Goal: Task Accomplishment & Management: Manage account settings

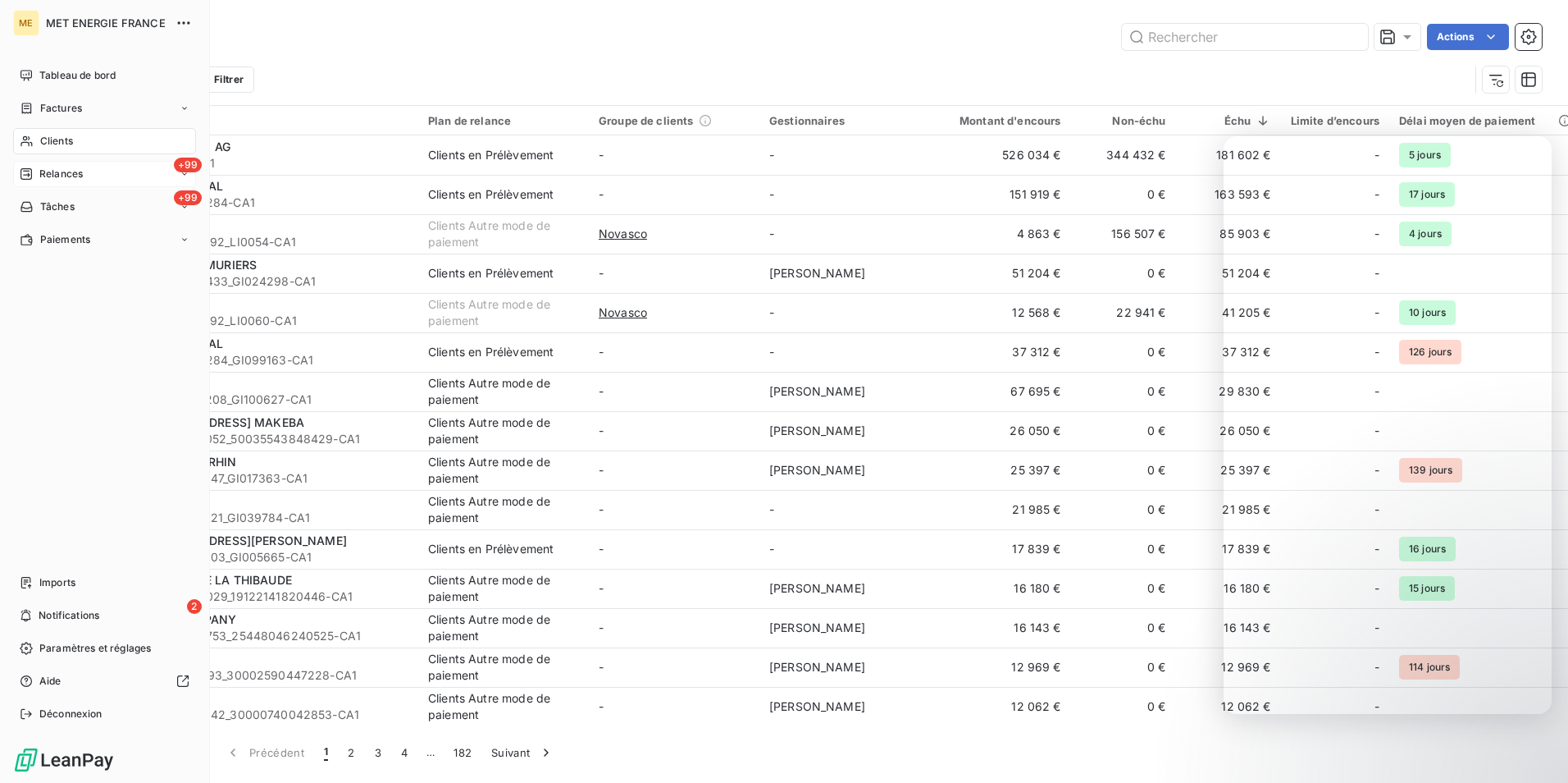
click at [122, 179] on div "+99 Relances" at bounding box center [104, 174] width 182 height 26
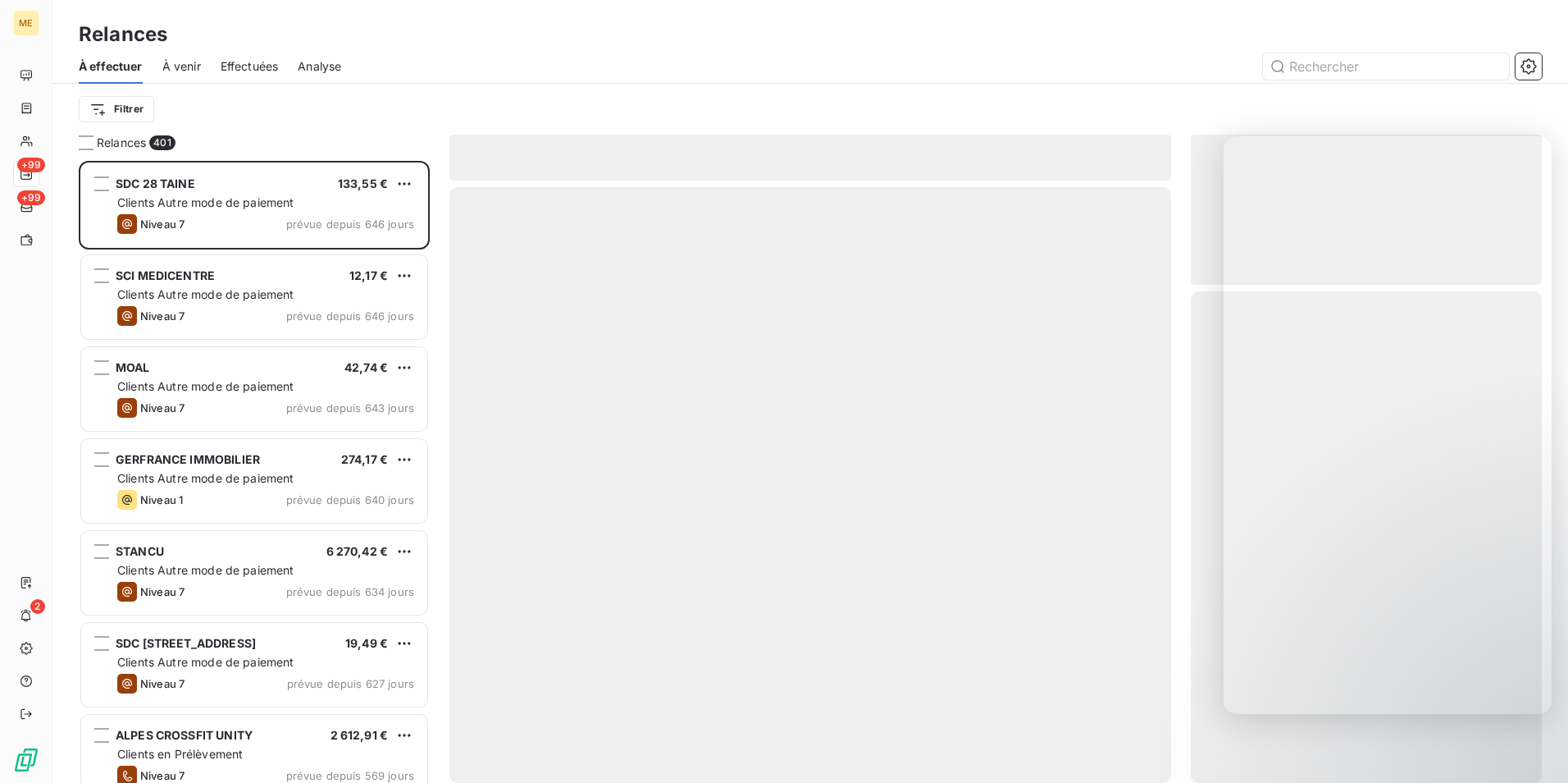
scroll to position [610, 339]
click at [974, 45] on div "Relances" at bounding box center [810, 34] width 1515 height 29
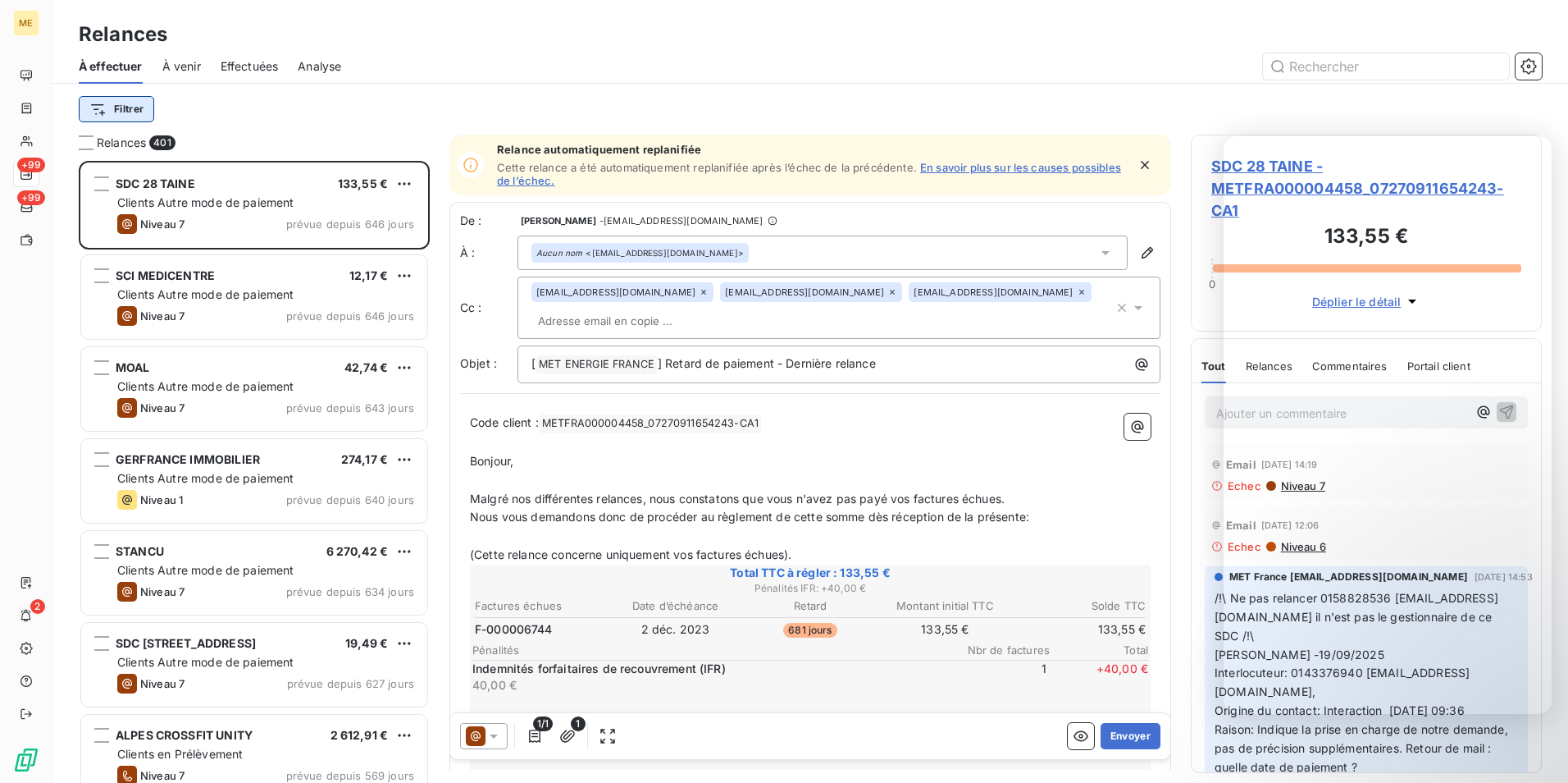
click at [130, 109] on html "ME +99 +99 2 Relances À effectuer À venir Effectuées Analyse Filtrer Relances 4…" at bounding box center [784, 392] width 1568 height 783
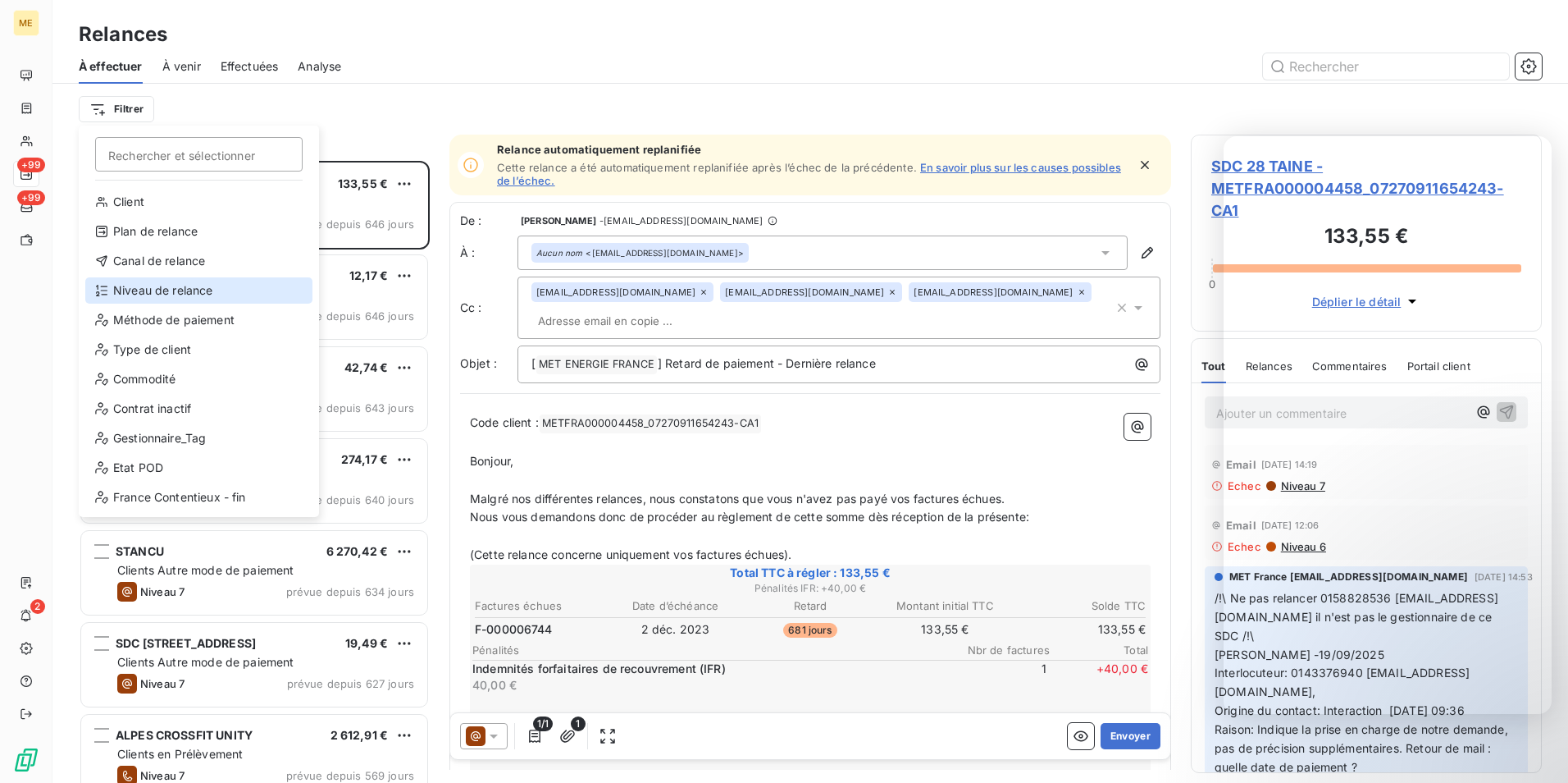
click at [162, 286] on div "Niveau de relance" at bounding box center [199, 291] width 228 height 26
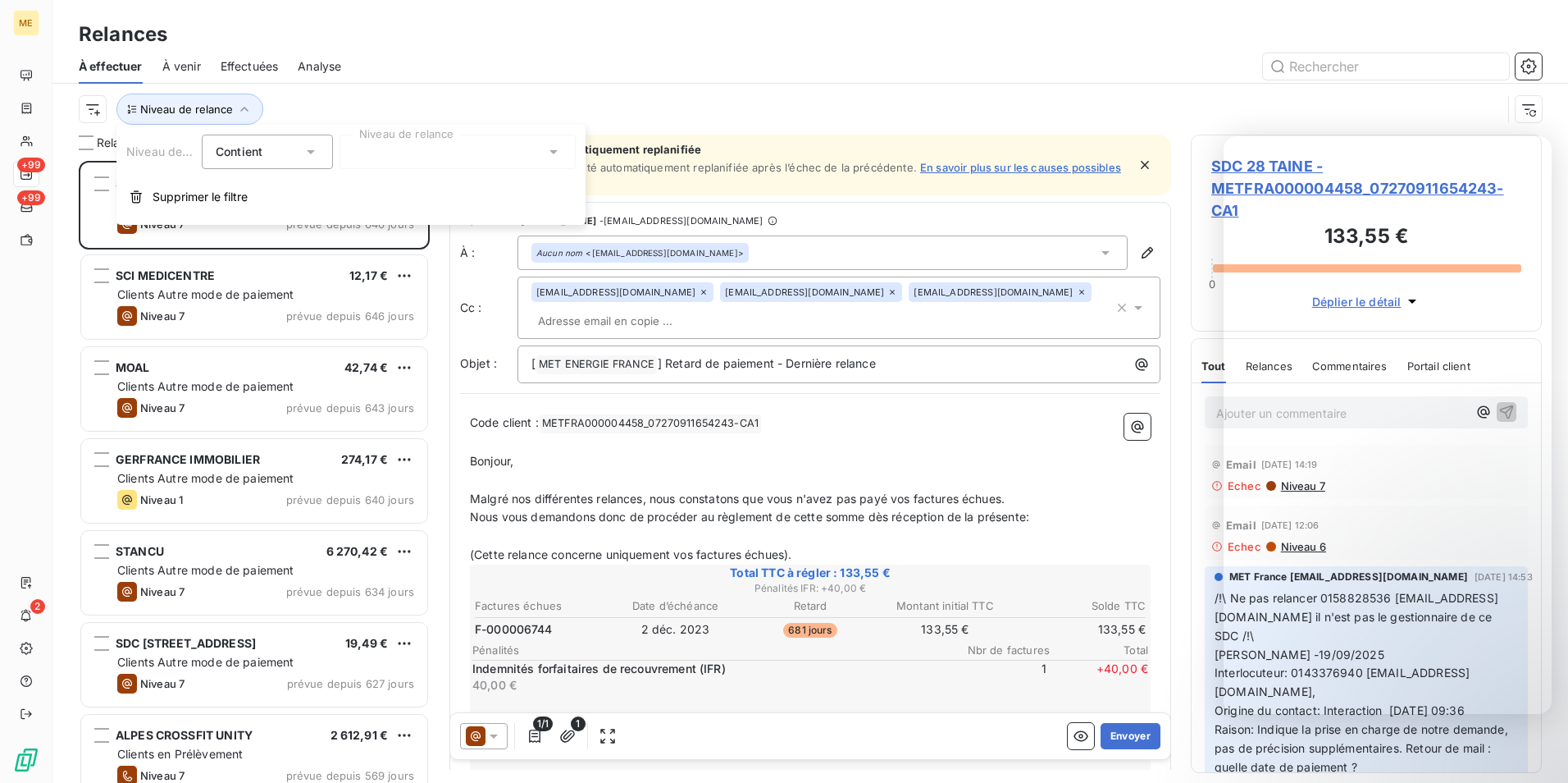
click at [368, 147] on div at bounding box center [457, 152] width 236 height 35
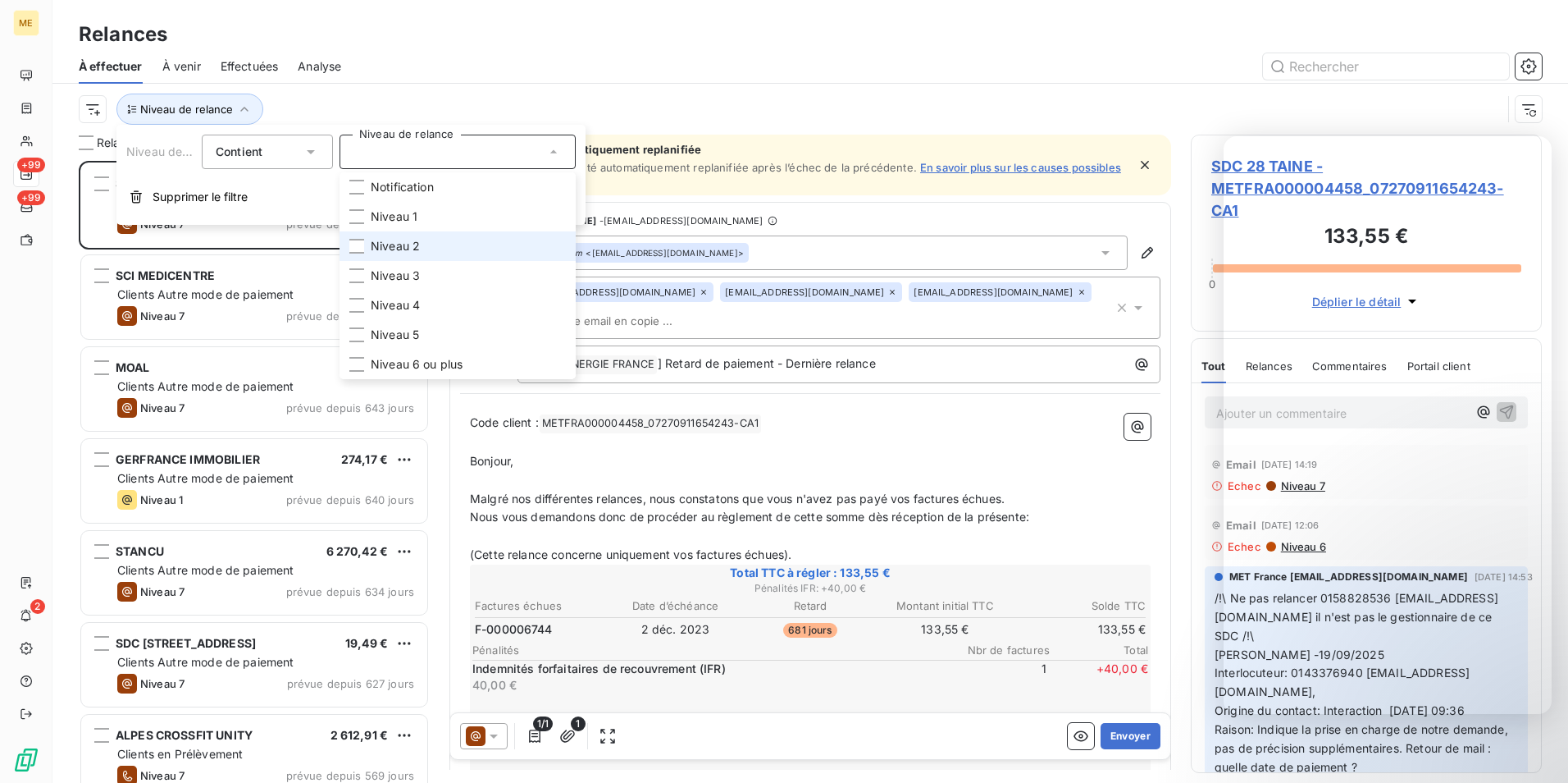
click at [406, 244] on span "Niveau 2" at bounding box center [395, 246] width 49 height 16
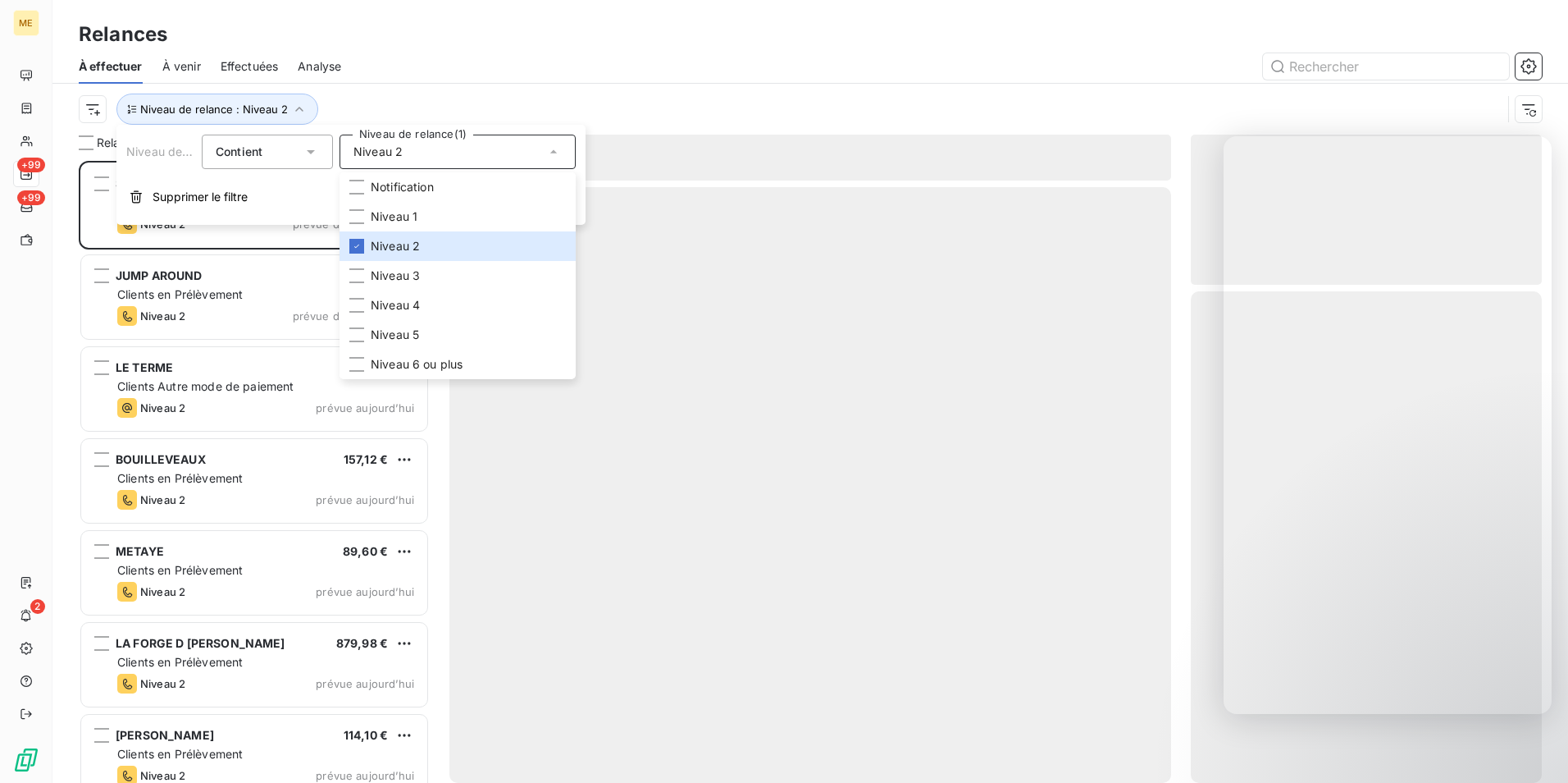
scroll to position [610, 339]
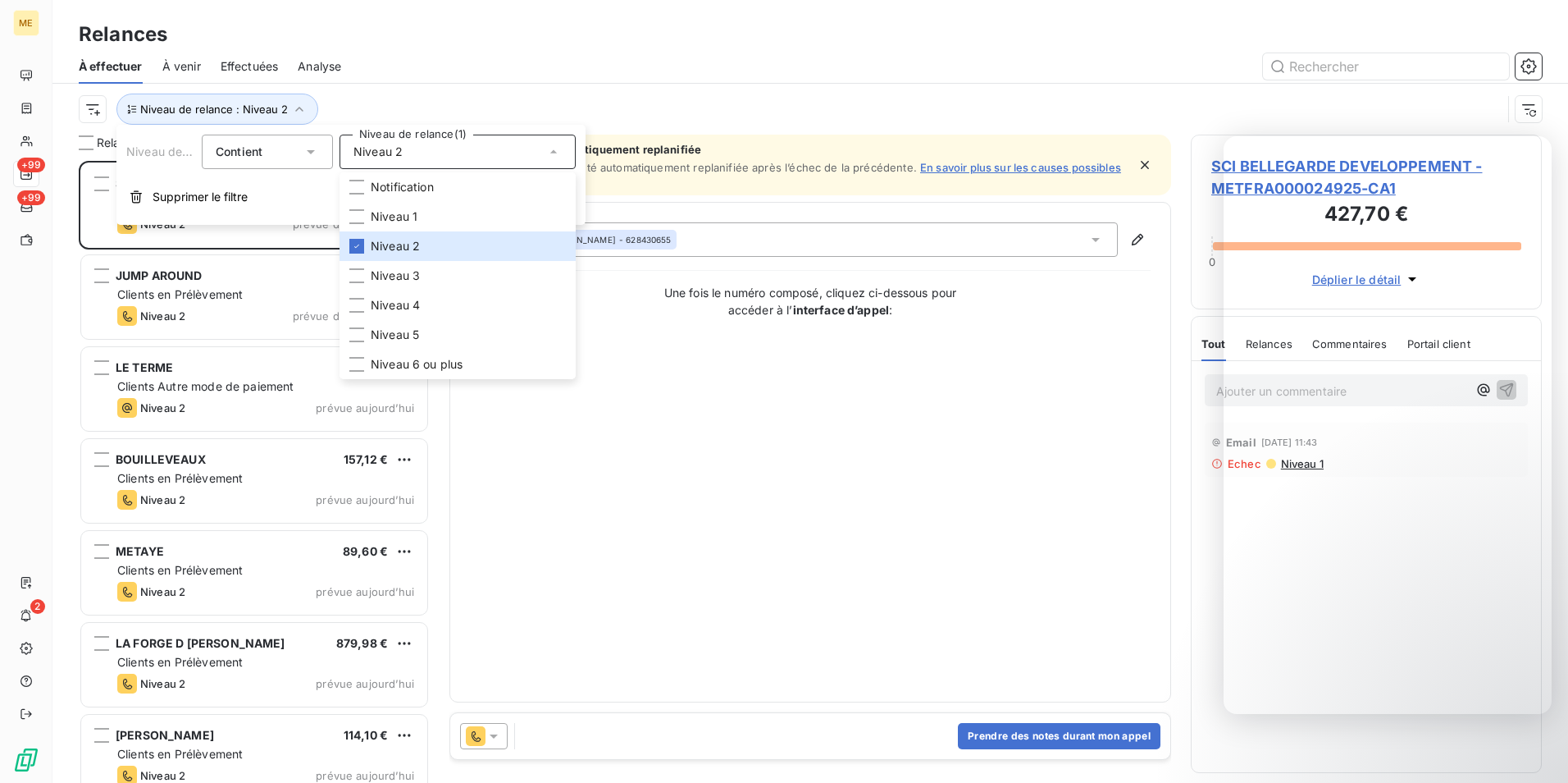
click at [388, 88] on div "Niveau de relance : Niveau 2" at bounding box center [811, 109] width 1464 height 51
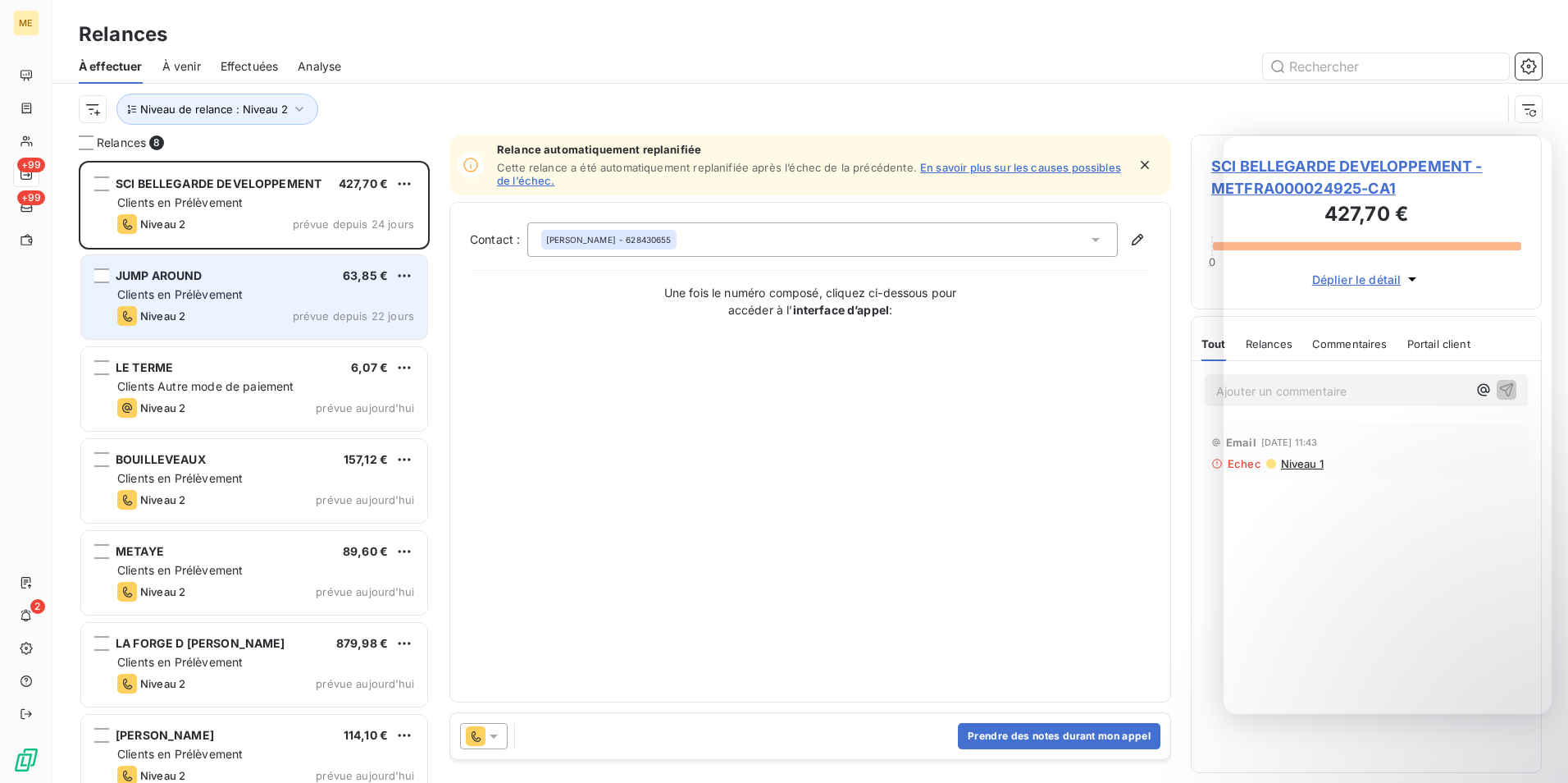
click at [239, 300] on span "Clients en Prélèvement" at bounding box center [180, 294] width 125 height 14
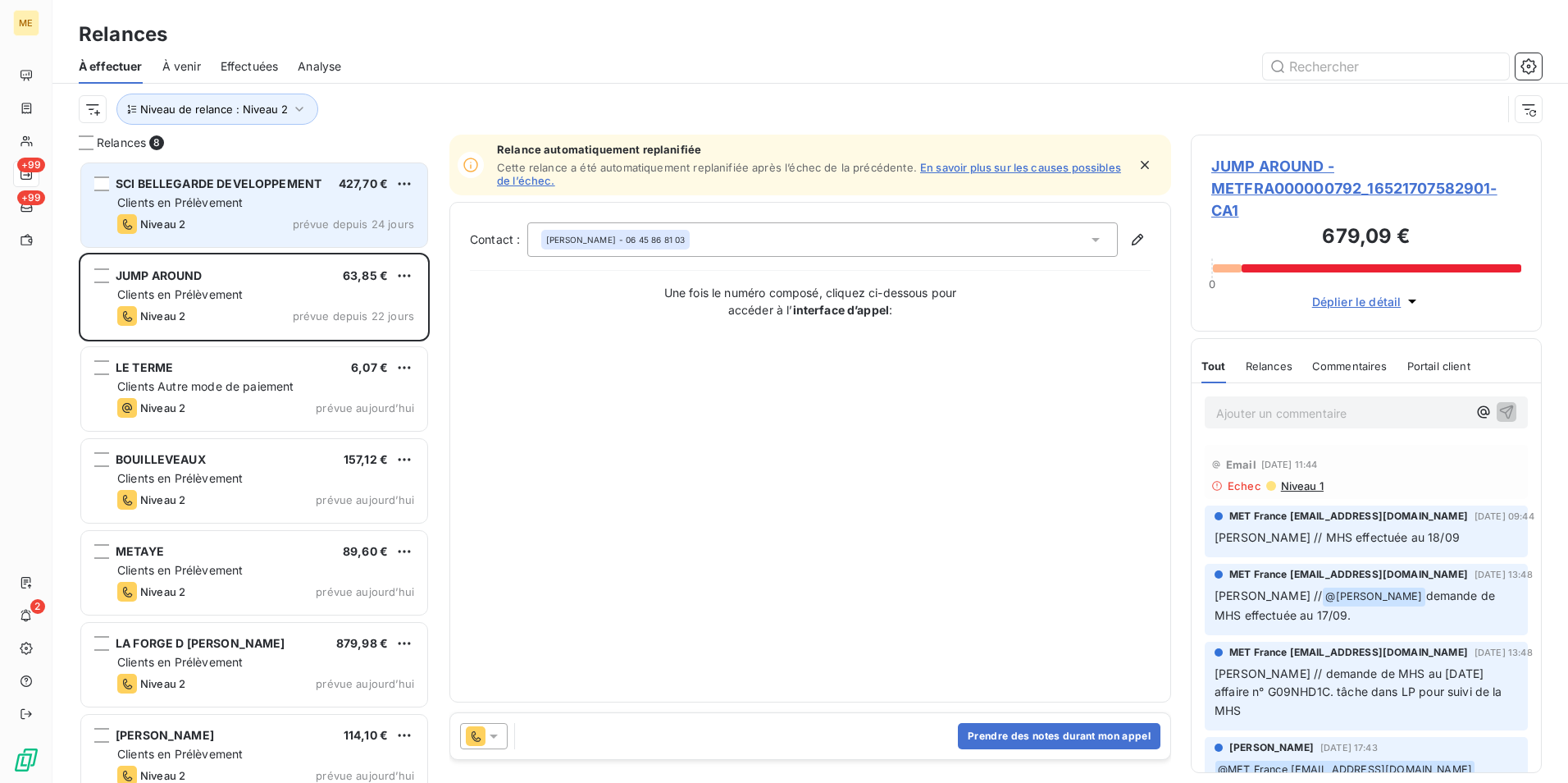
click at [246, 196] on div "Clients en Prélèvement" at bounding box center [266, 202] width 297 height 16
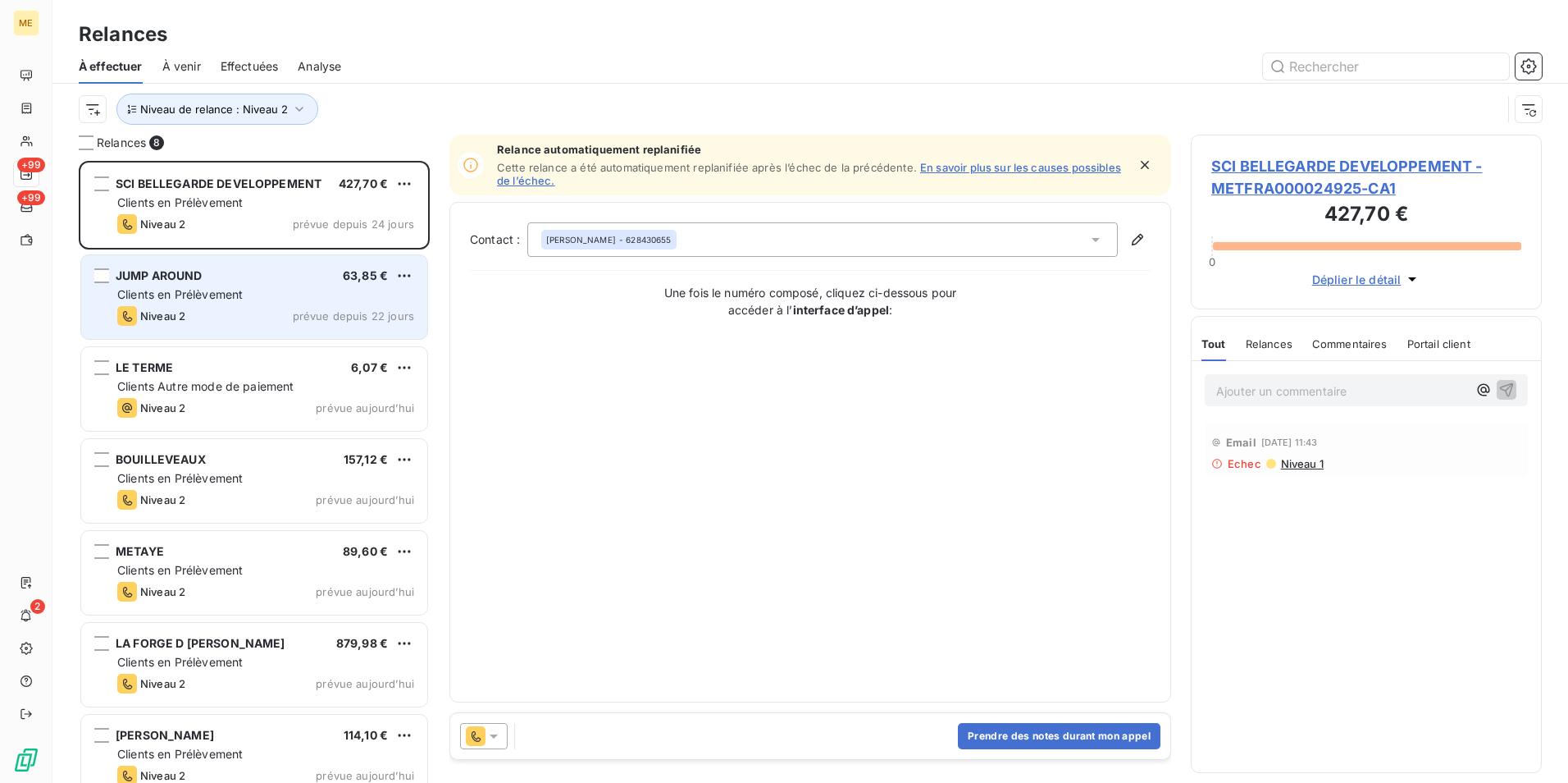
click at [273, 289] on div "Clients en Prélèvement" at bounding box center [266, 294] width 297 height 16
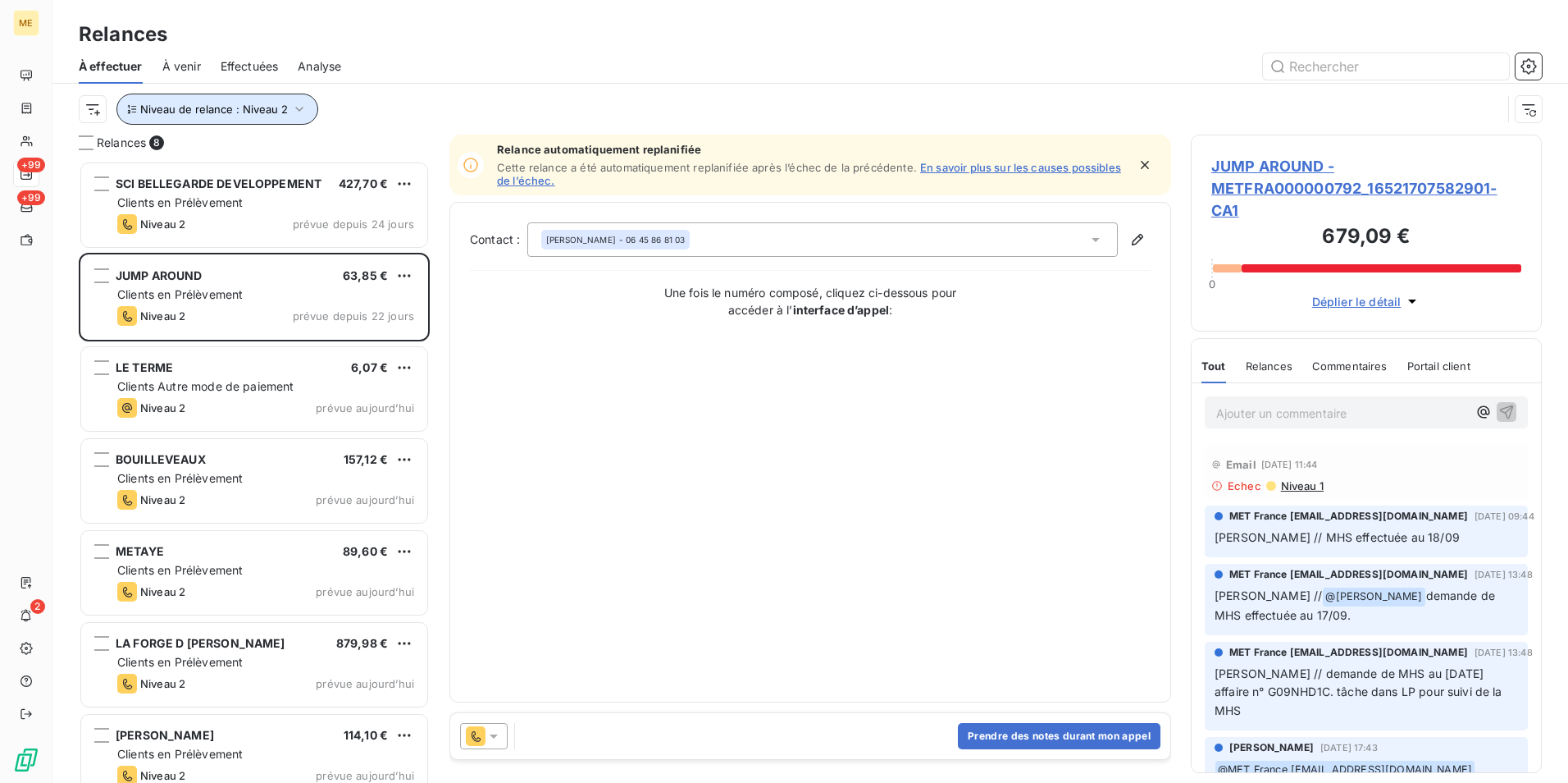
click at [236, 116] on button "Niveau de relance : Niveau 2" at bounding box center [217, 108] width 202 height 31
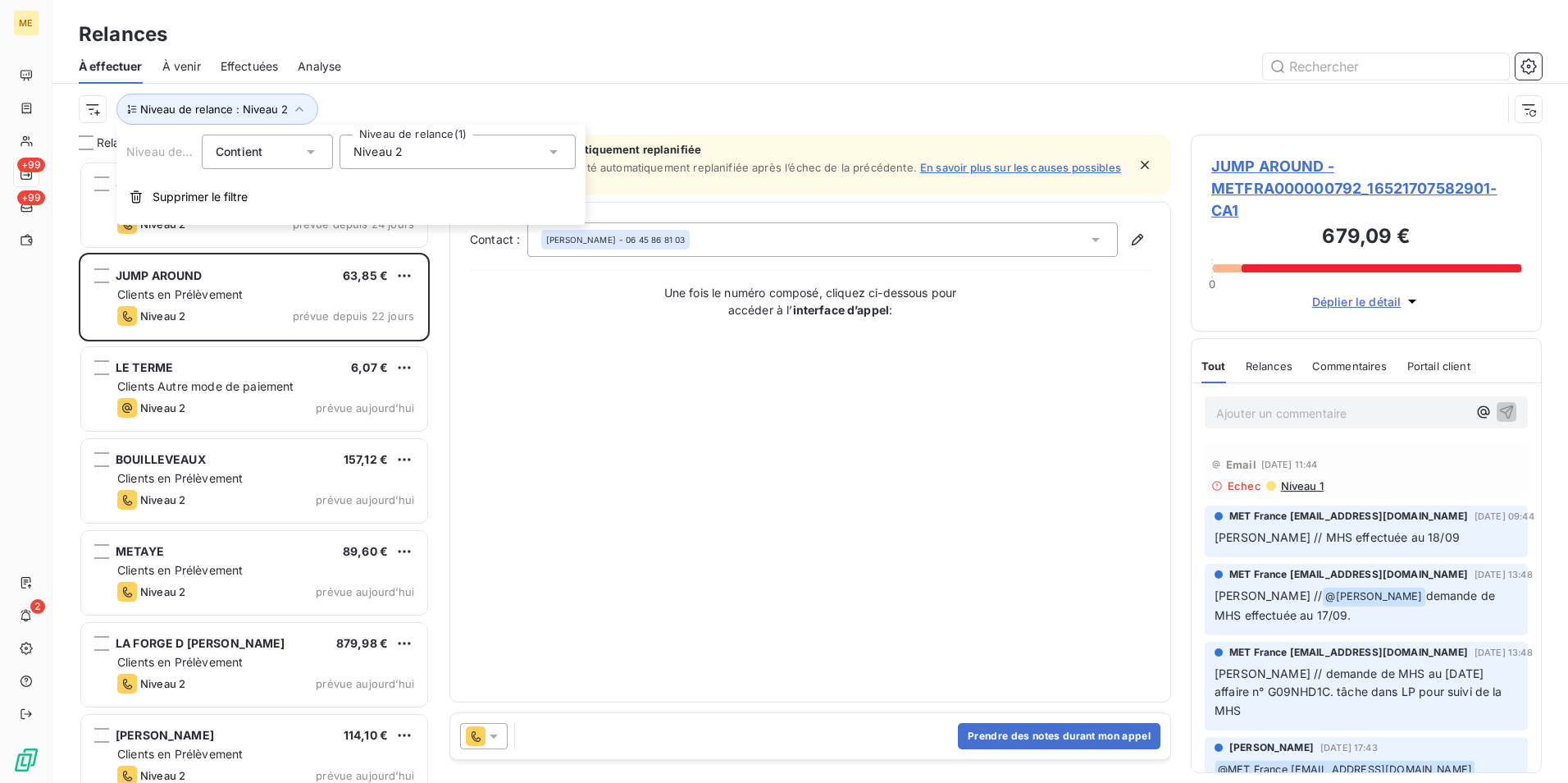
click at [407, 152] on div "Niveau 2" at bounding box center [457, 152] width 236 height 35
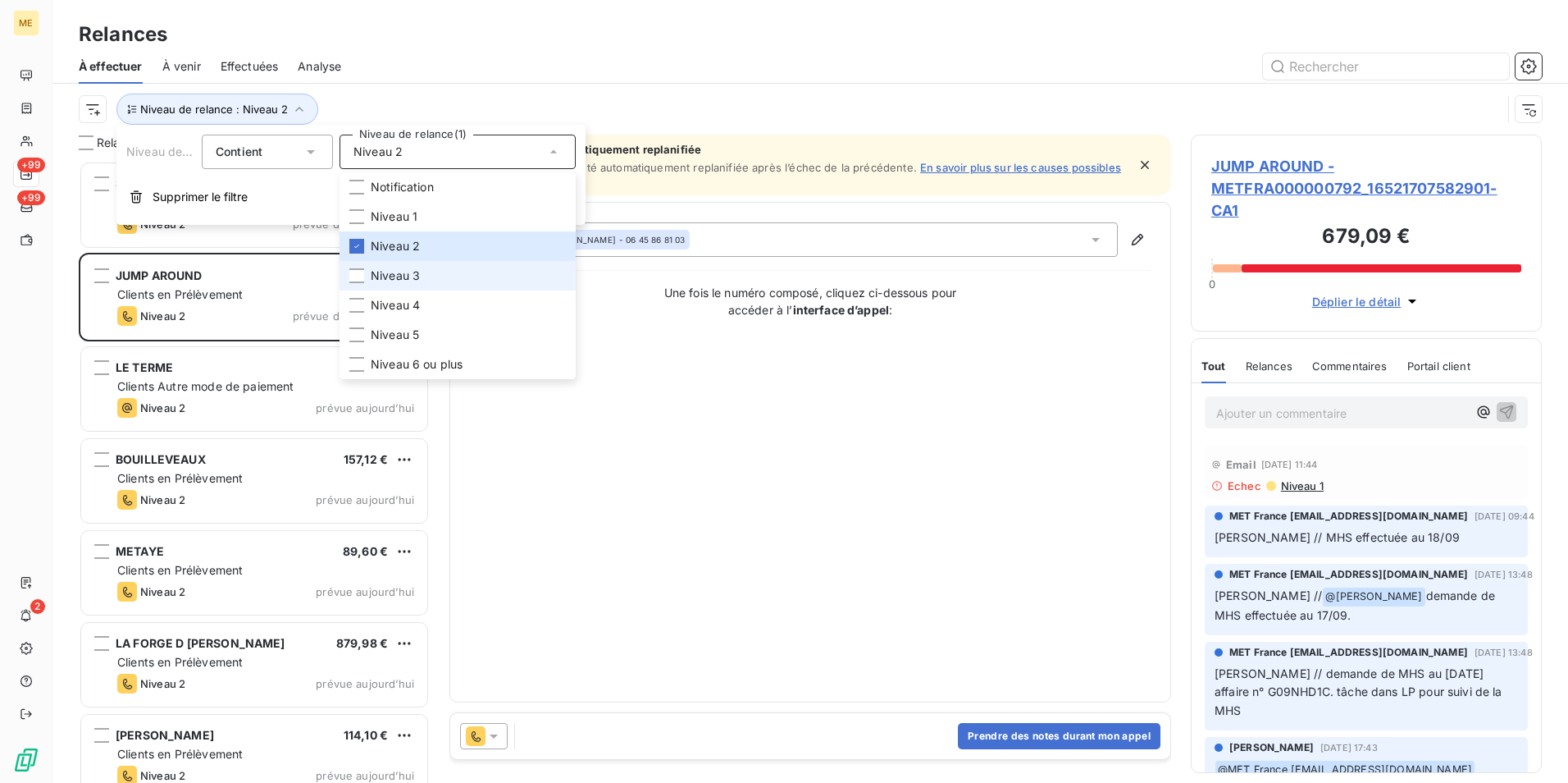
click at [420, 268] on li "Niveau 3" at bounding box center [457, 275] width 236 height 29
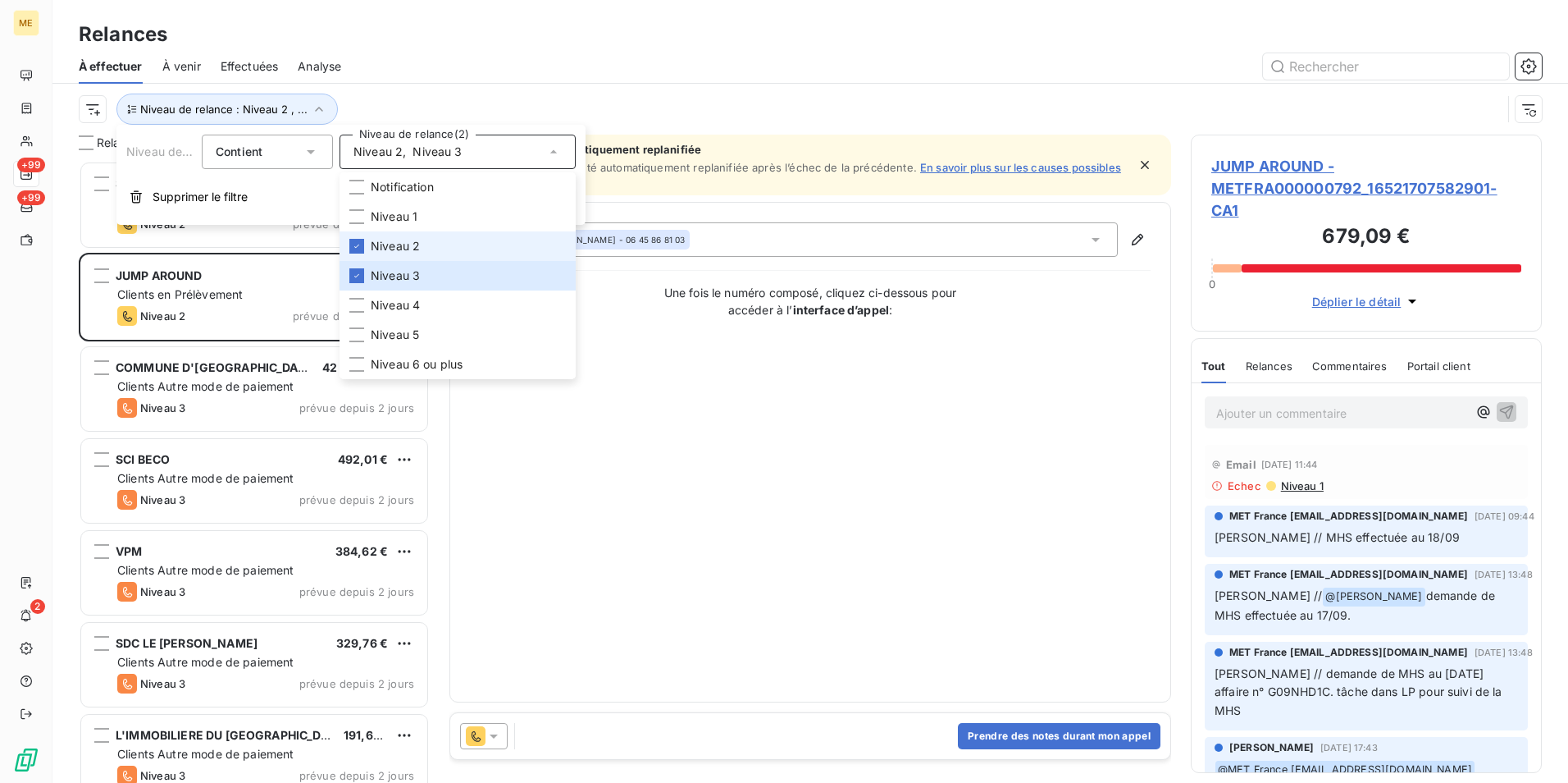
scroll to position [610, 339]
click at [412, 246] on span "Niveau 2" at bounding box center [395, 246] width 49 height 16
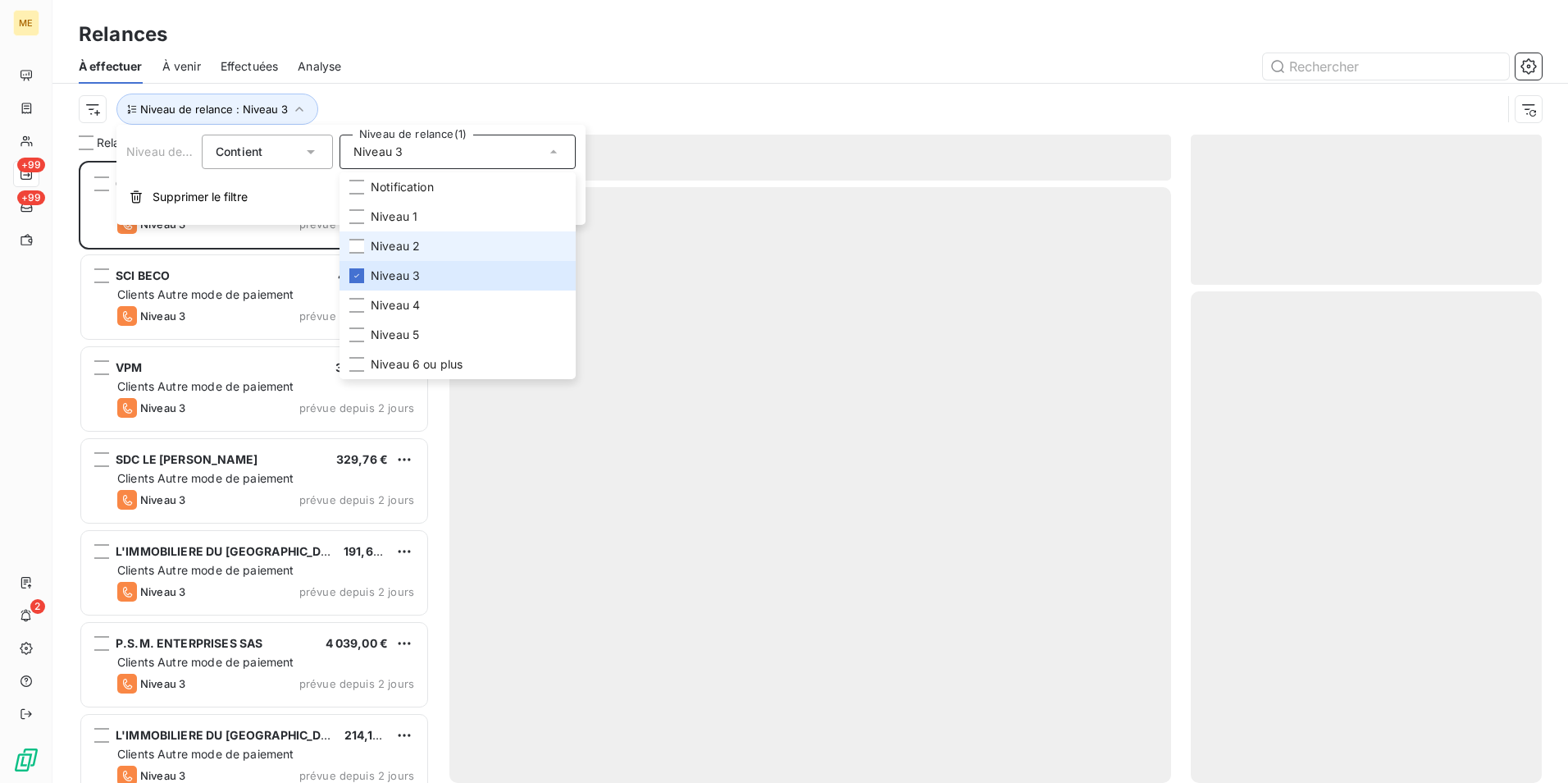
scroll to position [610, 339]
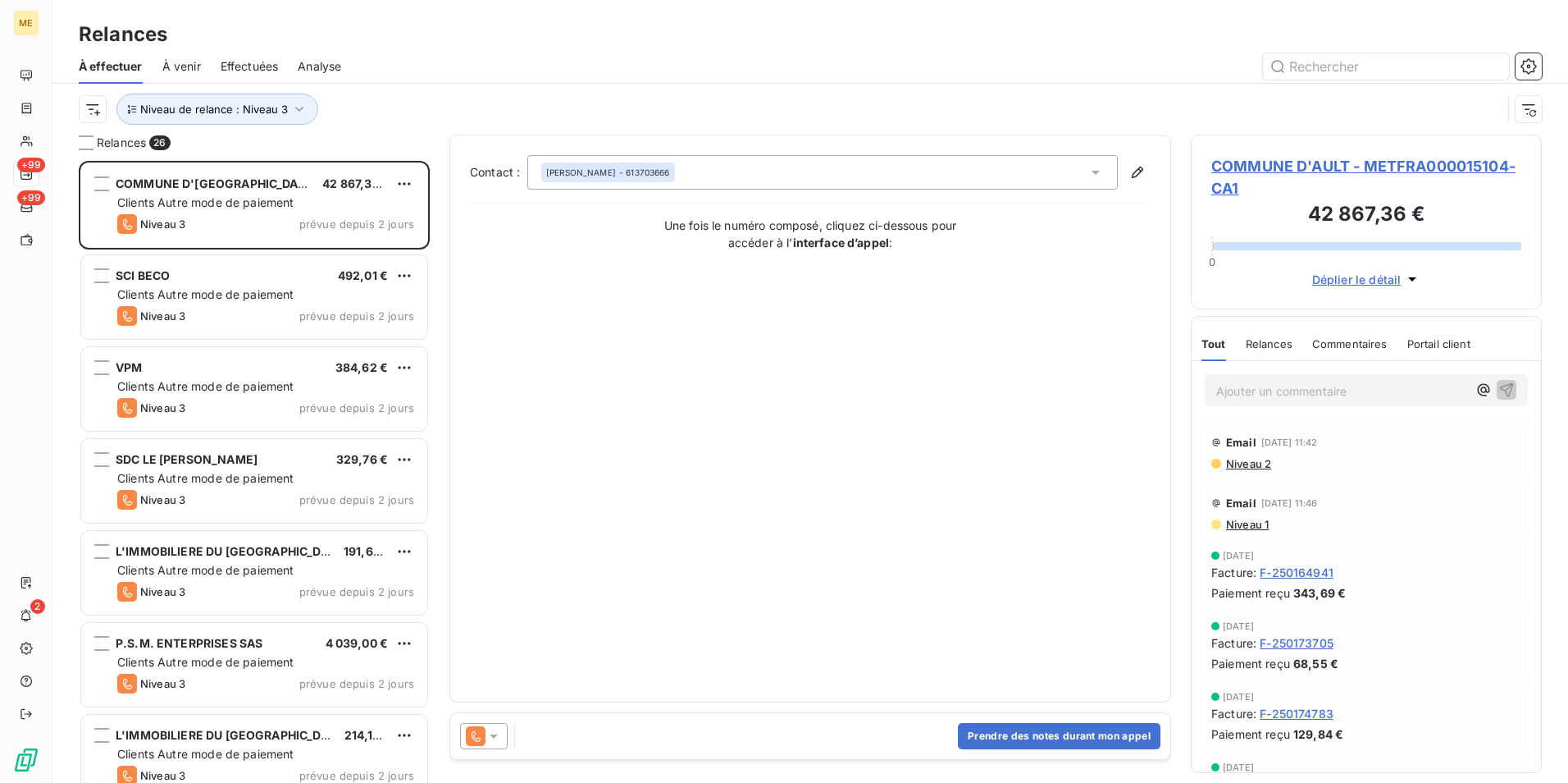
click at [457, 91] on div "Niveau de relance : Niveau 3" at bounding box center [811, 109] width 1464 height 51
click at [1354, 165] on span "COMMUNE D'AULT - METFRA000015104-CA1" at bounding box center [1367, 177] width 310 height 44
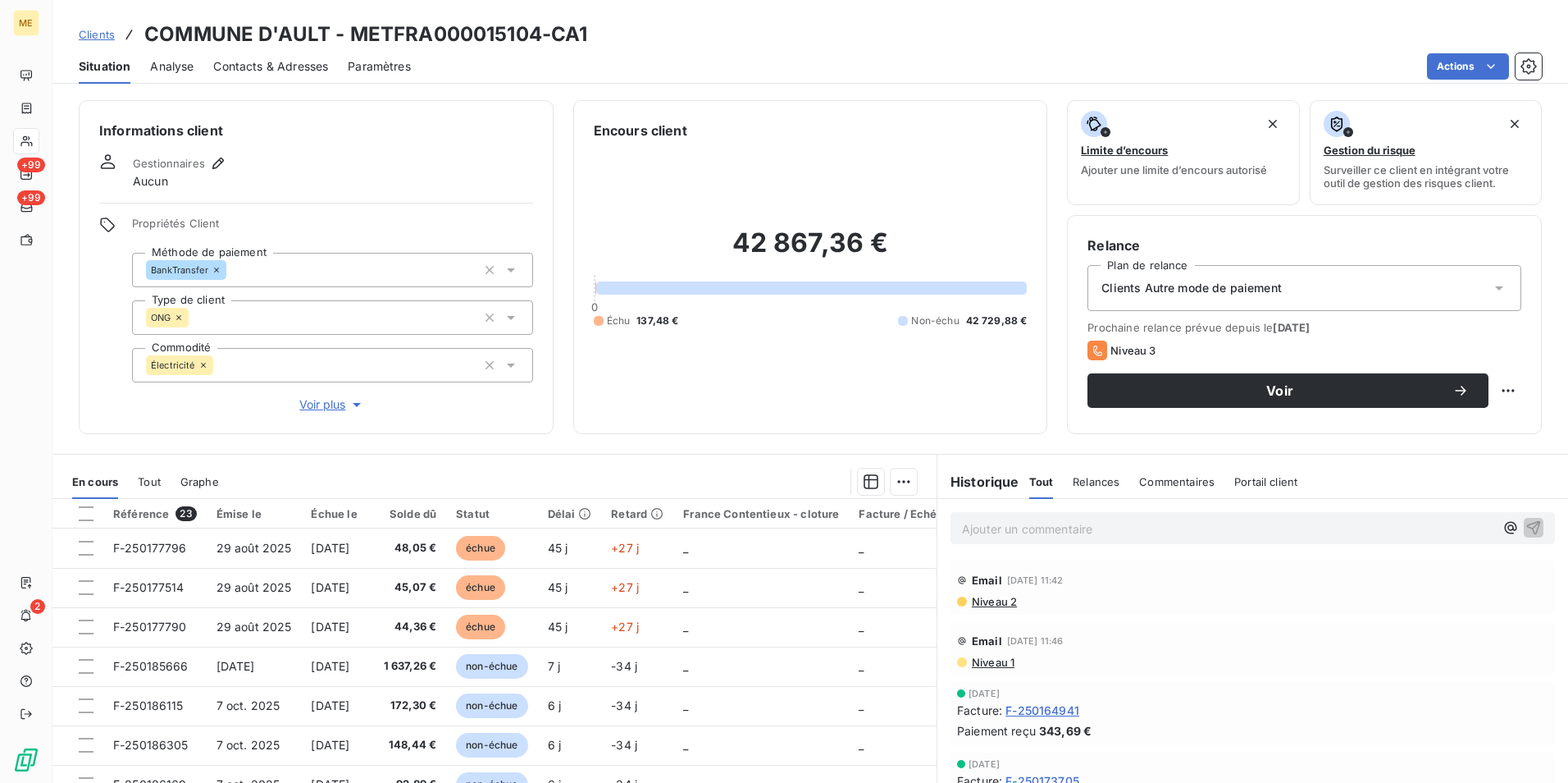
drag, startPoint x: 1079, startPoint y: 324, endPoint x: 1342, endPoint y: 317, distance: 263.1
click at [1342, 317] on div "Relance Plan de relance Clients Autre mode de paiement Prochaine relance prévue…" at bounding box center [1304, 324] width 475 height 219
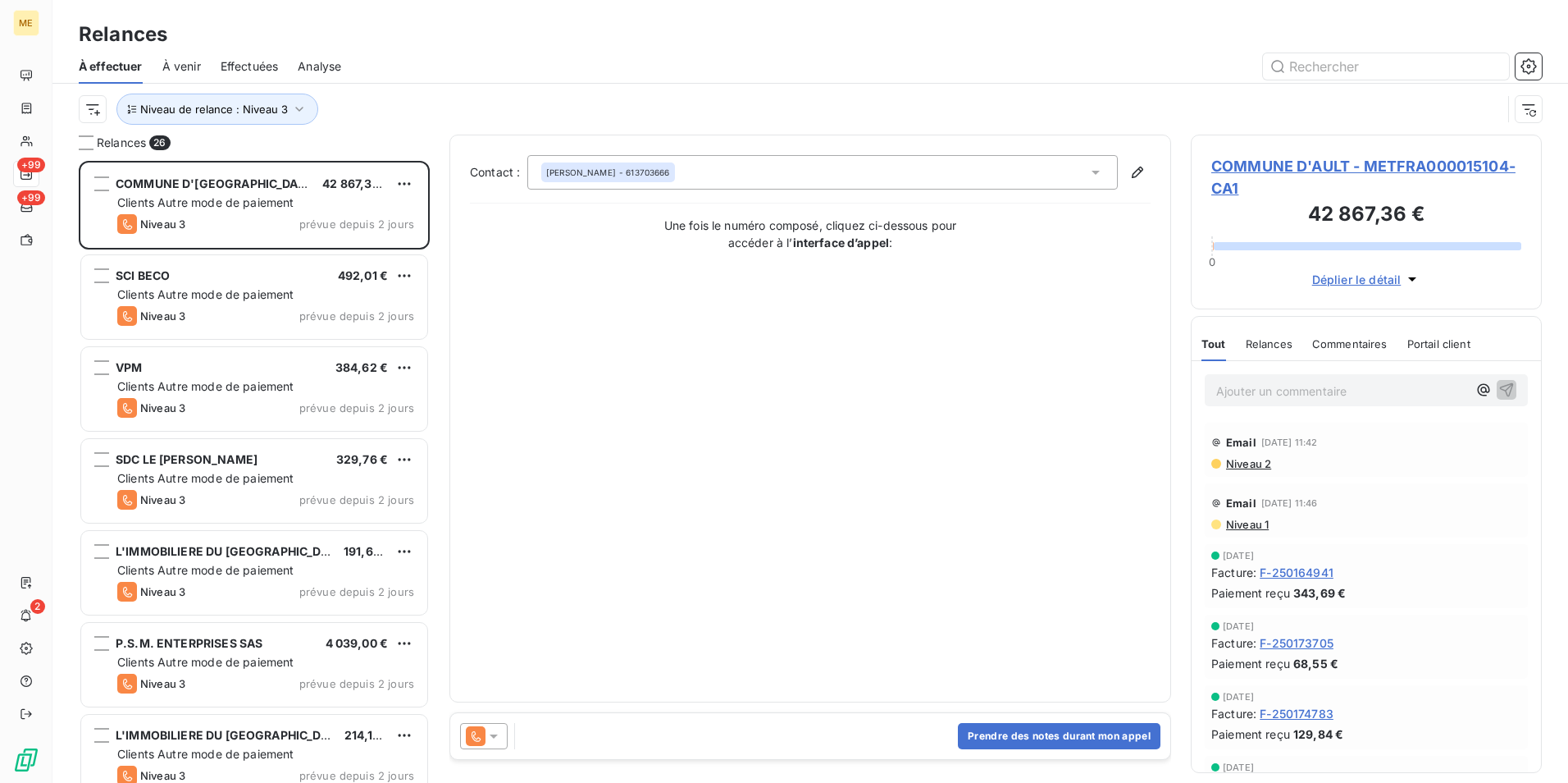
scroll to position [610, 339]
click at [297, 101] on icon "button" at bounding box center [299, 108] width 16 height 16
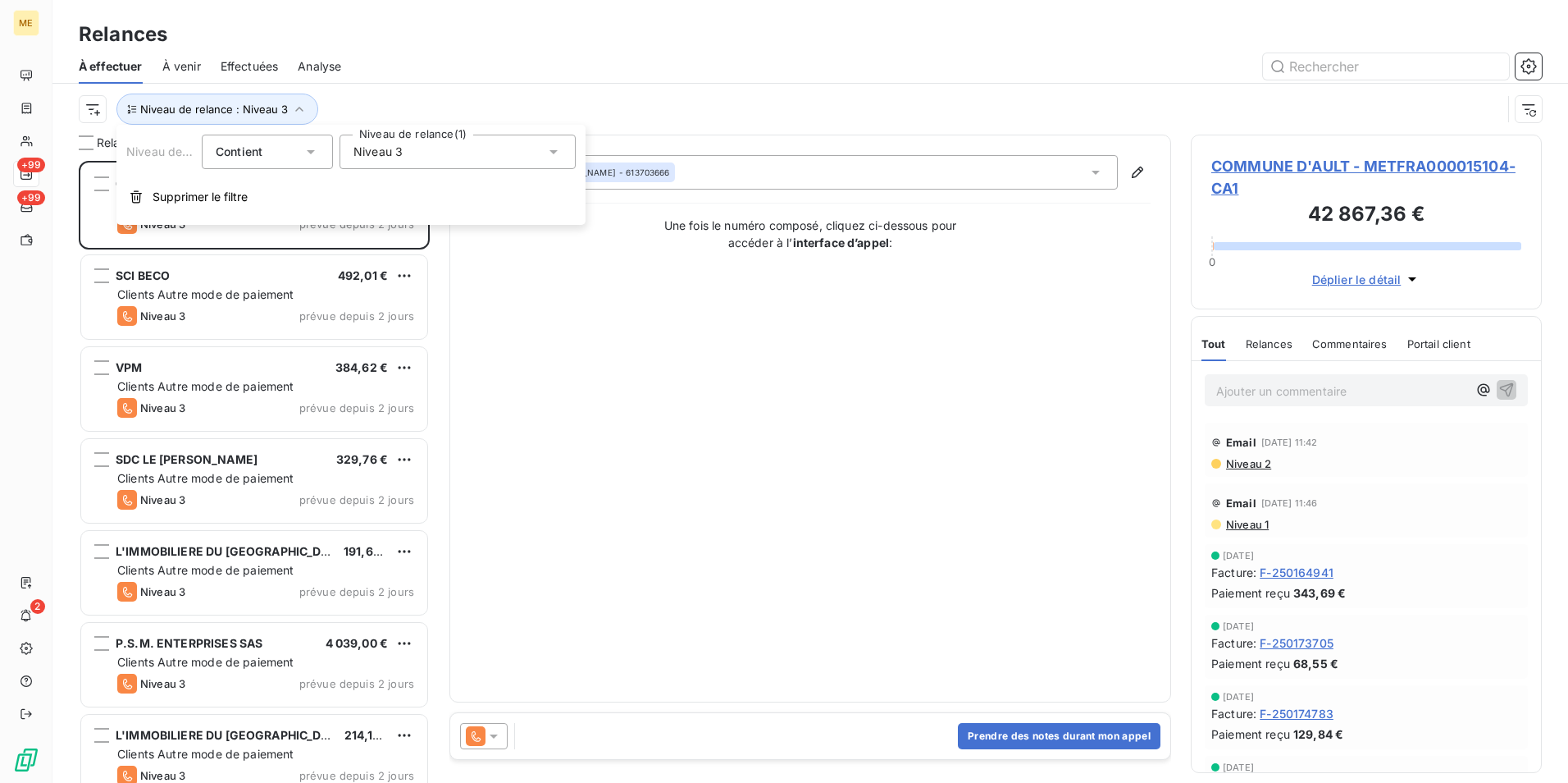
click at [475, 161] on div "Niveau 3" at bounding box center [457, 152] width 236 height 35
click at [462, 272] on li "Niveau 3" at bounding box center [457, 275] width 236 height 29
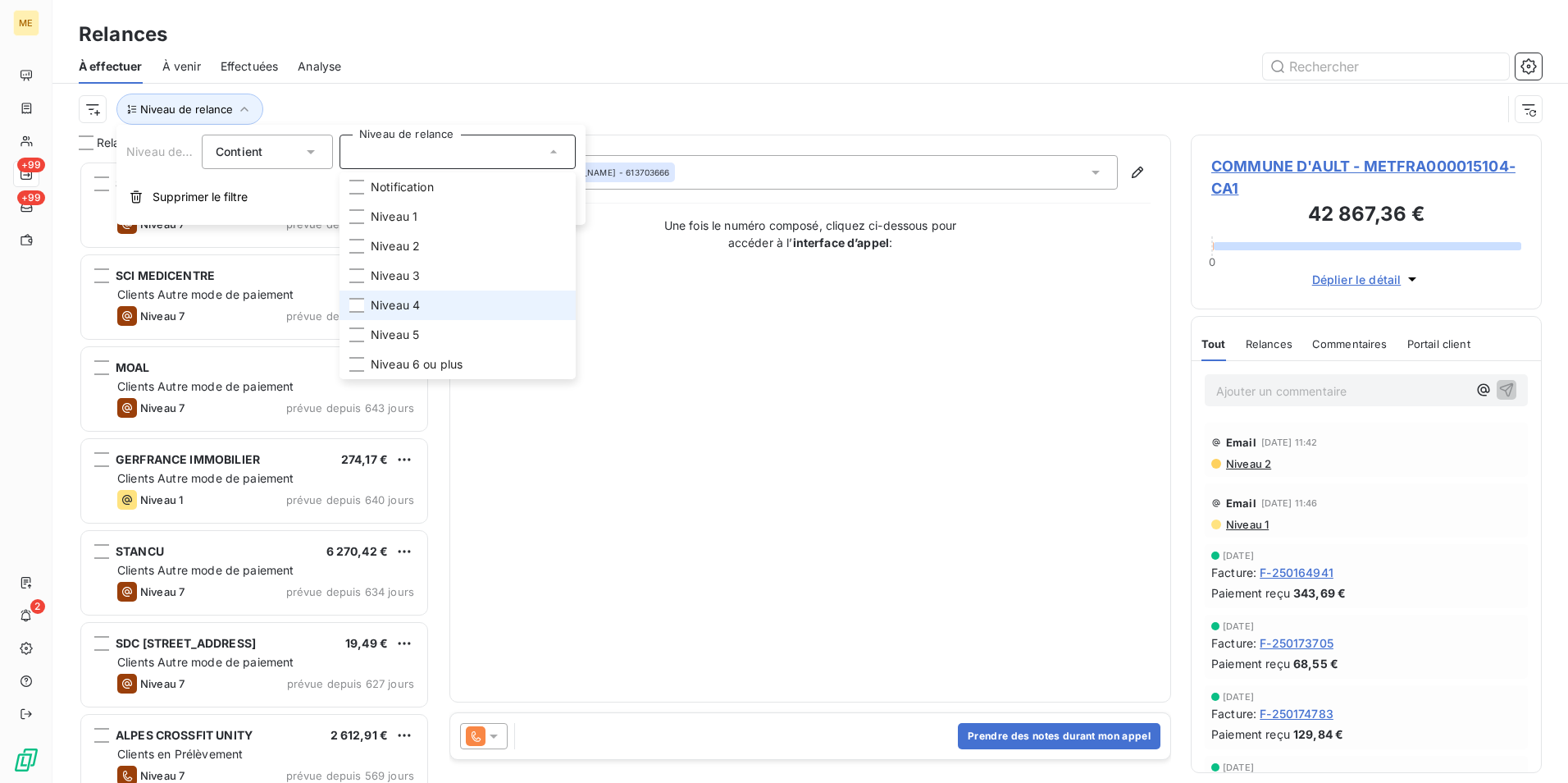
click at [439, 299] on li "Niveau 4" at bounding box center [457, 305] width 236 height 29
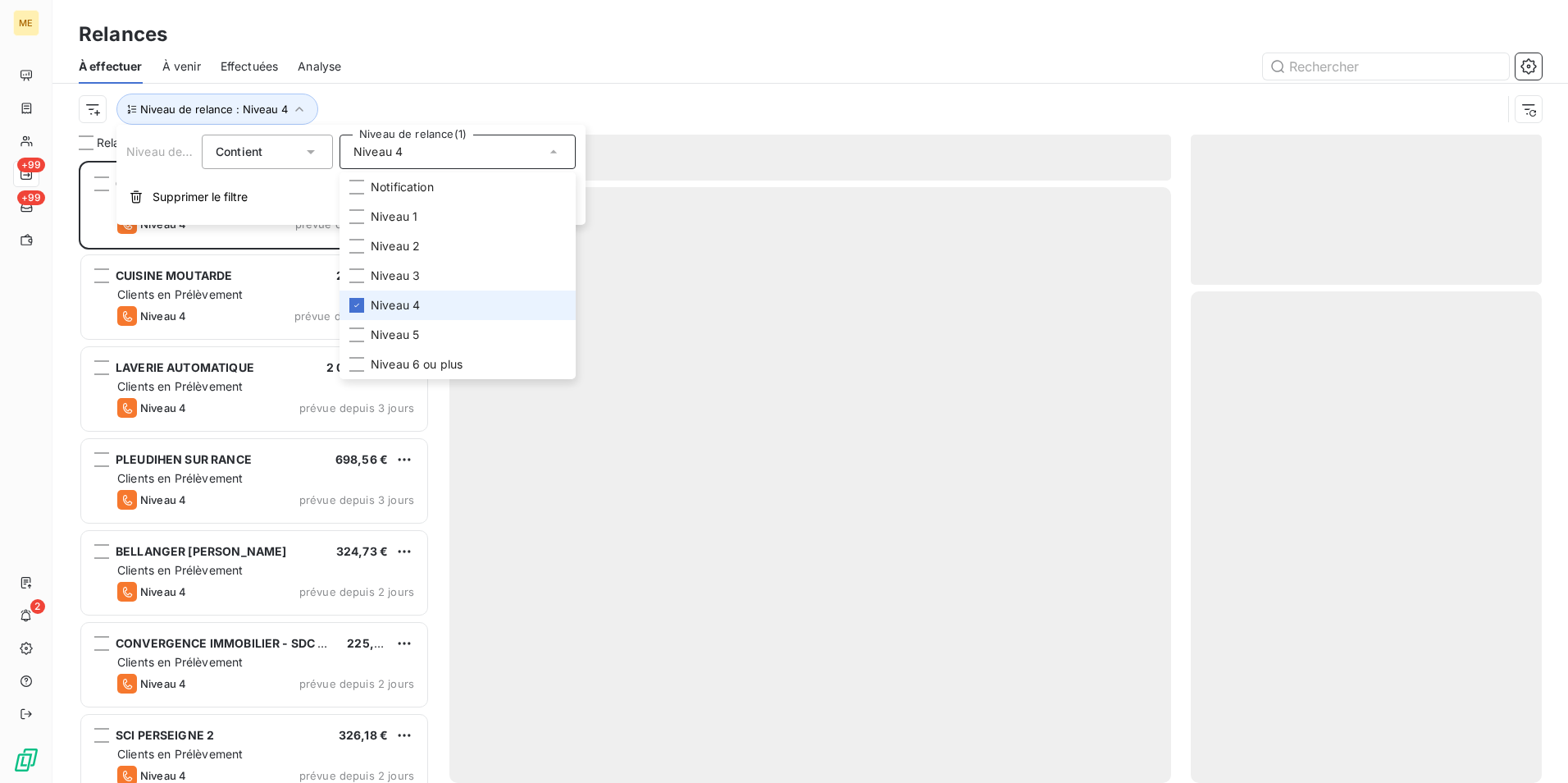
scroll to position [610, 339]
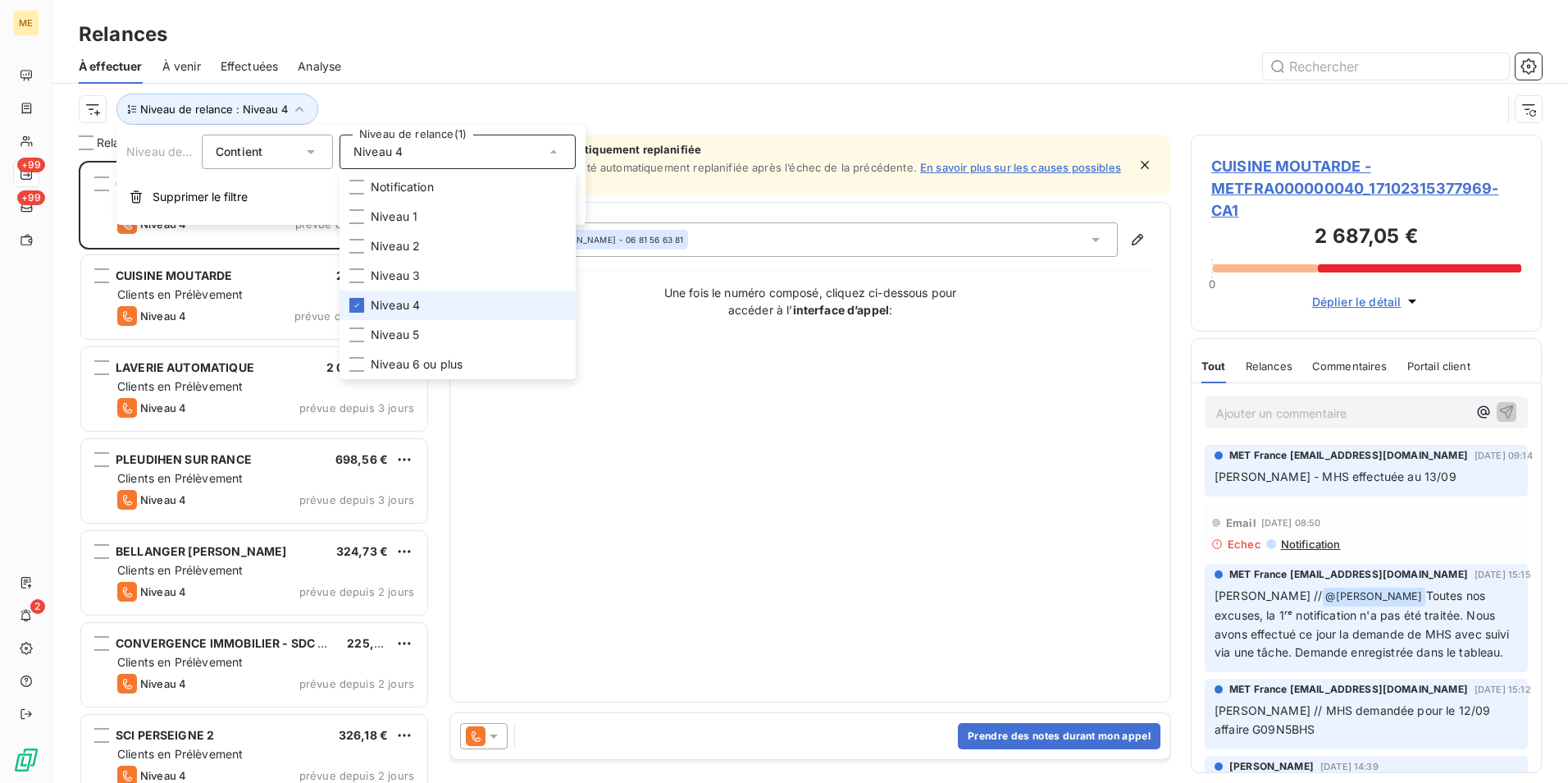
click at [443, 303] on li "Niveau 4" at bounding box center [457, 305] width 236 height 29
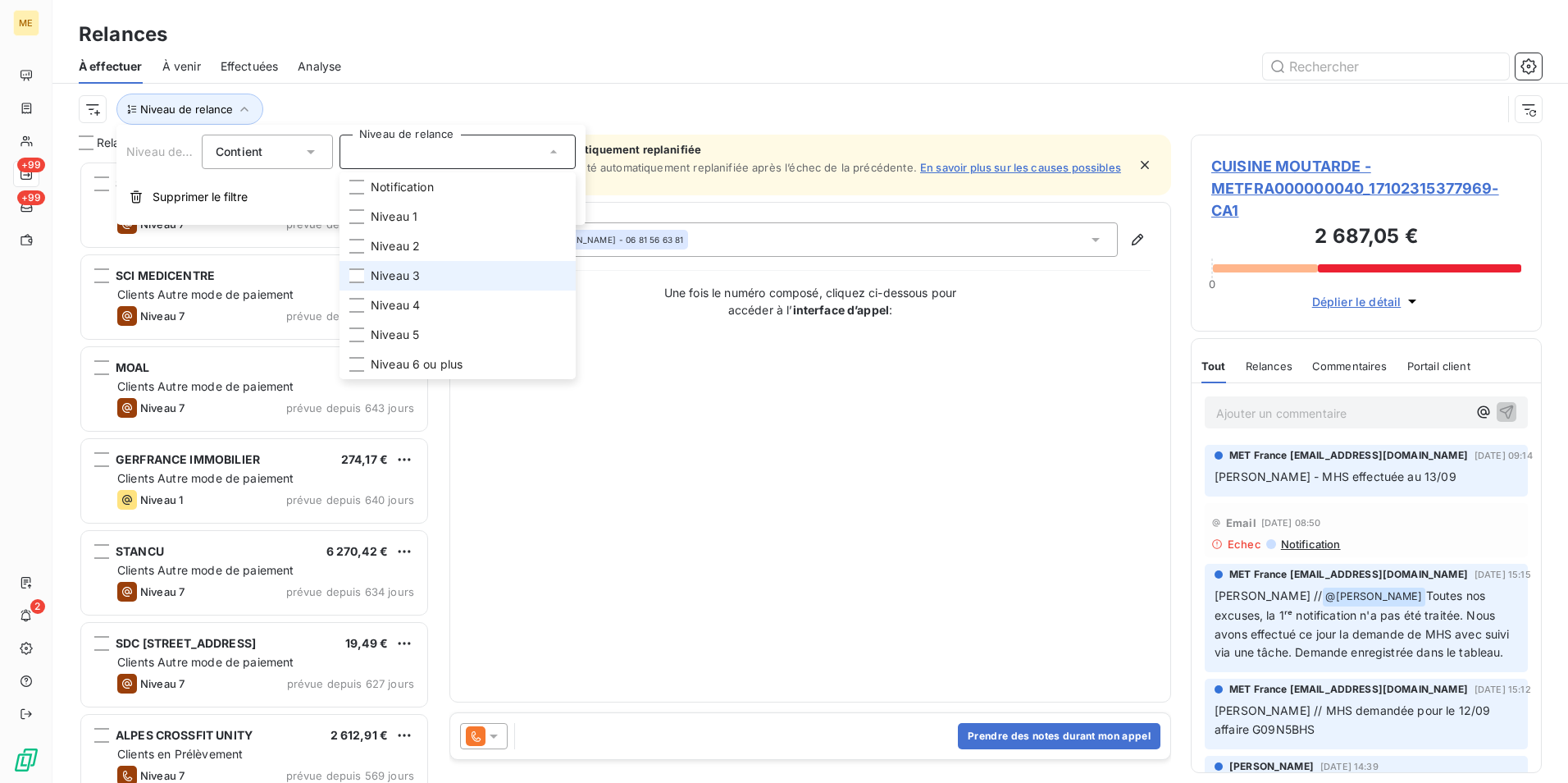
click at [436, 280] on li "Niveau 3" at bounding box center [457, 275] width 236 height 29
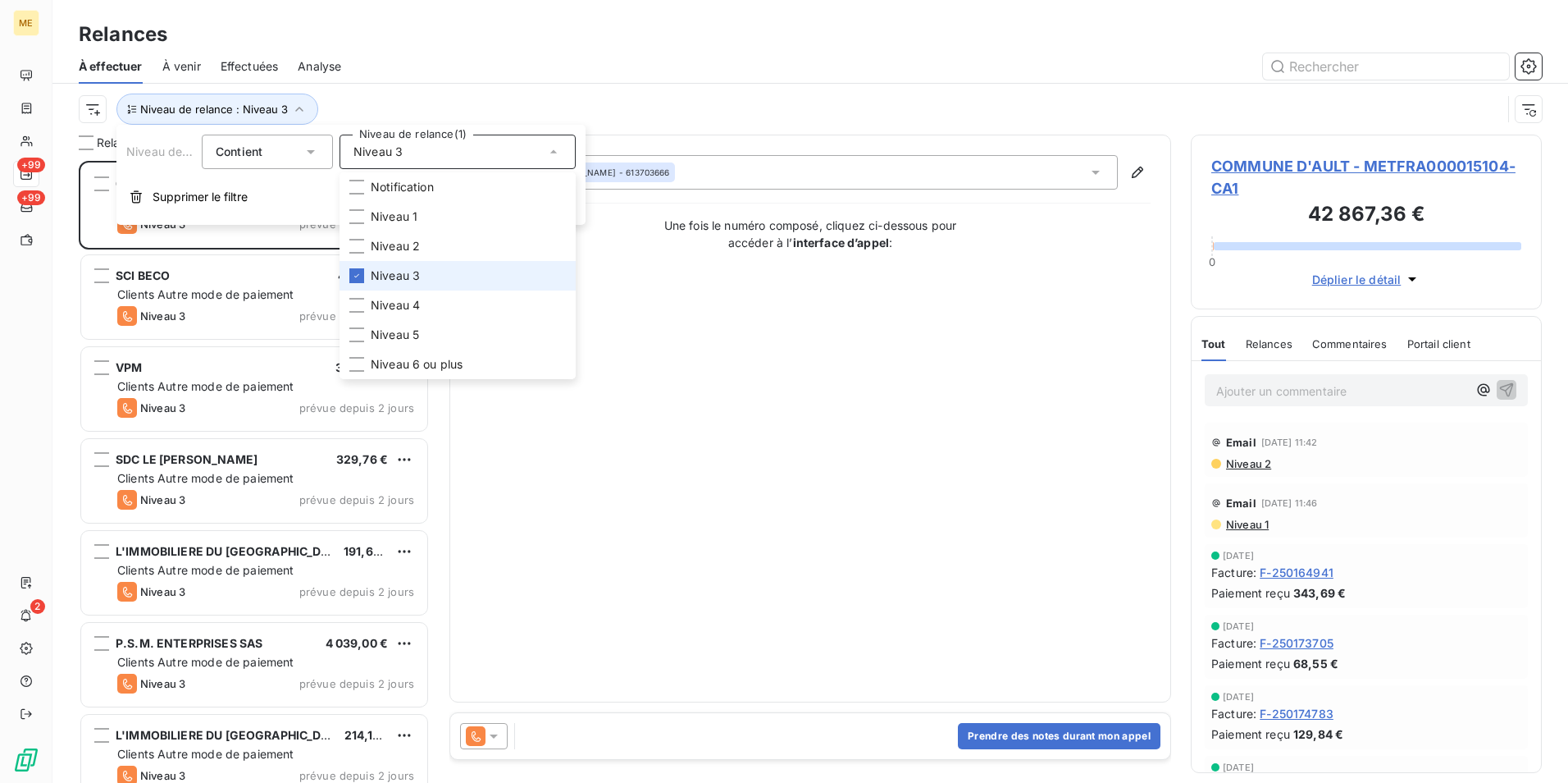
click at [436, 280] on li "Niveau 3" at bounding box center [457, 275] width 236 height 29
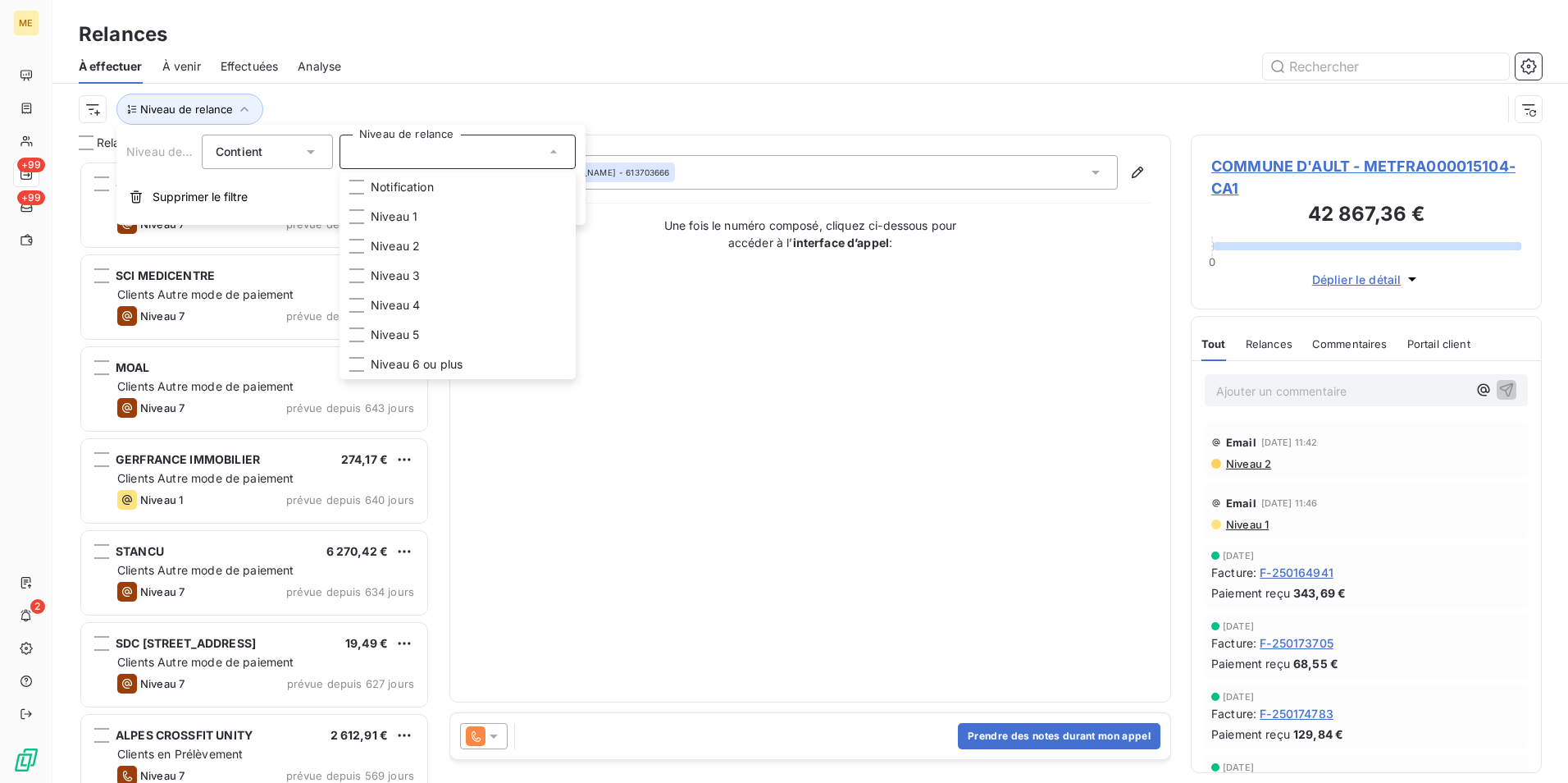
click at [458, 93] on div "Niveau de relance" at bounding box center [790, 108] width 1423 height 31
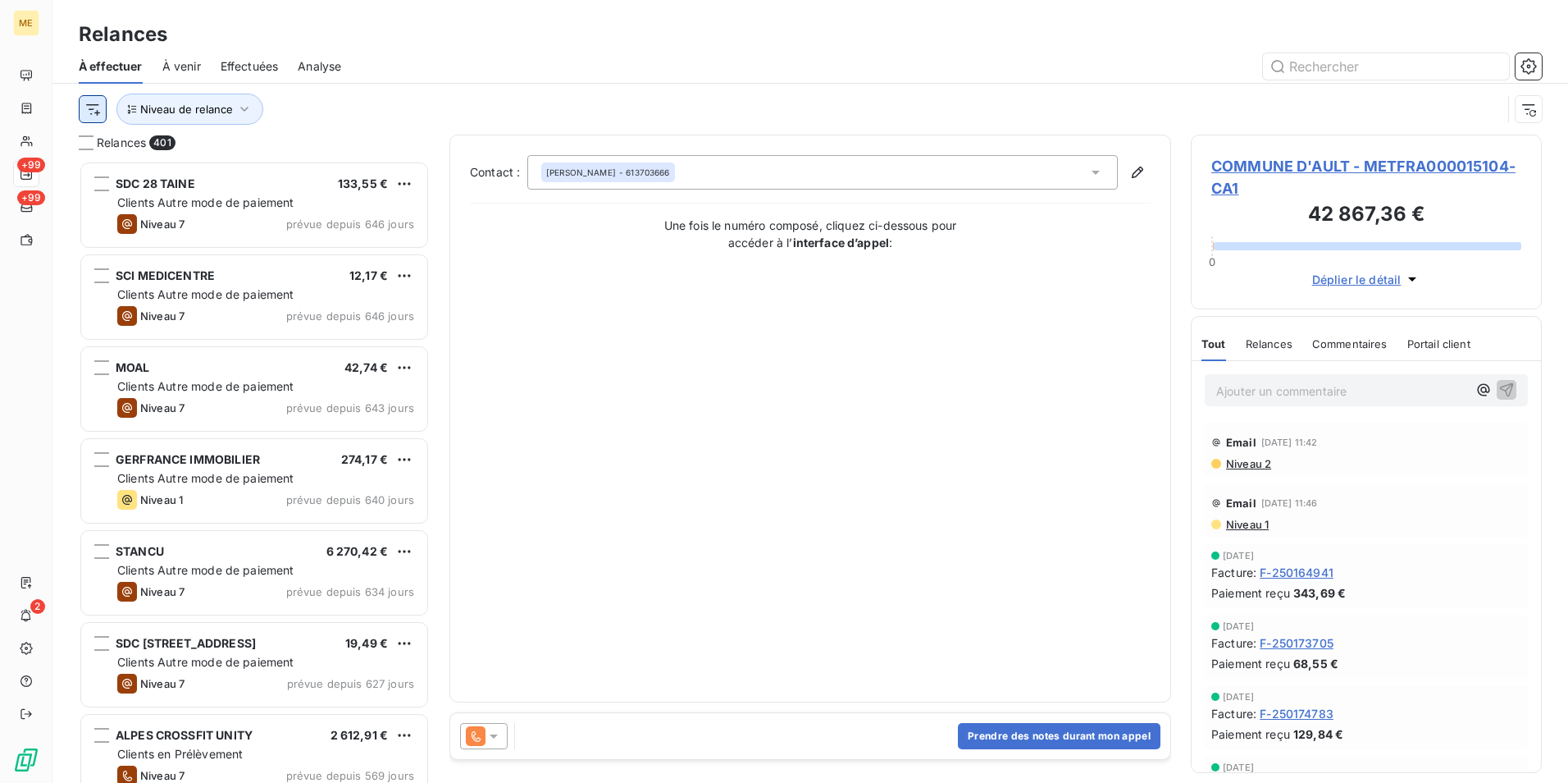
click at [89, 108] on html "ME +99 +99 2 Relances À effectuer À venir Effectuées Analyse Niveau de relance …" at bounding box center [784, 392] width 1568 height 783
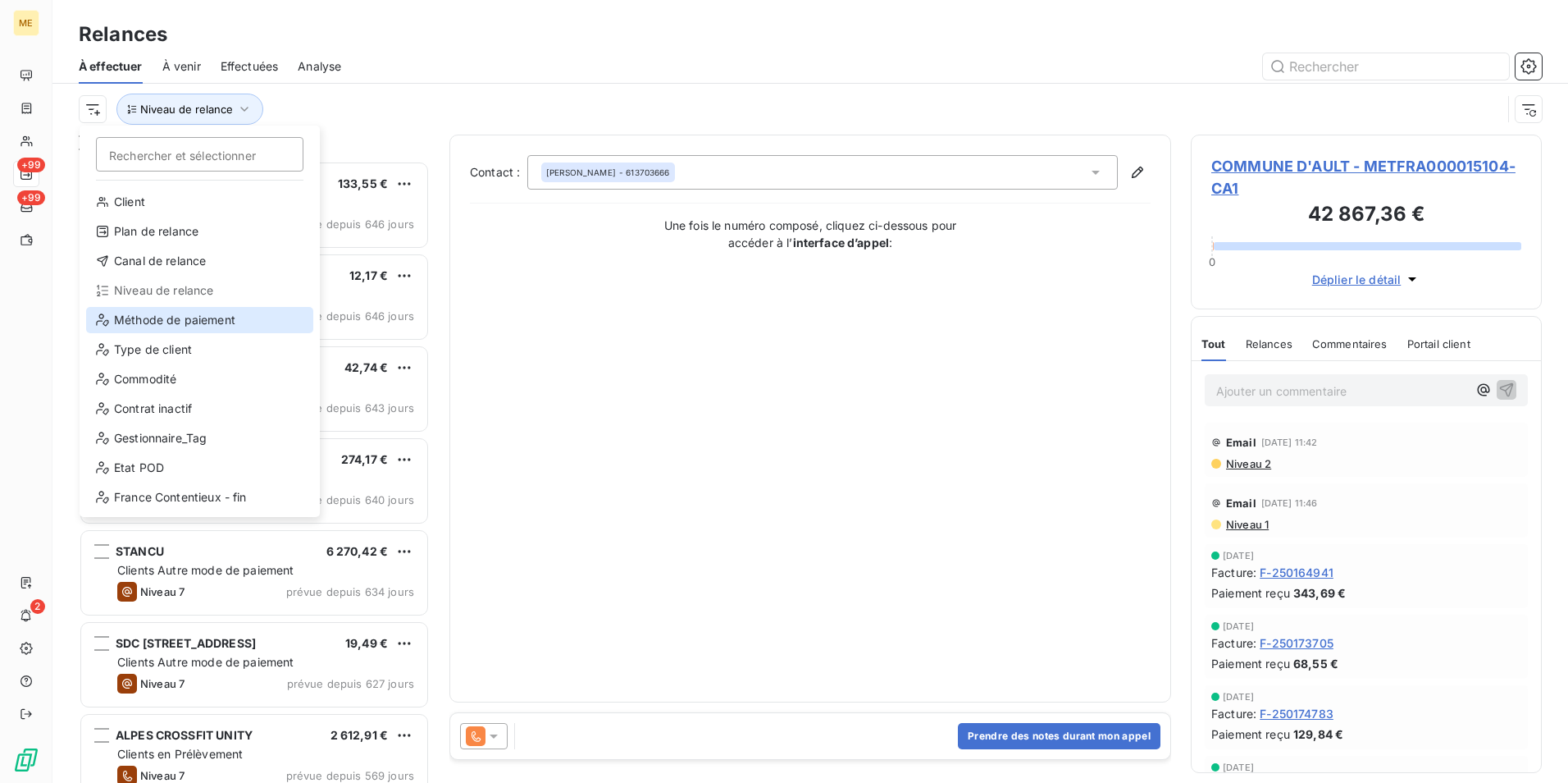
click at [229, 323] on div "Méthode de paiement" at bounding box center [200, 320] width 228 height 26
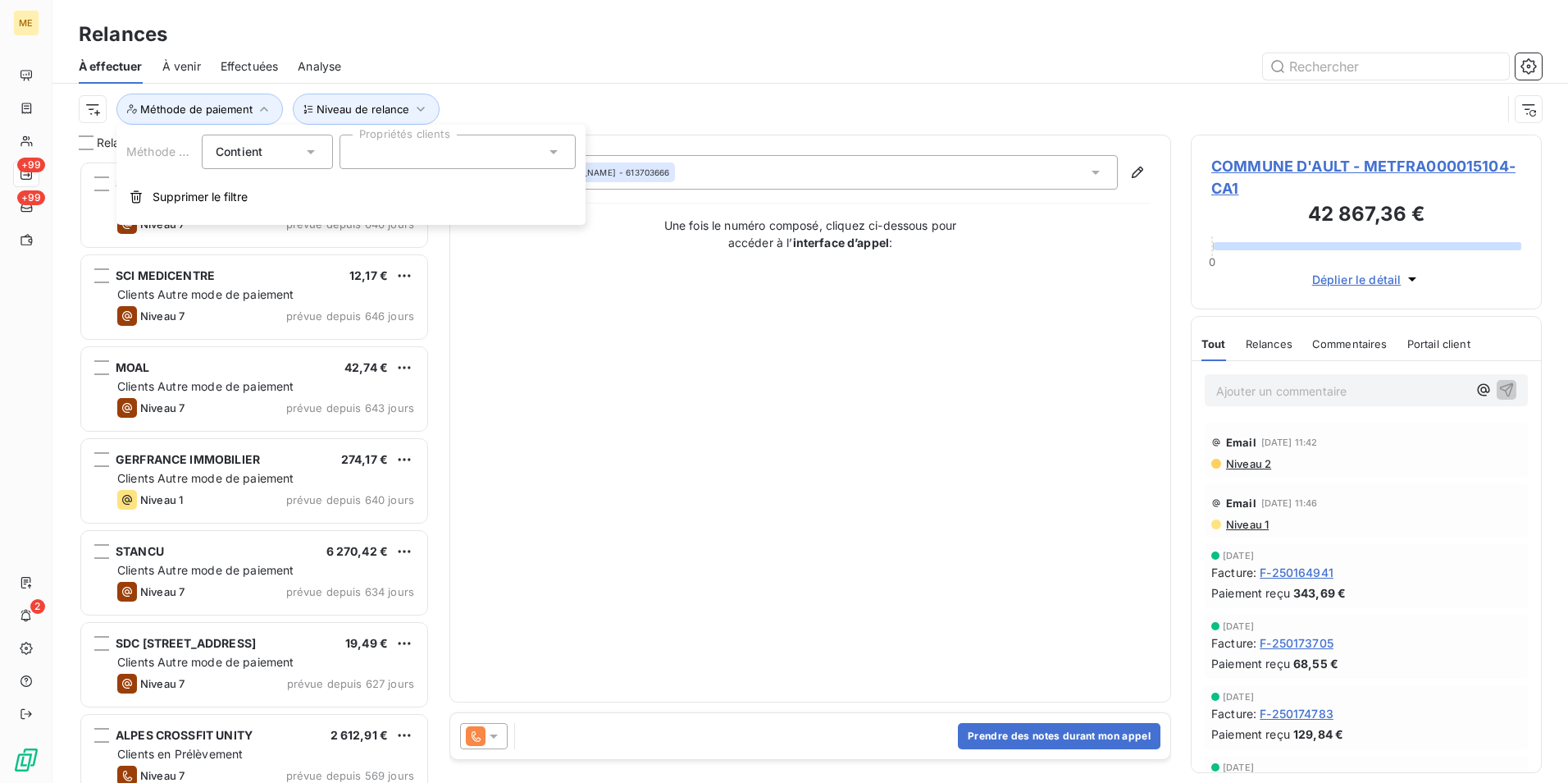
click at [360, 142] on div at bounding box center [457, 152] width 236 height 35
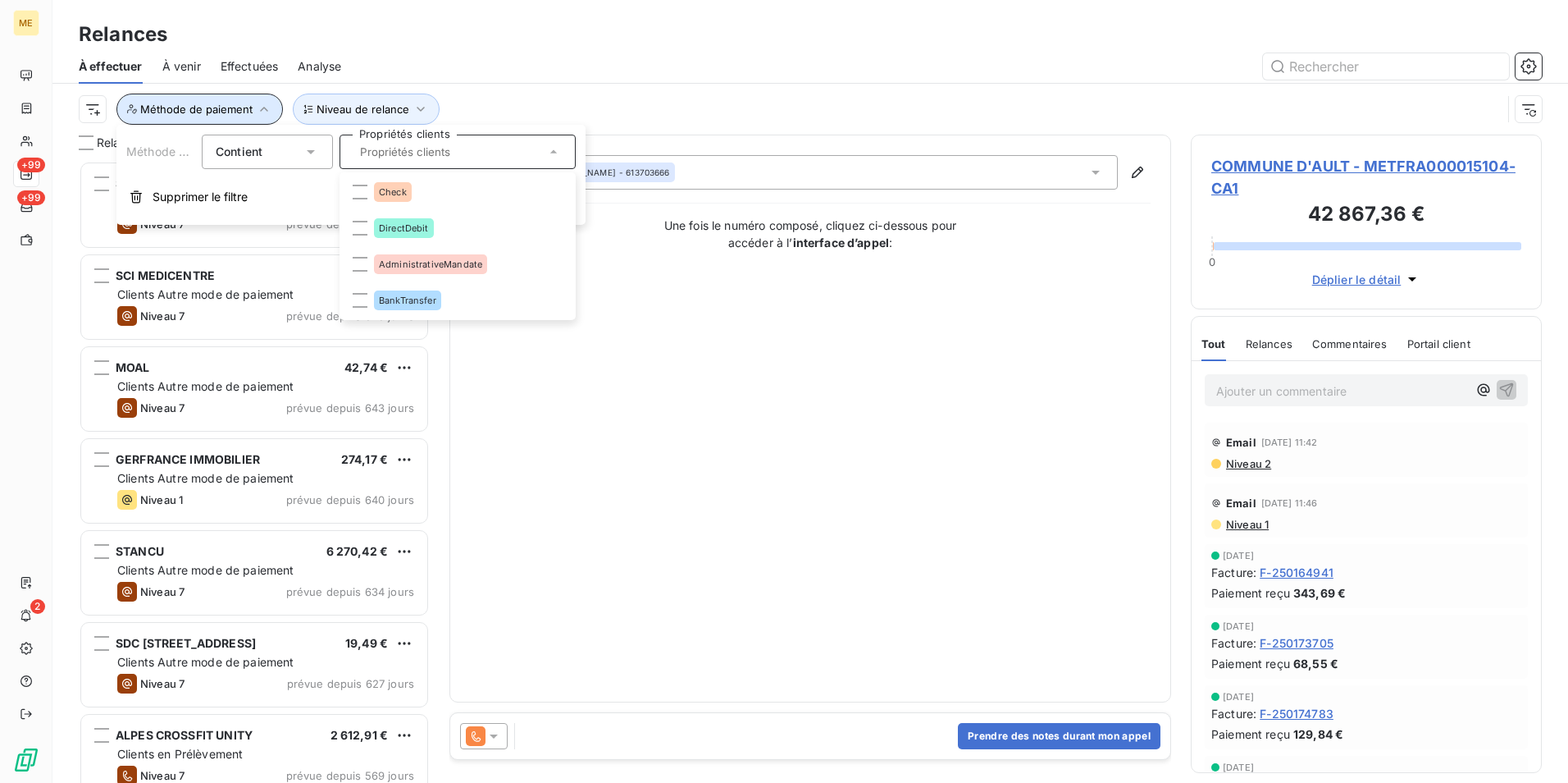
click at [163, 105] on span "Méthode de paiement" at bounding box center [196, 109] width 112 height 13
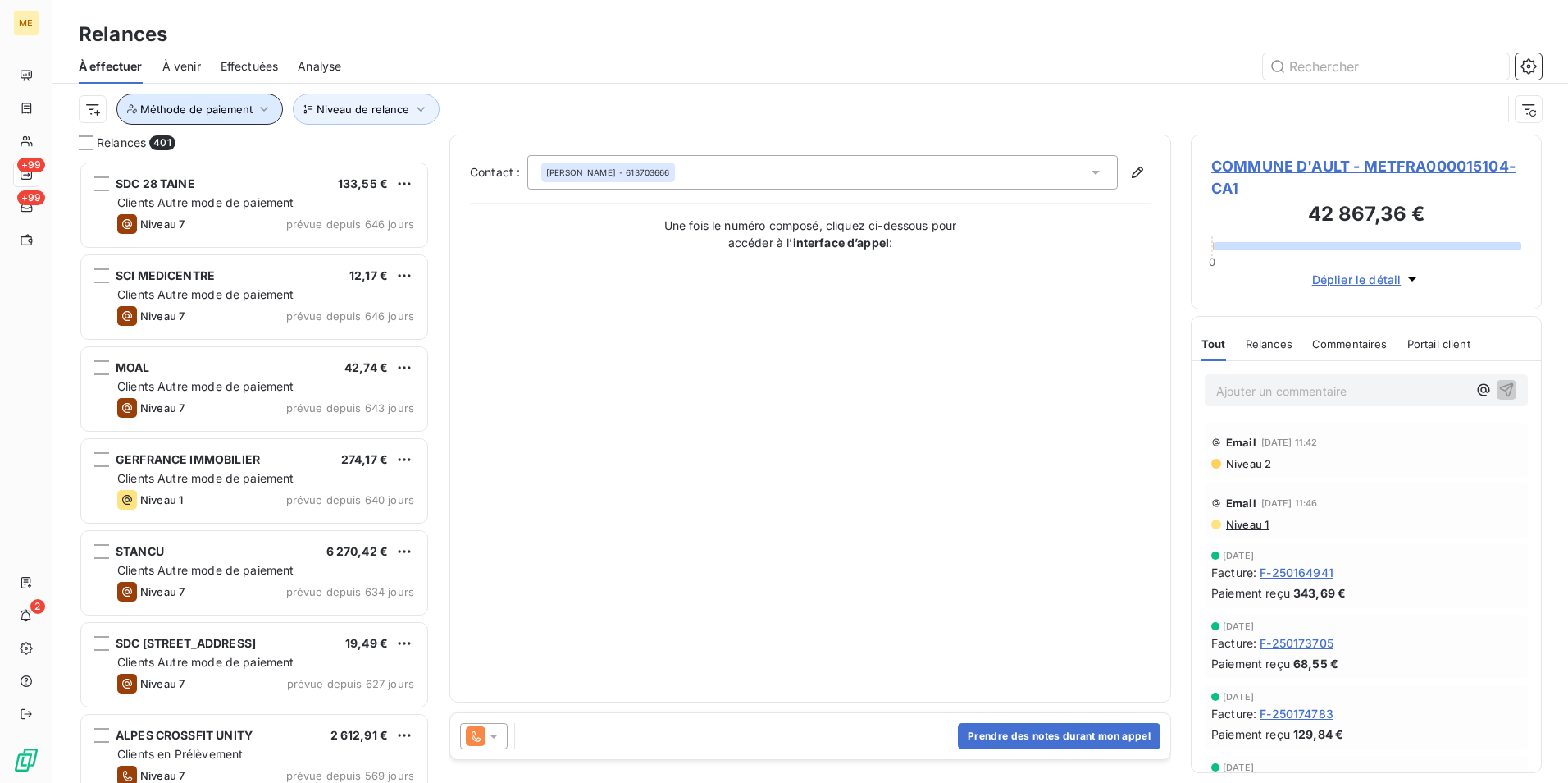
click at [166, 104] on span "Méthode de paiement" at bounding box center [196, 109] width 112 height 13
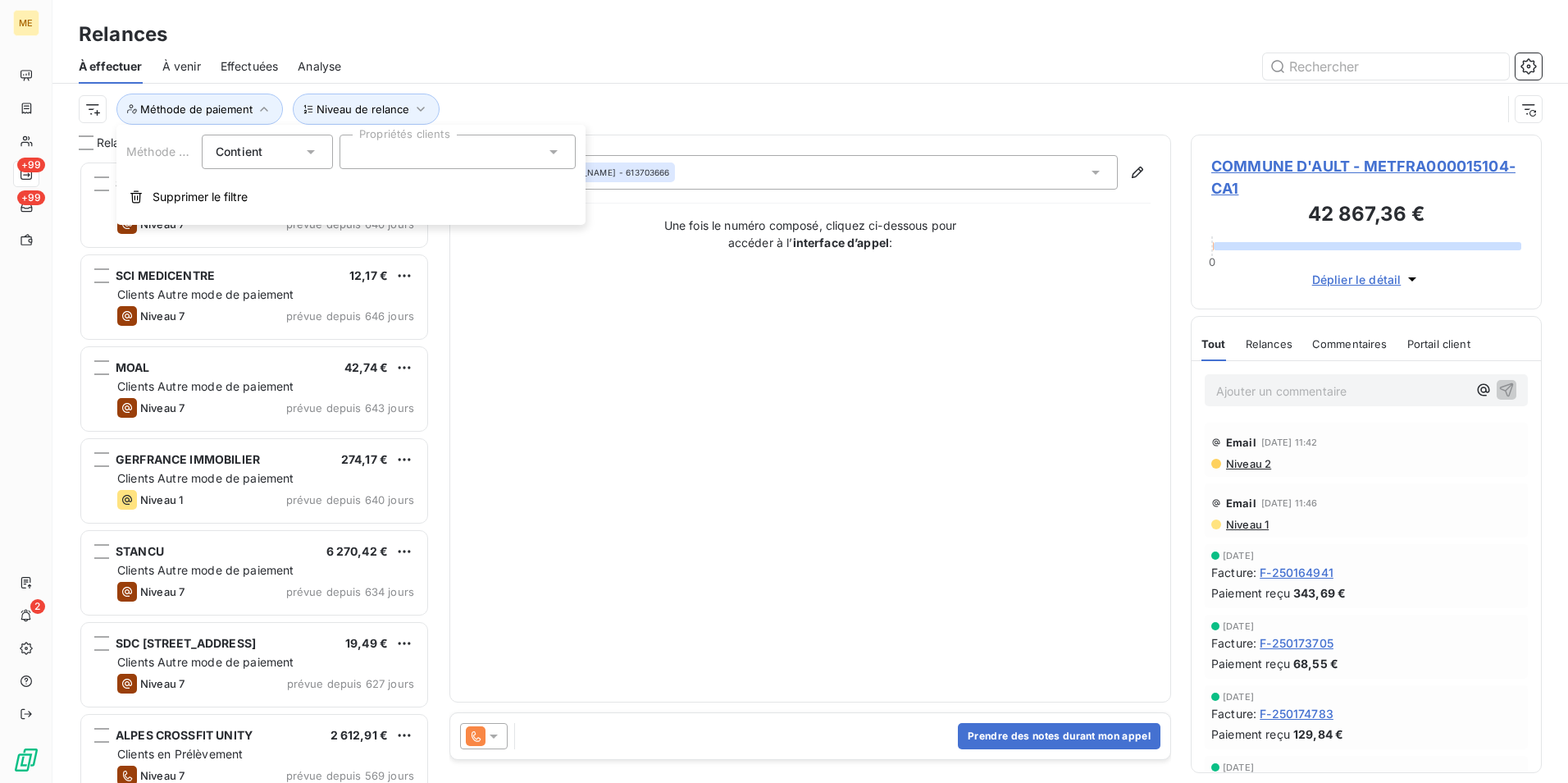
click at [258, 140] on div "Contient is" at bounding box center [259, 152] width 87 height 23
click at [552, 68] on div at bounding box center [952, 67] width 1181 height 26
click at [100, 109] on html "ME +99 +99 2 Relances À effectuer À venir Effectuées Analyse Niveau de relance …" at bounding box center [784, 392] width 1568 height 783
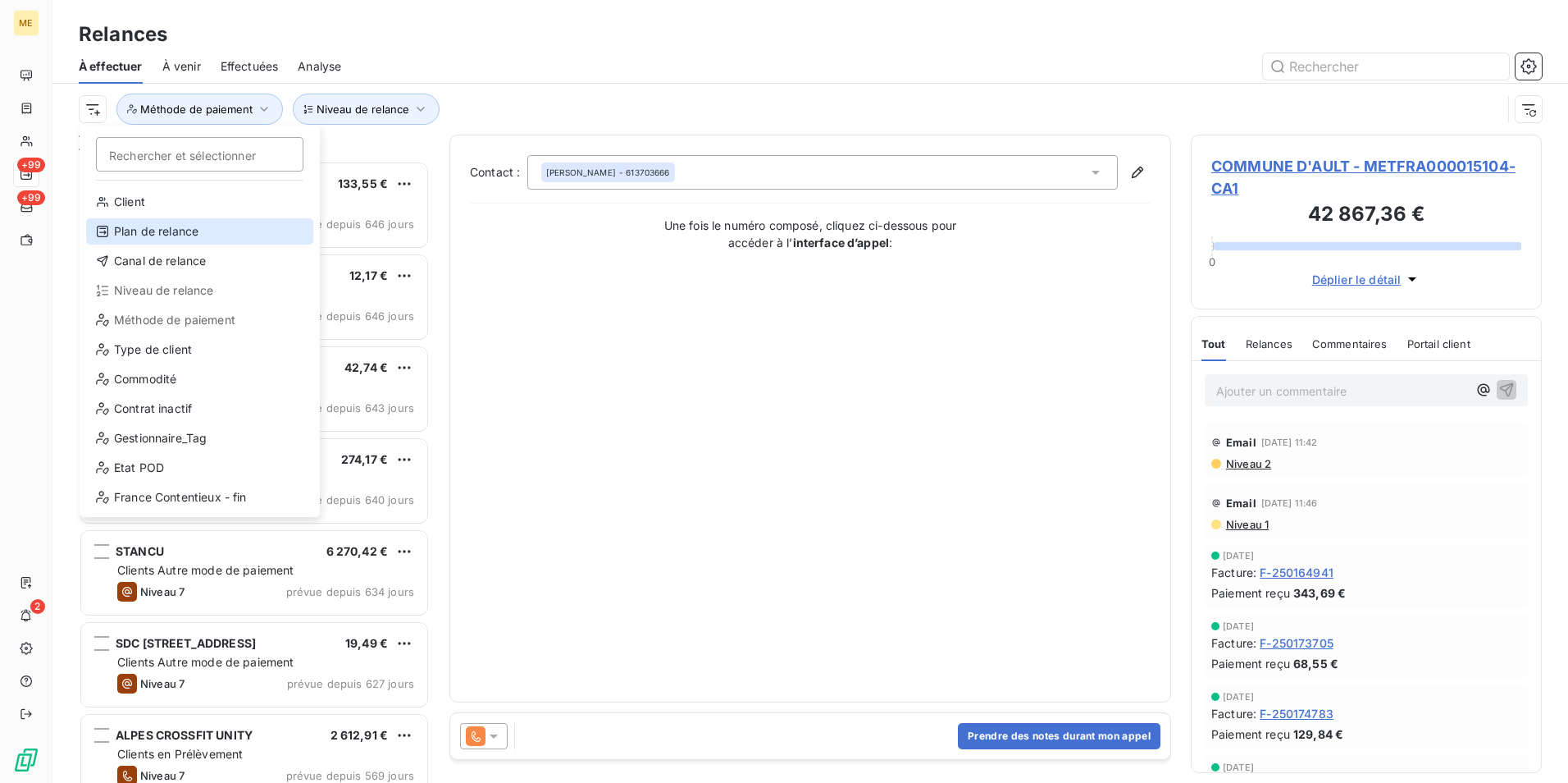
click at [202, 224] on div "Plan de relance" at bounding box center [200, 232] width 228 height 26
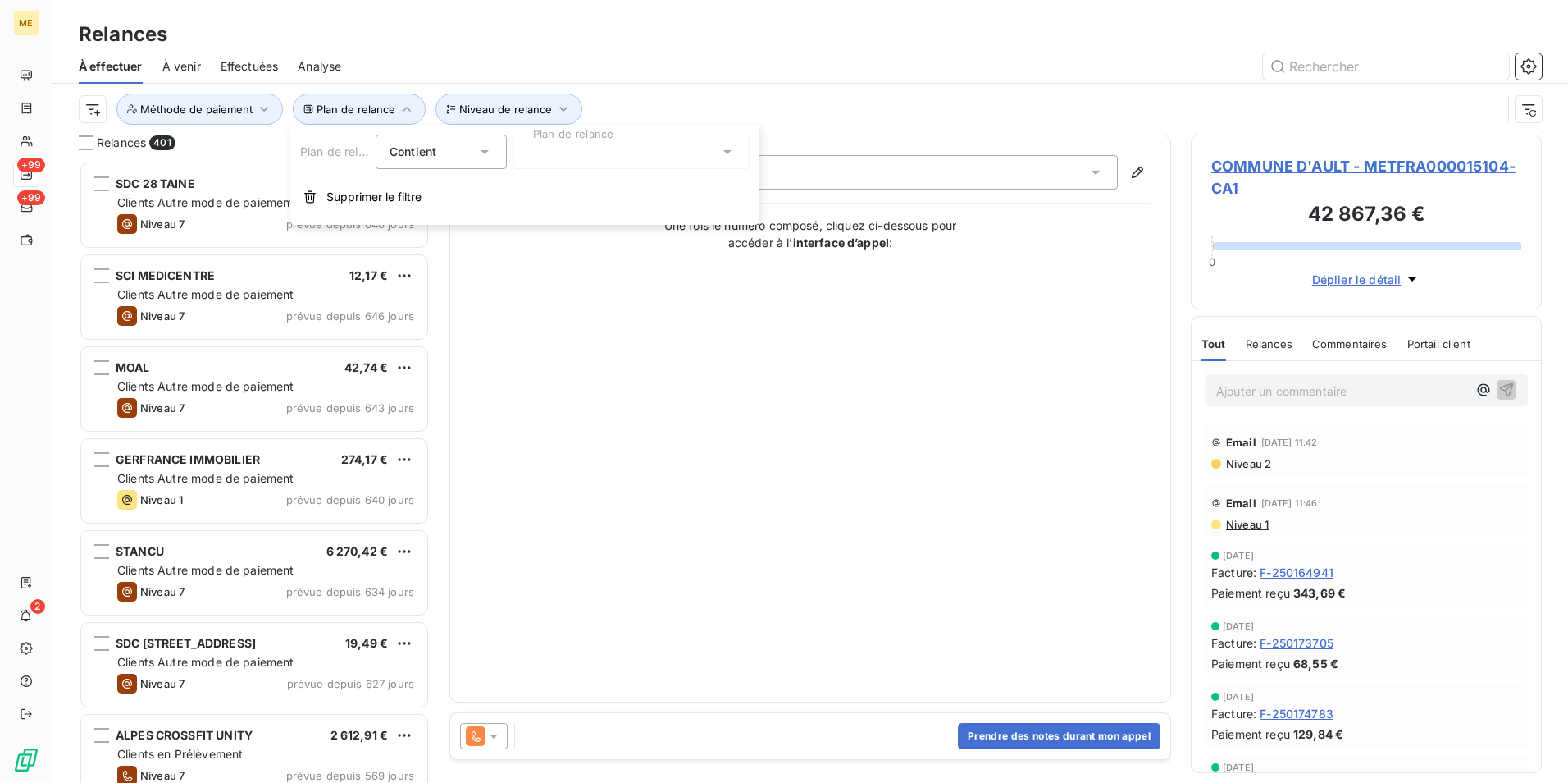
click at [666, 150] on div at bounding box center [631, 152] width 236 height 35
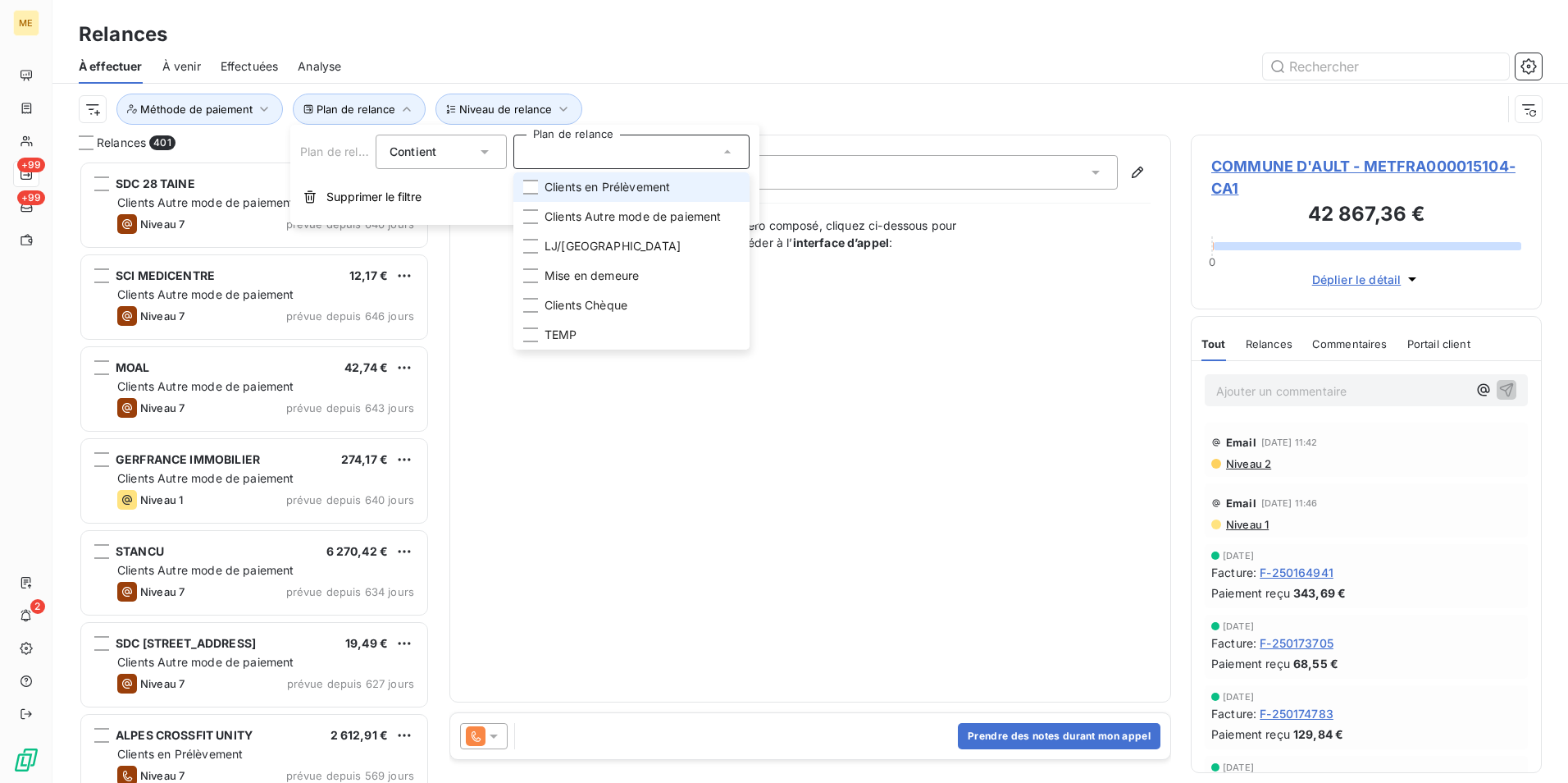
click at [679, 183] on li "Clients en Prélèvement" at bounding box center [631, 186] width 236 height 29
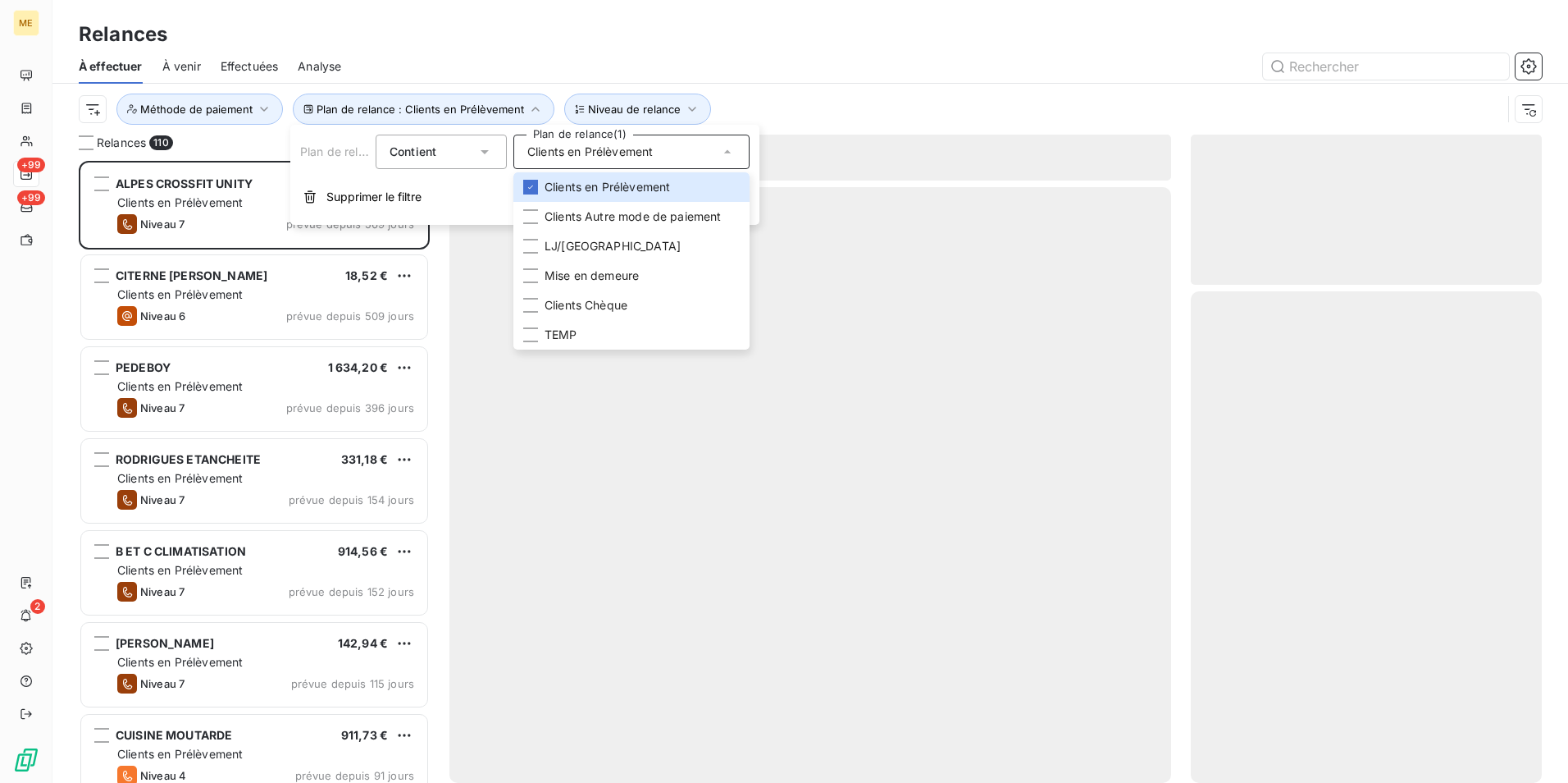
scroll to position [610, 339]
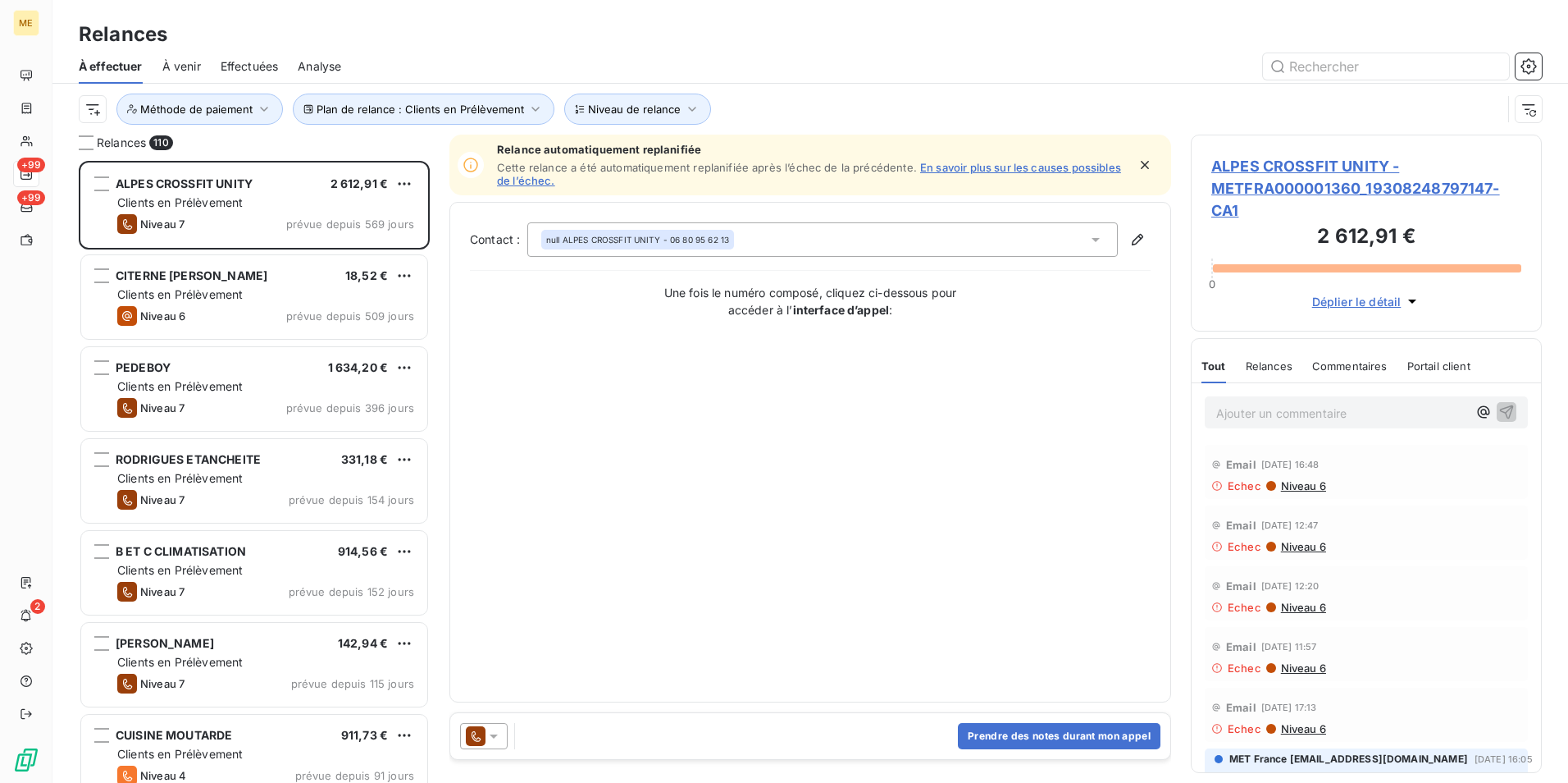
click at [233, 92] on div "Plan de relance : Clients en Prélèvement Niveau de relance Méthode de paiement" at bounding box center [811, 109] width 1464 height 51
click at [234, 119] on button "Méthode de paiement" at bounding box center [199, 108] width 166 height 31
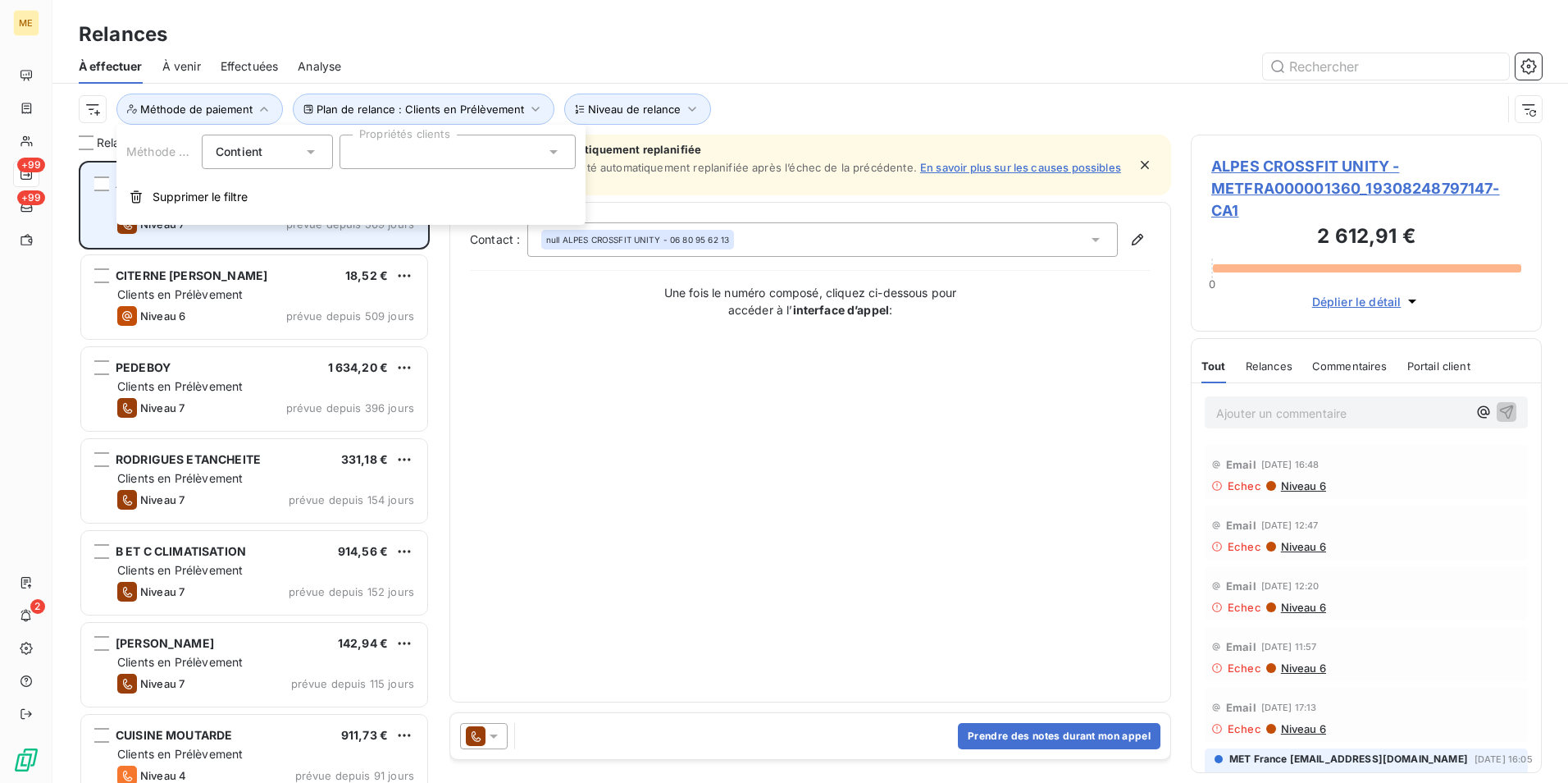
click at [251, 189] on button "Supprimer le filtre" at bounding box center [351, 197] width 469 height 36
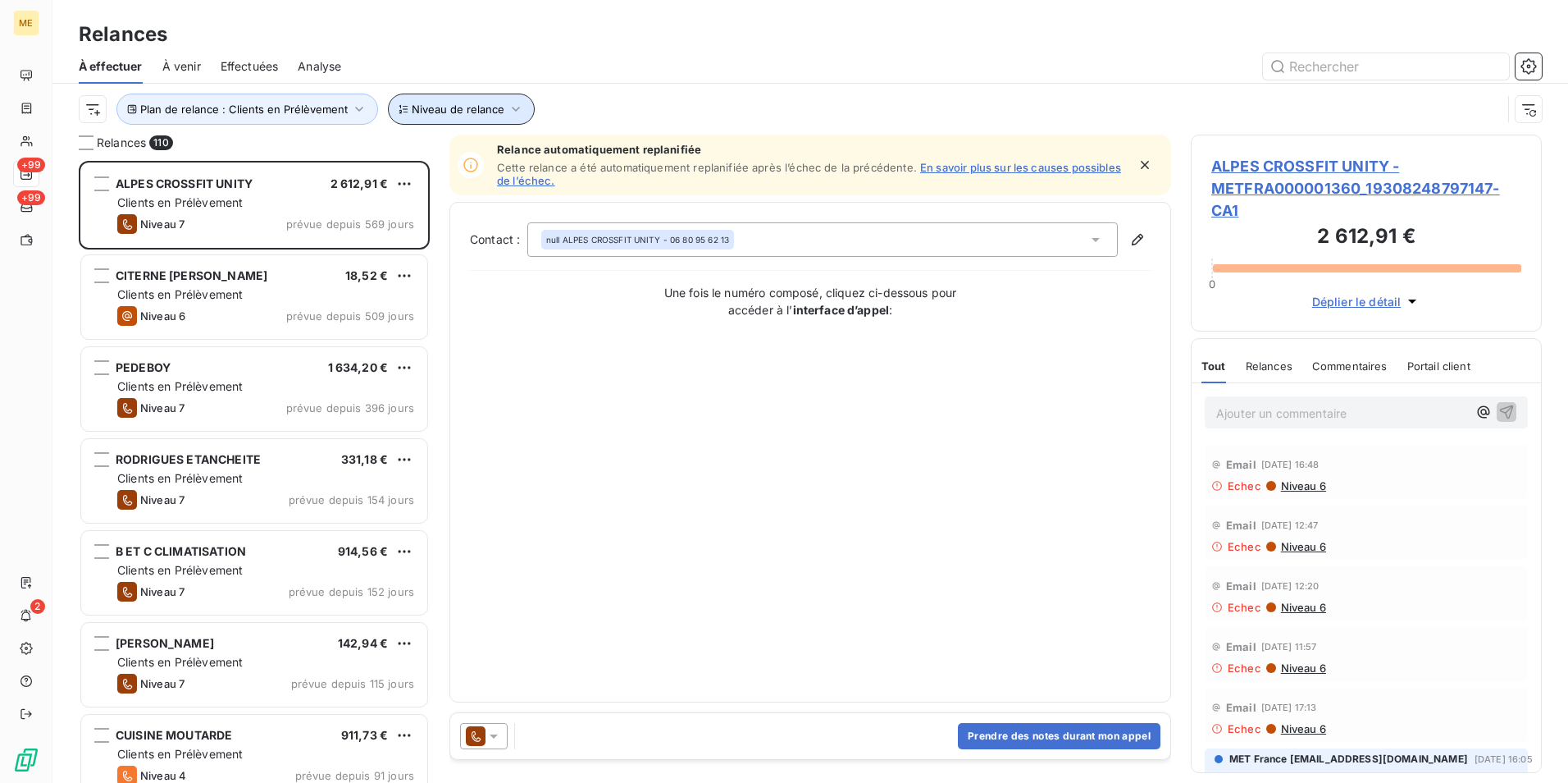
click at [430, 110] on span "Niveau de relance" at bounding box center [458, 109] width 93 height 13
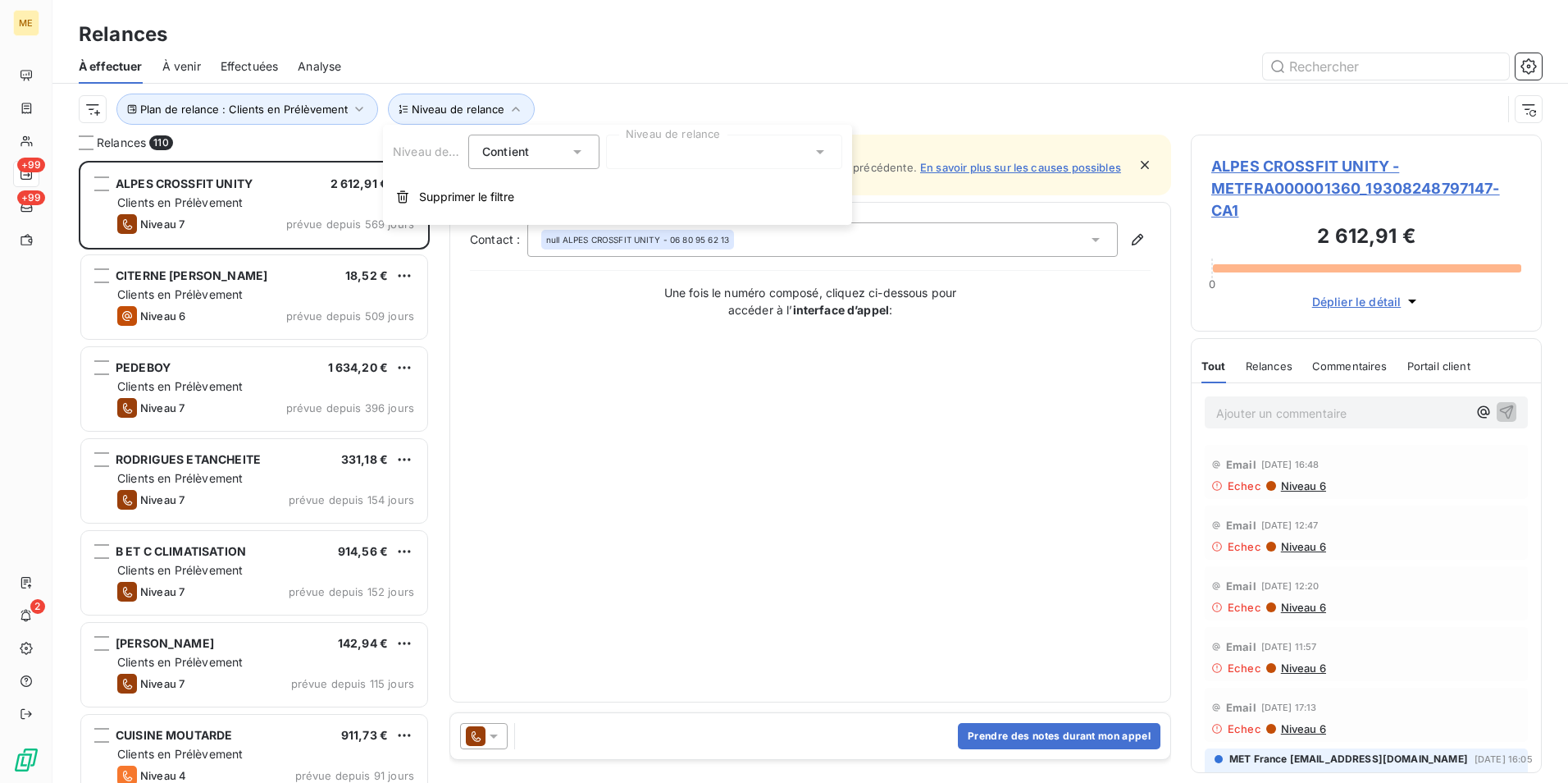
click at [627, 147] on div at bounding box center [723, 152] width 236 height 35
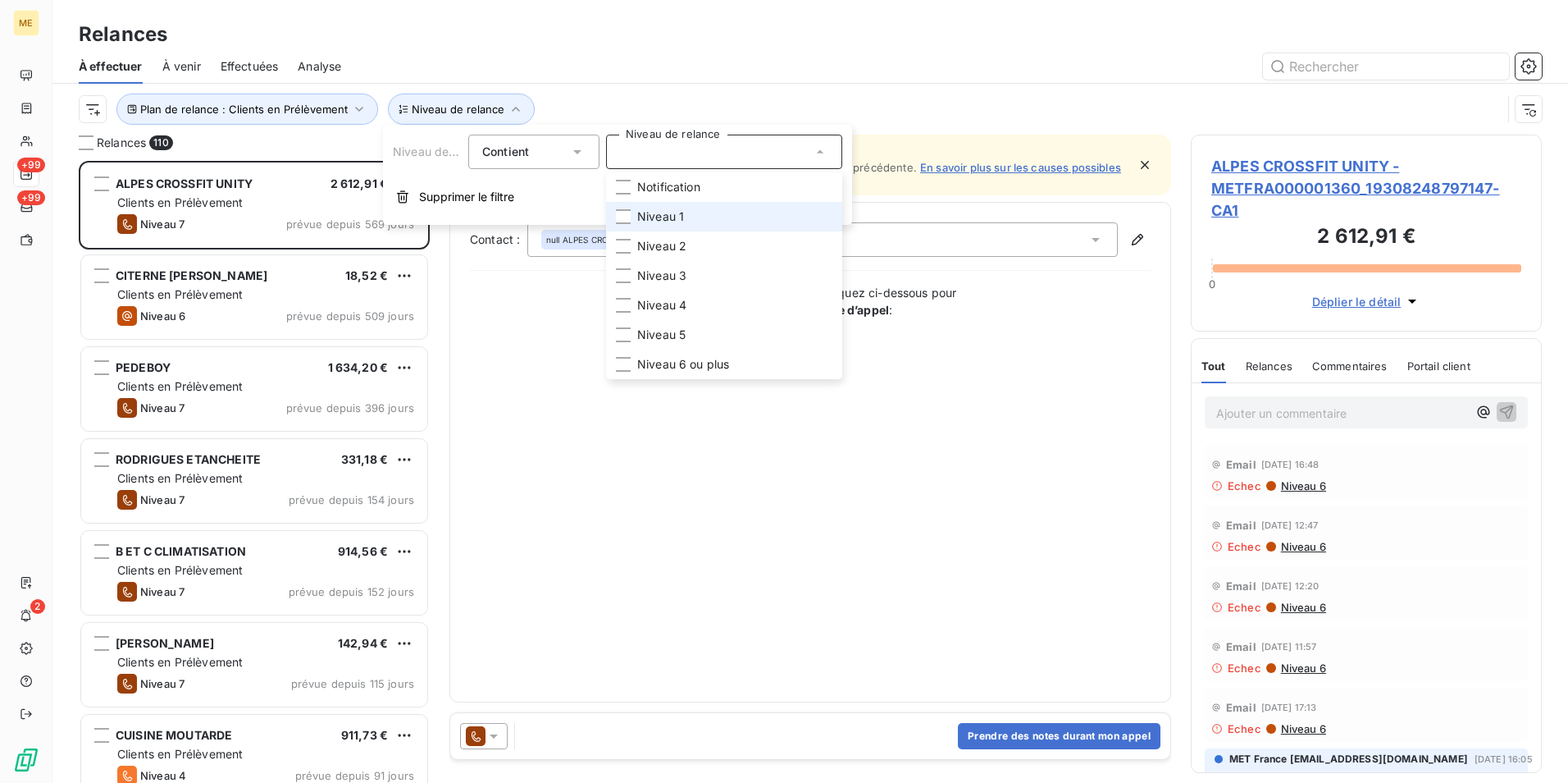
click at [663, 208] on li "Niveau 1" at bounding box center [723, 216] width 236 height 29
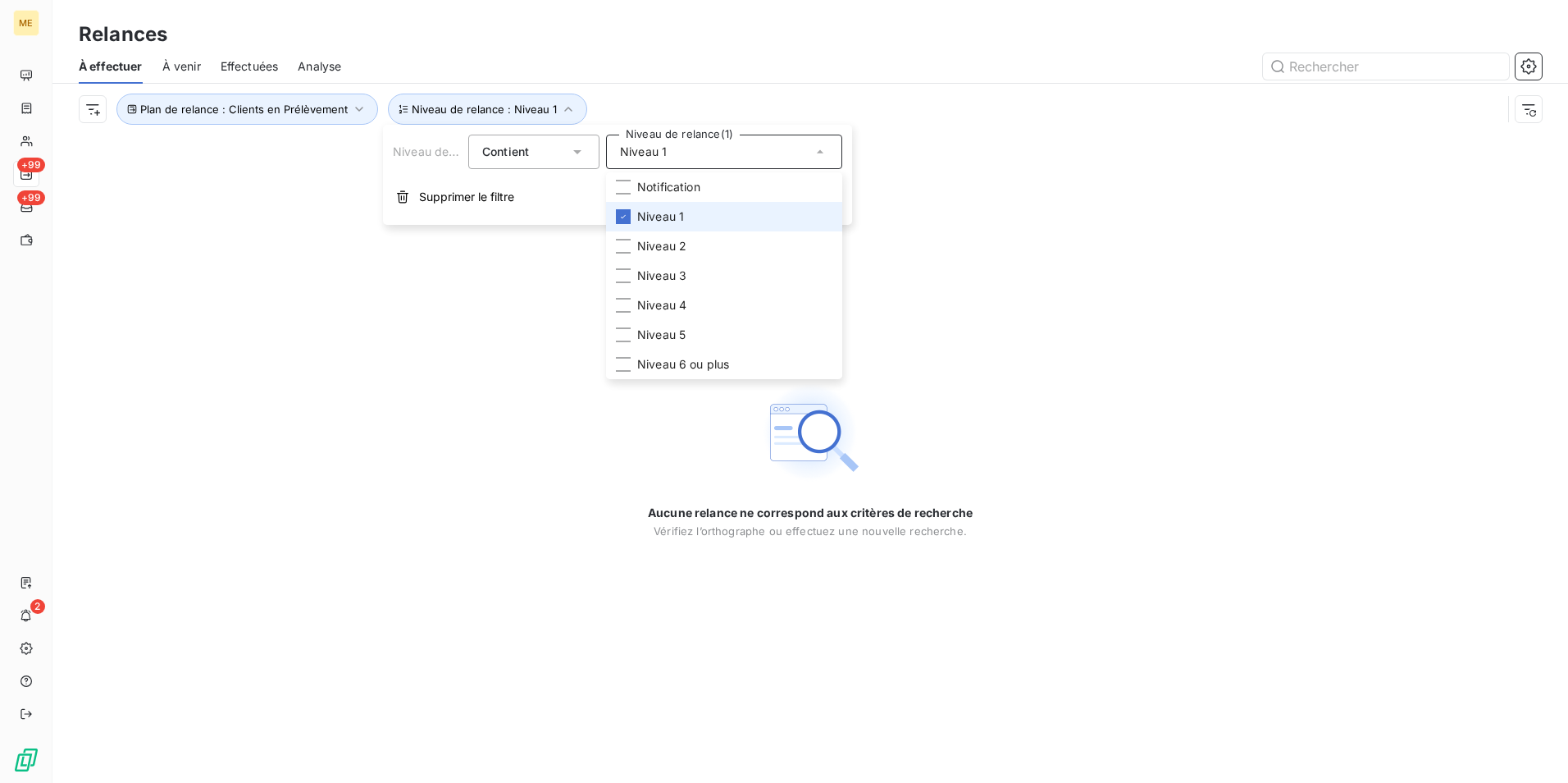
click at [663, 208] on span "Niveau 1" at bounding box center [661, 216] width 47 height 16
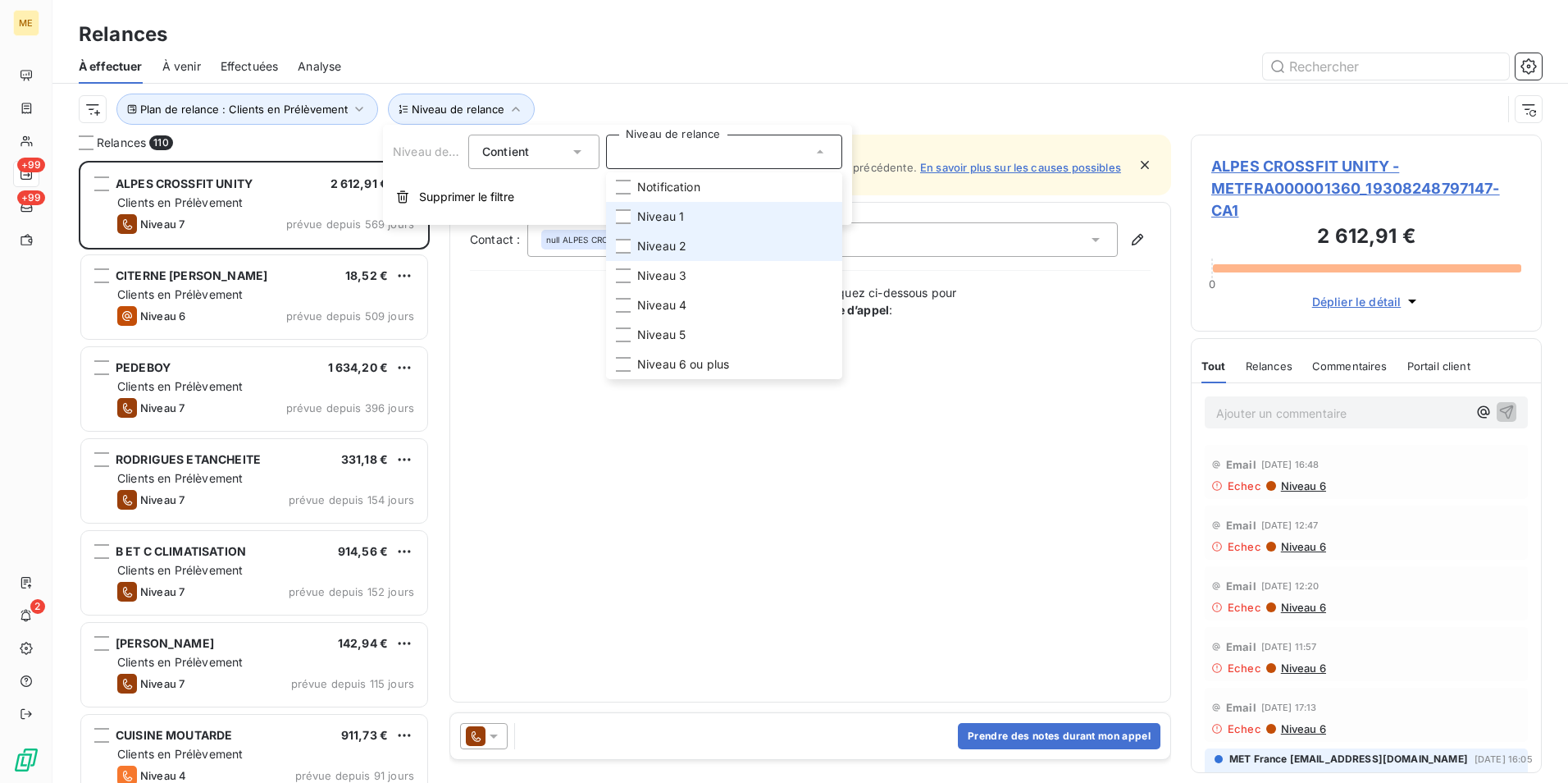
scroll to position [610, 339]
click at [641, 247] on span "Niveau 2" at bounding box center [662, 246] width 49 height 16
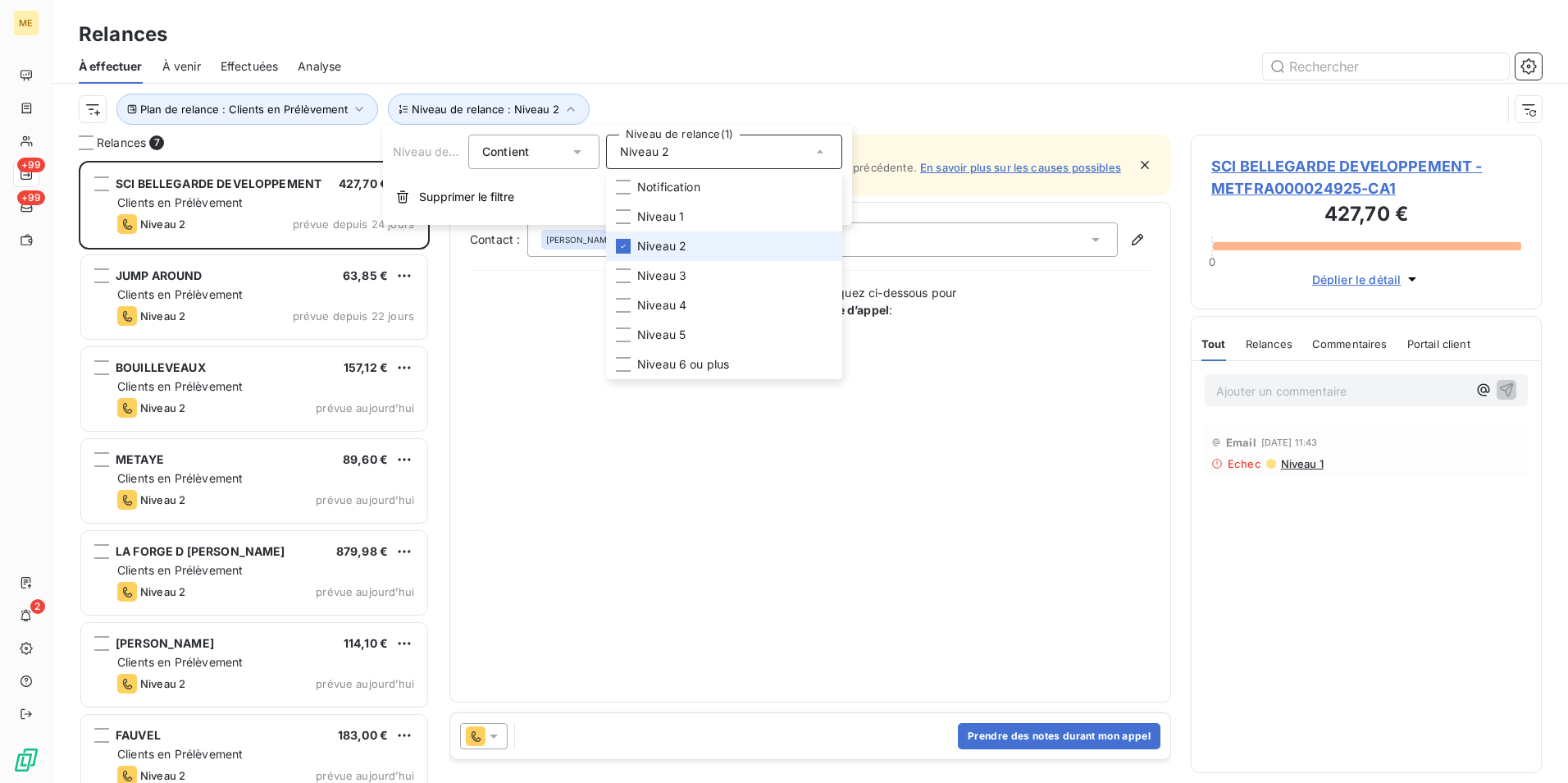
drag, startPoint x: 717, startPoint y: 247, endPoint x: 715, endPoint y: 255, distance: 8.2
click at [717, 246] on li "Niveau 2" at bounding box center [723, 246] width 236 height 29
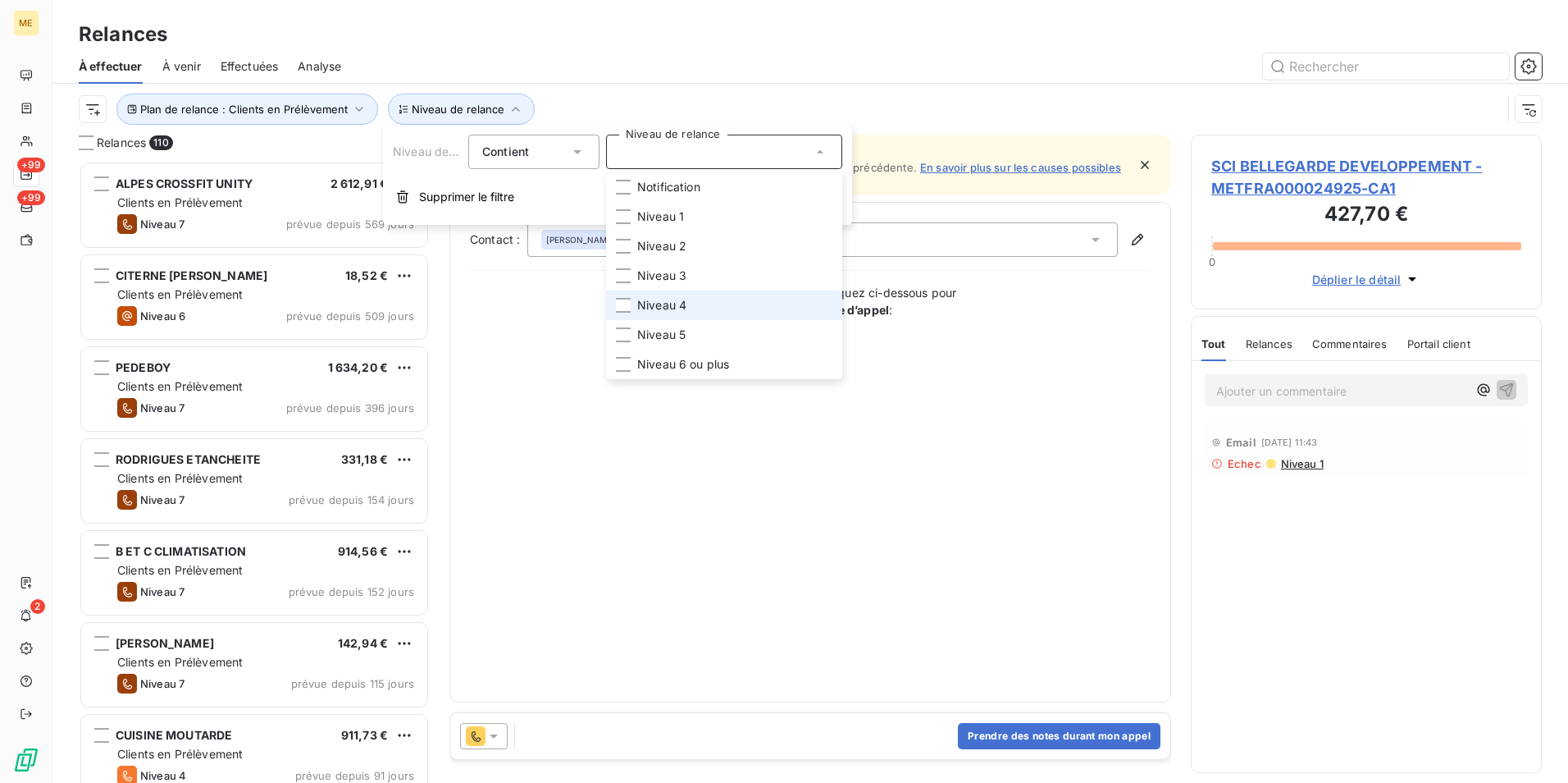
click at [706, 301] on li "Niveau 4" at bounding box center [723, 305] width 236 height 29
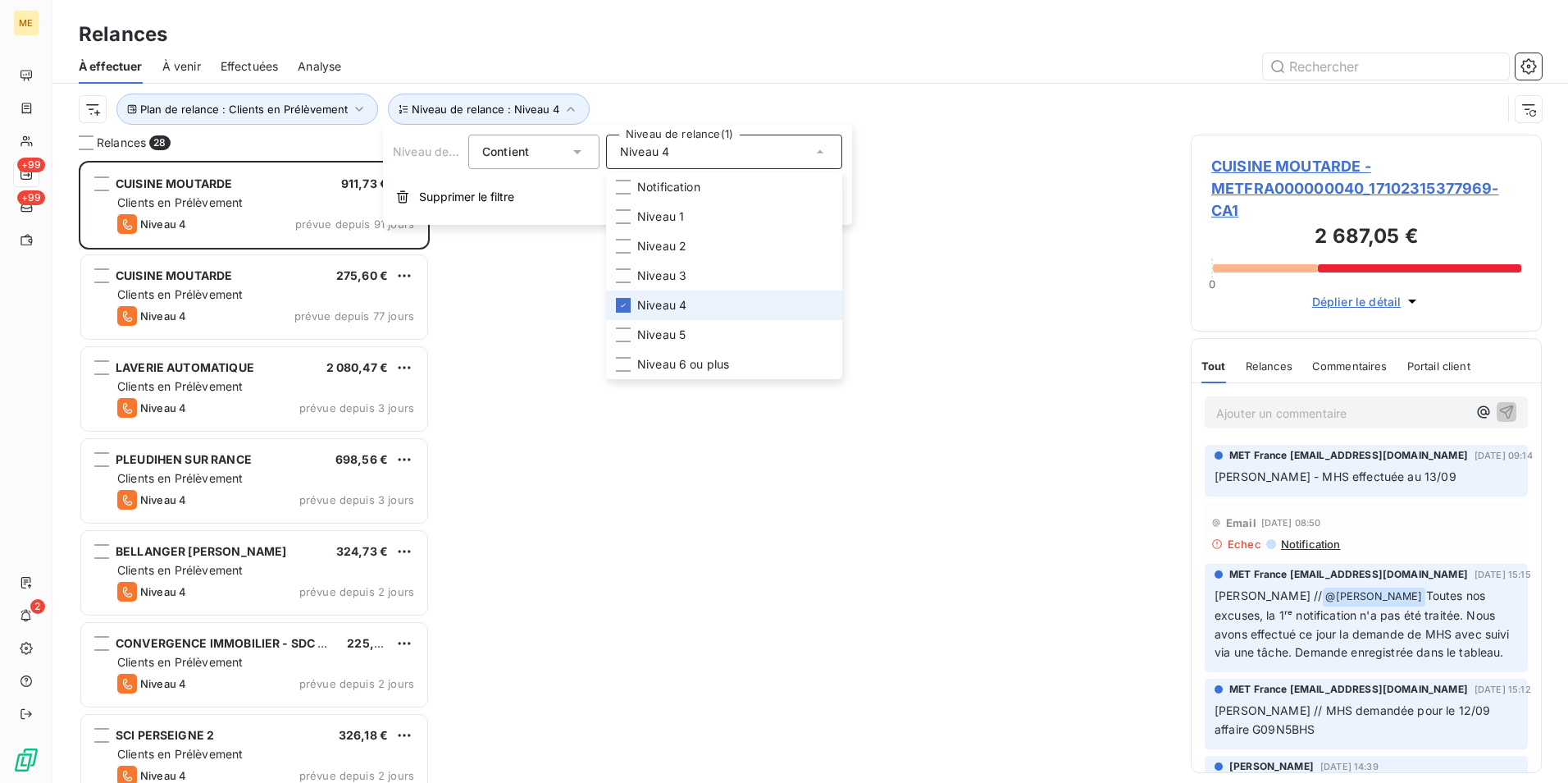
scroll to position [610, 339]
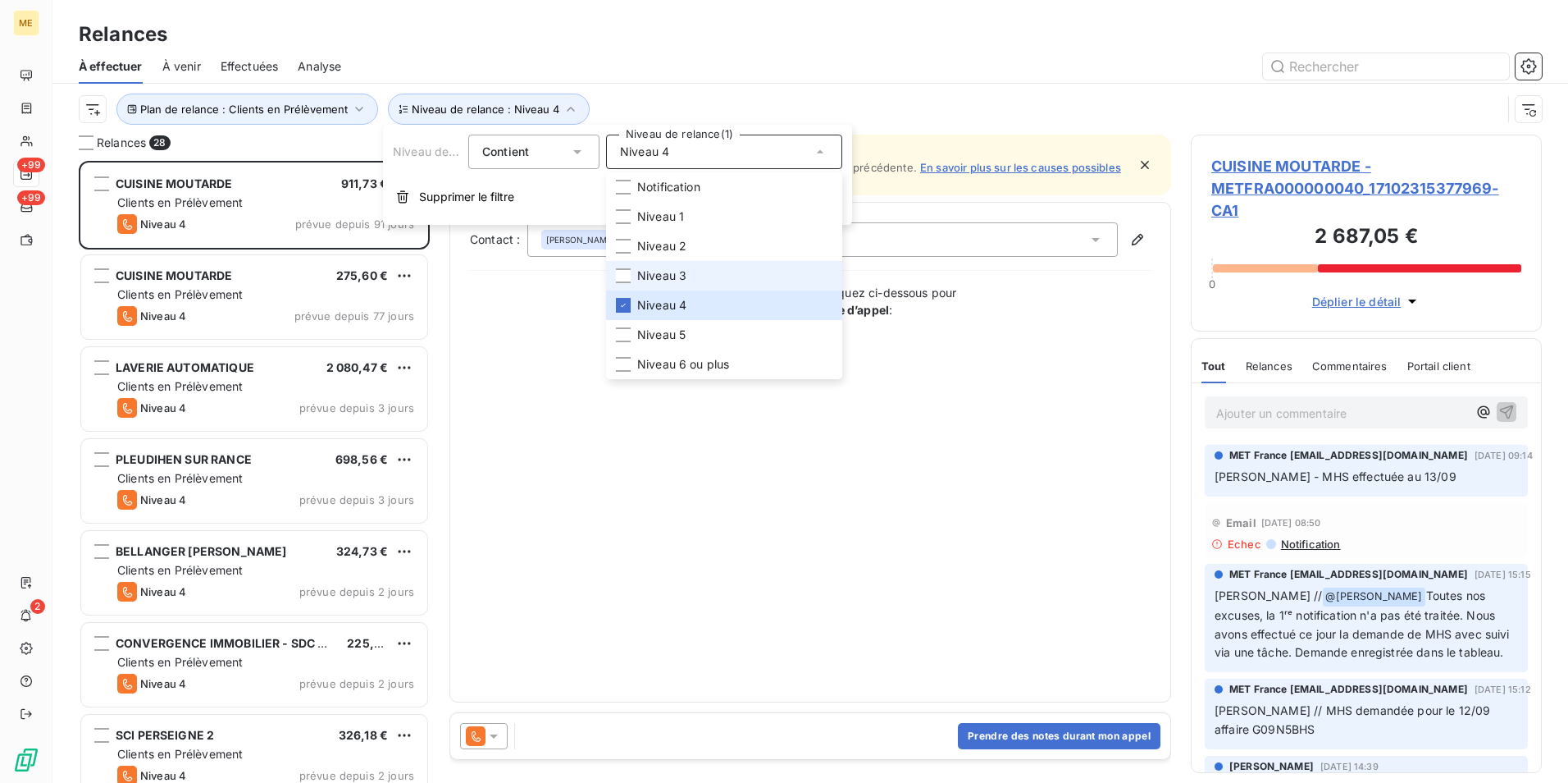
click at [709, 273] on li "Niveau 3" at bounding box center [723, 275] width 236 height 29
click at [702, 303] on li "Niveau 4" at bounding box center [723, 305] width 236 height 29
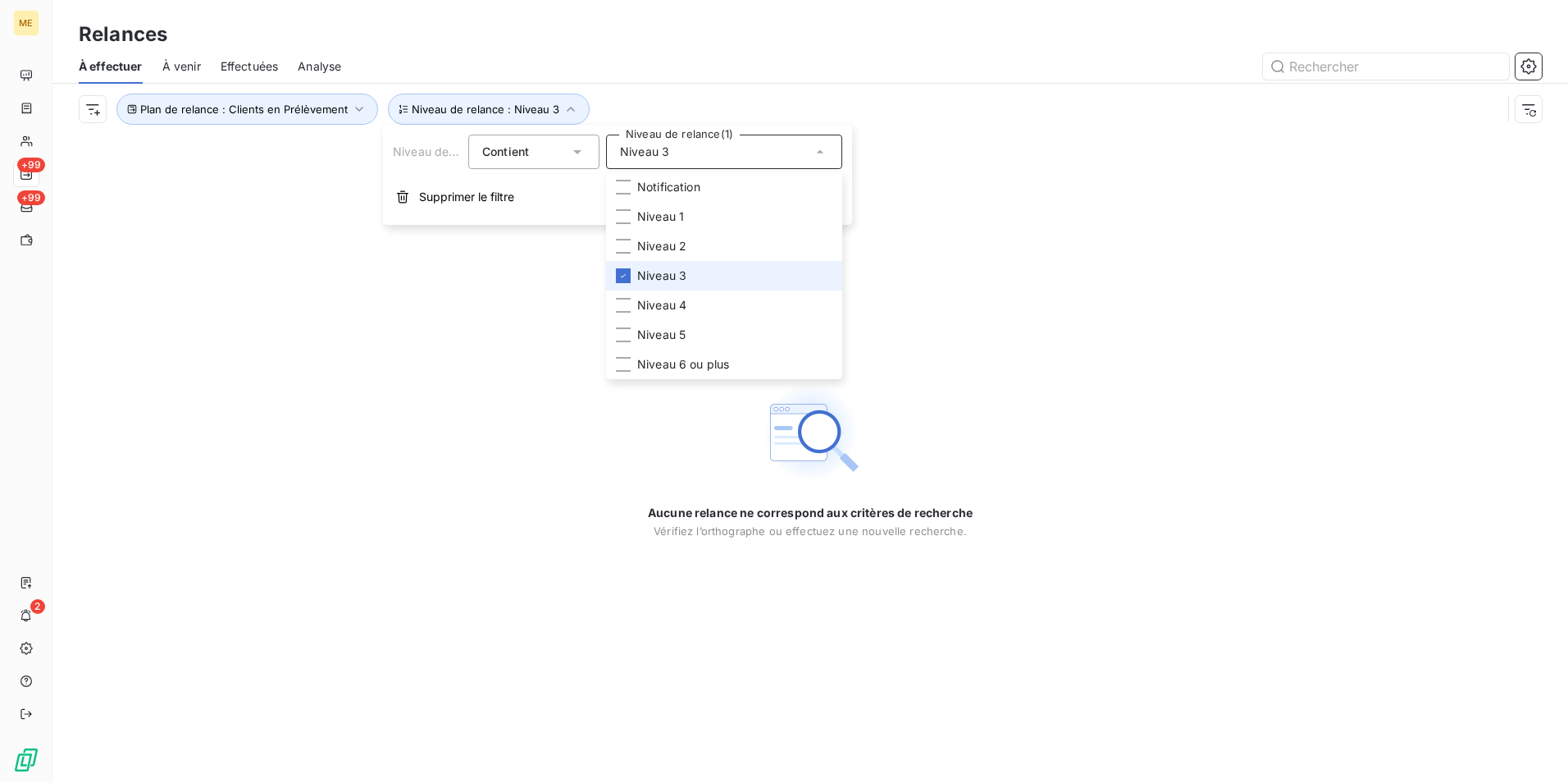
click at [700, 282] on li "Niveau 3" at bounding box center [723, 275] width 236 height 29
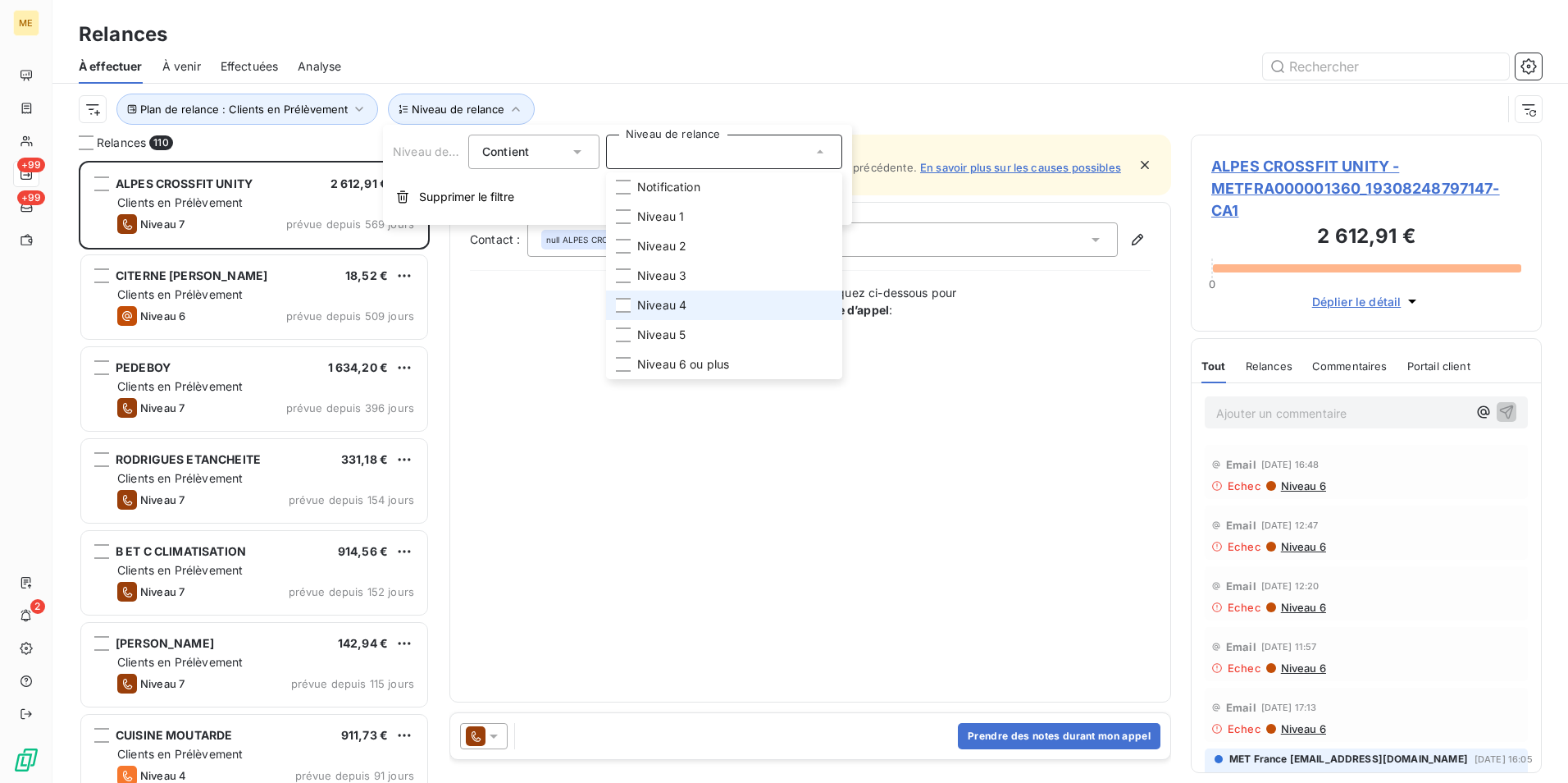
scroll to position [610, 339]
click at [697, 299] on li "Niveau 4" at bounding box center [723, 305] width 236 height 29
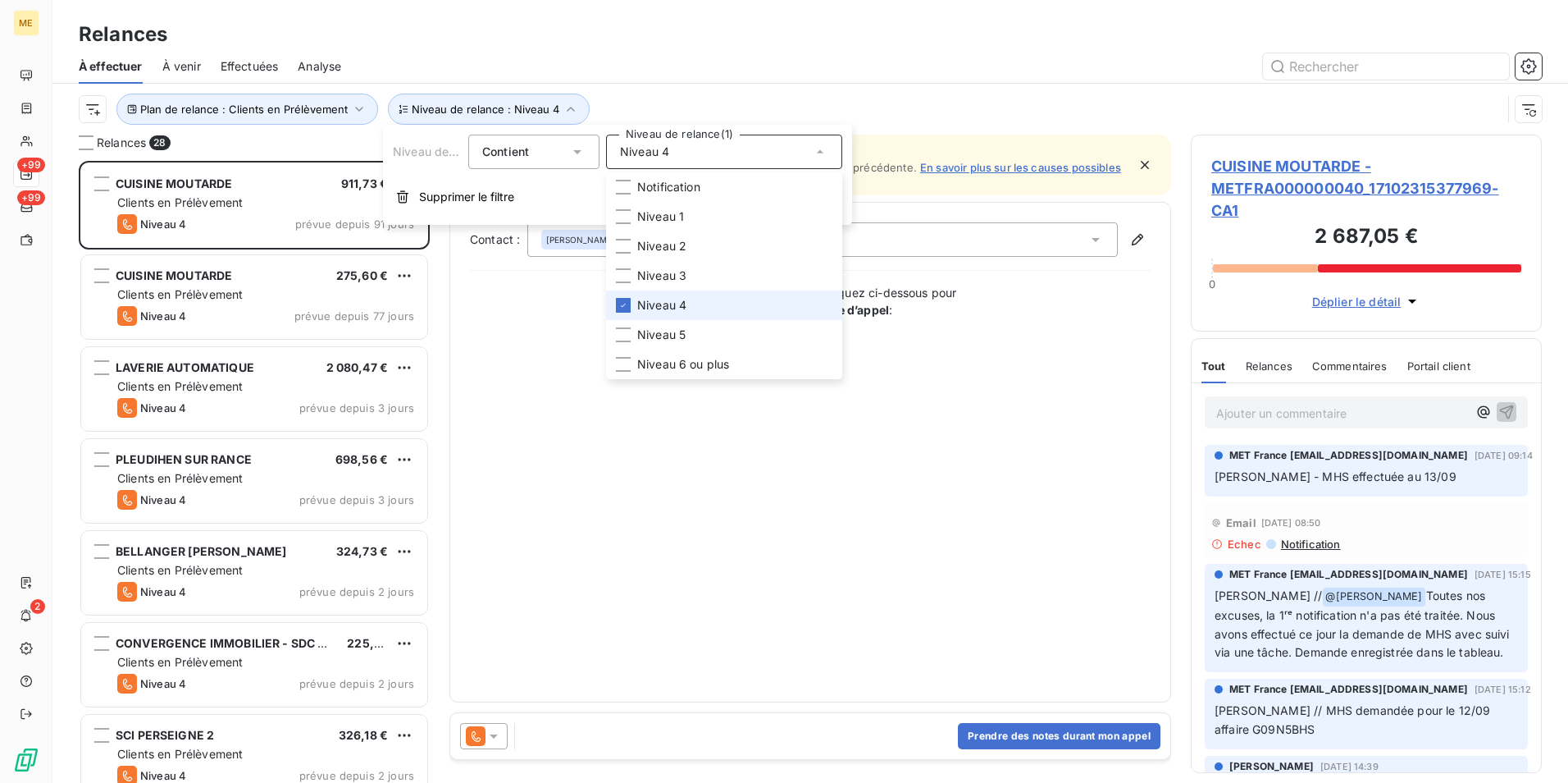
click at [697, 299] on li "Niveau 4" at bounding box center [723, 305] width 236 height 29
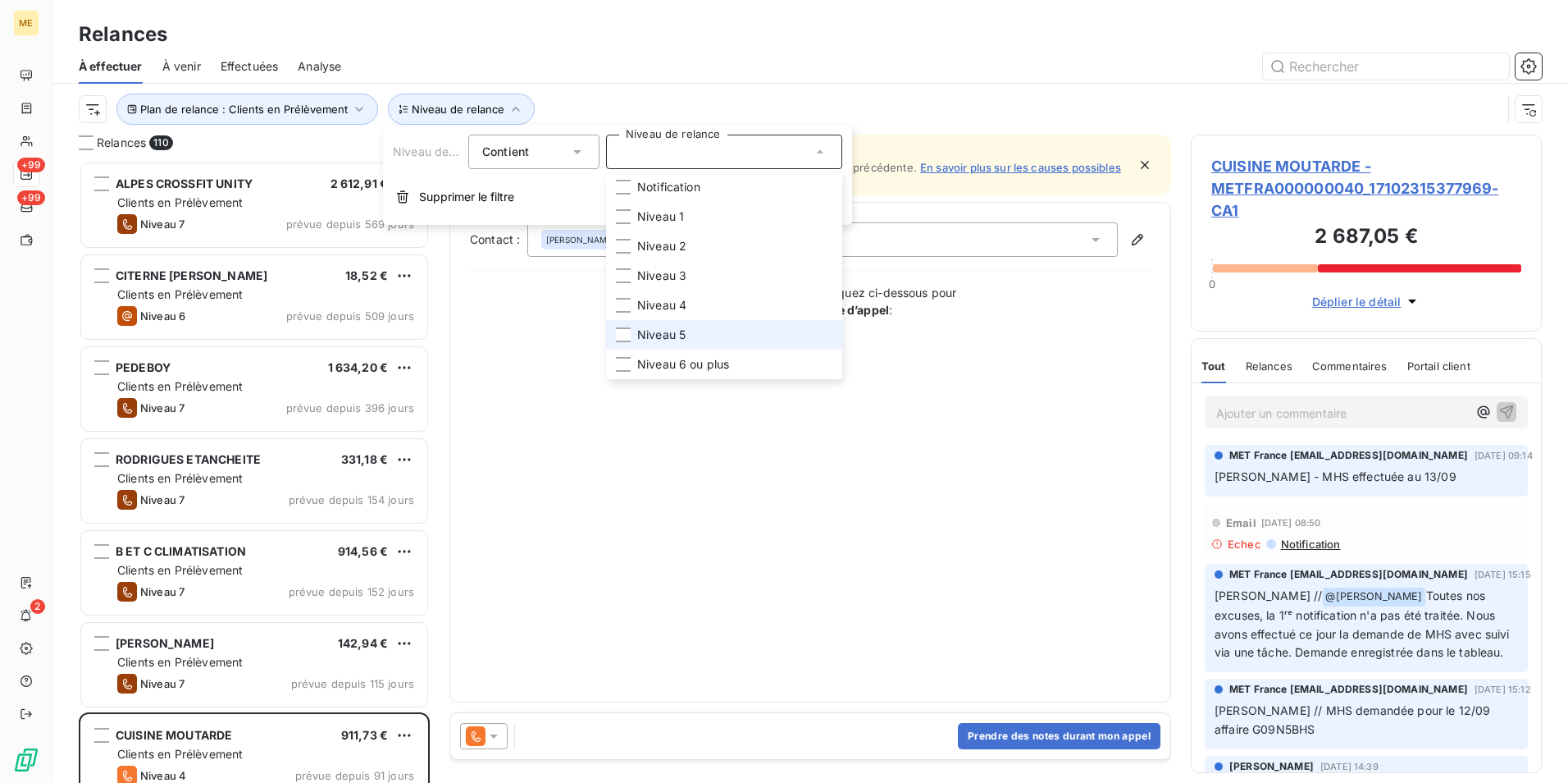
click at [692, 330] on li "Niveau 5" at bounding box center [723, 334] width 236 height 29
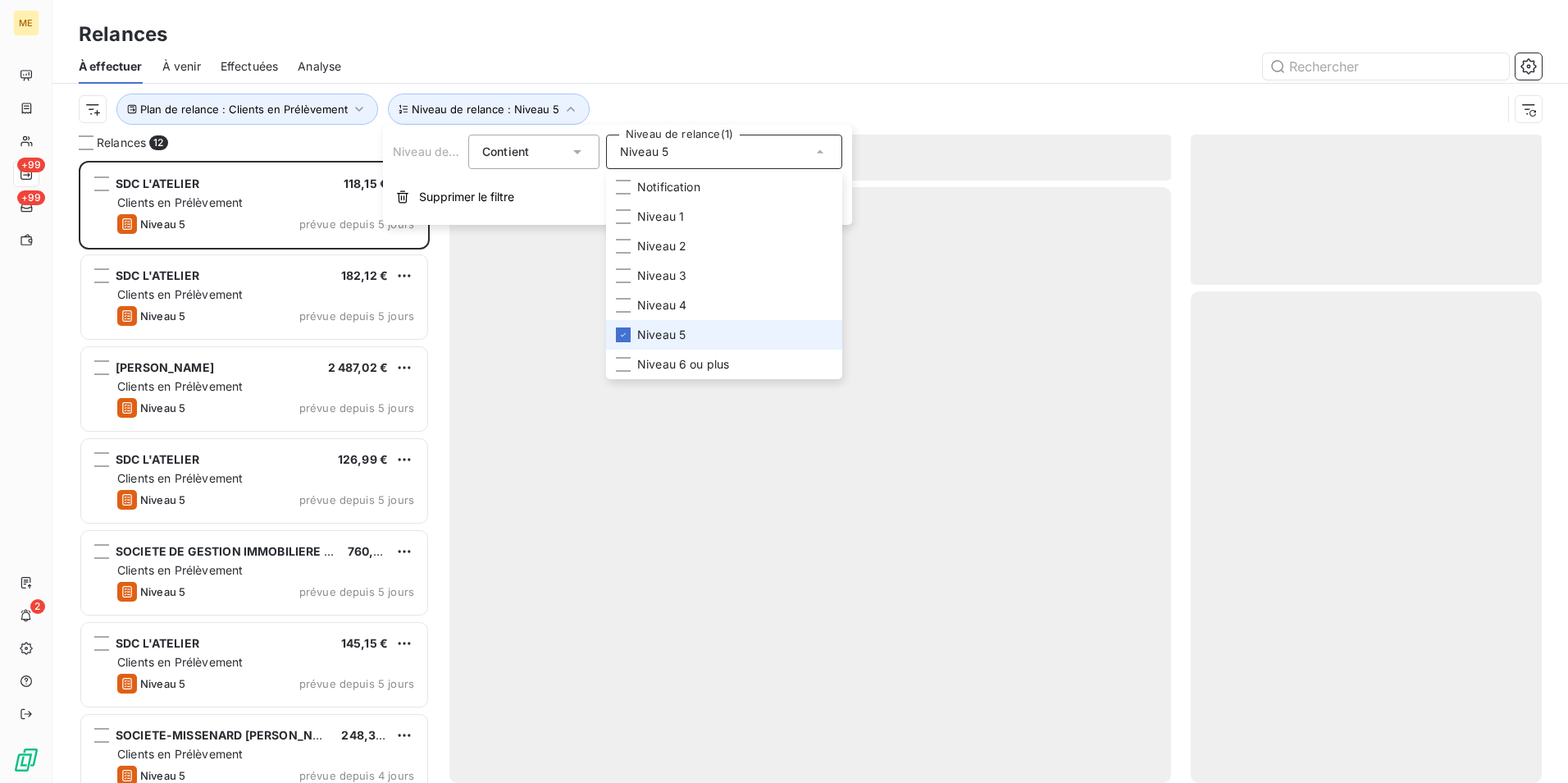
scroll to position [610, 339]
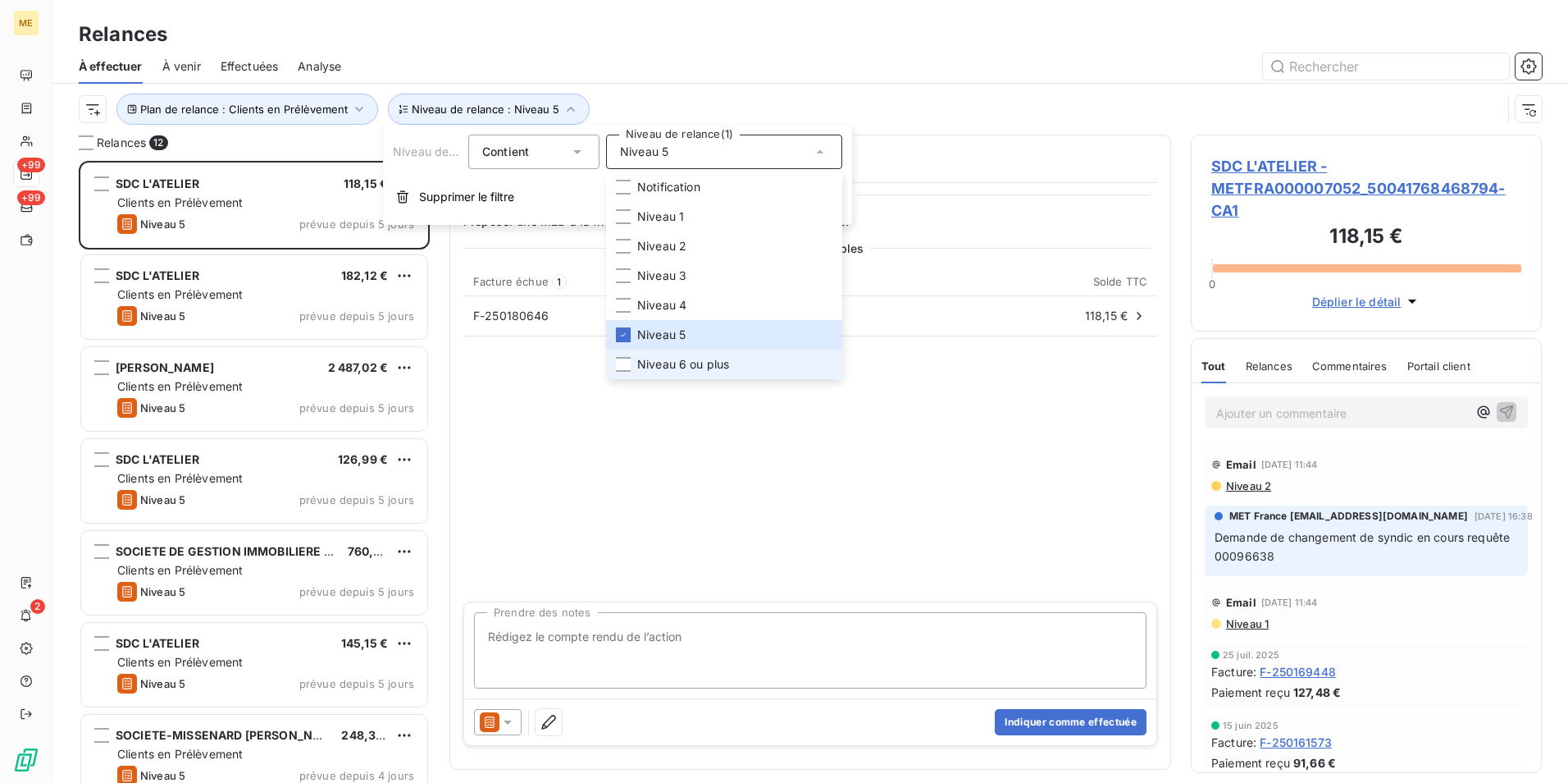
click at [699, 363] on span "Niveau 6 ou plus" at bounding box center [684, 363] width 92 height 16
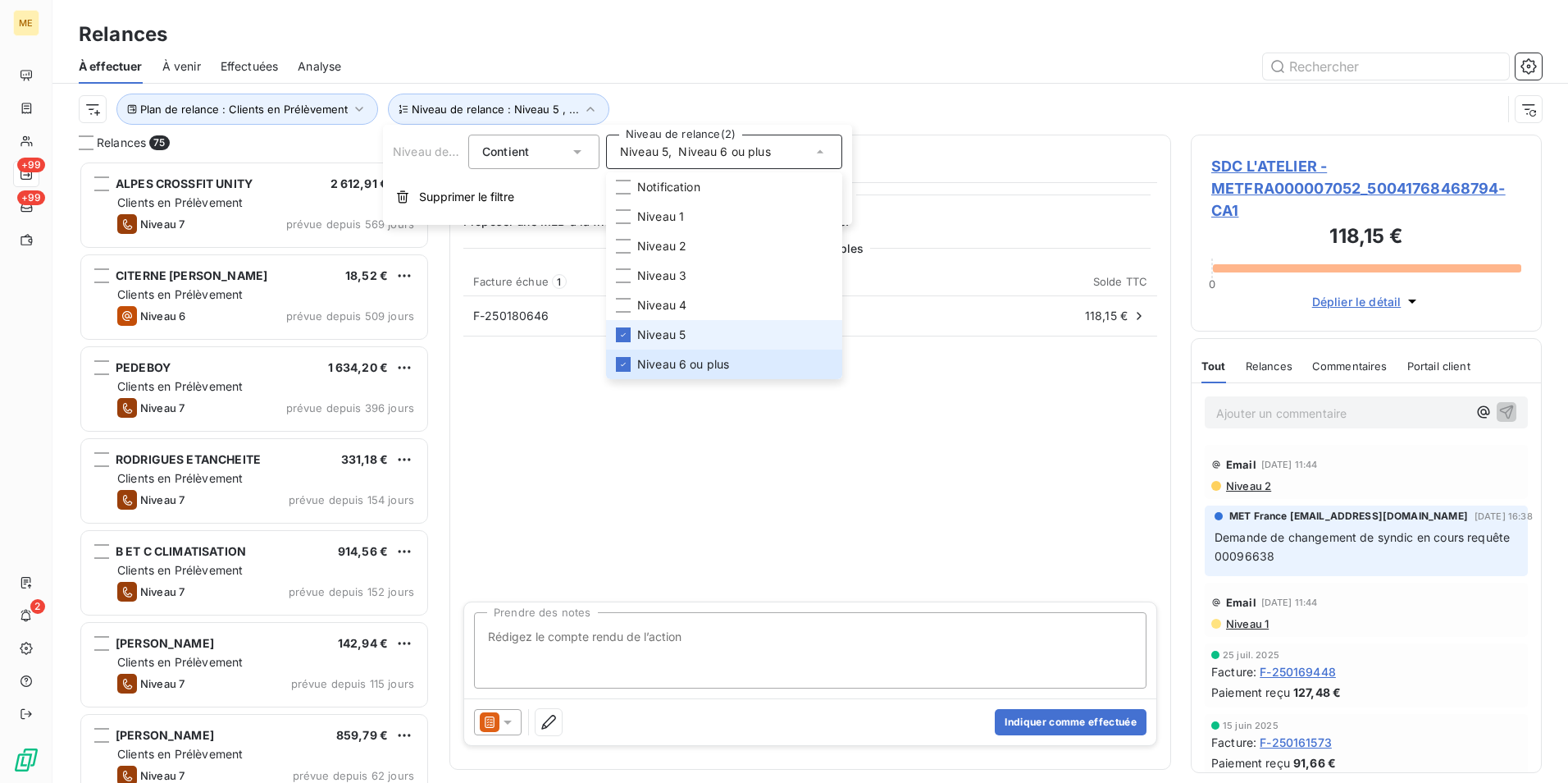
click at [685, 331] on span "Niveau 5" at bounding box center [661, 334] width 48 height 16
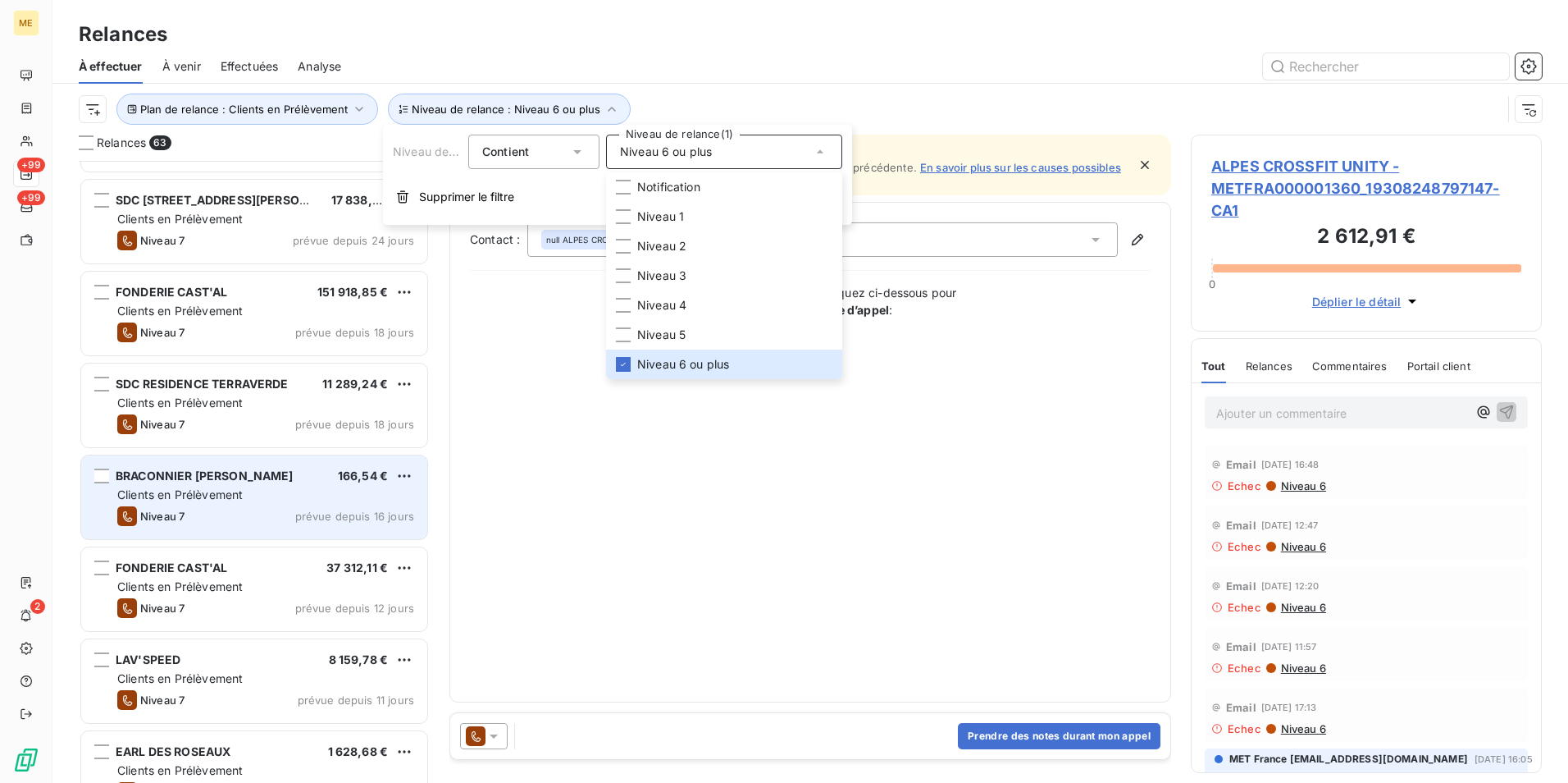
scroll to position [1150, 0]
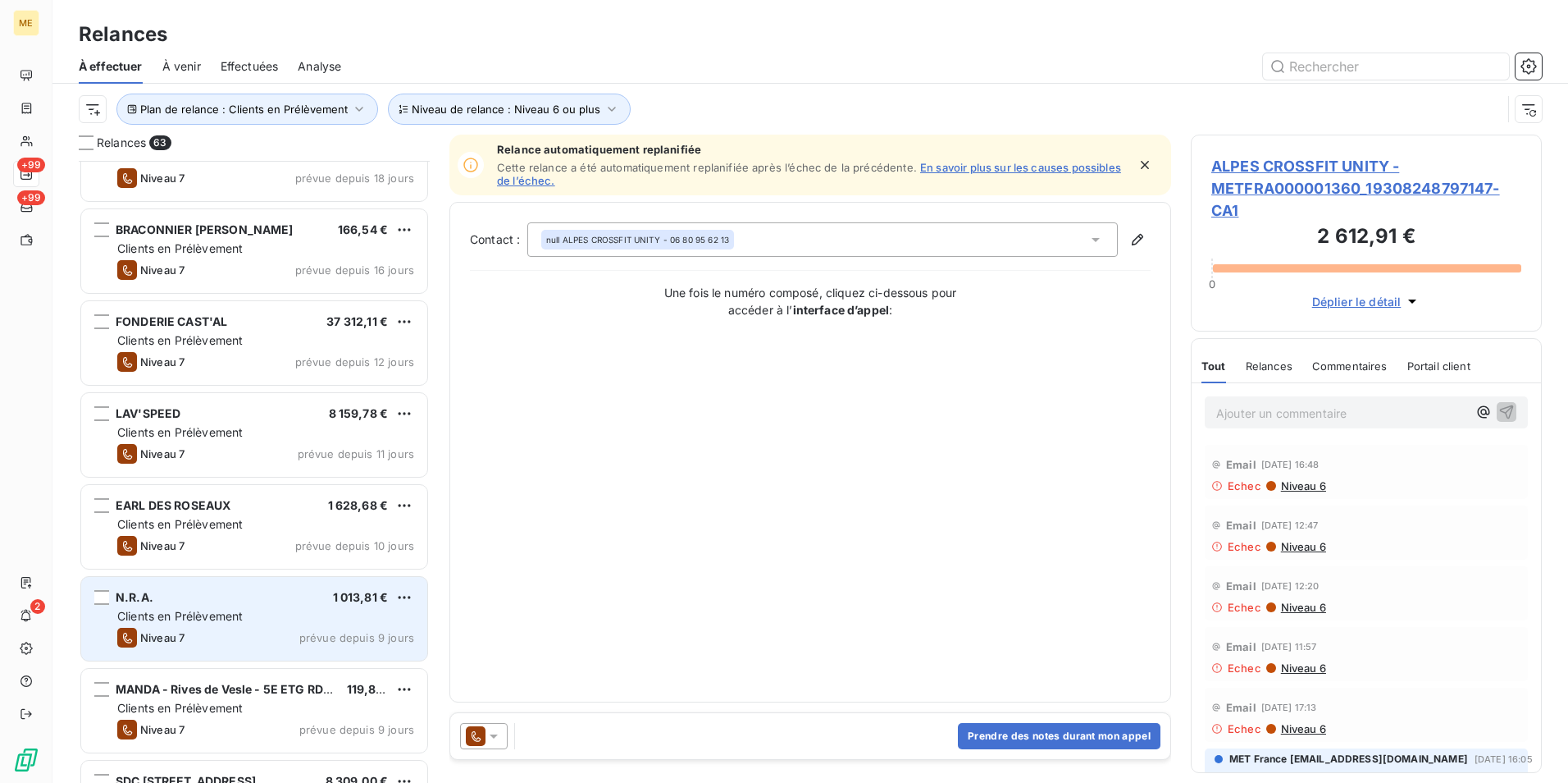
click at [253, 612] on div "Clients en Prélèvement" at bounding box center [266, 615] width 297 height 16
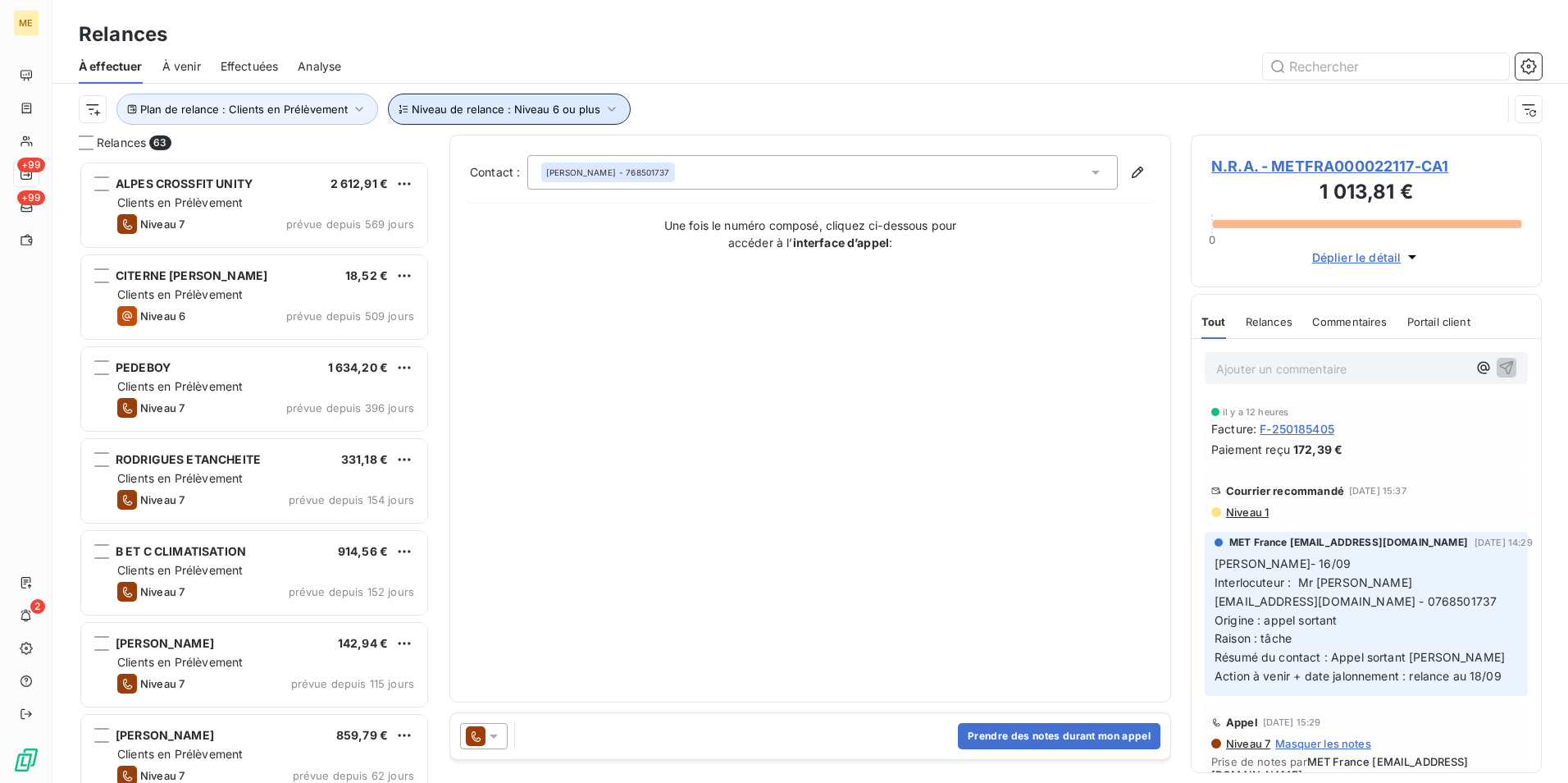
click at [549, 117] on button "Niveau de relance : Niveau 6 ou plus" at bounding box center [509, 108] width 243 height 31
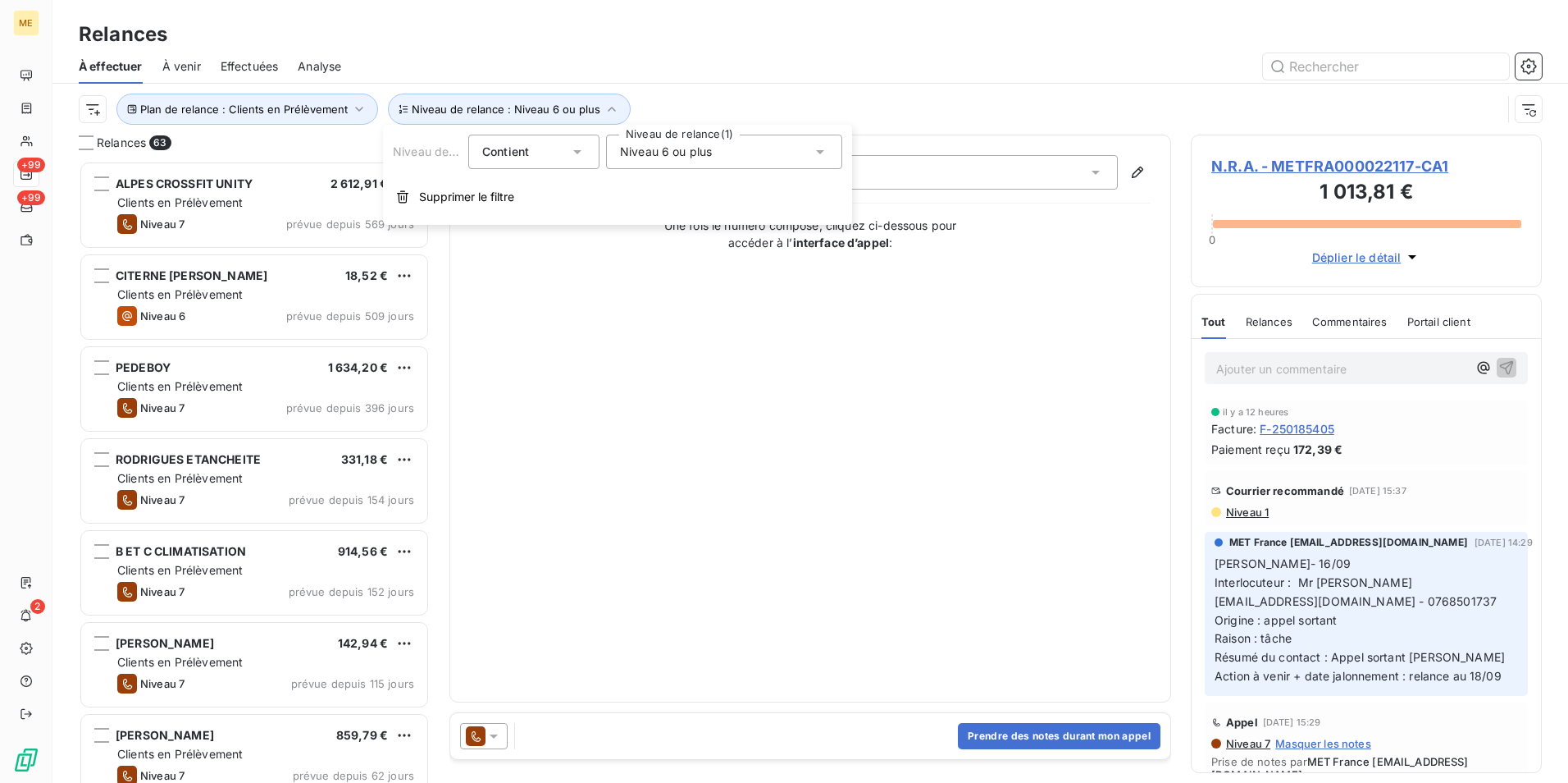
click at [684, 55] on div at bounding box center [952, 67] width 1181 height 26
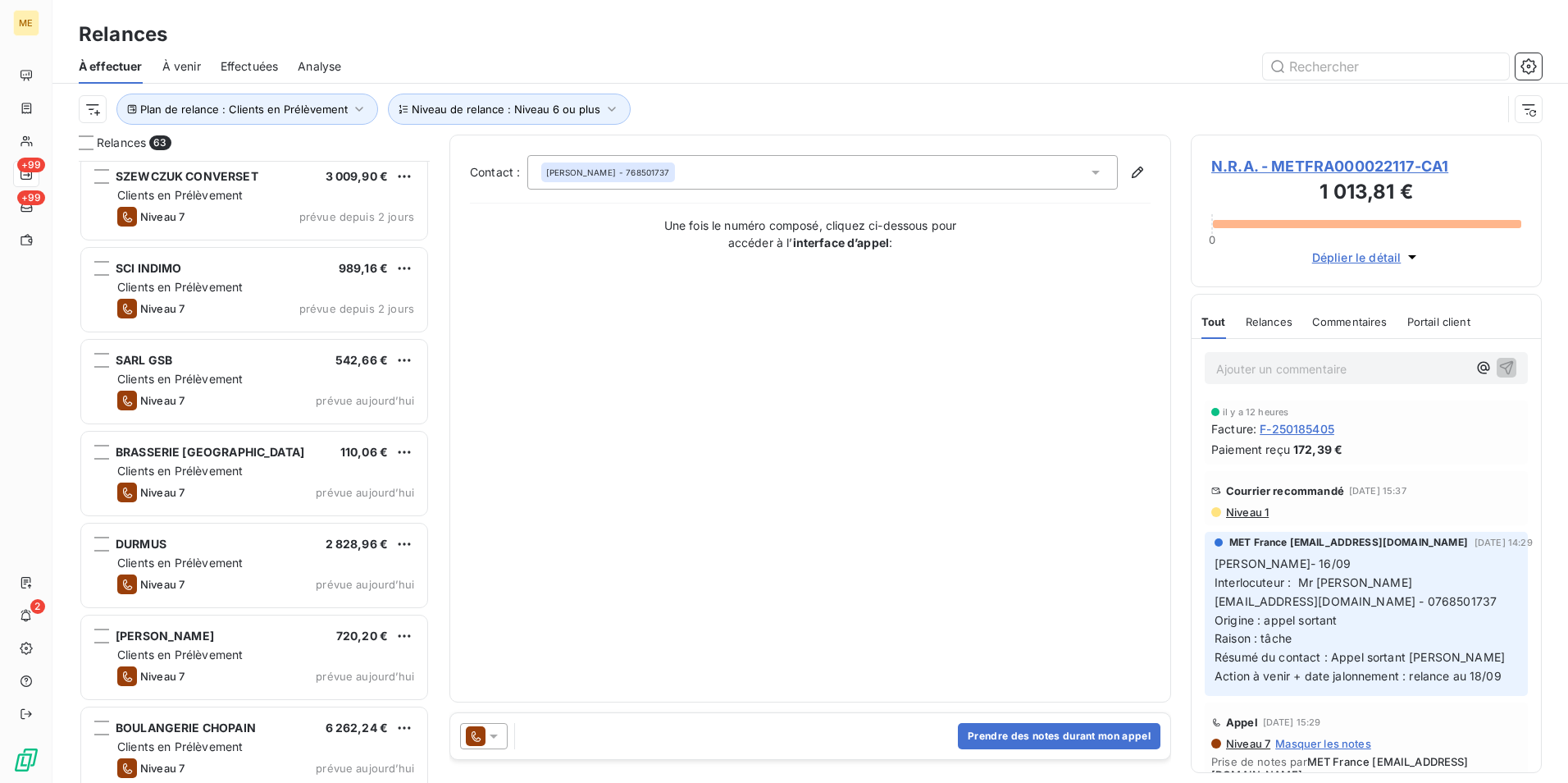
scroll to position [4677, 0]
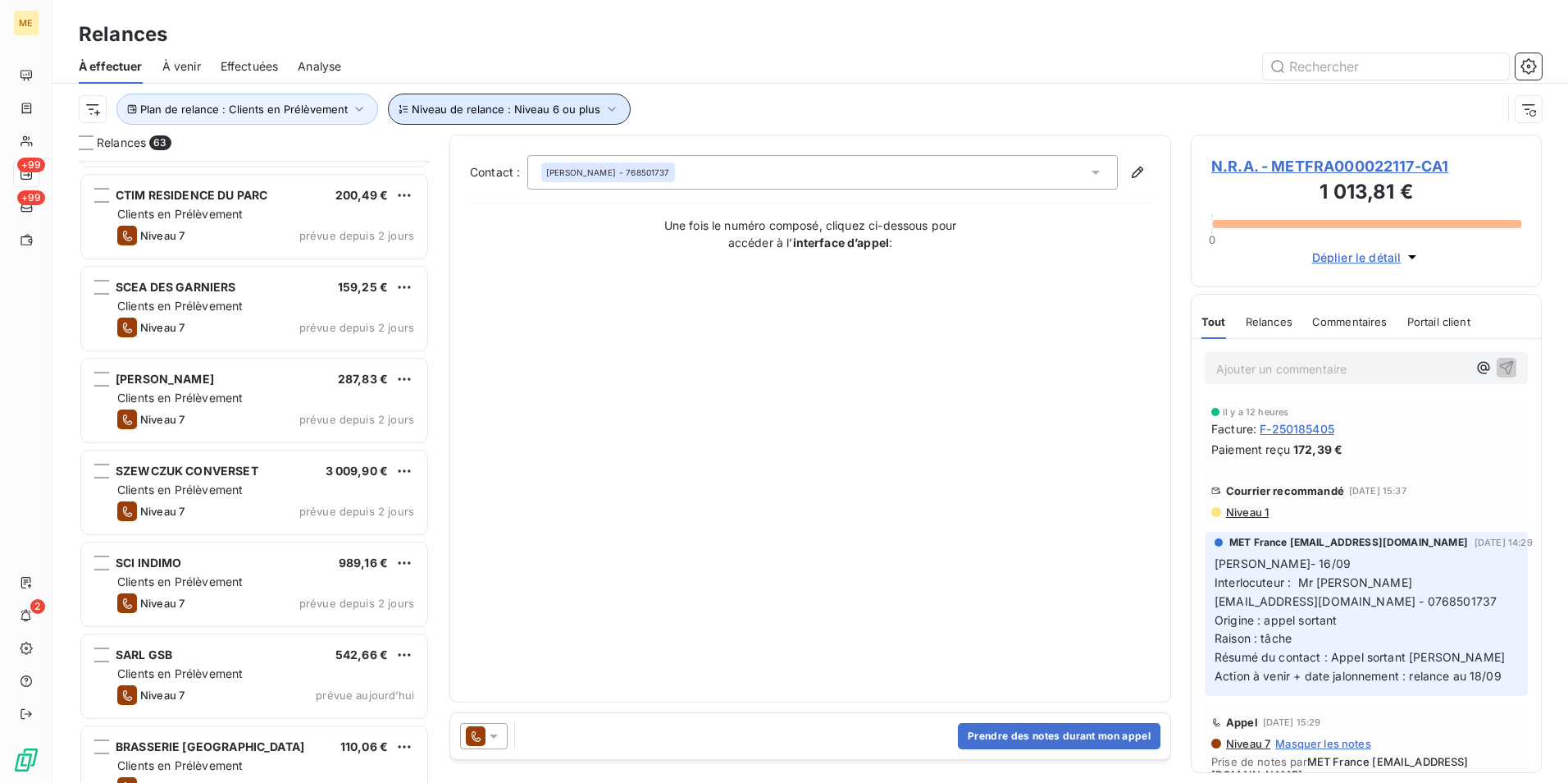
click at [546, 100] on button "Niveau de relance : Niveau 6 ou plus" at bounding box center [509, 108] width 243 height 31
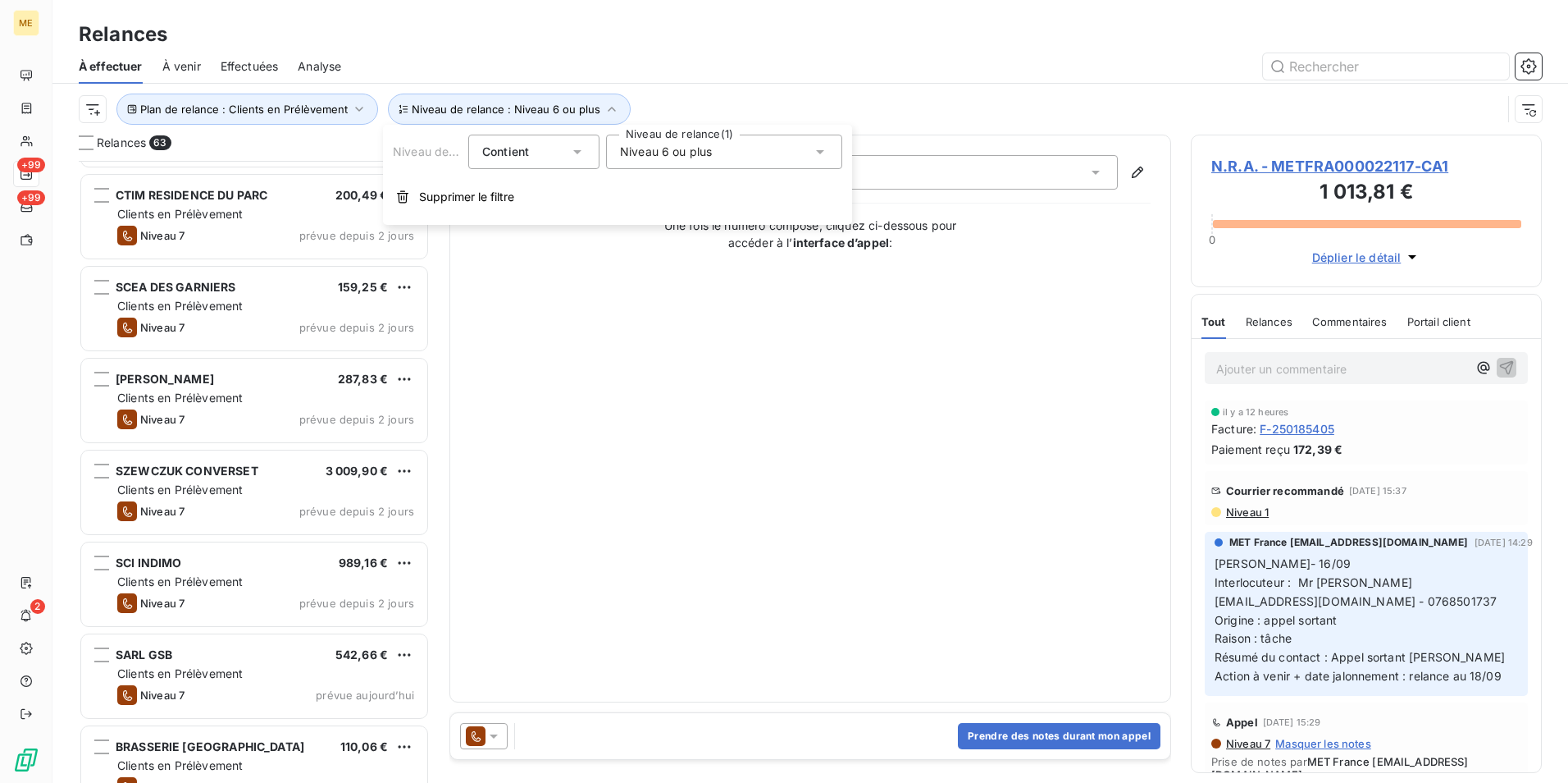
click at [679, 142] on div "Niveau 6 ou plus" at bounding box center [723, 152] width 236 height 35
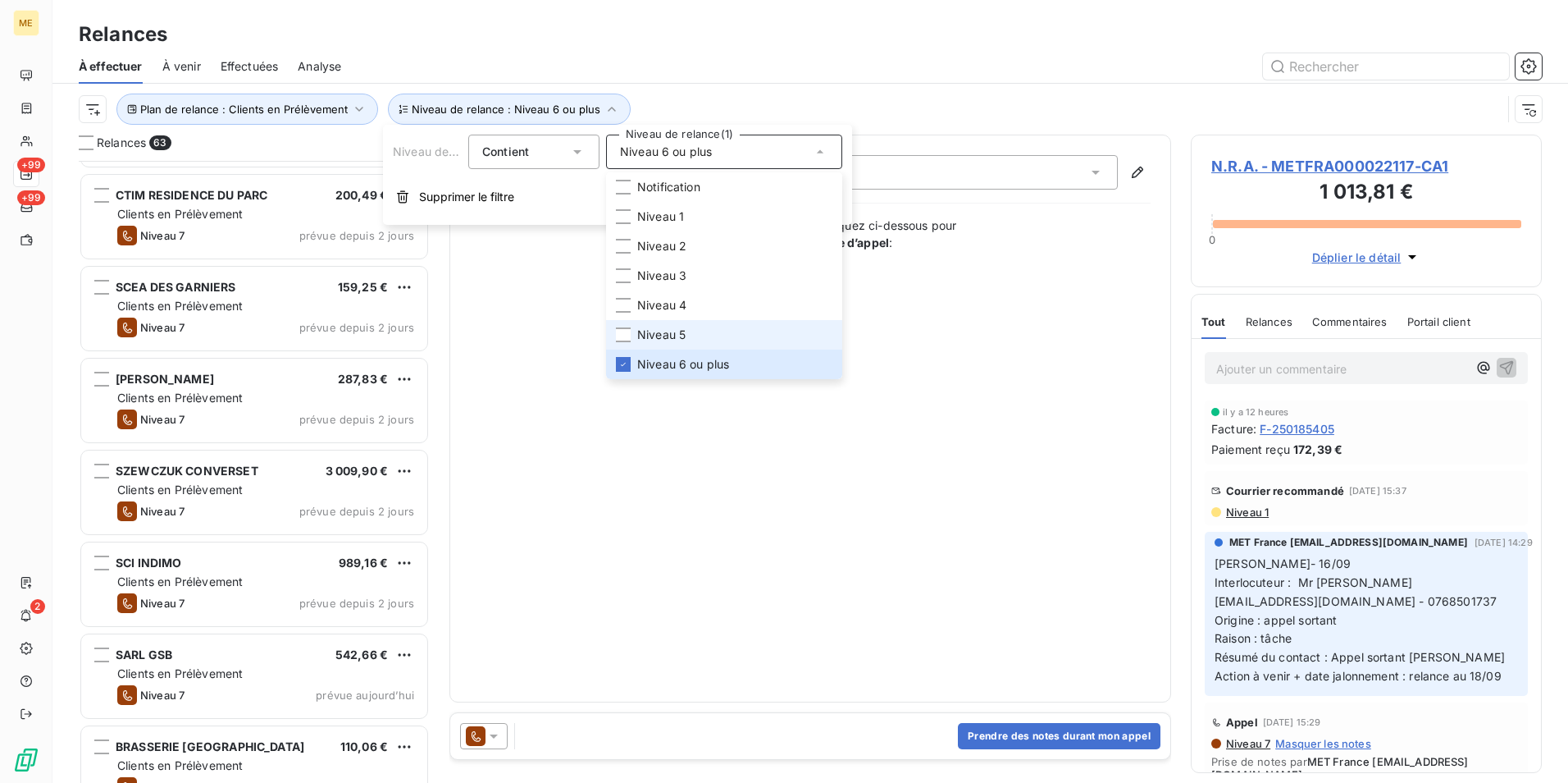
click at [715, 329] on li "Niveau 5" at bounding box center [723, 334] width 236 height 29
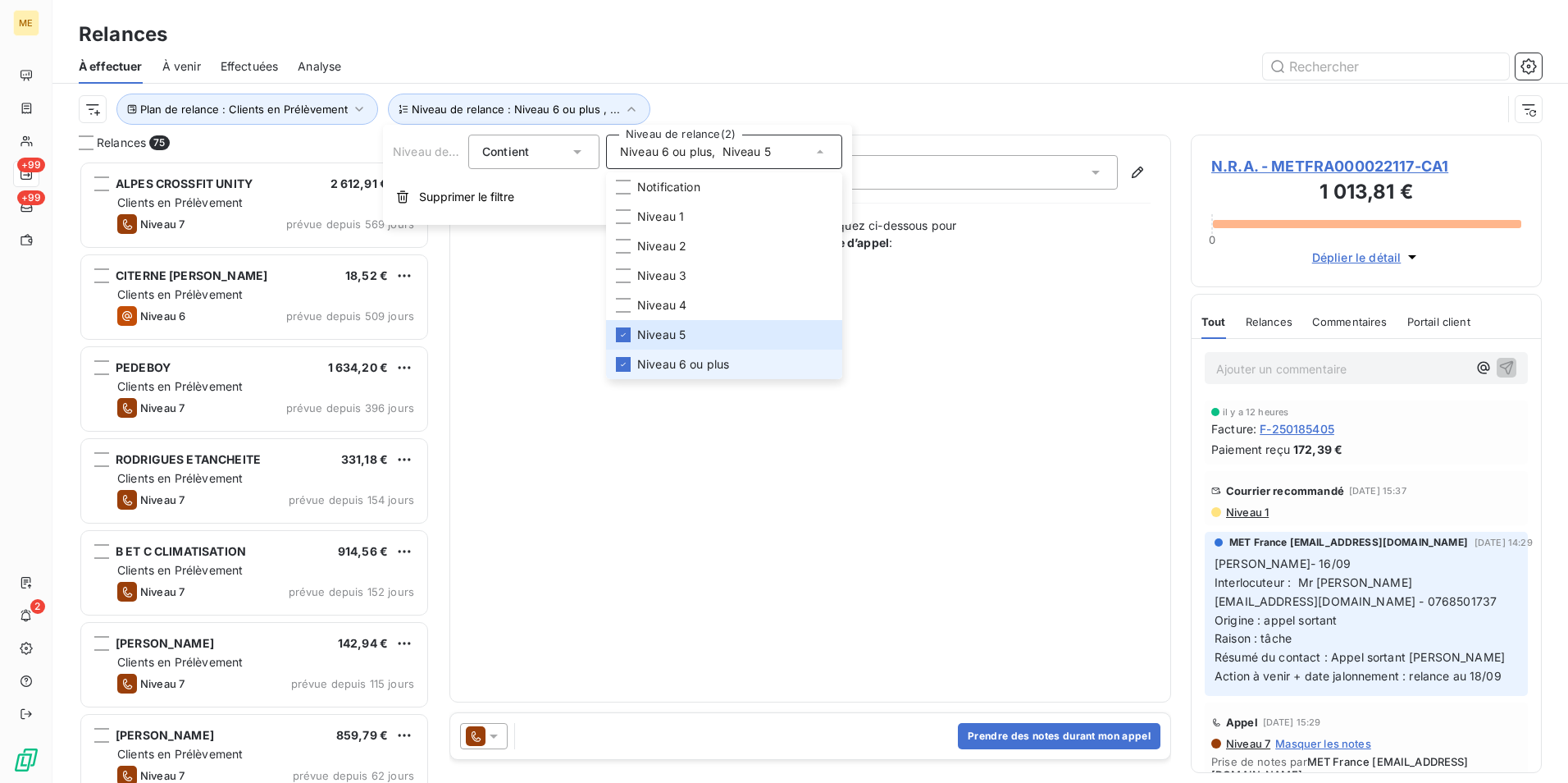
scroll to position [610, 339]
click at [705, 360] on span "Niveau 6 ou plus" at bounding box center [684, 363] width 92 height 16
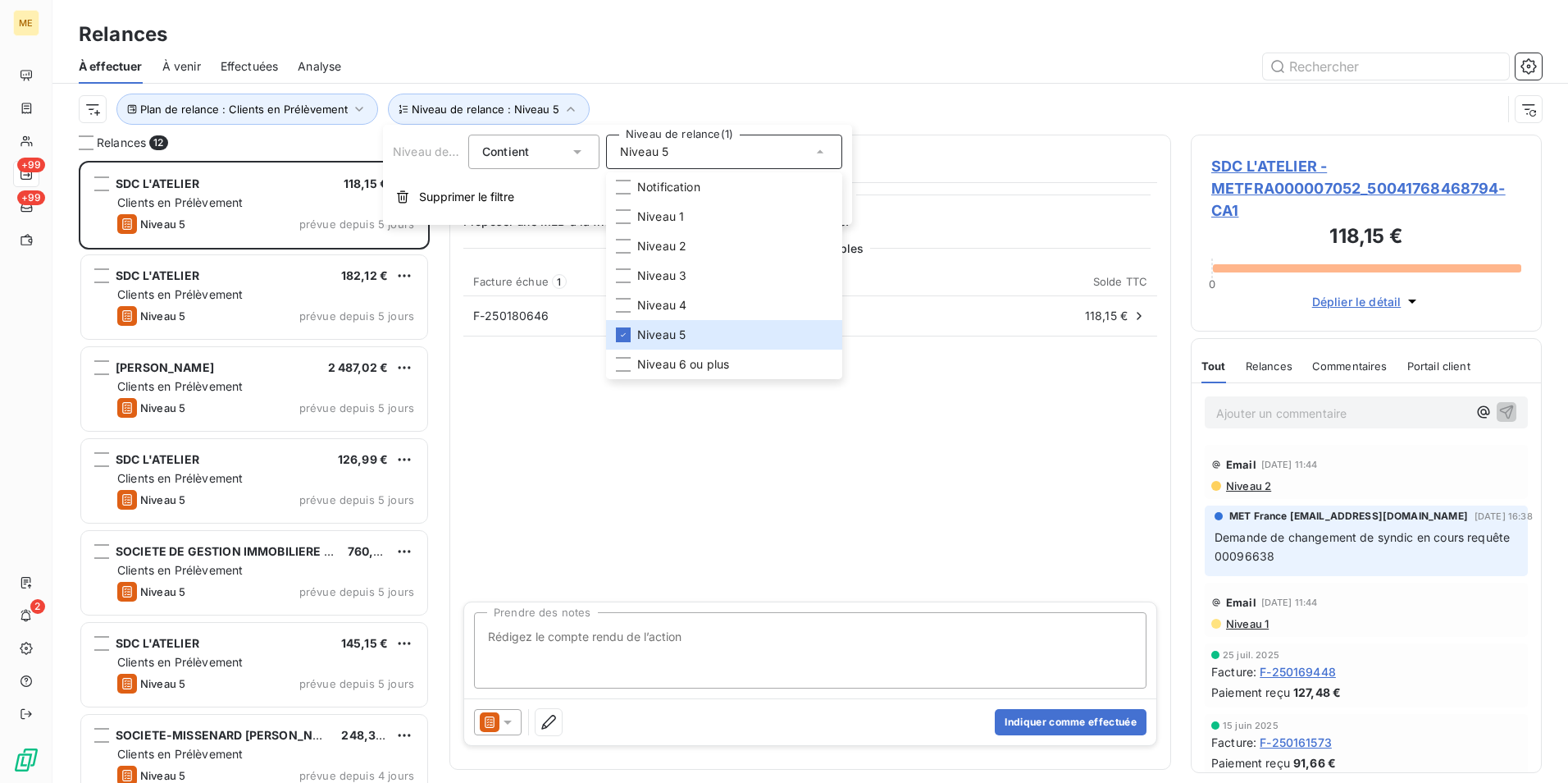
click at [665, 103] on div "Plan de relance : Clients en Prélèvement Niveau de relance : Niveau 5" at bounding box center [790, 108] width 1423 height 31
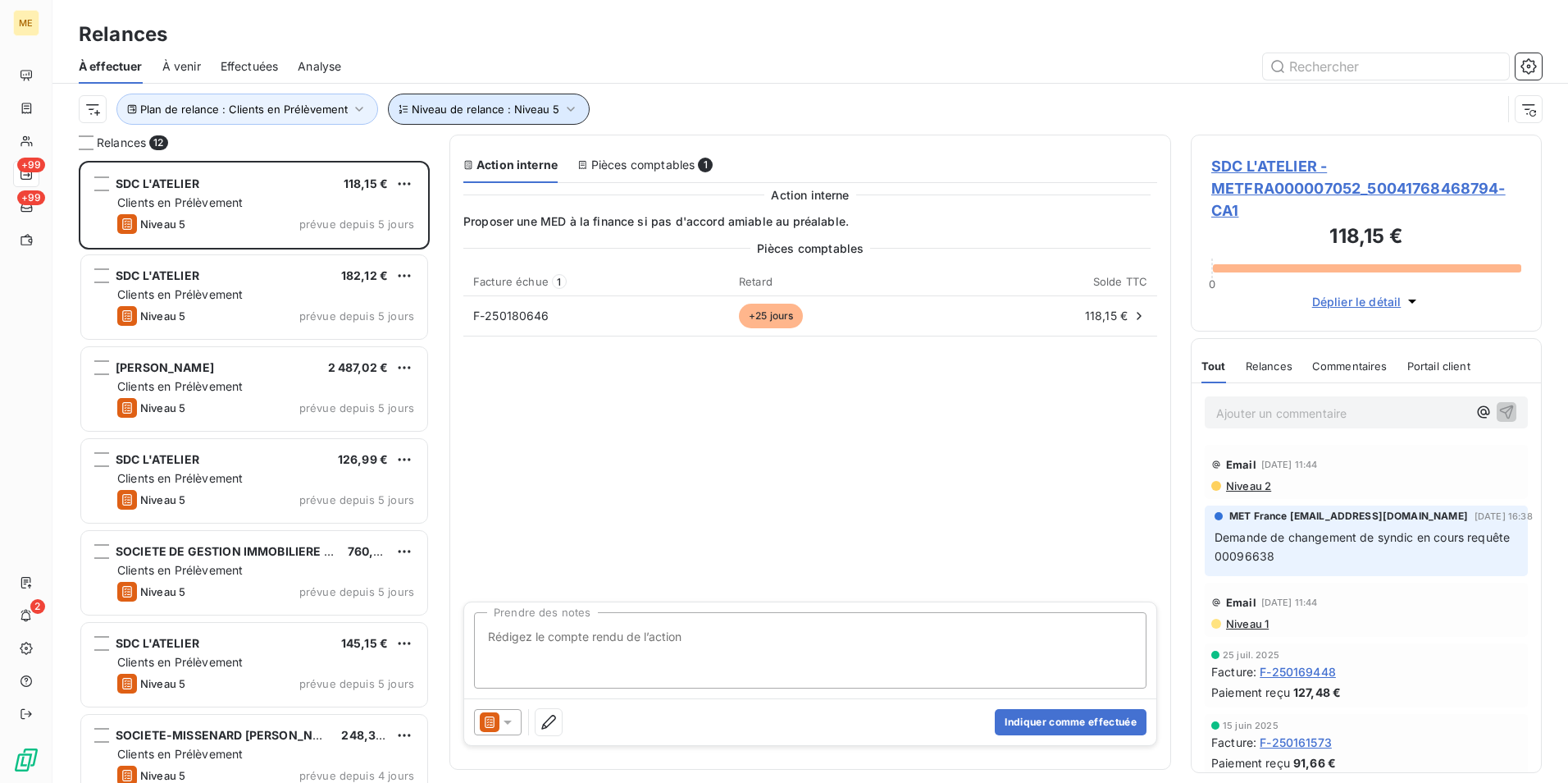
click at [499, 102] on button "Niveau de relance : Niveau 5" at bounding box center [488, 108] width 202 height 31
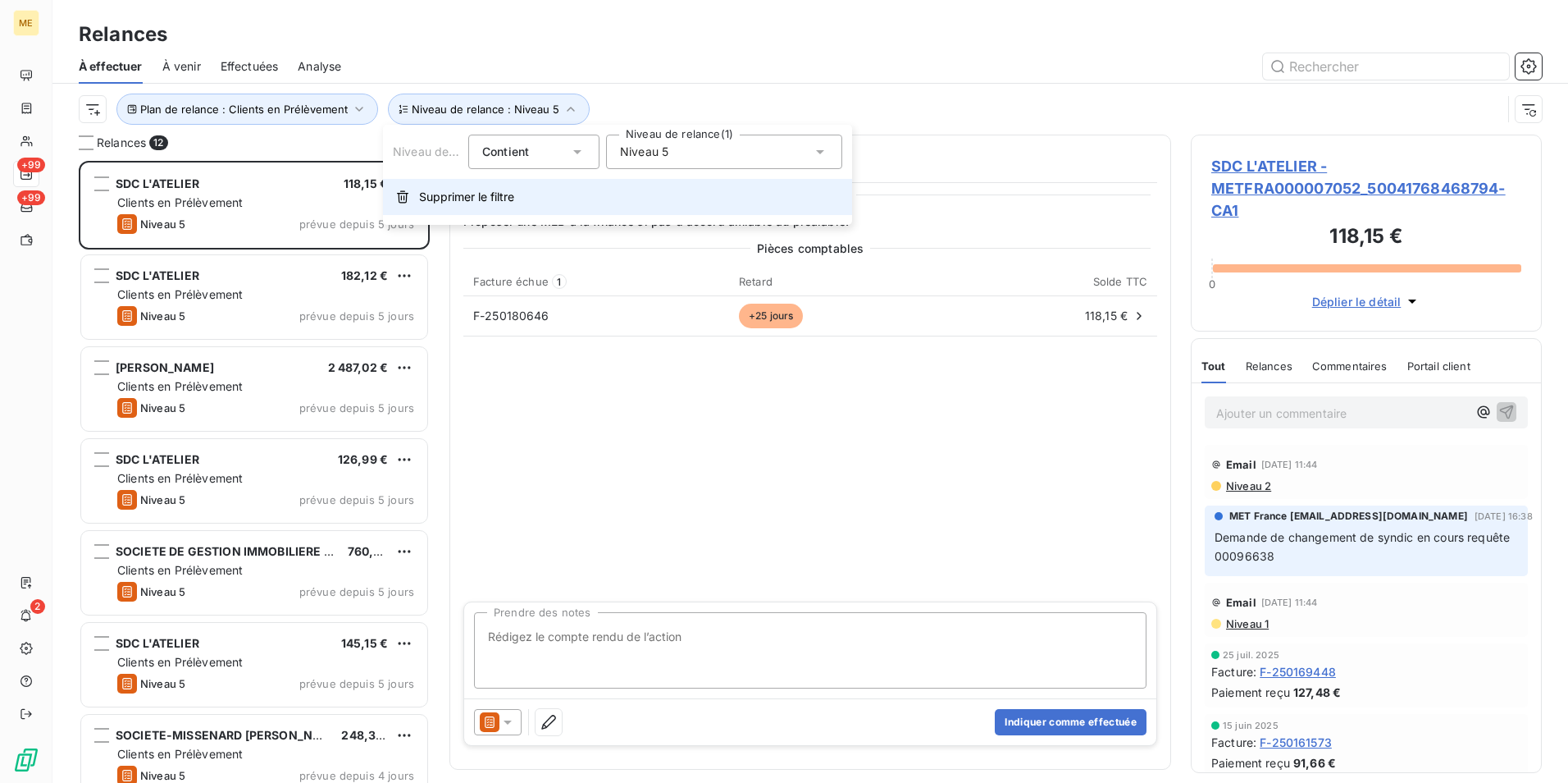
click at [503, 204] on span "Supprimer le filtre" at bounding box center [467, 197] width 95 height 16
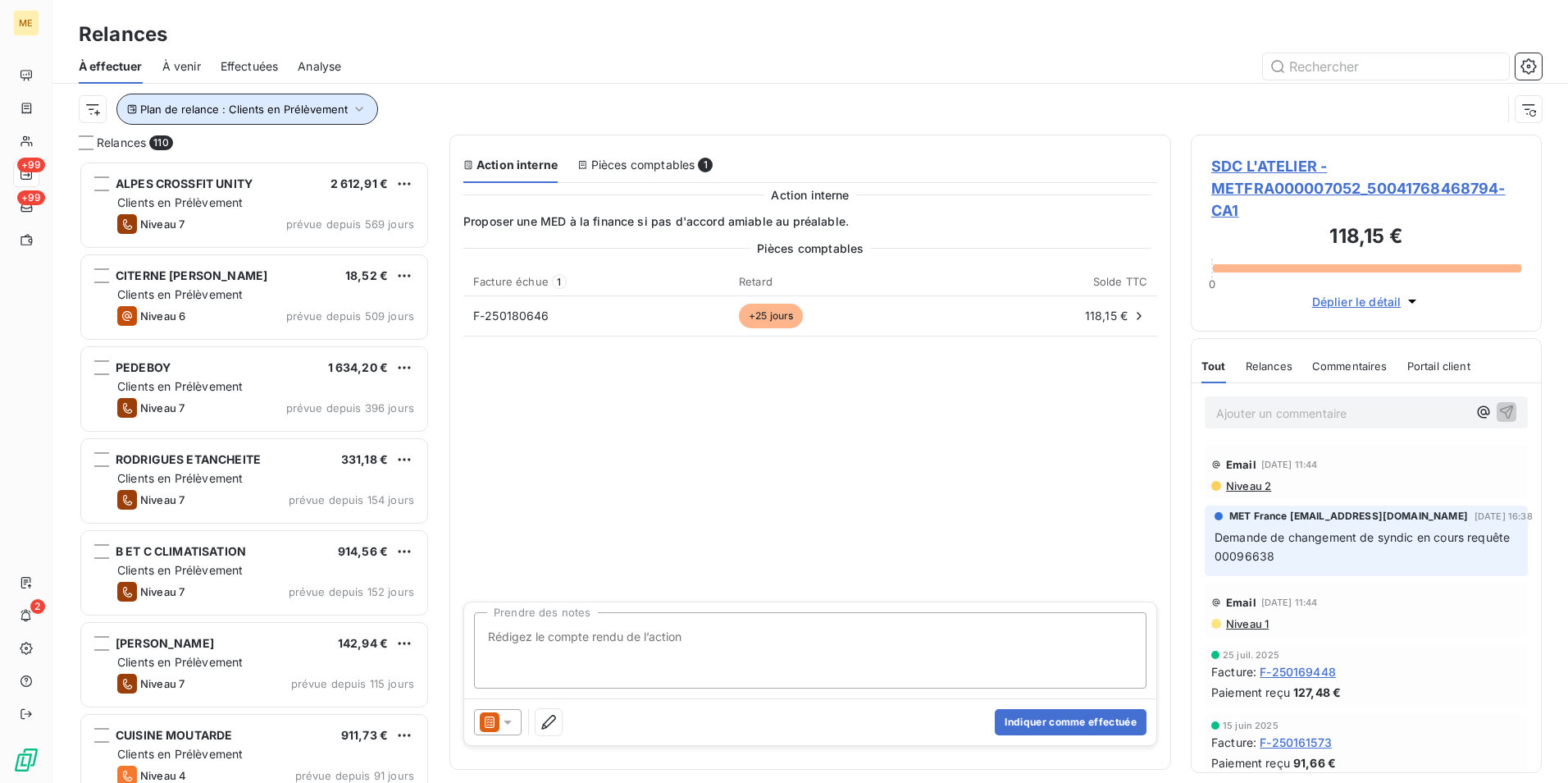
click at [161, 97] on button "Plan de relance : Clients en Prélèvement" at bounding box center [247, 108] width 261 height 31
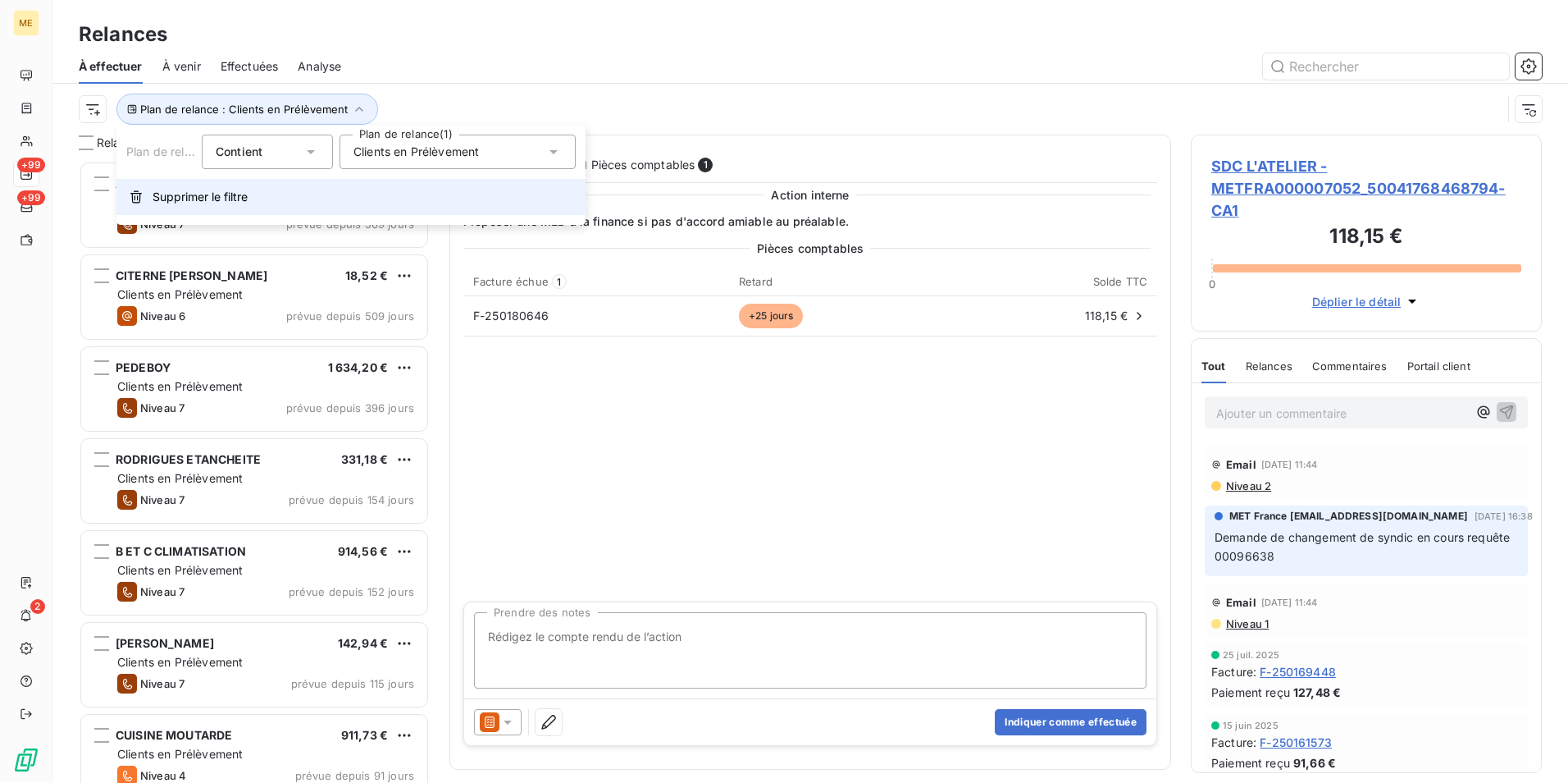
click at [236, 199] on span "Supprimer le filtre" at bounding box center [199, 197] width 95 height 16
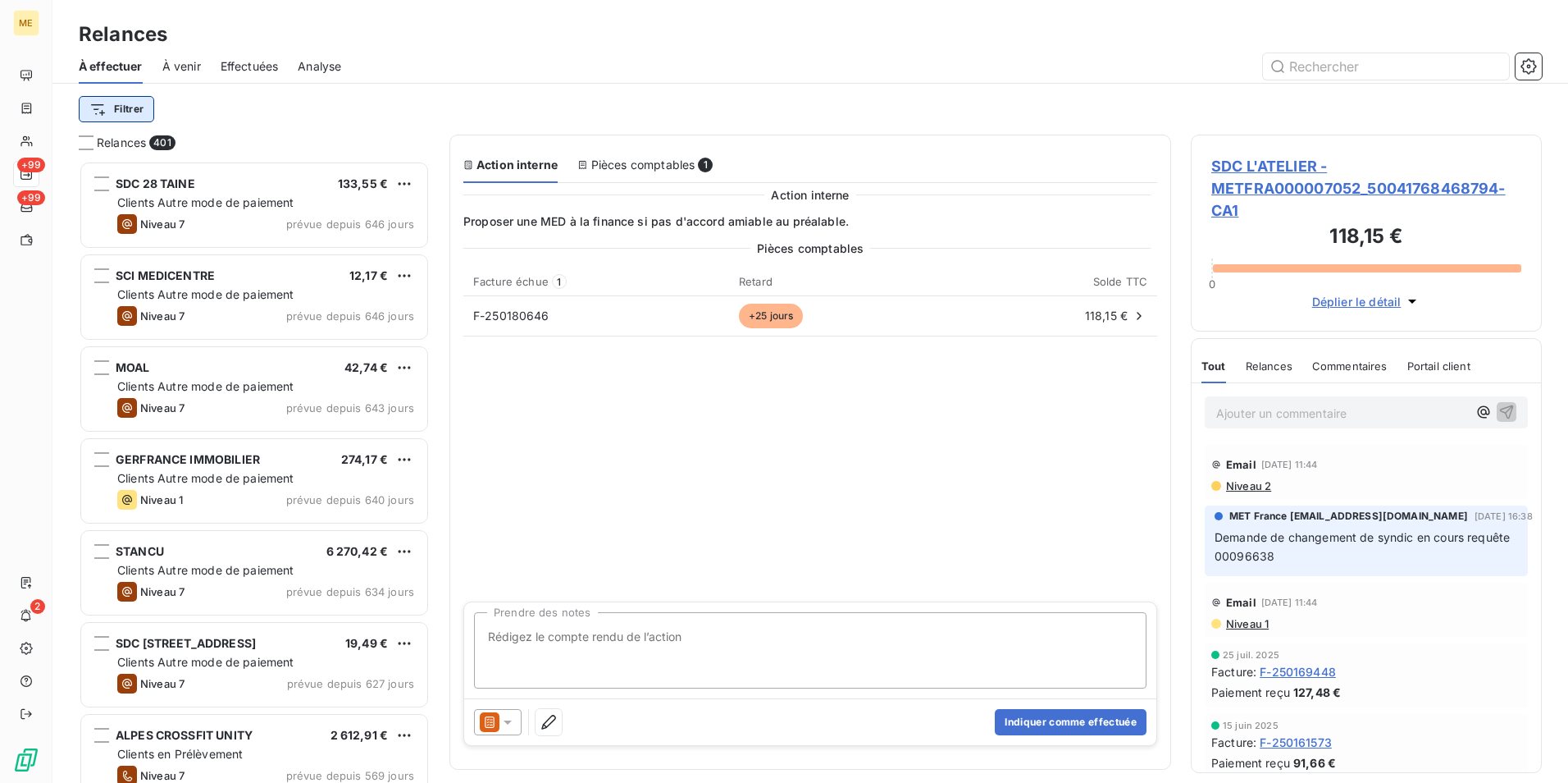
click at [143, 111] on html "ME +99 +99 2 Relances À effectuer À venir Effectuées Analyse Filtrer Relances 4…" at bounding box center [784, 392] width 1568 height 783
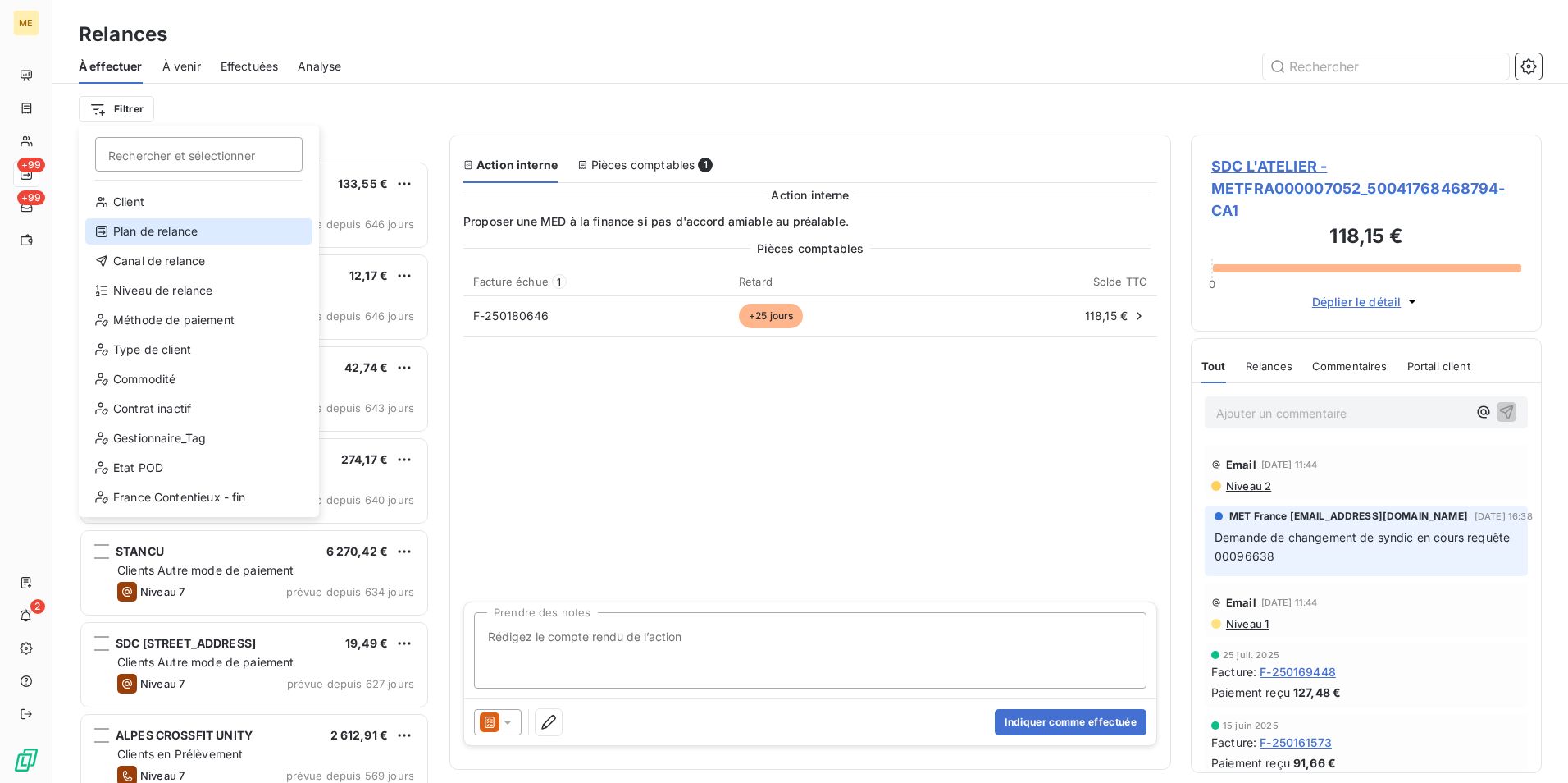
click at [171, 237] on div "Plan de relance" at bounding box center [199, 232] width 228 height 26
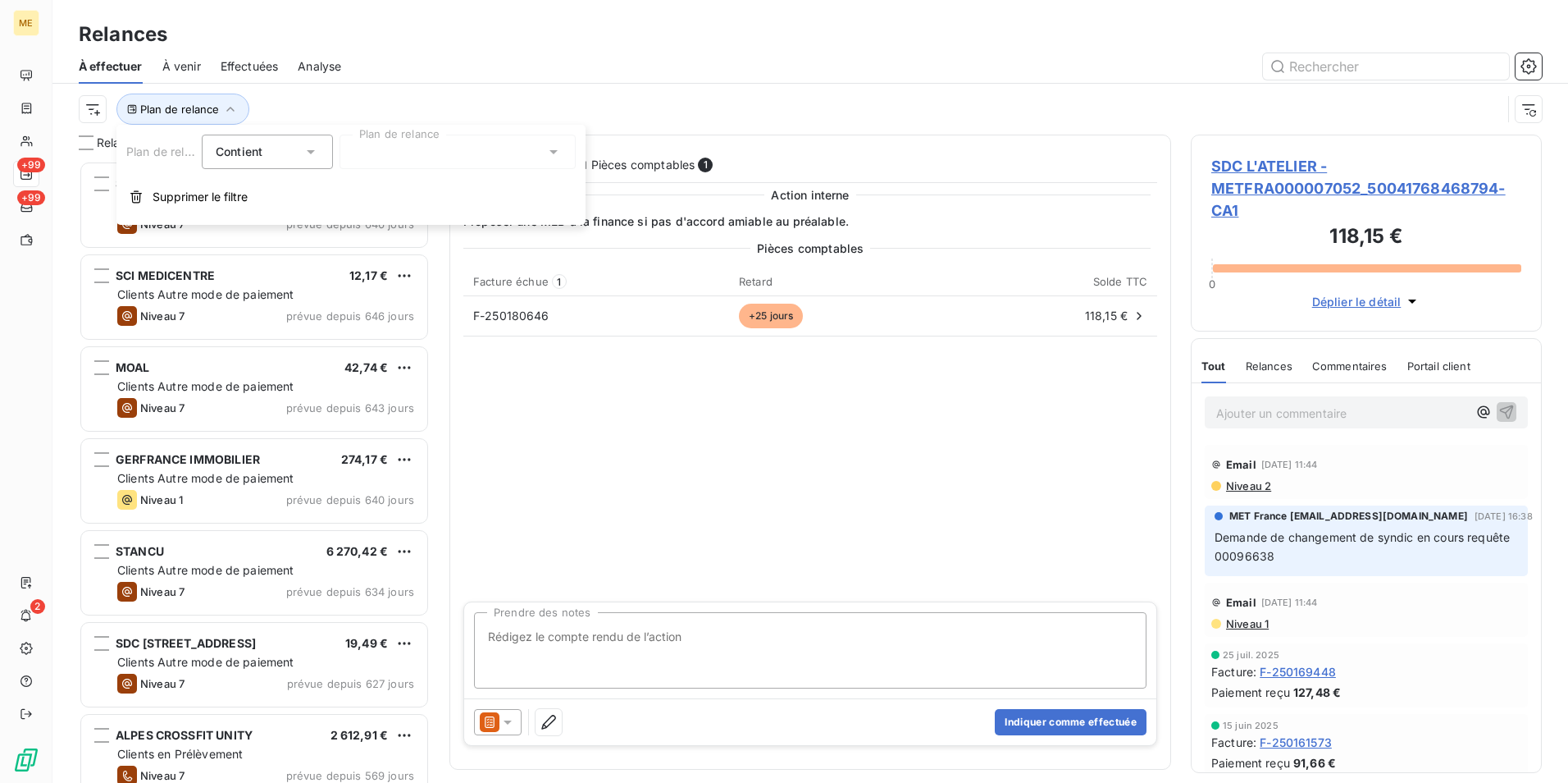
click at [375, 168] on div at bounding box center [457, 152] width 236 height 35
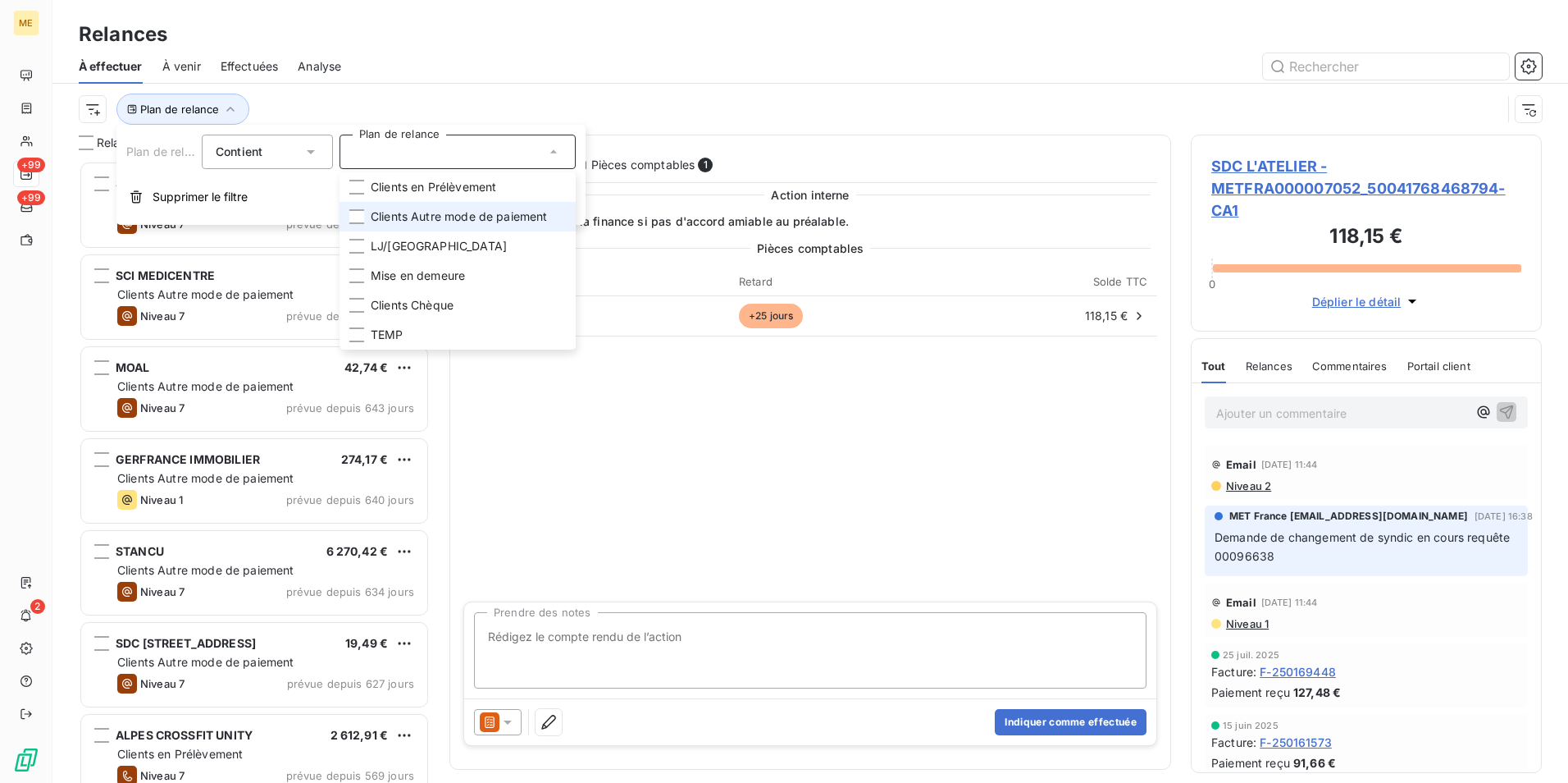
click at [388, 216] on span "Clients Autre mode de paiement" at bounding box center [459, 216] width 177 height 16
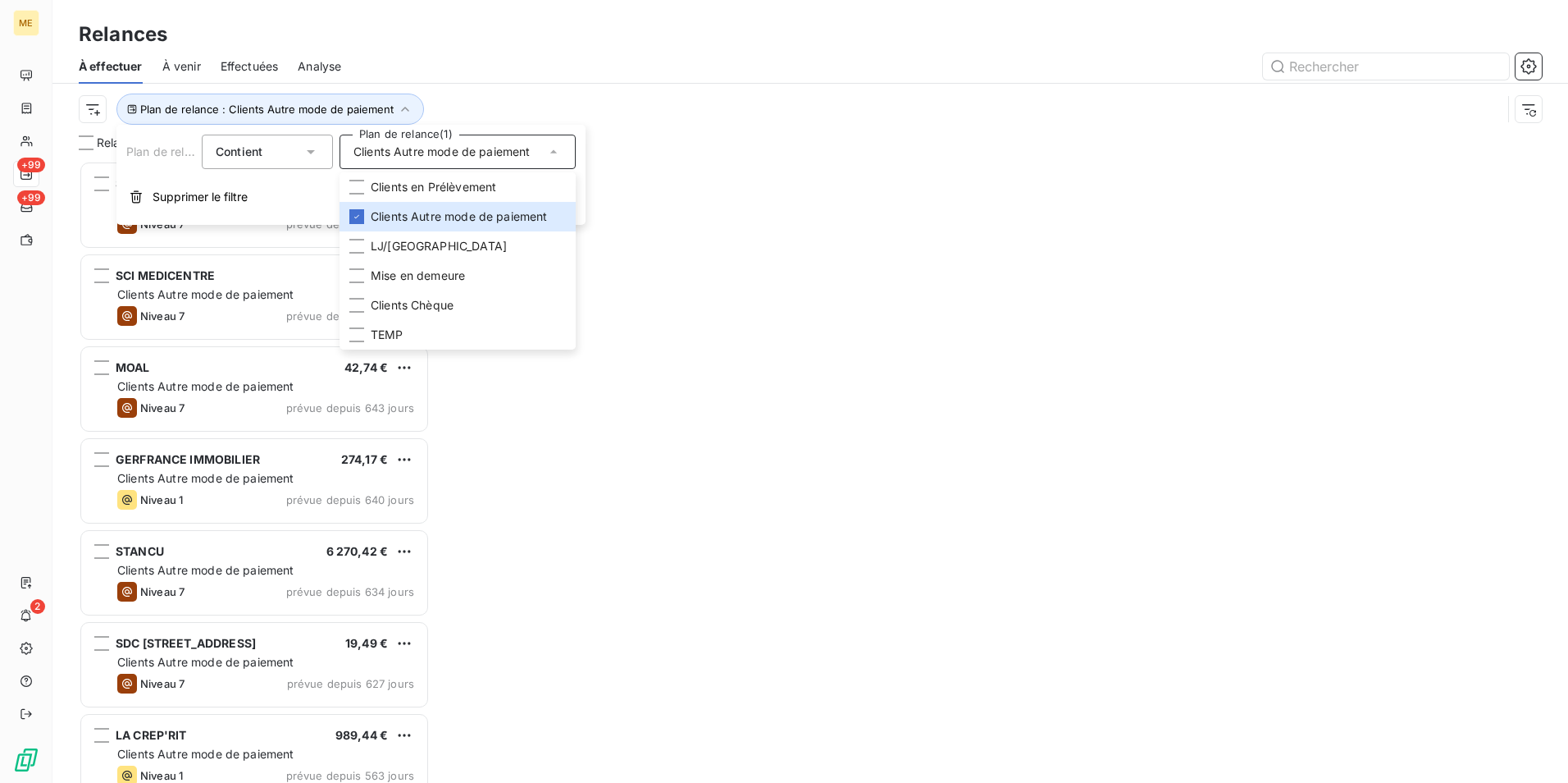
scroll to position [610, 339]
click at [458, 48] on div "Relances" at bounding box center [810, 34] width 1515 height 29
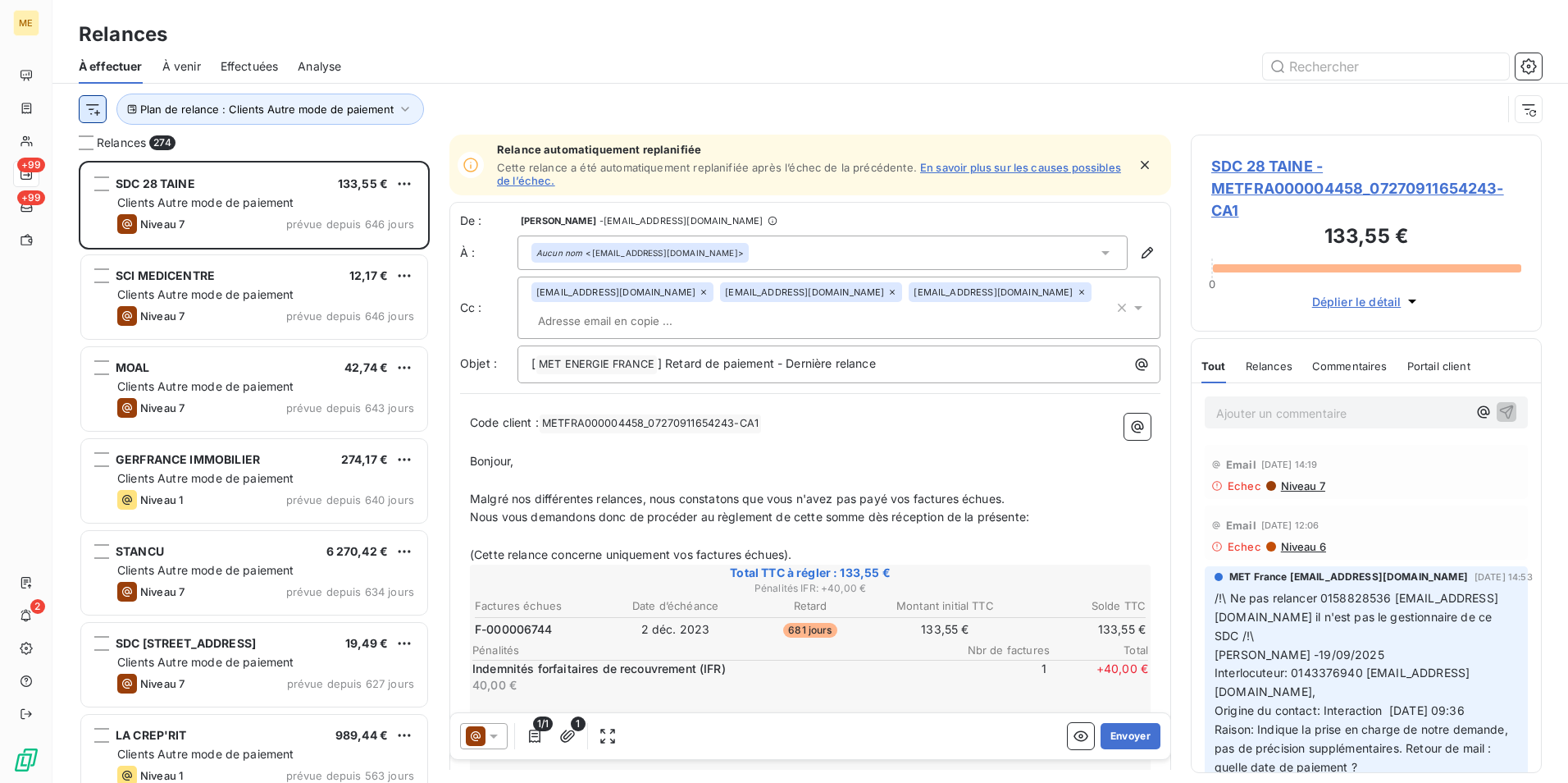
click at [83, 115] on html "ME +99 +99 2 Relances À effectuer À venir Effectuées Analyse Plan de relance : …" at bounding box center [784, 392] width 1568 height 783
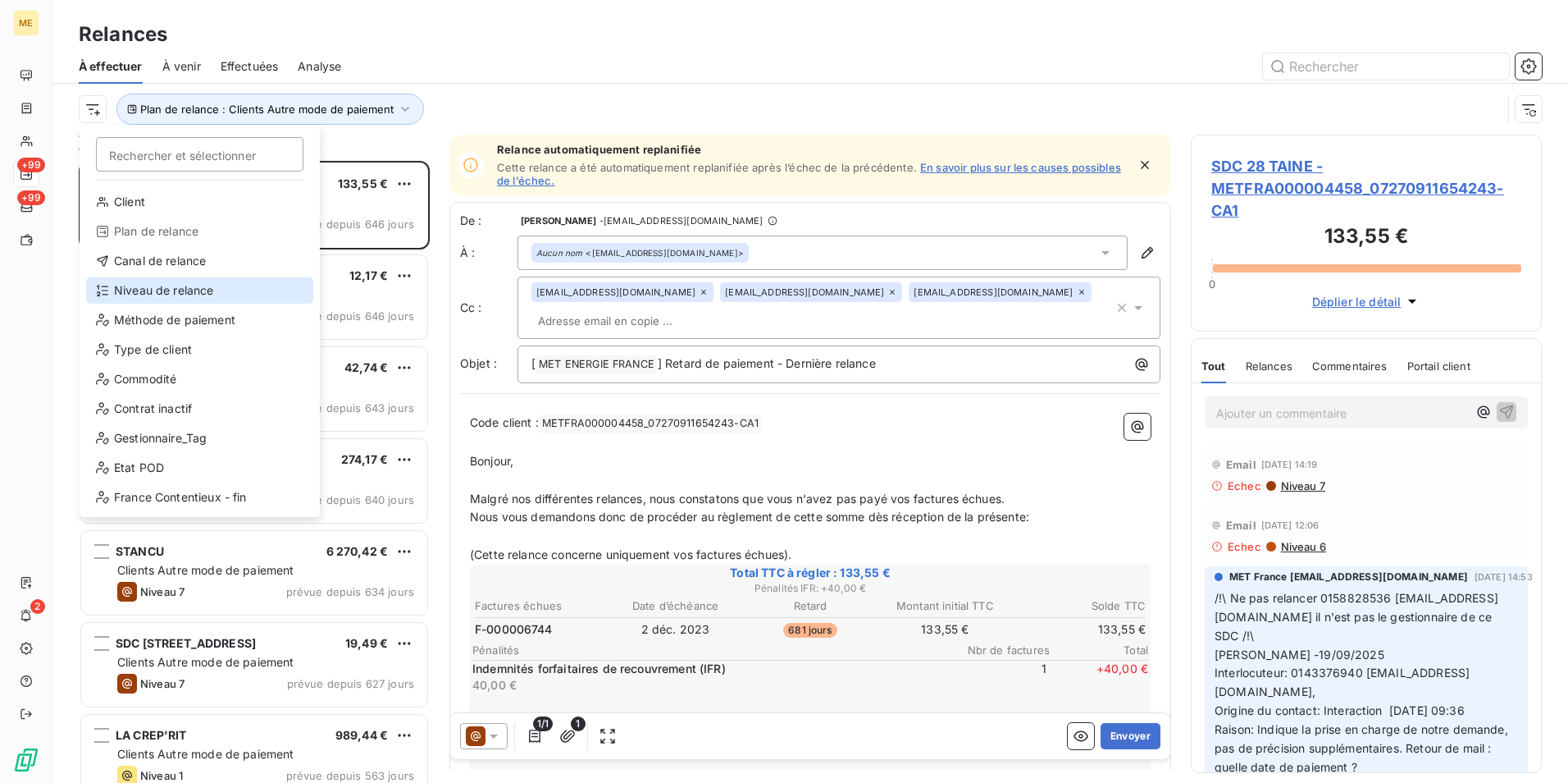
click at [198, 286] on div "Niveau de relance" at bounding box center [200, 291] width 228 height 26
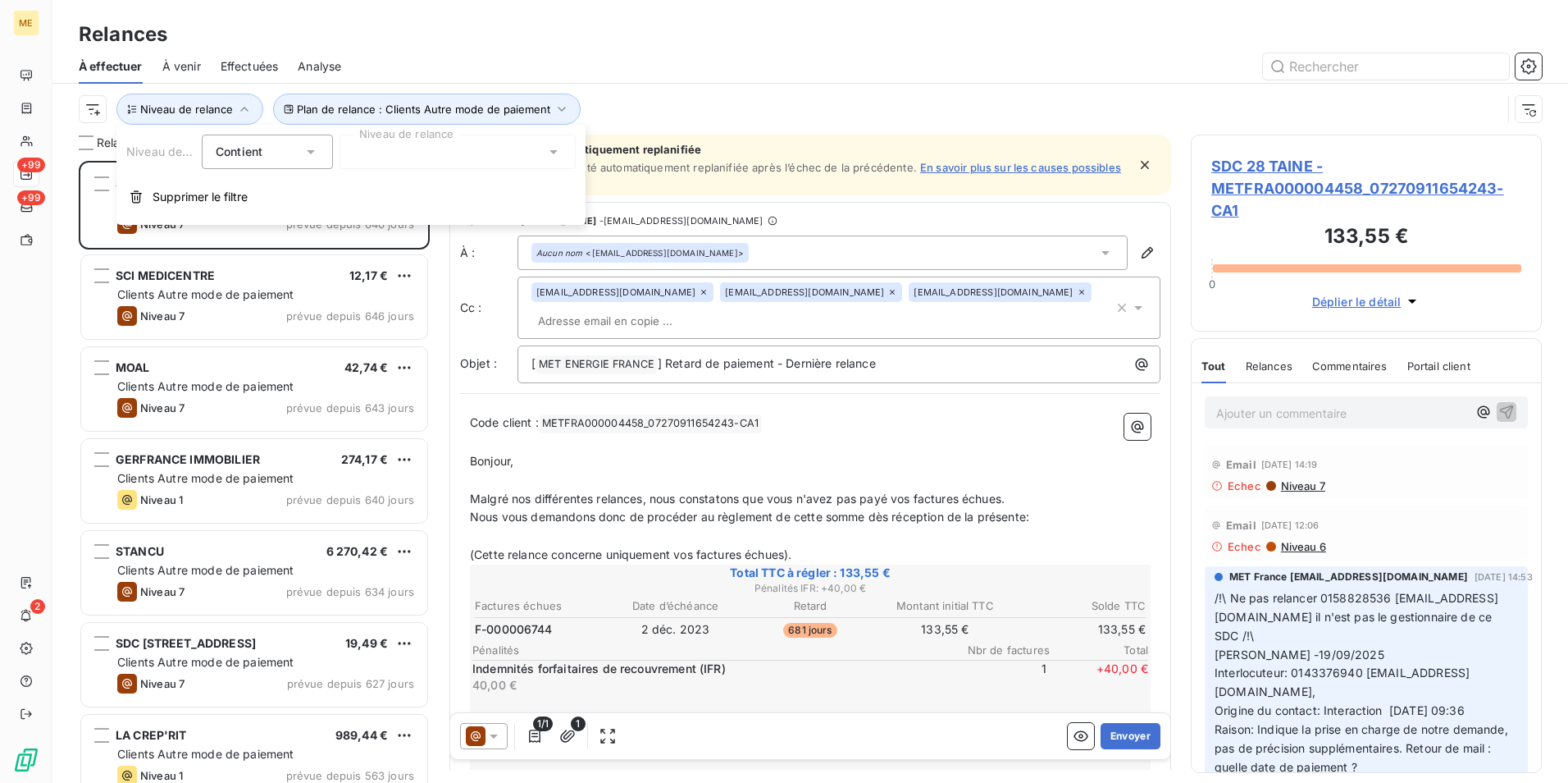
click at [360, 152] on div at bounding box center [457, 152] width 236 height 35
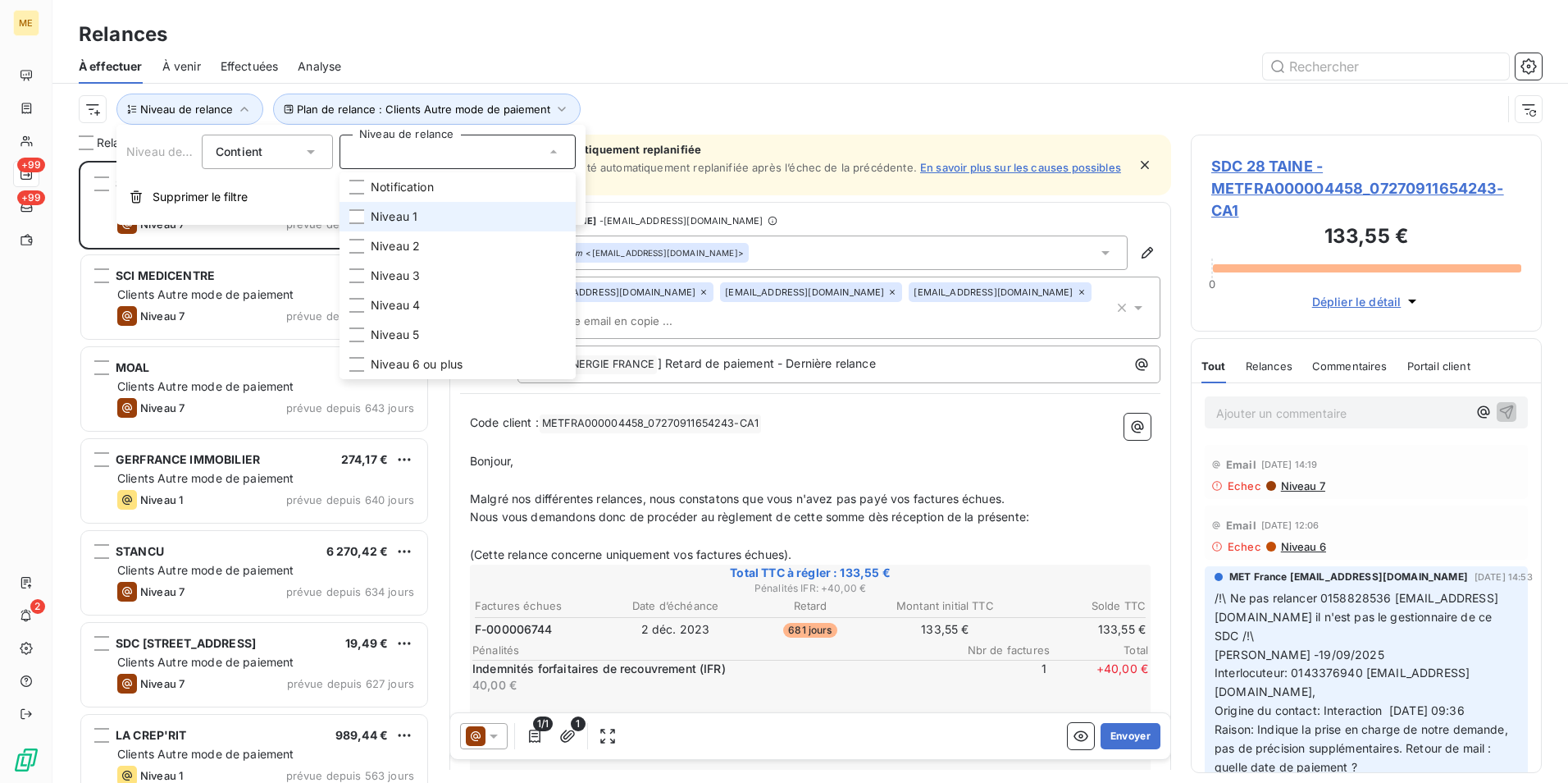
click at [390, 215] on span "Niveau 1" at bounding box center [394, 216] width 47 height 16
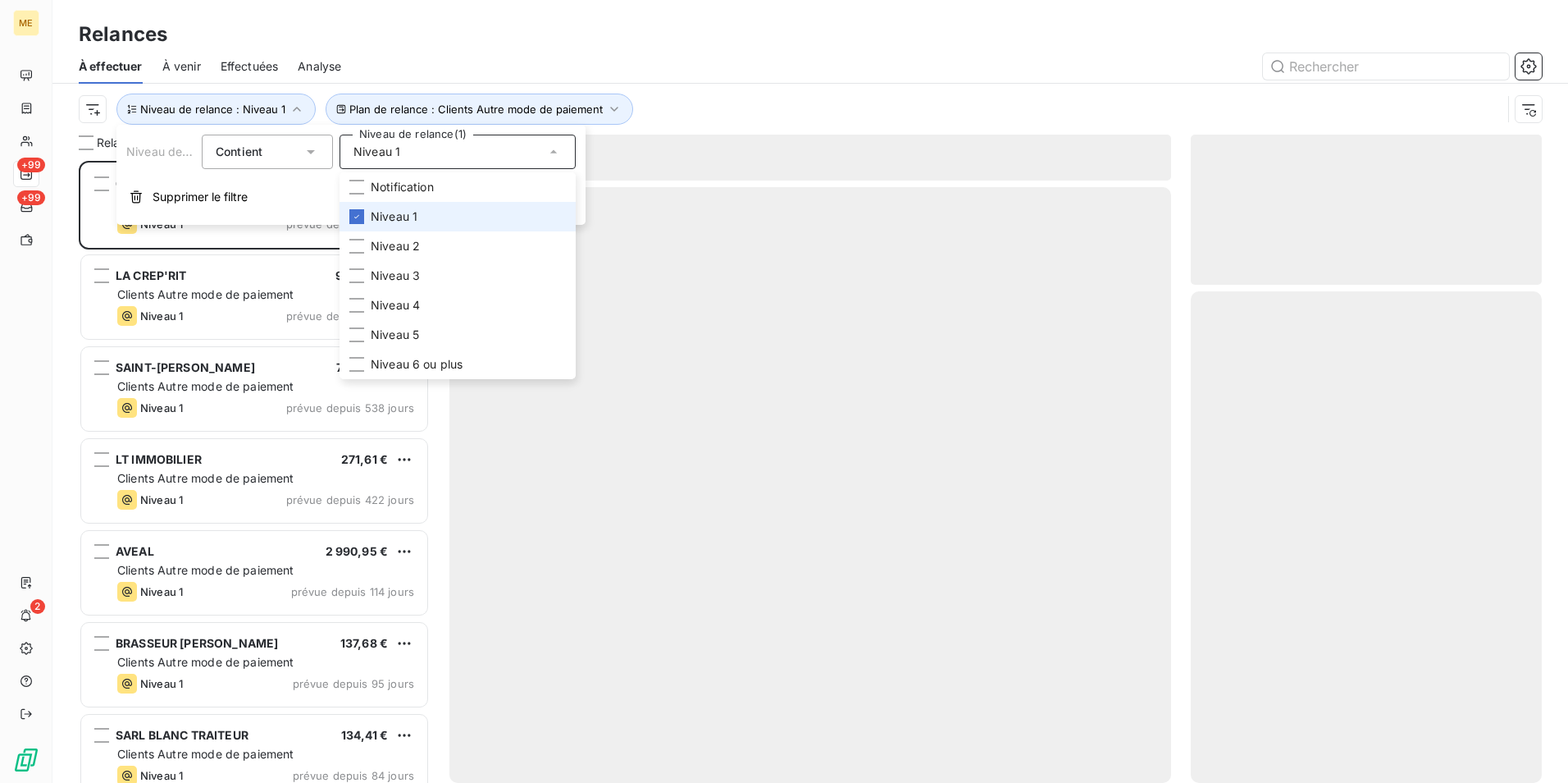
scroll to position [610, 339]
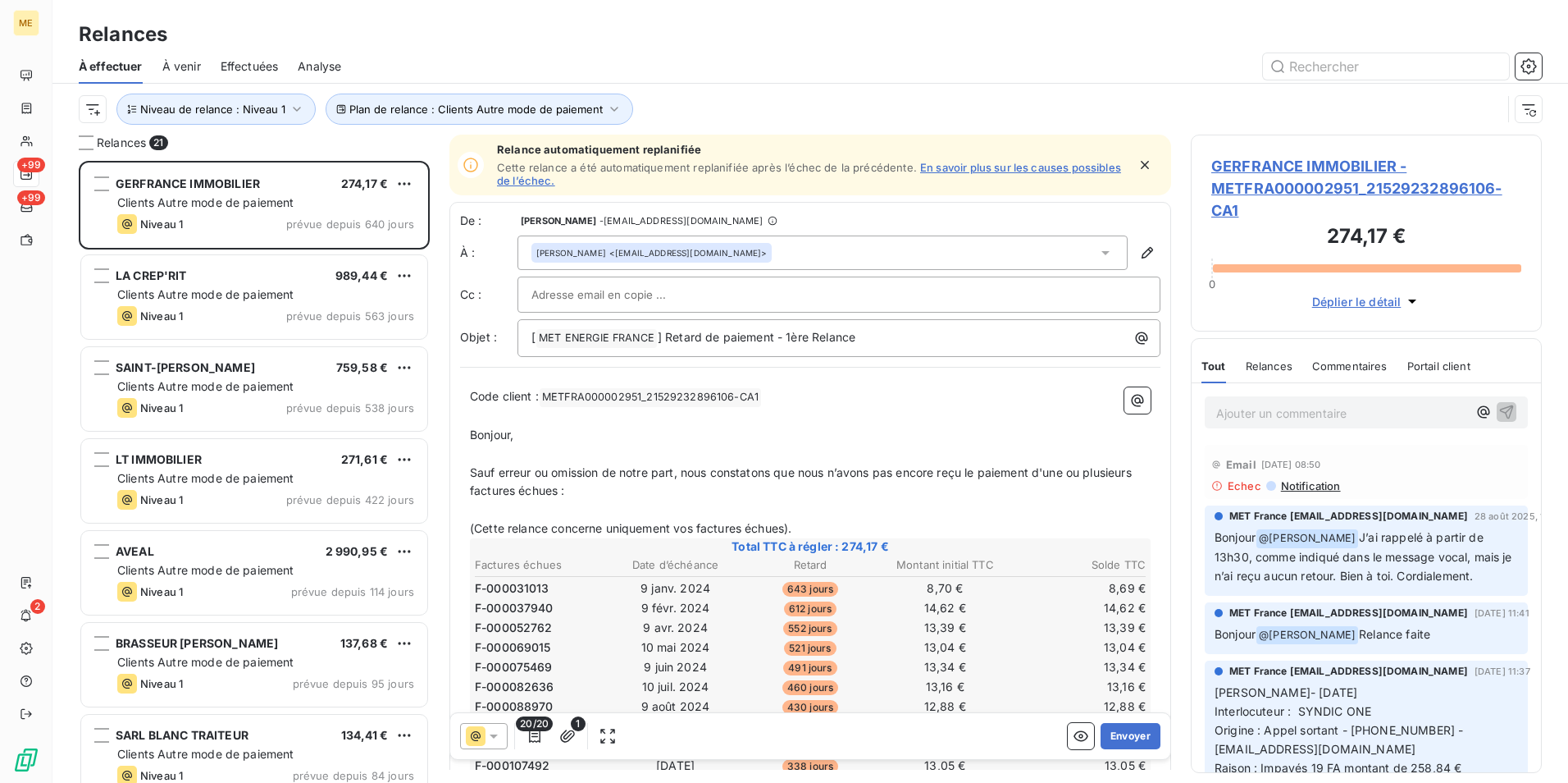
click at [627, 34] on div "Relances" at bounding box center [810, 34] width 1515 height 29
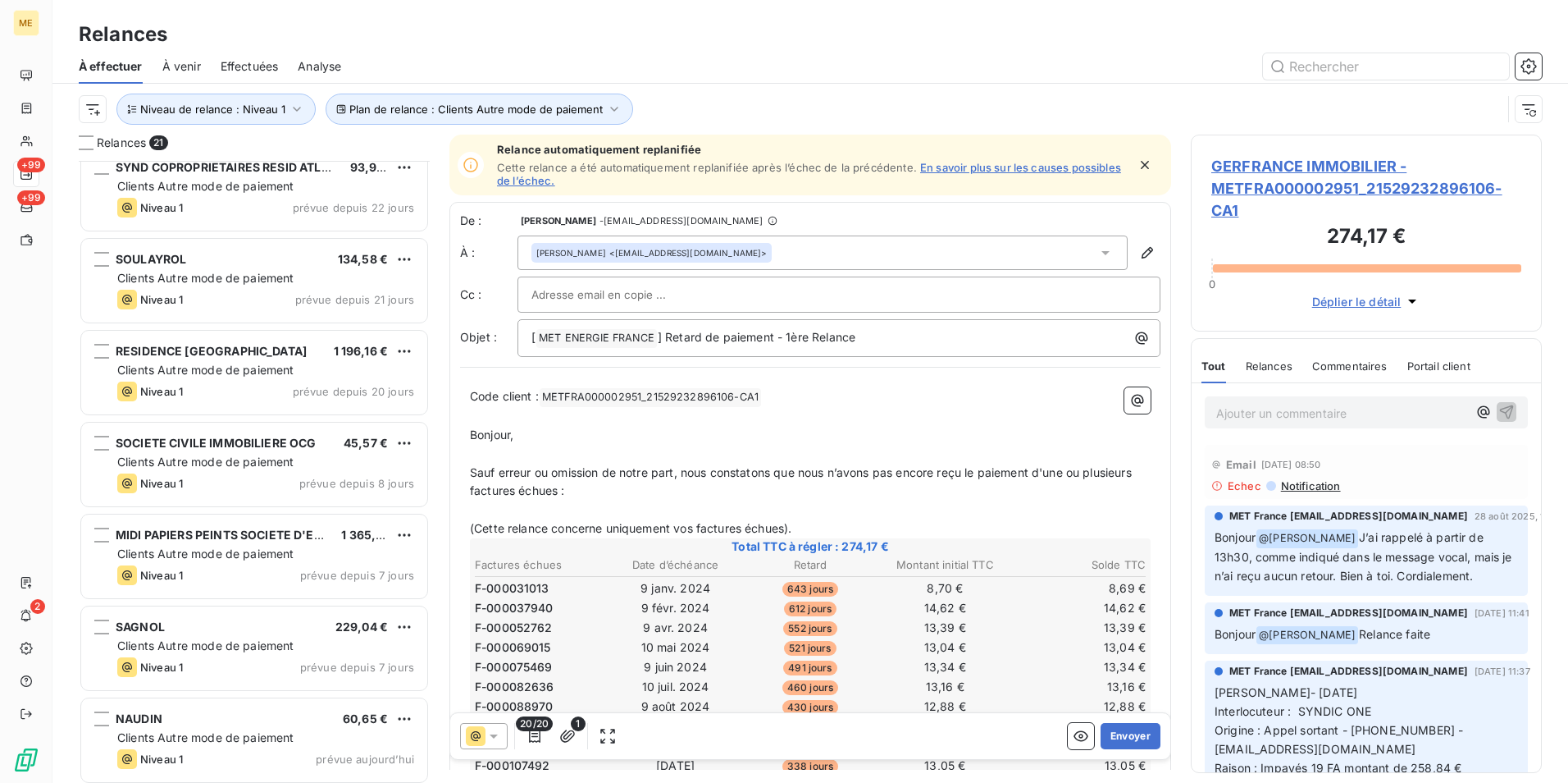
scroll to position [1309, 0]
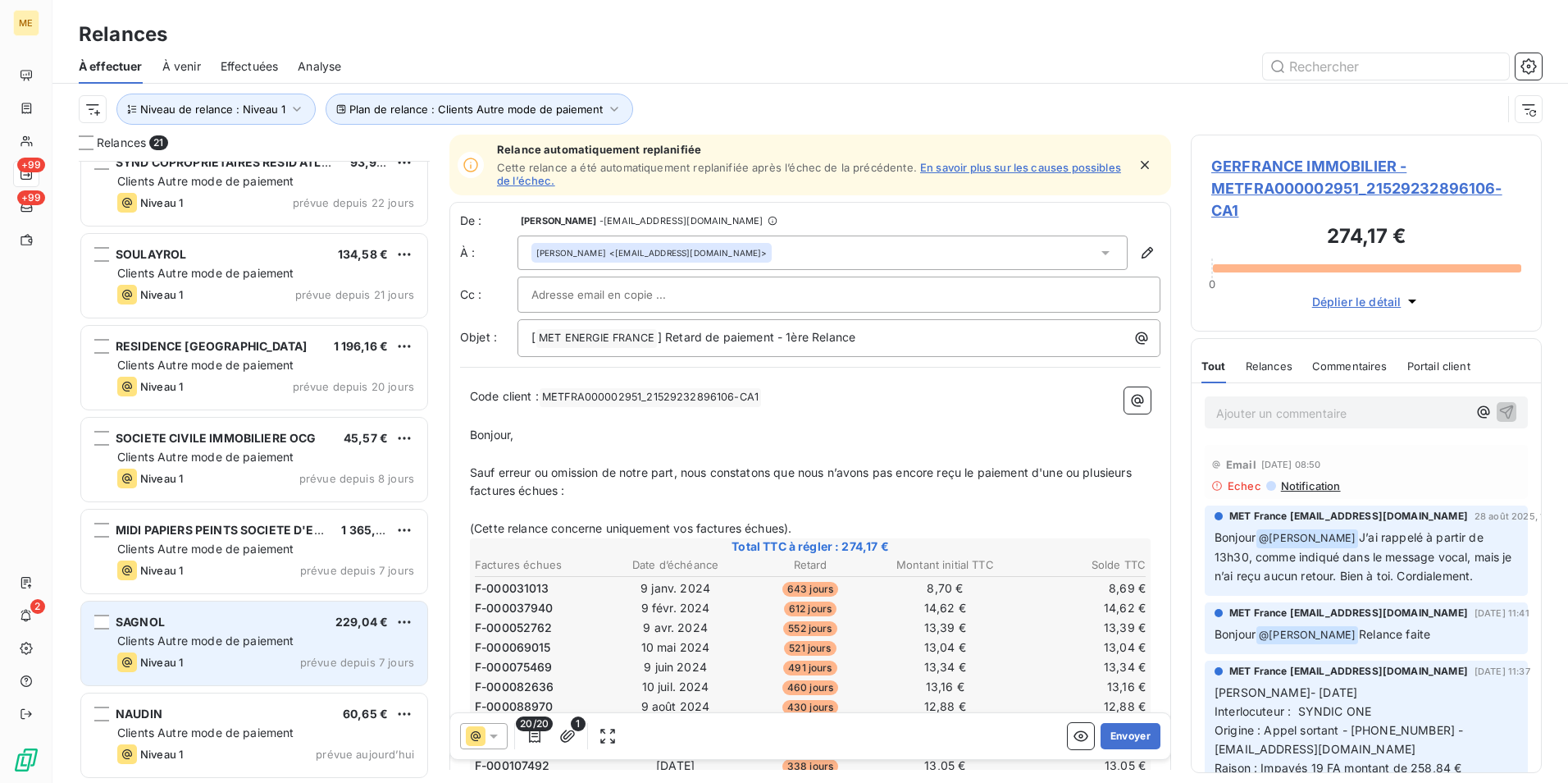
click at [250, 630] on div "SAGNOL 229,04 € Clients Autre mode de paiement Niveau 1 prévue depuis 7 jours" at bounding box center [254, 643] width 346 height 84
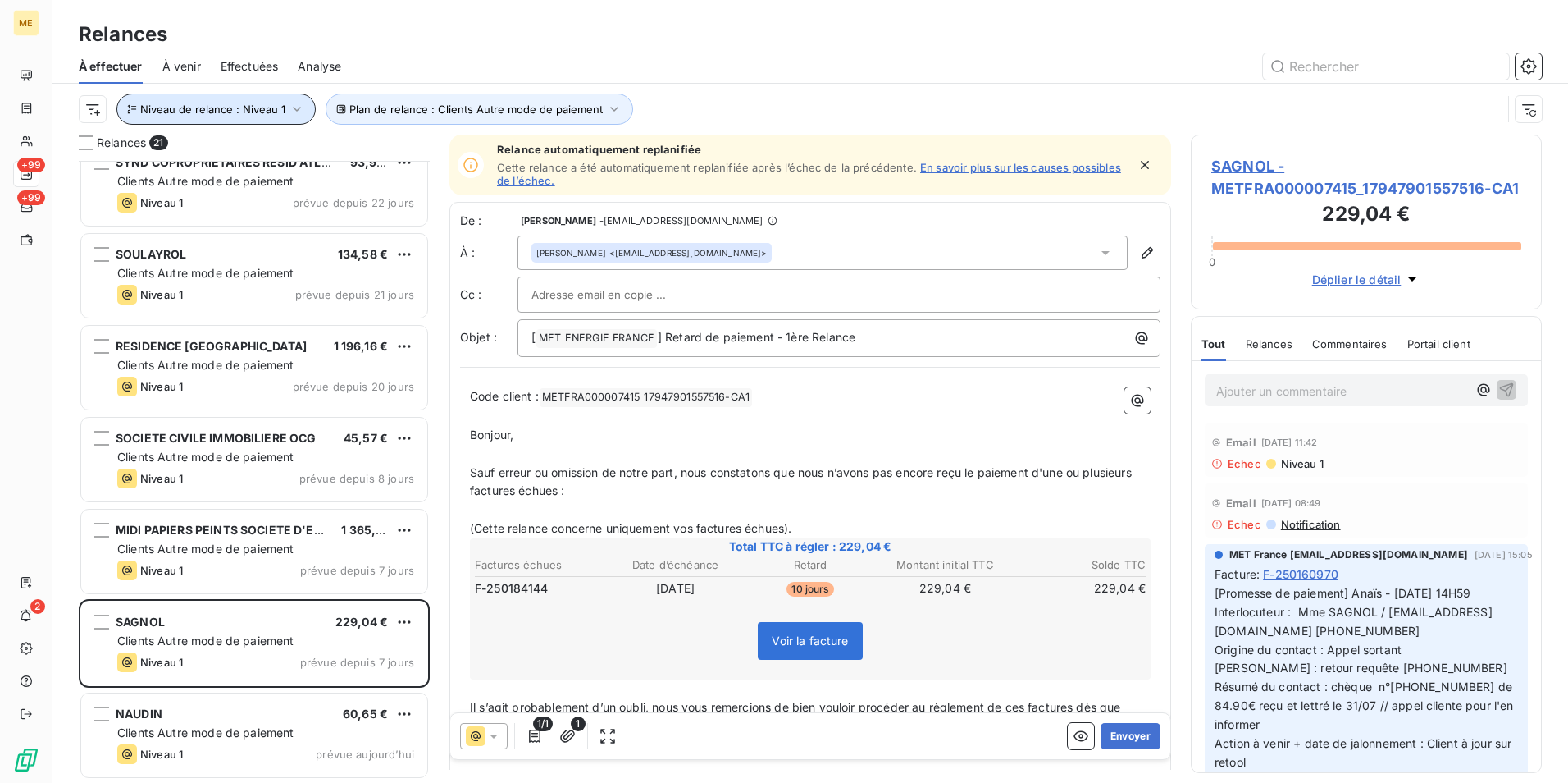
click at [252, 116] on button "Niveau de relance : Niveau 1" at bounding box center [216, 108] width 199 height 31
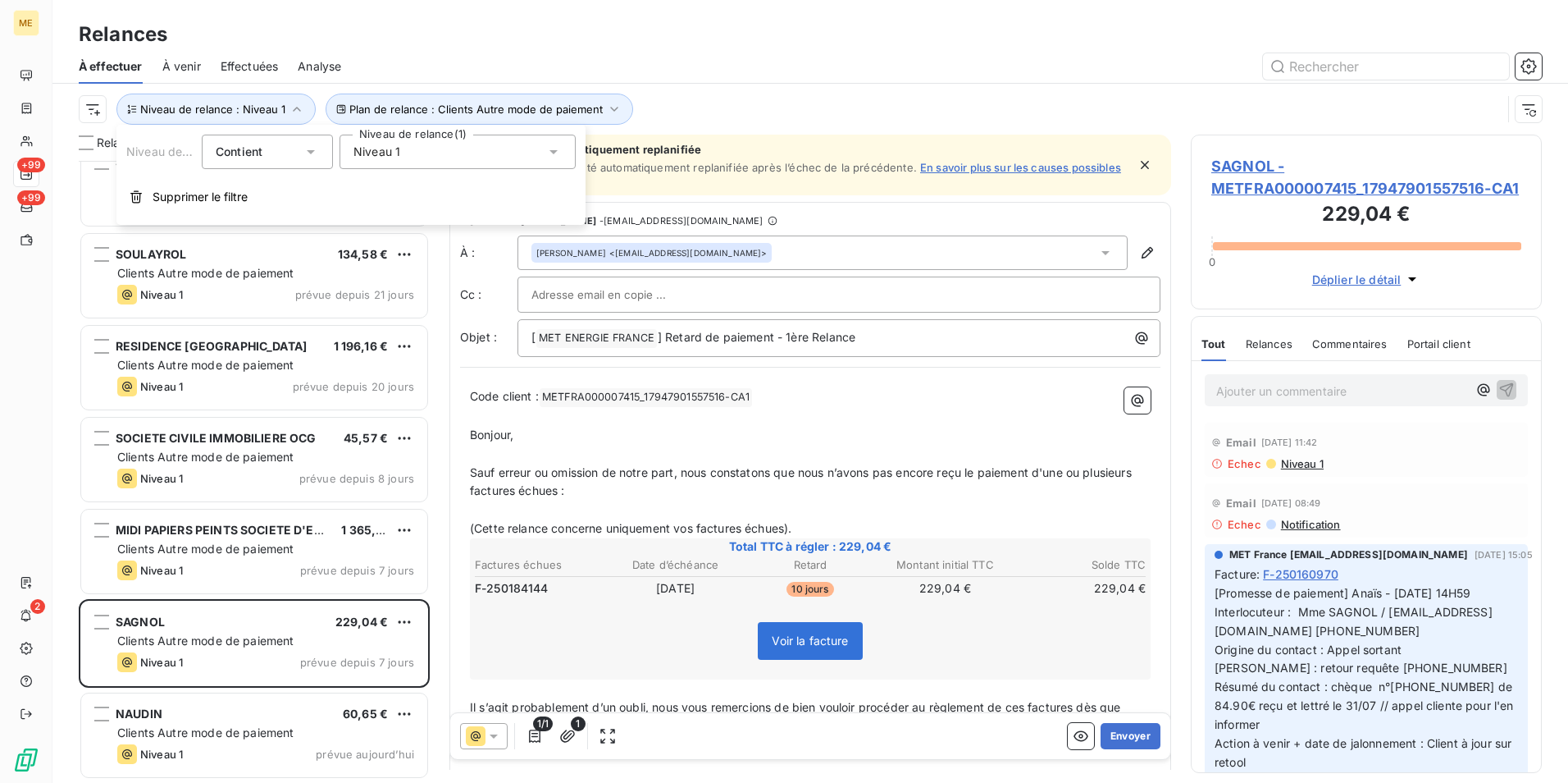
click at [373, 155] on span "Niveau 1" at bounding box center [377, 152] width 47 height 16
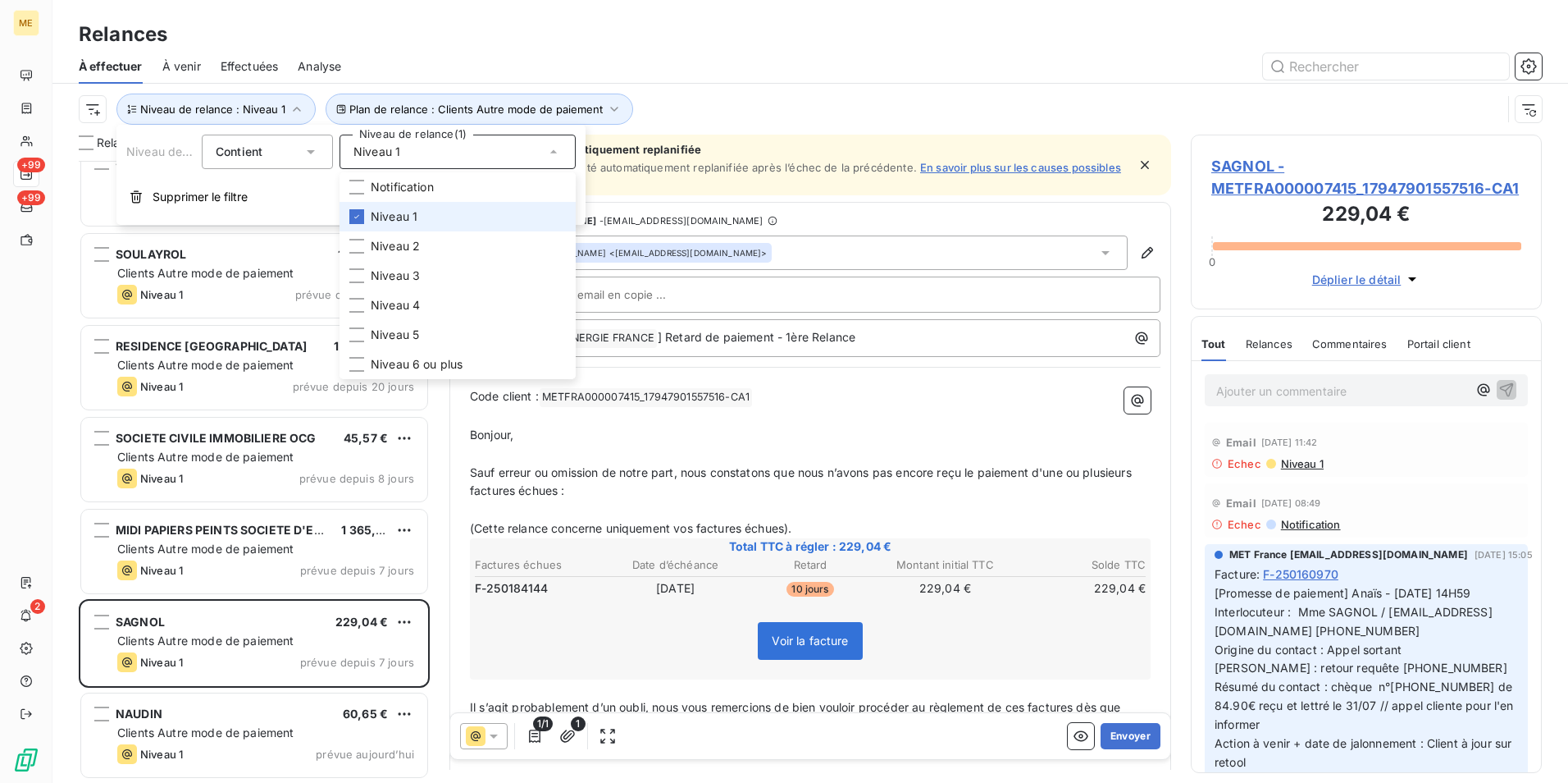
click at [378, 208] on span "Niveau 1" at bounding box center [394, 216] width 47 height 16
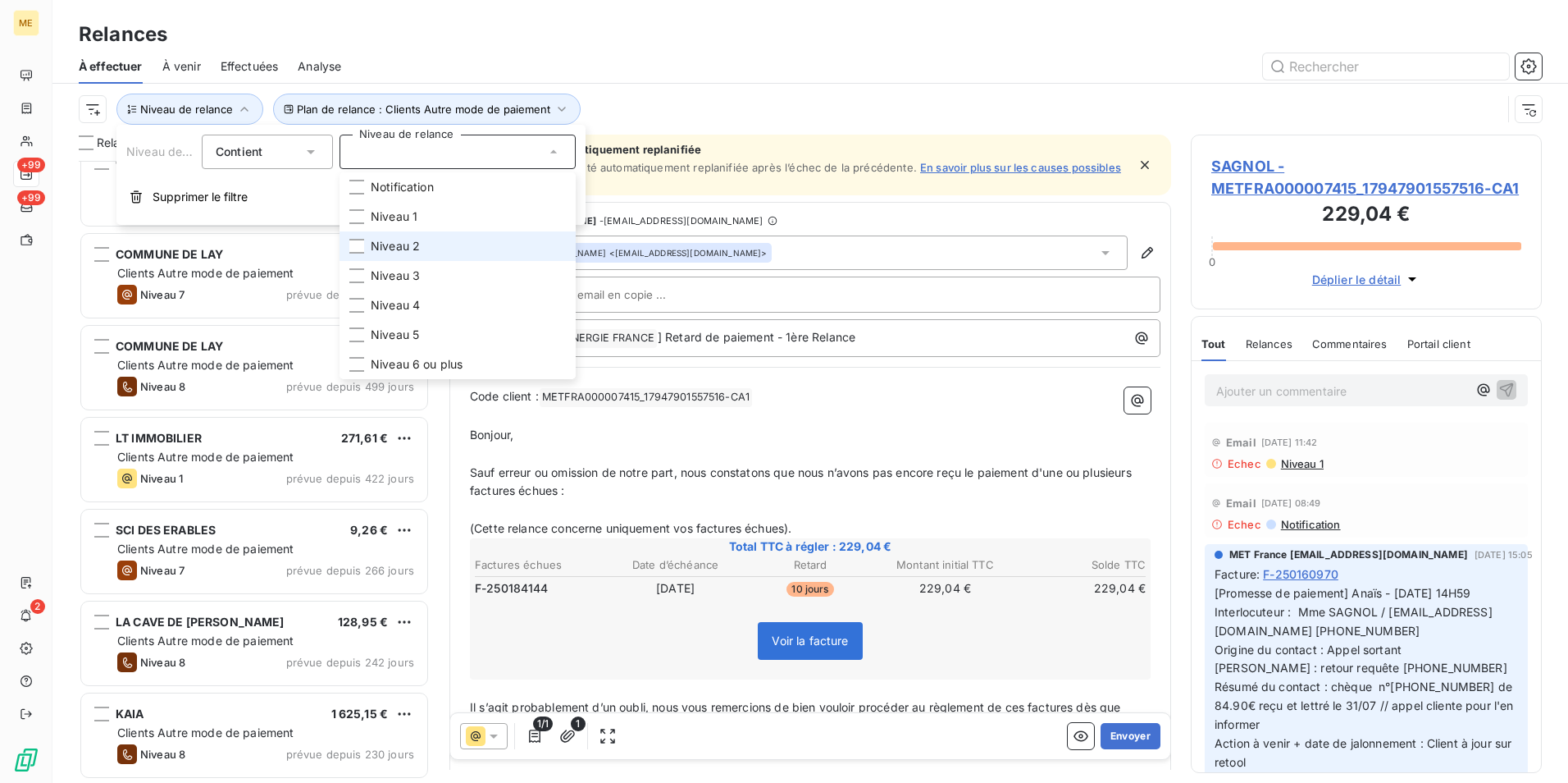
click at [391, 258] on li "Niveau 2" at bounding box center [457, 246] width 236 height 29
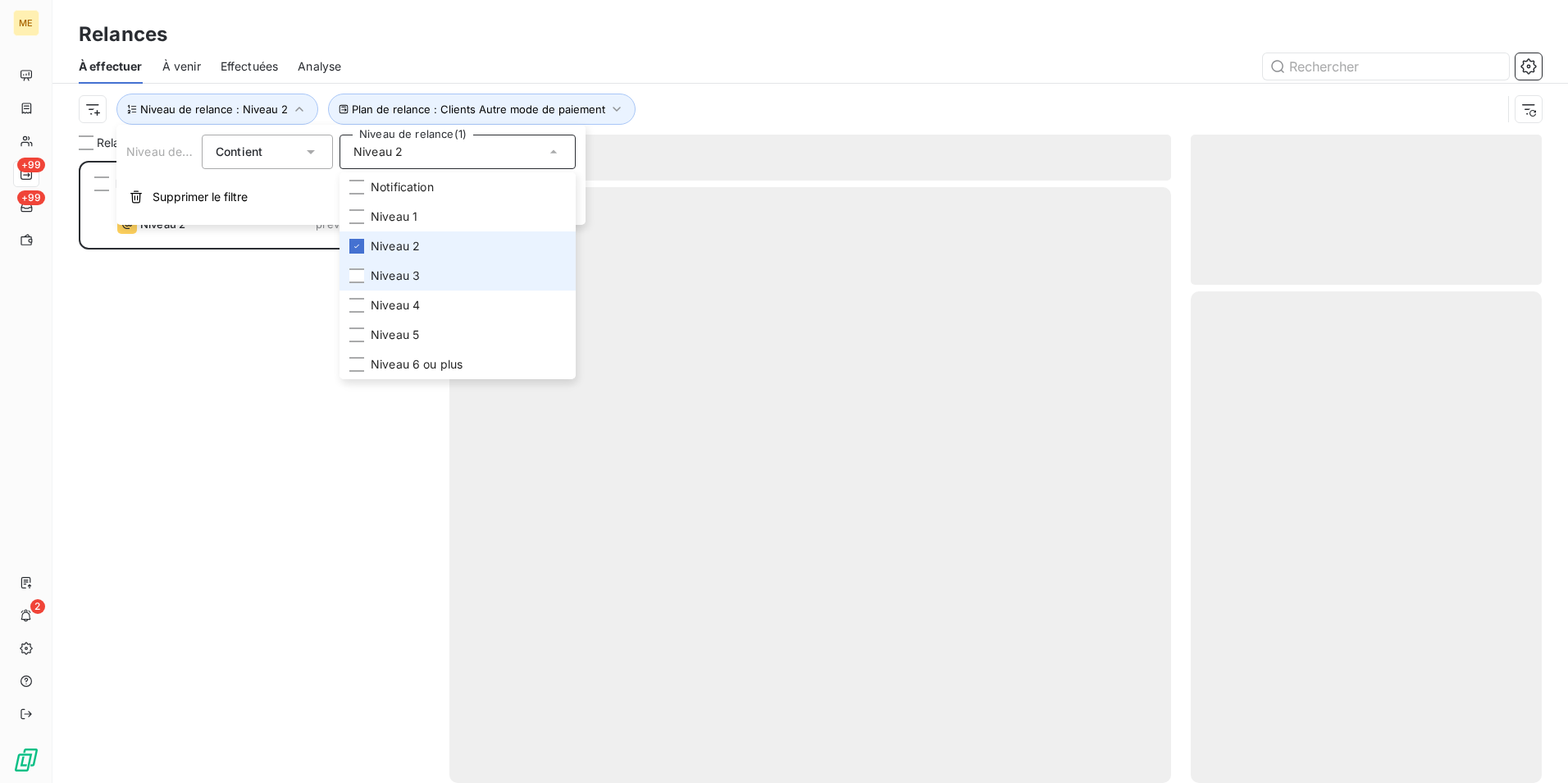
scroll to position [610, 339]
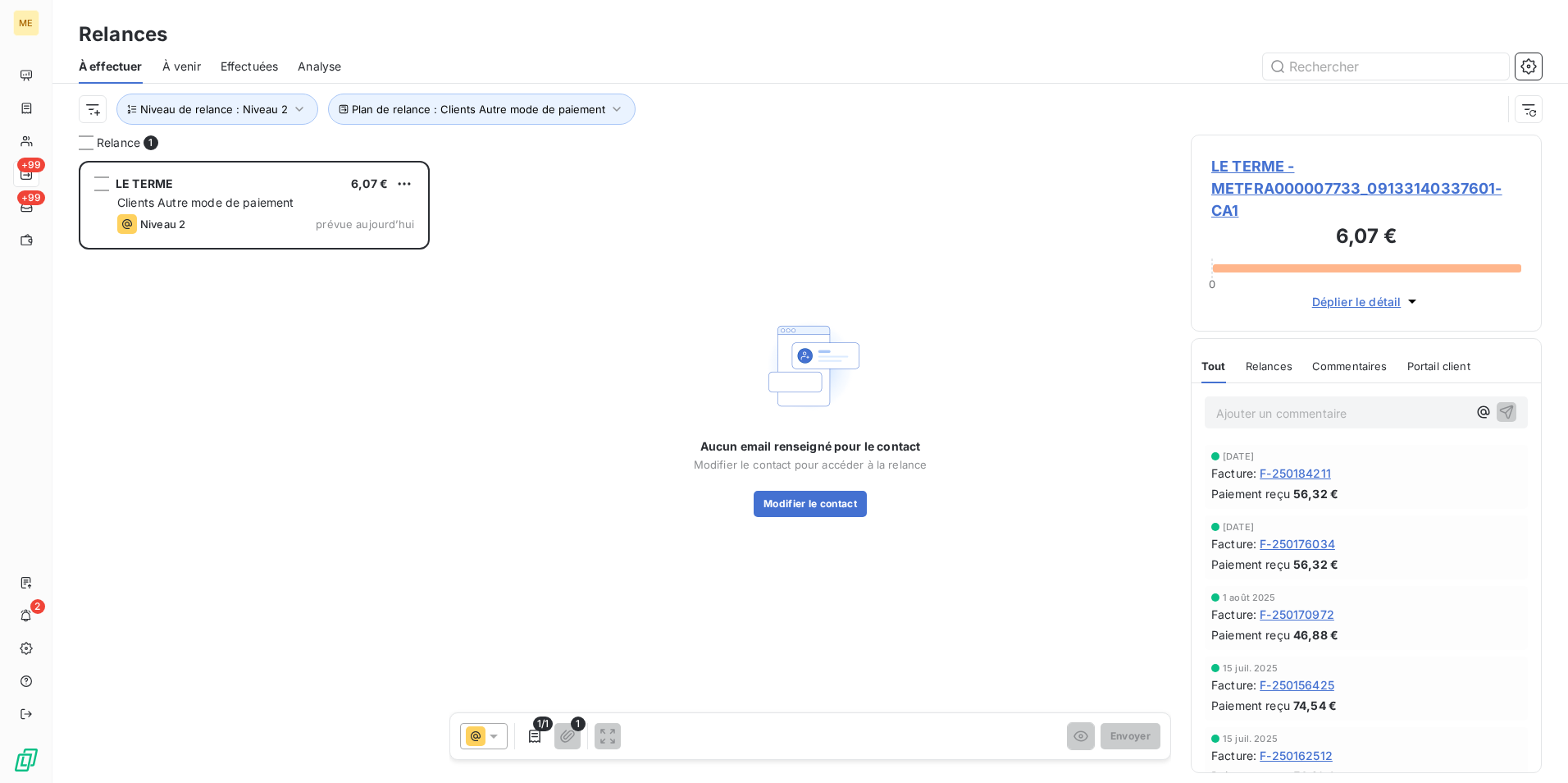
click at [245, 339] on div "LE TERME 6,07 € Clients Autre mode de paiement Niveau 2 prévue aujourd’hui" at bounding box center [254, 471] width 351 height 622
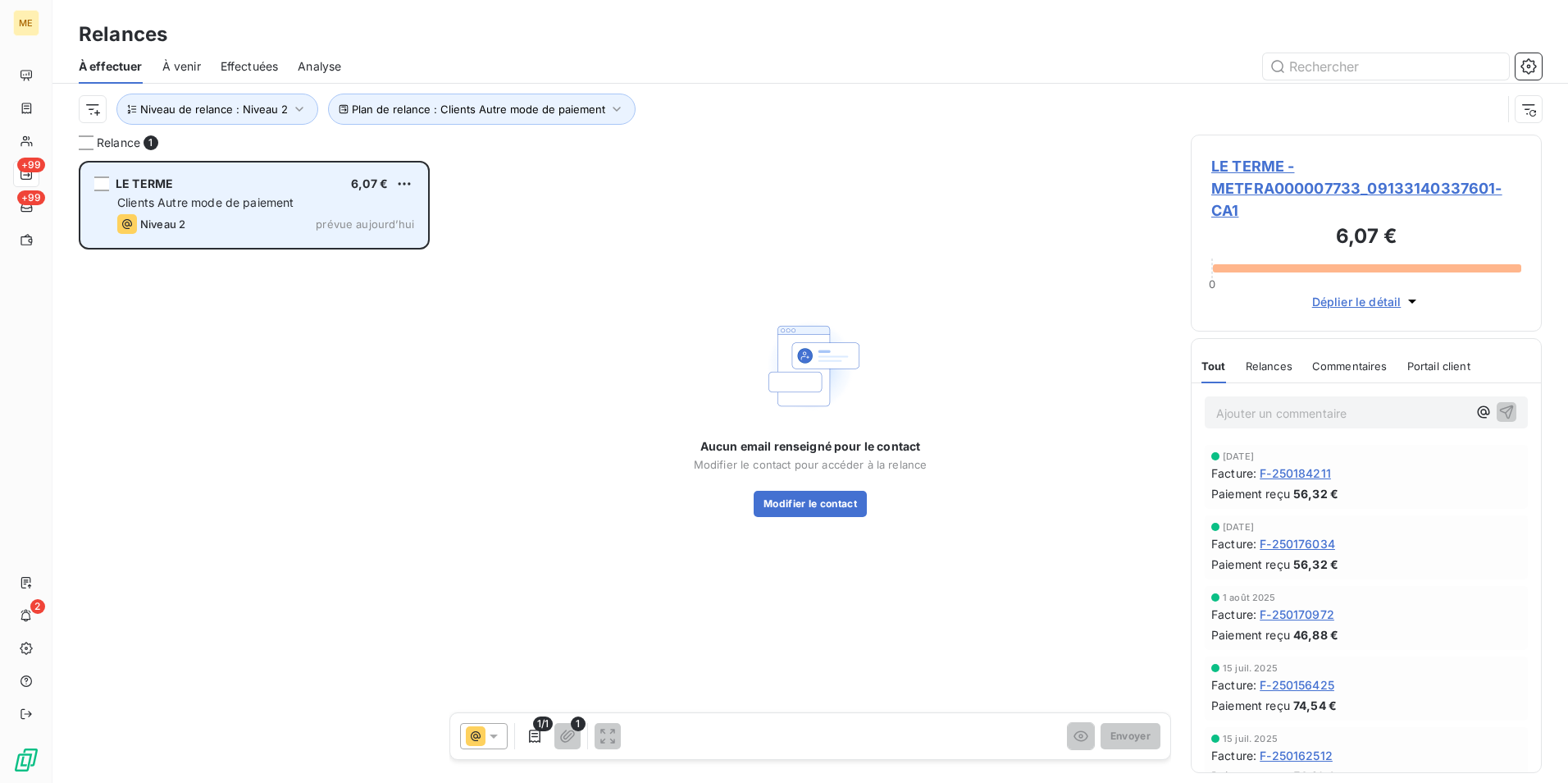
click at [234, 221] on div "Niveau 2 prévue aujourd’hui" at bounding box center [266, 224] width 297 height 20
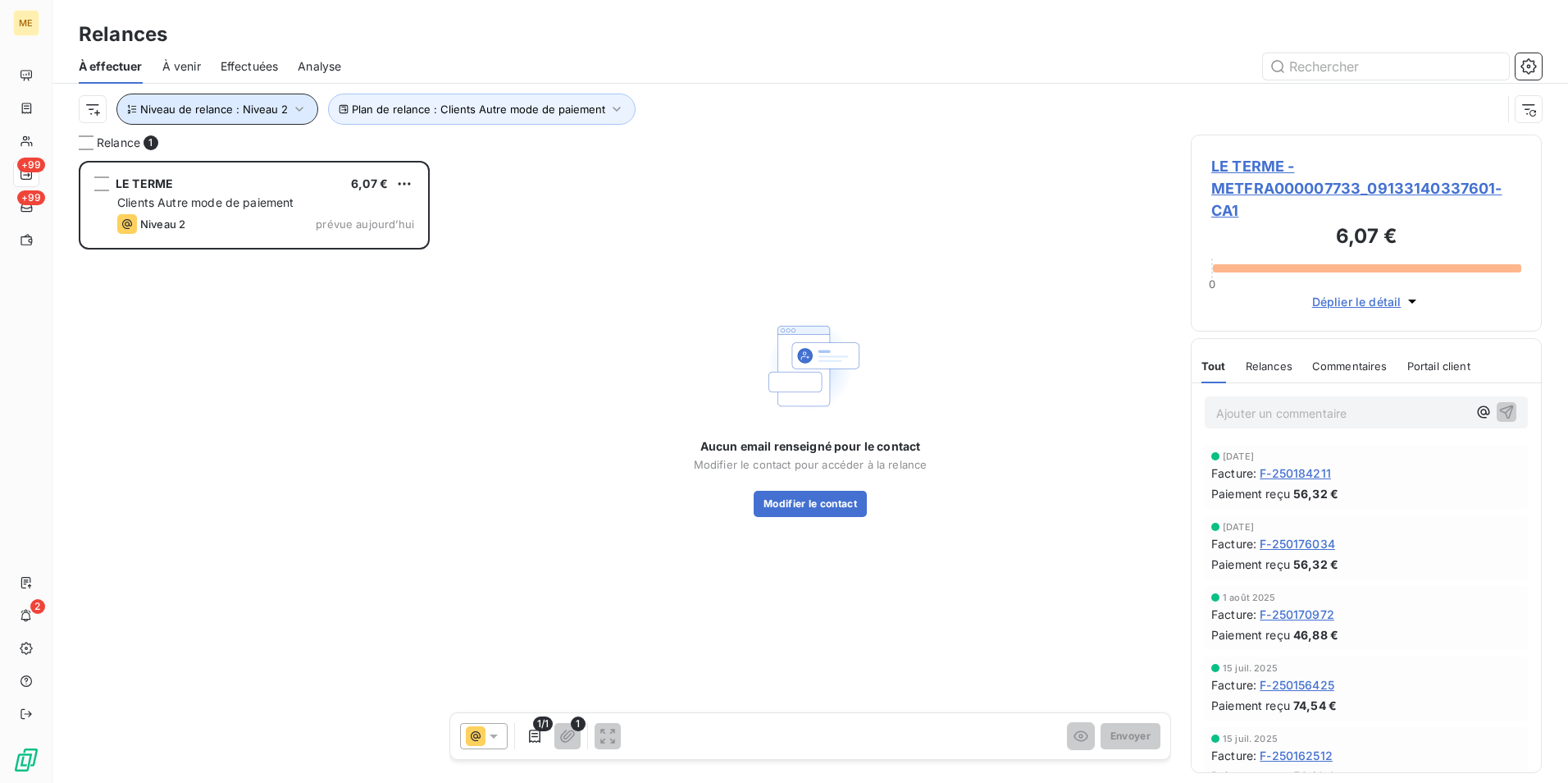
click at [256, 105] on span "Niveau de relance : Niveau 2" at bounding box center [214, 109] width 148 height 13
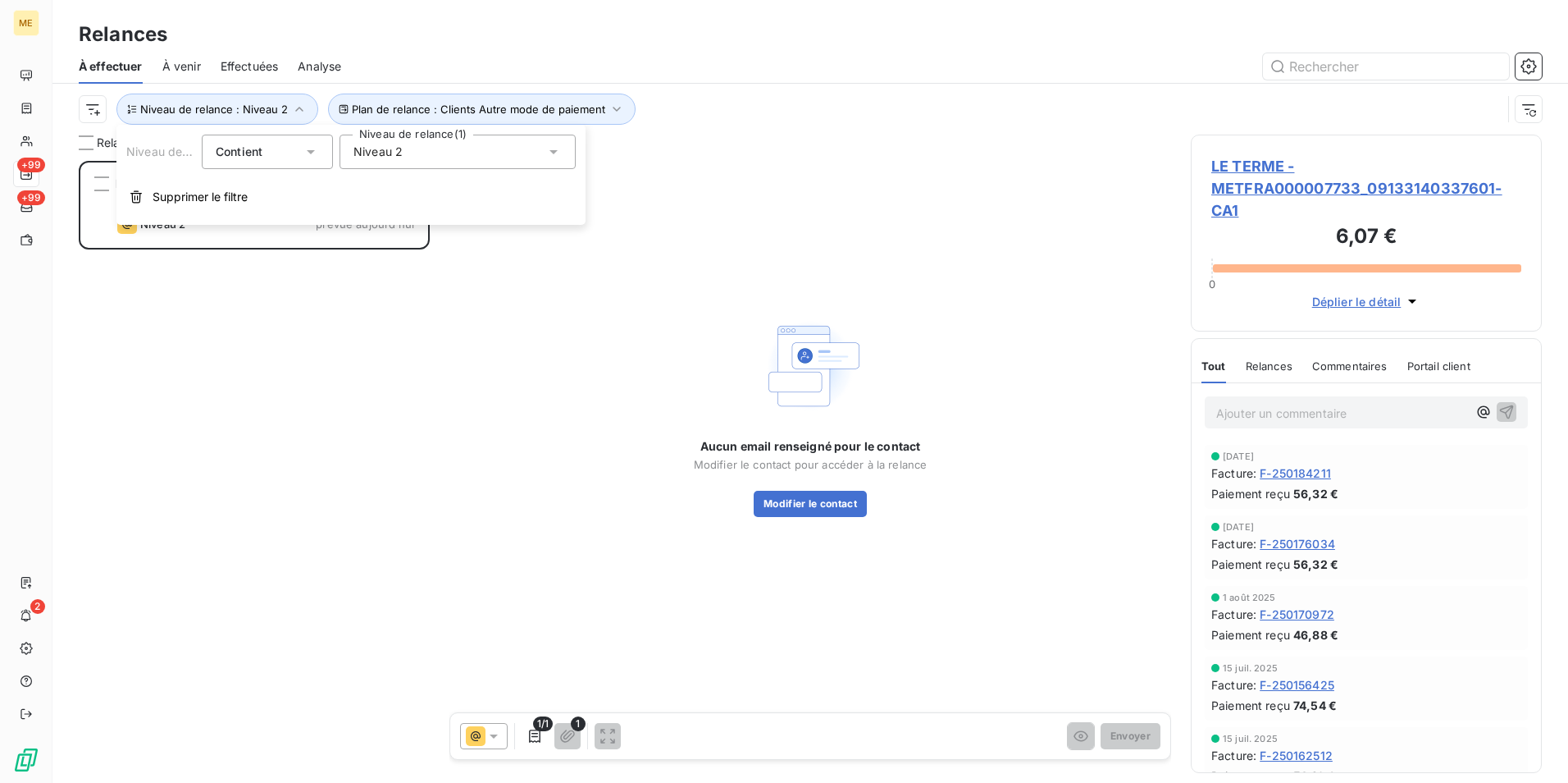
click at [375, 154] on span "Niveau 2" at bounding box center [378, 152] width 49 height 16
click at [400, 249] on span "Niveau 2" at bounding box center [395, 246] width 49 height 16
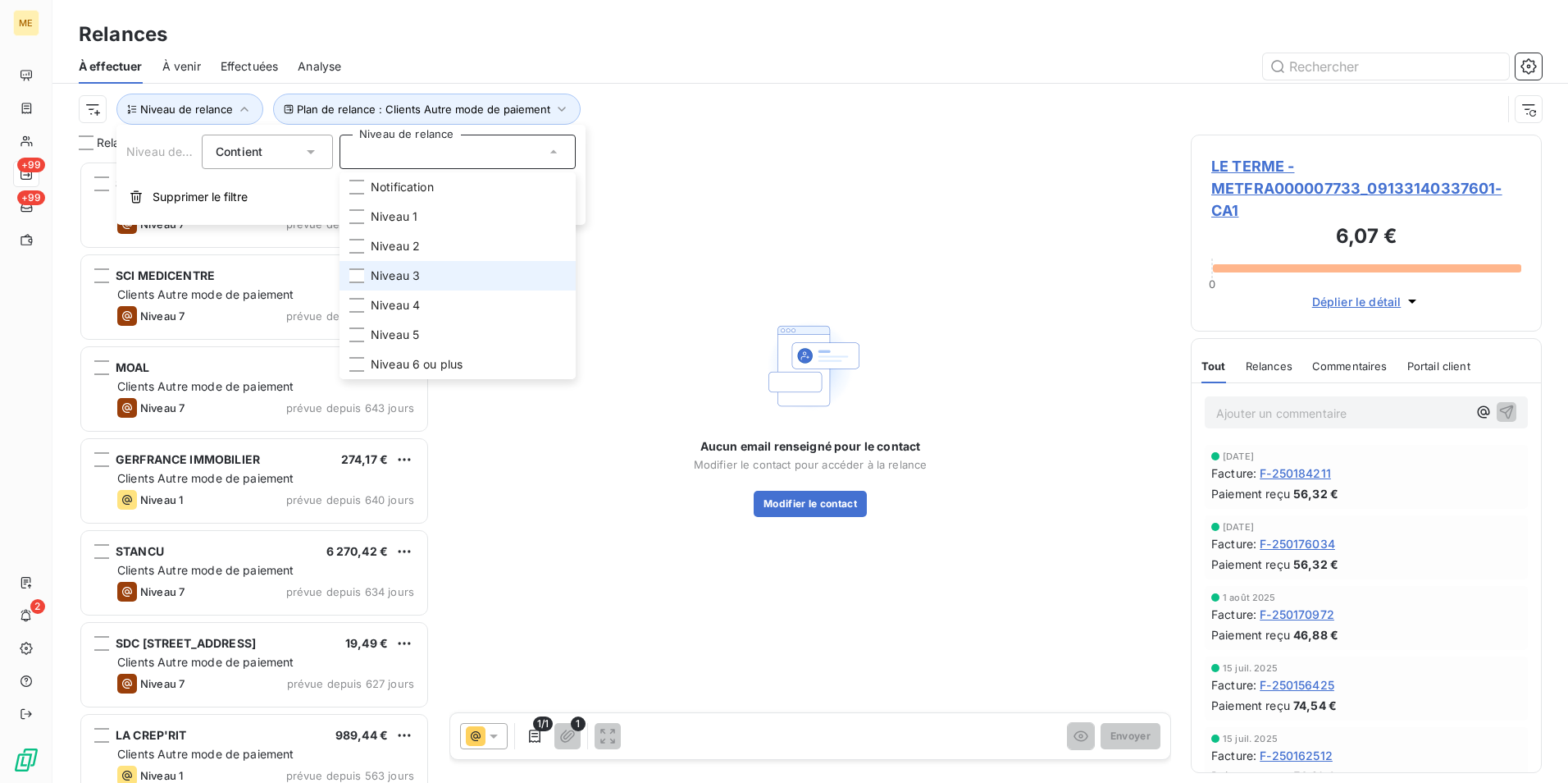
click at [400, 277] on span "Niveau 3" at bounding box center [395, 275] width 49 height 16
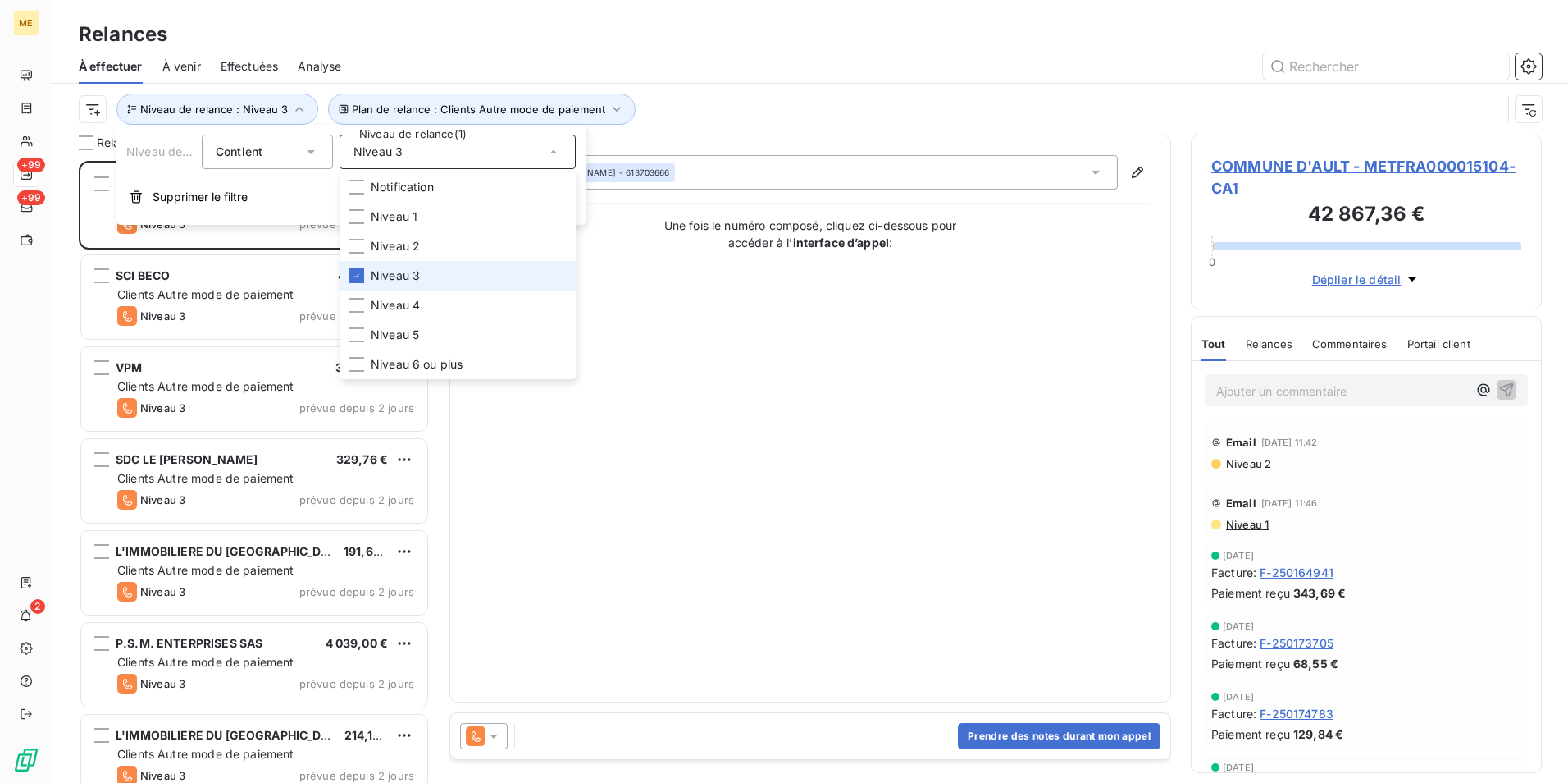
scroll to position [610, 339]
click at [399, 277] on span "Niveau 3" at bounding box center [395, 275] width 49 height 16
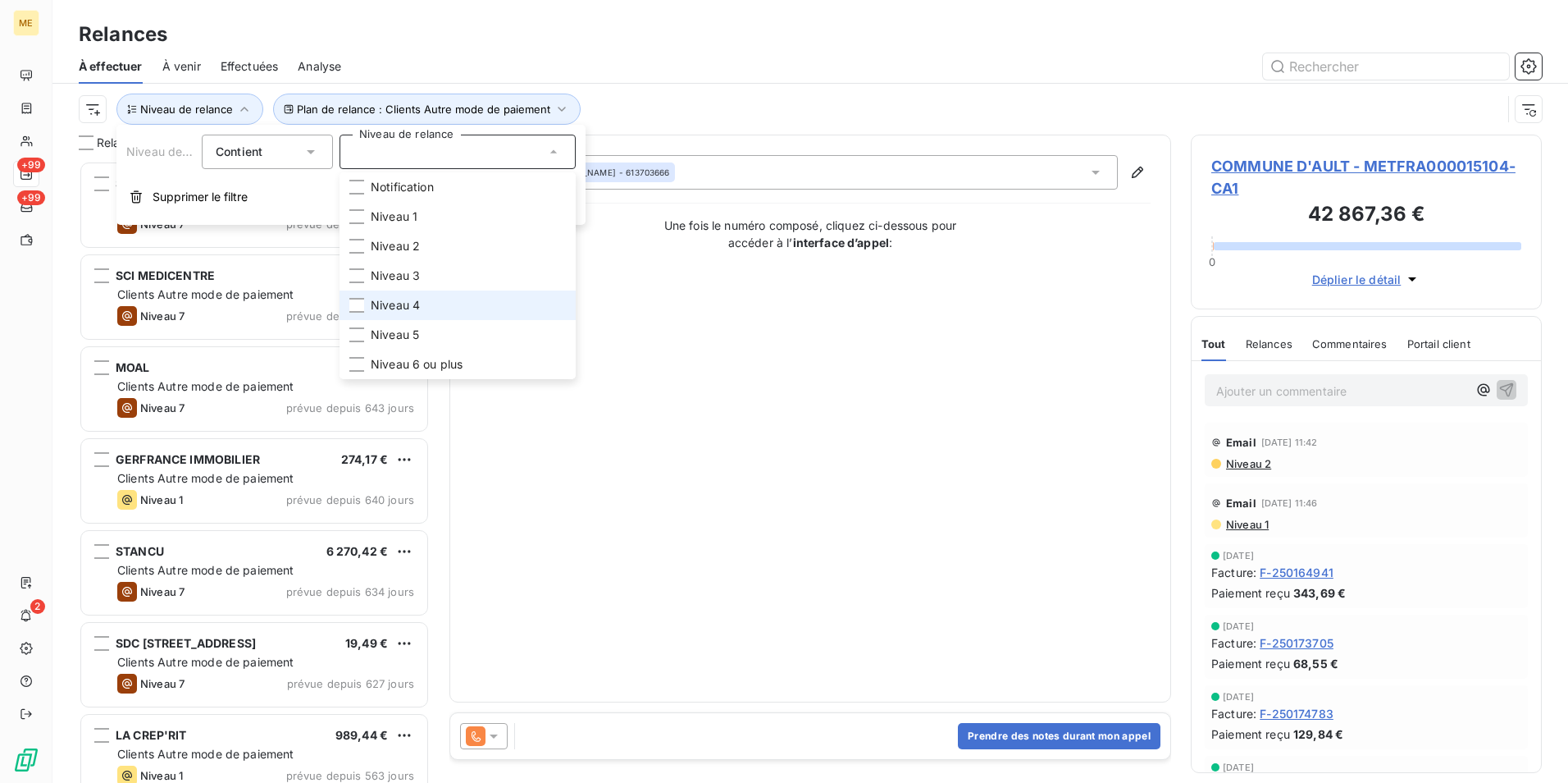
click at [402, 304] on span "Niveau 4" at bounding box center [395, 305] width 49 height 16
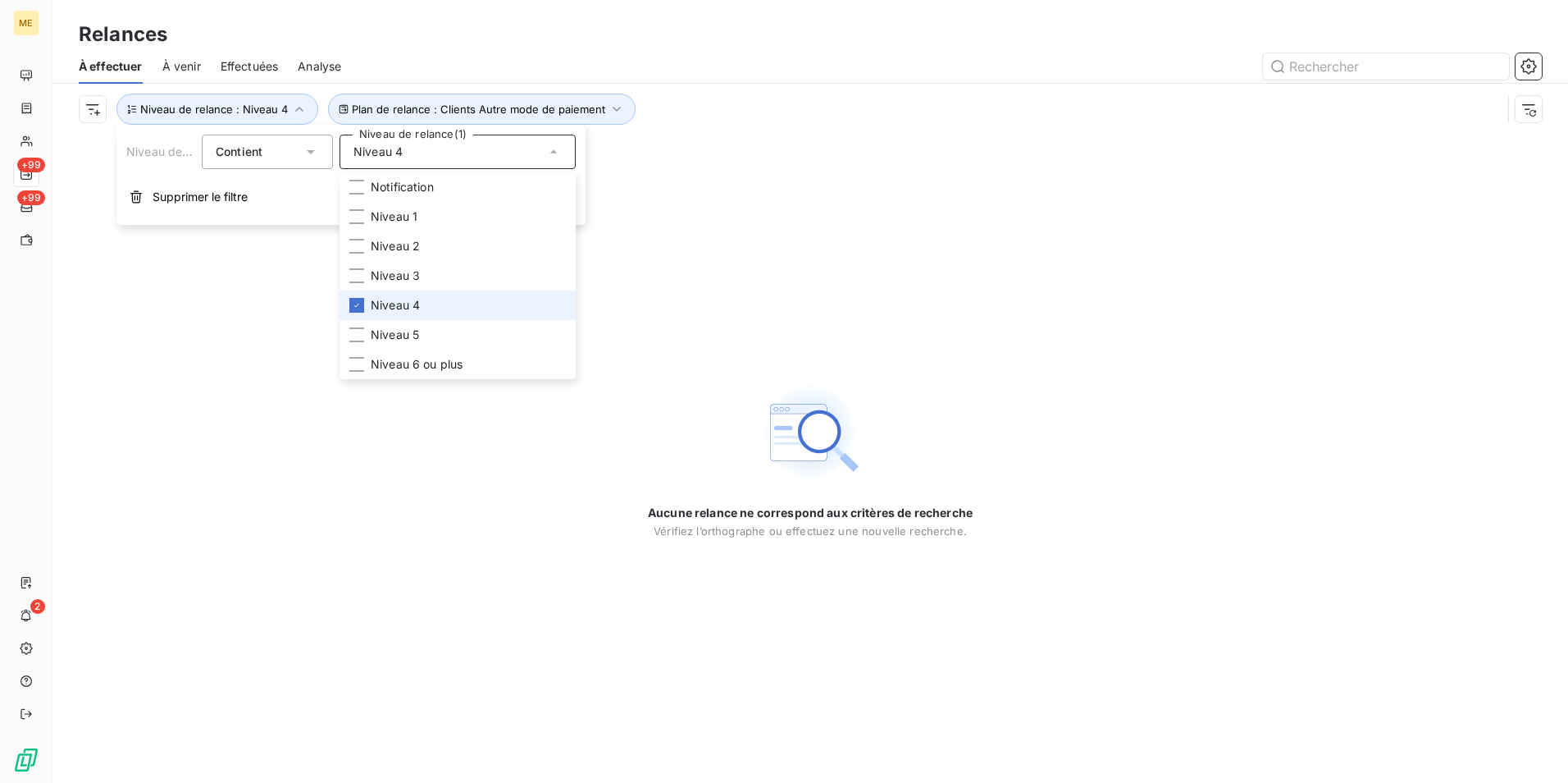
click at [402, 304] on span "Niveau 4" at bounding box center [395, 305] width 49 height 16
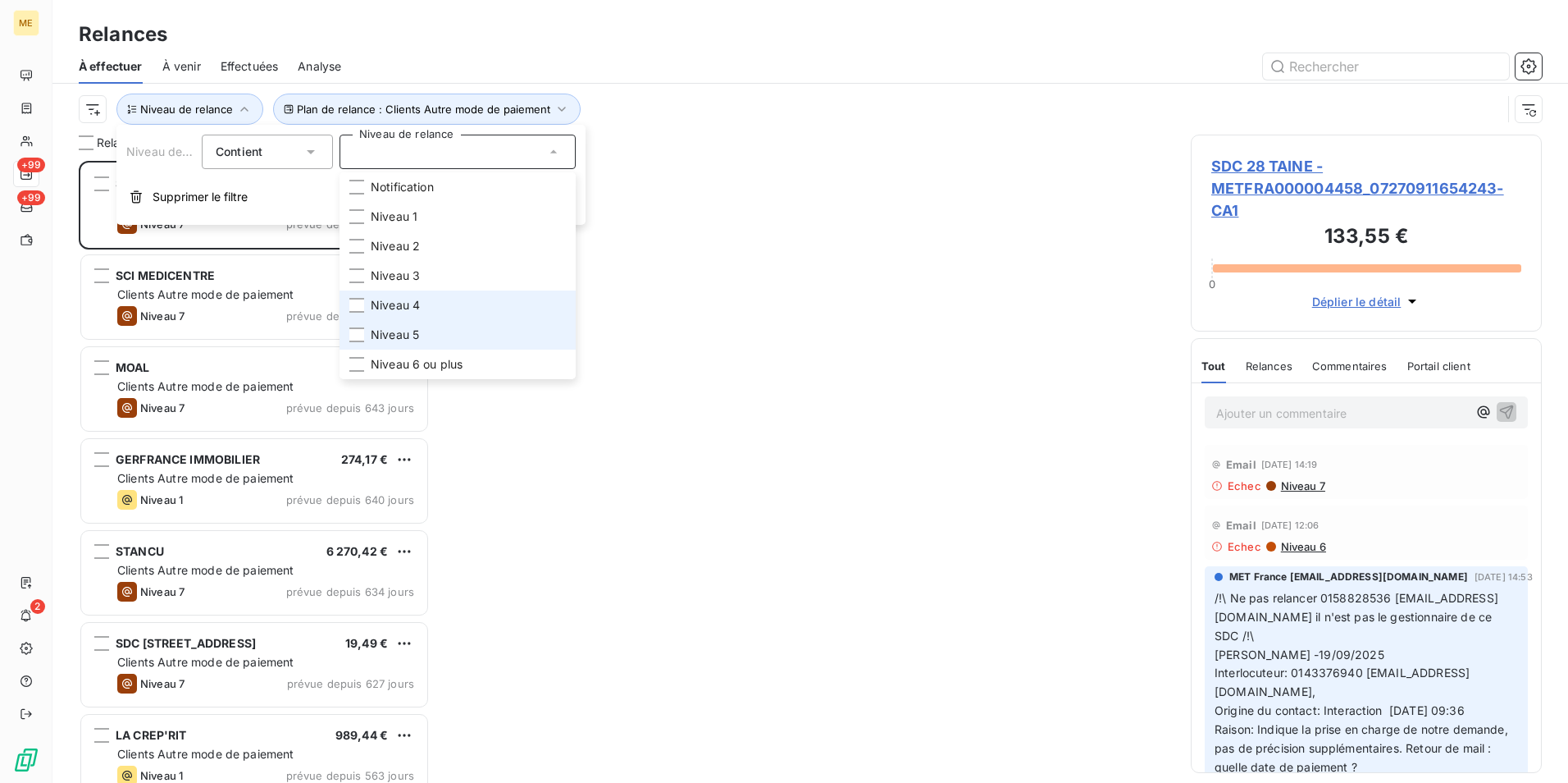
scroll to position [610, 339]
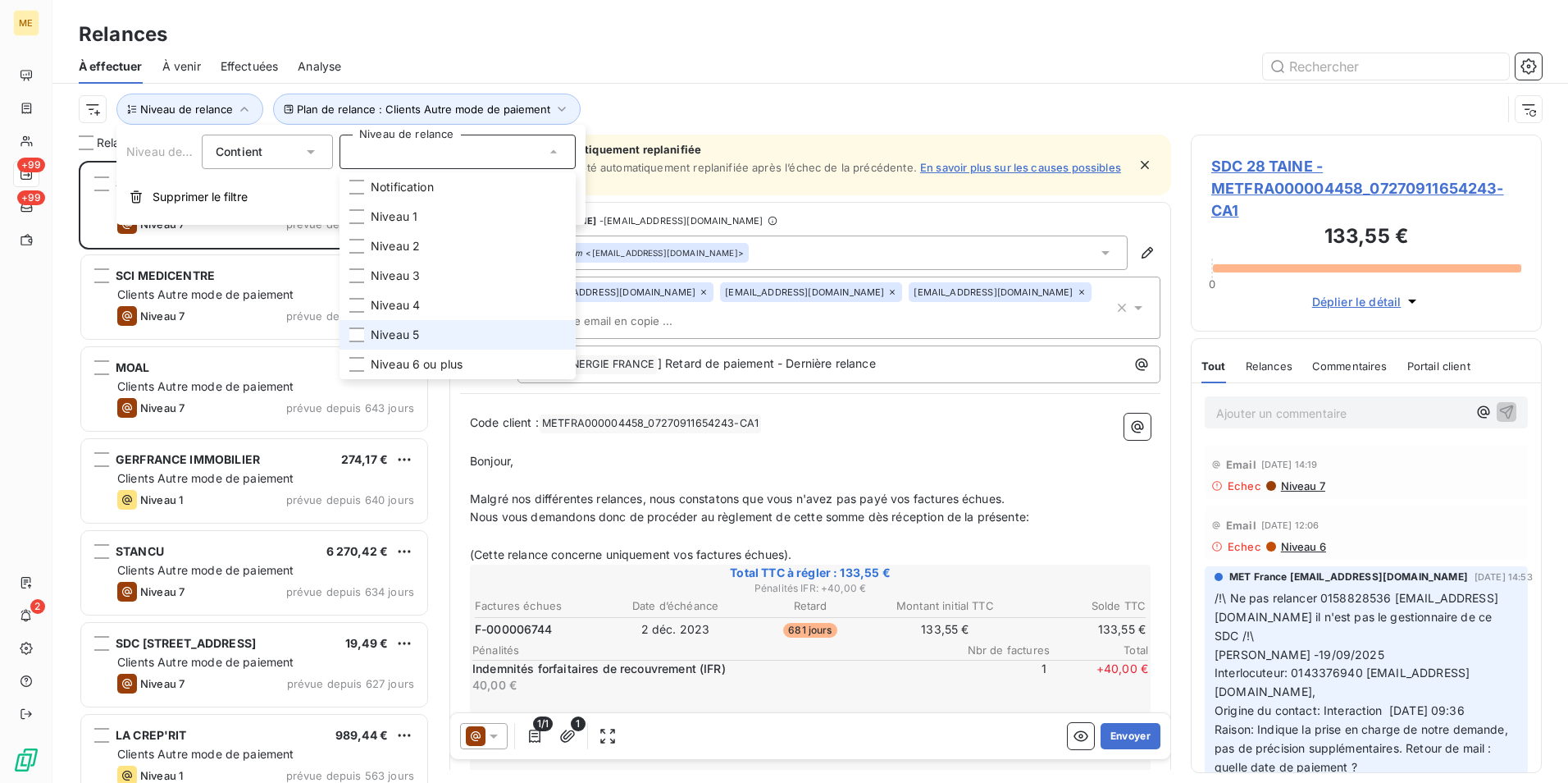
click at [408, 329] on span "Niveau 5" at bounding box center [394, 334] width 48 height 16
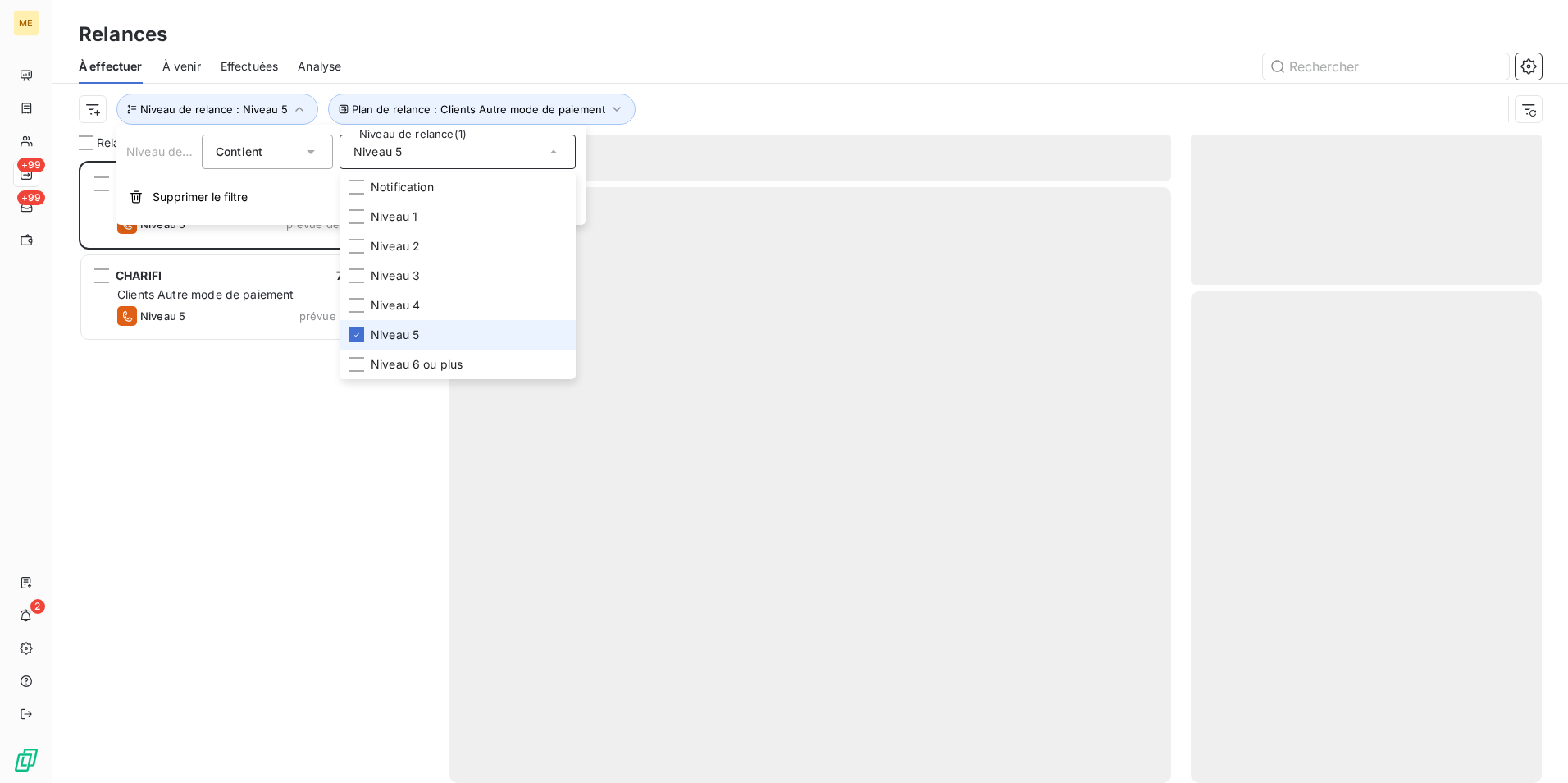
scroll to position [610, 339]
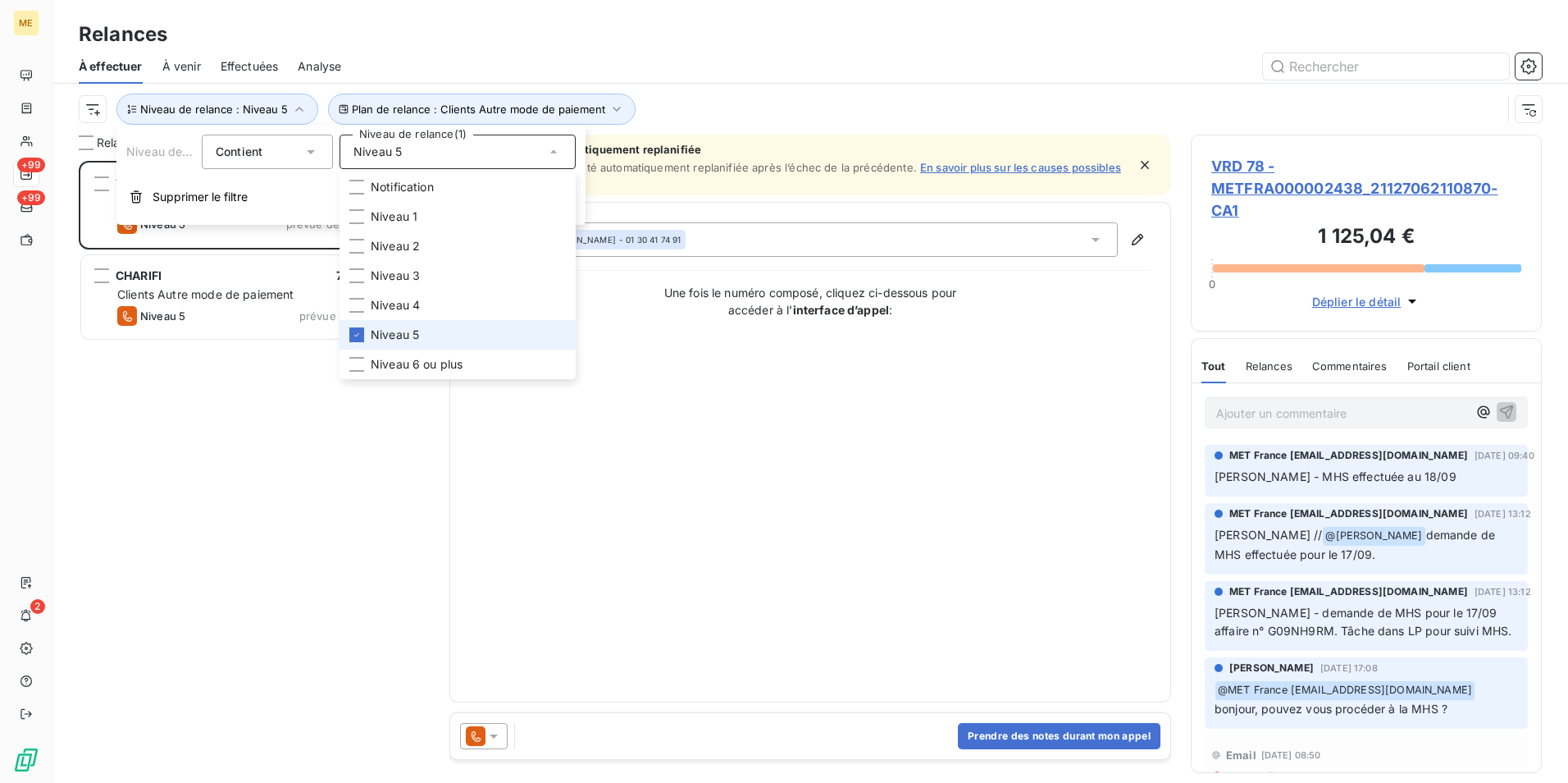
click at [408, 329] on span "Niveau 5" at bounding box center [394, 334] width 48 height 16
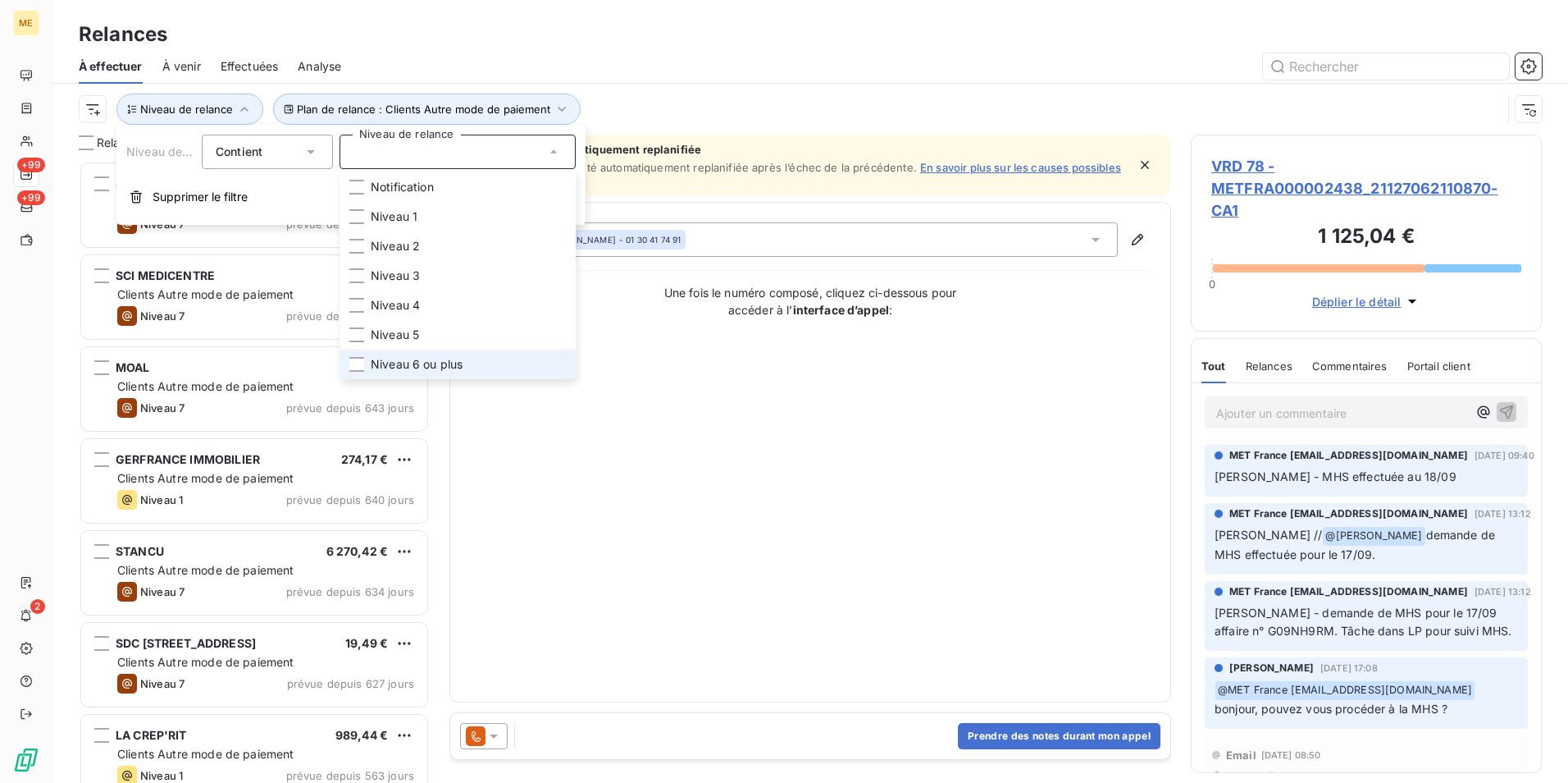
click at [410, 367] on span "Niveau 6 ou plus" at bounding box center [417, 363] width 92 height 16
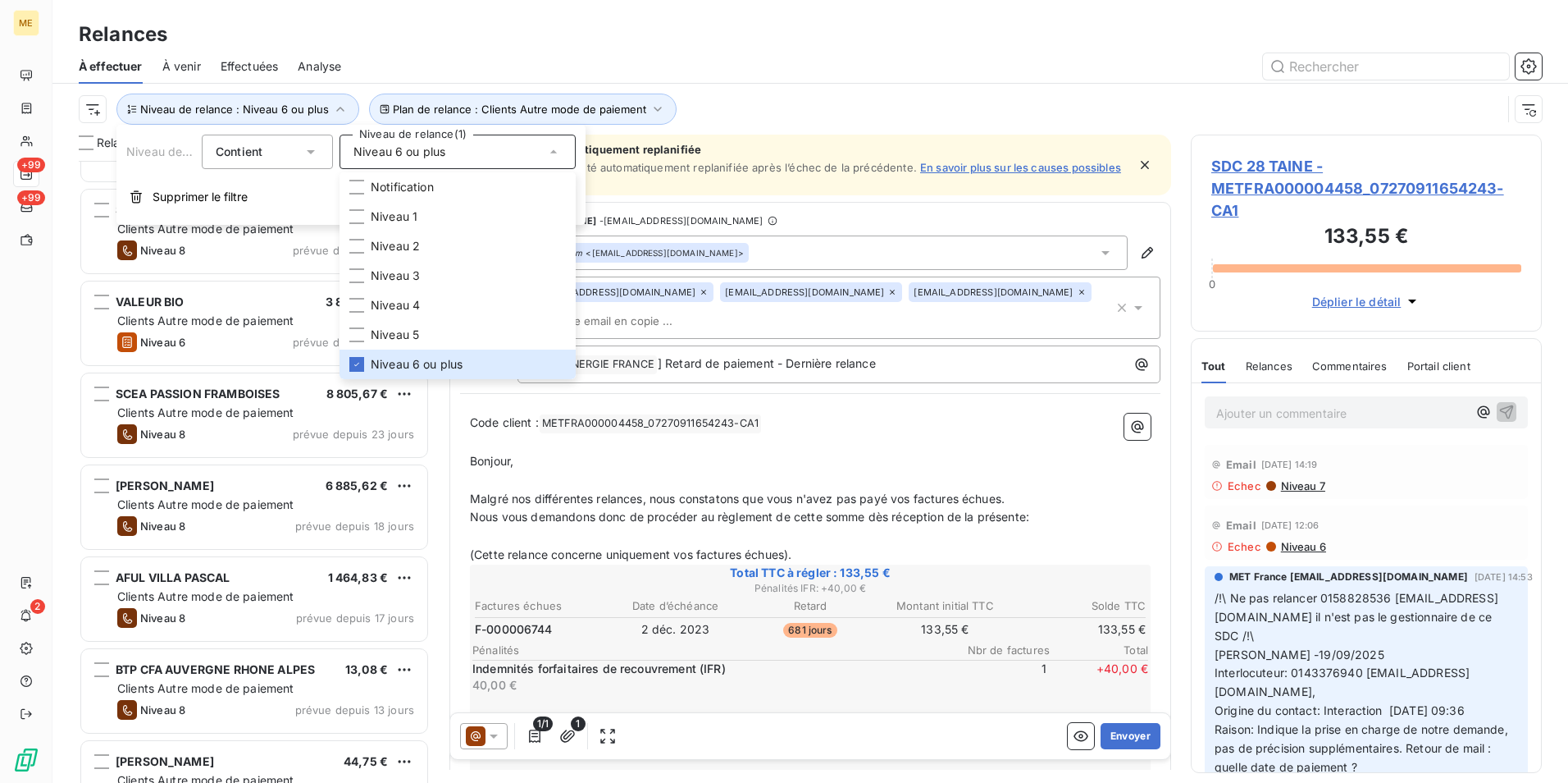
scroll to position [3612, 0]
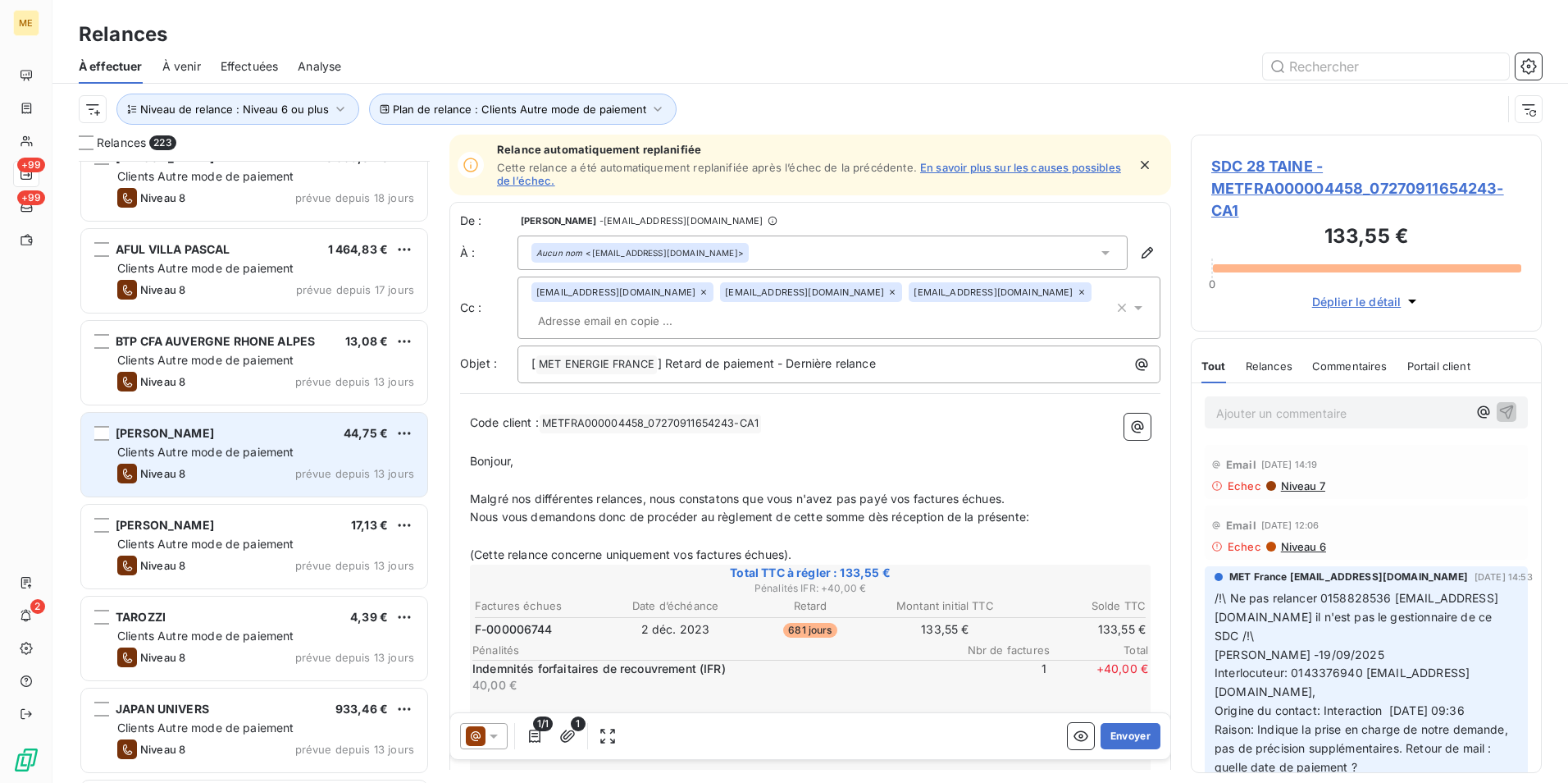
click at [253, 462] on div "FONCIA COLBERT 44,75 € Clients Autre mode de paiement Niveau 8 prévue depuis 13…" at bounding box center [254, 455] width 346 height 84
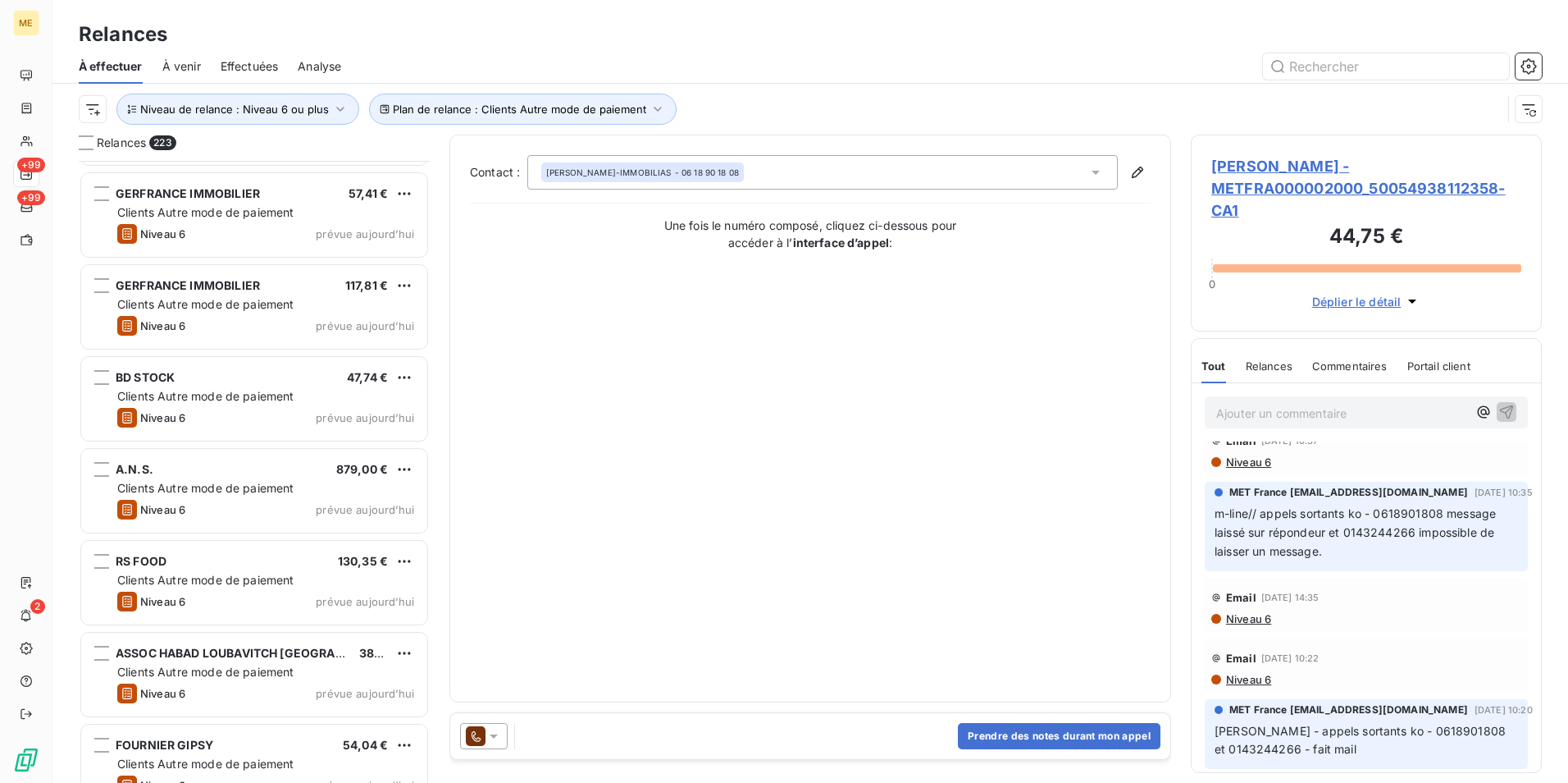
scroll to position [16660, 0]
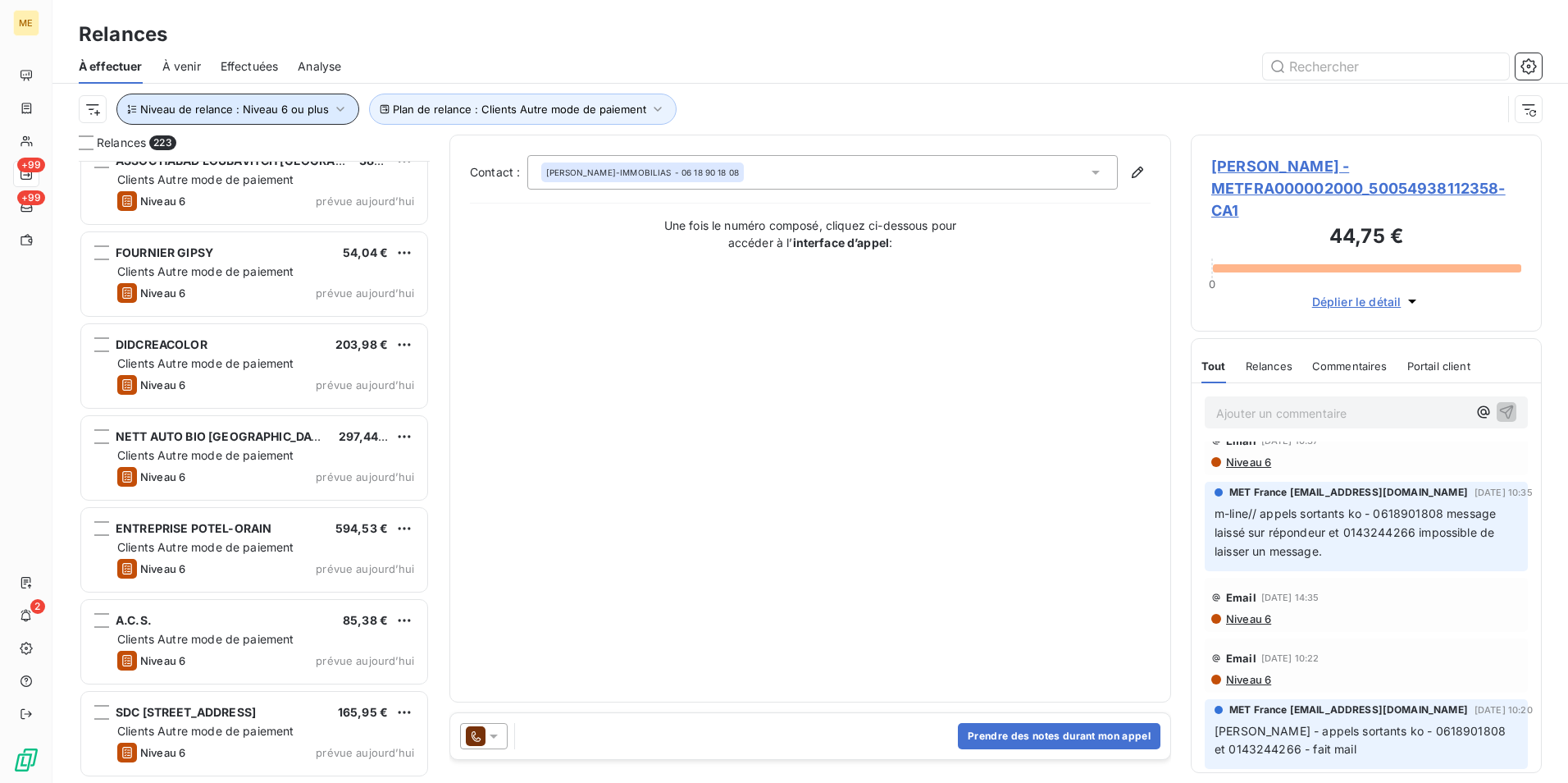
click at [214, 107] on span "Niveau de relance : Niveau 6 ou plus" at bounding box center [234, 109] width 189 height 13
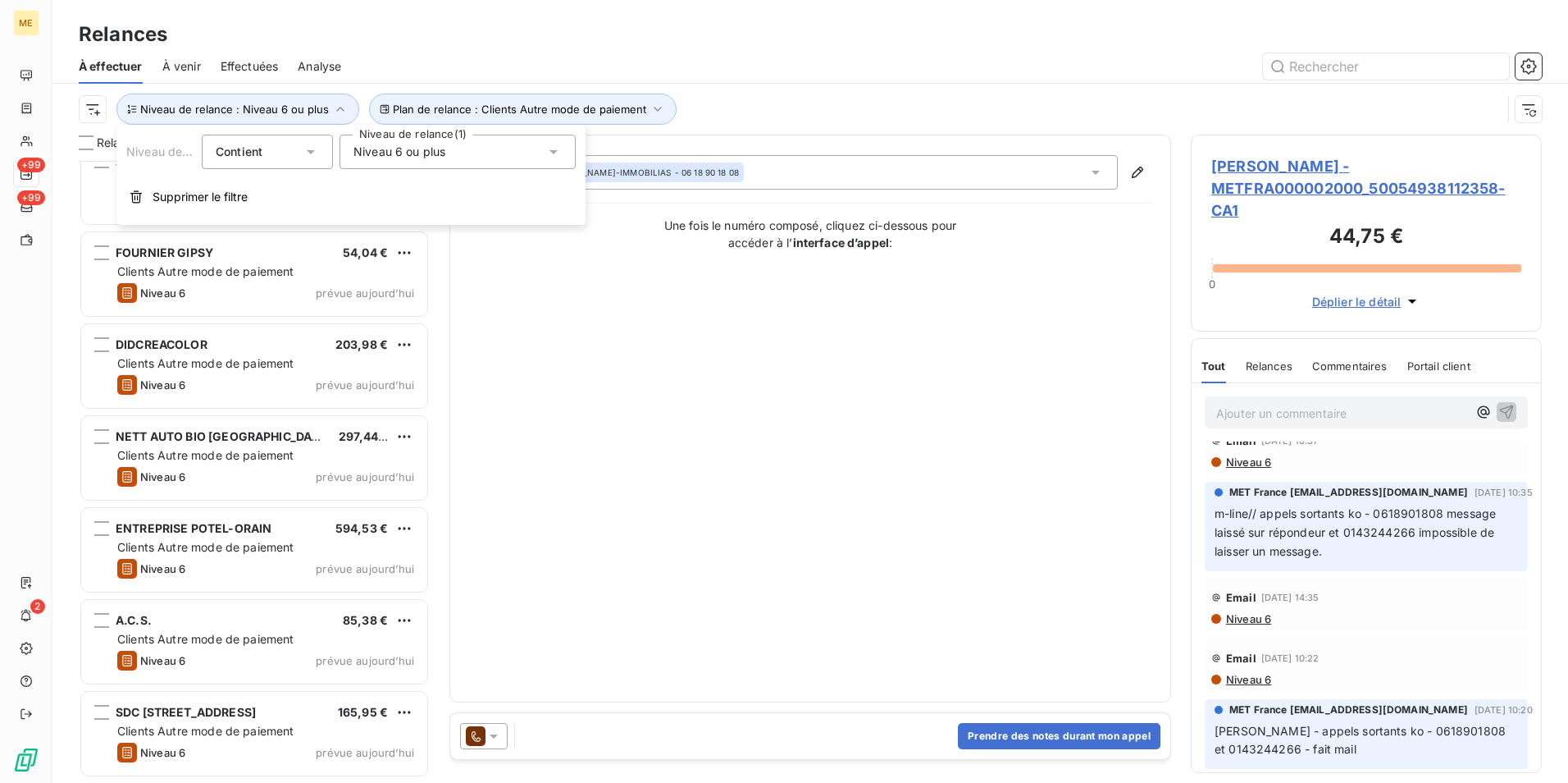
click at [381, 152] on span "Niveau 6 ou plus" at bounding box center [400, 152] width 92 height 16
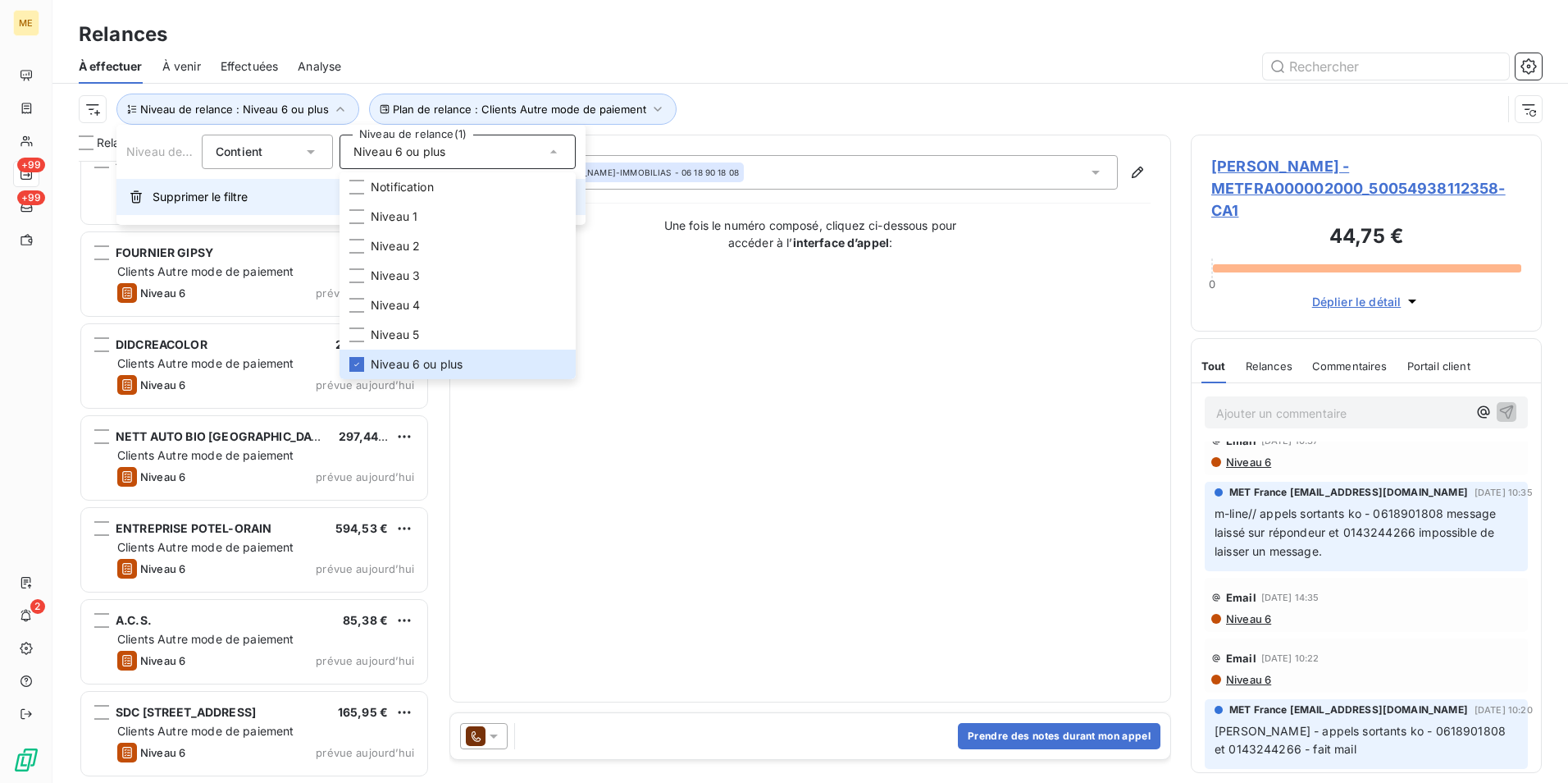
click at [227, 203] on span "Supprimer le filtre" at bounding box center [199, 197] width 95 height 16
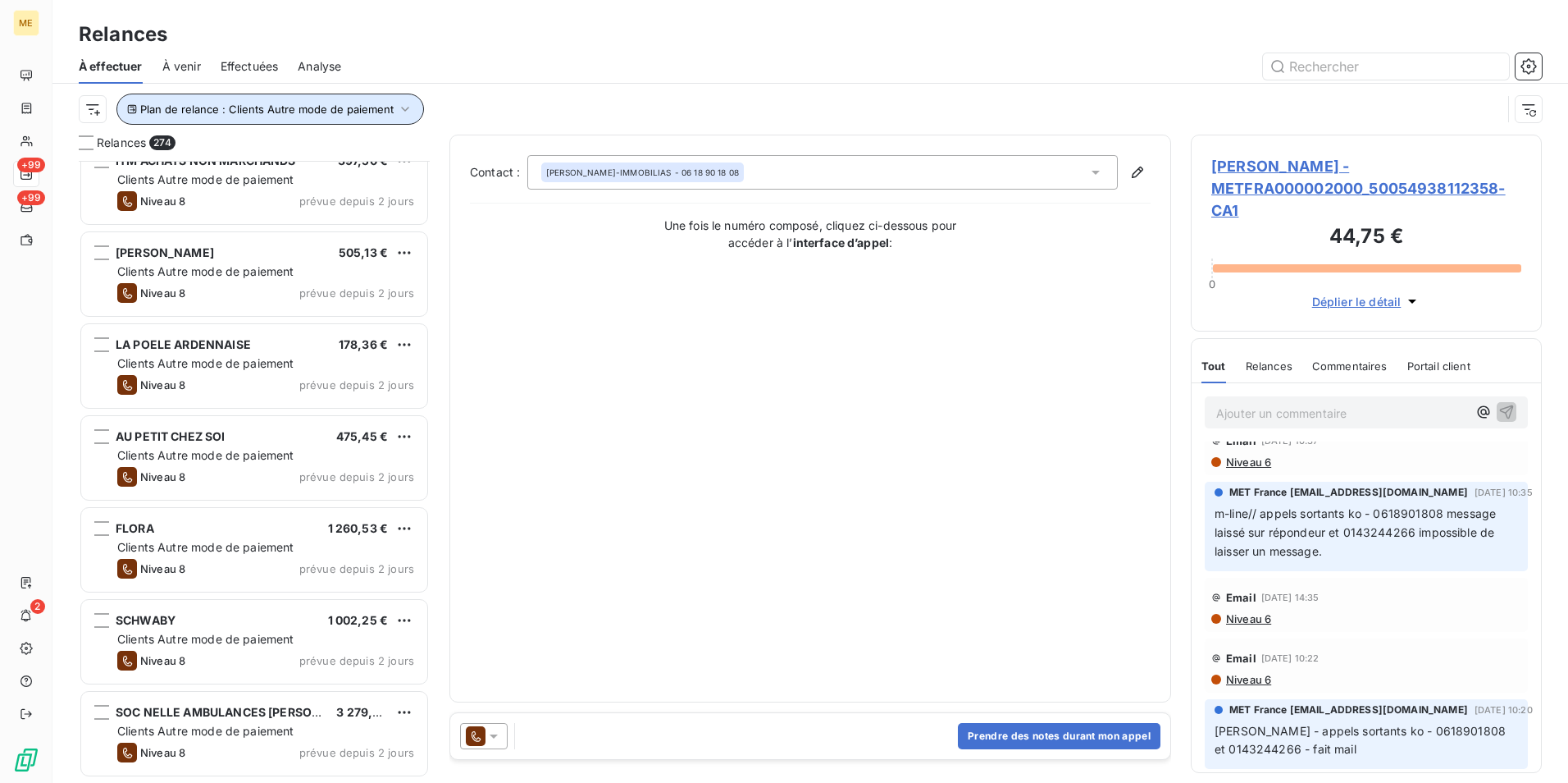
click at [164, 110] on span "Plan de relance : Clients Autre mode de paiement" at bounding box center [266, 109] width 253 height 13
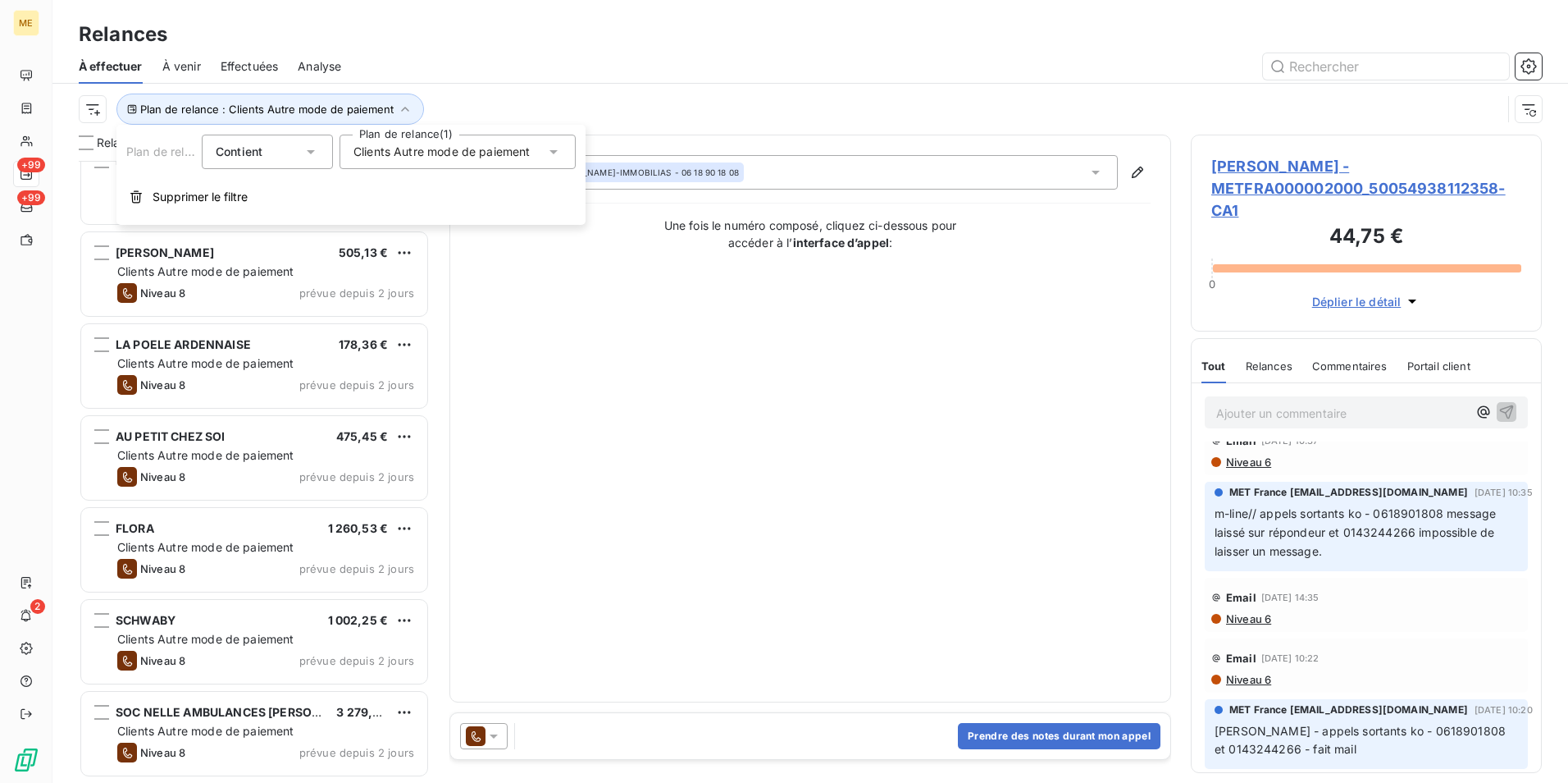
drag, startPoint x: 238, startPoint y: 199, endPoint x: 137, endPoint y: 153, distance: 111.0
click at [238, 198] on span "Supprimer le filtre" at bounding box center [199, 197] width 95 height 16
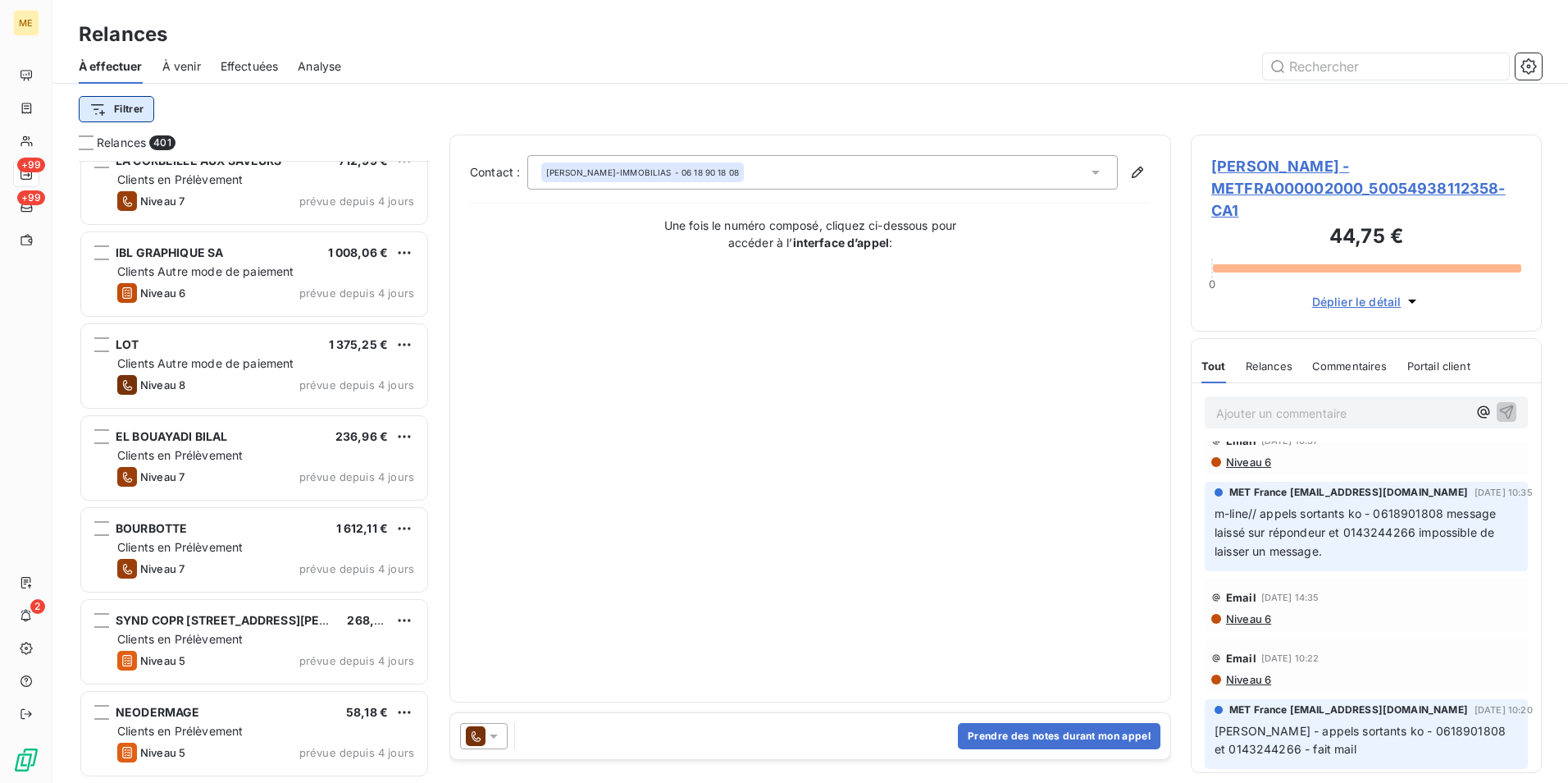
click at [118, 106] on html "ME +99 +99 2 Relances À effectuer À venir Effectuées Analyse Filtrer Relances 4…" at bounding box center [784, 392] width 1568 height 783
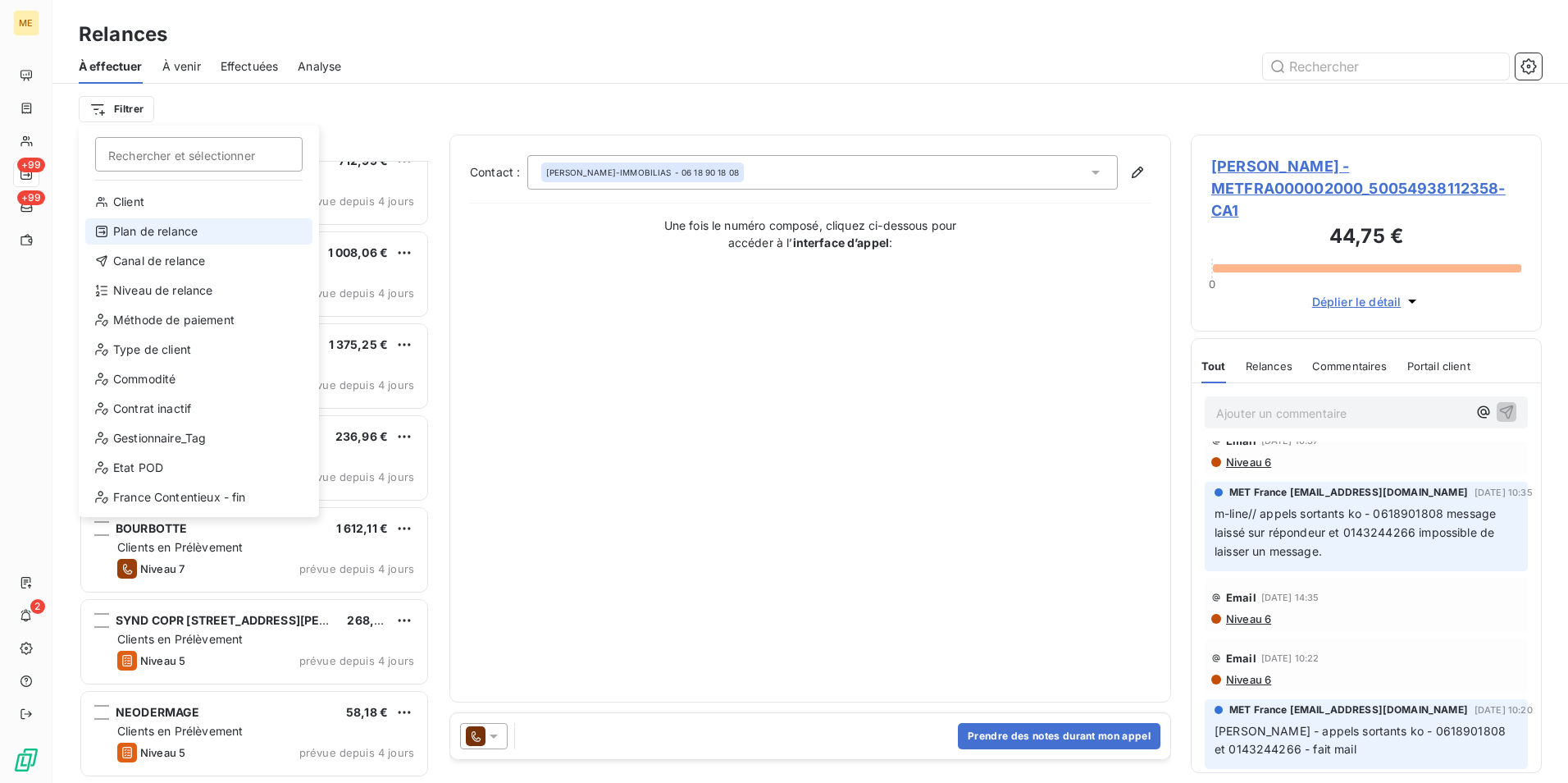
drag, startPoint x: 167, startPoint y: 279, endPoint x: 179, endPoint y: 218, distance: 62.2
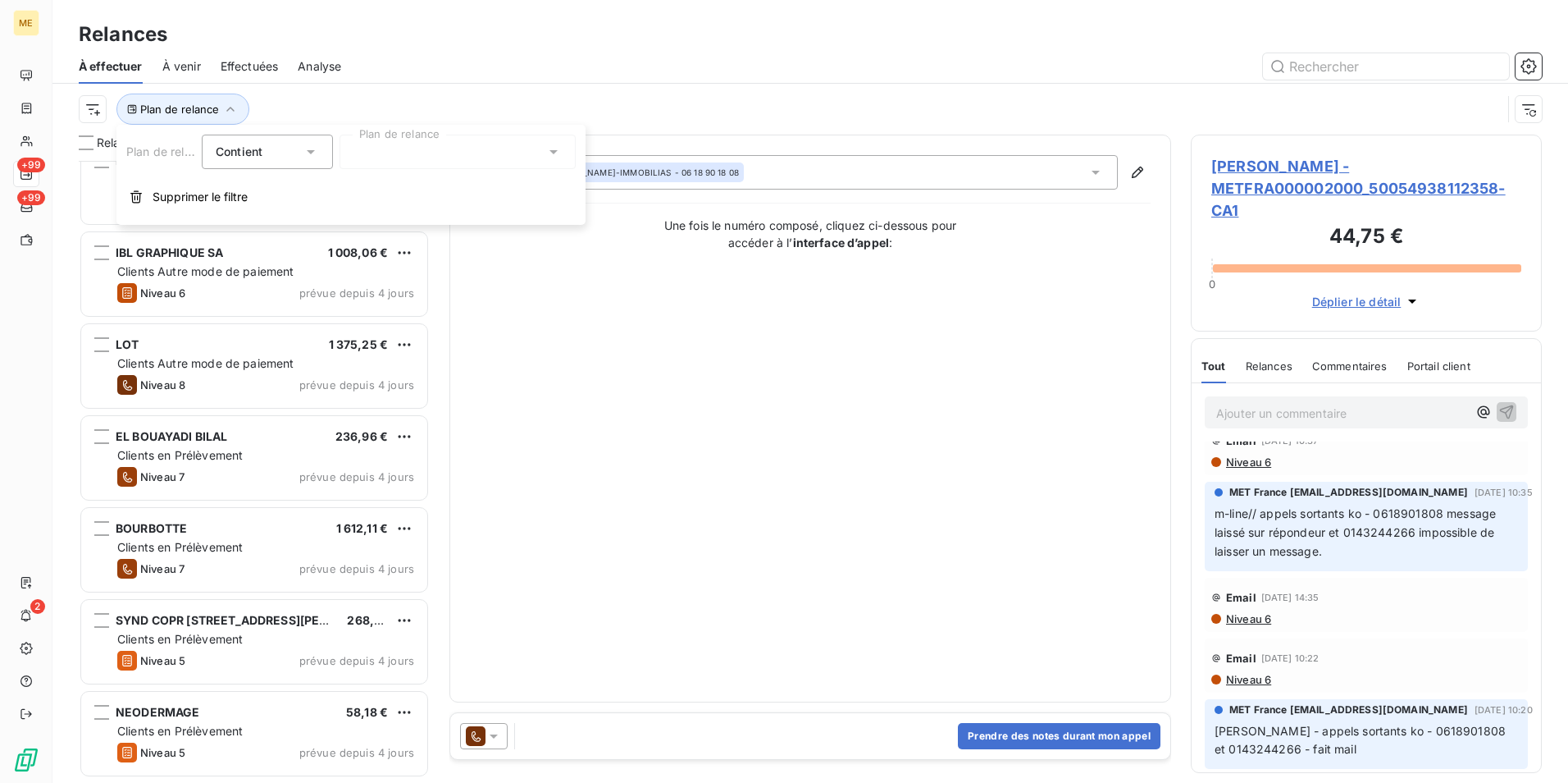
click at [363, 148] on div at bounding box center [457, 152] width 236 height 35
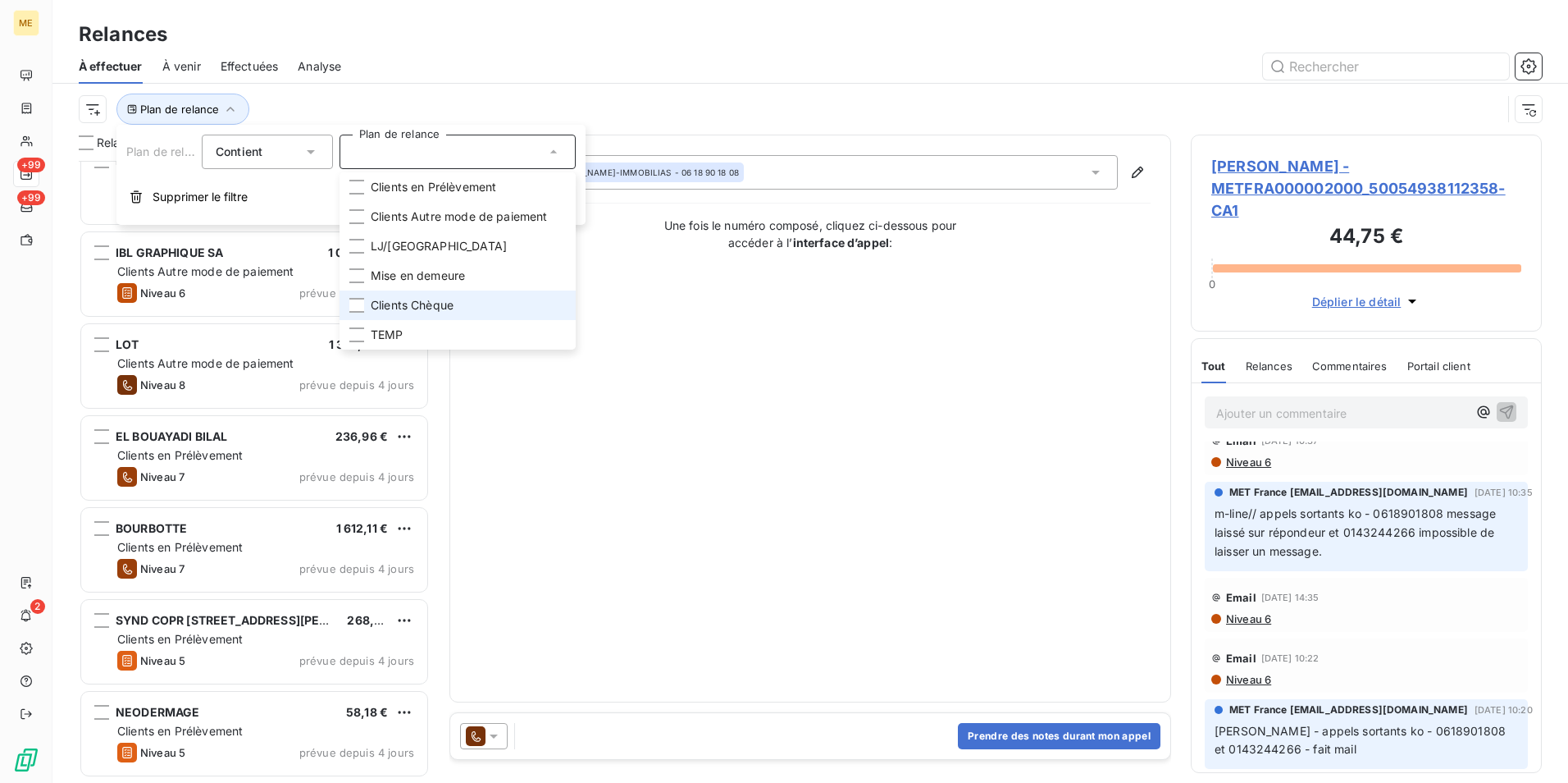
click at [409, 295] on li "Clients Chèque" at bounding box center [457, 305] width 236 height 29
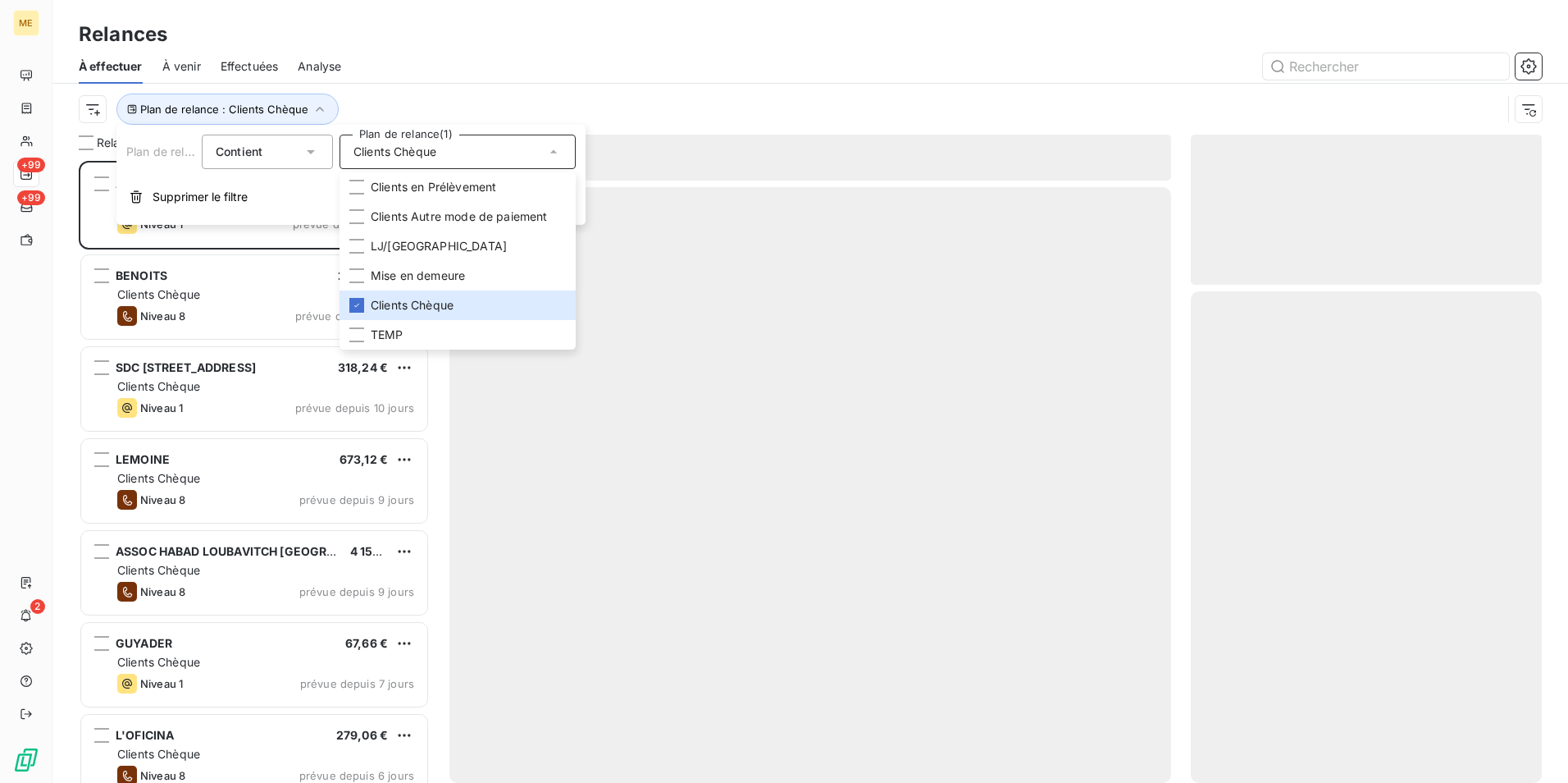
scroll to position [610, 339]
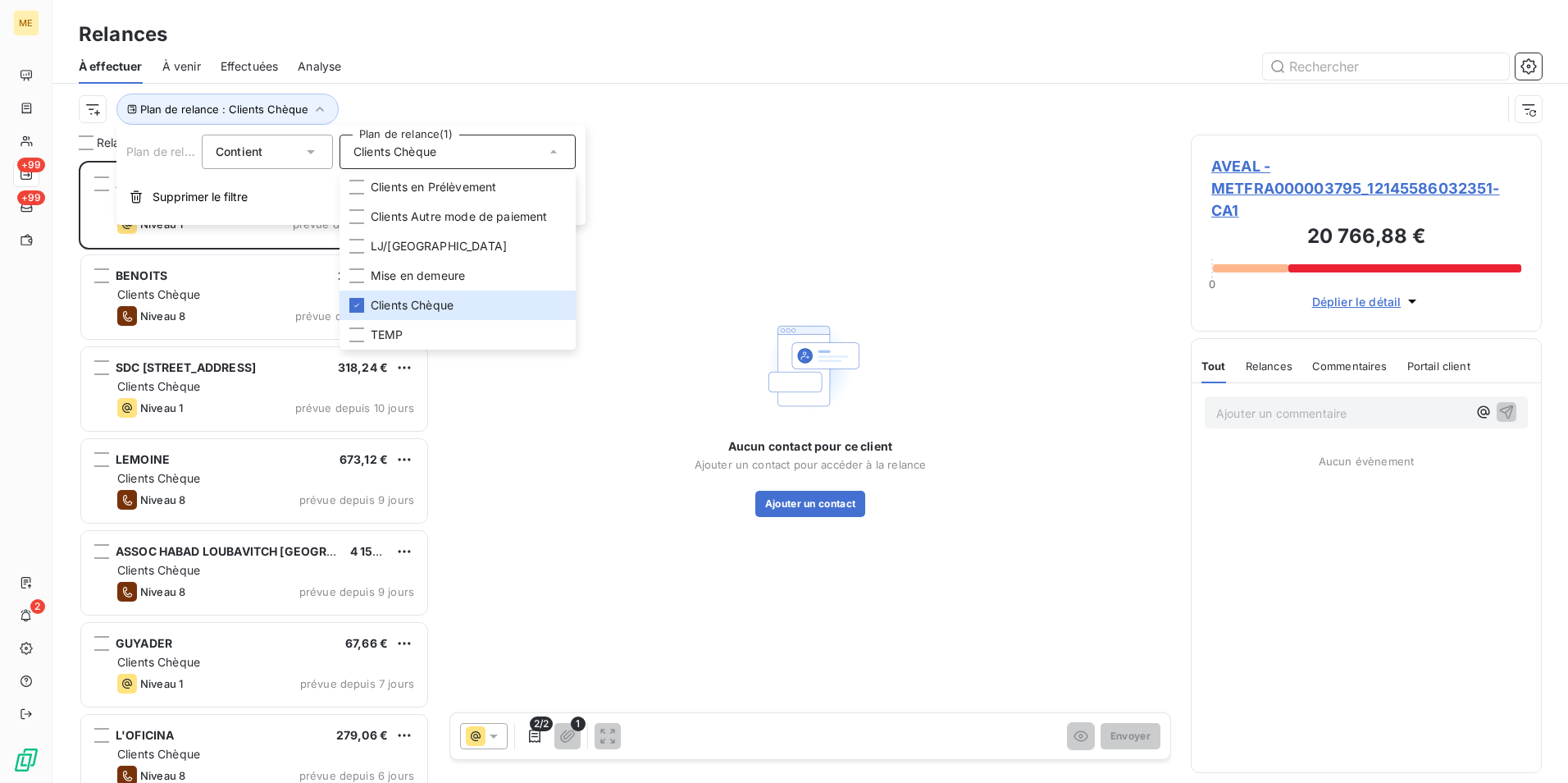
click at [433, 86] on div "Plan de relance : Clients Chèque" at bounding box center [811, 109] width 1464 height 51
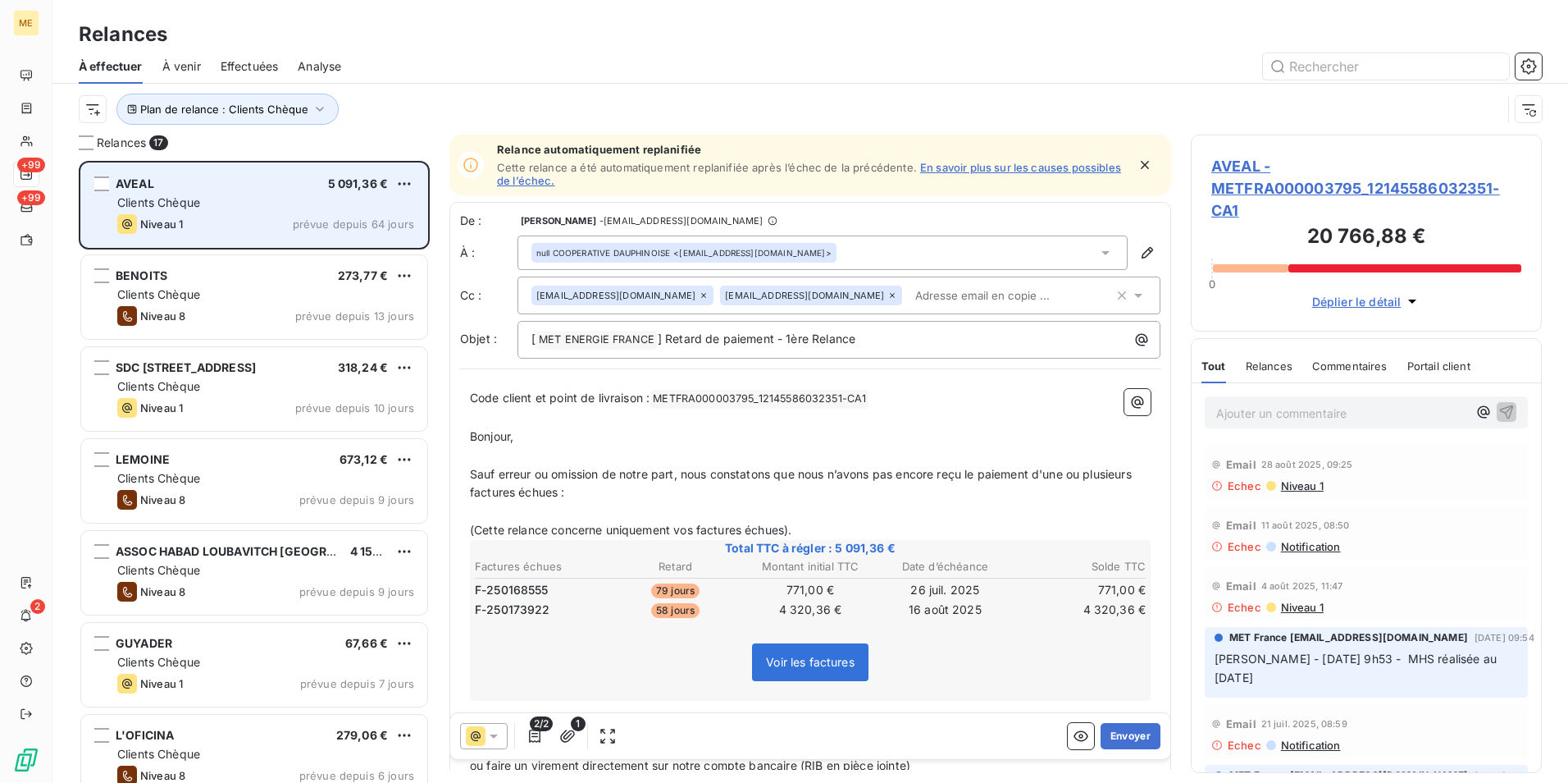
click at [197, 200] on span "Clients Chèque" at bounding box center [159, 202] width 83 height 14
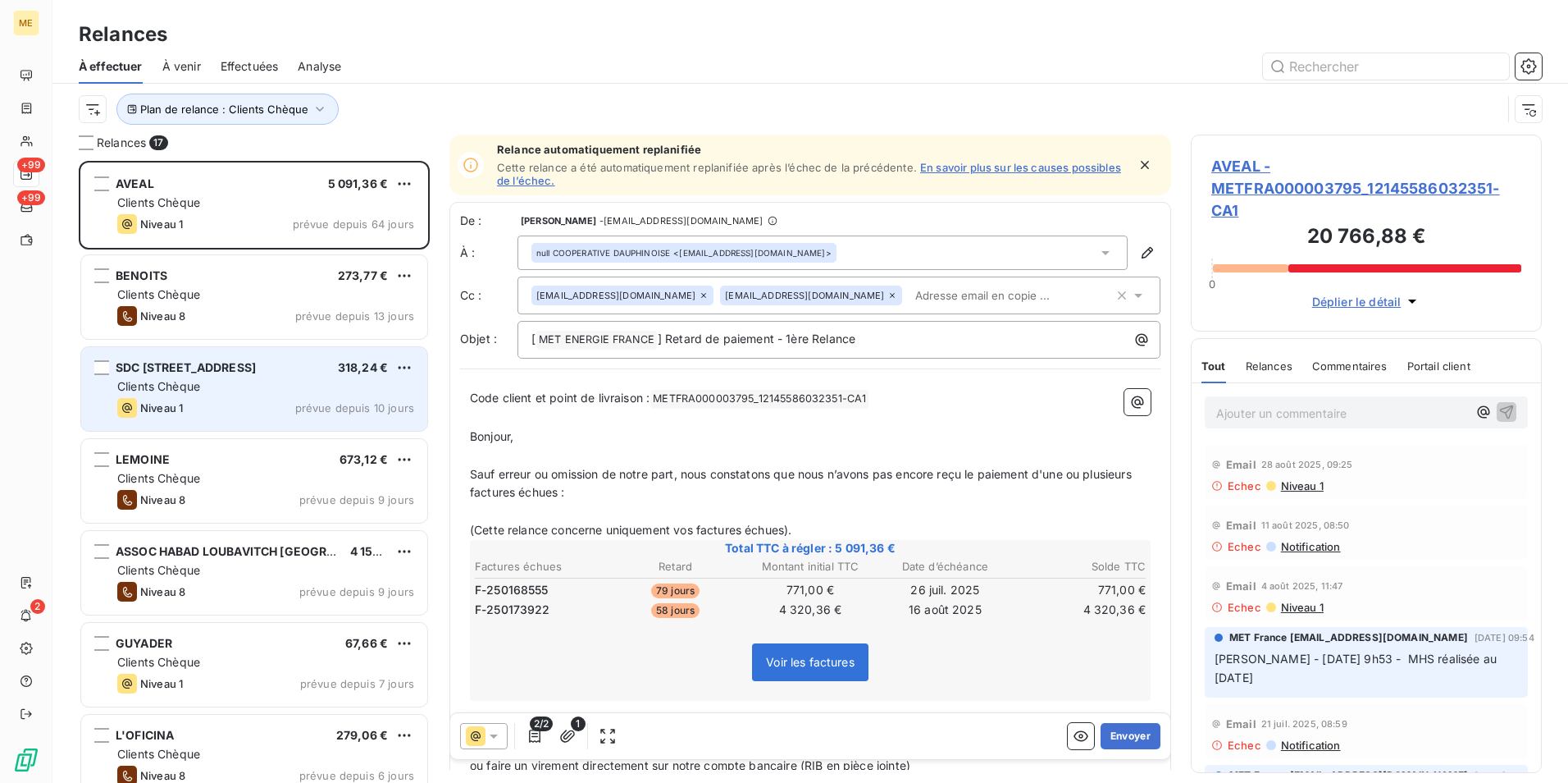
click at [213, 394] on div "SDC 151 RUE DE L OISE 318,24 € Clients Chèque Niveau 1 prévue depuis 10 jours" at bounding box center [254, 389] width 346 height 84
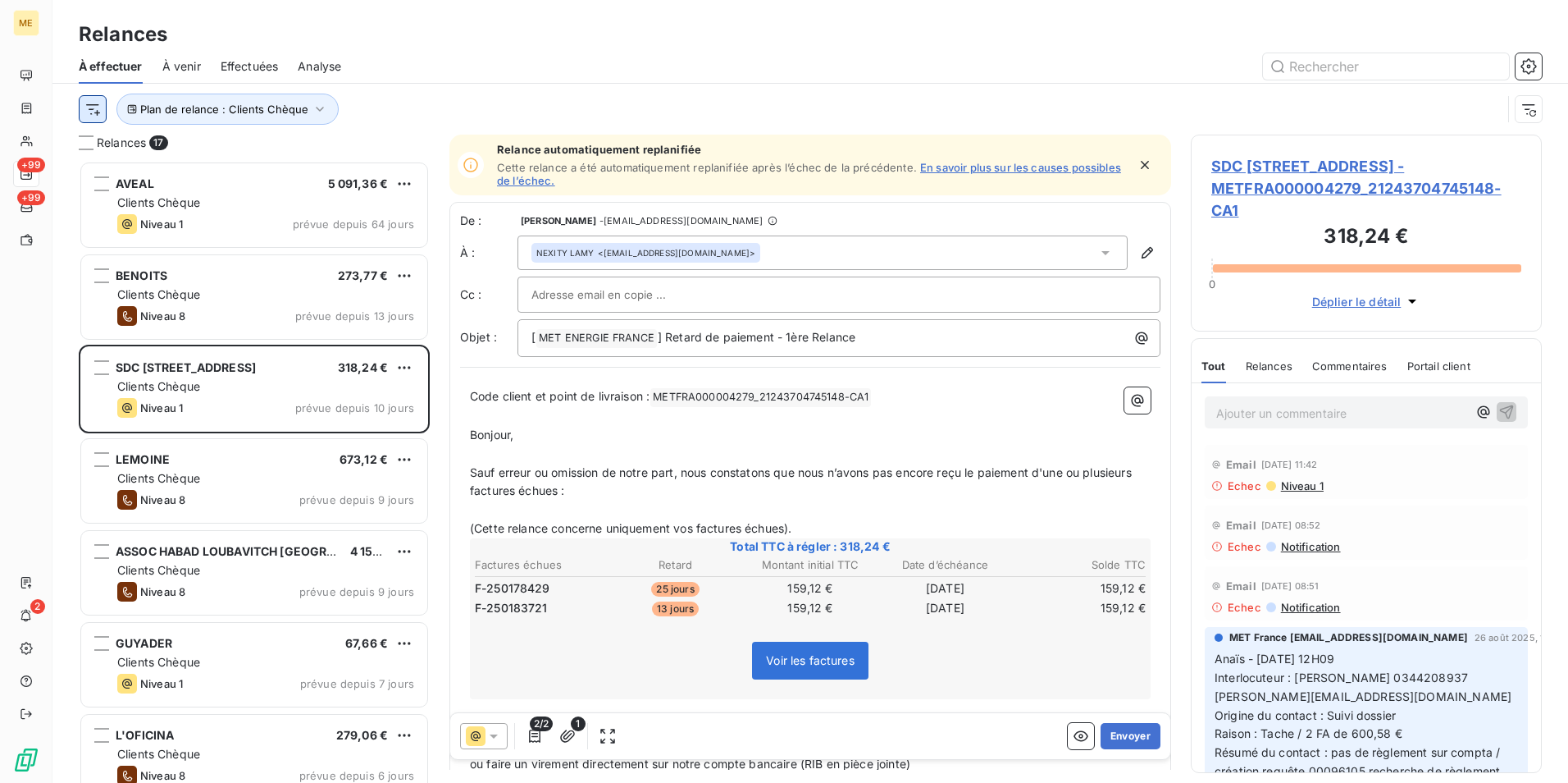
click at [93, 111] on html "ME +99 +99 2 Relances À effectuer À venir Effectuées Analyse Plan de relance : …" at bounding box center [784, 392] width 1568 height 783
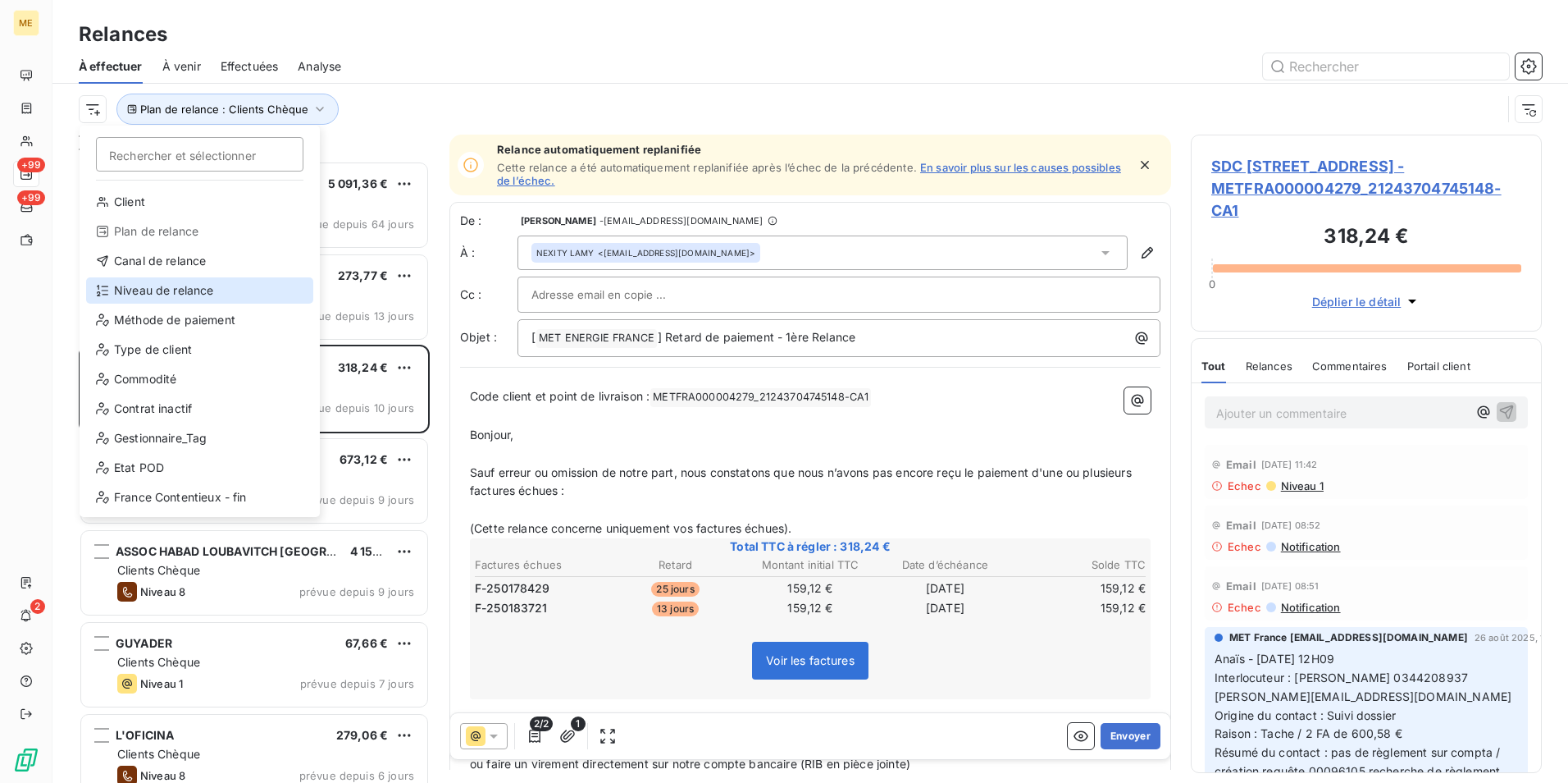
click at [173, 290] on div "Niveau de relance" at bounding box center [200, 291] width 228 height 26
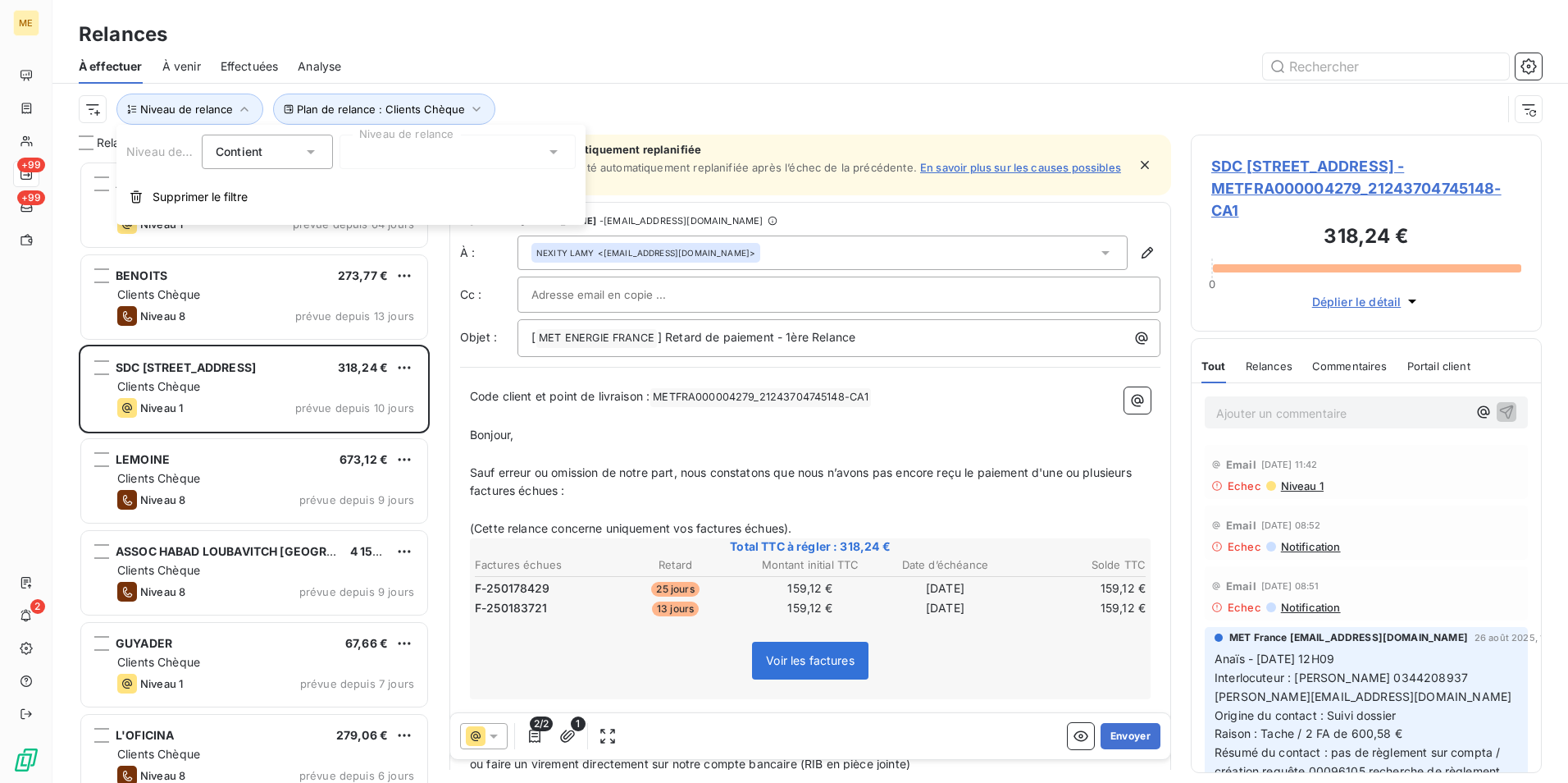
click at [375, 157] on div at bounding box center [457, 152] width 236 height 35
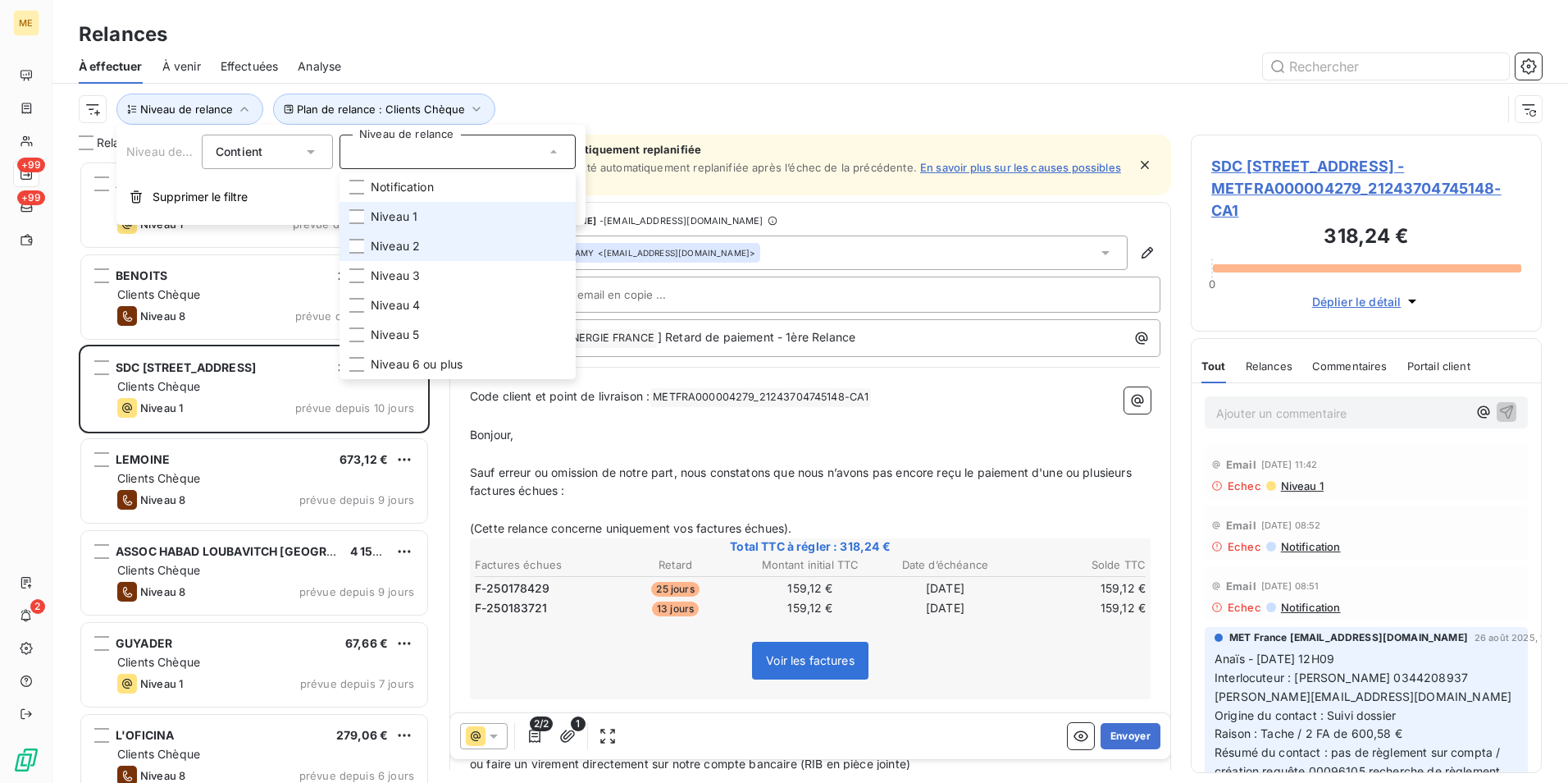
click at [385, 217] on span "Niveau 1" at bounding box center [394, 216] width 47 height 16
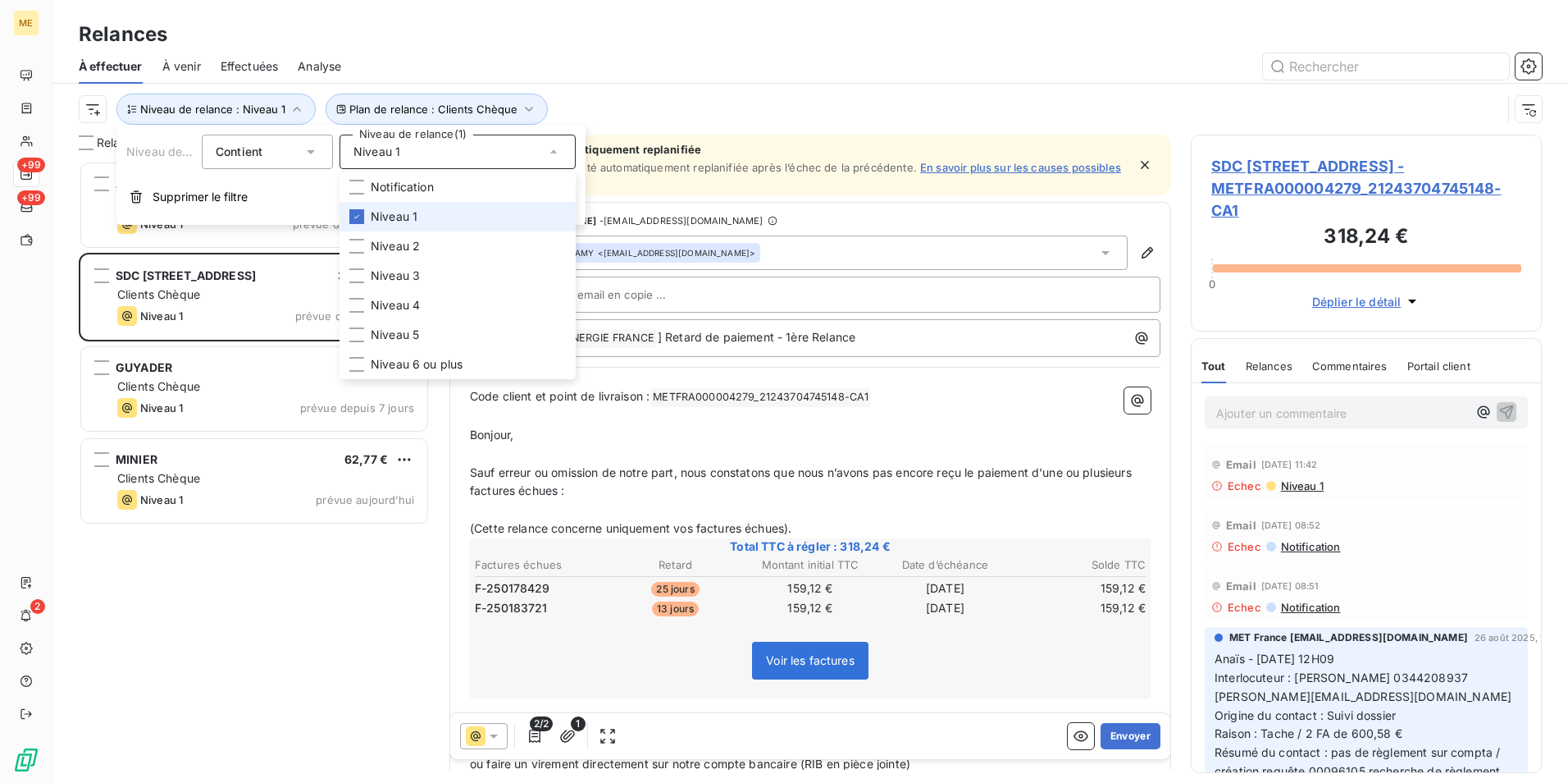
scroll to position [610, 339]
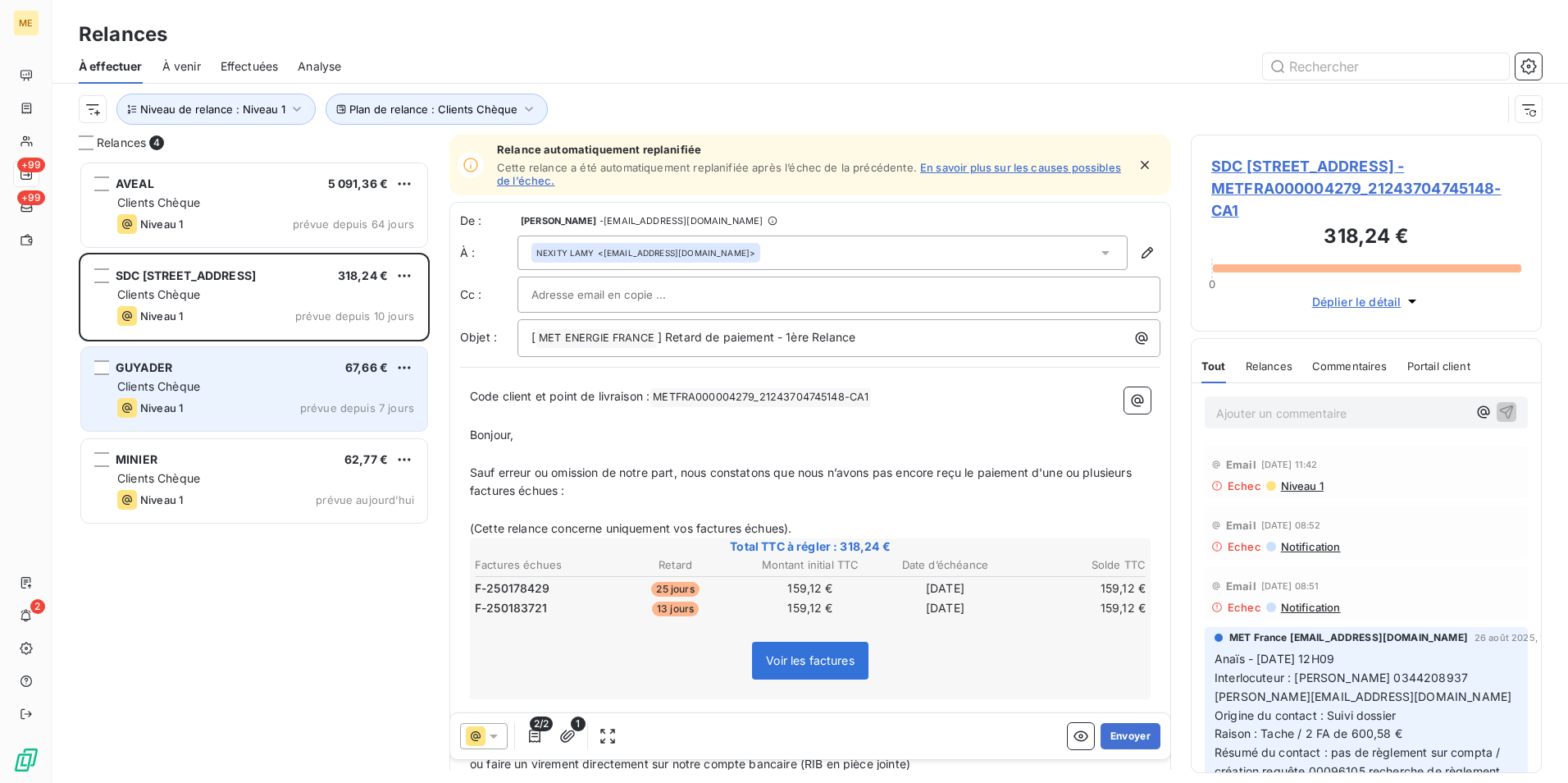
click at [220, 406] on div "Niveau 1 prévue depuis 7 jours" at bounding box center [266, 407] width 297 height 20
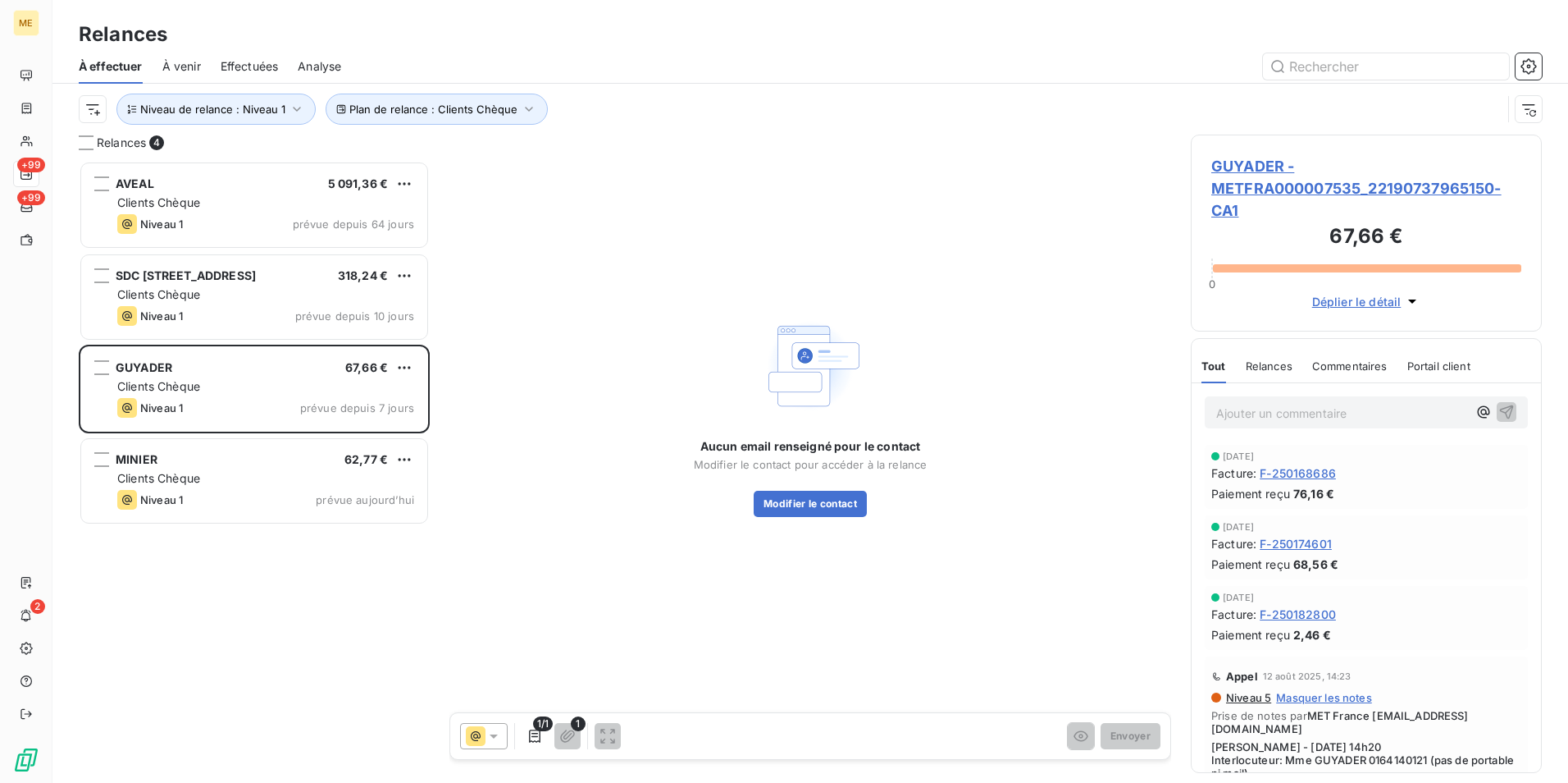
click at [1272, 186] on span "GUYADER - METFRA000007535_22190737965150-CA1" at bounding box center [1367, 188] width 310 height 67
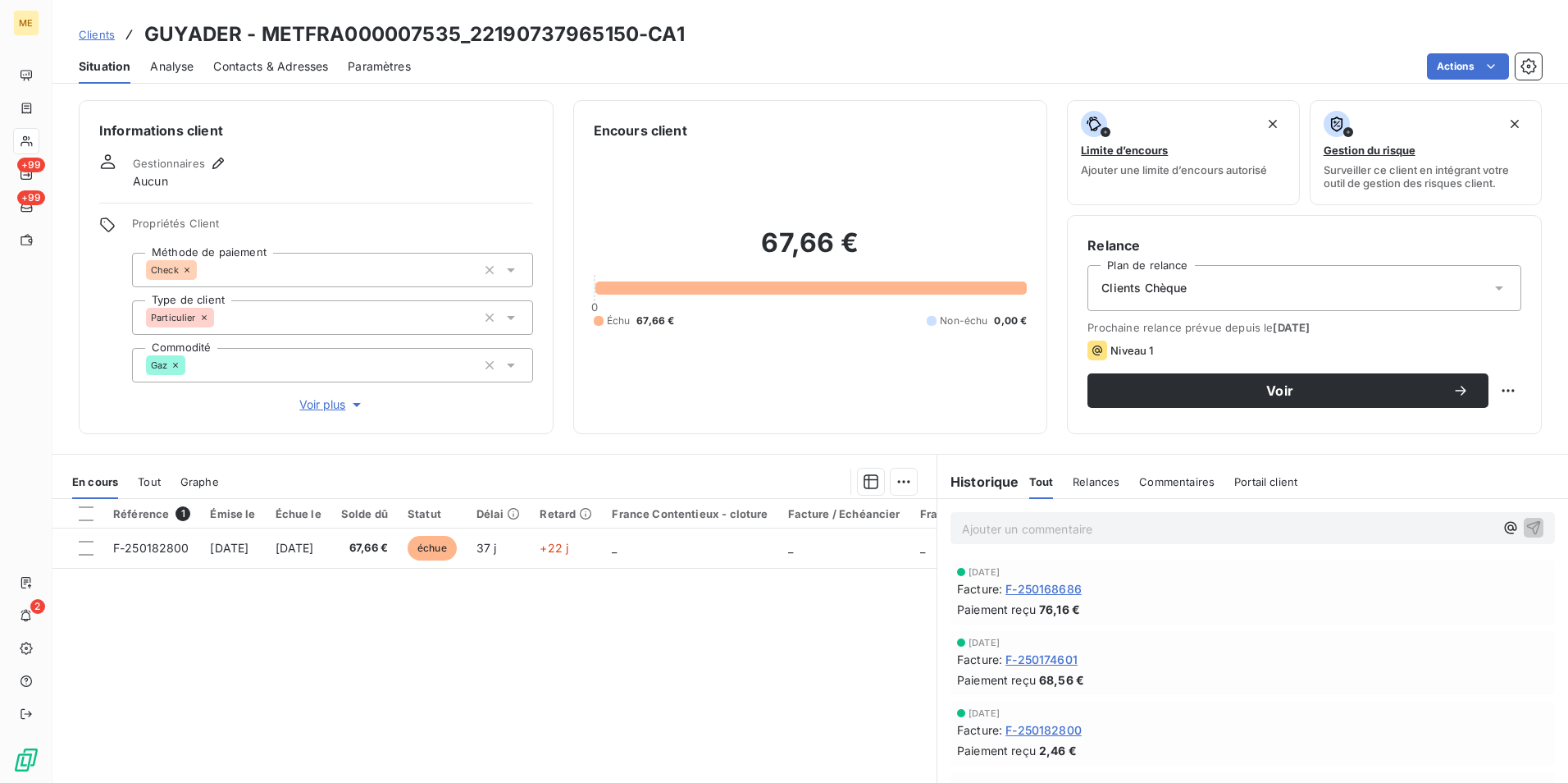
drag, startPoint x: 1134, startPoint y: 330, endPoint x: 1362, endPoint y: 331, distance: 228.0
click at [1362, 331] on span "Prochaine relance prévue depuis le 6 oct. 2025" at bounding box center [1304, 328] width 434 height 13
click at [717, 613] on div "Référence 1 Émise le Échue le Solde dû Statut Délai Retard France Contentieux -…" at bounding box center [495, 657] width 884 height 316
drag, startPoint x: 635, startPoint y: 40, endPoint x: 266, endPoint y: 34, distance: 369.0
click at [266, 34] on h3 "GUYADER - METFRA000007535_22190737965150-CA1" at bounding box center [414, 34] width 541 height 29
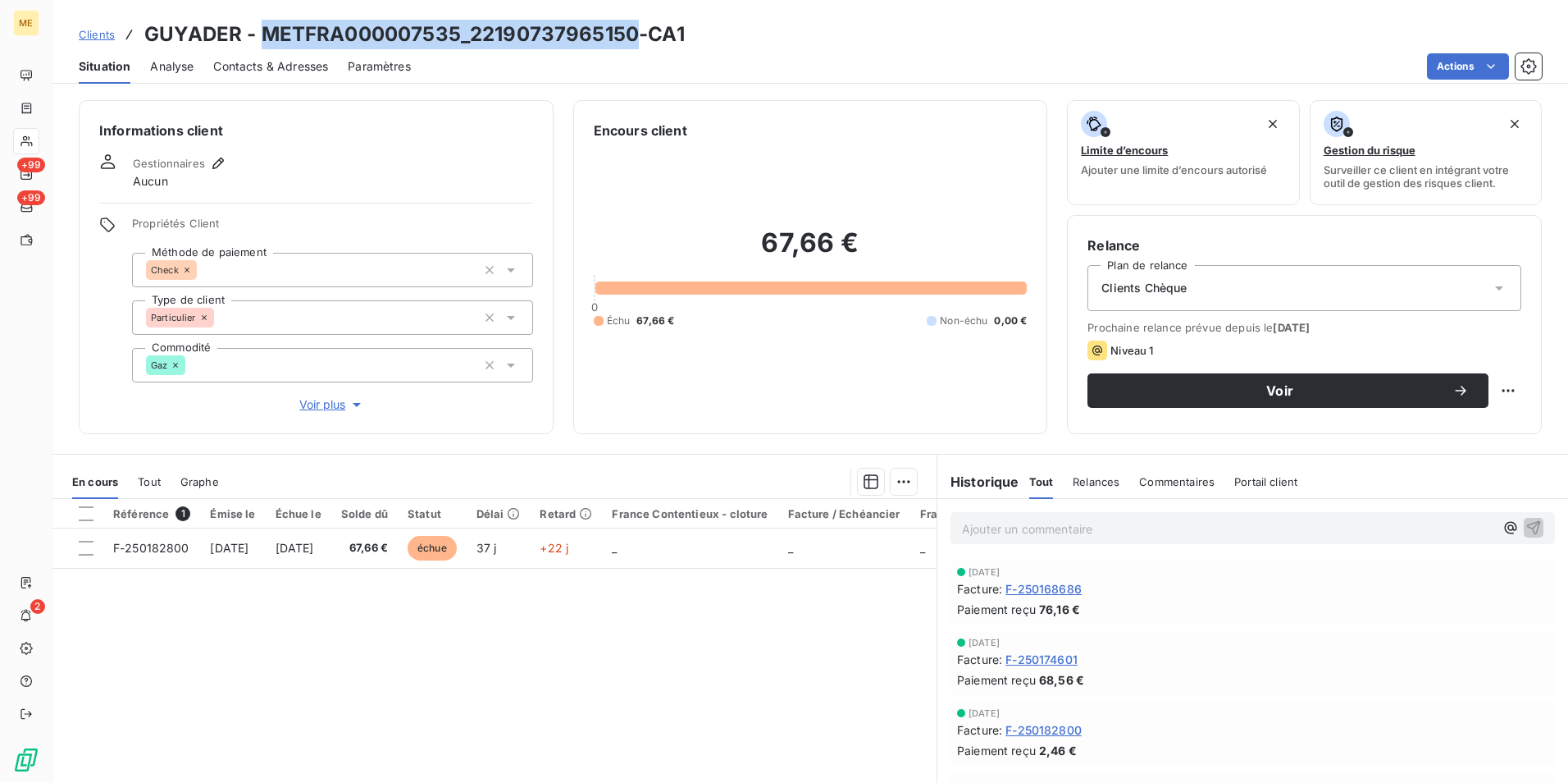
copy h3 "METFRA000007535_22190737965150"
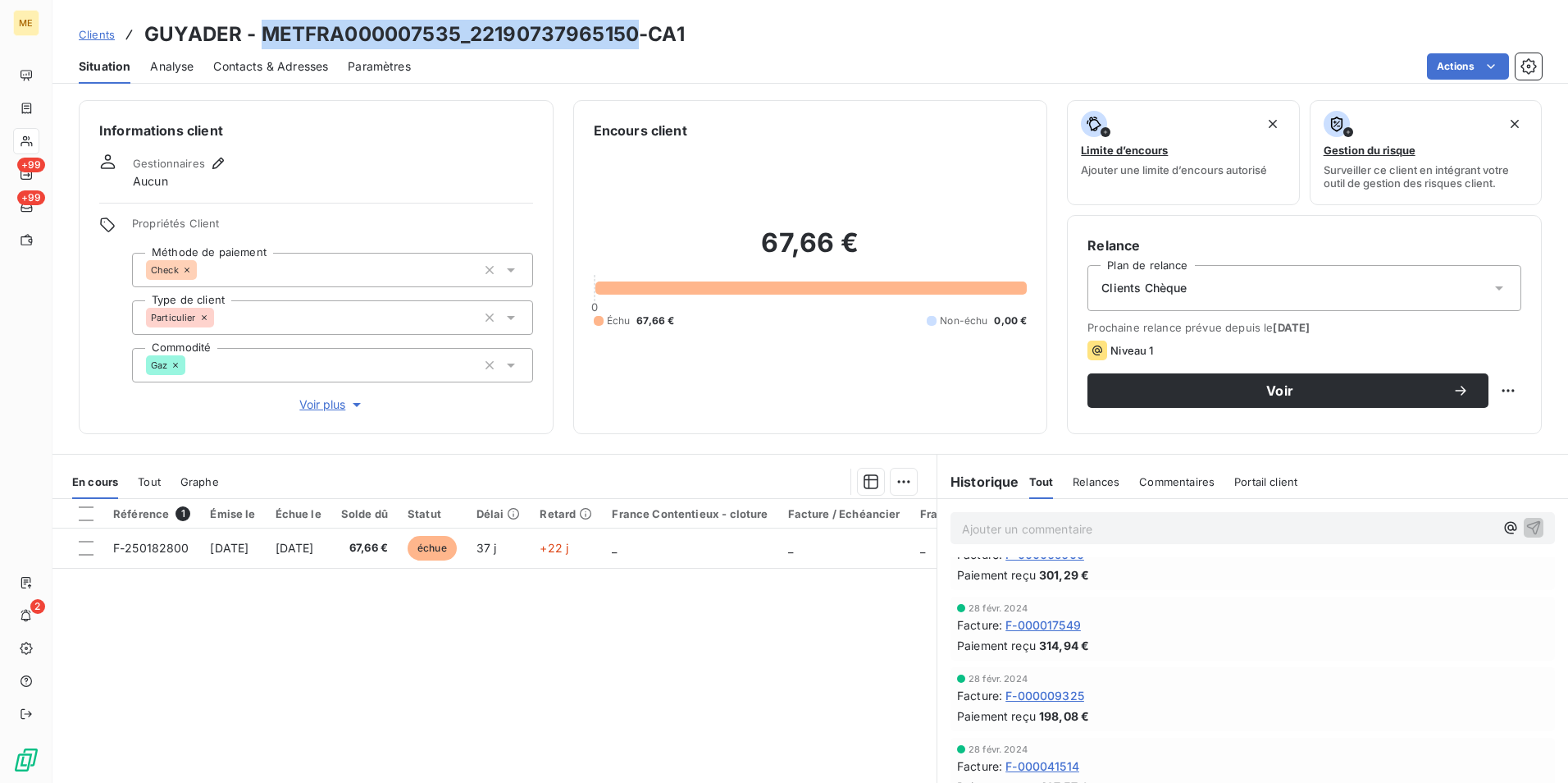
scroll to position [2010, 0]
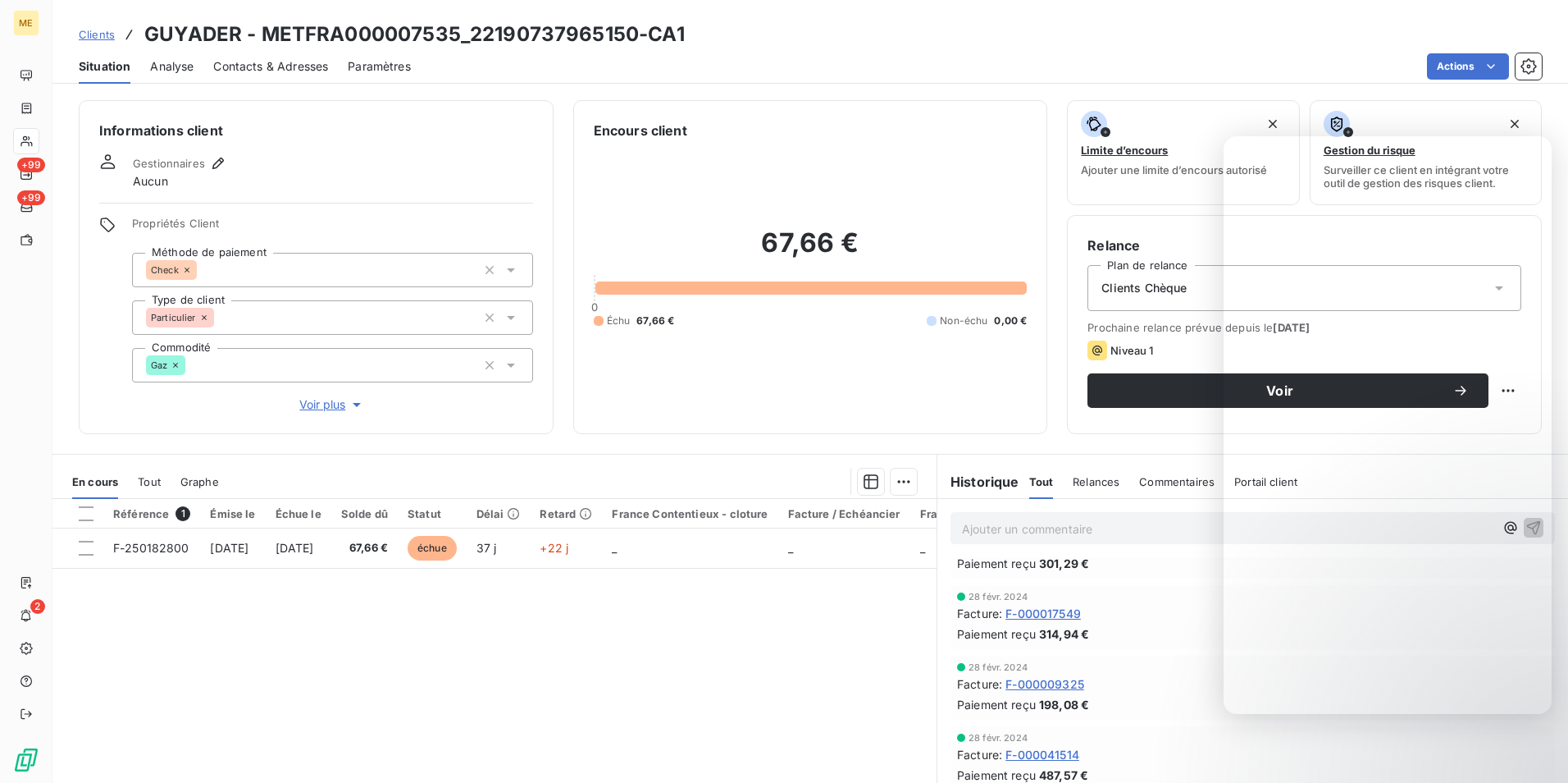
click at [876, 632] on div "Référence 1 Émise le Échue le Solde dû Statut Délai Retard France Contentieux -…" at bounding box center [495, 657] width 884 height 316
click at [253, 73] on span "Contacts & Adresses" at bounding box center [271, 66] width 115 height 16
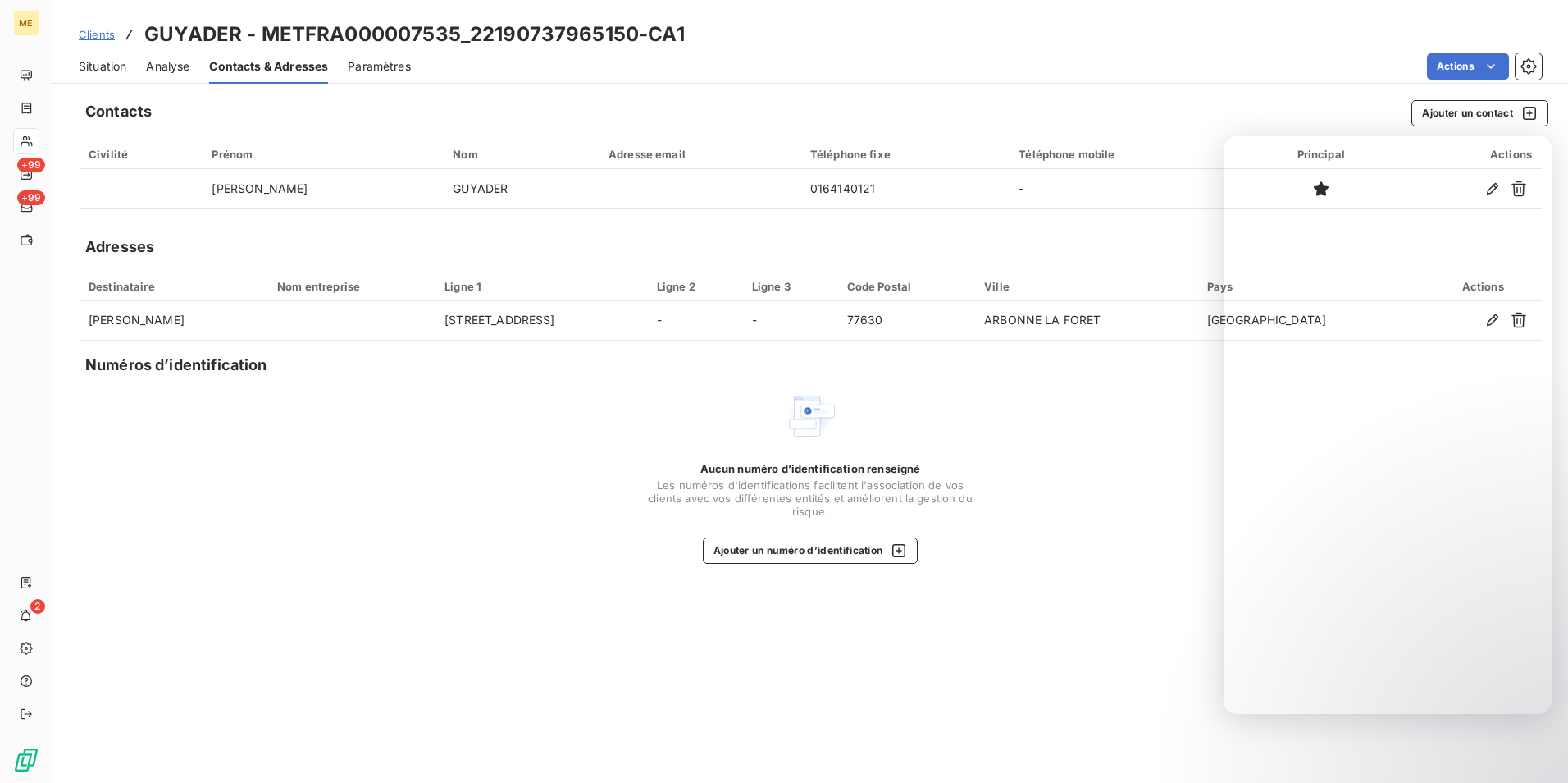
click at [427, 464] on div "Aucun numéro d’identification renseigné Les numéros d'identifications faciliten…" at bounding box center [811, 476] width 1464 height 174
click at [1115, 411] on div "Aucun numéro d’identification renseigné Les numéros d'identifications faciliten…" at bounding box center [811, 476] width 1464 height 174
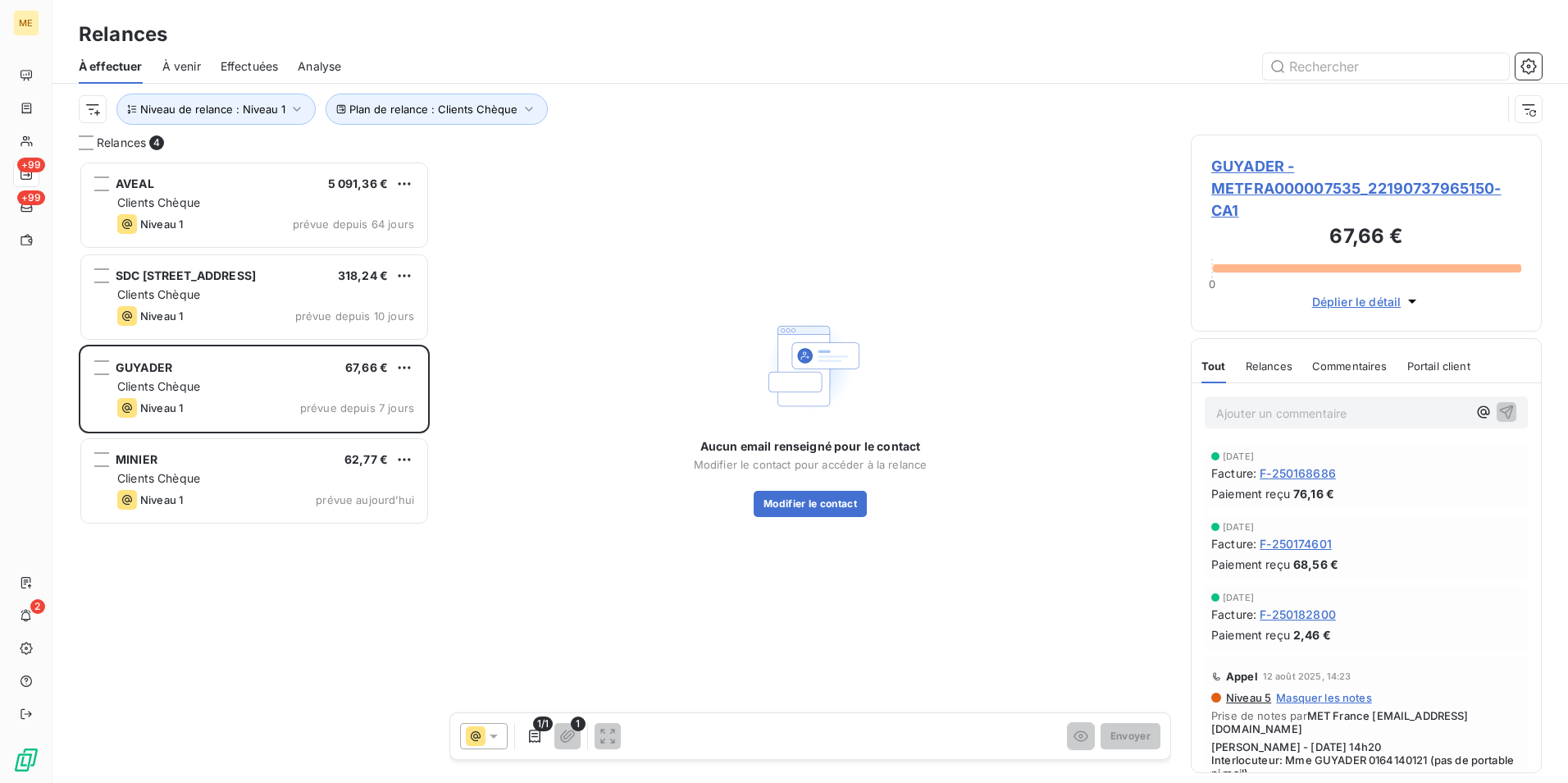
scroll to position [610, 339]
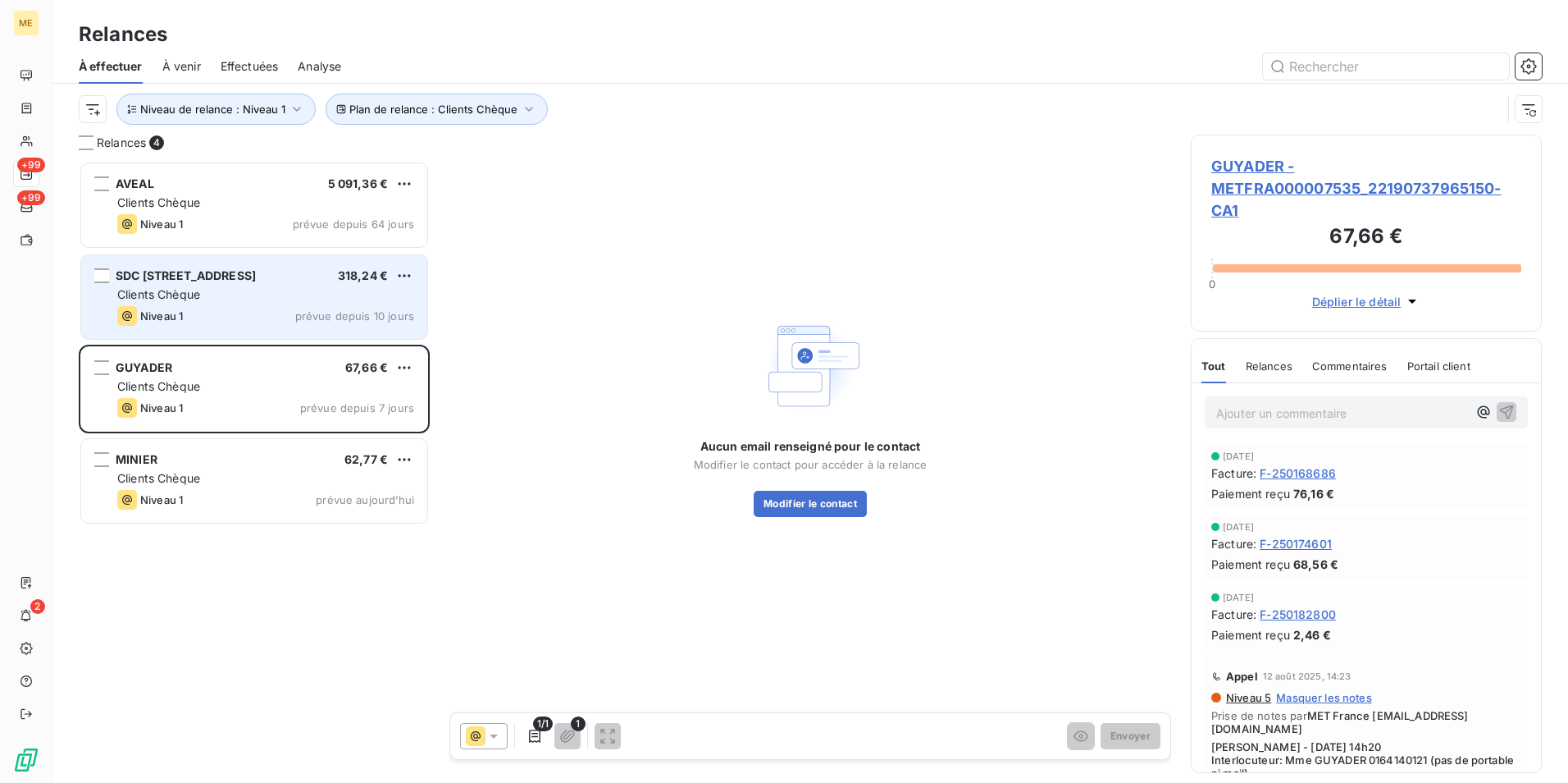
drag, startPoint x: 293, startPoint y: 312, endPoint x: 374, endPoint y: 314, distance: 81.0
click at [293, 311] on div "Niveau 1 prévue depuis 10 jours" at bounding box center [266, 315] width 297 height 20
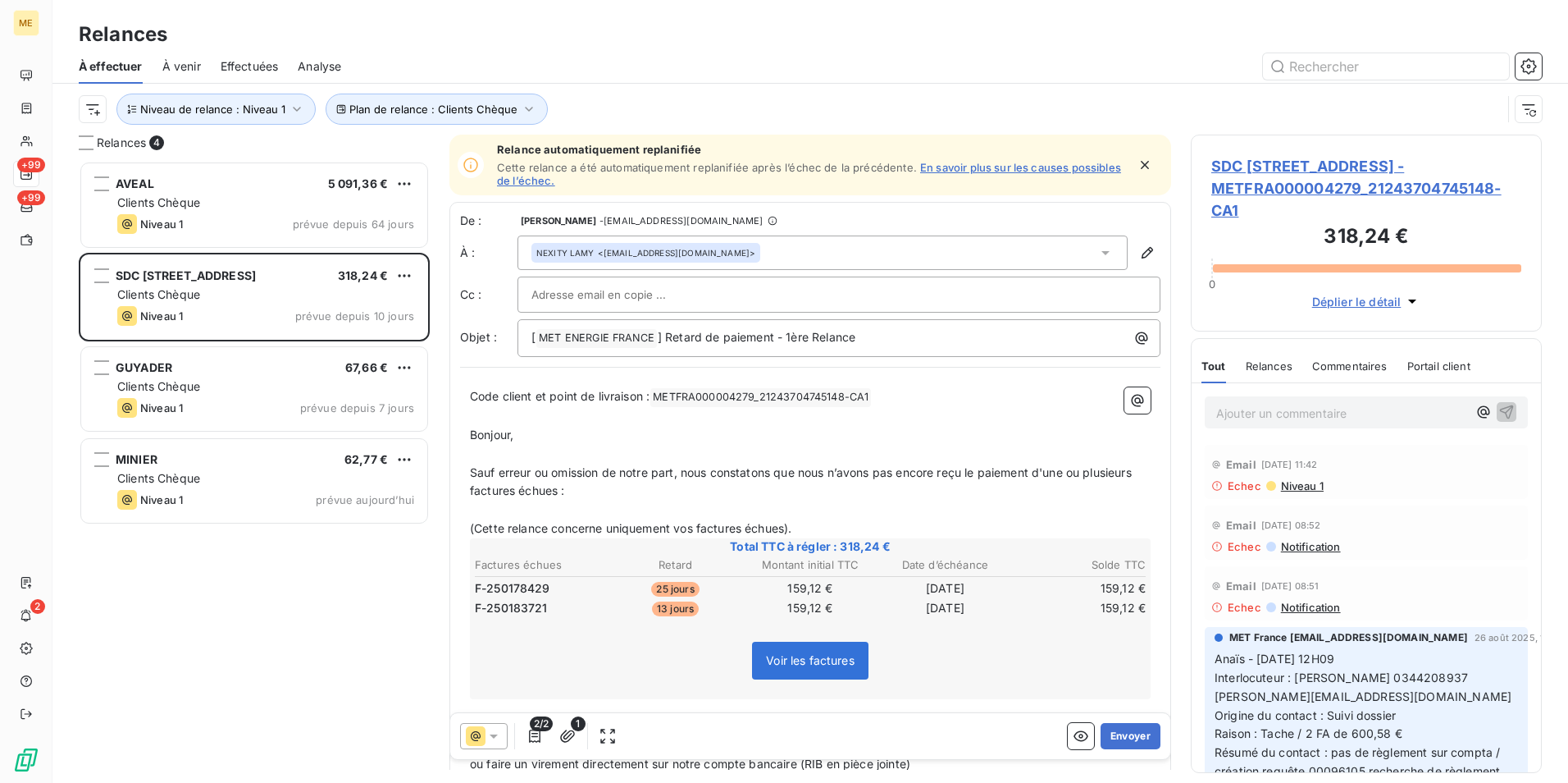
click at [1304, 168] on span "SDC 151 RUE DE L OISE - METFRA000004279_21243704745148-CA1" at bounding box center [1367, 188] width 310 height 67
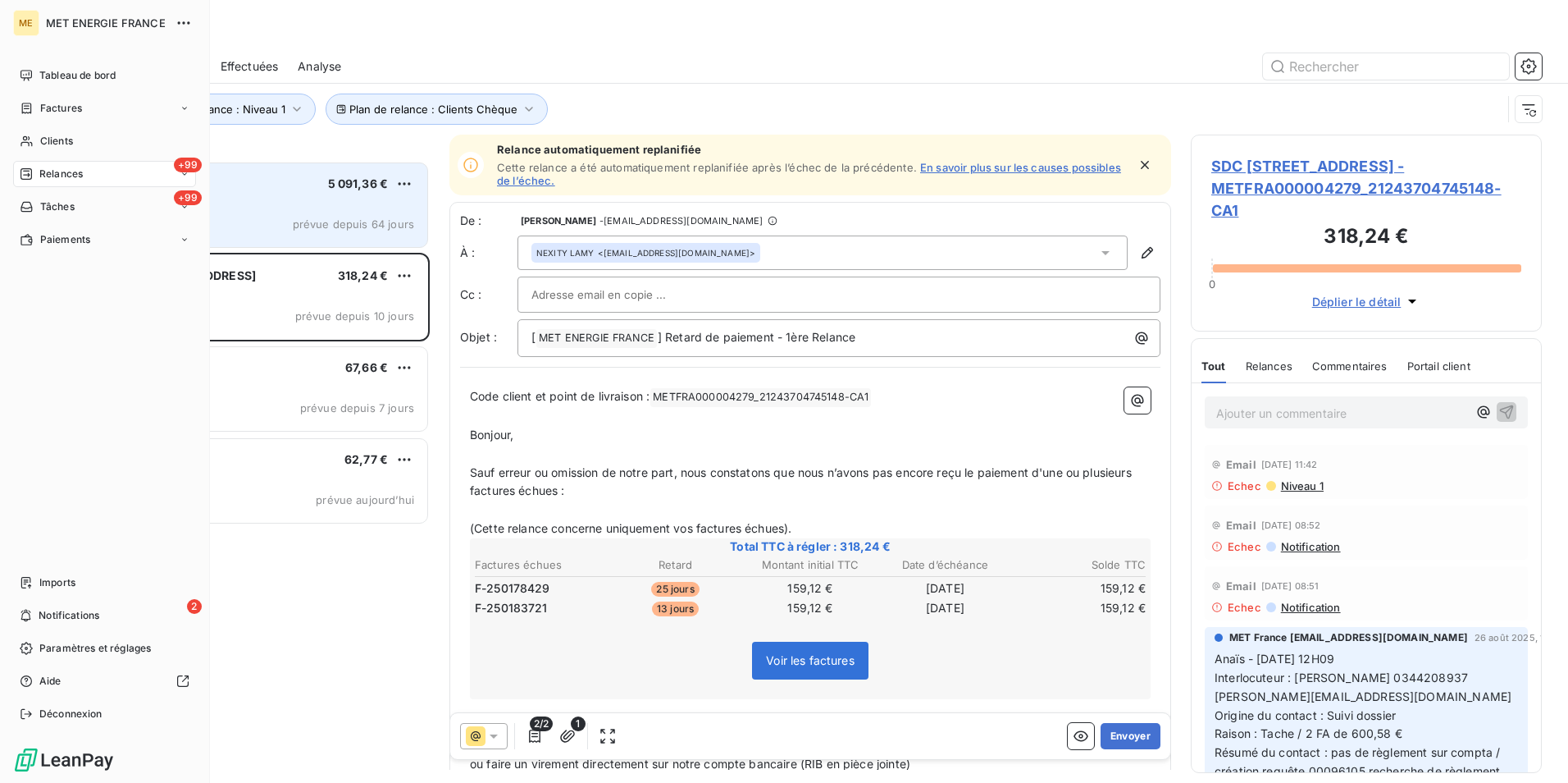
scroll to position [610, 339]
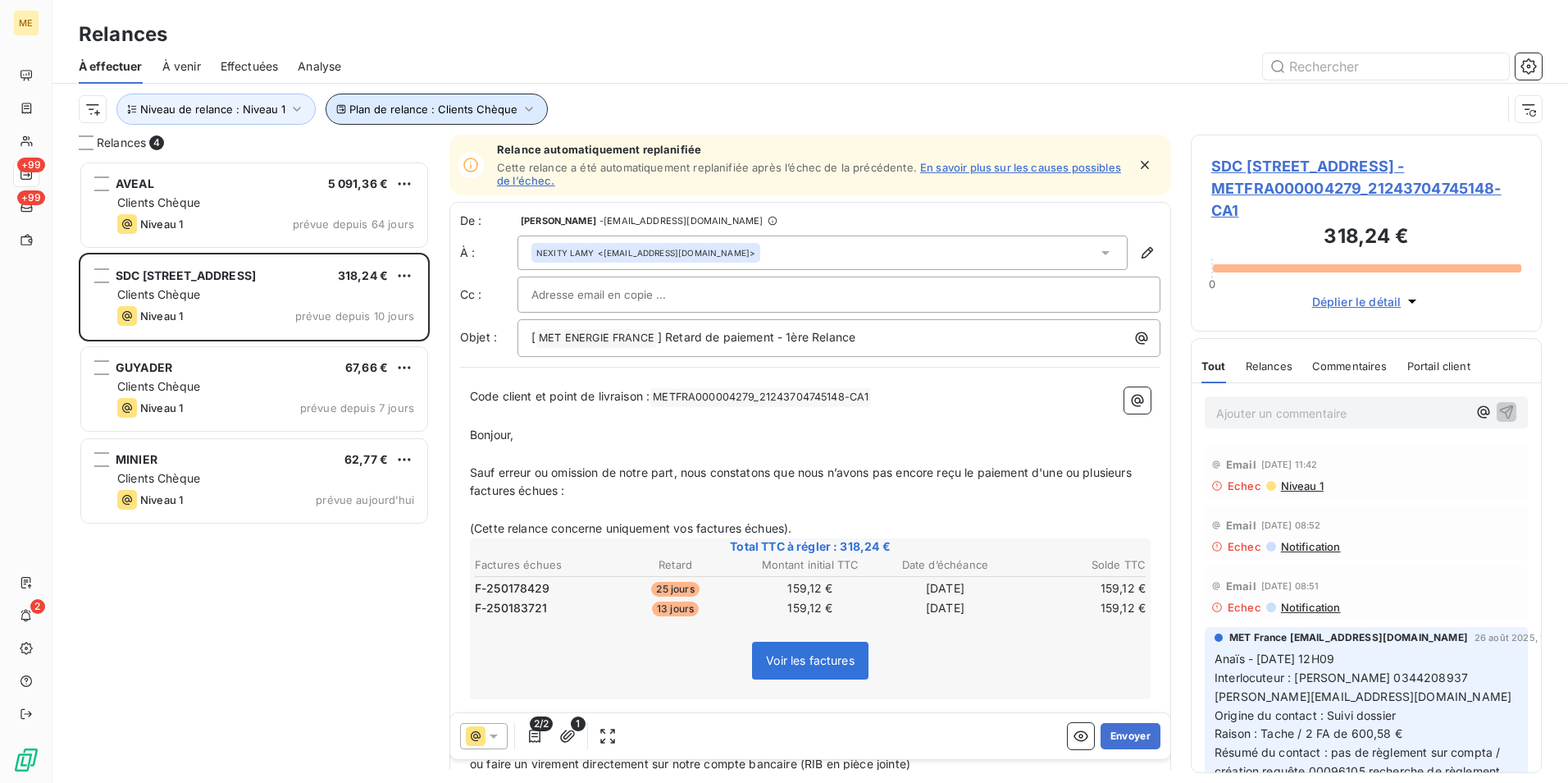
click at [449, 109] on span "Plan de relance : Clients Chèque" at bounding box center [433, 109] width 168 height 13
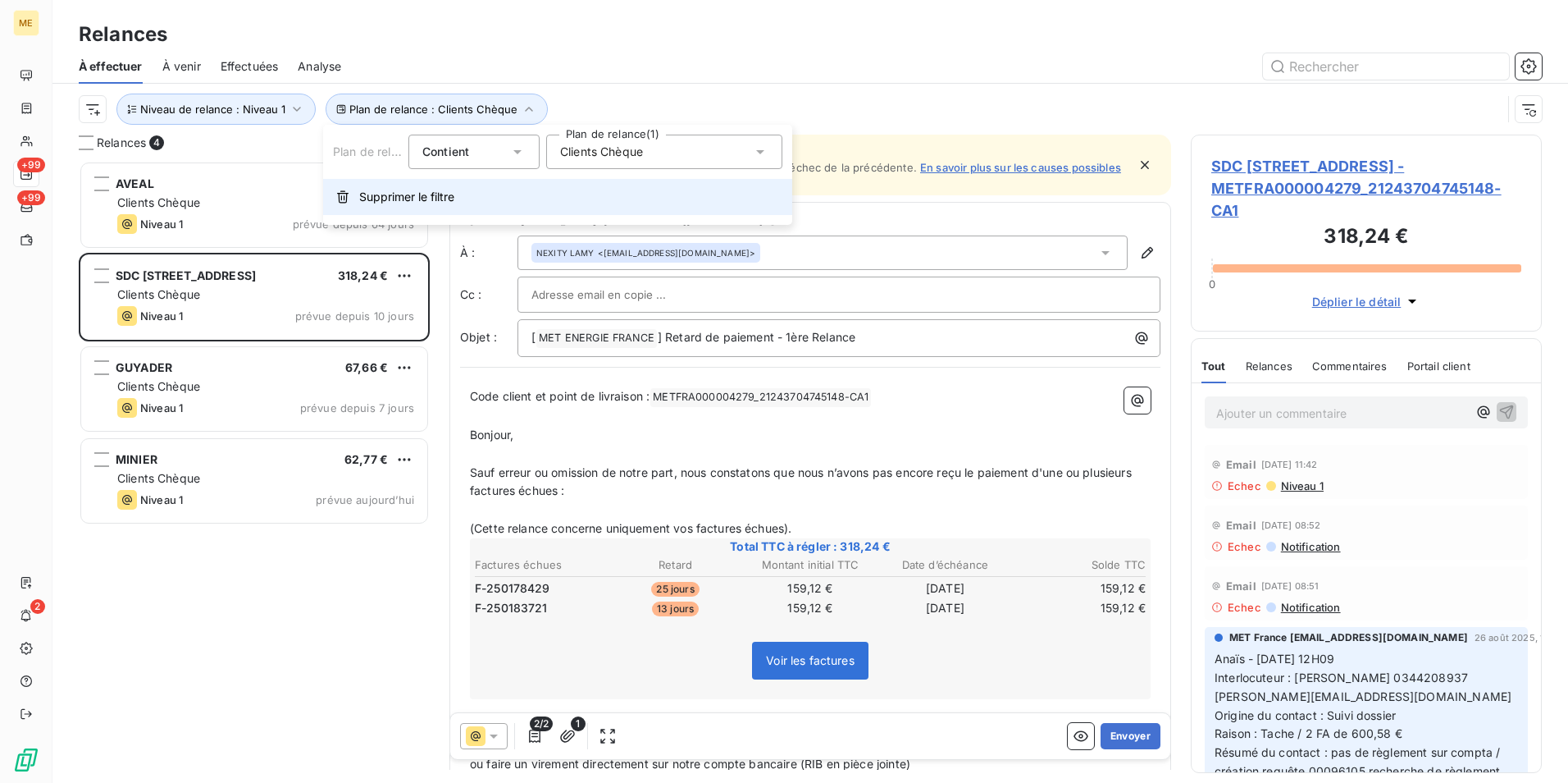
click at [426, 194] on span "Supprimer le filtre" at bounding box center [406, 197] width 95 height 16
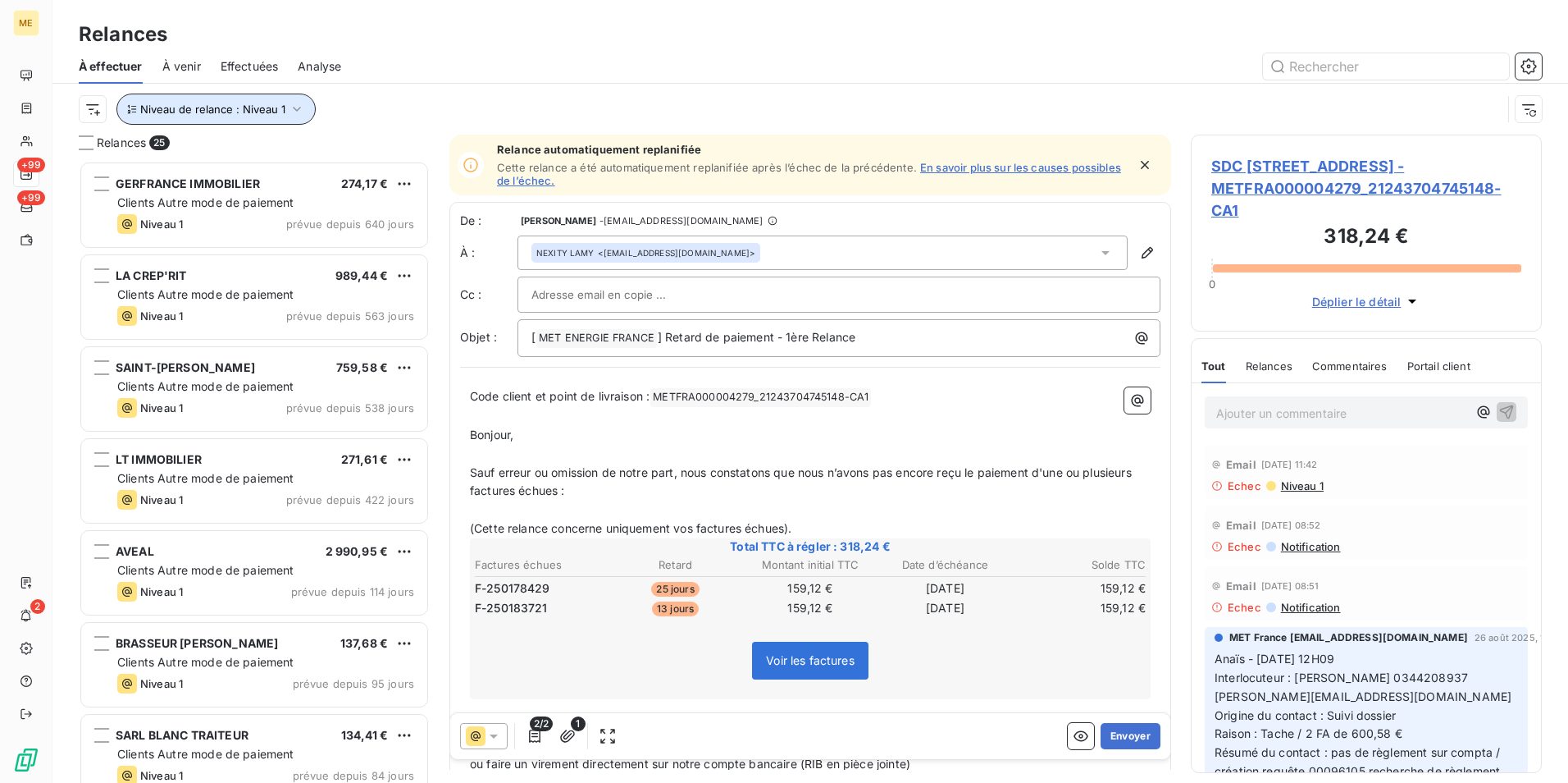
click at [280, 116] on button "Niveau de relance : Niveau 1" at bounding box center [216, 108] width 199 height 31
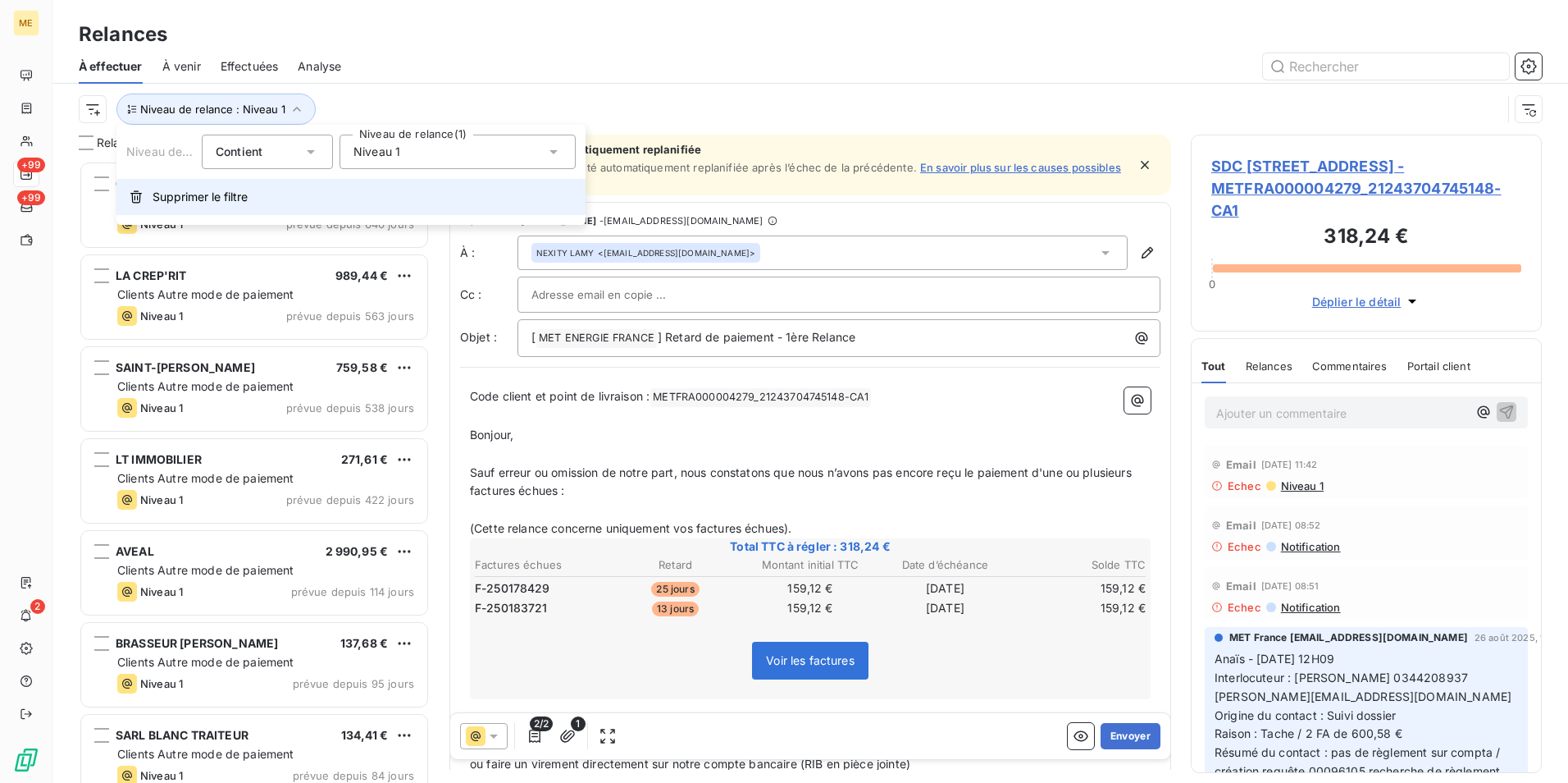
click at [318, 180] on button "Supprimer le filtre" at bounding box center [351, 197] width 469 height 36
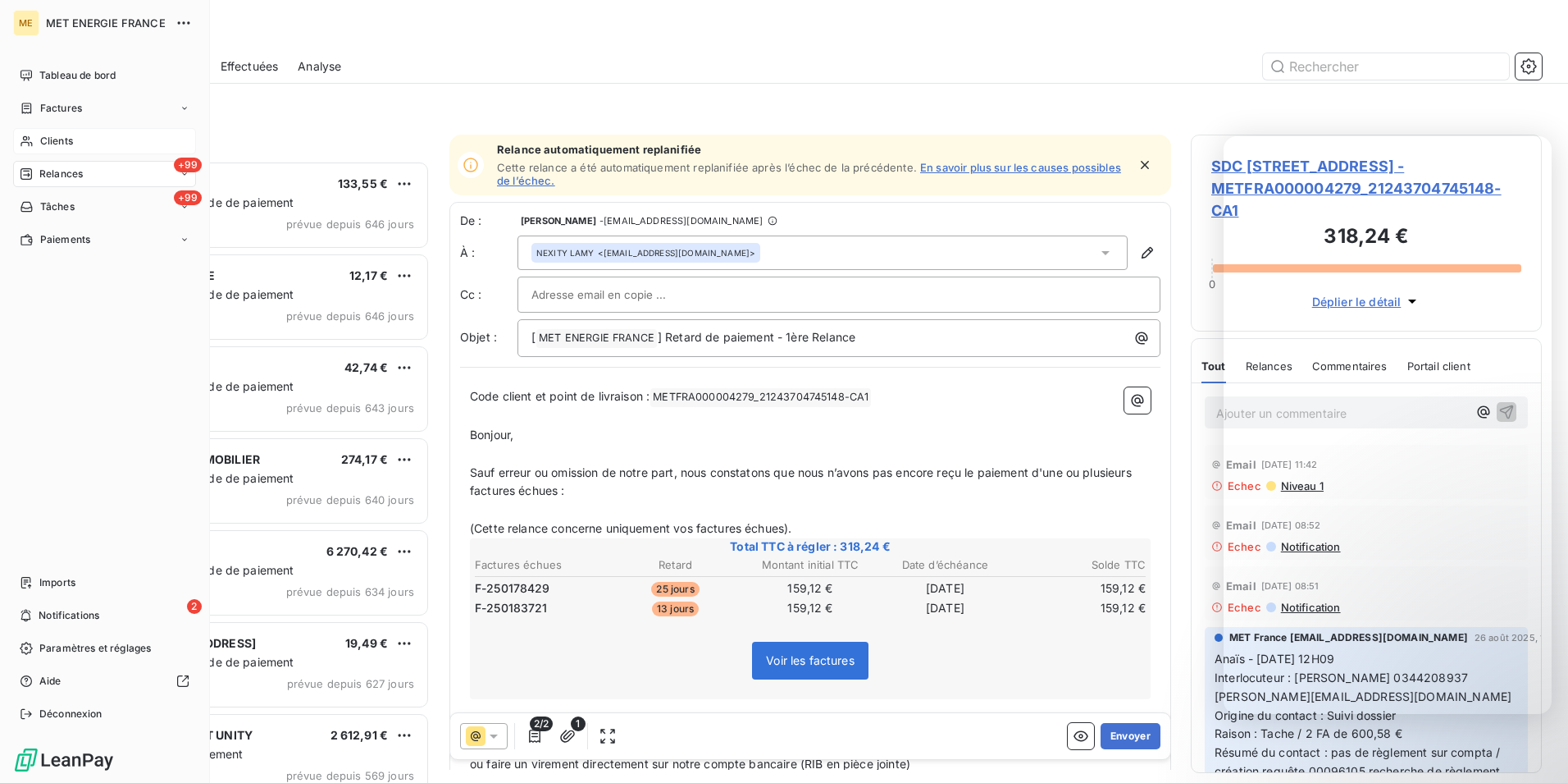
click at [53, 144] on span "Clients" at bounding box center [56, 141] width 33 height 15
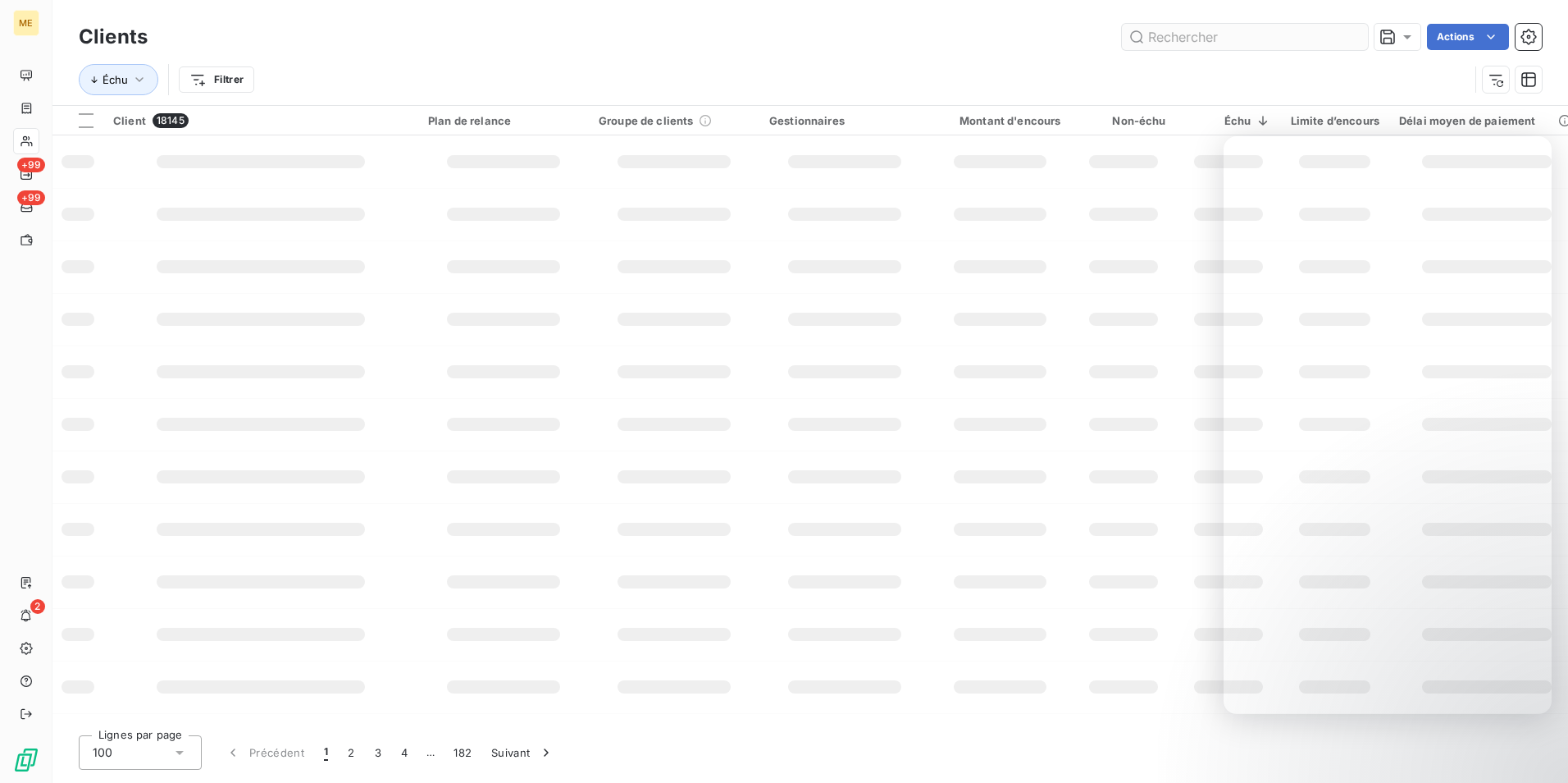
click at [1284, 45] on input "text" at bounding box center [1245, 37] width 246 height 26
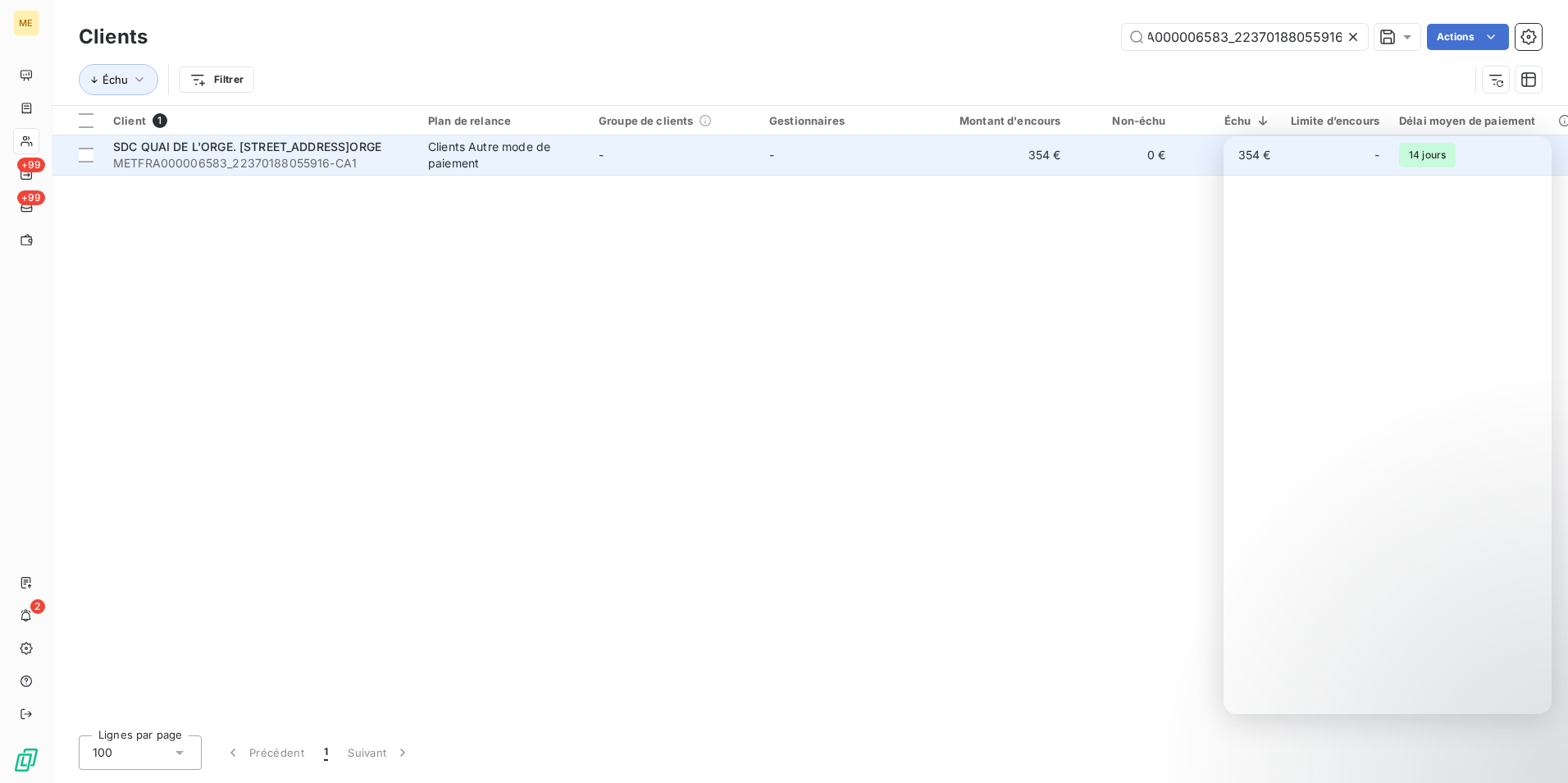
type input "METFRA000006583_22370188055916"
click at [689, 168] on td "-" at bounding box center [673, 155] width 170 height 40
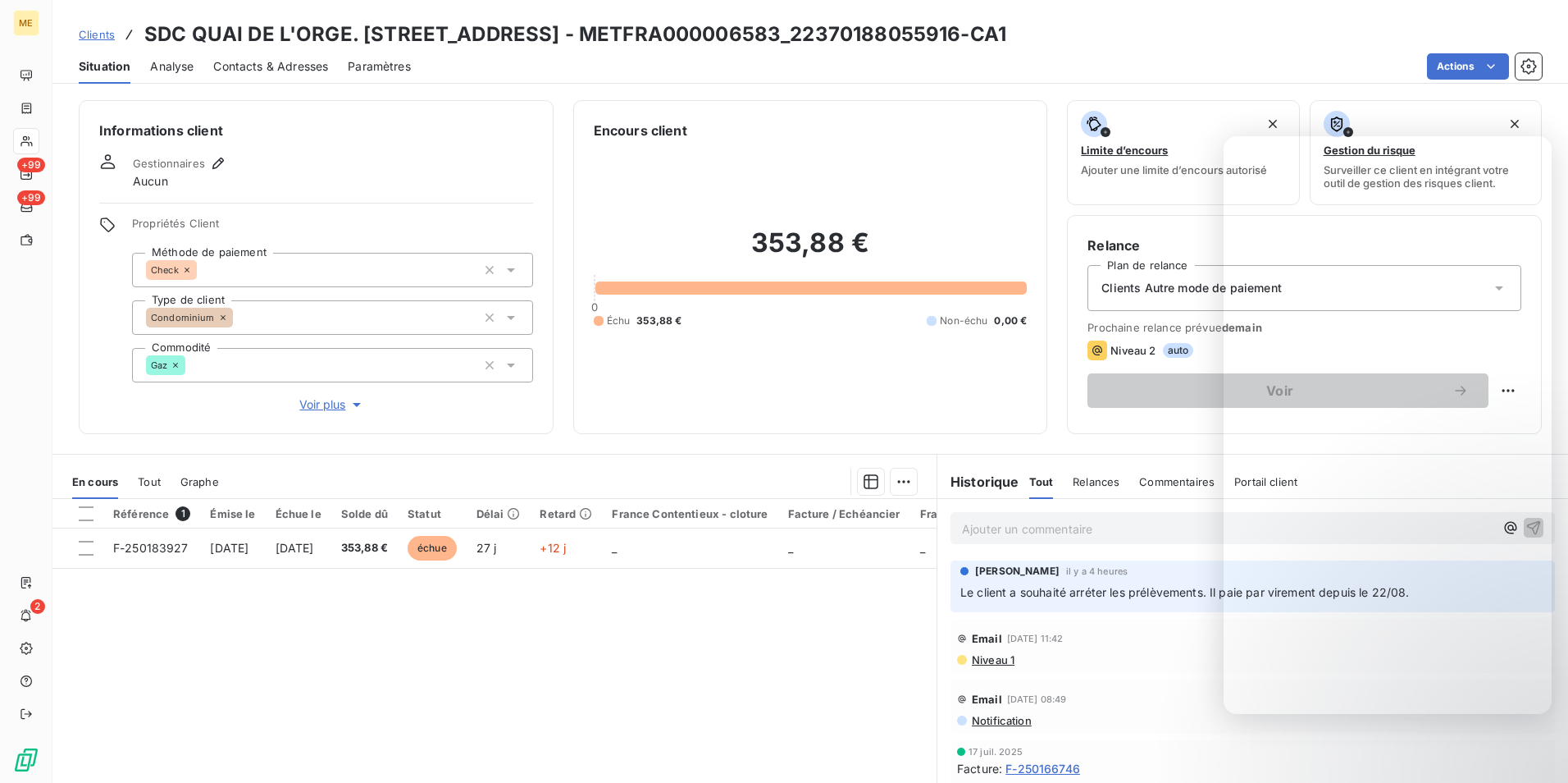
click at [788, 665] on div "Référence 1 Émise le Échue le Solde dû Statut Délai Retard France Contentieux -…" at bounding box center [495, 657] width 884 height 316
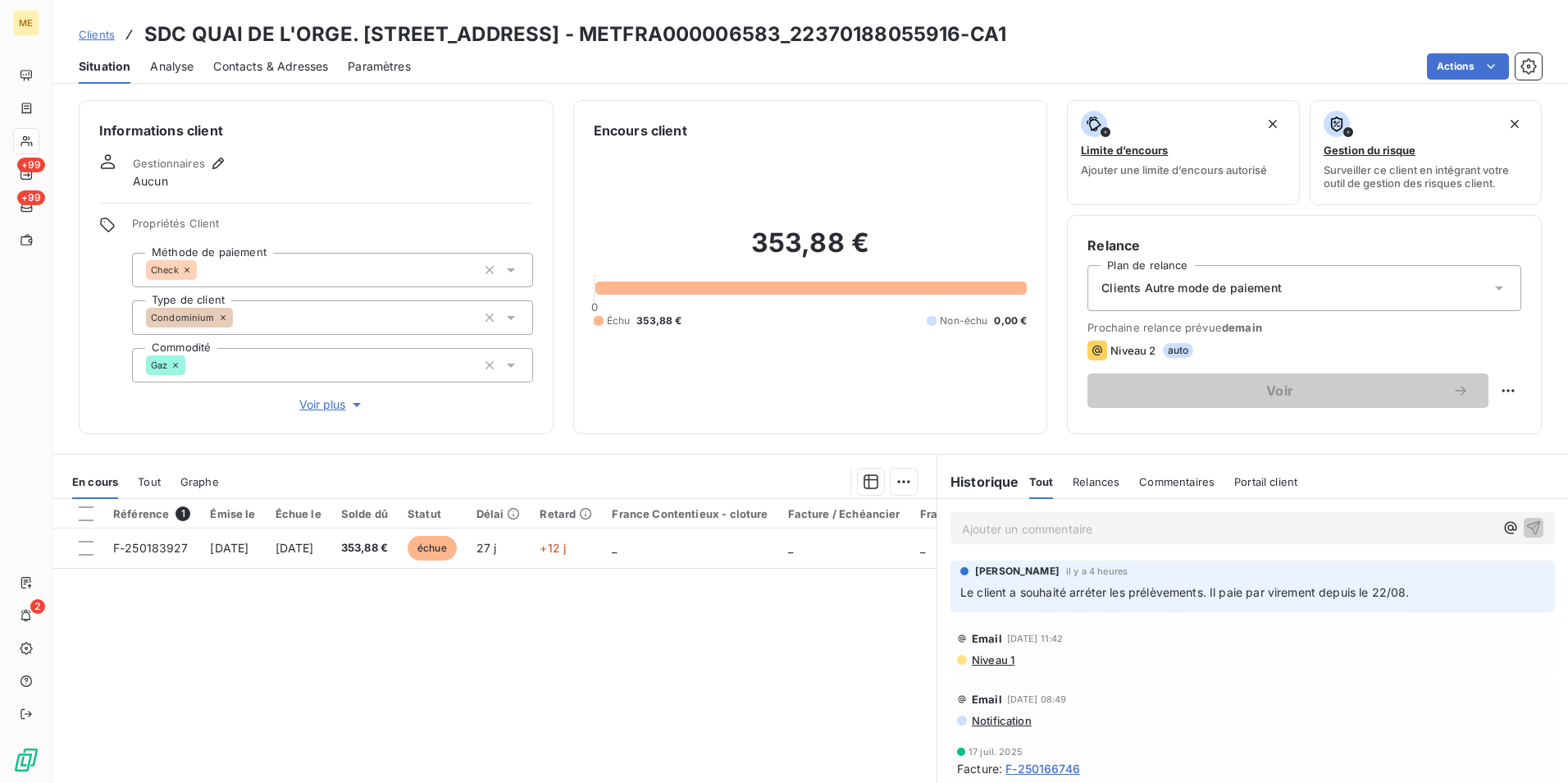
click at [1086, 596] on span "Le client a souhaité arréter les prélèvements. Il paie par virement depuis le 2…" at bounding box center [1185, 592] width 450 height 14
drag, startPoint x: 1086, startPoint y: 596, endPoint x: 1067, endPoint y: 596, distance: 19.0
click at [1067, 596] on span "Le client a souhaité arréter les prélèvements. Il paie par virement depuis le 2…" at bounding box center [1185, 592] width 450 height 14
drag, startPoint x: 1206, startPoint y: 595, endPoint x: 1413, endPoint y: 584, distance: 207.3
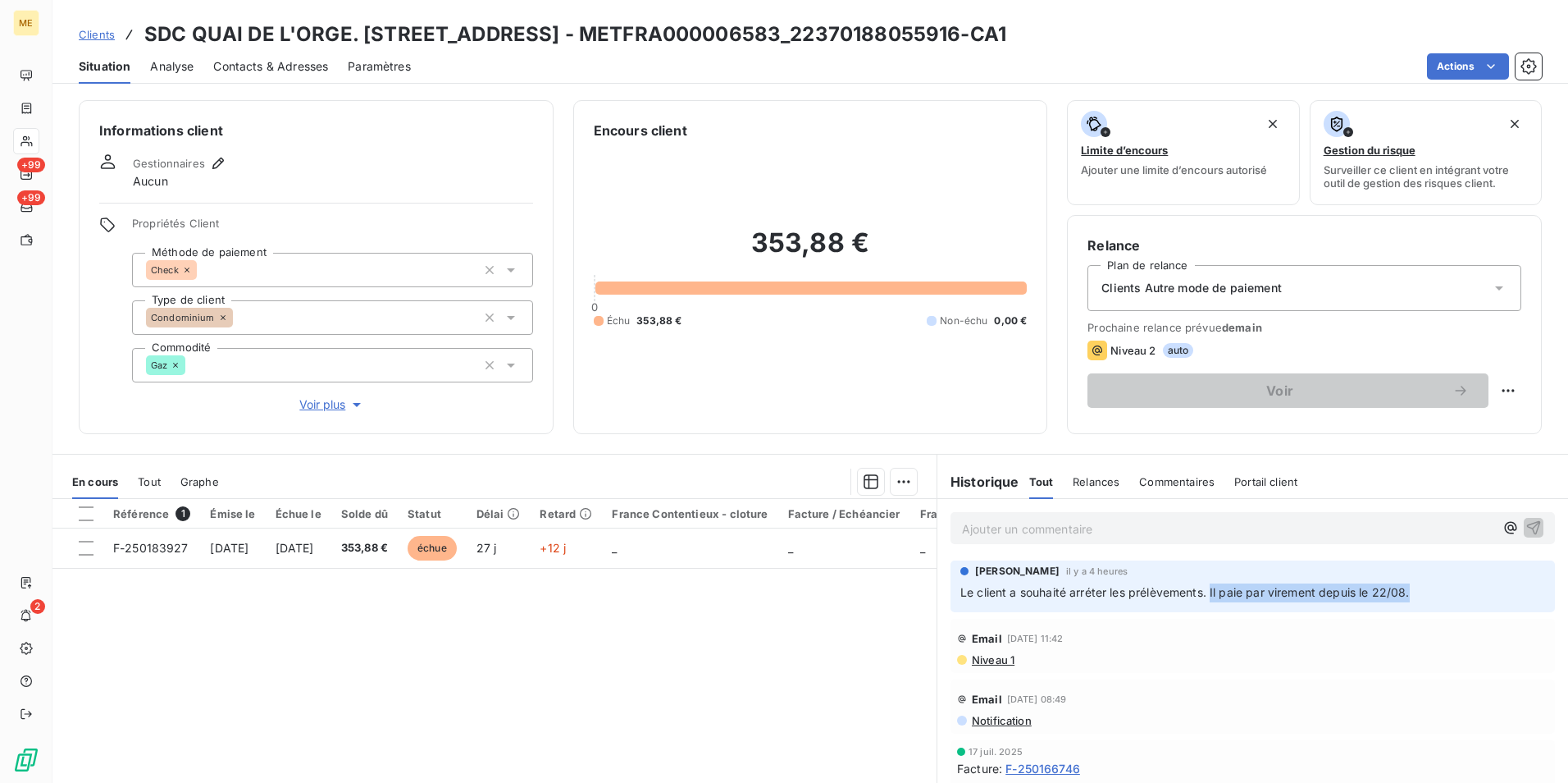
click at [1413, 584] on p "Le client a souhaité arréter les prélèvements. Il paie par virement depuis le 2…" at bounding box center [1253, 593] width 585 height 19
click at [770, 654] on div "Référence 1 Émise le Échue le Solde dû Statut Délai Retard France Contentieux -…" at bounding box center [495, 657] width 884 height 316
click at [327, 409] on span "Voir plus" at bounding box center [332, 404] width 66 height 16
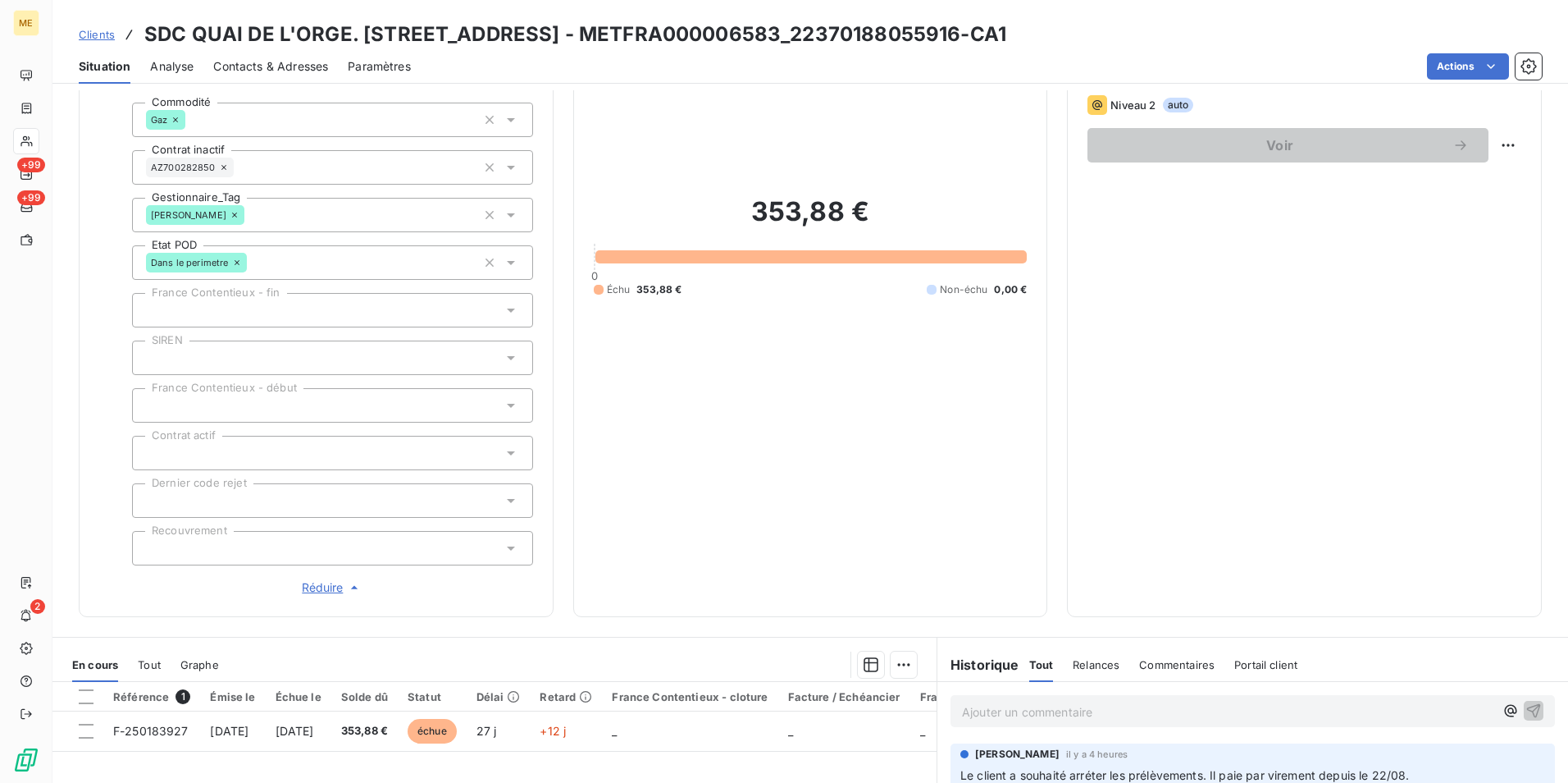
scroll to position [247, 0]
click at [325, 585] on span "Réduire" at bounding box center [332, 586] width 61 height 16
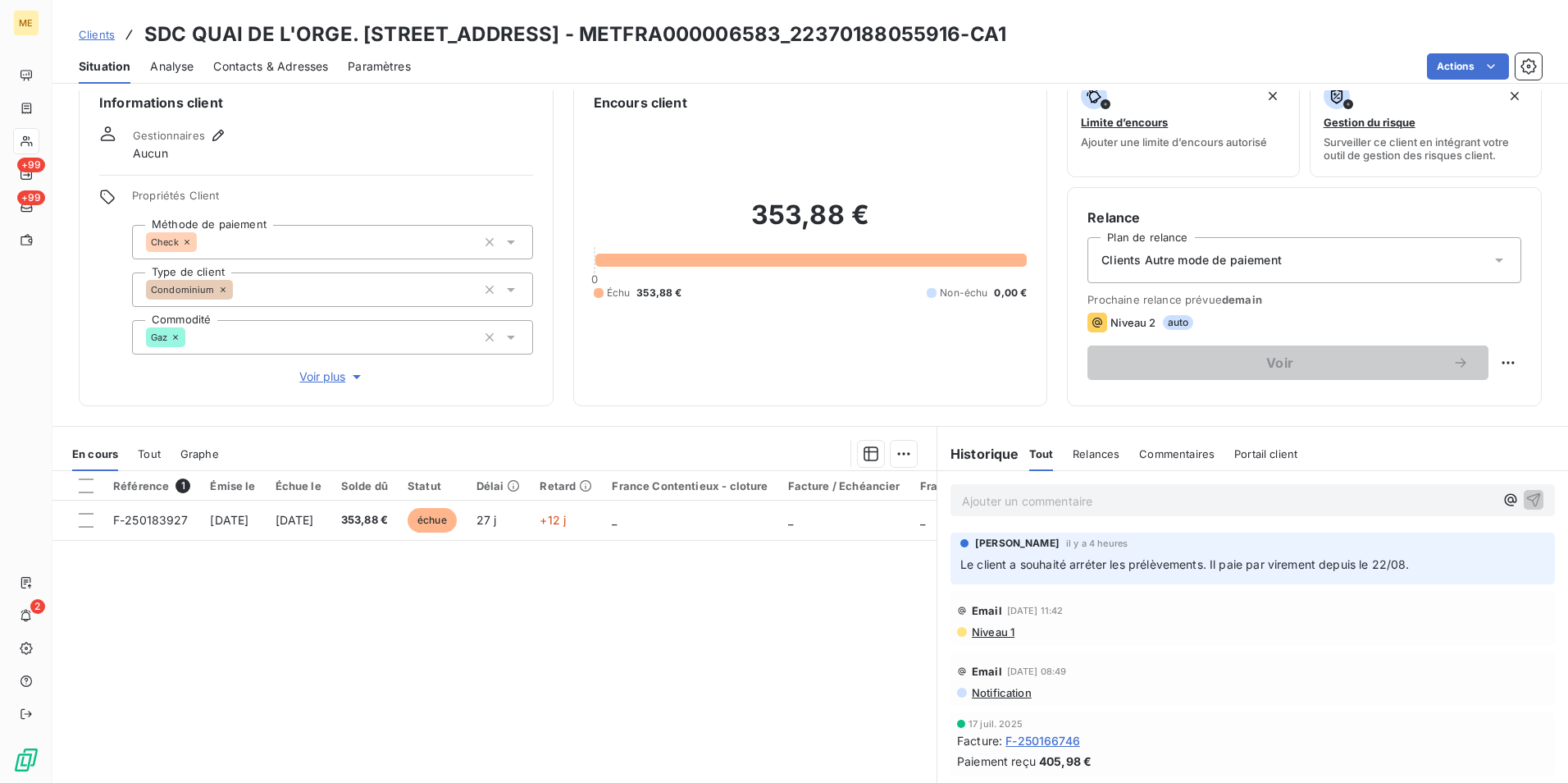
scroll to position [0, 0]
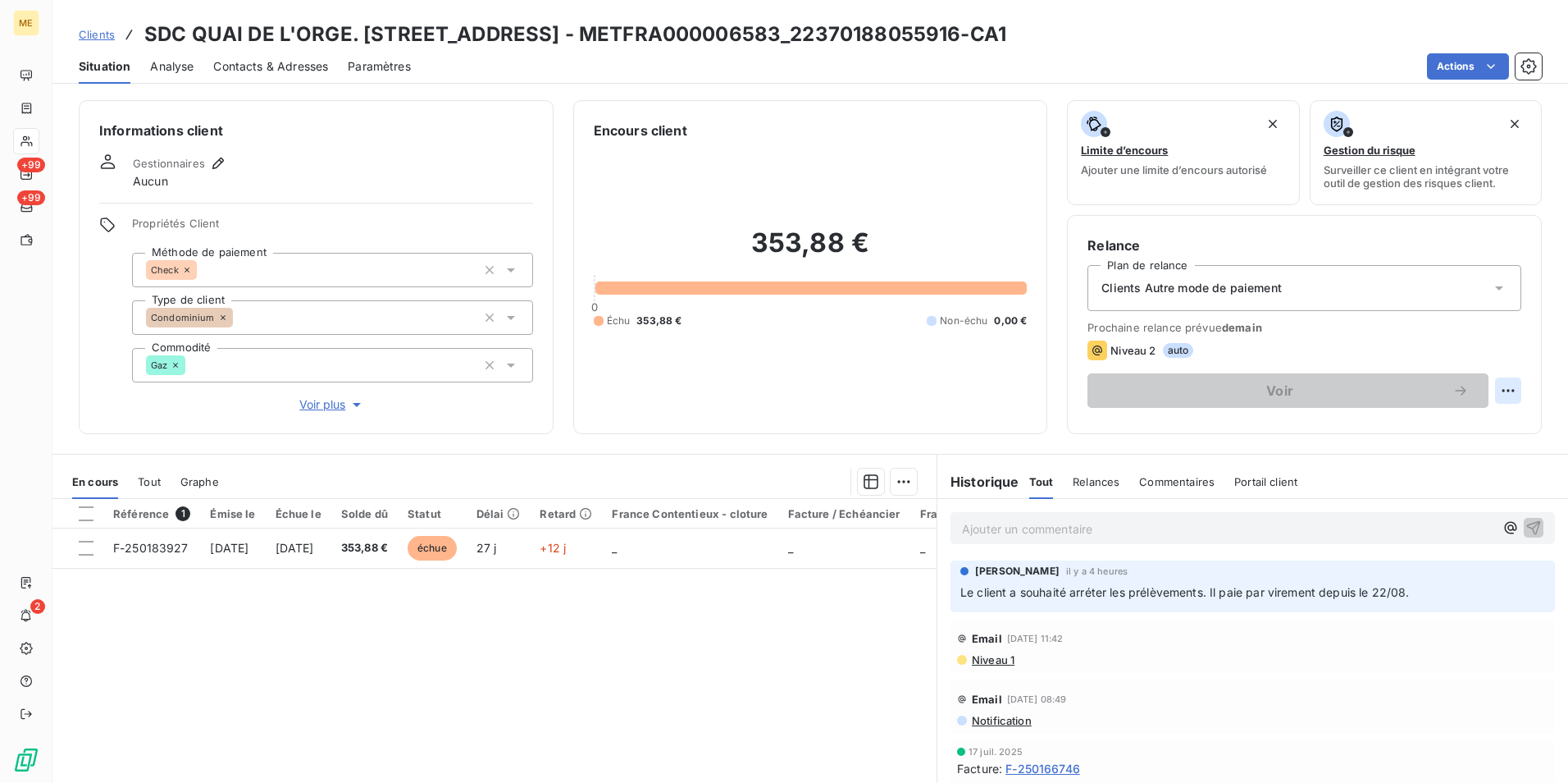
click at [1499, 387] on html "ME +99 +99 2 Clients SDC QUAI DE L'ORGE. 45 QUAI DE L'ORGE - METFRA000006583_22…" at bounding box center [784, 392] width 1568 height 783
click at [746, 644] on html "ME +99 +99 2 Clients SDC QUAI DE L'ORGE. 45 QUAI DE L'ORGE - METFRA000006583_22…" at bounding box center [784, 392] width 1568 height 783
click at [1503, 382] on html "ME +99 +99 2 Clients SDC QUAI DE L'ORGE. 45 QUAI DE L'ORGE - METFRA000006583_22…" at bounding box center [784, 392] width 1568 height 783
click at [732, 612] on html "ME +99 +99 2 Clients SDC QUAI DE L'ORGE. 45 QUAI DE L'ORGE - METFRA000006583_22…" at bounding box center [784, 392] width 1568 height 783
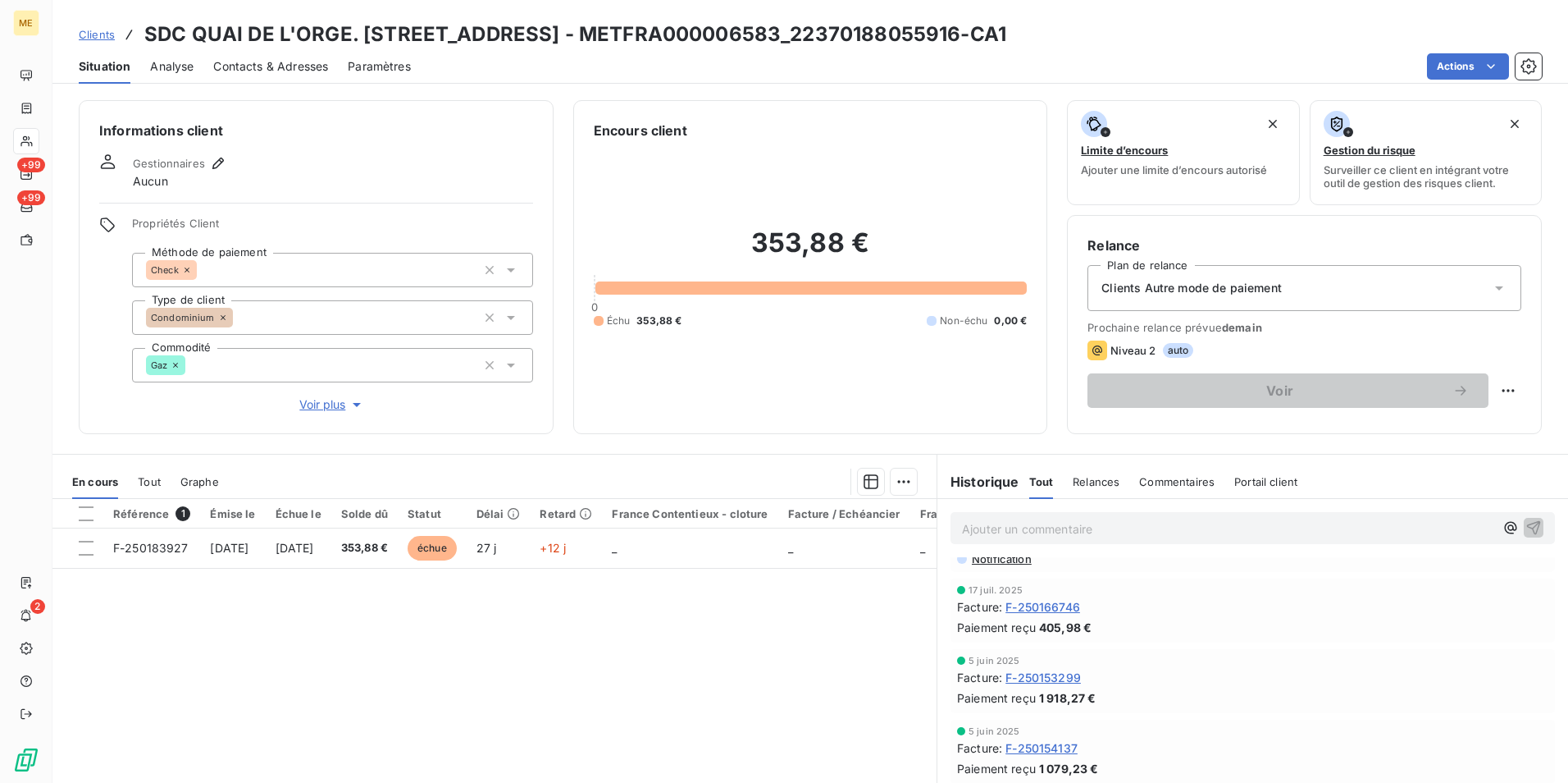
scroll to position [164, 0]
click at [104, 26] on link "Clients" at bounding box center [97, 34] width 36 height 16
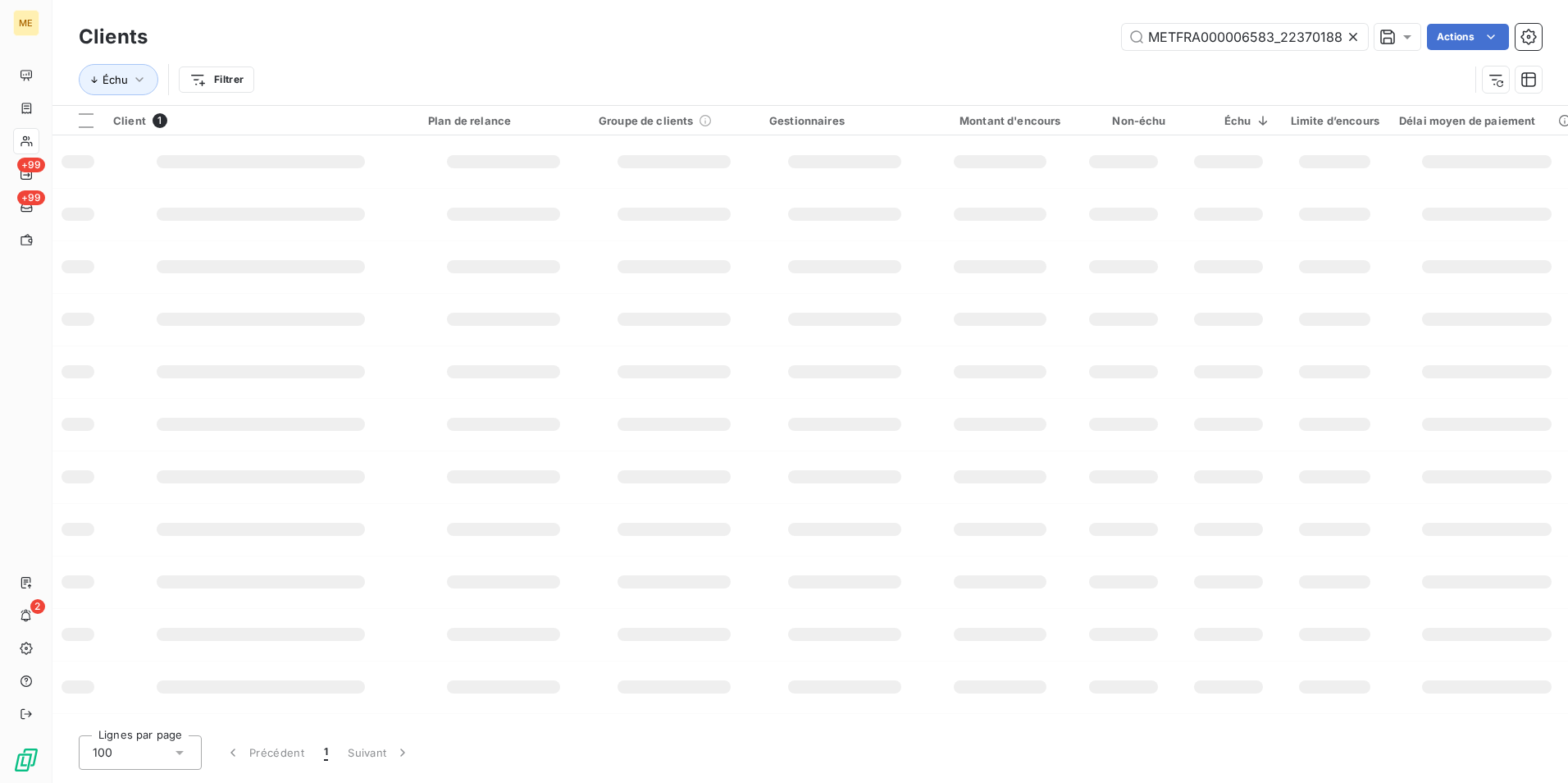
scroll to position [0, 46]
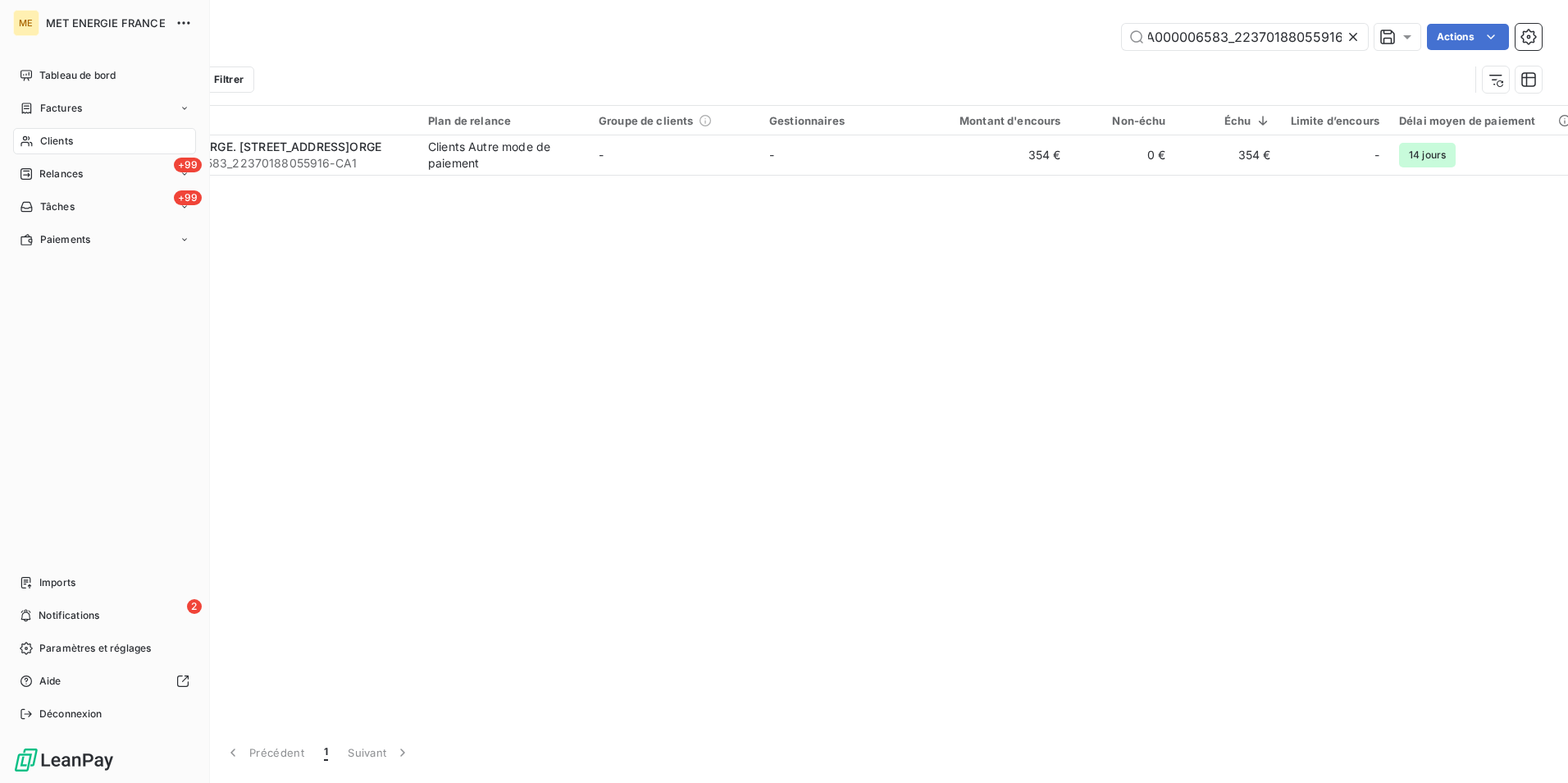
click at [41, 137] on span "Clients" at bounding box center [56, 141] width 33 height 15
click at [118, 140] on div "Clients" at bounding box center [104, 141] width 182 height 26
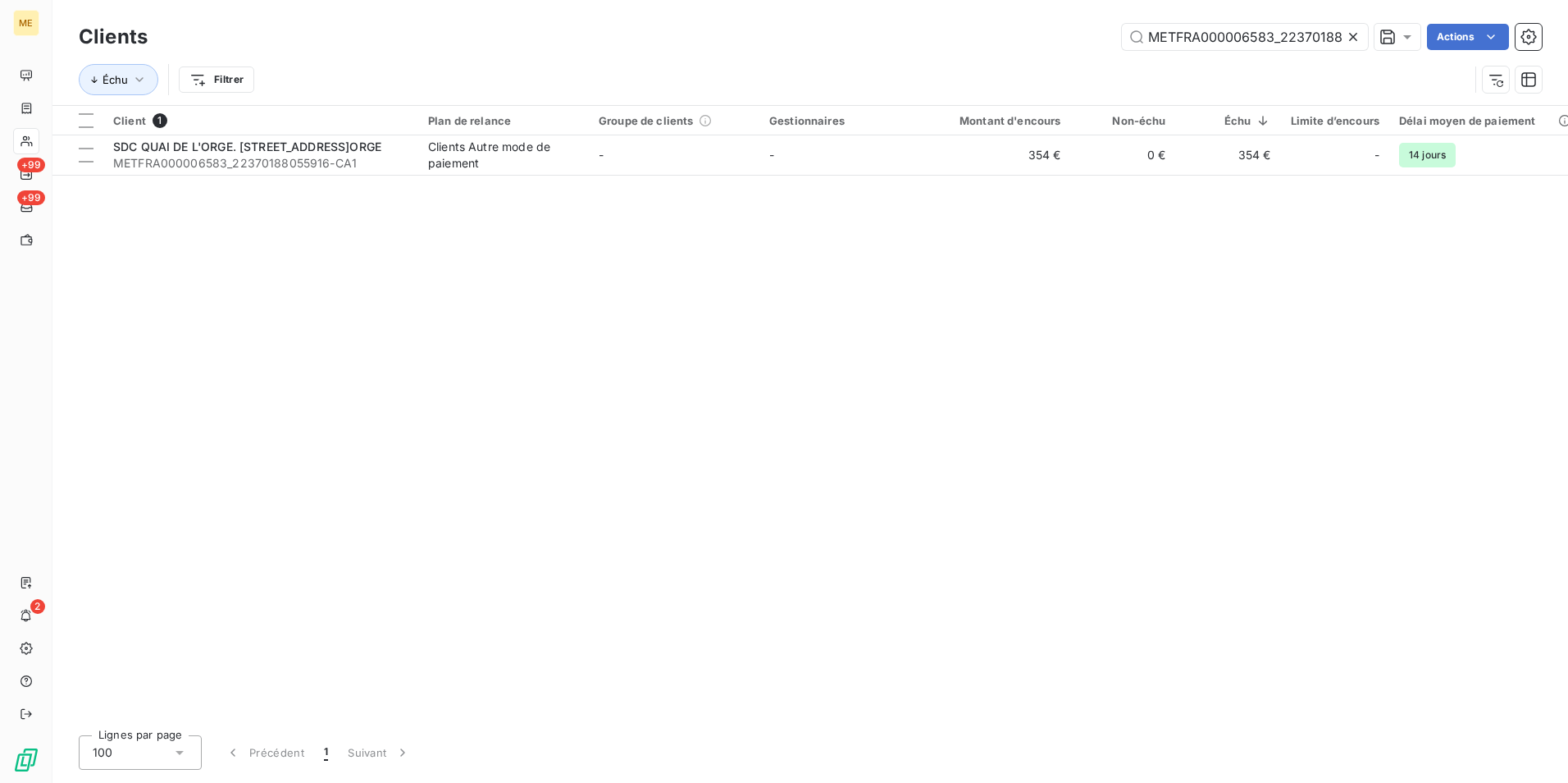
click at [812, 357] on div "Client 1 Plan de relance Groupe de clients Gestionnaires Montant d'encours Non-…" at bounding box center [810, 413] width 1515 height 616
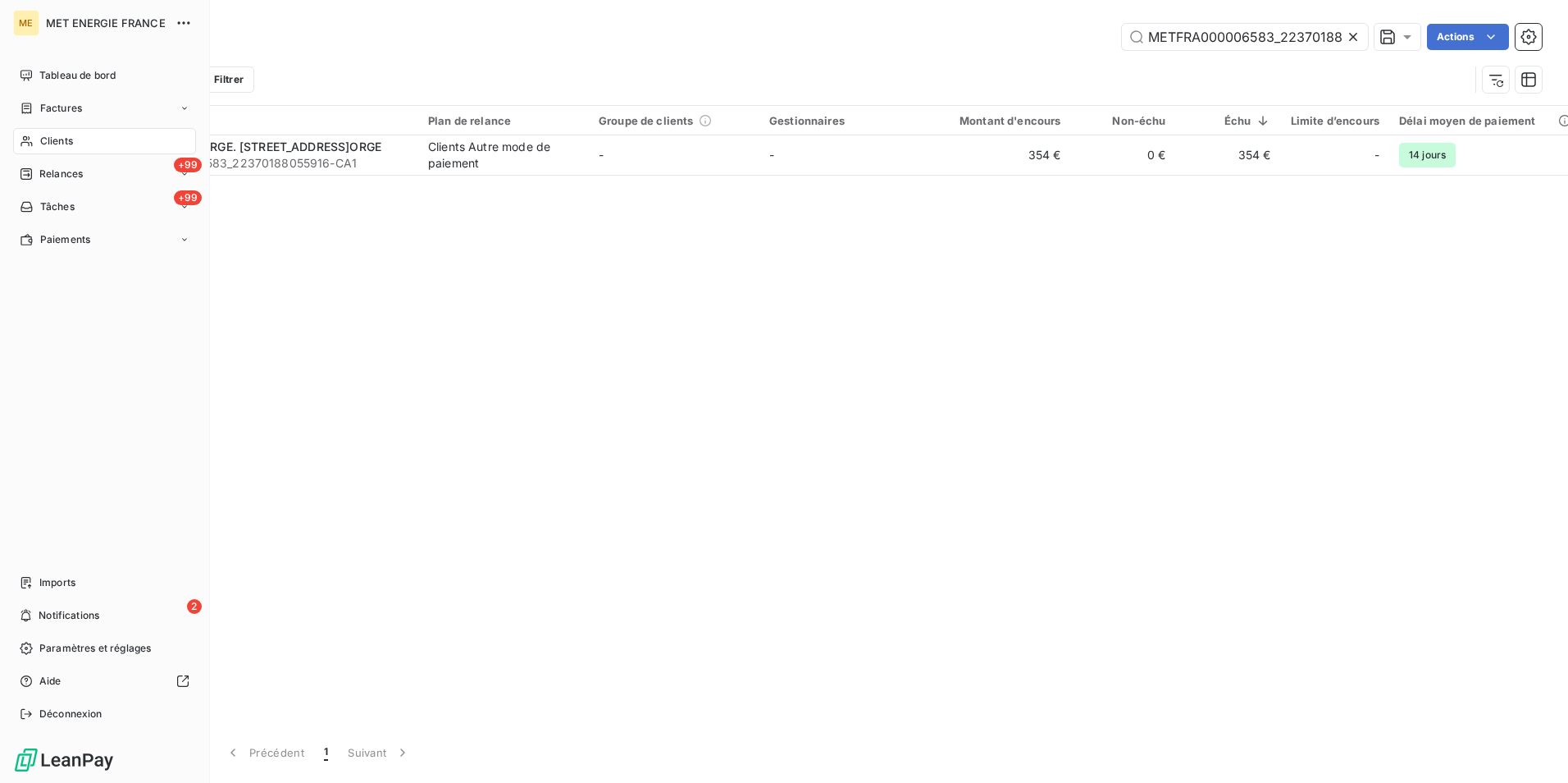
click at [37, 138] on div "Clients" at bounding box center [104, 141] width 182 height 26
click at [130, 174] on div "+99 Relances" at bounding box center [104, 174] width 182 height 26
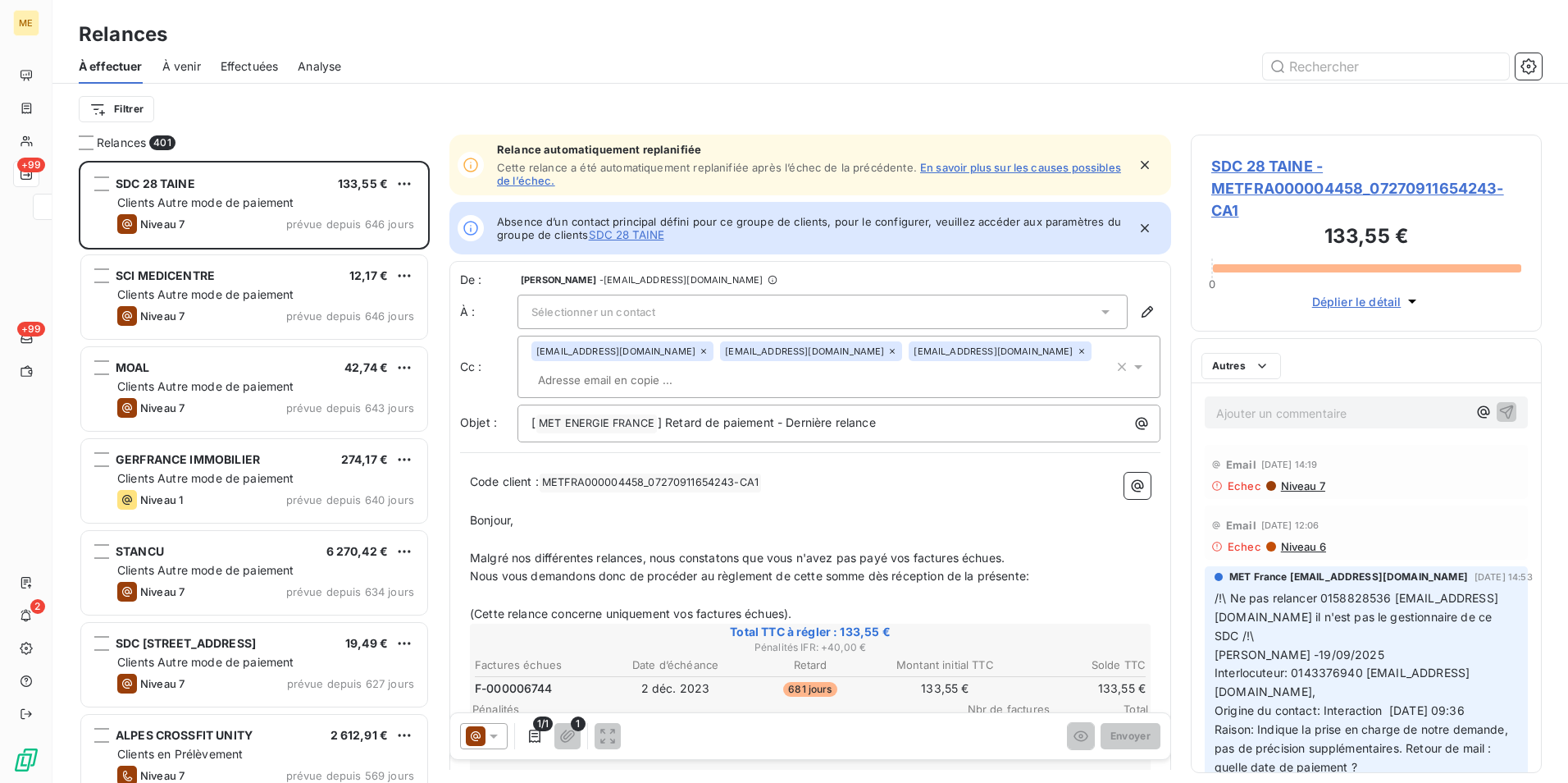
scroll to position [610, 339]
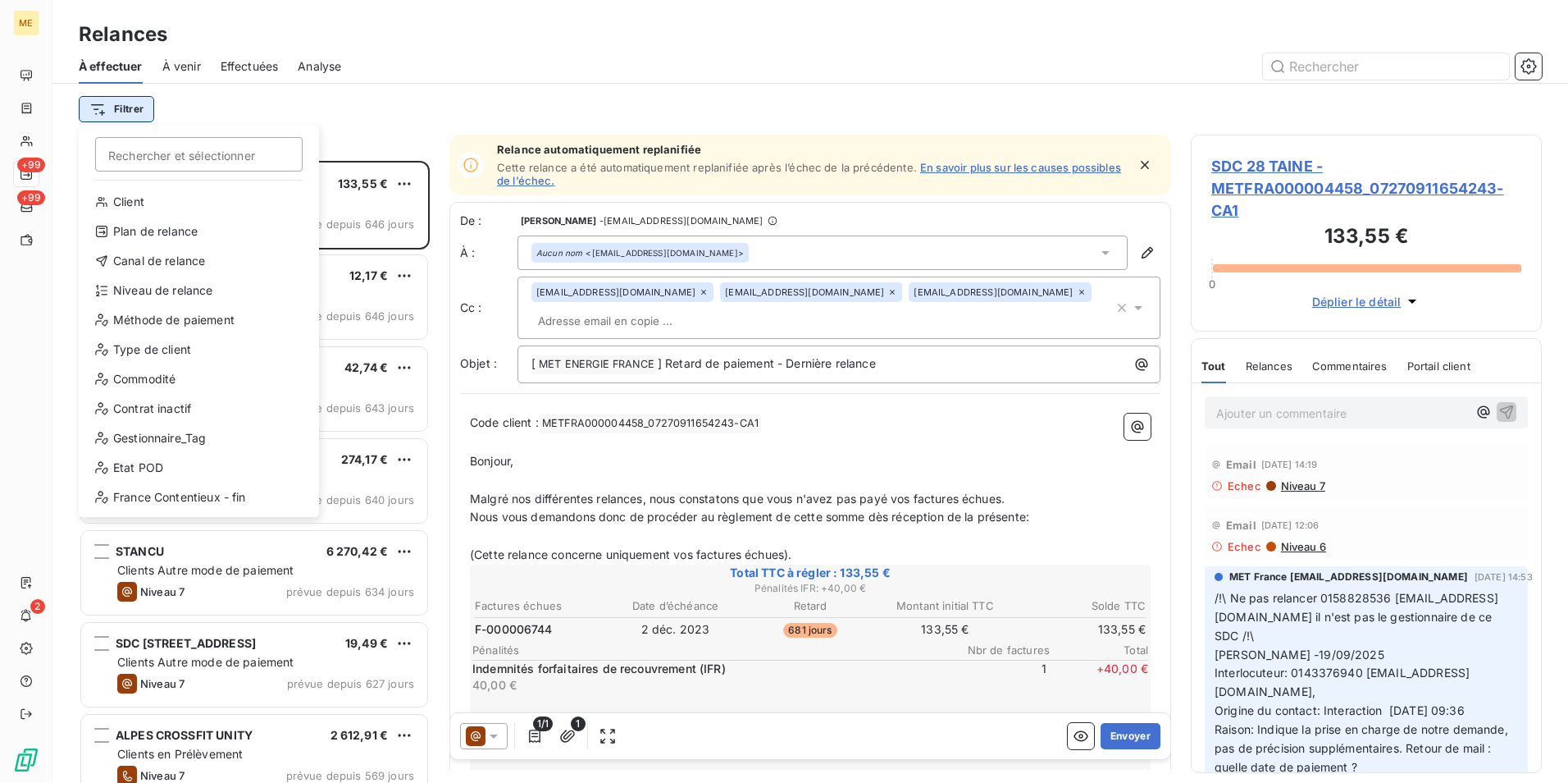
click at [116, 109] on html "ME +99 +99 2 Relances À effectuer À venir Effectuées Analyse Filtrer Rechercher…" at bounding box center [784, 392] width 1568 height 783
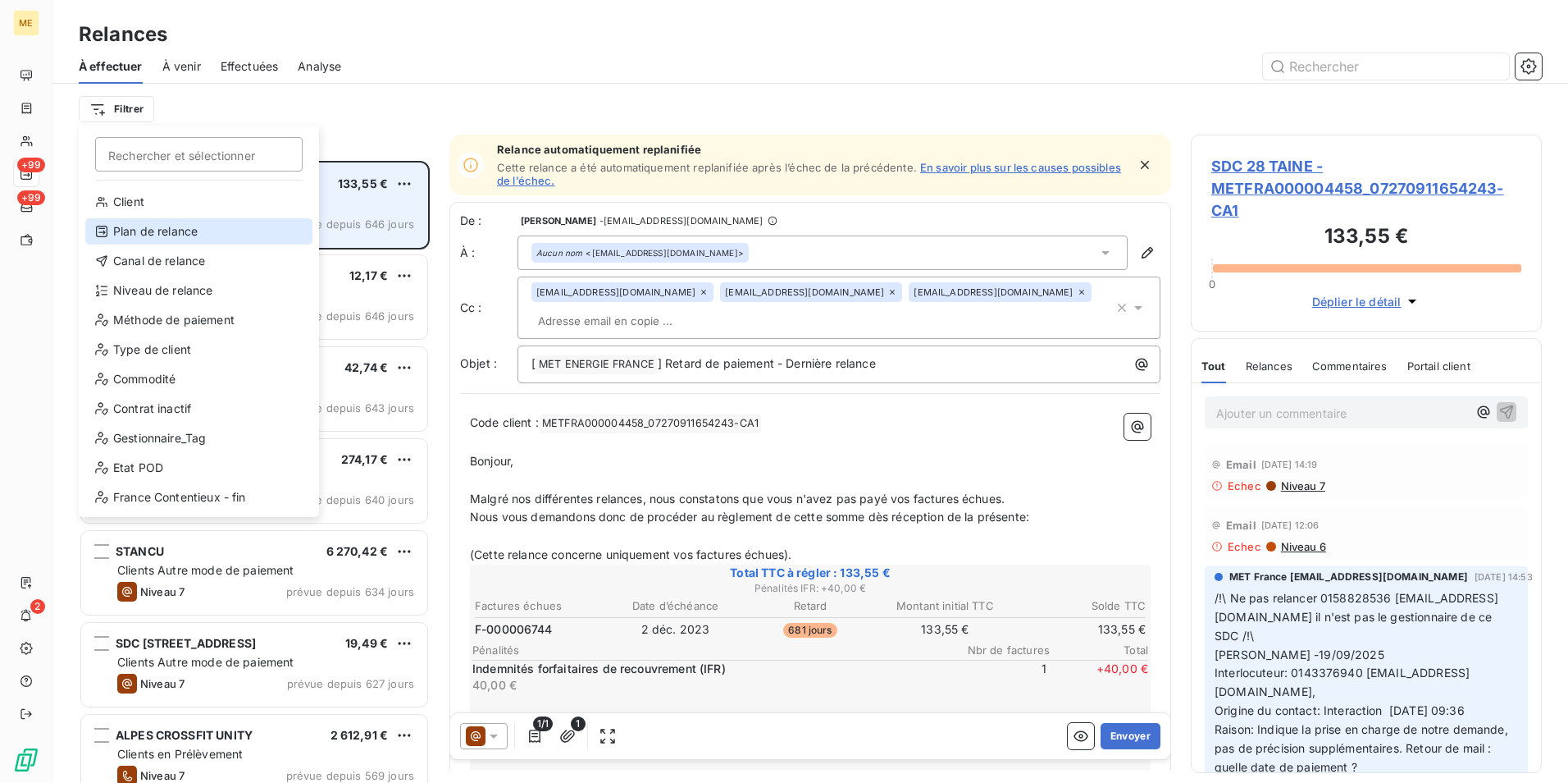
click at [189, 232] on div "Plan de relance" at bounding box center [199, 232] width 228 height 26
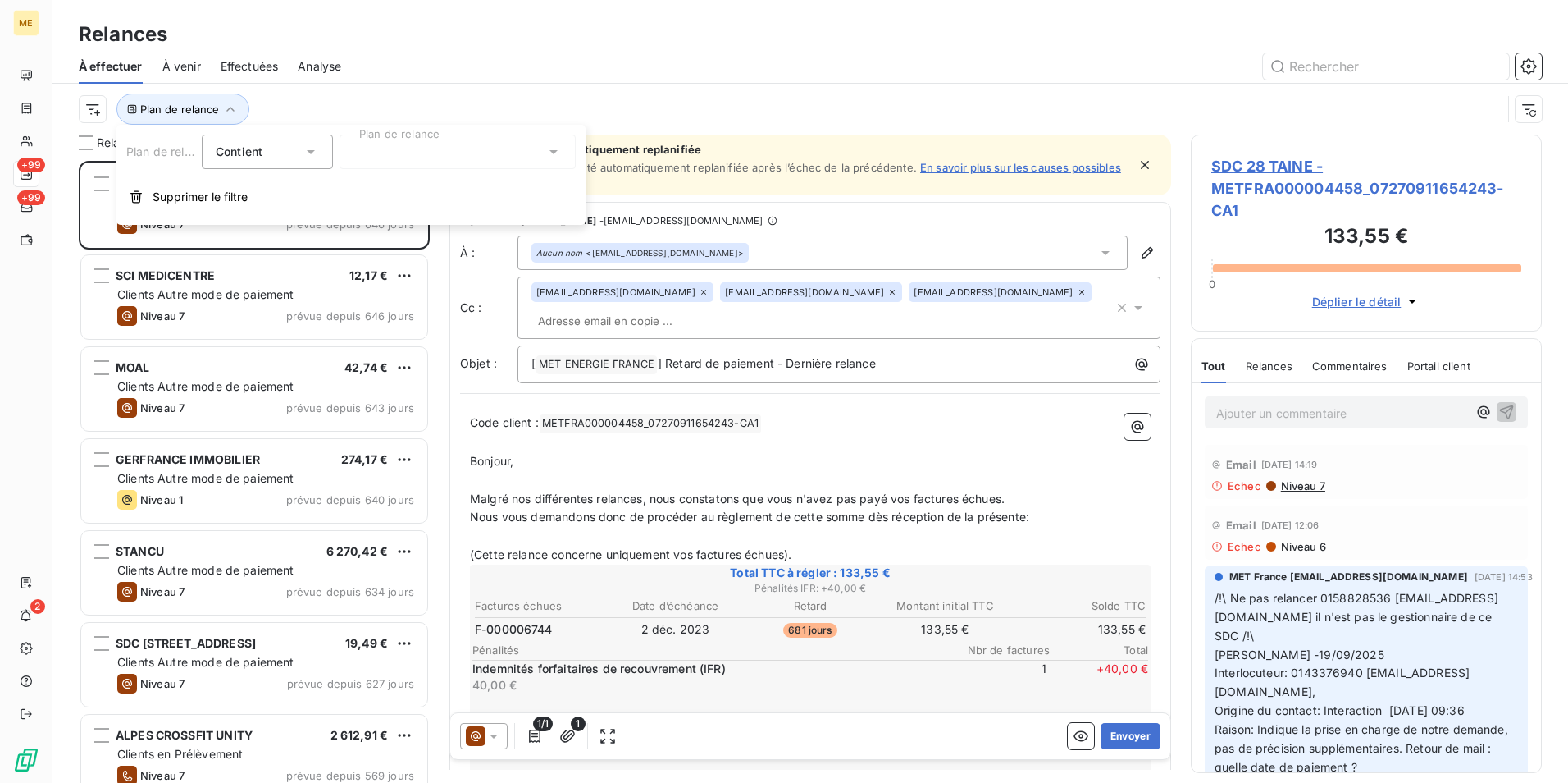
click at [411, 157] on div at bounding box center [457, 152] width 236 height 35
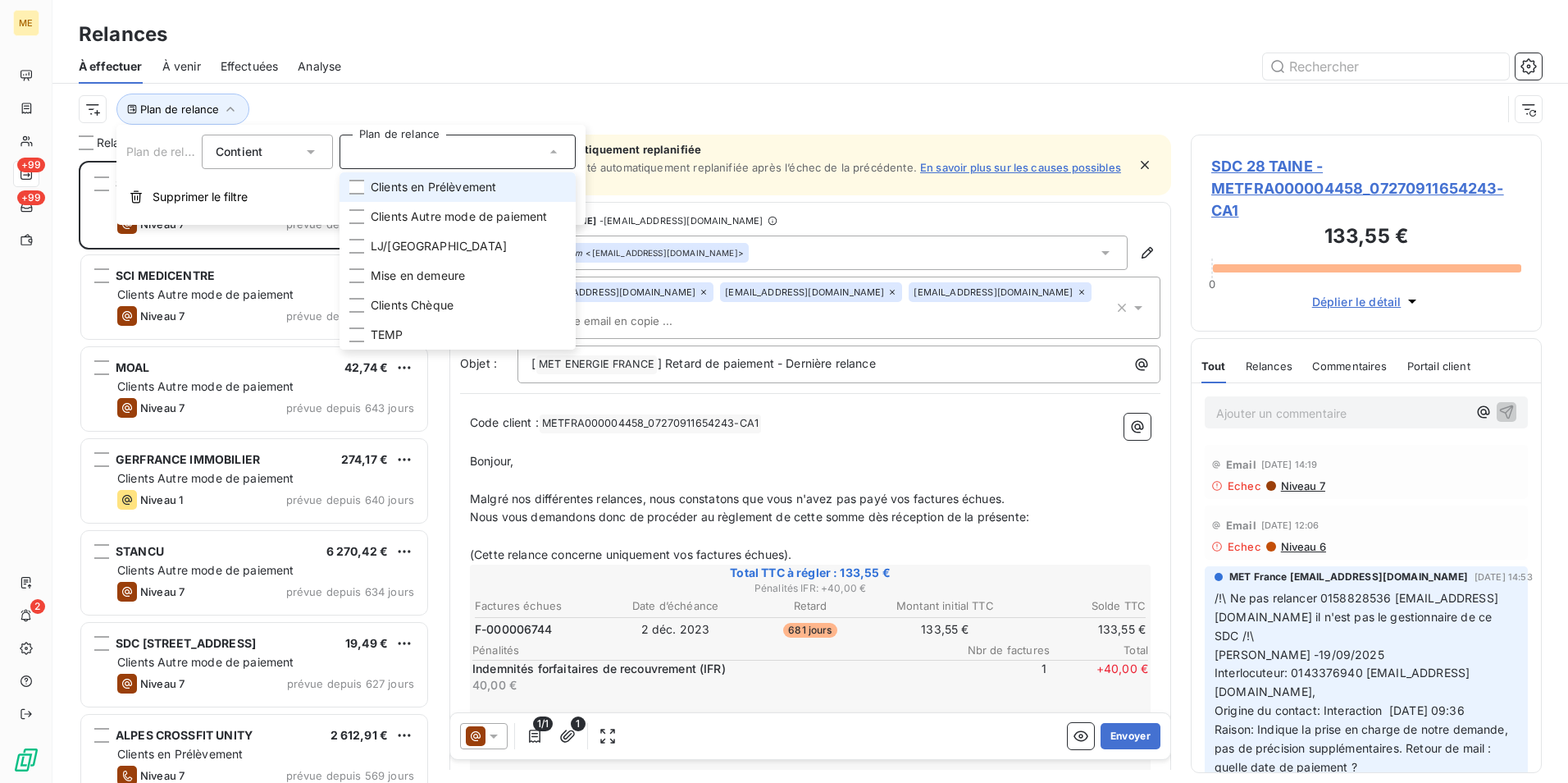
click at [451, 188] on span "Clients en Prélèvement" at bounding box center [433, 186] width 125 height 16
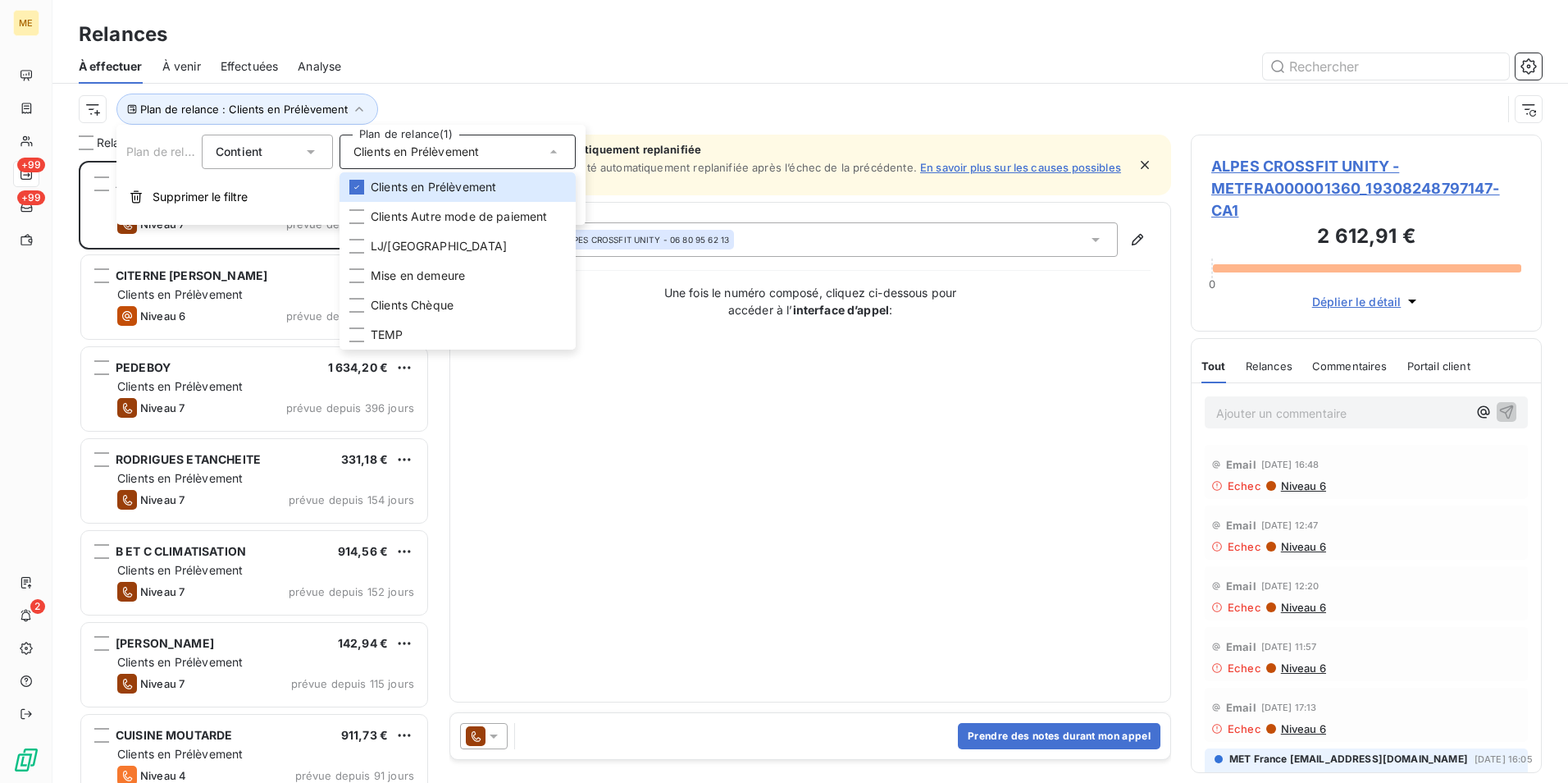
click at [451, 66] on div at bounding box center [952, 67] width 1181 height 26
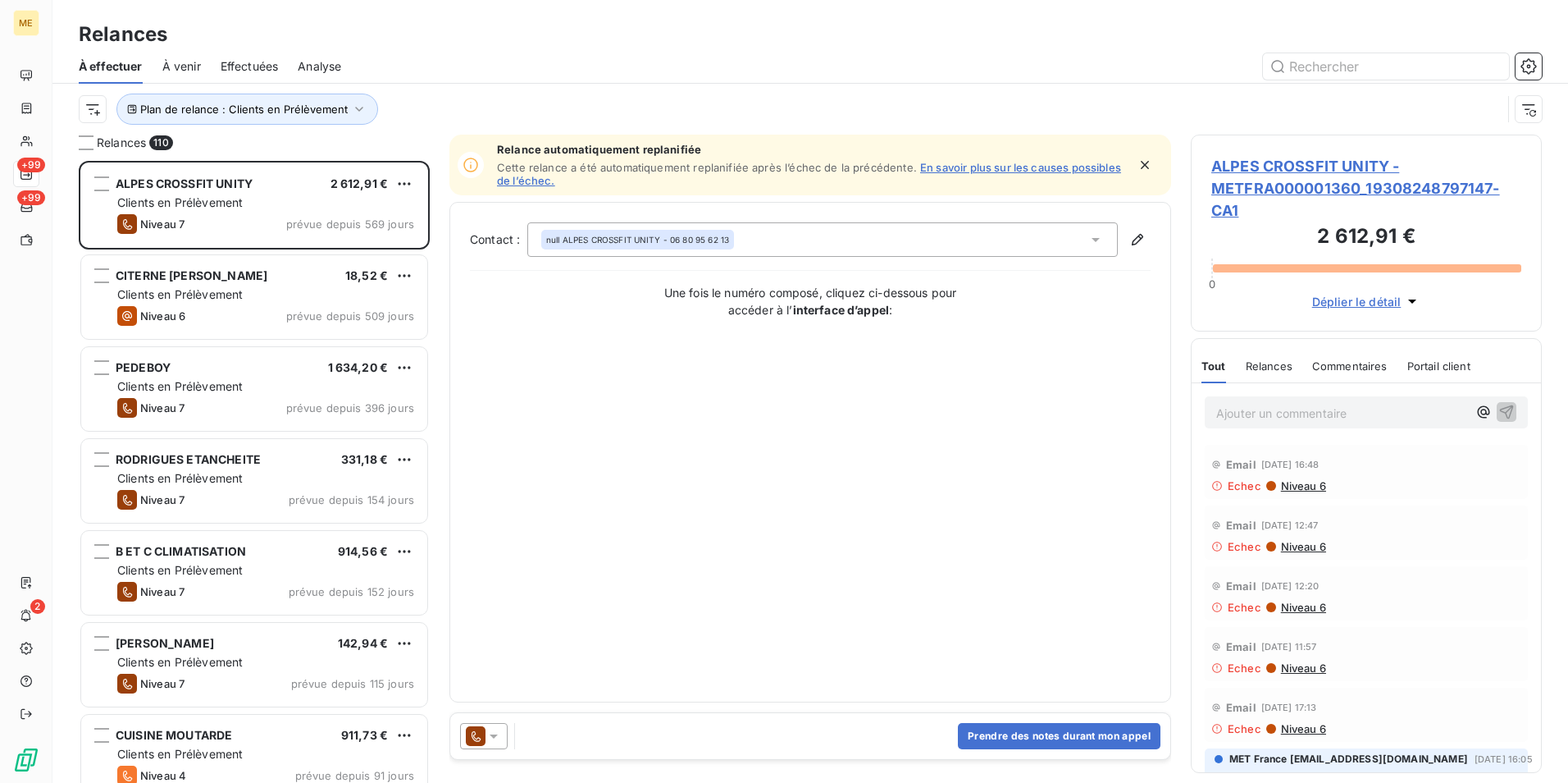
click at [110, 103] on div "Plan de relance : Clients en Prélèvement" at bounding box center [790, 108] width 1423 height 31
click at [93, 103] on html "ME +99 +99 2 Relances À effectuer À venir Effectuées Analyse Plan de relance : …" at bounding box center [784, 392] width 1568 height 783
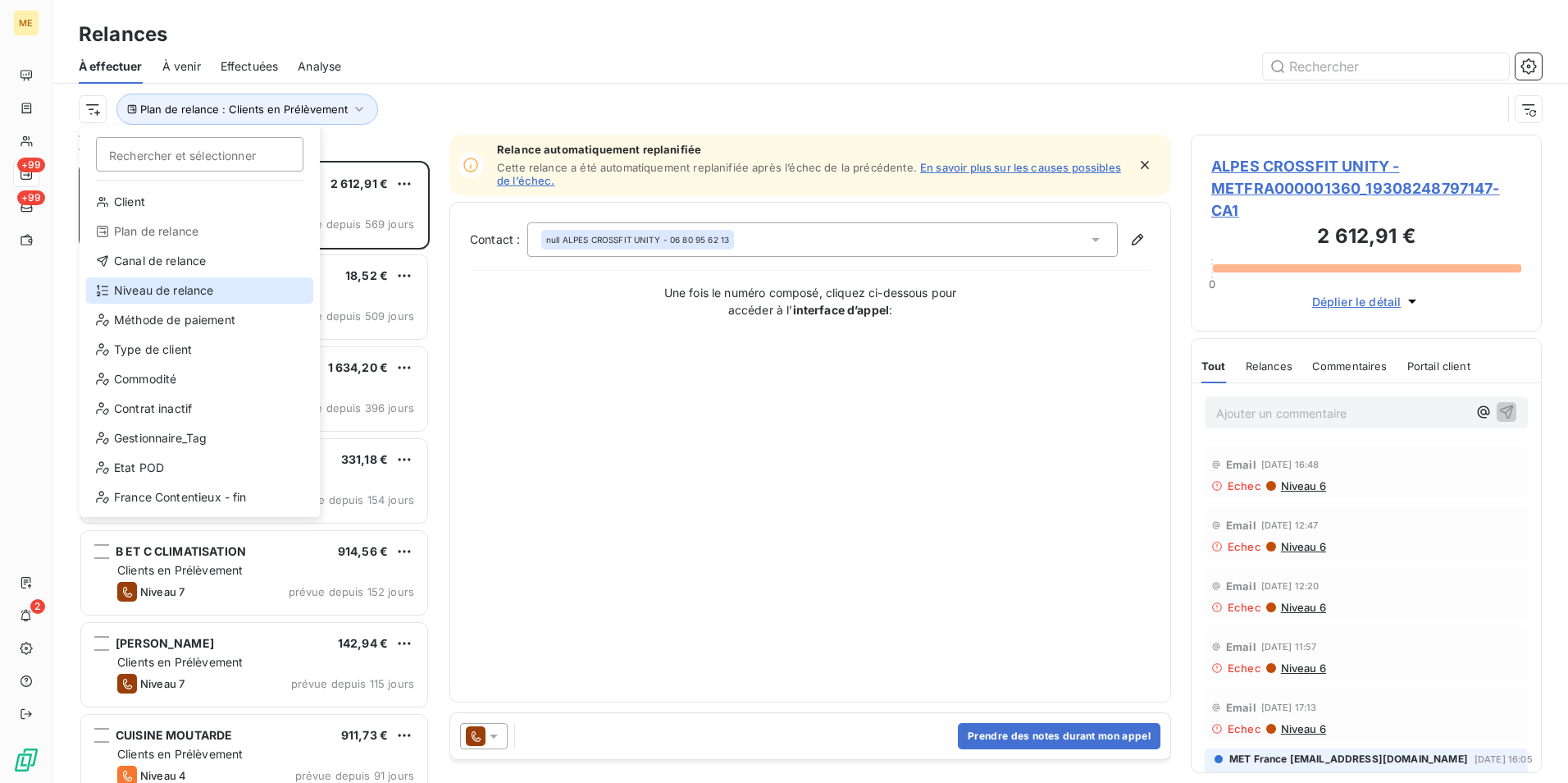
click at [187, 287] on div "Niveau de relance" at bounding box center [200, 291] width 228 height 26
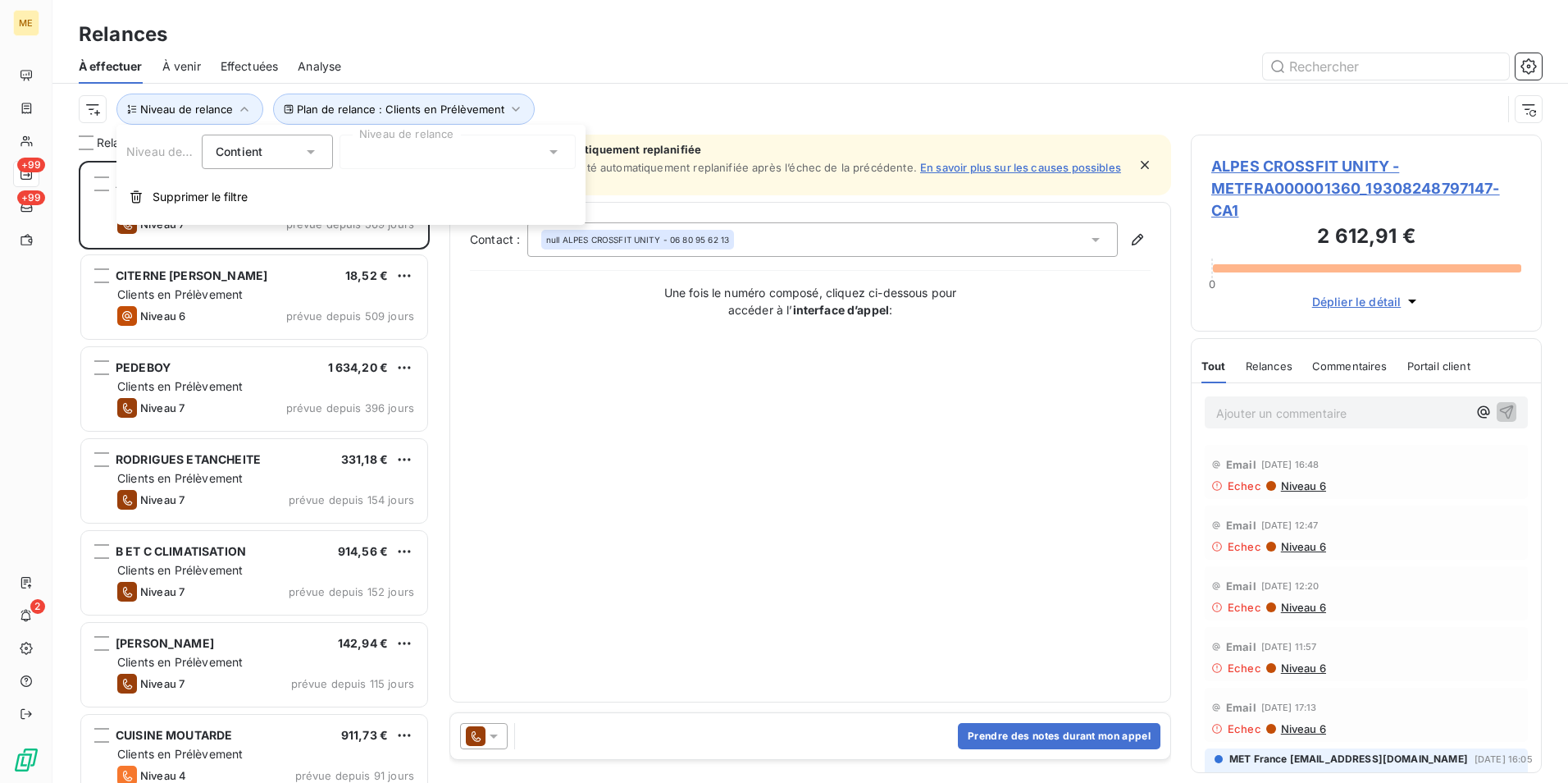
click at [401, 159] on div at bounding box center [457, 152] width 236 height 35
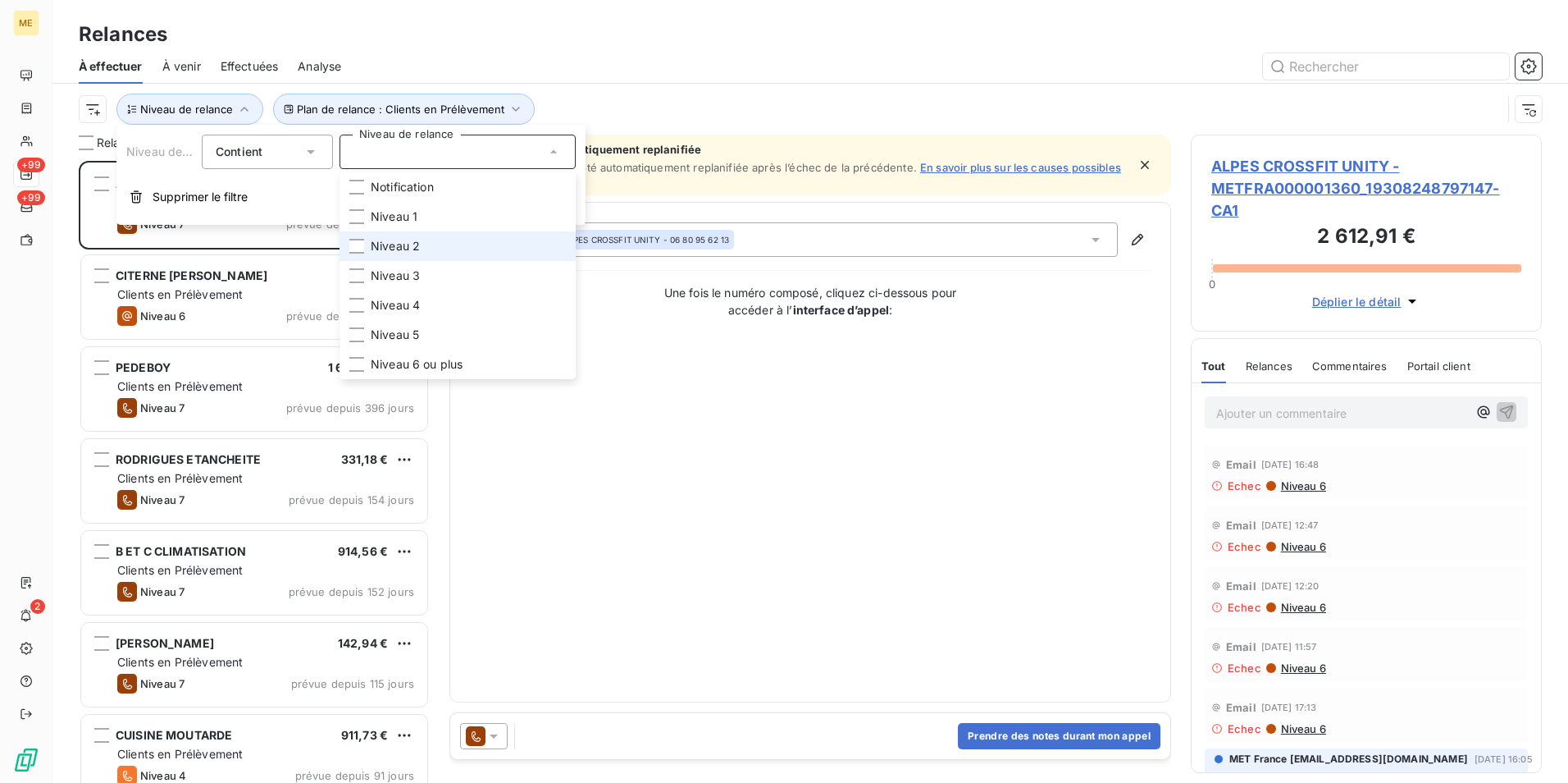
click at [446, 245] on li "Niveau 2" at bounding box center [457, 246] width 236 height 29
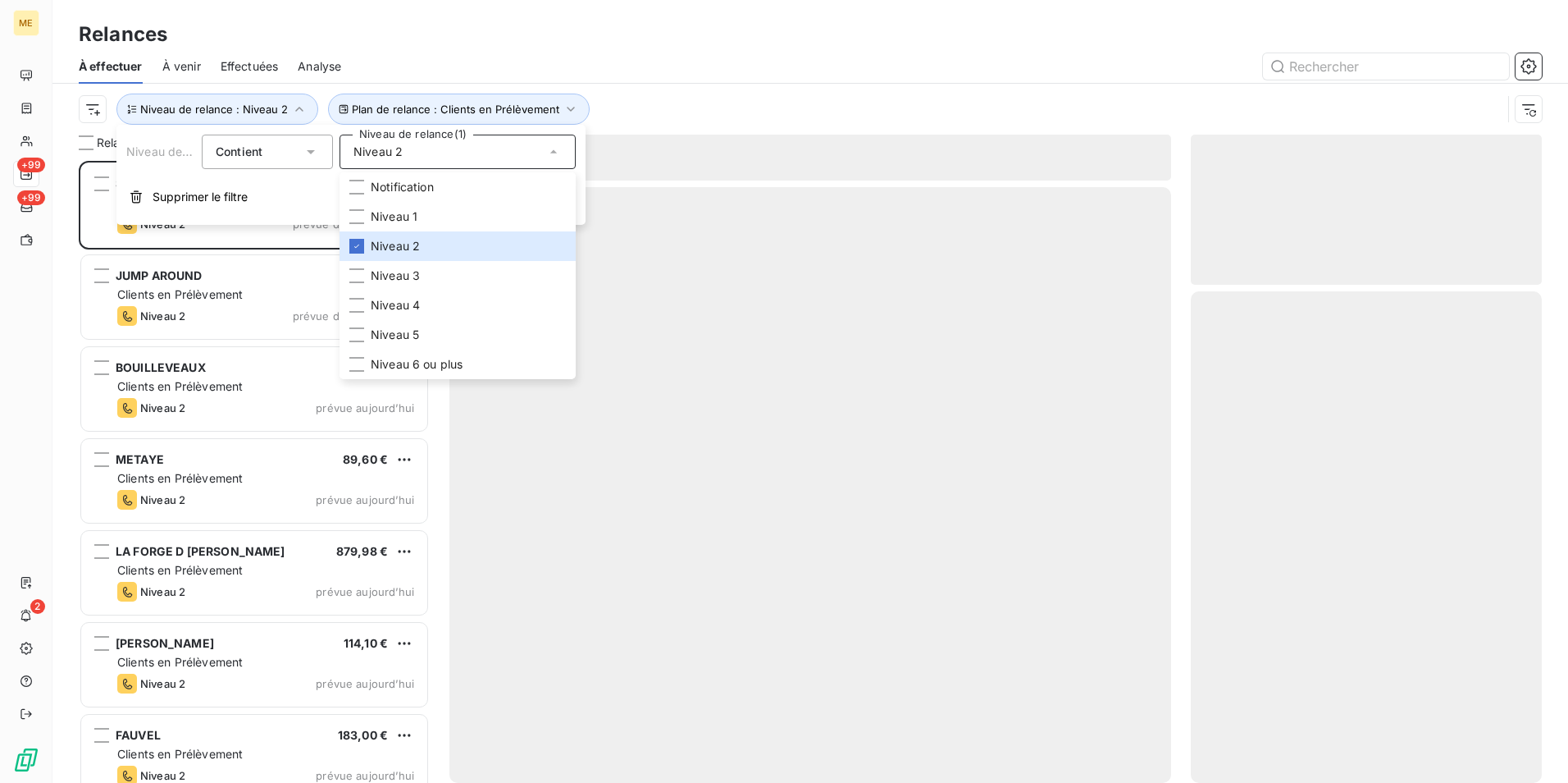
scroll to position [610, 339]
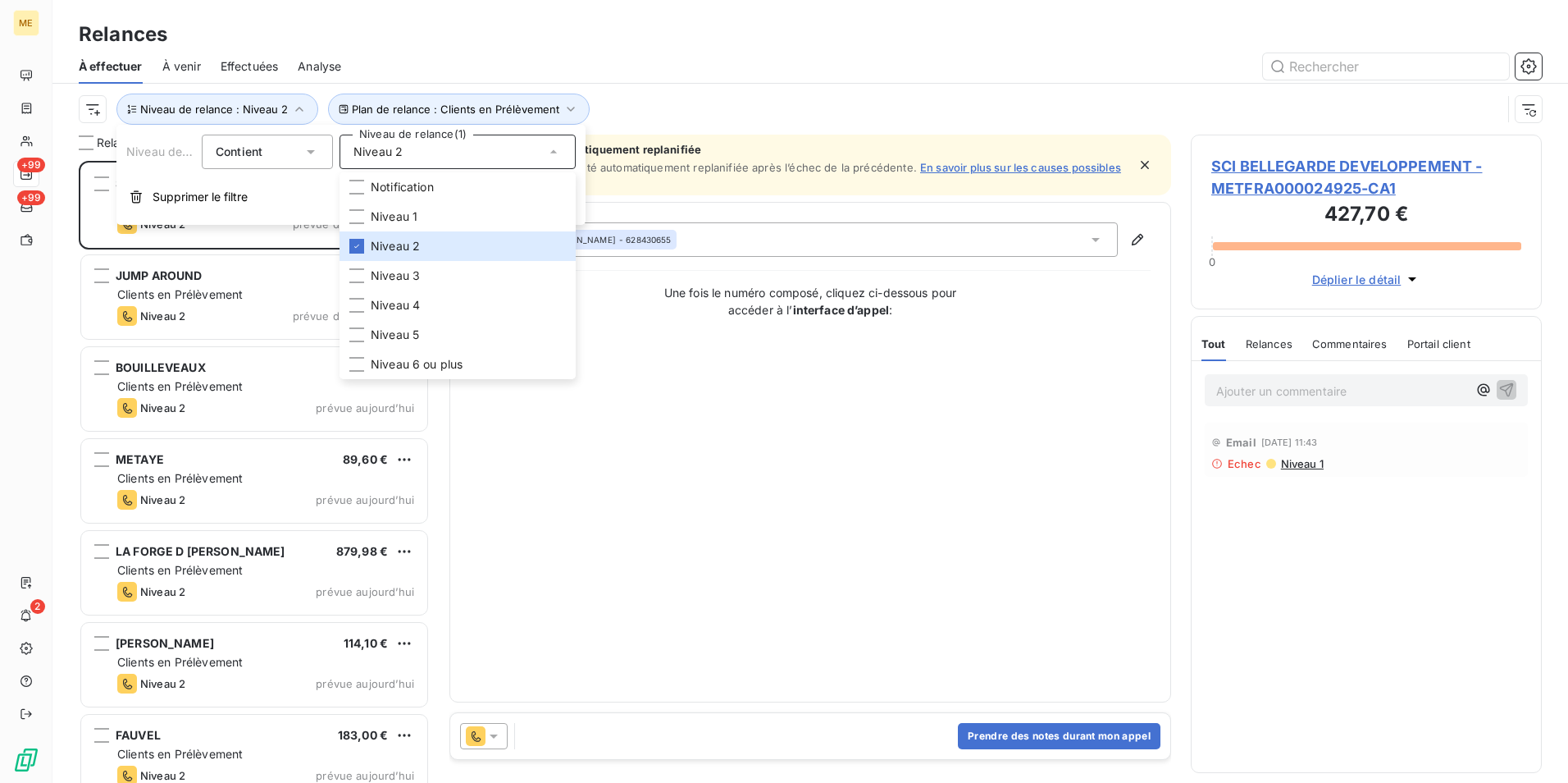
click at [680, 88] on div "Plan de relance : Clients en Prélèvement Niveau de relance : Niveau 2" at bounding box center [811, 109] width 1464 height 51
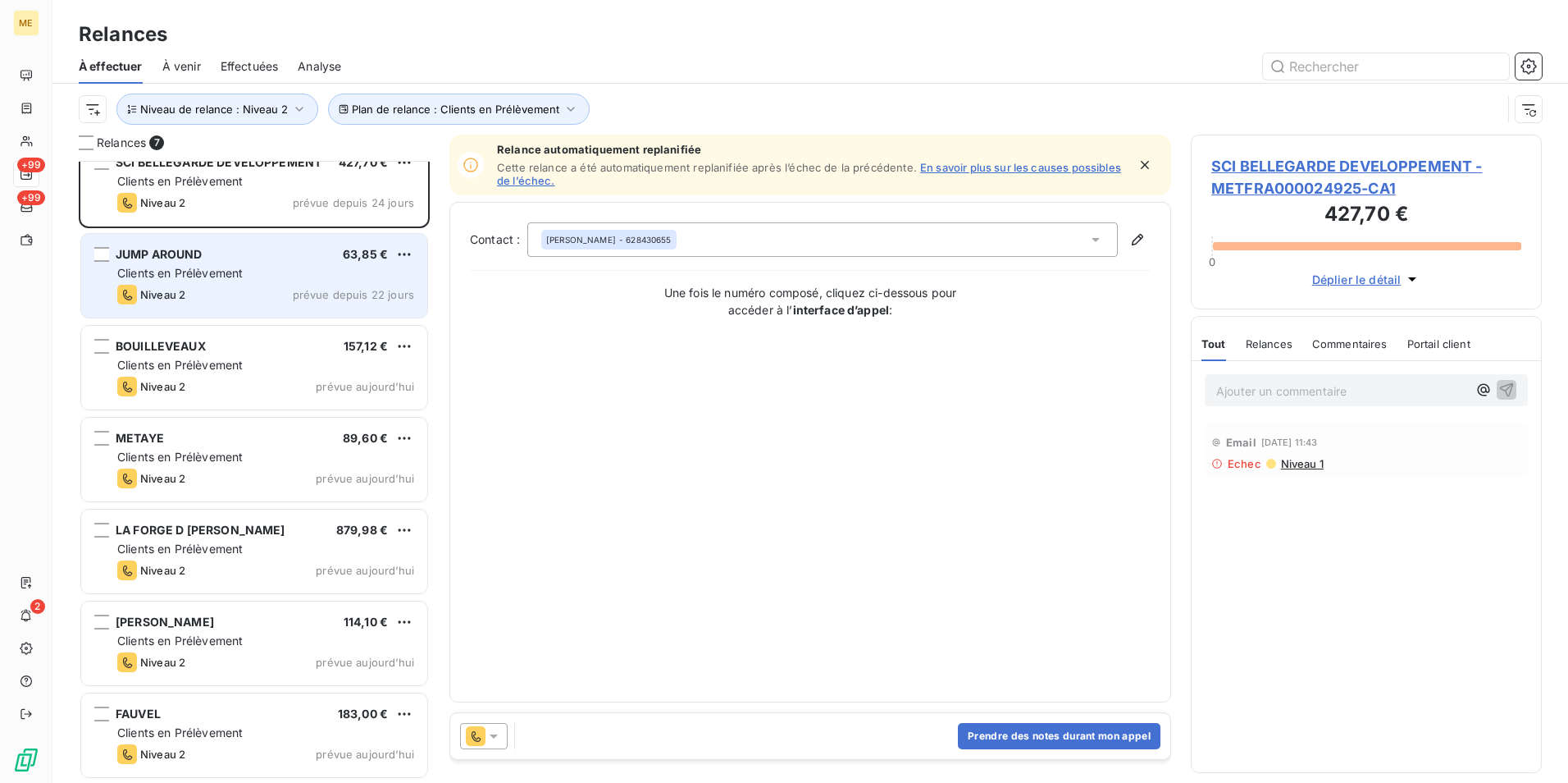
scroll to position [0, 0]
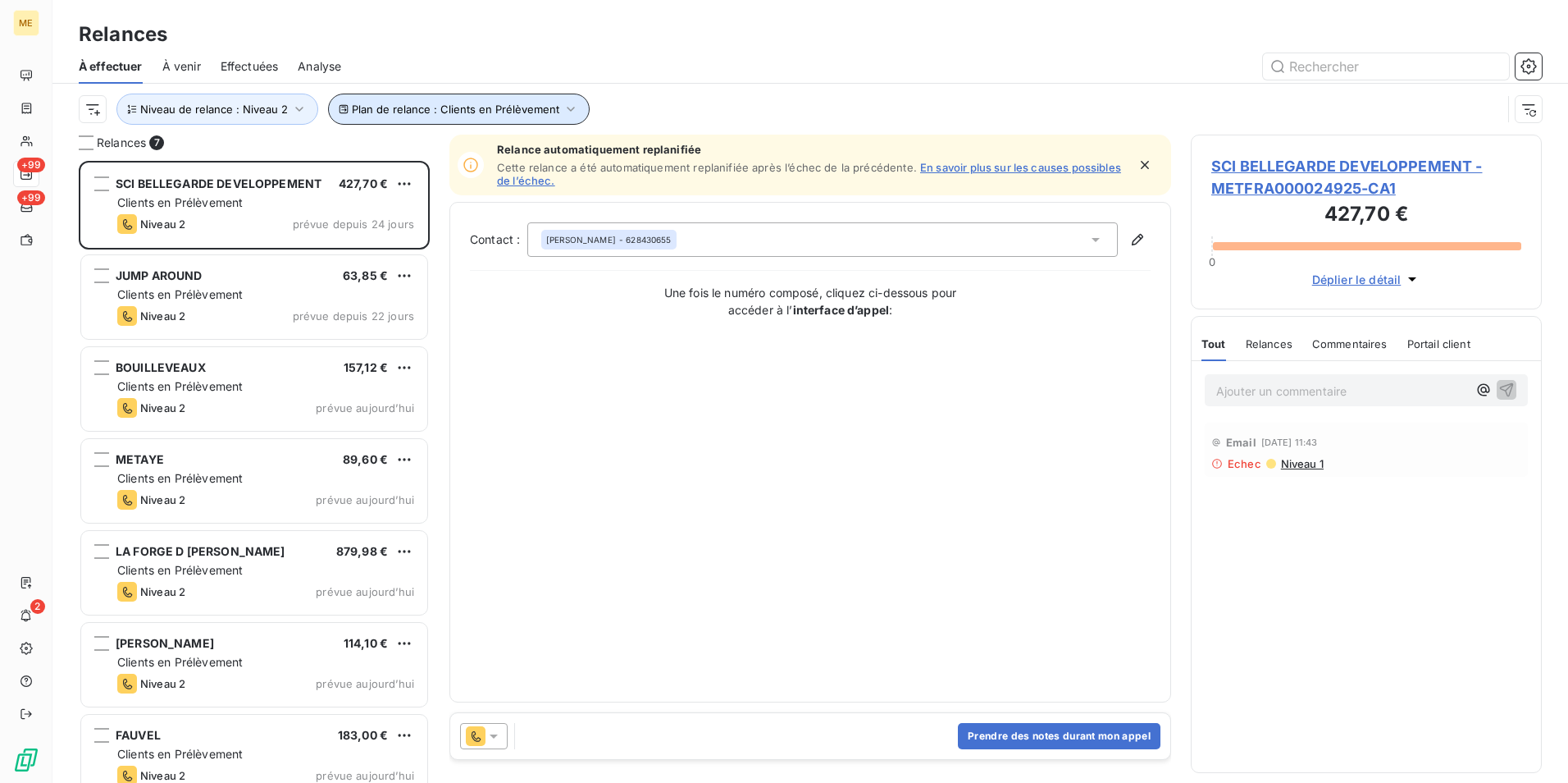
click at [491, 115] on span "Plan de relance : Clients en Prélèvement" at bounding box center [455, 109] width 208 height 13
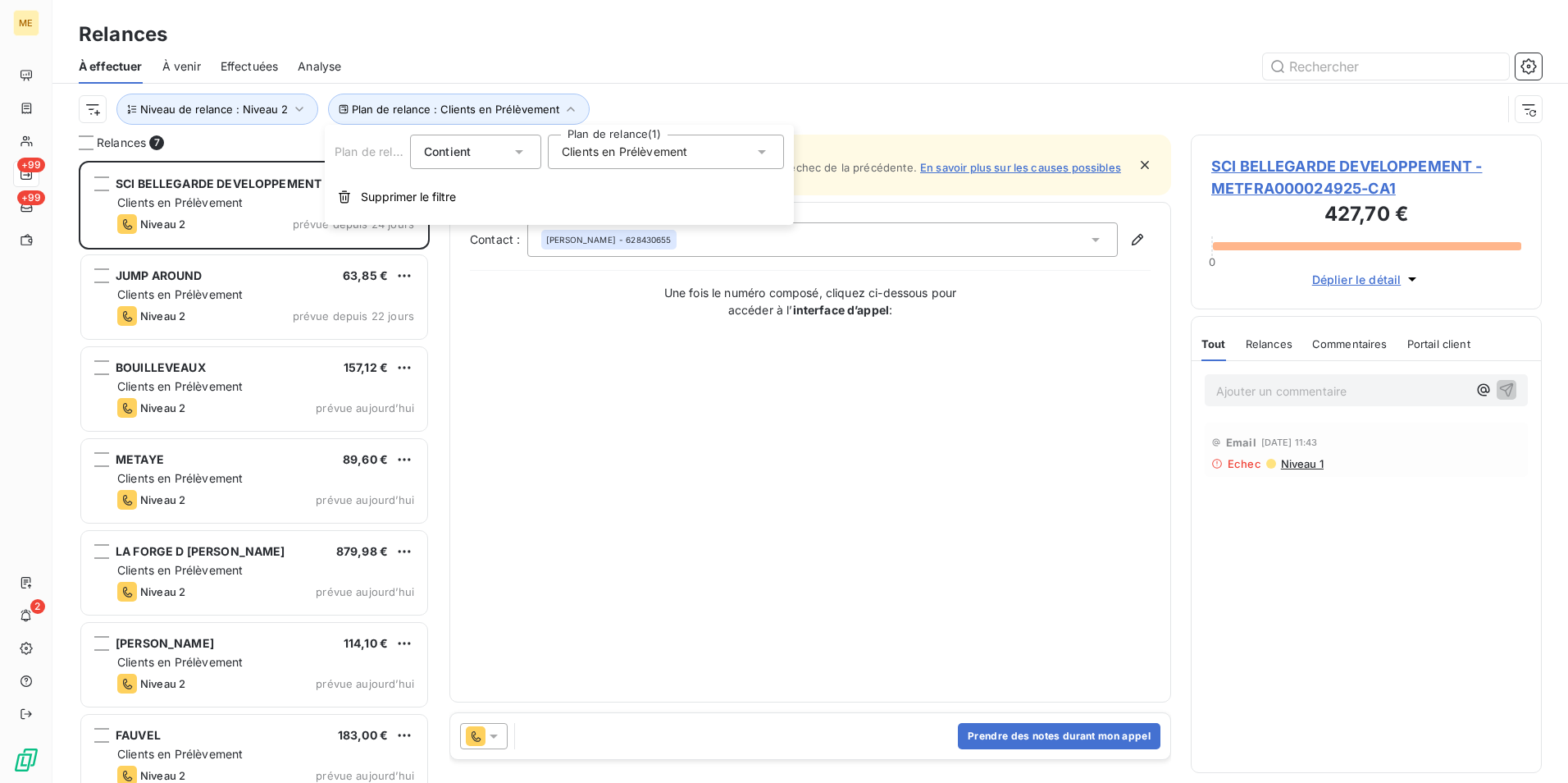
click at [688, 159] on span "Clients en Prélèvement" at bounding box center [624, 152] width 125 height 16
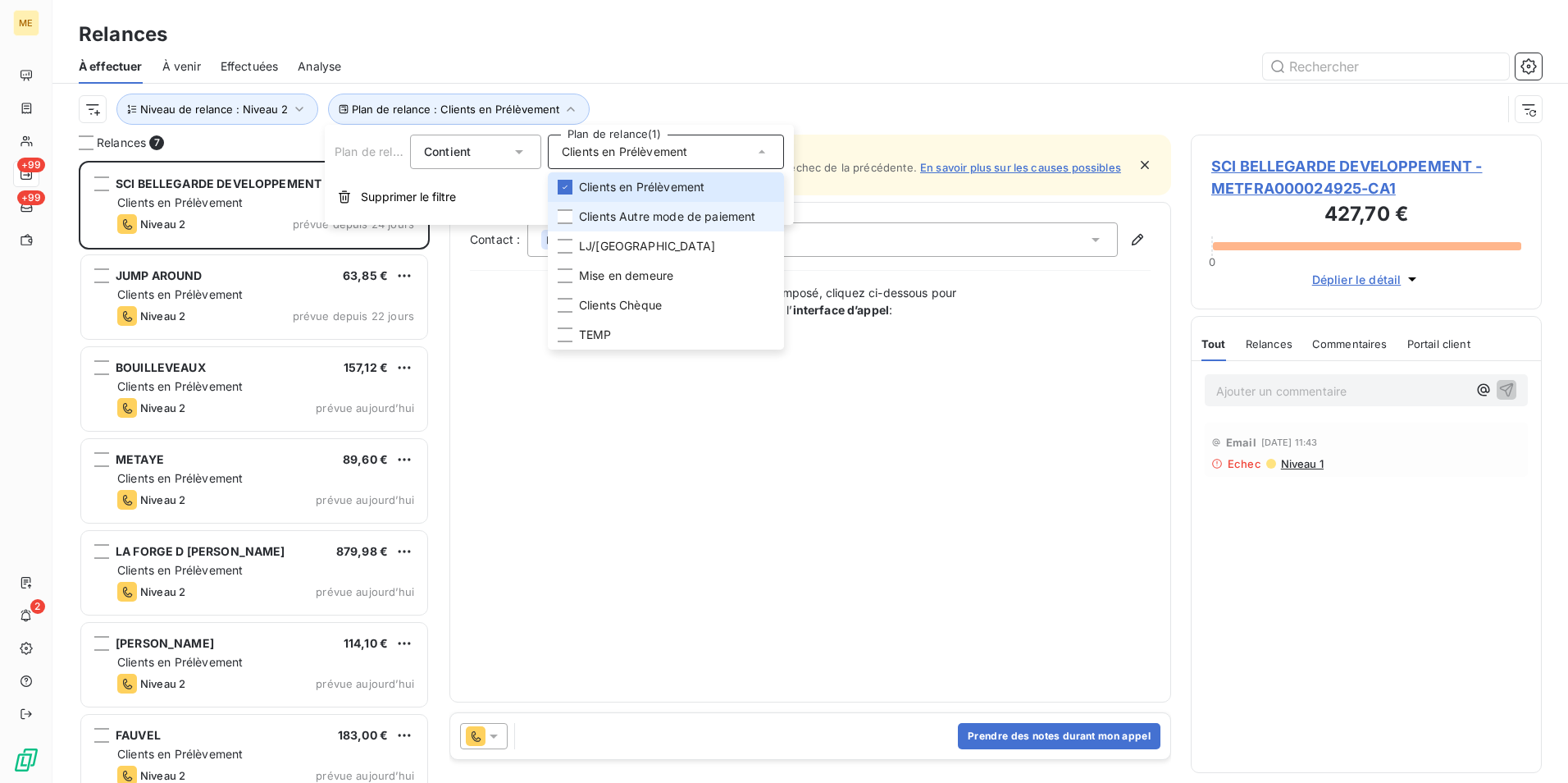
click at [695, 219] on span "Clients Autre mode de paiement" at bounding box center [668, 216] width 177 height 16
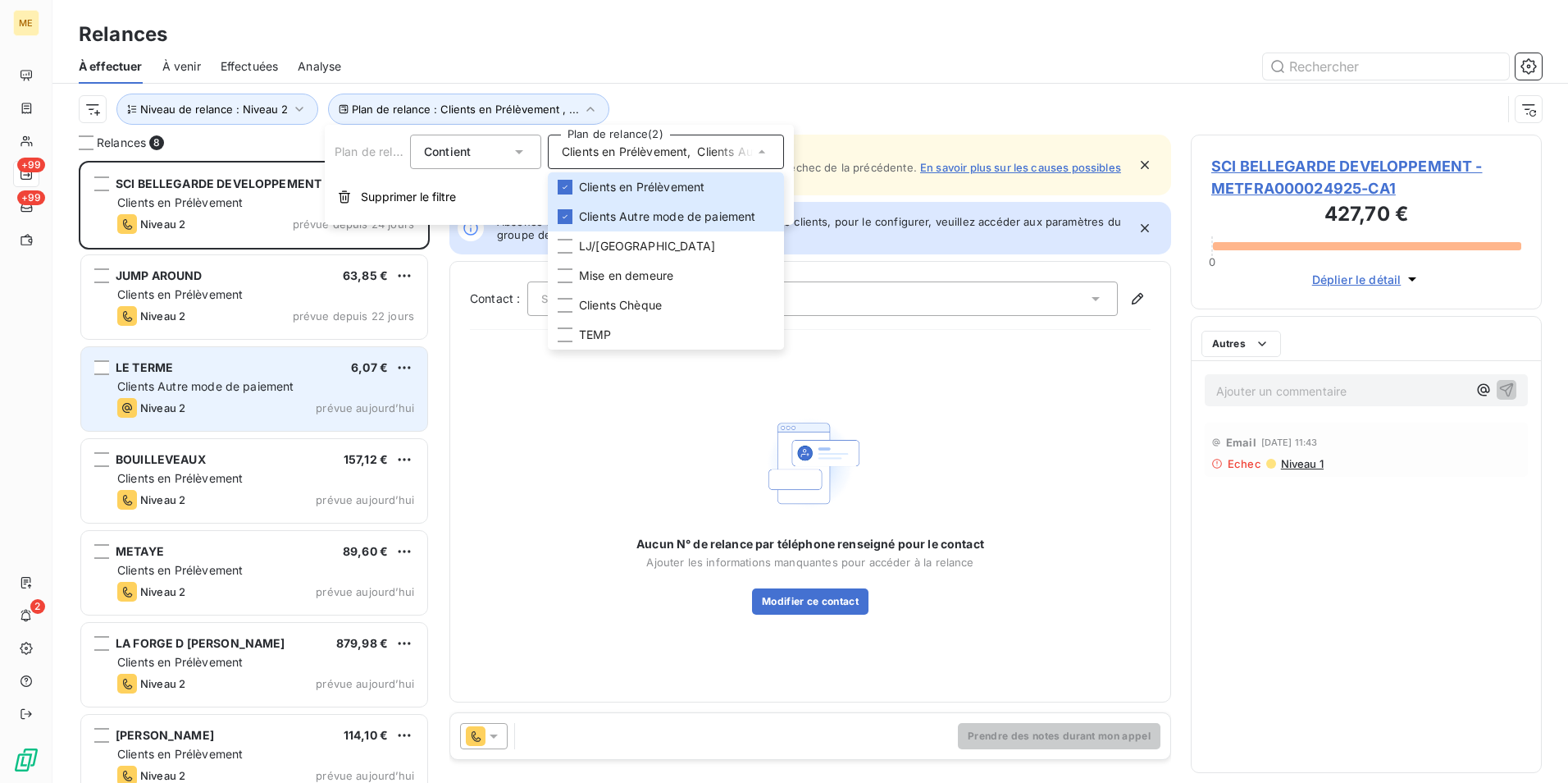
scroll to position [610, 339]
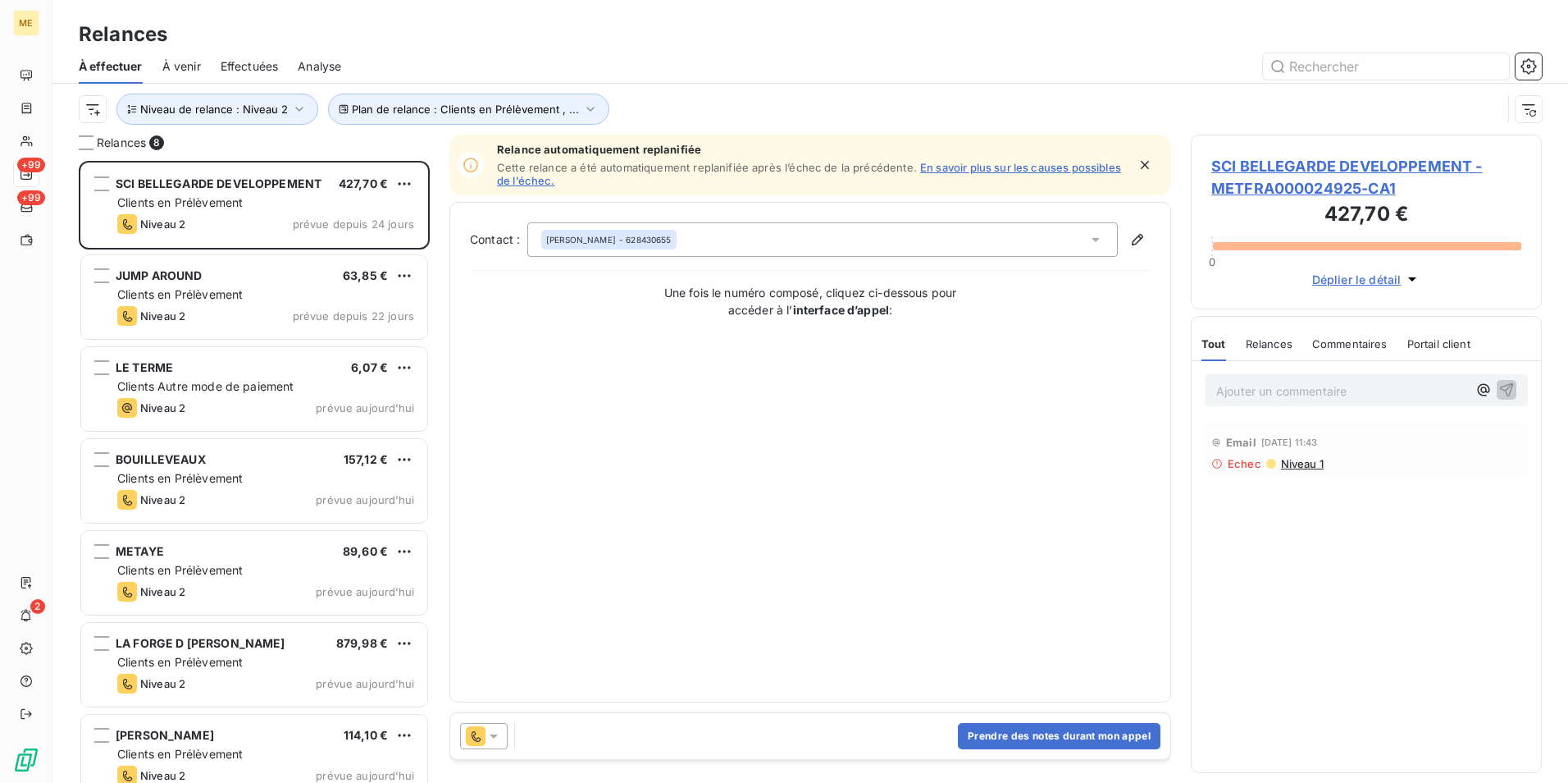
click at [689, 59] on div at bounding box center [952, 67] width 1181 height 26
click at [531, 110] on span "Plan de relance : Clients en Prélèvement , ..." at bounding box center [466, 109] width 228 height 13
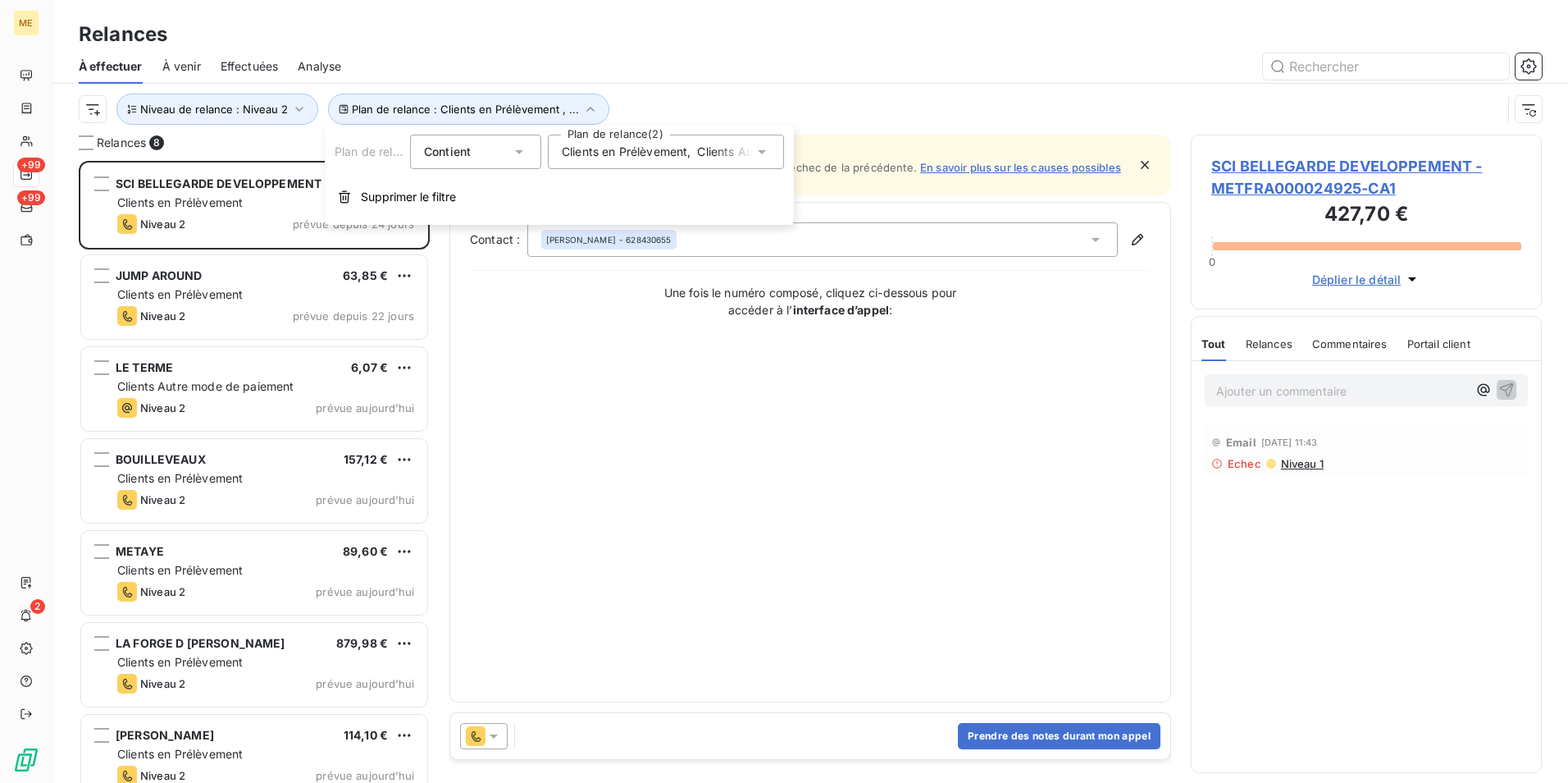
click at [657, 151] on span "Clients en Prélèvement" at bounding box center [624, 152] width 125 height 16
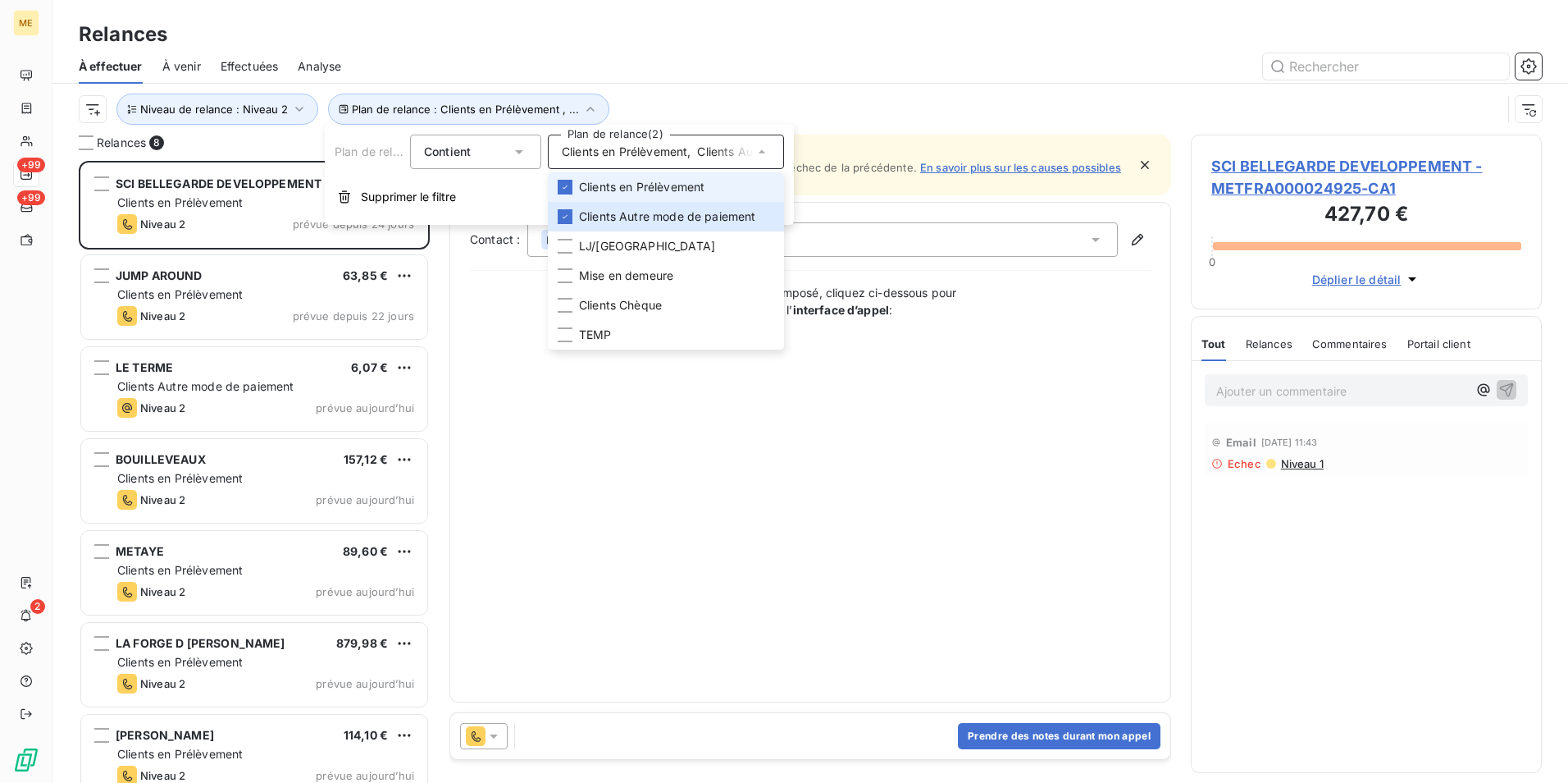
click at [651, 186] on span "Clients en Prélèvement" at bounding box center [641, 186] width 125 height 16
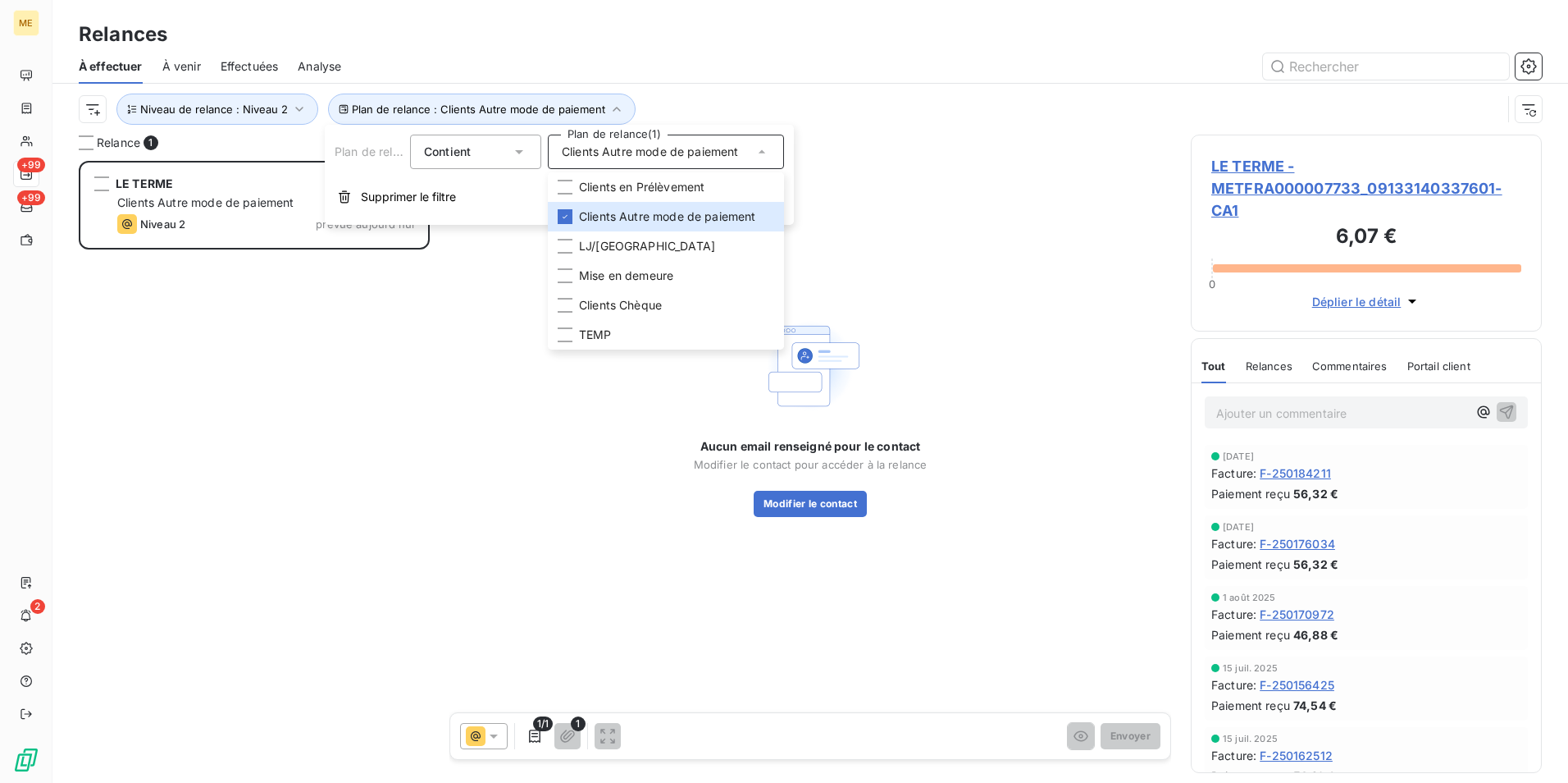
click at [774, 80] on div "À effectuer À venir Effectuées Analyse" at bounding box center [810, 66] width 1515 height 35
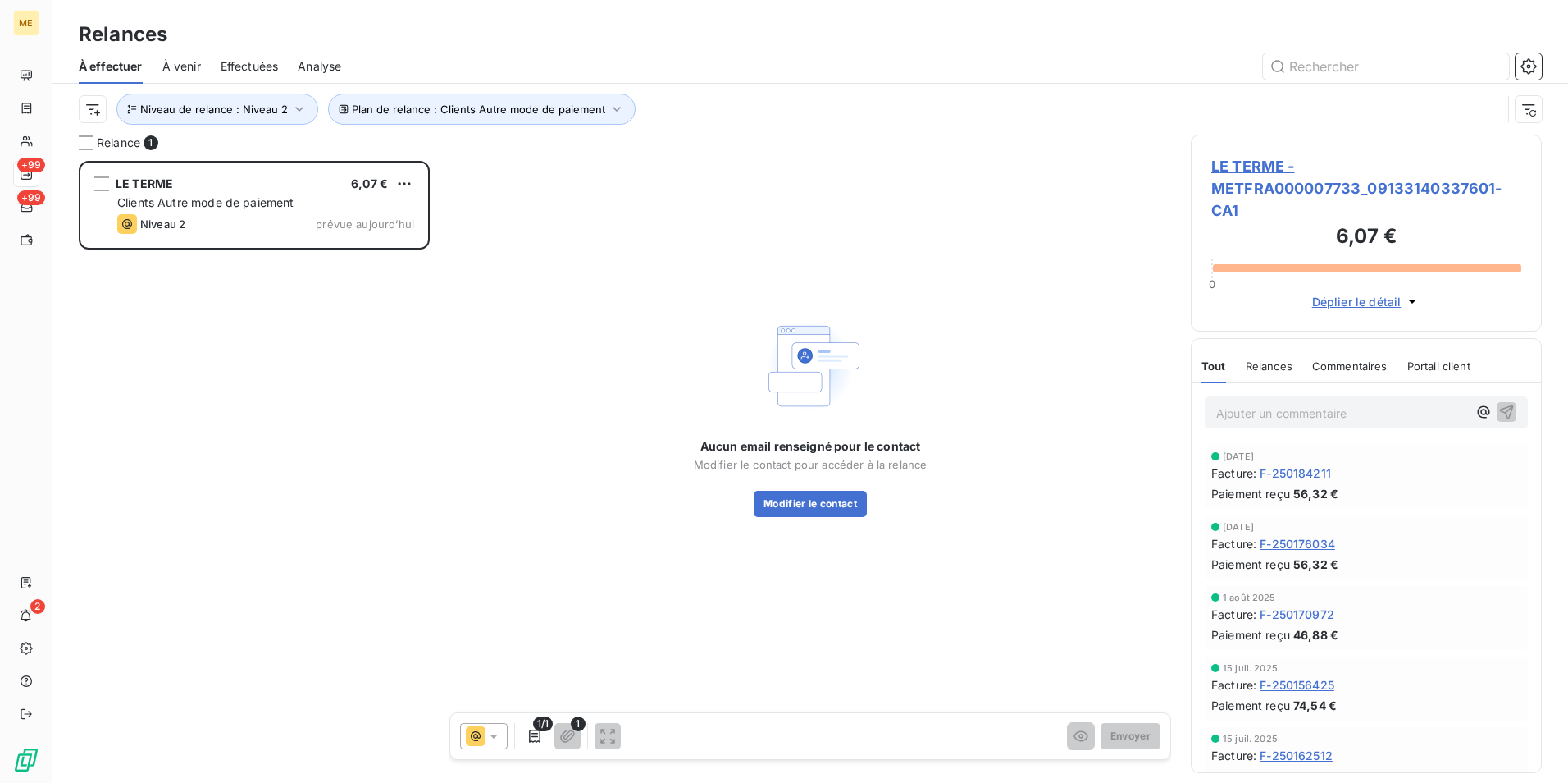
click at [277, 342] on div "LE TERME 6,07 € Clients Autre mode de paiement Niveau 2 prévue aujourd’hui" at bounding box center [254, 471] width 351 height 622
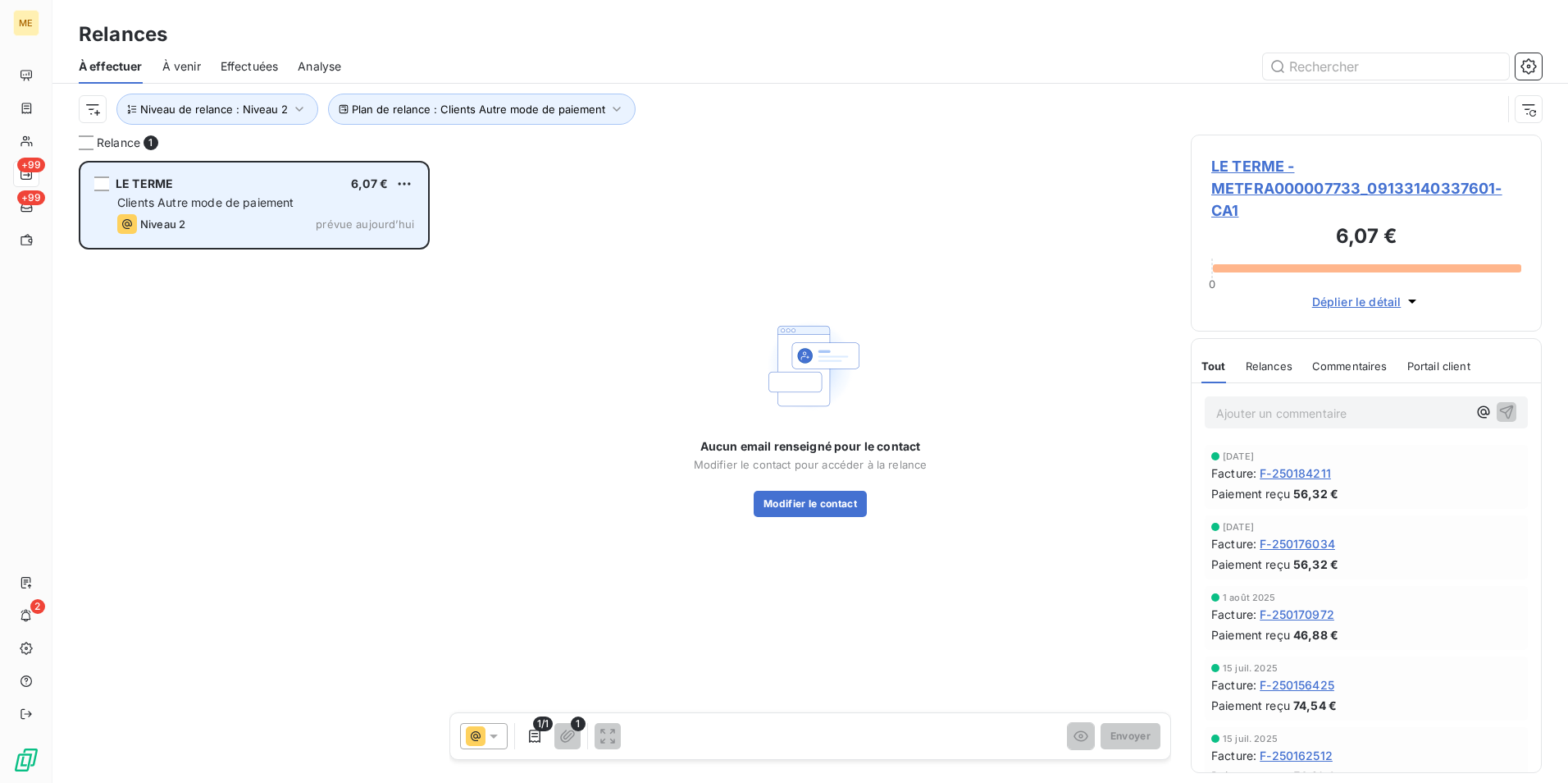
click at [259, 202] on span "Clients Autre mode de paiement" at bounding box center [206, 202] width 177 height 14
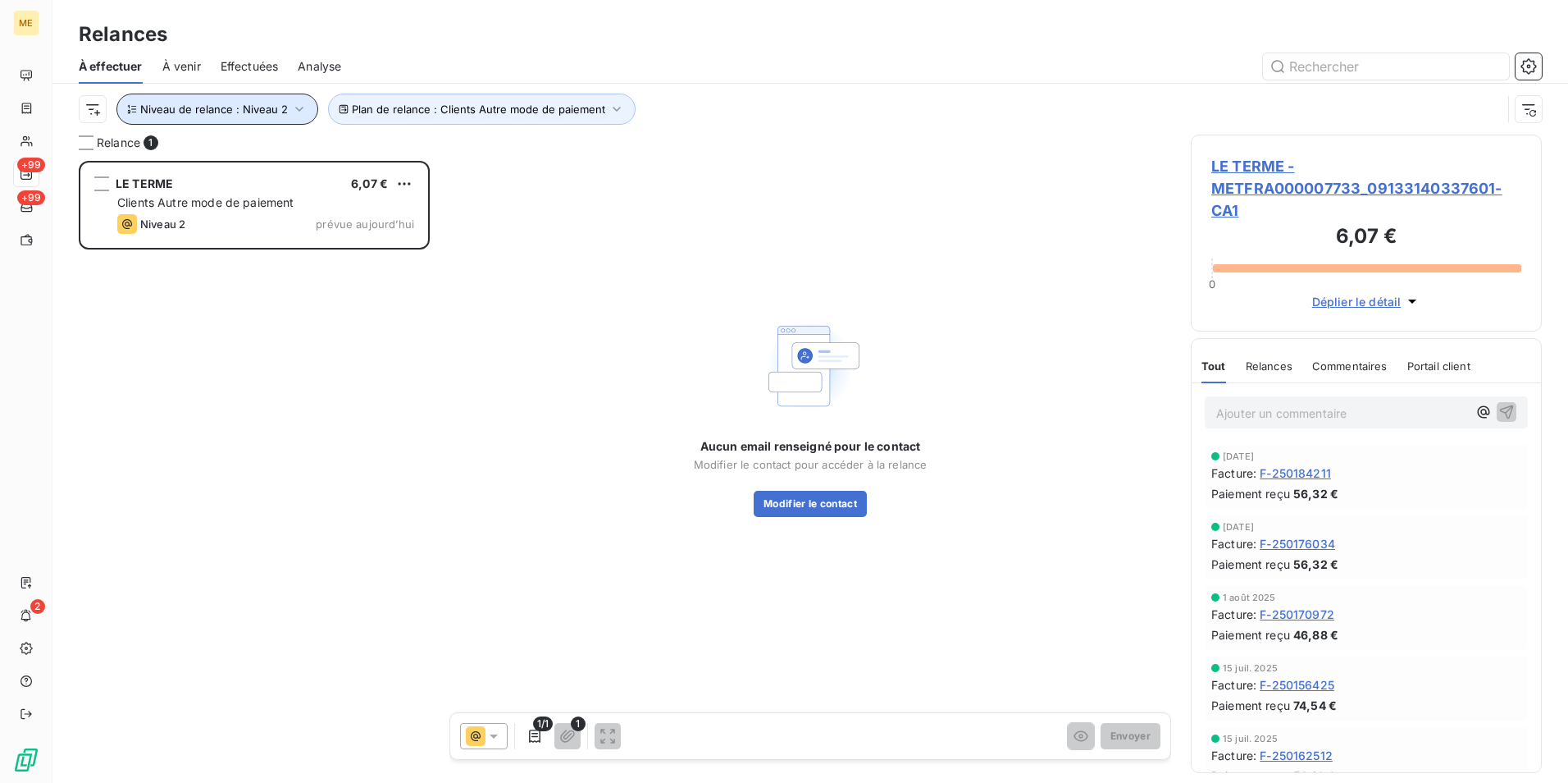
click at [292, 108] on icon "button" at bounding box center [299, 108] width 16 height 16
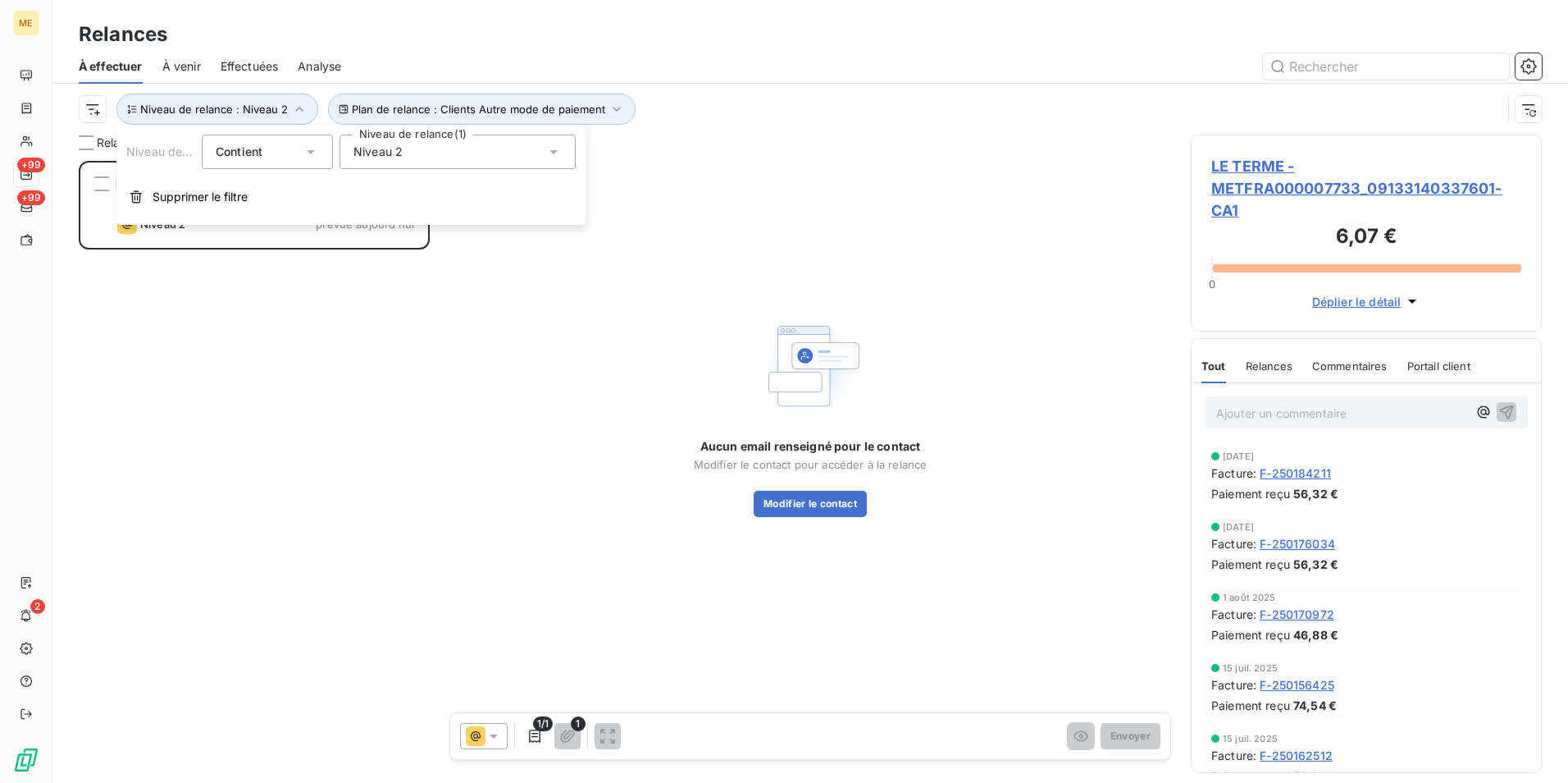
click at [522, 151] on div "Niveau 2" at bounding box center [457, 152] width 236 height 35
click at [447, 244] on li "Niveau 2" at bounding box center [457, 246] width 236 height 29
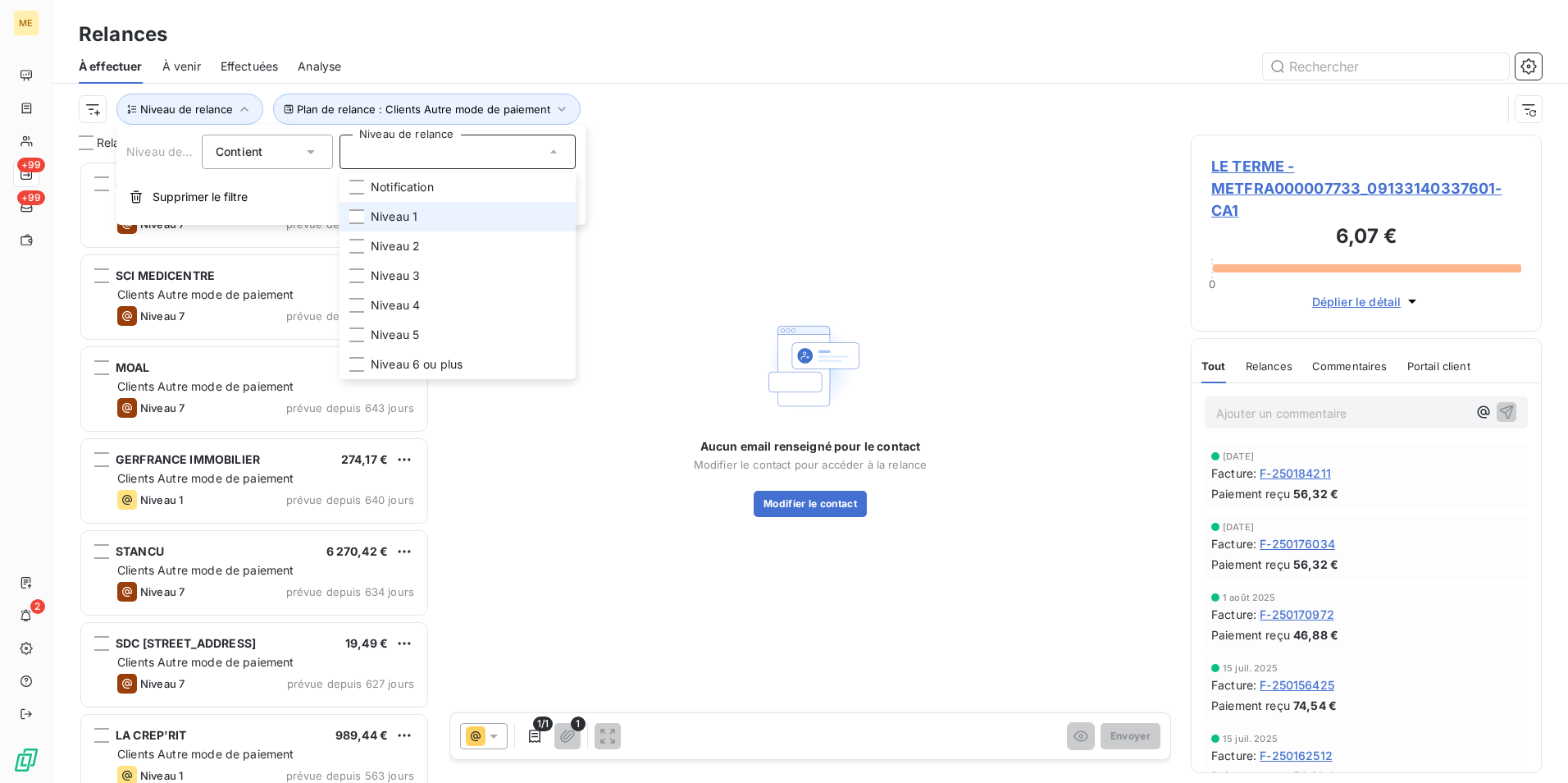
click at [427, 214] on li "Niveau 1" at bounding box center [457, 216] width 236 height 29
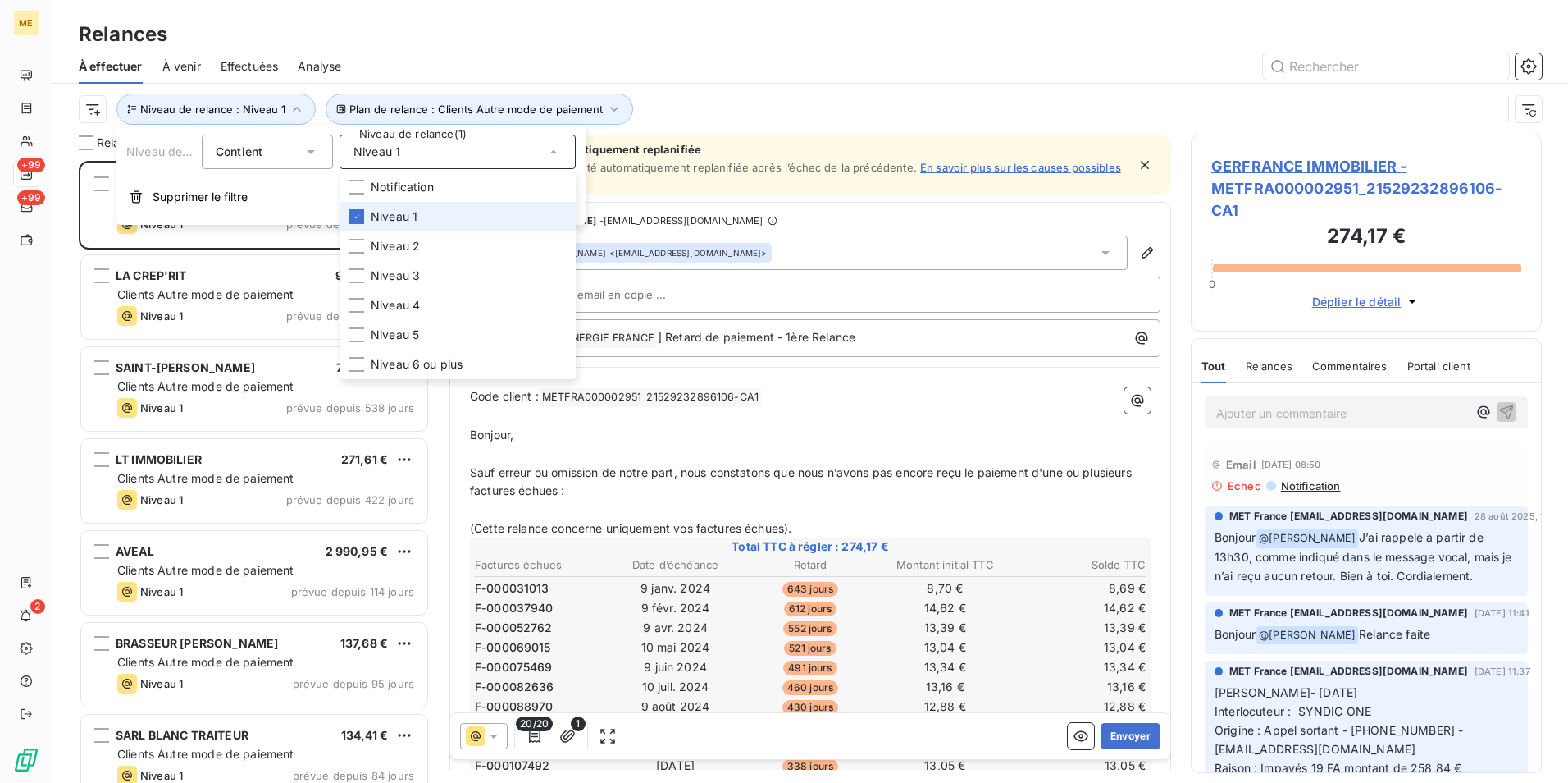
click at [427, 214] on li "Niveau 1" at bounding box center [457, 216] width 236 height 29
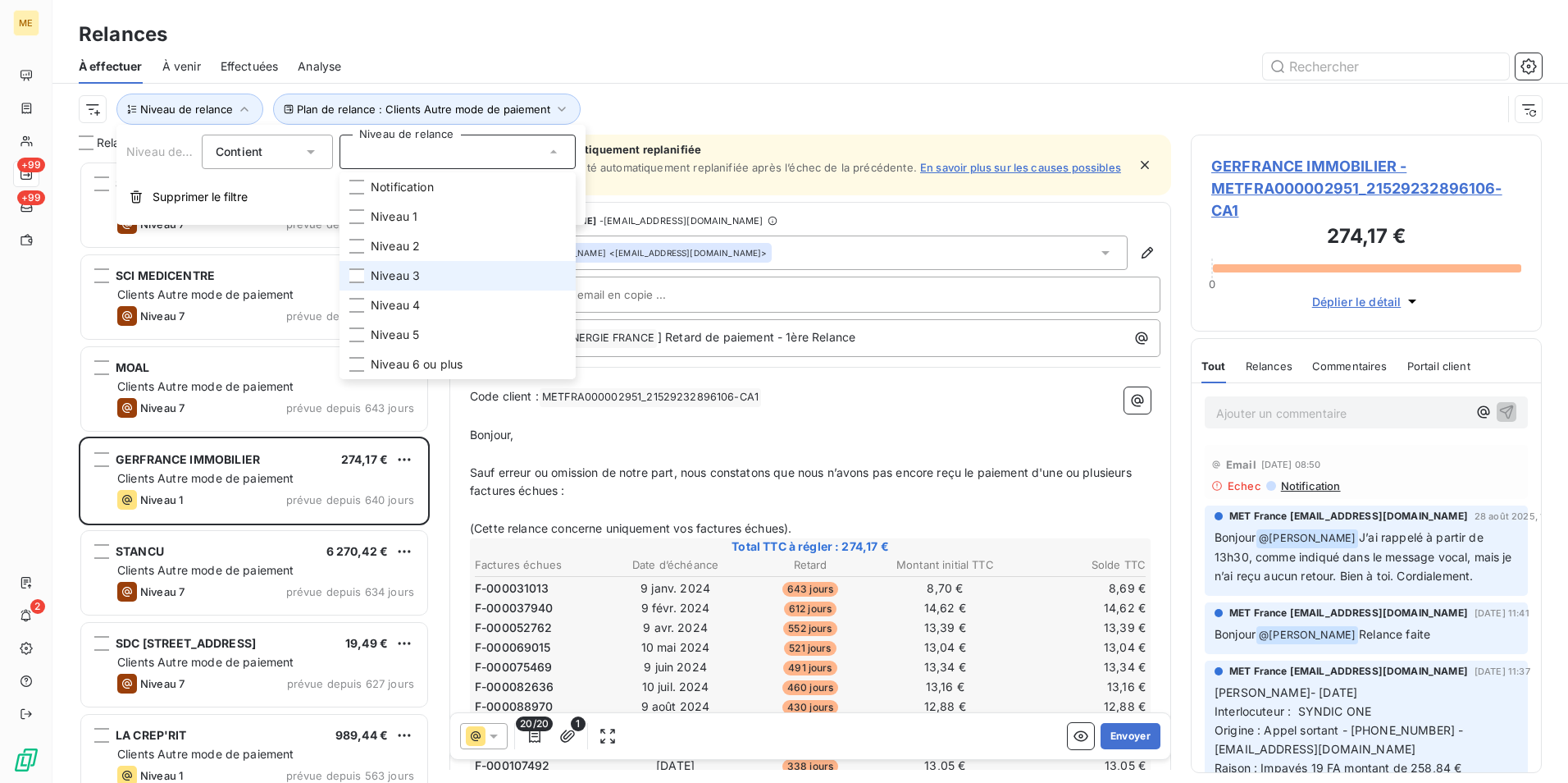
click at [436, 273] on li "Niveau 3" at bounding box center [457, 275] width 236 height 29
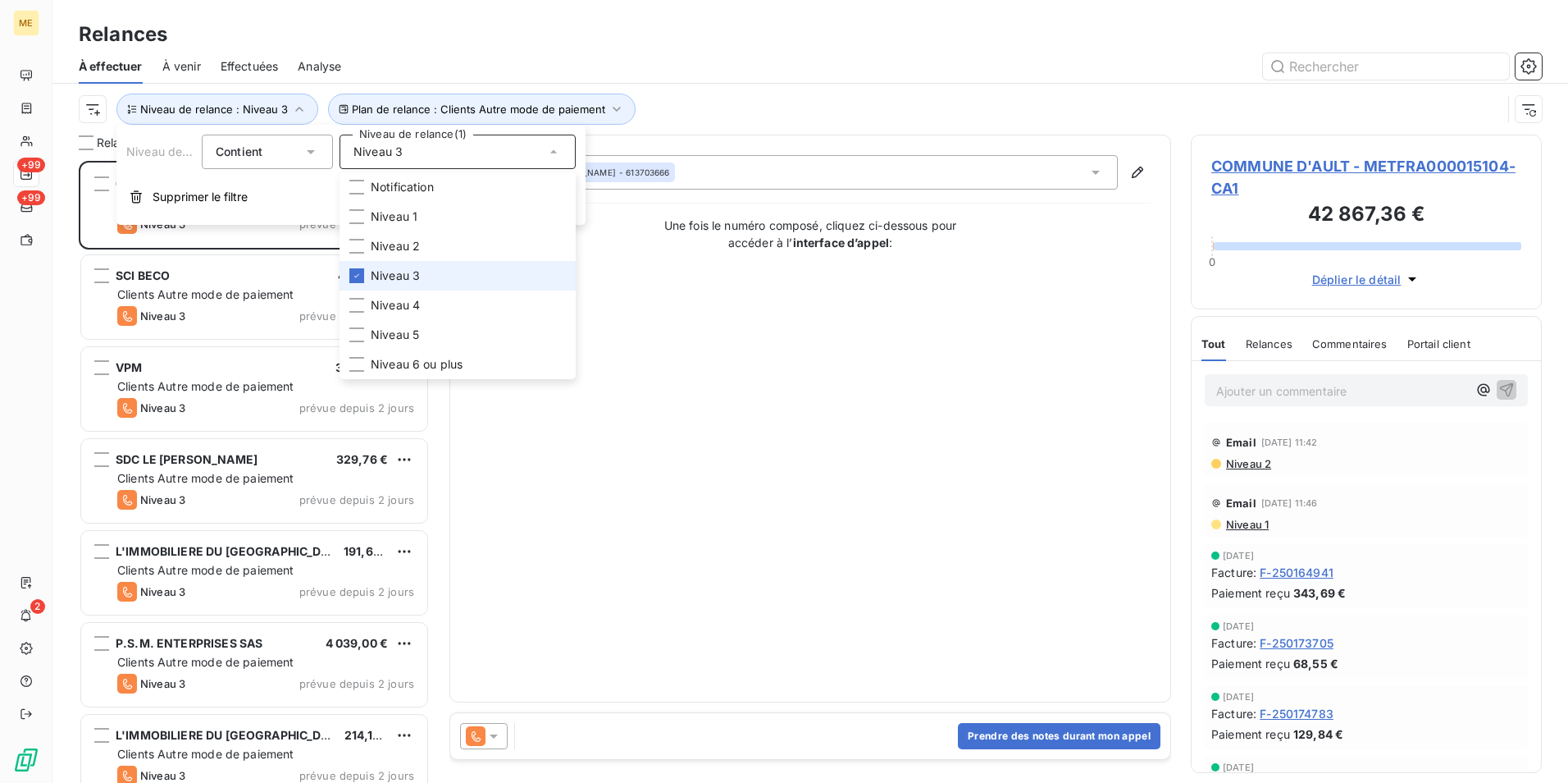
click at [436, 273] on li "Niveau 3" at bounding box center [457, 275] width 236 height 29
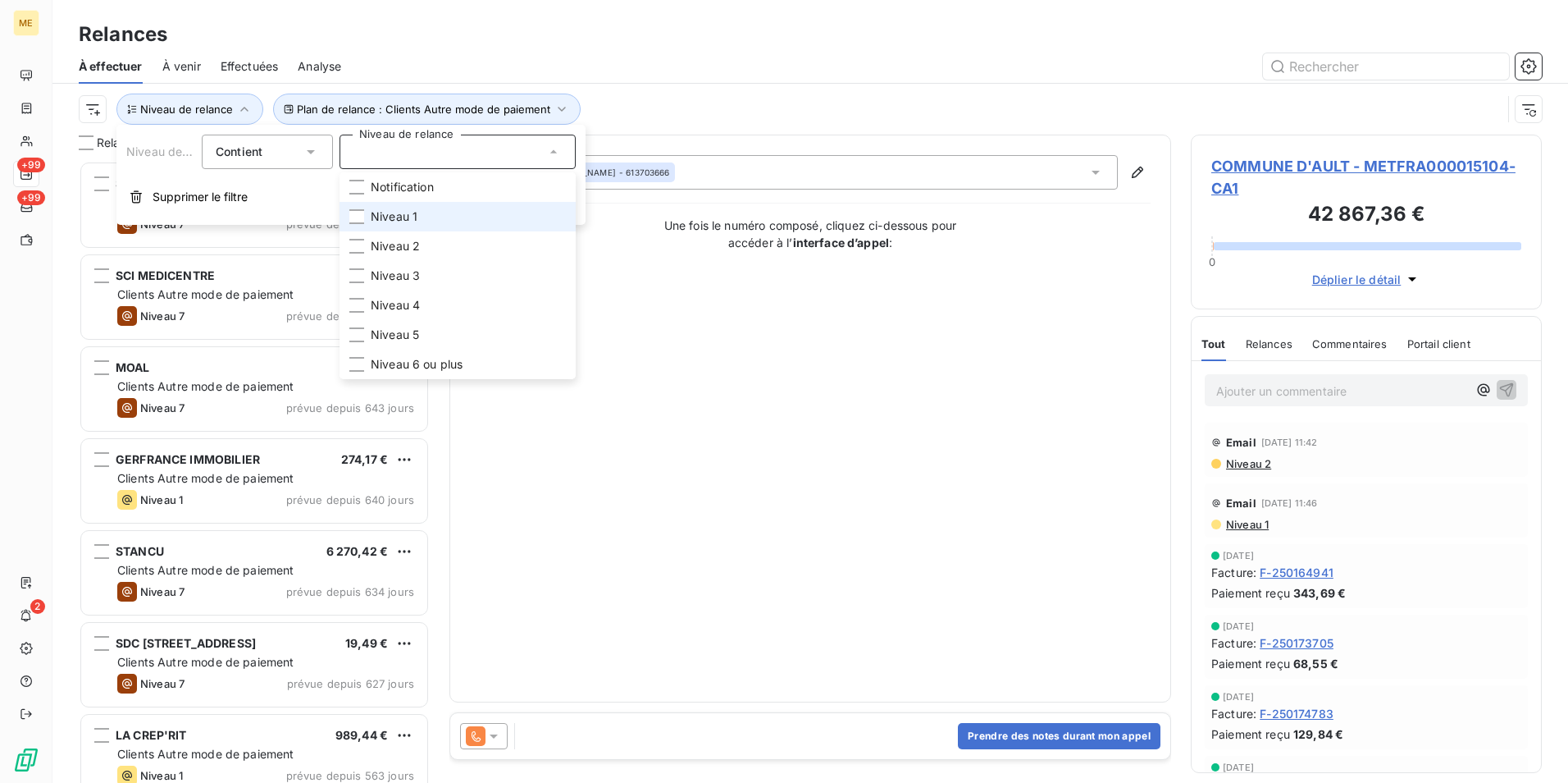
click at [436, 215] on li "Niveau 1" at bounding box center [457, 216] width 236 height 29
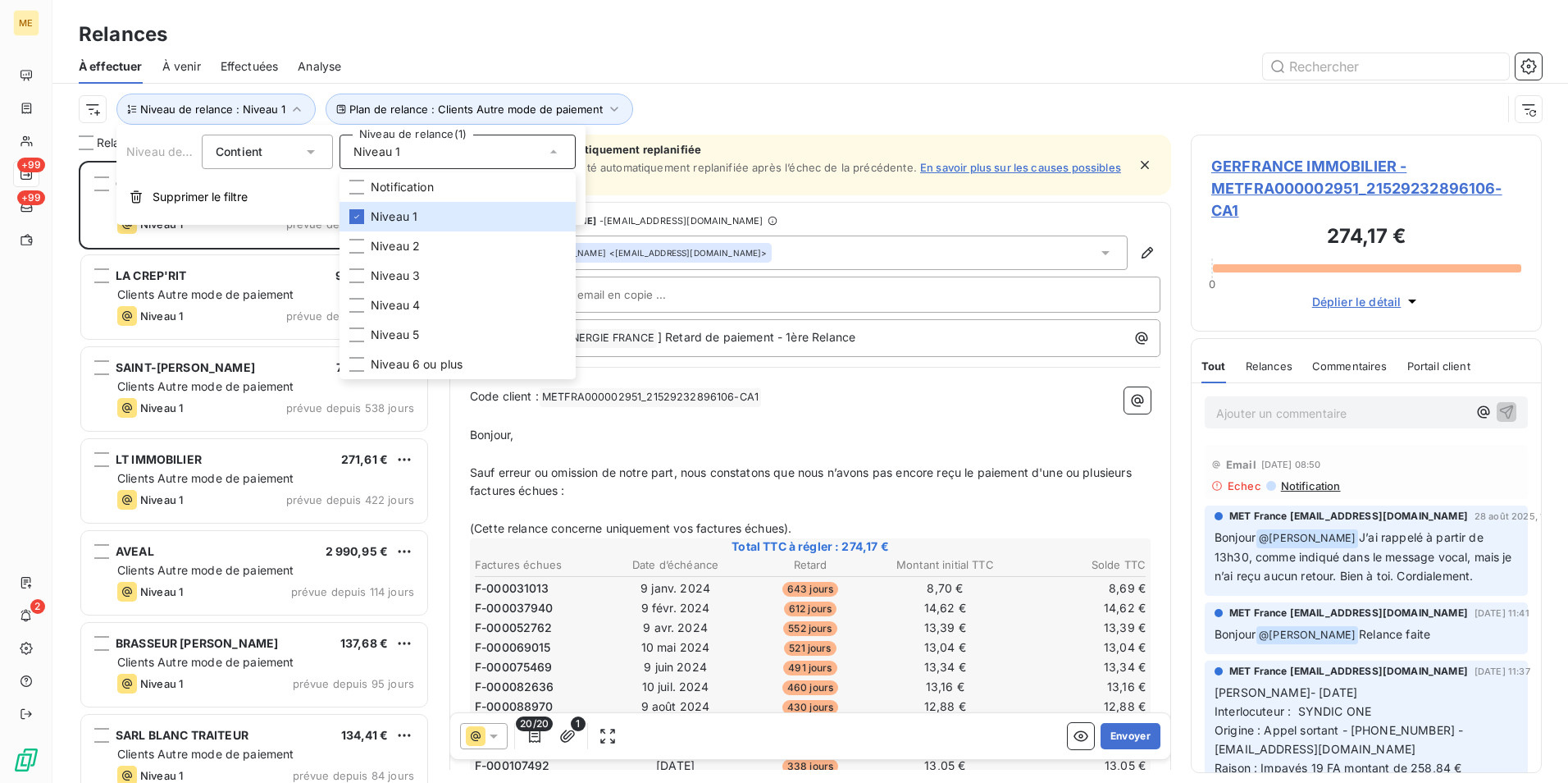
click at [797, 89] on div "Plan de relance : Clients Autre mode de paiement Niveau de relance : Niveau 1" at bounding box center [811, 109] width 1464 height 51
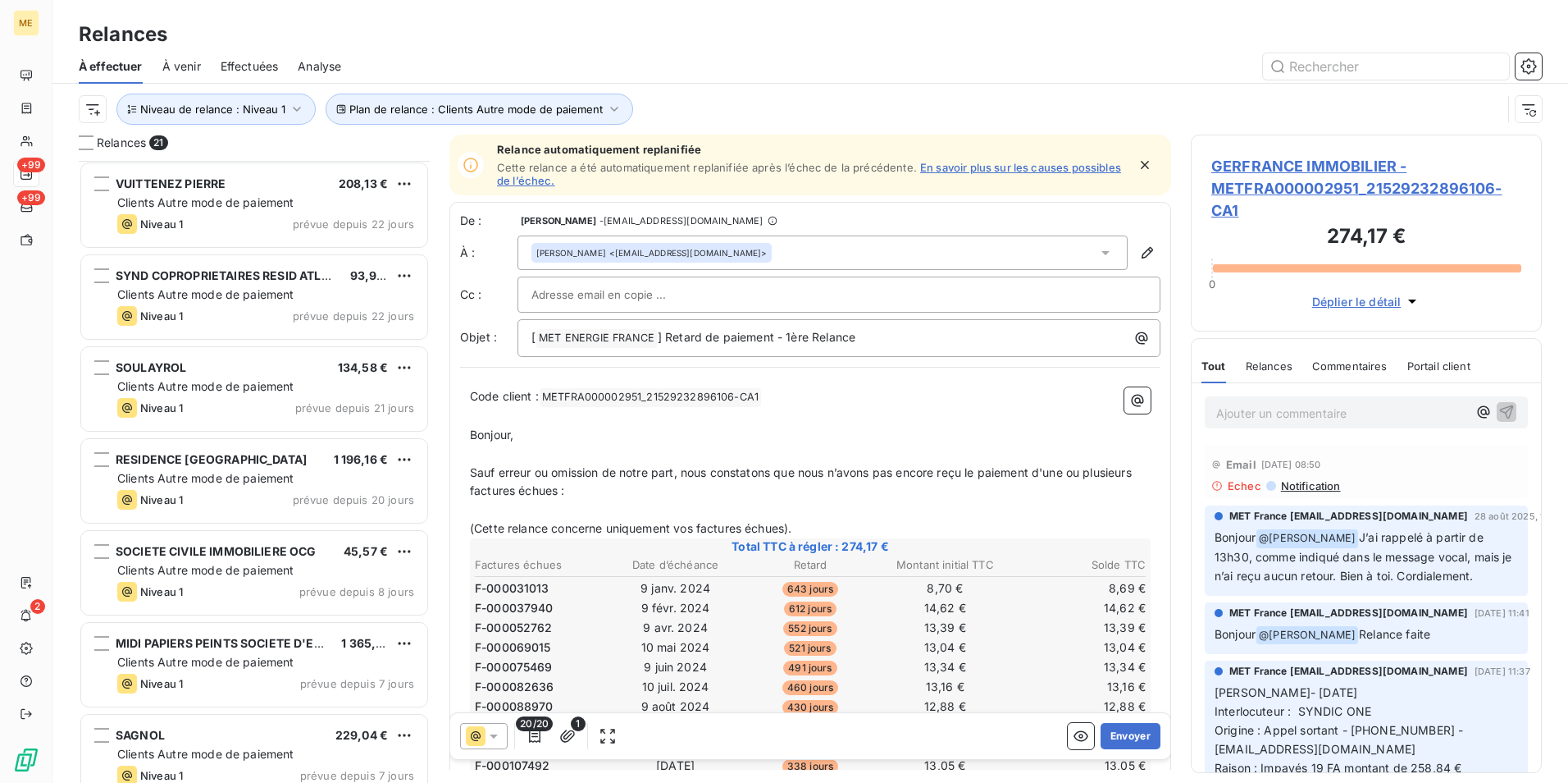
scroll to position [1309, 0]
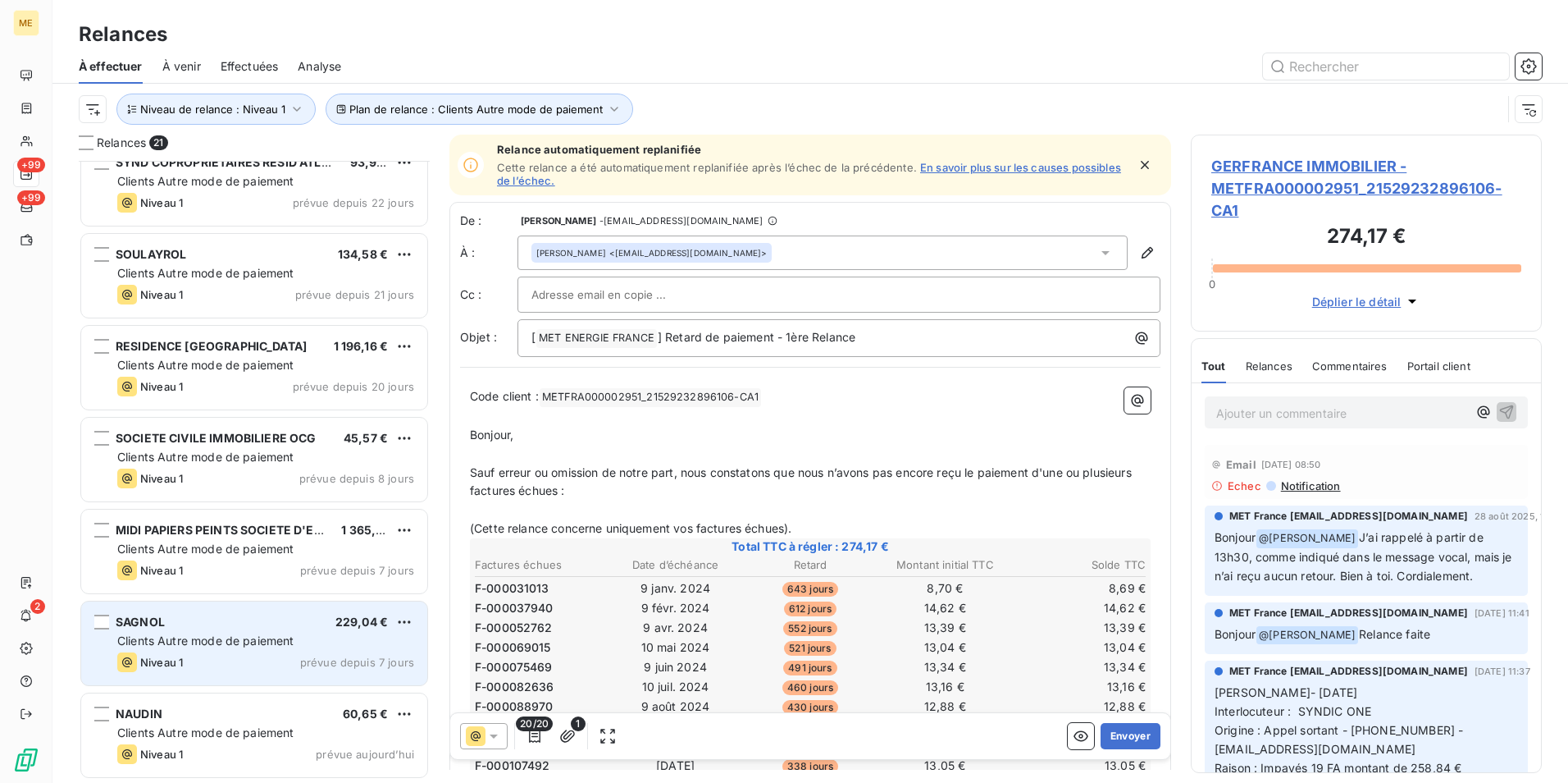
click at [250, 620] on div "SAGNOL 229,04 €" at bounding box center [266, 622] width 297 height 15
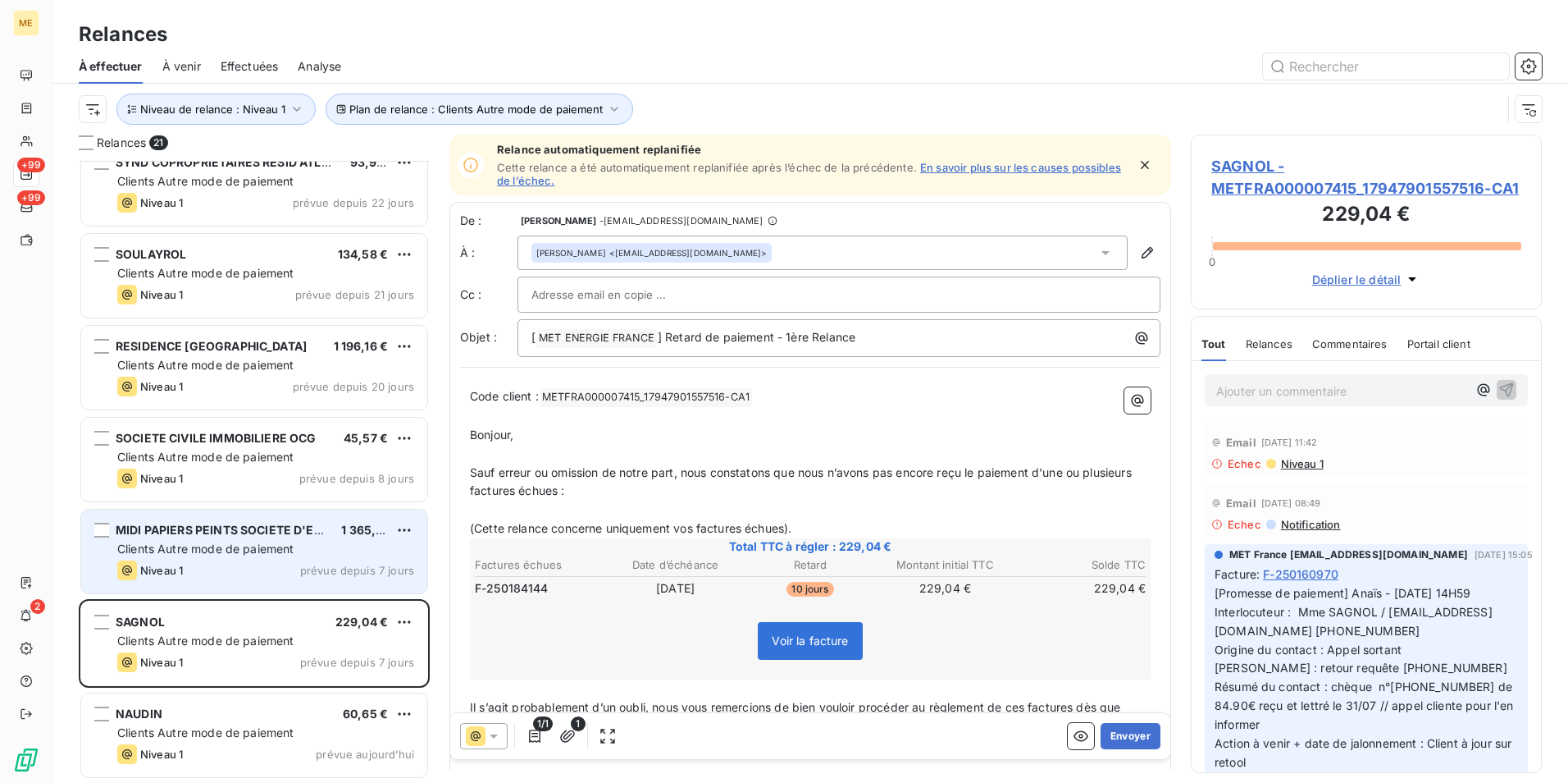
click at [258, 549] on span "Clients Autre mode de paiement" at bounding box center [206, 549] width 177 height 14
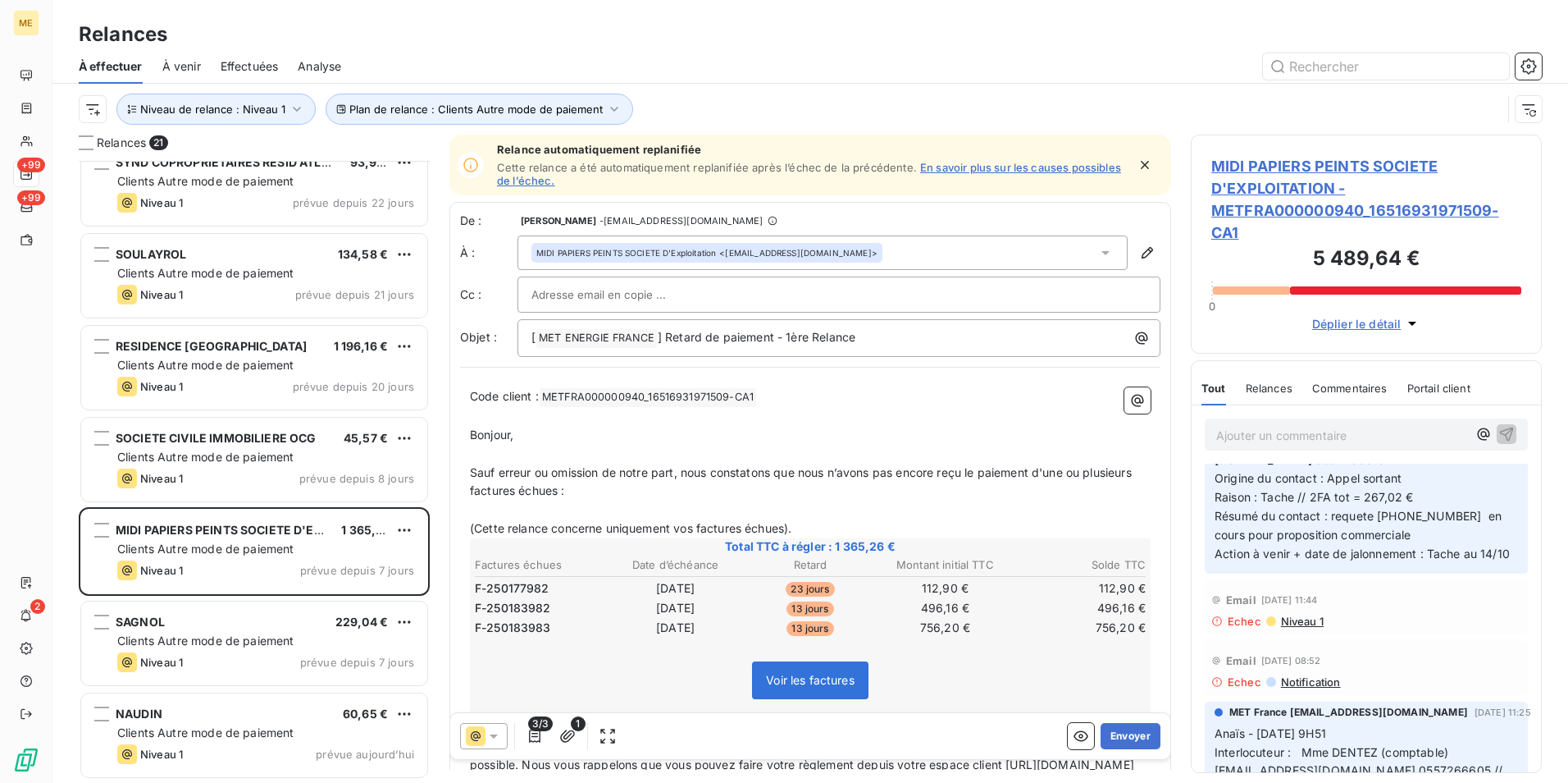
scroll to position [164, 0]
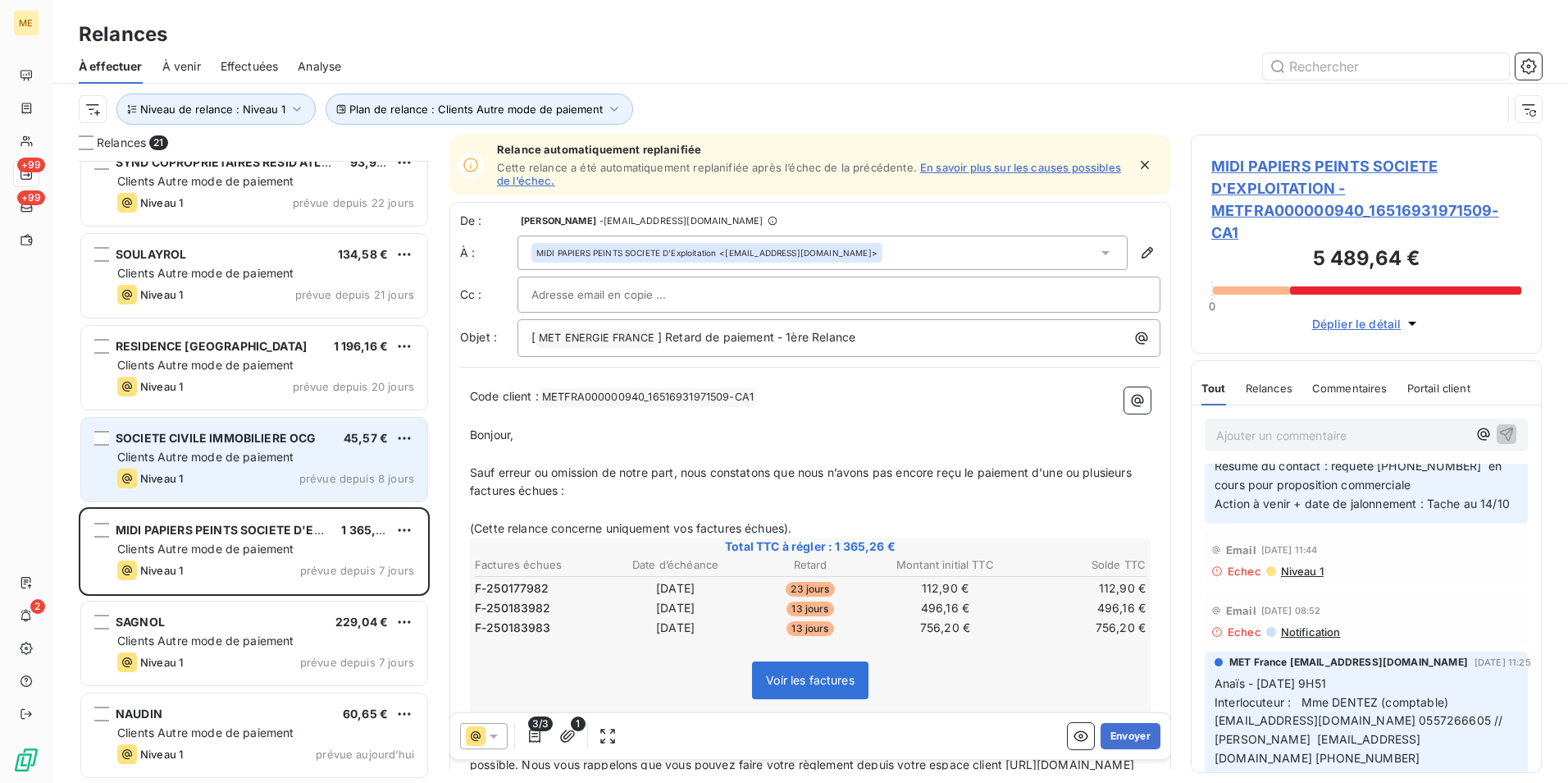
click at [248, 469] on div "Niveau 1 prévue depuis 8 jours" at bounding box center [266, 478] width 297 height 20
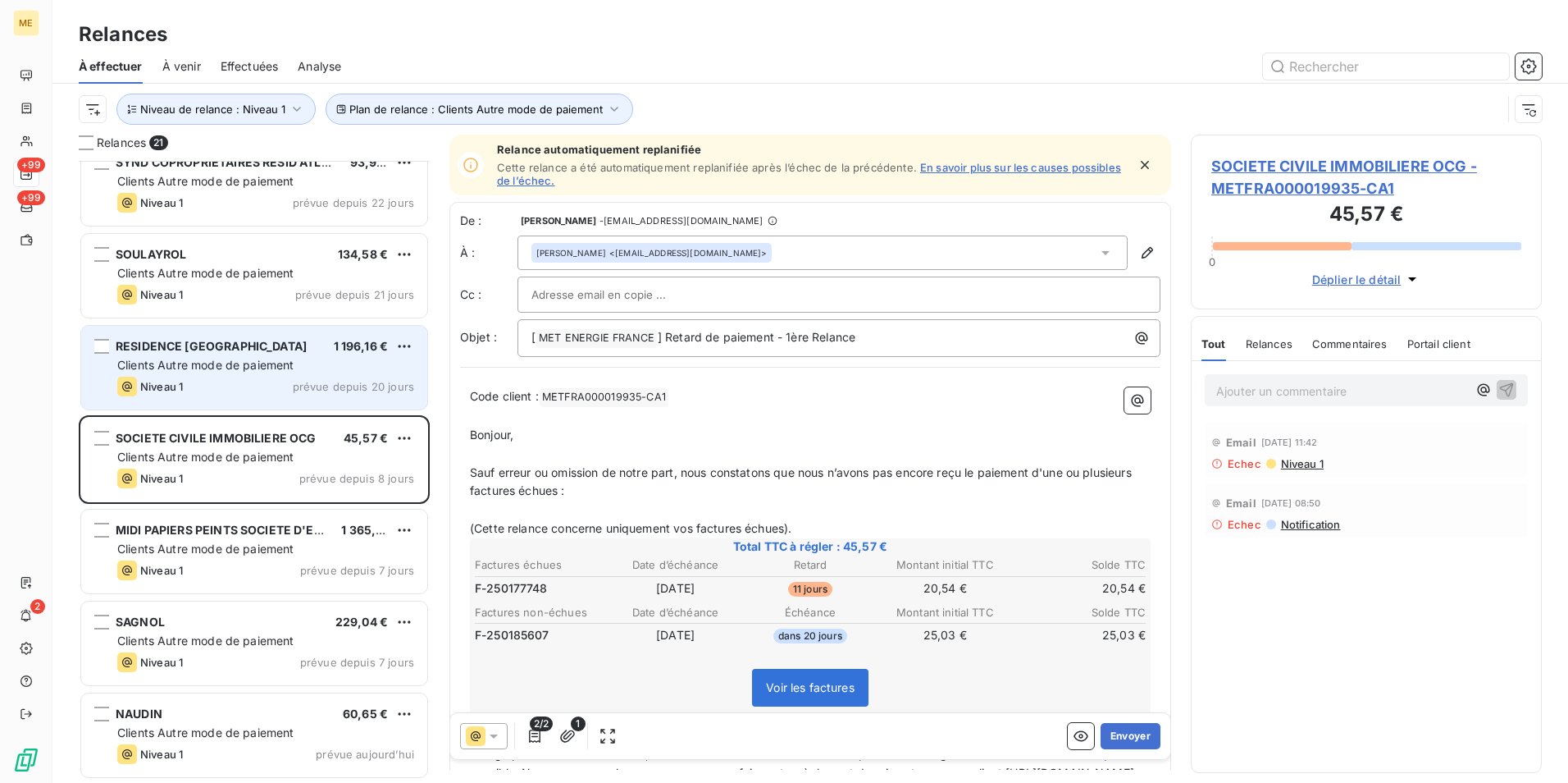
click at [255, 368] on span "Clients Autre mode de paiement" at bounding box center [206, 364] width 177 height 14
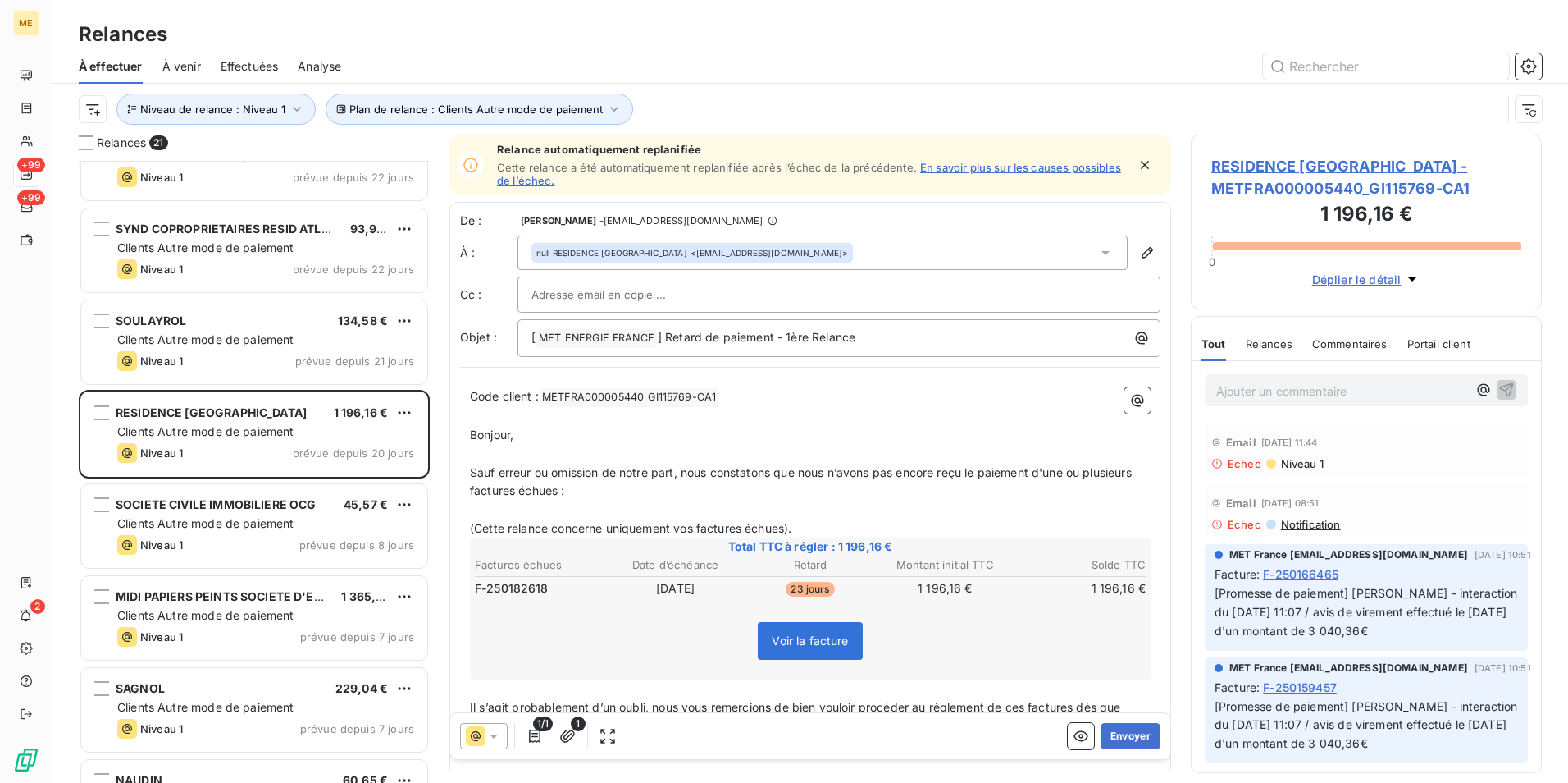
scroll to position [1144, 0]
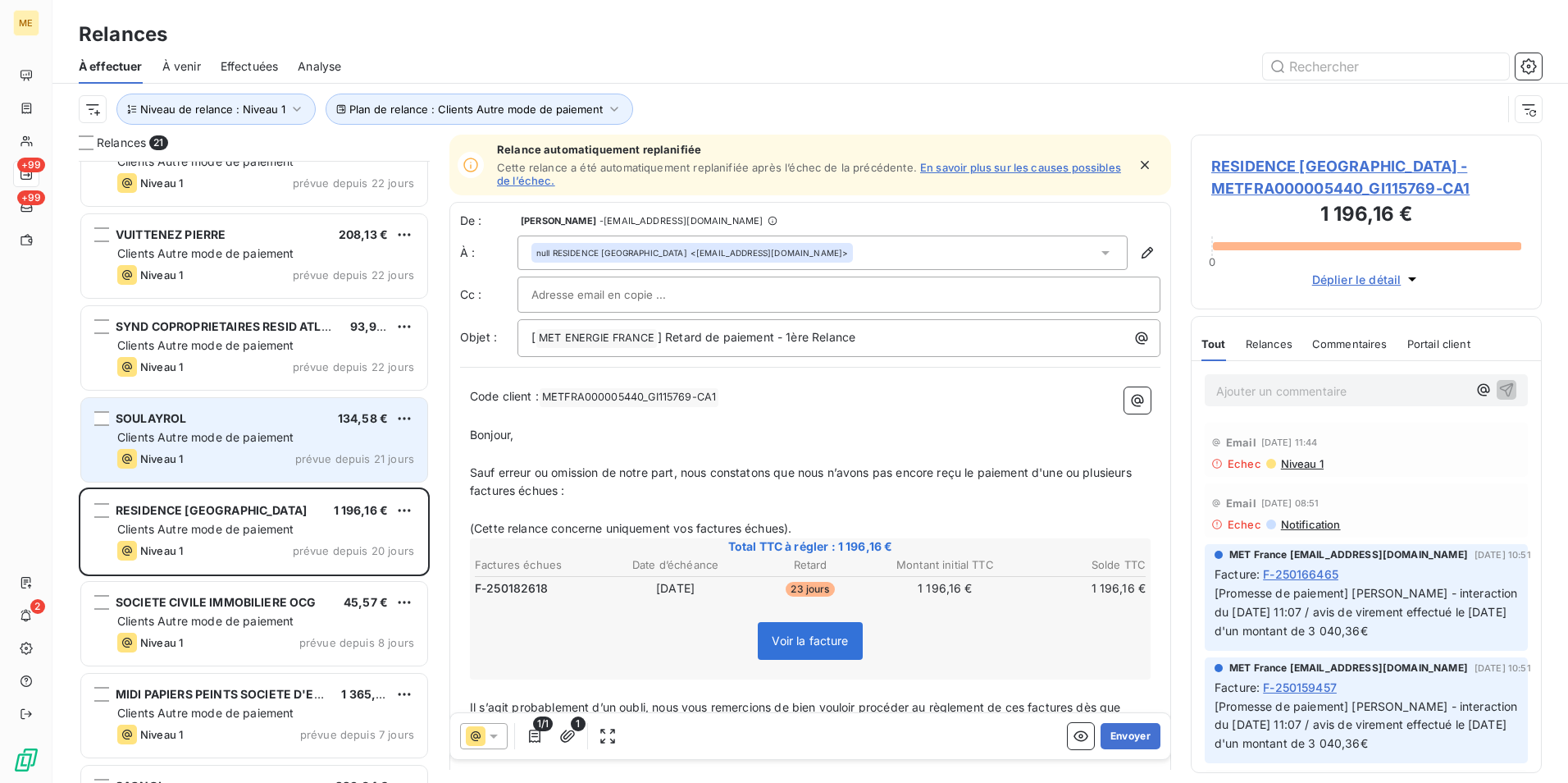
click at [246, 439] on span "Clients Autre mode de paiement" at bounding box center [206, 437] width 177 height 14
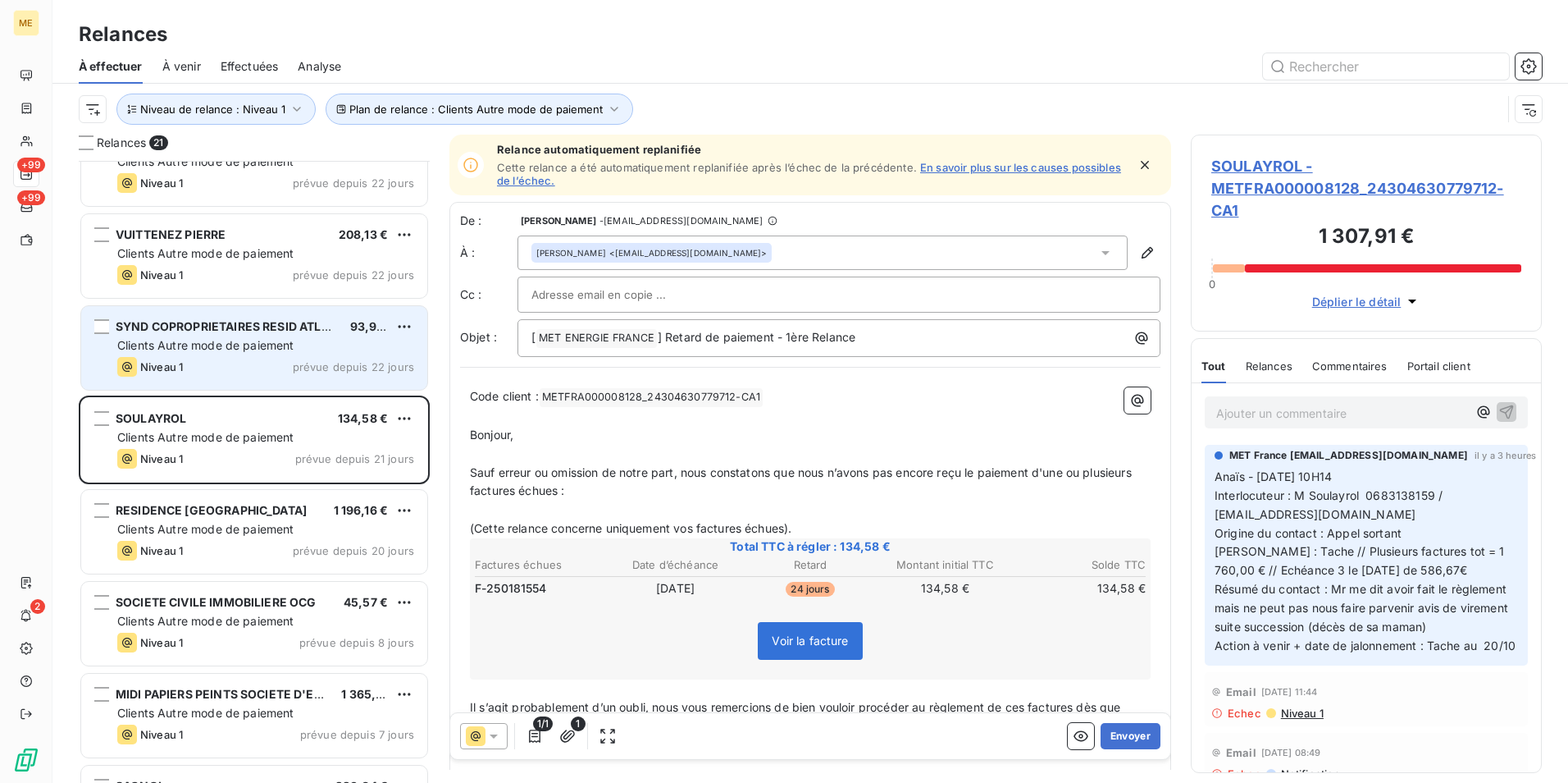
click at [254, 346] on span "Clients Autre mode de paiement" at bounding box center [206, 344] width 177 height 14
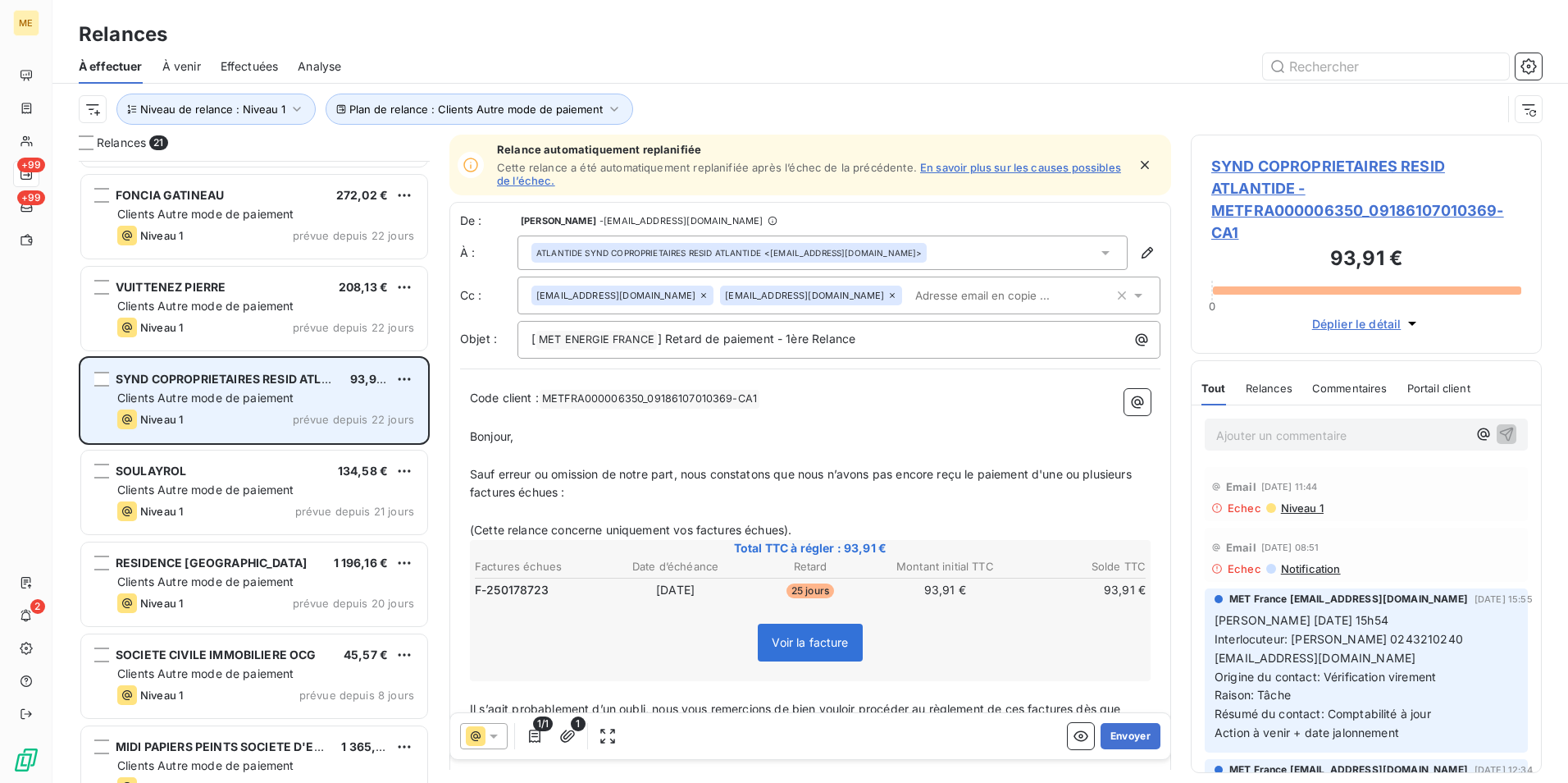
scroll to position [1063, 0]
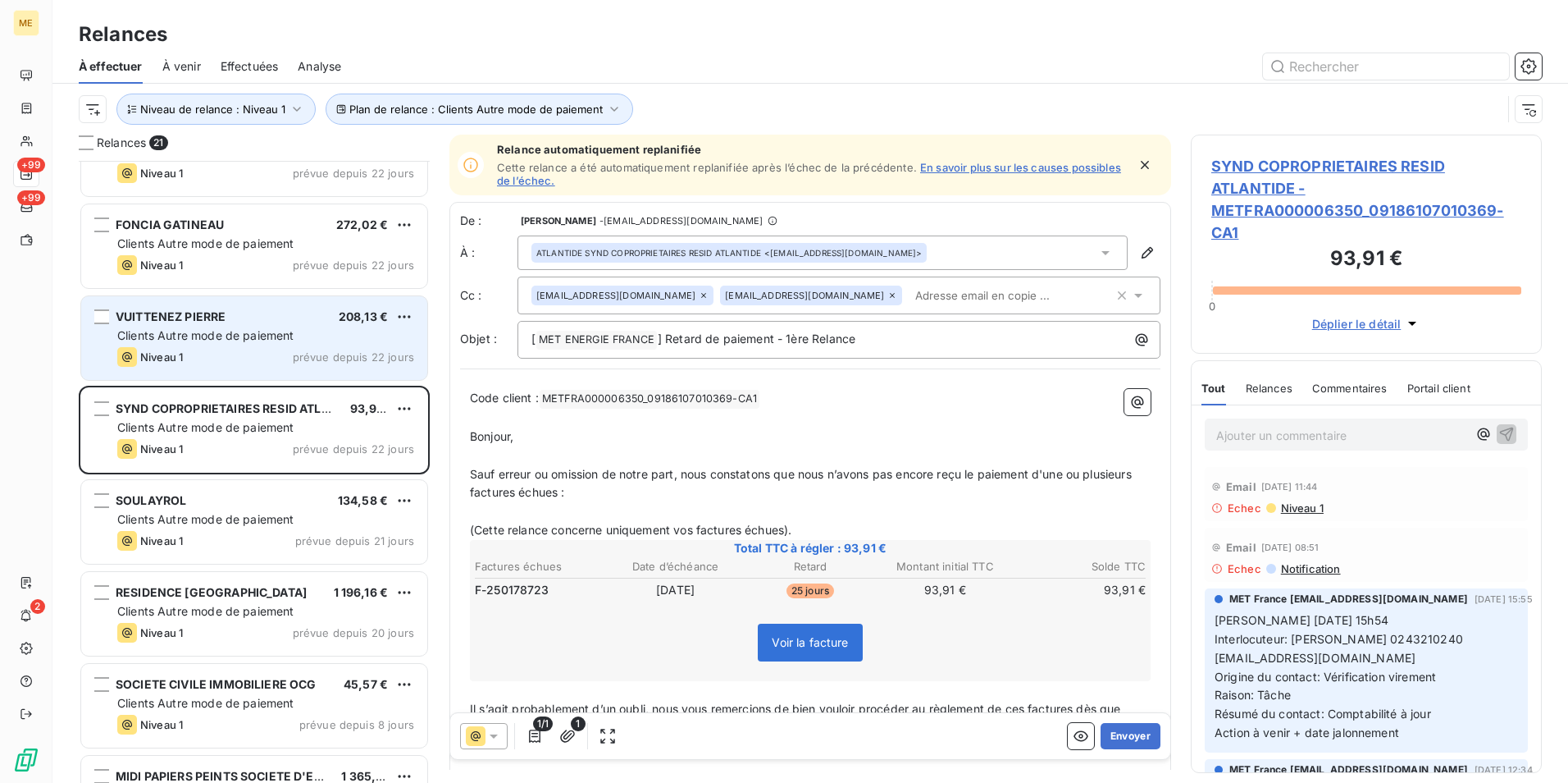
click at [249, 359] on div "Niveau 1 prévue depuis 22 jours" at bounding box center [266, 357] width 297 height 20
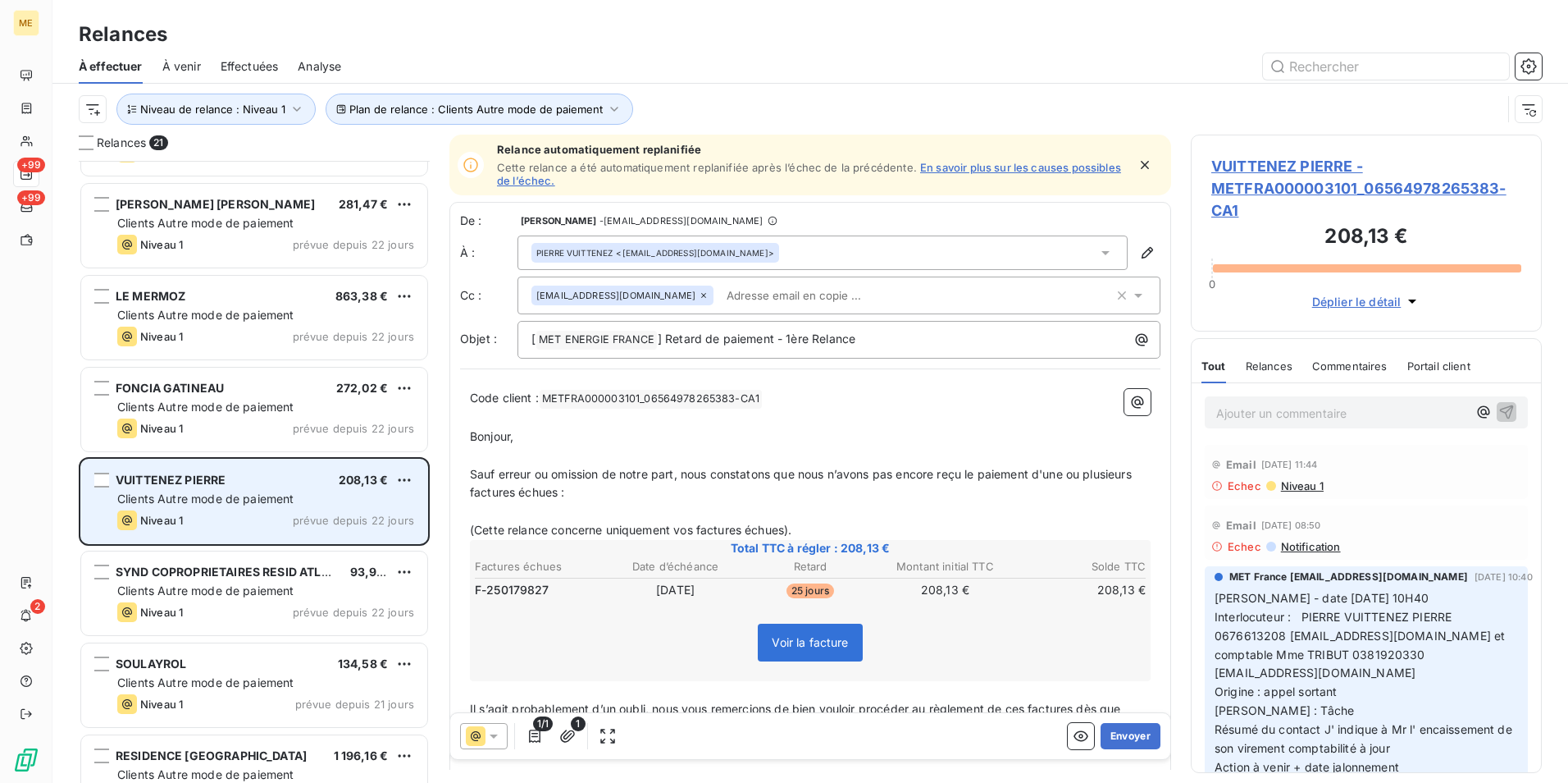
scroll to position [899, 0]
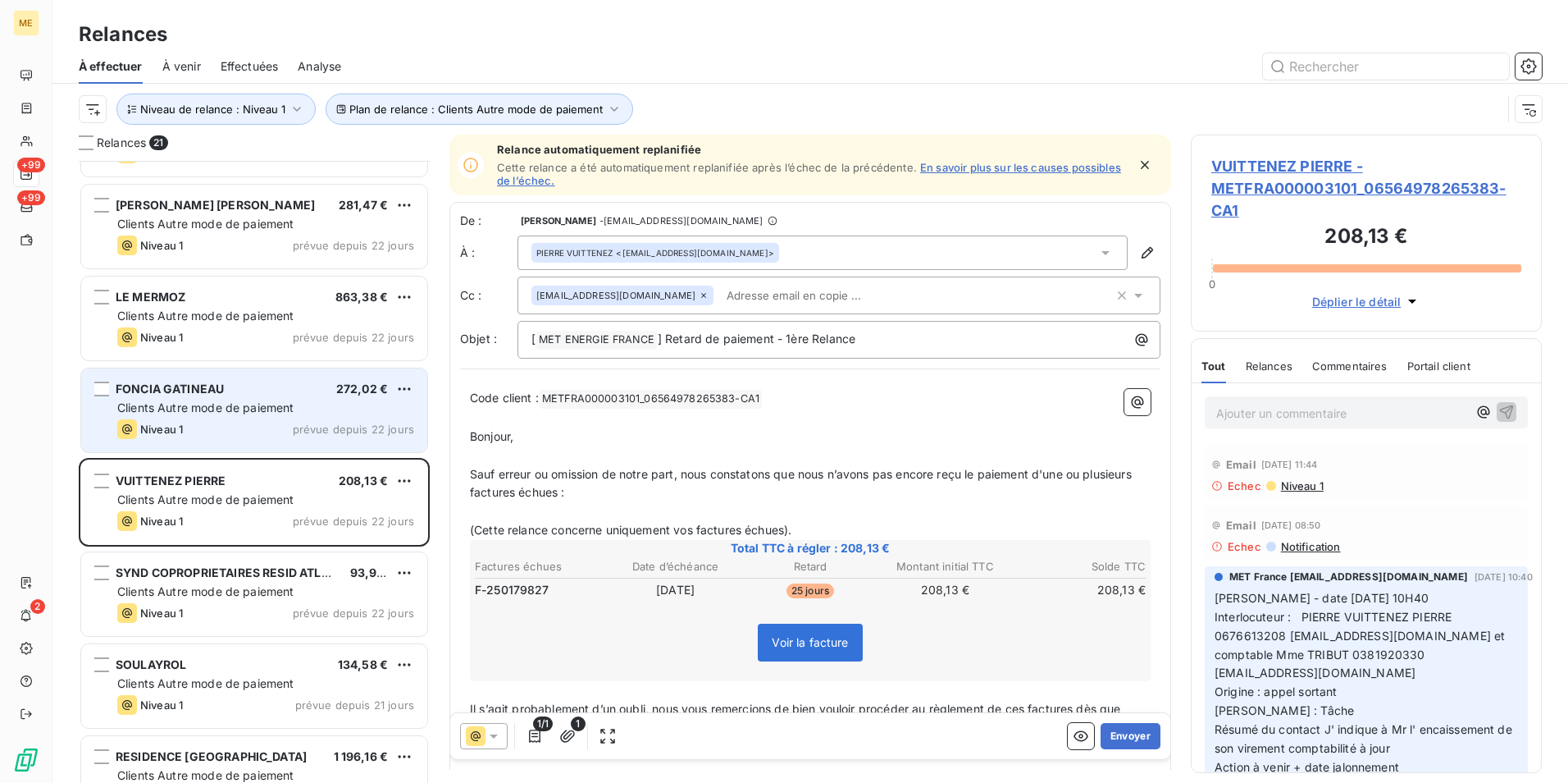
click at [238, 381] on div "FONCIA GATINEAU 272,02 € Clients Autre mode de paiement Niveau 1 prévue depuis …" at bounding box center [254, 410] width 346 height 84
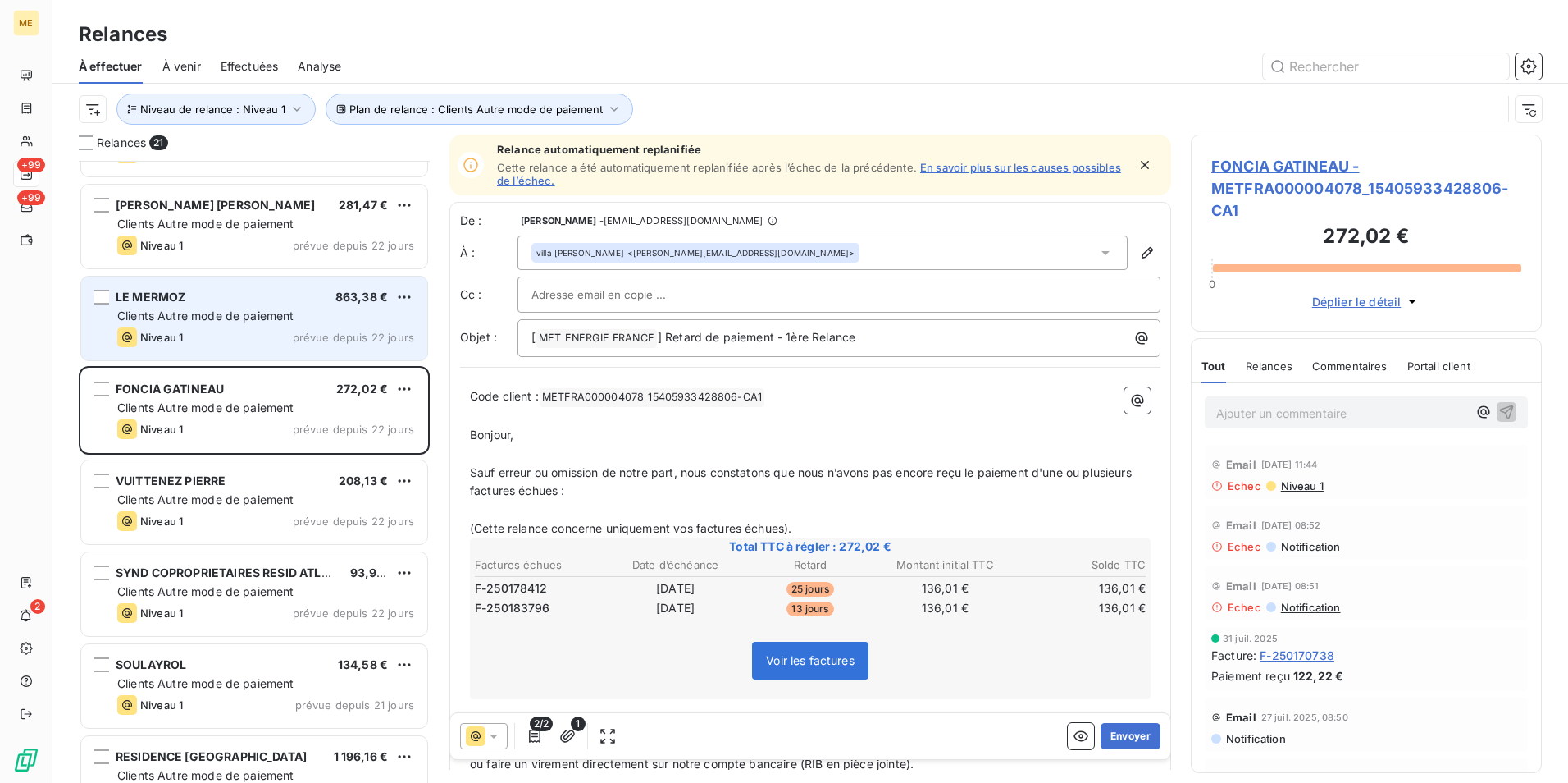
click at [241, 337] on div "Niveau 1 prévue depuis 22 jours" at bounding box center [266, 337] width 297 height 20
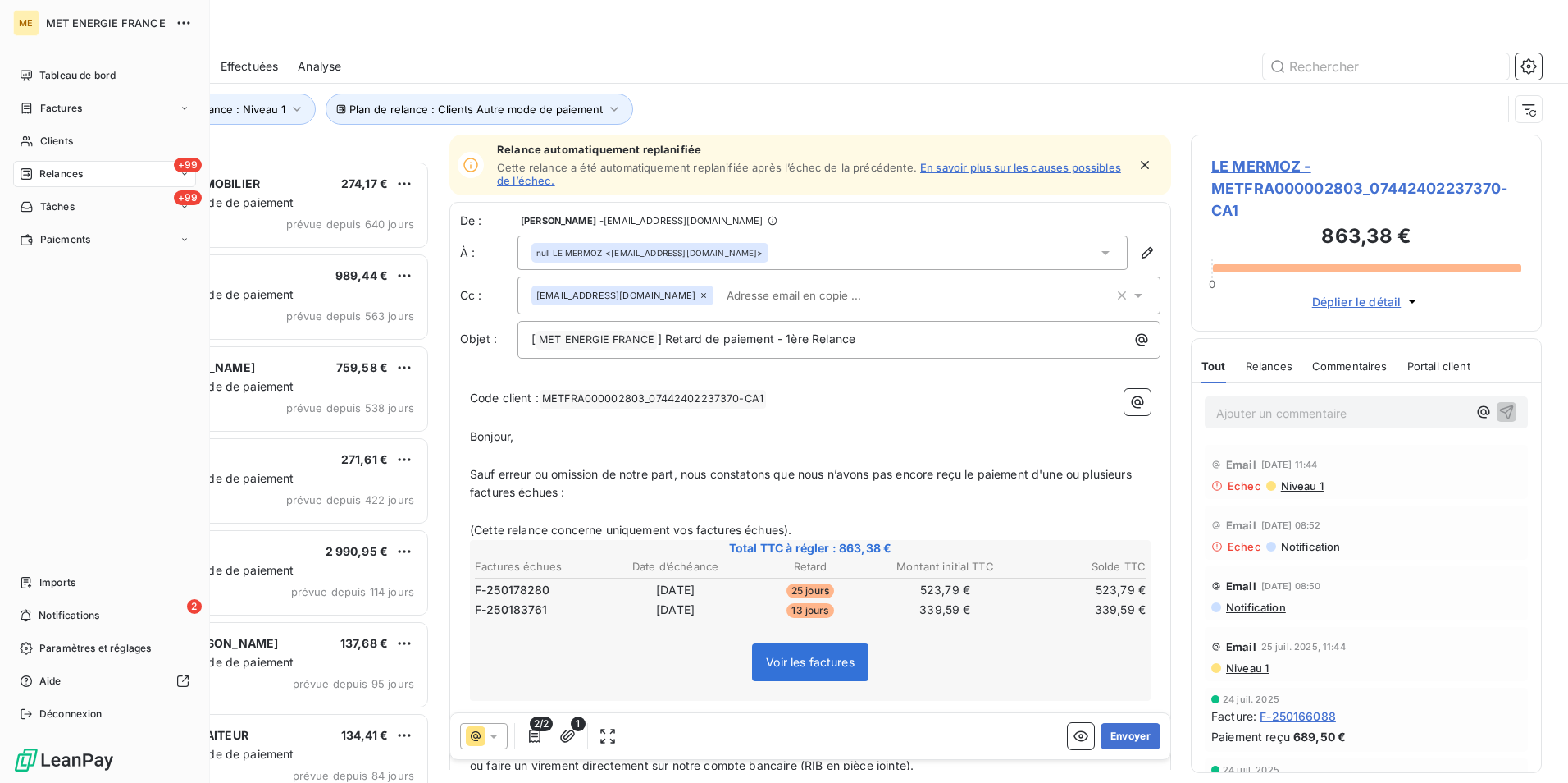
click at [100, 166] on div "+99 Relances" at bounding box center [104, 174] width 182 height 26
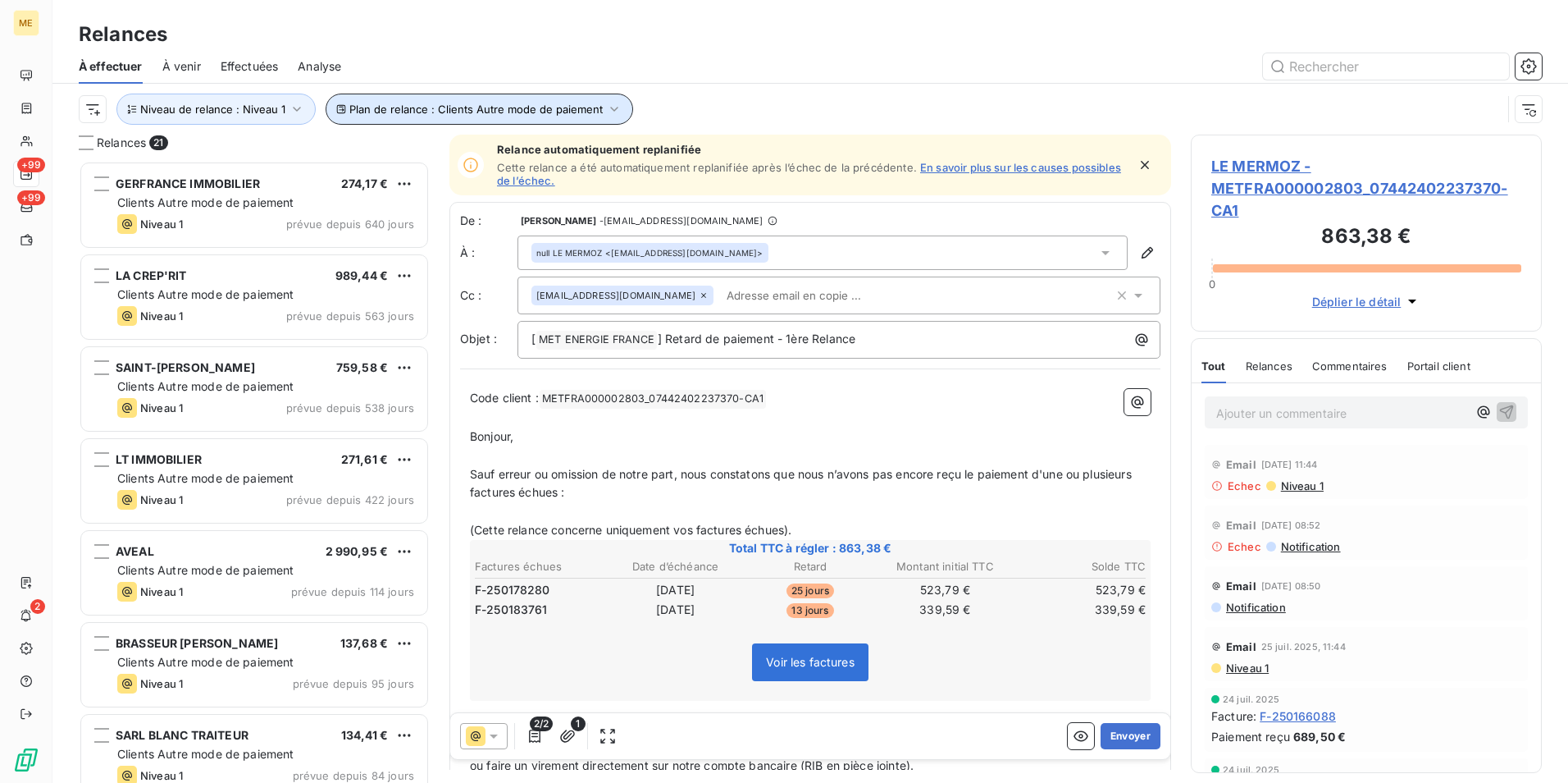
click at [452, 112] on span "Plan de relance : Clients Autre mode de paiement" at bounding box center [475, 109] width 253 height 13
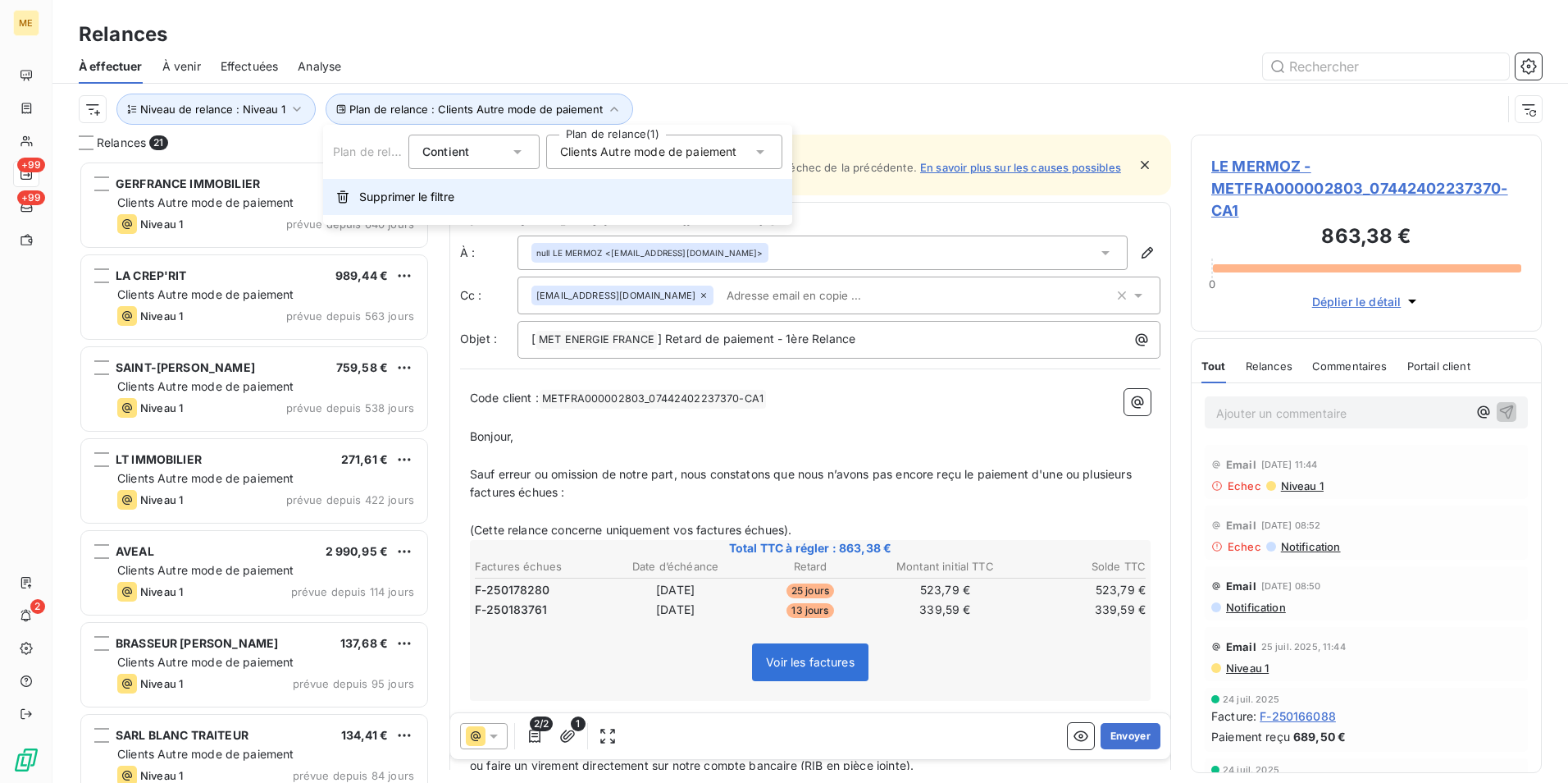
click at [457, 195] on button "Supprimer le filtre" at bounding box center [558, 197] width 469 height 36
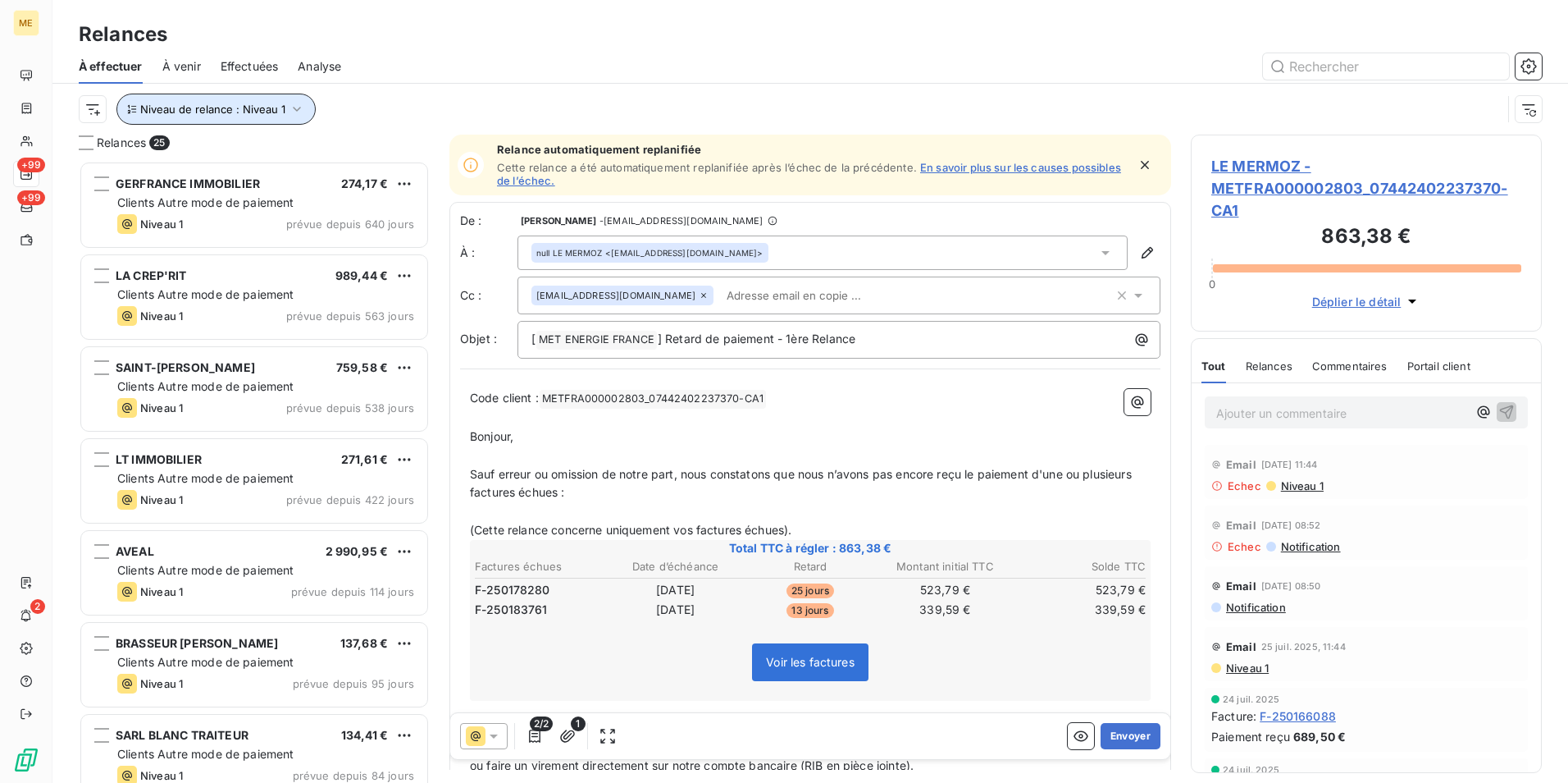
click at [257, 117] on button "Niveau de relance : Niveau 1" at bounding box center [216, 108] width 199 height 31
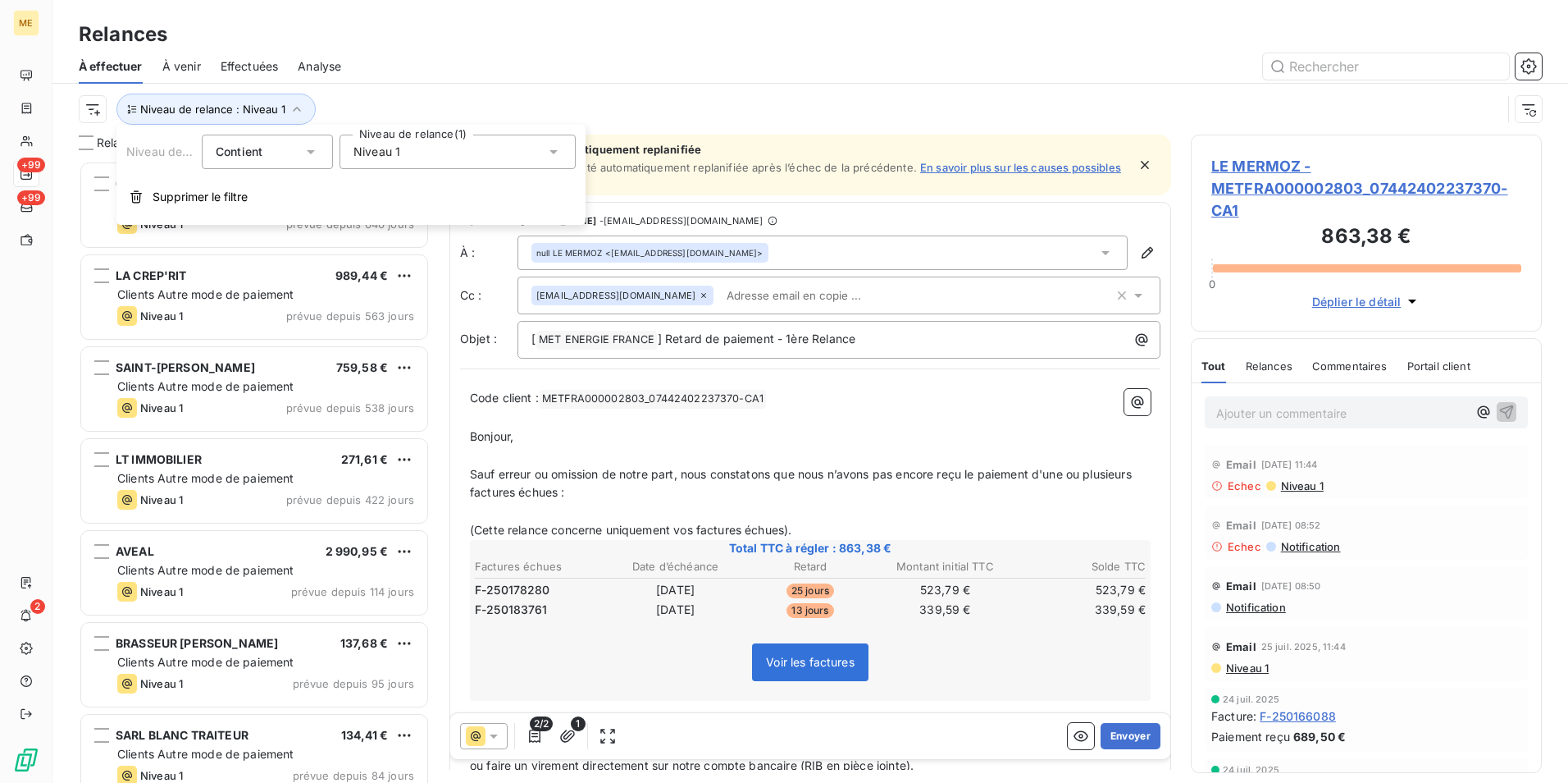
click at [451, 147] on div "Niveau 1" at bounding box center [457, 152] width 236 height 35
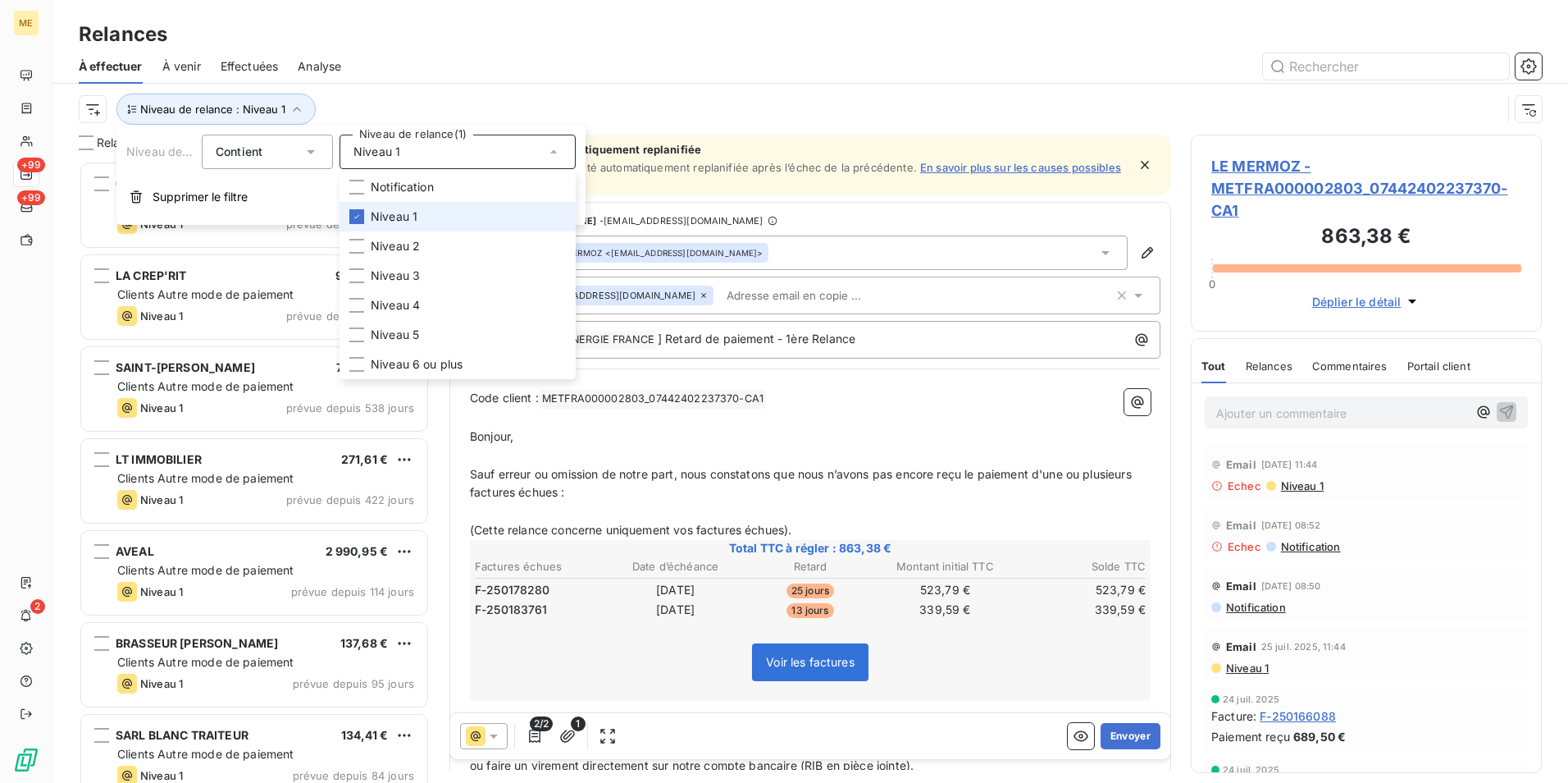
click at [455, 215] on li "Niveau 1" at bounding box center [457, 216] width 236 height 29
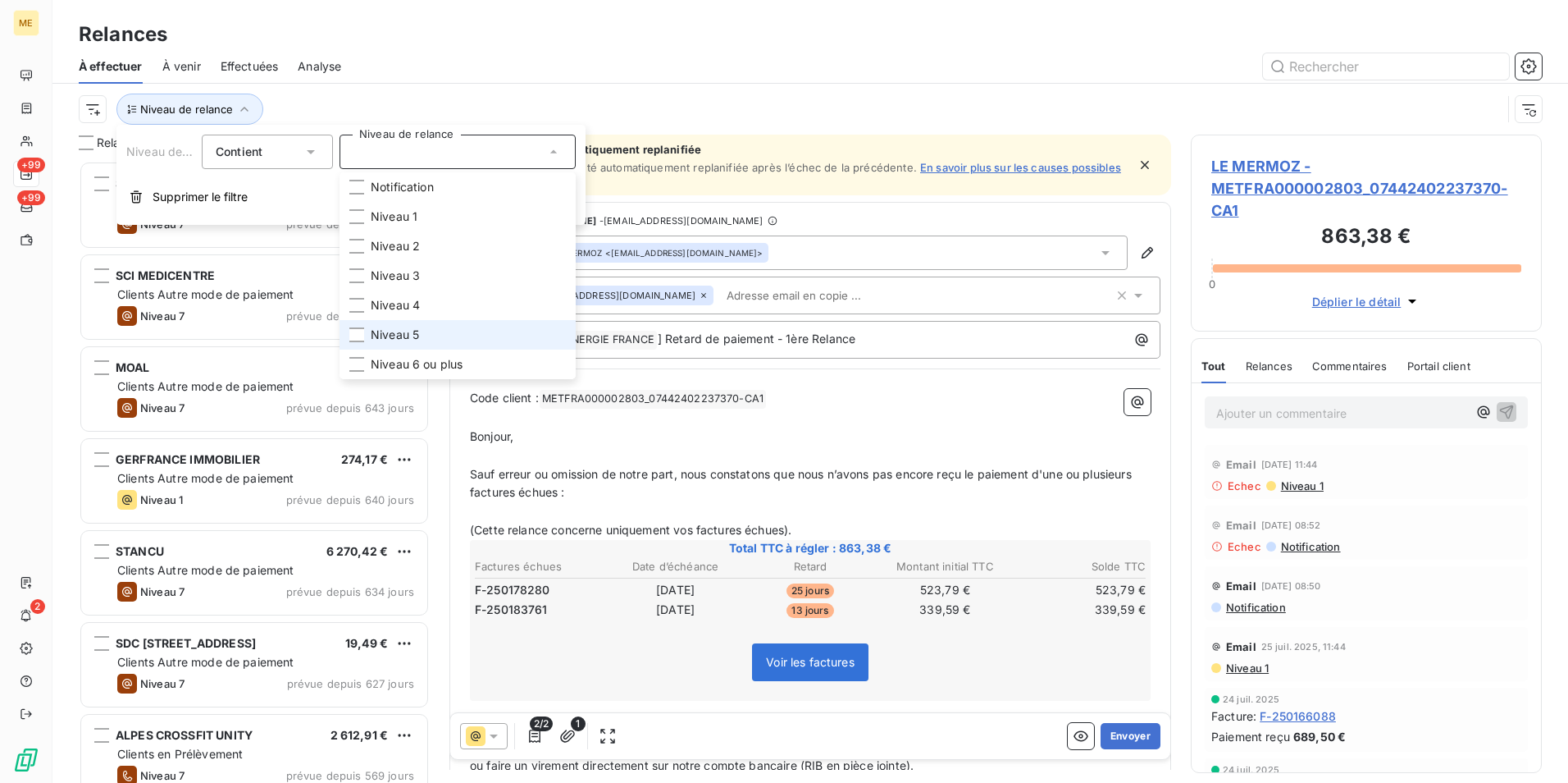
click at [453, 331] on li "Niveau 5" at bounding box center [457, 334] width 236 height 29
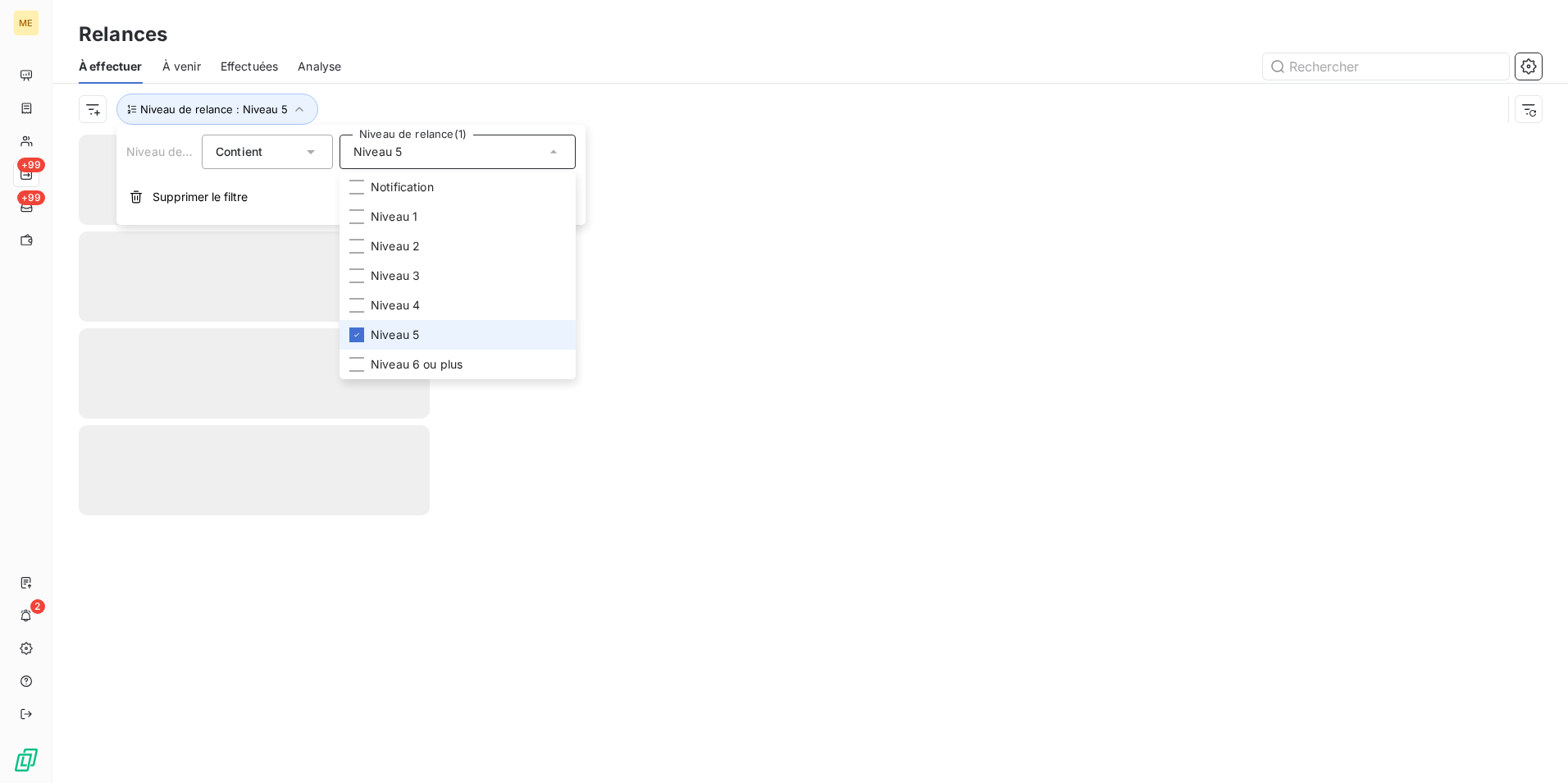
click at [453, 331] on li "Niveau 5" at bounding box center [457, 334] width 236 height 29
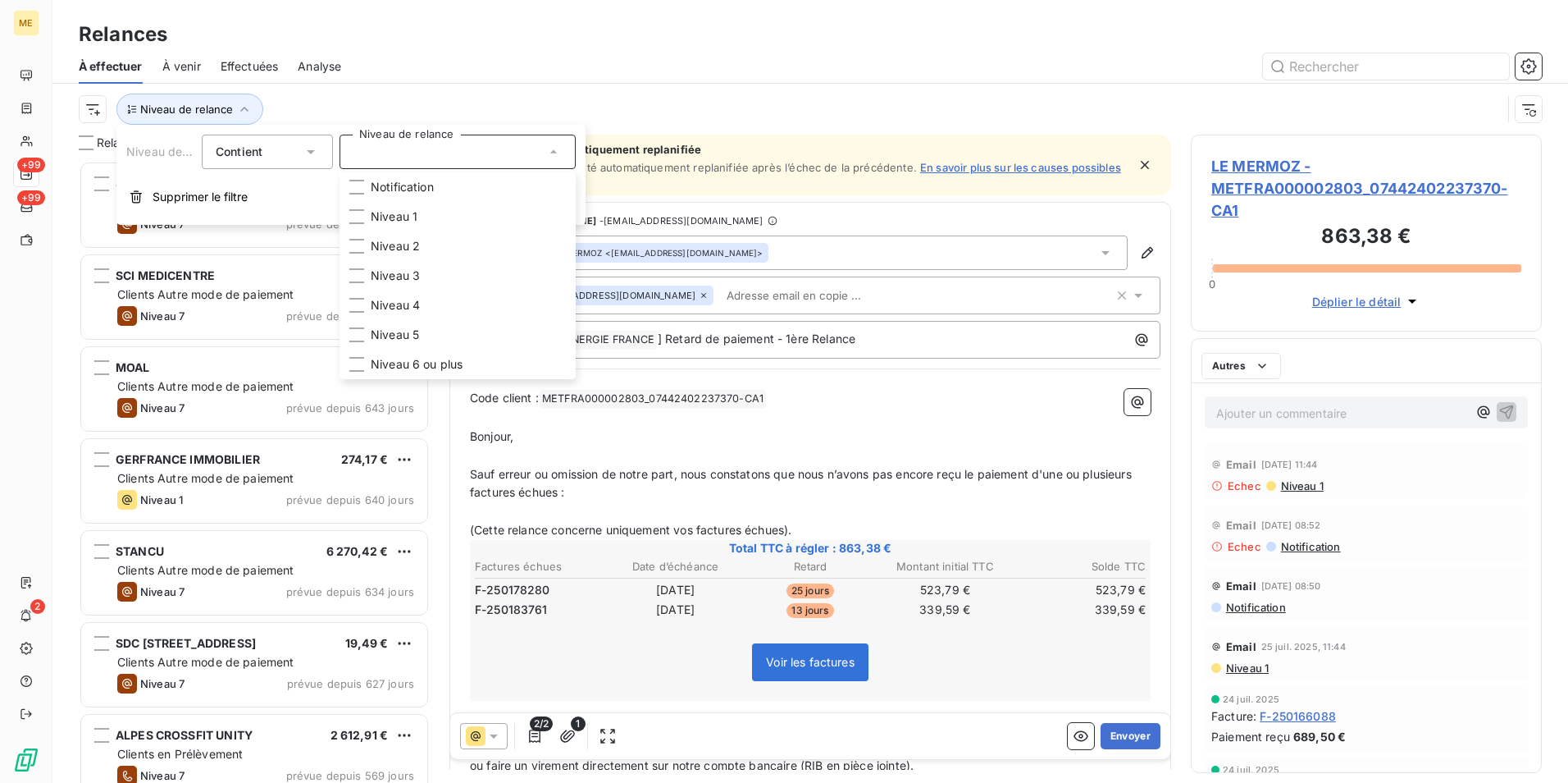
scroll to position [610, 339]
click at [440, 145] on div at bounding box center [457, 152] width 236 height 35
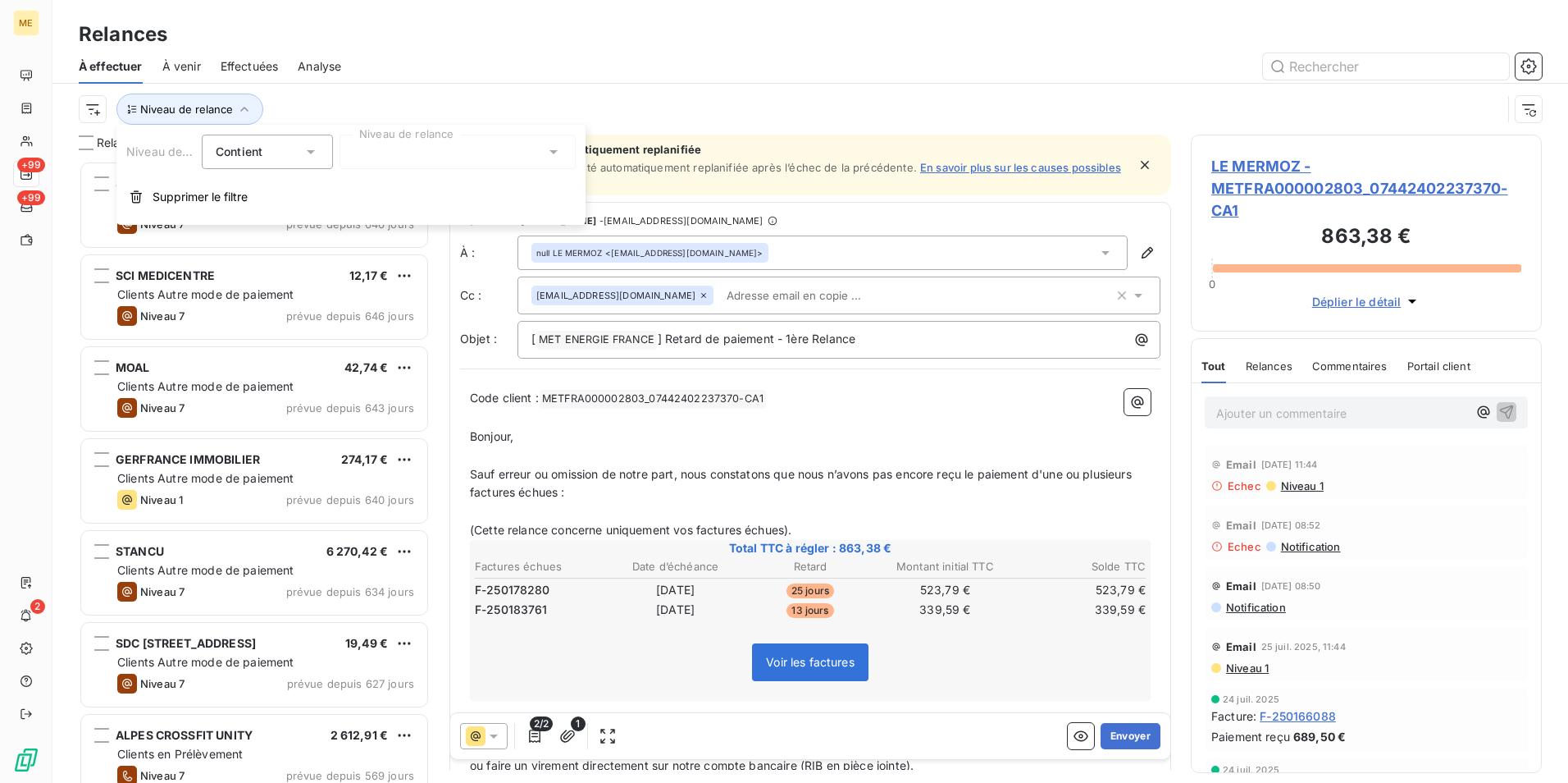
click at [508, 48] on div "Relances" at bounding box center [810, 34] width 1515 height 29
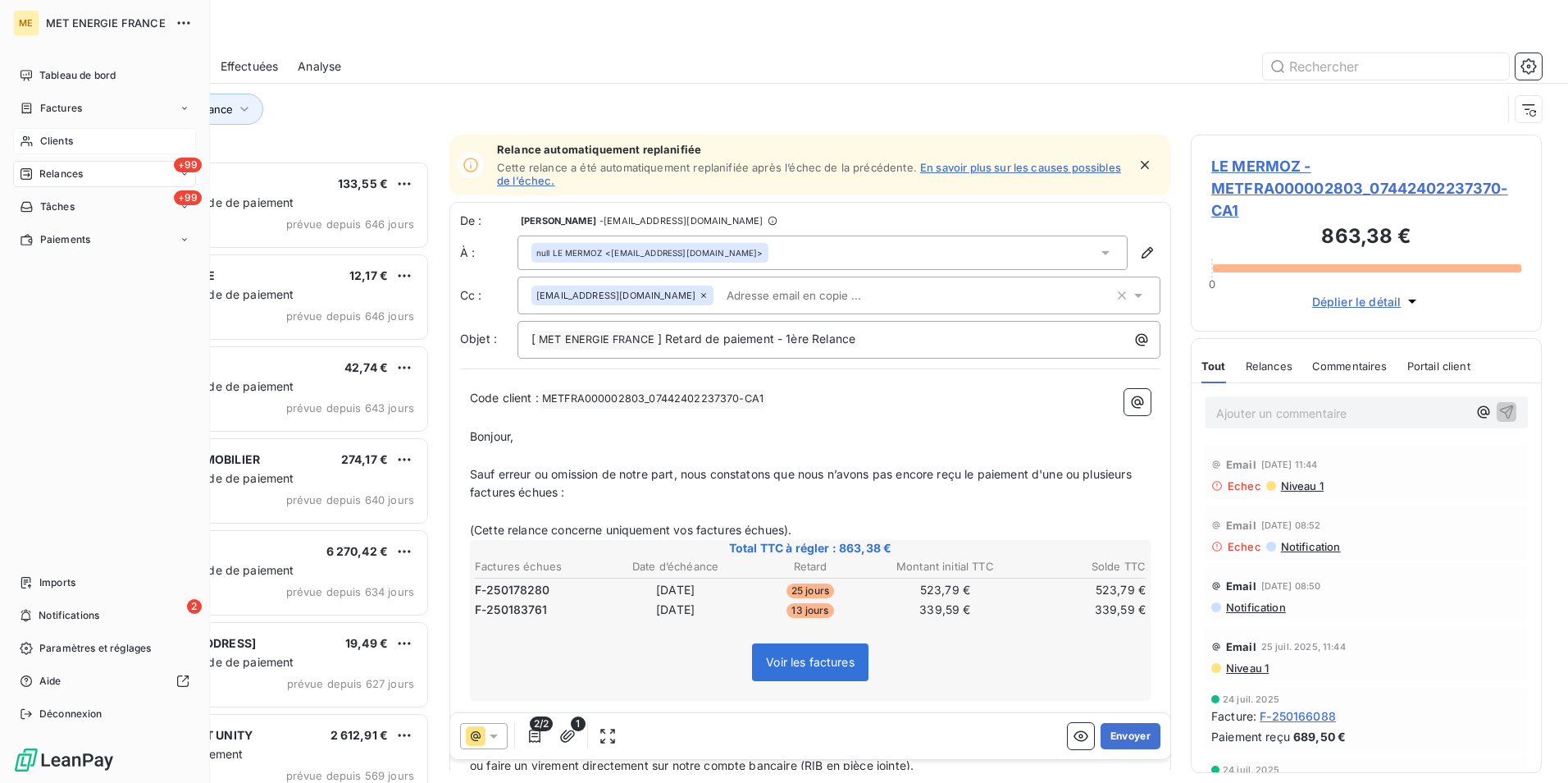
click at [58, 135] on span "Clients" at bounding box center [56, 141] width 33 height 15
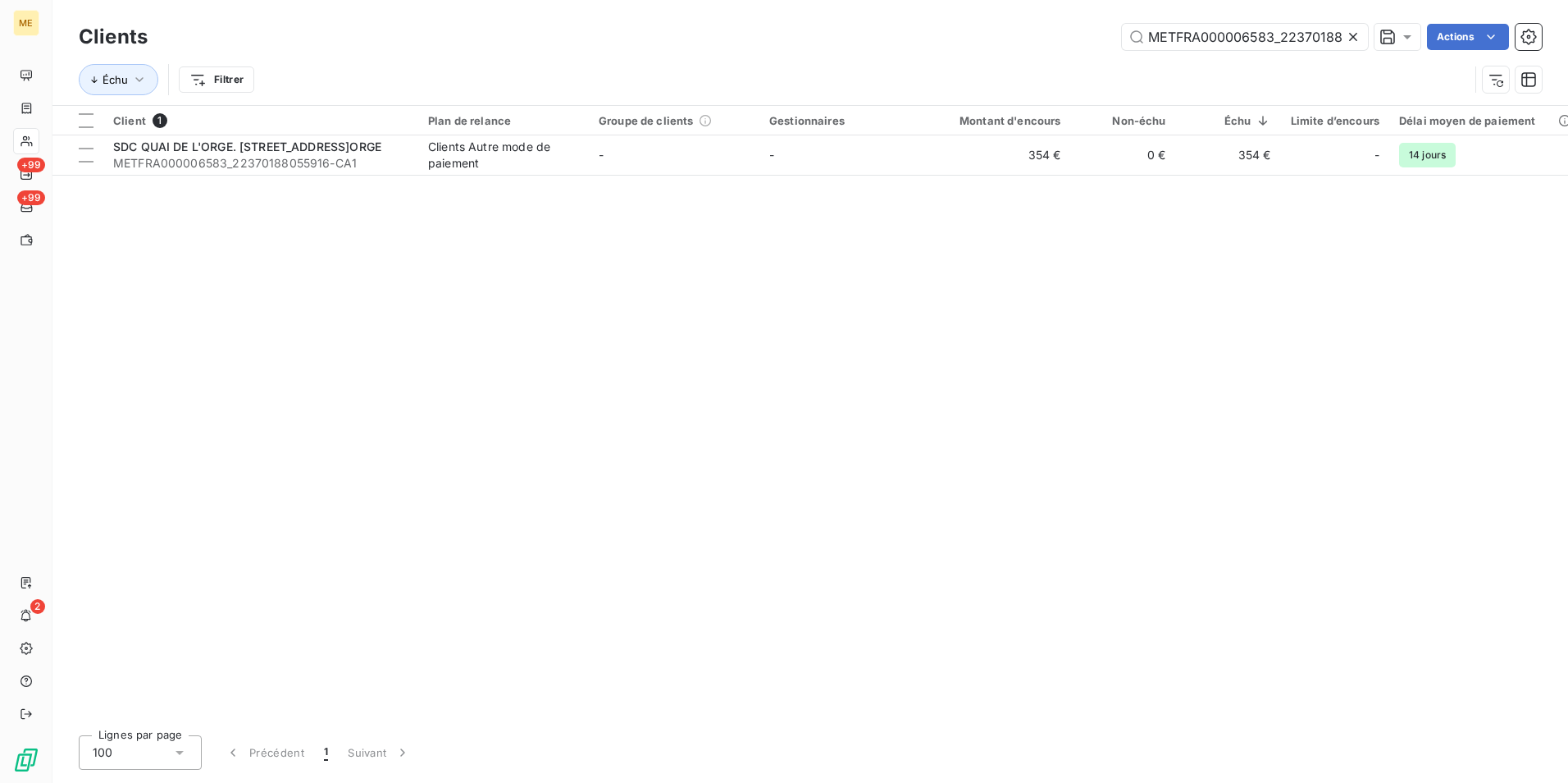
click at [1208, 50] on div "Clients METFRA000006583_22370188055916 Actions" at bounding box center [811, 37] width 1464 height 35
click at [1217, 29] on input "METFRA000006583_22370188055916" at bounding box center [1245, 37] width 246 height 26
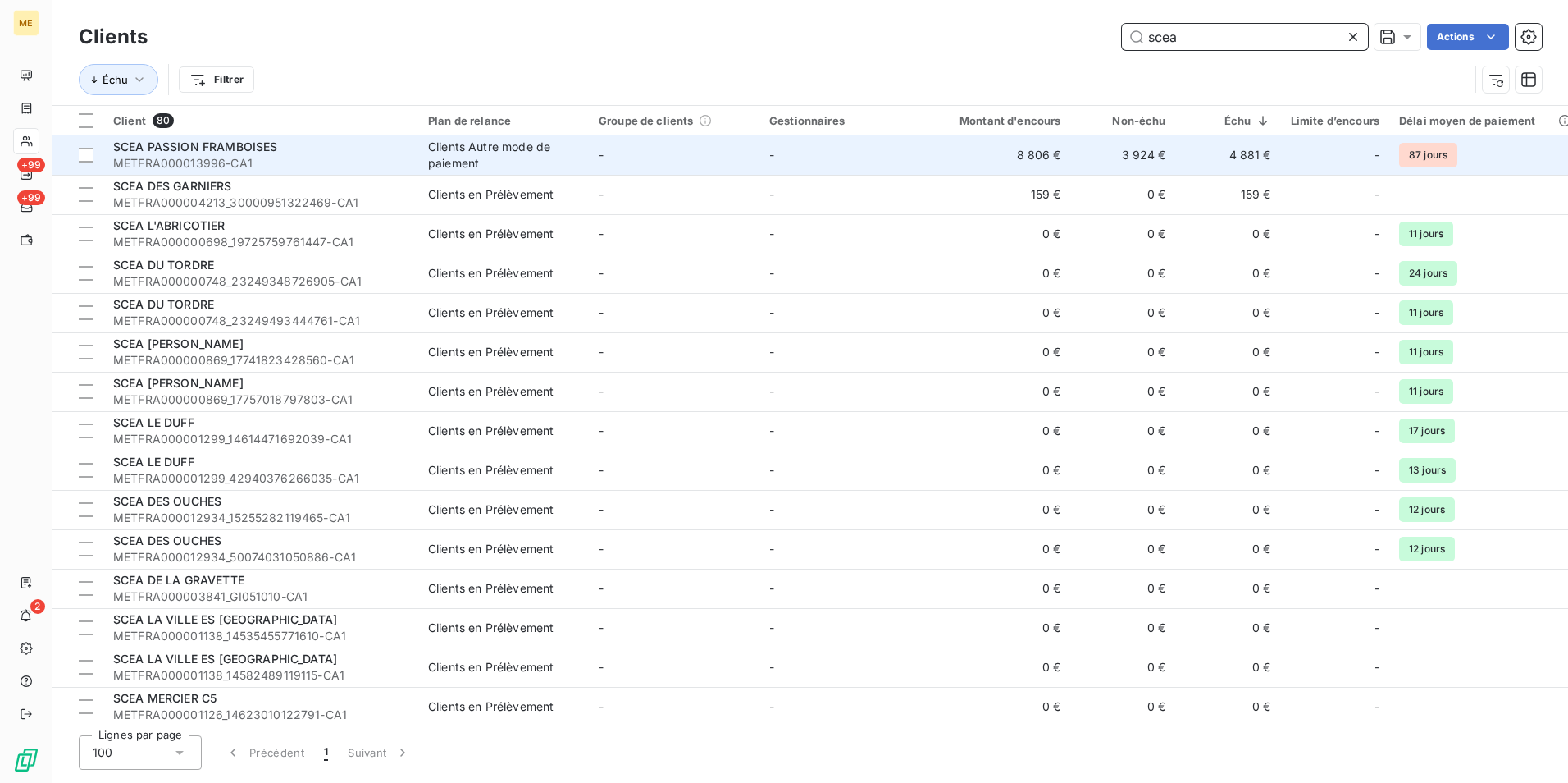
type input "scea"
click at [366, 162] on span "METFRA000013996-CA1" at bounding box center [261, 163] width 295 height 16
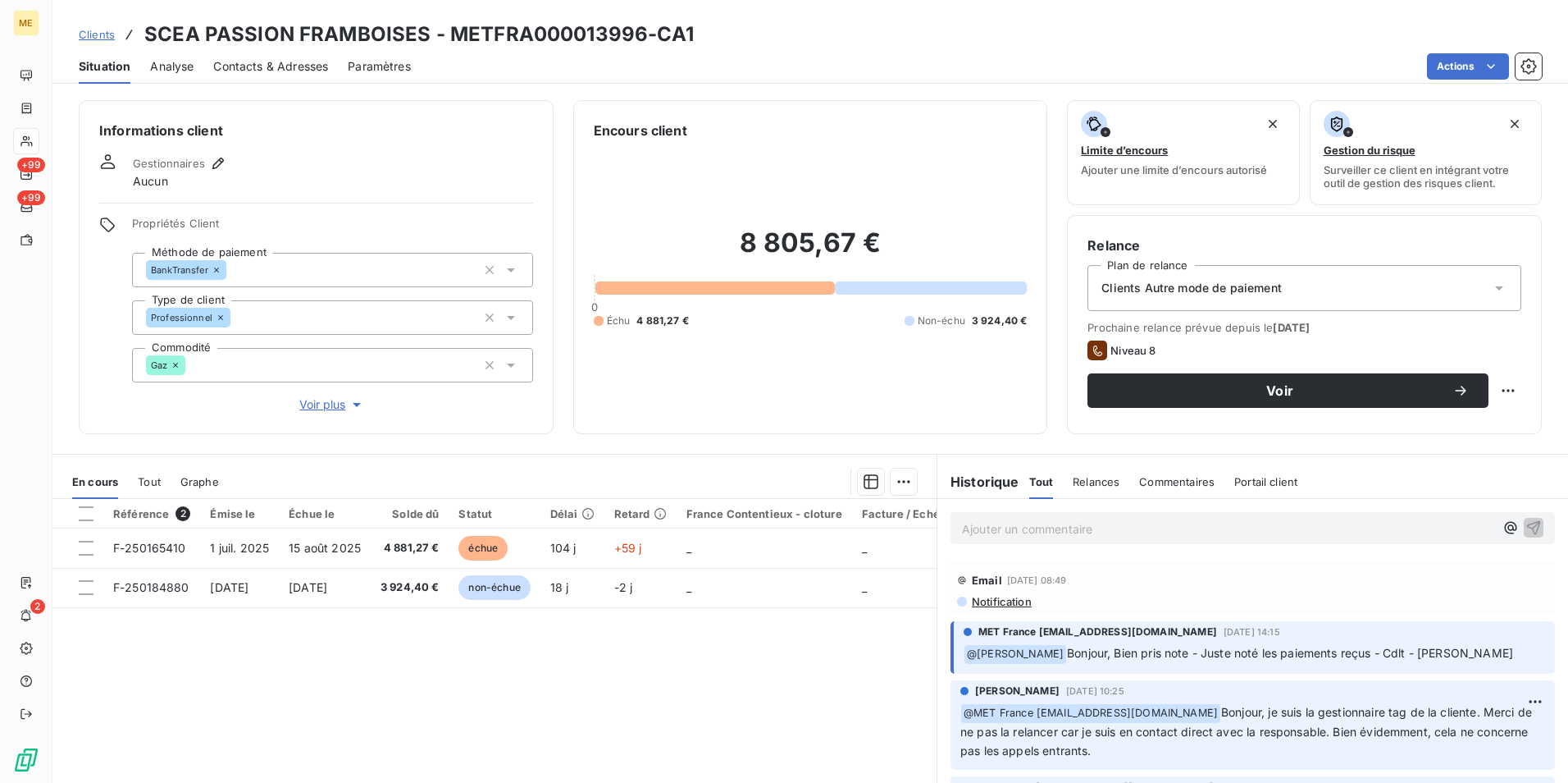
click at [588, 28] on h3 "SCEA PASSION FRAMBOISES - METFRA000013996-CA1" at bounding box center [419, 34] width 549 height 29
copy h3 "METFRA000013996"
click at [100, 29] on span "Clients" at bounding box center [97, 35] width 36 height 13
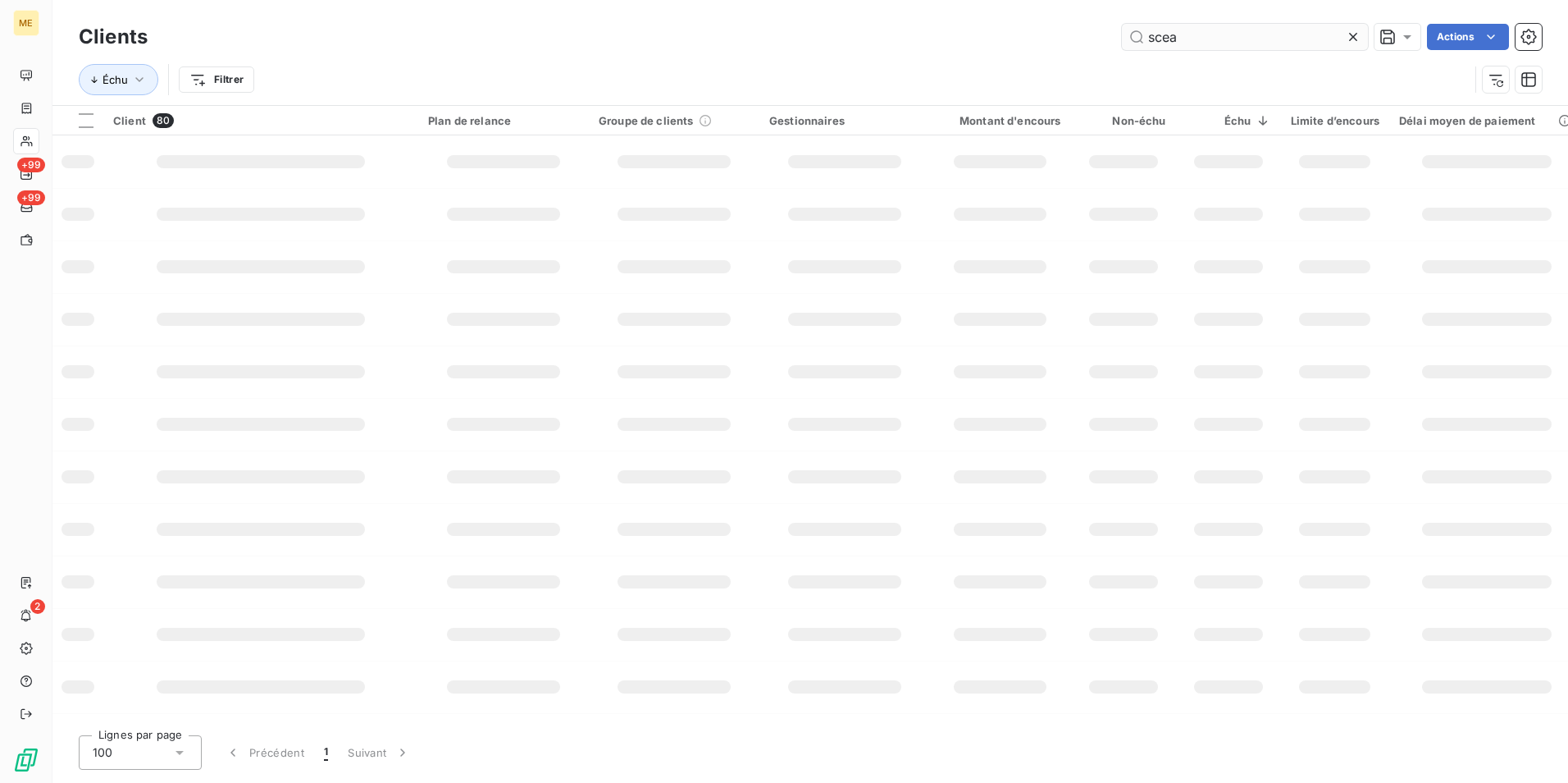
click at [1235, 38] on input "scea" at bounding box center [1245, 37] width 246 height 26
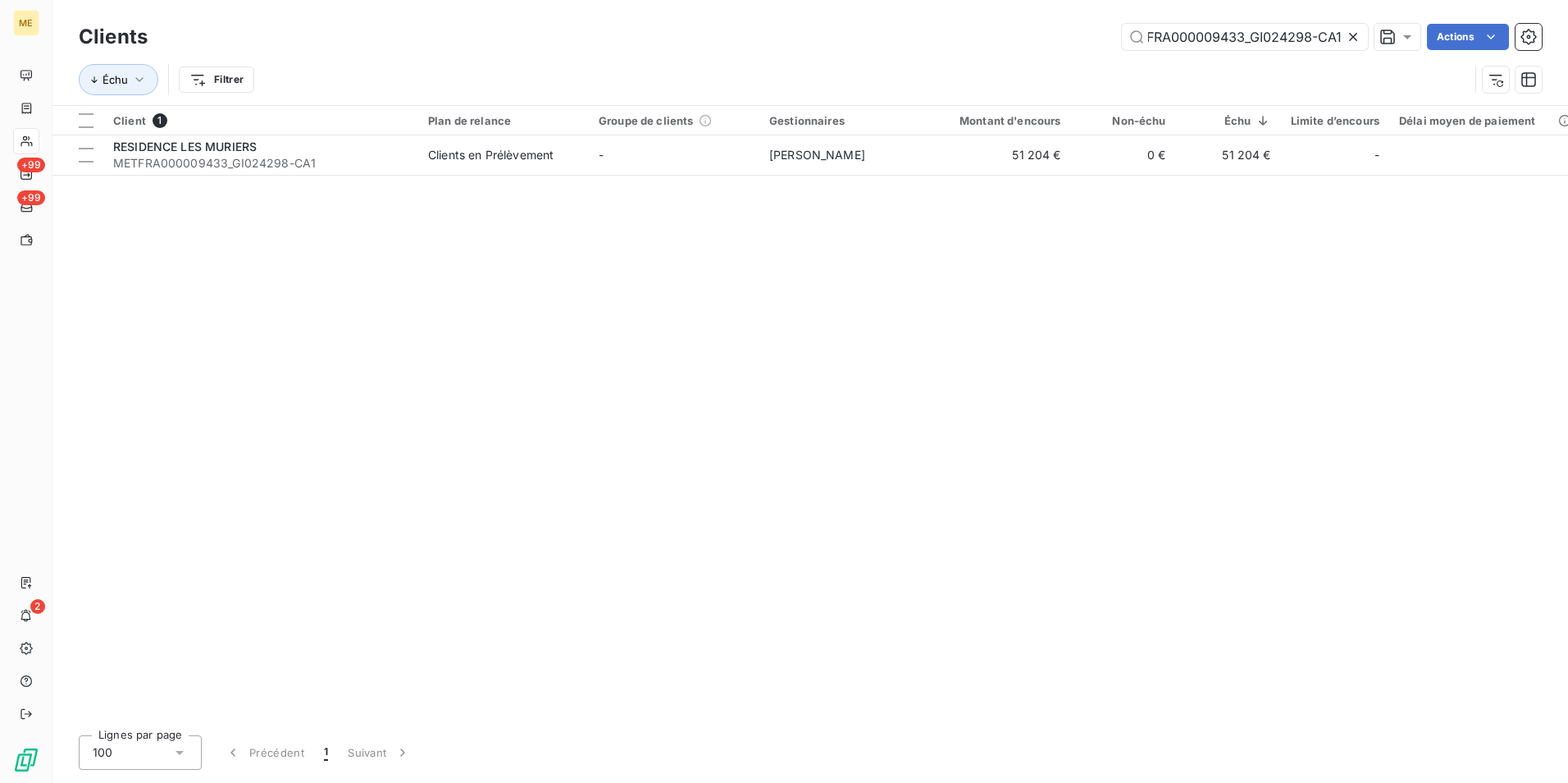
type input "METFRA000009433_GI024298-CA1"
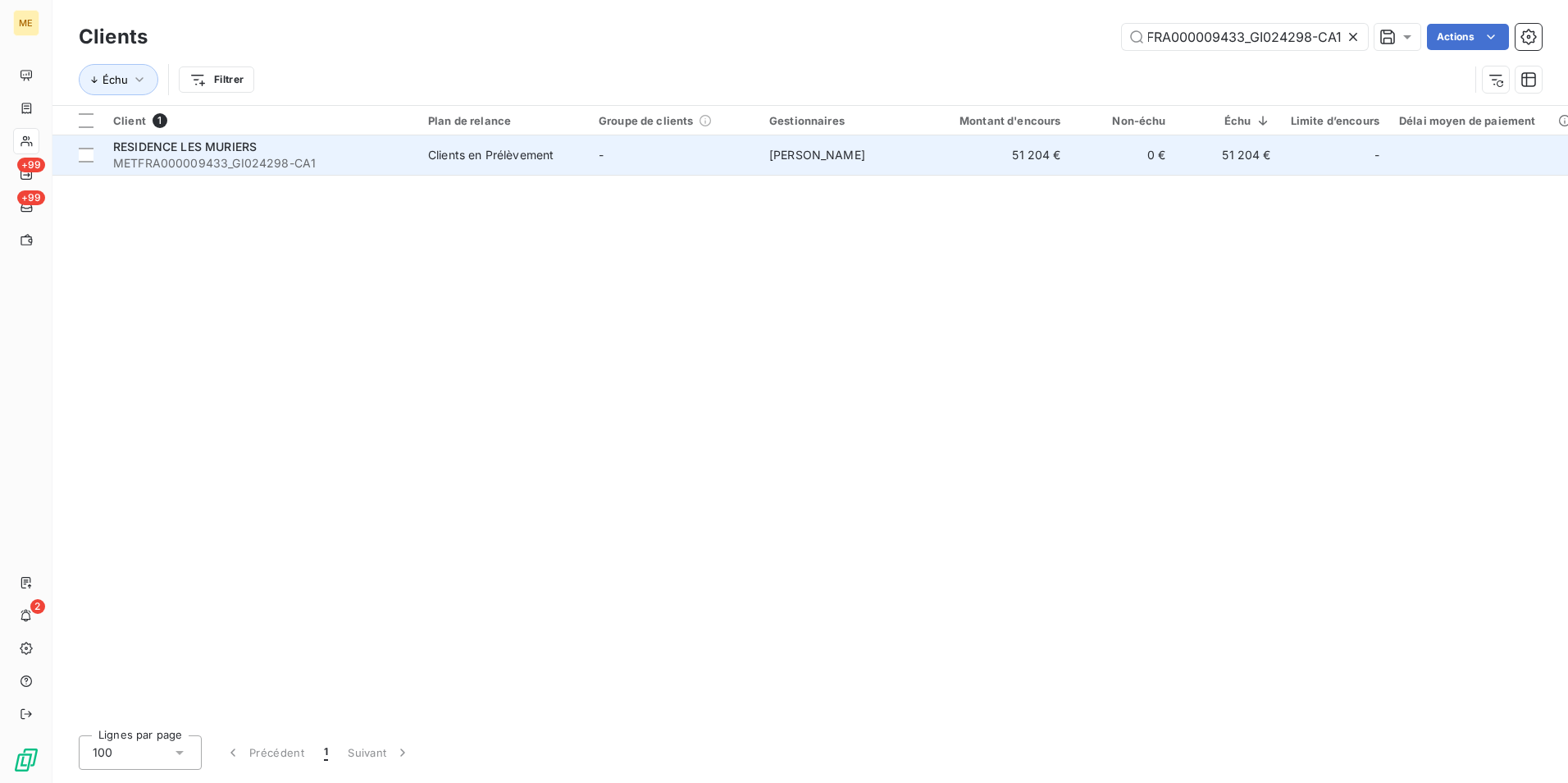
drag, startPoint x: 569, startPoint y: 156, endPoint x: 480, endPoint y: 145, distance: 89.7
click at [479, 145] on td "Clients en Prélèvement" at bounding box center [503, 155] width 170 height 40
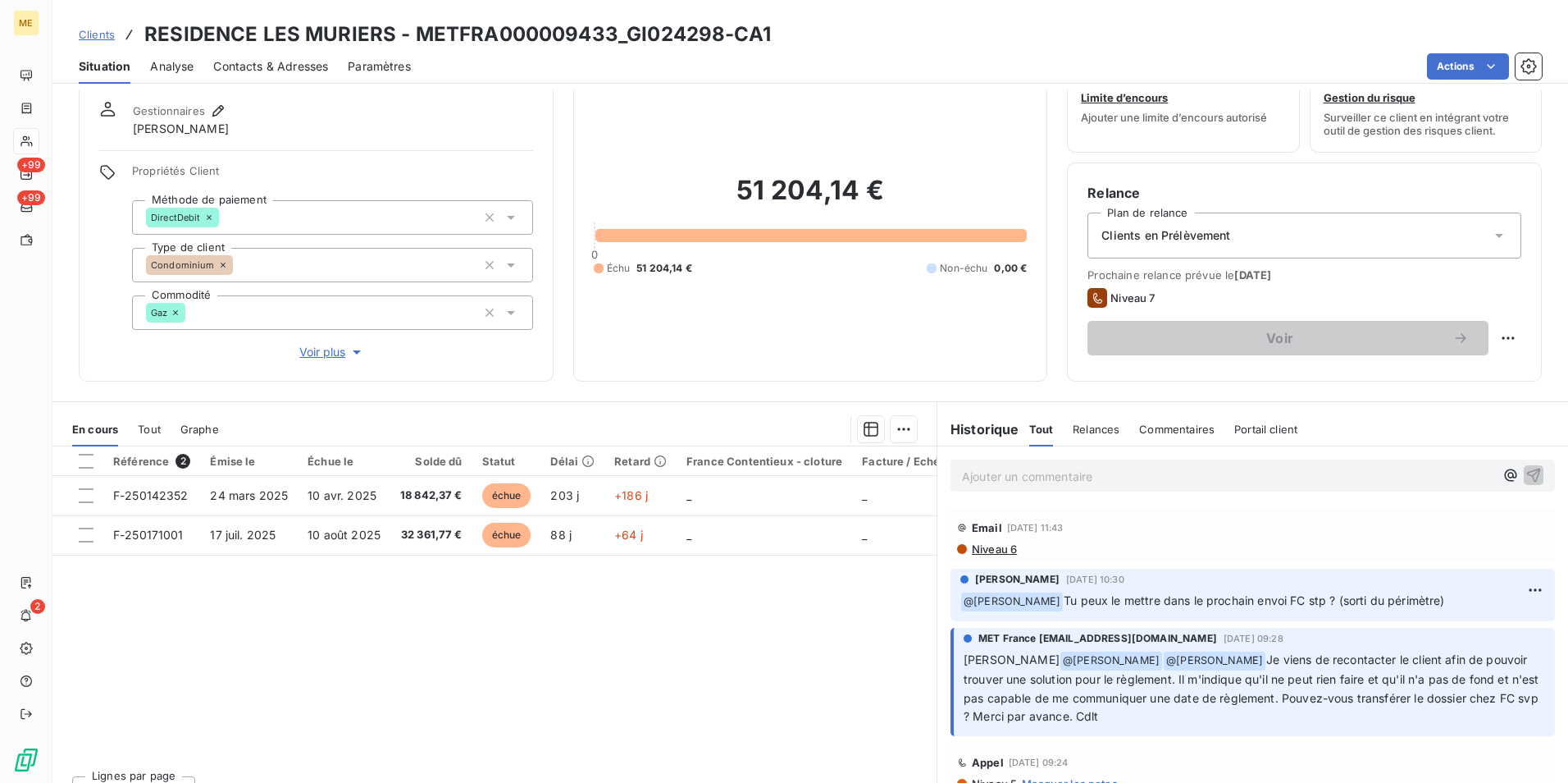
scroll to position [81, 0]
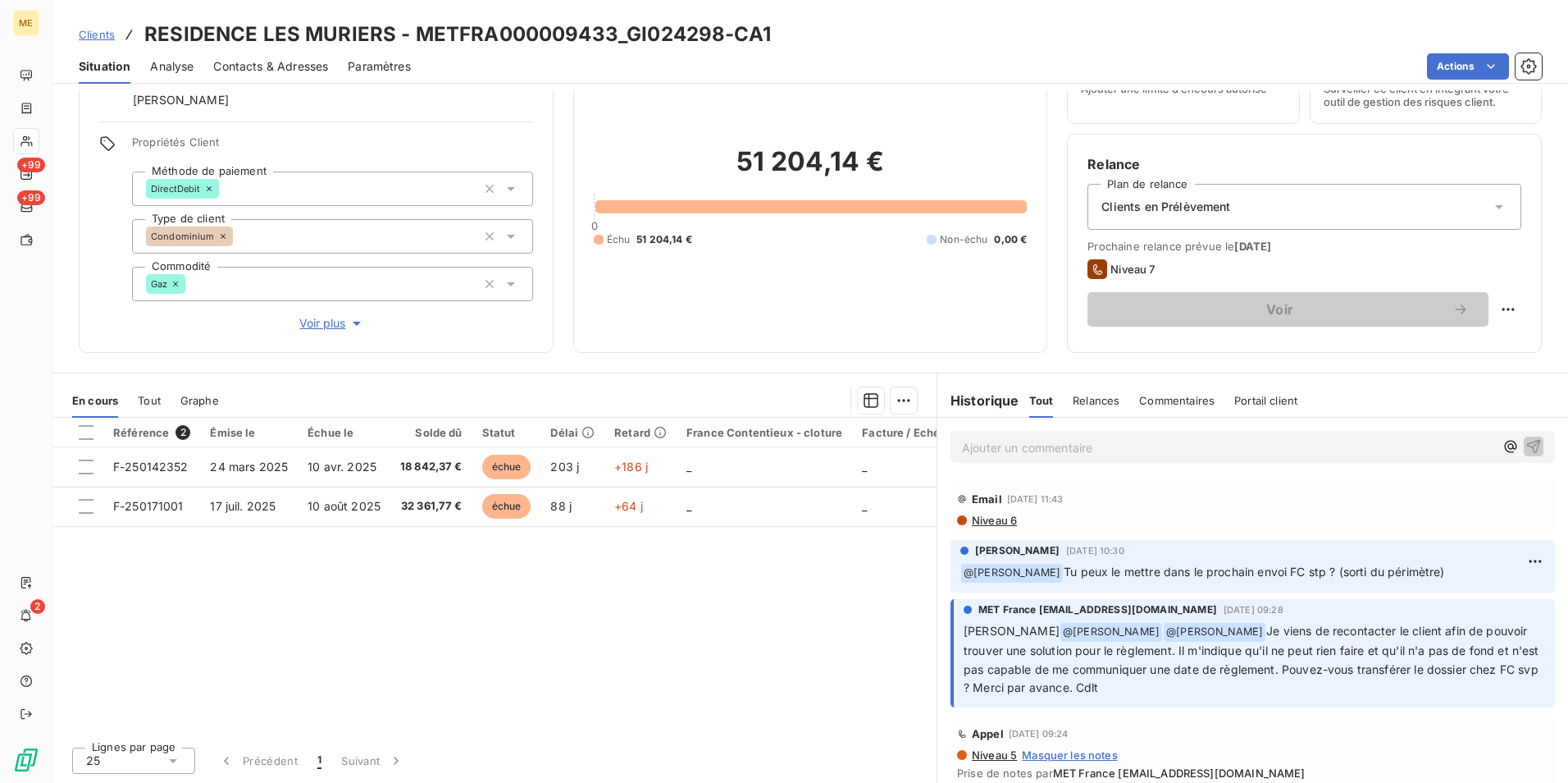
drag, startPoint x: 96, startPoint y: 39, endPoint x: 164, endPoint y: 29, distance: 68.7
click at [96, 39] on span "Clients" at bounding box center [97, 35] width 36 height 13
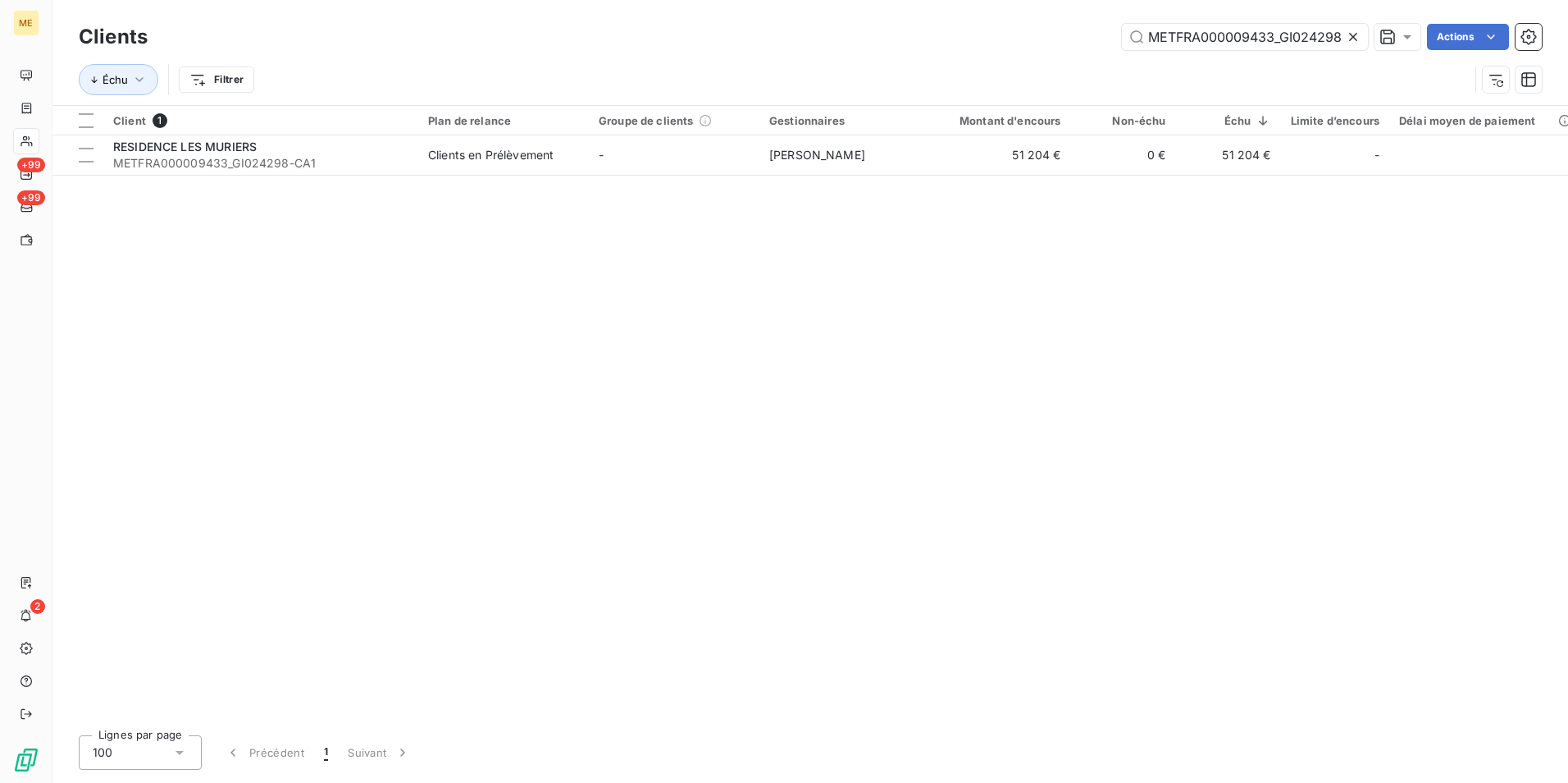
scroll to position [0, 31]
click at [1201, 33] on input "METFRA000009433_GI024298-CA1" at bounding box center [1245, 37] width 246 height 26
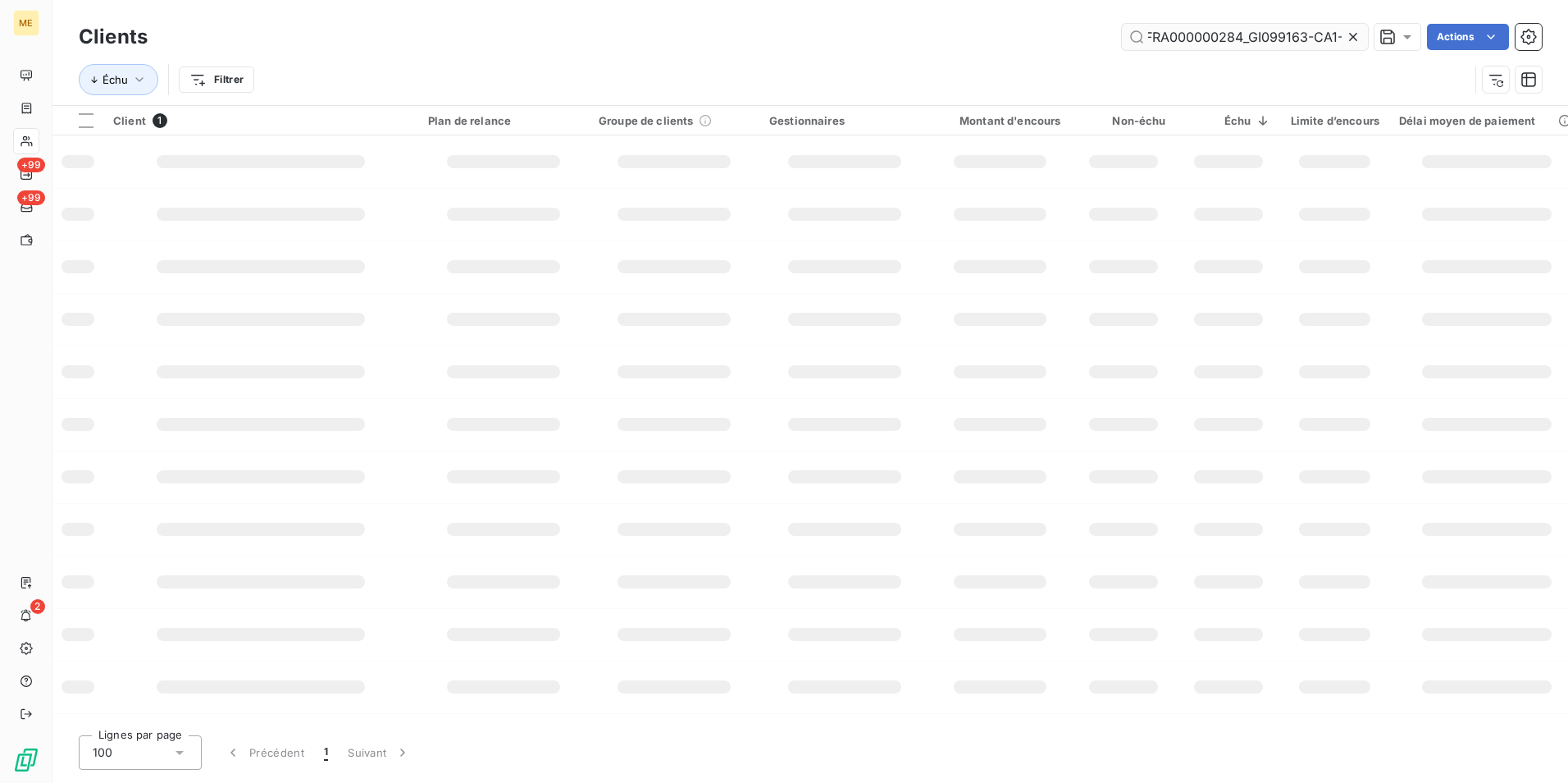
click at [1234, 35] on input "METFRA000000284_GI099163-CA1-CA1" at bounding box center [1245, 37] width 246 height 26
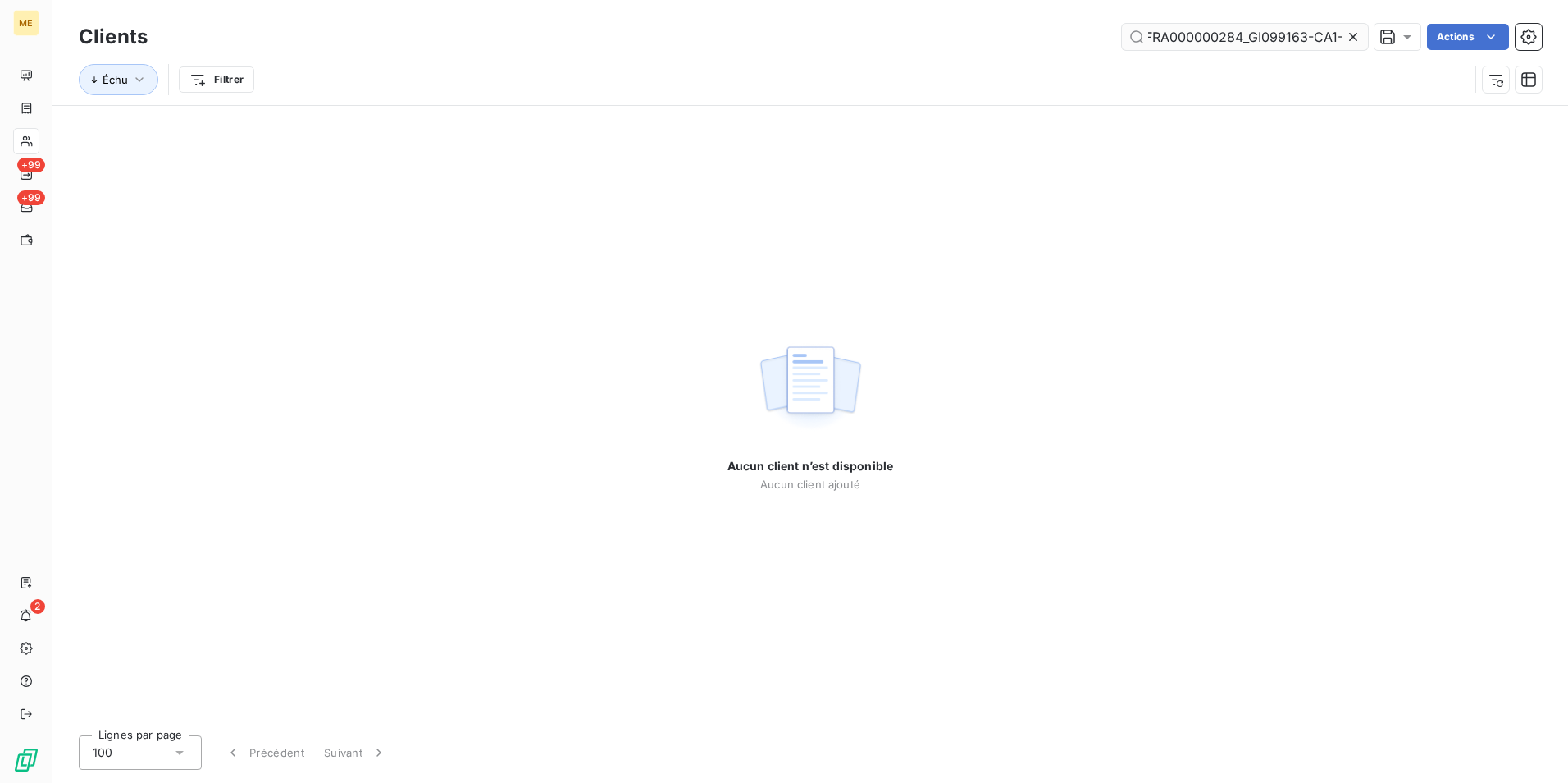
click at [1234, 35] on input "METFRA000000284_GI099163-CA1-CA1" at bounding box center [1245, 37] width 246 height 26
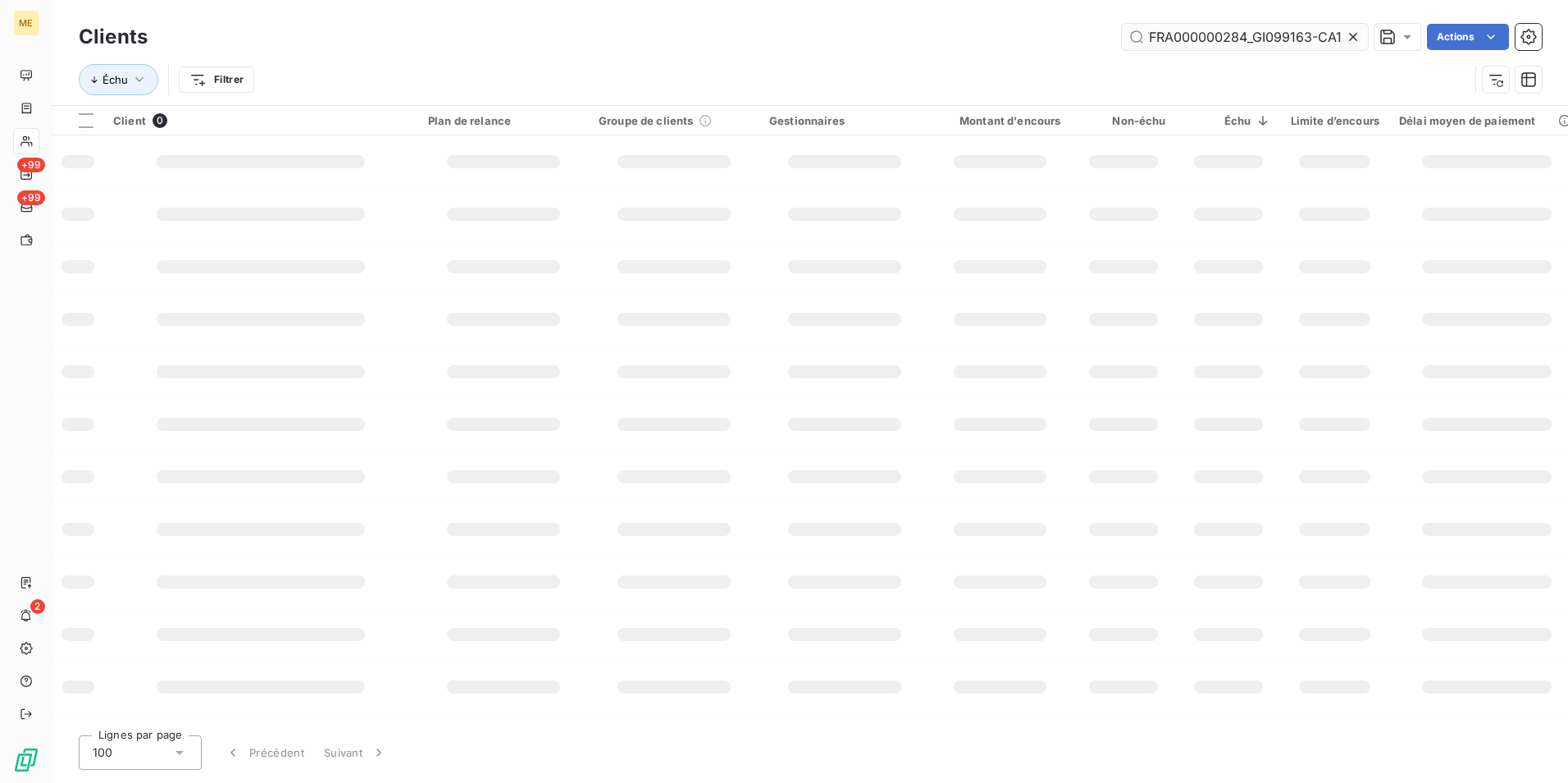
scroll to position [0, 29]
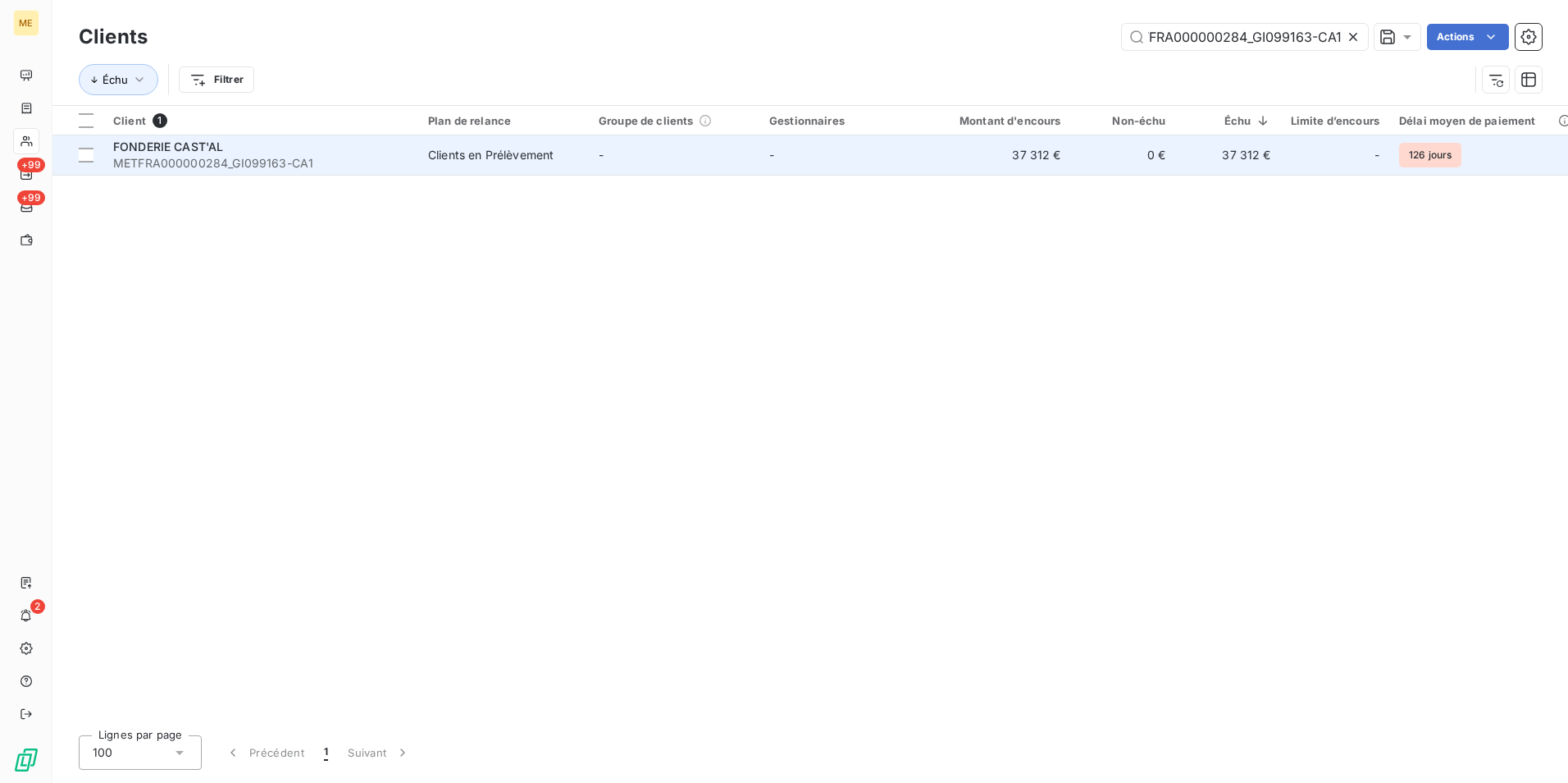
type input "METFRA000000284_GI099163-CA1"
click at [328, 164] on span "METFRA000000284_GI099163-CA1" at bounding box center [261, 163] width 295 height 16
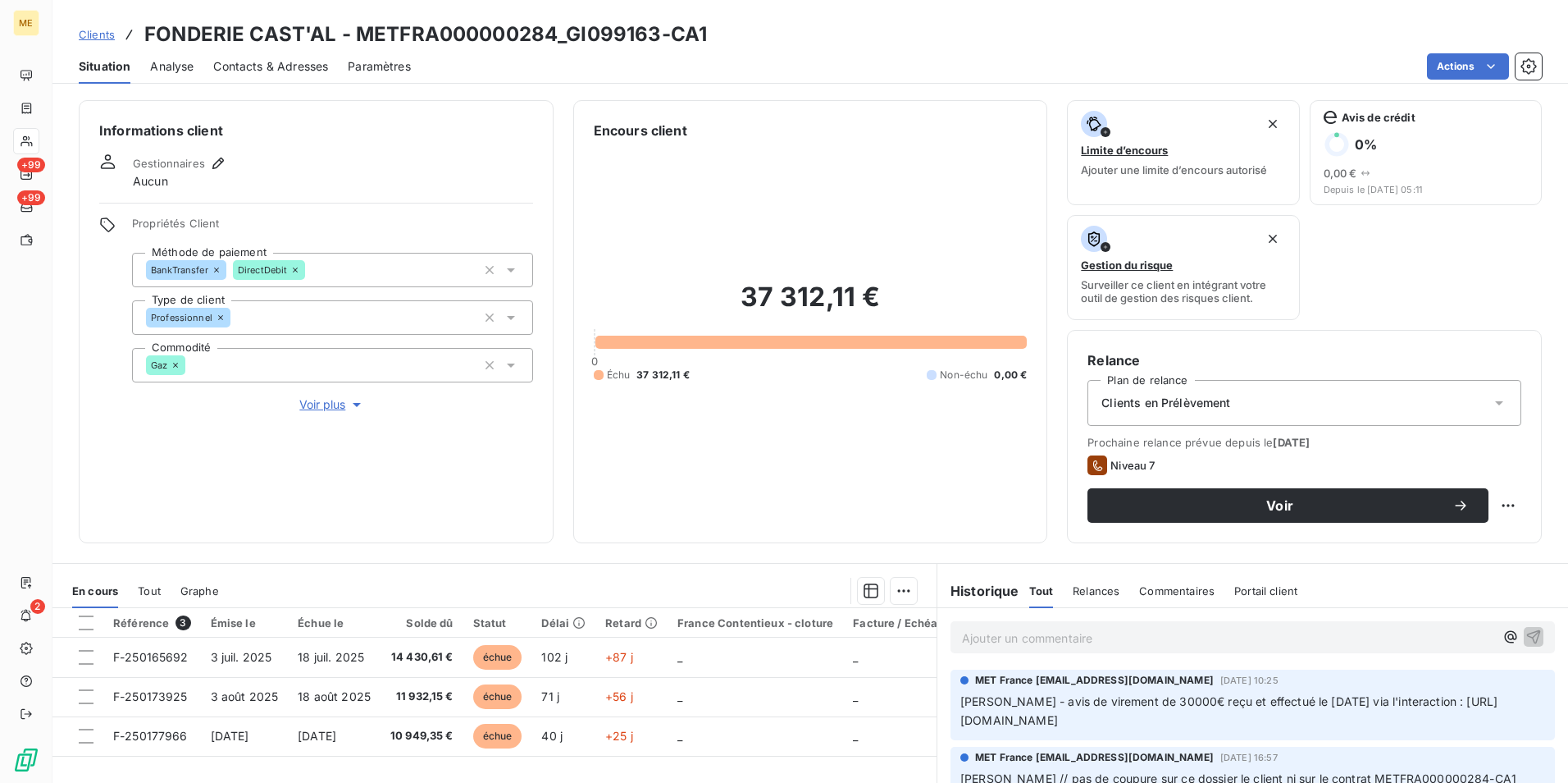
click at [93, 29] on span "Clients" at bounding box center [97, 35] width 36 height 13
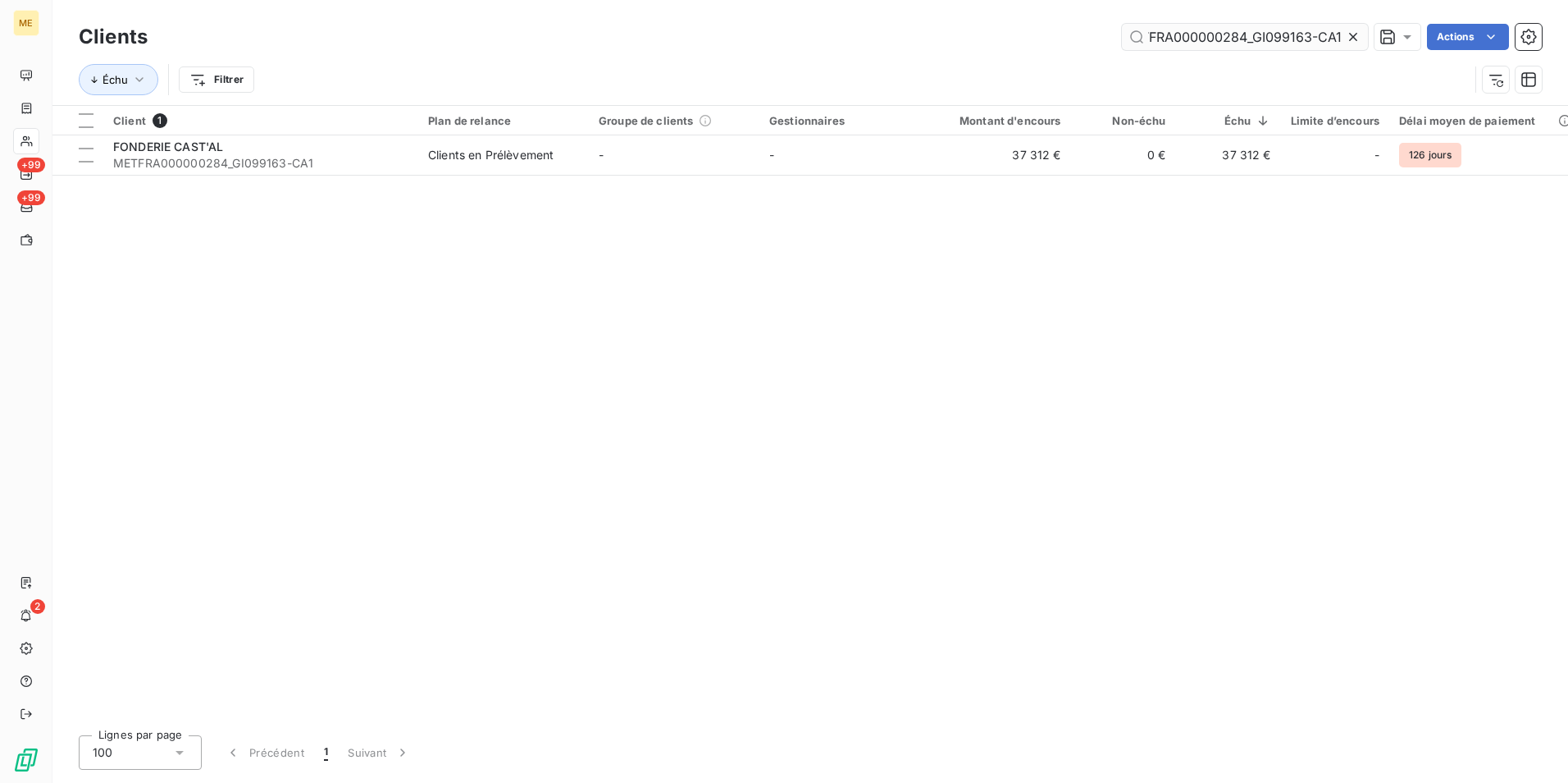
click at [1148, 34] on input "METFRA000000284_GI099163-CA1" at bounding box center [1245, 37] width 246 height 26
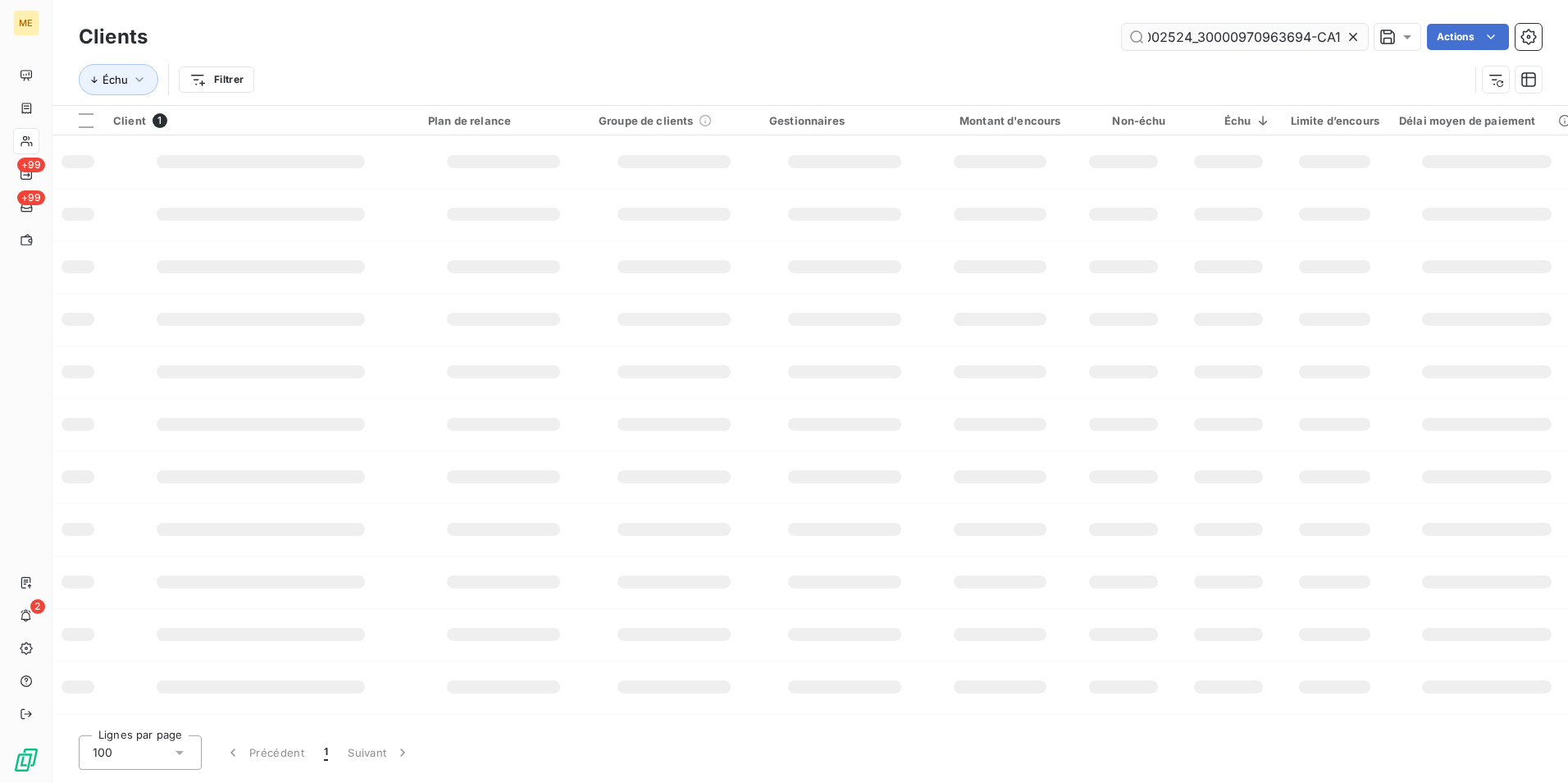
click at [1158, 33] on input "METFRA000002524_30000970963694-CA1-CA1" at bounding box center [1245, 37] width 246 height 26
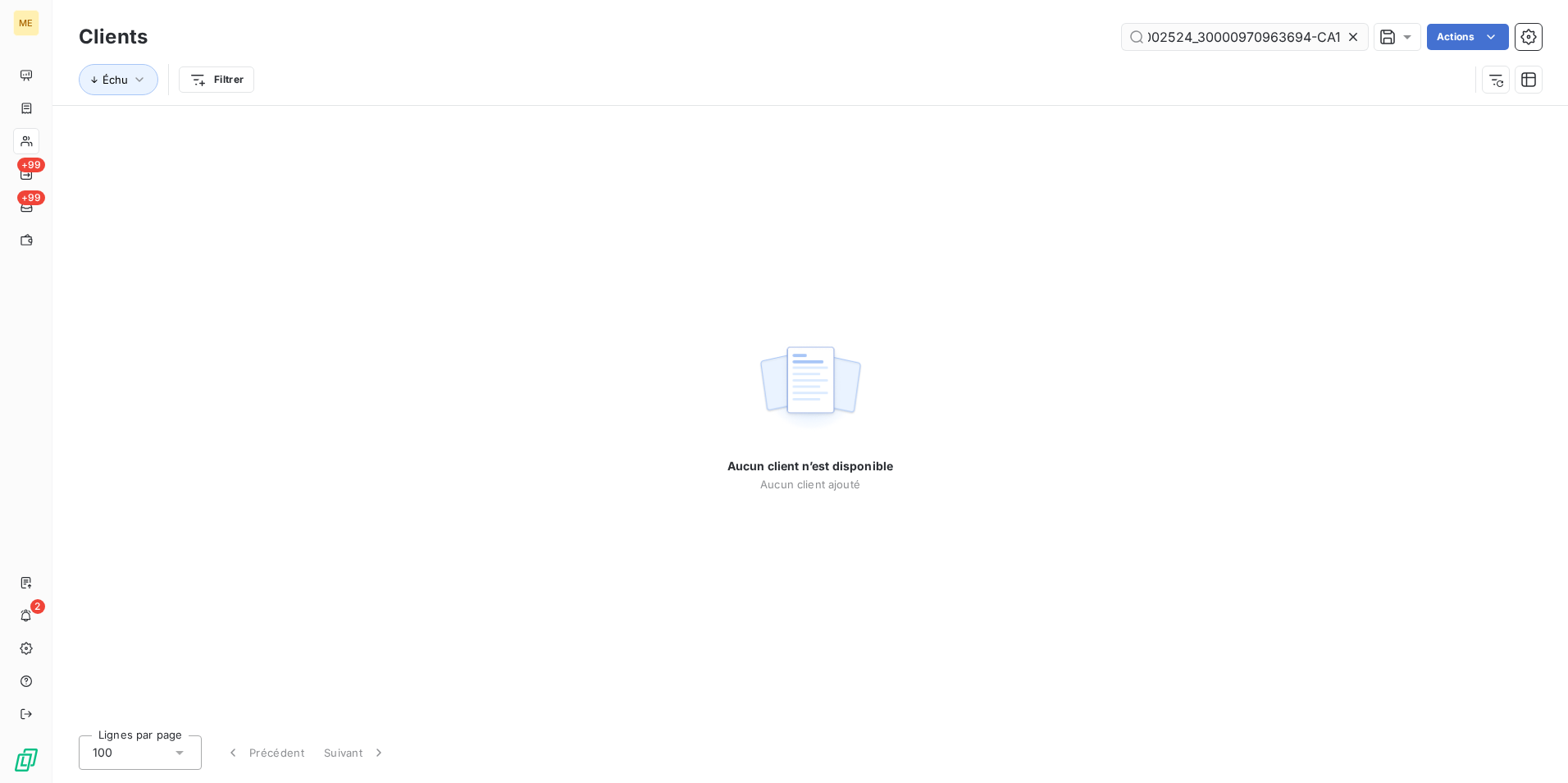
click at [1158, 33] on input "METFRA000002524_30000970963694-CA1-CA1" at bounding box center [1245, 37] width 246 height 26
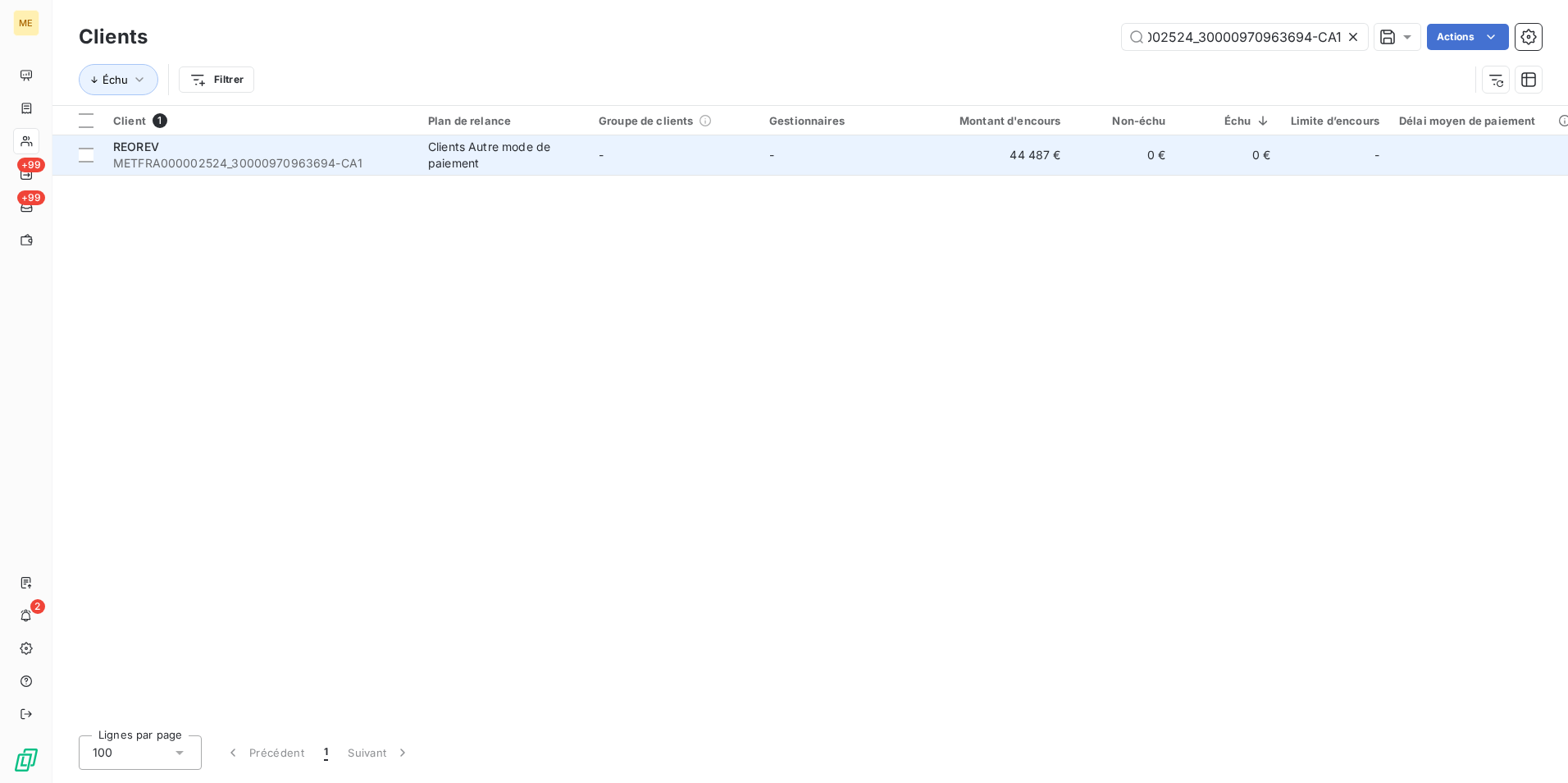
type input "METFRA000002524_30000970963694-CA1"
click at [428, 149] on div "Clients Autre mode de paiement" at bounding box center [503, 154] width 150 height 33
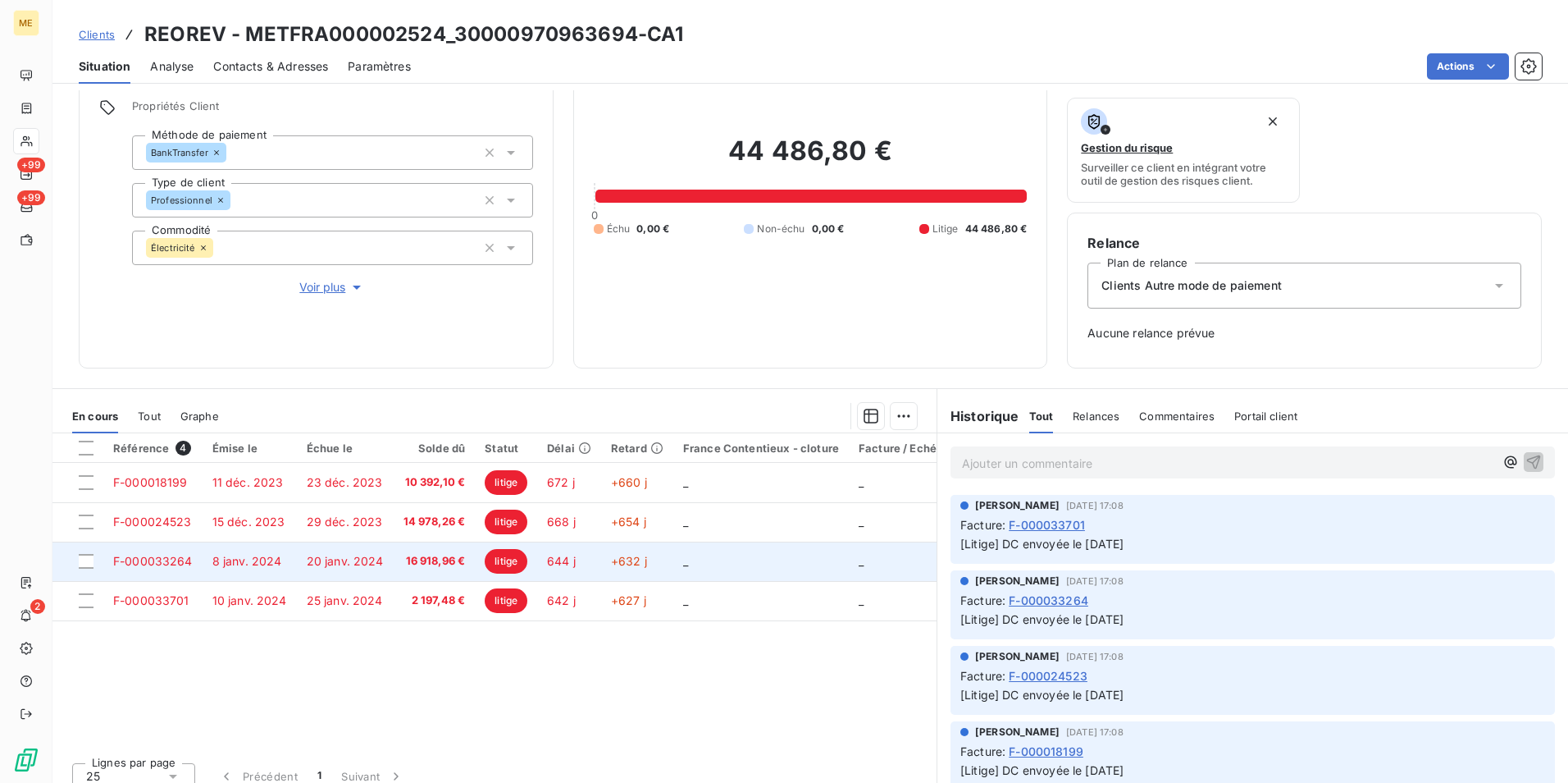
scroll to position [133, 0]
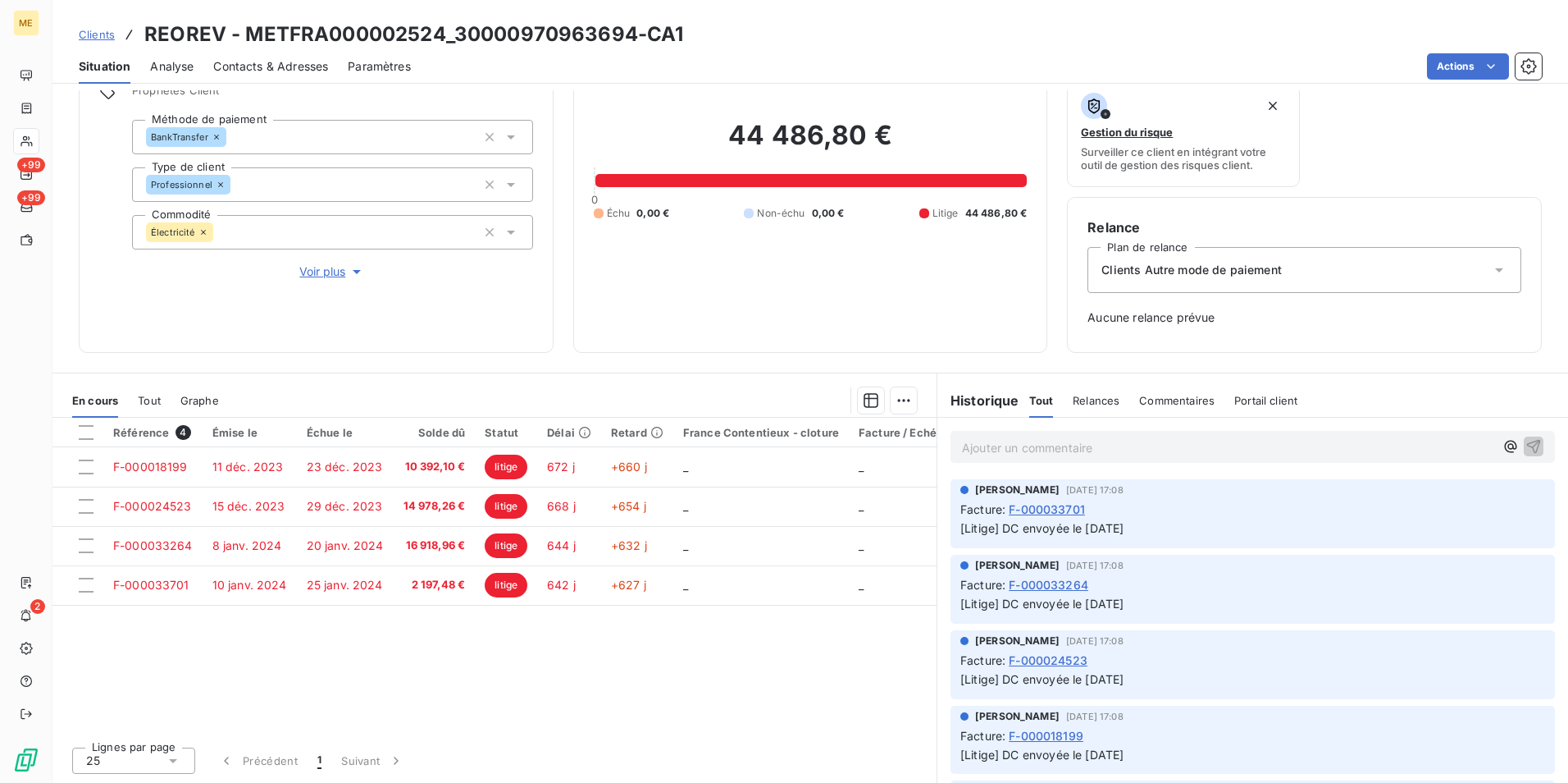
click at [87, 31] on span "Clients" at bounding box center [97, 35] width 36 height 13
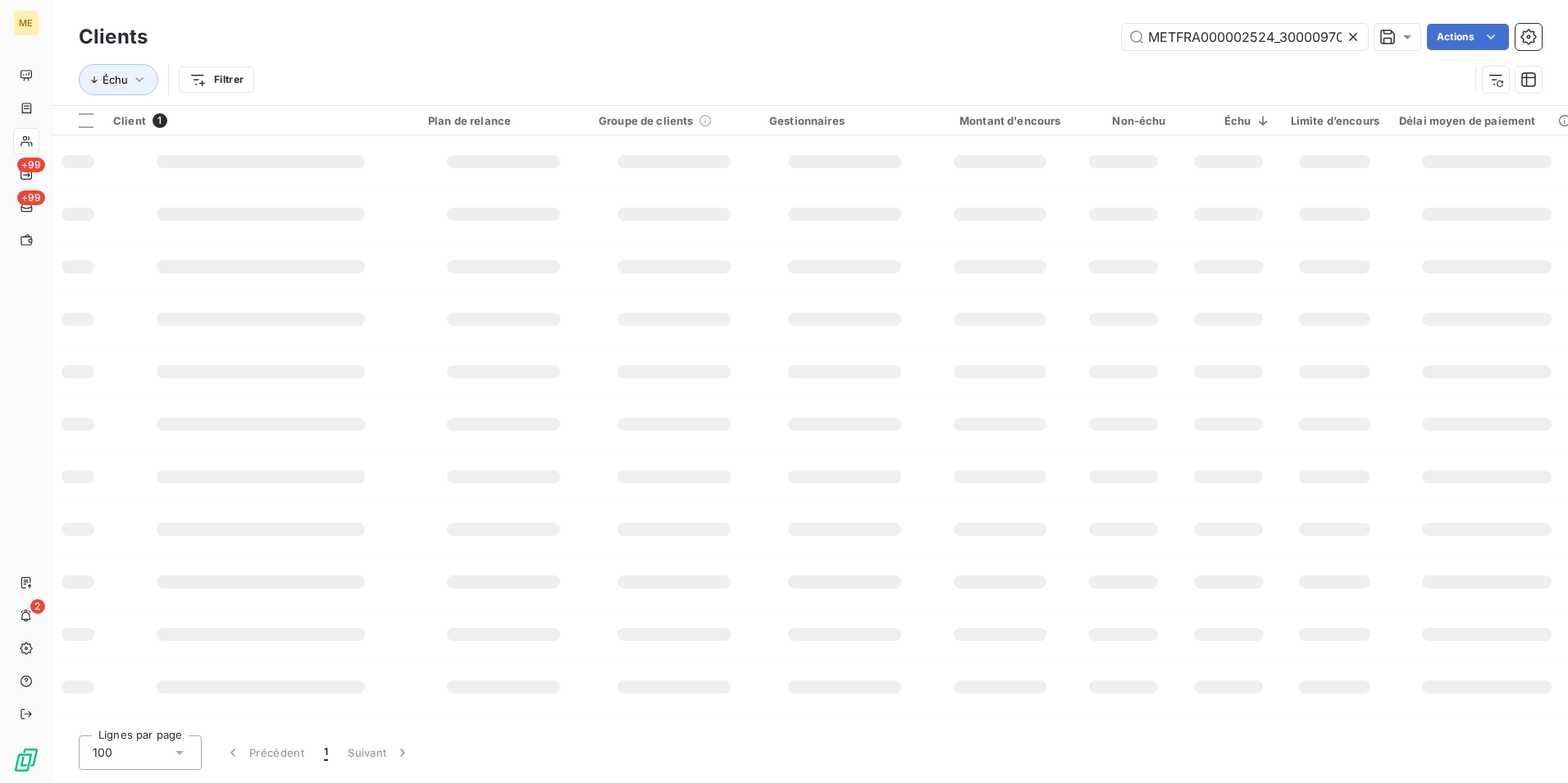
scroll to position [0, 82]
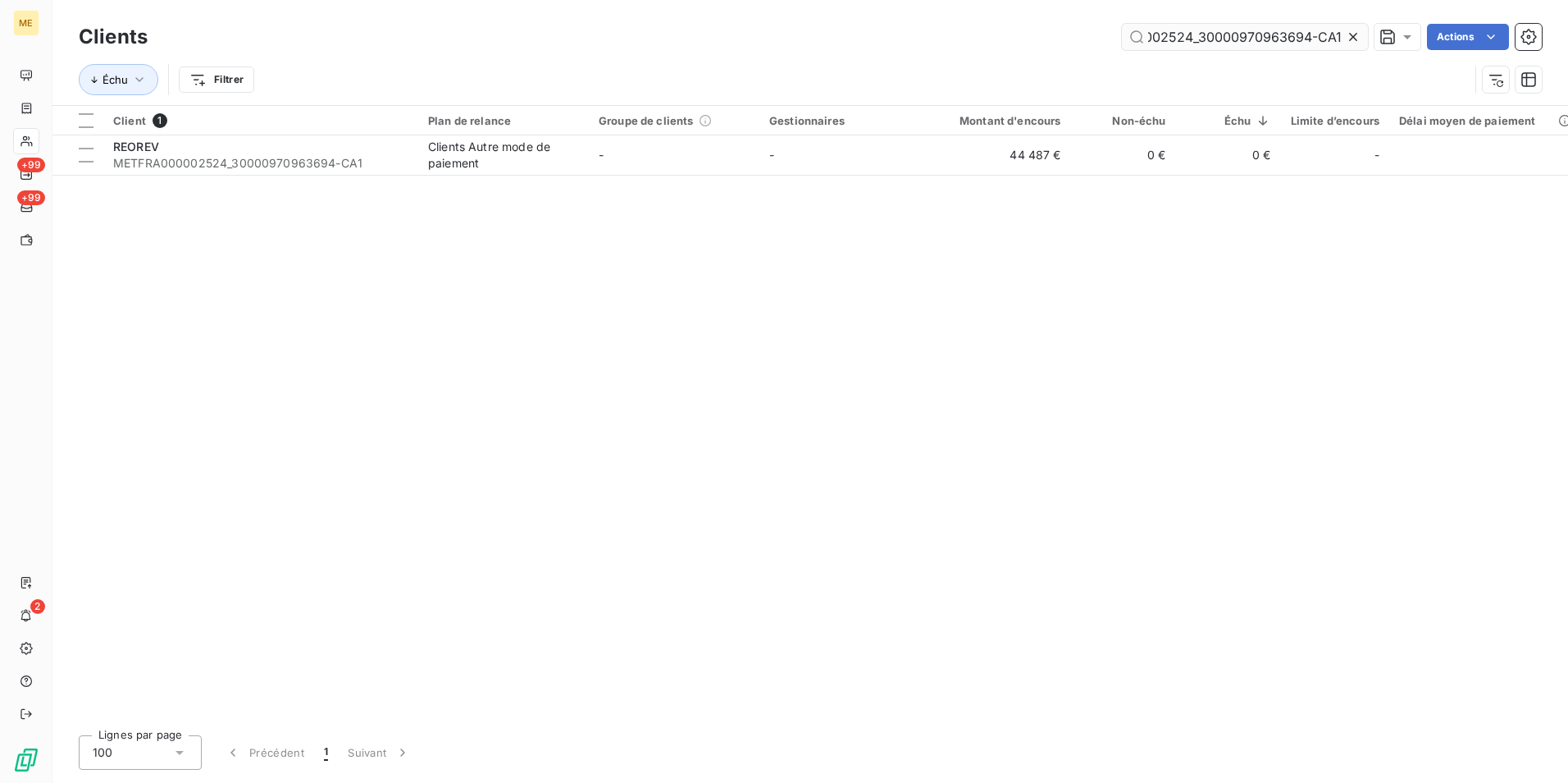
click at [1226, 41] on input "METFRA000002524_30000970963694-CA1" at bounding box center [1245, 37] width 246 height 26
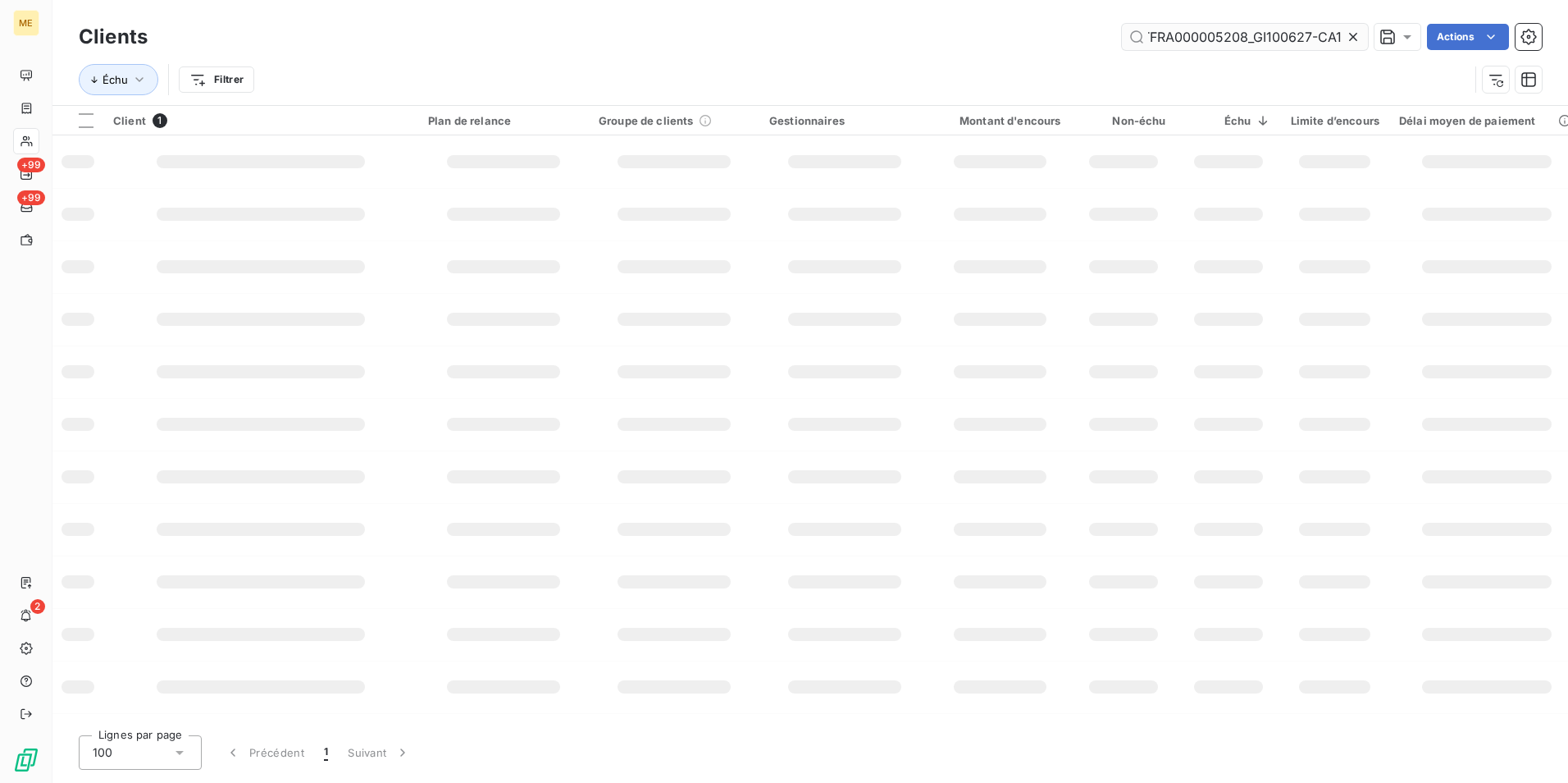
scroll to position [0, 27]
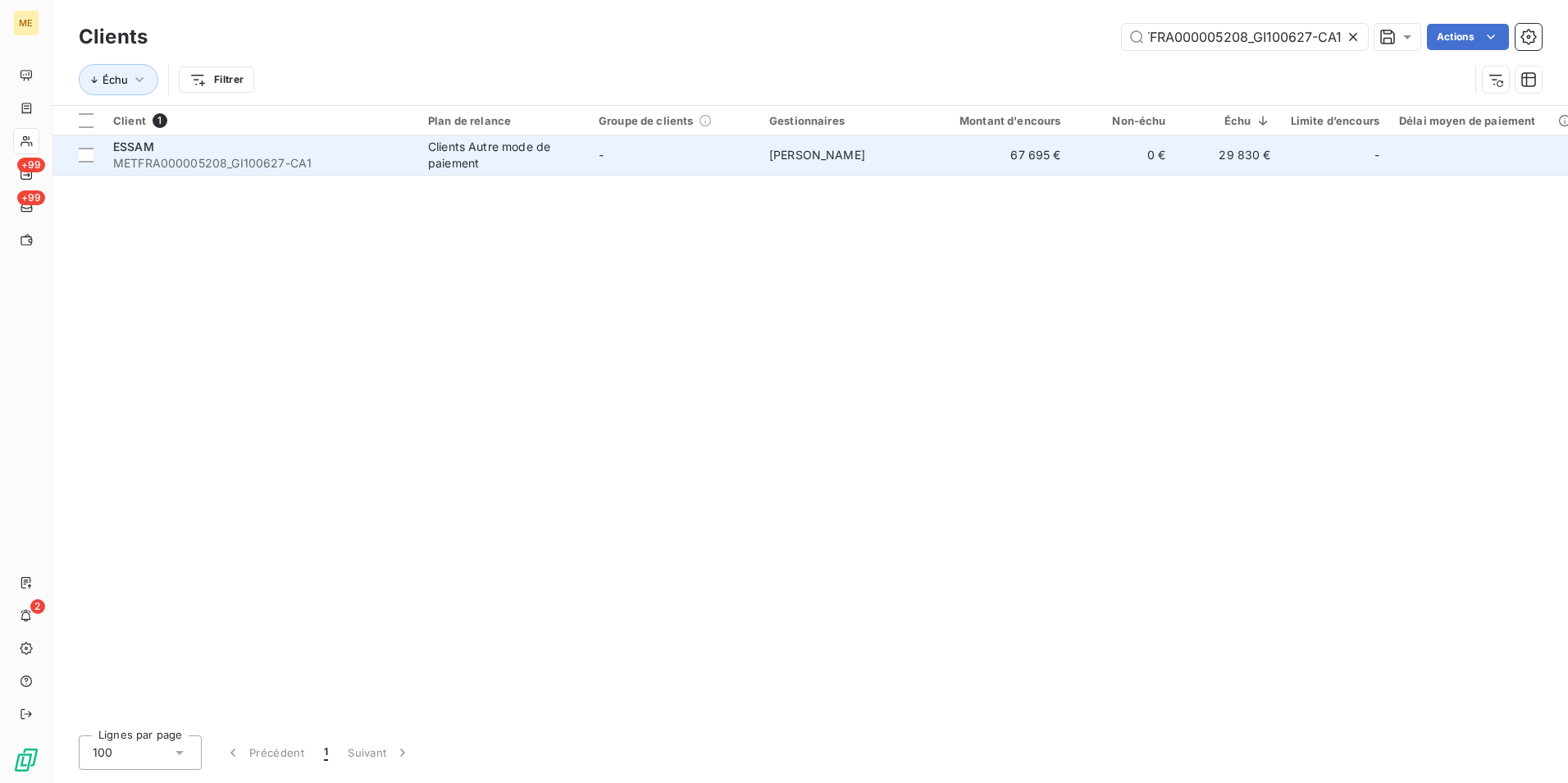
type input "METFRA000005208_GI100627-CA1"
click at [285, 144] on div "ESSAM" at bounding box center [261, 146] width 295 height 16
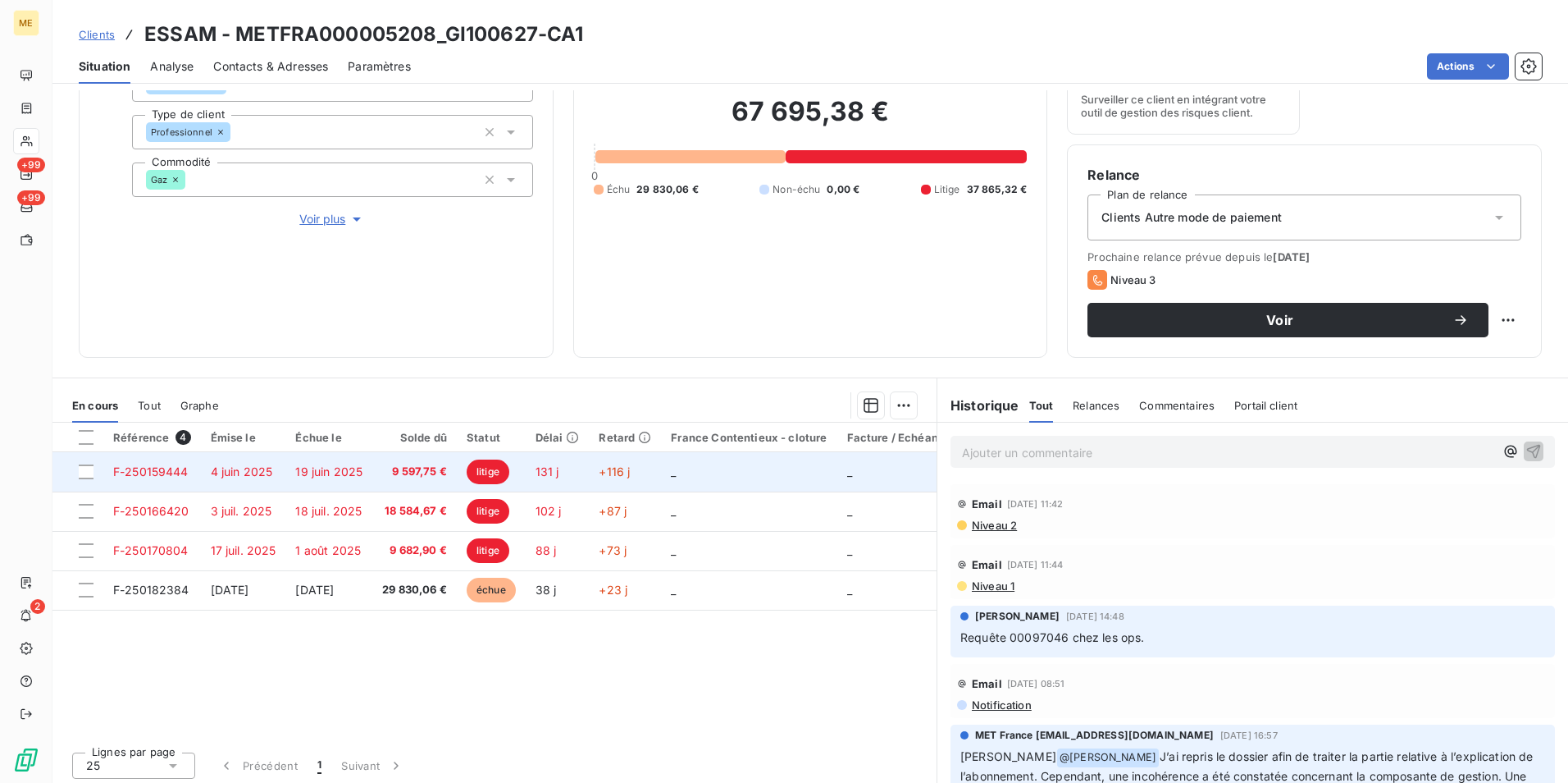
scroll to position [190, 0]
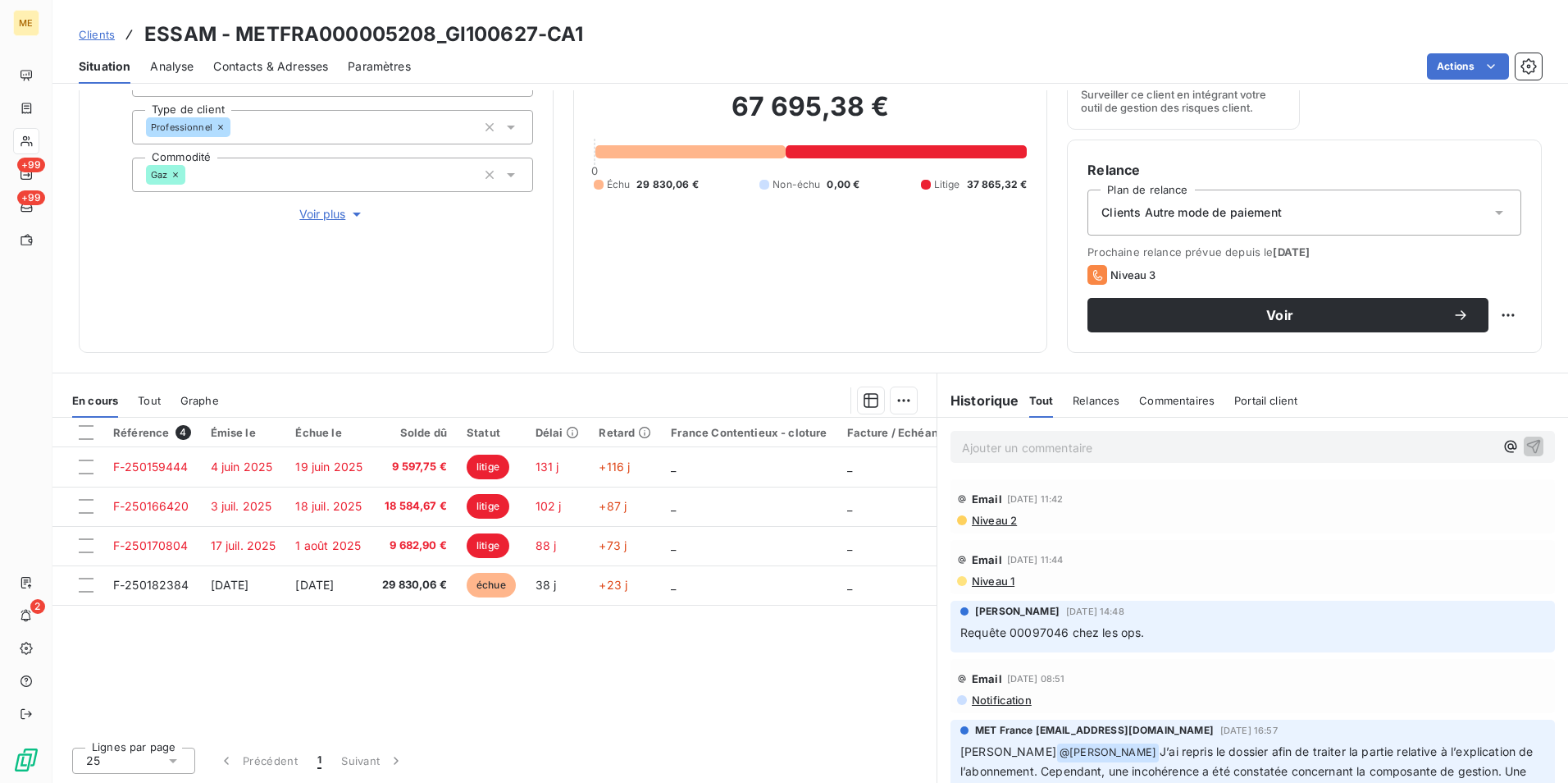
click at [105, 29] on span "Clients" at bounding box center [97, 35] width 36 height 13
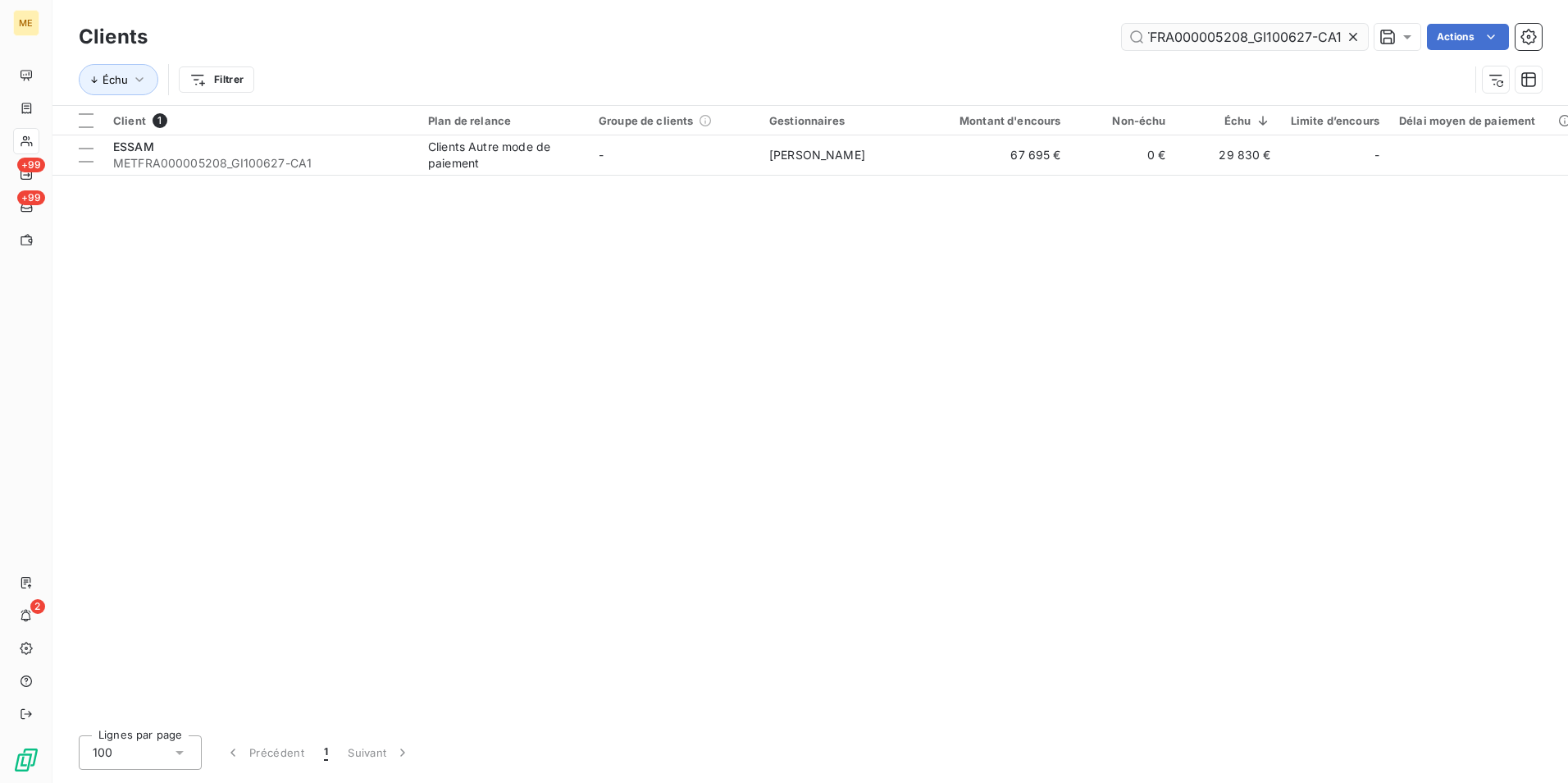
click at [1281, 44] on input "METFRA000005208_GI100627-CA1" at bounding box center [1245, 37] width 246 height 26
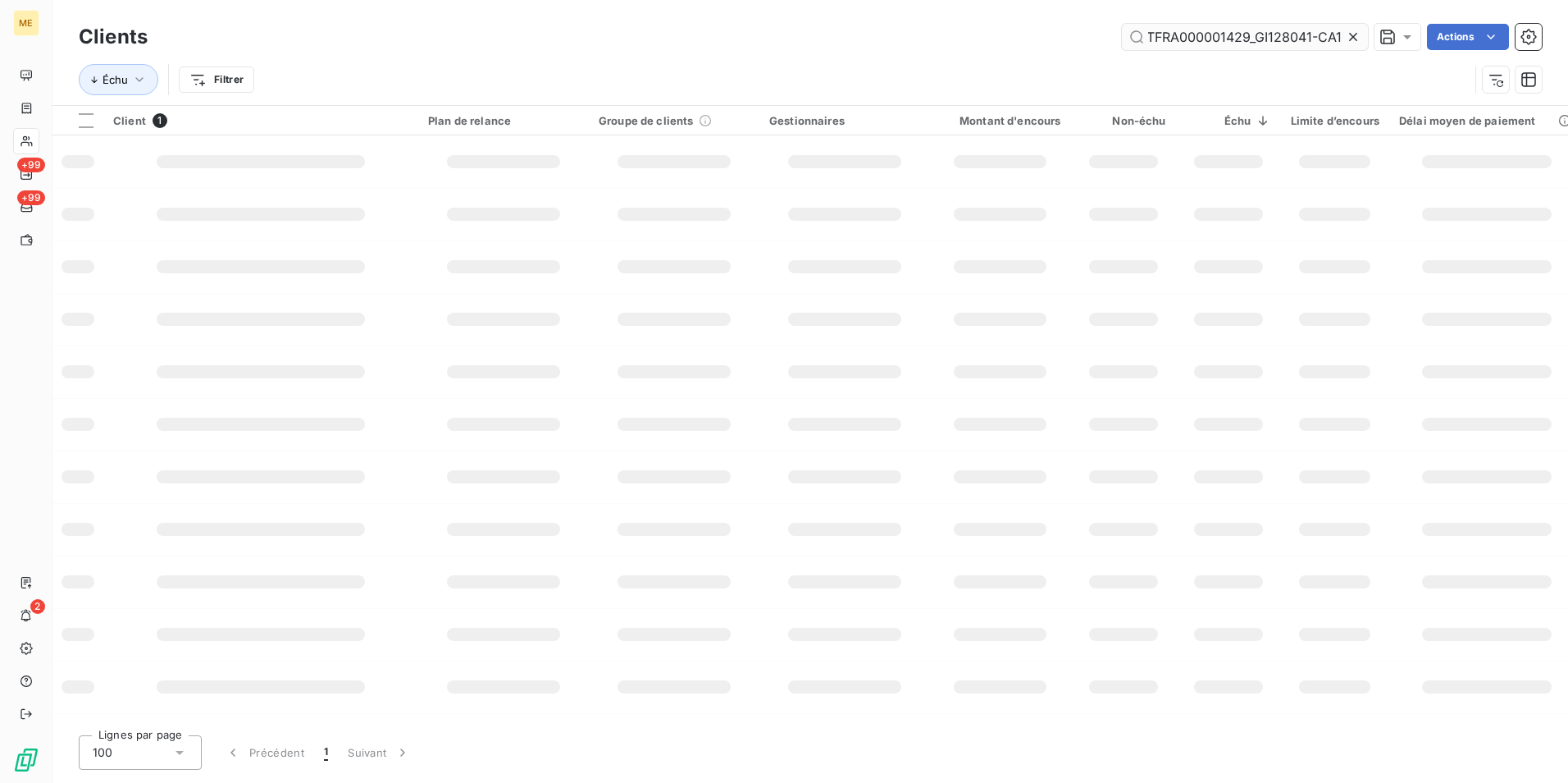
scroll to position [0, 23]
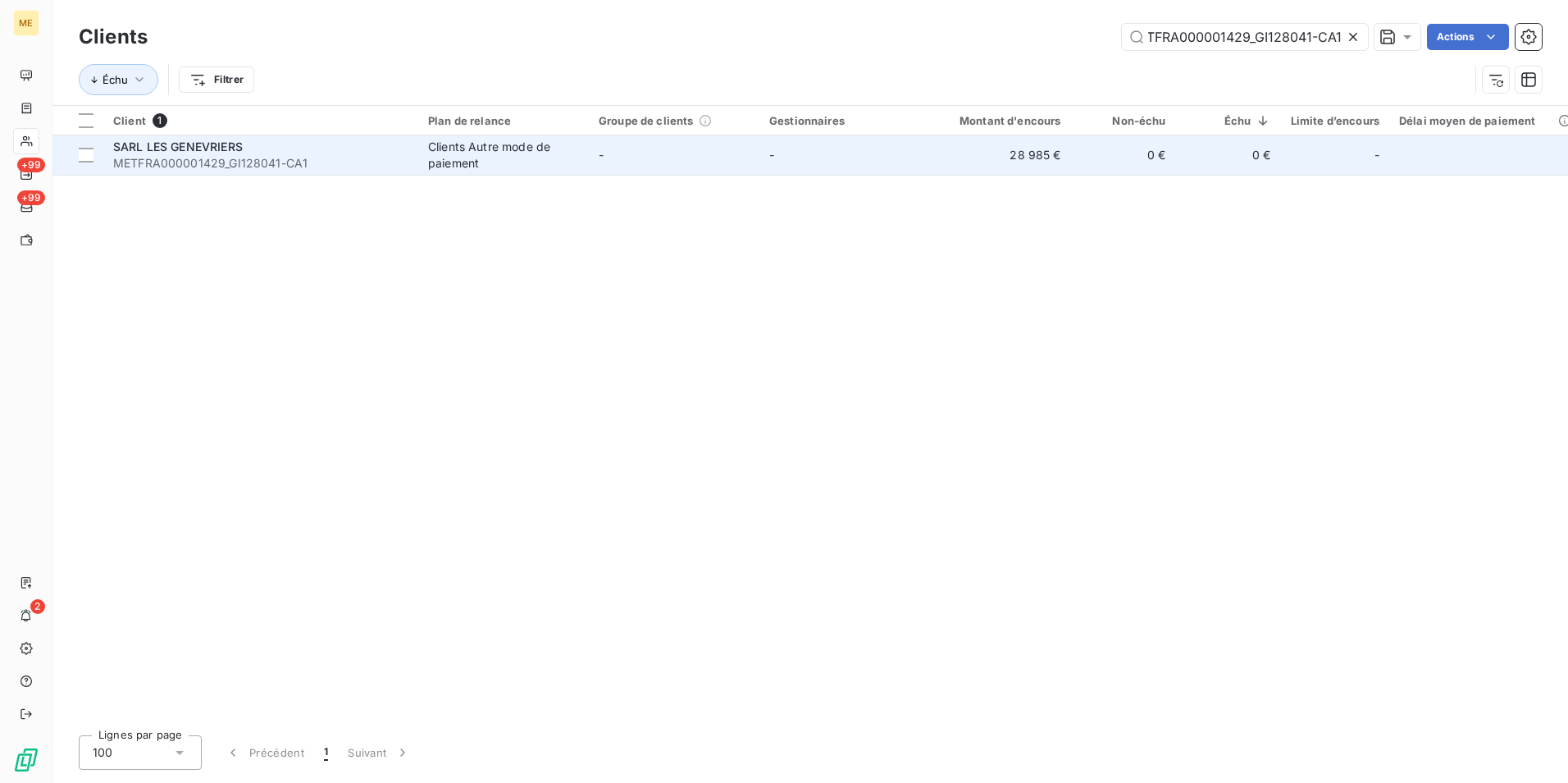
type input "METFRA000001429_GI128041-CA1"
click at [575, 158] on div "Clients Autre mode de paiement" at bounding box center [503, 154] width 150 height 33
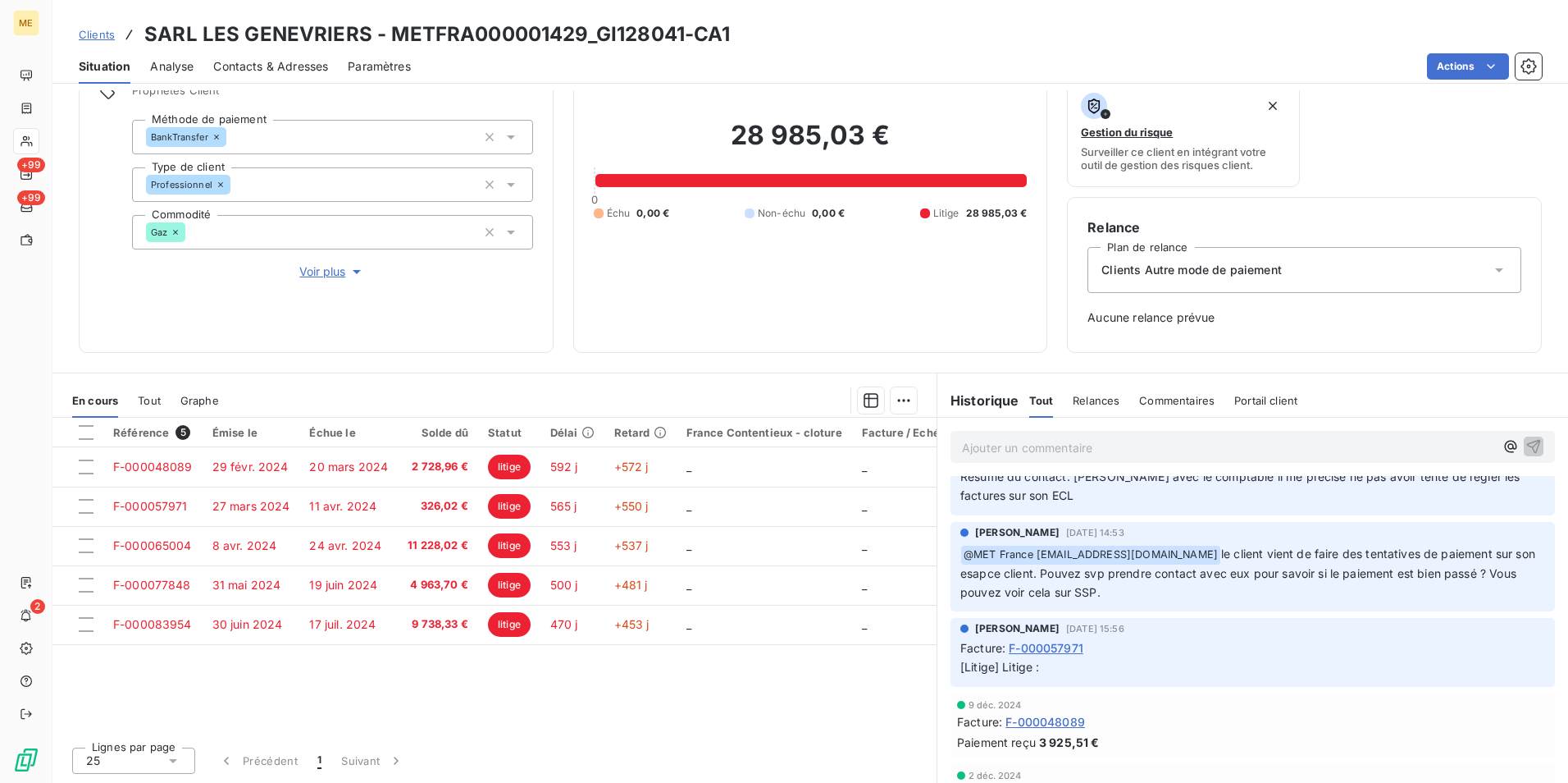
scroll to position [247, 0]
click at [103, 33] on span "Clients" at bounding box center [97, 35] width 36 height 13
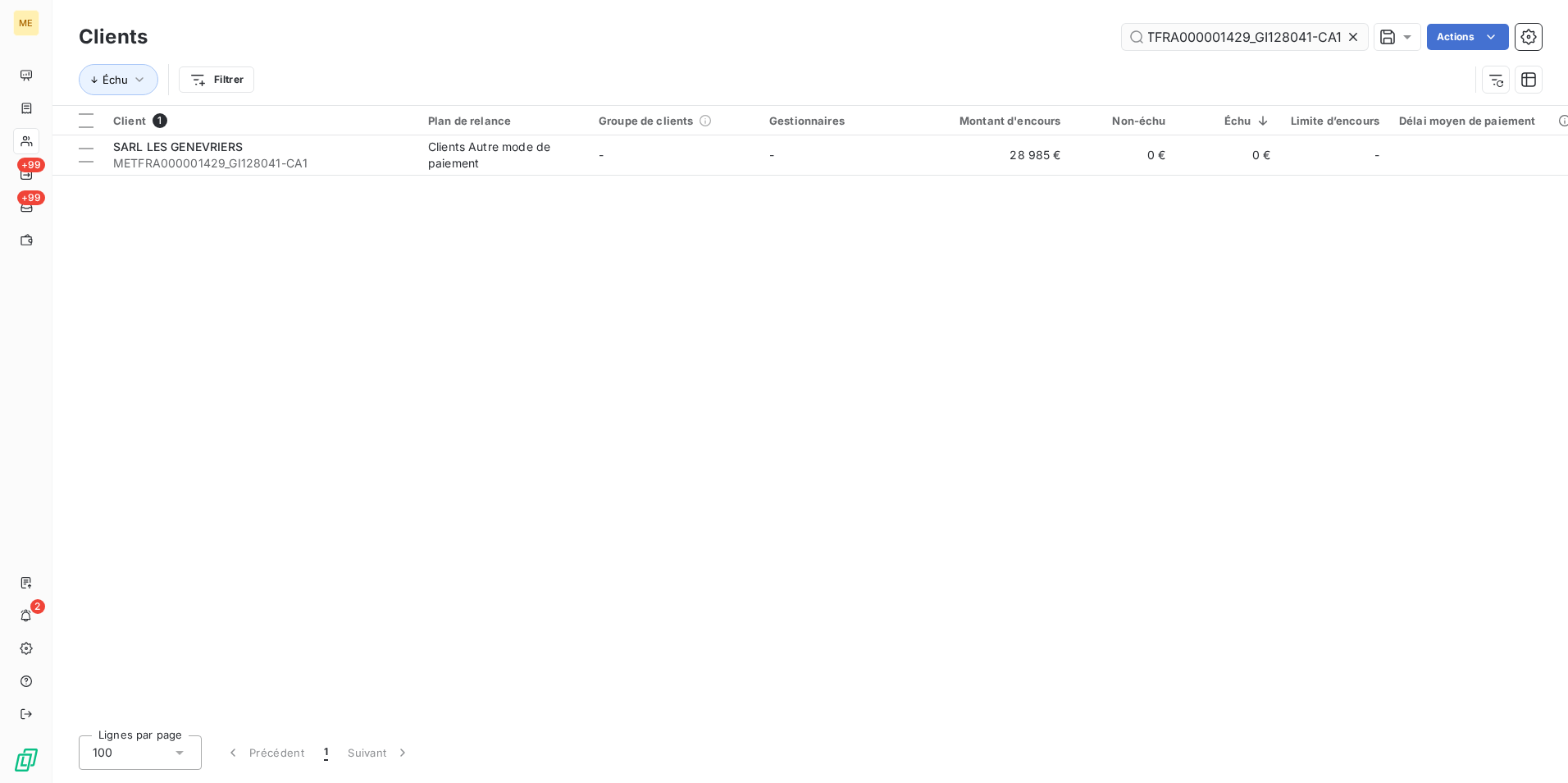
click at [1224, 33] on input "METFRA000001429_GI128041-CA1" at bounding box center [1245, 37] width 246 height 26
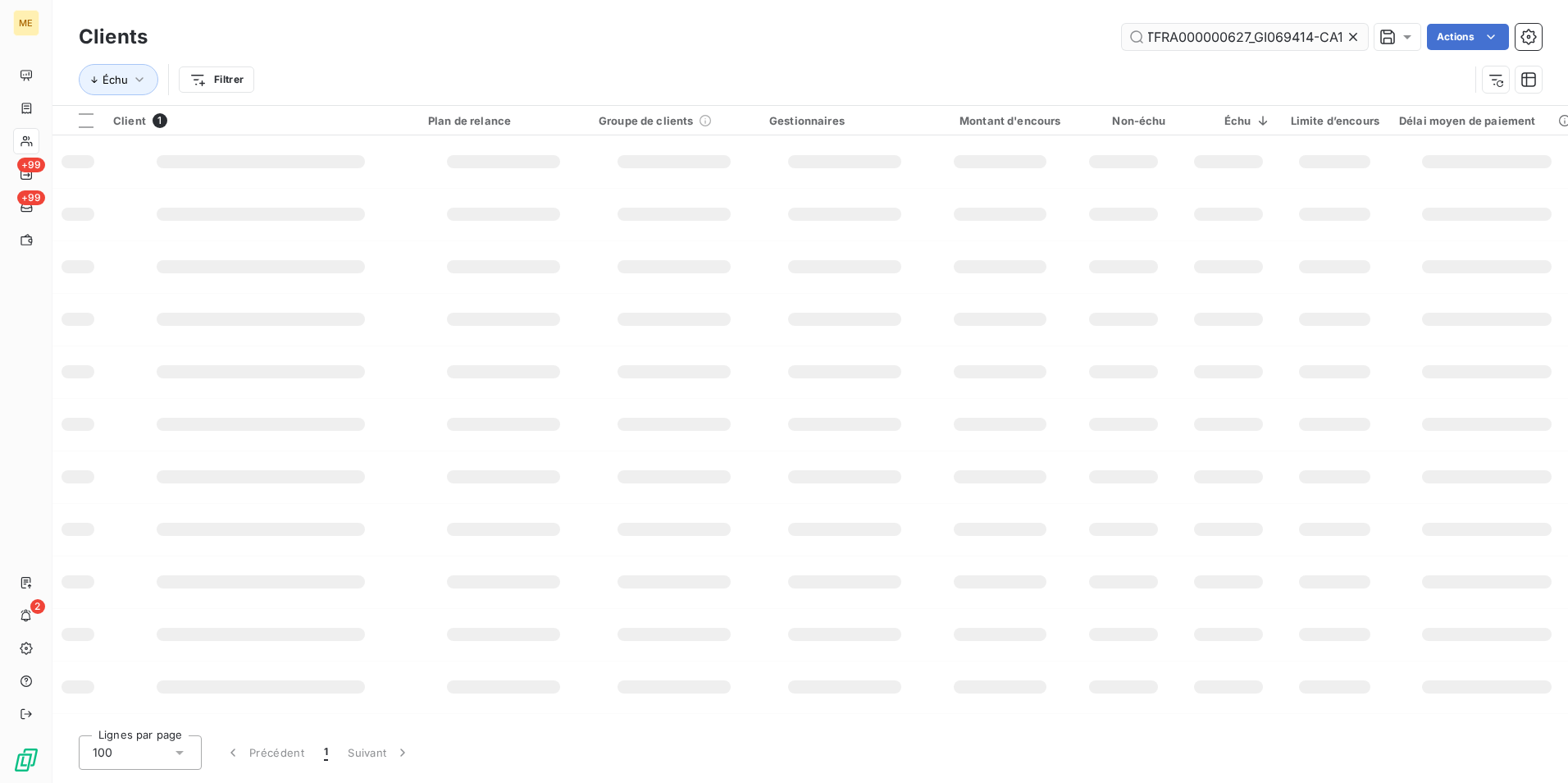
scroll to position [0, 25]
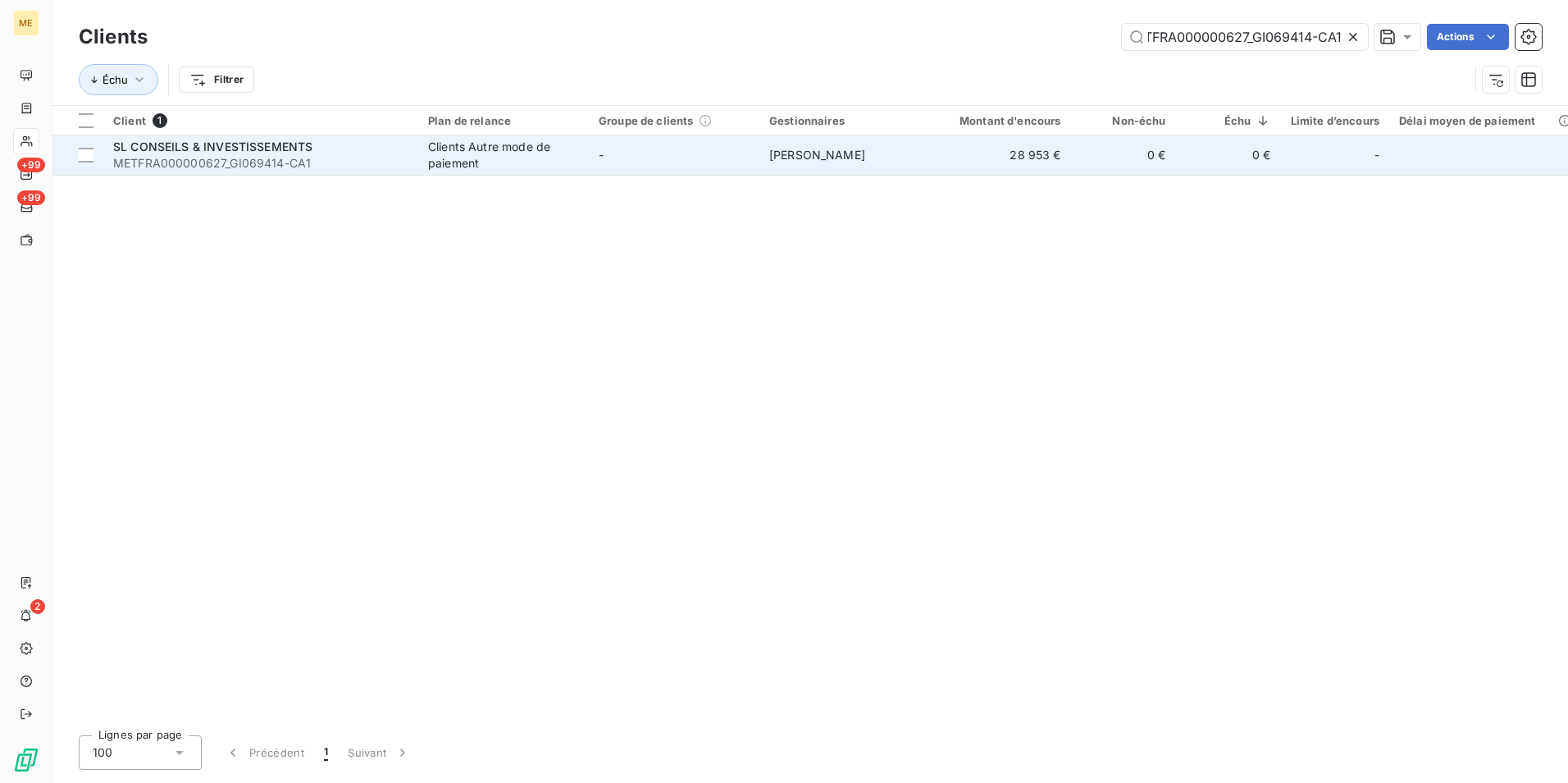
type input "METFRA000000627_GI069414-CA1"
click at [297, 152] on span "SL CONSEILS & INVESTISSEMENTS" at bounding box center [213, 146] width 199 height 14
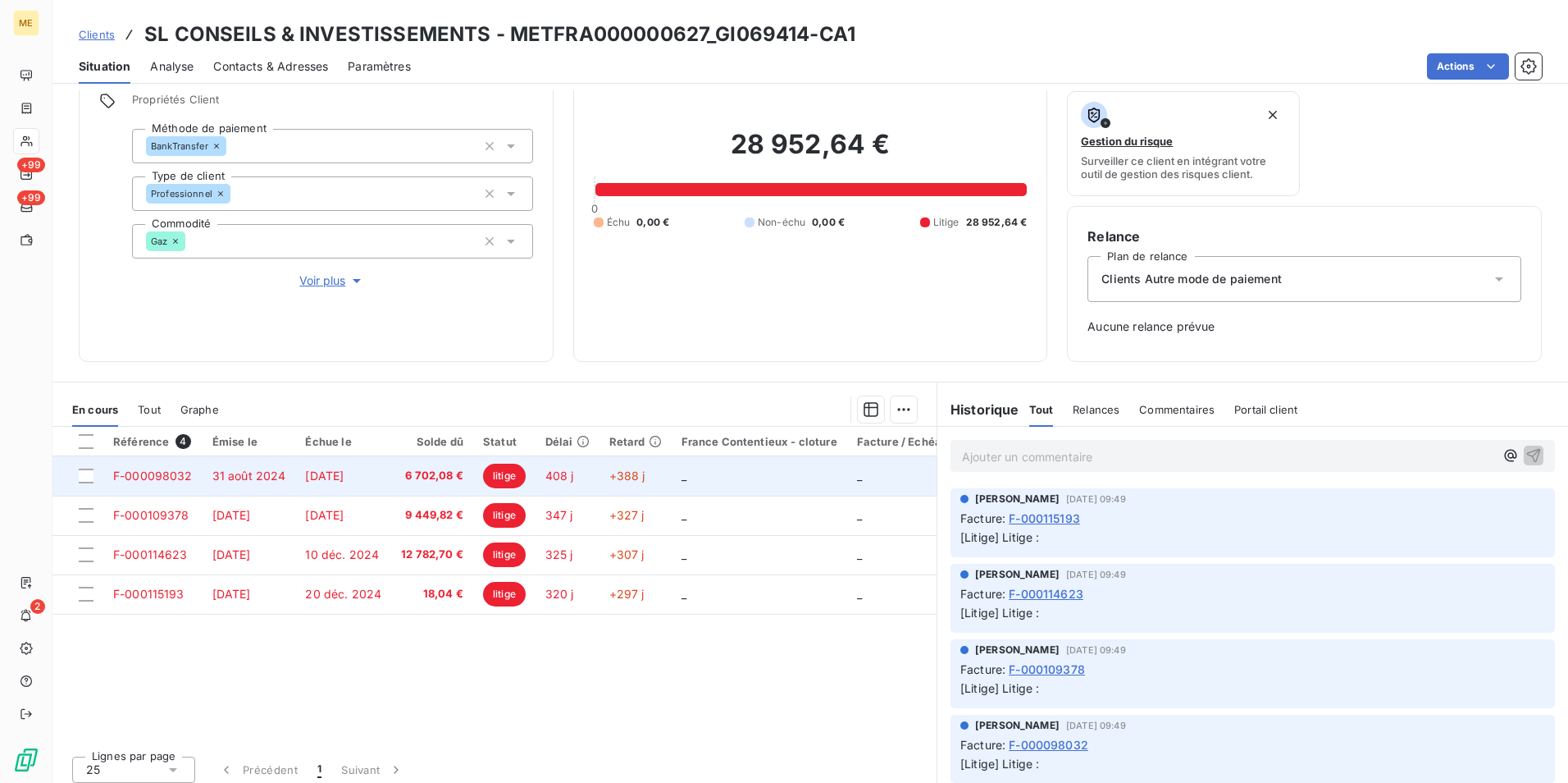
scroll to position [133, 0]
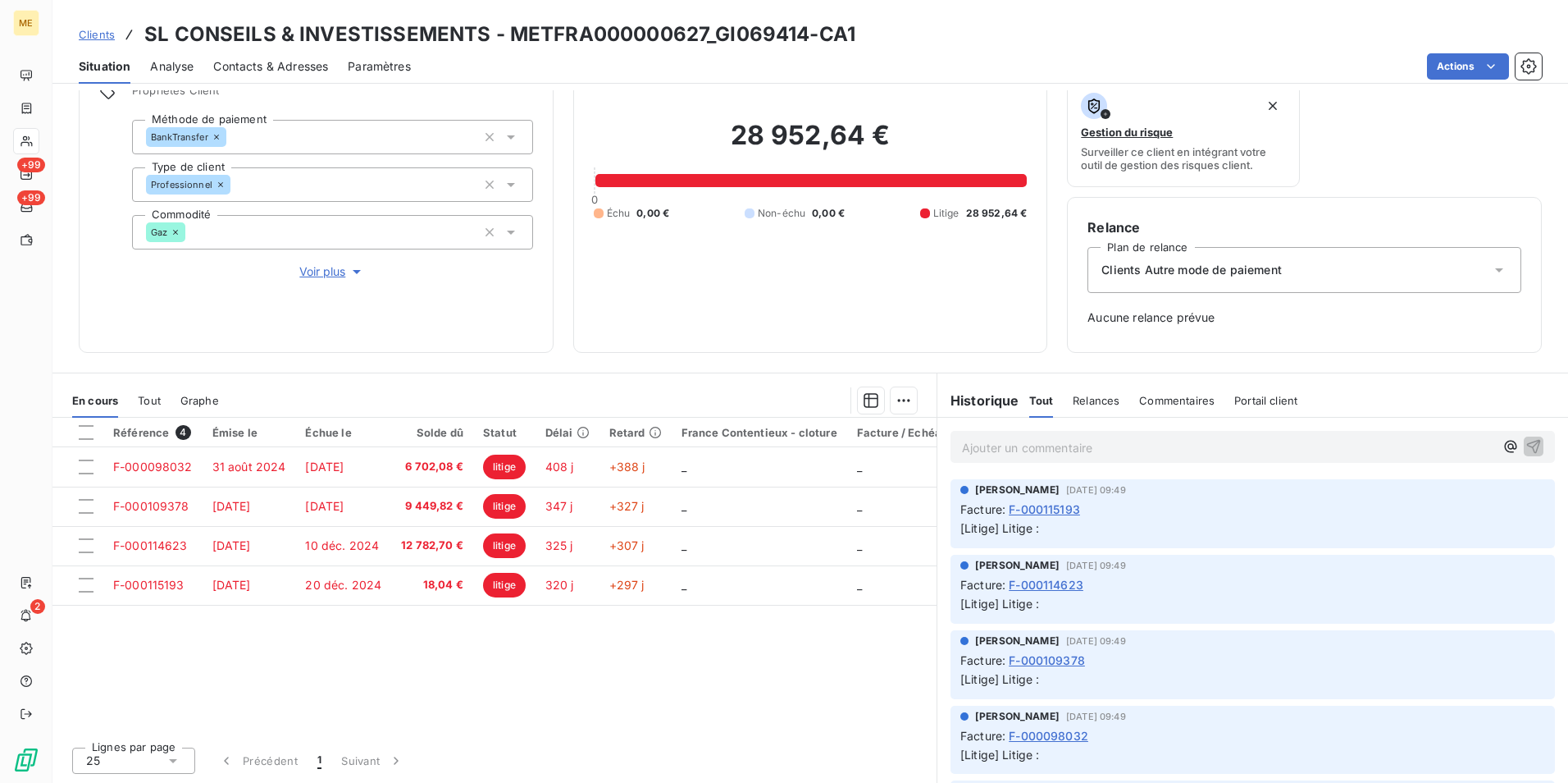
drag, startPoint x: 96, startPoint y: 39, endPoint x: 173, endPoint y: 39, distance: 77.0
click at [96, 39] on span "Clients" at bounding box center [97, 35] width 36 height 13
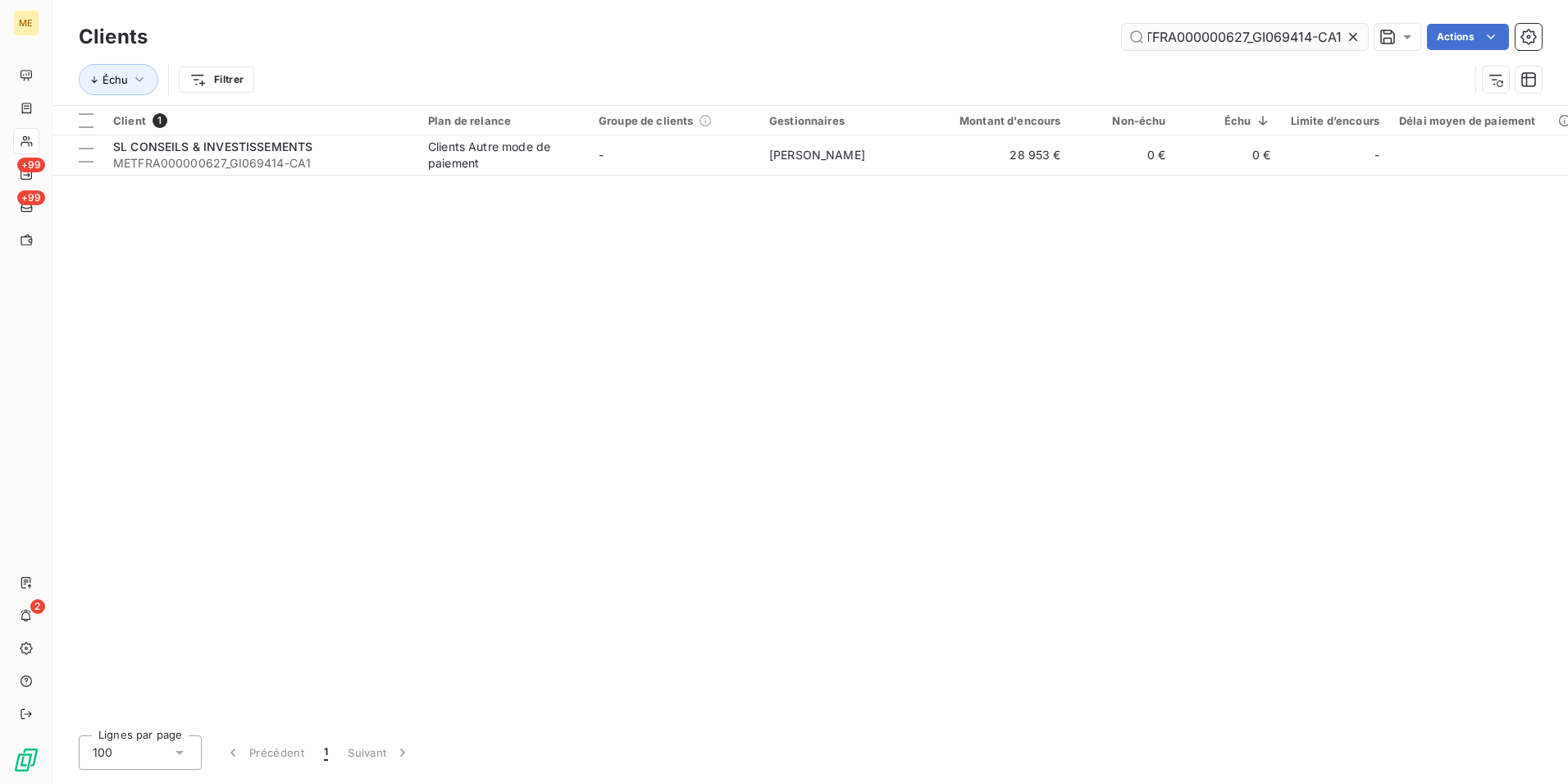
click at [1205, 31] on input "METFRA000000627_GI069414-CA1" at bounding box center [1245, 37] width 246 height 26
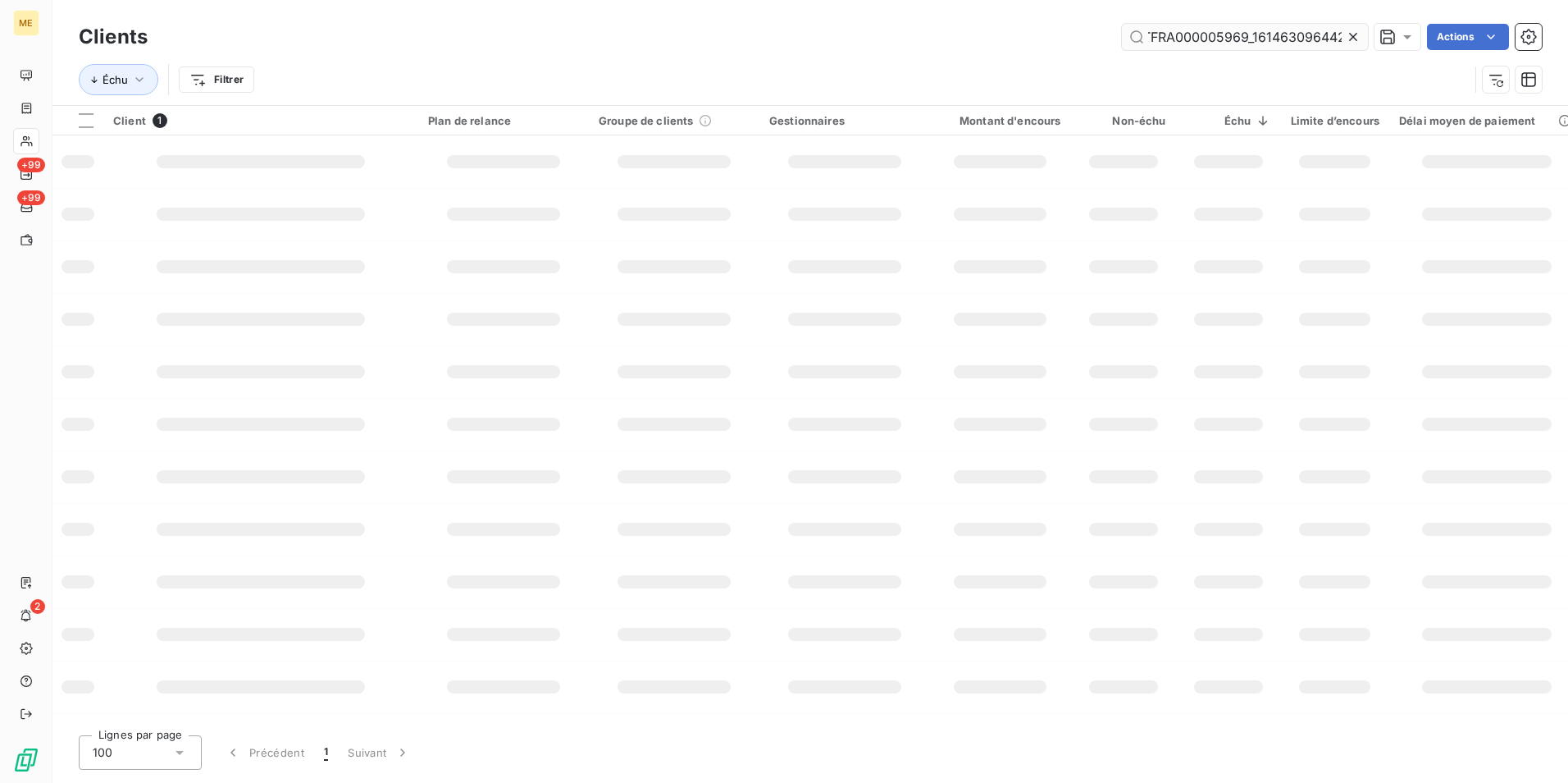
scroll to position [0, 74]
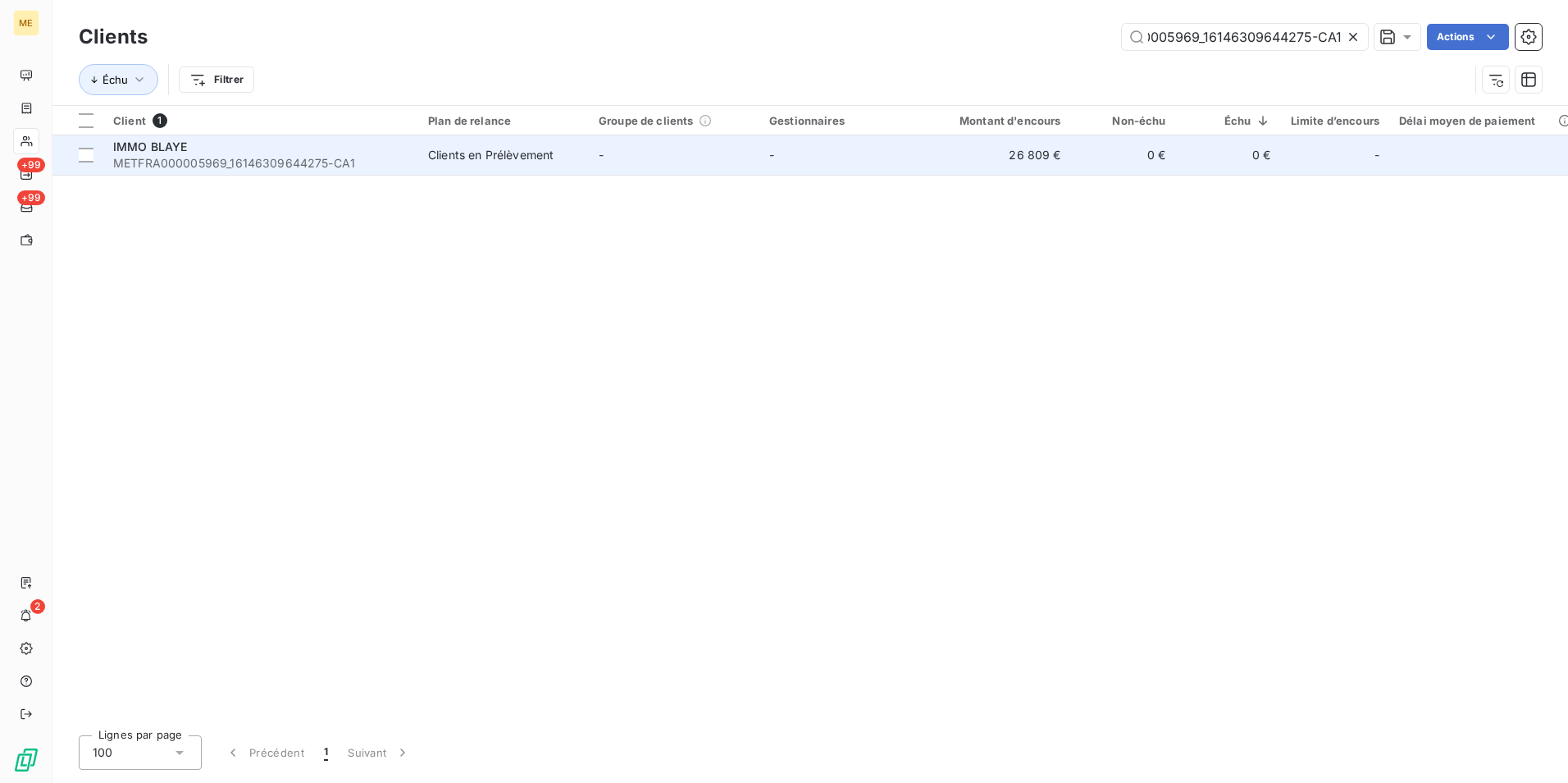
type input "METFRA000005969_16146309644275-CA1"
click at [396, 160] on span "METFRA000005969_16146309644275-CA1" at bounding box center [261, 163] width 295 height 16
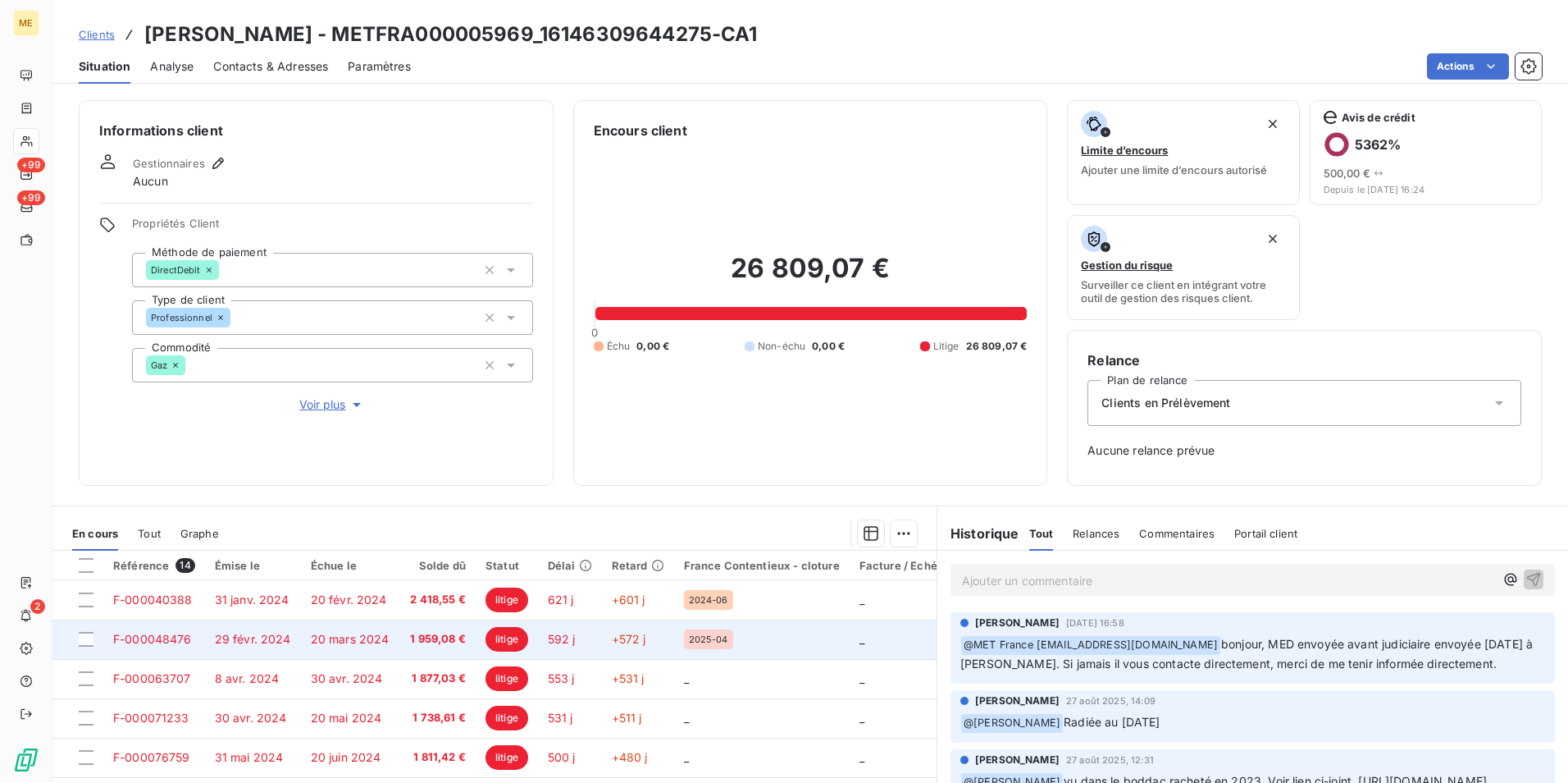
scroll to position [82, 0]
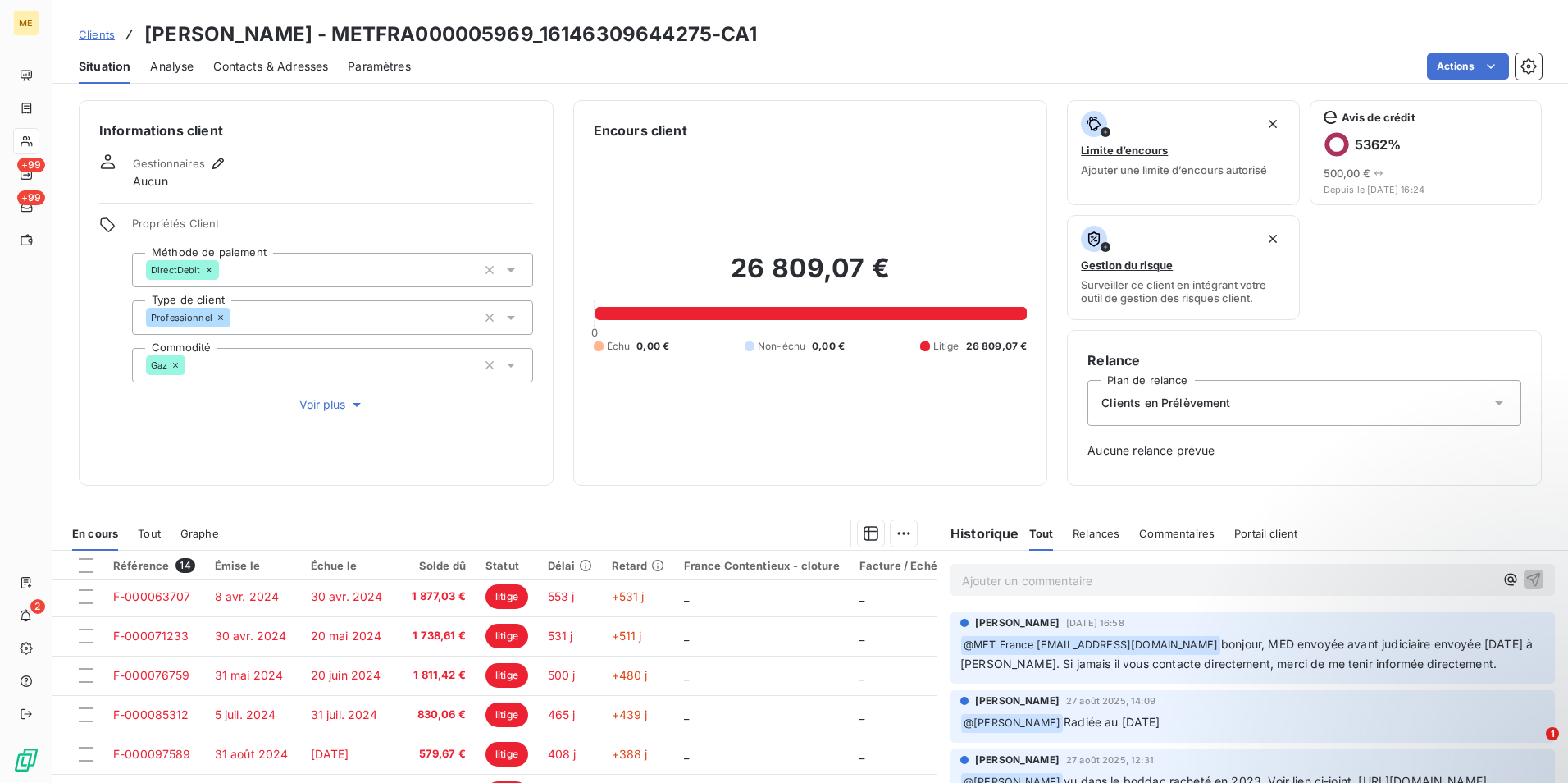
click at [105, 35] on span "Clients" at bounding box center [97, 35] width 36 height 13
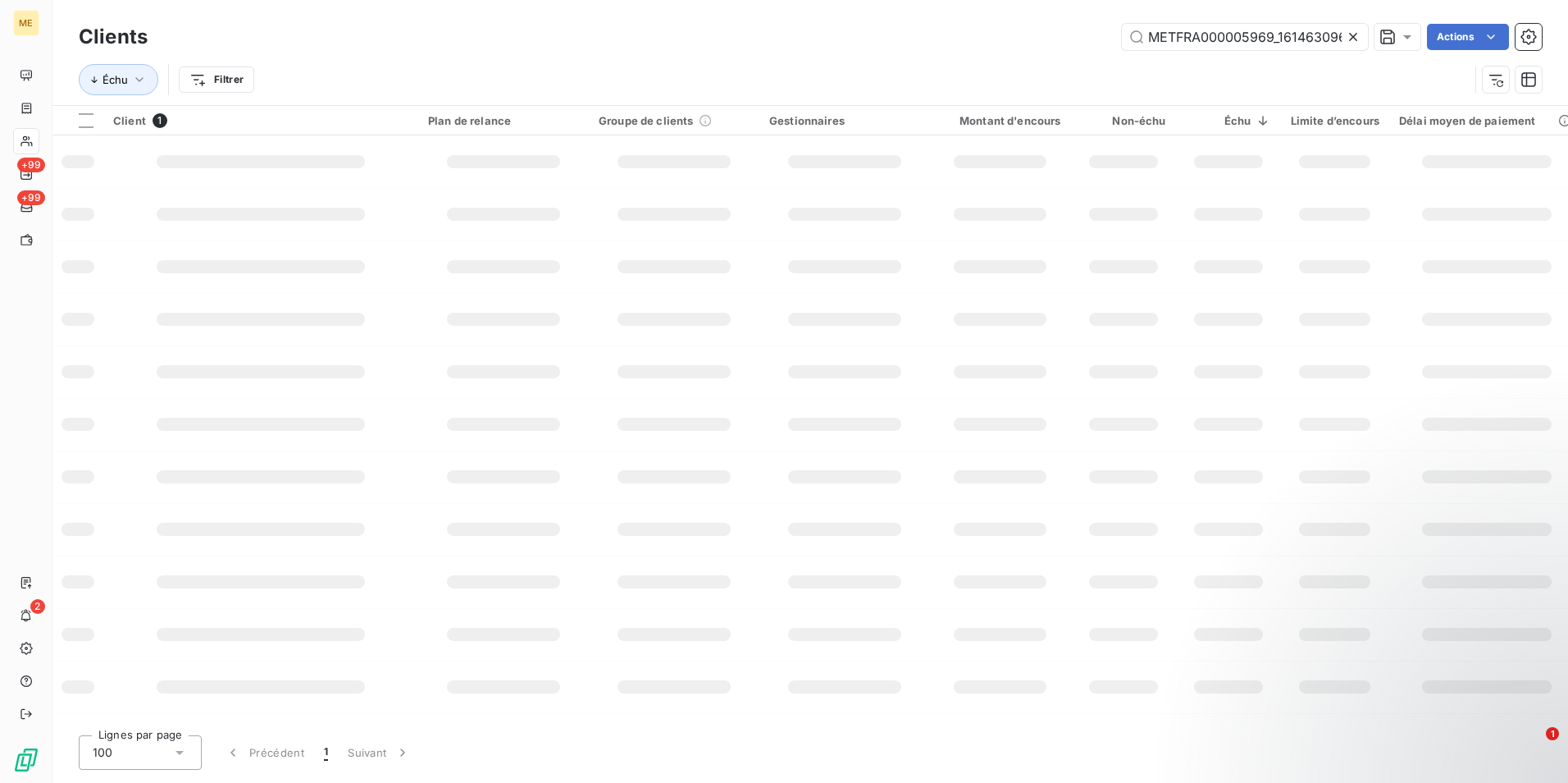
scroll to position [0, 74]
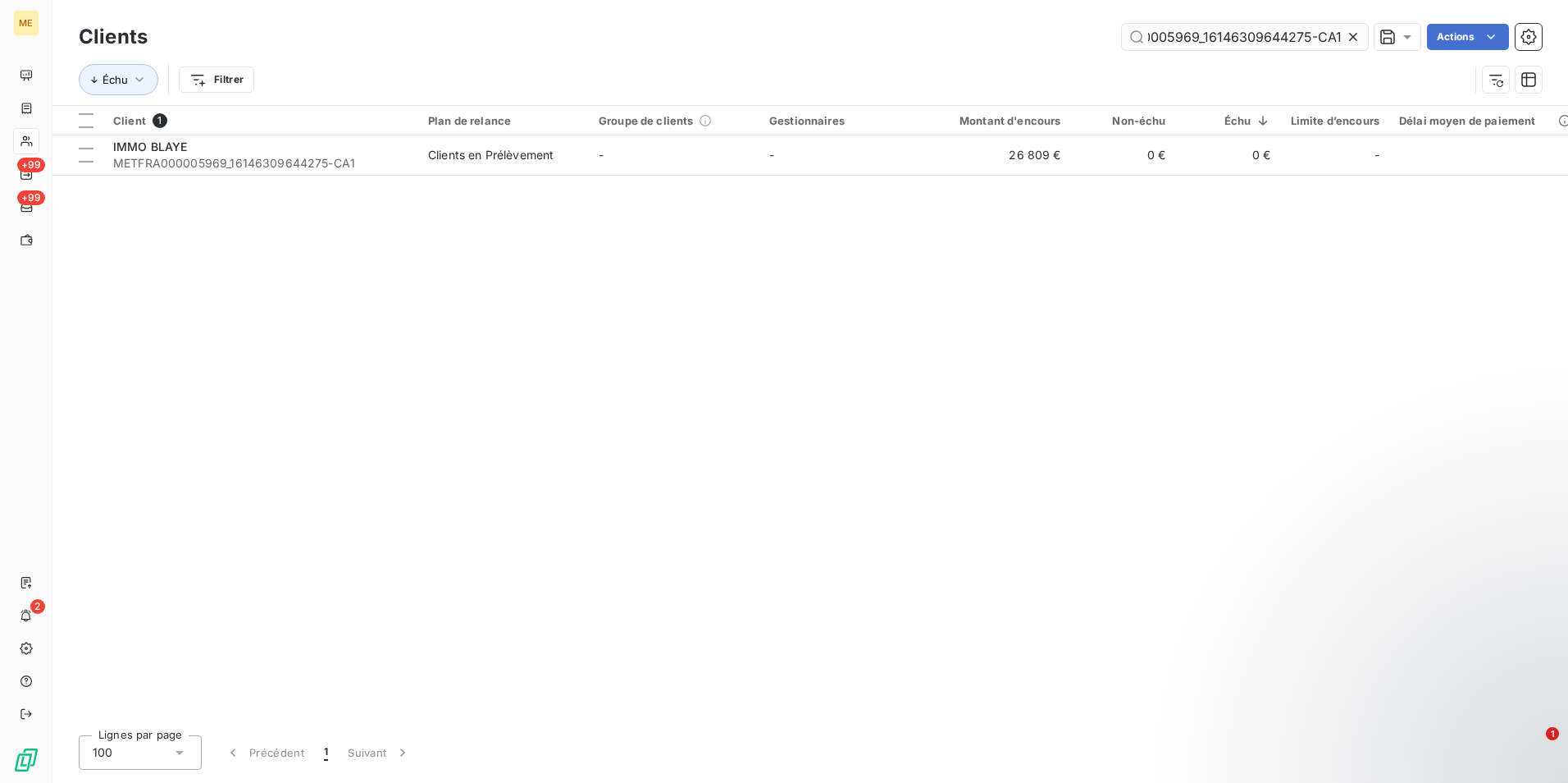
click at [1270, 35] on input "METFRA000005969_16146309644275-CA1" at bounding box center [1245, 37] width 246 height 26
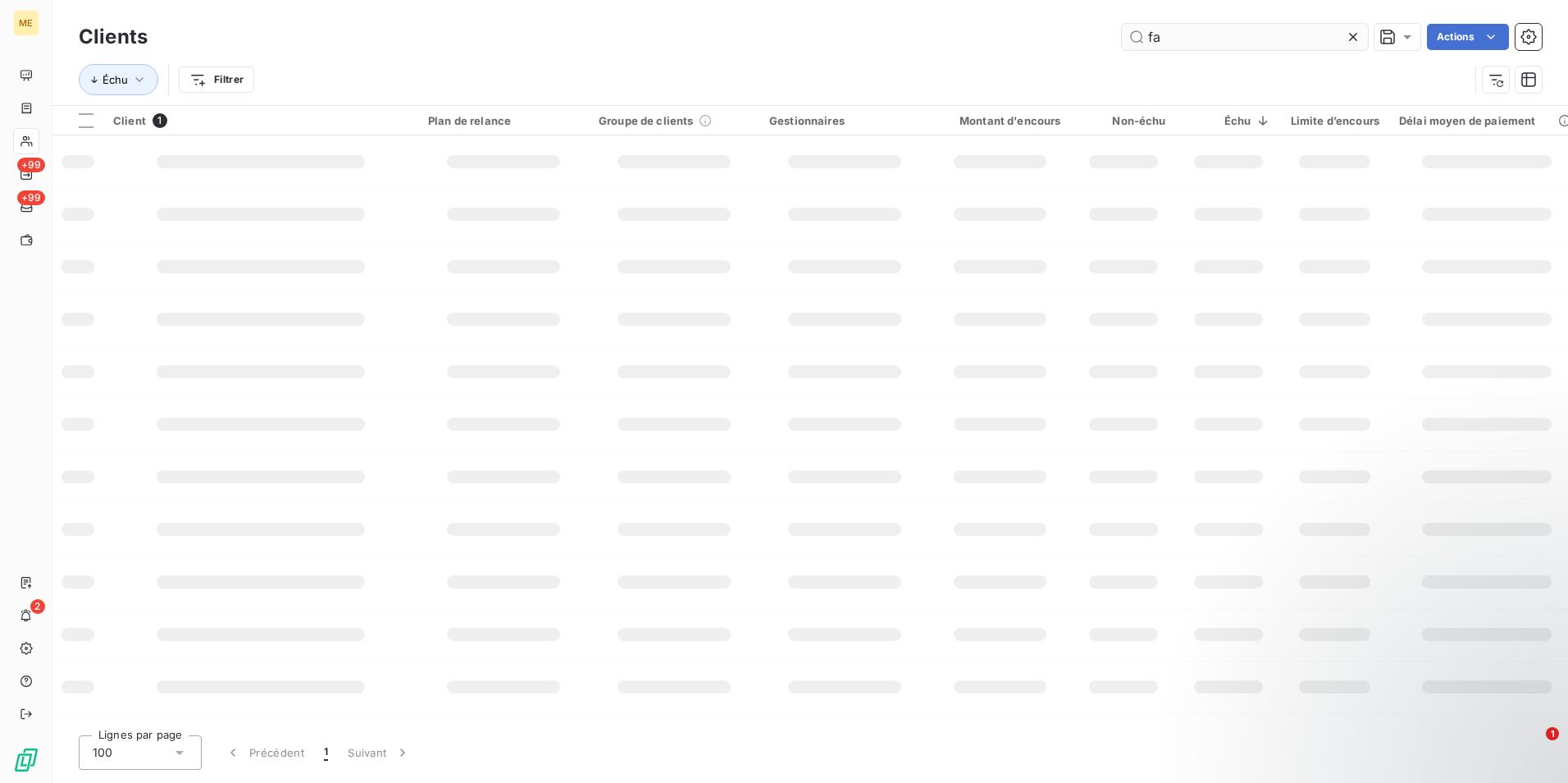
scroll to position [0, 0]
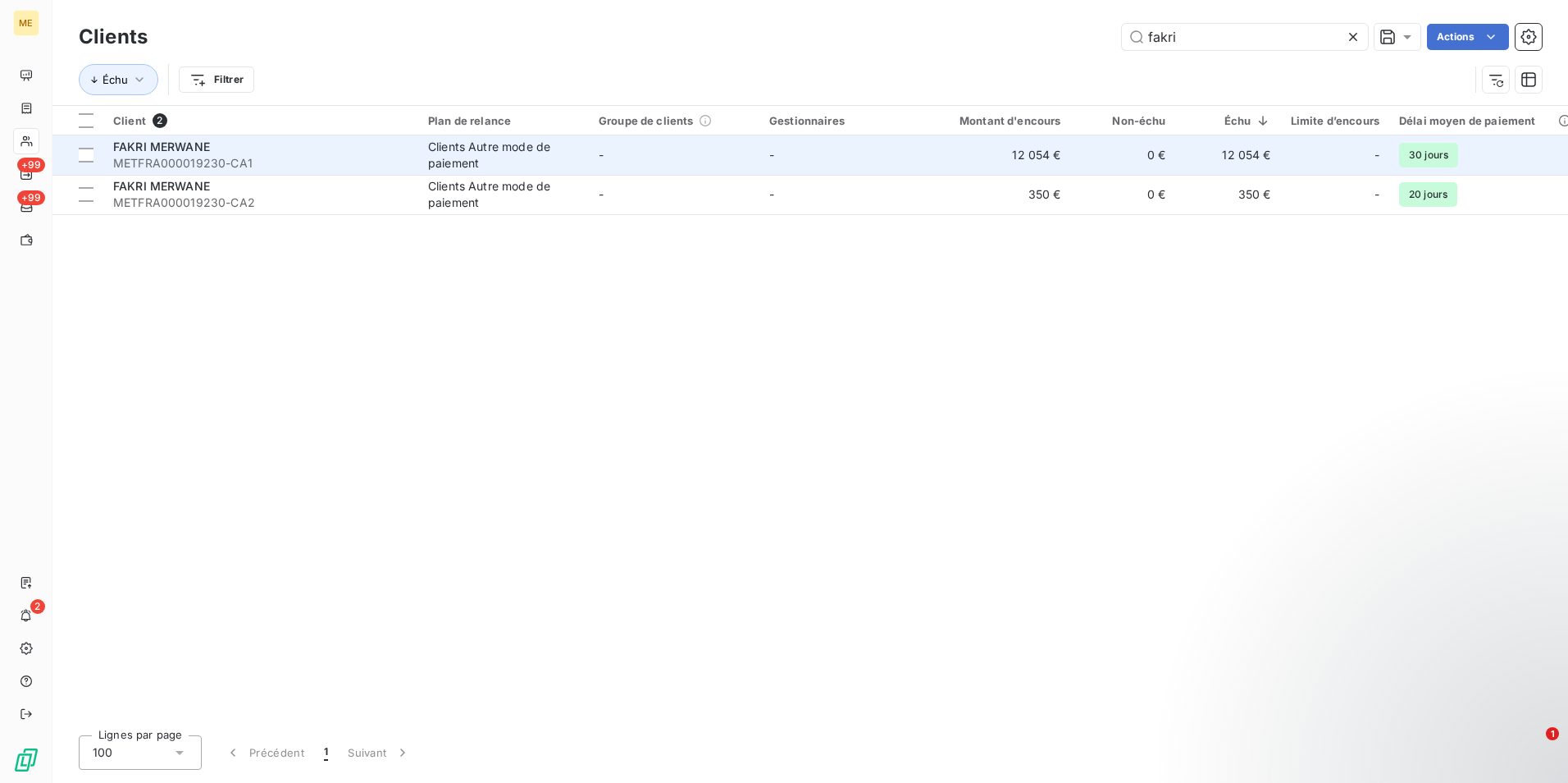
type input "fakri"
click at [357, 145] on div "FAKRI MERWANE" at bounding box center [261, 146] width 295 height 16
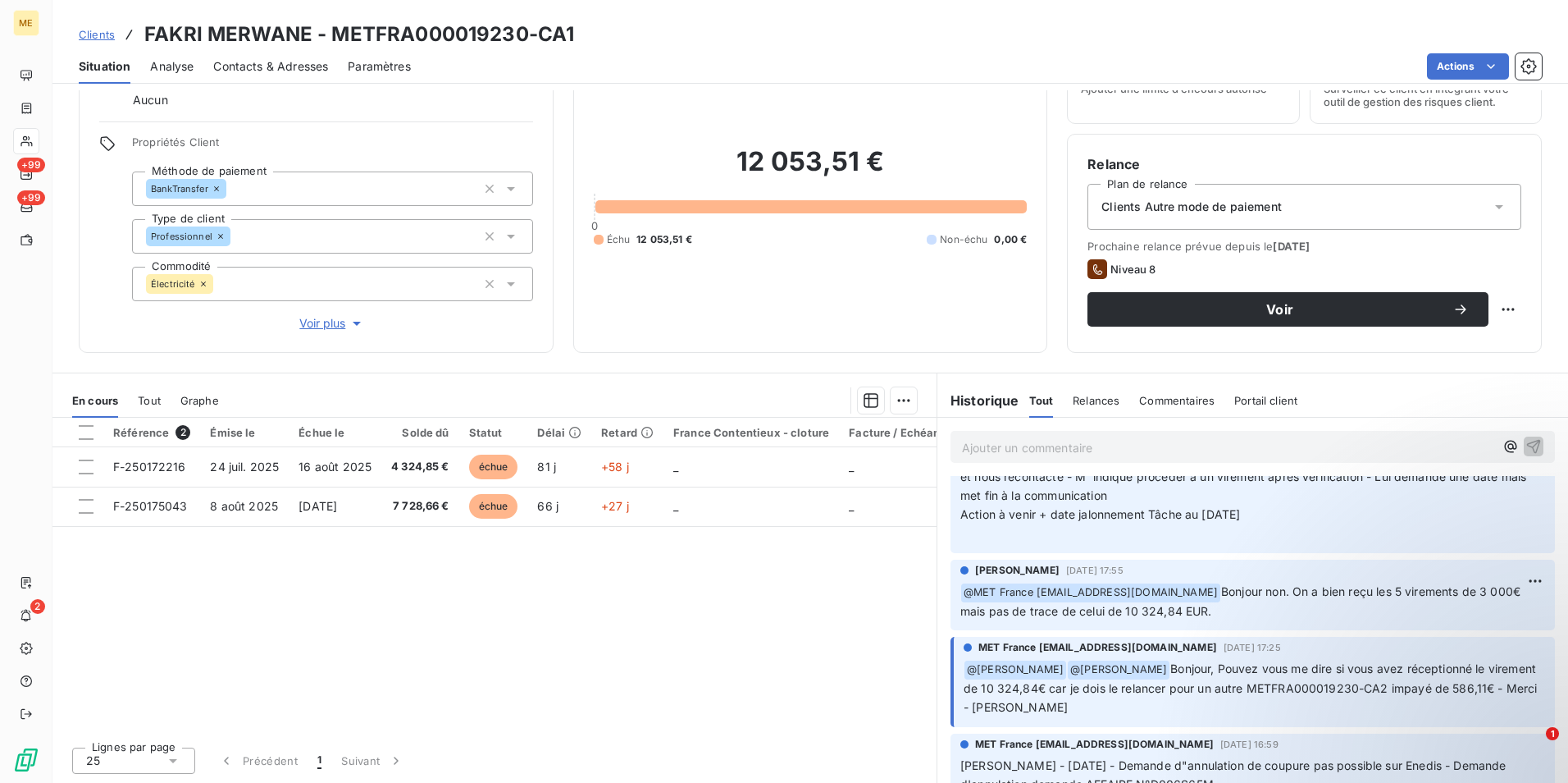
scroll to position [1231, 0]
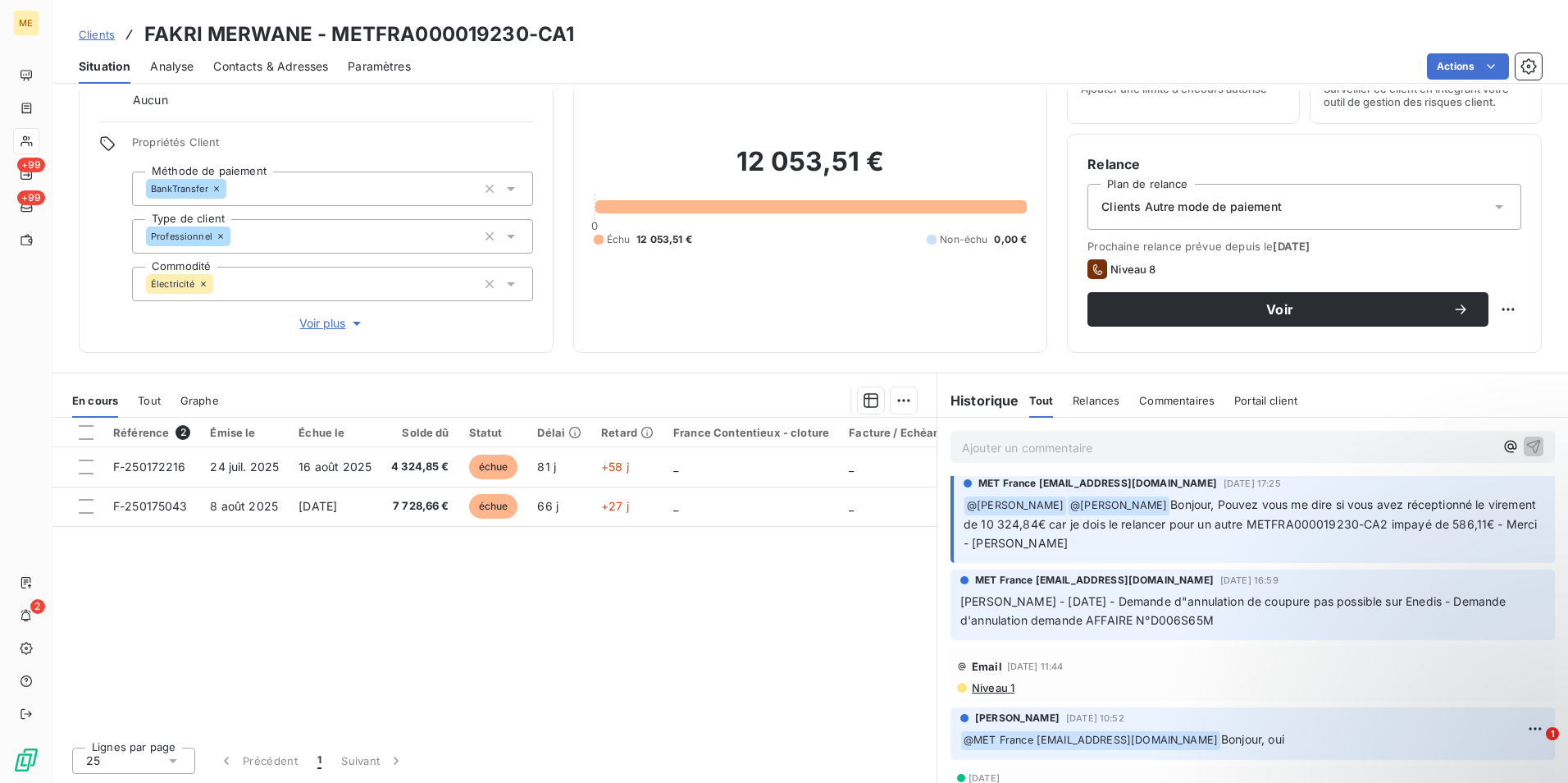
click at [100, 35] on span "Clients" at bounding box center [97, 35] width 36 height 13
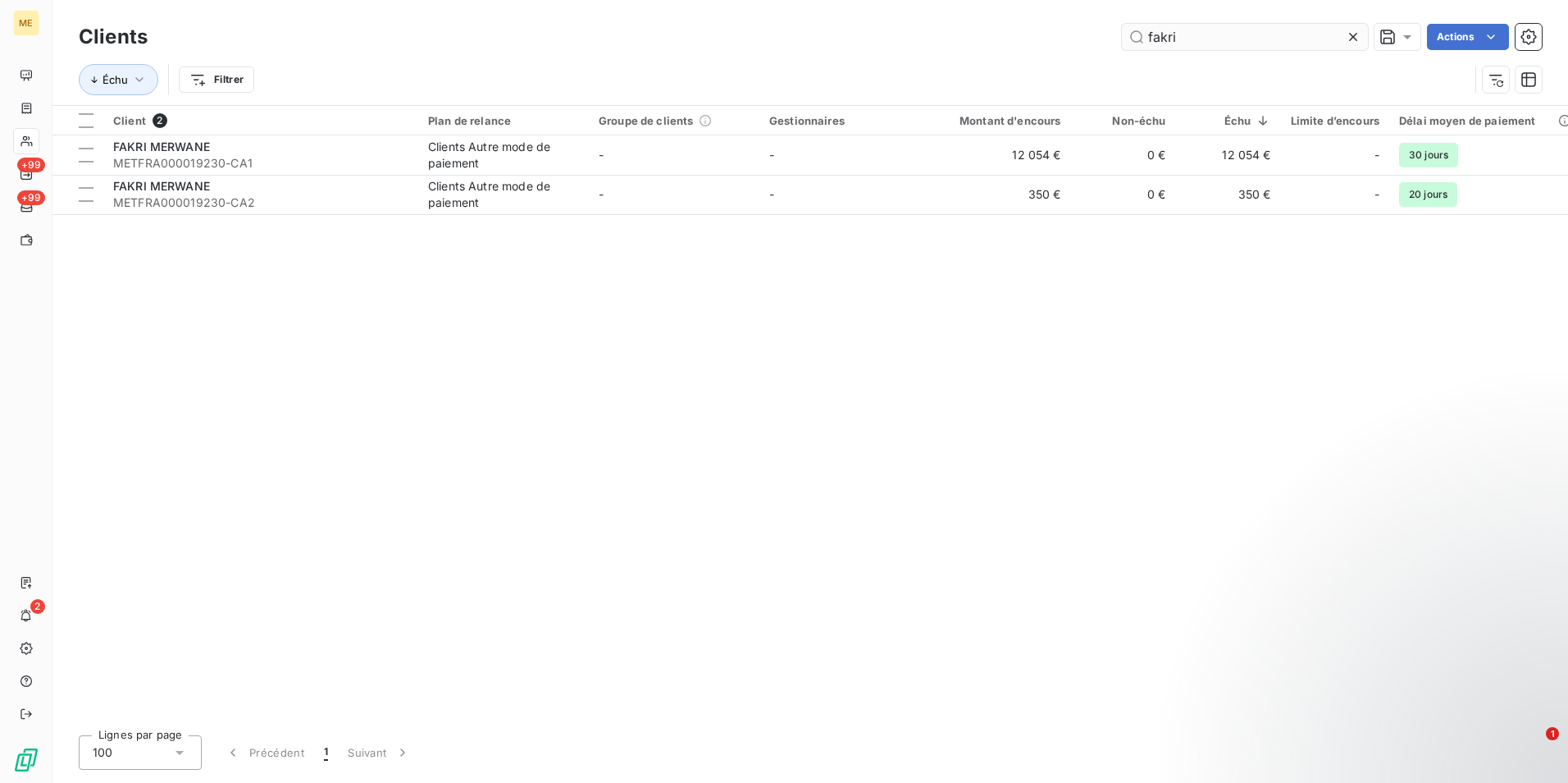
click at [1211, 33] on input "fakri" at bounding box center [1245, 37] width 246 height 26
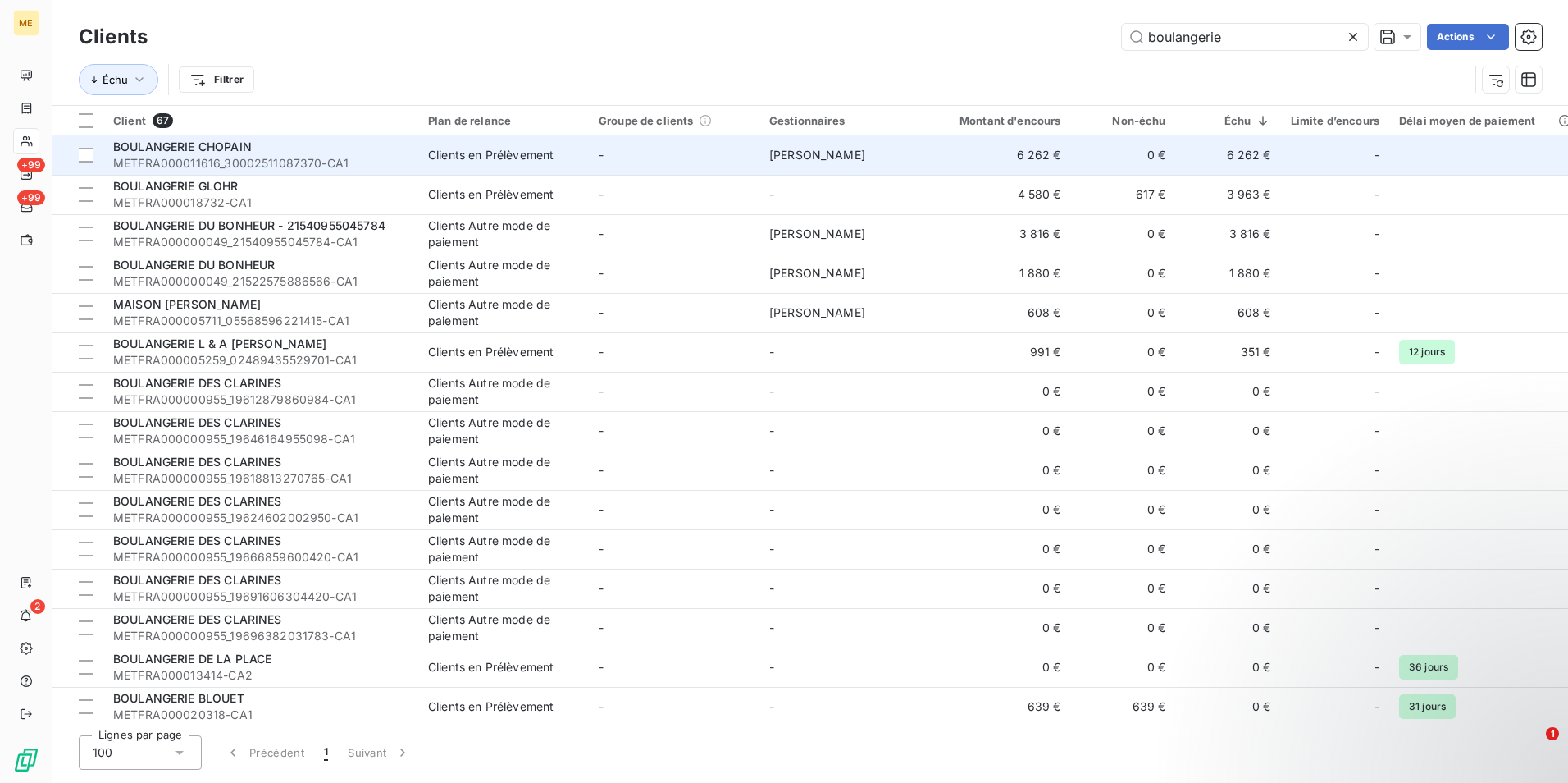
type input "boulangerie"
click at [356, 155] on span "METFRA000011616_30002511087370-CA1" at bounding box center [261, 163] width 295 height 16
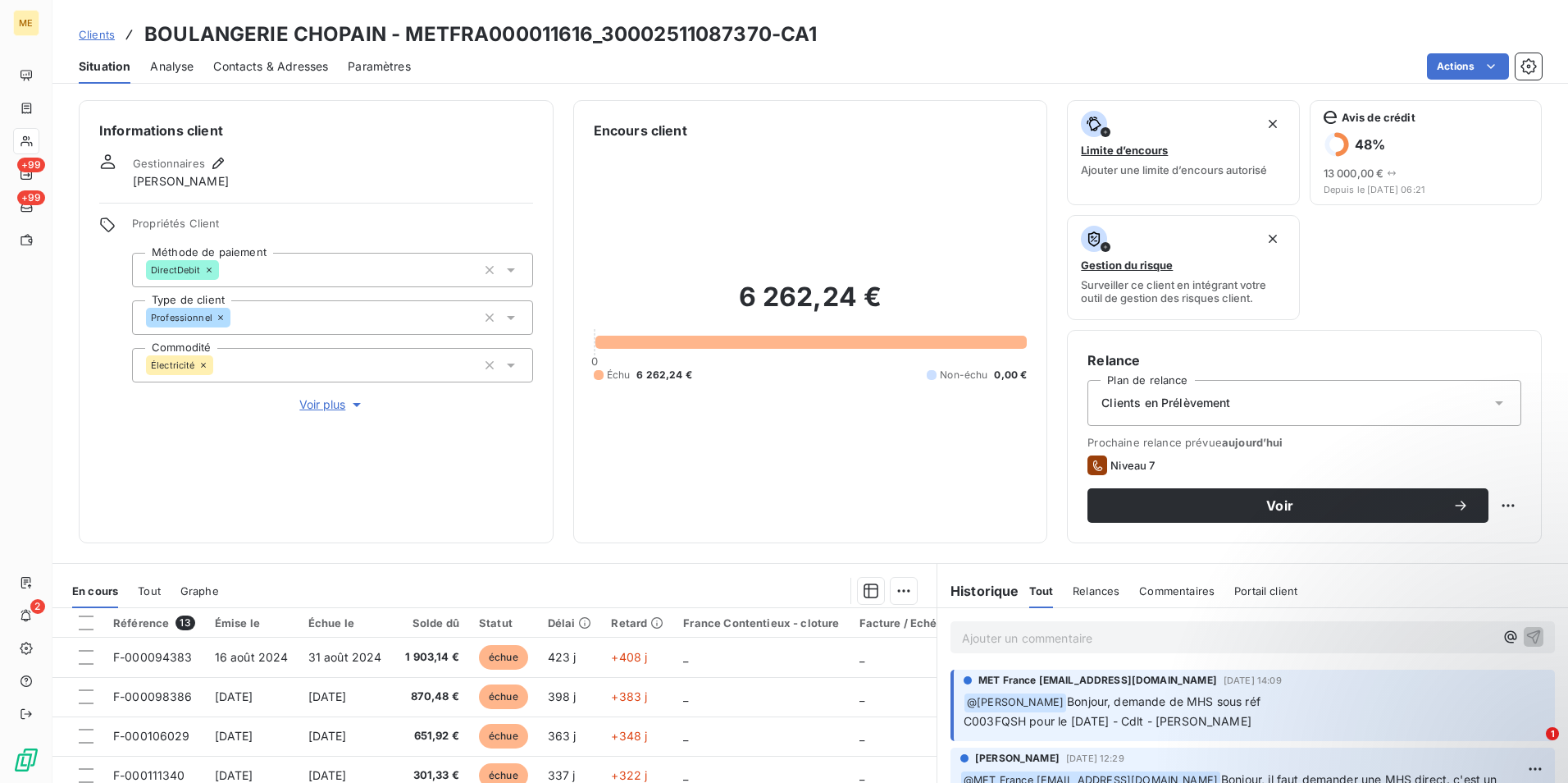
click at [535, 42] on h3 "BOULANGERIE CHOPAIN - METFRA000011616_30002511087370-CA1" at bounding box center [480, 34] width 673 height 29
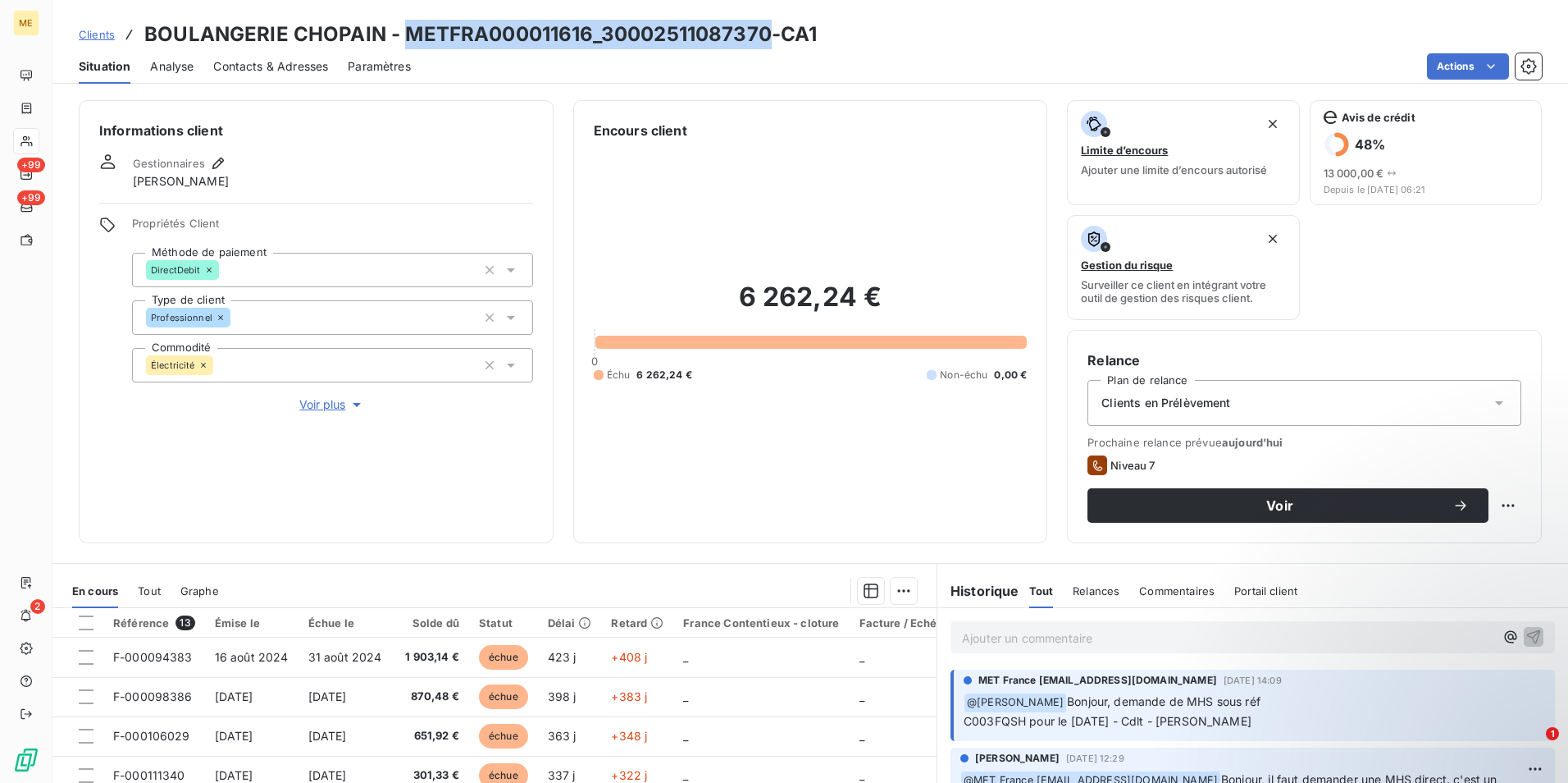
click at [535, 42] on h3 "BOULANGERIE CHOPAIN - METFRA000011616_30002511087370-CA1" at bounding box center [480, 34] width 673 height 29
copy h3 "METFRA000011616_30002511087370"
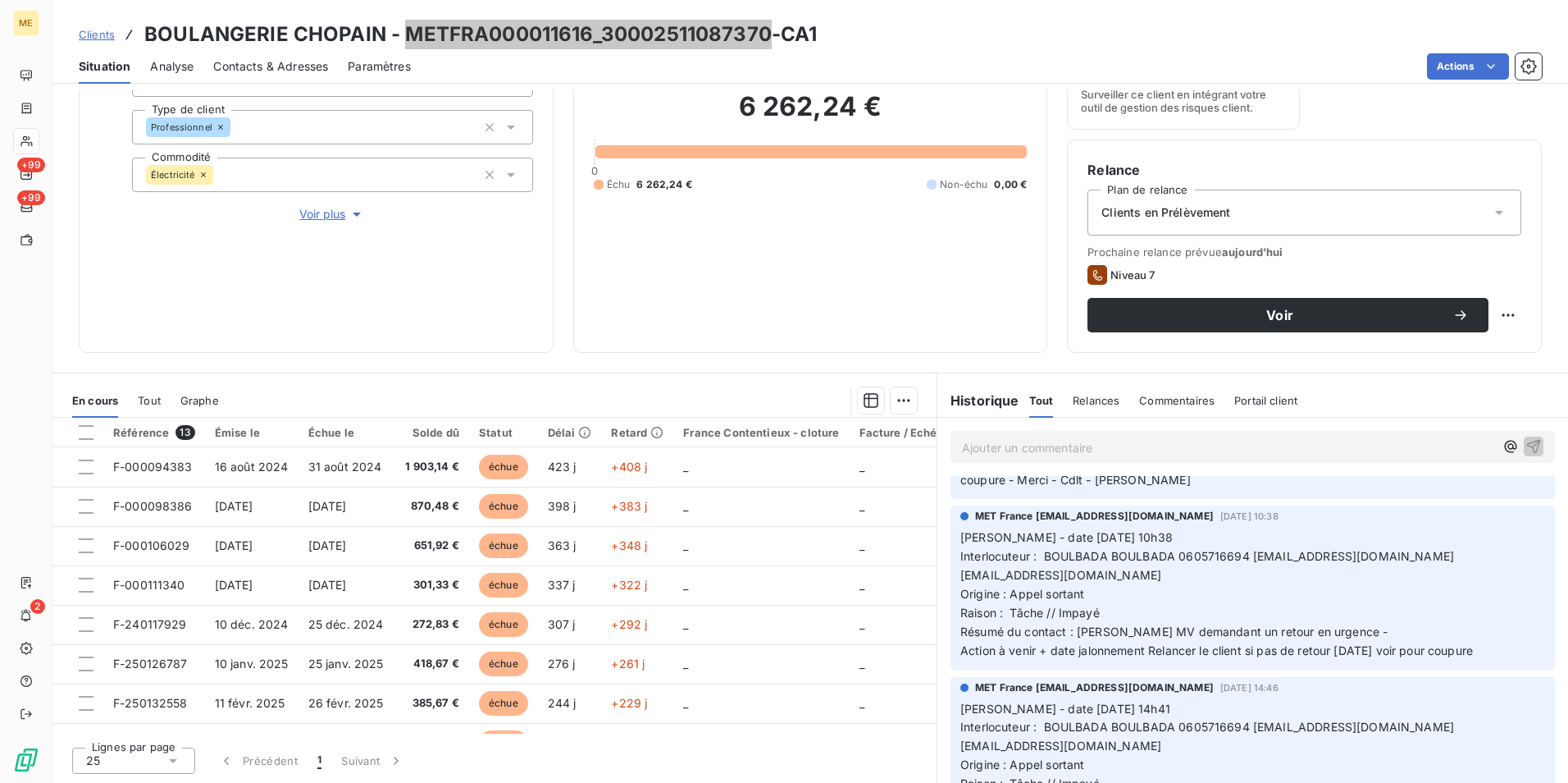
scroll to position [1231, 0]
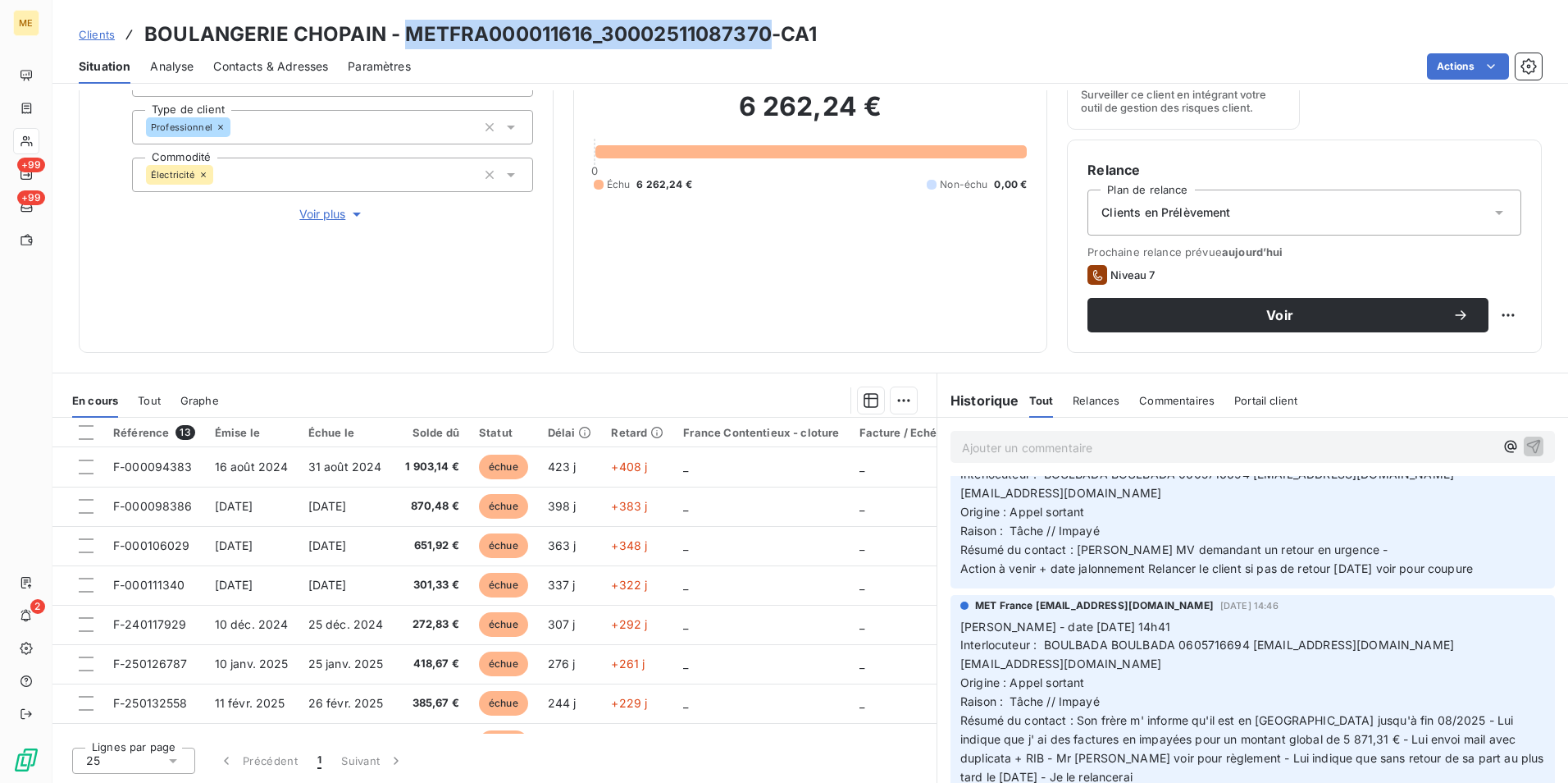
click at [100, 30] on span "Clients" at bounding box center [97, 35] width 36 height 13
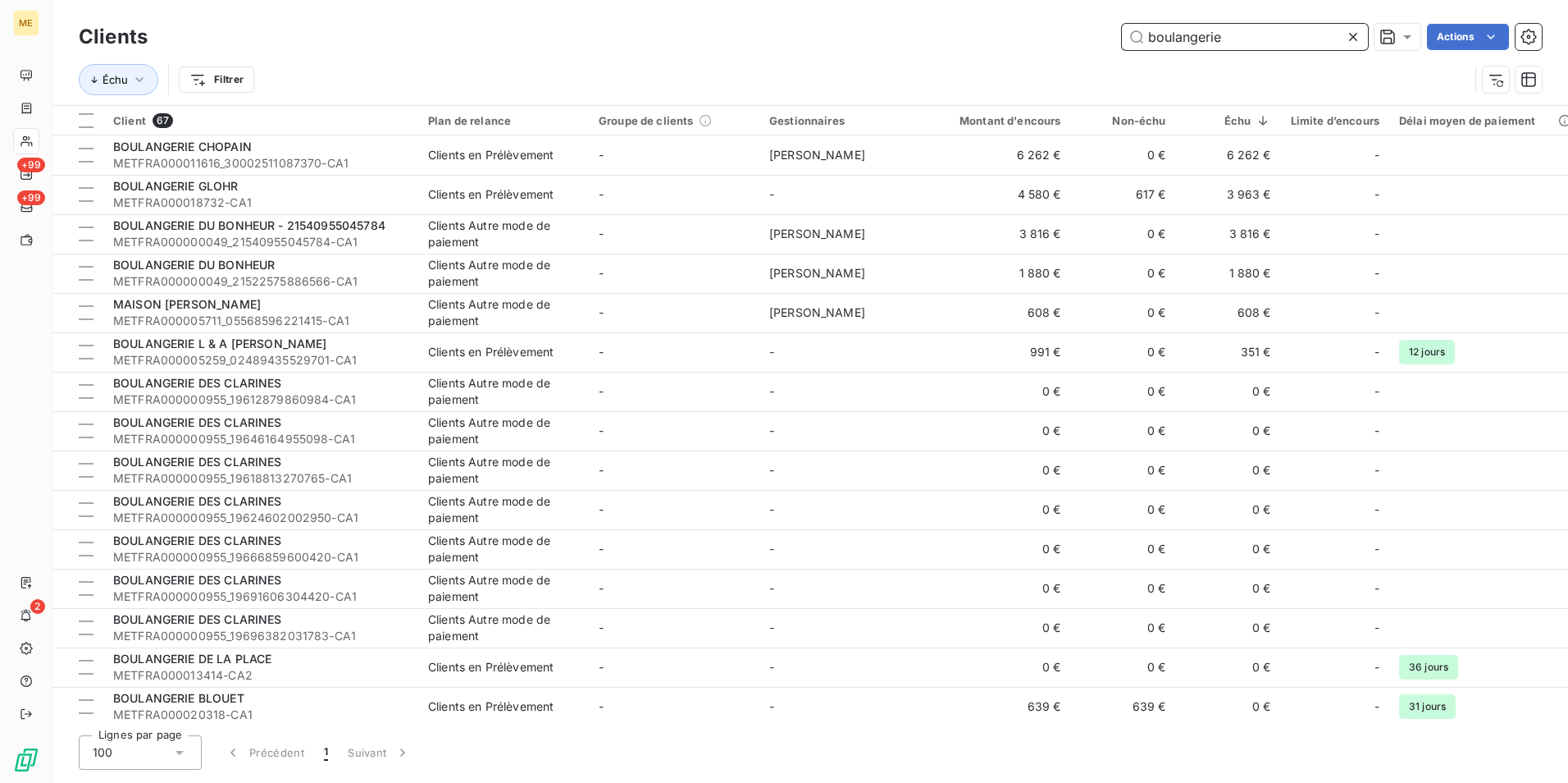
click at [1226, 32] on input "boulangerie" at bounding box center [1245, 37] width 246 height 26
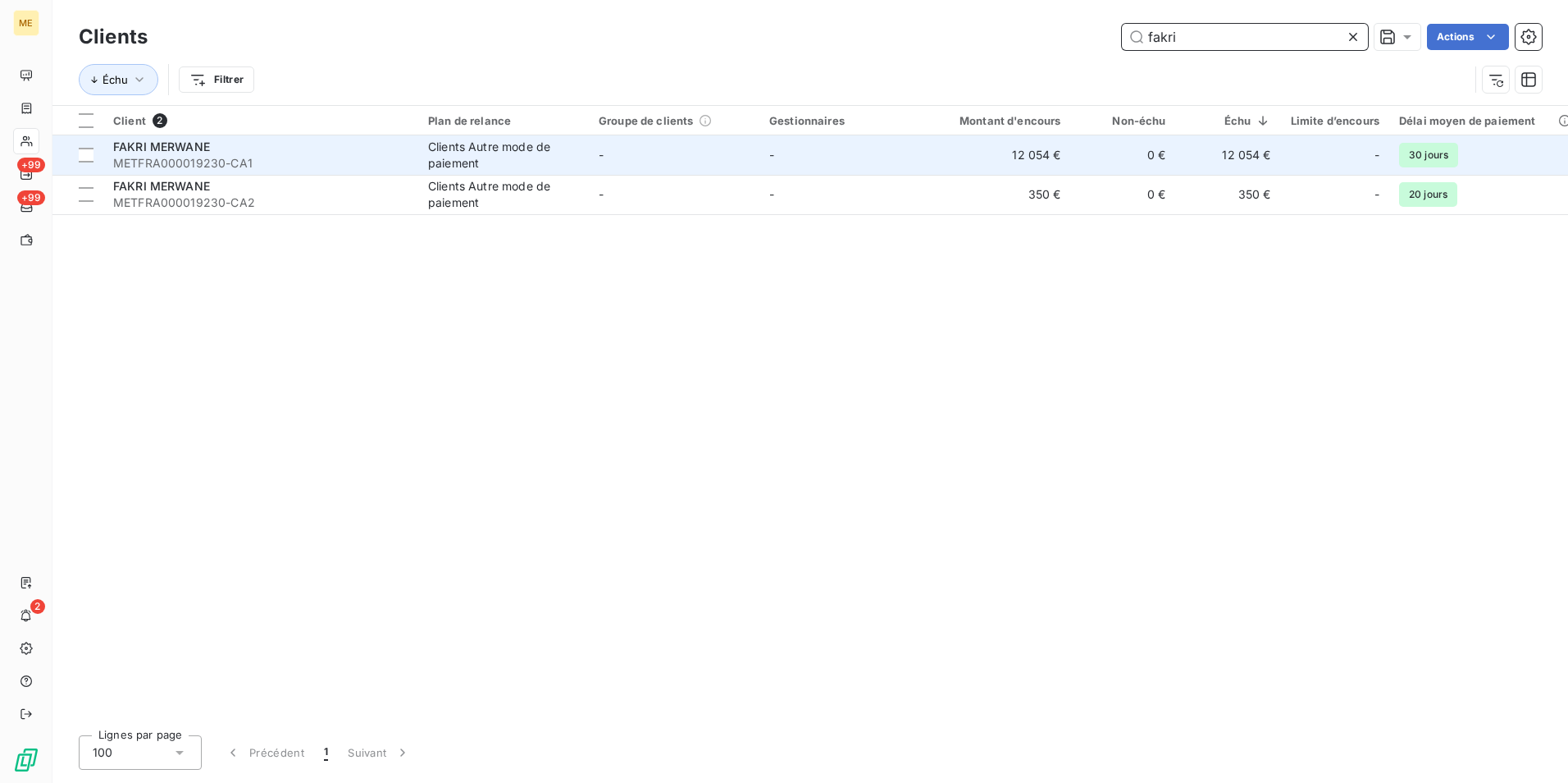
type input "fakri"
click at [627, 151] on td "-" at bounding box center [673, 155] width 170 height 40
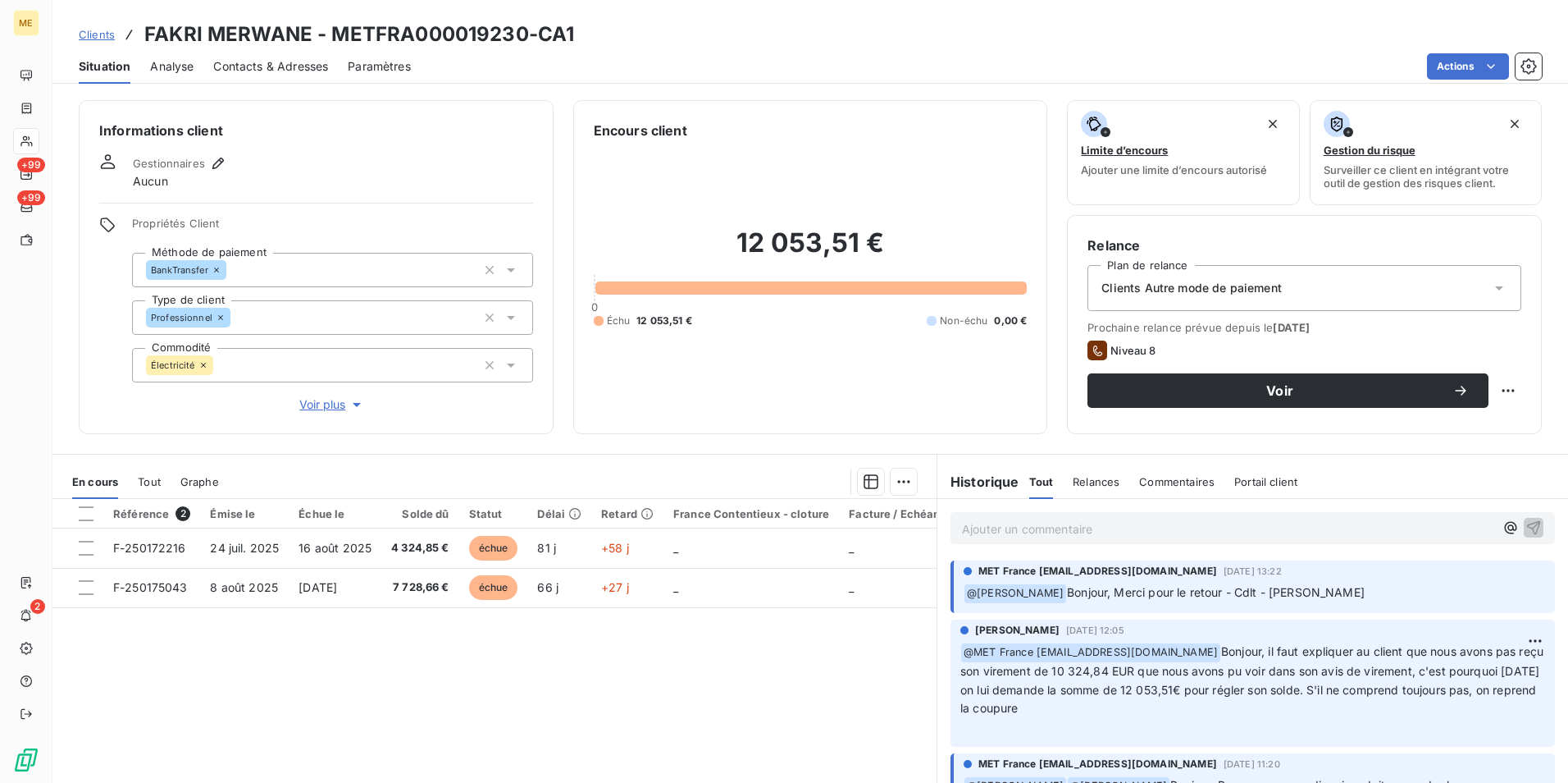
scroll to position [82, 0]
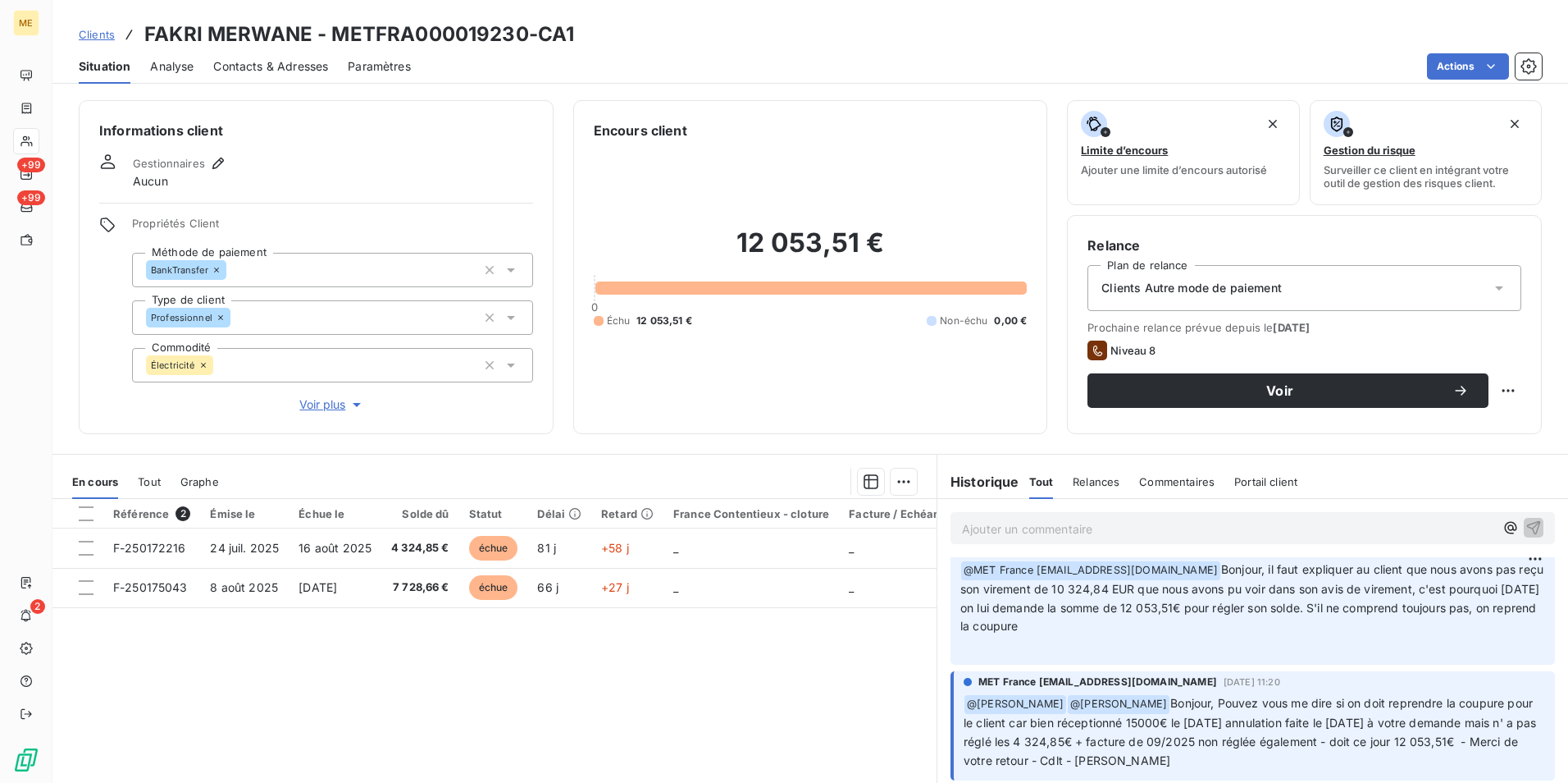
drag, startPoint x: 1227, startPoint y: 584, endPoint x: 1478, endPoint y: 631, distance: 255.4
click at [1478, 631] on p "﻿ @ MET France met-france@recouvrement.met.com Bonjour, il faut expliquer au cl…" at bounding box center [1253, 608] width 585 height 94
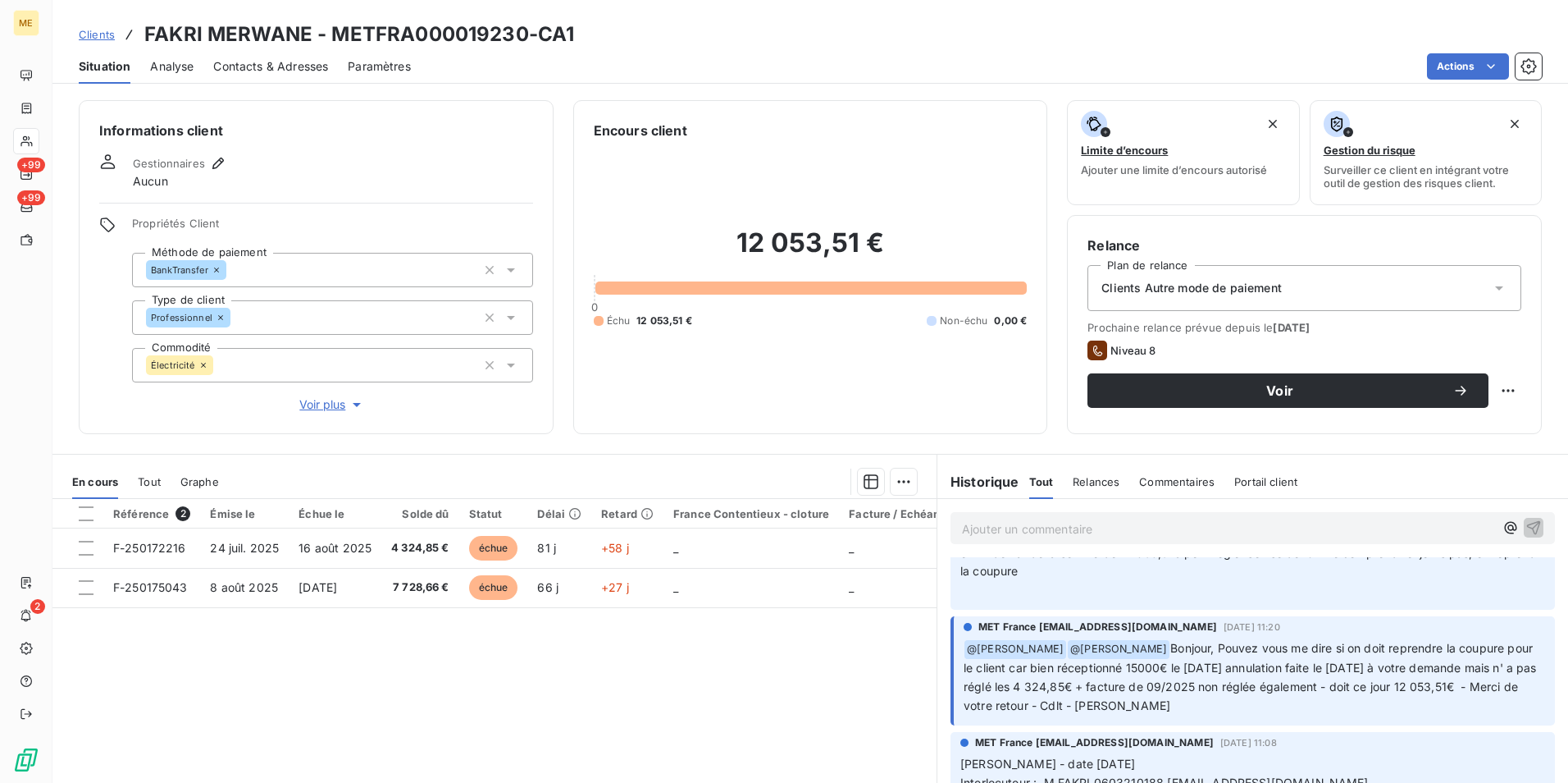
scroll to position [164, 0]
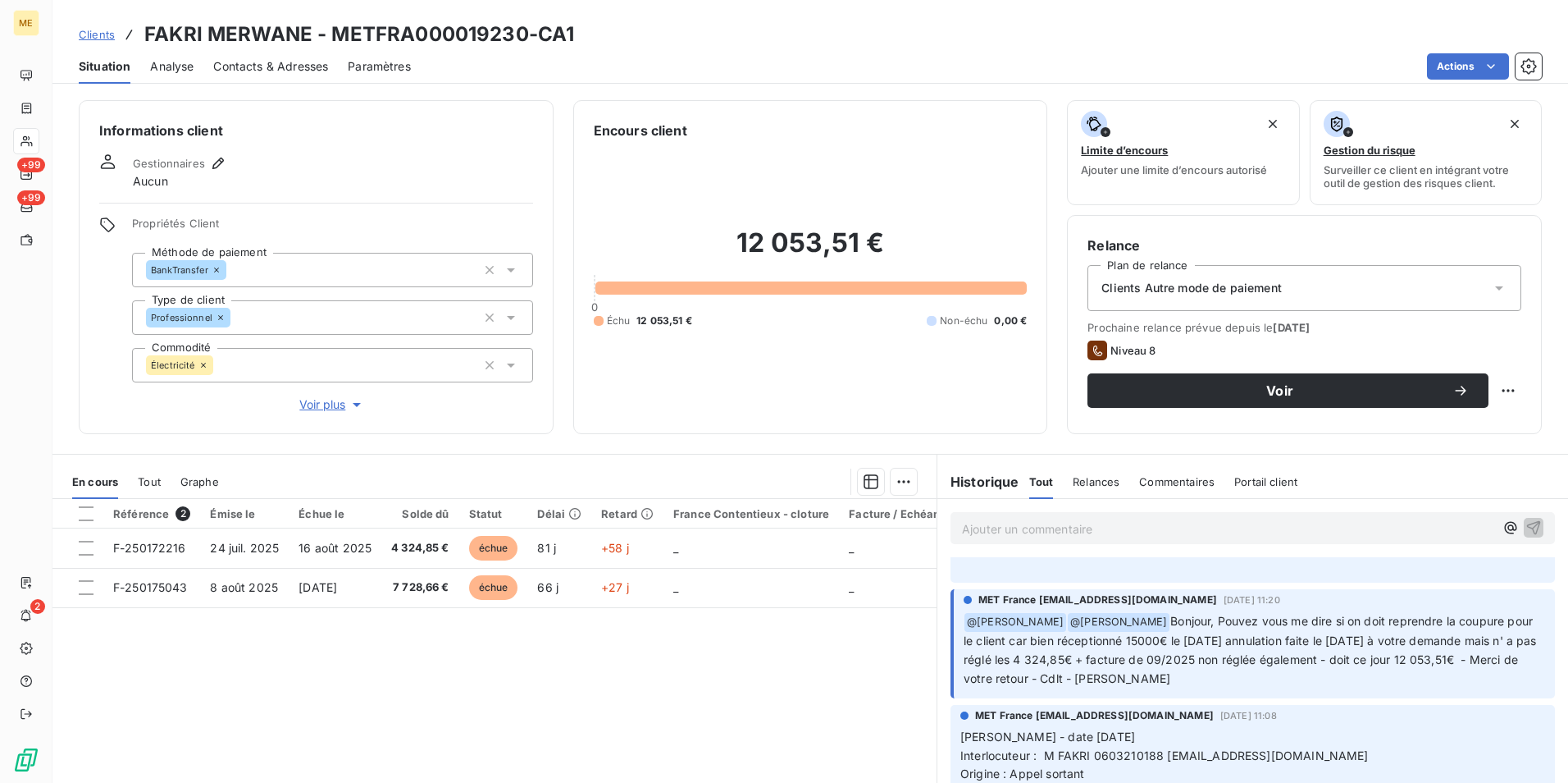
drag, startPoint x: 1161, startPoint y: 619, endPoint x: 1456, endPoint y: 670, distance: 299.4
click at [1456, 670] on p "﻿ @ Amélie Matray ﻿ @ Bélinda Thomont Bonjour, Pouvez vous me dire si on doit r…" at bounding box center [1255, 650] width 581 height 76
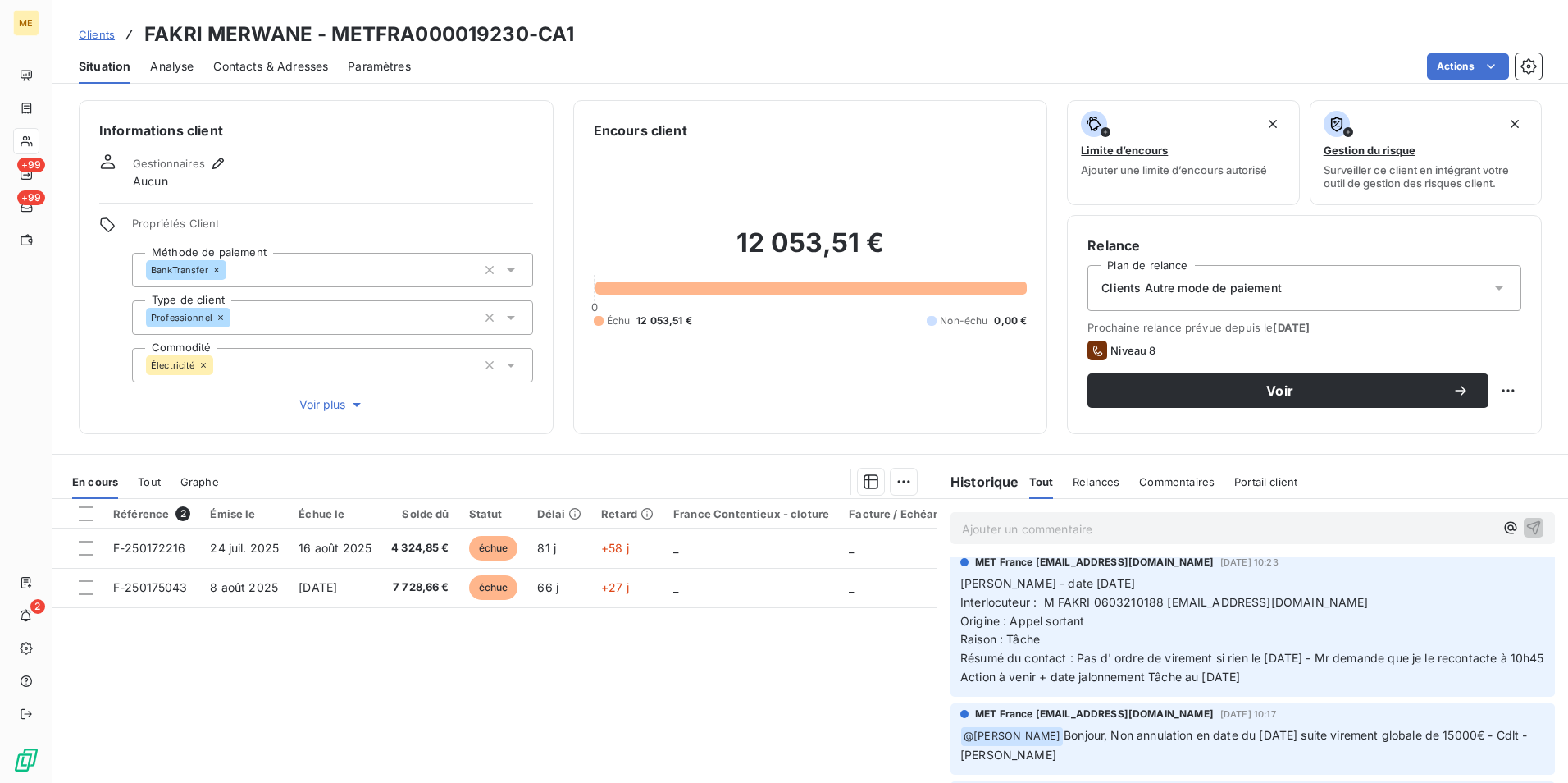
scroll to position [492, 0]
click at [103, 35] on span "Clients" at bounding box center [97, 35] width 36 height 13
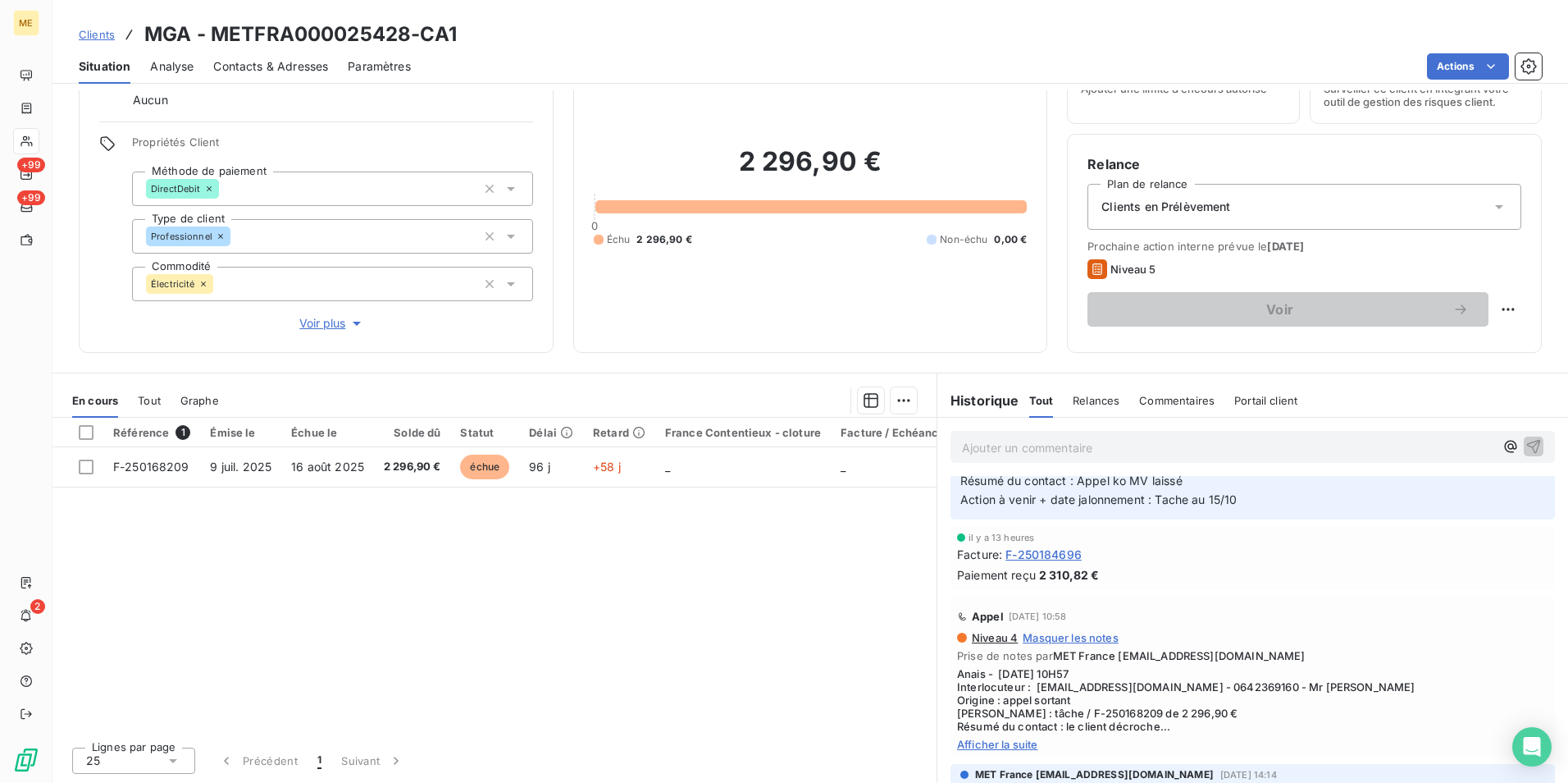
scroll to position [247, 0]
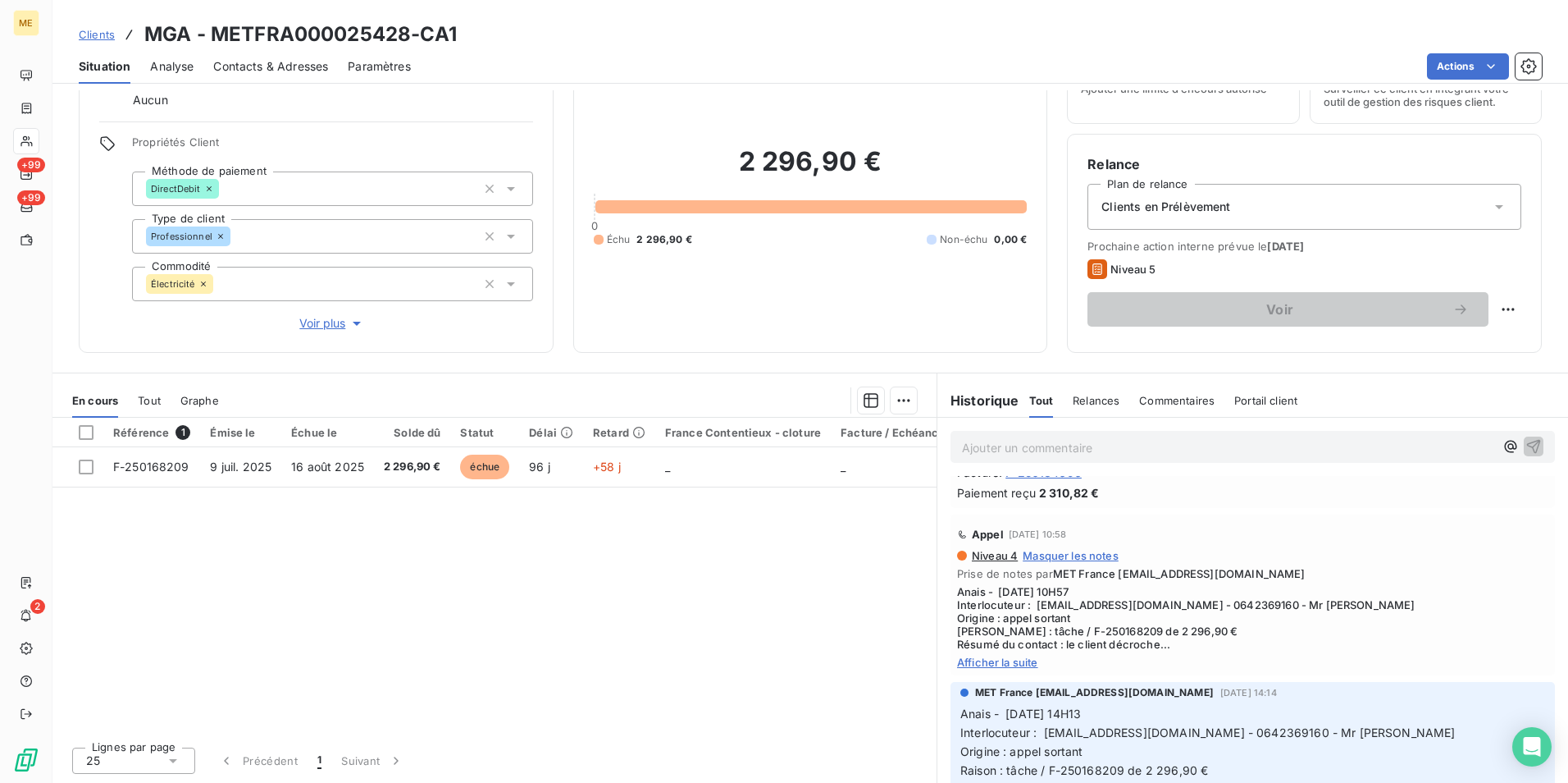
click at [1004, 669] on span "Afficher la suite" at bounding box center [1253, 663] width 592 height 13
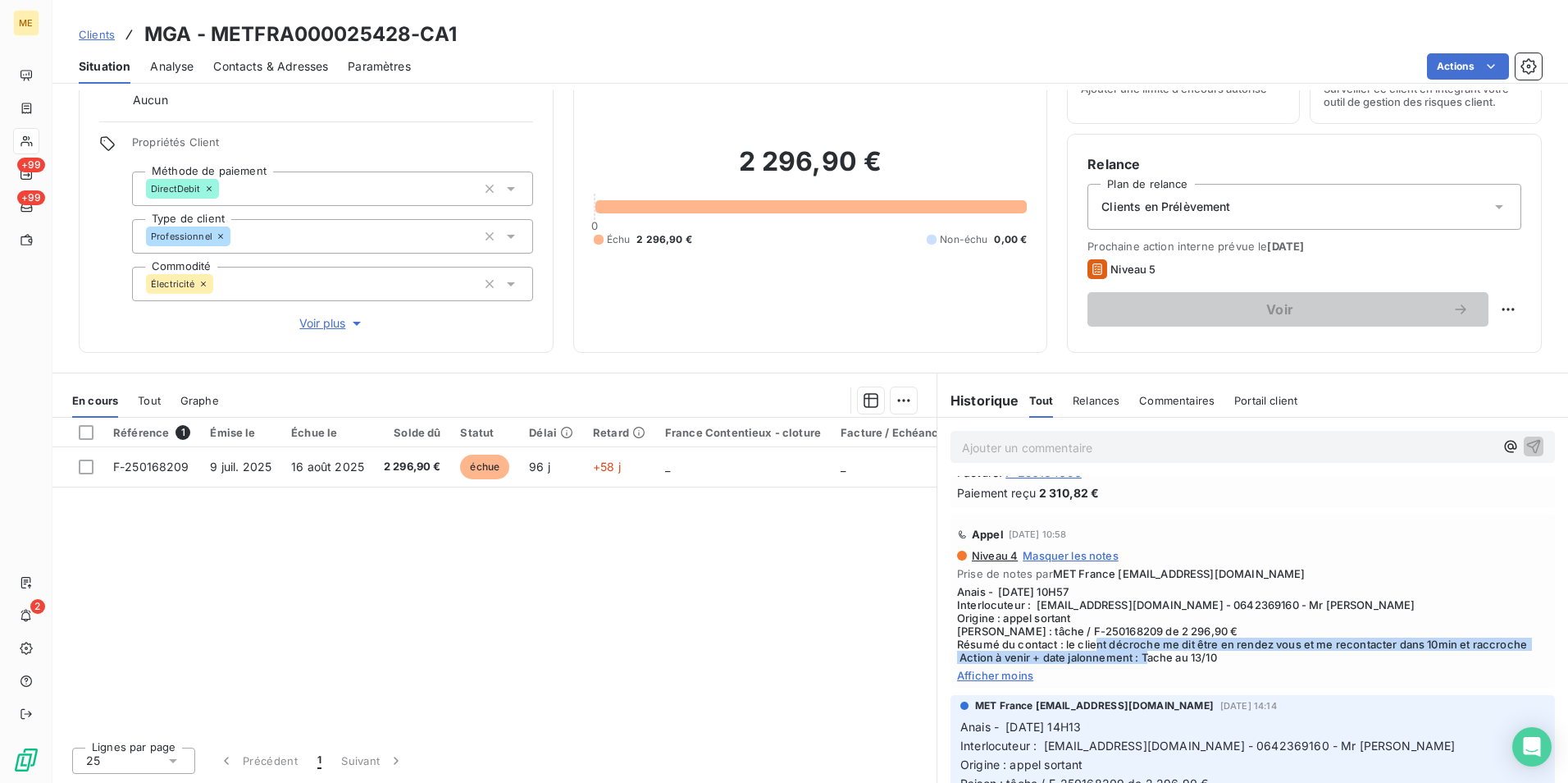
drag, startPoint x: 1166, startPoint y: 657, endPoint x: 1307, endPoint y: 675, distance: 142.1
click at [1307, 663] on span "Anais - 10/10/2025 - 10H57 Interlocuteur : mahmoud_ak18@yahoo.fr - 0642369160 -…" at bounding box center [1253, 625] width 592 height 79
click at [1262, 502] on div "Paiement reçu 2 310,82 €" at bounding box center [1253, 492] width 592 height 17
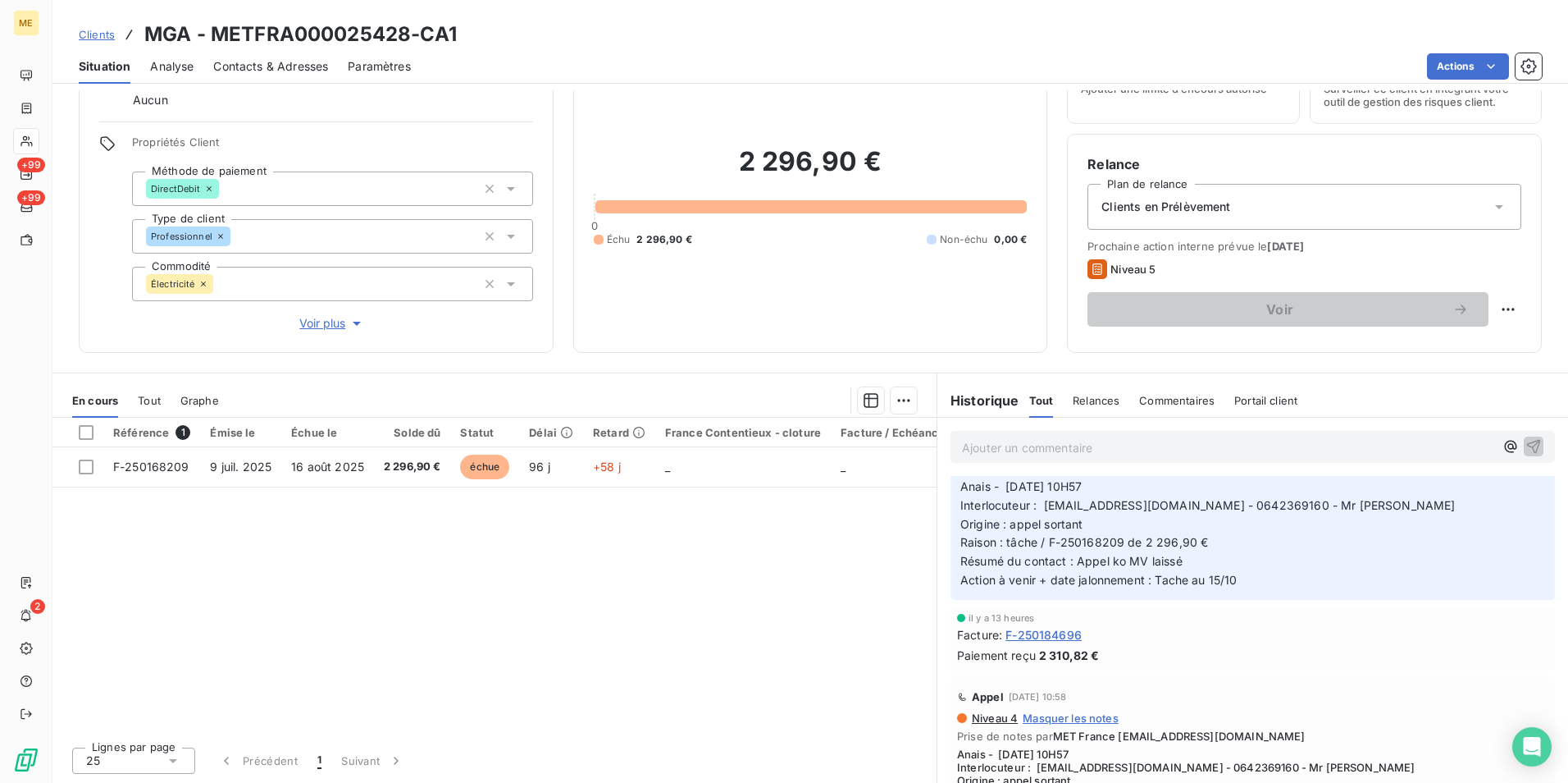
scroll to position [82, 0]
click at [441, 28] on h3 "MGA - METFRA000025428-CA1" at bounding box center [300, 34] width 312 height 29
drag, startPoint x: 441, startPoint y: 28, endPoint x: 388, endPoint y: 23, distance: 53.2
click at [388, 23] on h3 "MGA - METFRA000025428-CA1" at bounding box center [300, 34] width 312 height 29
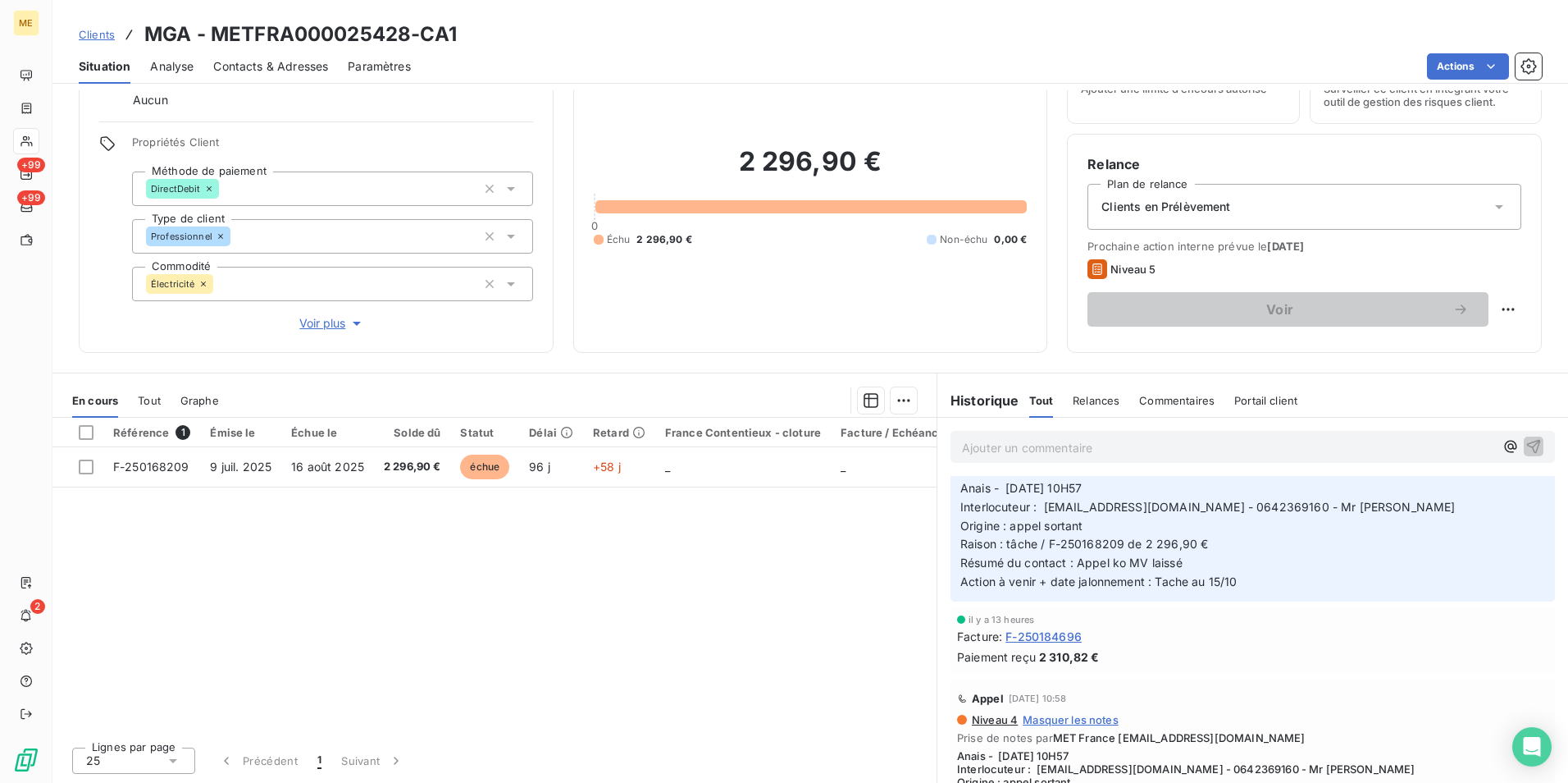
click at [388, 24] on h3 "MGA - METFRA000025428-CA1" at bounding box center [300, 34] width 312 height 29
drag, startPoint x: 388, startPoint y: 24, endPoint x: 752, endPoint y: 24, distance: 364.0
click at [856, 26] on div "Clients MGA - METFRA000025428-CA1" at bounding box center [810, 34] width 1515 height 29
drag, startPoint x: 404, startPoint y: 24, endPoint x: 212, endPoint y: 18, distance: 192.1
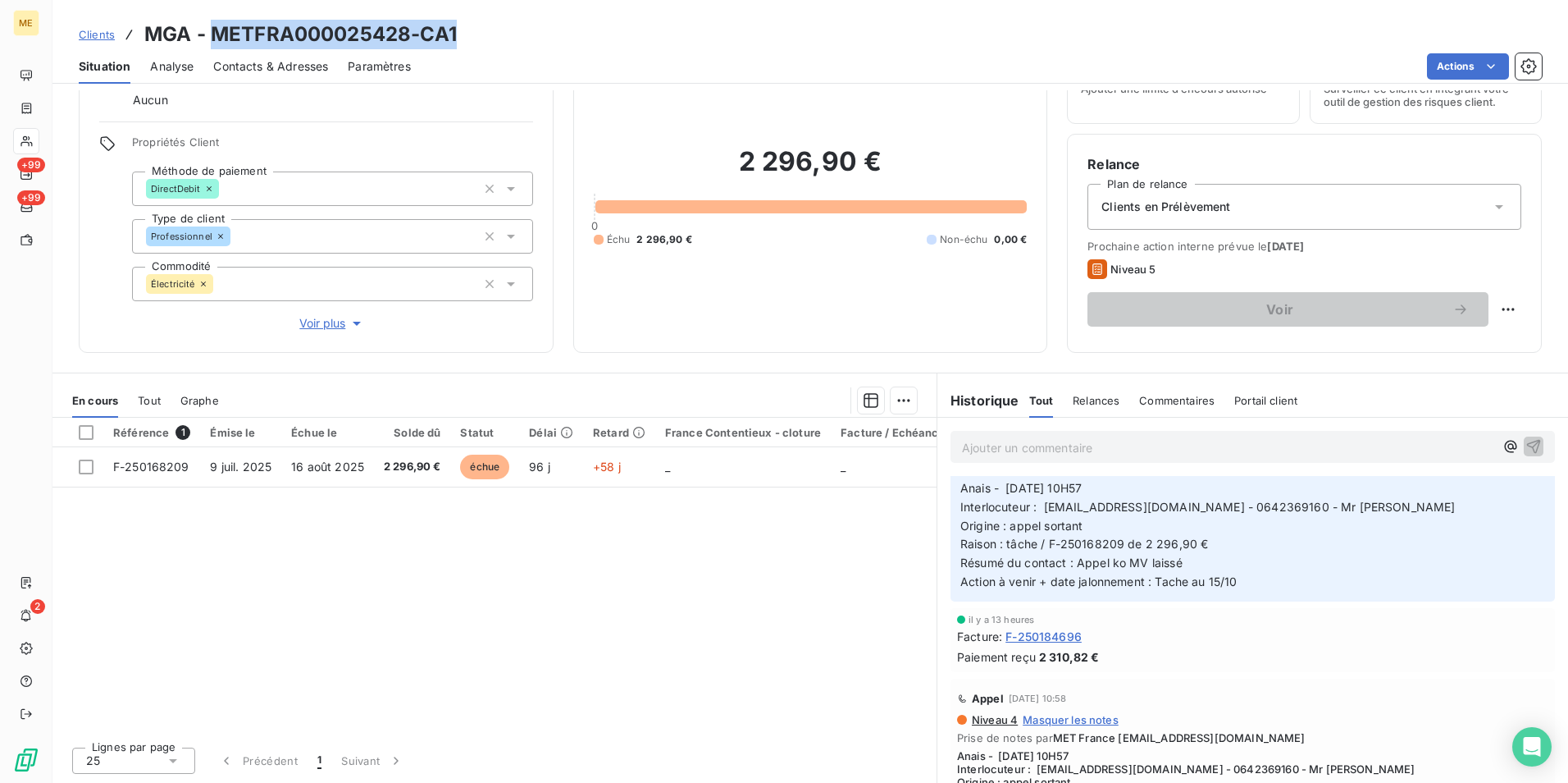
click at [212, 18] on div "Clients MGA - METFRA000025428-CA1 Situation Analyse Contacts & Adresses Paramèt…" at bounding box center [810, 41] width 1515 height 84
copy h3 "METFRA000025428-CA1"
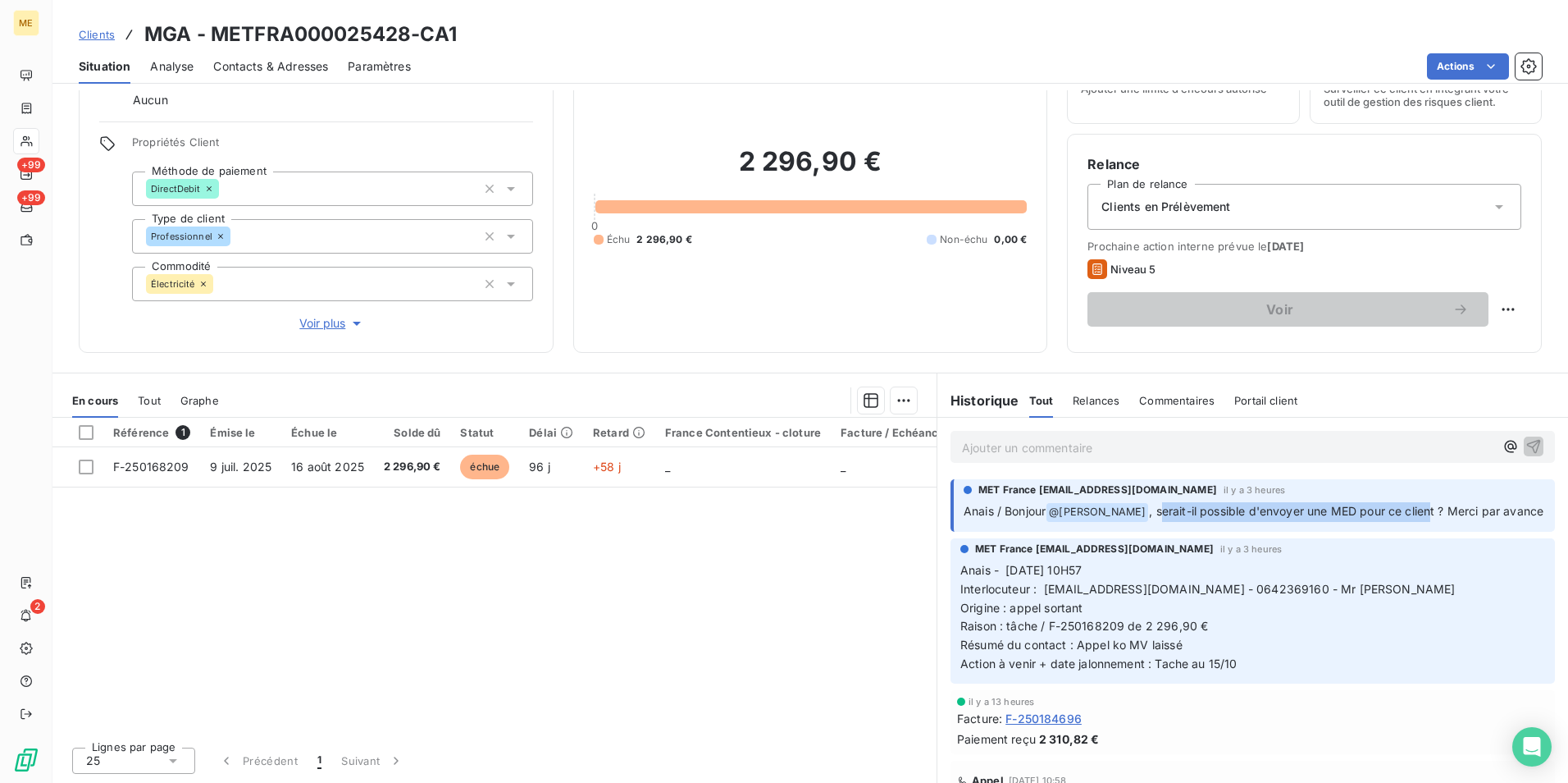
drag, startPoint x: 1162, startPoint y: 510, endPoint x: 1428, endPoint y: 519, distance: 266.2
click at [1428, 519] on p "Anais / Bonjour @ Bélinda Thomont , serait-il possible d'envoyer une MED pour c…" at bounding box center [1255, 512] width 581 height 20
drag, startPoint x: 1097, startPoint y: 271, endPoint x: 1170, endPoint y: 268, distance: 73.1
click at [1170, 268] on div "Niveau 5" at bounding box center [1304, 269] width 434 height 20
click at [1093, 261] on icon at bounding box center [1097, 269] width 20 height 20
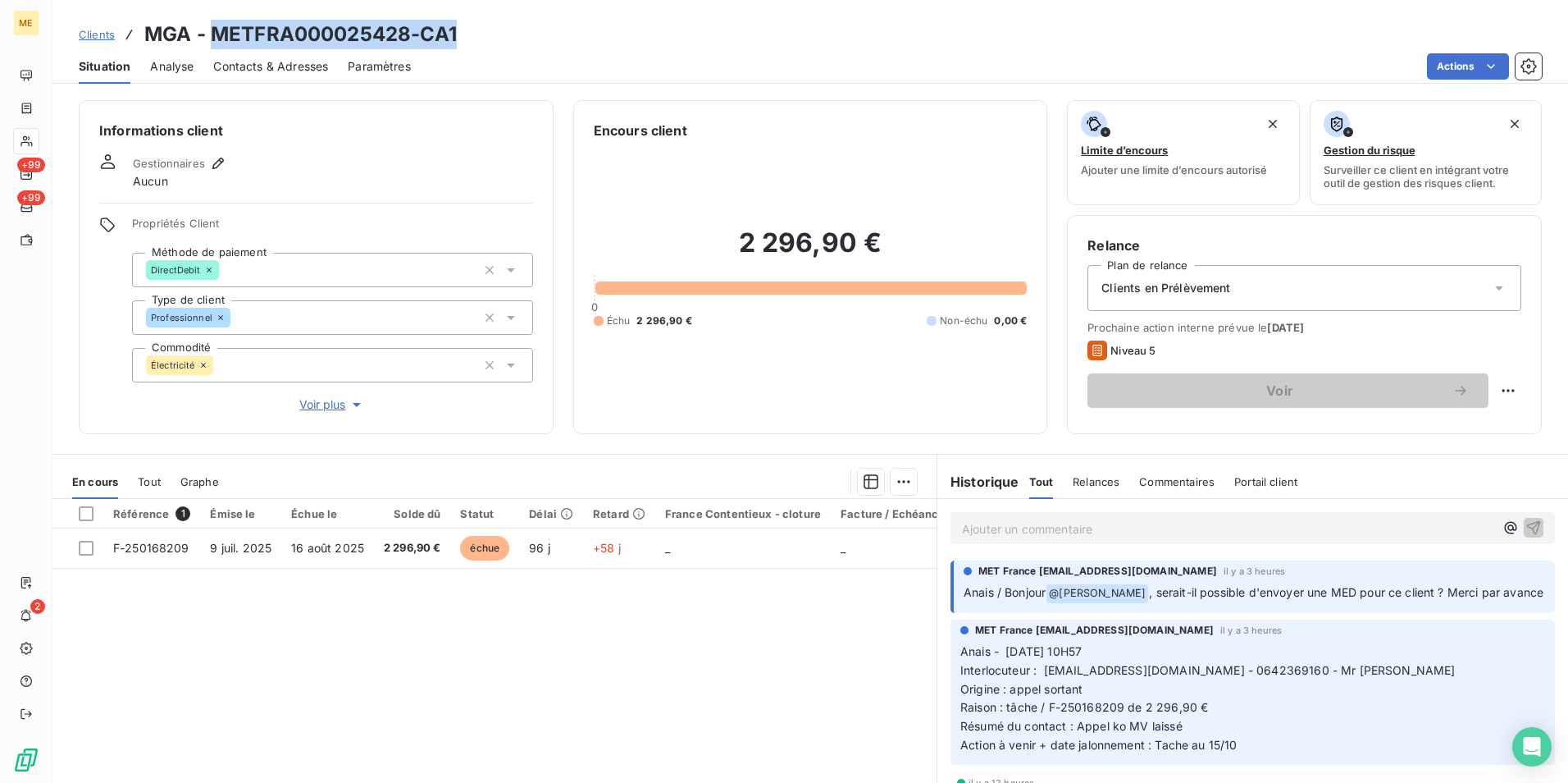
drag, startPoint x: 490, startPoint y: 30, endPoint x: 209, endPoint y: 9, distance: 281.8
click at [209, 9] on div "Clients MGA - METFRA000025428-CA1 Situation Analyse Contacts & Adresses Paramèt…" at bounding box center [810, 41] width 1515 height 84
click at [1191, 527] on p "Ajouter un commentaire ﻿" at bounding box center [1228, 529] width 532 height 21
click at [1491, 294] on icon at bounding box center [1498, 287] width 16 height 16
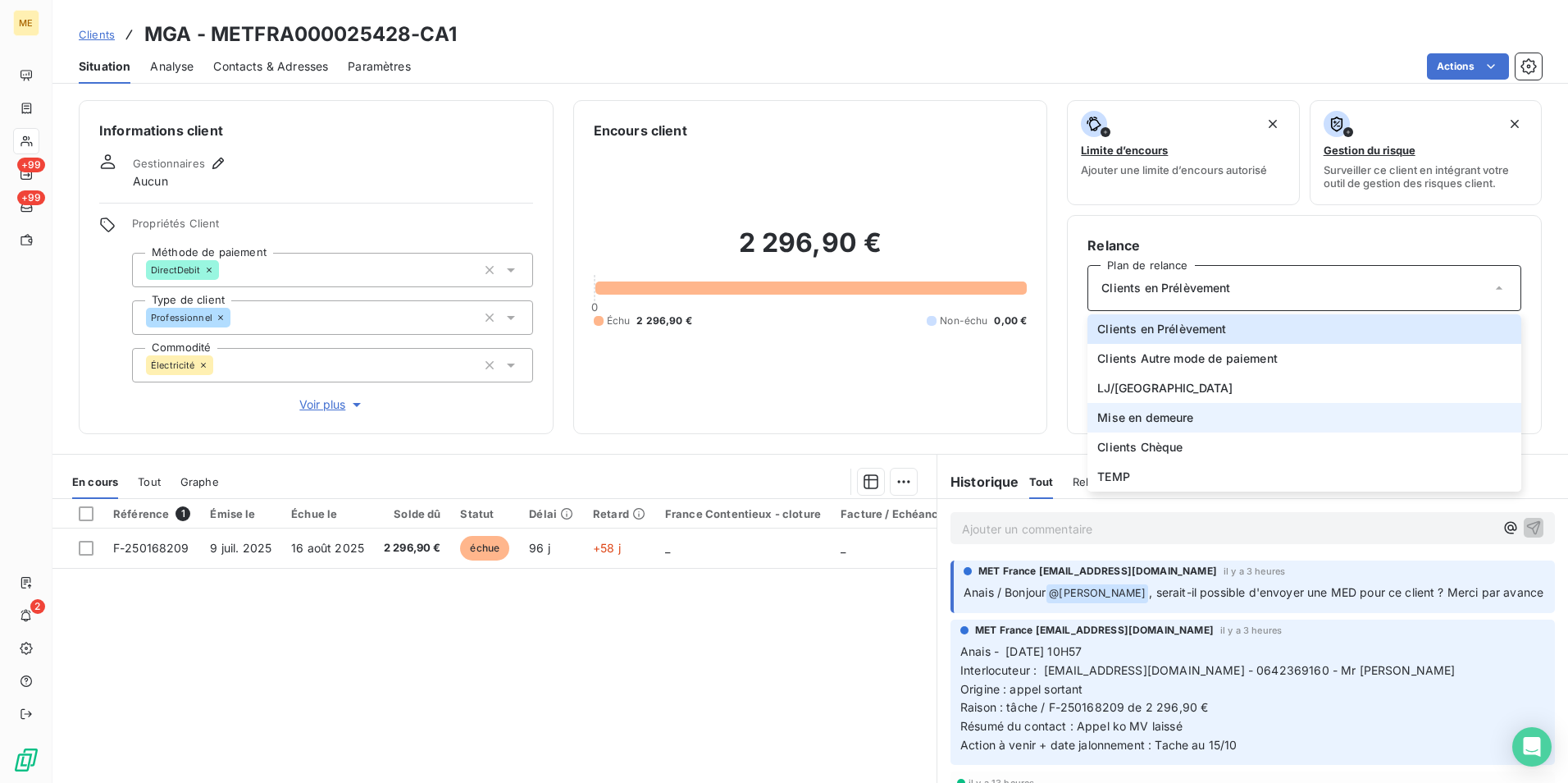
click at [1290, 417] on li "Mise en demeure" at bounding box center [1304, 417] width 434 height 29
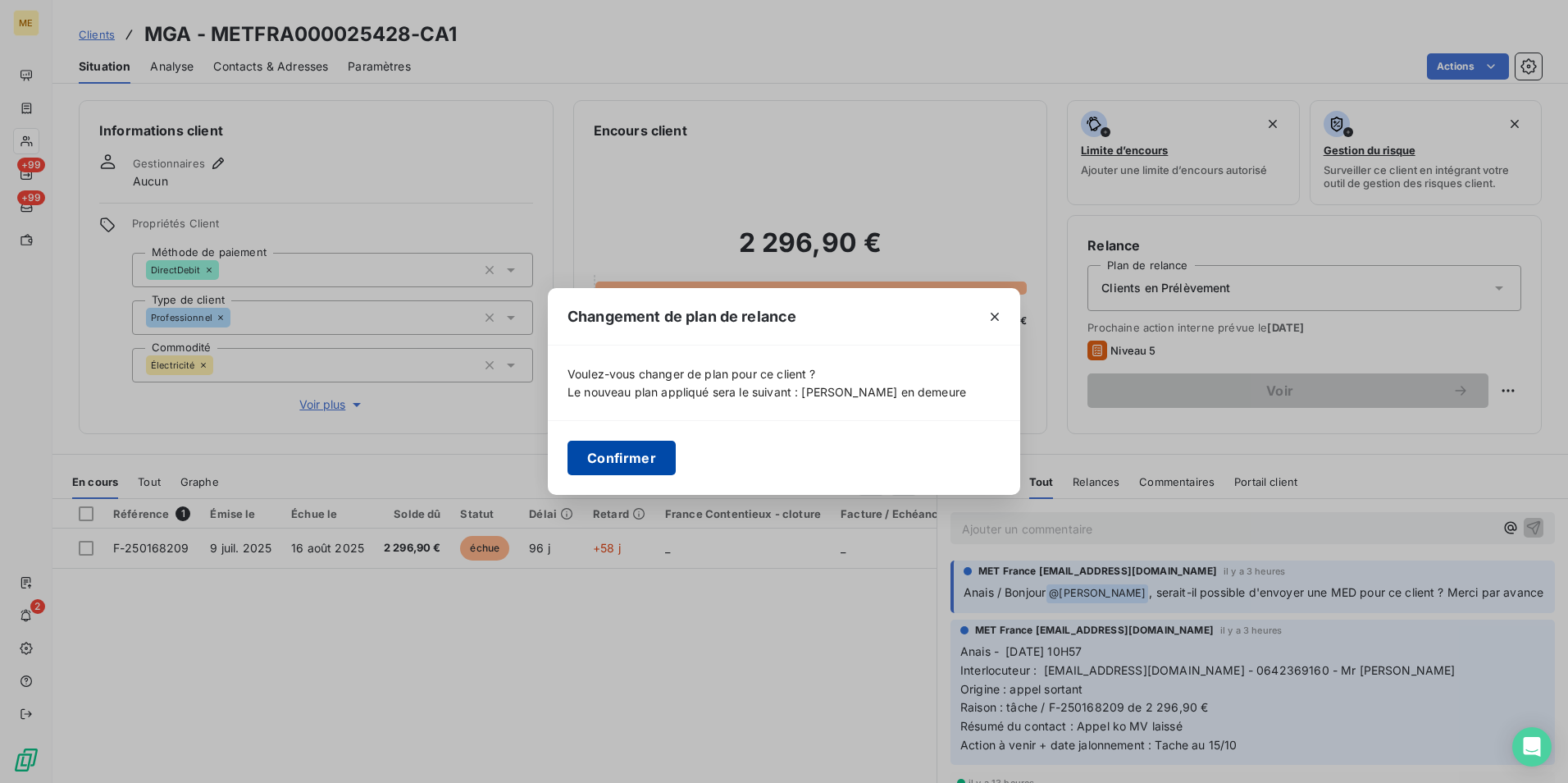
click at [653, 457] on button "Confirmer" at bounding box center [621, 457] width 108 height 35
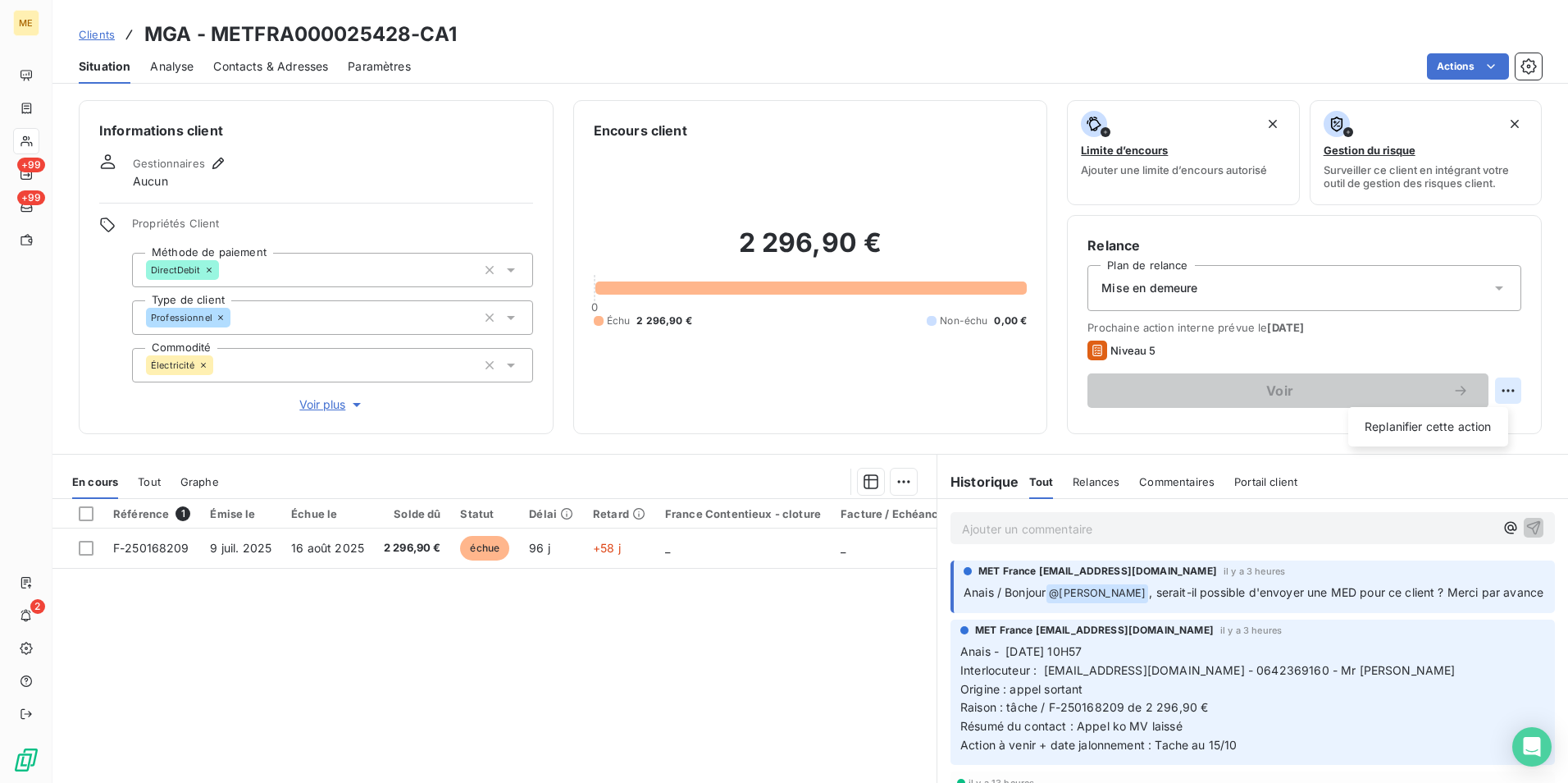
click at [1490, 397] on html "ME +99 +99 2 Clients MGA - METFRA000025428-CA1 Situation Analyse Contacts & Adr…" at bounding box center [784, 392] width 1568 height 783
click at [1415, 420] on div "Replanifier cette action" at bounding box center [1429, 426] width 147 height 26
select select "9"
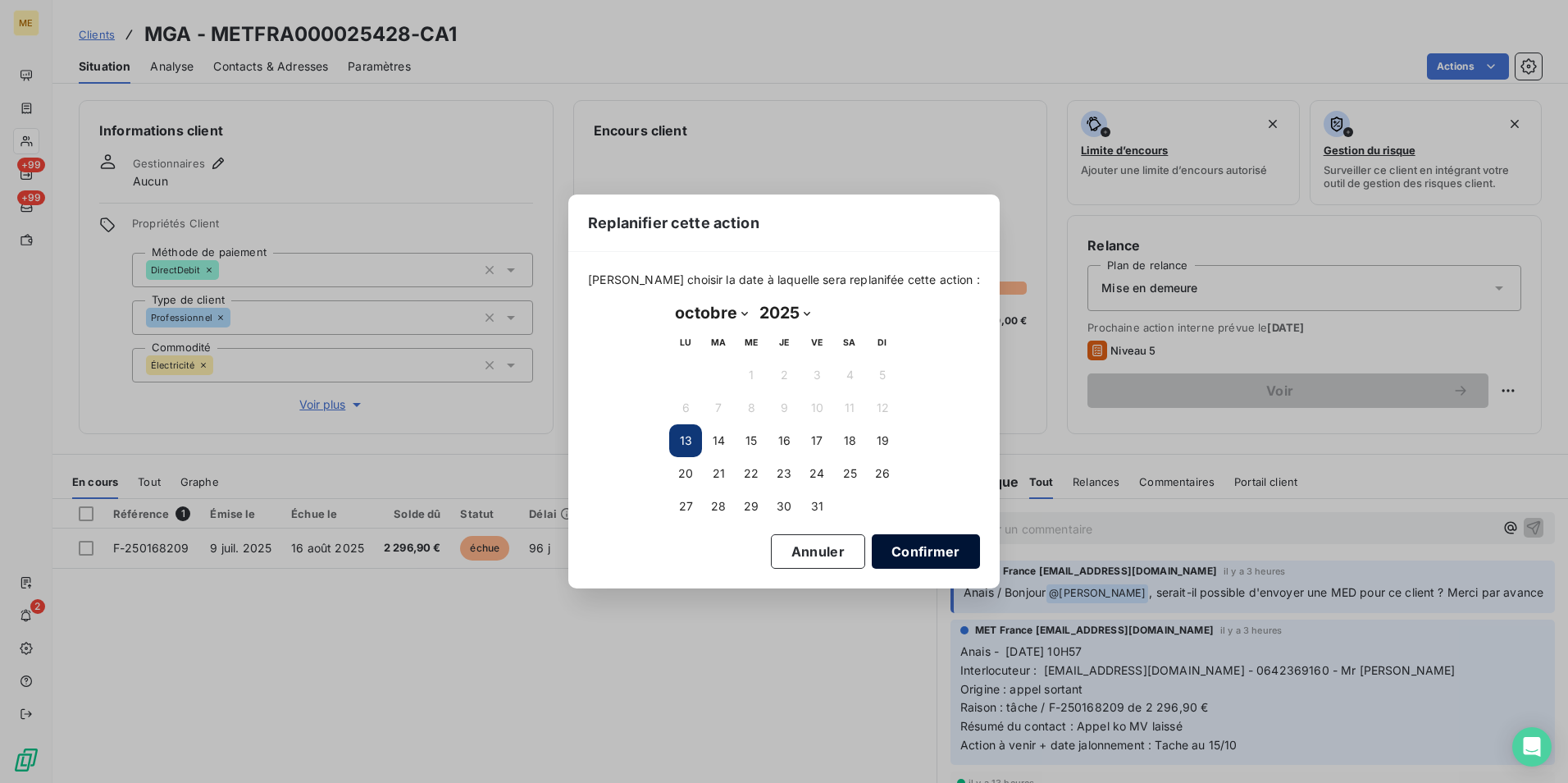
click at [942, 561] on button "Confirmer" at bounding box center [926, 551] width 108 height 35
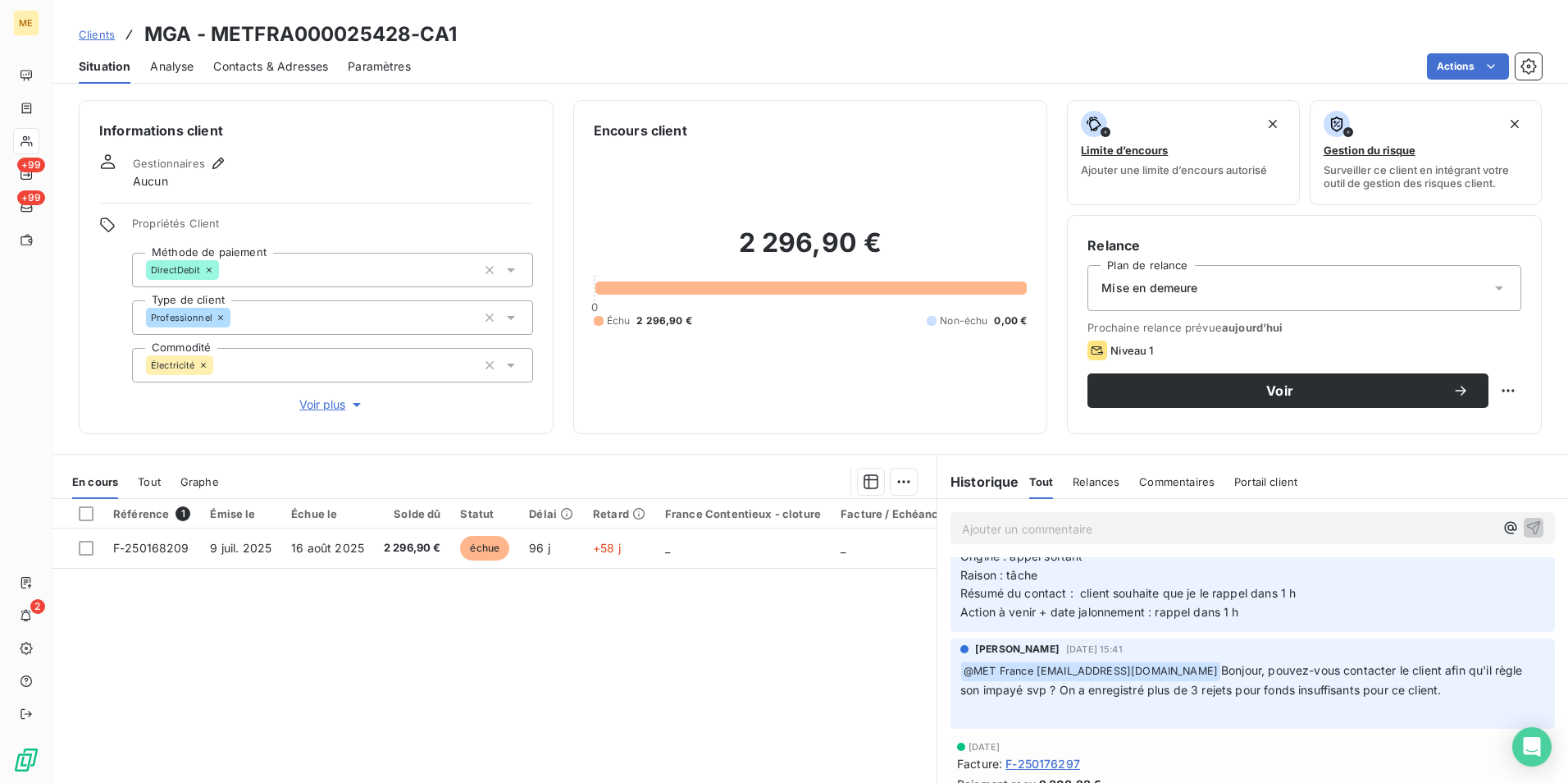
scroll to position [1478, 0]
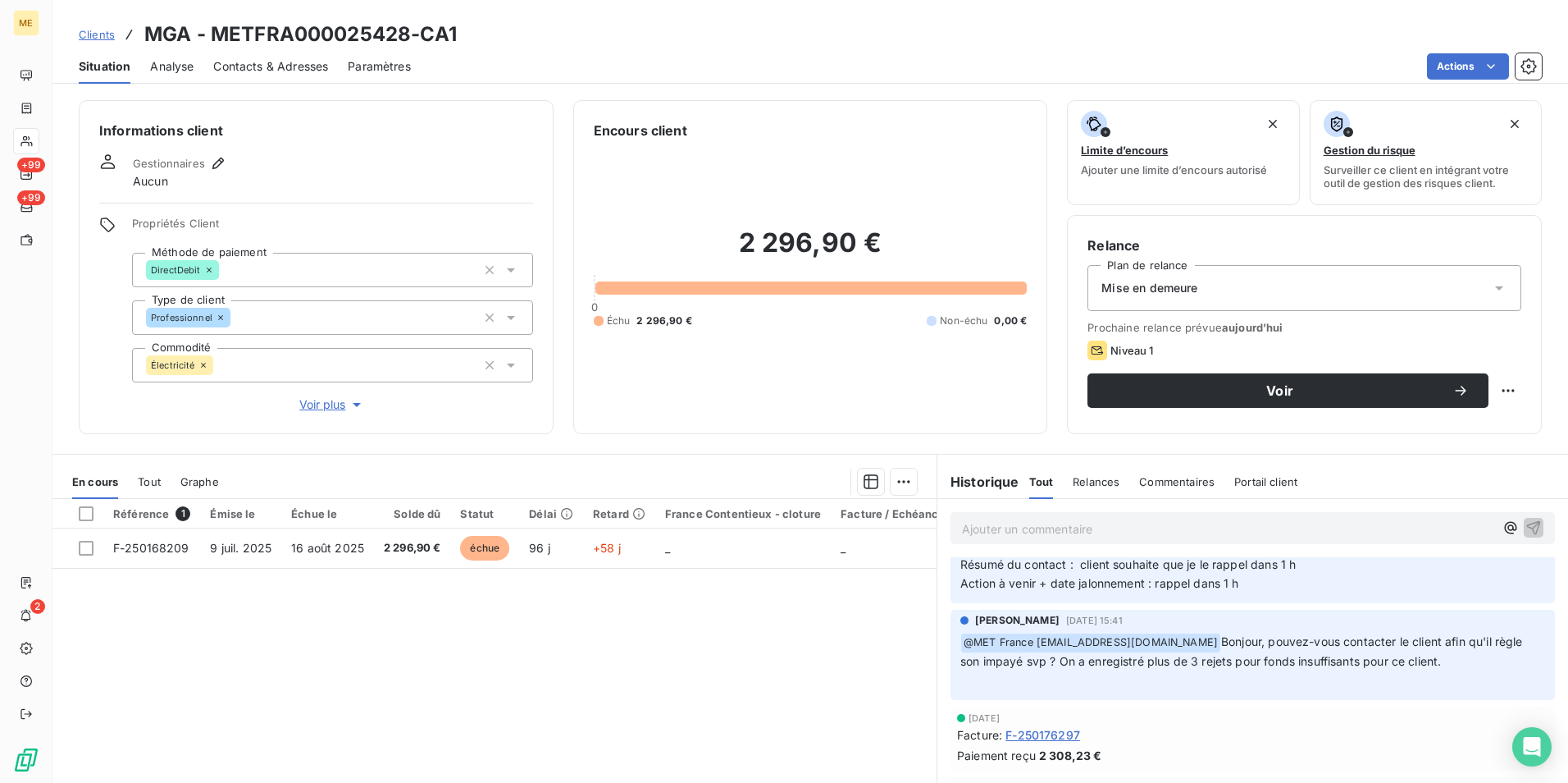
click at [325, 407] on span "Voir plus" at bounding box center [332, 404] width 66 height 16
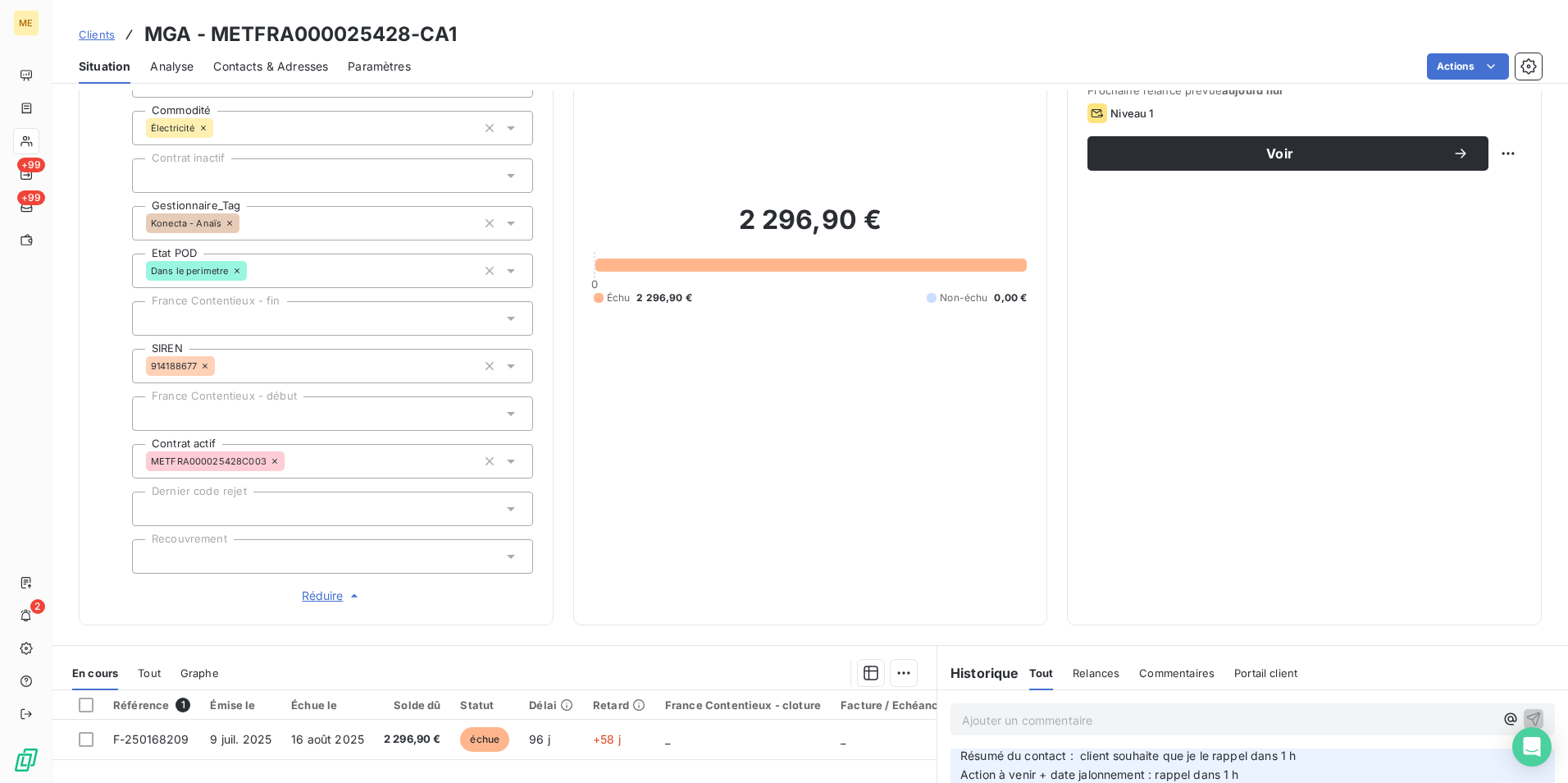
scroll to position [247, 0]
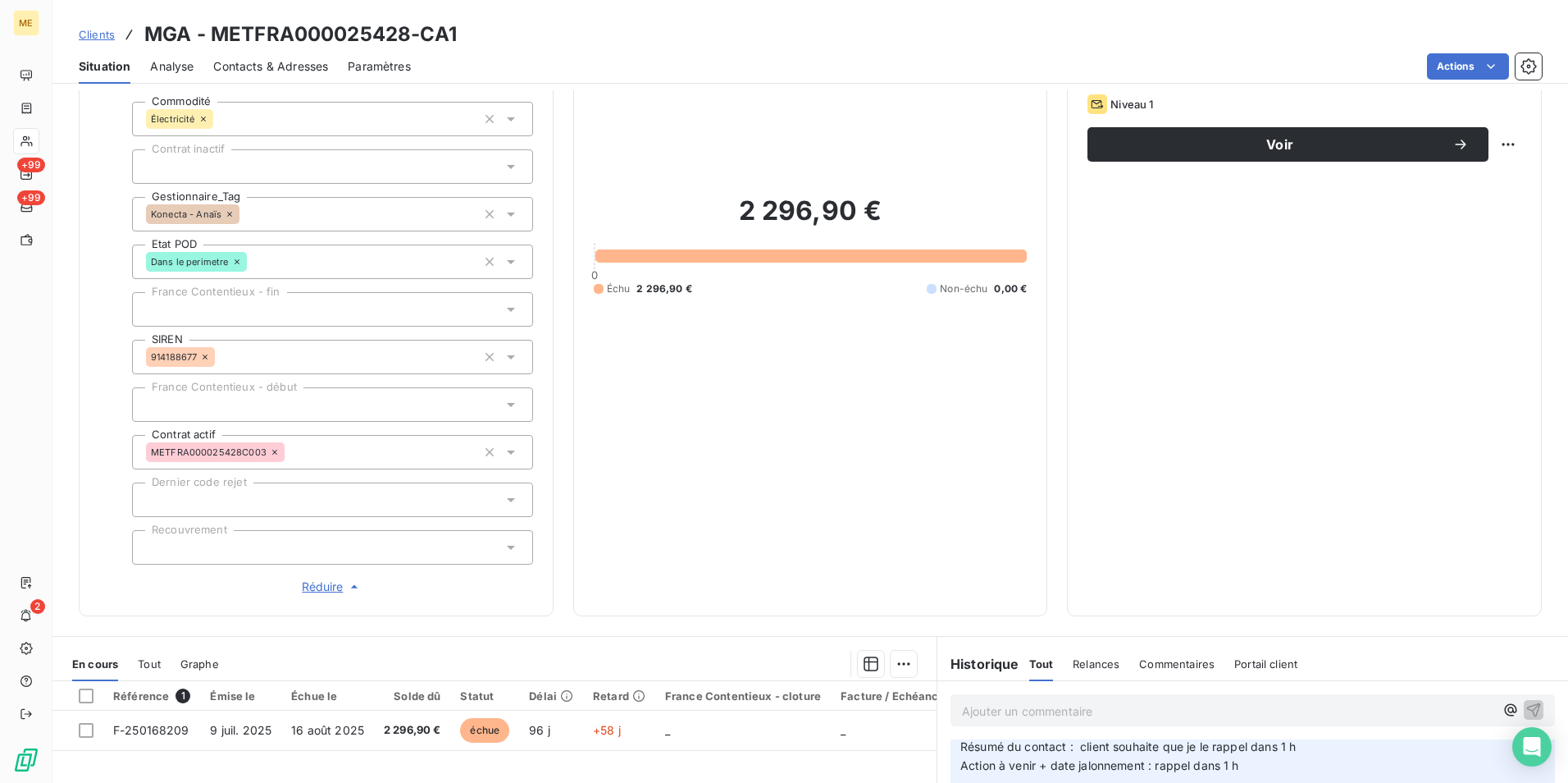
click at [342, 583] on span "Réduire" at bounding box center [332, 586] width 61 height 16
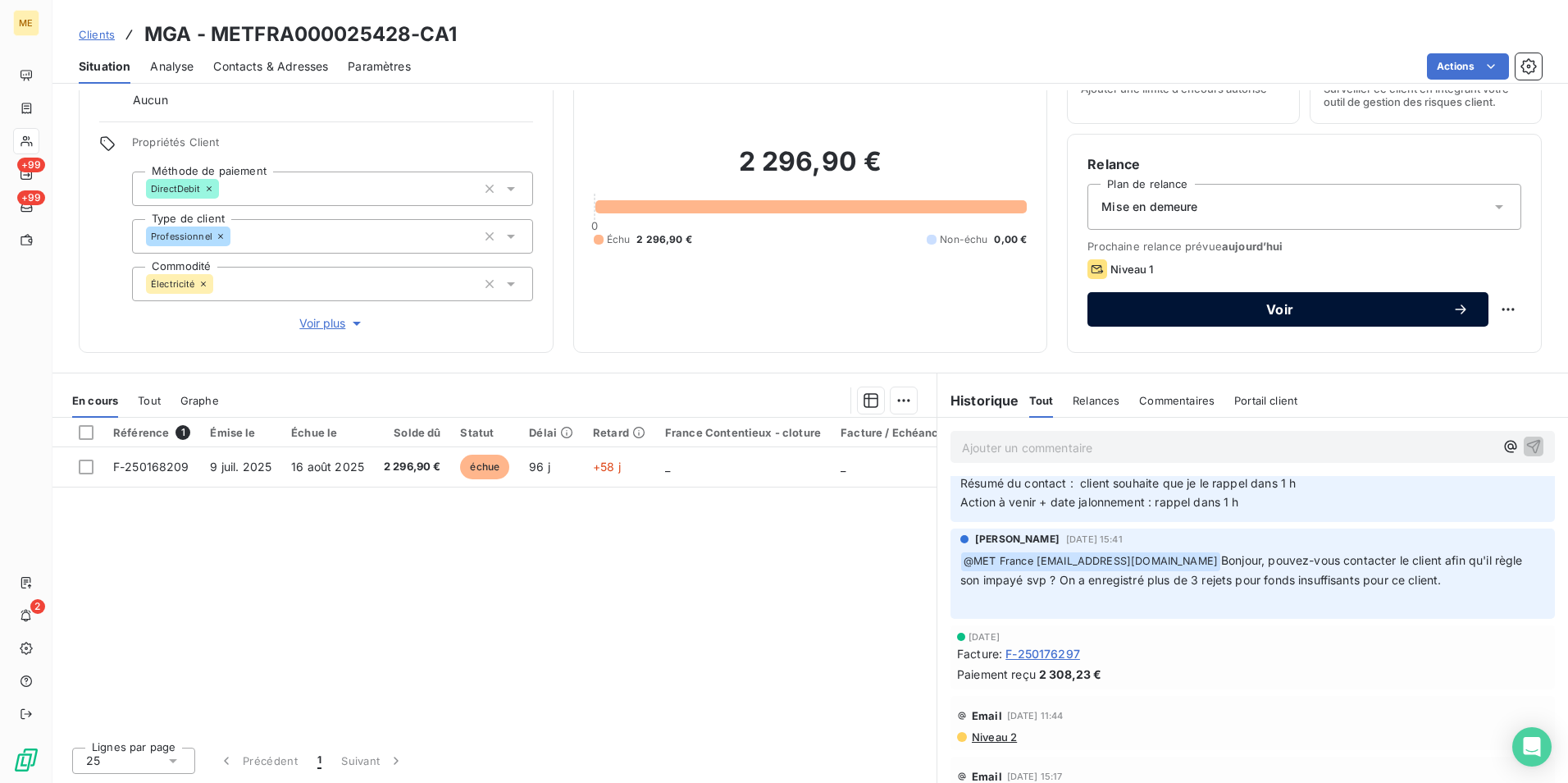
click at [1171, 310] on span "Voir" at bounding box center [1279, 310] width 345 height 13
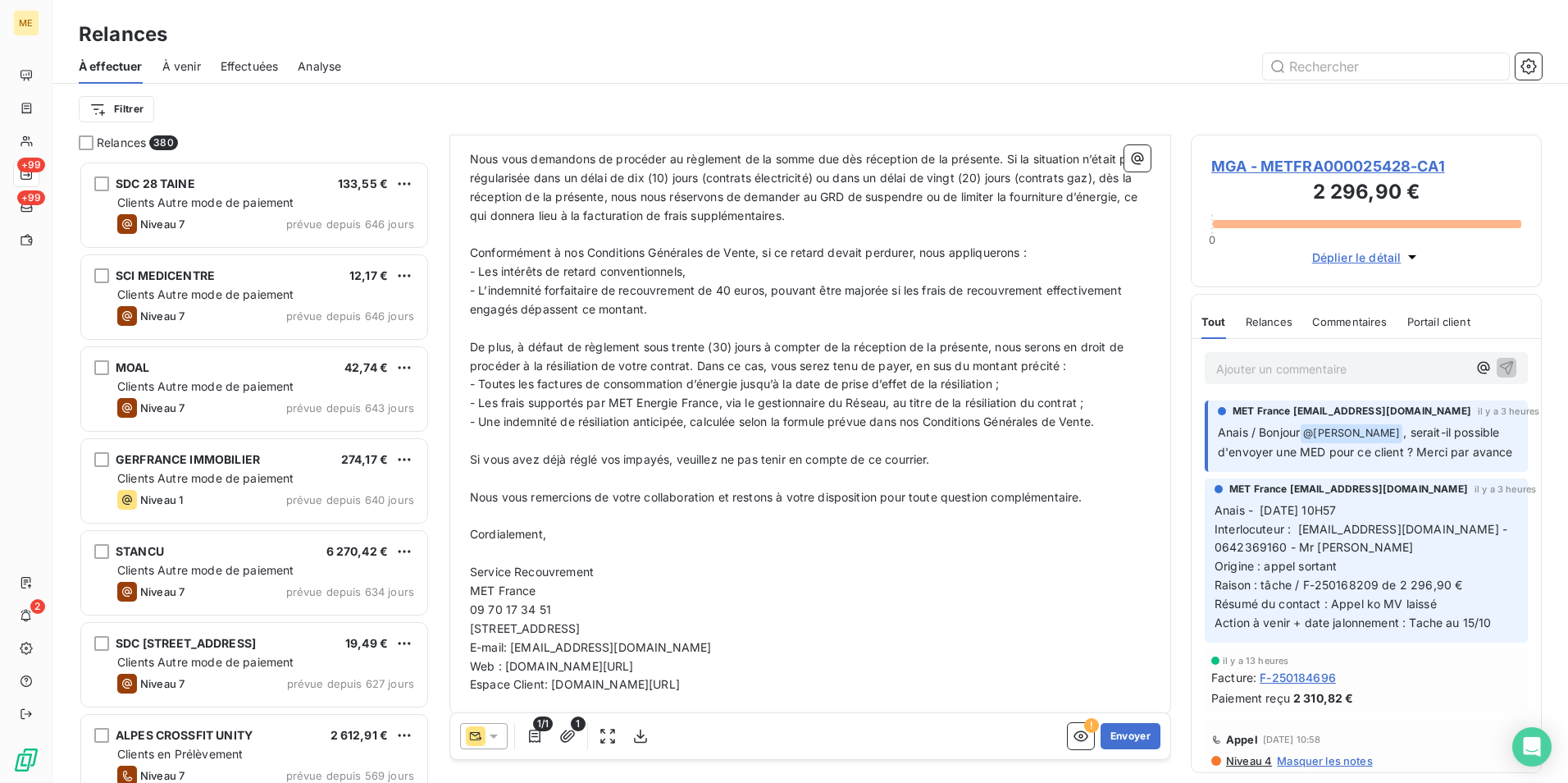
scroll to position [420, 0]
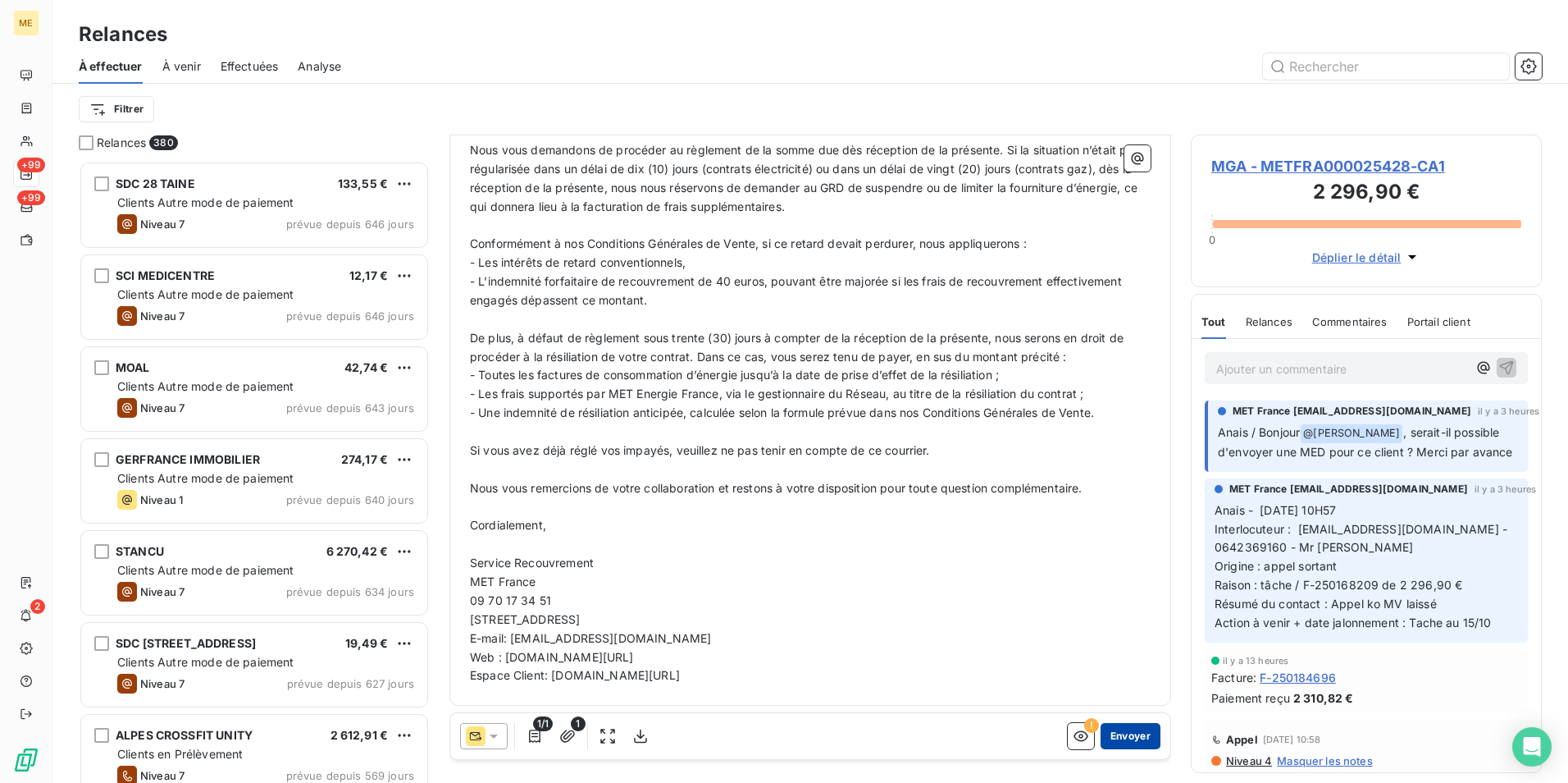
click at [1101, 735] on button "Envoyer" at bounding box center [1131, 736] width 60 height 26
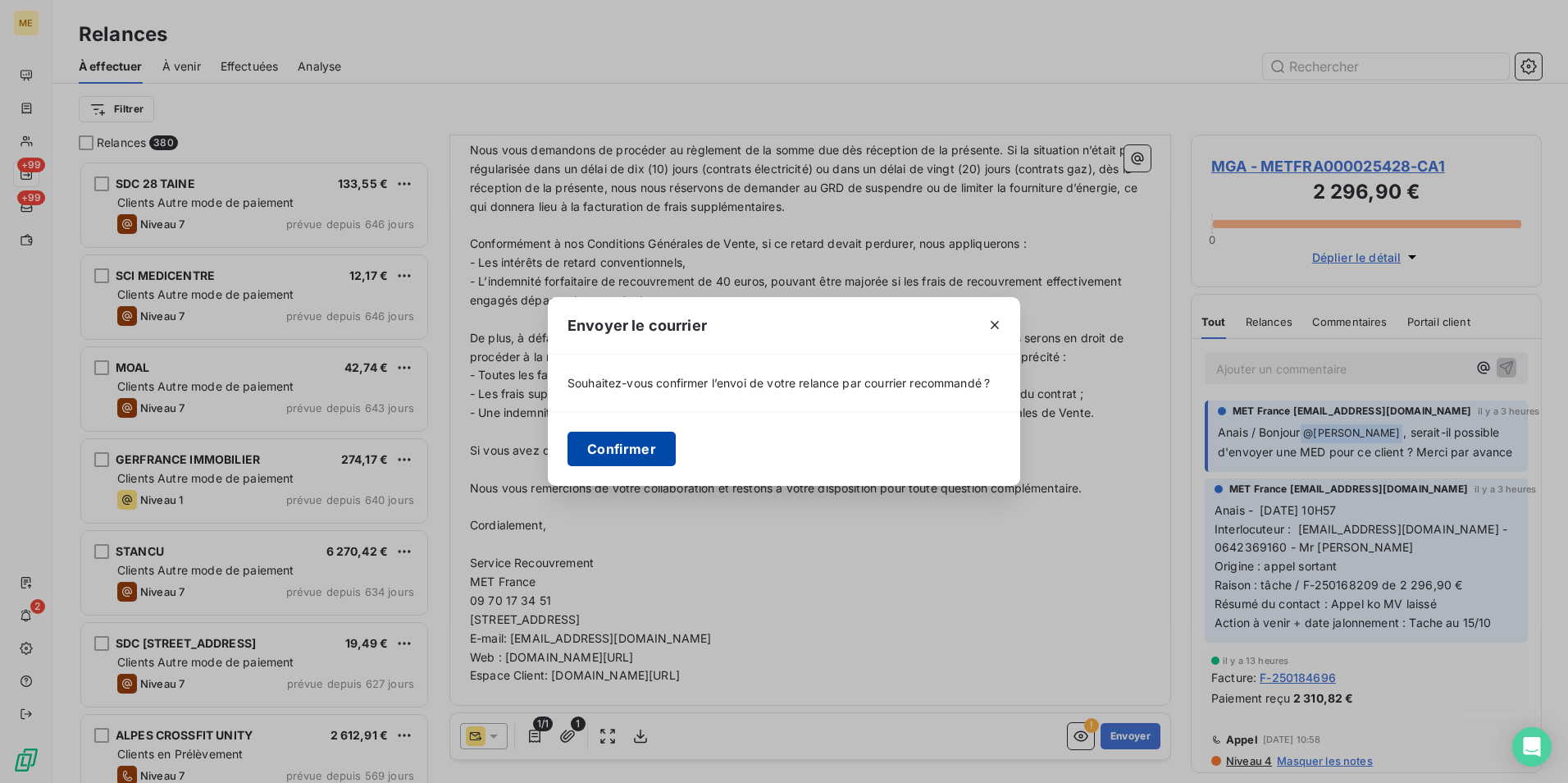
click at [639, 465] on button "Confirmer" at bounding box center [621, 449] width 108 height 35
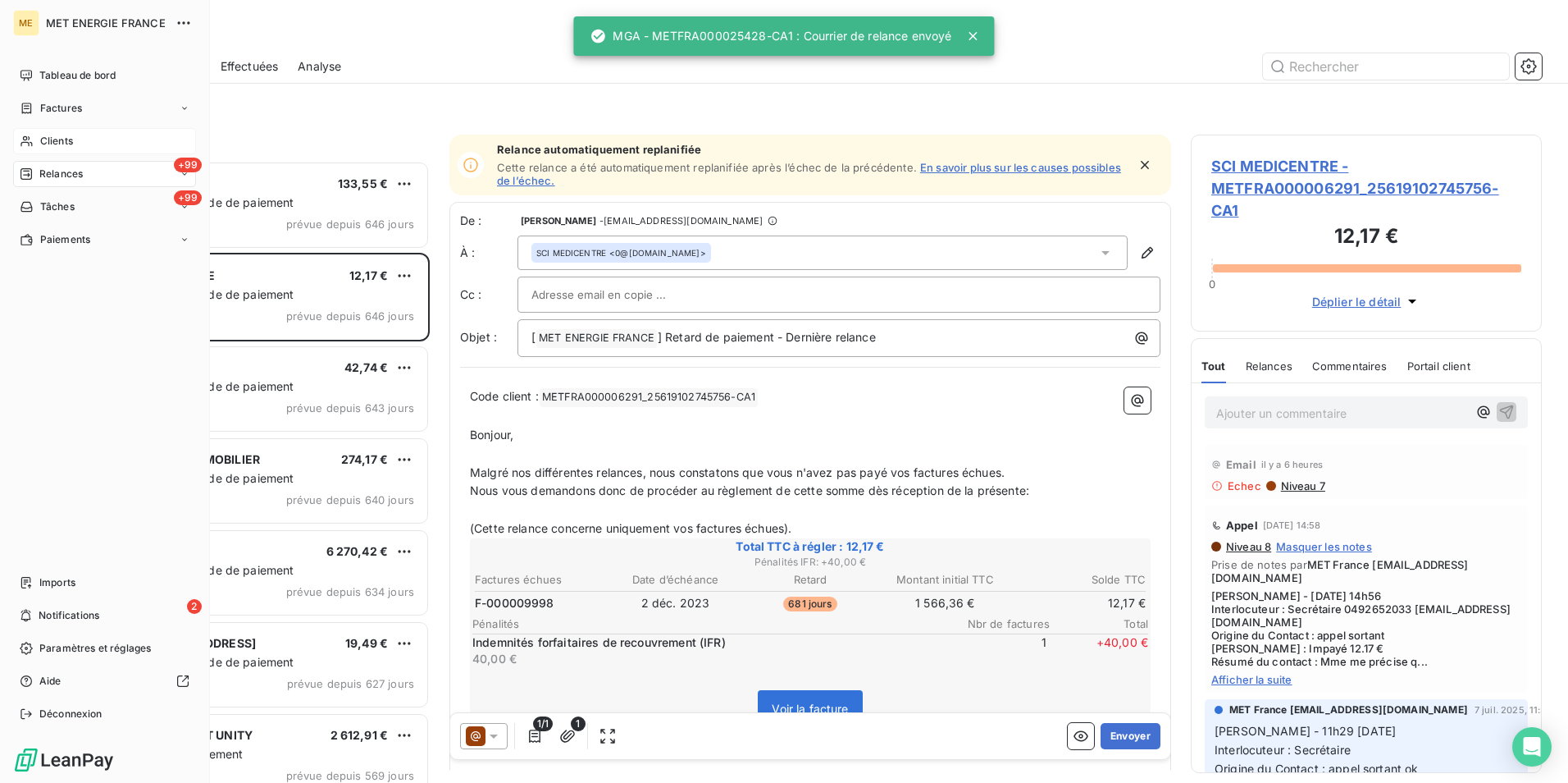
click at [88, 136] on div "Clients" at bounding box center [104, 141] width 182 height 26
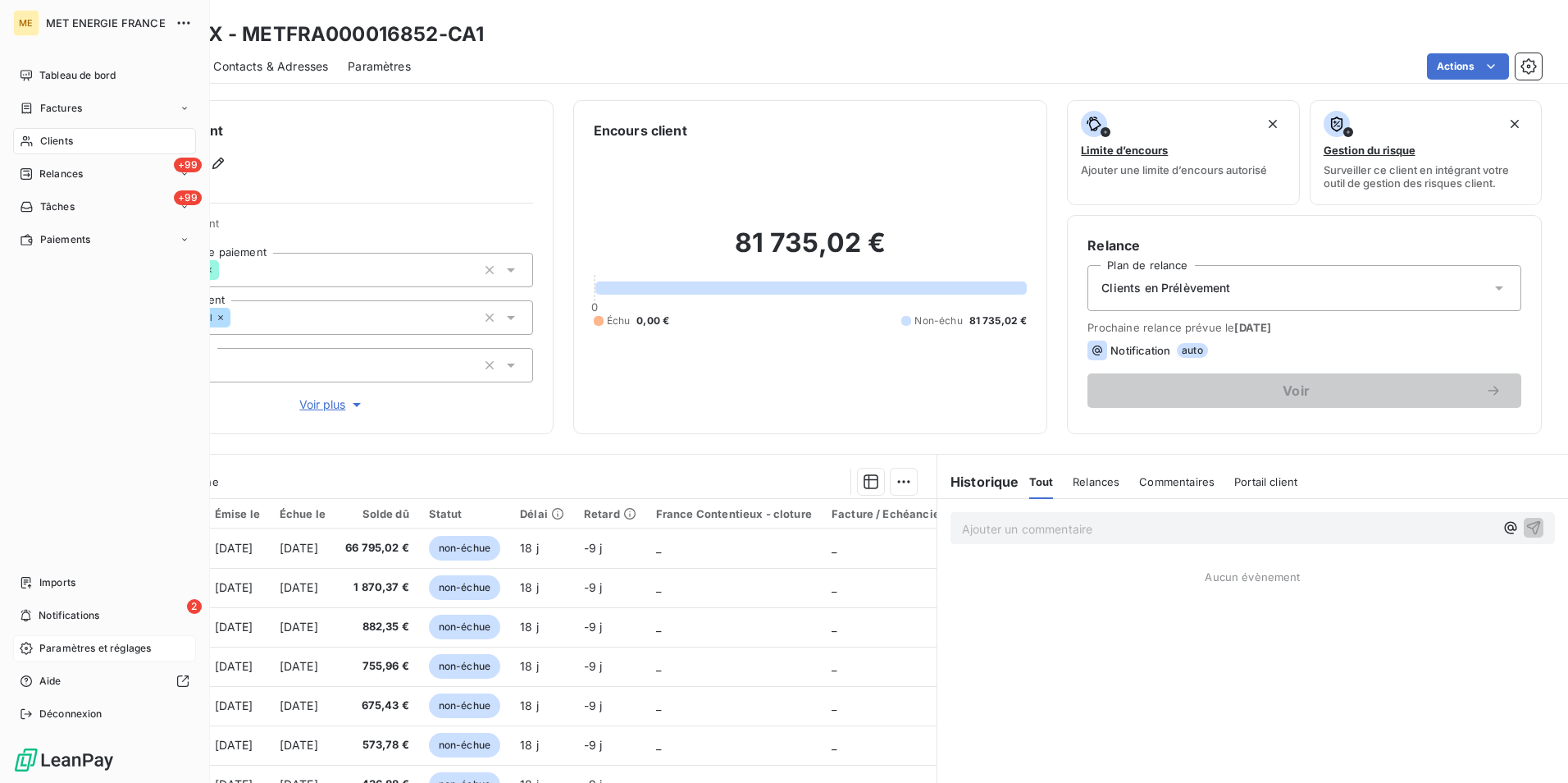
click at [114, 654] on span "Paramètres et réglages" at bounding box center [95, 648] width 112 height 15
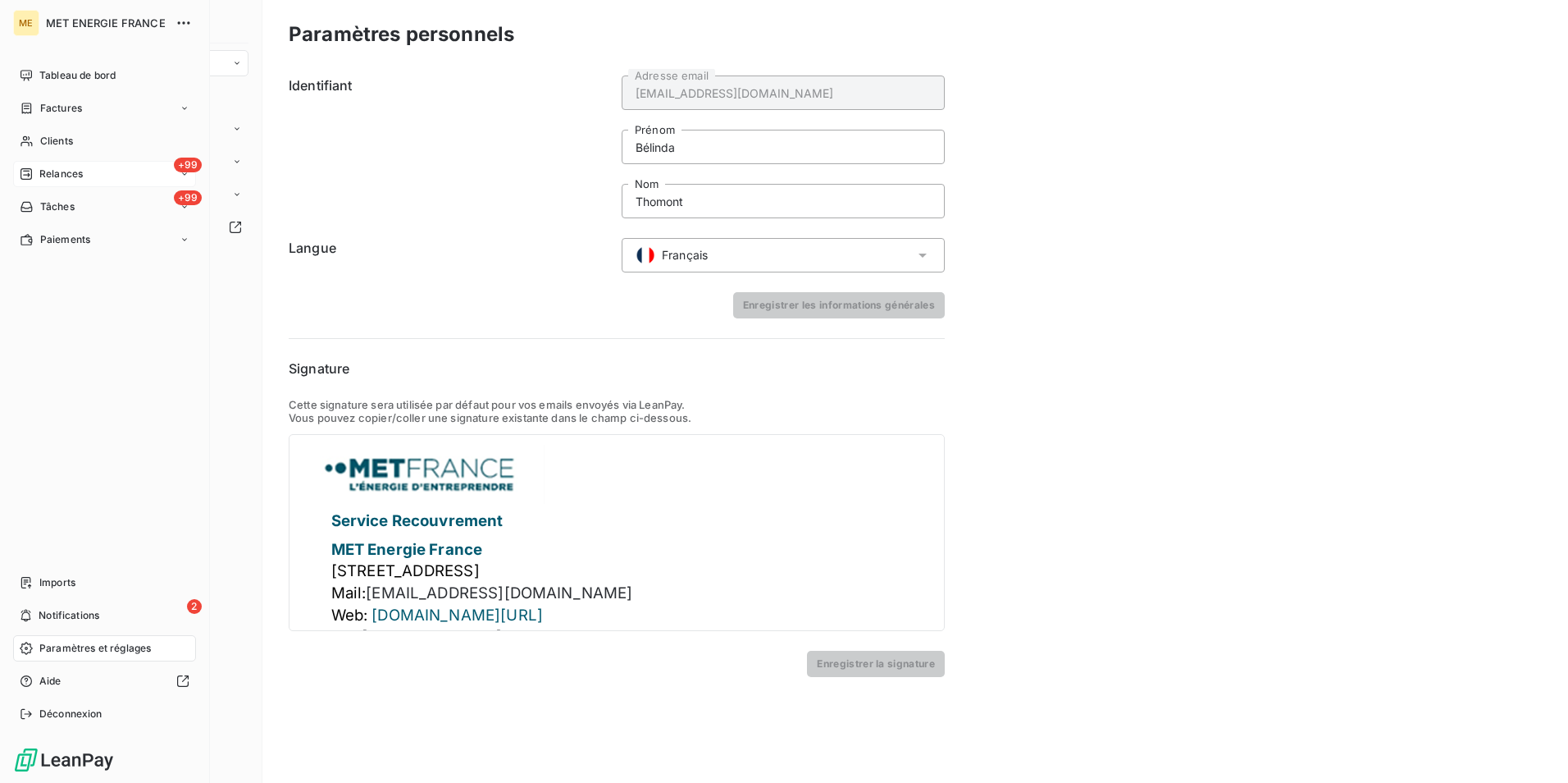
click at [113, 168] on div "+99 Relances" at bounding box center [104, 174] width 182 height 26
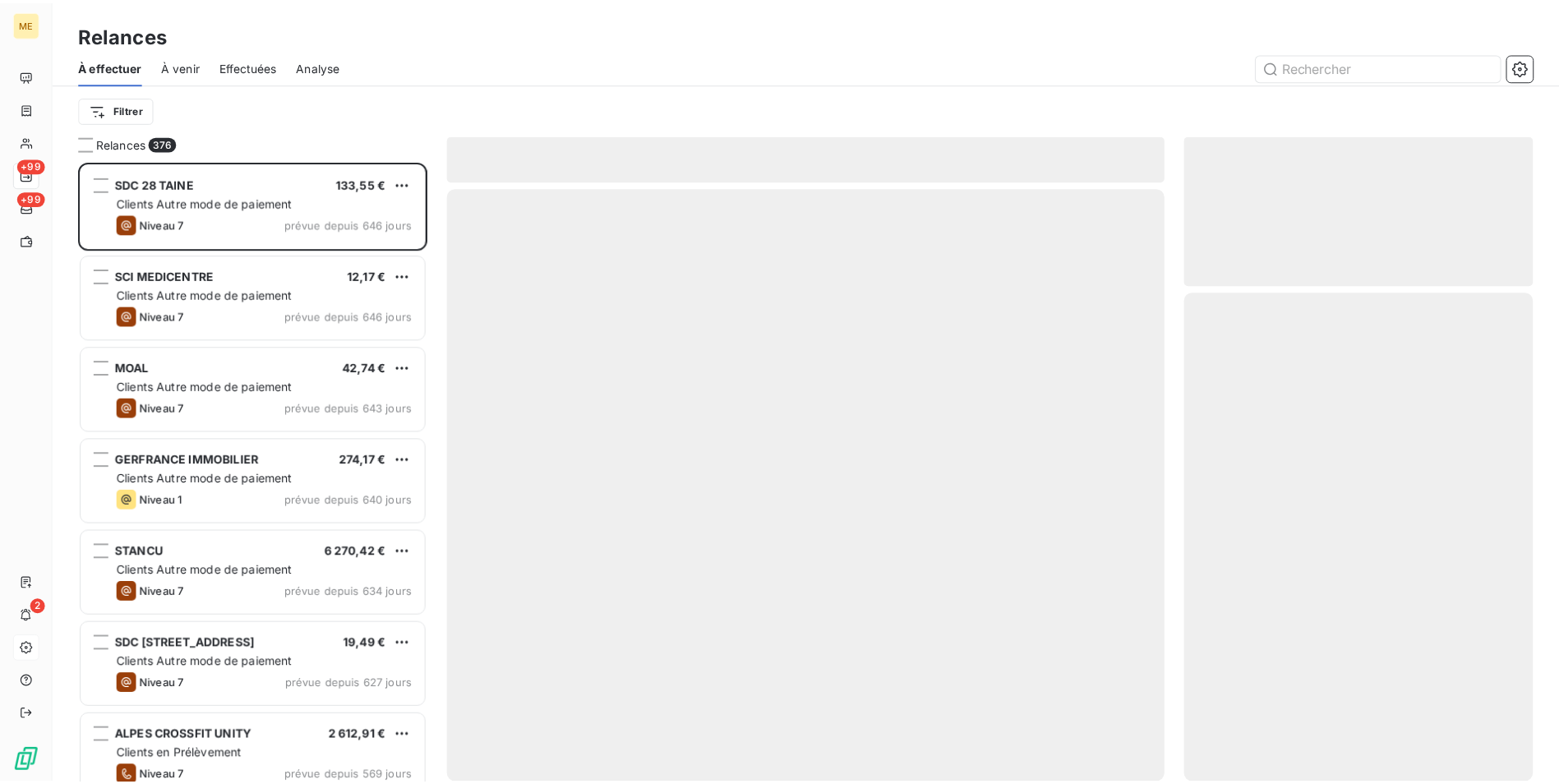
scroll to position [611, 339]
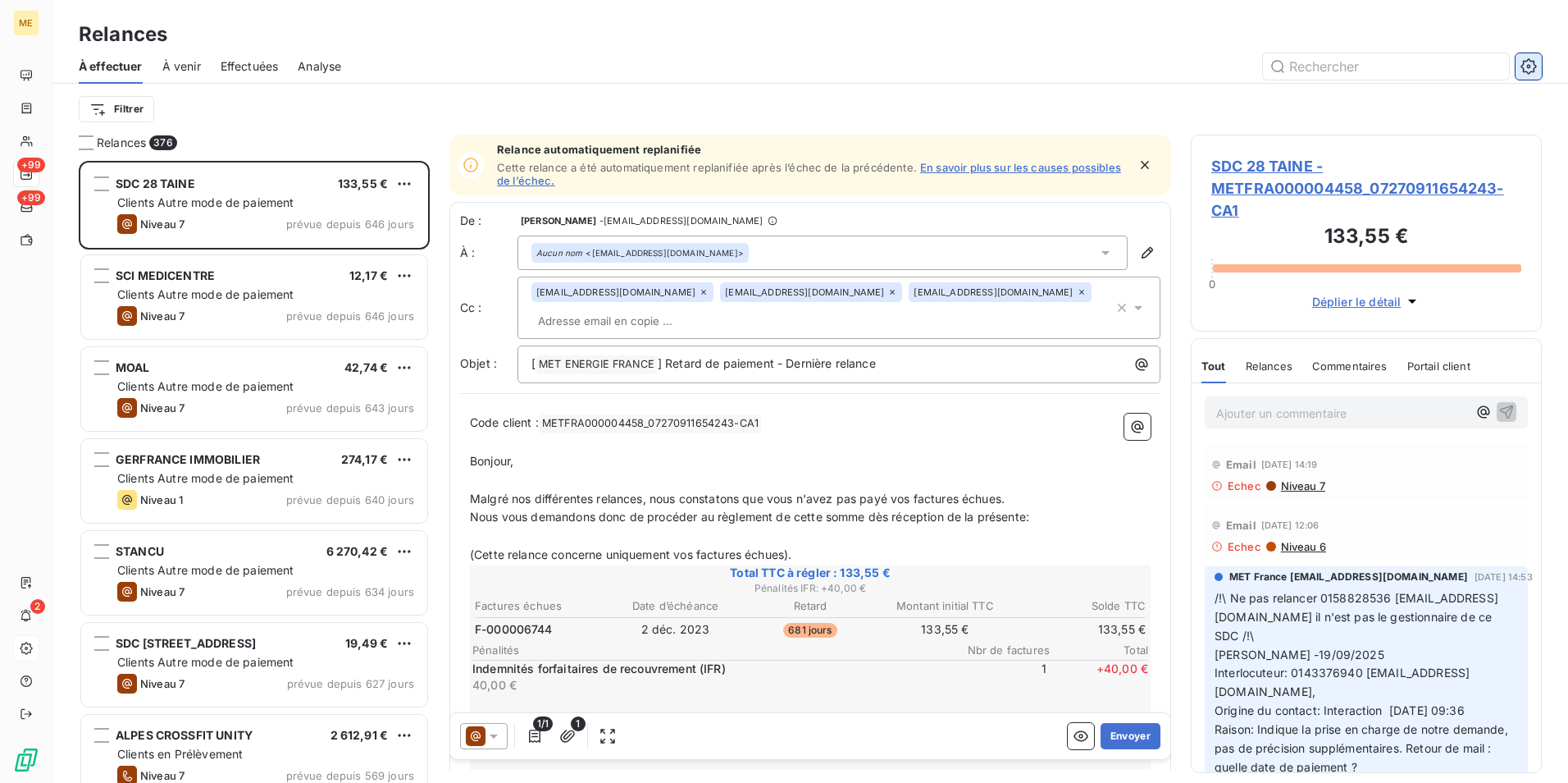
click at [1542, 74] on button "button" at bounding box center [1528, 67] width 26 height 26
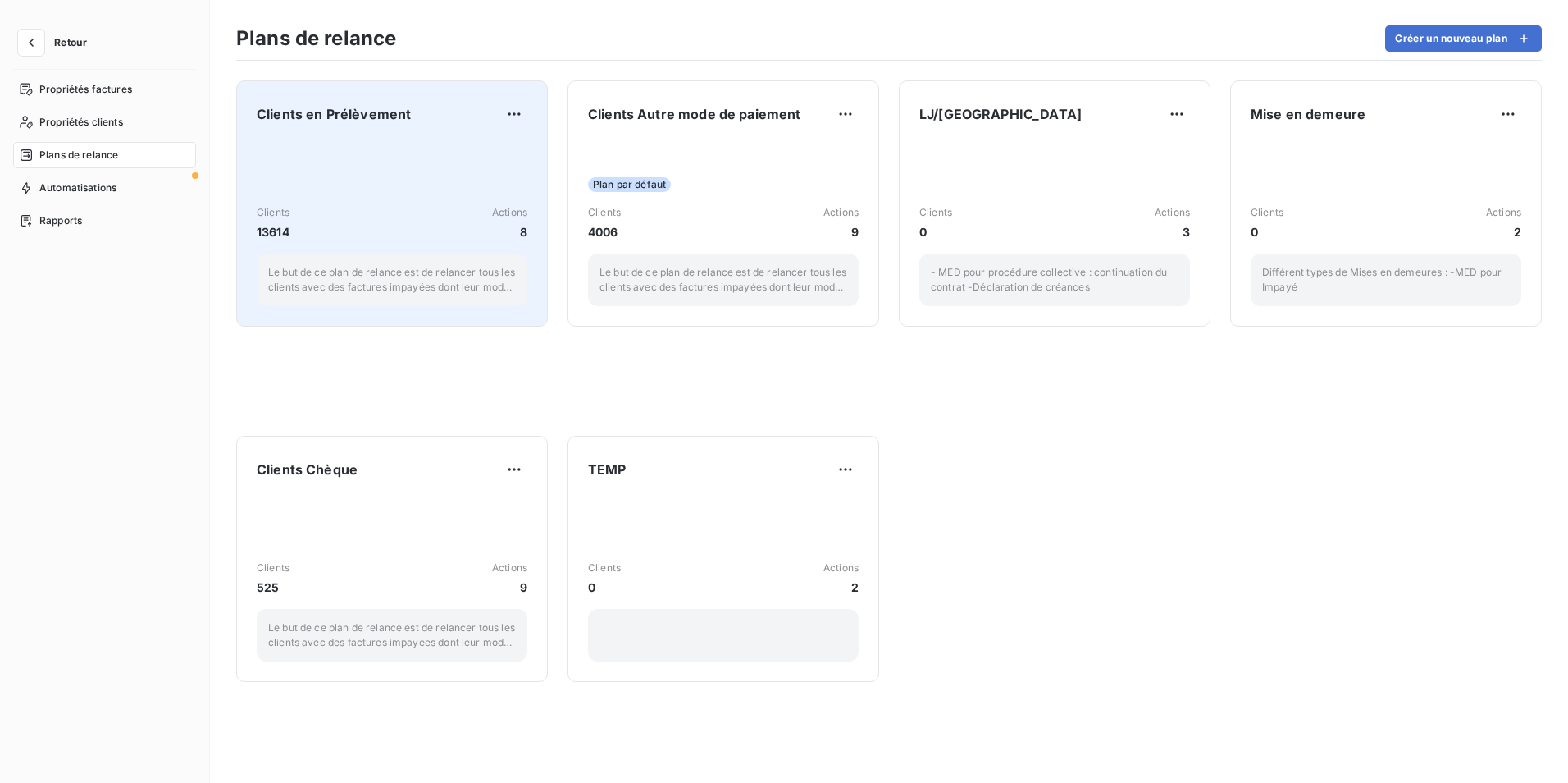
click at [325, 150] on div "Clients 13614 Actions 8 Le but de ce plan de relance est de relancer tous les c…" at bounding box center [392, 223] width 271 height 166
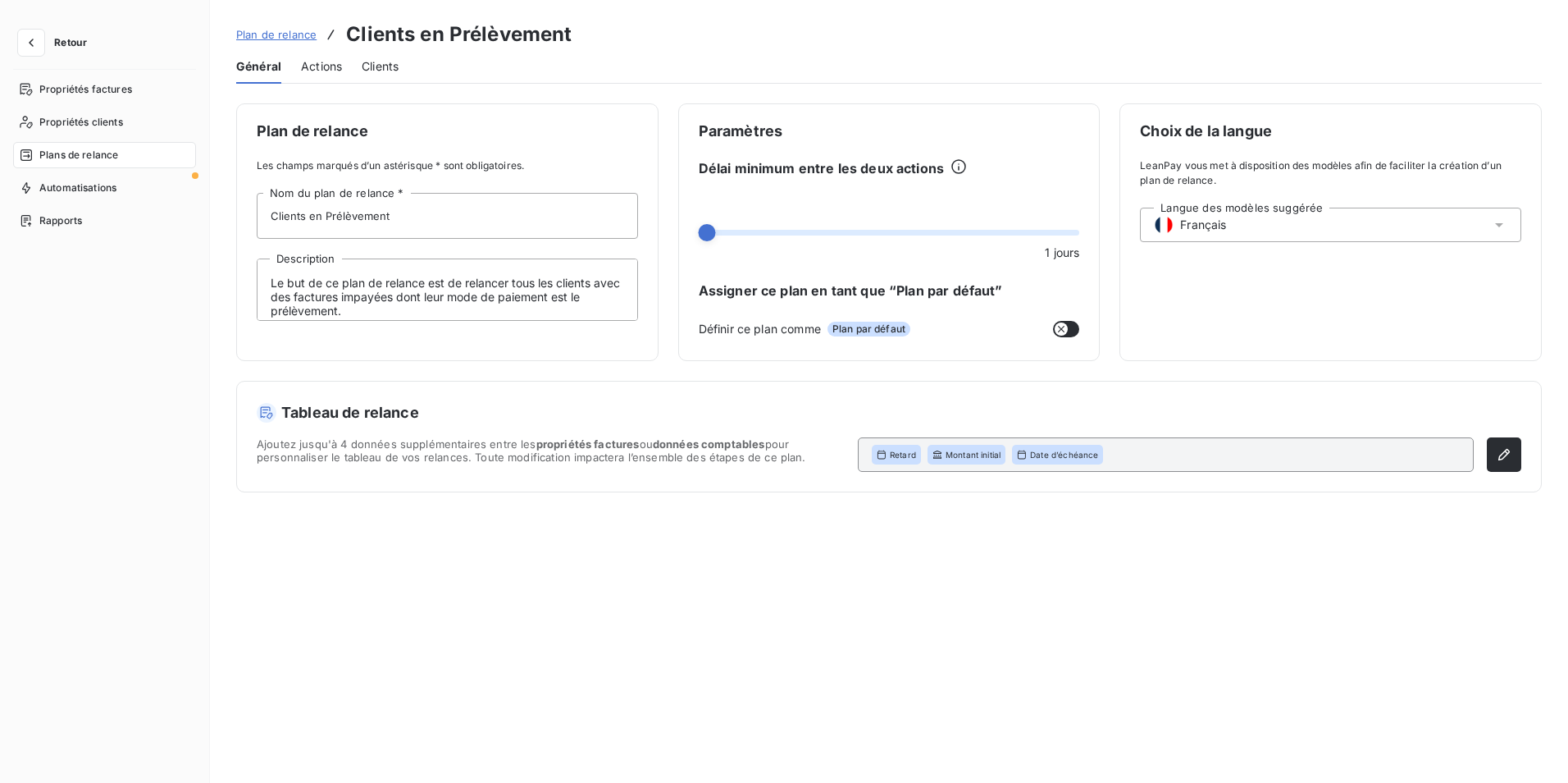
click at [315, 63] on span "Actions" at bounding box center [322, 66] width 41 height 16
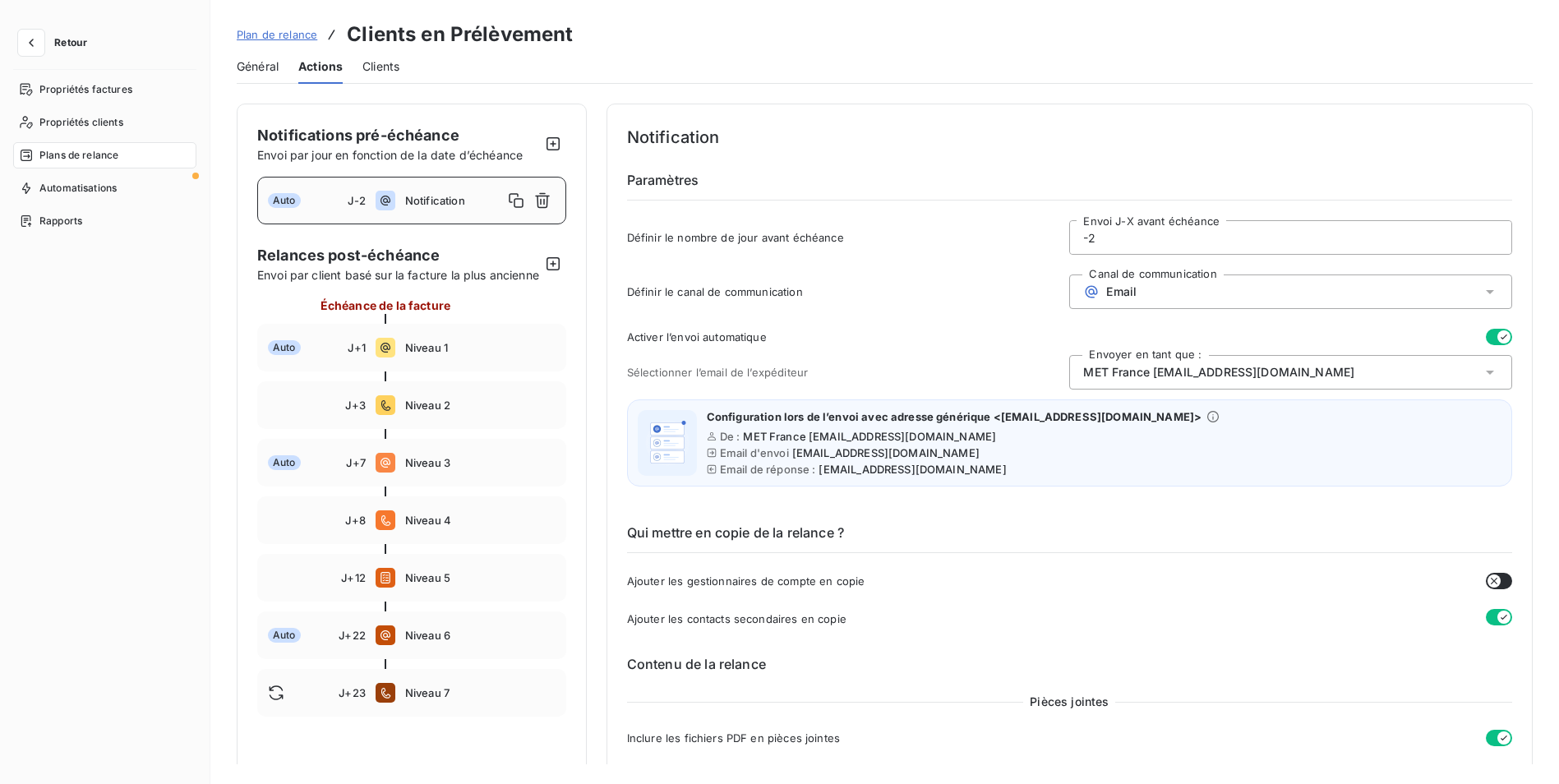
click at [251, 35] on span "Plan de relance" at bounding box center [276, 35] width 80 height 13
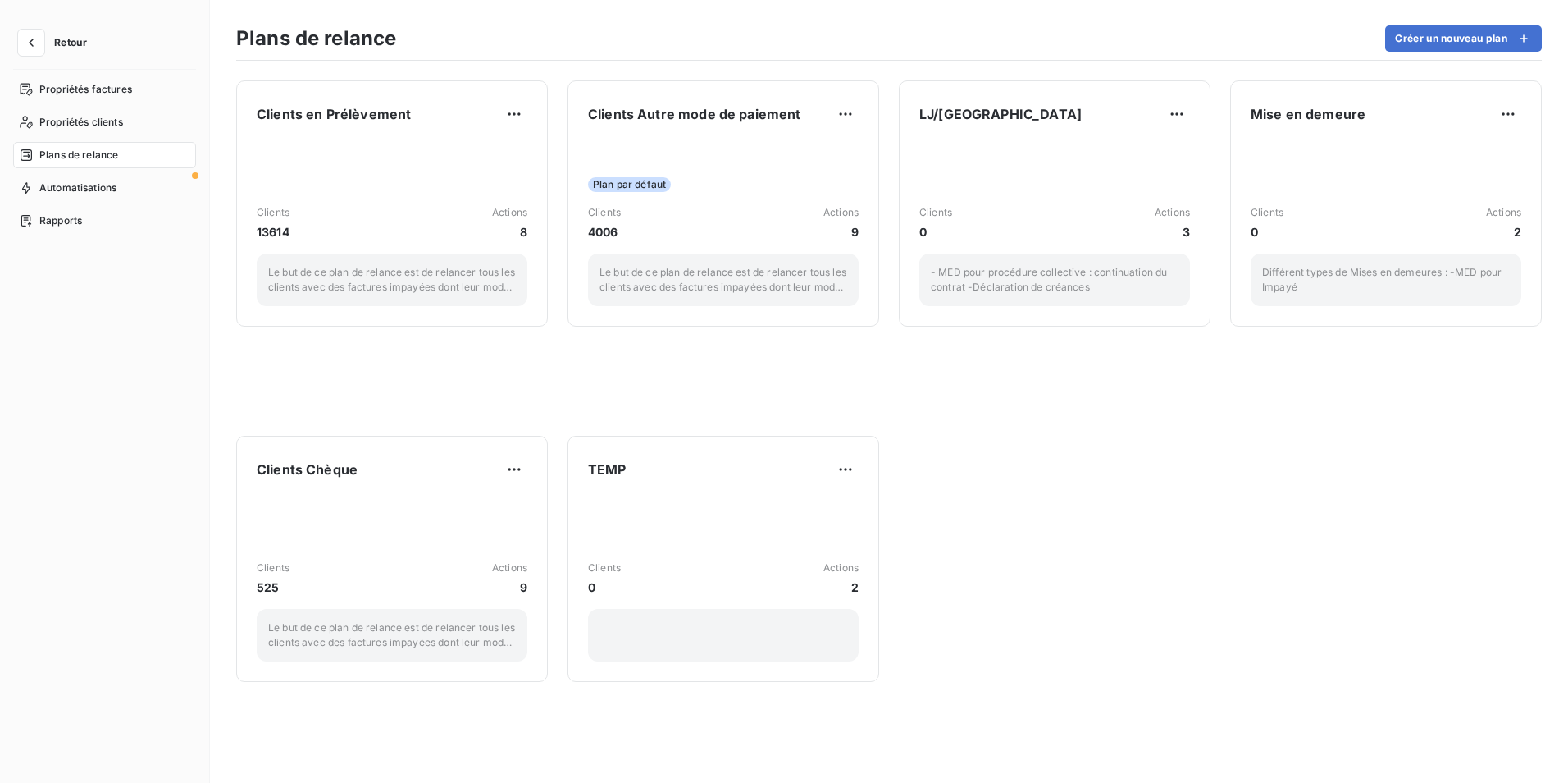
click at [59, 51] on button "Retour" at bounding box center [56, 42] width 87 height 26
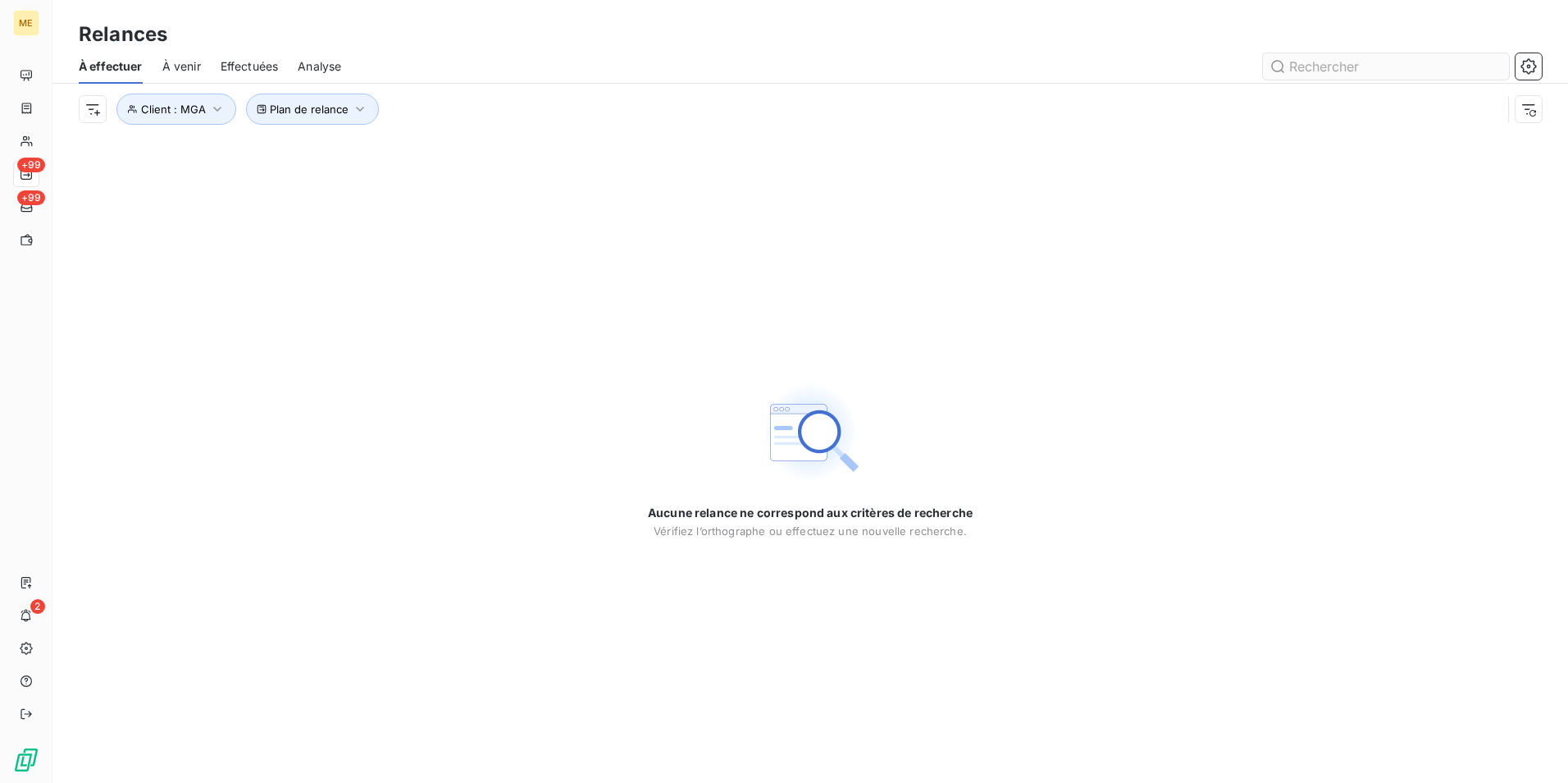
click at [1330, 57] on input "text" at bounding box center [1386, 67] width 246 height 26
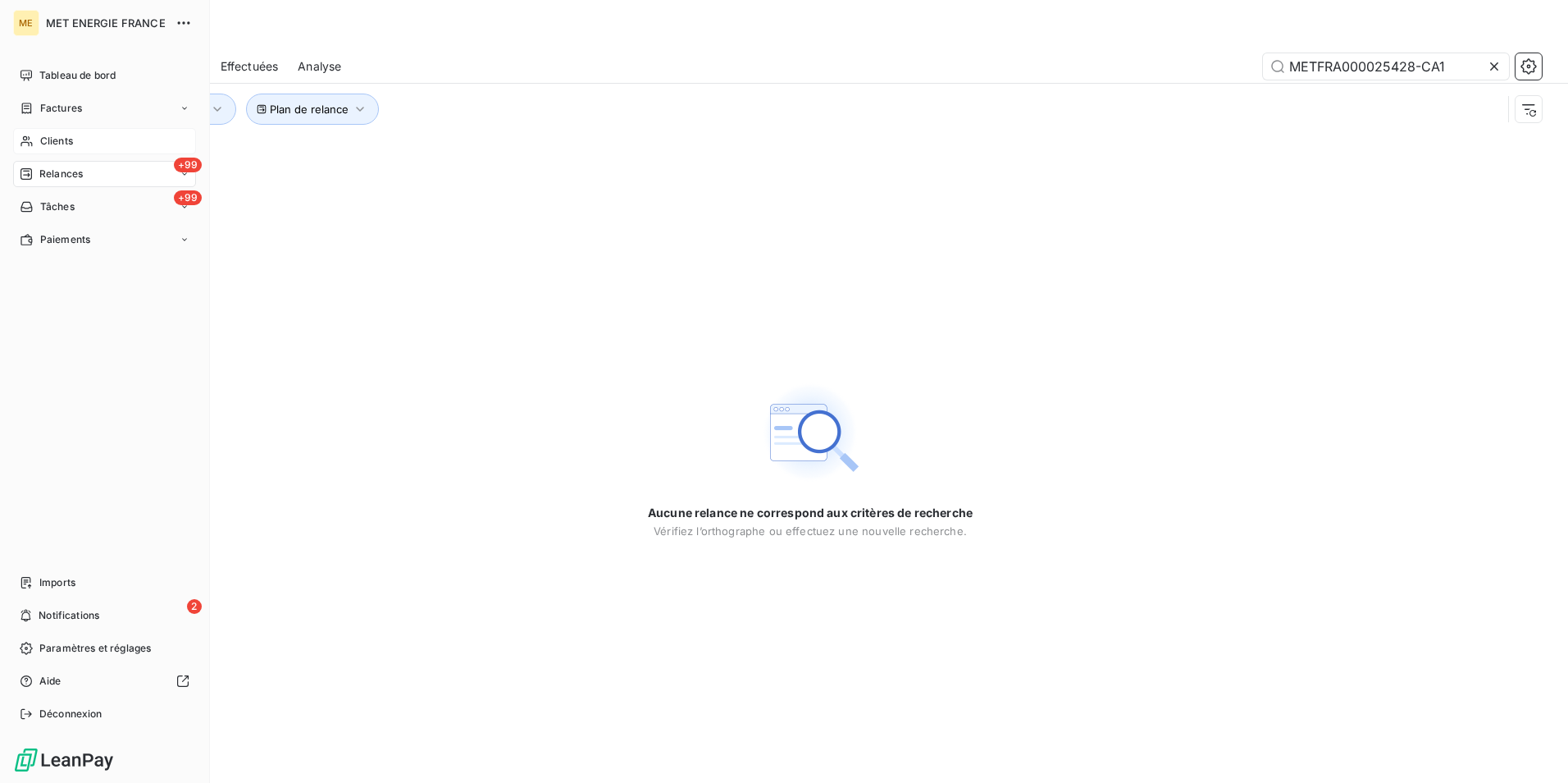
type input "METFRA000025428-CA1"
click at [55, 134] on span "Clients" at bounding box center [56, 141] width 33 height 15
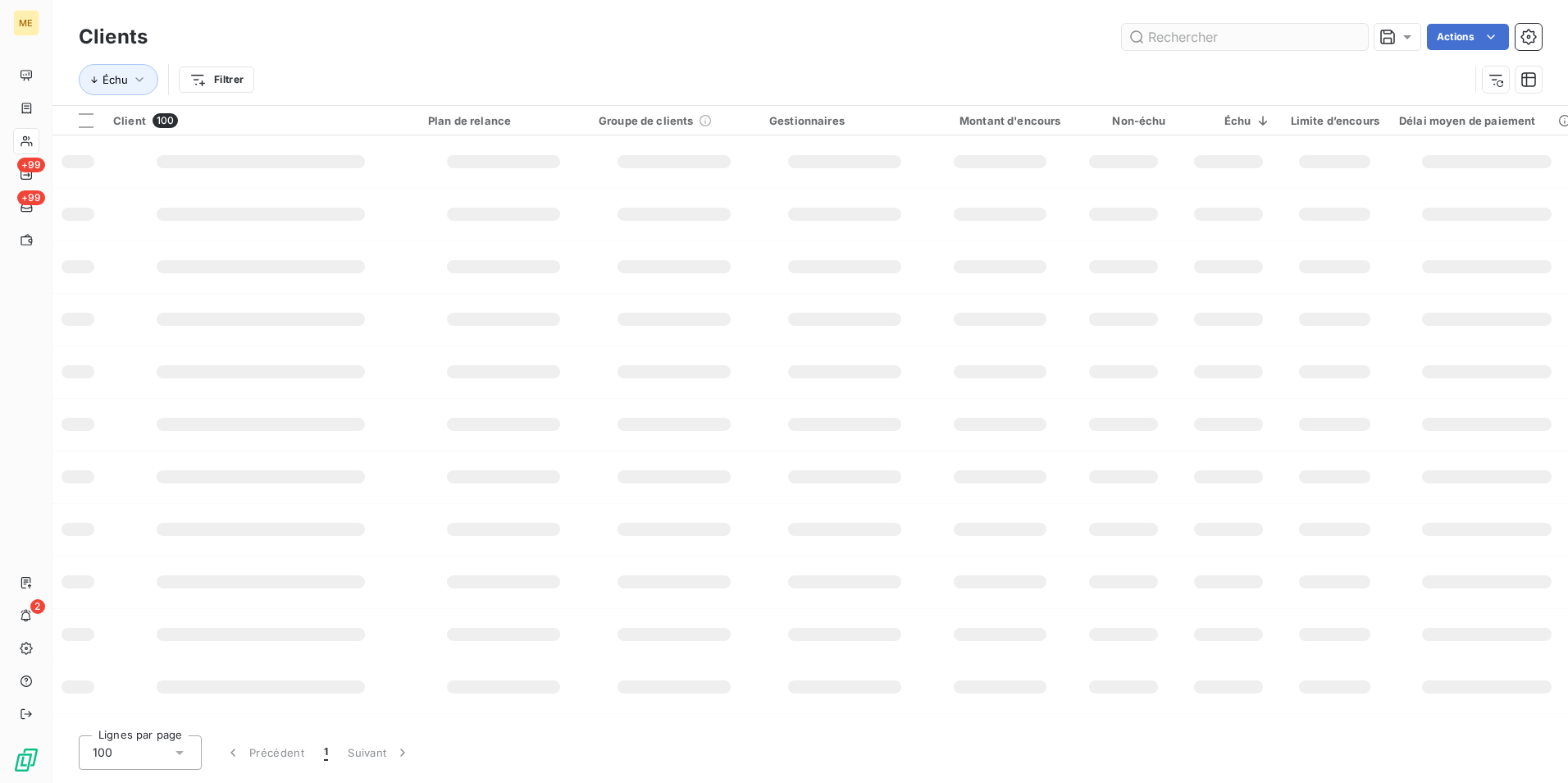
click at [1291, 37] on input "text" at bounding box center [1245, 37] width 246 height 26
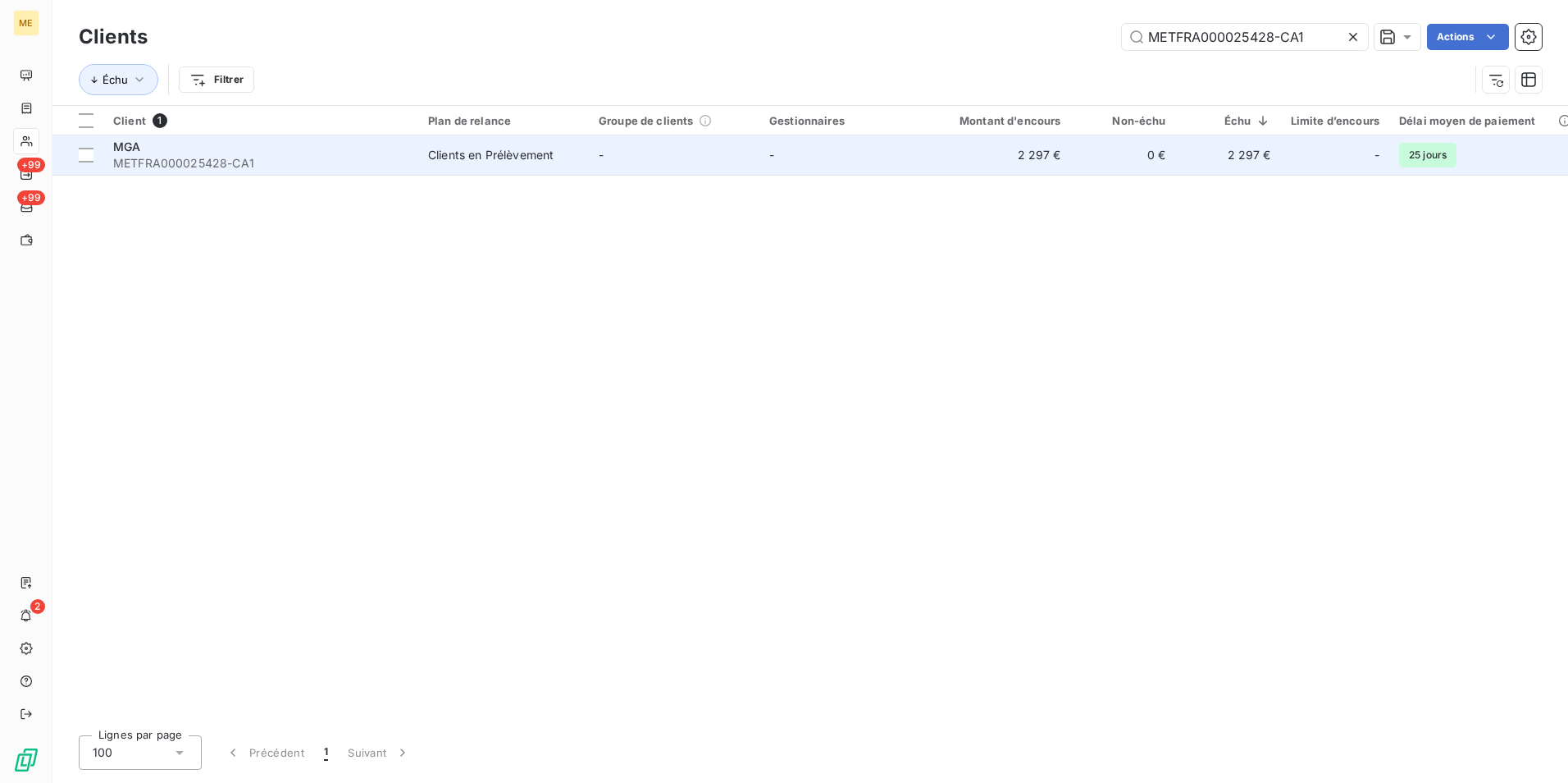
type input "METFRA000025428-CA1"
click at [309, 160] on span "METFRA000025428-CA1" at bounding box center [261, 163] width 295 height 16
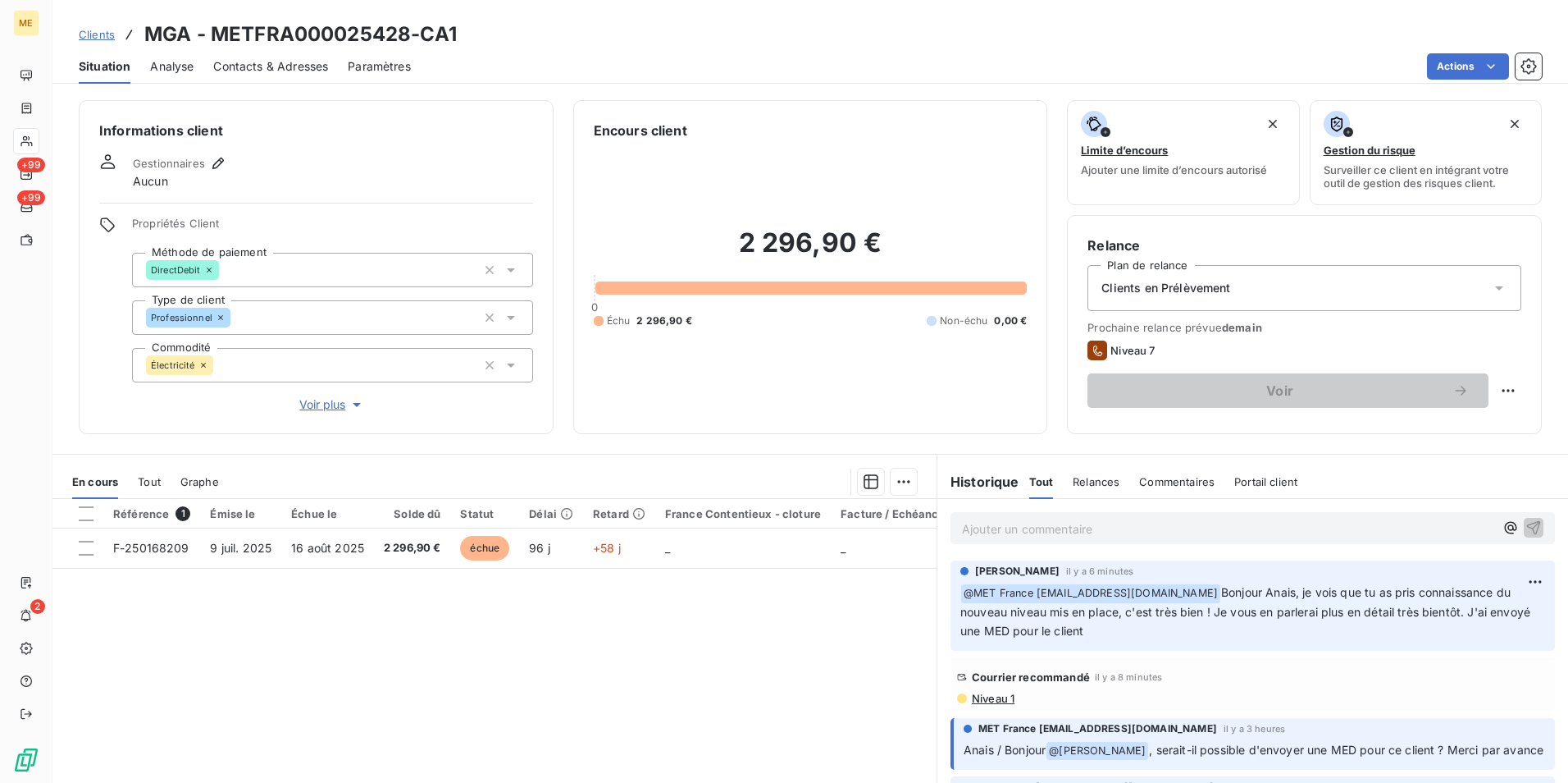
scroll to position [81, 0]
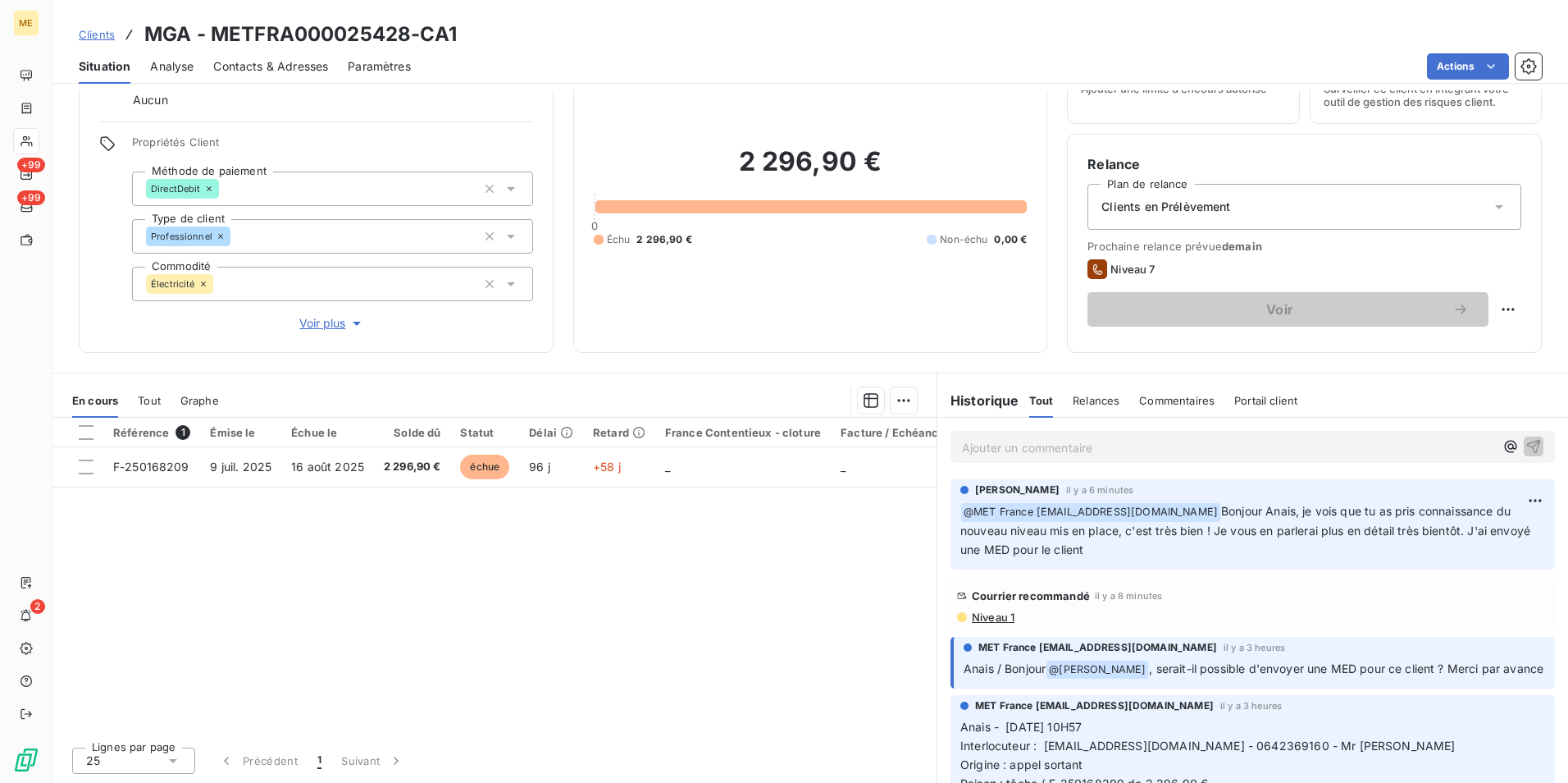
click at [156, 395] on span "Tout" at bounding box center [149, 401] width 23 height 13
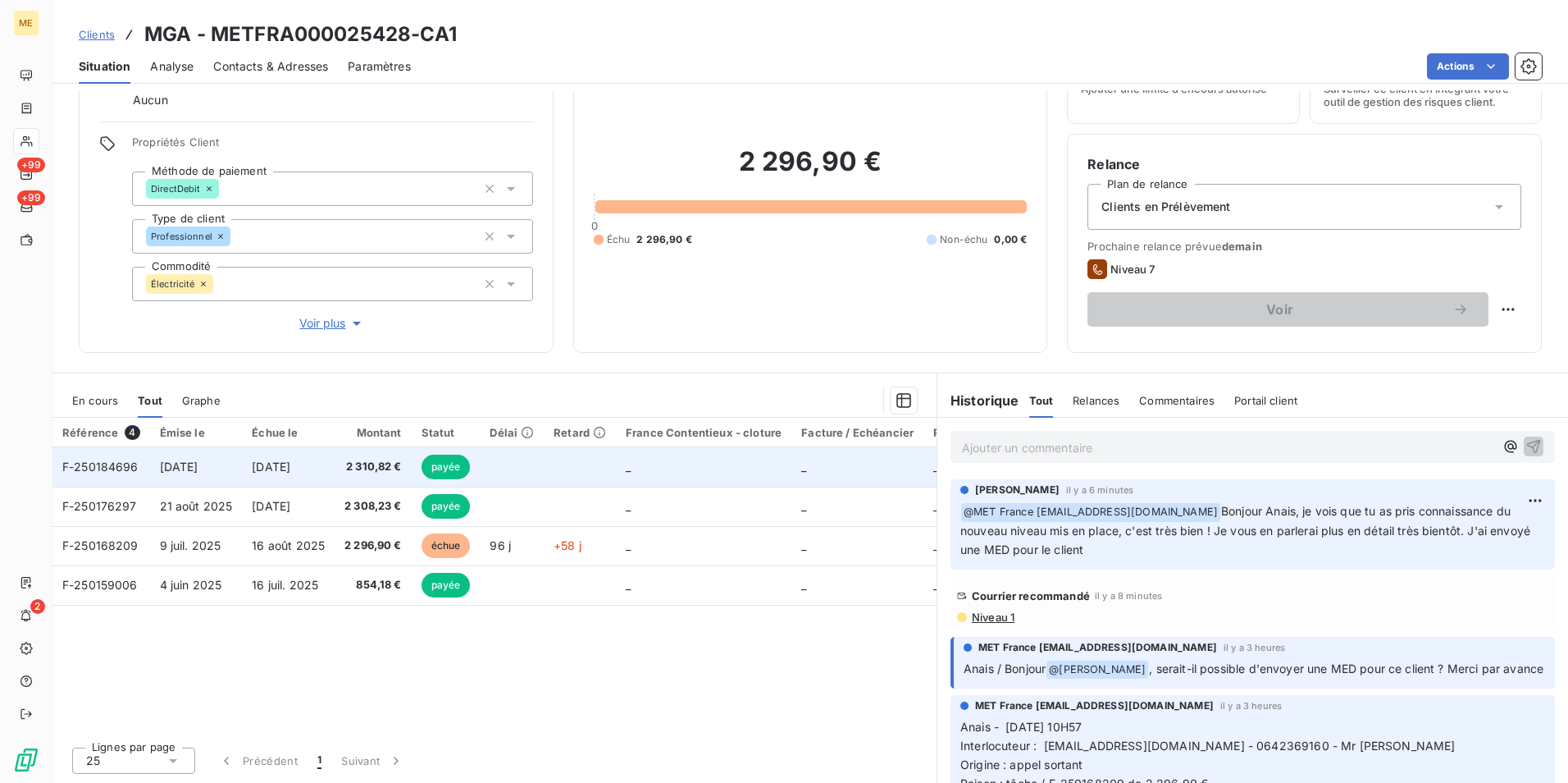
click at [343, 466] on td "2 310,82 €" at bounding box center [373, 467] width 77 height 40
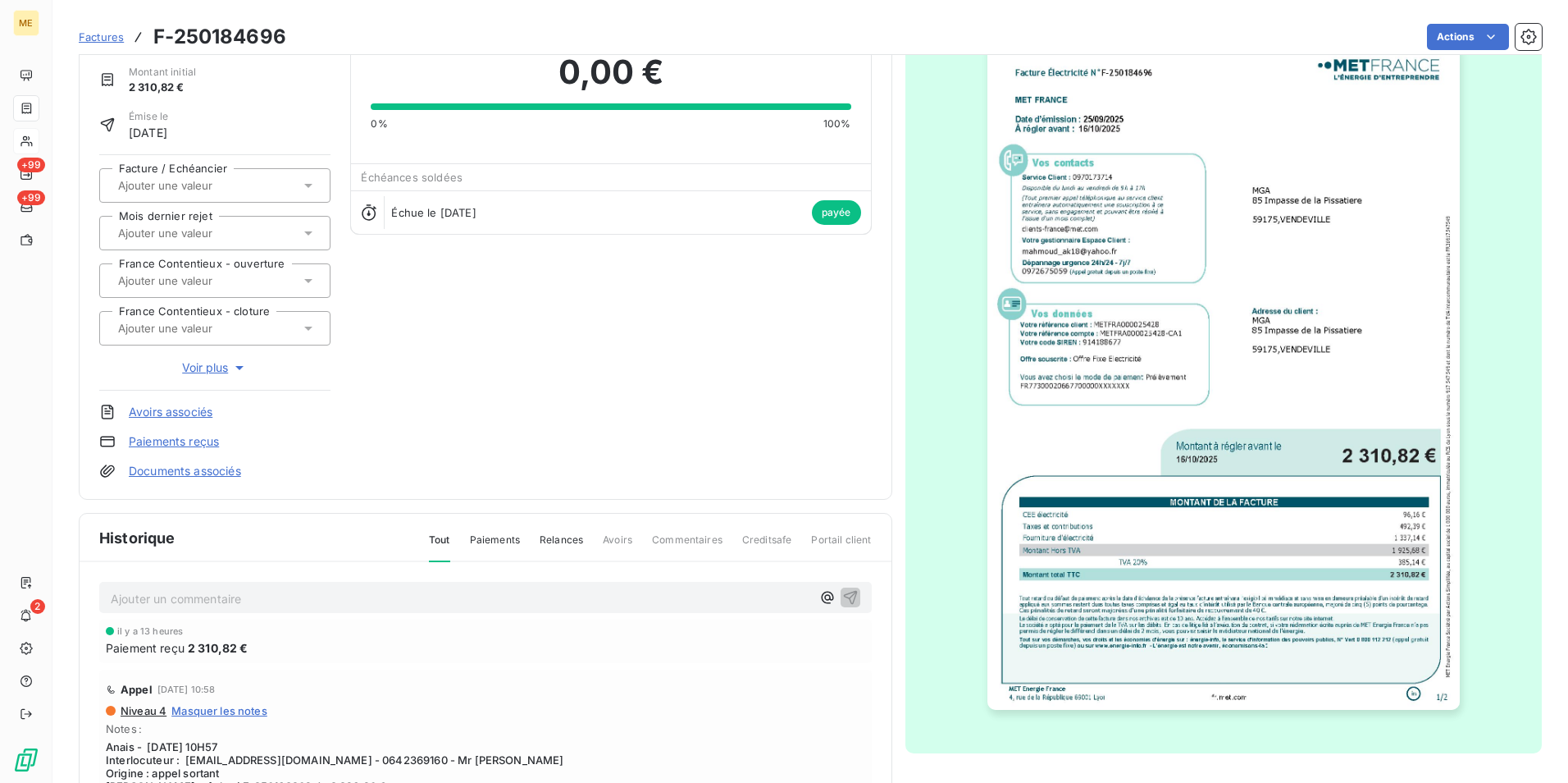
scroll to position [204, 0]
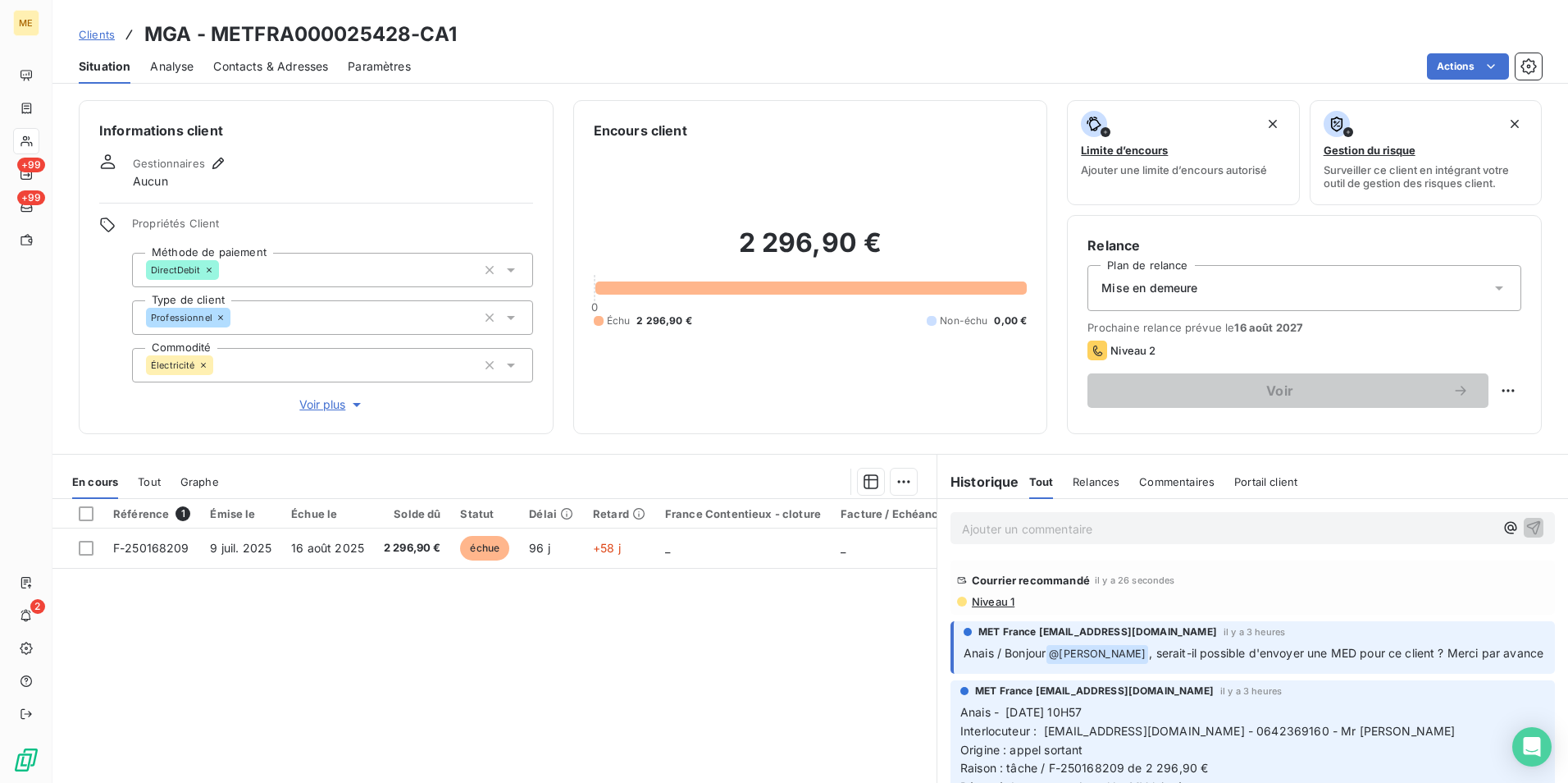
click at [1093, 519] on p "Ajouter un commentaire ﻿" at bounding box center [1228, 529] width 532 height 21
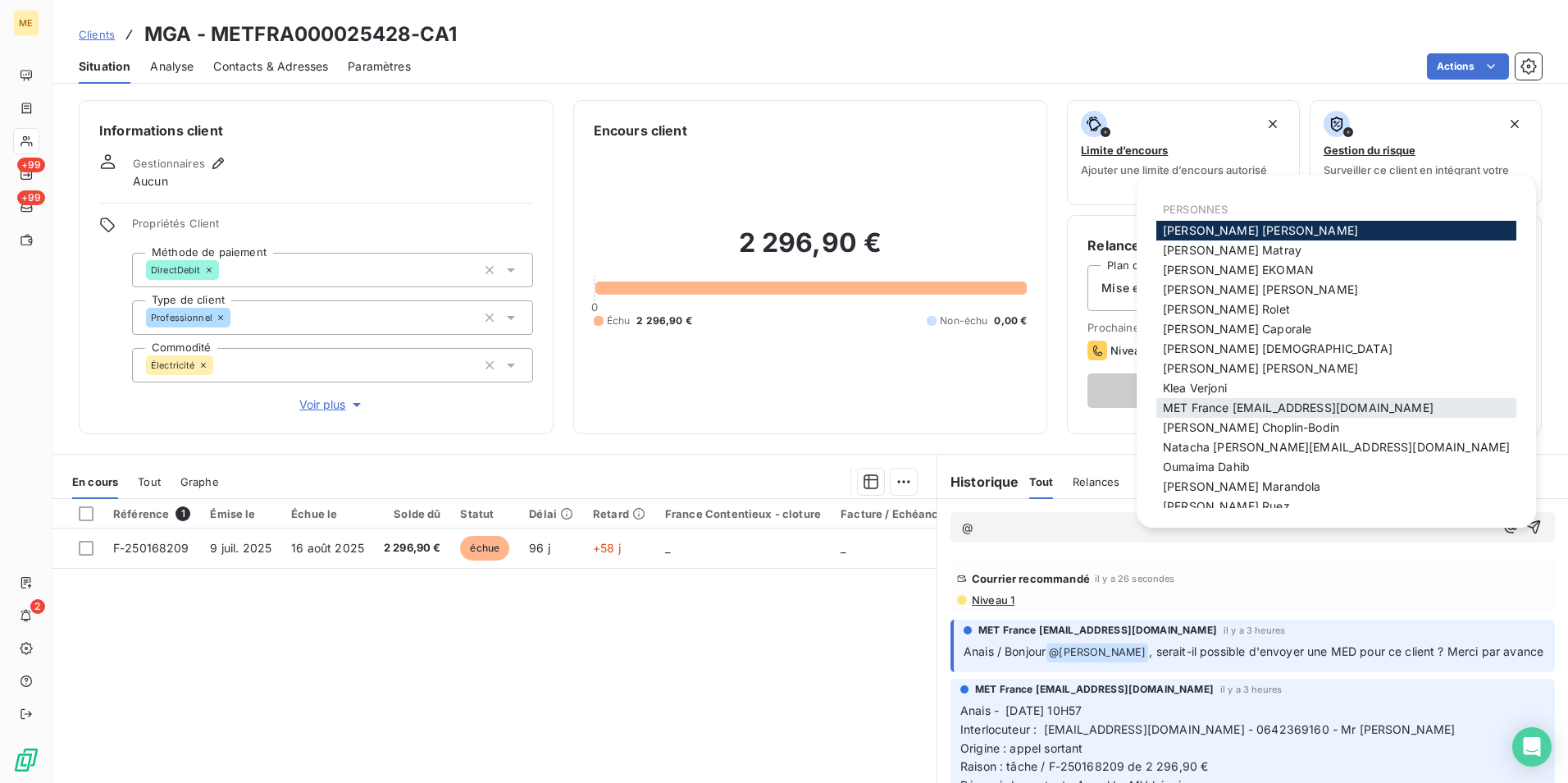
click at [1275, 407] on span "MET France met-france@recouvrement.met.com" at bounding box center [1299, 407] width 271 height 14
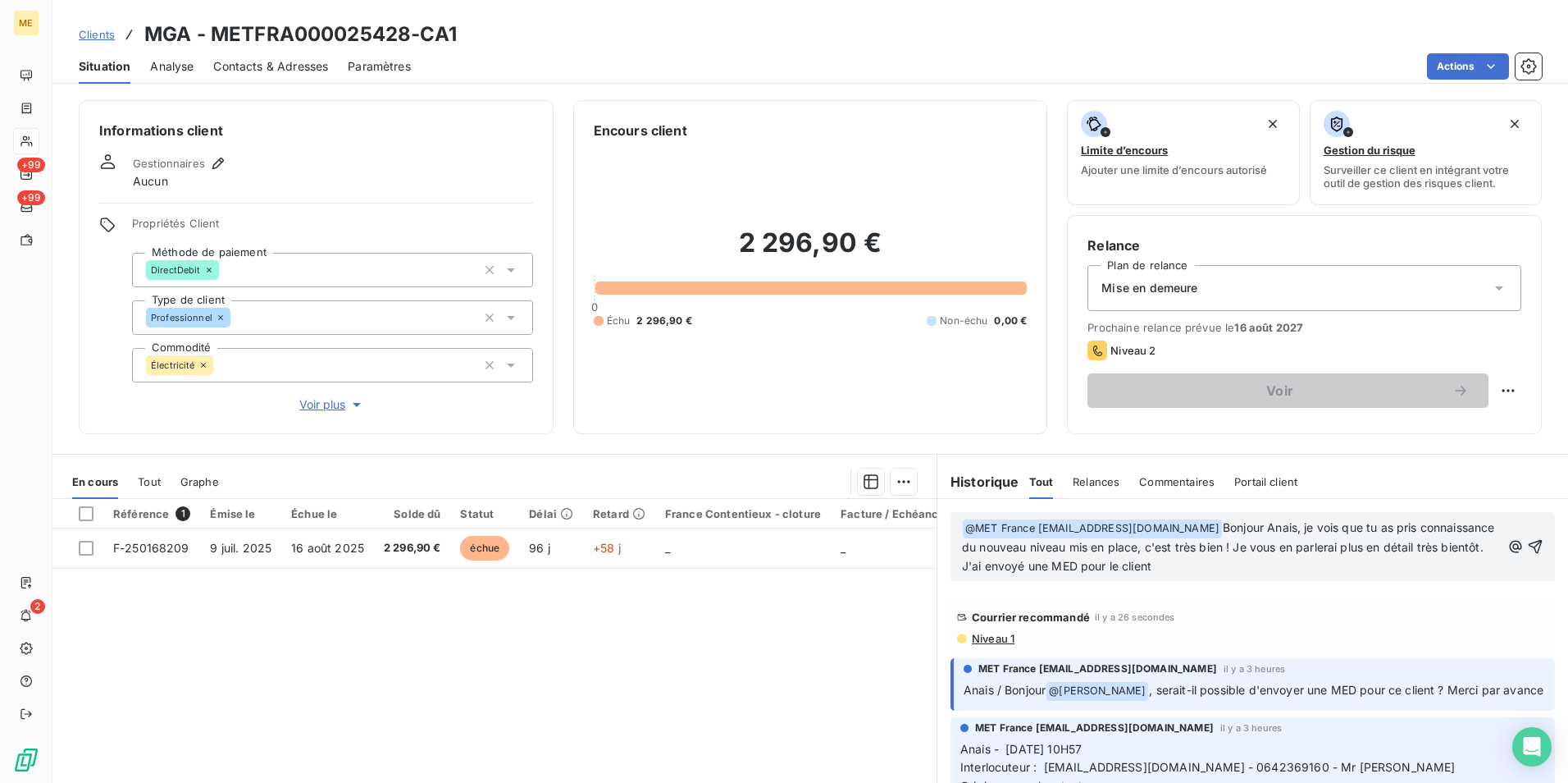
click at [1113, 551] on span "Bonjour Anais, je vois que tu as pris connaissance du nouveau niveau mis en pla…" at bounding box center [1230, 547] width 536 height 53
click at [1326, 562] on p "﻿ @ MET France met-france@recouvrement.met.com ﻿ Bonjour Anais, je vois que tu …" at bounding box center [1231, 547] width 539 height 57
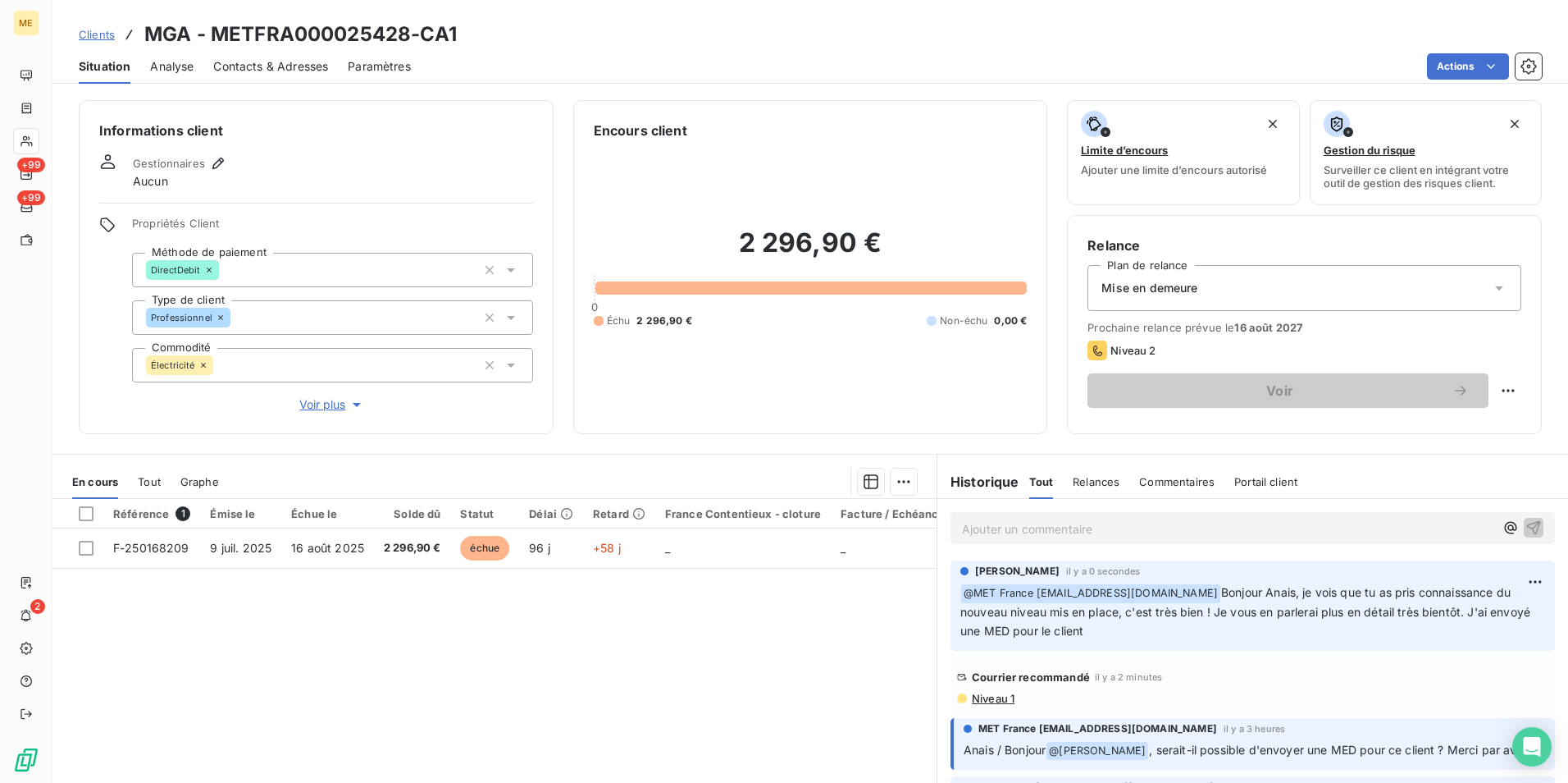
click at [1437, 276] on div "Mise en demeure" at bounding box center [1304, 288] width 434 height 46
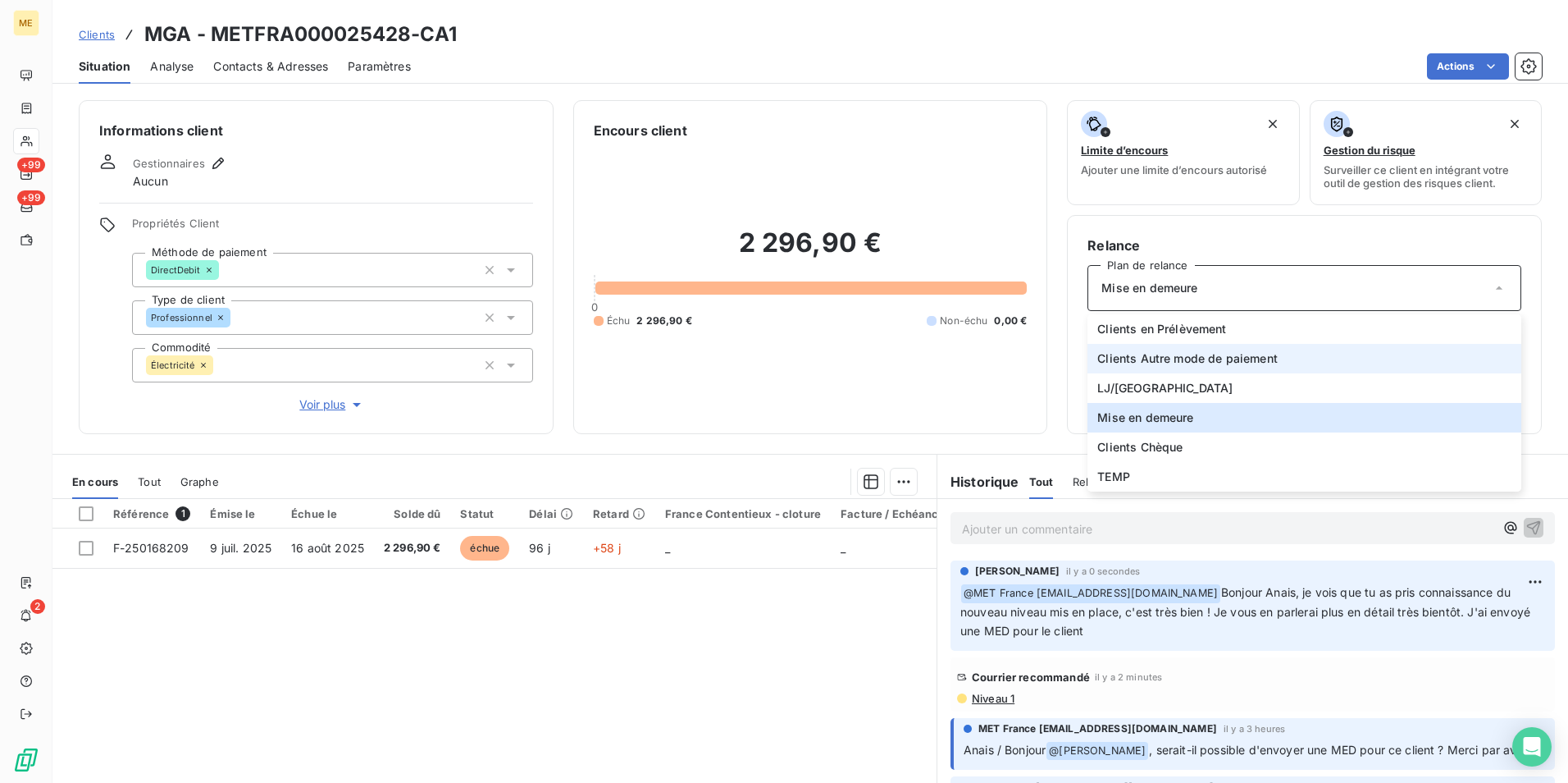
click at [1245, 350] on span "Clients Autre mode de paiement" at bounding box center [1188, 358] width 181 height 16
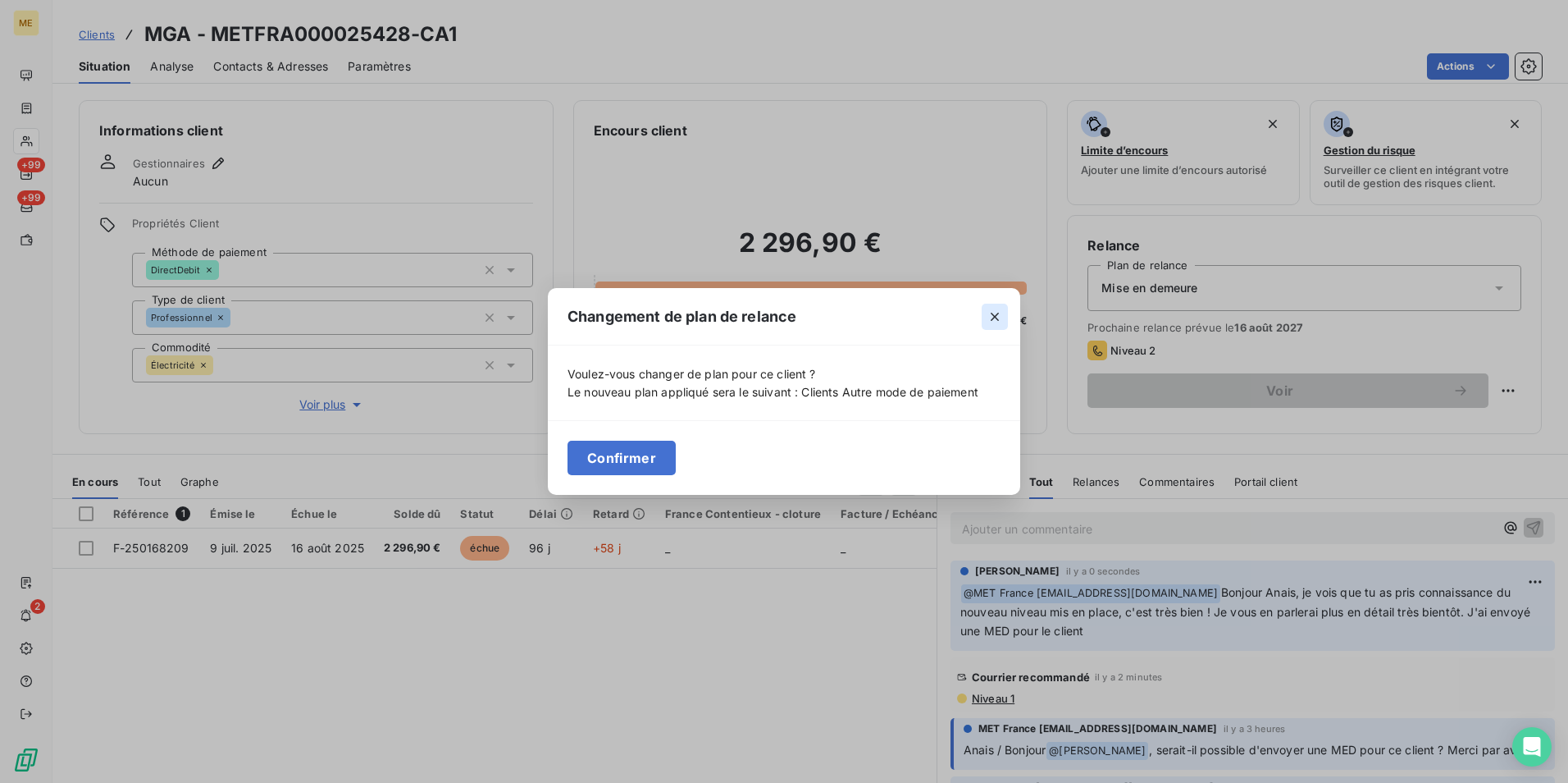
click at [996, 319] on icon "button" at bounding box center [994, 316] width 16 height 16
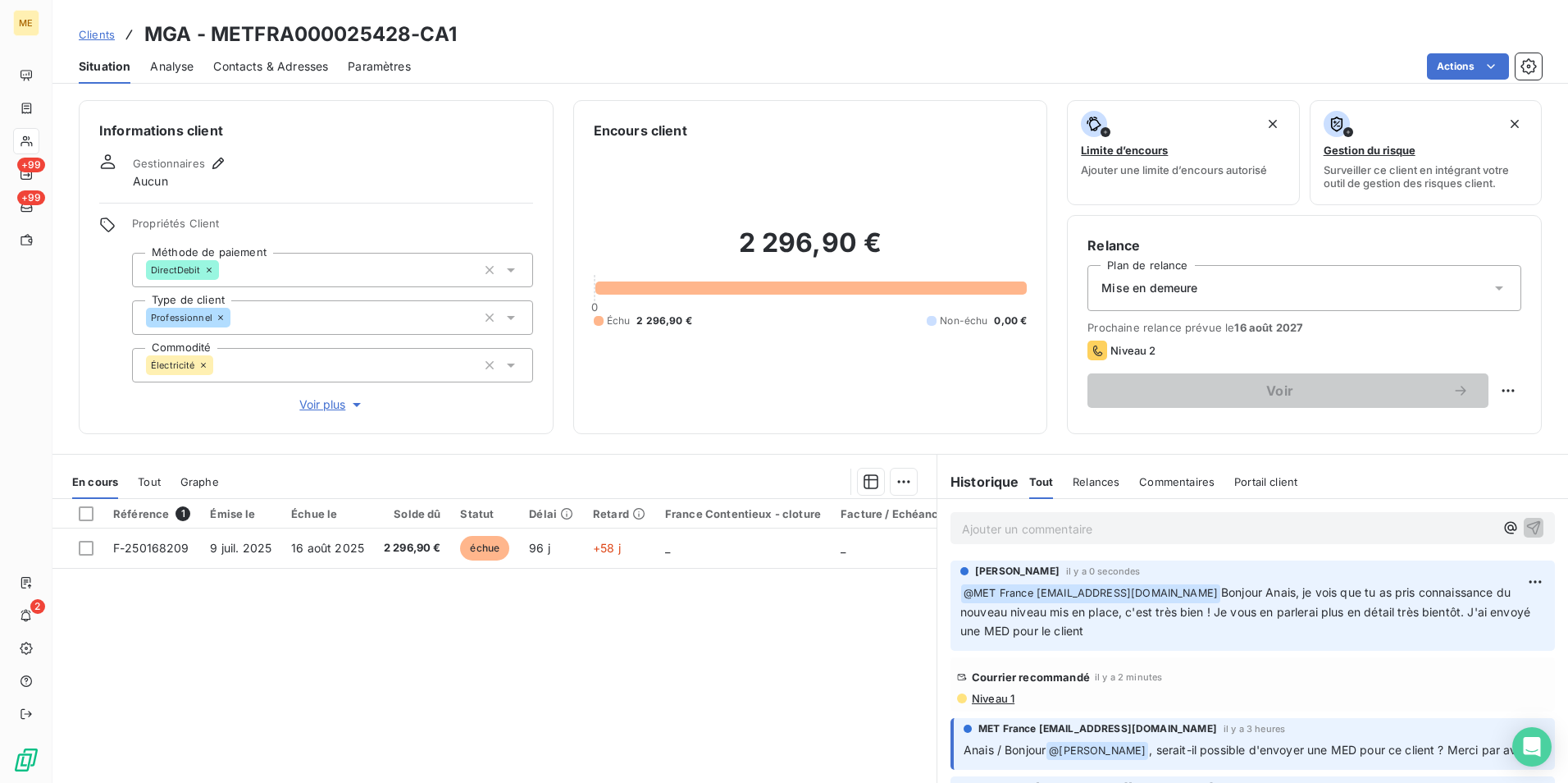
click at [1273, 294] on div "Mise en demeure" at bounding box center [1304, 288] width 434 height 46
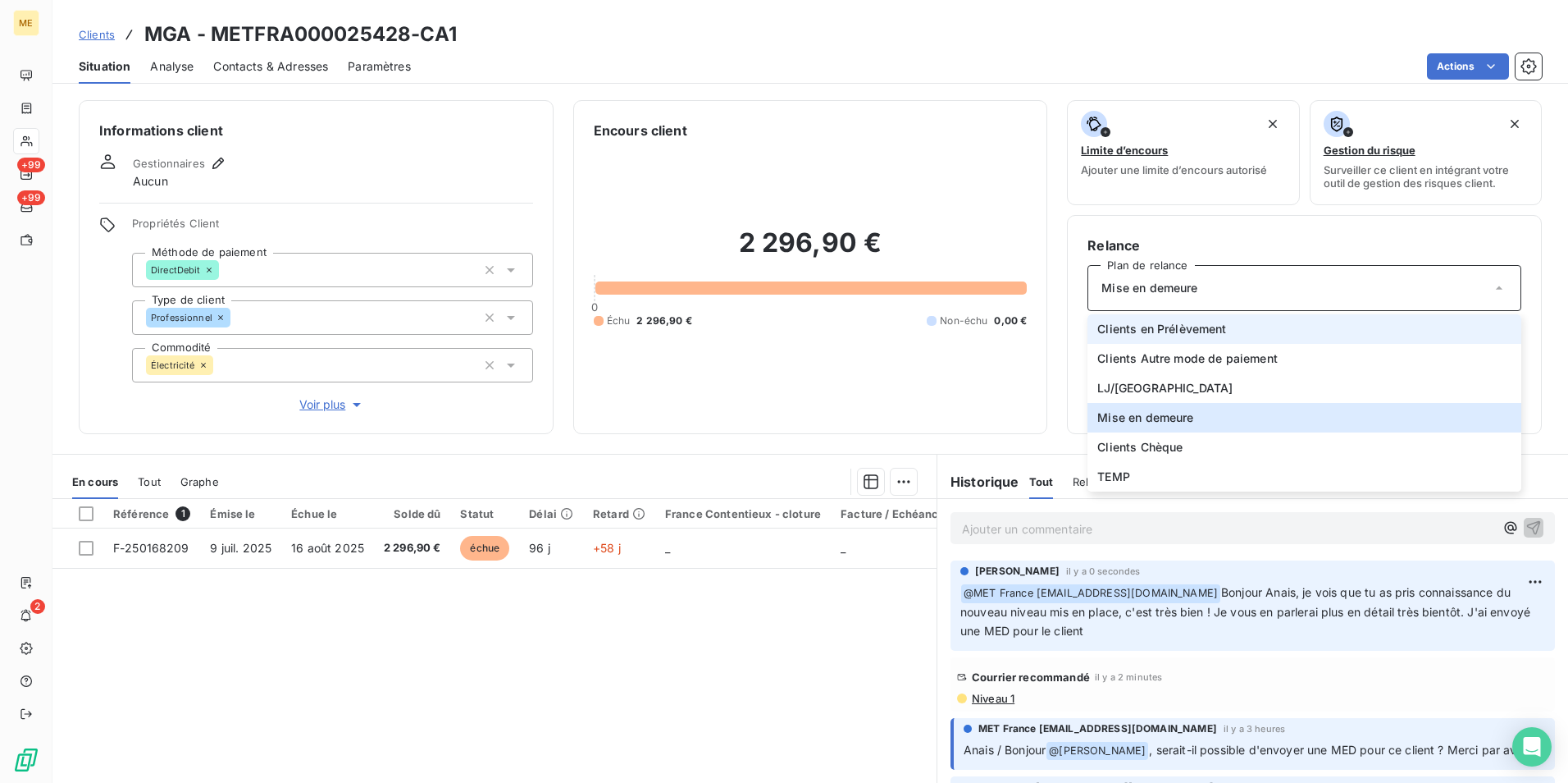
click at [1227, 320] on li "Clients en Prélèvement" at bounding box center [1304, 328] width 434 height 29
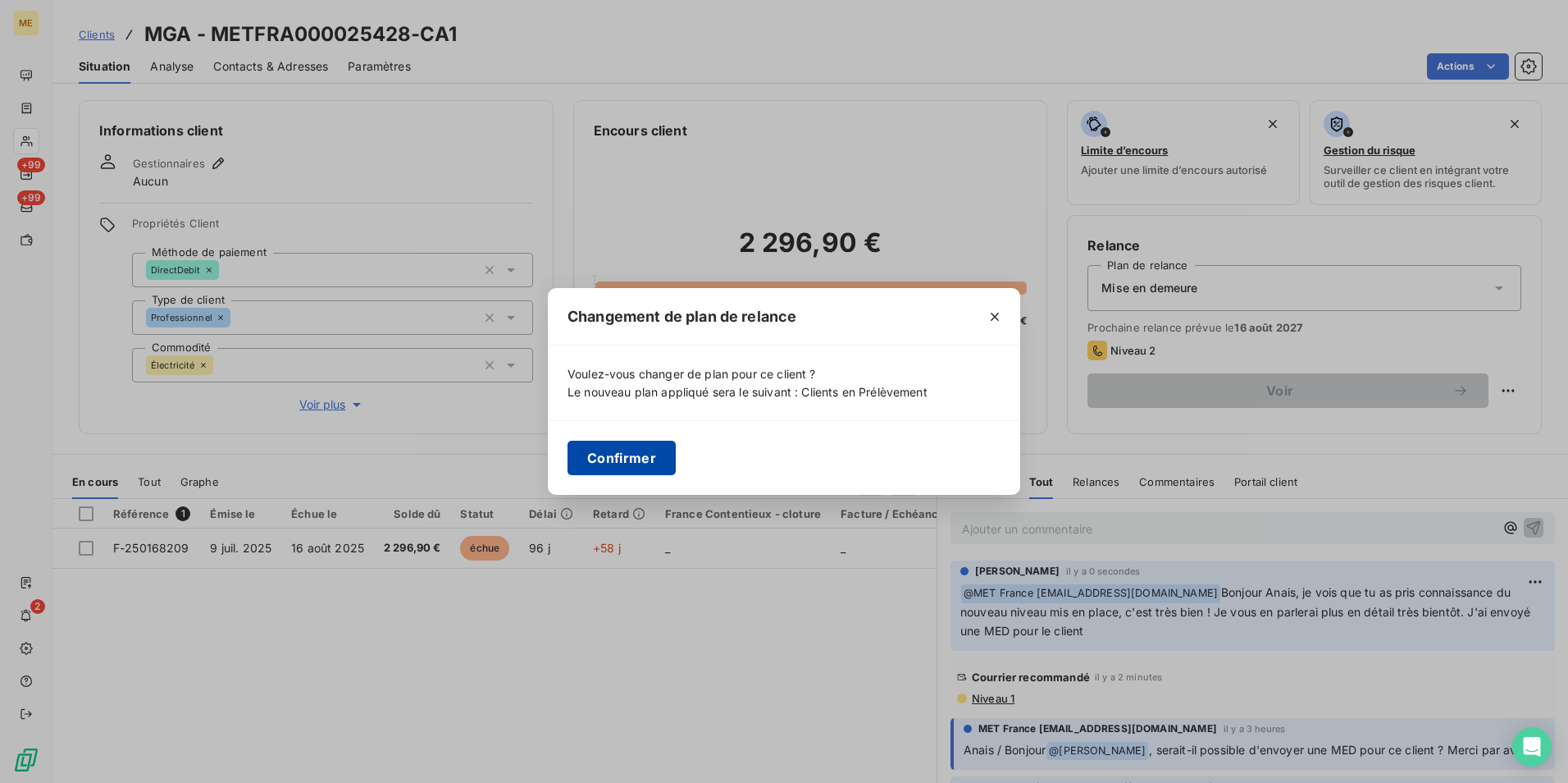
click at [658, 450] on button "Confirmer" at bounding box center [621, 457] width 108 height 35
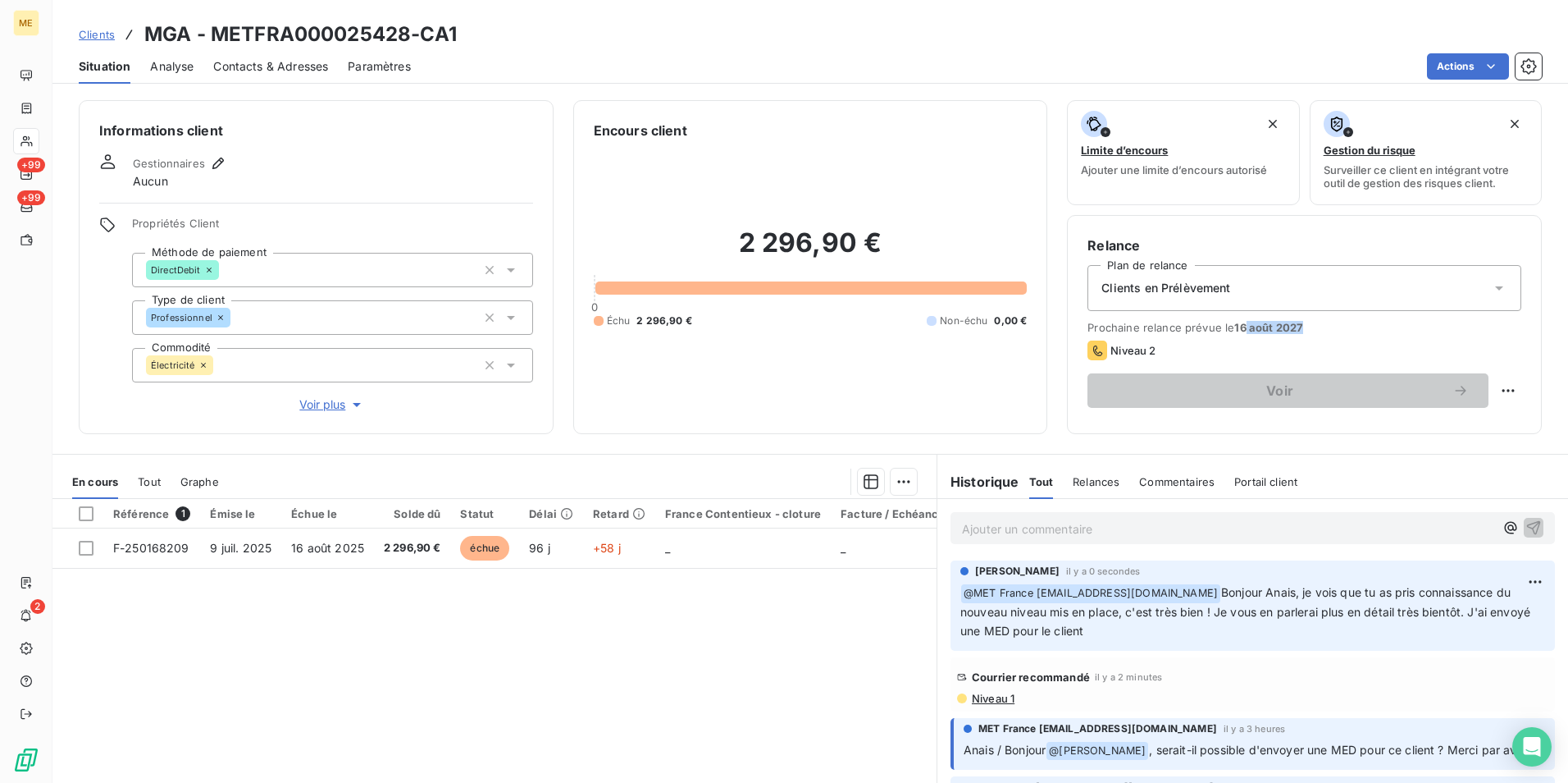
drag, startPoint x: 1235, startPoint y: 330, endPoint x: 1296, endPoint y: 330, distance: 61.0
click at [1296, 330] on span "Prochaine relance prévue le 16 août 2027" at bounding box center [1304, 328] width 434 height 13
drag, startPoint x: 1296, startPoint y: 330, endPoint x: 1314, endPoint y: 332, distance: 18.1
click at [1314, 332] on span "Prochaine relance prévue le 16 août 2027" at bounding box center [1304, 328] width 434 height 13
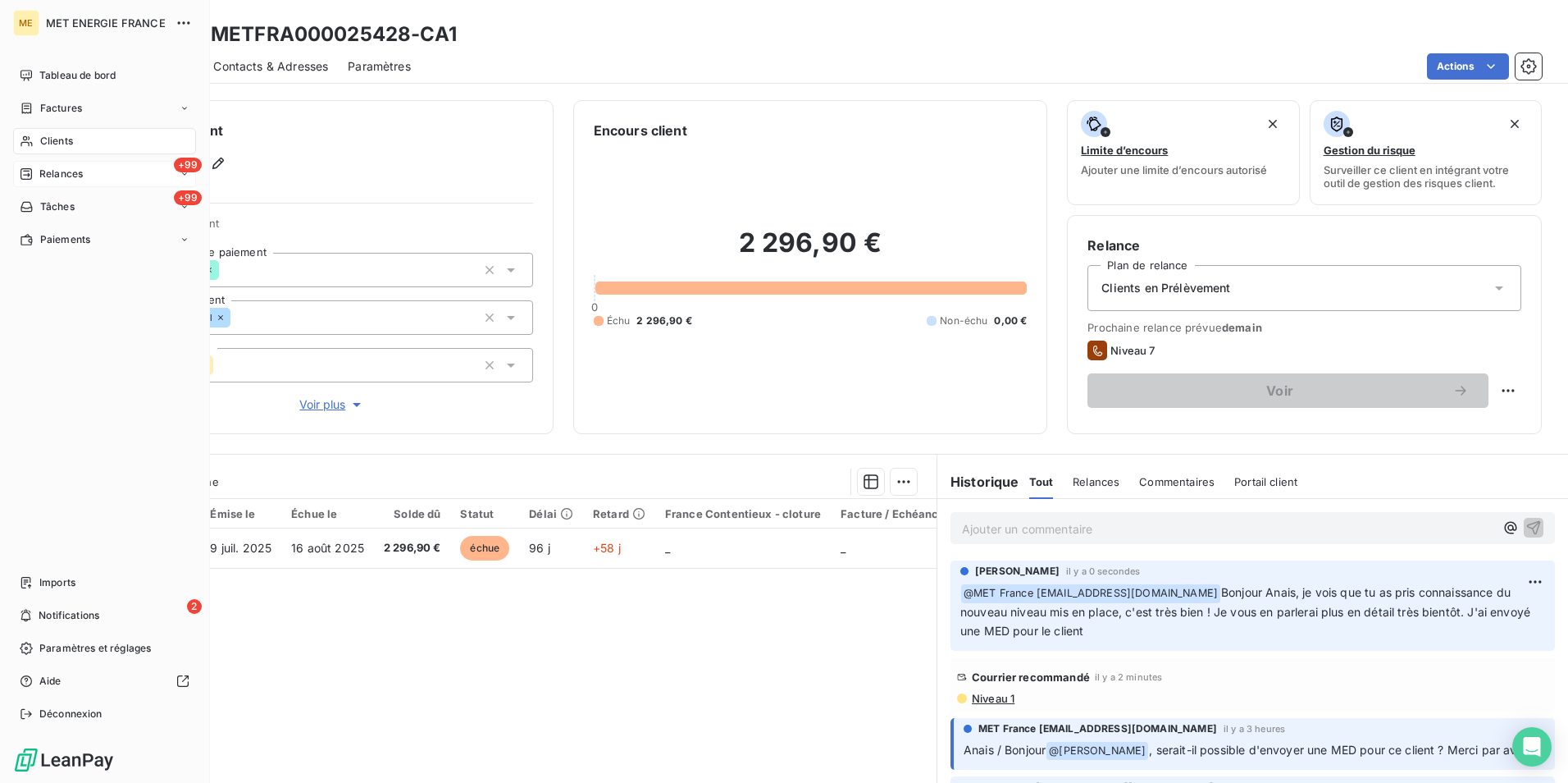
click at [62, 180] on span "Relances" at bounding box center [61, 174] width 43 height 15
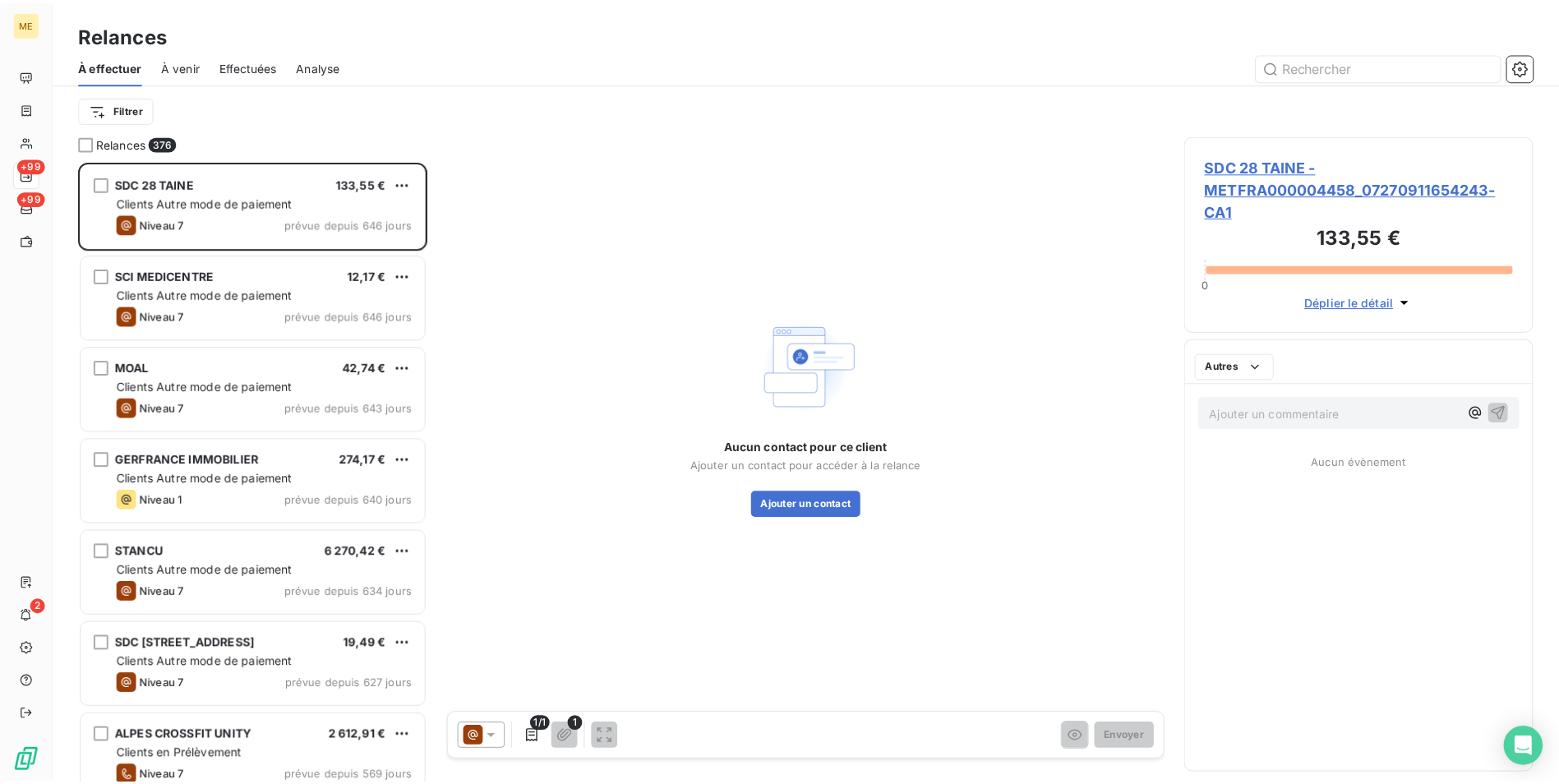
scroll to position [611, 339]
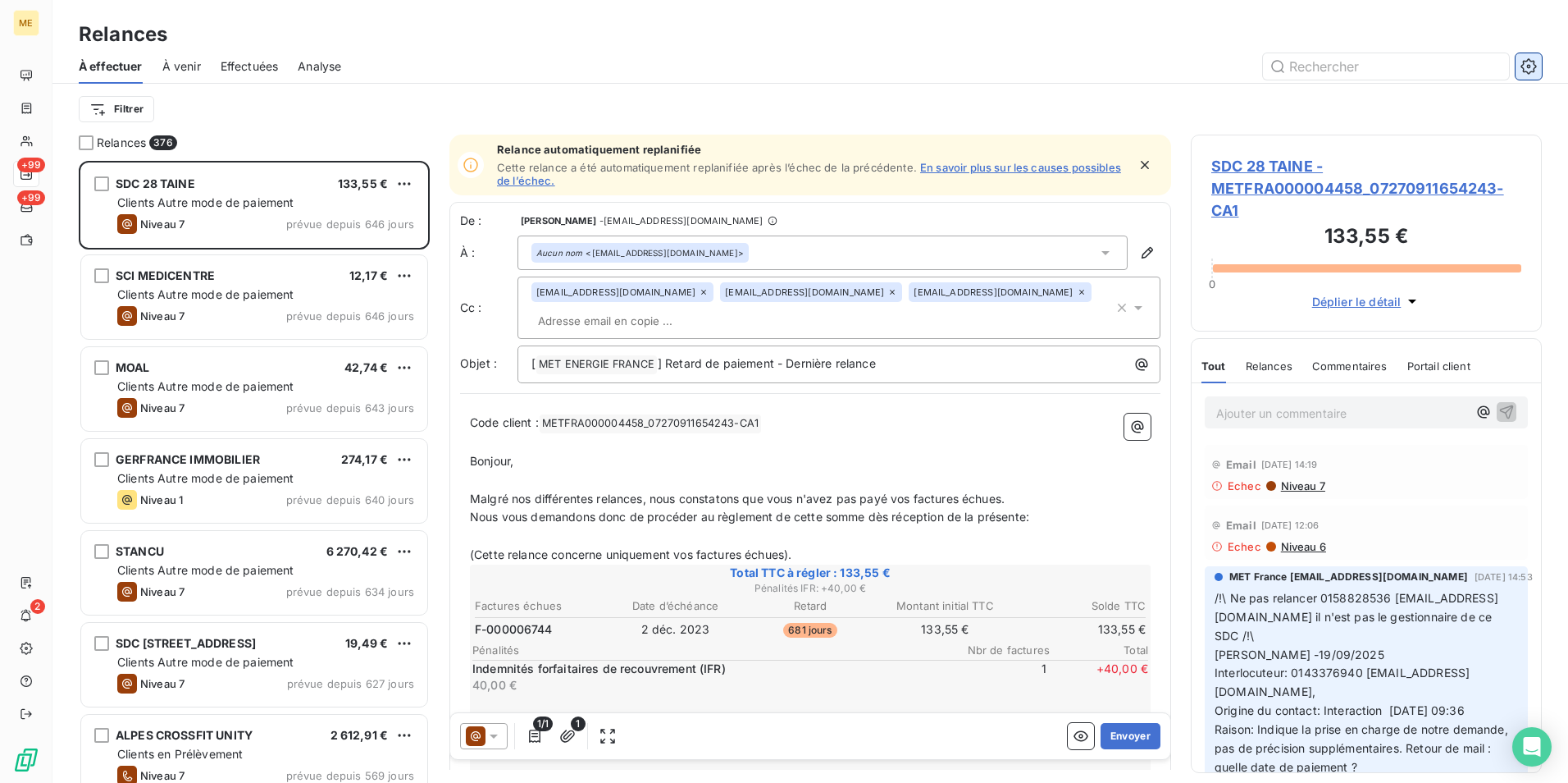
click at [1522, 58] on icon "button" at bounding box center [1528, 66] width 16 height 16
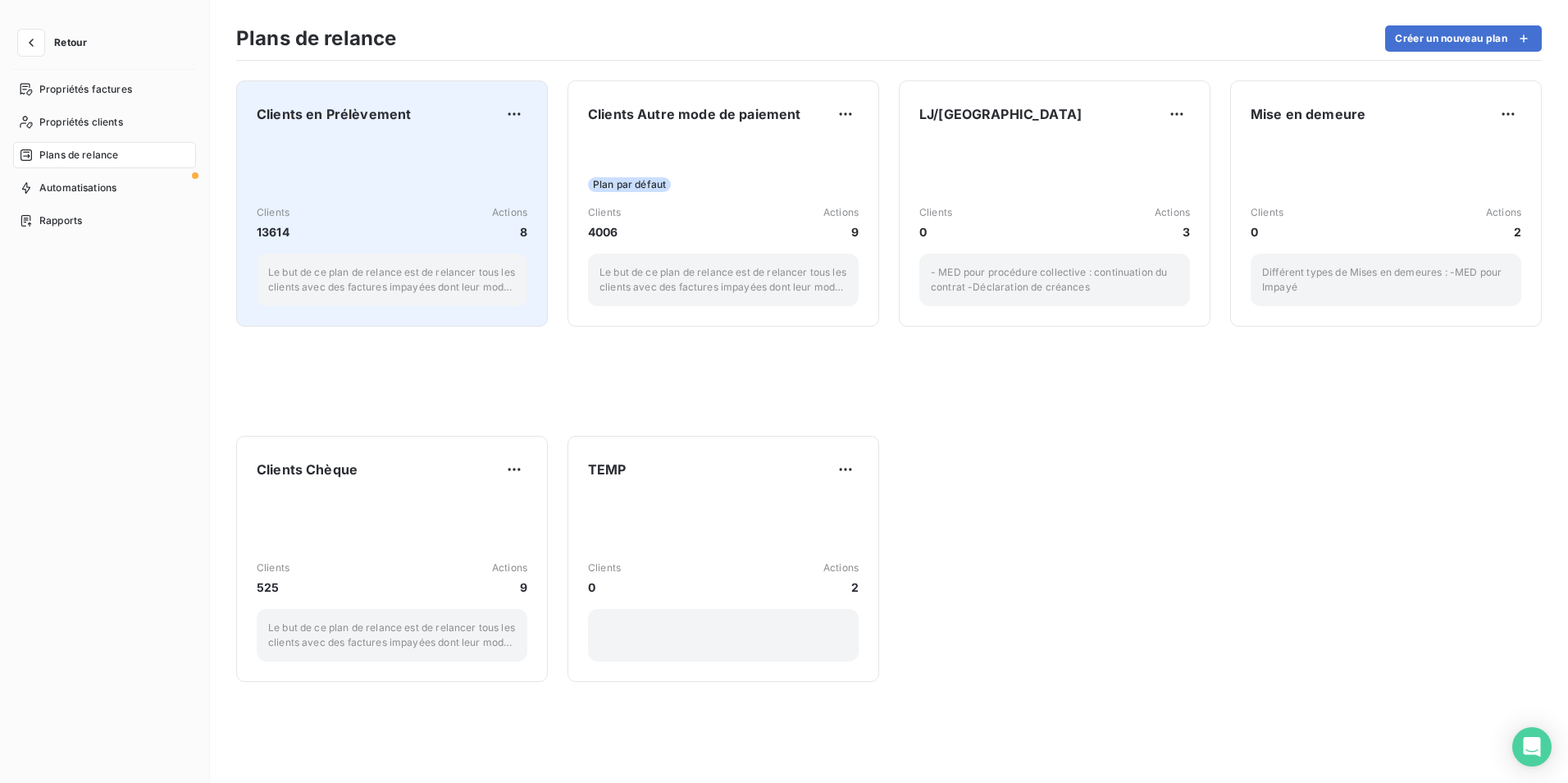
click at [446, 155] on div "Clients 13614 Actions 8 Le but de ce plan de relance est de relancer tous les c…" at bounding box center [392, 223] width 271 height 166
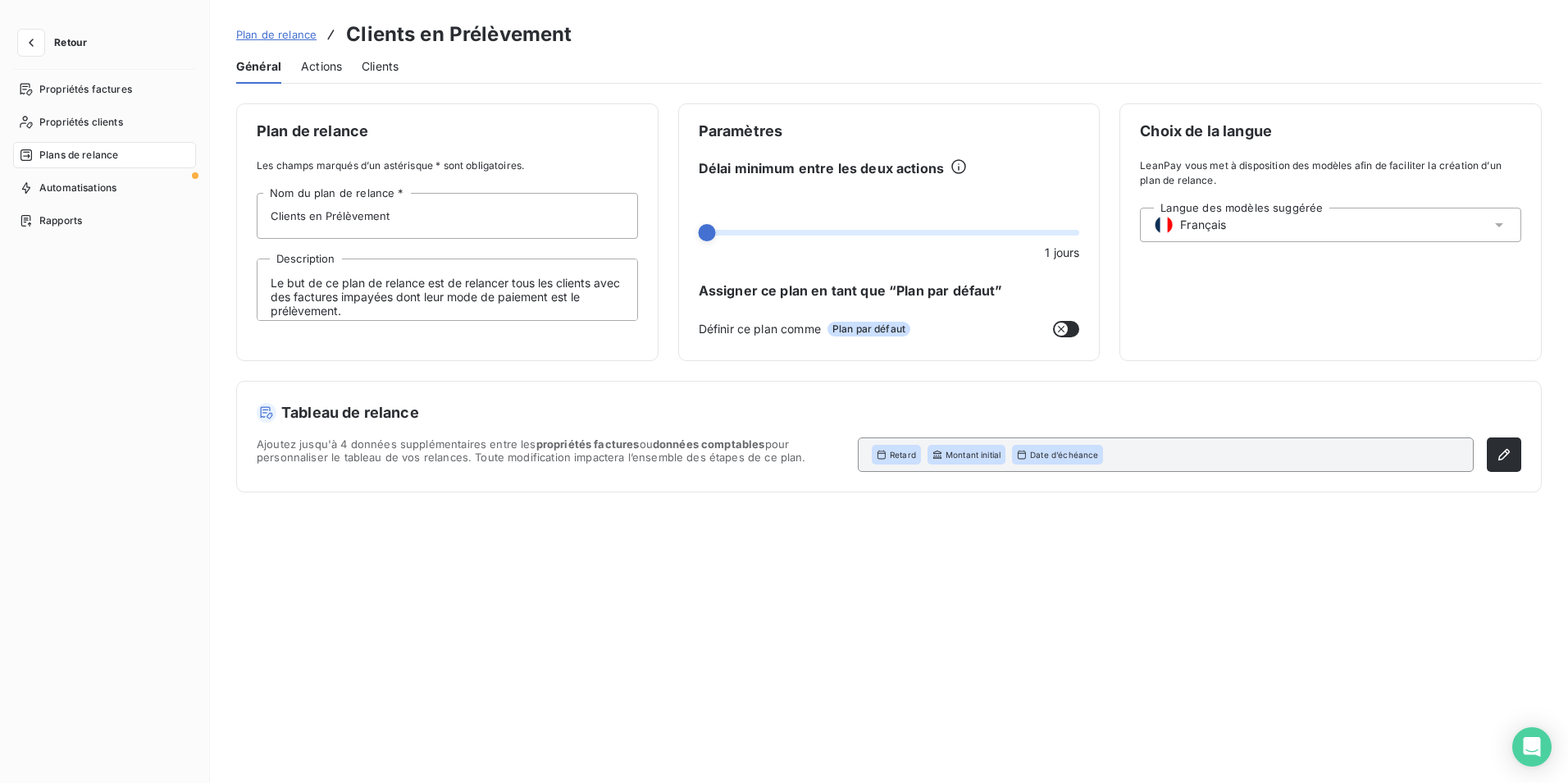
click at [313, 72] on span "Actions" at bounding box center [322, 66] width 41 height 16
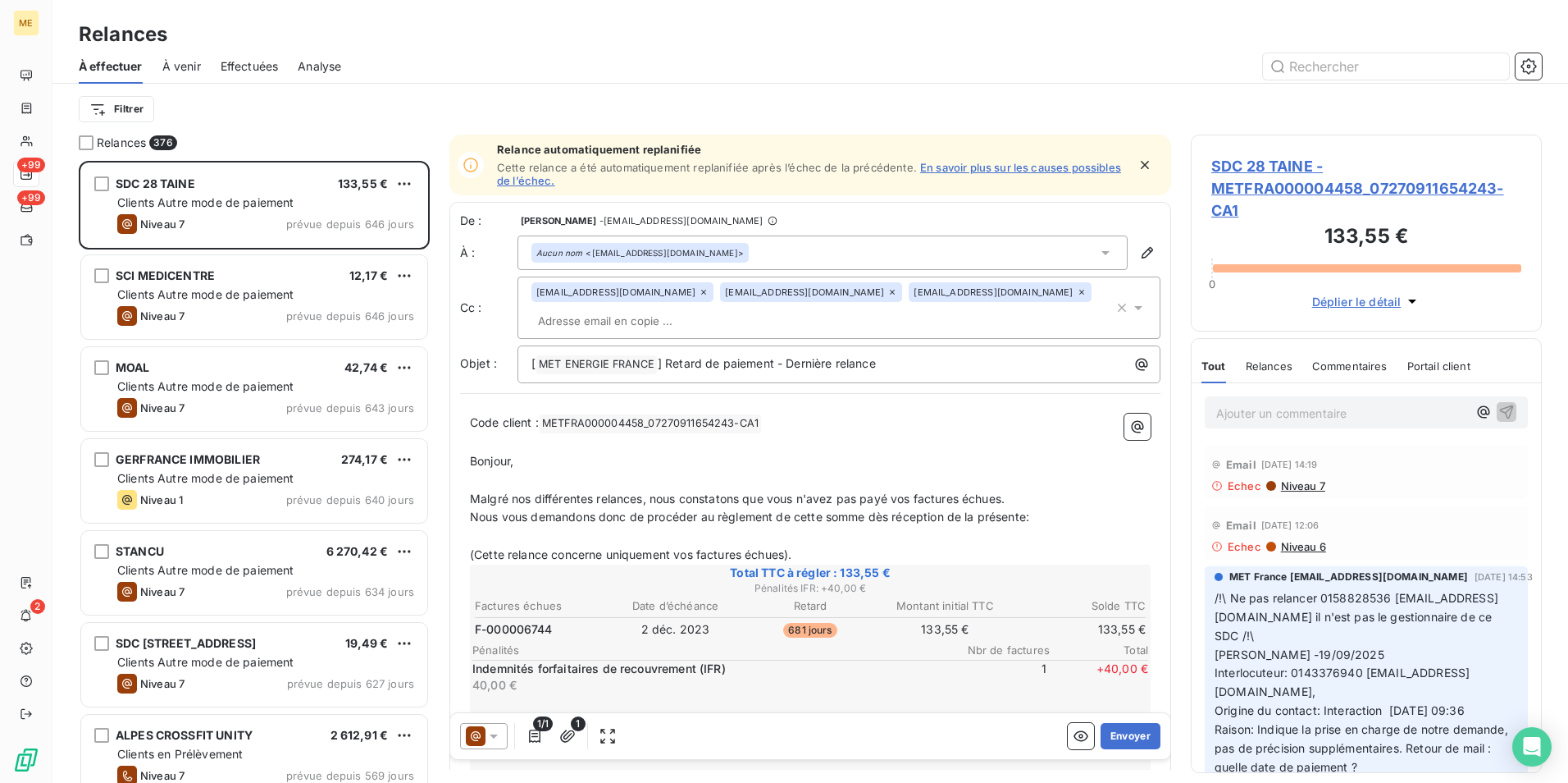
scroll to position [610, 339]
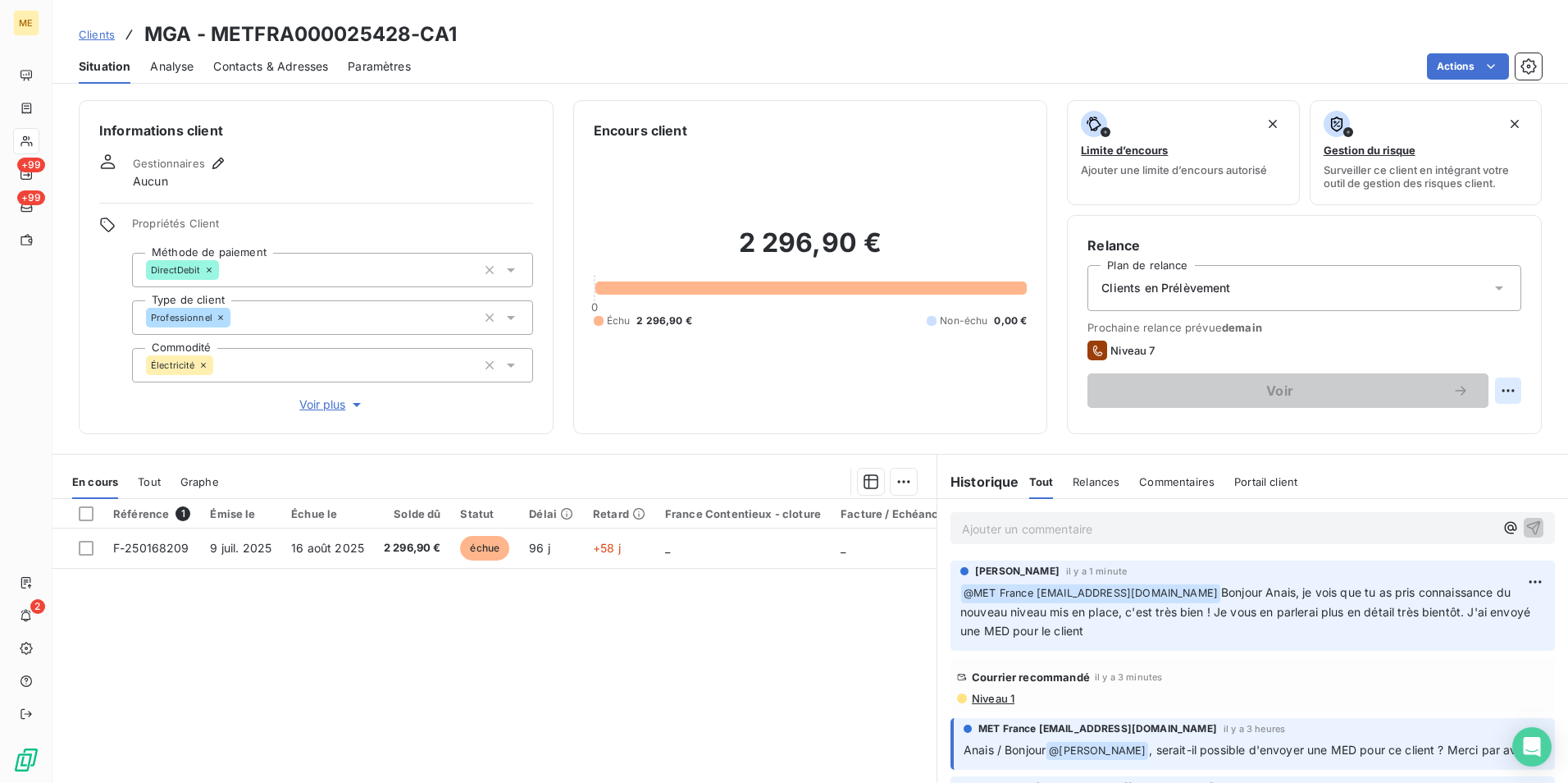
click at [1501, 391] on html "ME +99 +99 2 Clients MGA - METFRA000025428-CA1 Situation Analyse Contacts & Adr…" at bounding box center [784, 392] width 1568 height 783
click at [1468, 423] on div "Replanifier cette action" at bounding box center [1429, 426] width 147 height 26
select select "9"
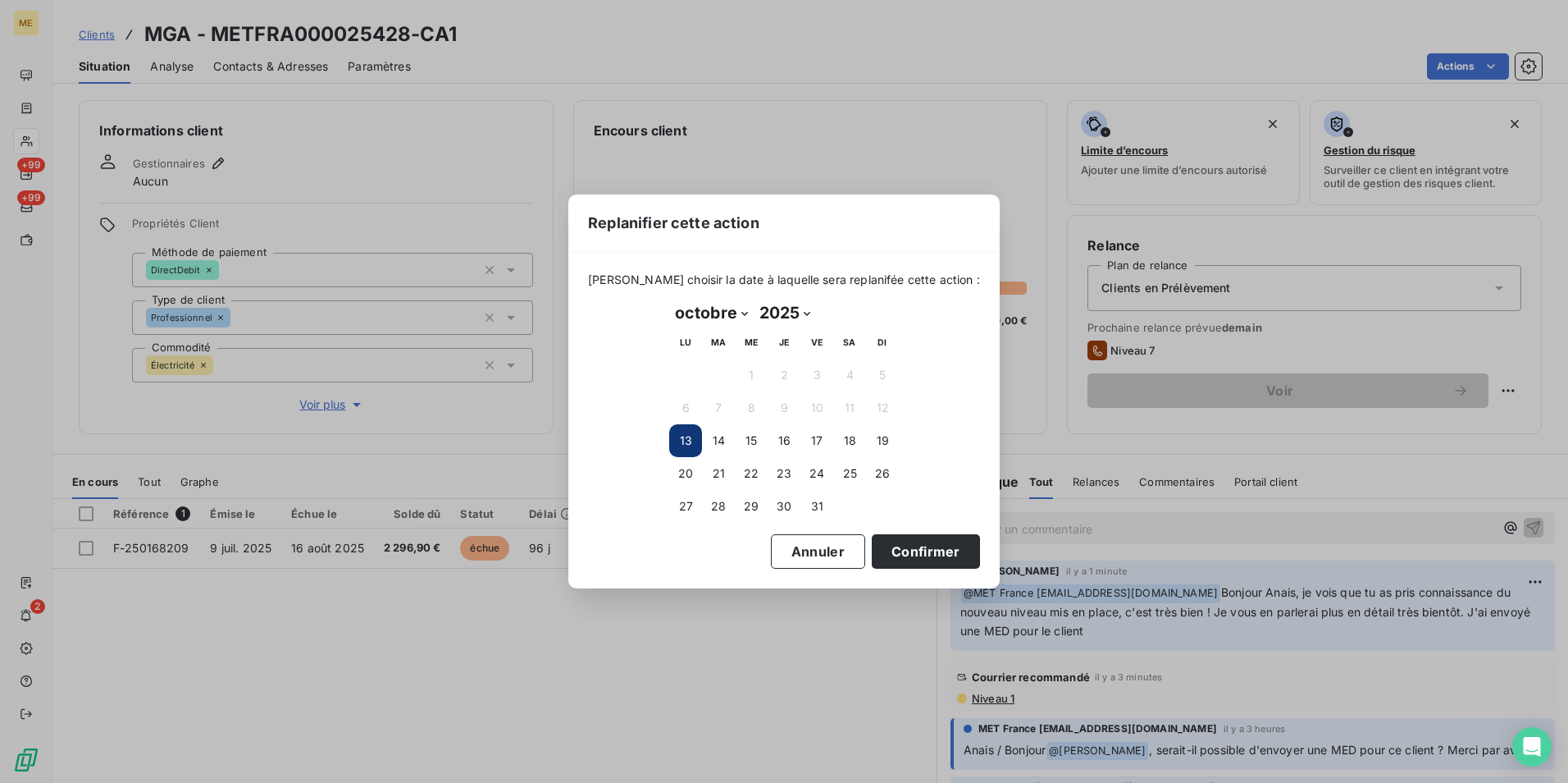
click at [1442, 328] on div "Replanifier cette action [PERSON_NAME] choisir la date à laquelle sera replanif…" at bounding box center [784, 392] width 1568 height 783
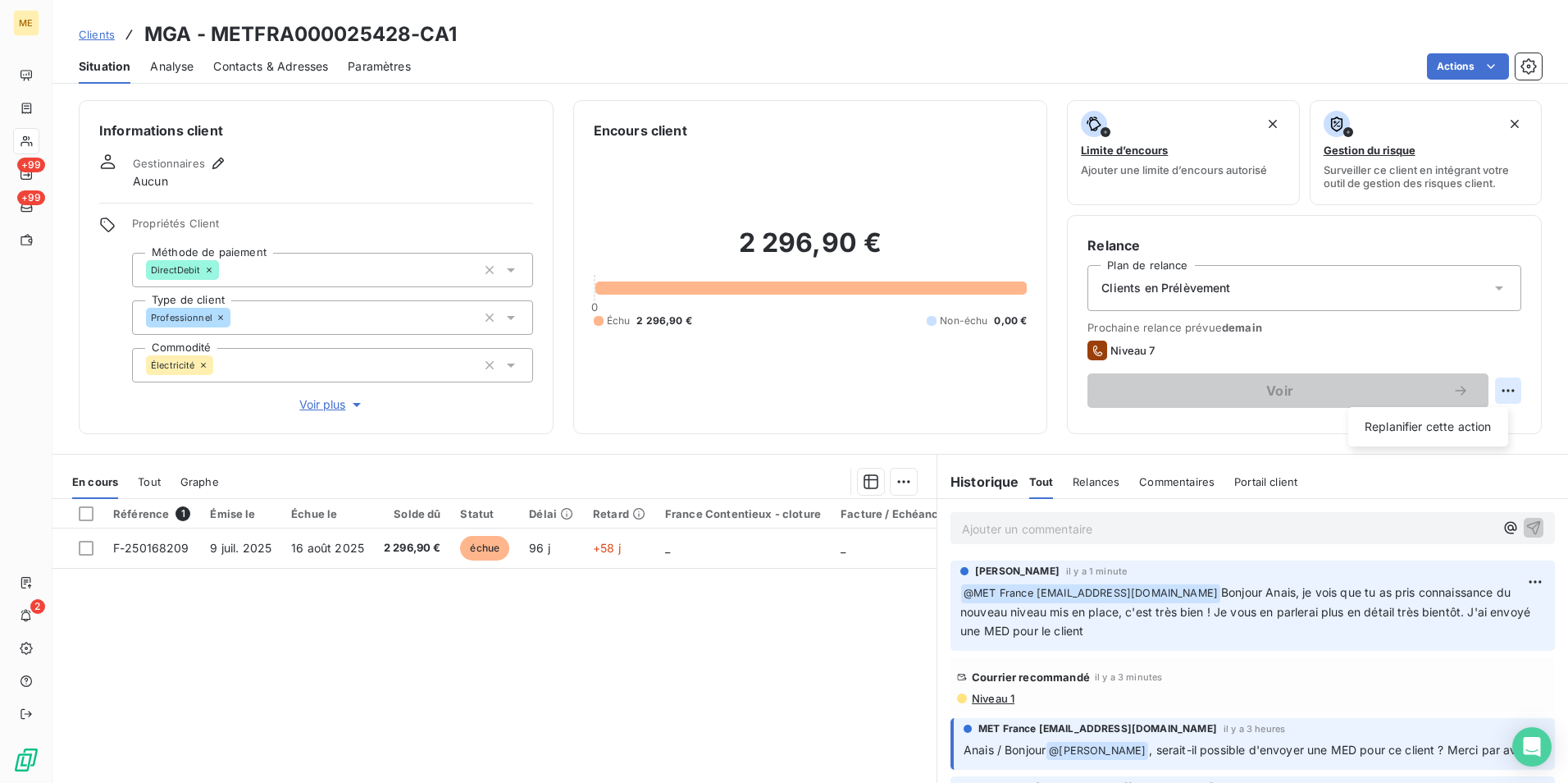
click at [1490, 390] on html "ME +99 +99 2 Clients MGA - METFRA000025428-CA1 Situation Analyse Contacts & Adr…" at bounding box center [784, 392] width 1568 height 783
click at [1250, 350] on html "ME +99 +99 2 Clients MGA - METFRA000025428-CA1 Situation Analyse Contacts & Adr…" at bounding box center [784, 392] width 1568 height 783
click at [343, 403] on span "Voir plus" at bounding box center [332, 404] width 66 height 16
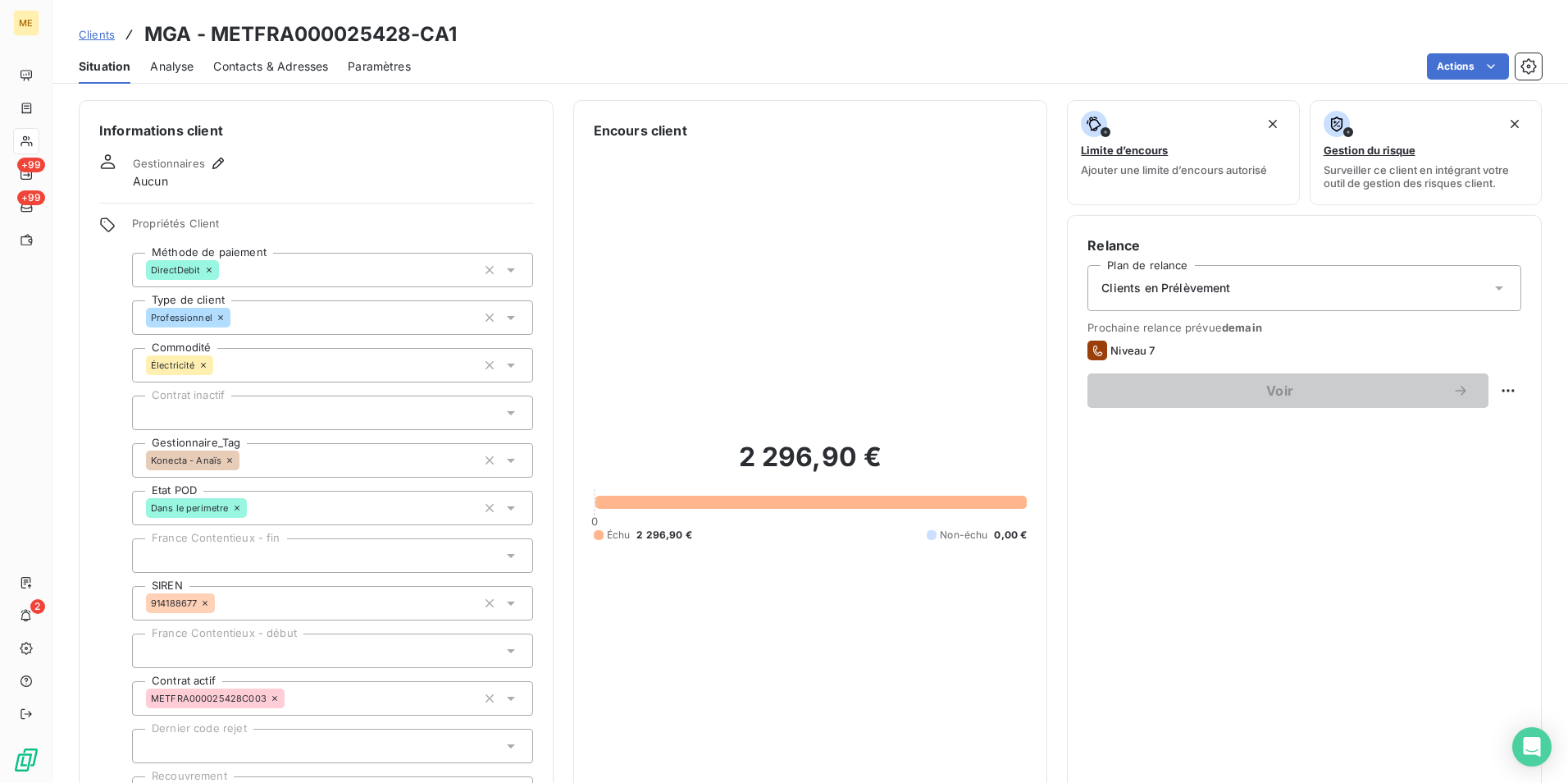
click at [1268, 291] on div "Clients en Prélèvement" at bounding box center [1304, 288] width 434 height 46
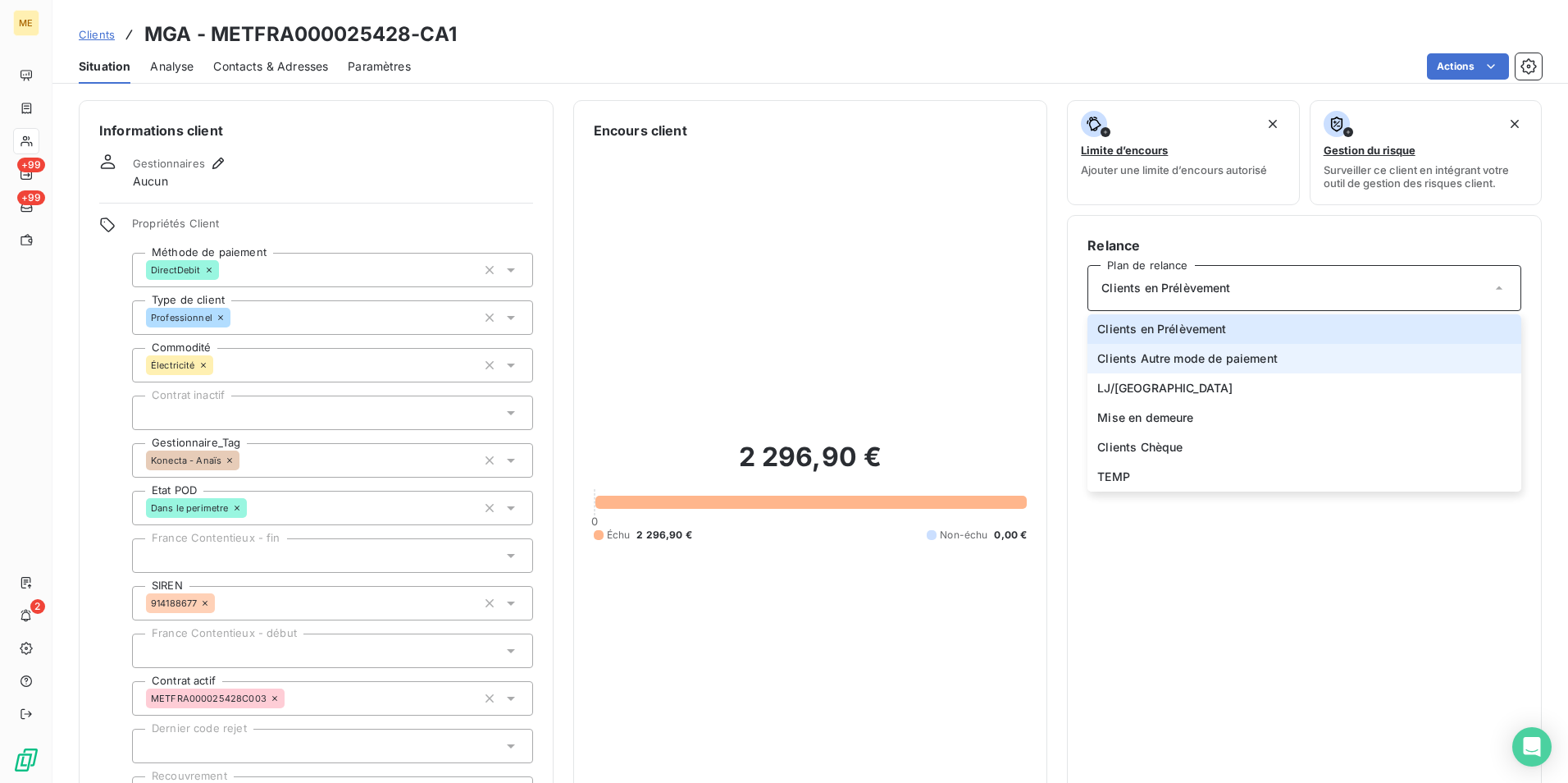
click at [1222, 357] on span "Clients Autre mode de paiement" at bounding box center [1188, 358] width 181 height 16
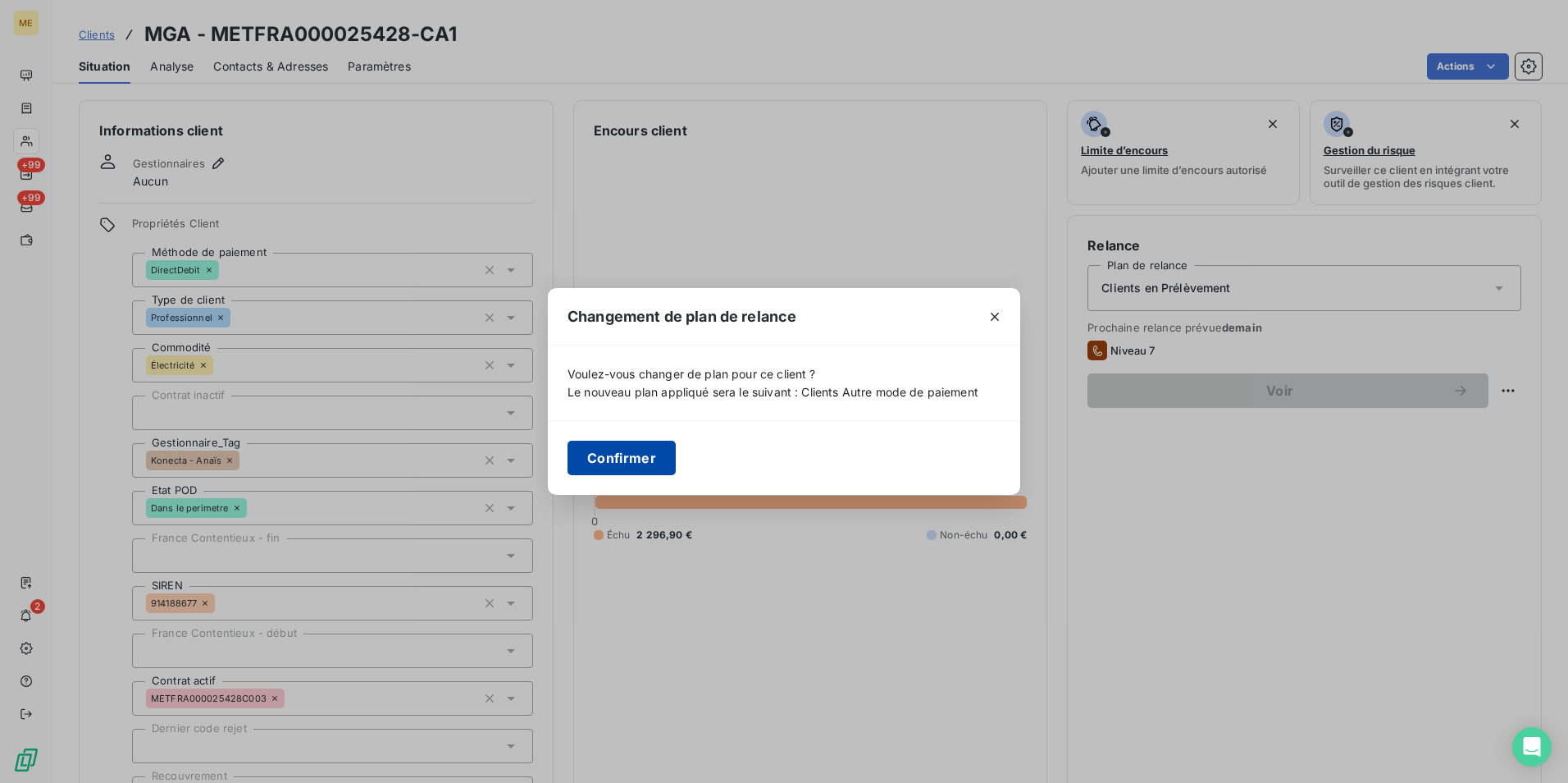
click at [661, 442] on button "Confirmer" at bounding box center [621, 457] width 108 height 35
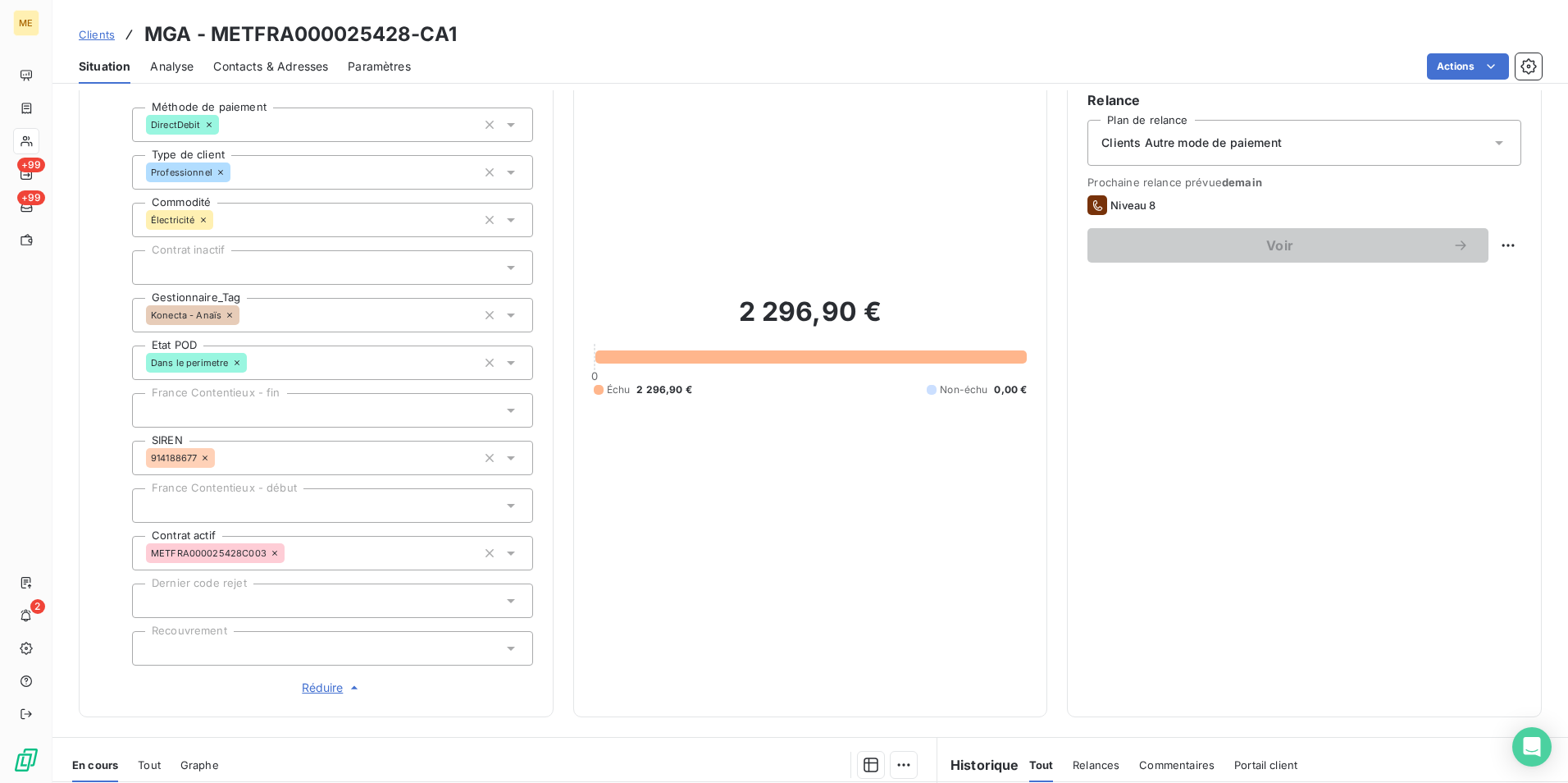
scroll to position [100, 0]
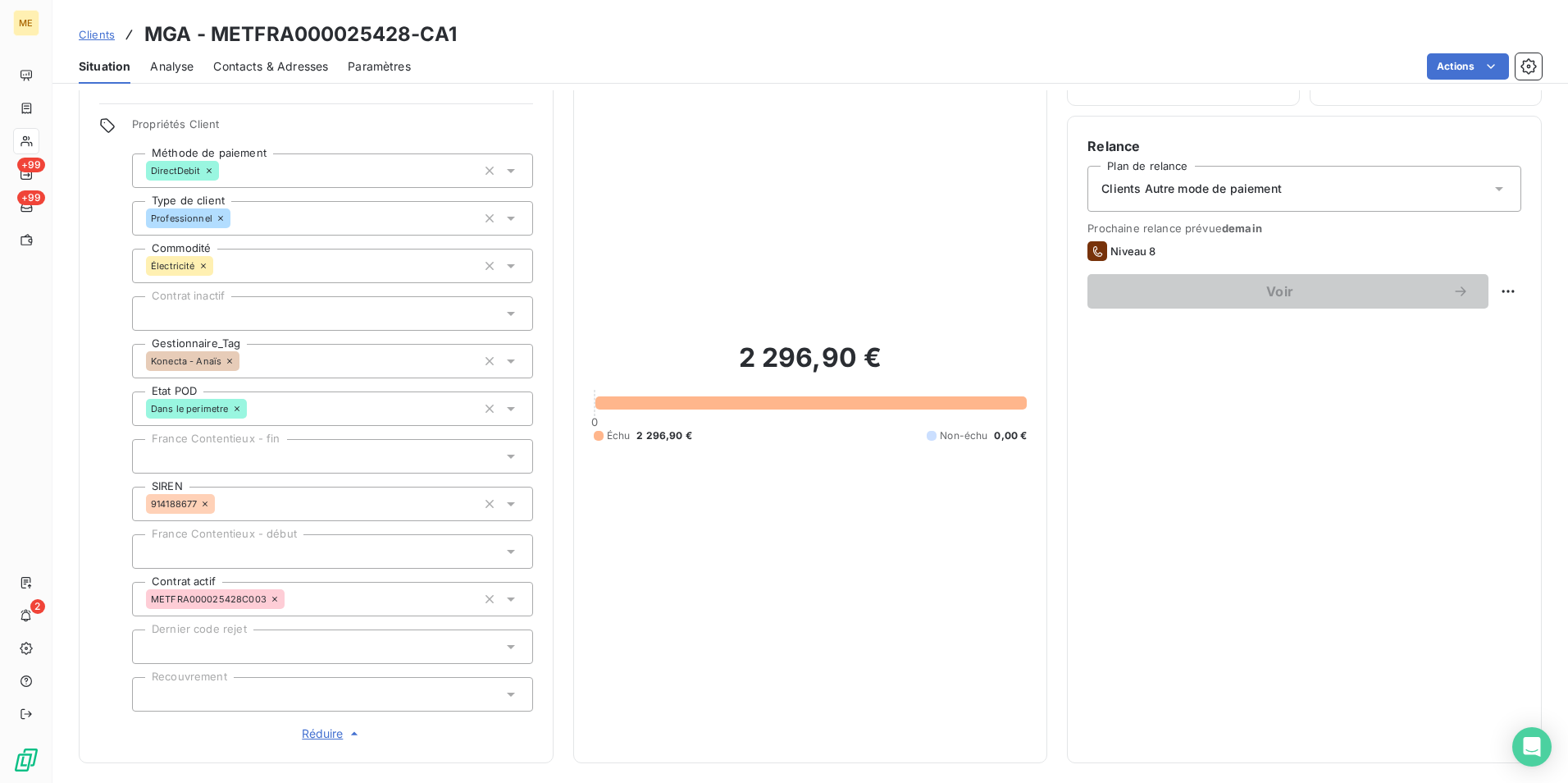
click at [1244, 191] on span "Clients Autre mode de paiement" at bounding box center [1192, 188] width 181 height 16
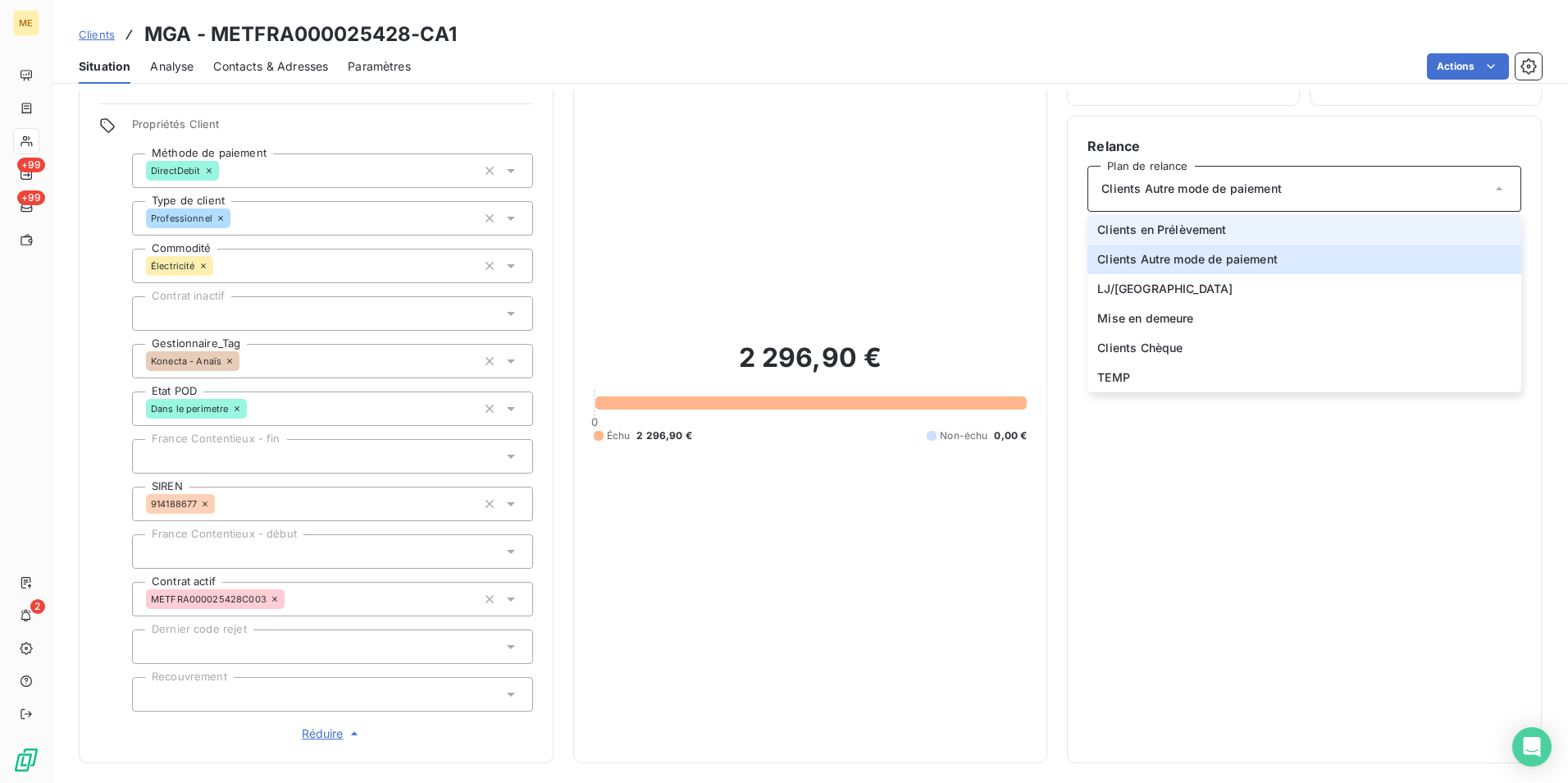
click at [1222, 234] on li "Clients en Prélèvement" at bounding box center [1304, 229] width 434 height 29
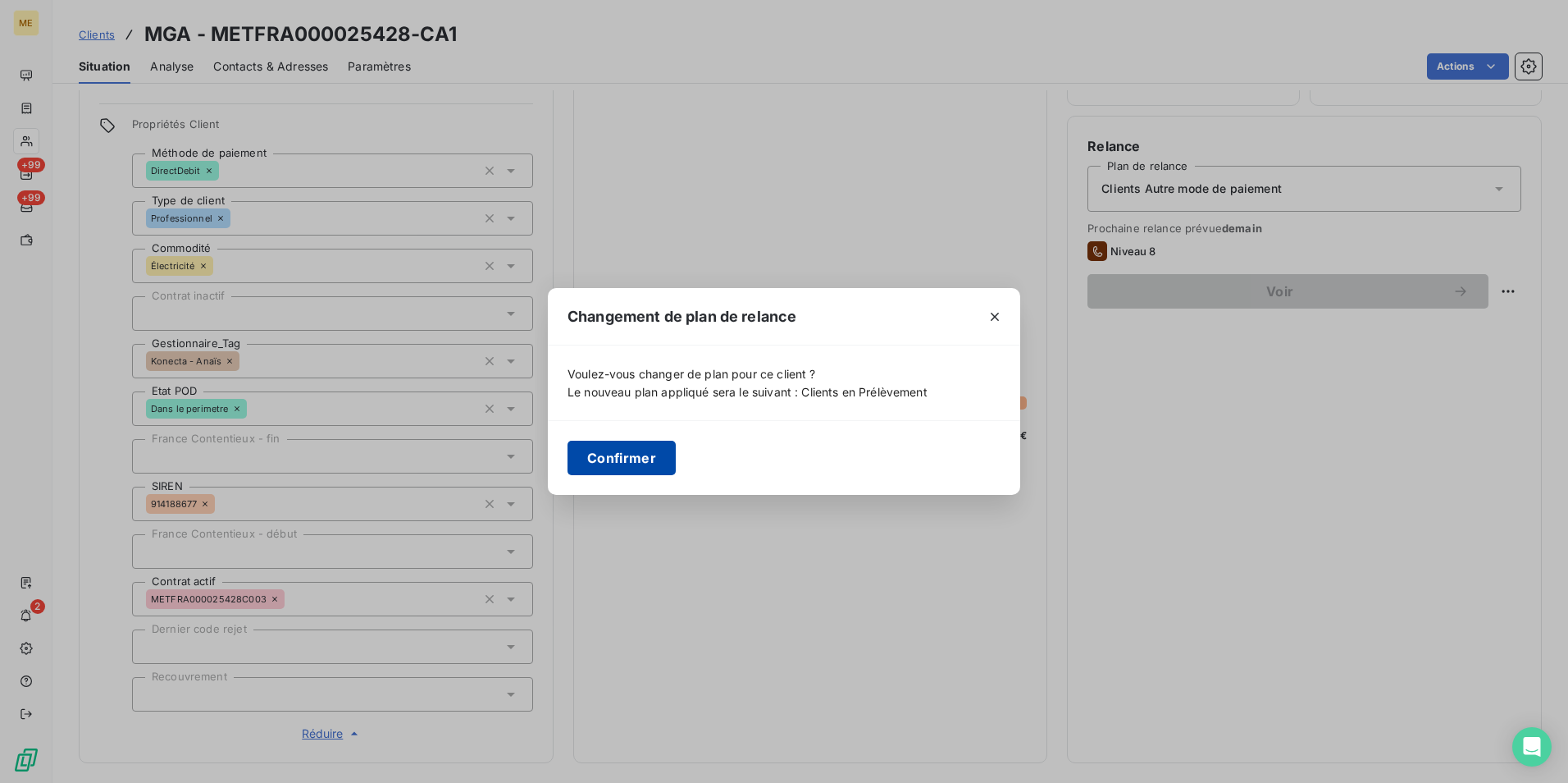
click at [630, 466] on button "Confirmer" at bounding box center [621, 457] width 108 height 35
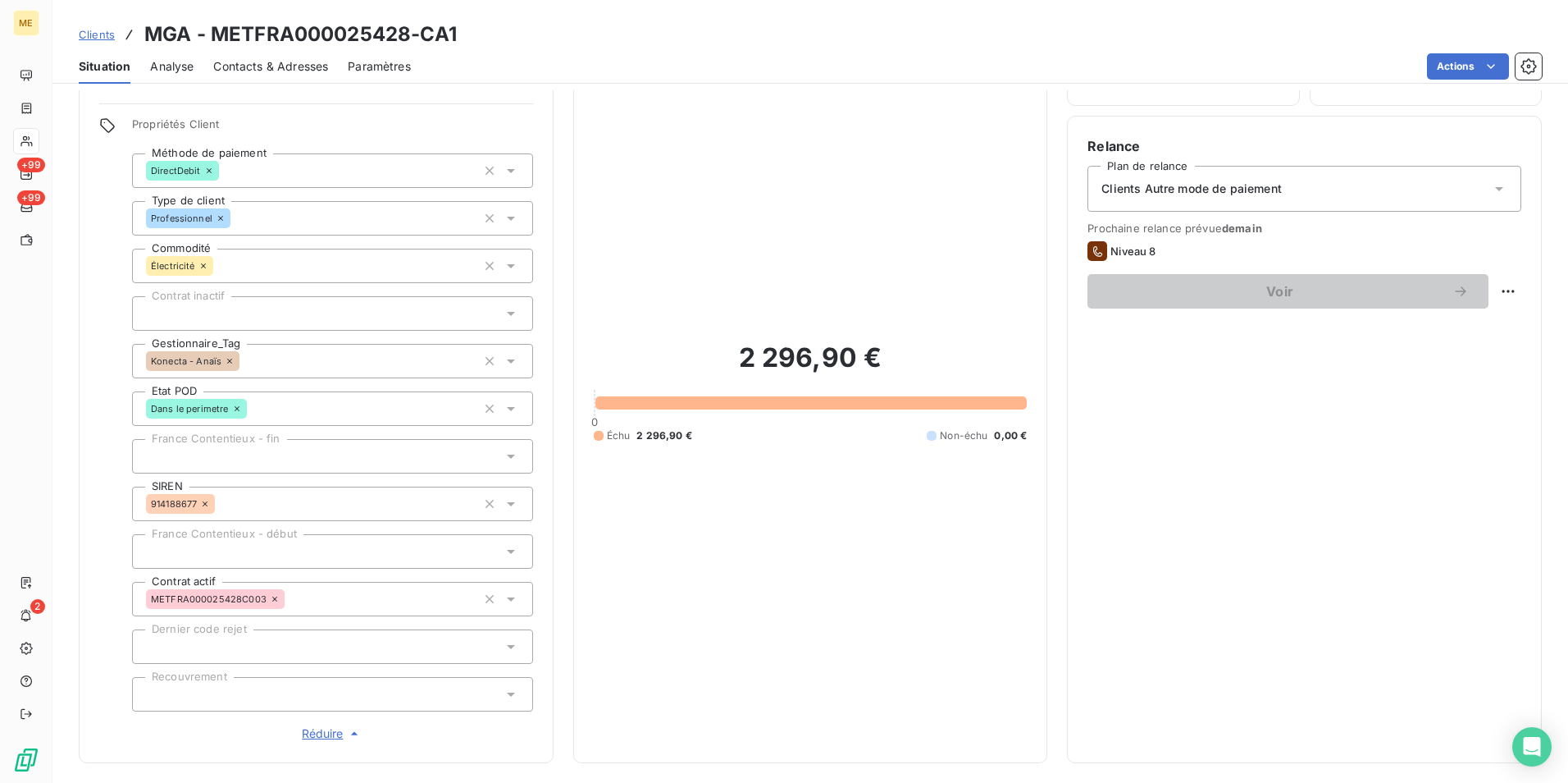
click at [324, 734] on span "Réduire" at bounding box center [332, 733] width 61 height 16
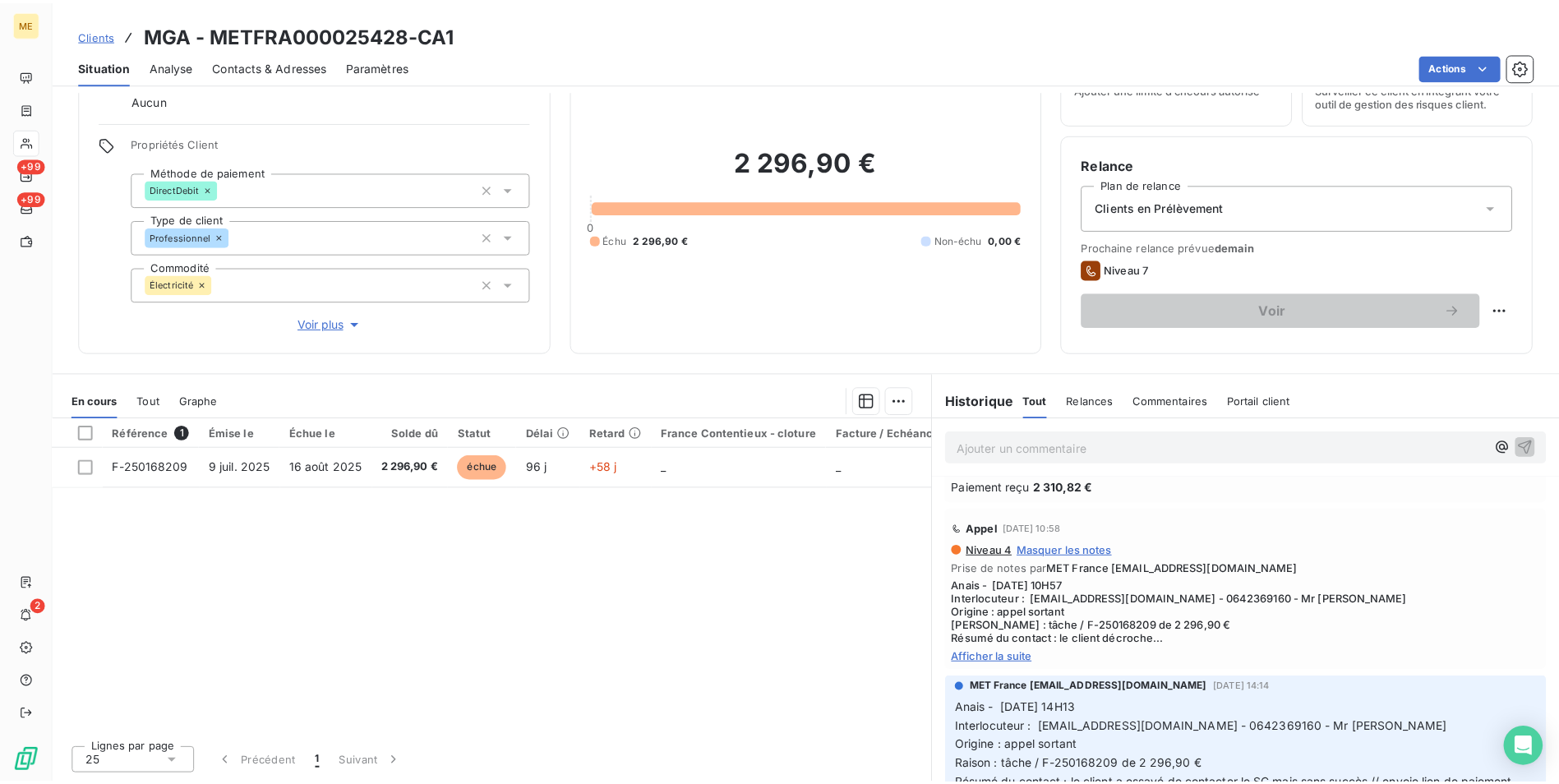
scroll to position [411, 0]
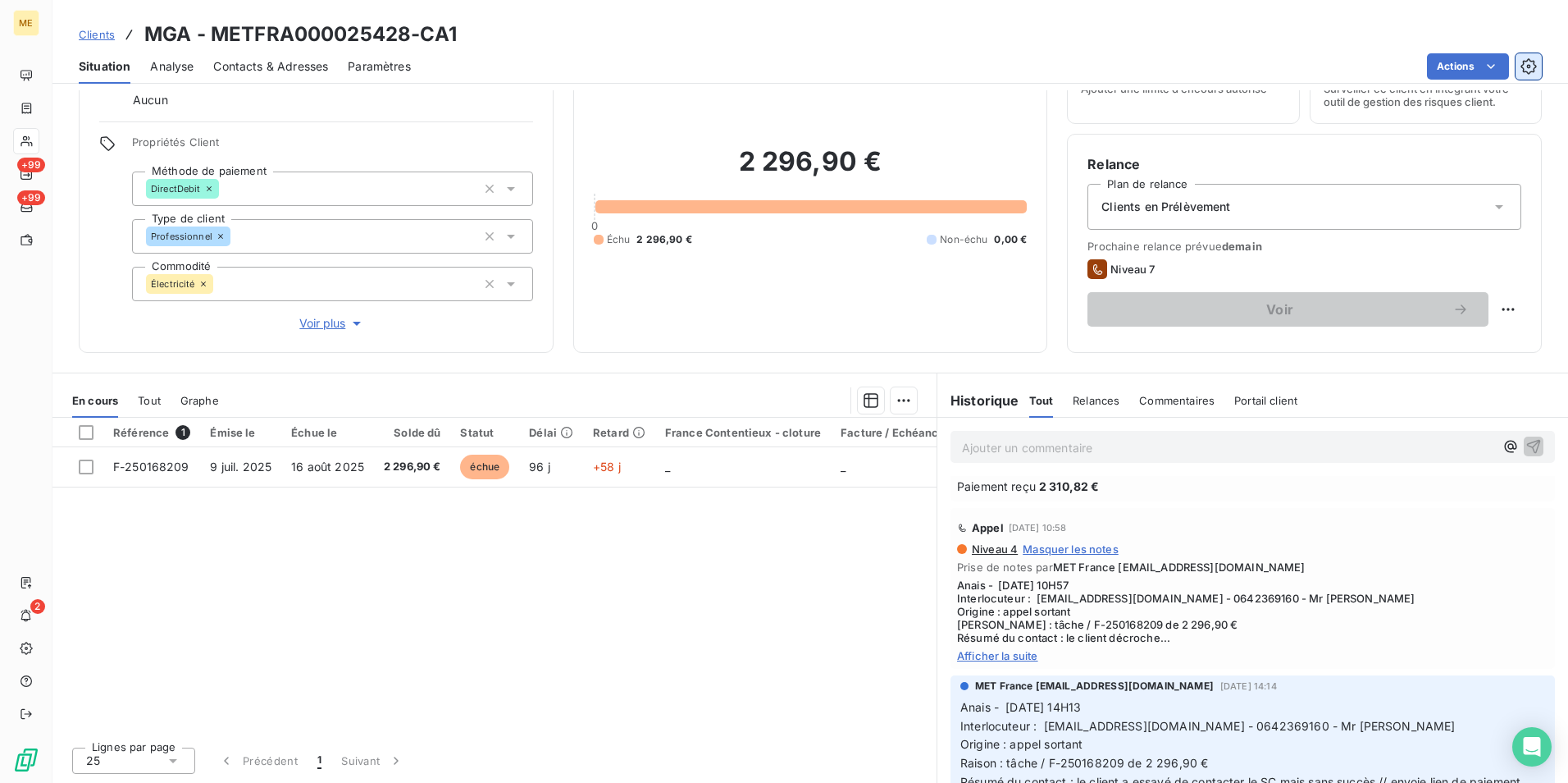
click at [1533, 64] on icon "button" at bounding box center [1528, 66] width 16 height 16
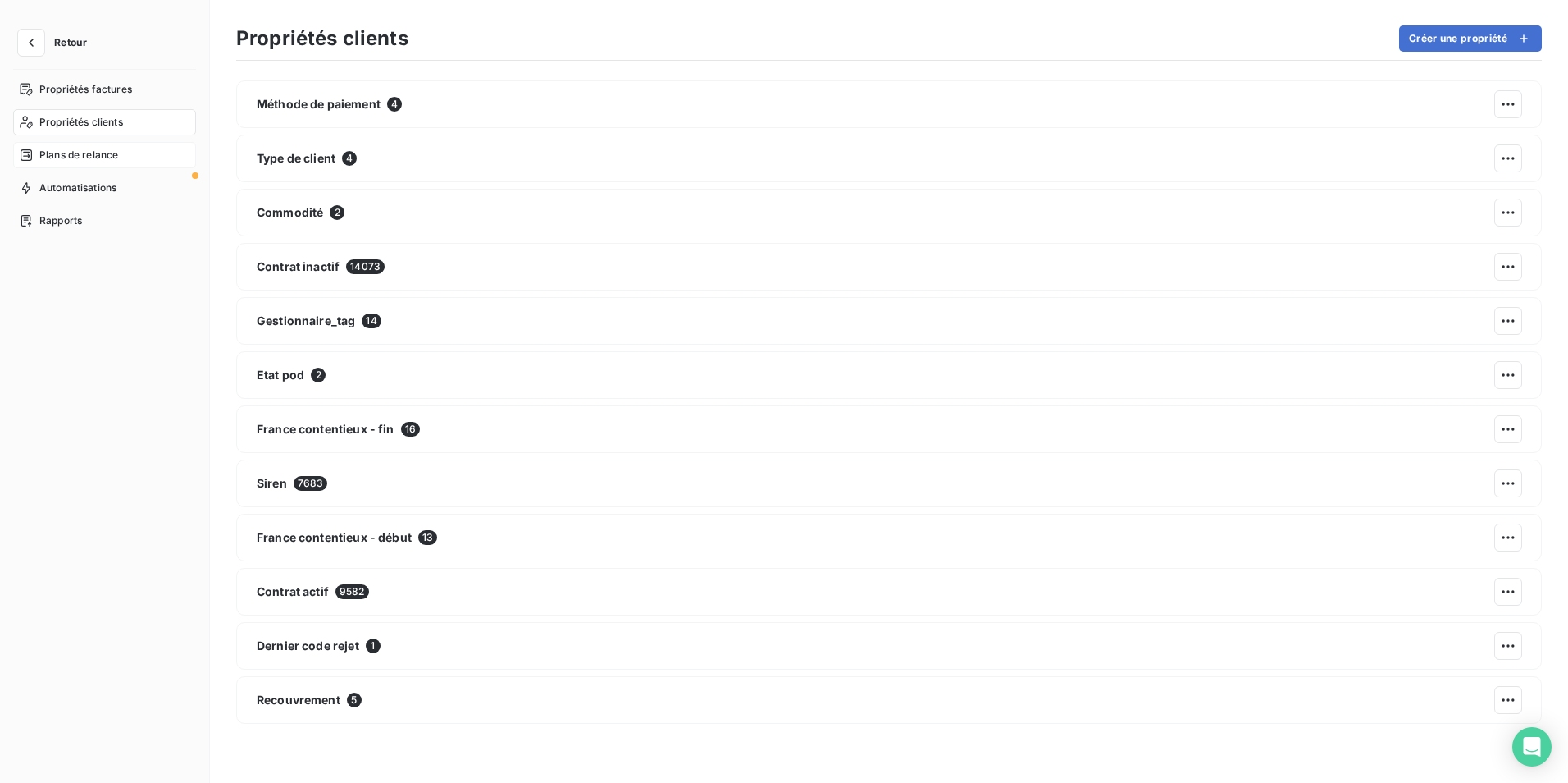
click at [146, 145] on div "Plans de relance" at bounding box center [104, 155] width 182 height 26
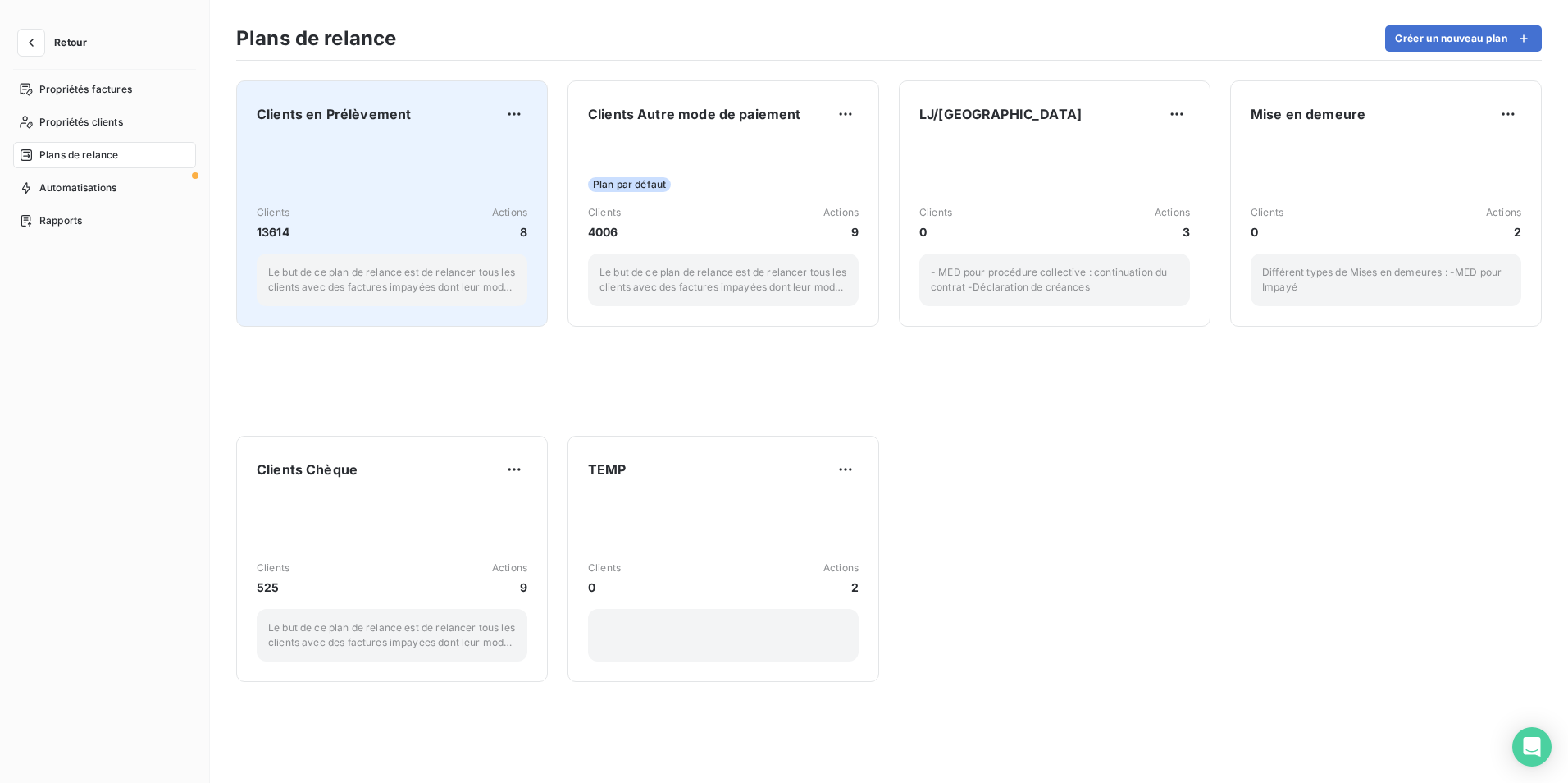
click at [390, 140] on div "Clients 13614 Actions 8 Le but de ce plan de relance est de relancer tous les c…" at bounding box center [392, 223] width 271 height 166
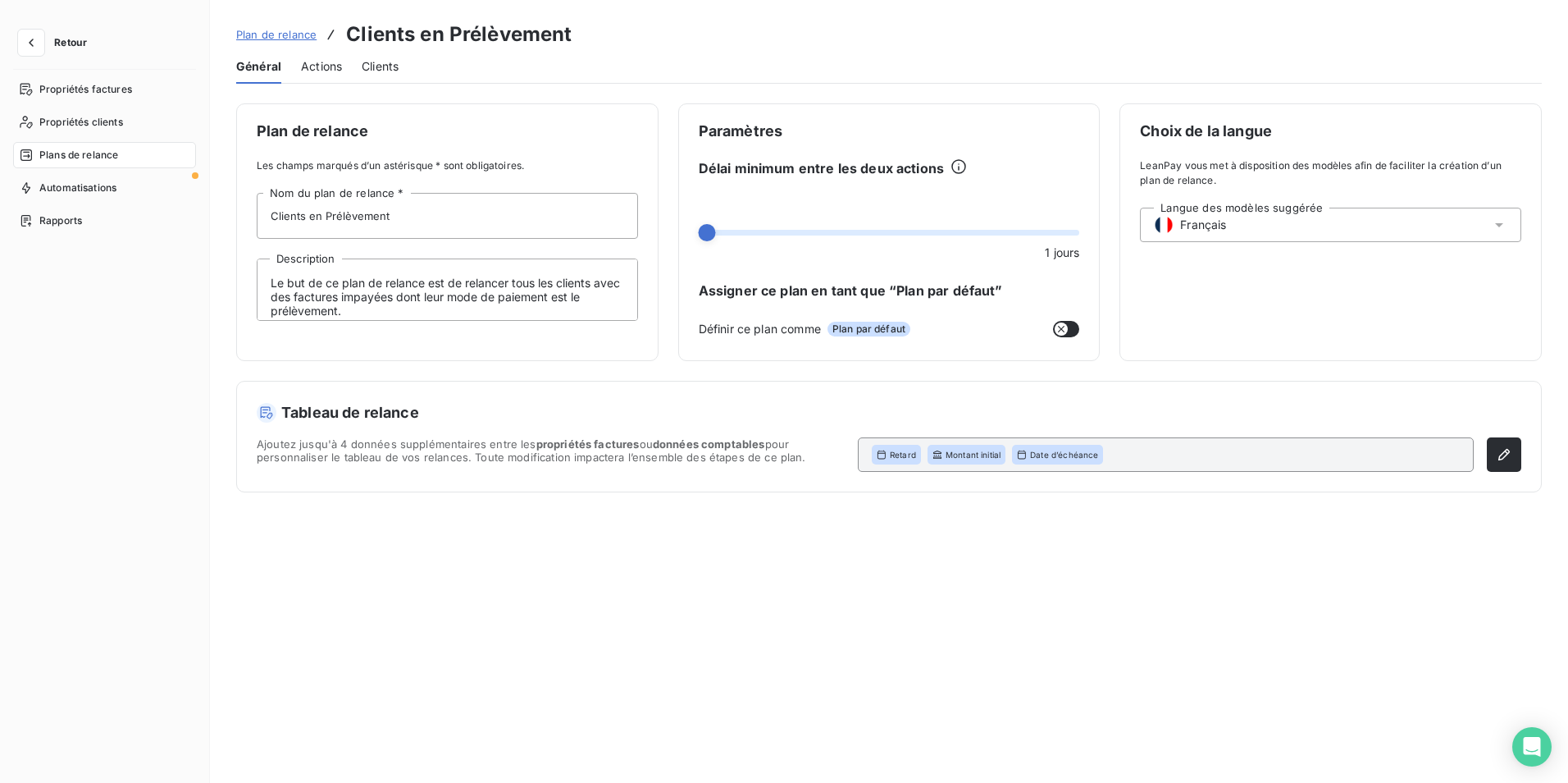
click at [316, 73] on span "Actions" at bounding box center [322, 66] width 41 height 16
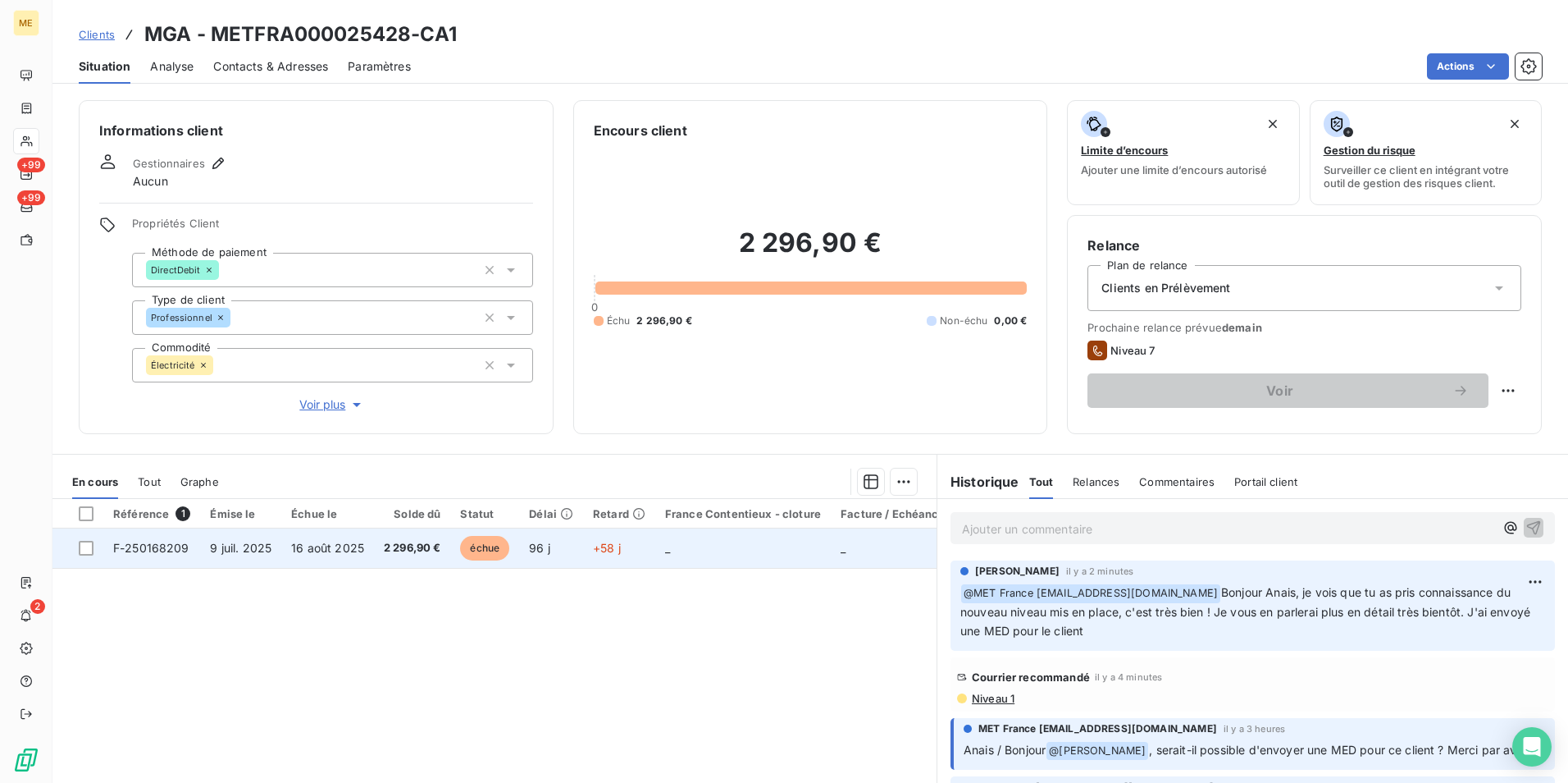
click at [560, 542] on td "96 j" at bounding box center [551, 549] width 64 height 40
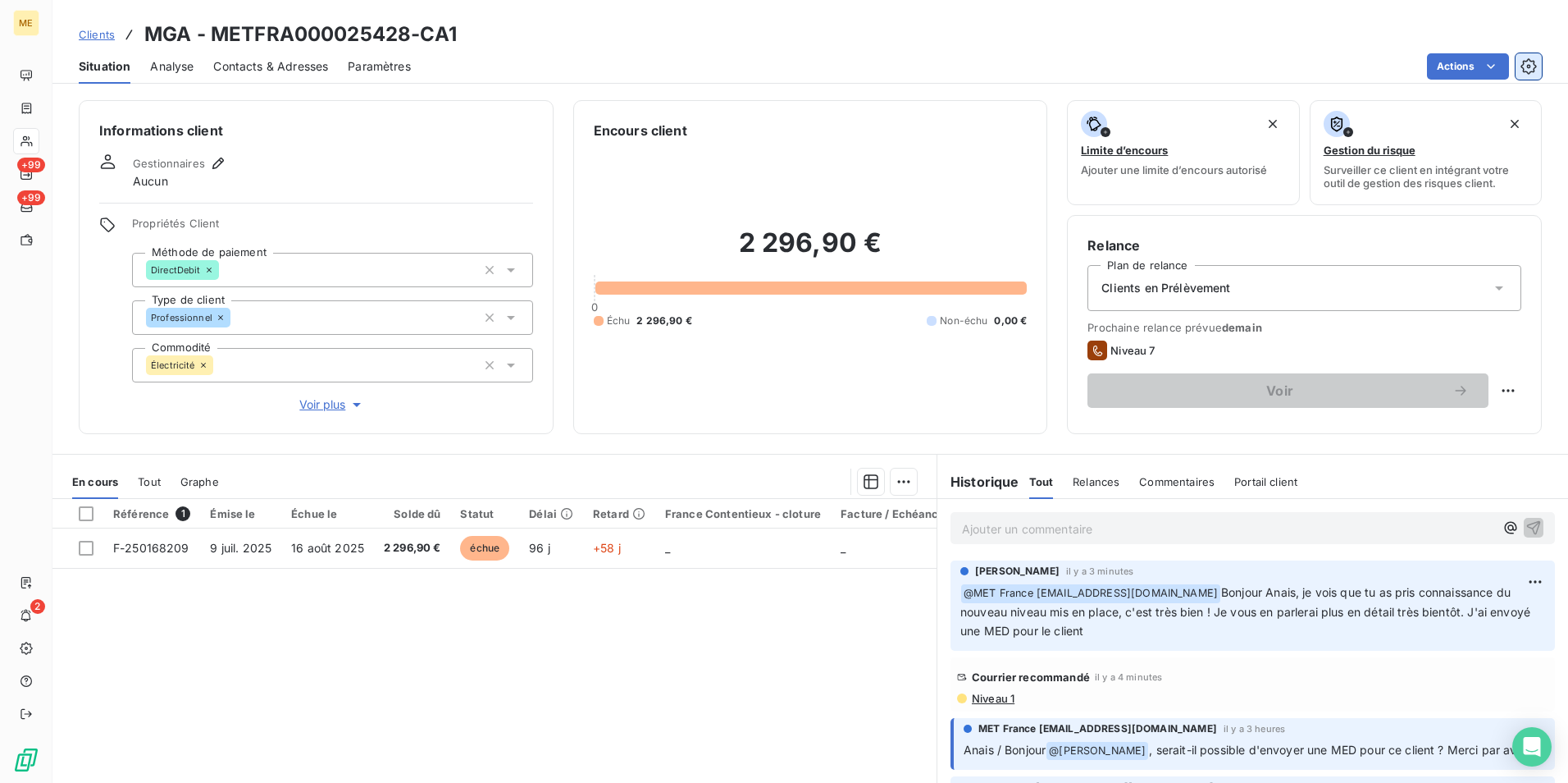
click at [1531, 73] on icon "button" at bounding box center [1528, 66] width 16 height 16
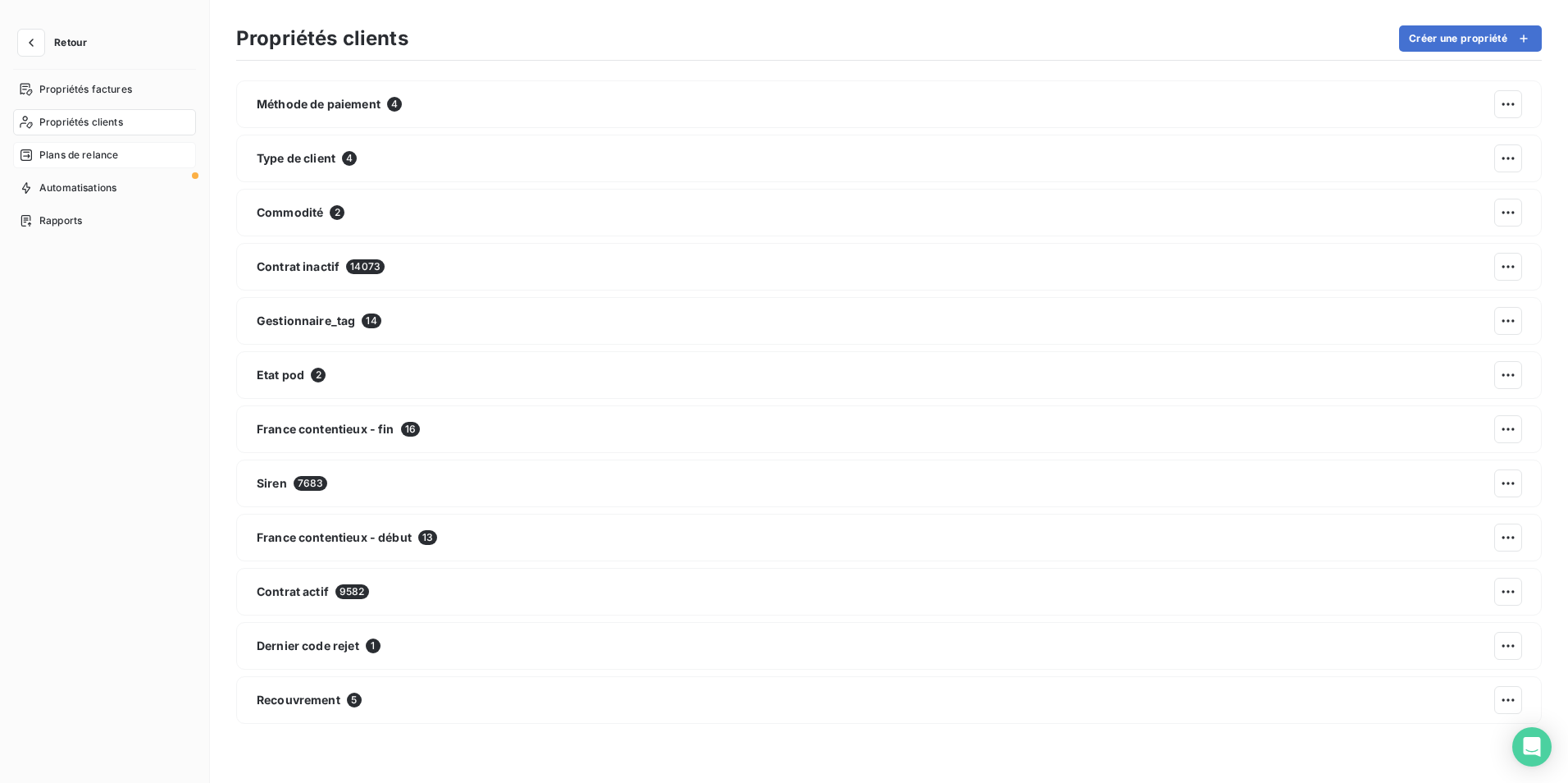
click at [101, 163] on div "Plans de relance" at bounding box center [104, 155] width 182 height 26
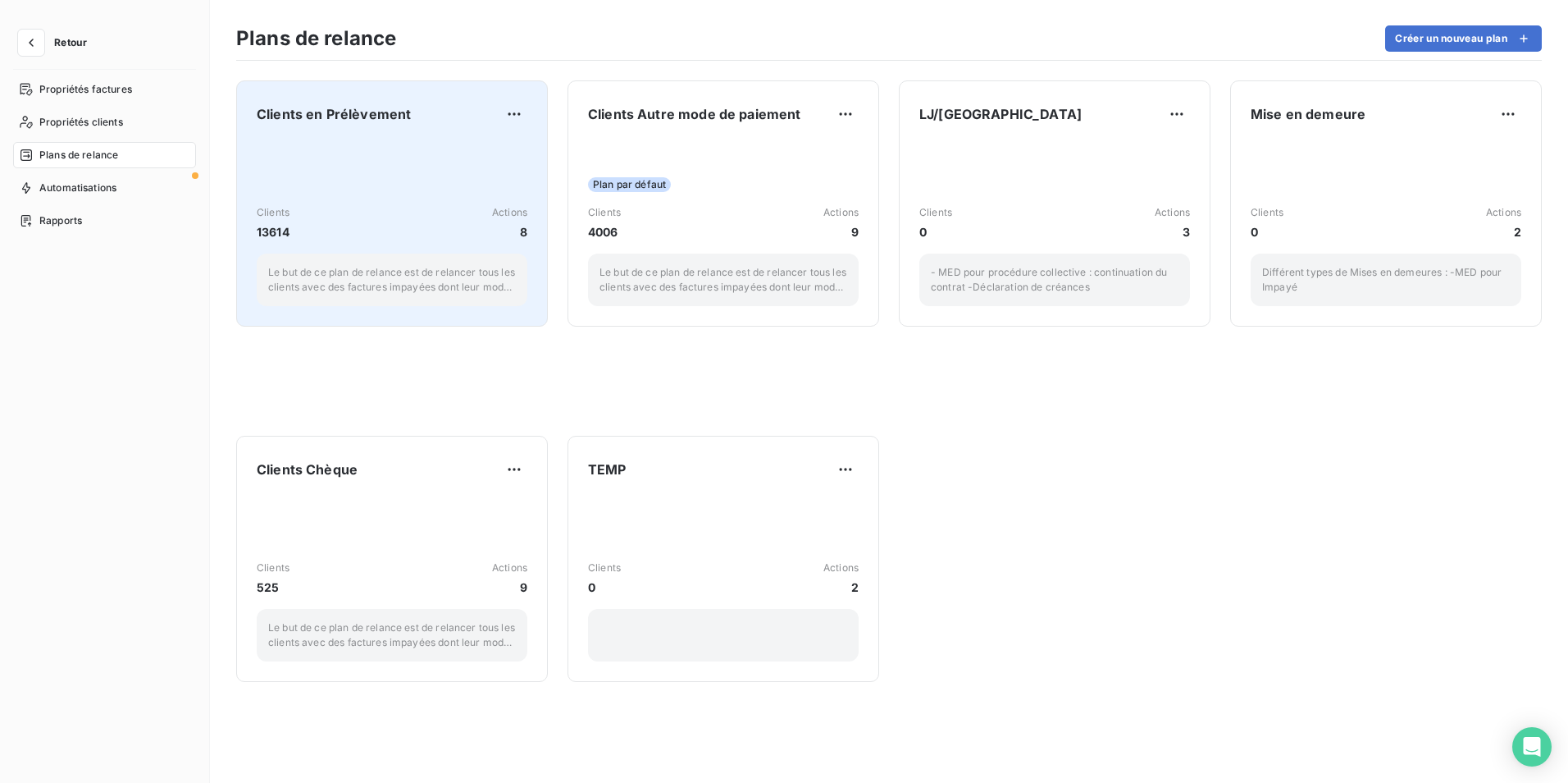
click at [365, 156] on div "Clients 13614 Actions 8 Le but de ce plan de relance est de relancer tous les c…" at bounding box center [392, 223] width 271 height 166
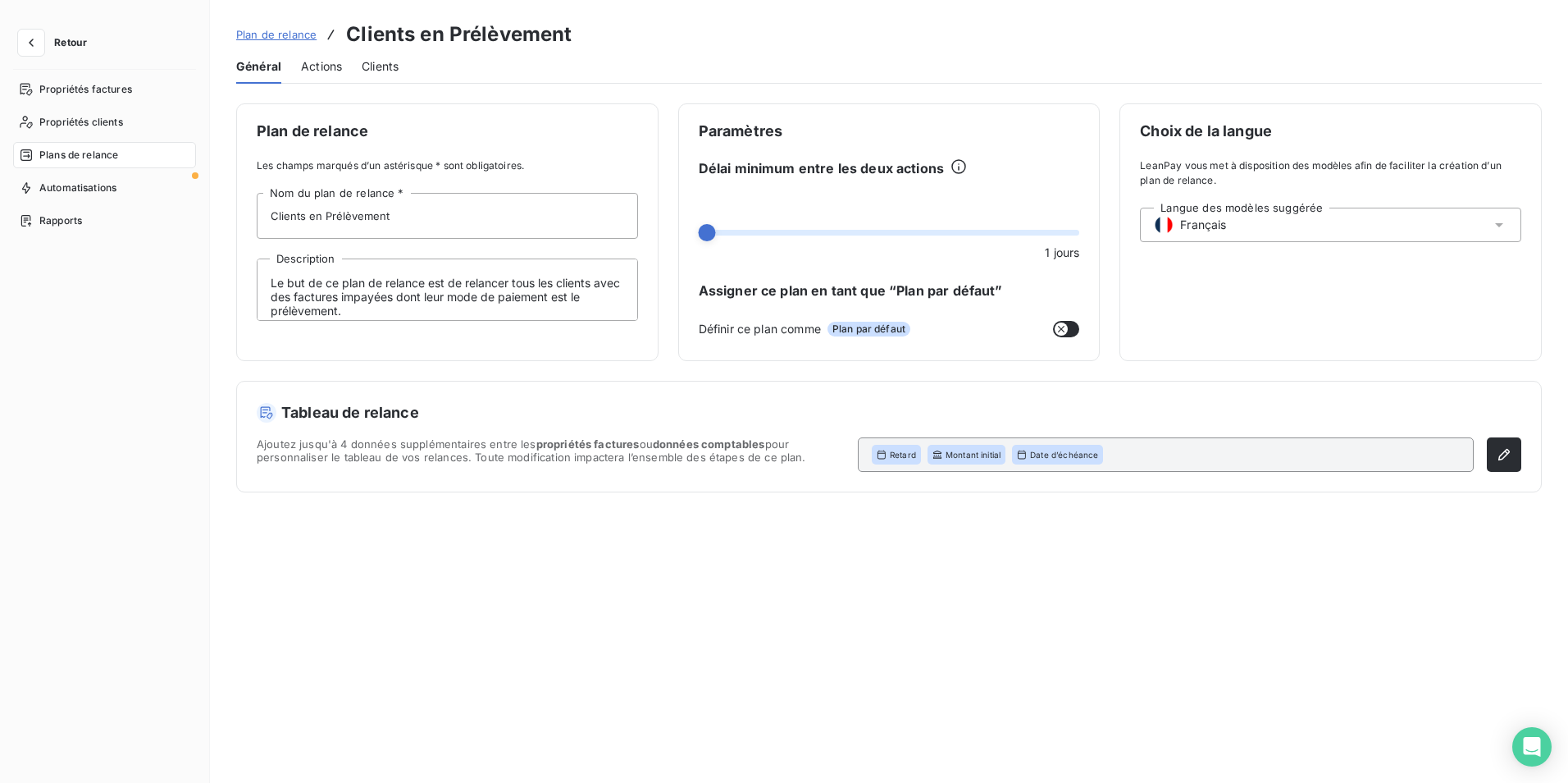
click at [322, 66] on span "Actions" at bounding box center [322, 66] width 41 height 16
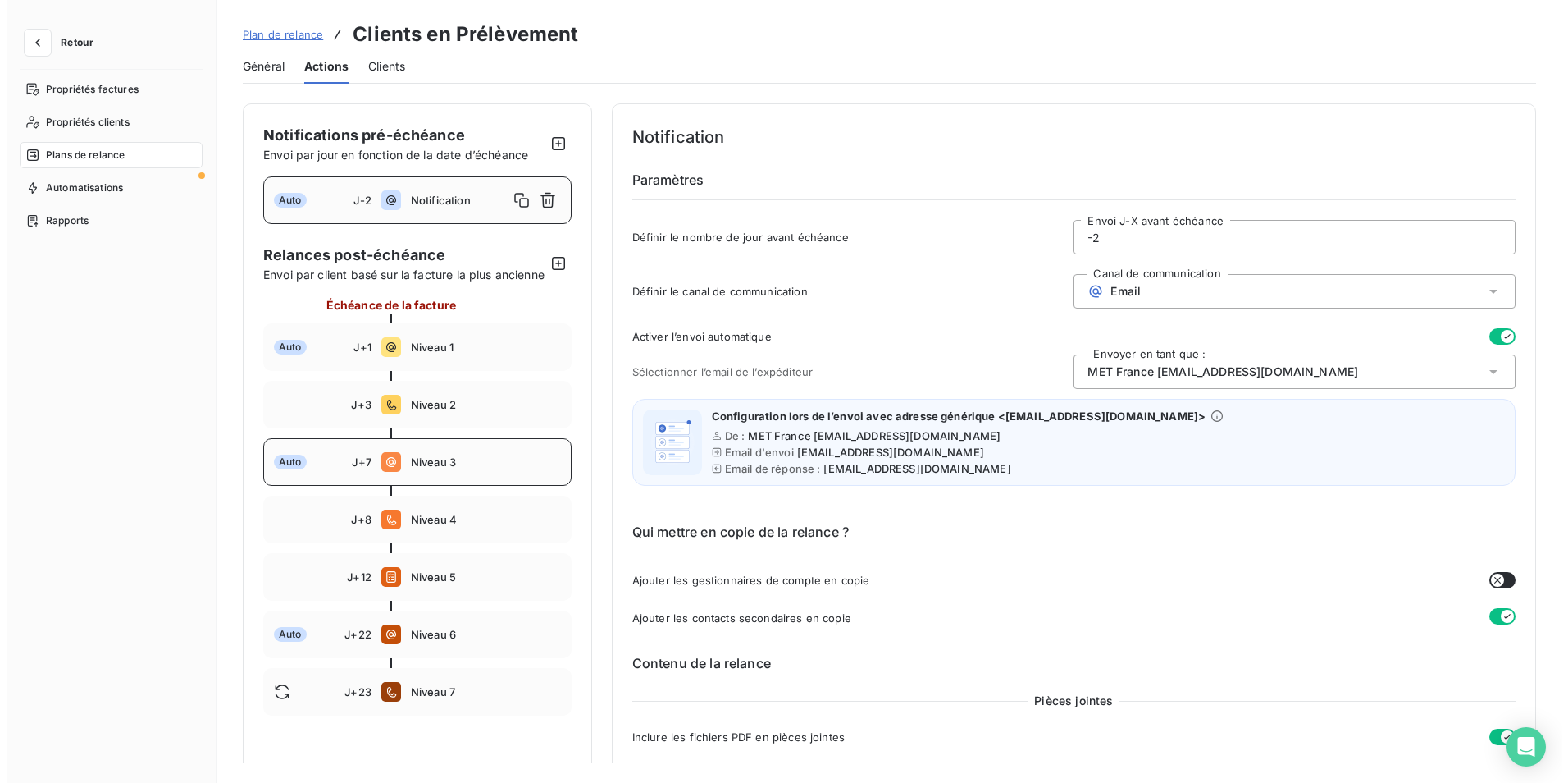
scroll to position [82, 0]
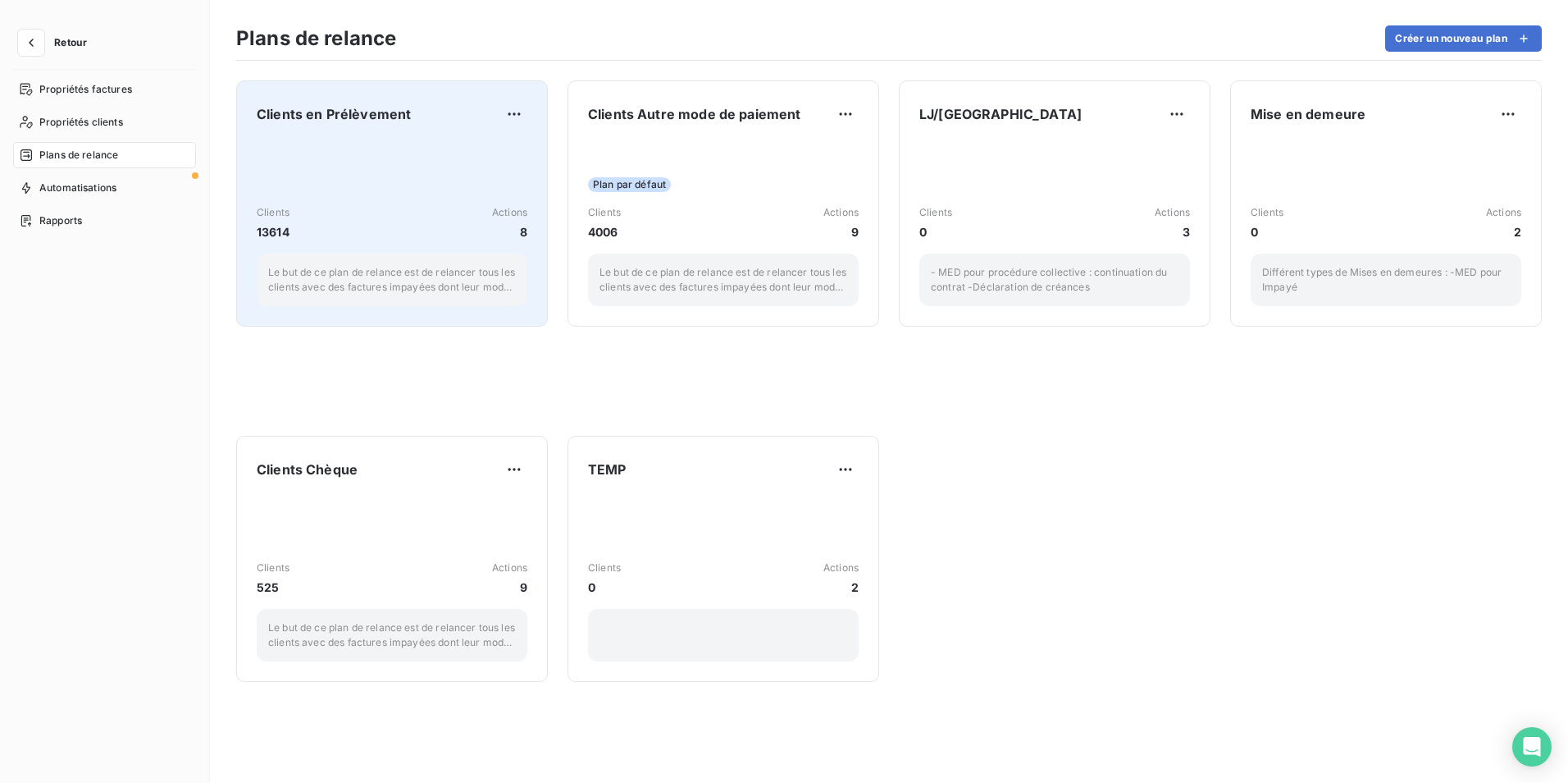
click at [340, 141] on div "Clients 13614 Actions 8 Le but de ce plan de relance est de relancer tous les c…" at bounding box center [392, 223] width 271 height 166
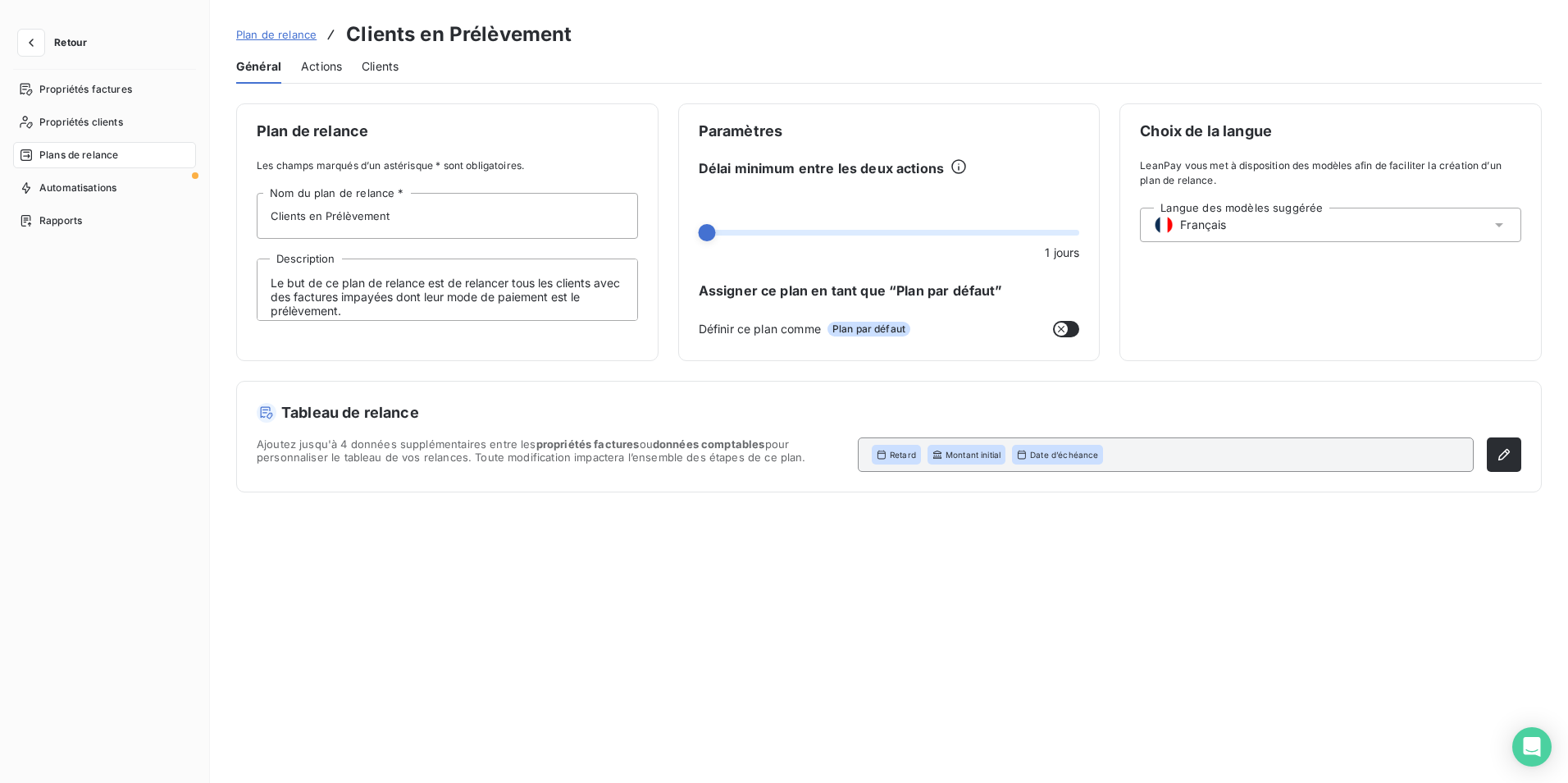
click at [341, 70] on span "Actions" at bounding box center [322, 66] width 41 height 16
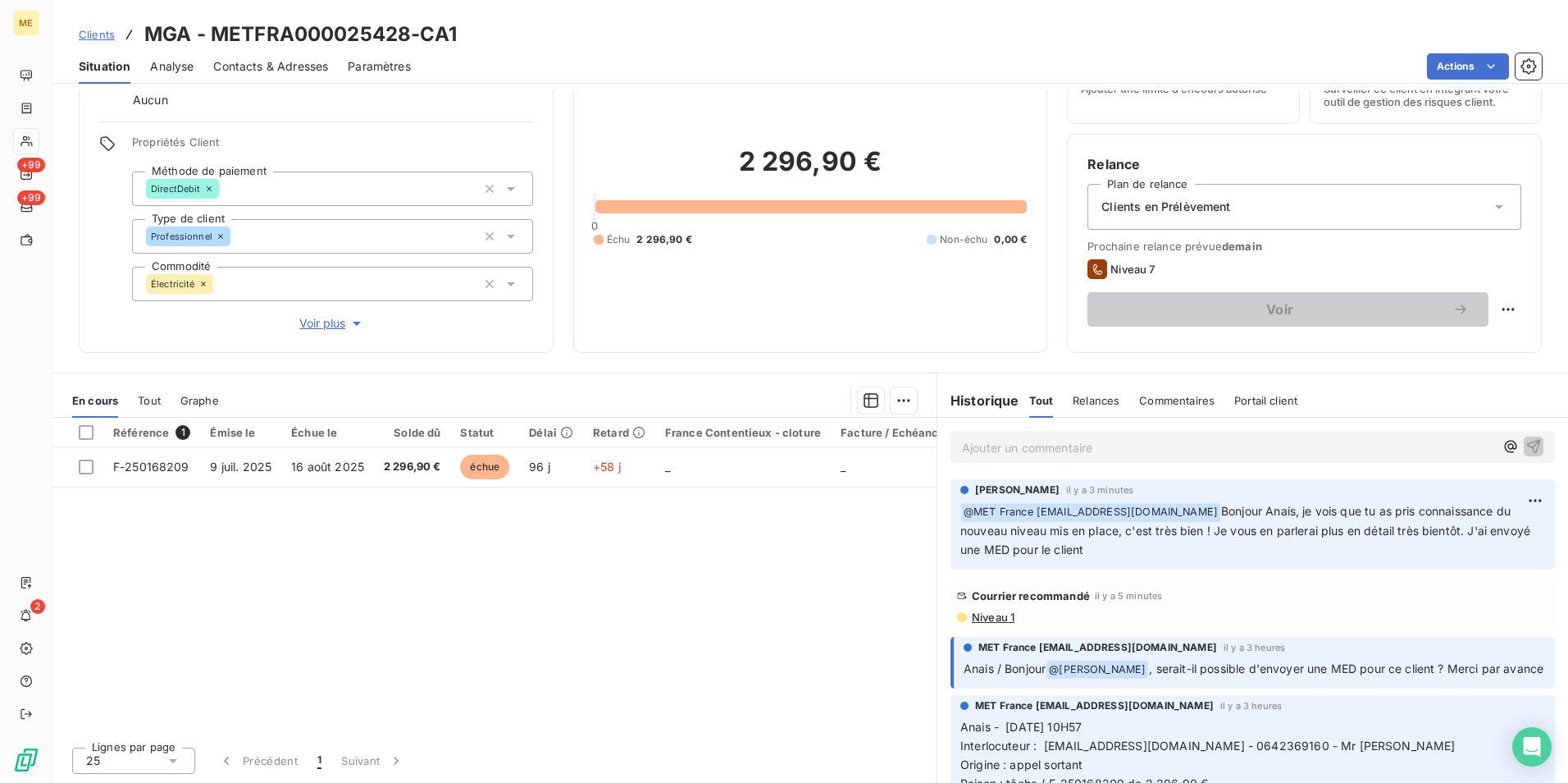
click at [1439, 202] on div "Clients en Prélèvement" at bounding box center [1304, 206] width 434 height 46
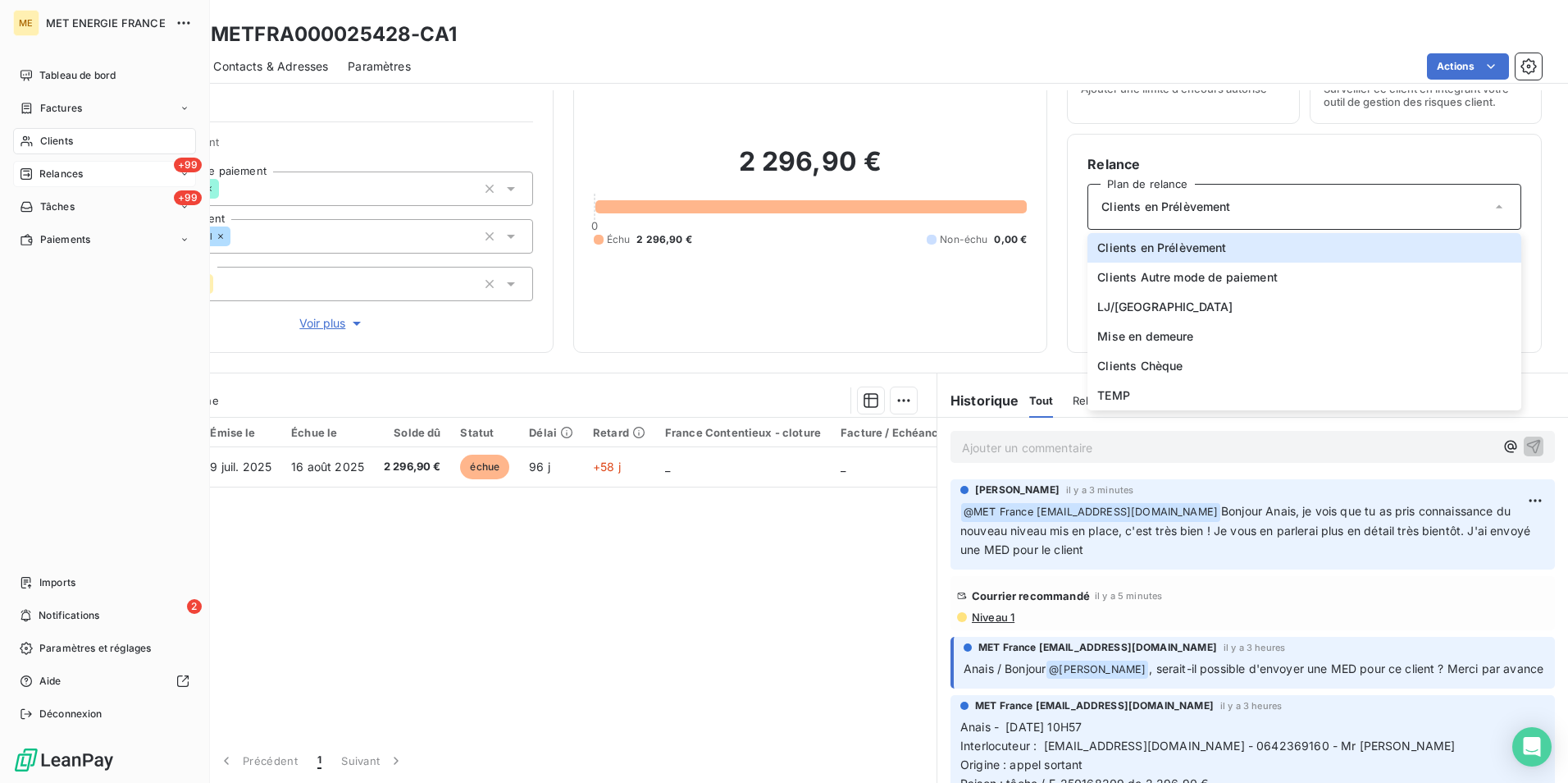
click at [83, 180] on span "Relances" at bounding box center [61, 174] width 43 height 15
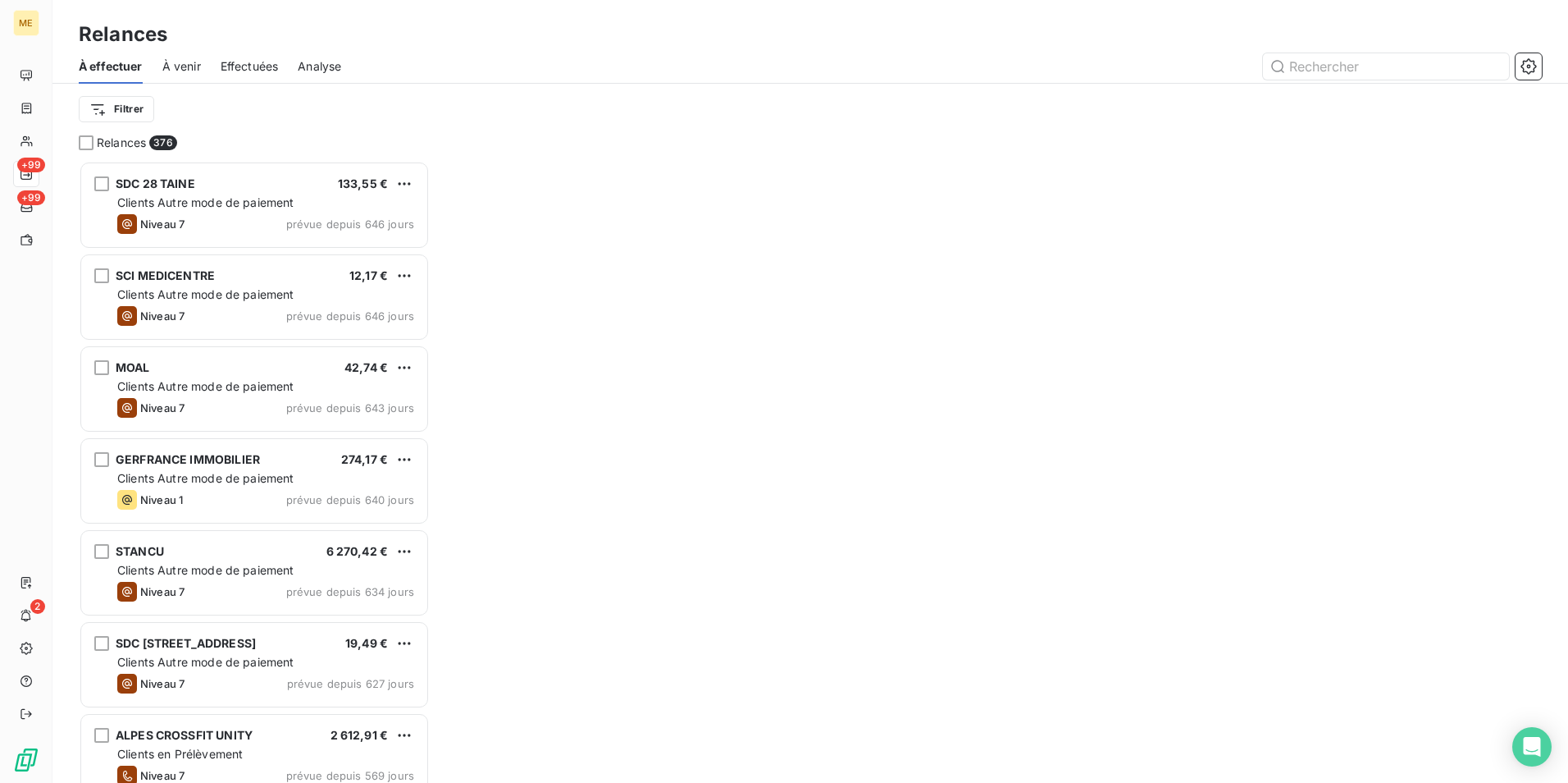
scroll to position [610, 339]
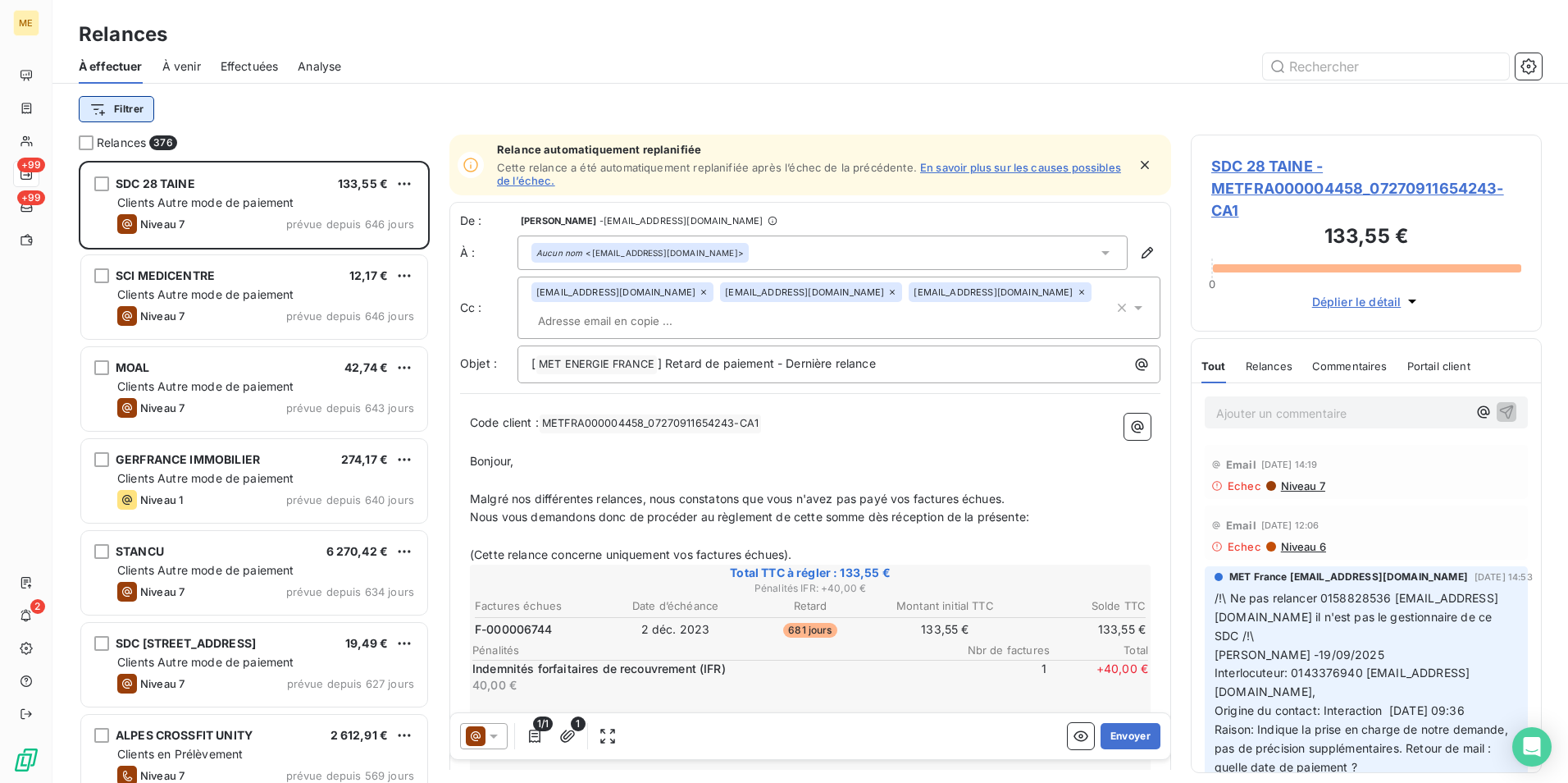
click at [138, 112] on html "ME +99 +99 2 Relances À effectuer À venir Effectuées Analyse Filtrer Relances 3…" at bounding box center [784, 392] width 1568 height 783
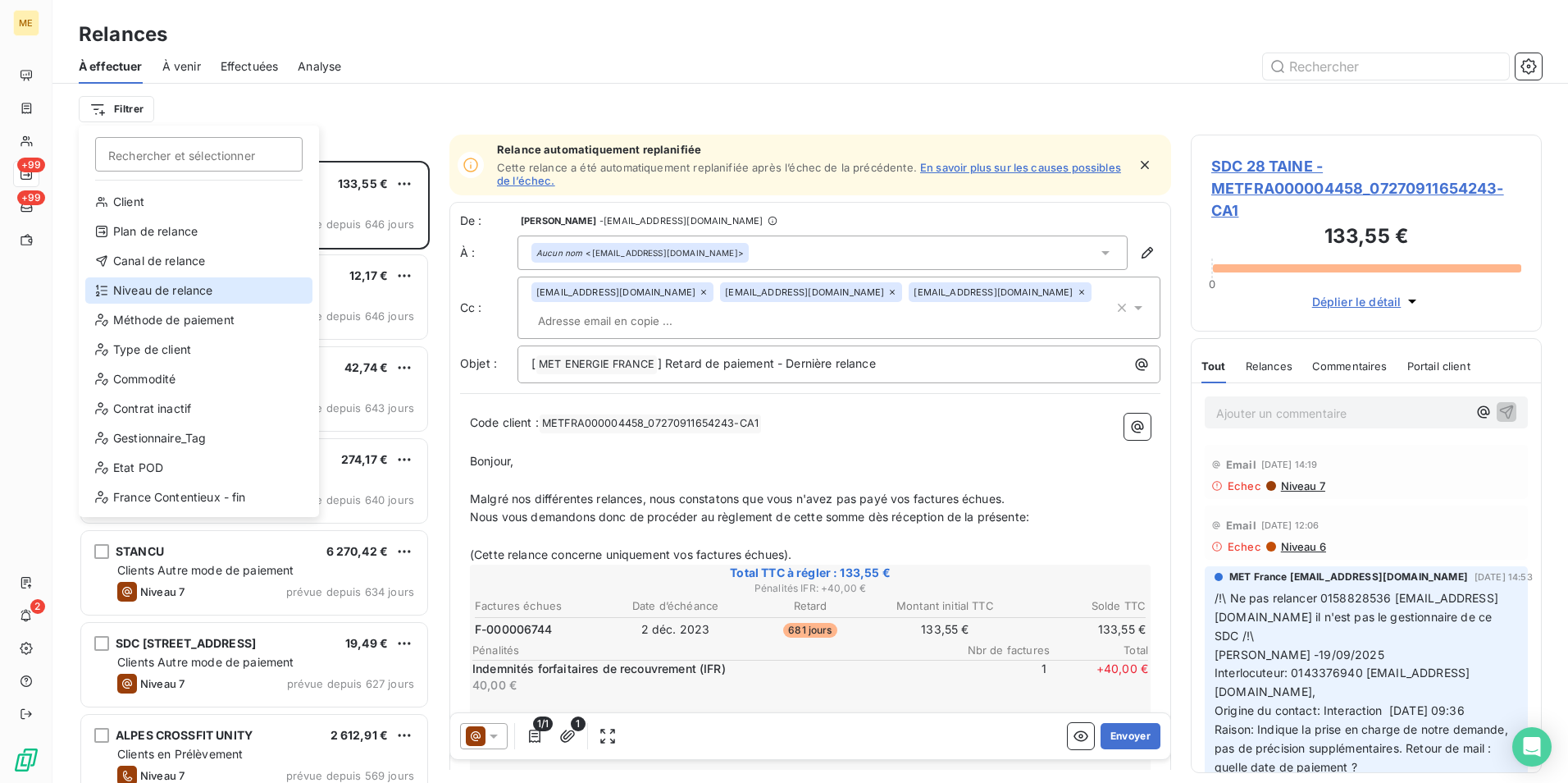
click at [255, 296] on div "Niveau de relance" at bounding box center [199, 291] width 228 height 26
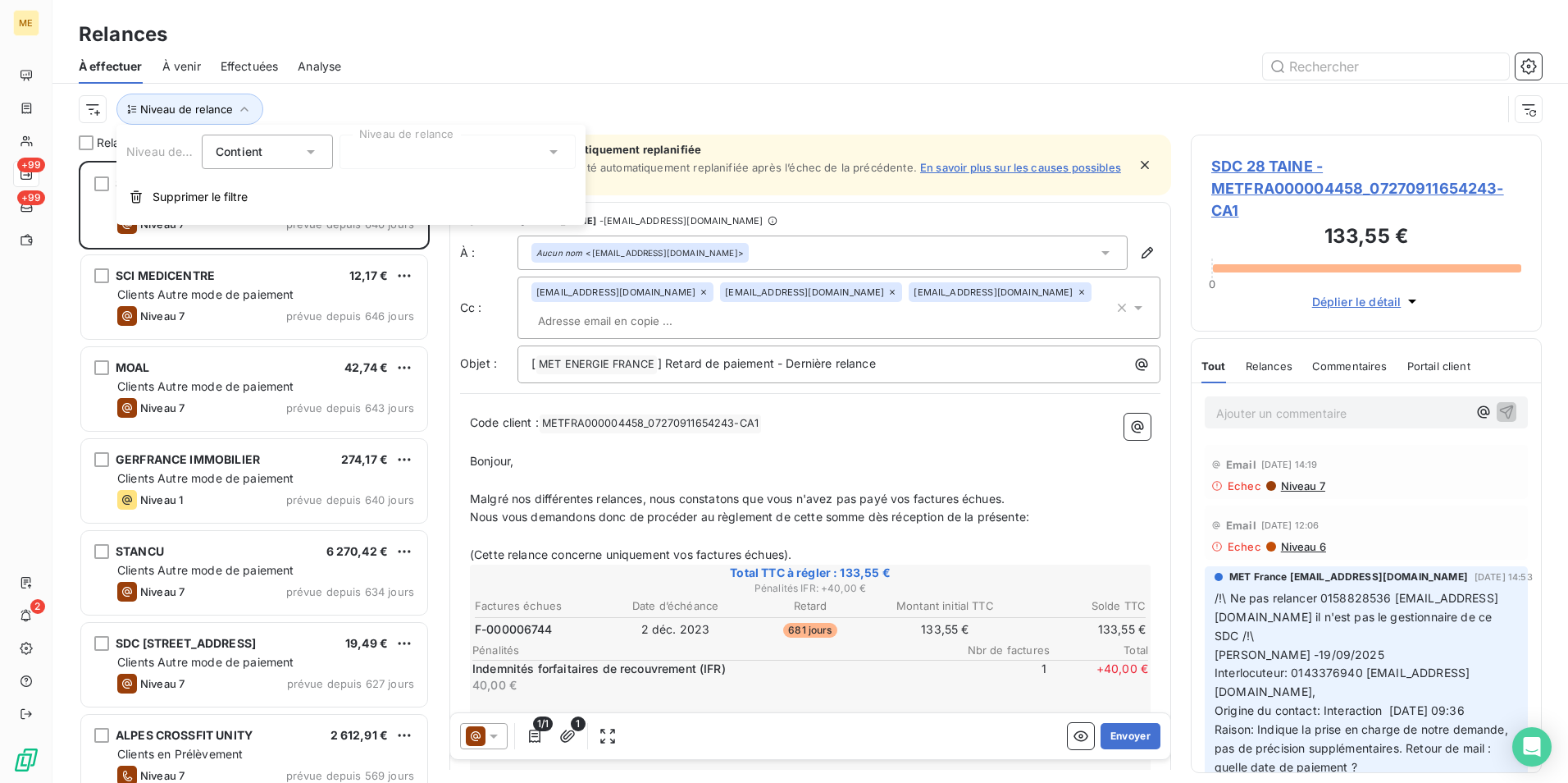
click at [461, 157] on div at bounding box center [457, 152] width 236 height 35
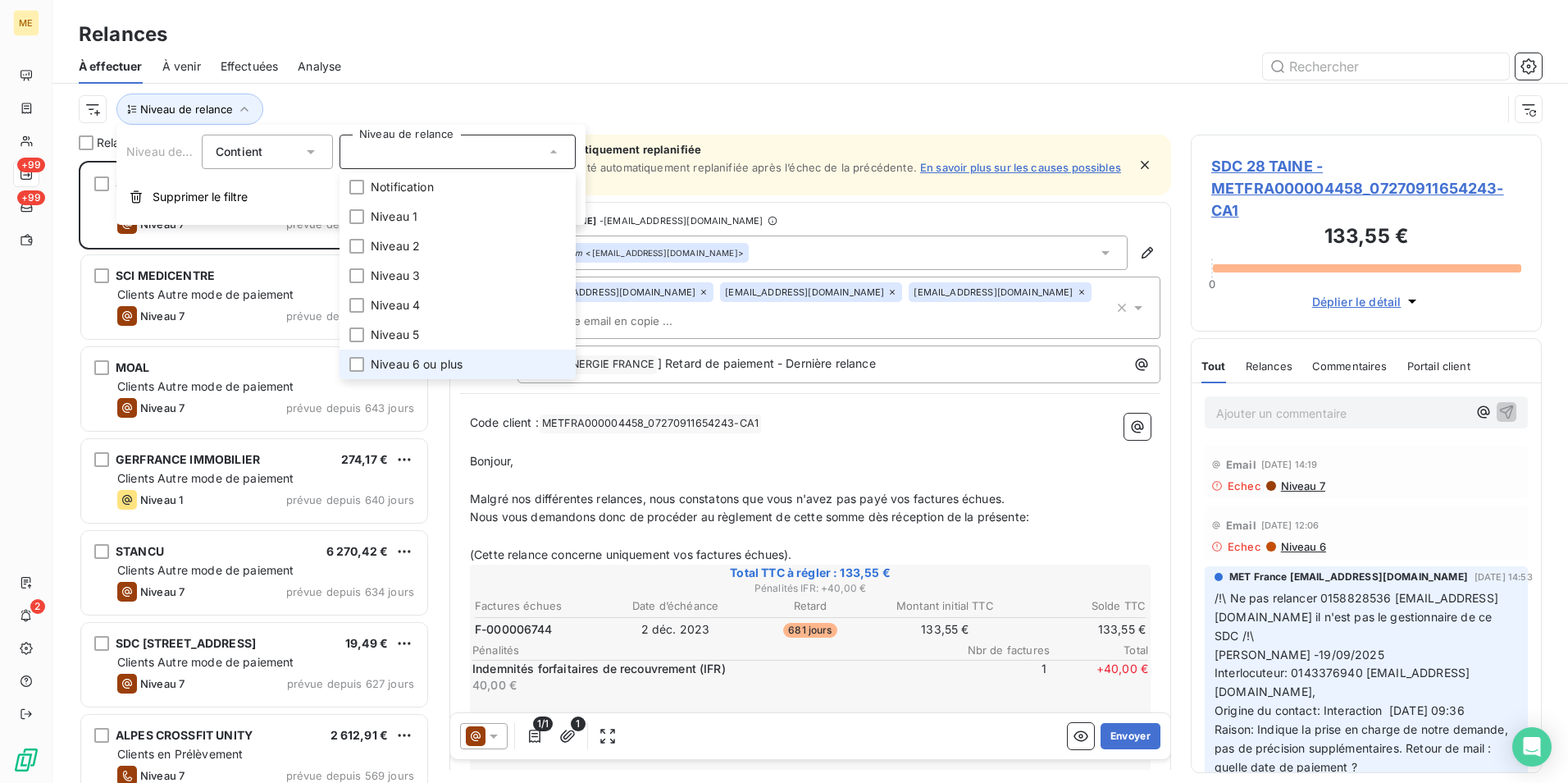
click at [452, 356] on span "Niveau 6 ou plus" at bounding box center [417, 363] width 92 height 16
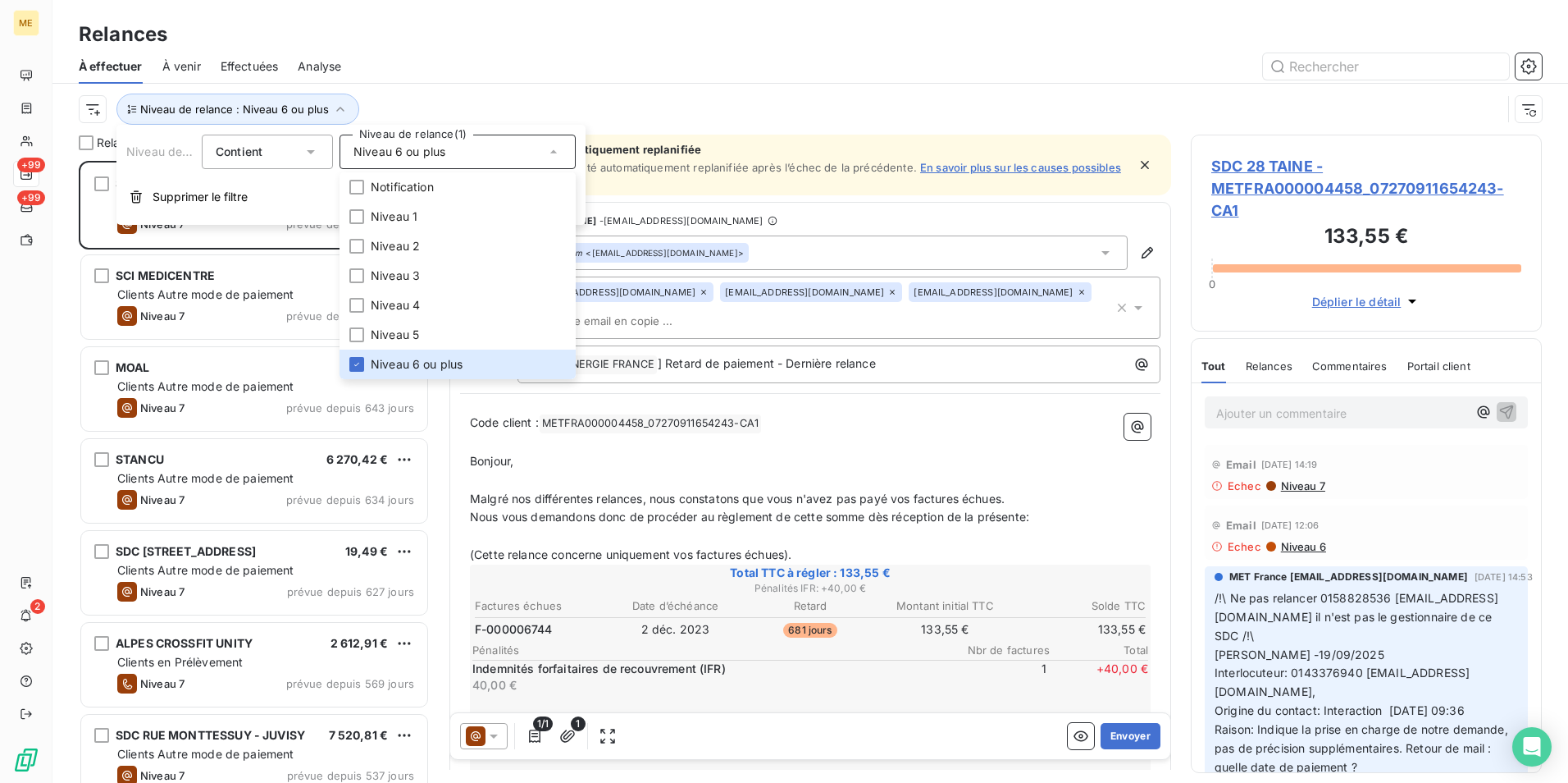
click at [477, 79] on div at bounding box center [952, 67] width 1181 height 26
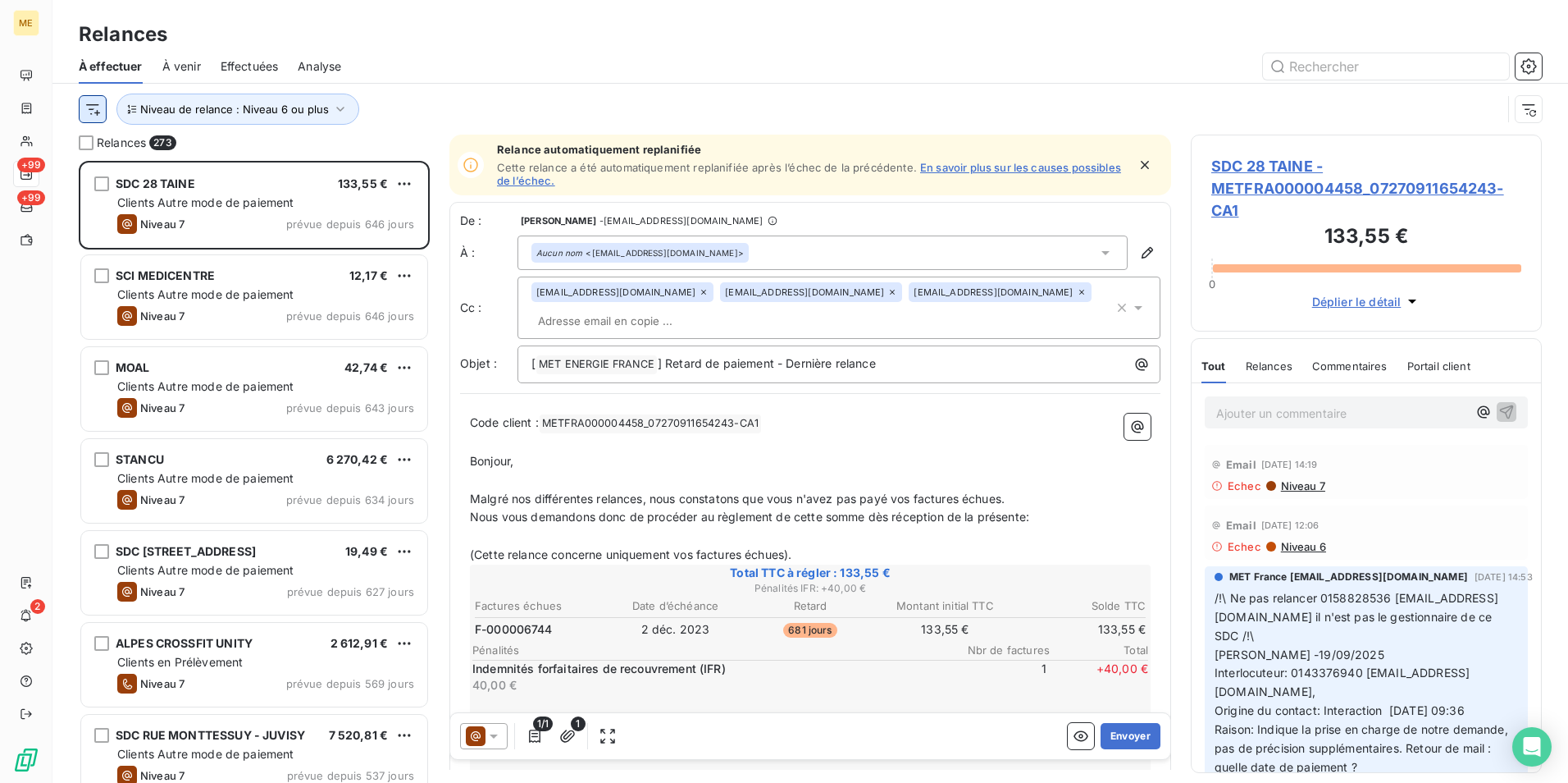
click at [103, 114] on html "ME +99 +99 2 Relances À effectuer À venir Effectuées Analyse Niveau de relance …" at bounding box center [784, 392] width 1568 height 783
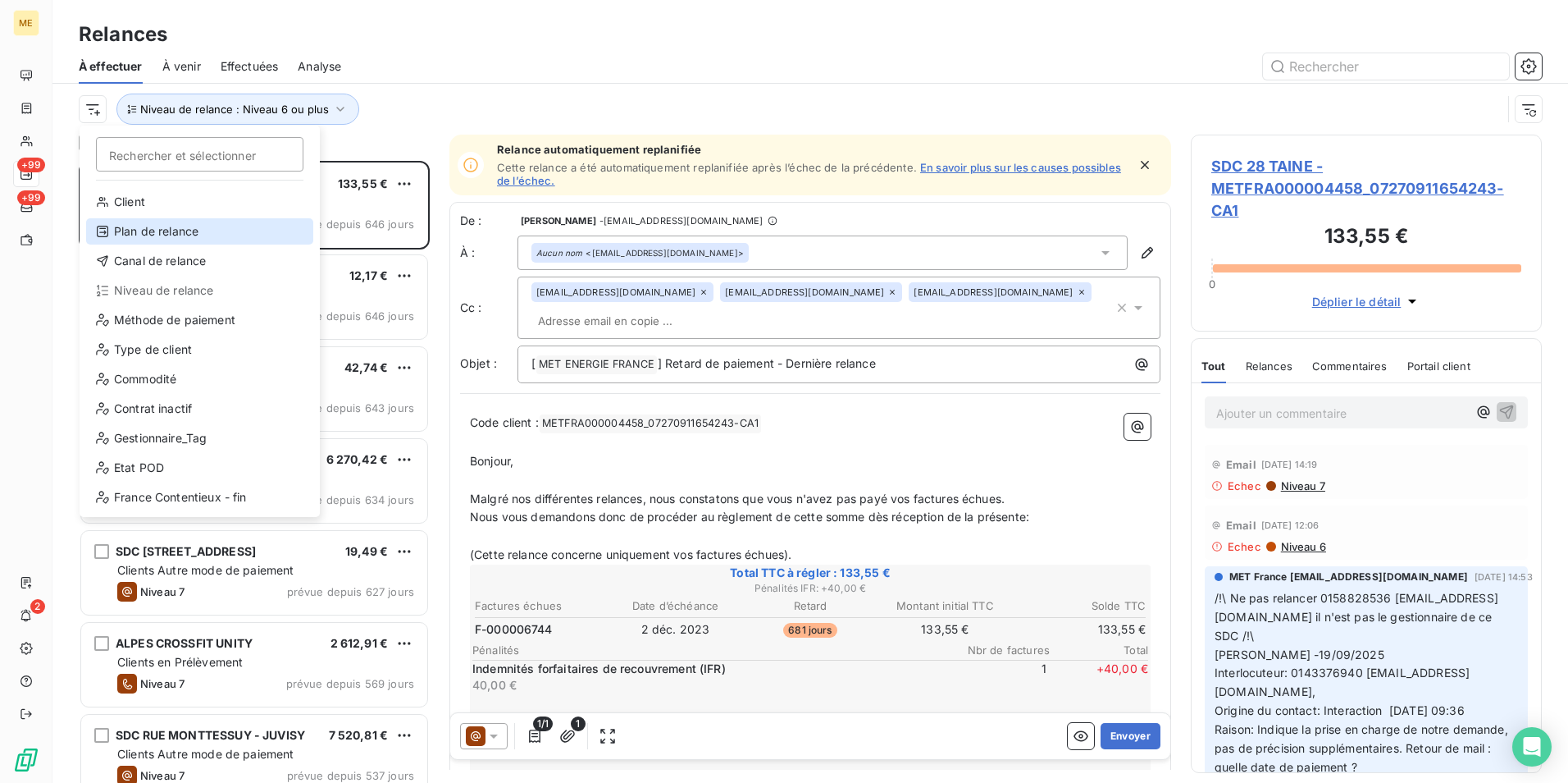
click at [222, 233] on div "Plan de relance" at bounding box center [200, 232] width 228 height 26
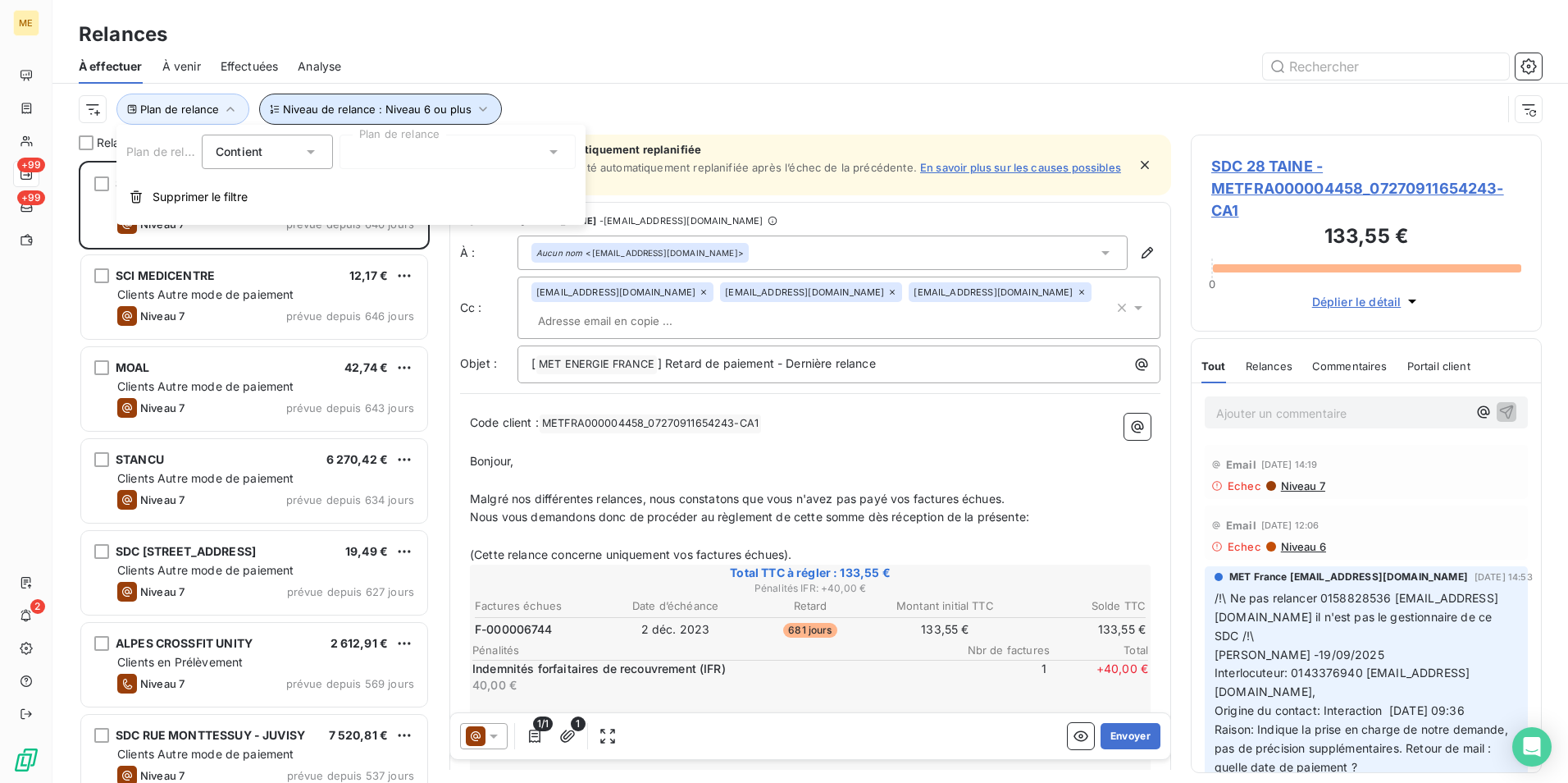
click at [405, 112] on span "Niveau de relance : Niveau 6 ou plus" at bounding box center [377, 109] width 189 height 13
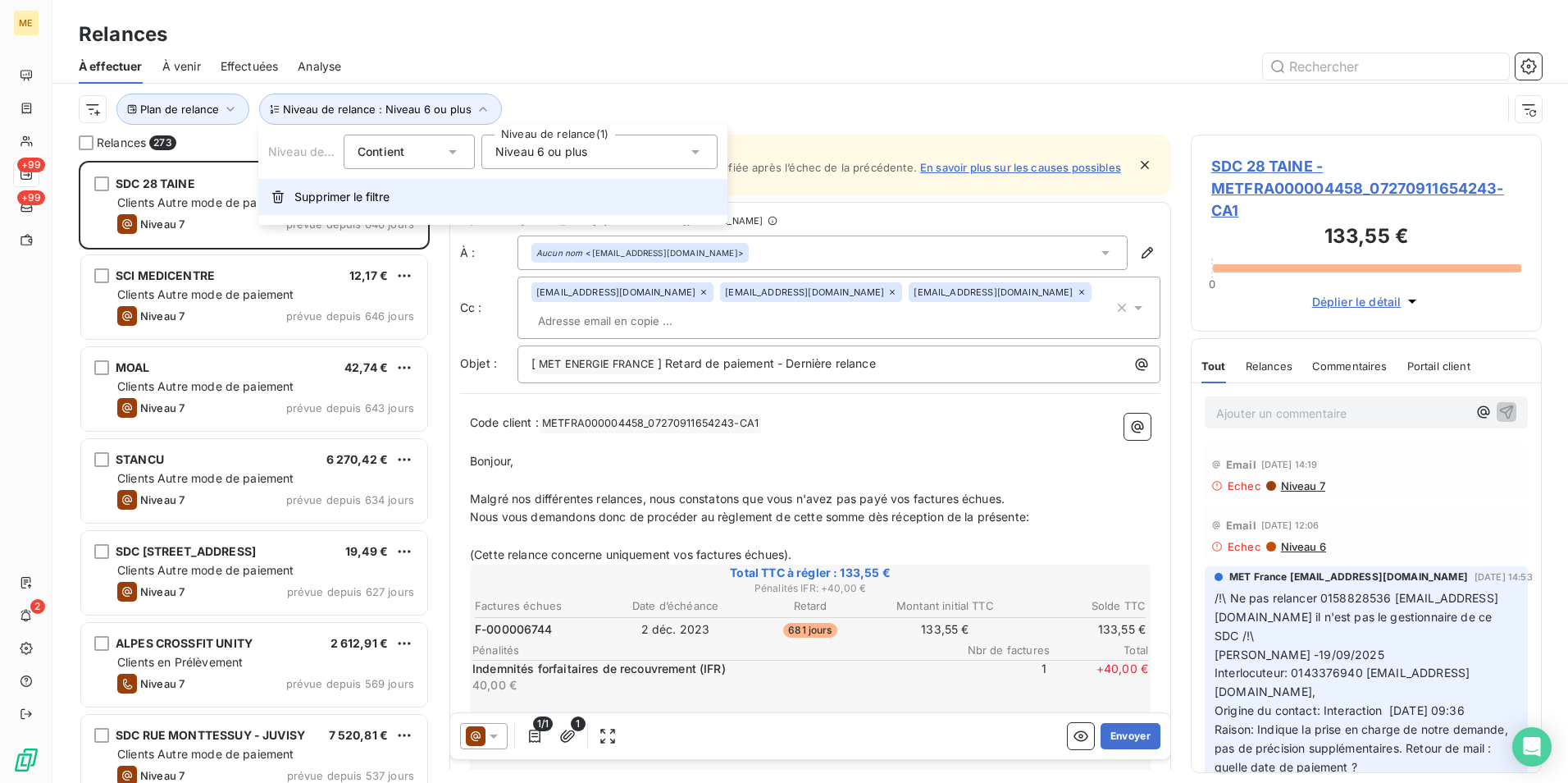
click at [362, 208] on button "Supprimer le filtre" at bounding box center [493, 197] width 469 height 36
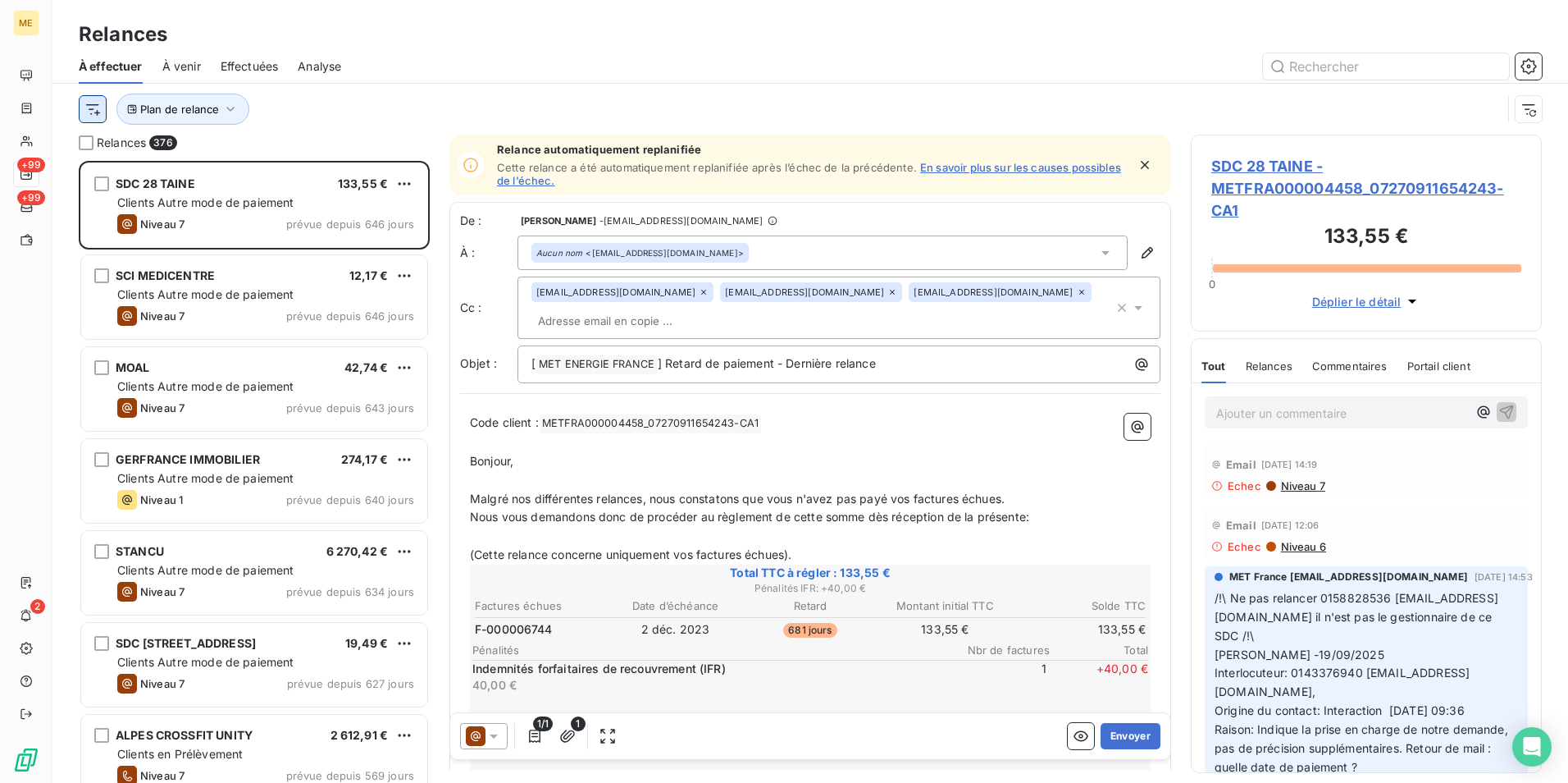
click at [103, 109] on html "ME +99 +99 2 Relances À effectuer À venir Effectuées Analyse Plan de relance Re…" at bounding box center [784, 392] width 1568 height 783
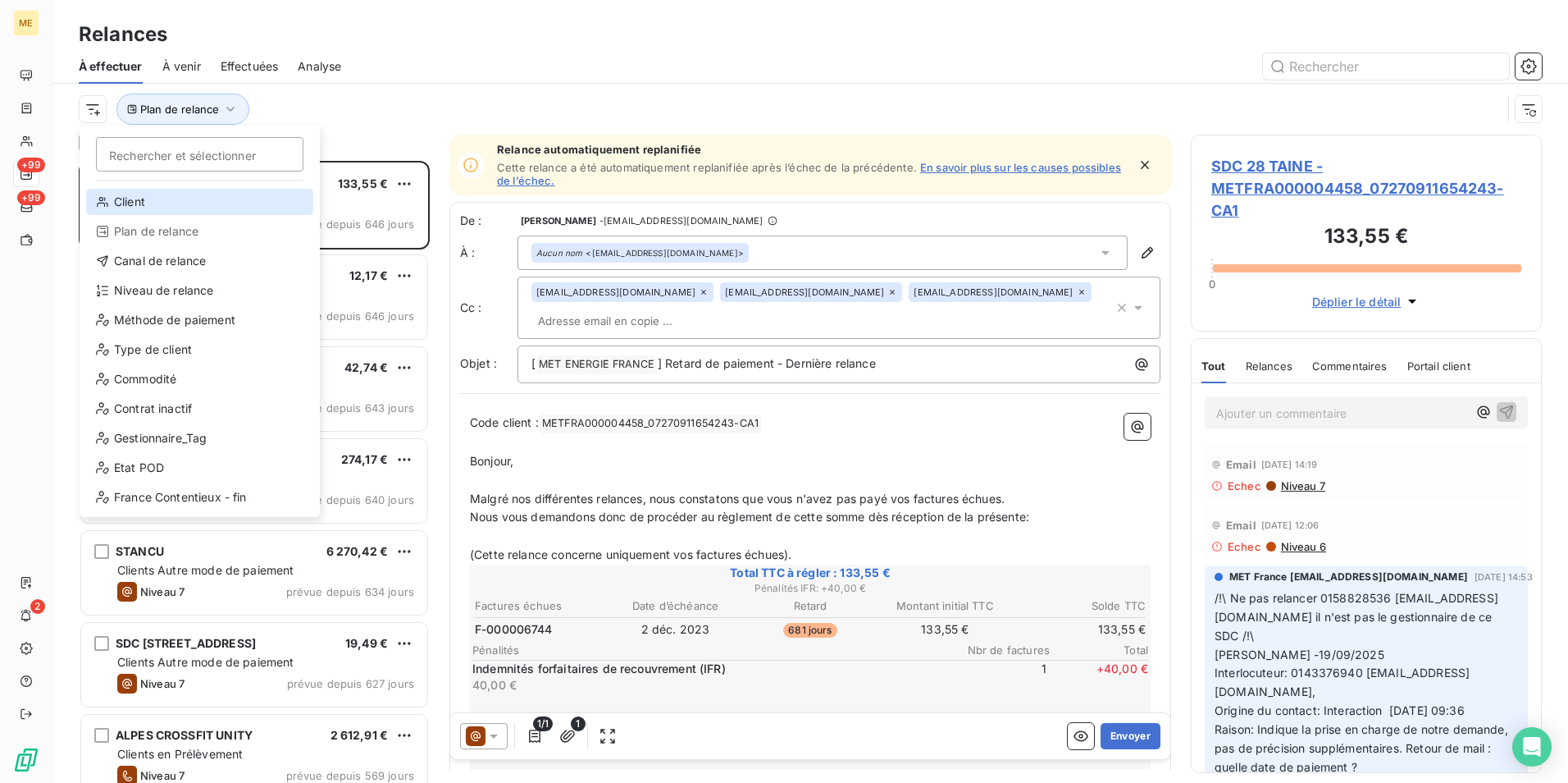
click at [179, 201] on div "Client" at bounding box center [200, 202] width 228 height 26
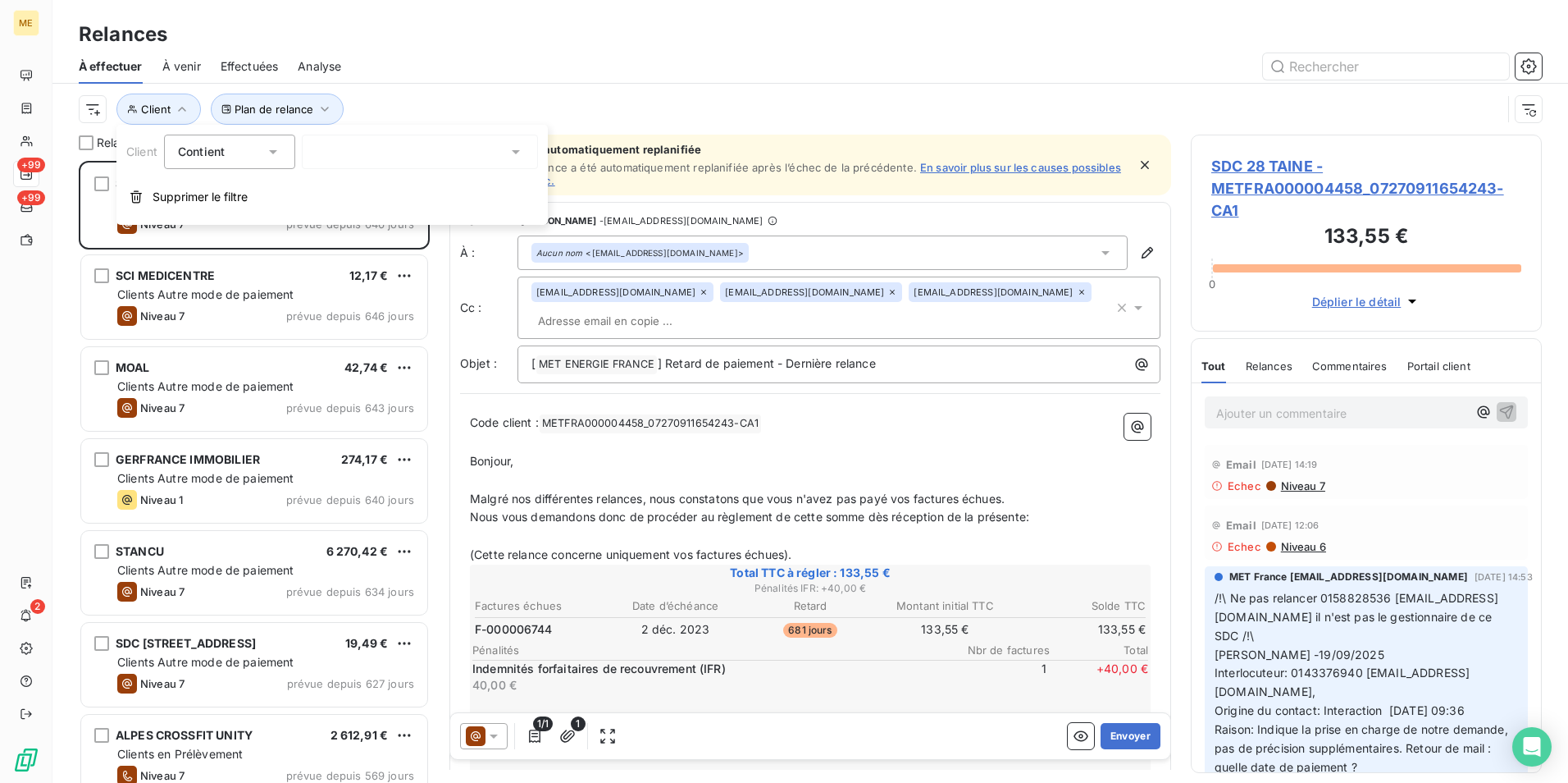
click at [423, 155] on div at bounding box center [420, 152] width 236 height 35
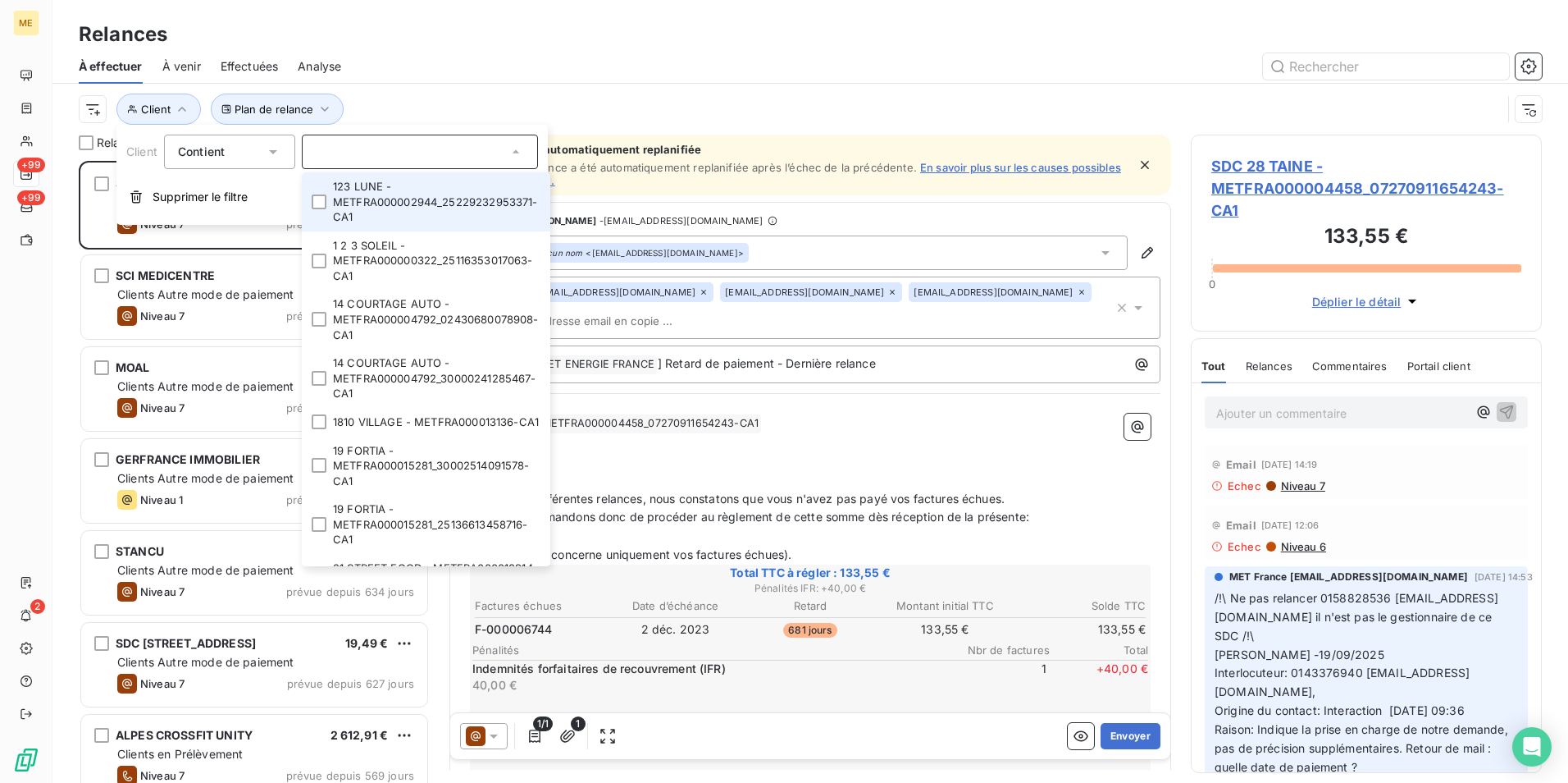
paste input "METFRA000025428-CA1"
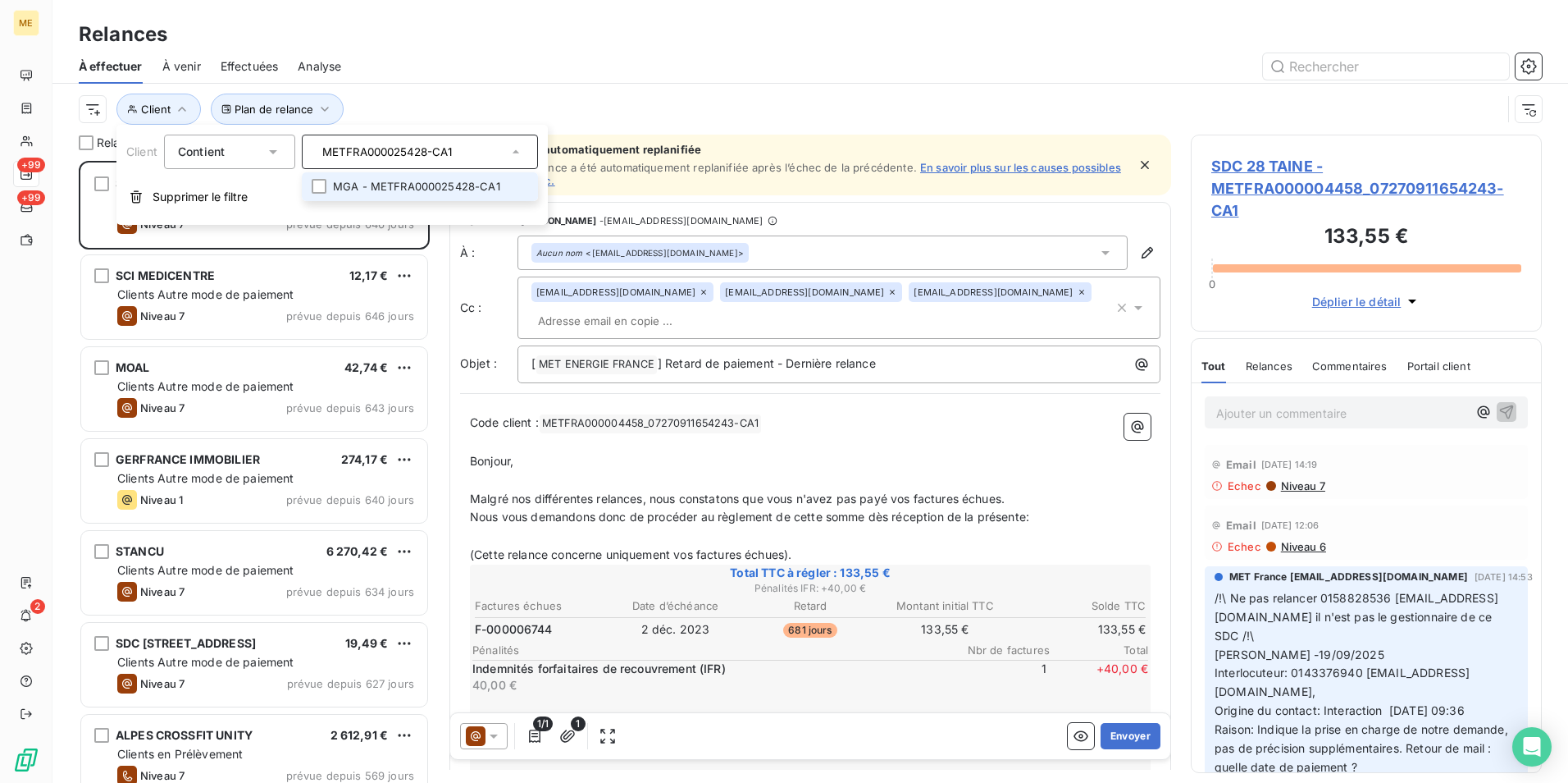
type input "METFRA000025428-CA1"
click at [507, 192] on li "MGA - METFRA000025428-CA1" at bounding box center [420, 186] width 236 height 29
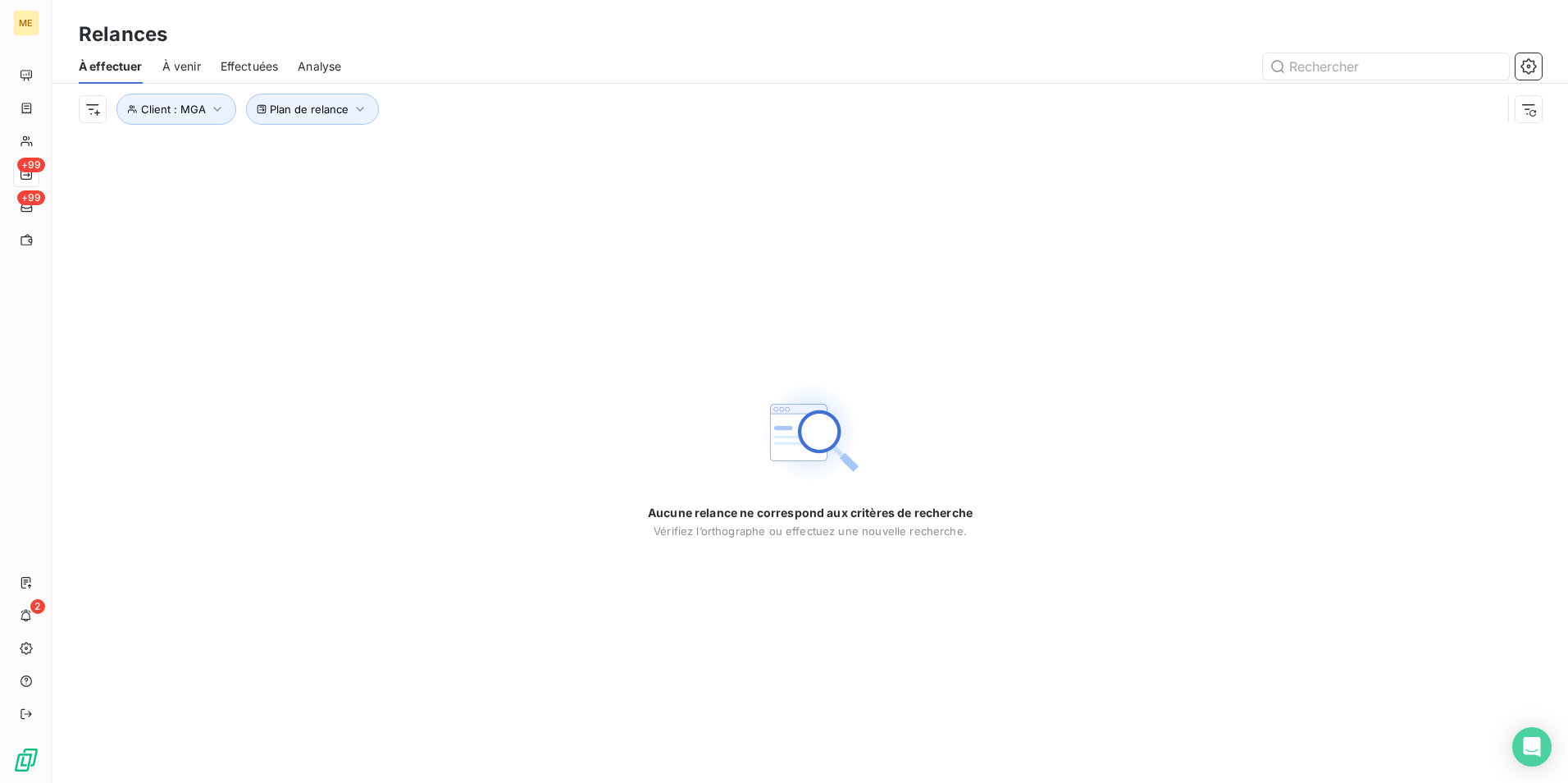
click at [693, 93] on div "Plan de relance Client : MGA" at bounding box center [790, 108] width 1423 height 31
click at [191, 61] on span "À venir" at bounding box center [182, 66] width 39 height 16
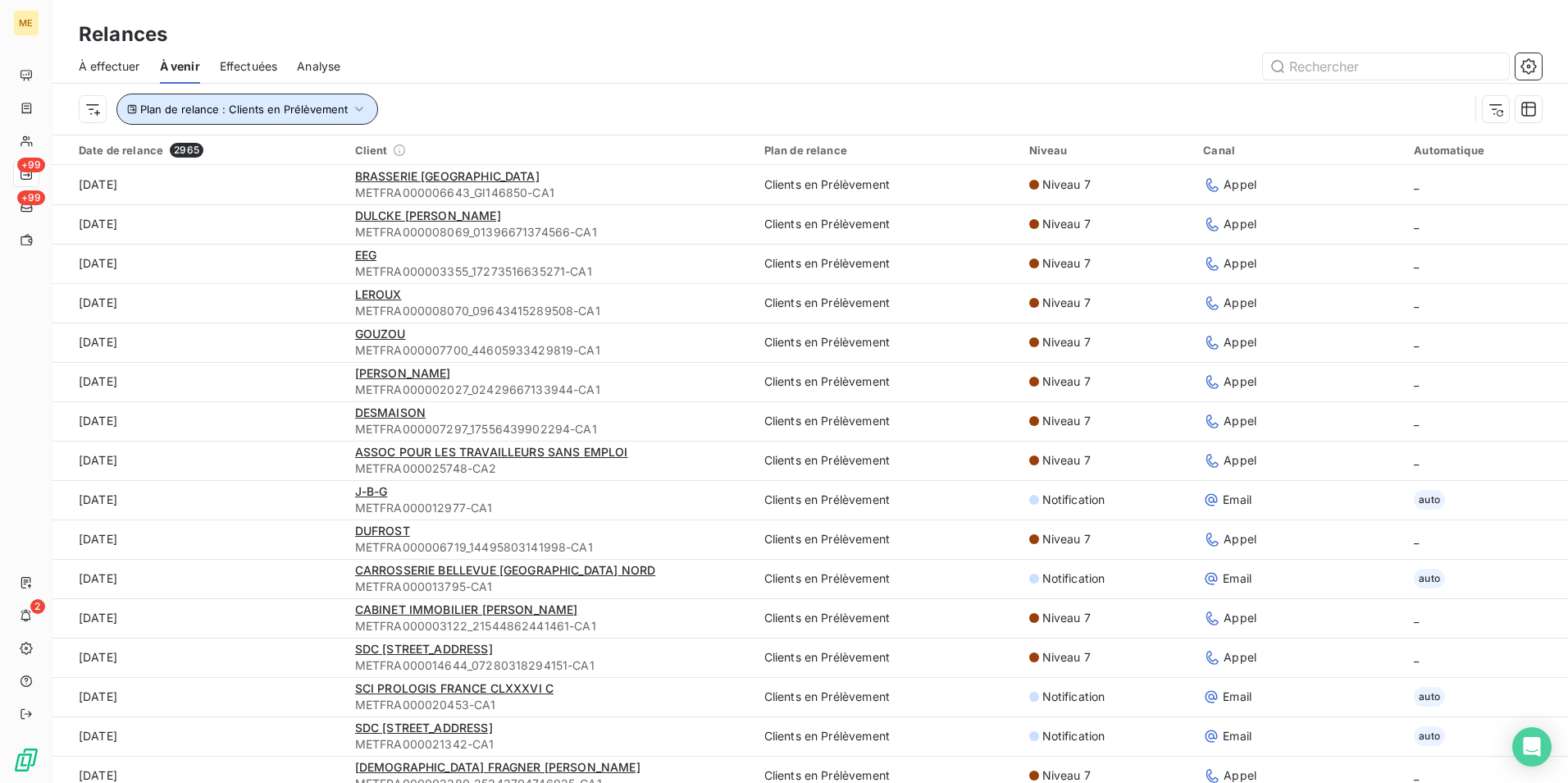
click at [331, 100] on button "Plan de relance : Clients en Prélèvement" at bounding box center [247, 108] width 261 height 31
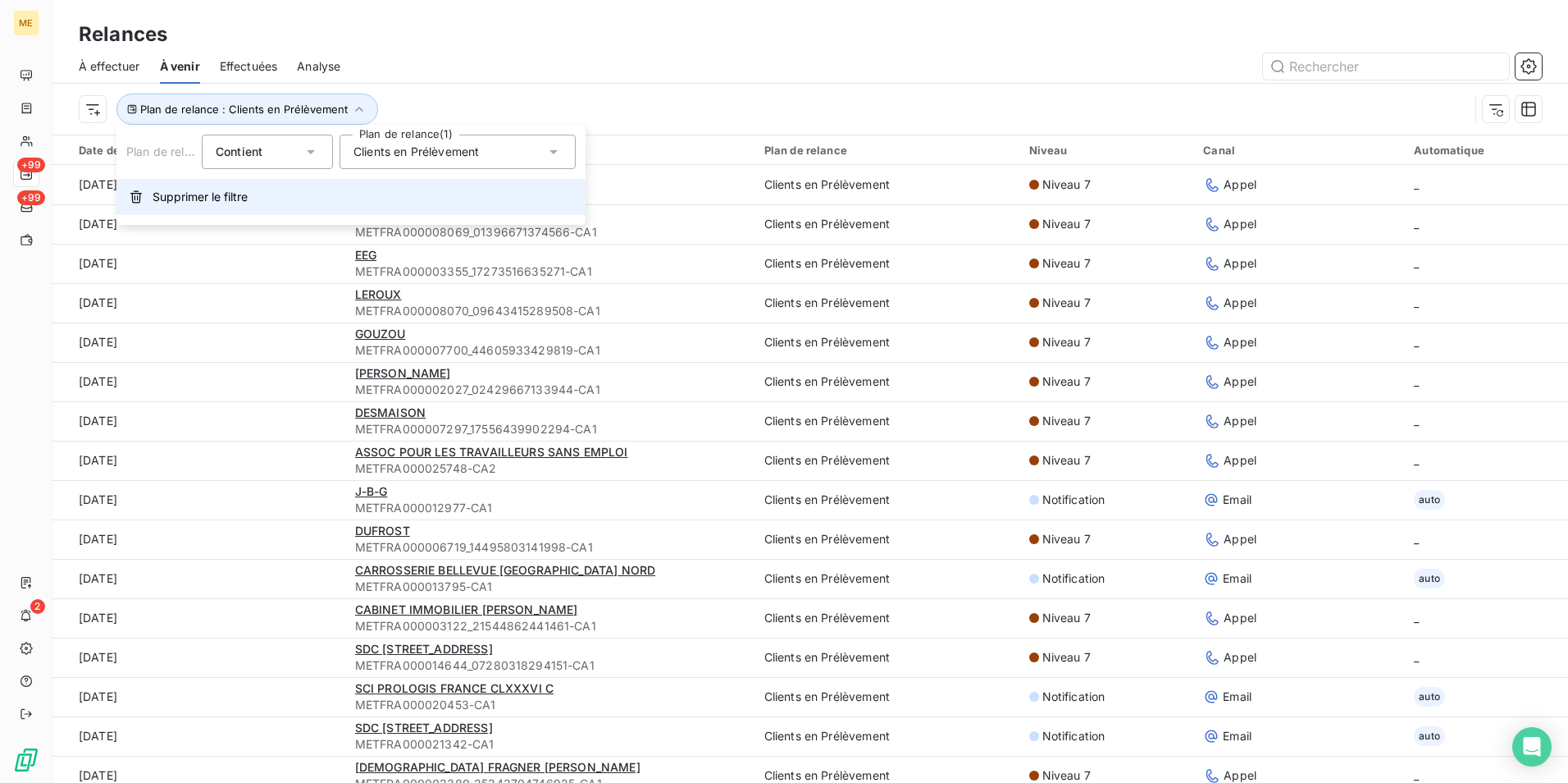
click at [253, 183] on button "Supprimer le filtre" at bounding box center [351, 197] width 469 height 36
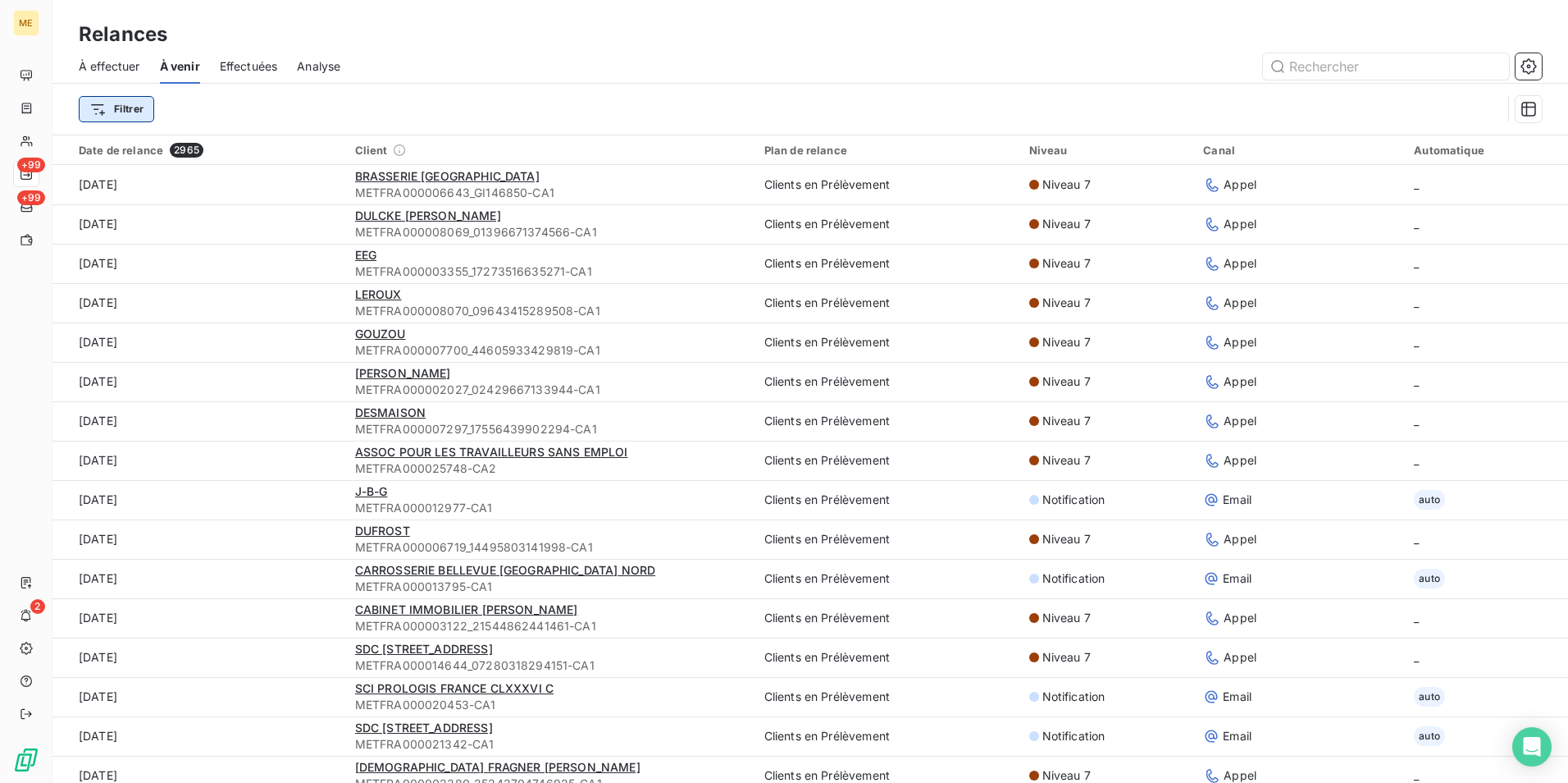
click at [118, 114] on html "ME +99 +99 2 Relances À effectuer À venir Effectuées Analyse Filtrer Date de re…" at bounding box center [784, 392] width 1568 height 783
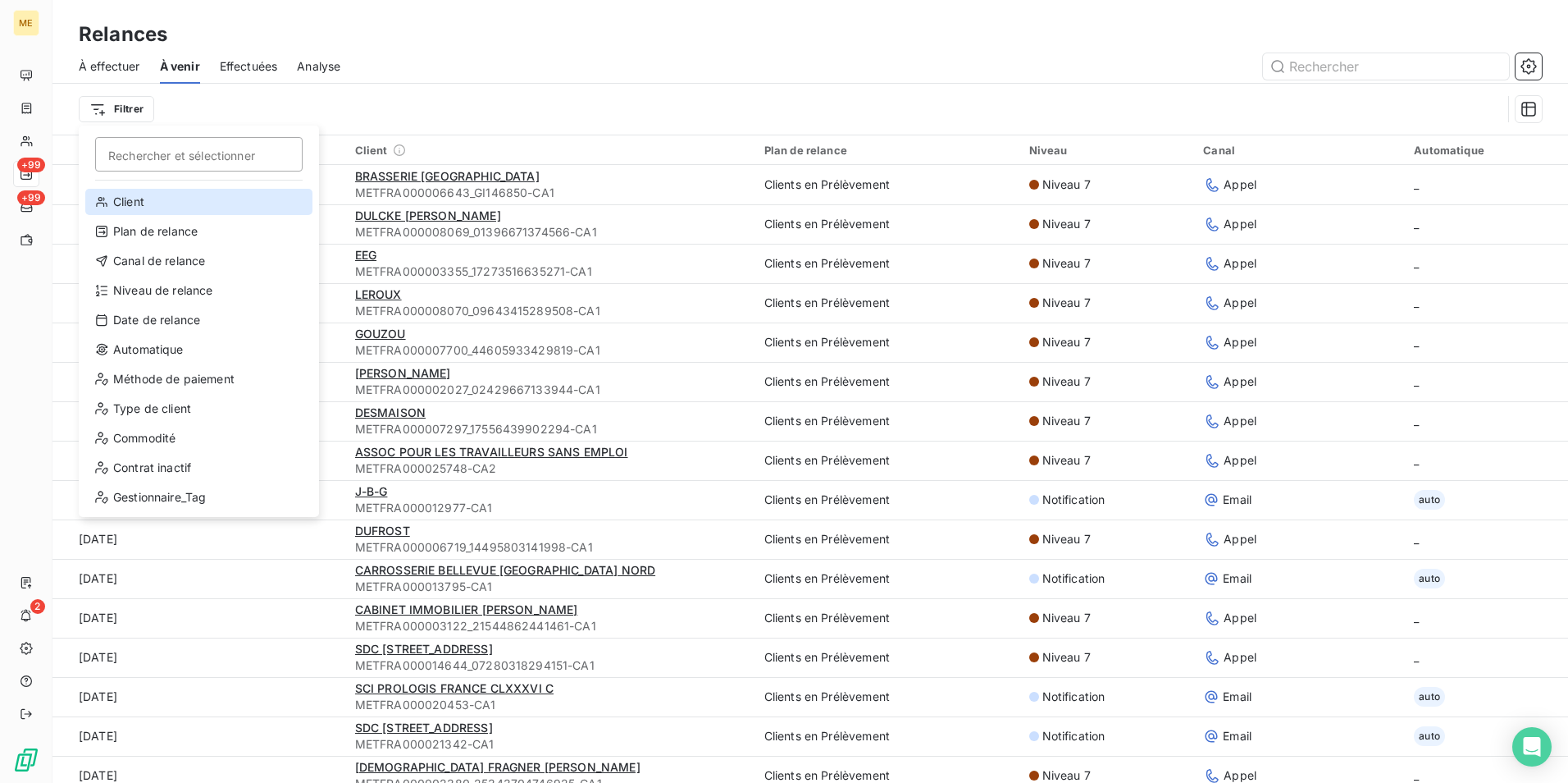
click at [193, 207] on div "Client" at bounding box center [199, 202] width 228 height 26
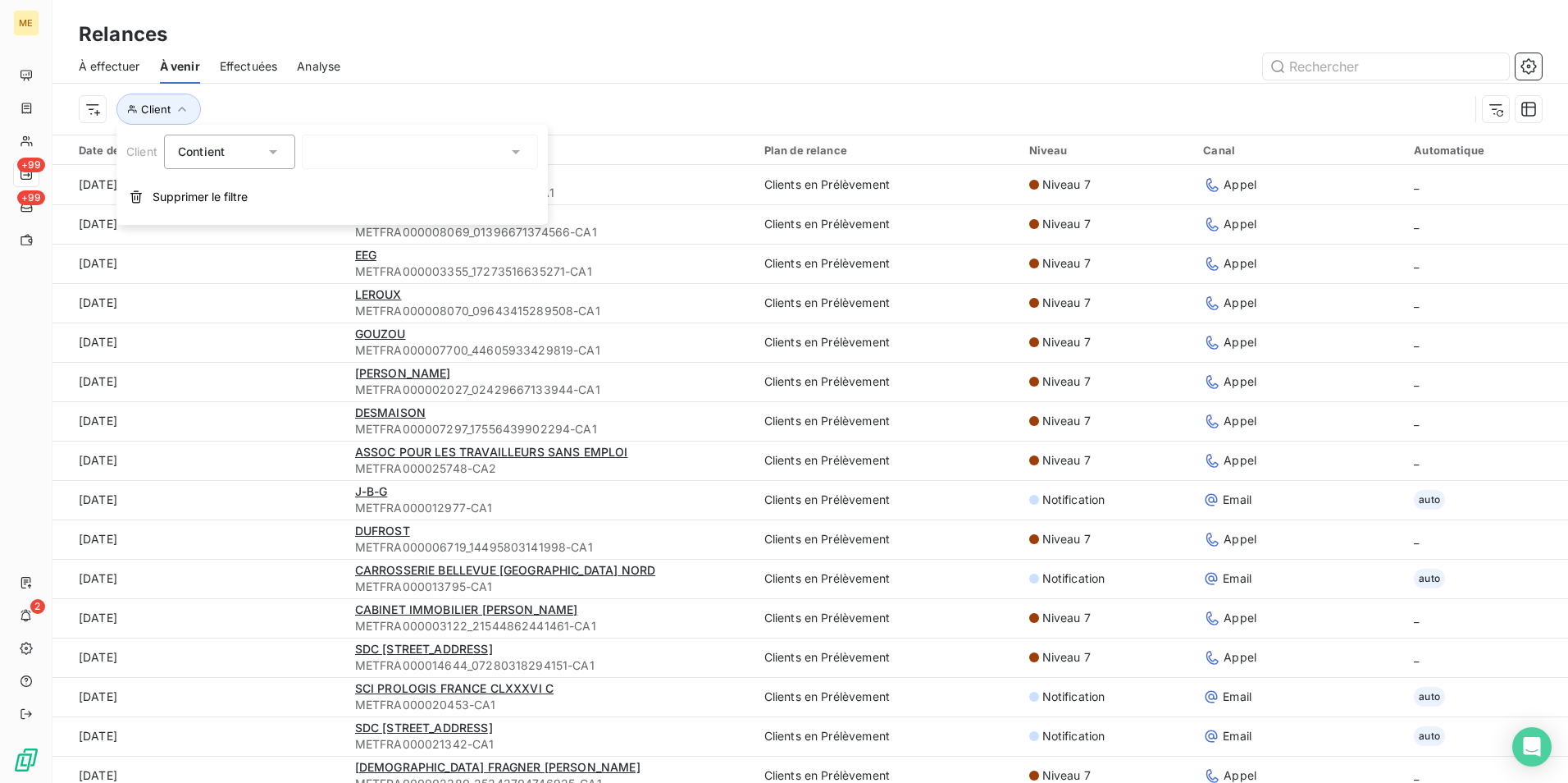
click at [392, 157] on div at bounding box center [420, 152] width 236 height 35
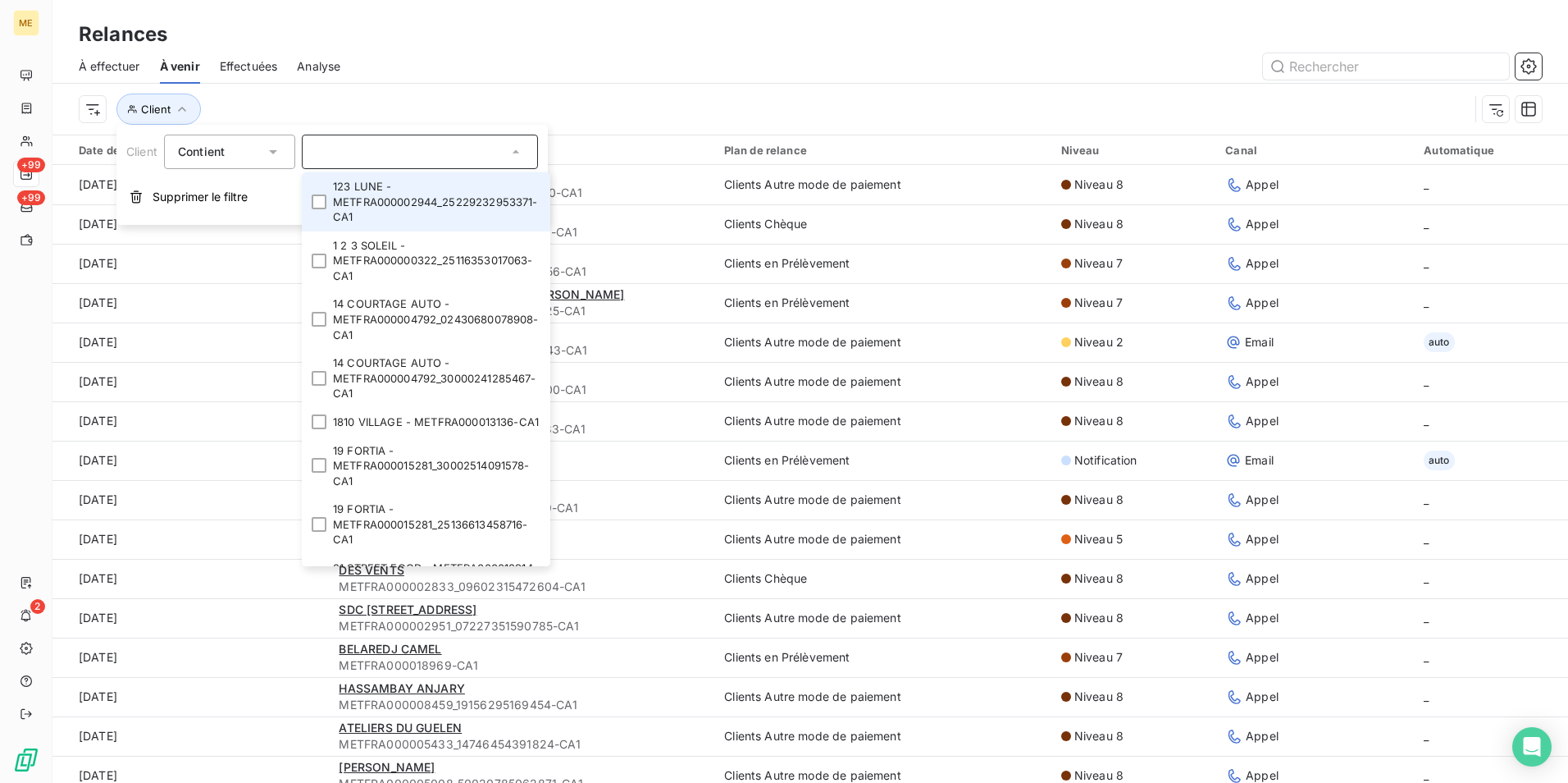
paste input "METFRA000025428-CA1"
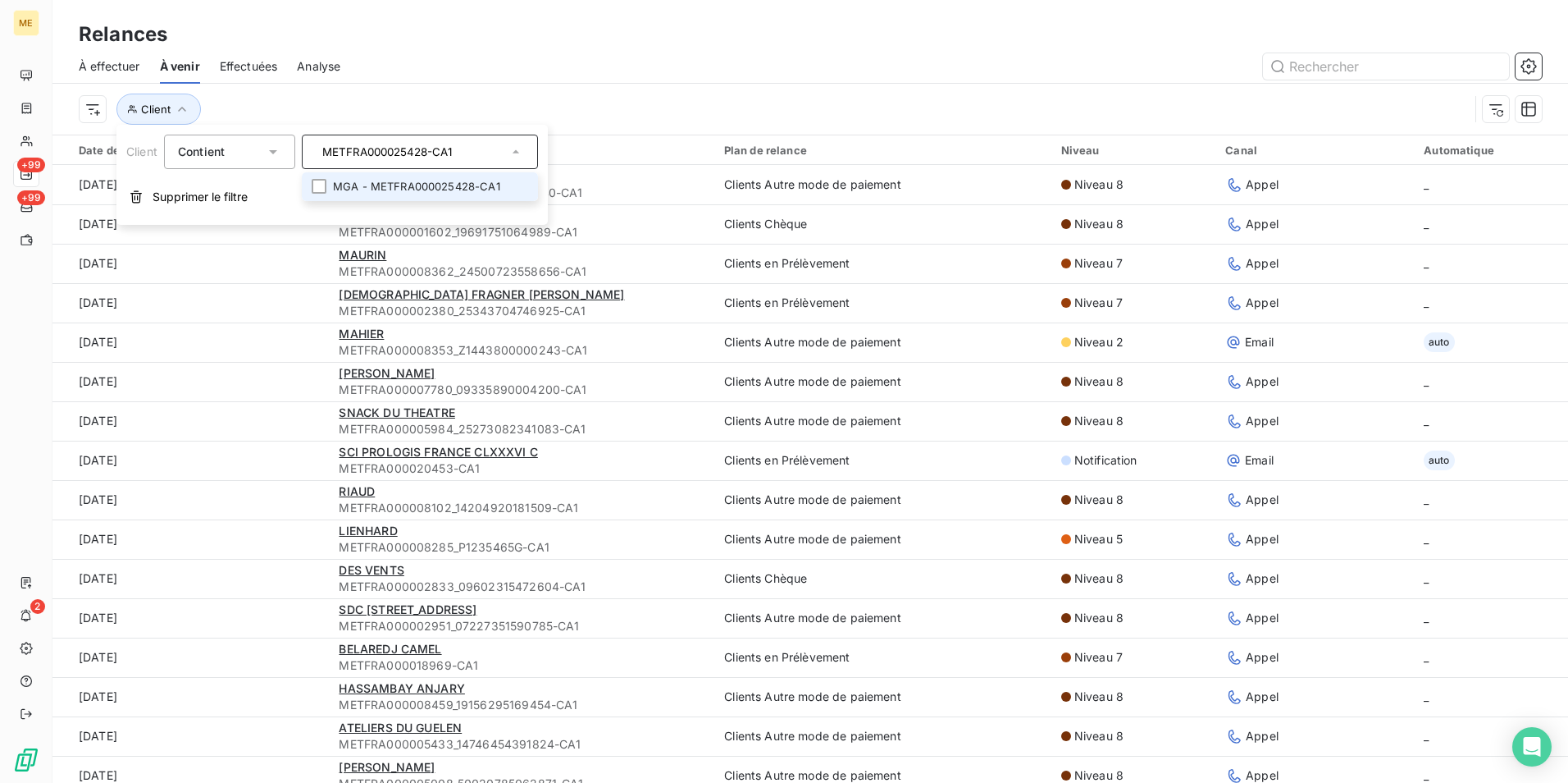
type input "METFRA000025428-CA1"
click at [435, 184] on li "MGA - METFRA000025428-CA1" at bounding box center [420, 186] width 236 height 29
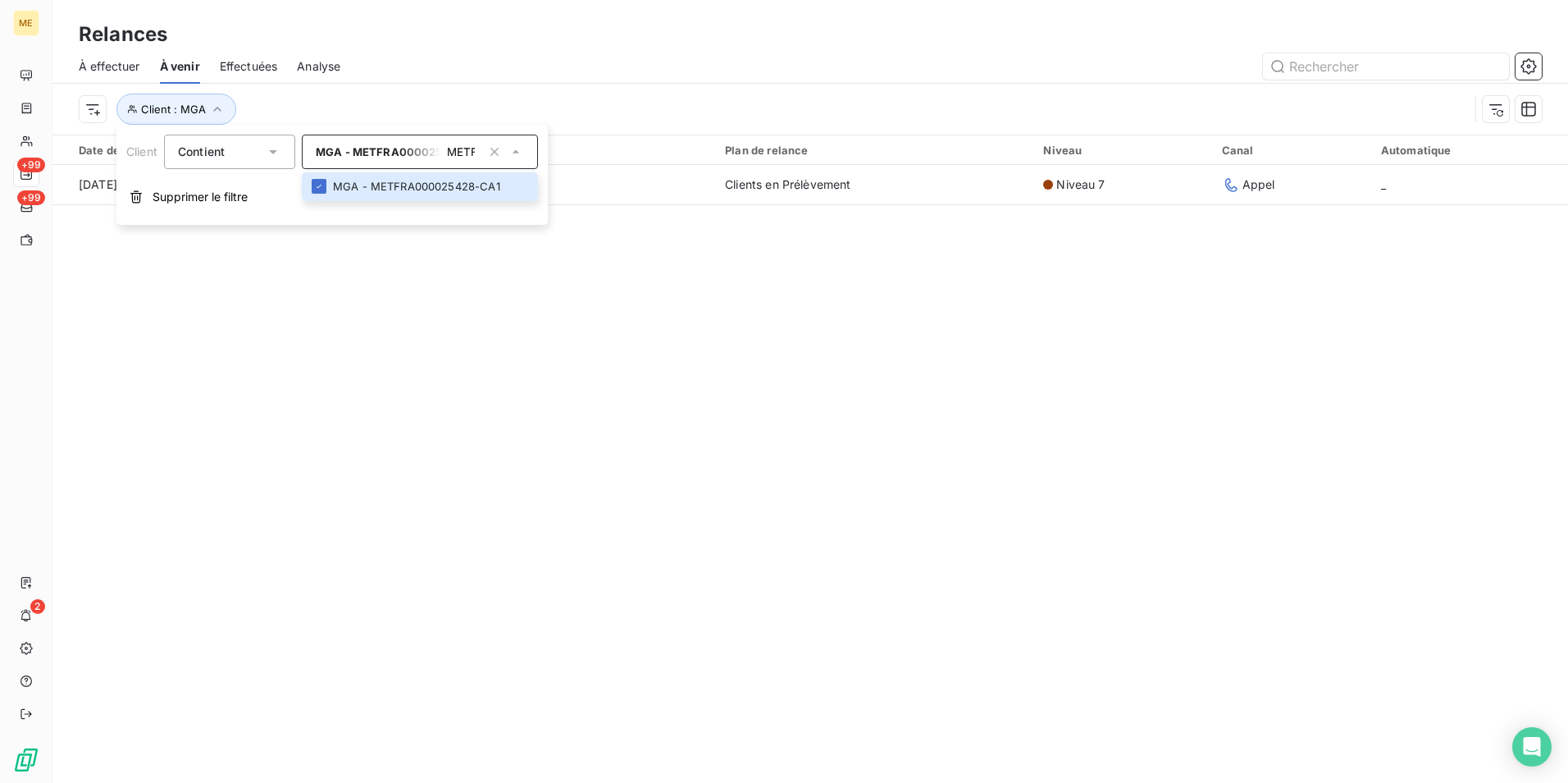
click at [615, 63] on div at bounding box center [951, 67] width 1182 height 26
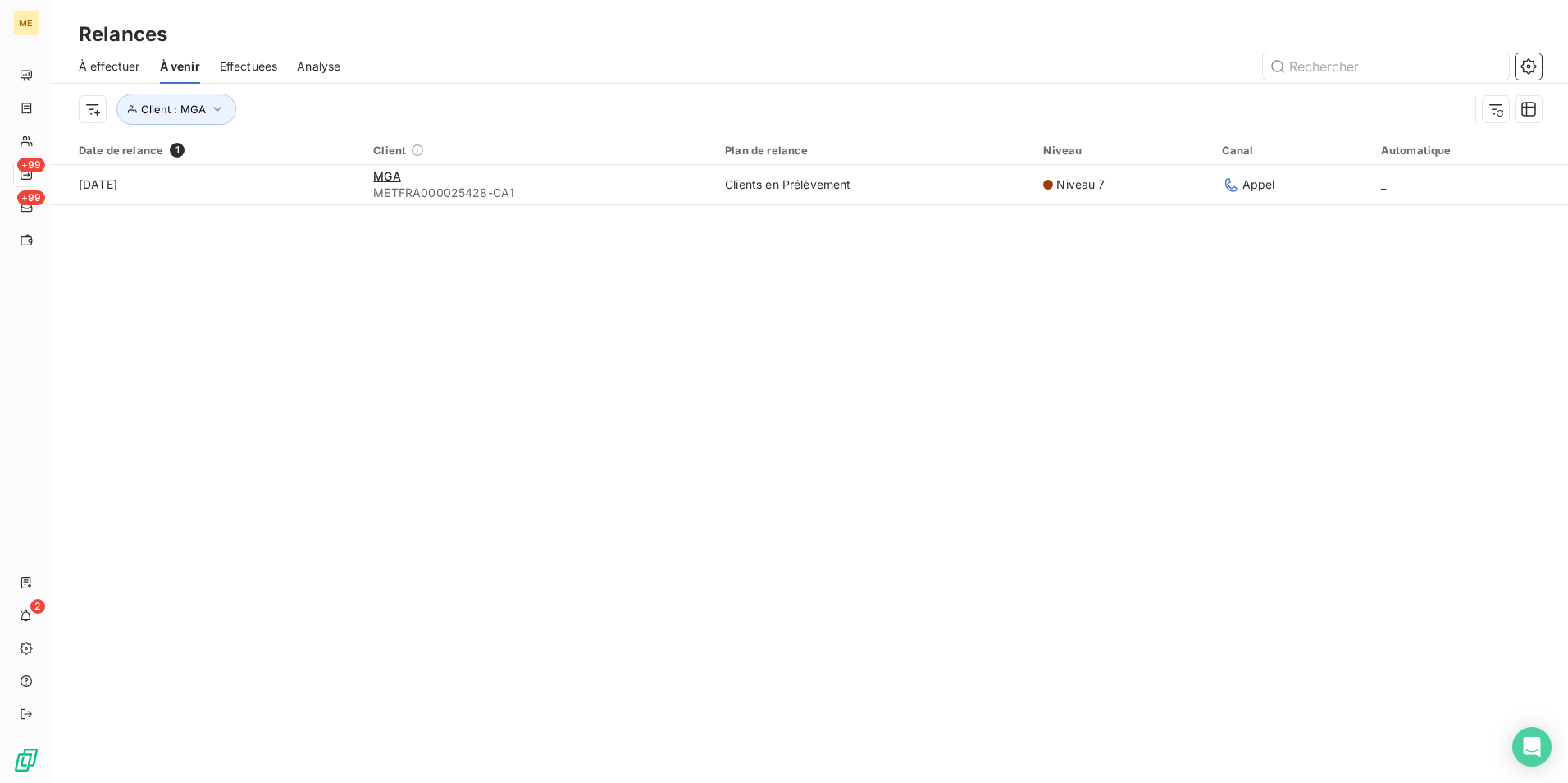
click at [261, 68] on span "Effectuées" at bounding box center [249, 66] width 58 height 16
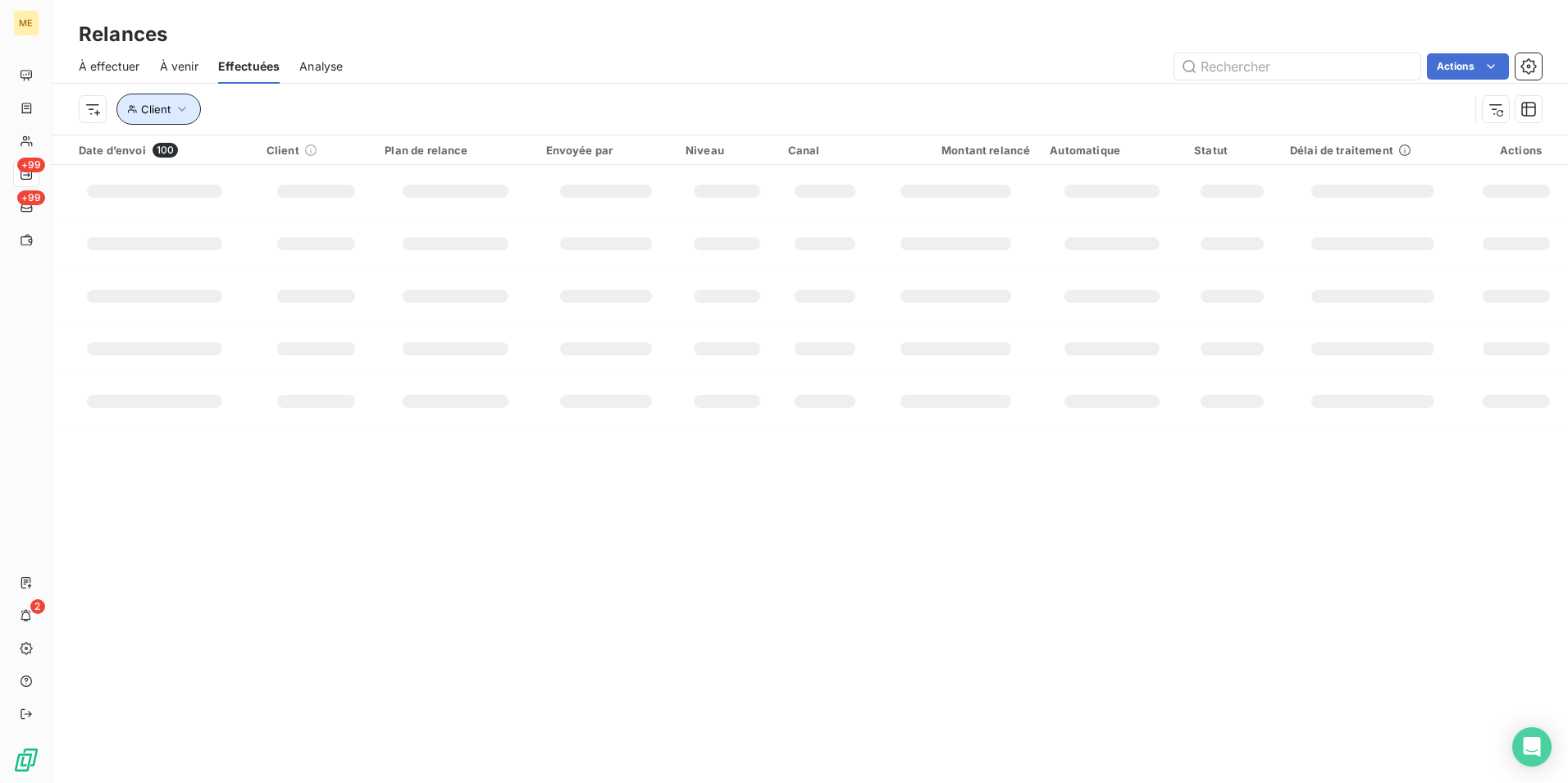
click at [189, 110] on button "Client" at bounding box center [159, 108] width 85 height 31
click at [321, 150] on input "text" at bounding box center [323, 152] width 13 height 15
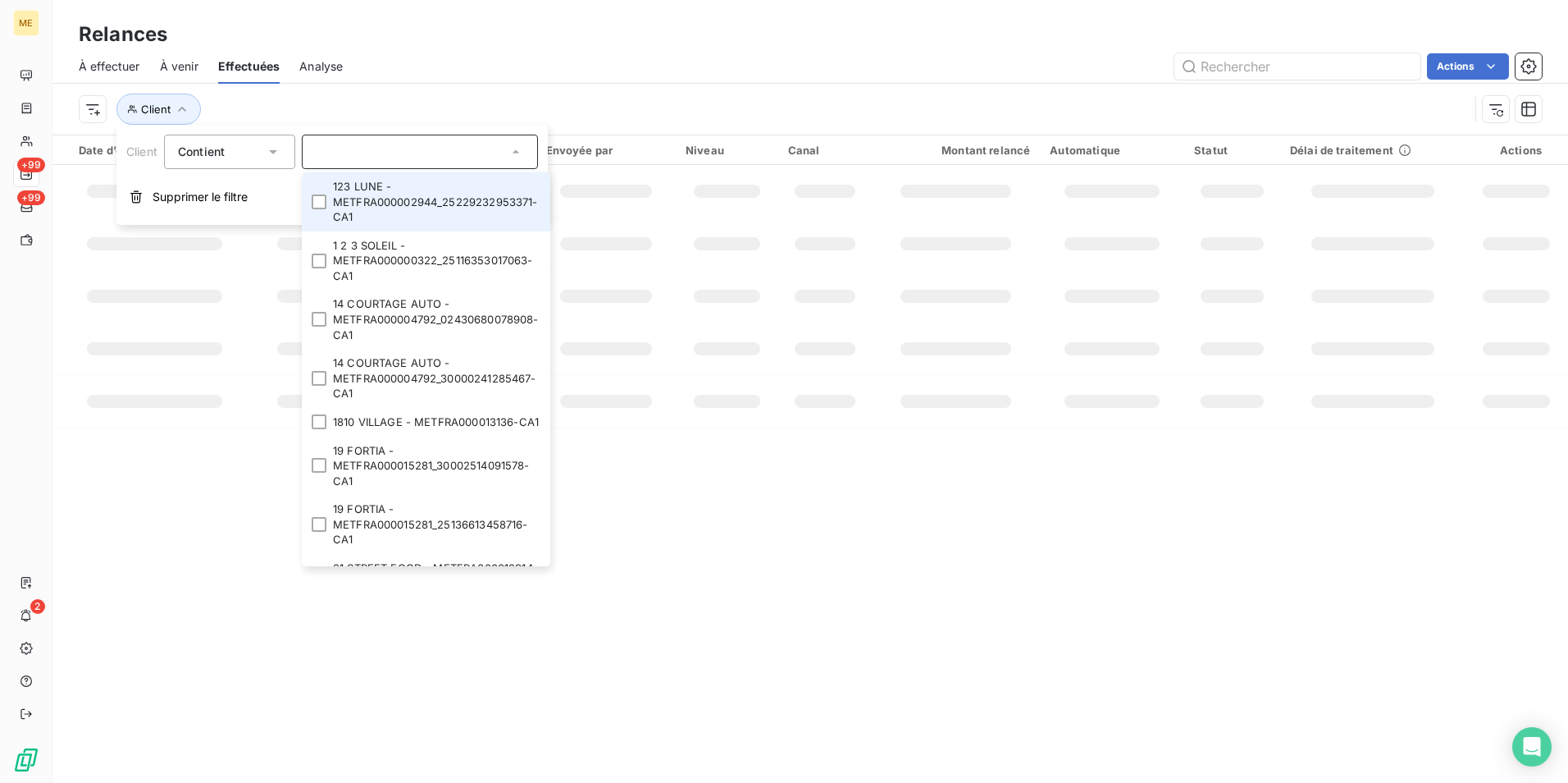
paste input "METFRA000025428-CA1"
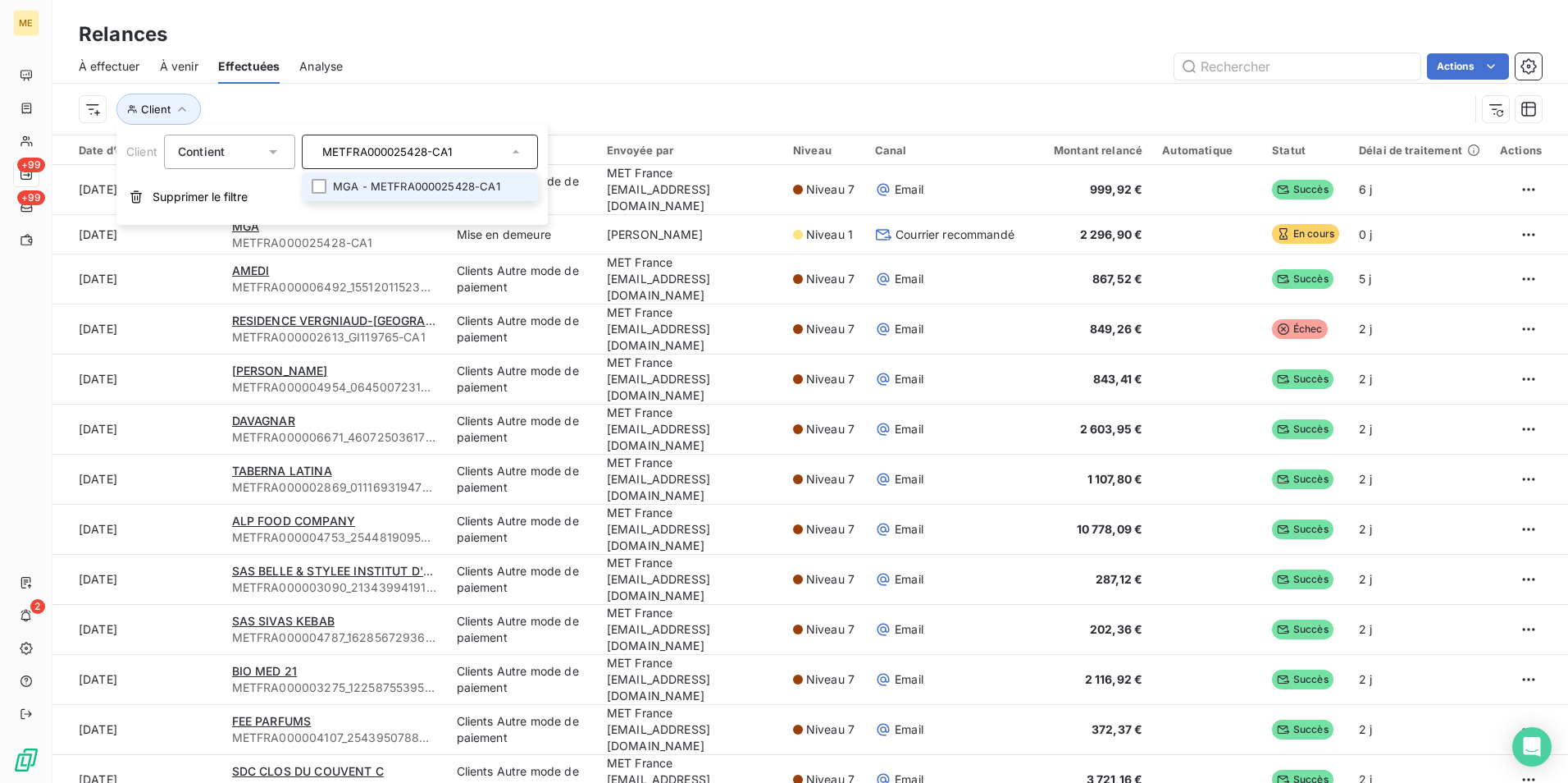
type input "METFRA000025428-CA1"
click at [477, 193] on li "MGA - METFRA000025428-CA1" at bounding box center [420, 186] width 236 height 29
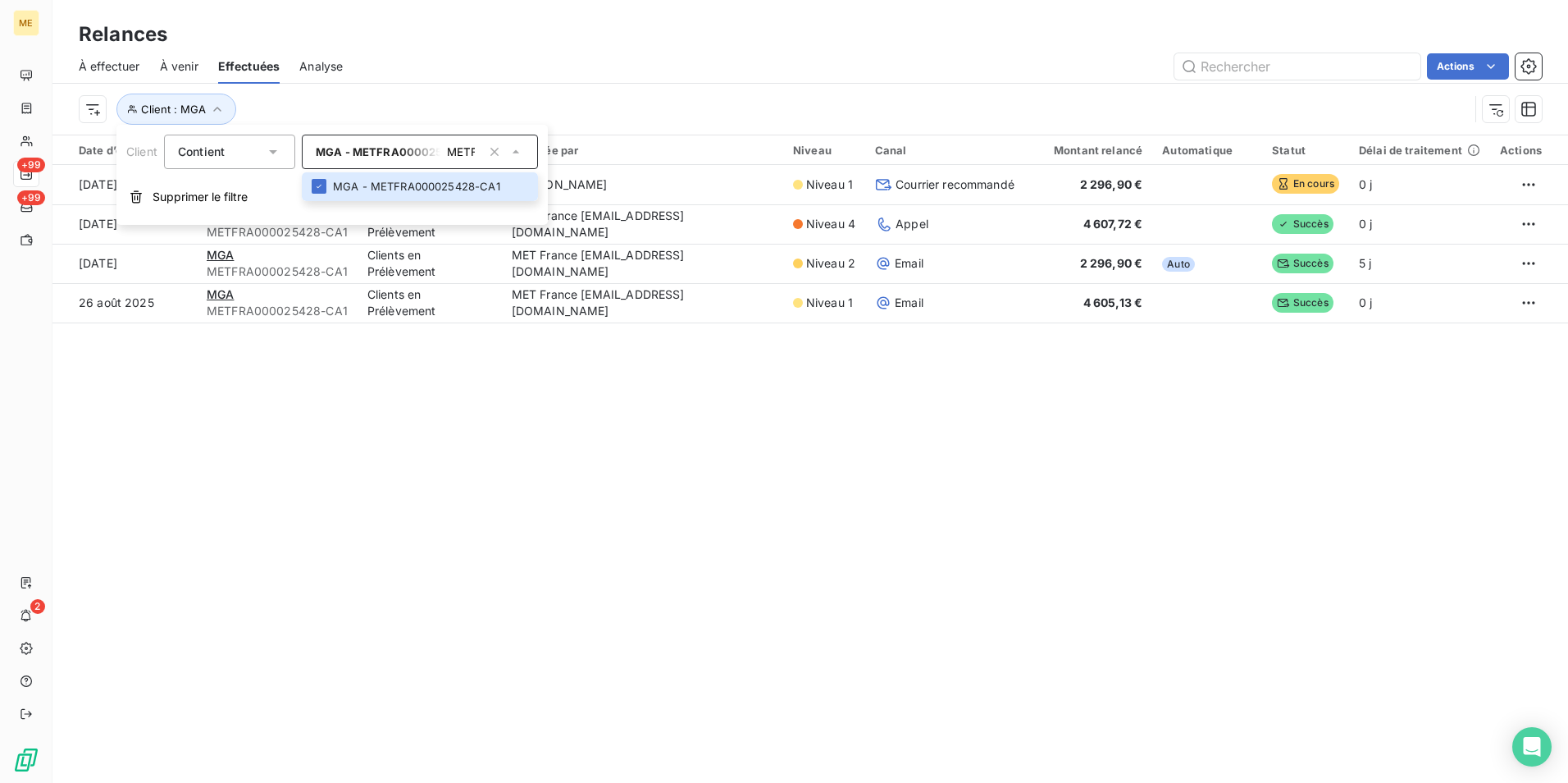
click at [654, 117] on div "Client : MGA" at bounding box center [774, 108] width 1390 height 31
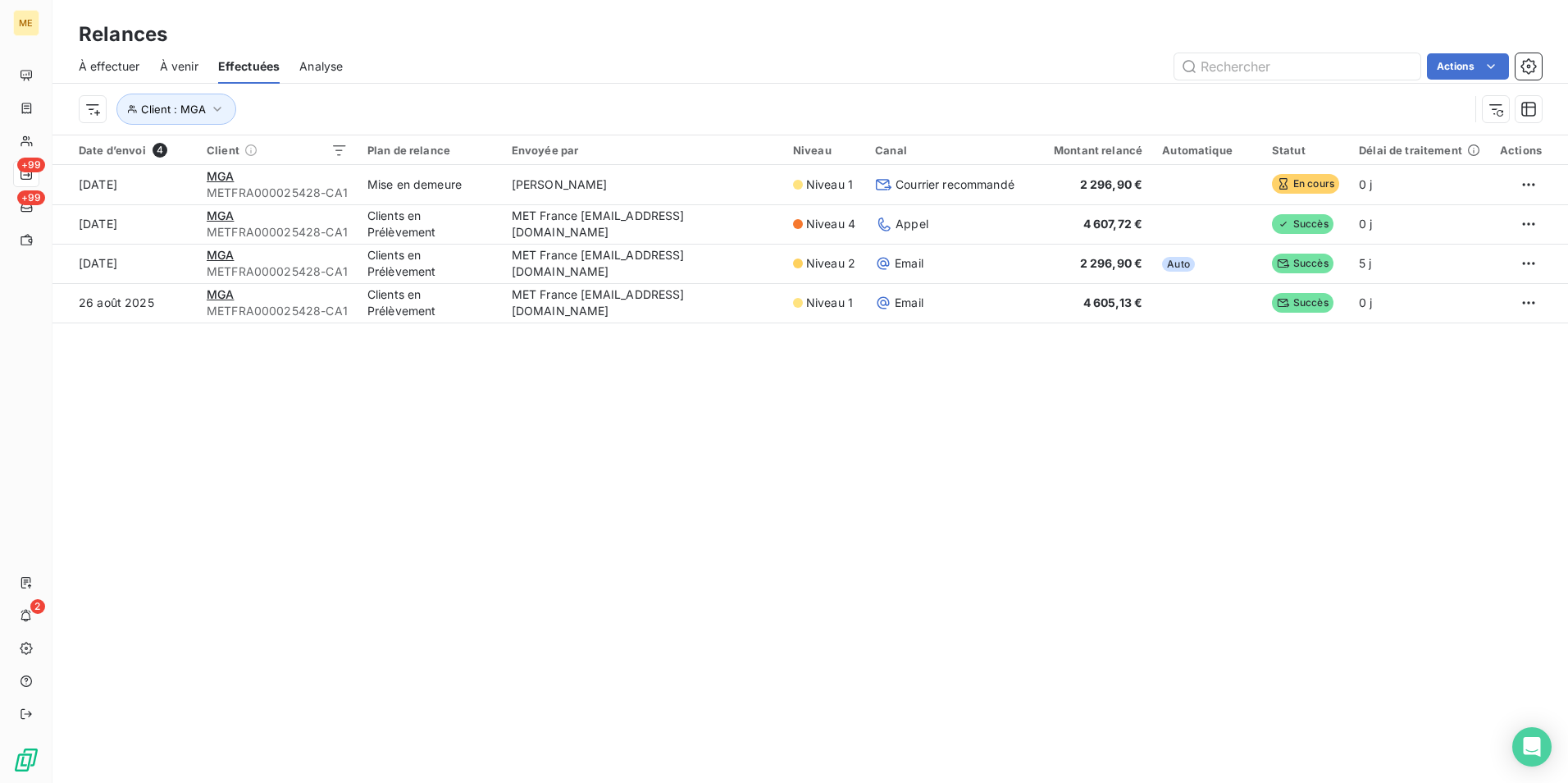
click at [936, 502] on div "Relances À effectuer À venir Effectuées Analyse Actions Client : MGA Date d’env…" at bounding box center [810, 392] width 1515 height 783
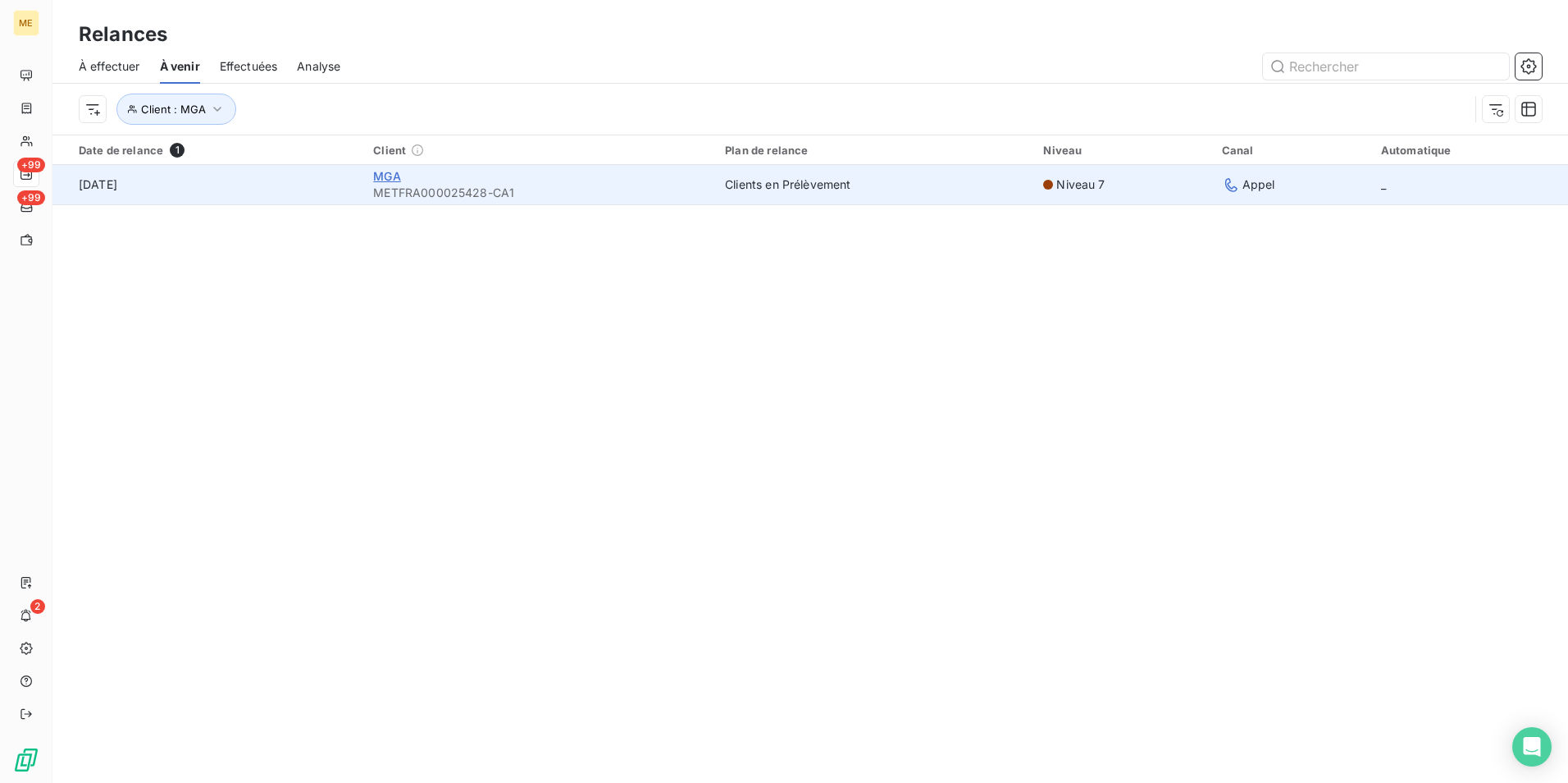
click at [387, 173] on span "MGA" at bounding box center [387, 176] width 27 height 14
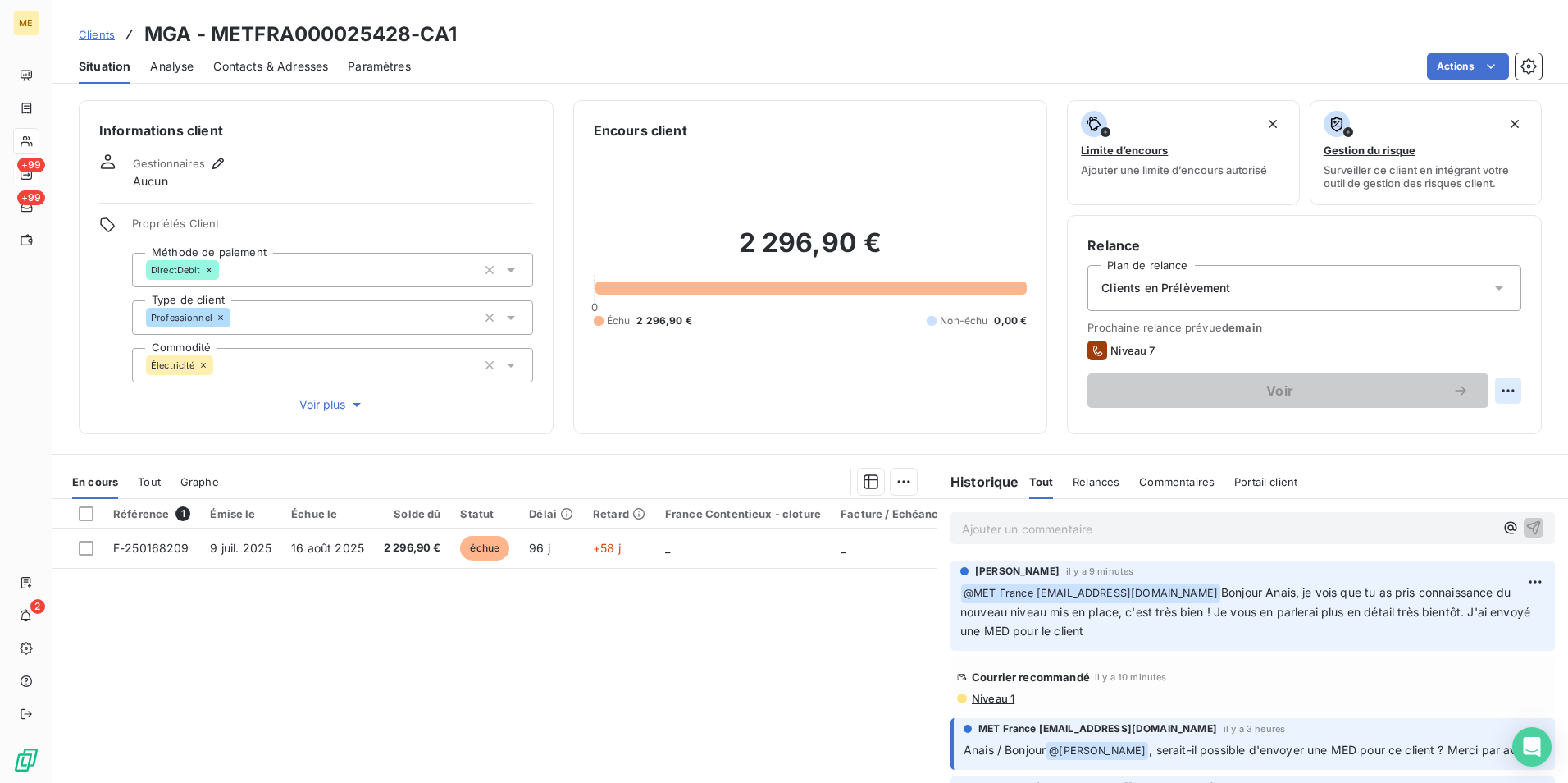
click at [1508, 388] on div "Relance Plan de relance Clients en Prélèvement Prochaine relance prévue demain …" at bounding box center [1304, 324] width 475 height 219
click at [1504, 388] on html "ME +99 +99 2 Clients MGA - METFRA000025428-CA1 Situation Analyse Contacts & Adr…" at bounding box center [784, 392] width 1568 height 783
click at [1417, 423] on div "Replanifier cette action" at bounding box center [1429, 426] width 147 height 26
select select "9"
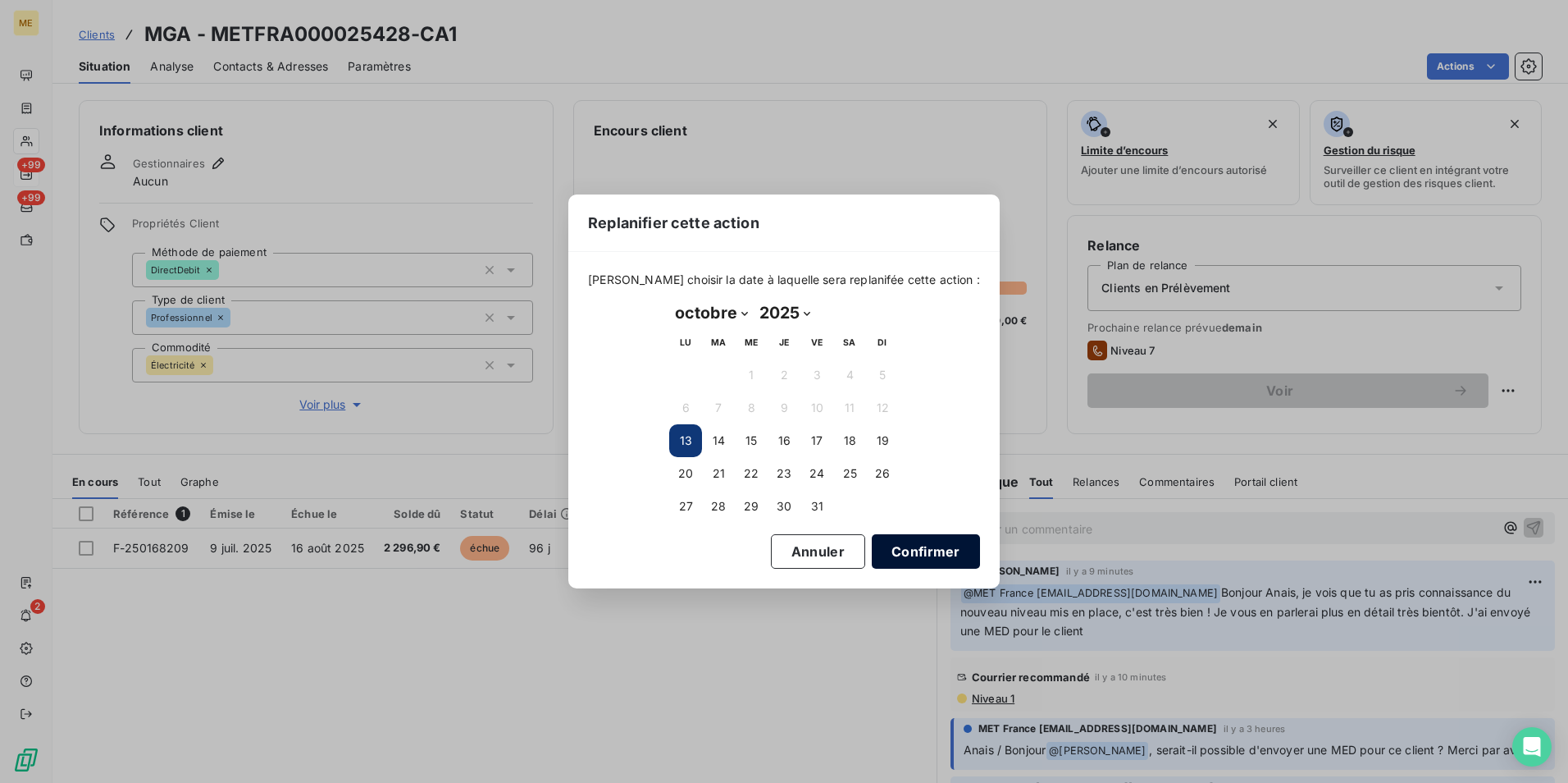
click at [911, 551] on button "Confirmer" at bounding box center [926, 551] width 108 height 35
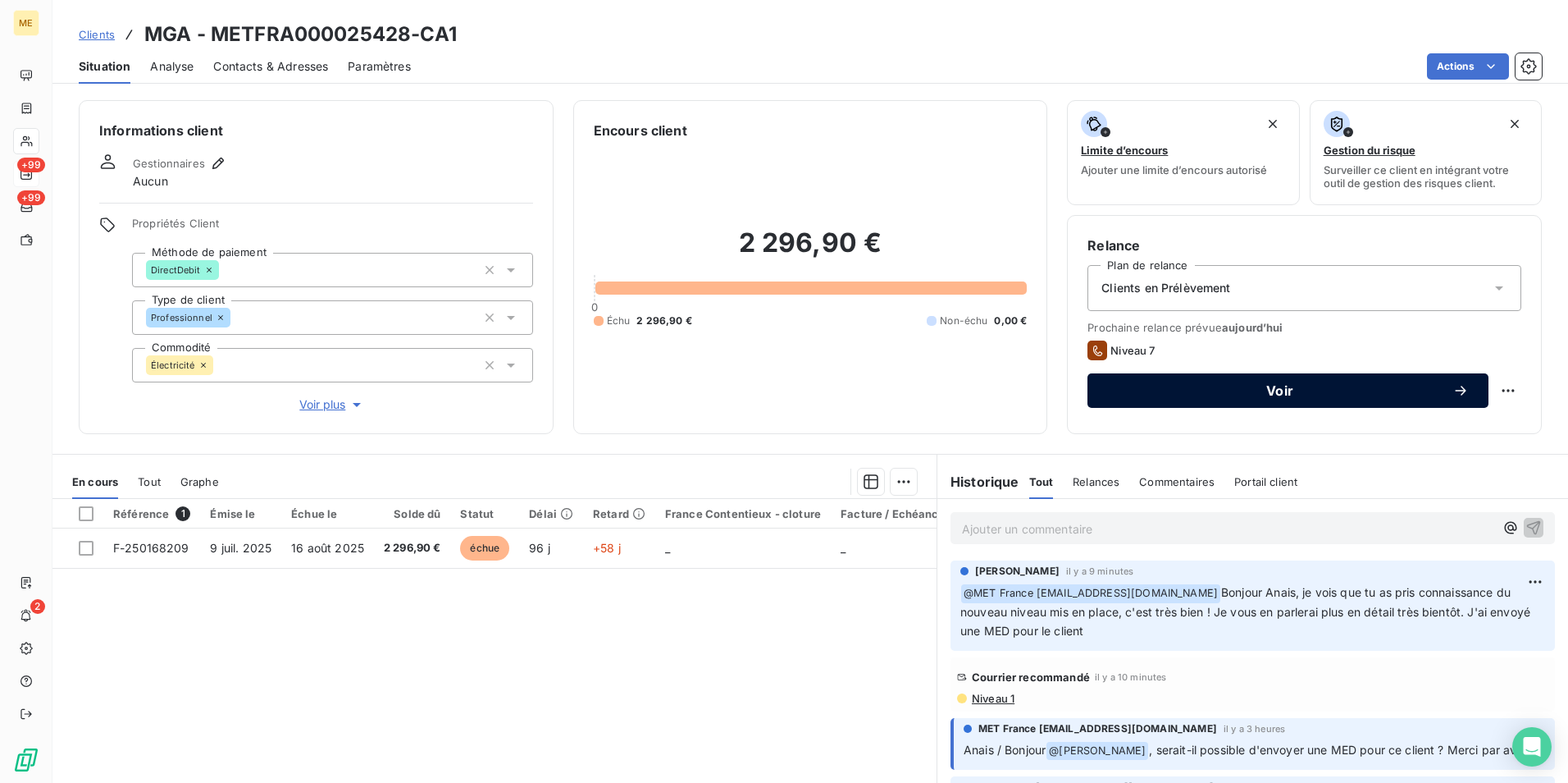
click at [1160, 397] on div "Voir" at bounding box center [1288, 390] width 362 height 16
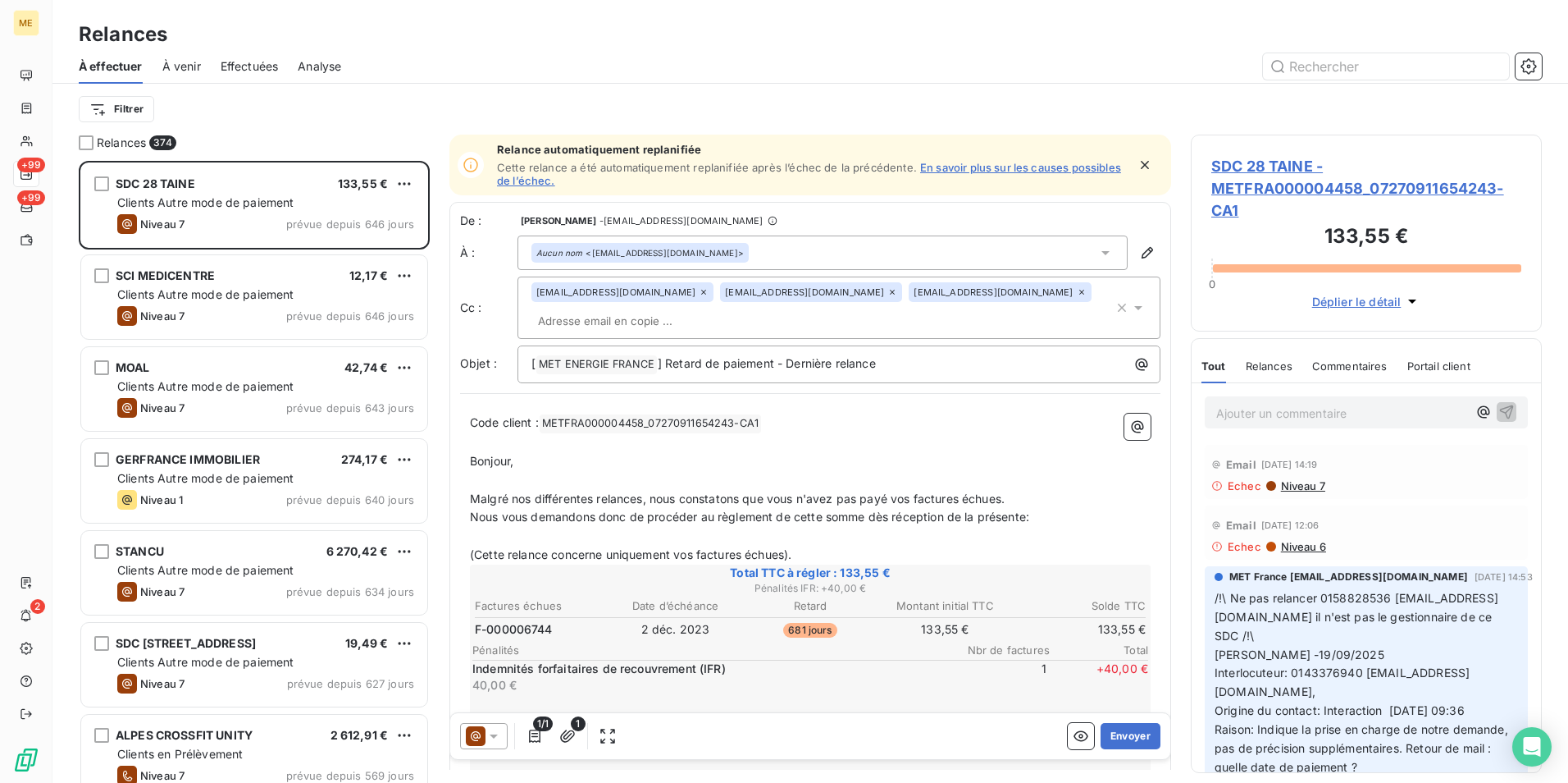
scroll to position [610, 339]
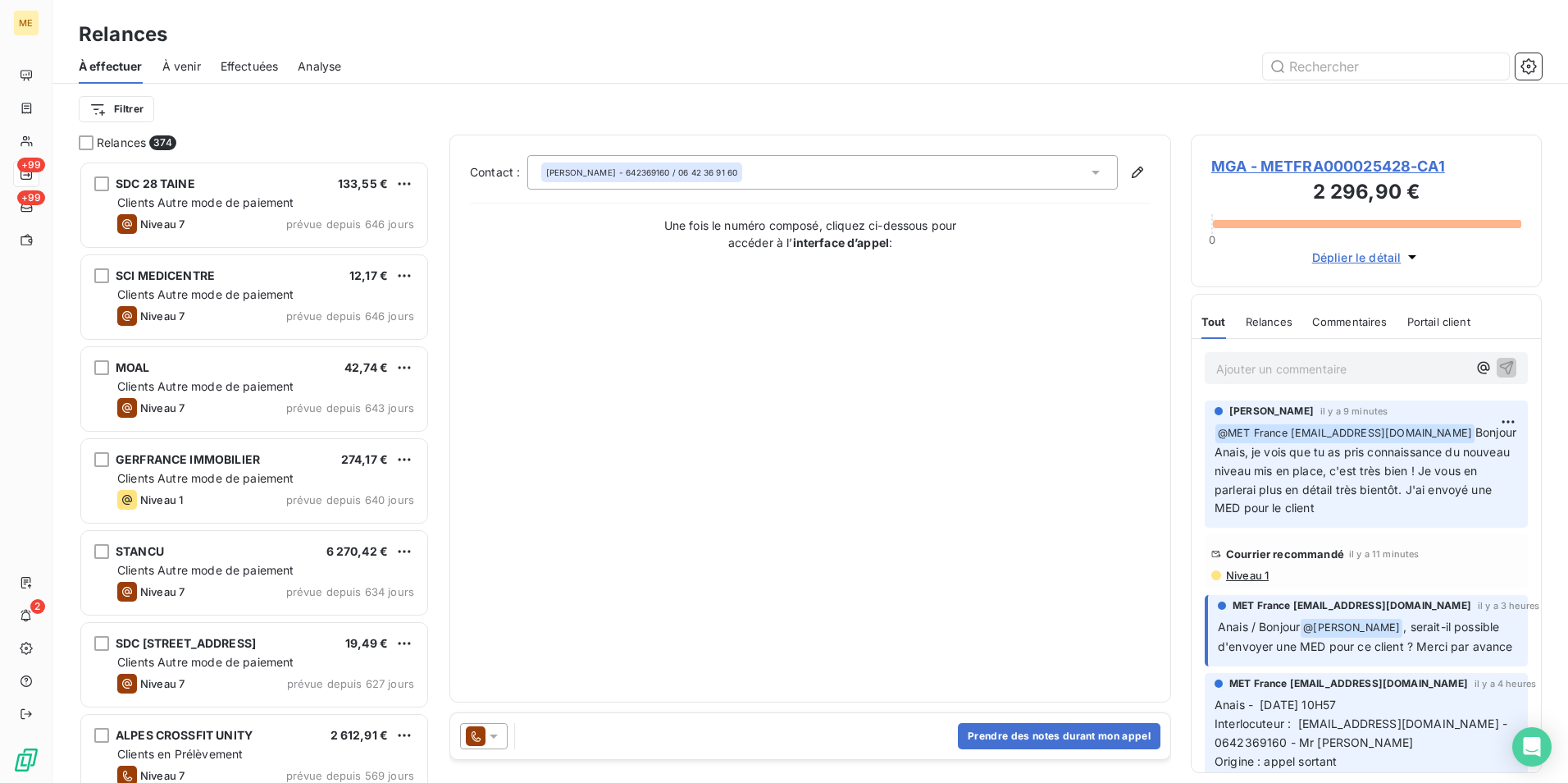
click at [1305, 166] on span "MGA - METFRA000025428-CA1" at bounding box center [1367, 167] width 310 height 23
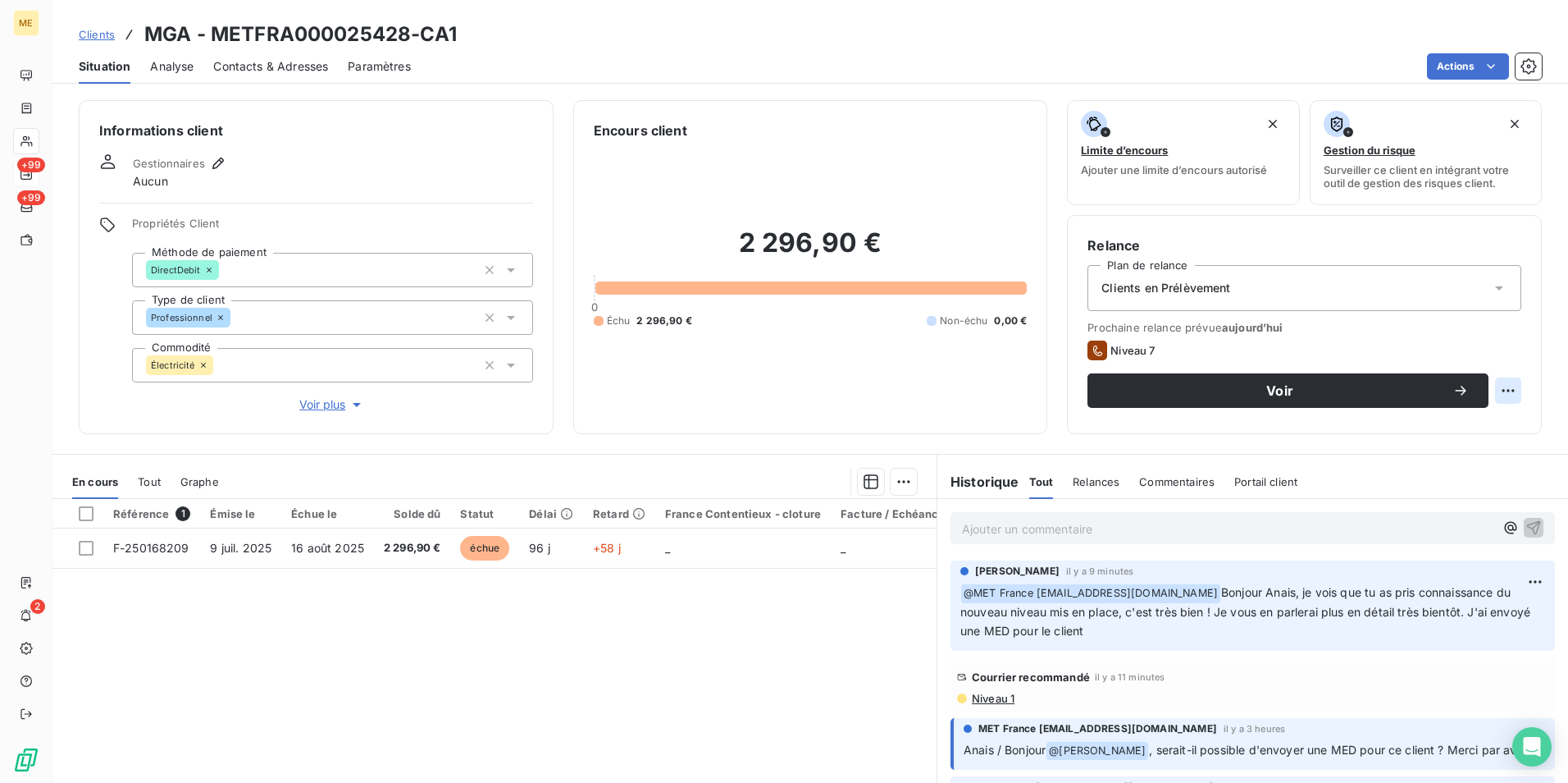
click at [1506, 391] on html "ME +99 +99 2 Clients MGA - METFRA000025428-CA1 Situation Analyse Contacts & Adr…" at bounding box center [784, 392] width 1568 height 783
click at [1362, 392] on html "ME +99 +99 2 Clients MGA - METFRA000025428-CA1 Situation Analyse Contacts & Adr…" at bounding box center [784, 392] width 1568 height 783
click at [1287, 376] on button "Voir" at bounding box center [1288, 391] width 401 height 35
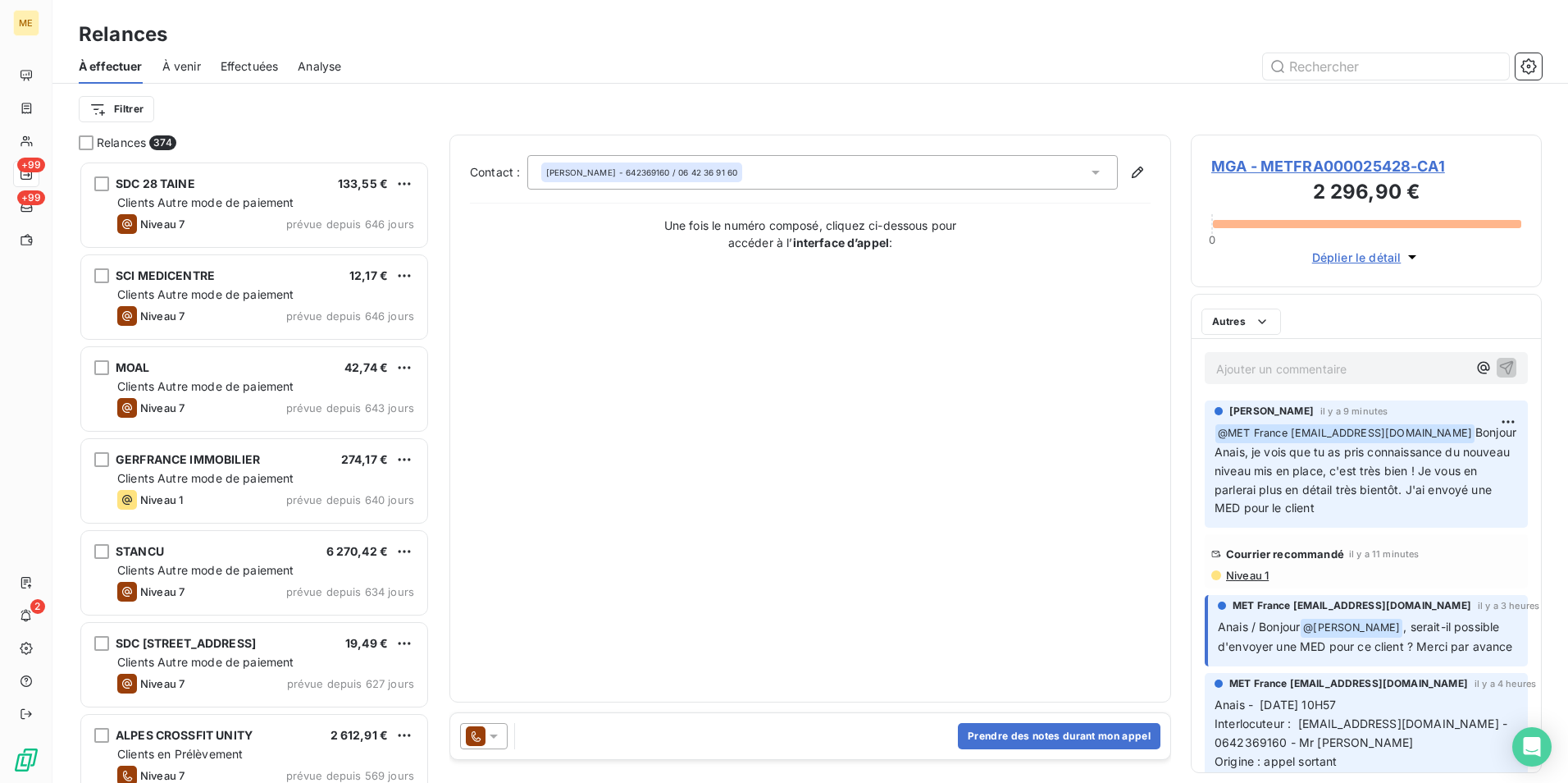
scroll to position [610, 339]
click at [496, 739] on icon at bounding box center [493, 735] width 16 height 16
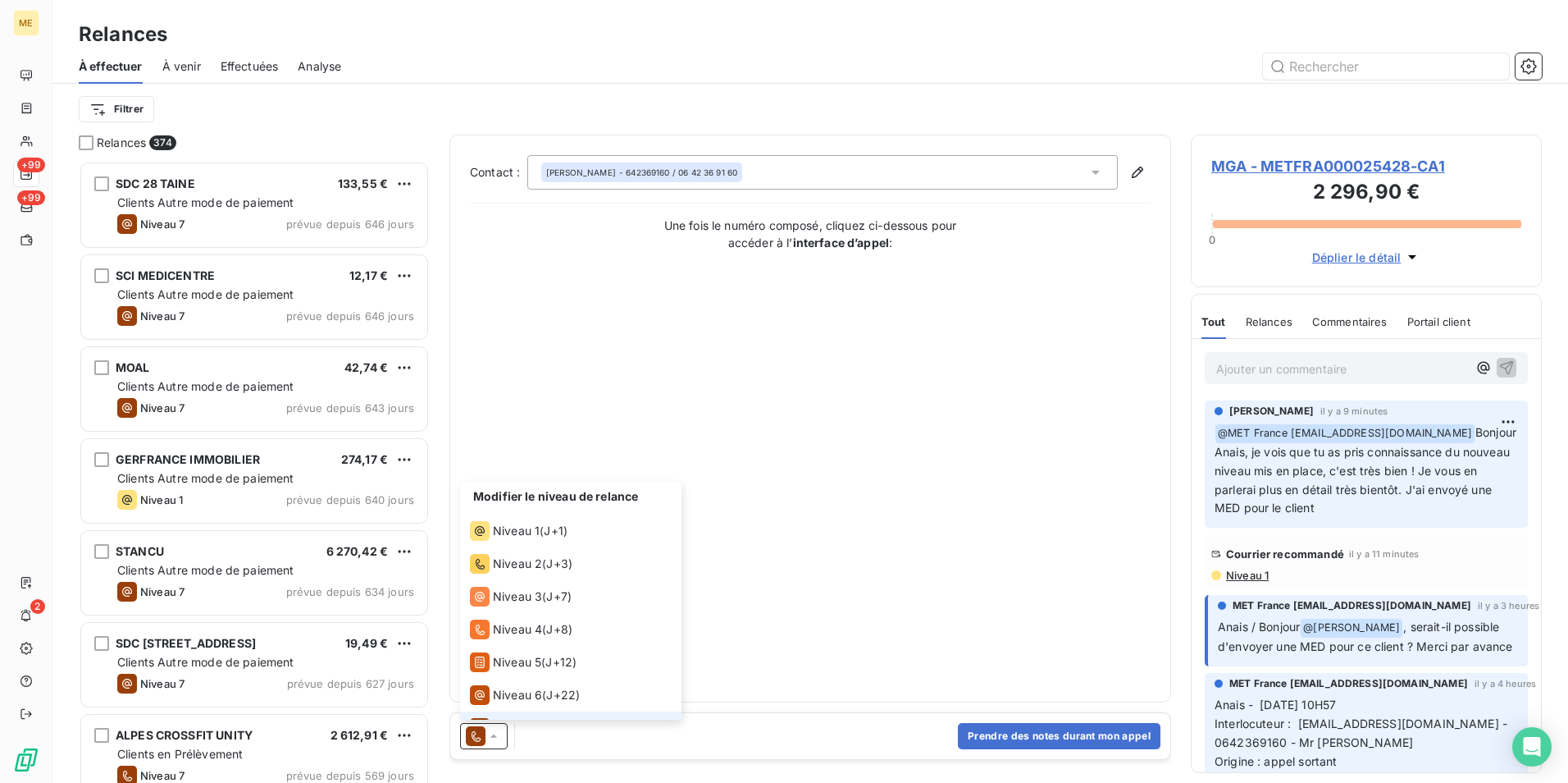
scroll to position [24, 0]
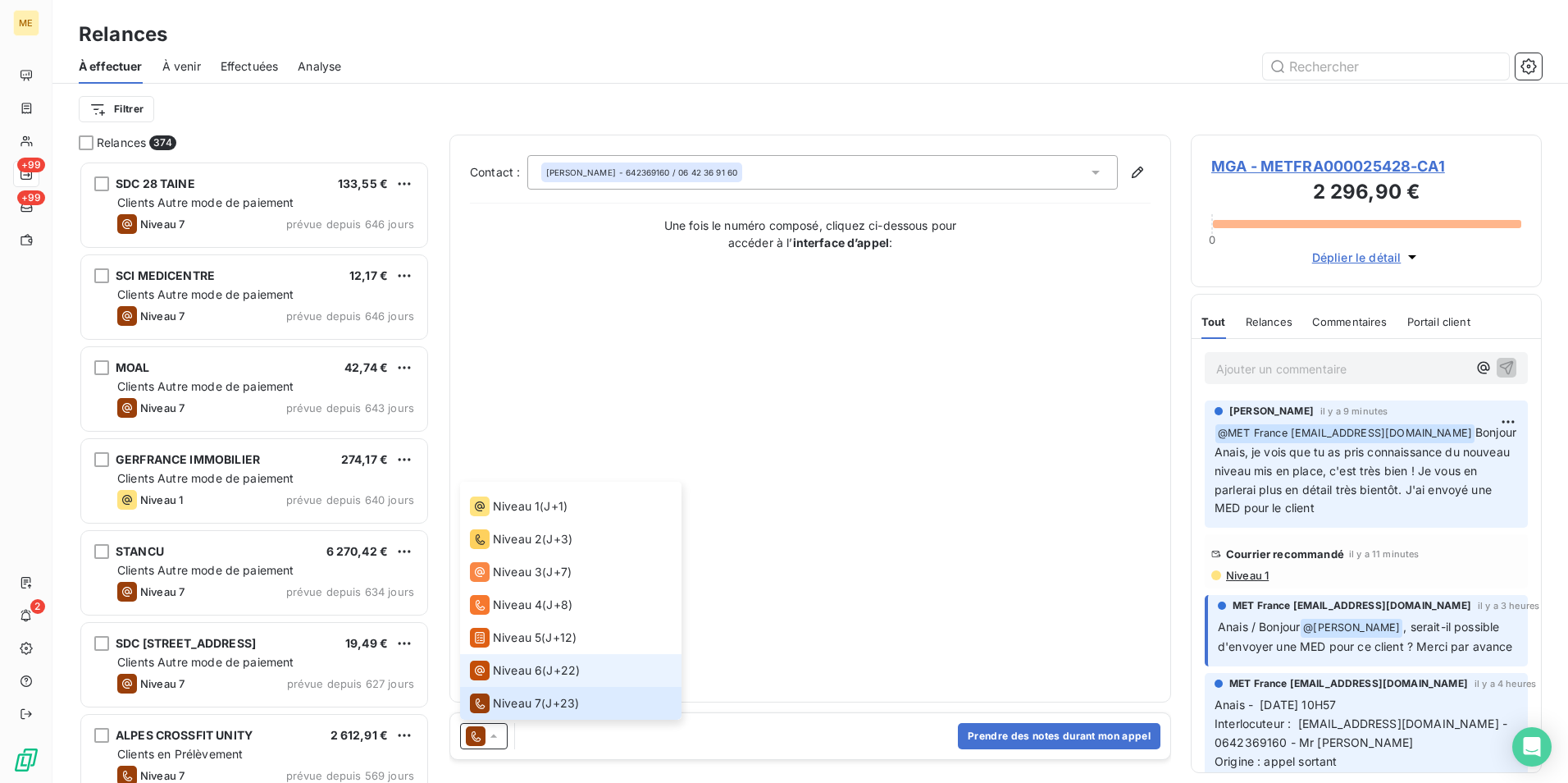
click at [535, 670] on span "Niveau 6" at bounding box center [517, 670] width 49 height 16
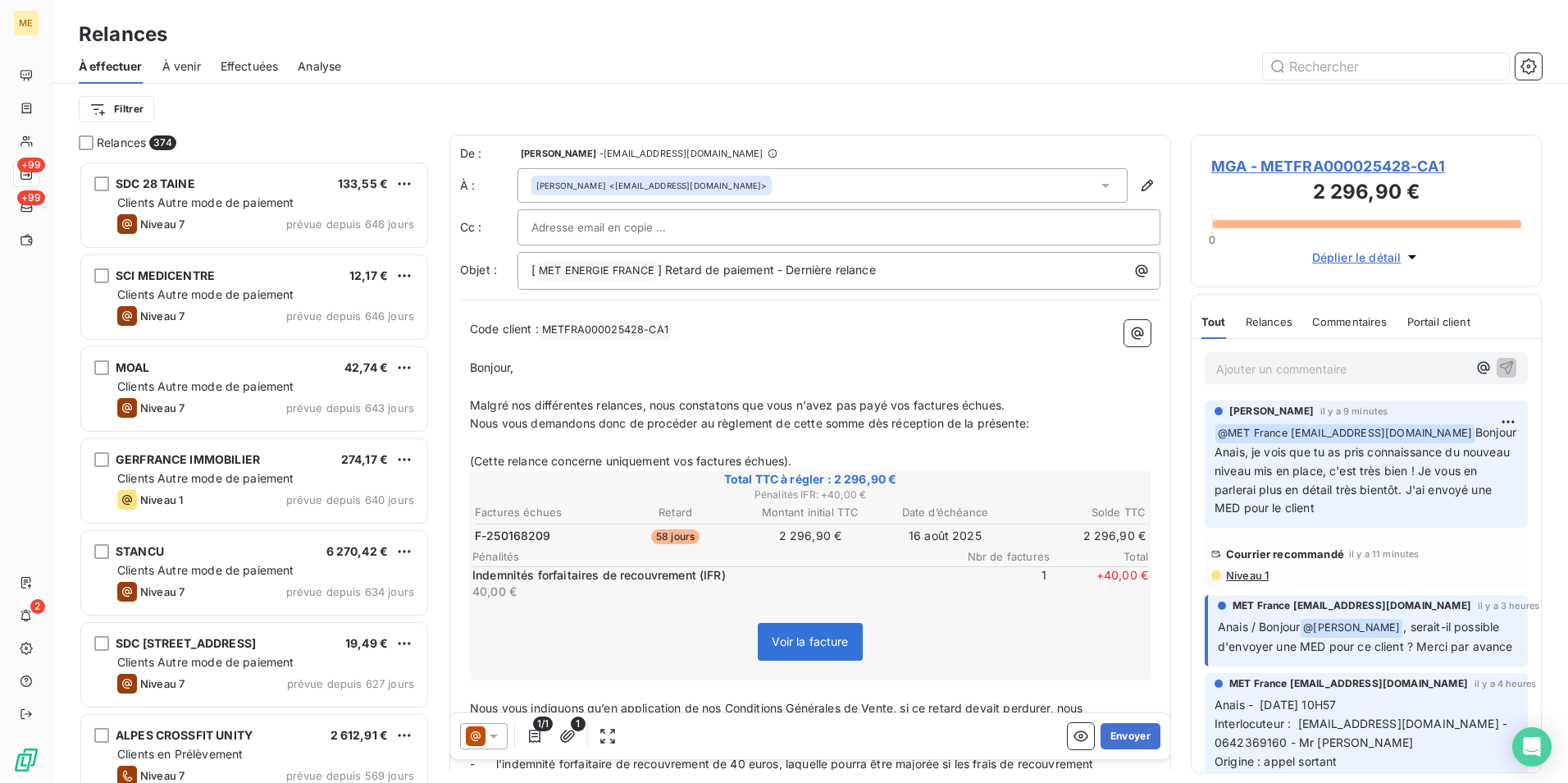
click at [493, 737] on icon at bounding box center [494, 736] width 8 height 4
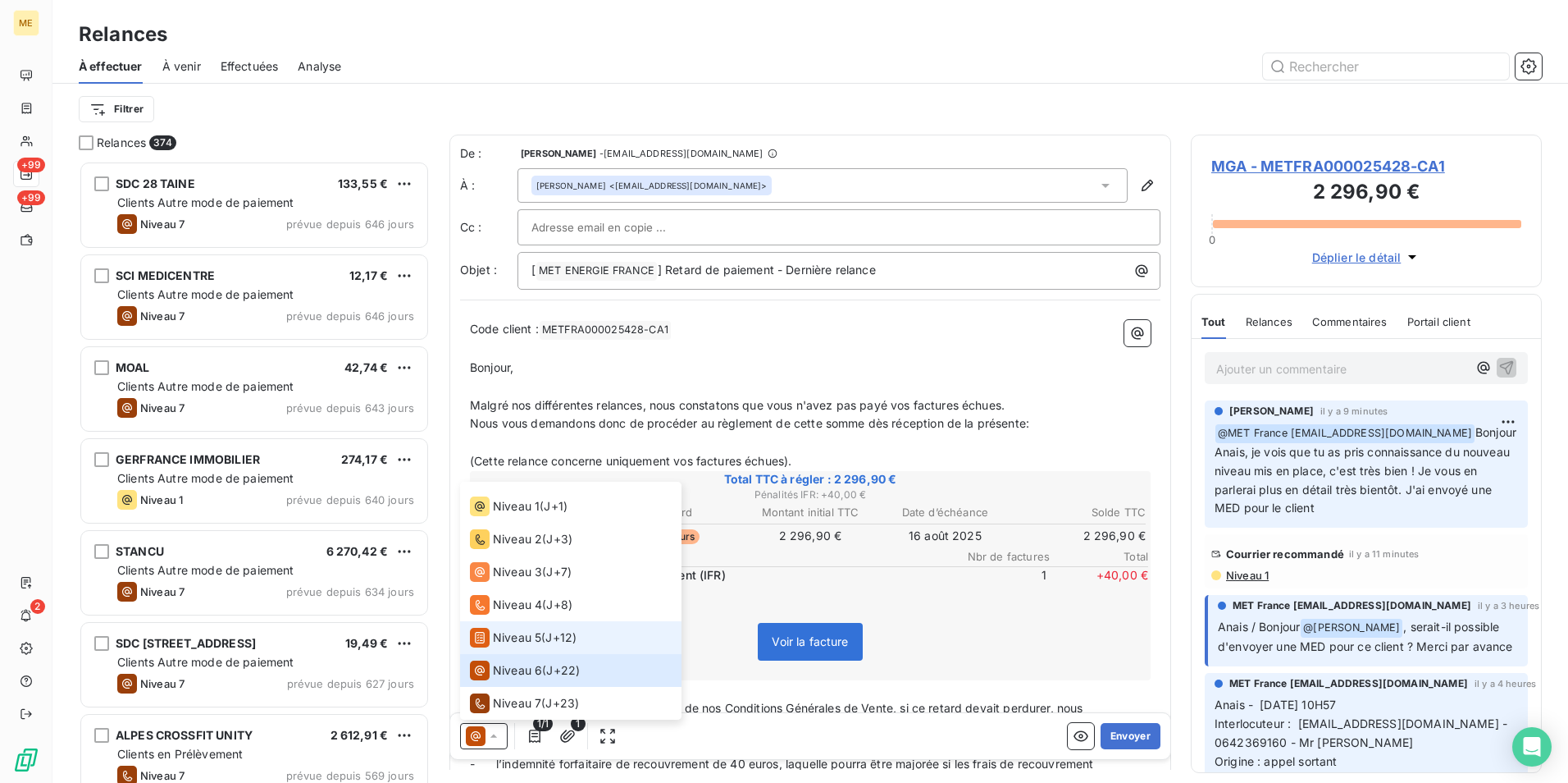
click at [516, 632] on span "Niveau 5" at bounding box center [516, 637] width 48 height 16
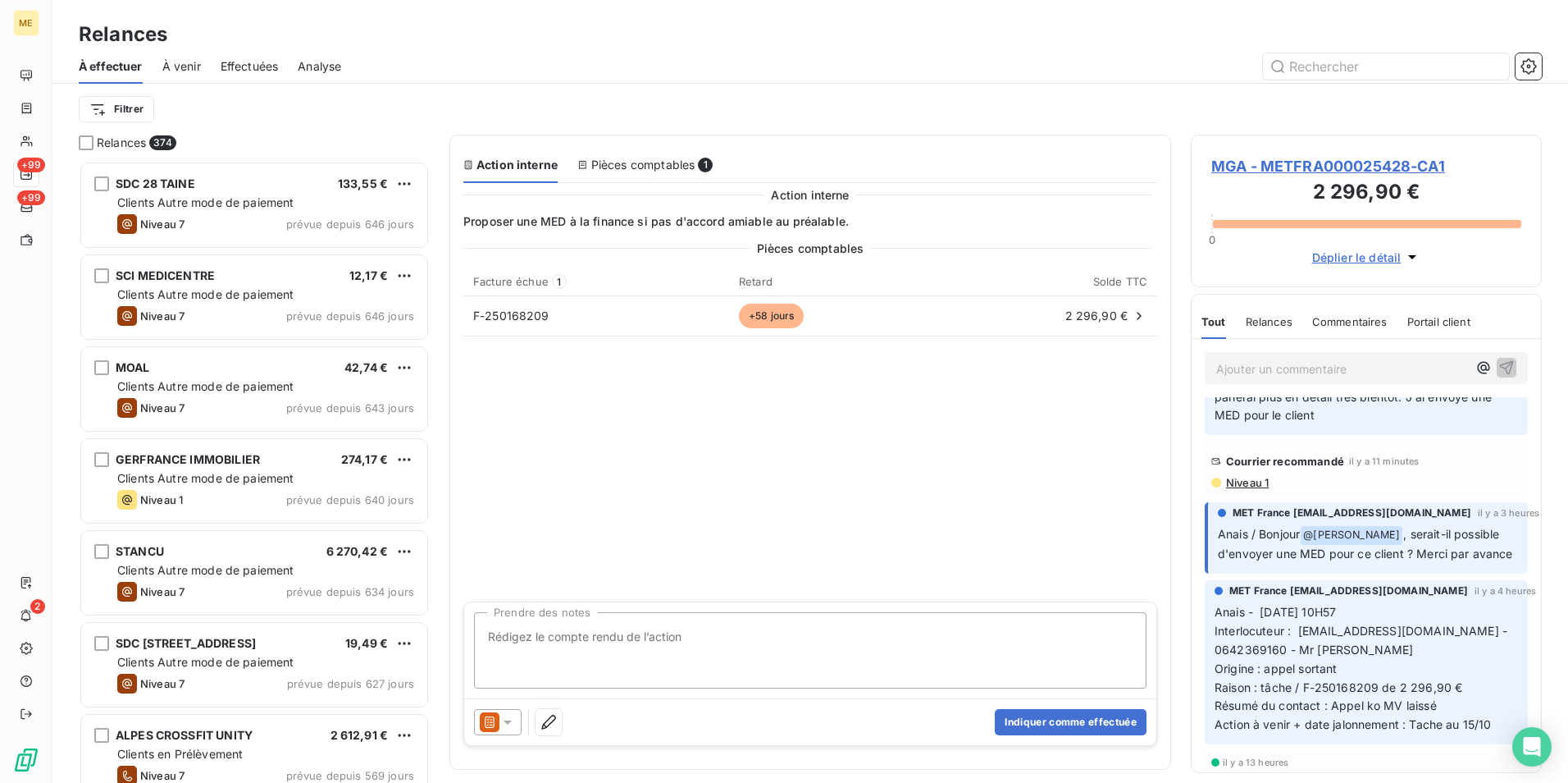
scroll to position [0, 0]
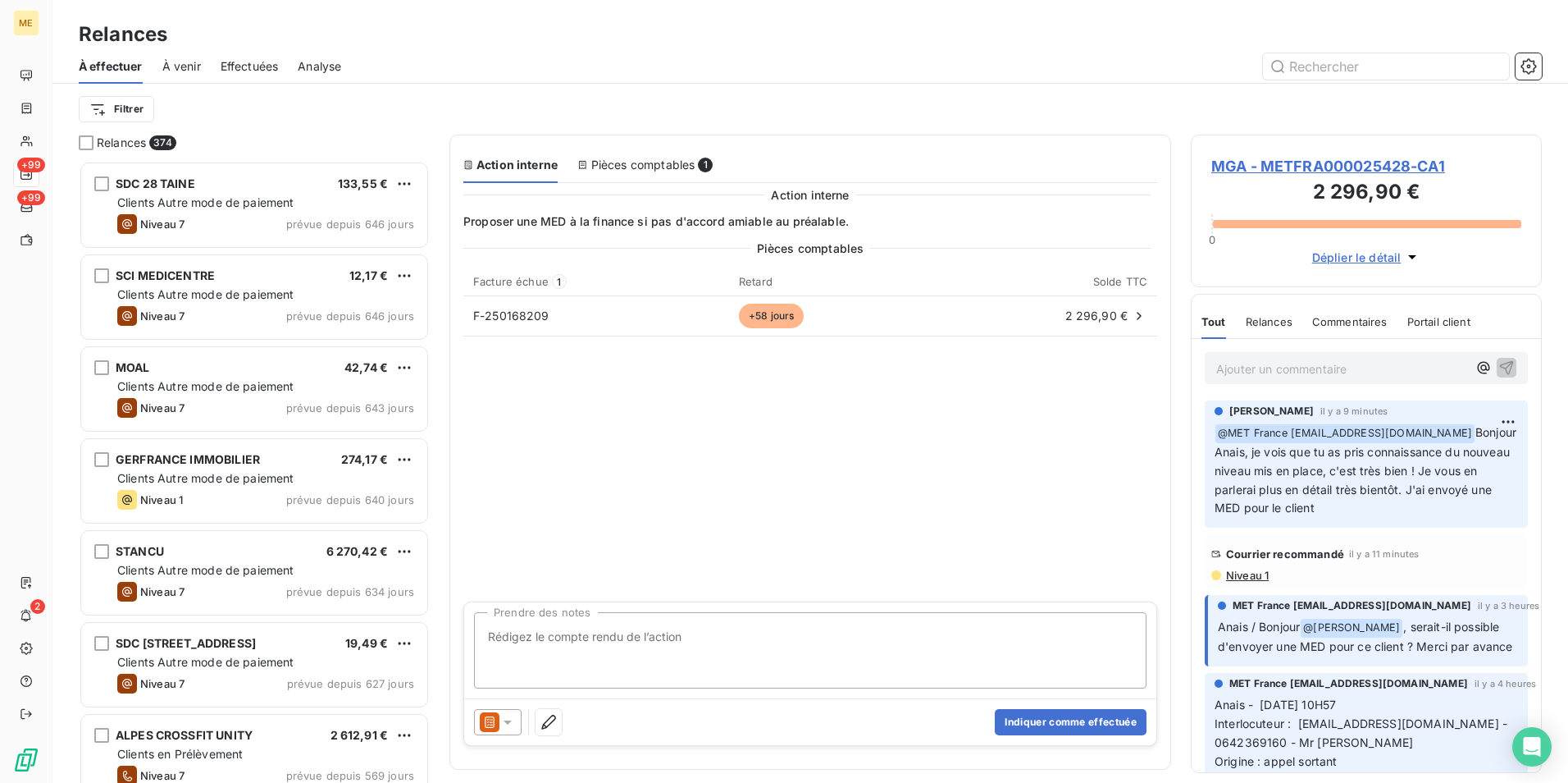
click at [509, 723] on icon at bounding box center [507, 723] width 8 height 4
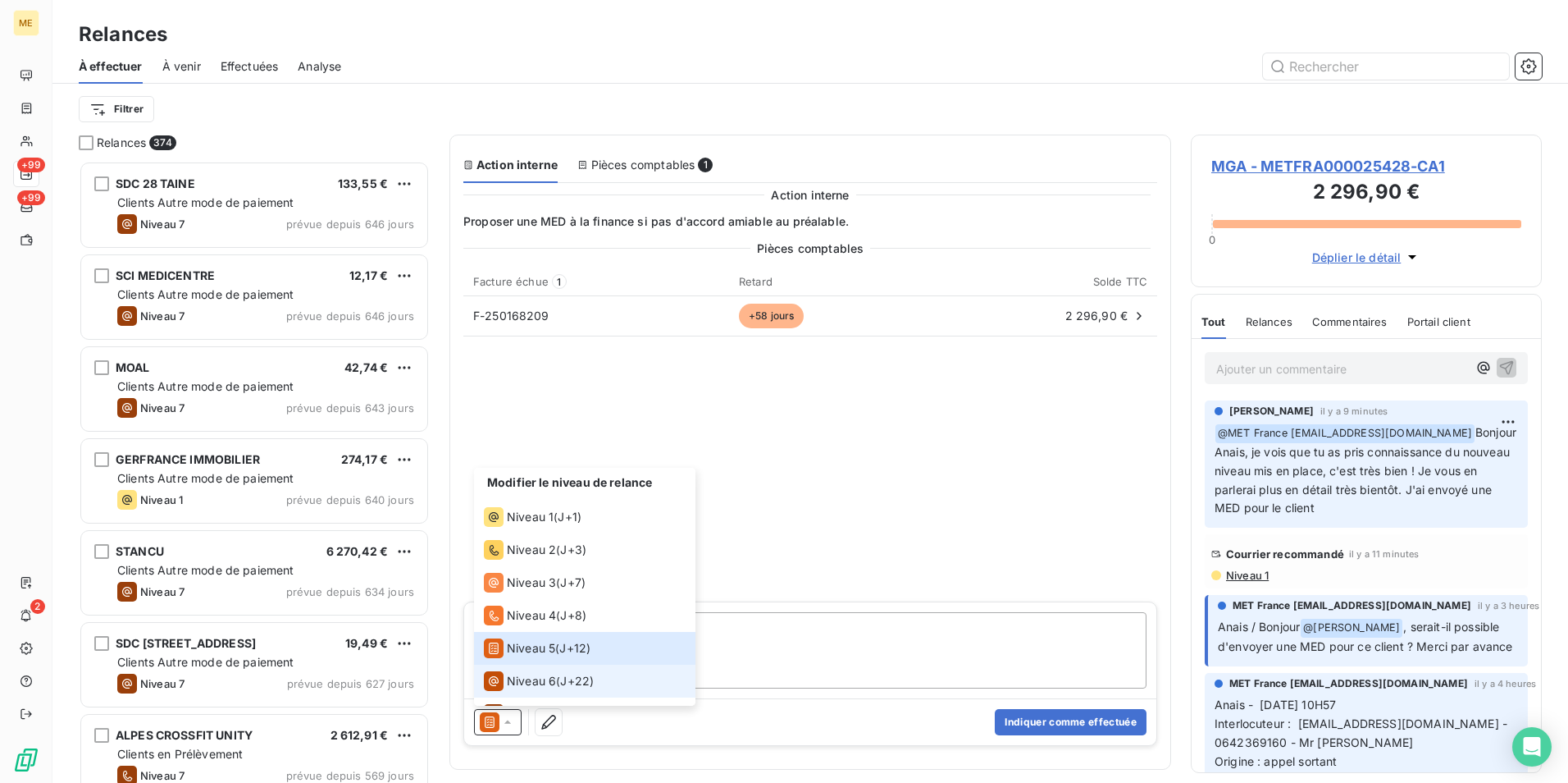
click at [552, 675] on span "Niveau 6" at bounding box center [531, 680] width 49 height 16
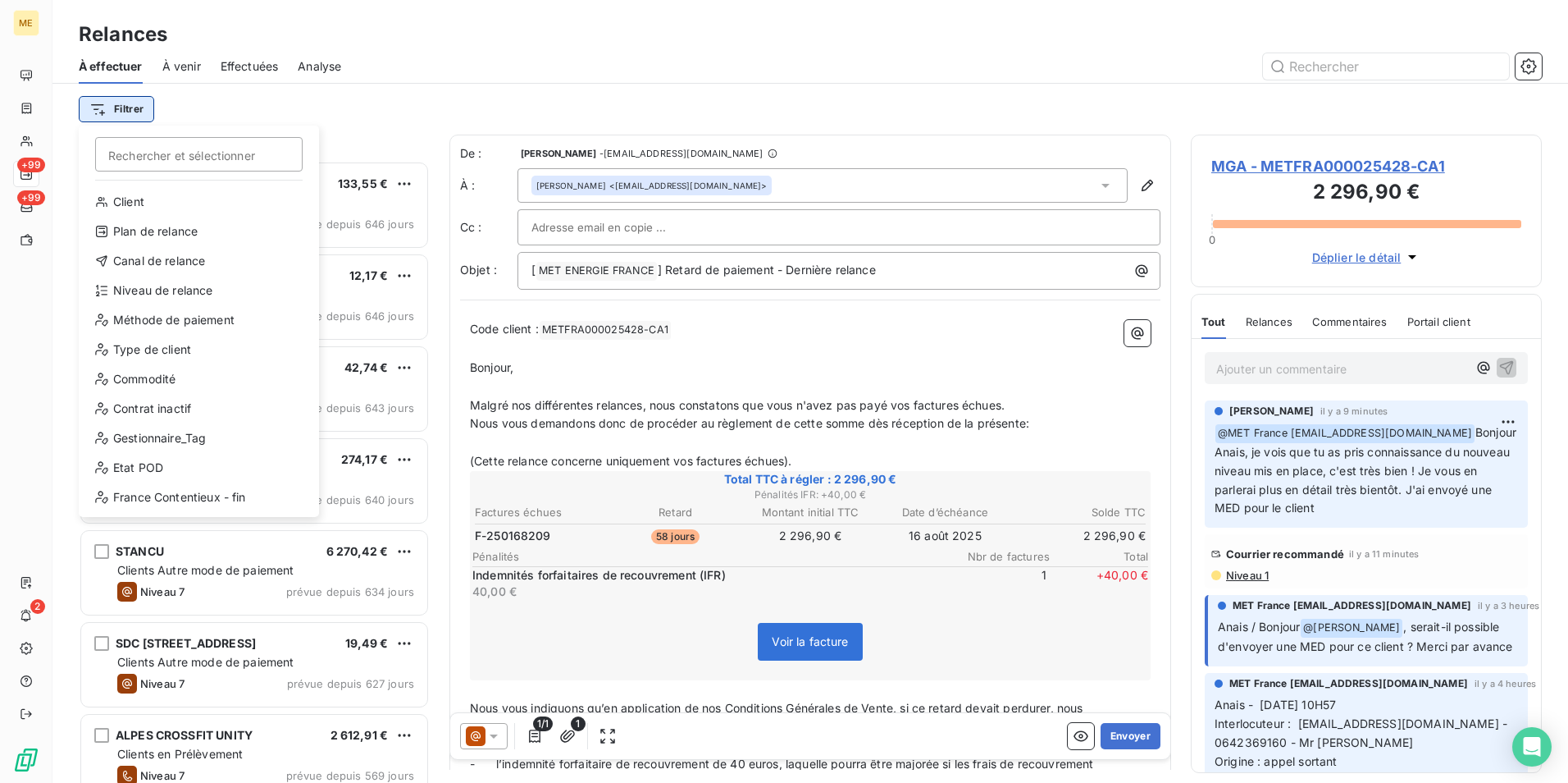
click at [120, 106] on html "ME +99 +99 2 Relances À effectuer À venir Effectuées Analyse Filtrer Rechercher…" at bounding box center [784, 392] width 1568 height 783
click at [177, 226] on div "Plan de relance" at bounding box center [199, 232] width 228 height 26
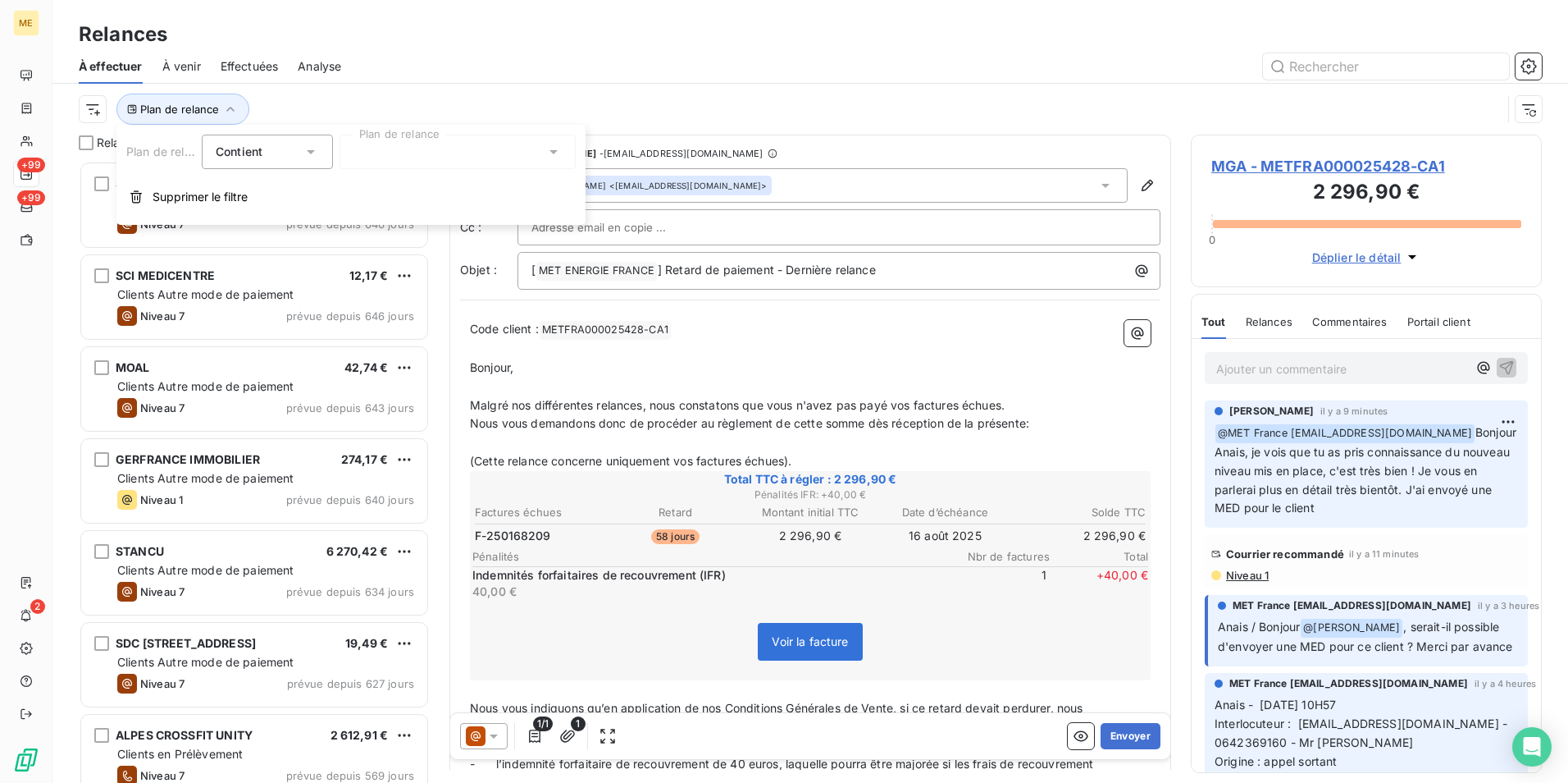
click at [385, 164] on div at bounding box center [457, 152] width 236 height 35
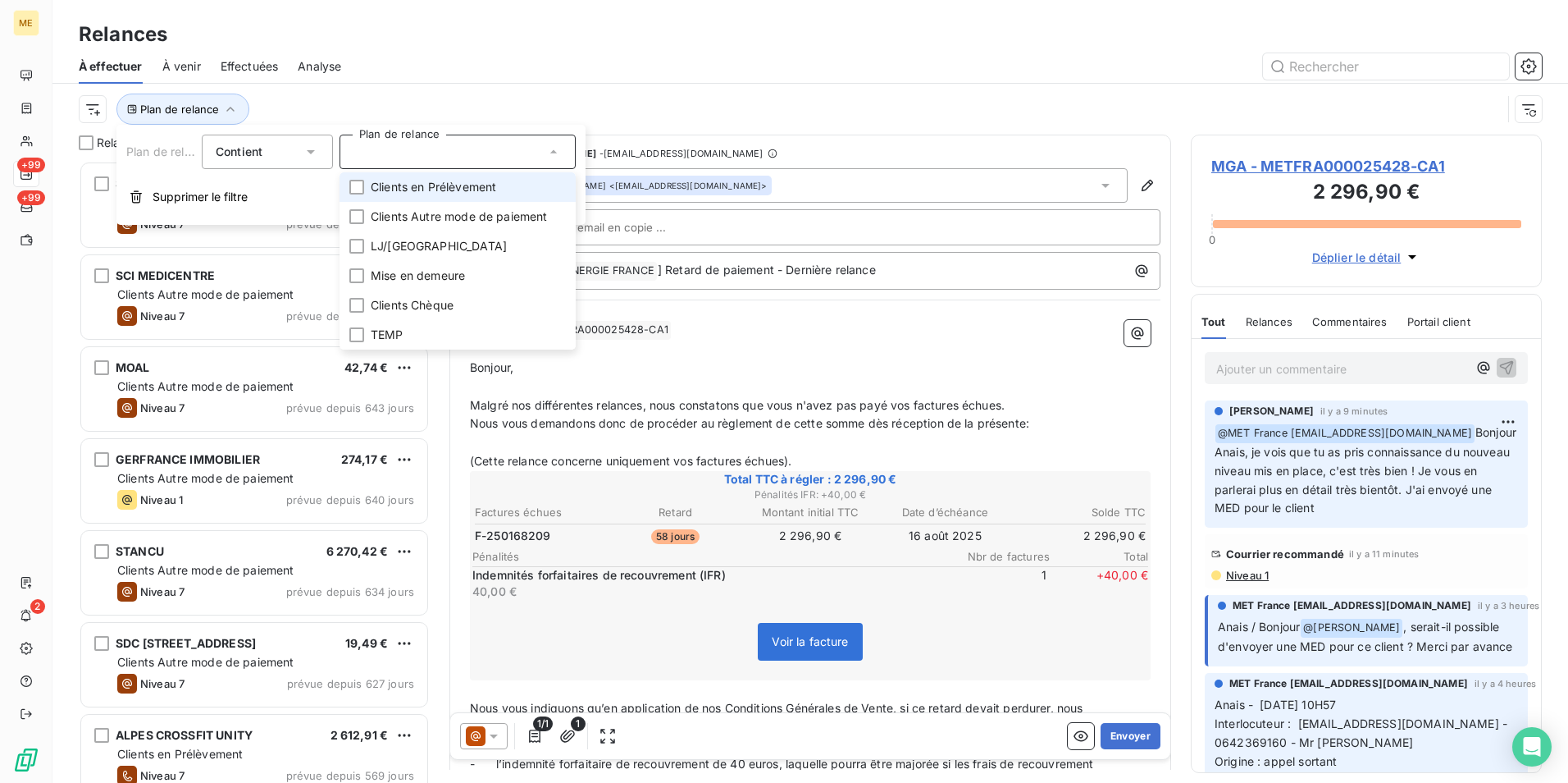
click at [437, 184] on span "Clients en Prélèvement" at bounding box center [433, 186] width 125 height 16
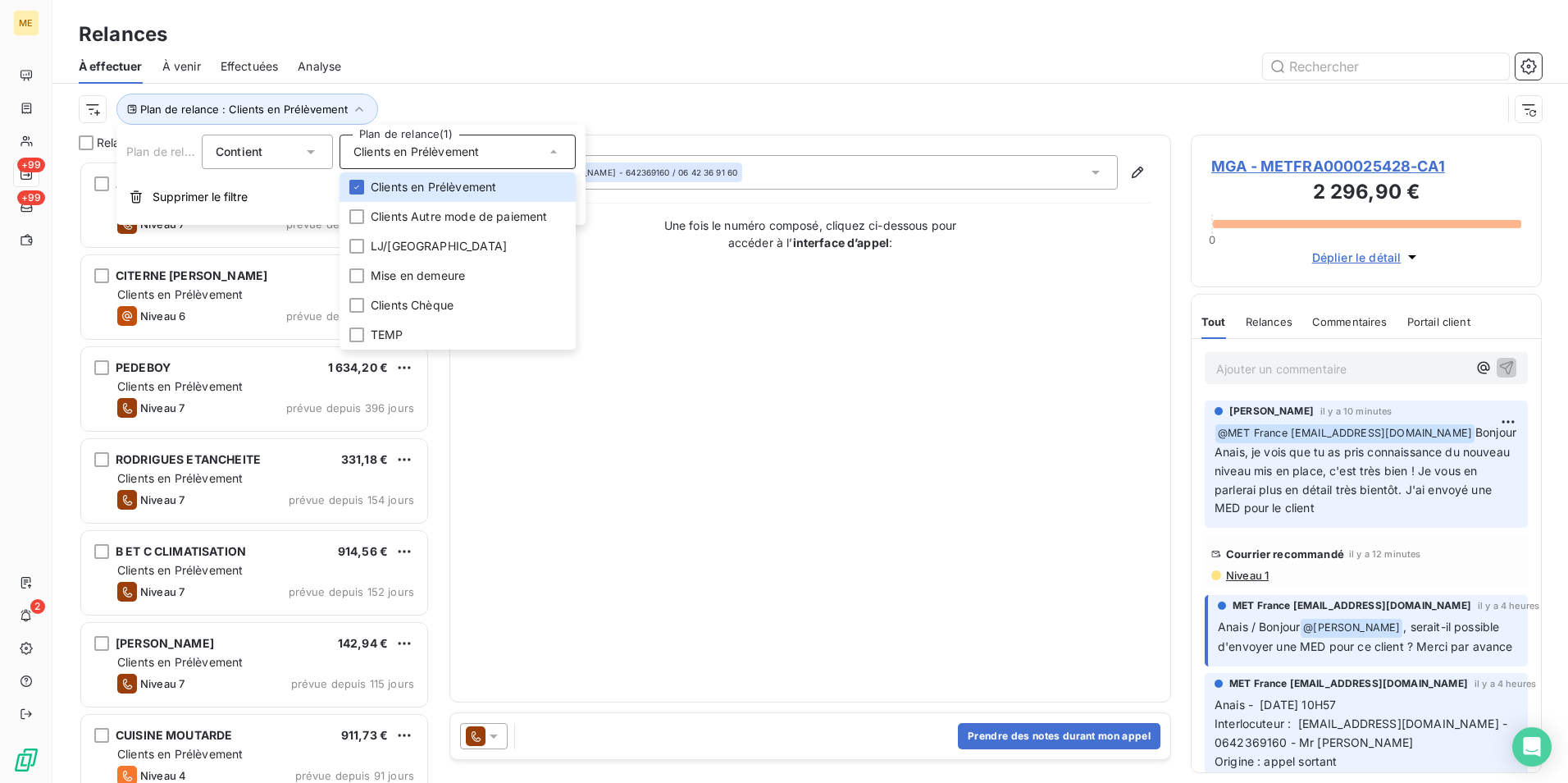
scroll to position [610, 339]
click at [543, 62] on div at bounding box center [952, 67] width 1181 height 26
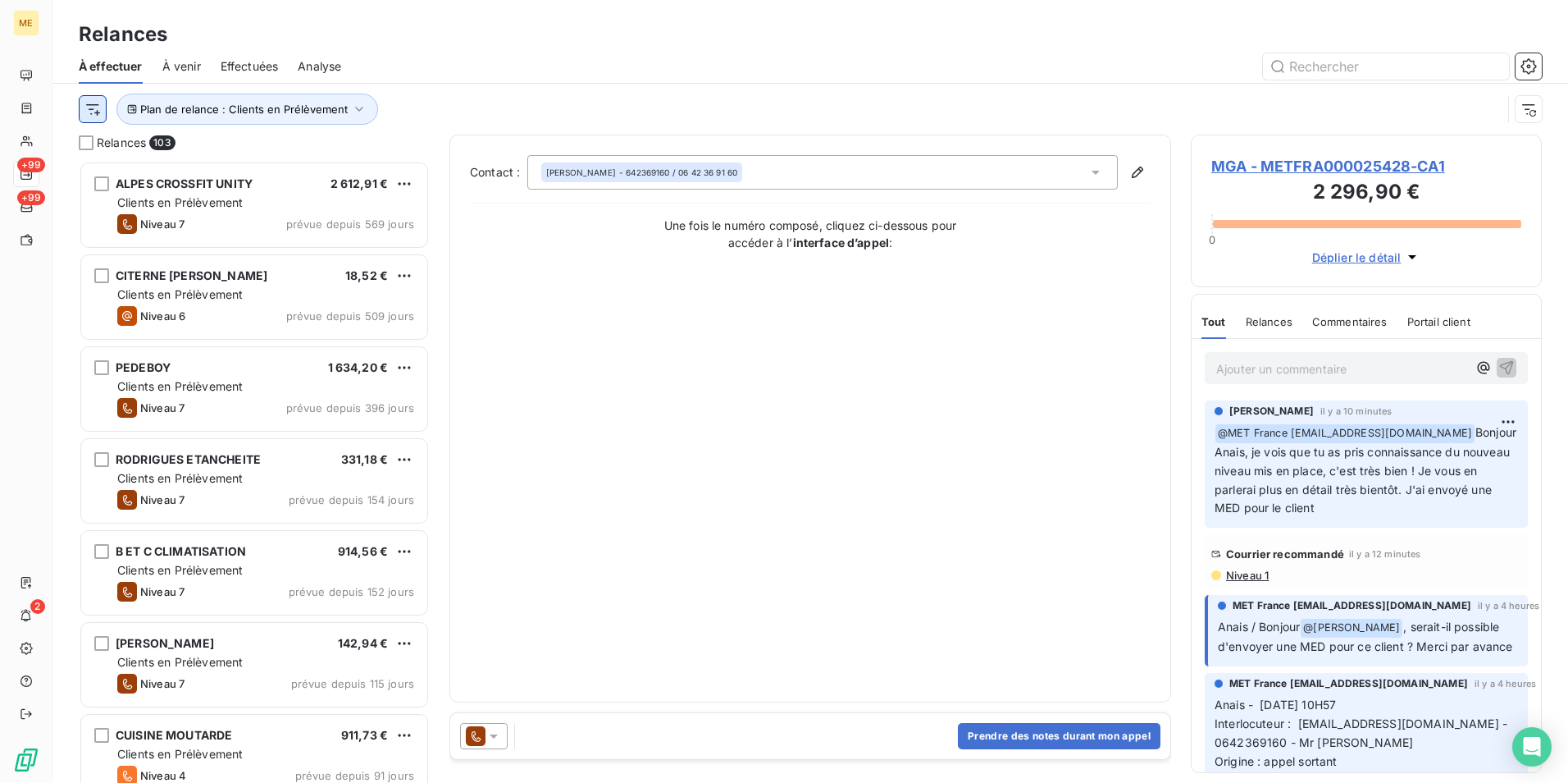
click at [88, 104] on html "ME +99 +99 2 Relances À effectuer À venir Effectuées Analyse Plan de relance : …" at bounding box center [784, 392] width 1568 height 783
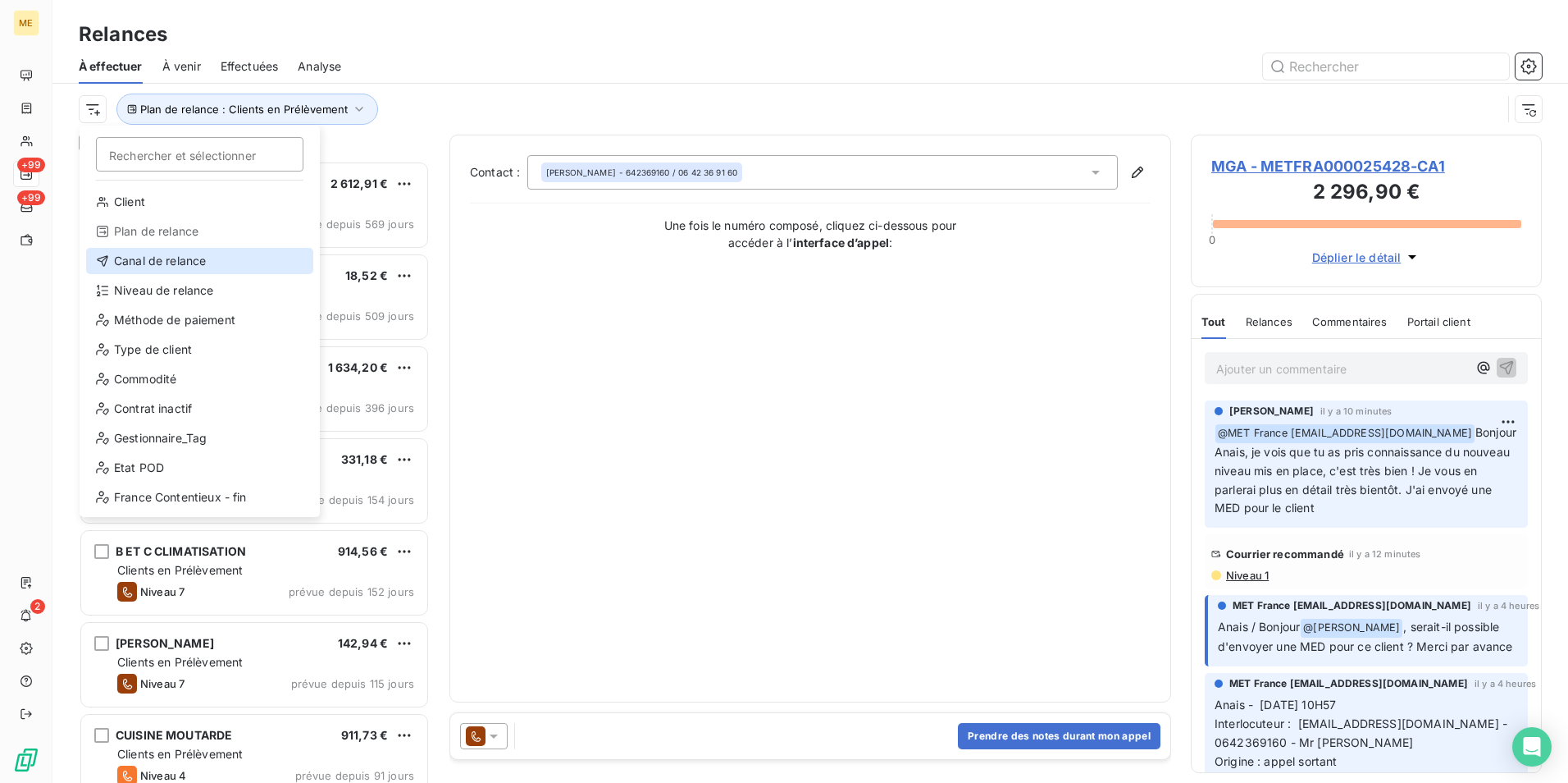
click at [160, 255] on div "Canal de relance" at bounding box center [200, 261] width 228 height 26
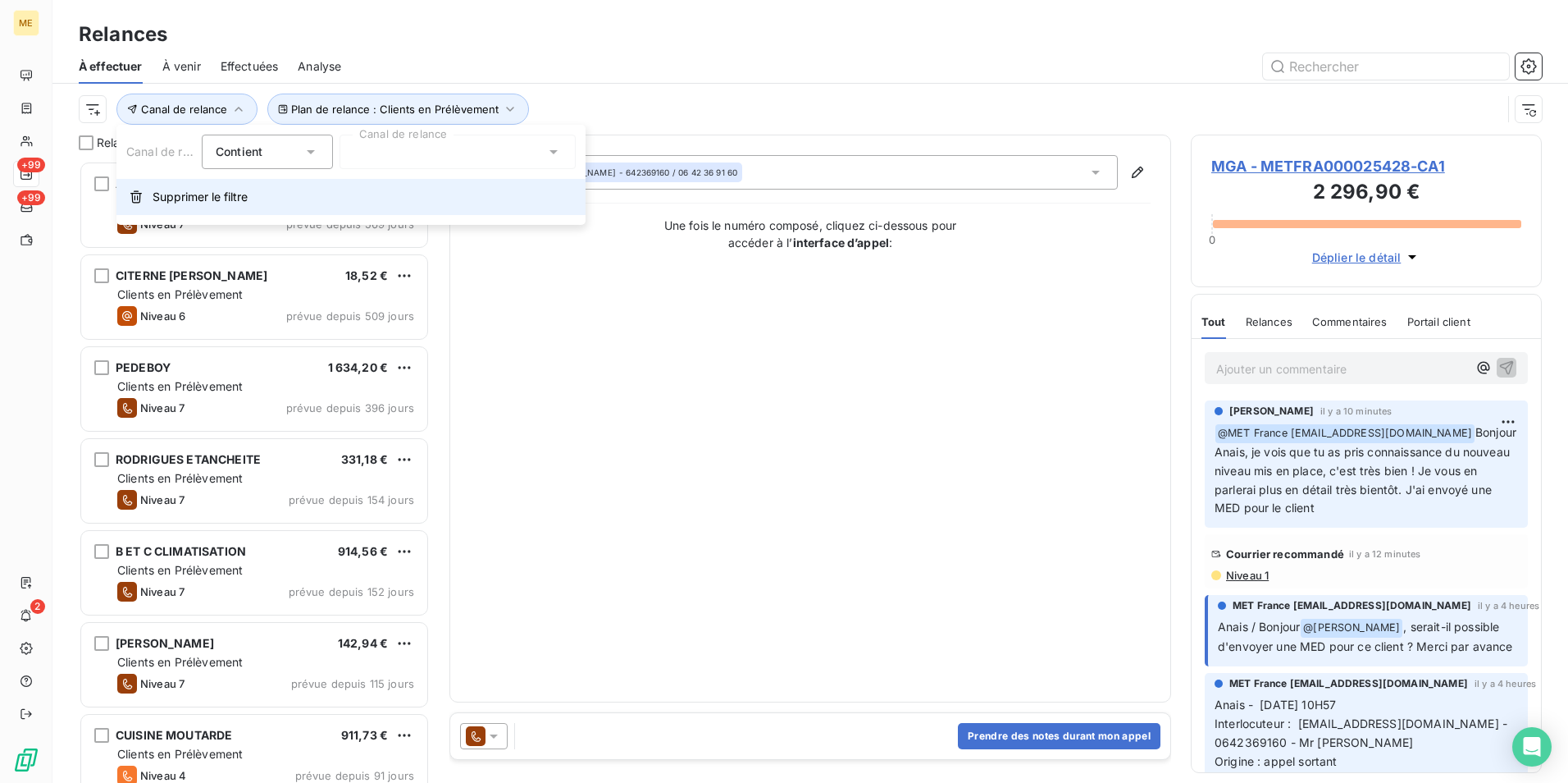
click at [199, 184] on button "Supprimer le filtre" at bounding box center [351, 197] width 469 height 36
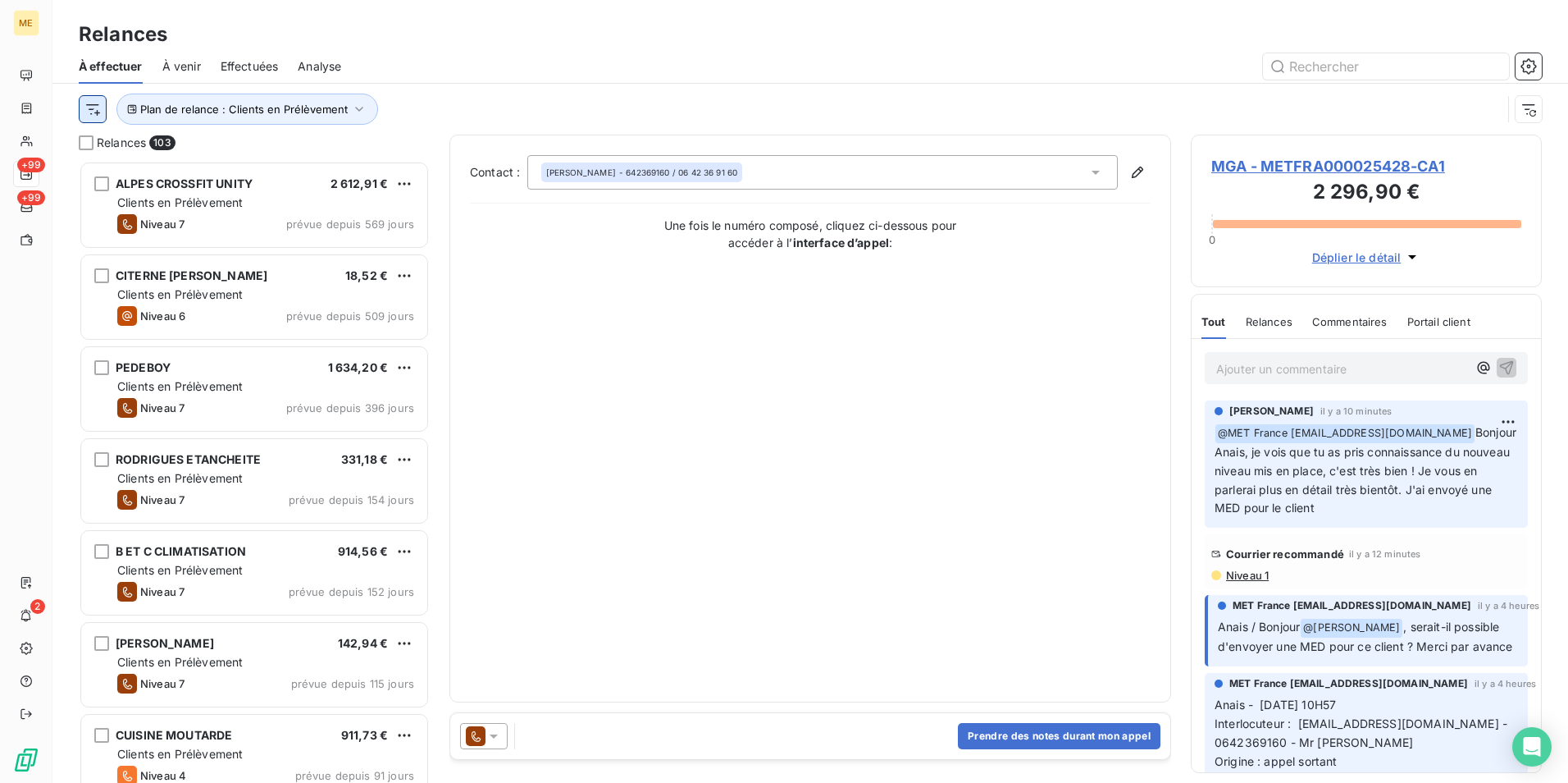
click at [98, 110] on html "ME +99 +99 2 Relances À effectuer À venir Effectuées Analyse Plan de relance : …" at bounding box center [784, 392] width 1568 height 783
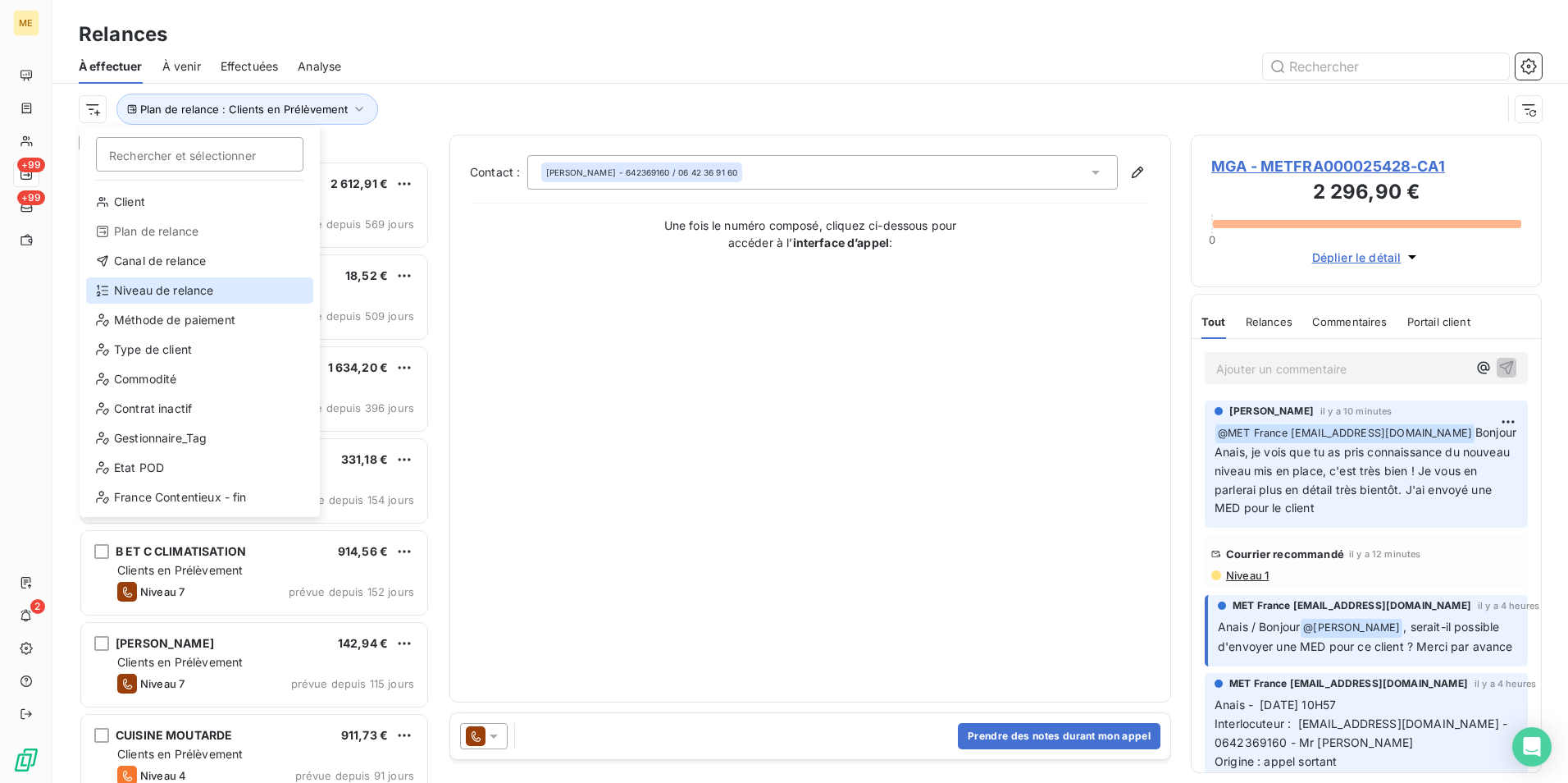
click at [166, 279] on div "Niveau de relance" at bounding box center [200, 291] width 228 height 26
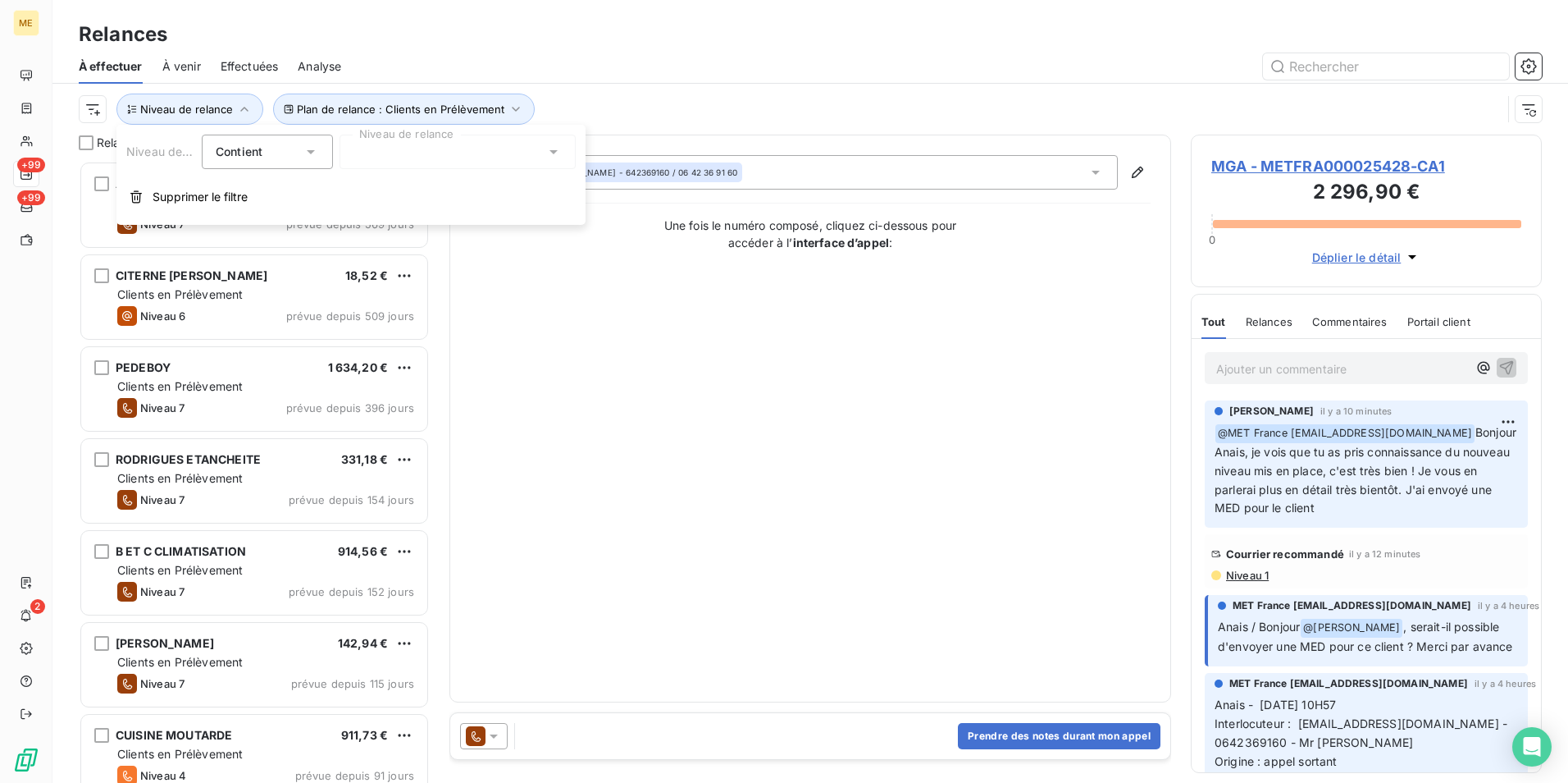
click at [414, 148] on div at bounding box center [457, 152] width 236 height 35
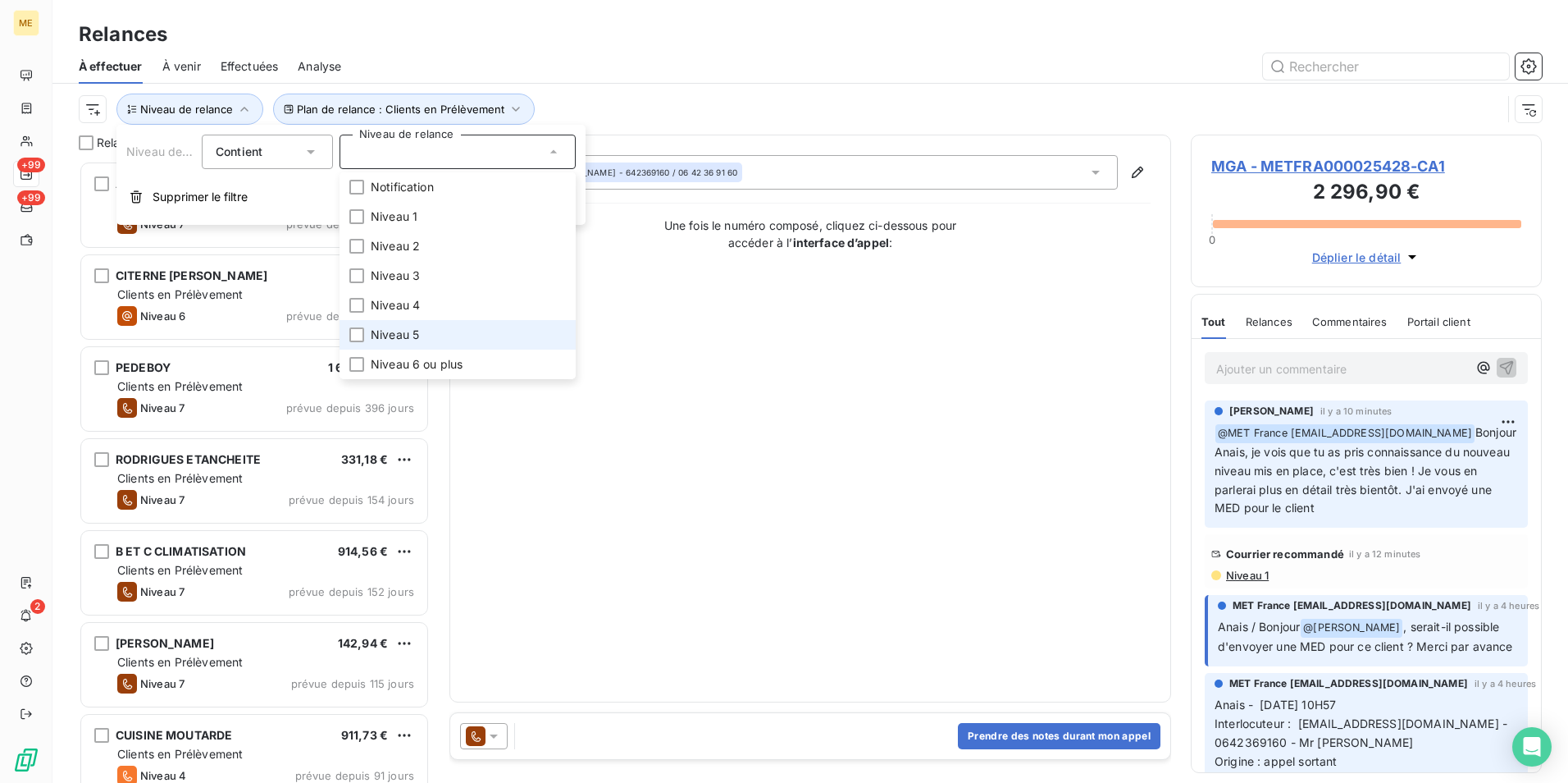
click at [424, 321] on li "Niveau 5" at bounding box center [457, 334] width 236 height 29
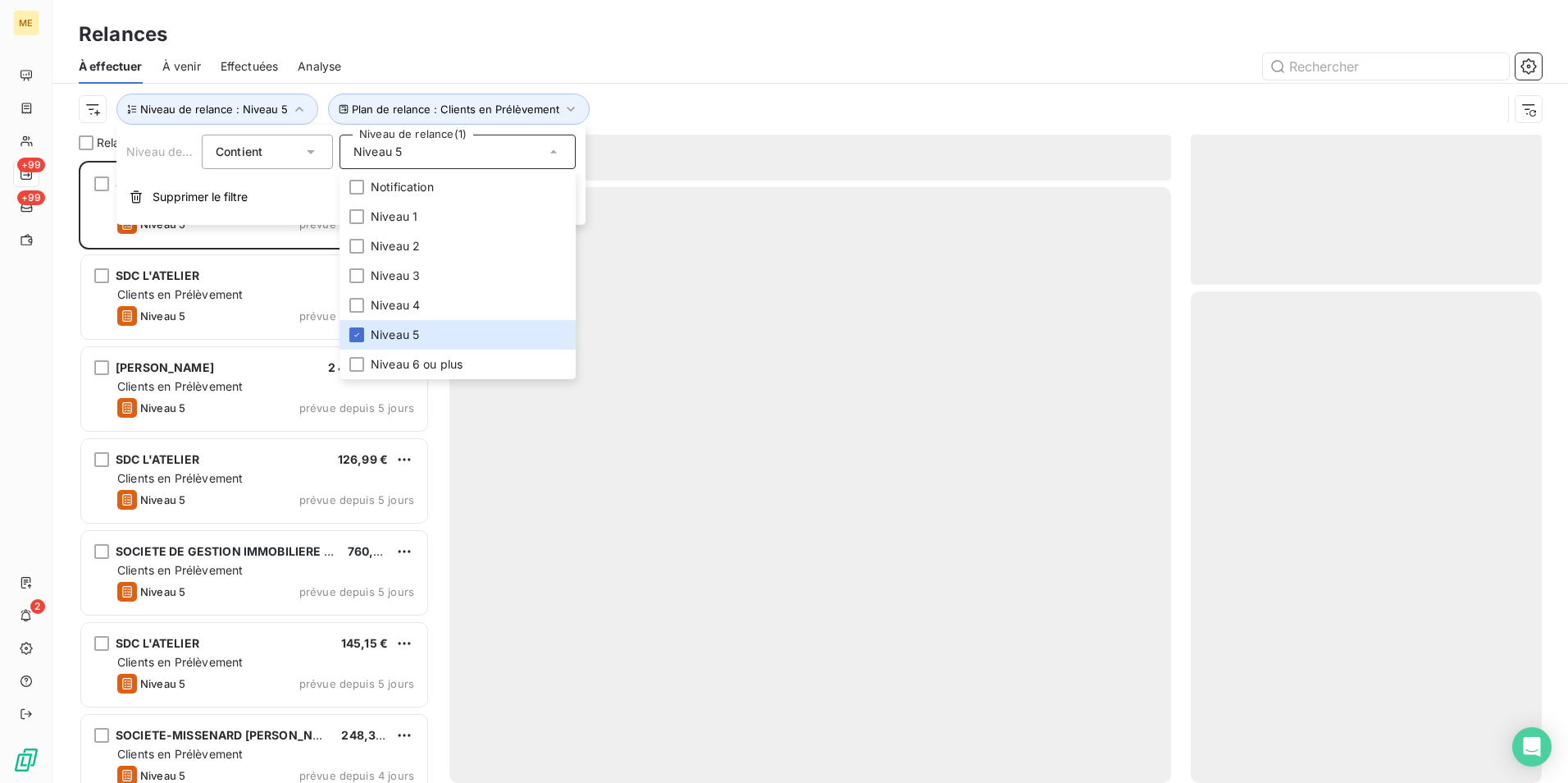
scroll to position [610, 339]
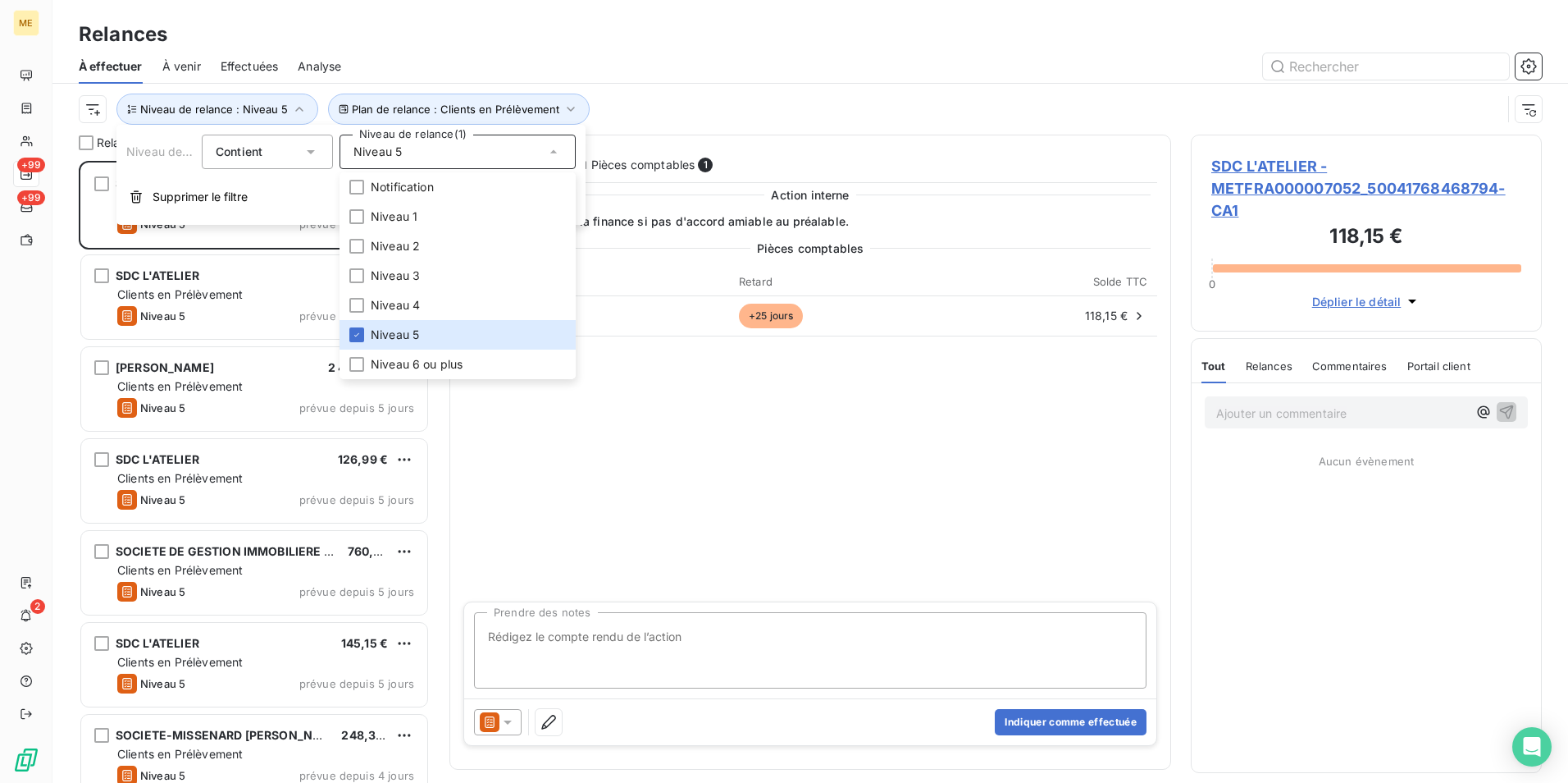
click at [639, 51] on div "À effectuer À venir Effectuées Analyse" at bounding box center [810, 66] width 1515 height 35
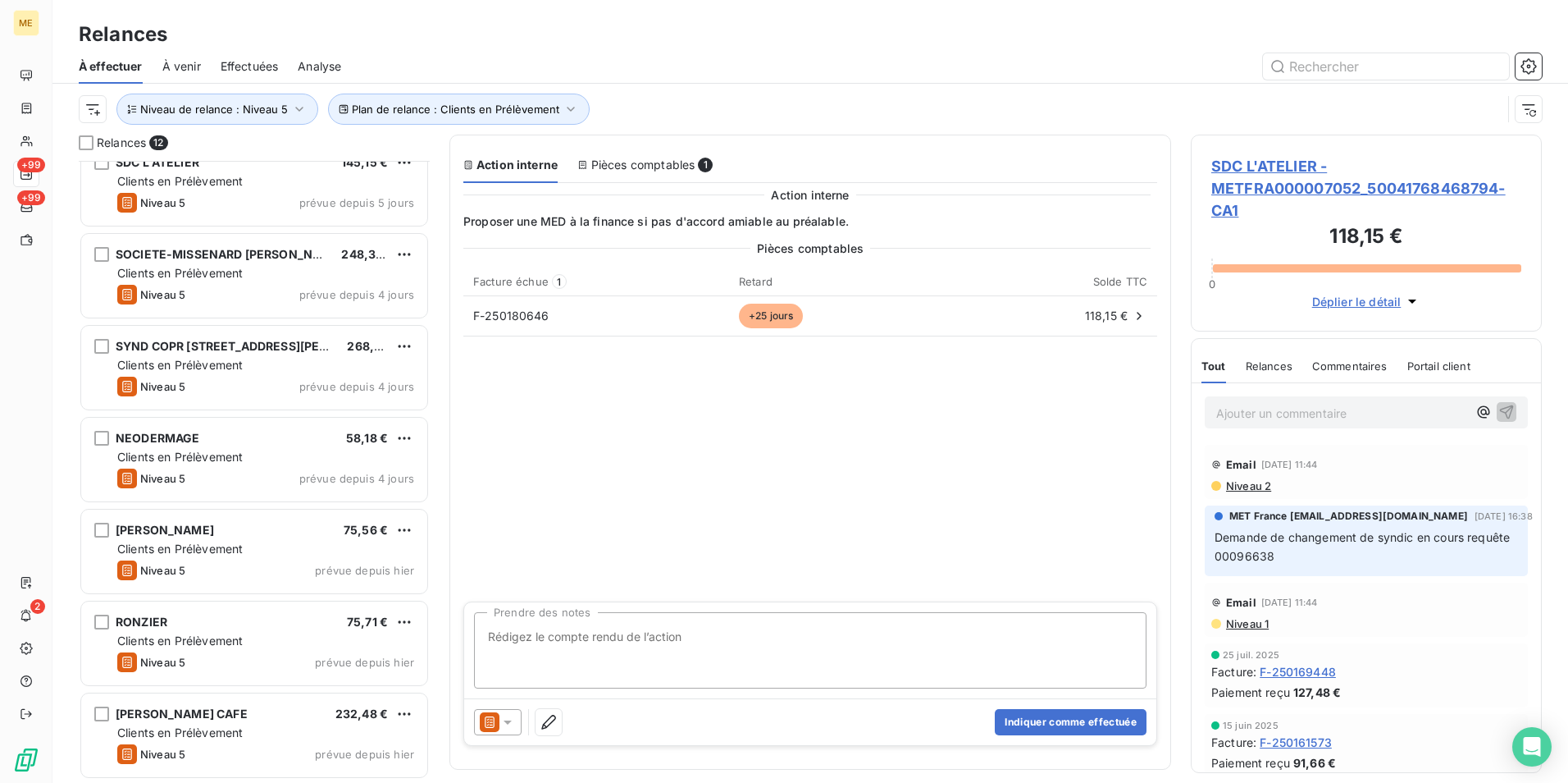
scroll to position [235, 0]
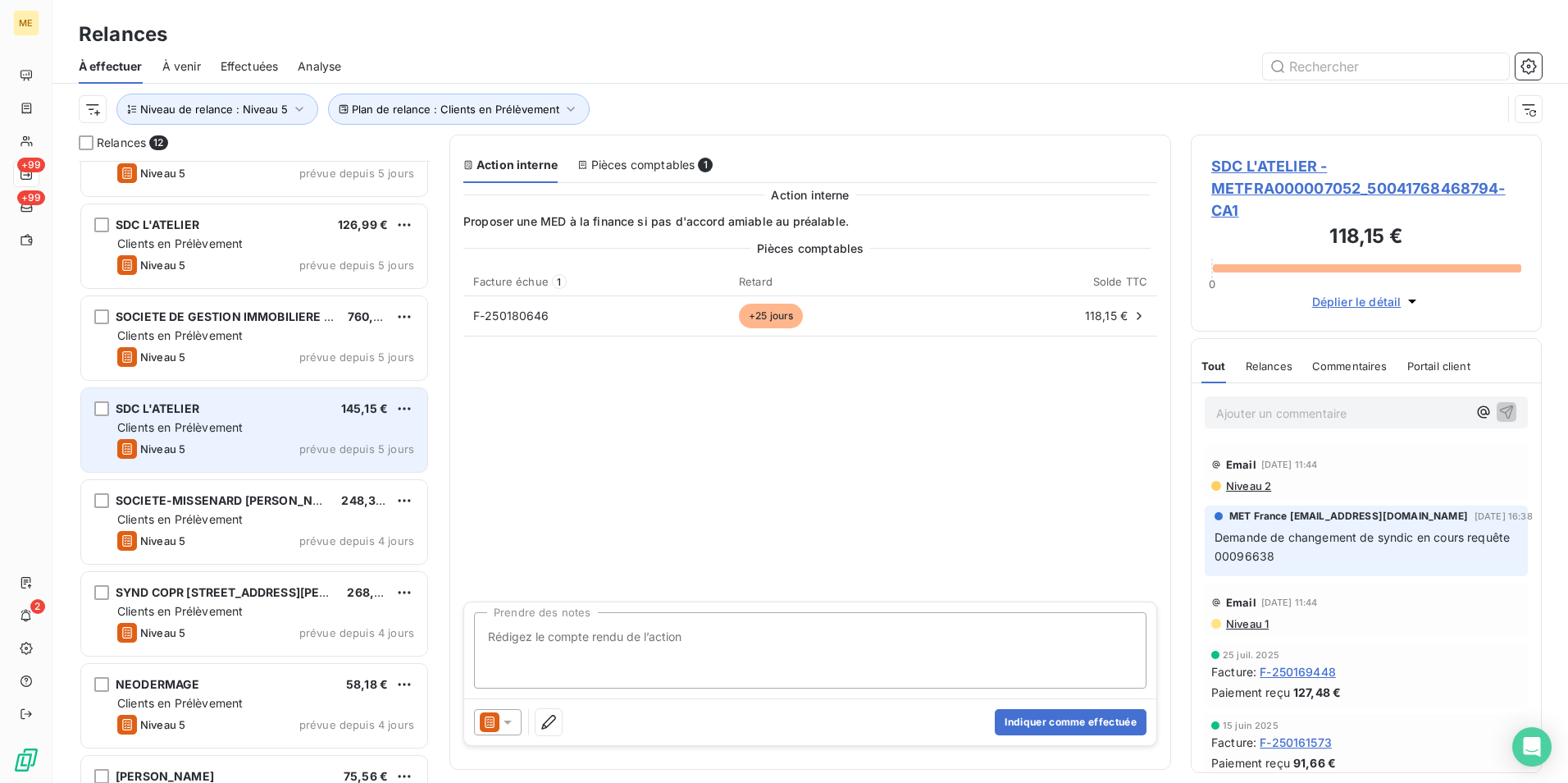
click at [285, 428] on div "Clients en Prélèvement" at bounding box center [266, 427] width 297 height 16
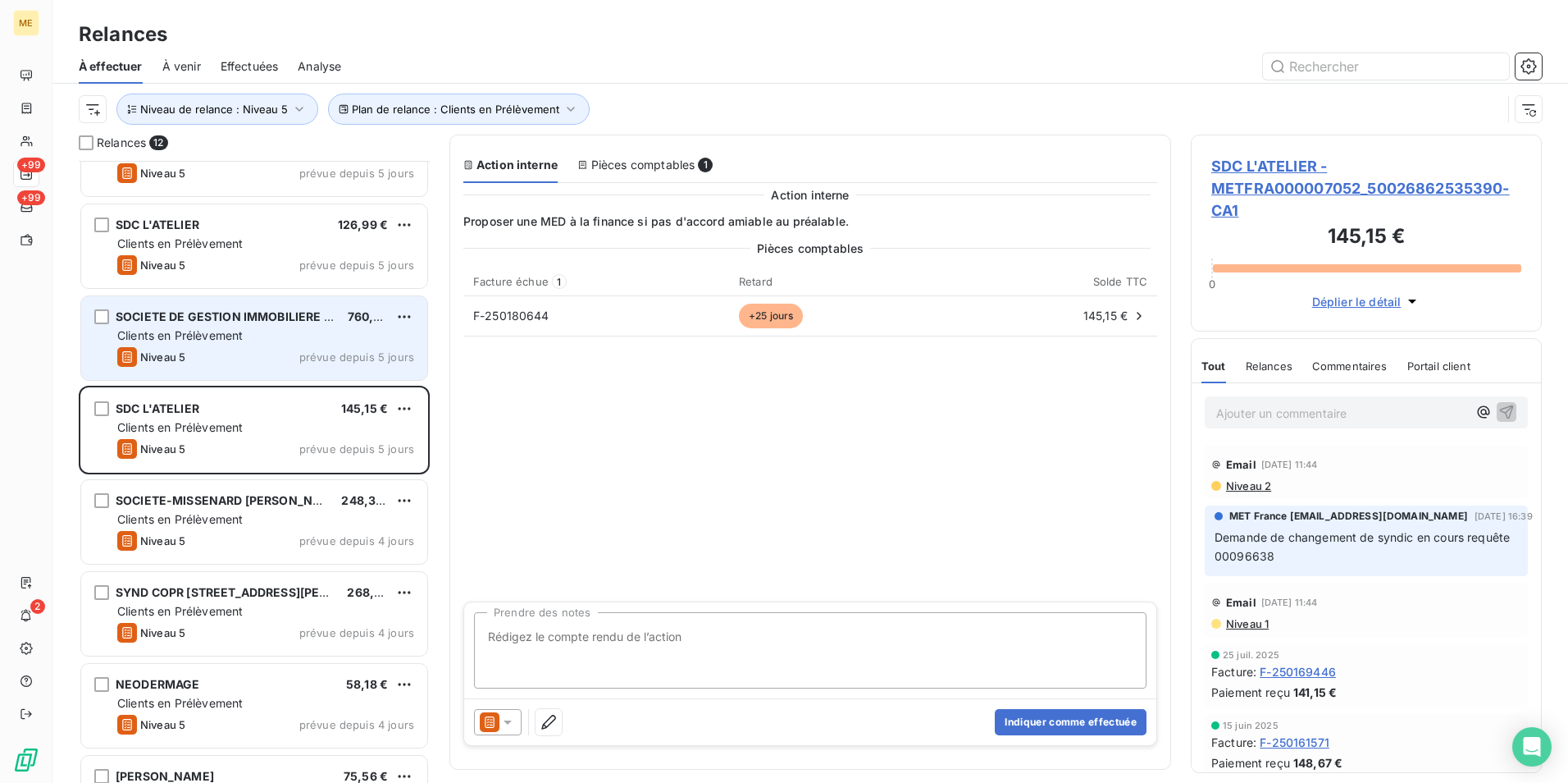
click at [275, 355] on div "Niveau 5 prévue depuis 5 jours" at bounding box center [266, 357] width 297 height 20
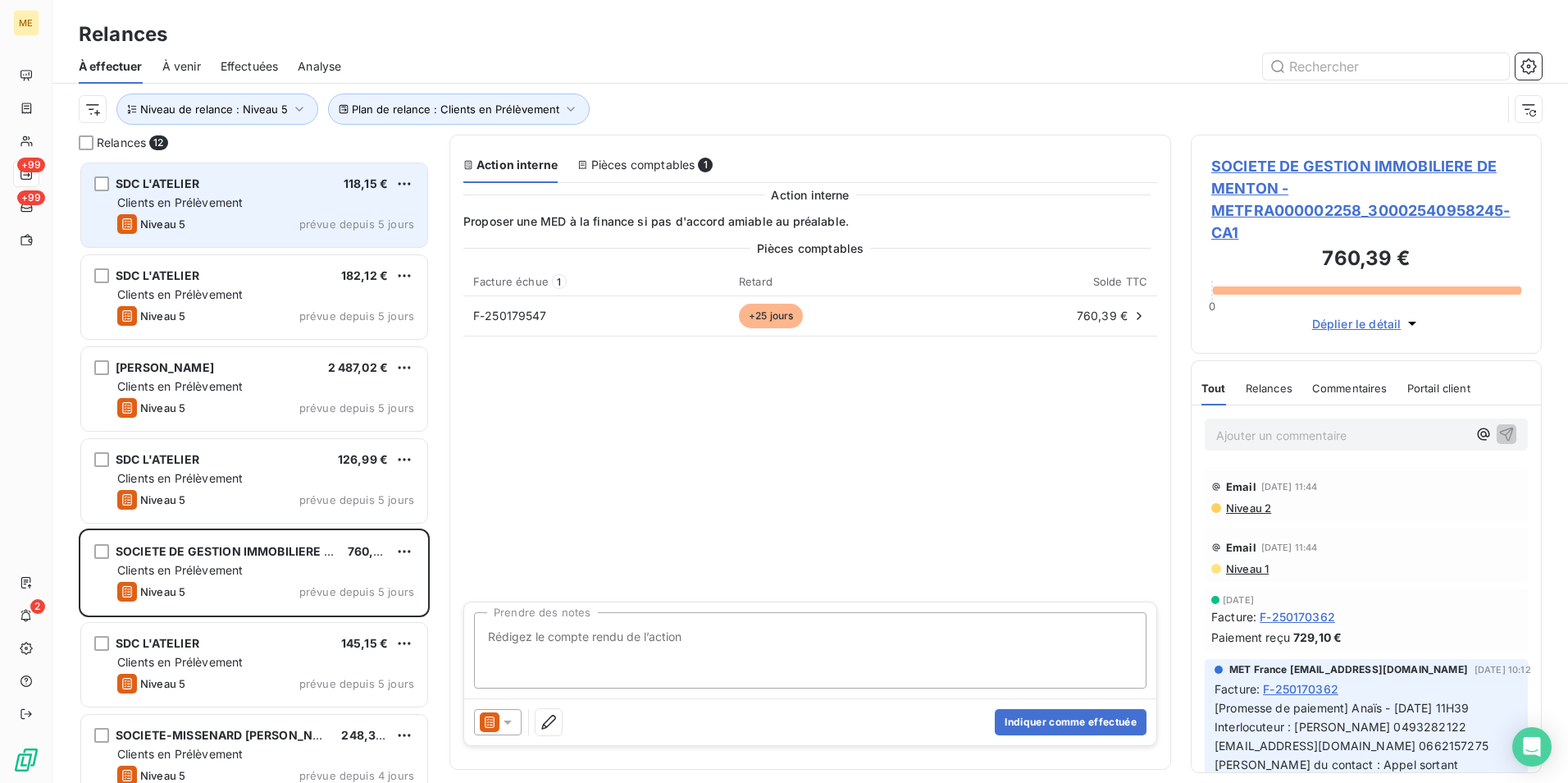
click at [292, 207] on div "Clients en Prélèvement" at bounding box center [266, 202] width 297 height 16
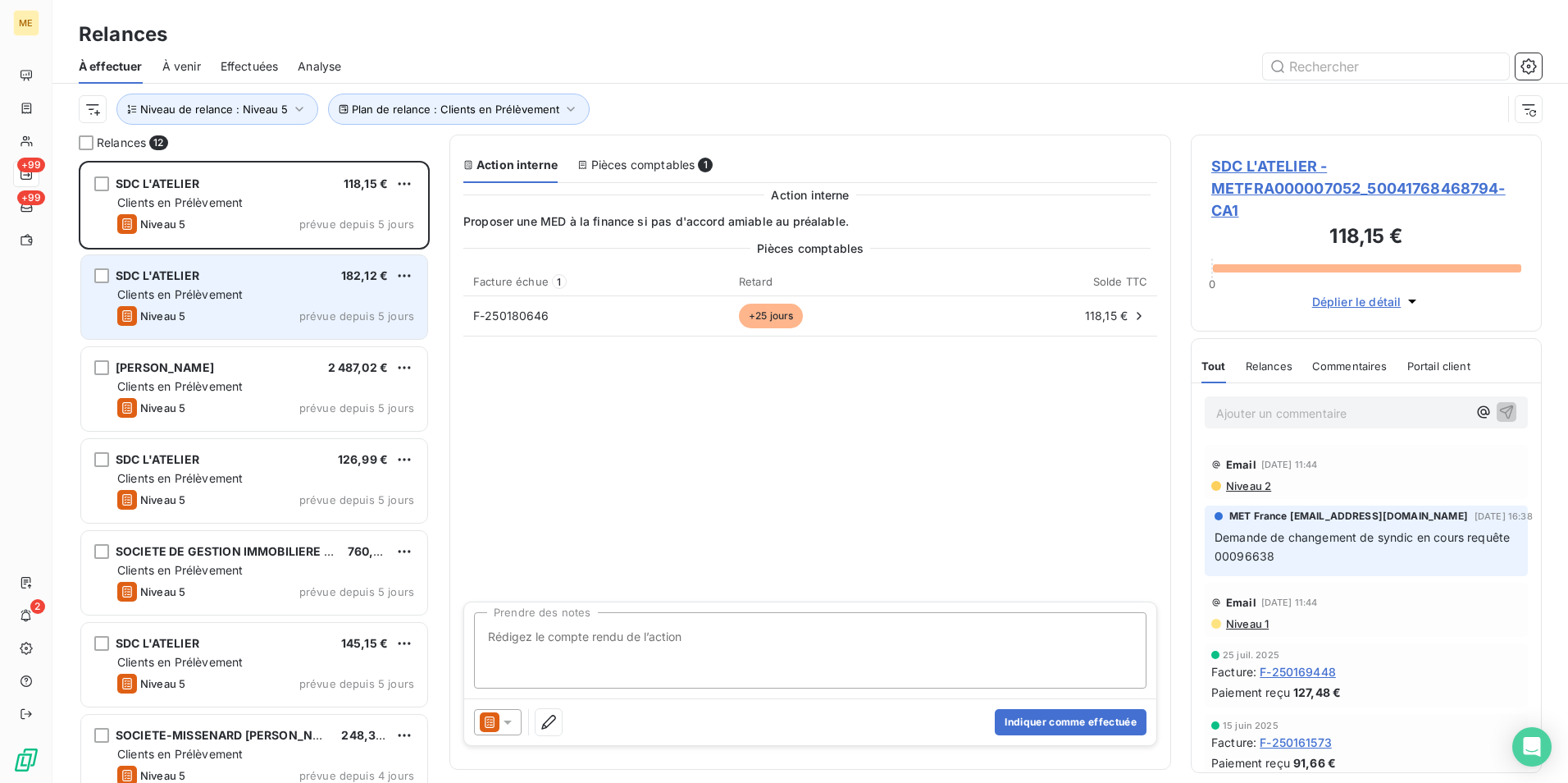
click at [295, 274] on div "SDC L'ATELIER 182,12 €" at bounding box center [266, 276] width 297 height 15
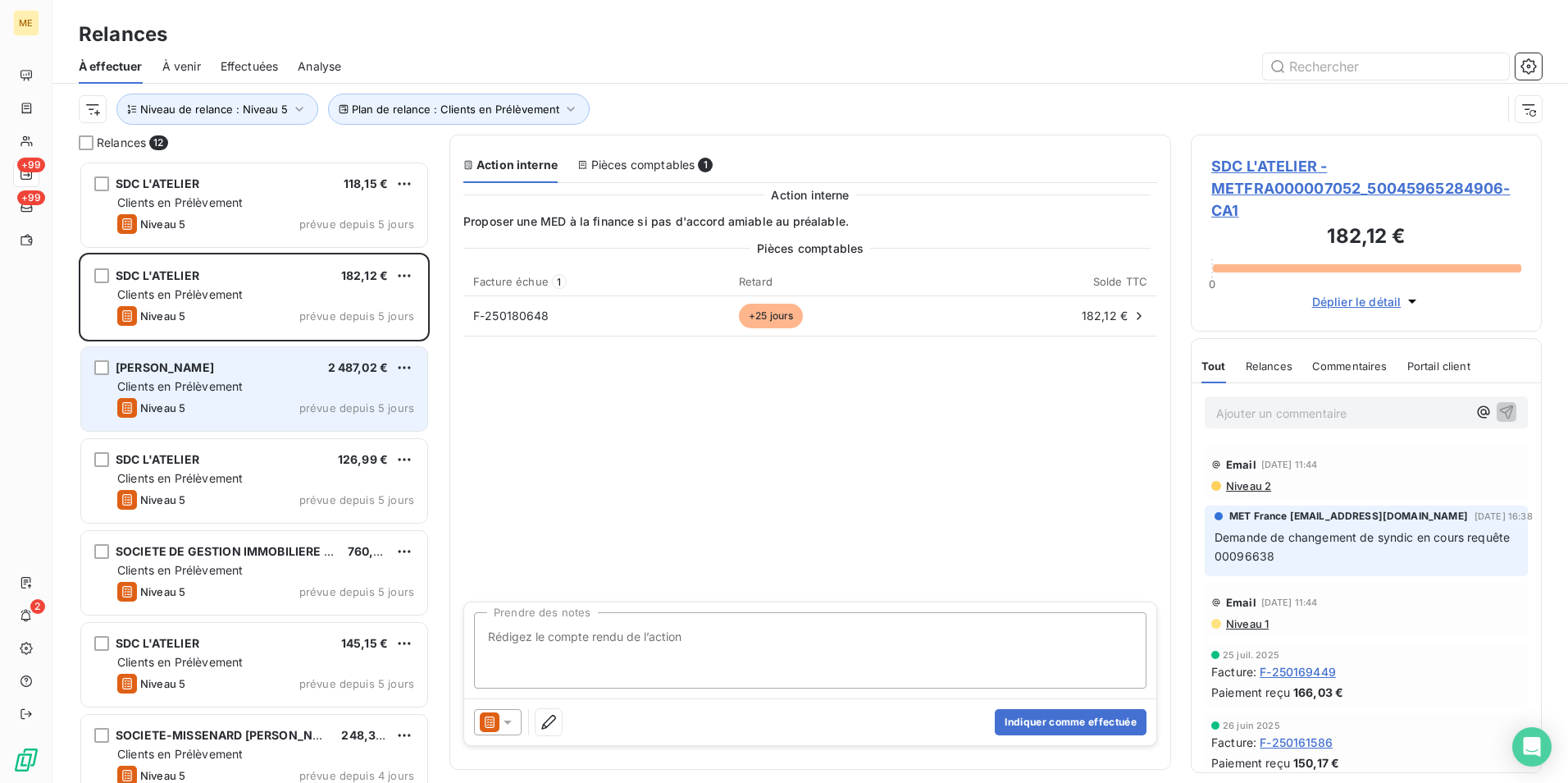
click at [277, 386] on div "Clients en Prélèvement" at bounding box center [266, 386] width 297 height 16
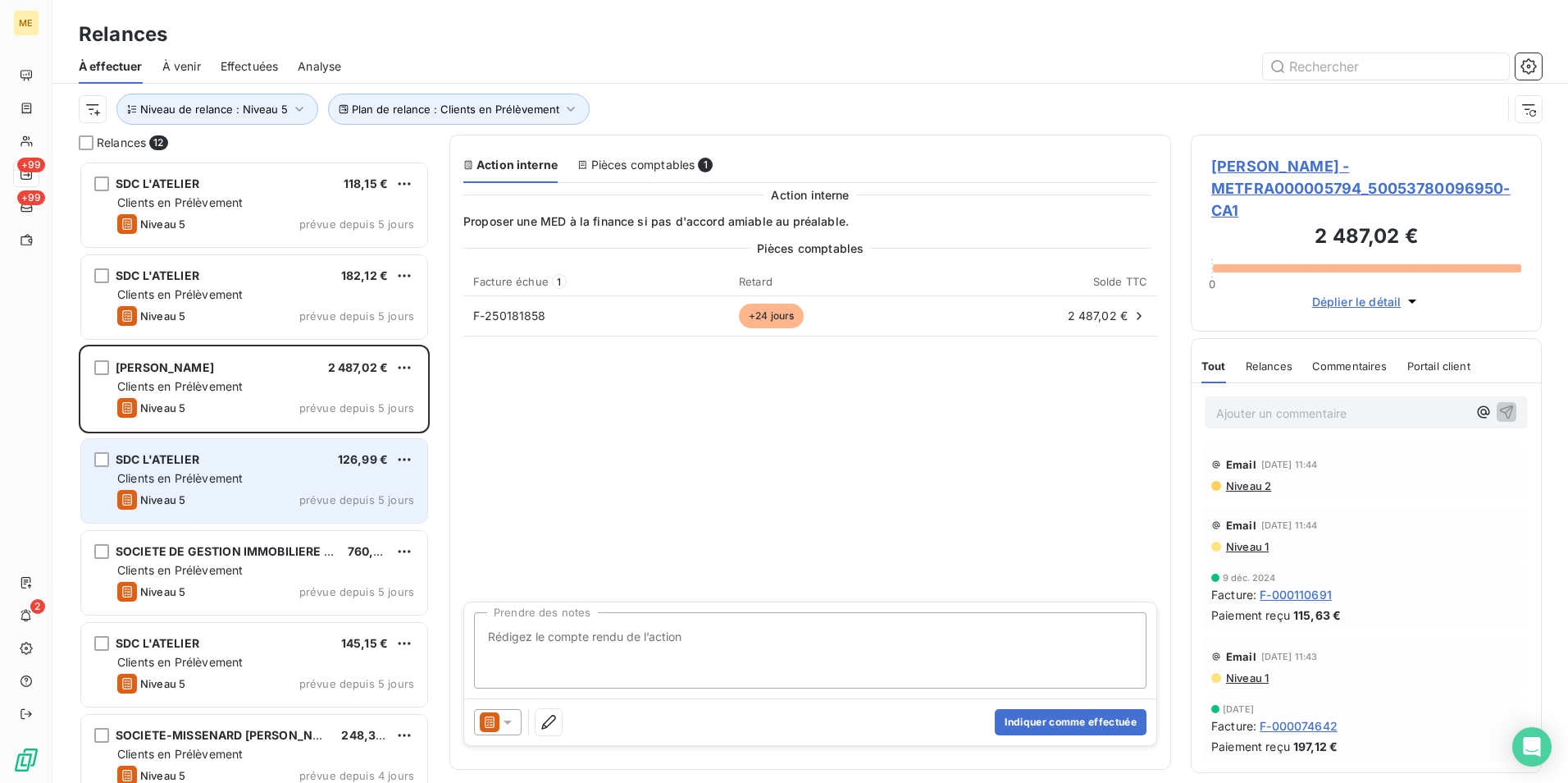
click at [290, 493] on div "Niveau 5 prévue depuis 5 jours" at bounding box center [266, 500] width 297 height 20
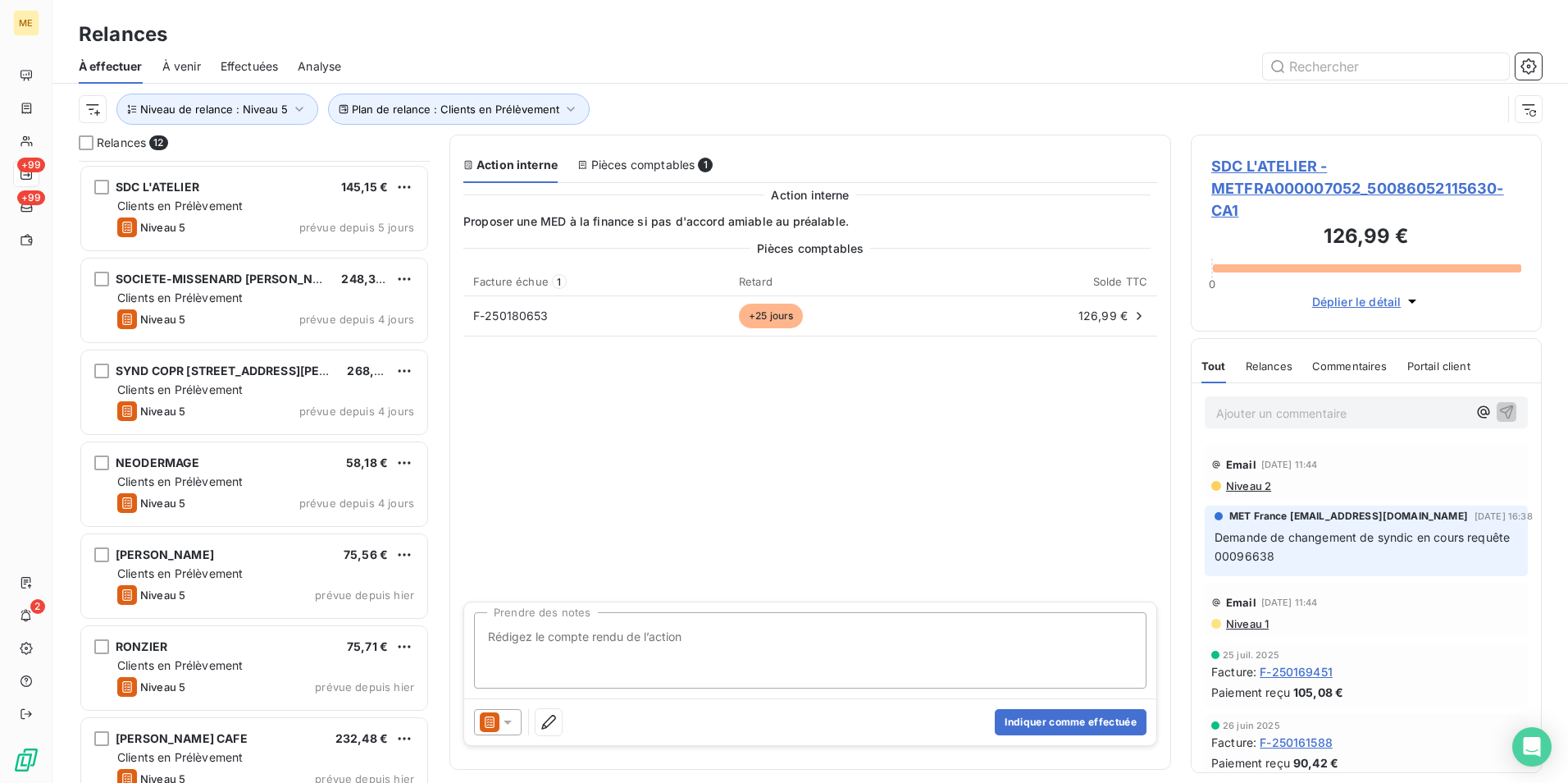
scroll to position [482, 0]
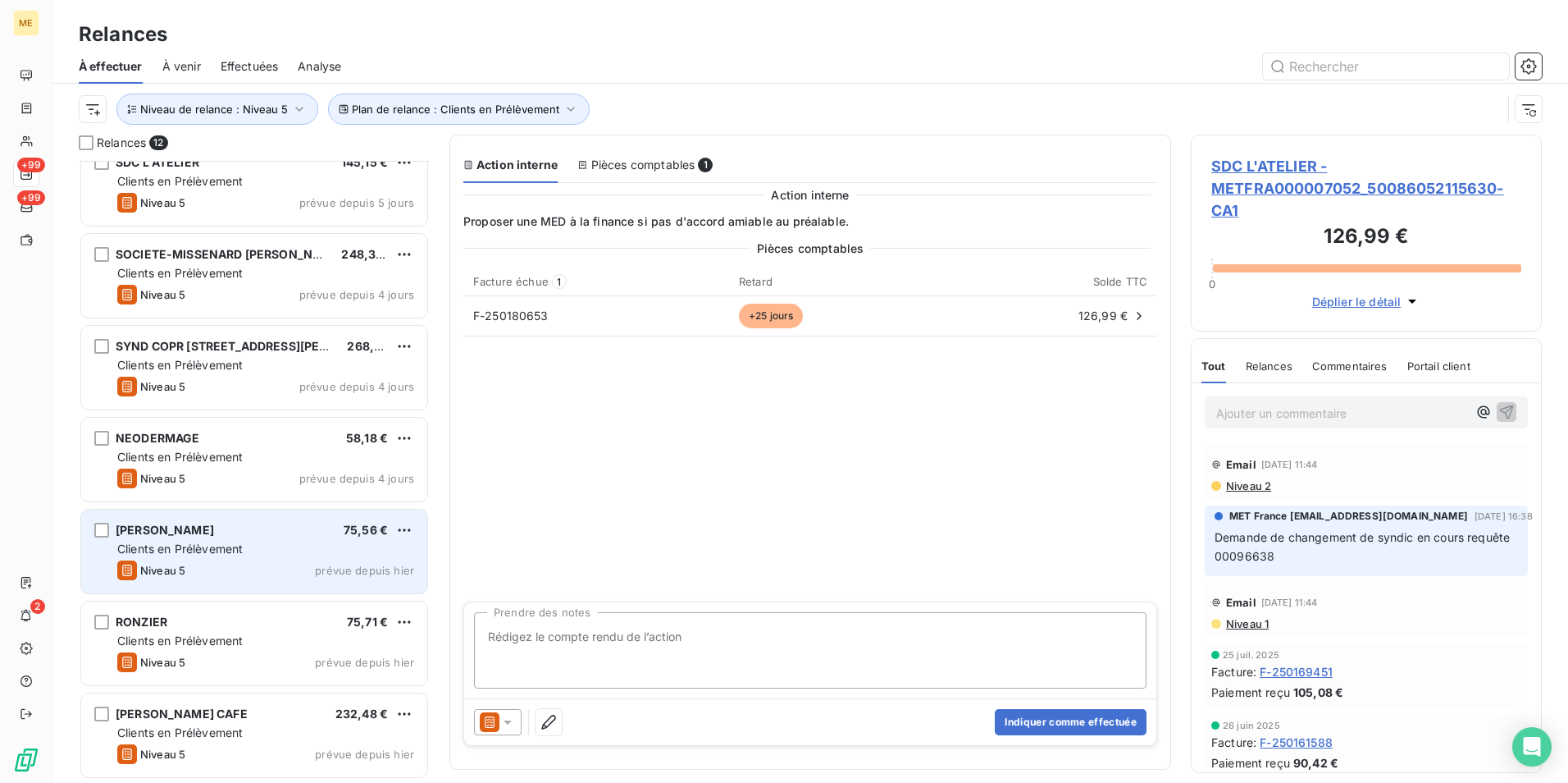
click at [317, 557] on div "GOMEZ 75,56 € Clients en Prélèvement Niveau 5 prévue depuis hier" at bounding box center [254, 551] width 346 height 84
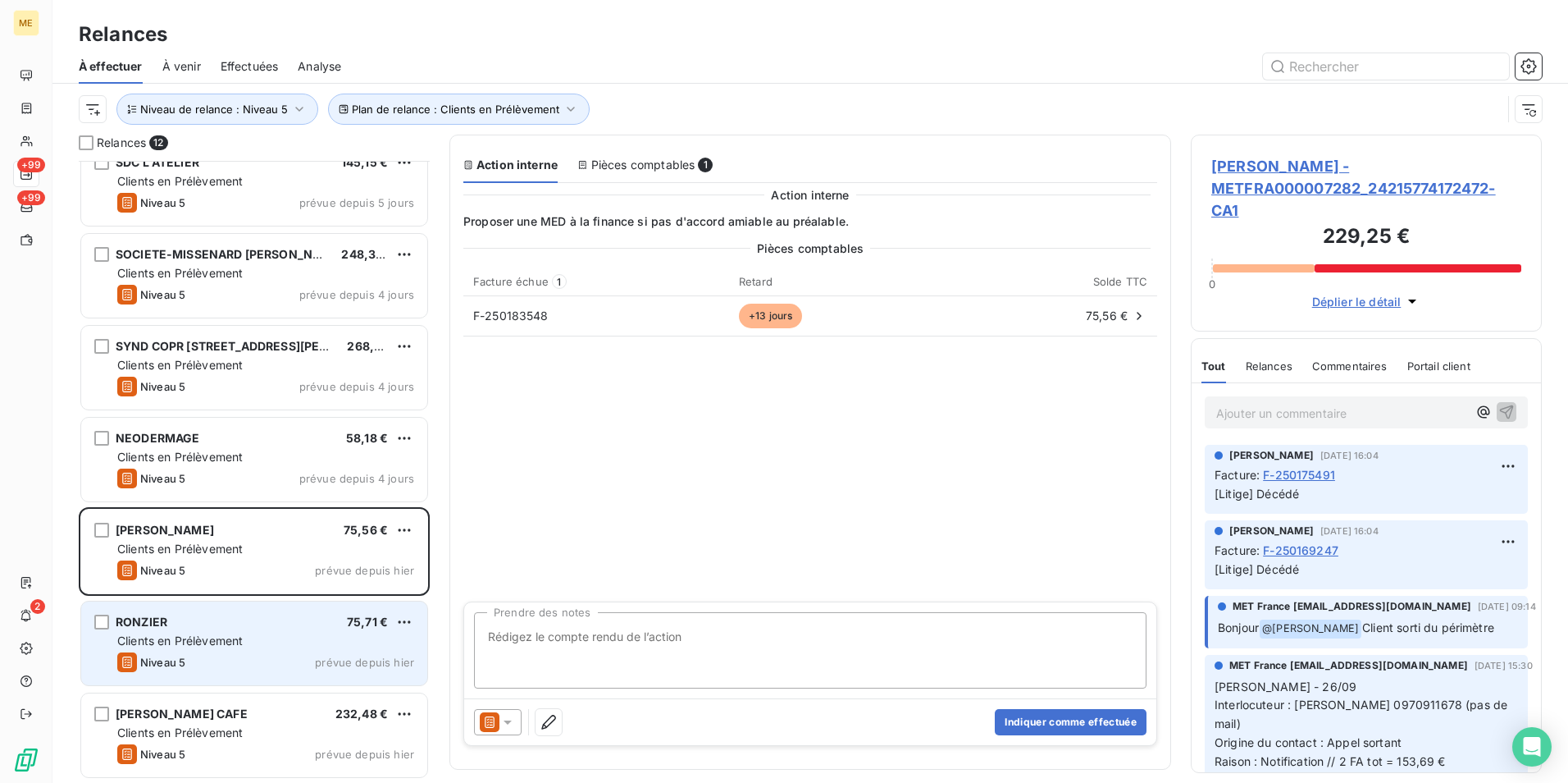
click at [336, 639] on div "Clients en Prélèvement" at bounding box center [266, 640] width 297 height 16
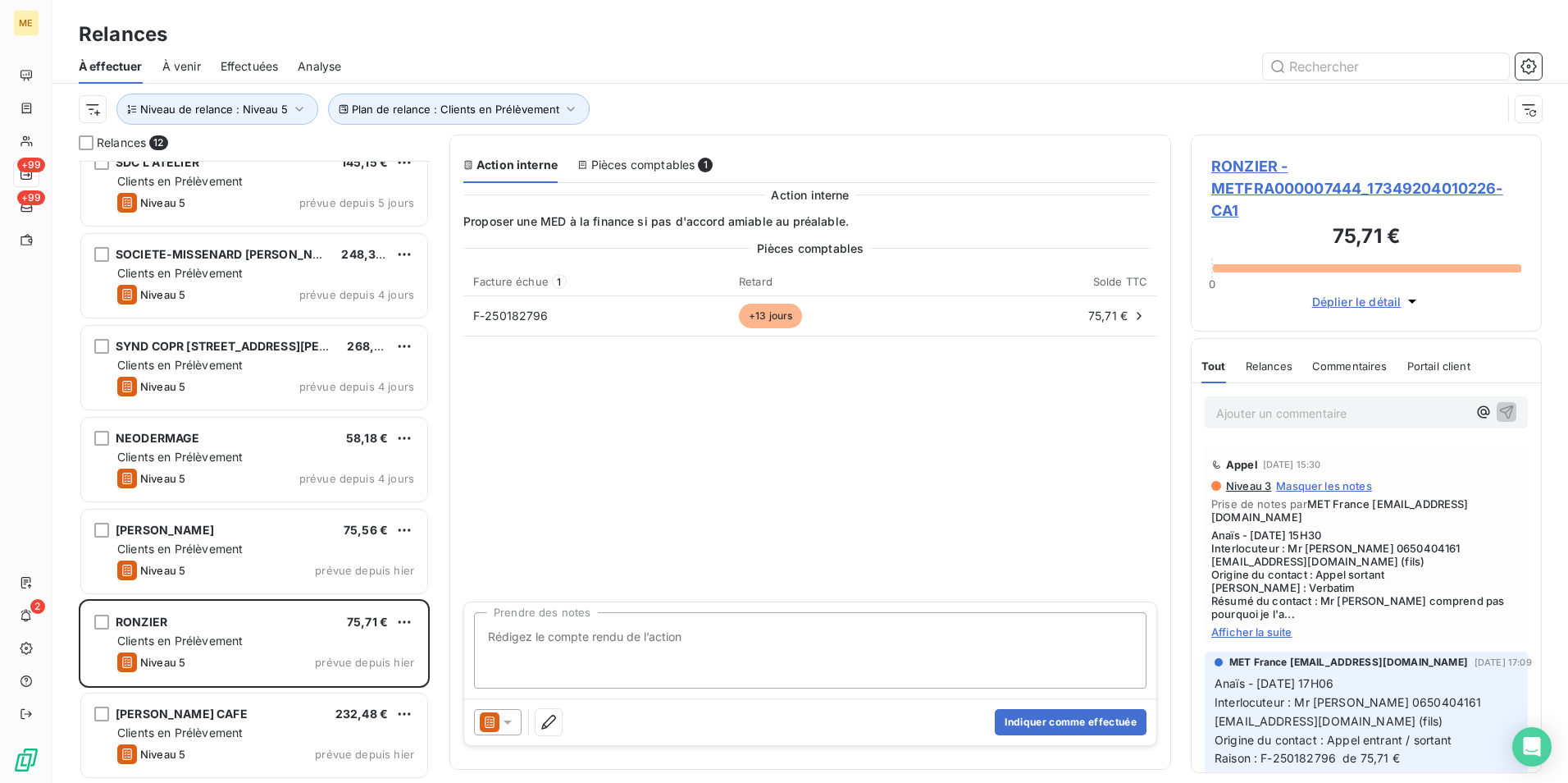
click at [1262, 630] on span "Afficher la suite" at bounding box center [1367, 631] width 310 height 13
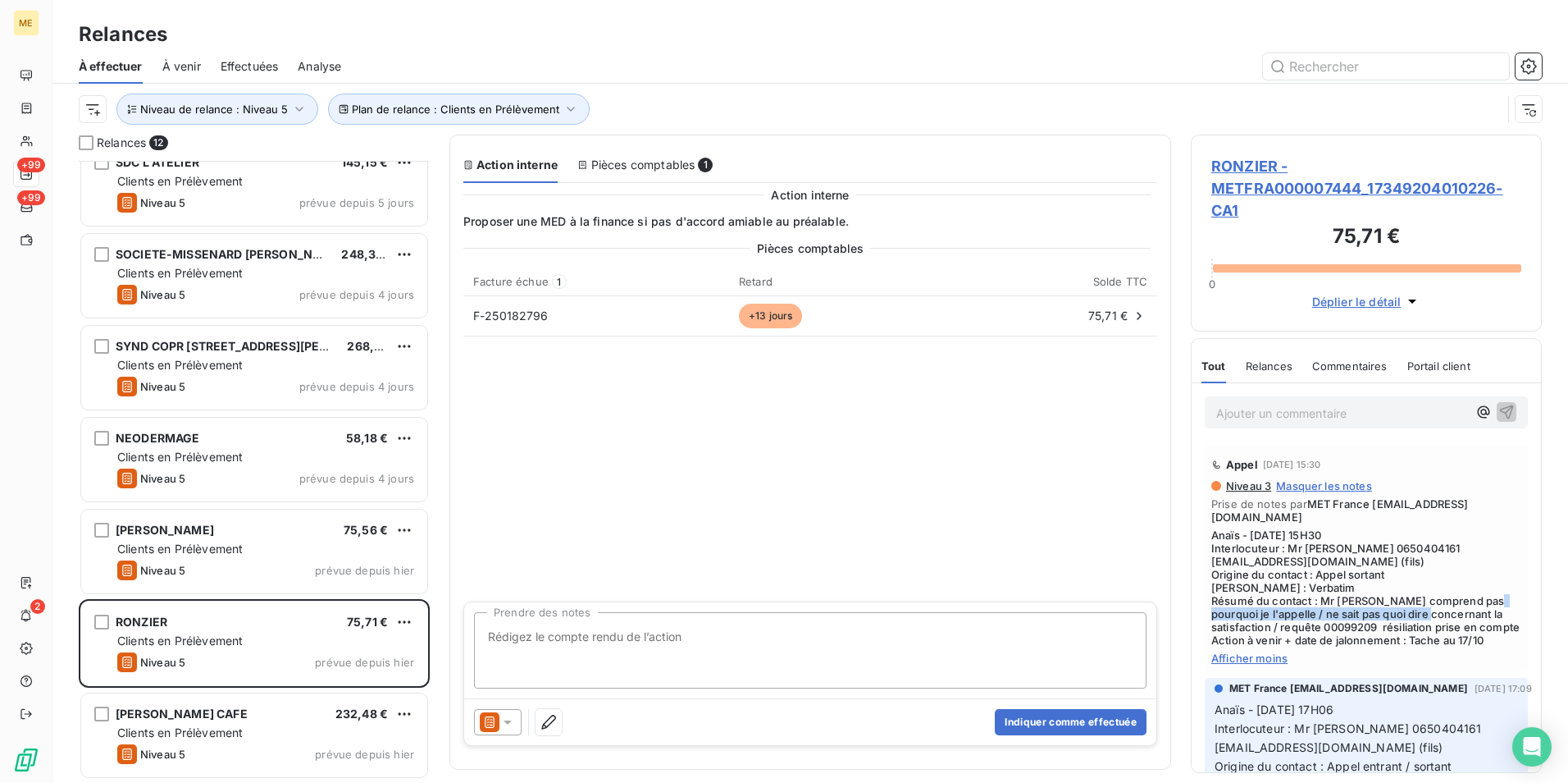
scroll to position [0, 29]
drag, startPoint x: 1276, startPoint y: 613, endPoint x: 1448, endPoint y: 629, distance: 172.7
click at [1448, 629] on span "Anaïs - 09/10/2025 - 15H30 Interlocuteur : Mr RONZIER 0650404161 ronzieraline@a…" at bounding box center [1367, 588] width 310 height 119
drag, startPoint x: 1448, startPoint y: 629, endPoint x: 1336, endPoint y: 640, distance: 112.5
click at [1336, 640] on span "Anaïs - 09/10/2025 - 15H30 Interlocuteur : Mr RONZIER 0650404161 ronzieraline@a…" at bounding box center [1367, 588] width 310 height 119
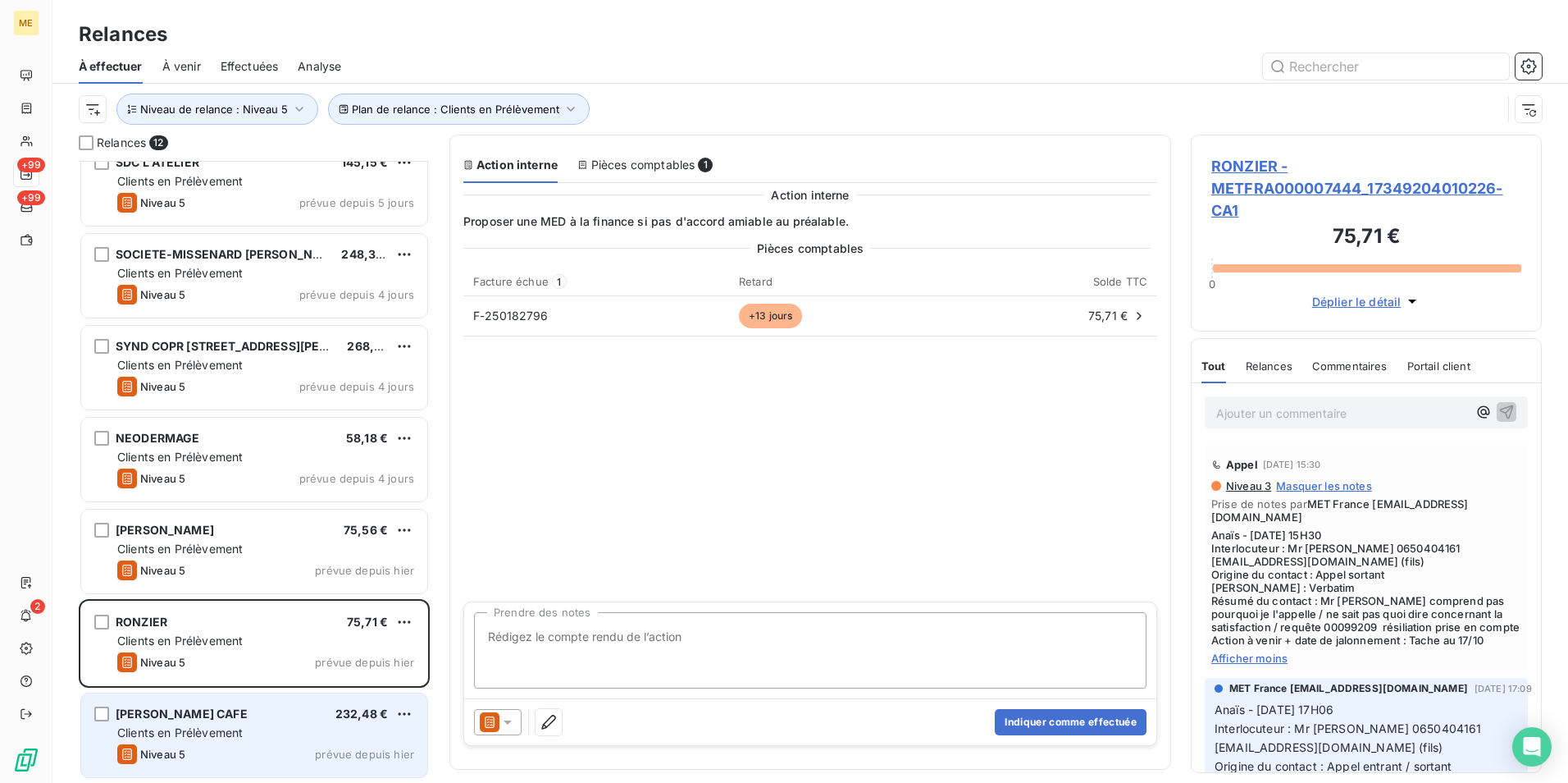
click at [275, 766] on div "DICKENS CAFE 232,48 € Clients en Prélèvement Niveau 5 prévue depuis hier" at bounding box center [254, 735] width 346 height 84
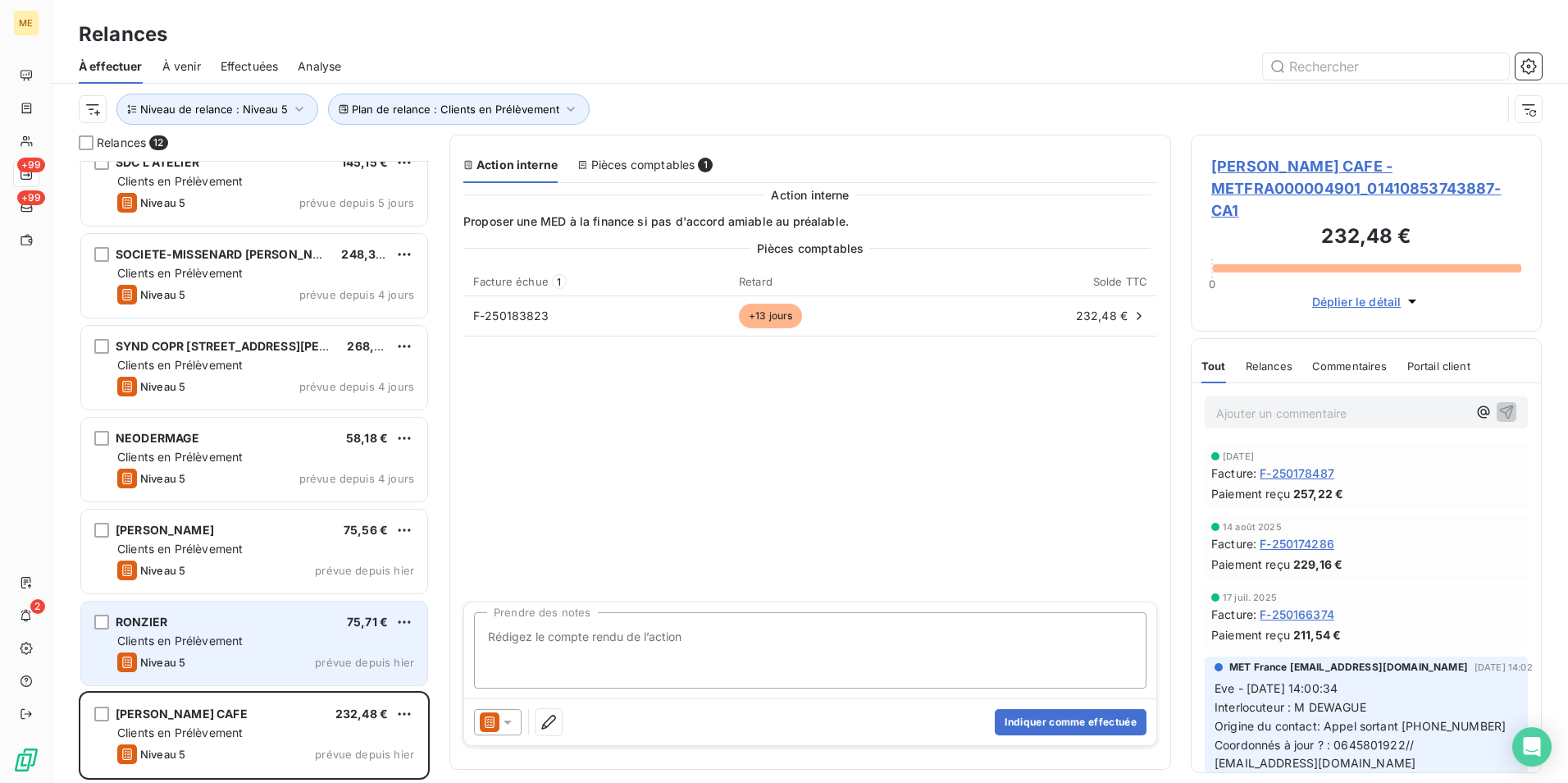
click at [318, 641] on div "Clients en Prélèvement" at bounding box center [266, 640] width 297 height 16
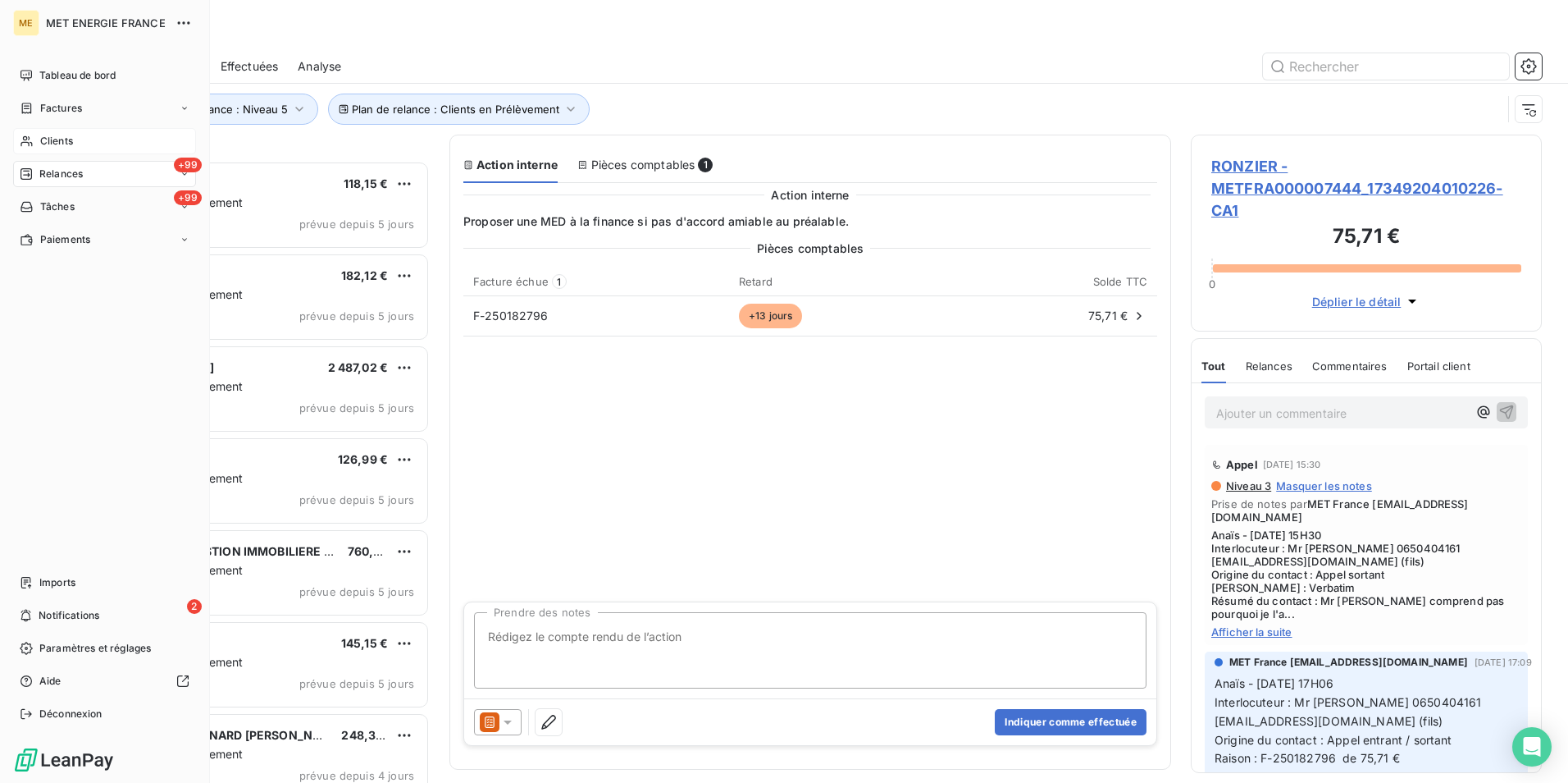
click at [104, 142] on div "Clients" at bounding box center [104, 141] width 182 height 26
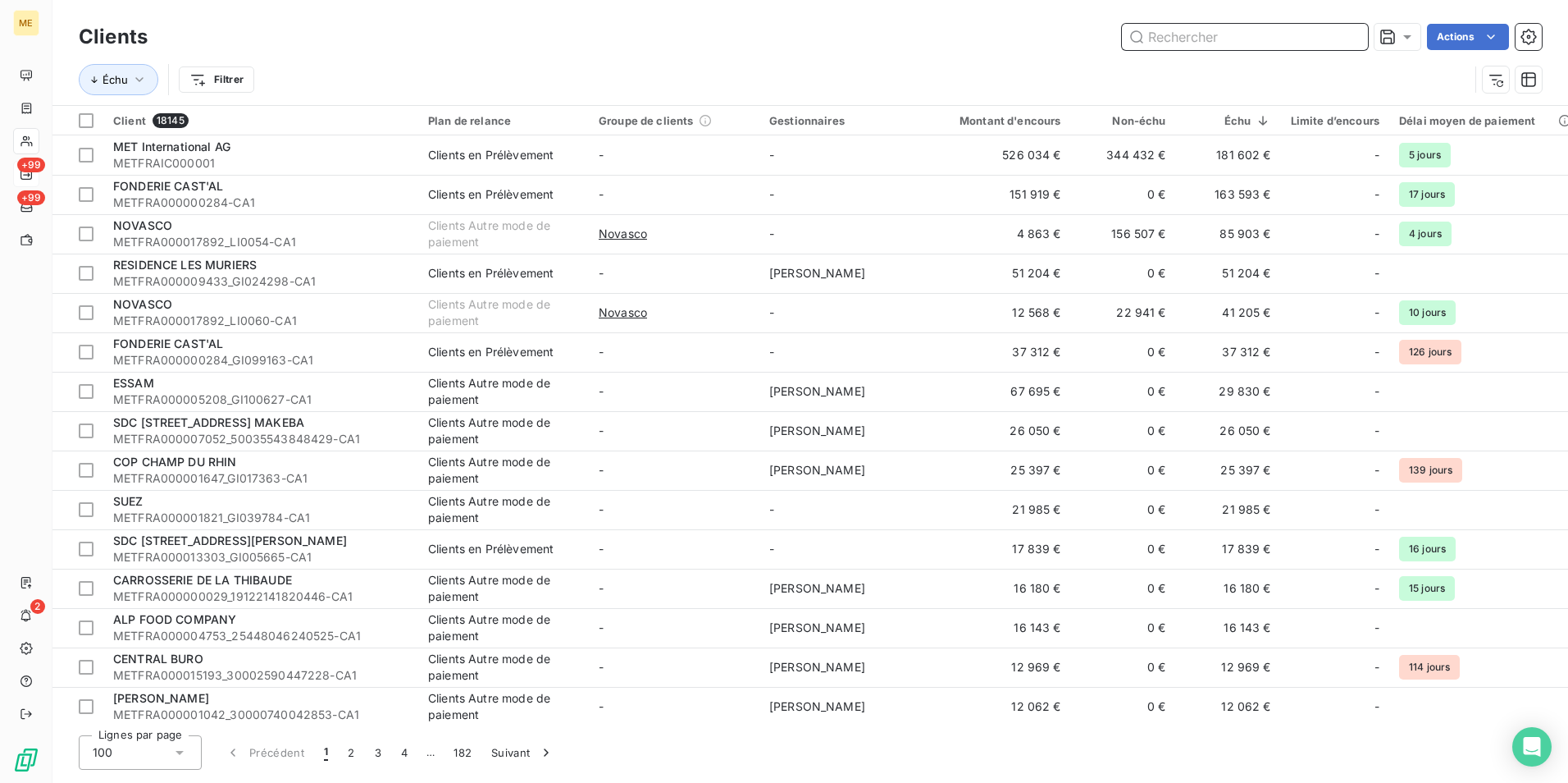
click at [1203, 39] on input "text" at bounding box center [1245, 37] width 246 height 26
paste input "https://eur03.safelinks.protection.outlook.com/?url=https%3A%2F%2Fapp.leanpay.f…"
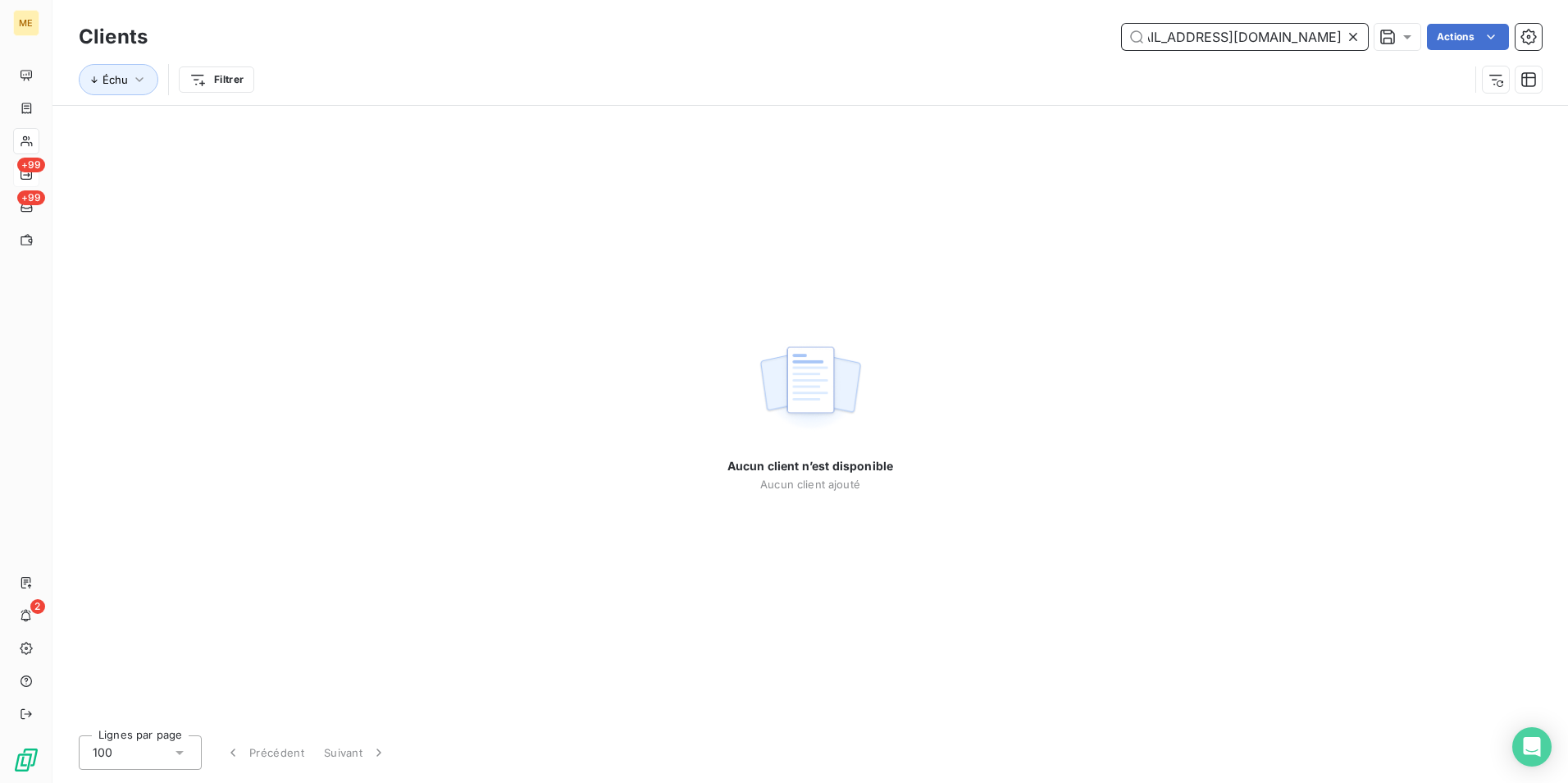
type input "https://eur03.safelinks.protection.outlook.com/?url=https%3A%2F%2Fapp.leanpay.f…"
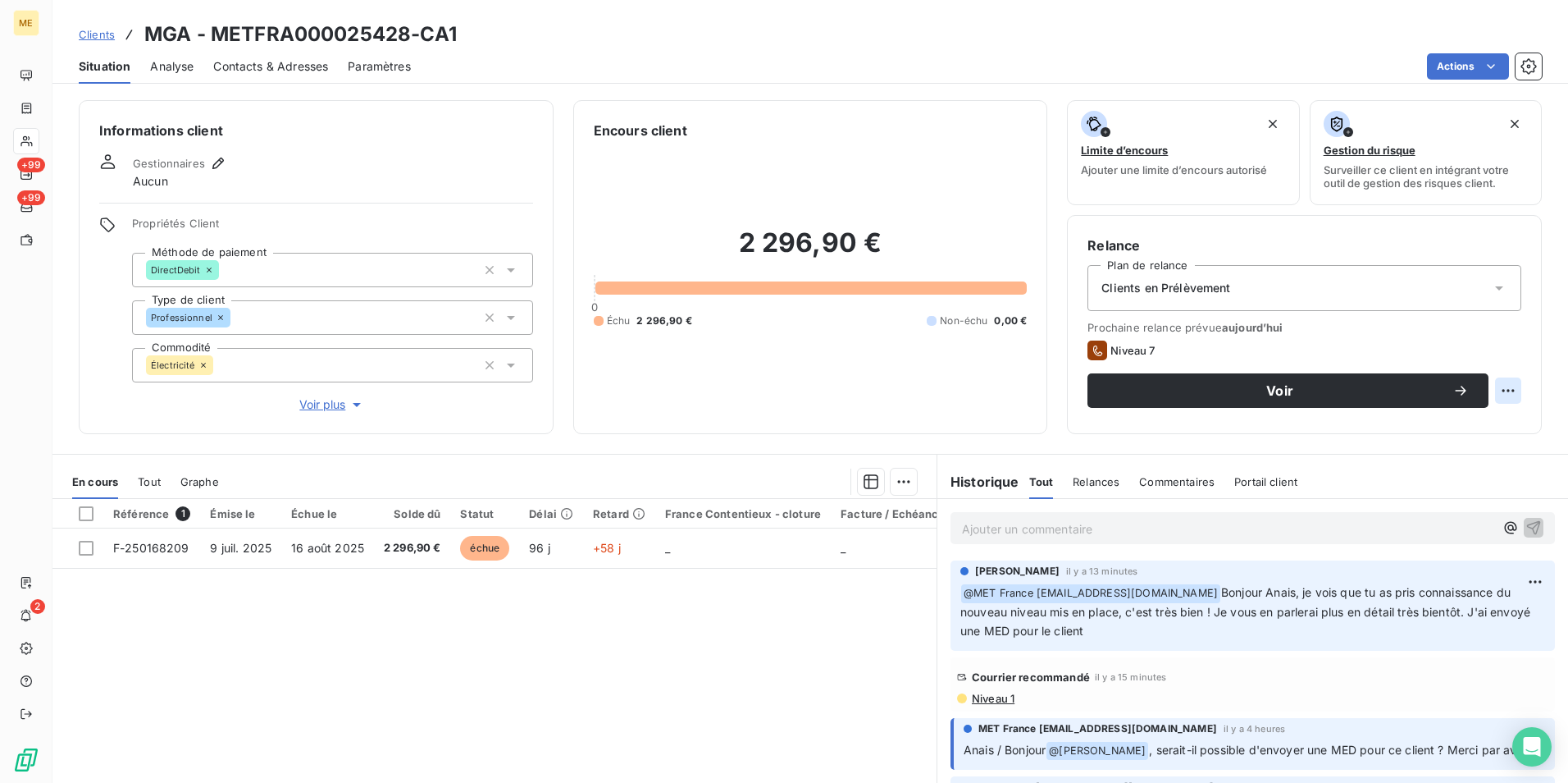
click at [1495, 382] on html "ME +99 +99 2 Clients MGA - METFRA000025428-CA1 Situation Analyse Contacts & Adr…" at bounding box center [784, 392] width 1568 height 783
click at [1457, 422] on div "Replanifier cette action" at bounding box center [1429, 426] width 147 height 26
select select "9"
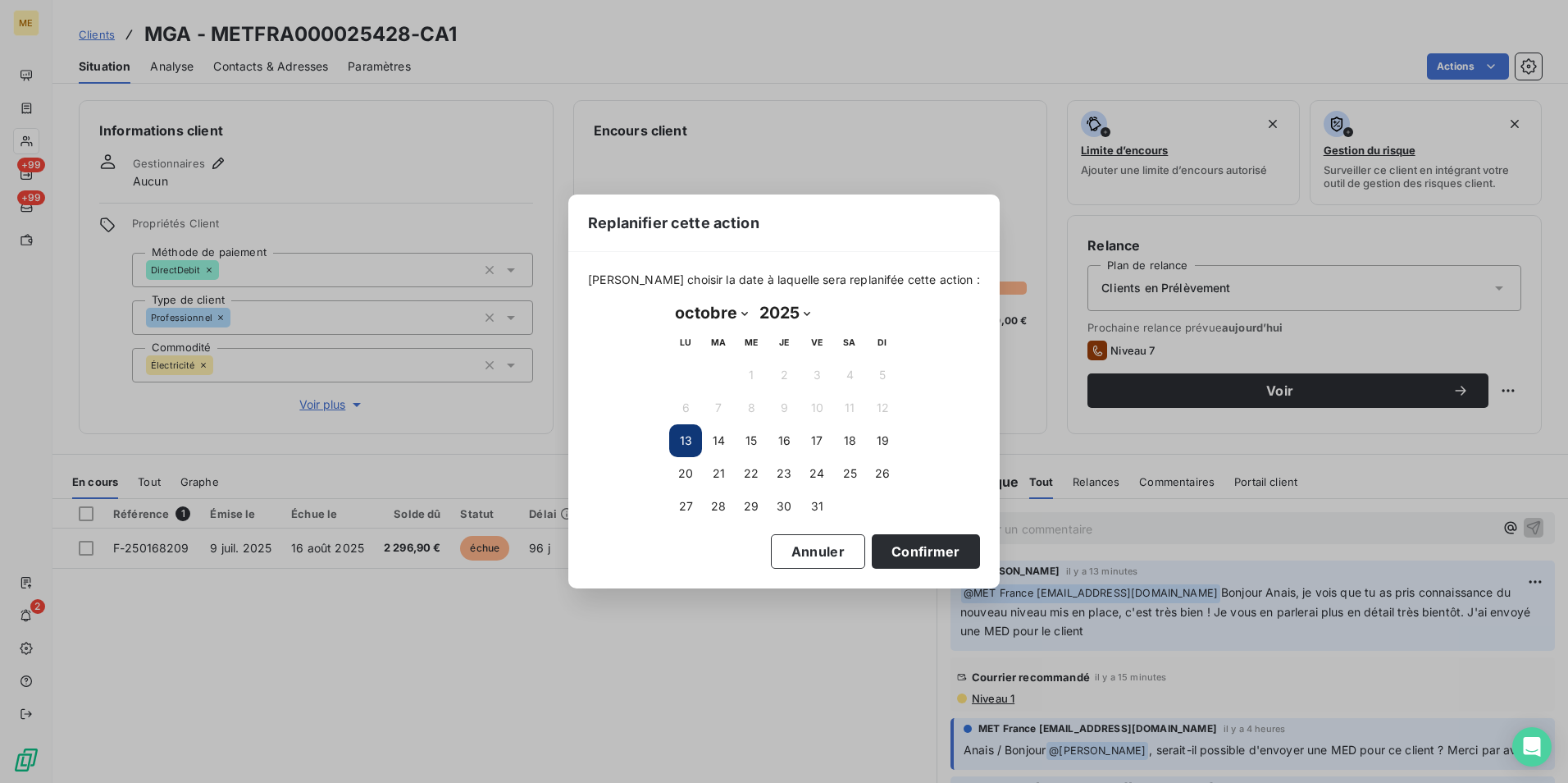
click at [1362, 333] on div "Replanifier cette action [PERSON_NAME] choisir la date à laquelle sera replanif…" at bounding box center [784, 392] width 1568 height 783
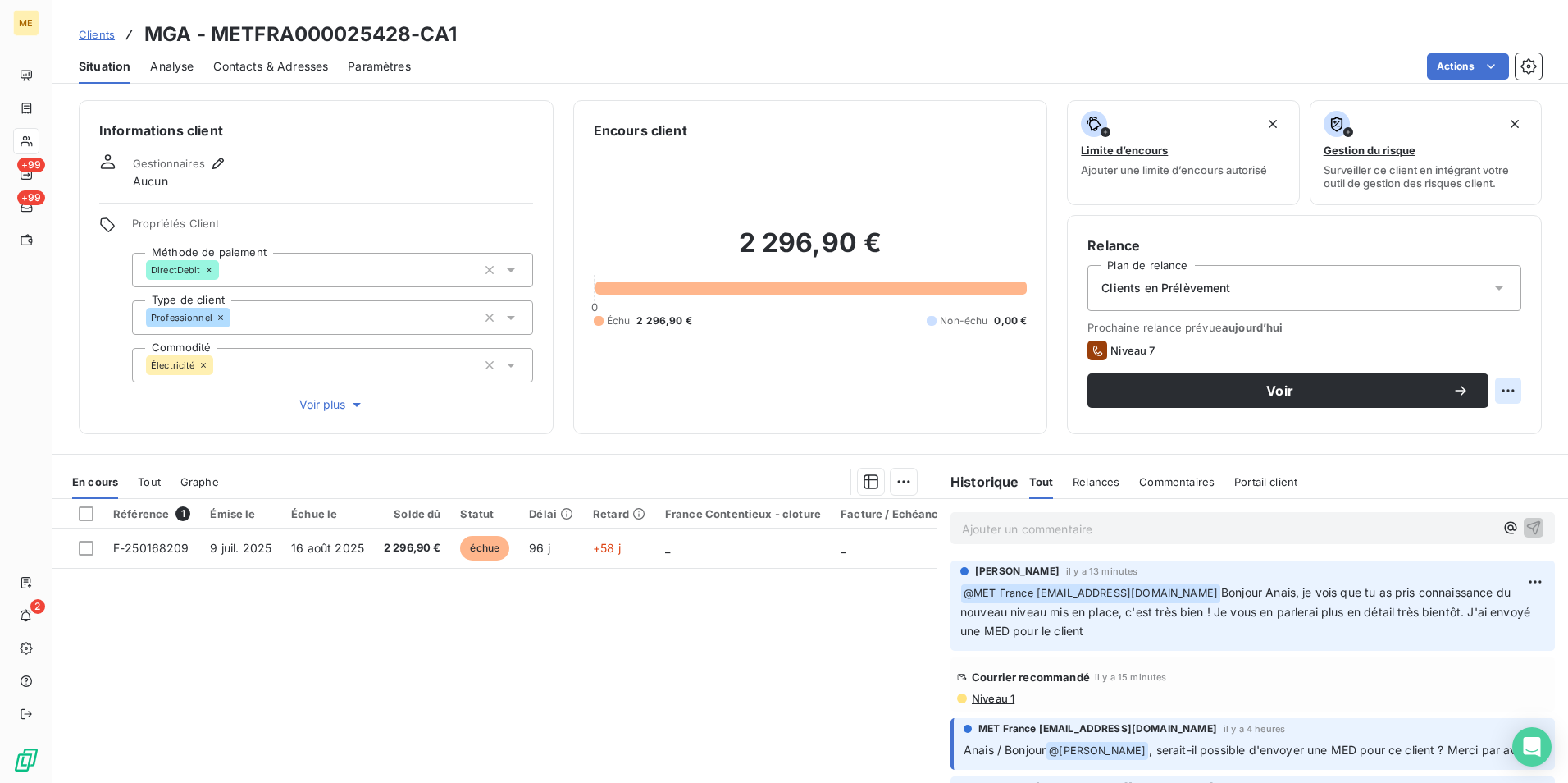
click at [1504, 390] on html "ME +99 +99 2 Clients MGA - METFRA000025428-CA1 Situation Analyse Contacts & Adr…" at bounding box center [784, 392] width 1568 height 783
click at [1478, 423] on div "Replanifier cette action" at bounding box center [1429, 426] width 147 height 26
select select "9"
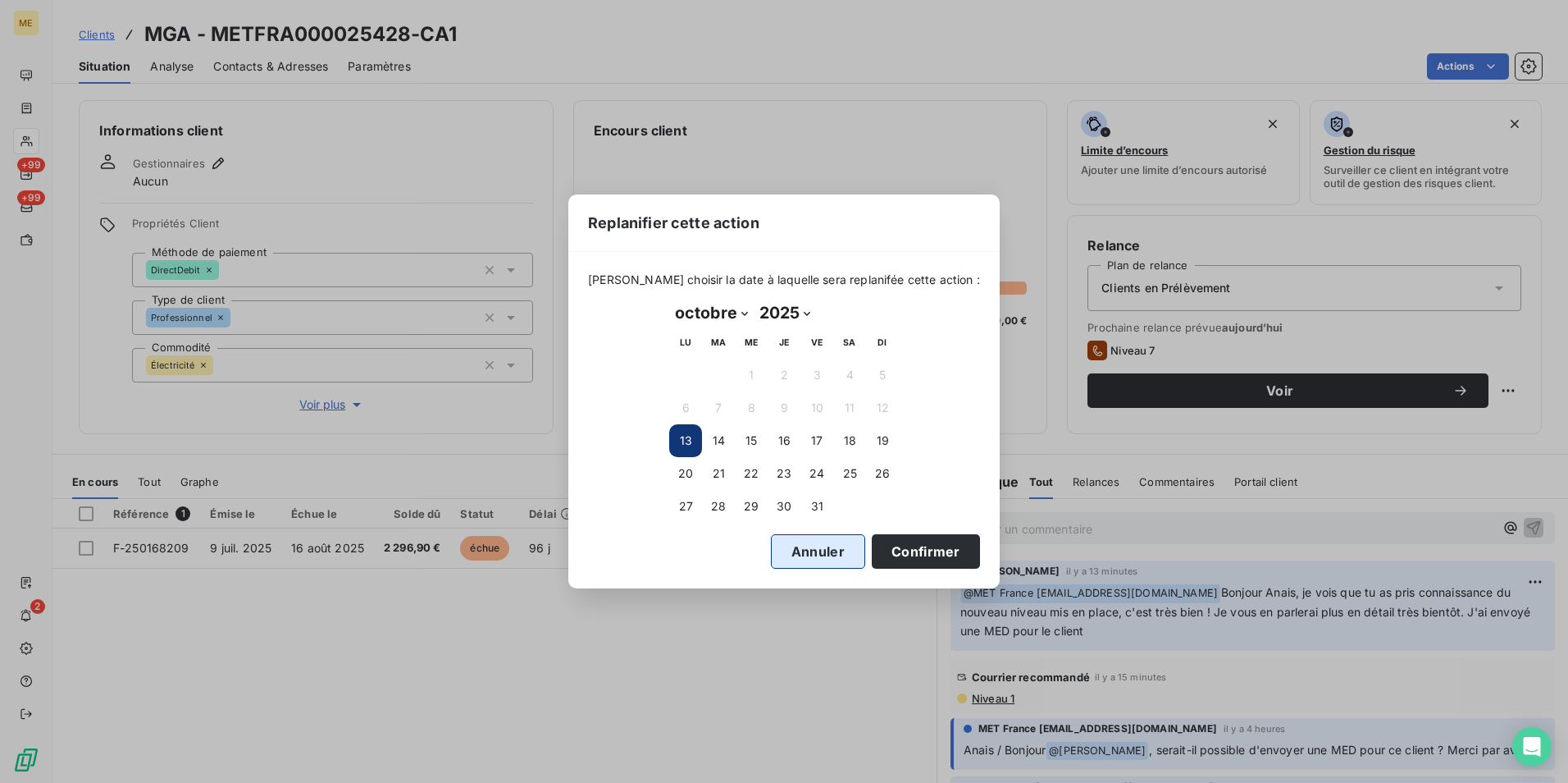
click at [778, 550] on button "Annuler" at bounding box center [818, 551] width 94 height 35
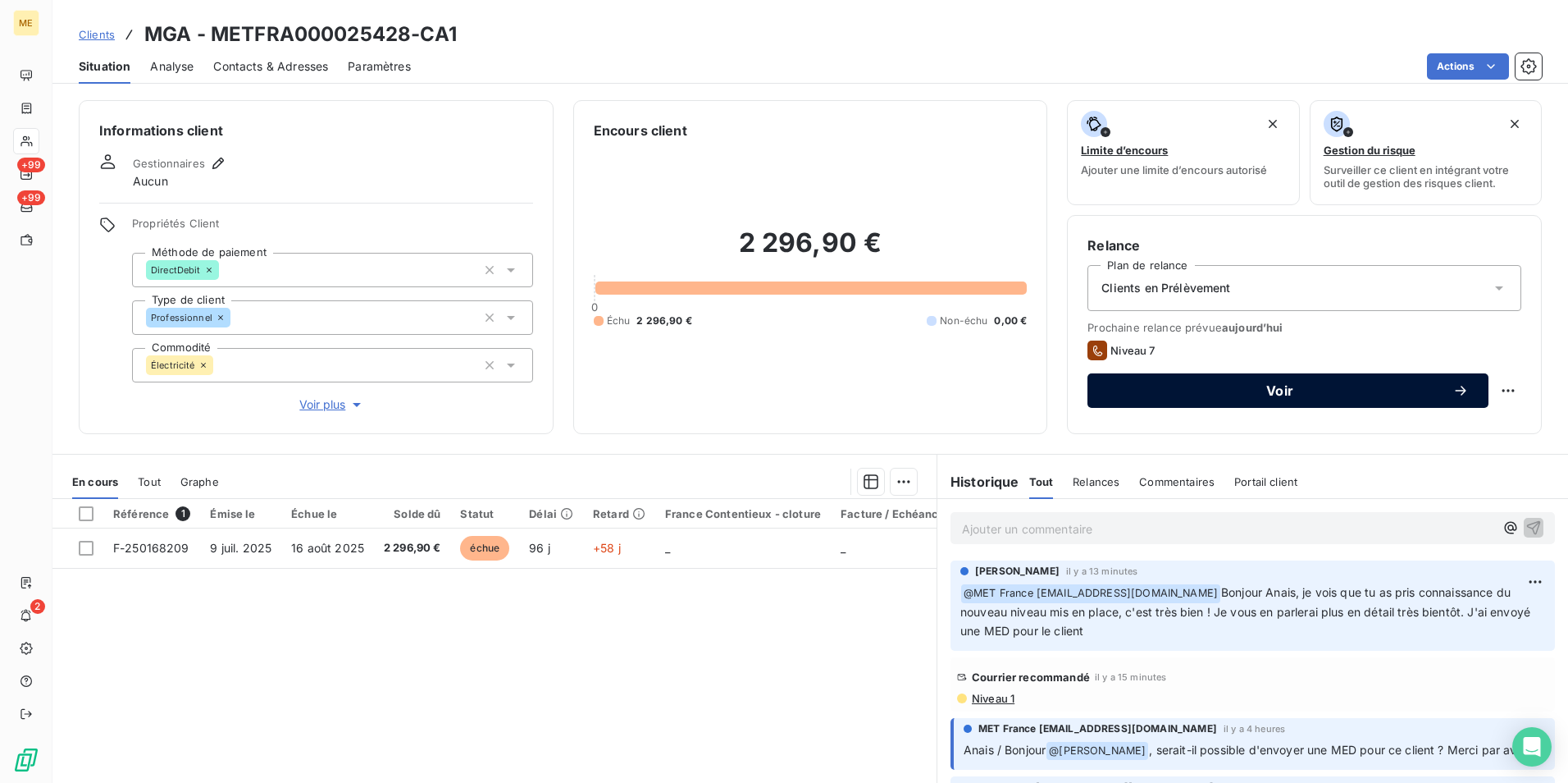
click at [1234, 393] on span "Voir" at bounding box center [1279, 391] width 345 height 13
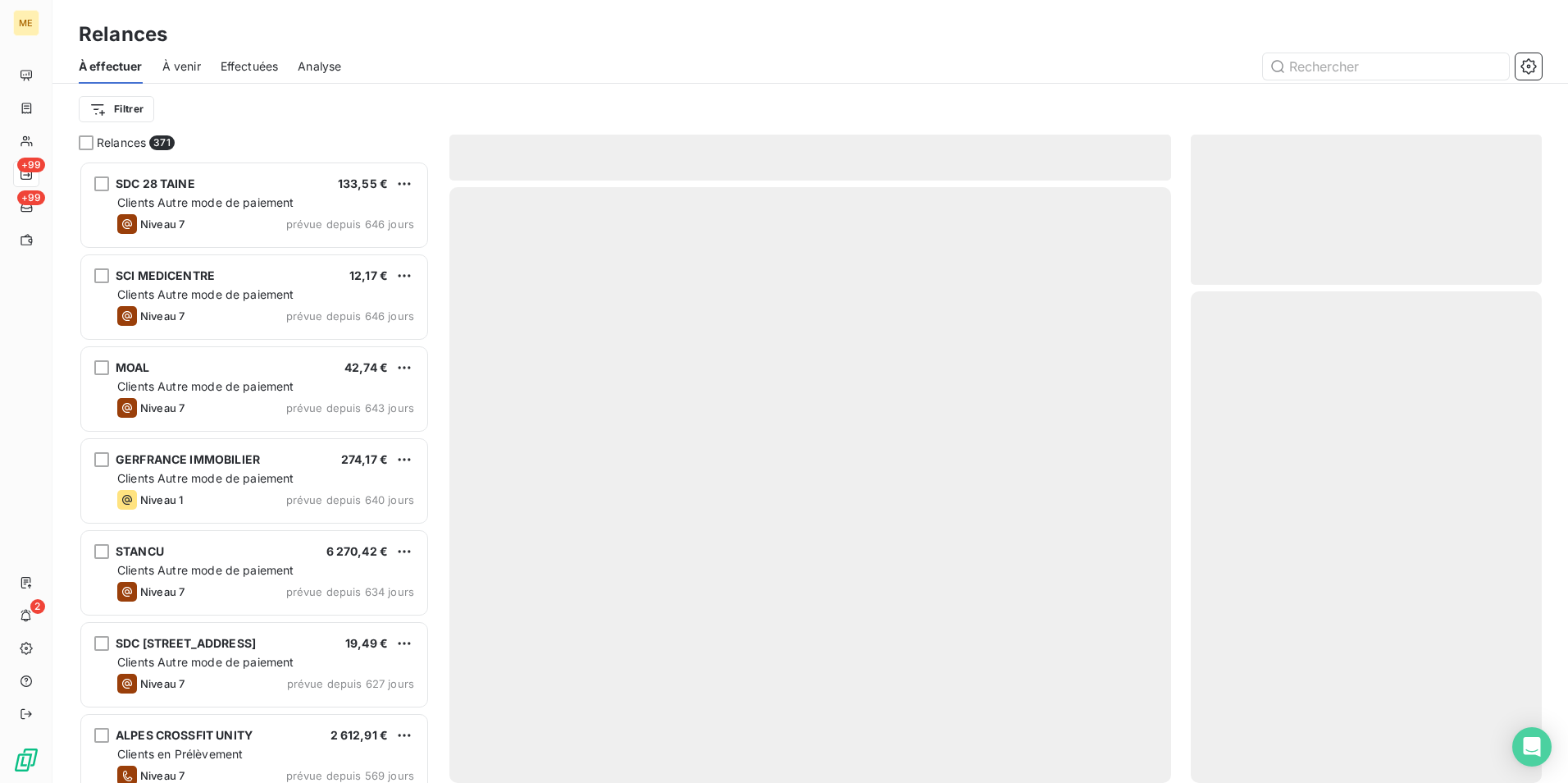
scroll to position [610, 339]
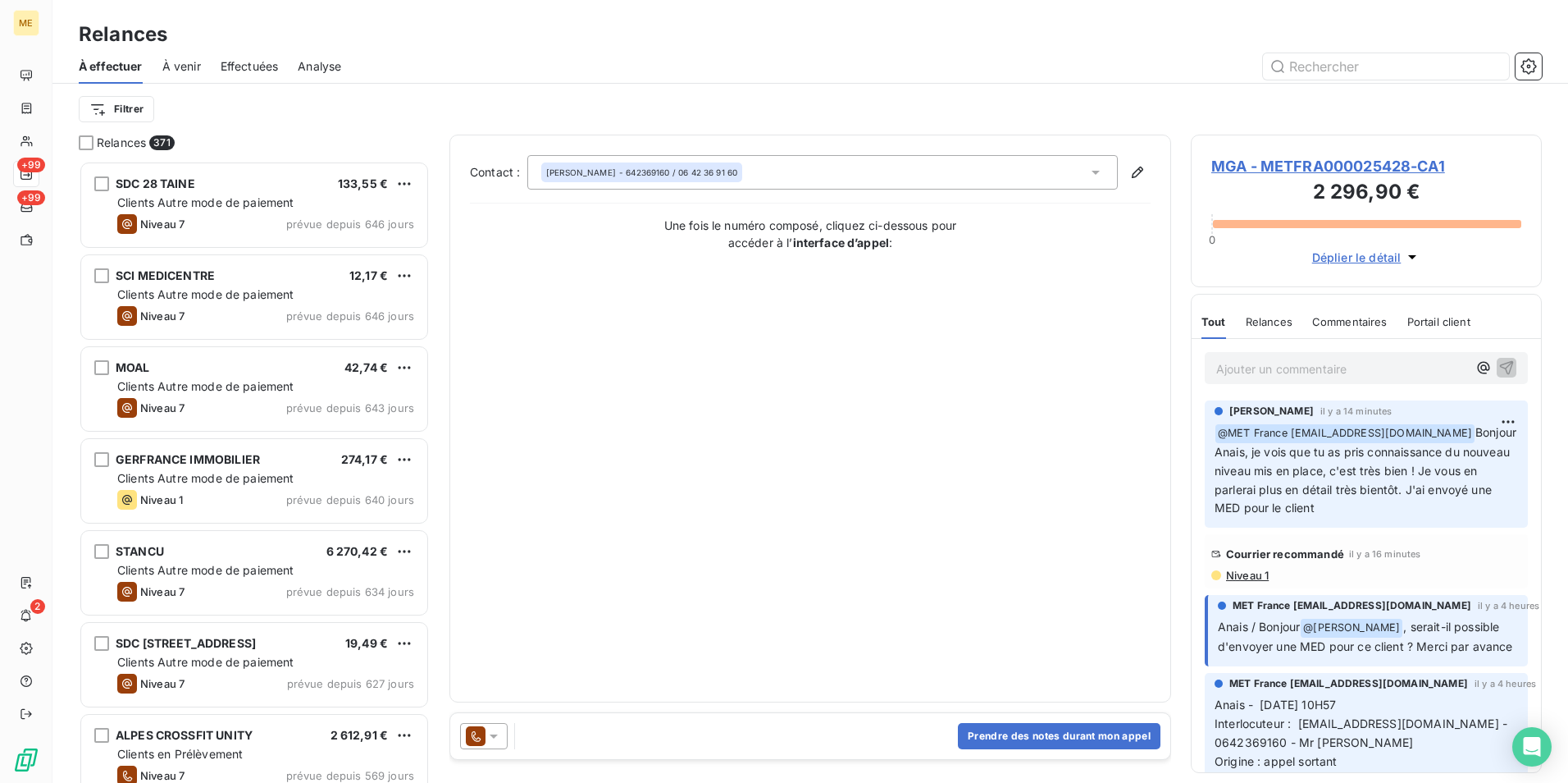
click at [478, 731] on icon at bounding box center [475, 736] width 20 height 20
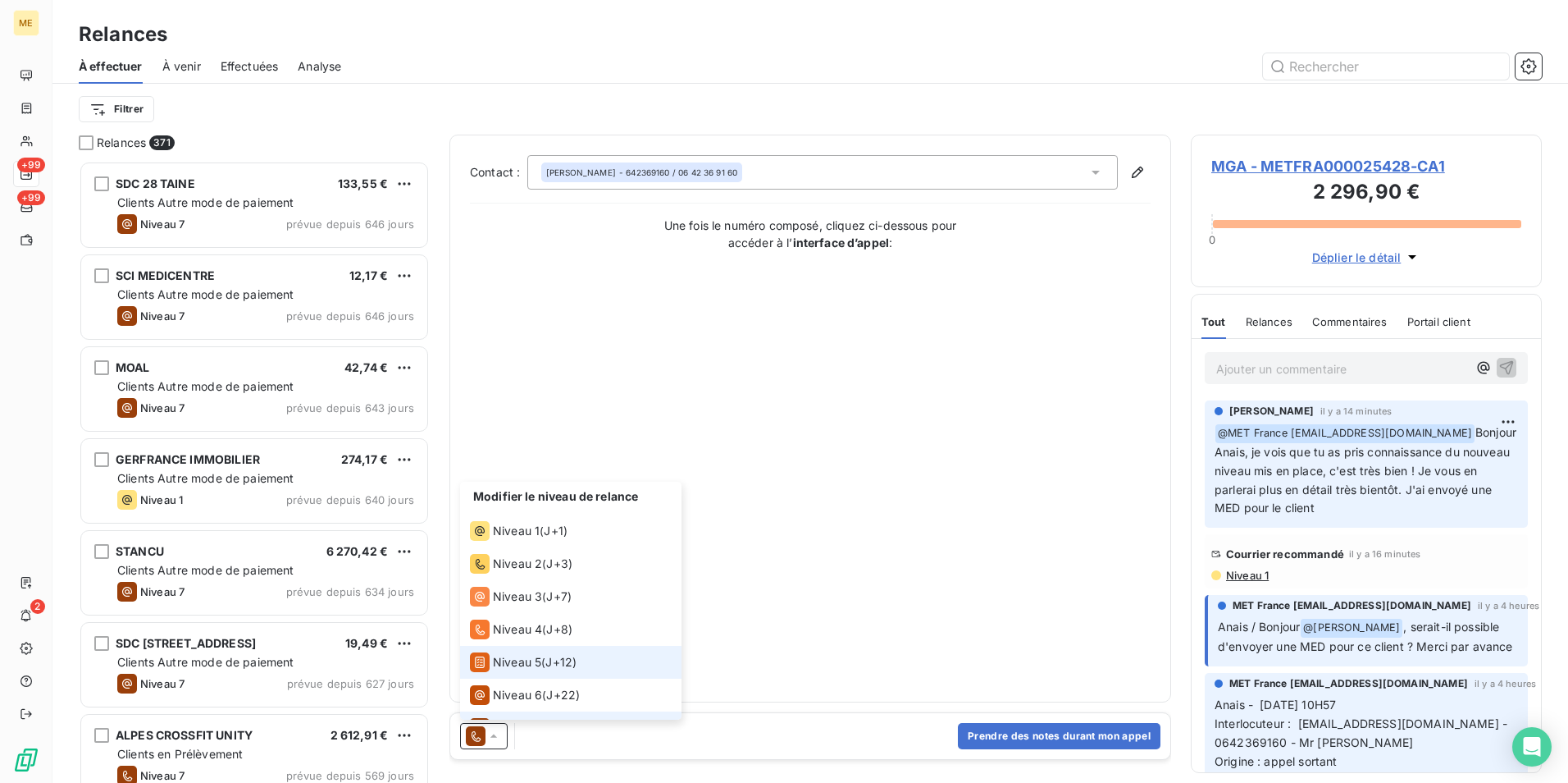
scroll to position [24, 0]
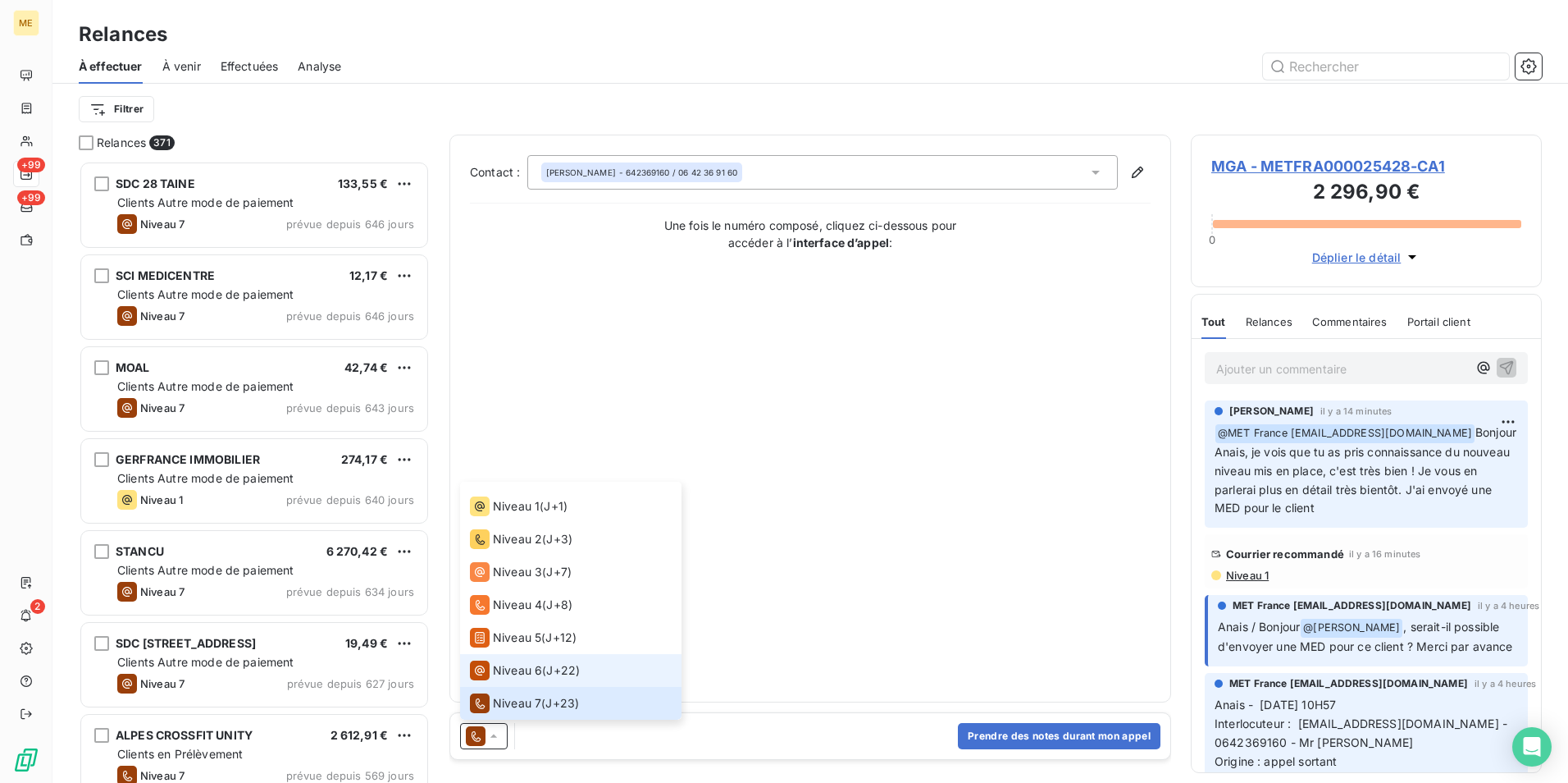
click at [541, 665] on span "Niveau 6" at bounding box center [517, 670] width 49 height 16
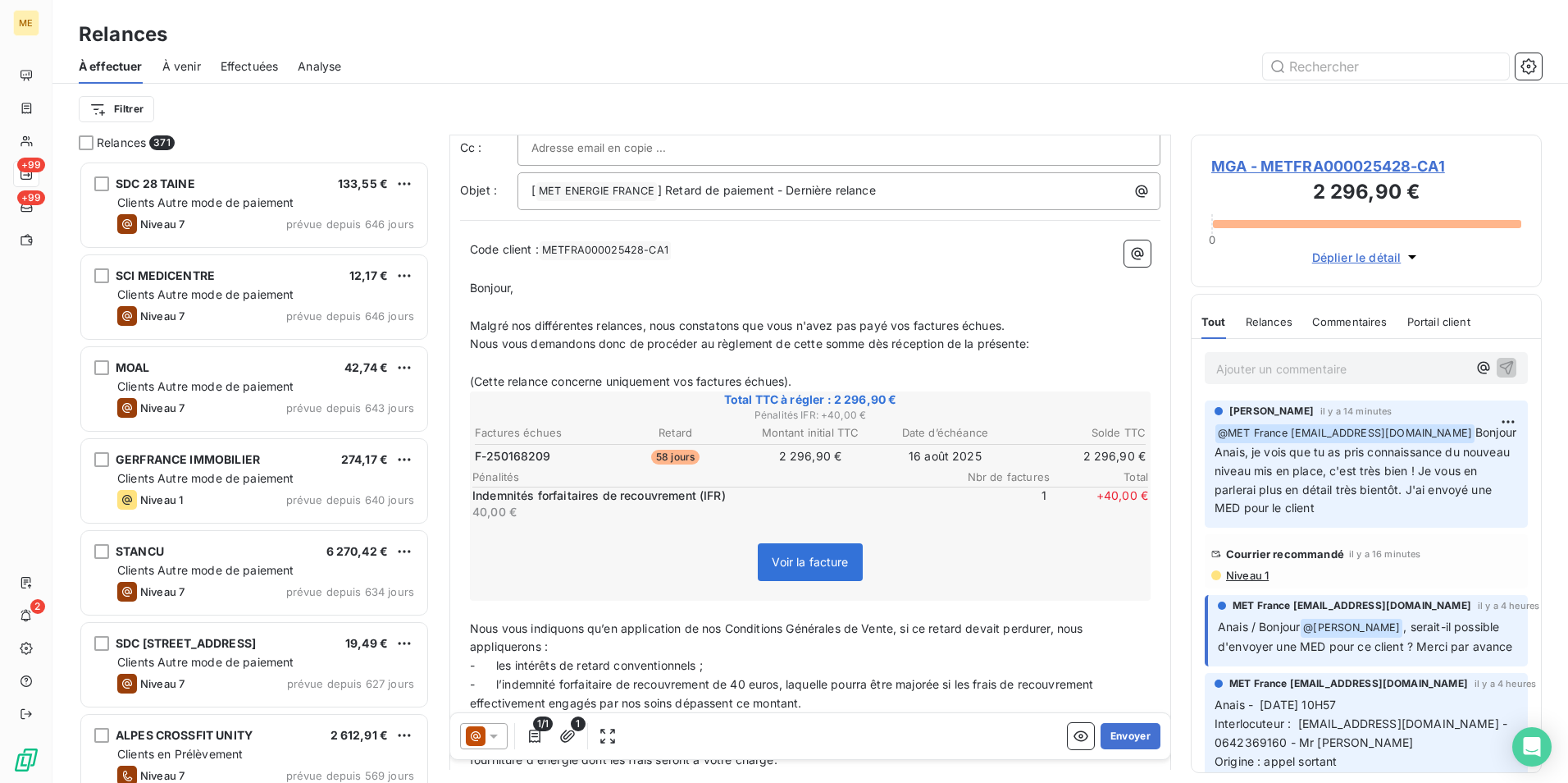
scroll to position [1, 0]
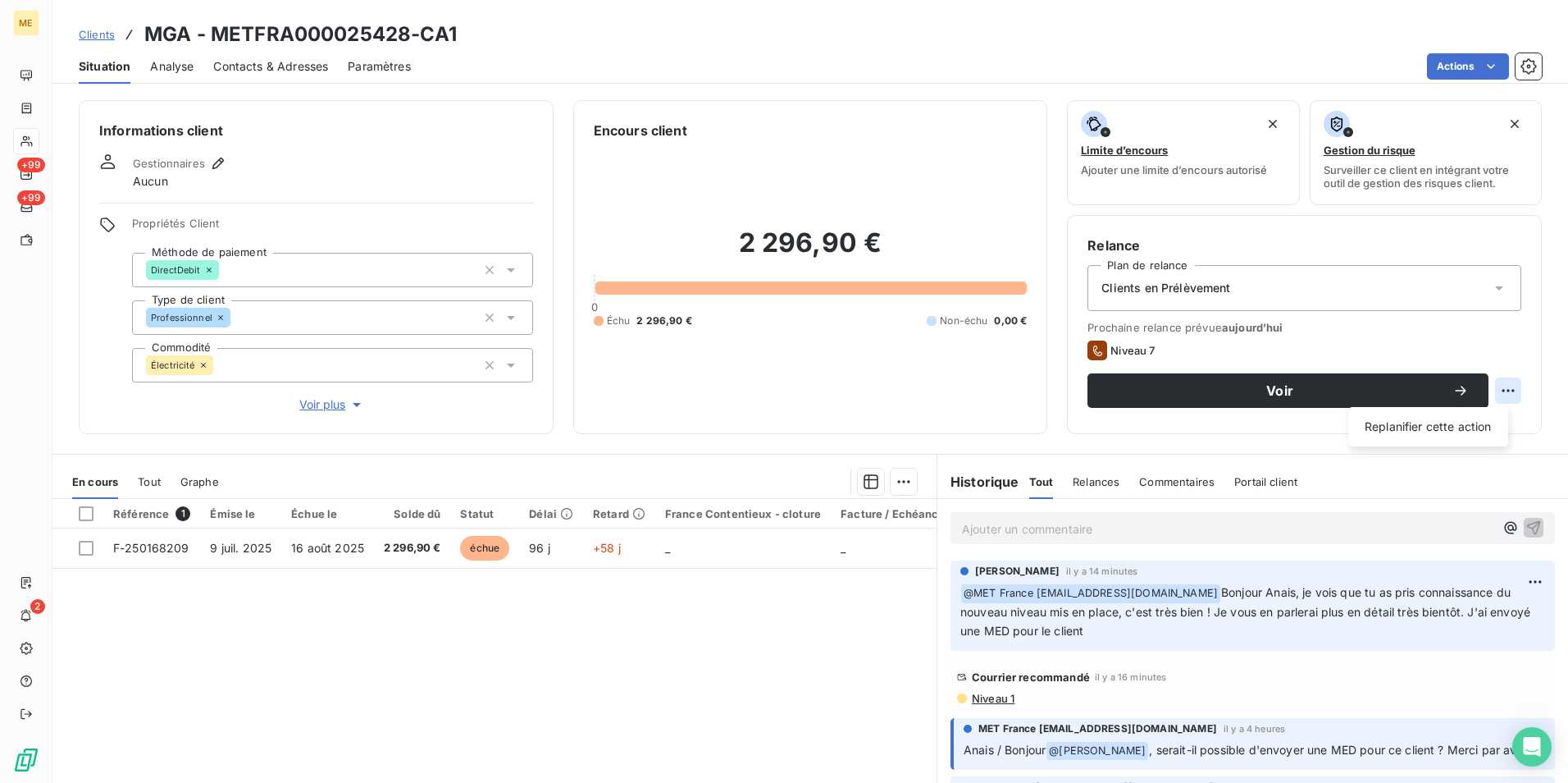
click at [1498, 399] on html "ME +99 +99 2 Clients MGA - METFRA000025428-CA1 Situation Analyse Contacts & Adr…" at bounding box center [784, 392] width 1568 height 783
click at [1473, 423] on div "Replanifier cette action" at bounding box center [1429, 426] width 147 height 26
select select "9"
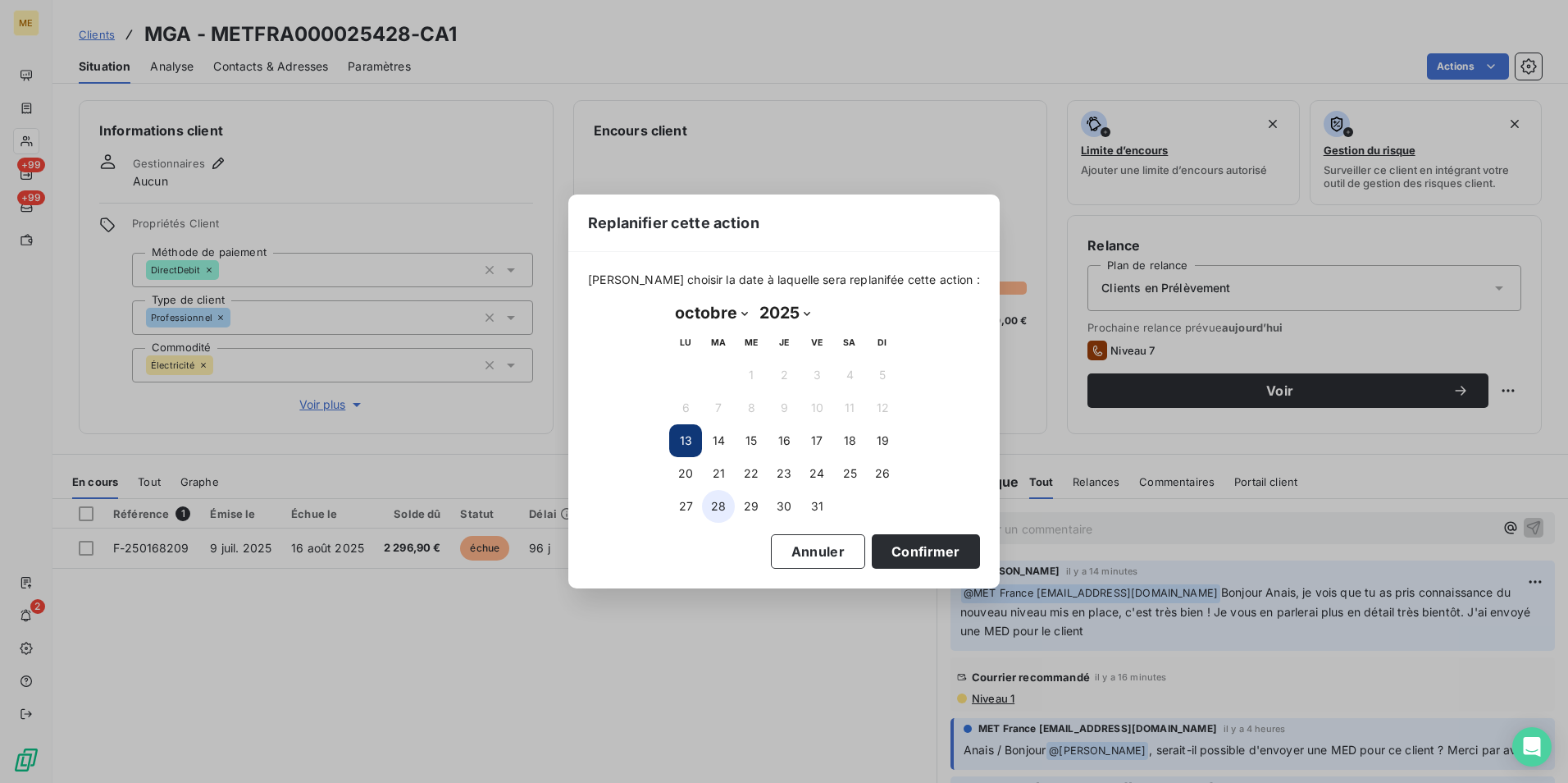
click at [720, 511] on button "28" at bounding box center [718, 506] width 33 height 33
click at [913, 549] on button "Confirmer" at bounding box center [926, 551] width 108 height 35
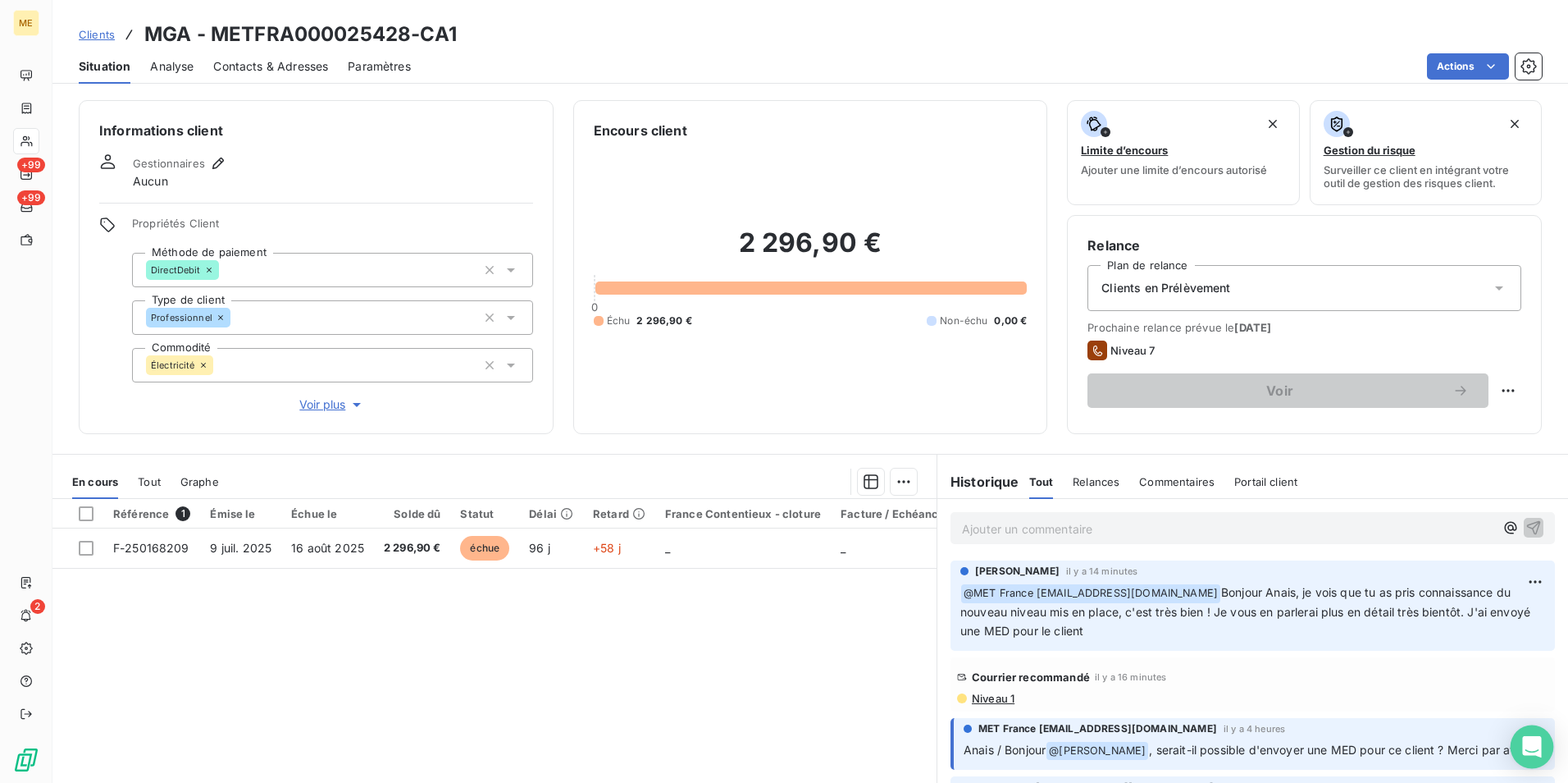
click at [1526, 747] on icon "Open Intercom Messenger" at bounding box center [1531, 746] width 19 height 22
click at [515, 672] on div "Référence 1 Émise le Échue le Solde dû Statut Délai Retard France Contentieux -…" at bounding box center [495, 657] width 884 height 316
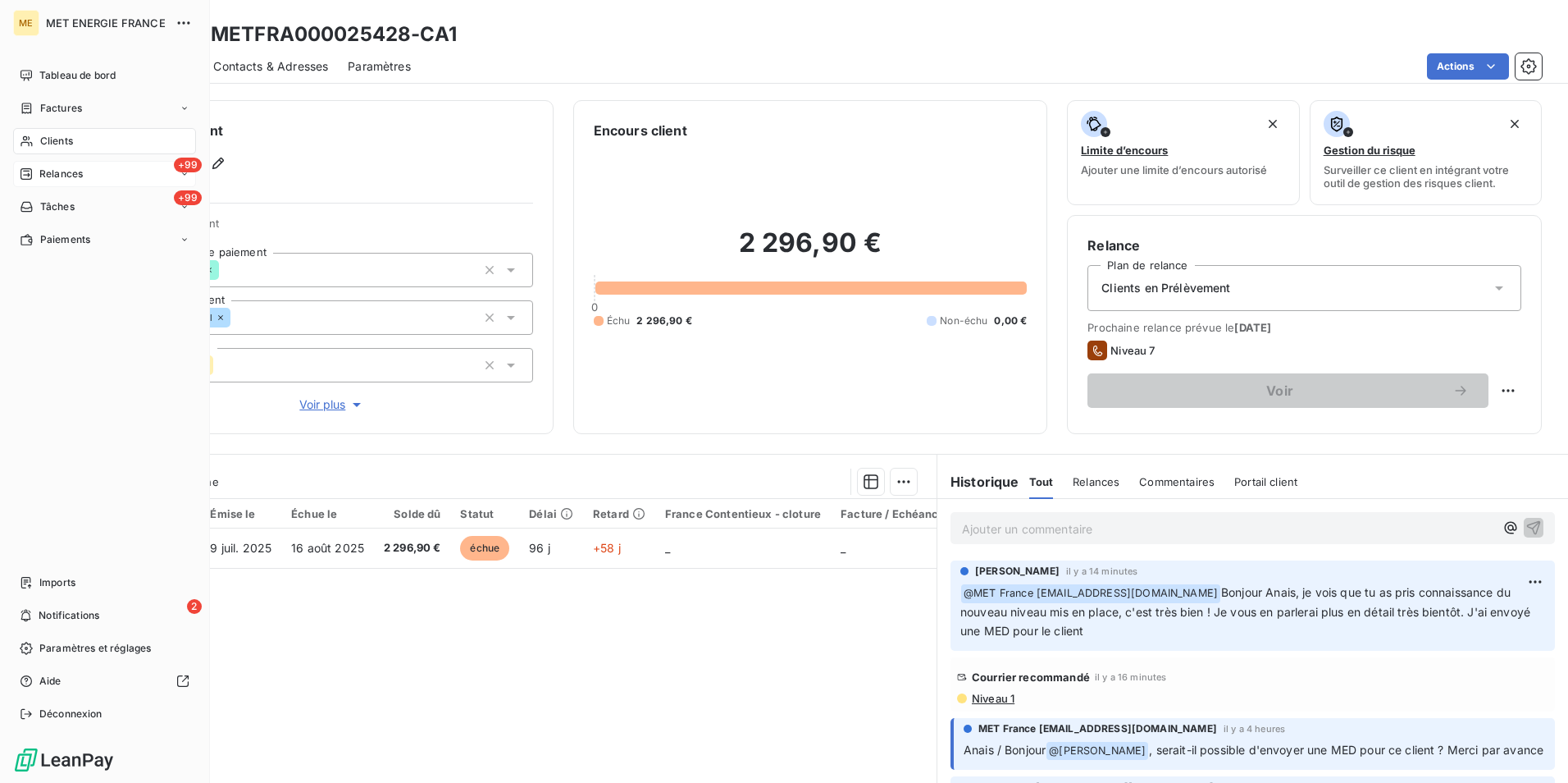
click at [70, 173] on span "Relances" at bounding box center [61, 174] width 43 height 15
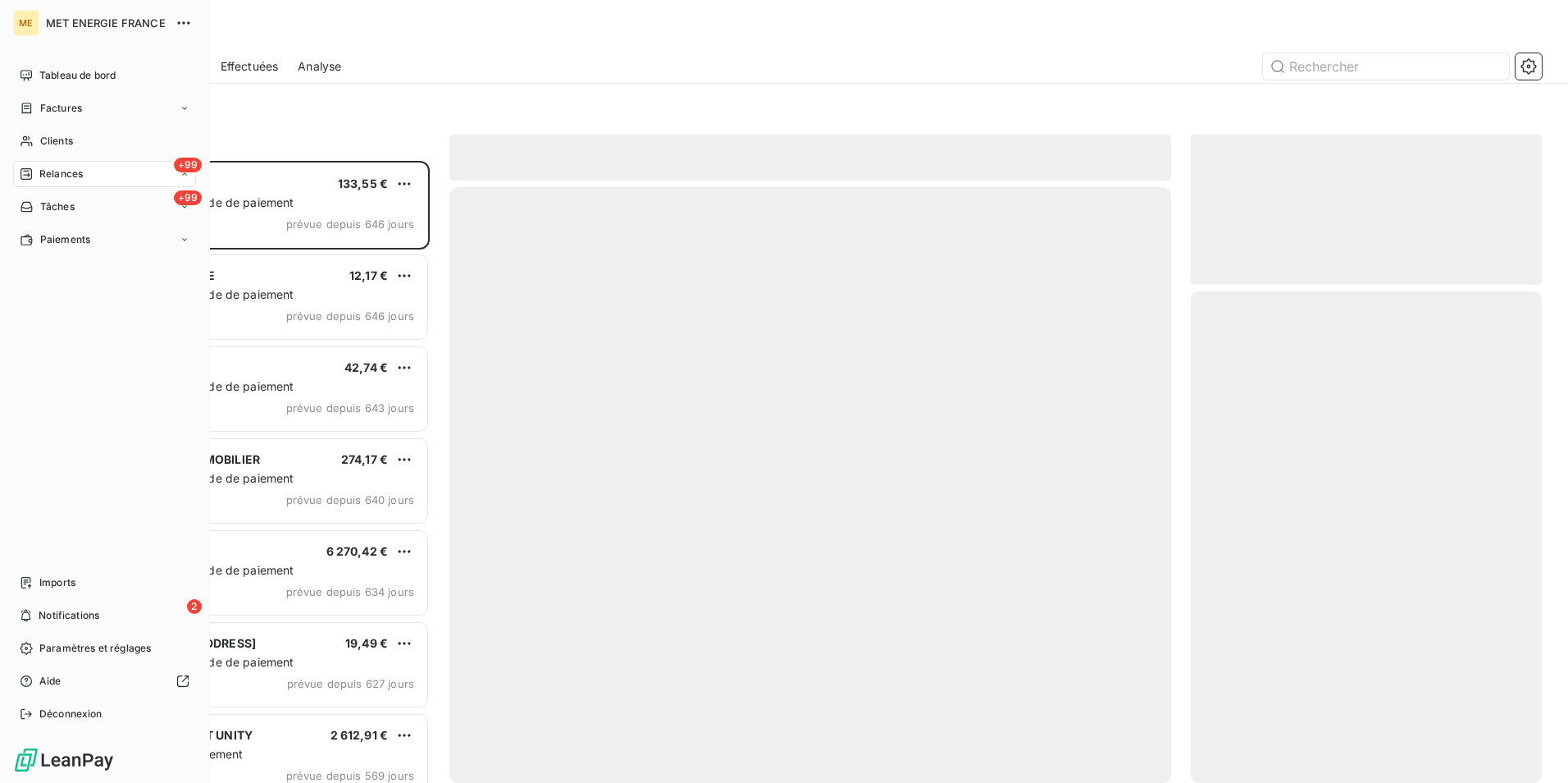
scroll to position [610, 339]
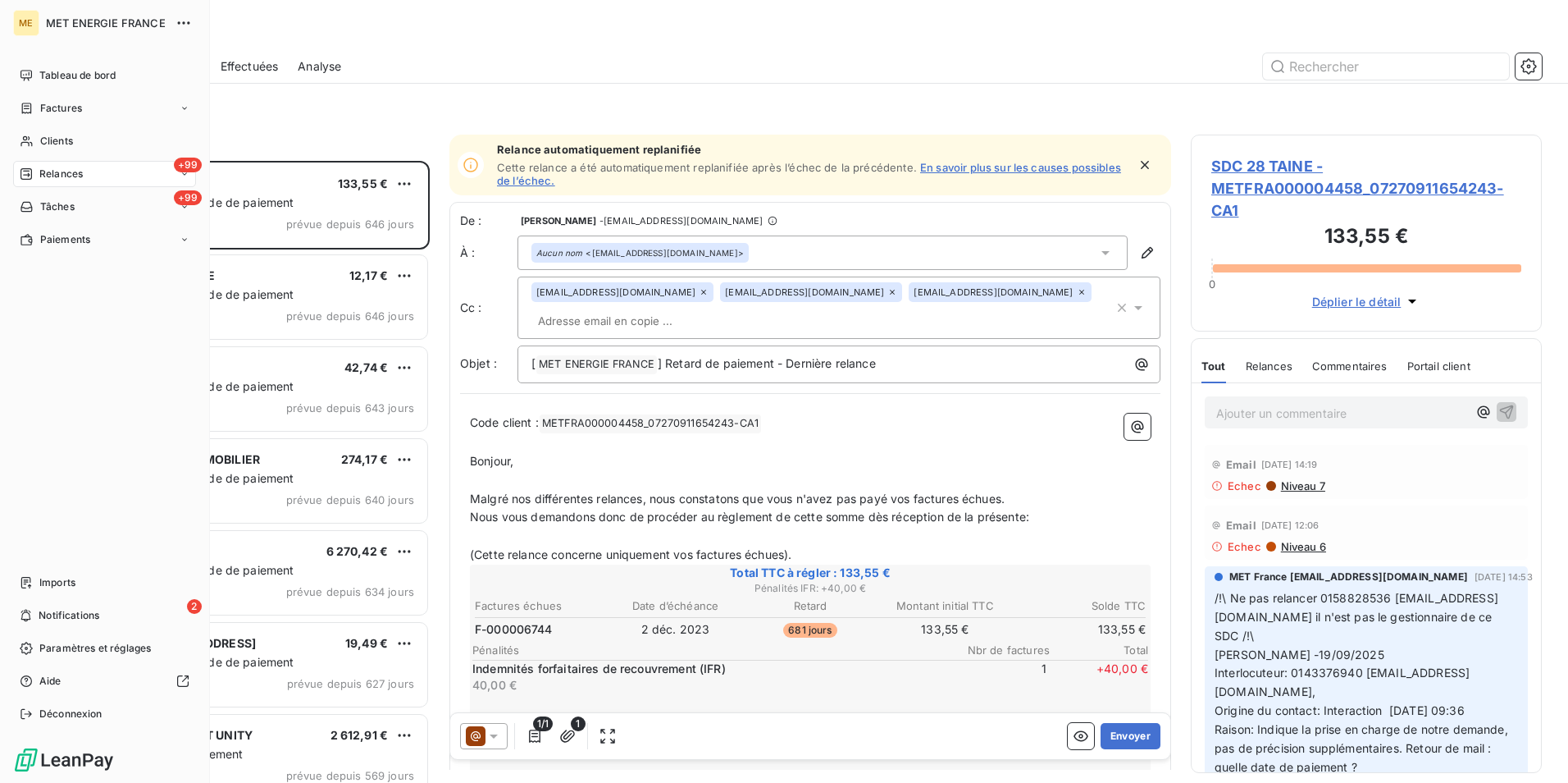
click at [44, 168] on span "Relances" at bounding box center [61, 174] width 43 height 15
click at [92, 168] on div "+99 Relances" at bounding box center [104, 174] width 182 height 26
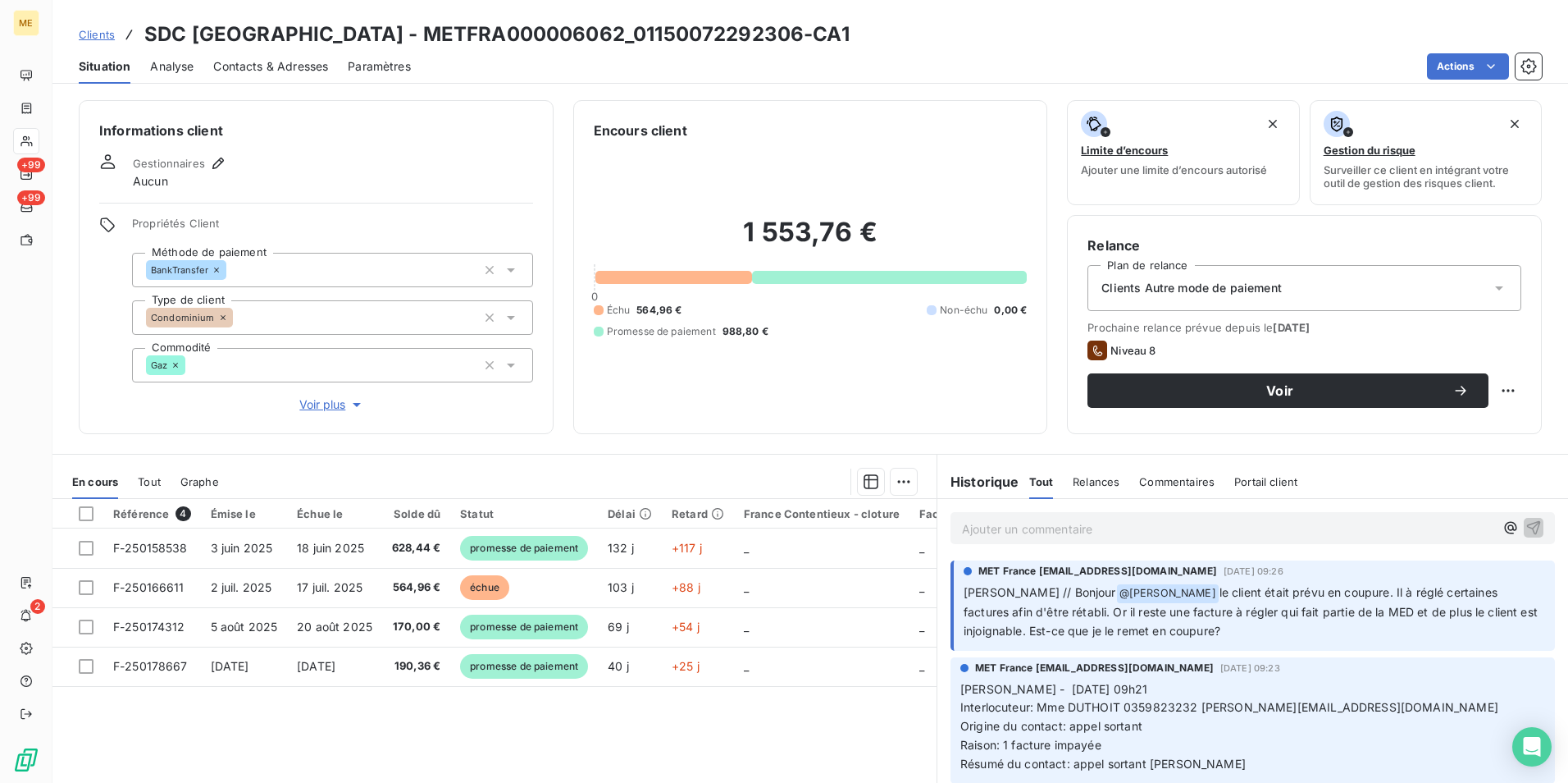
click at [1106, 605] on span "le client était prévu en coupure. Il à réglé certaines factures afin d'être rét…" at bounding box center [1253, 612] width 578 height 53
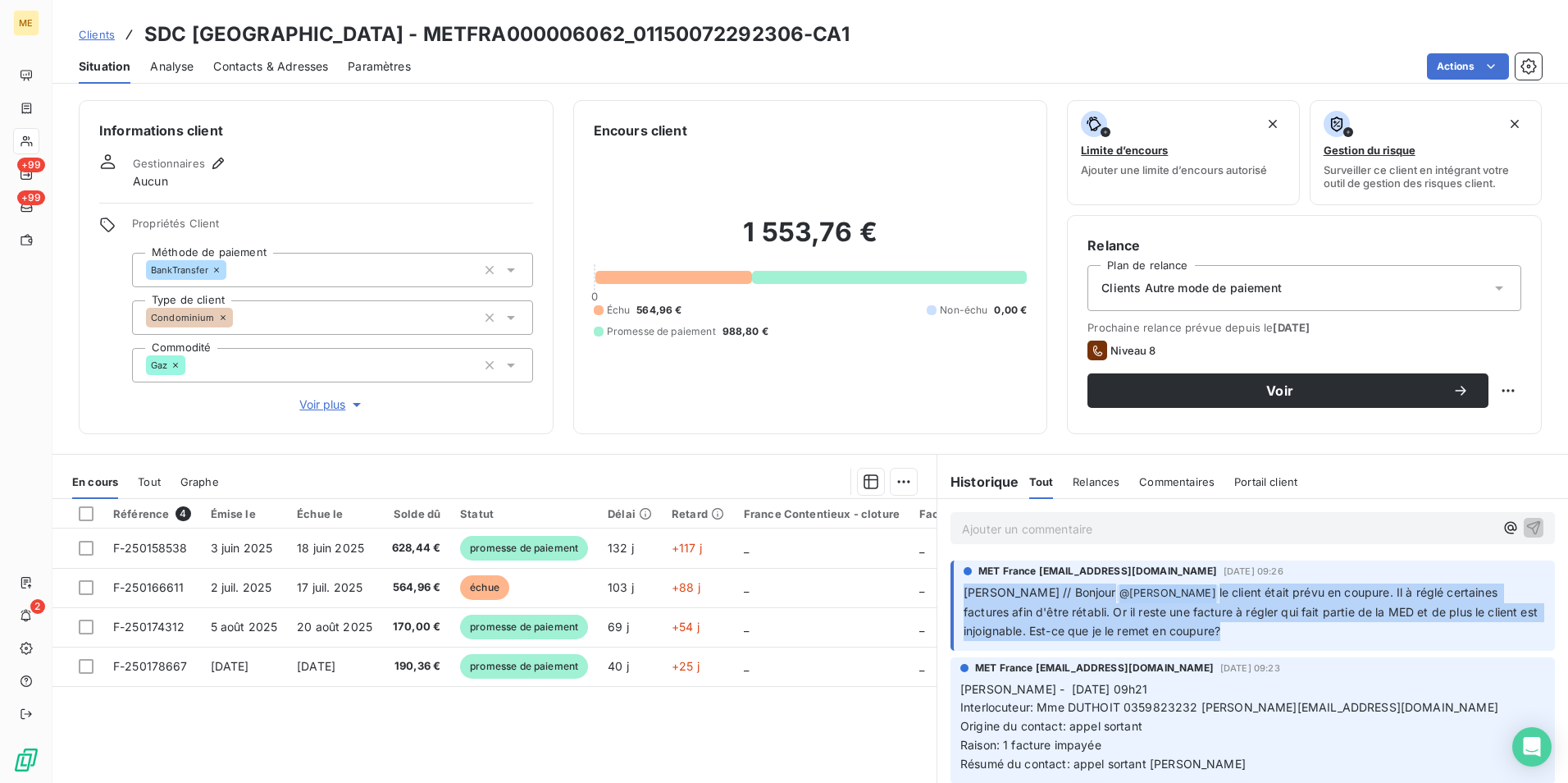
click at [1106, 605] on span "le client était prévu en coupure. Il à réglé certaines factures afin d'être rét…" at bounding box center [1253, 612] width 578 height 53
drag, startPoint x: 1106, startPoint y: 605, endPoint x: 1086, endPoint y: 626, distance: 29.0
click at [1086, 626] on span "le client était prévu en coupure. Il à réglé certaines factures afin d'être rét…" at bounding box center [1253, 612] width 578 height 53
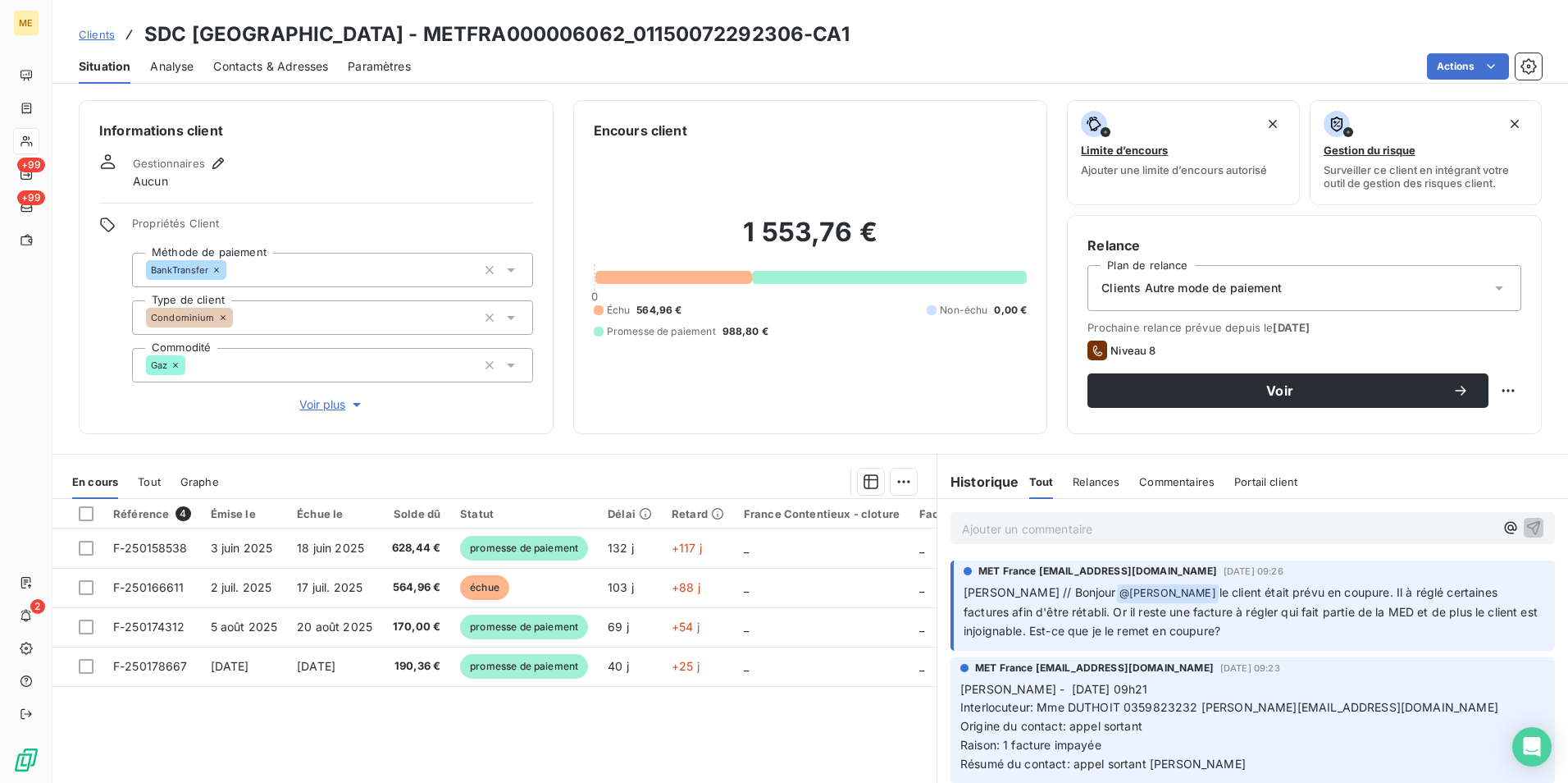
click at [1203, 542] on div "Ajouter un commentaire ﻿" at bounding box center [1253, 528] width 605 height 32
click at [1262, 535] on p "Ajouter un commentaire ﻿" at bounding box center [1228, 529] width 532 height 21
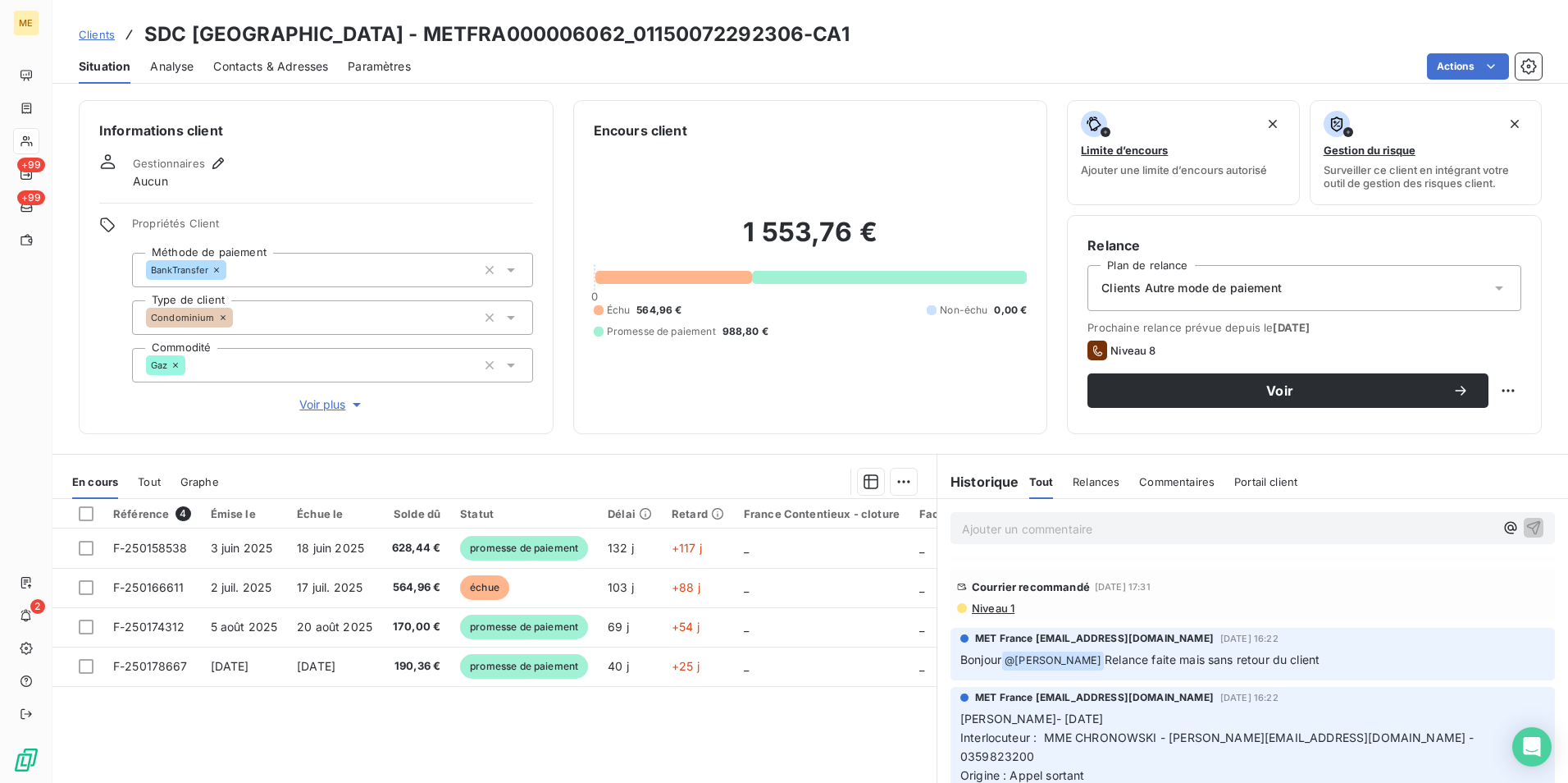
scroll to position [2380, 0]
click at [977, 616] on span "Niveau 1" at bounding box center [992, 610] width 44 height 13
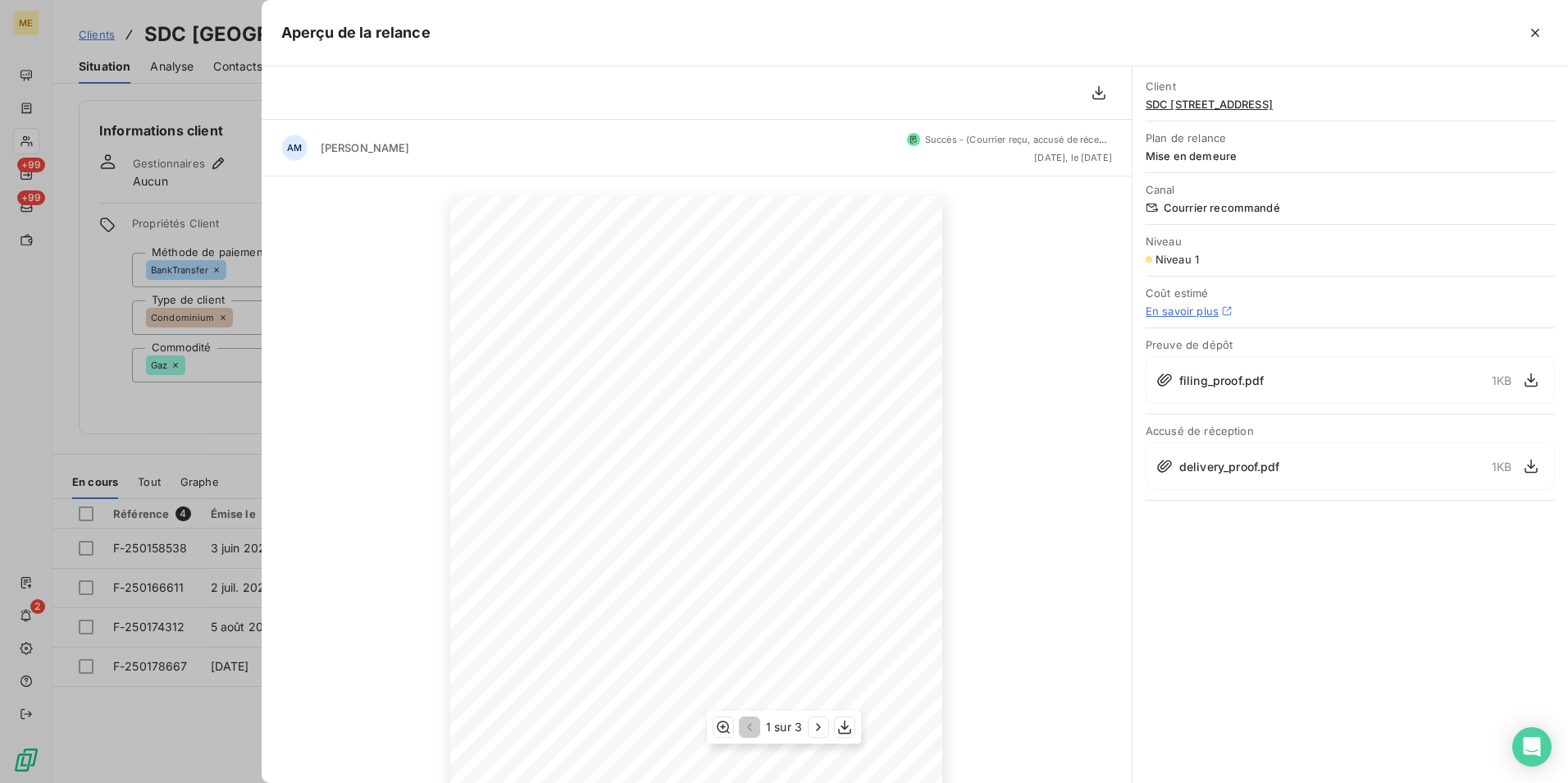
scroll to position [82, 0]
click at [1528, 32] on icon "button" at bounding box center [1535, 32] width 16 height 16
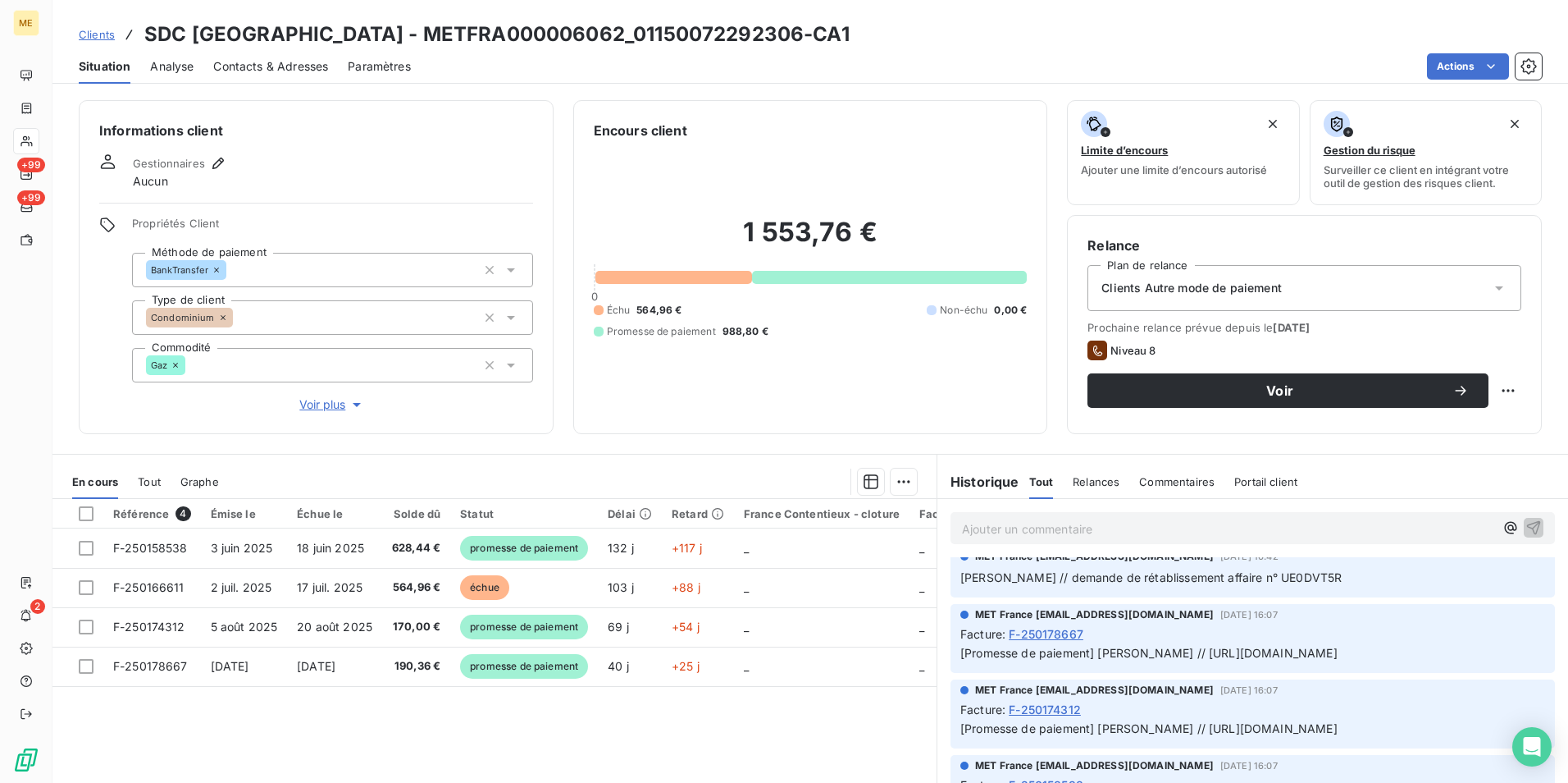
scroll to position [247, 0]
click at [1259, 572] on span "Sylvain // demande de rétablissement affaire n° UE0DVT5R" at bounding box center [1150, 575] width 381 height 14
copy span "UE0DVT5R"
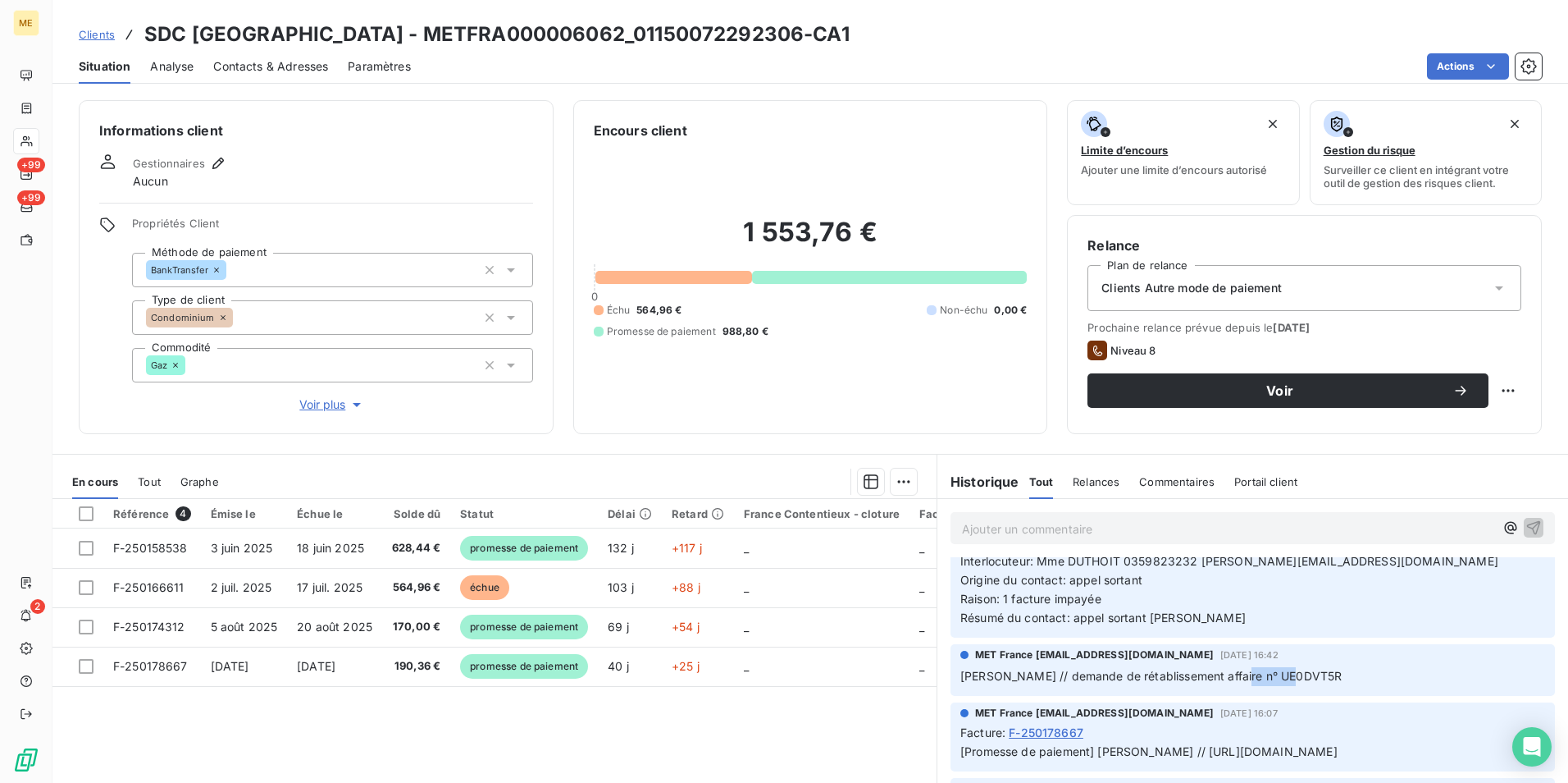
scroll to position [0, 0]
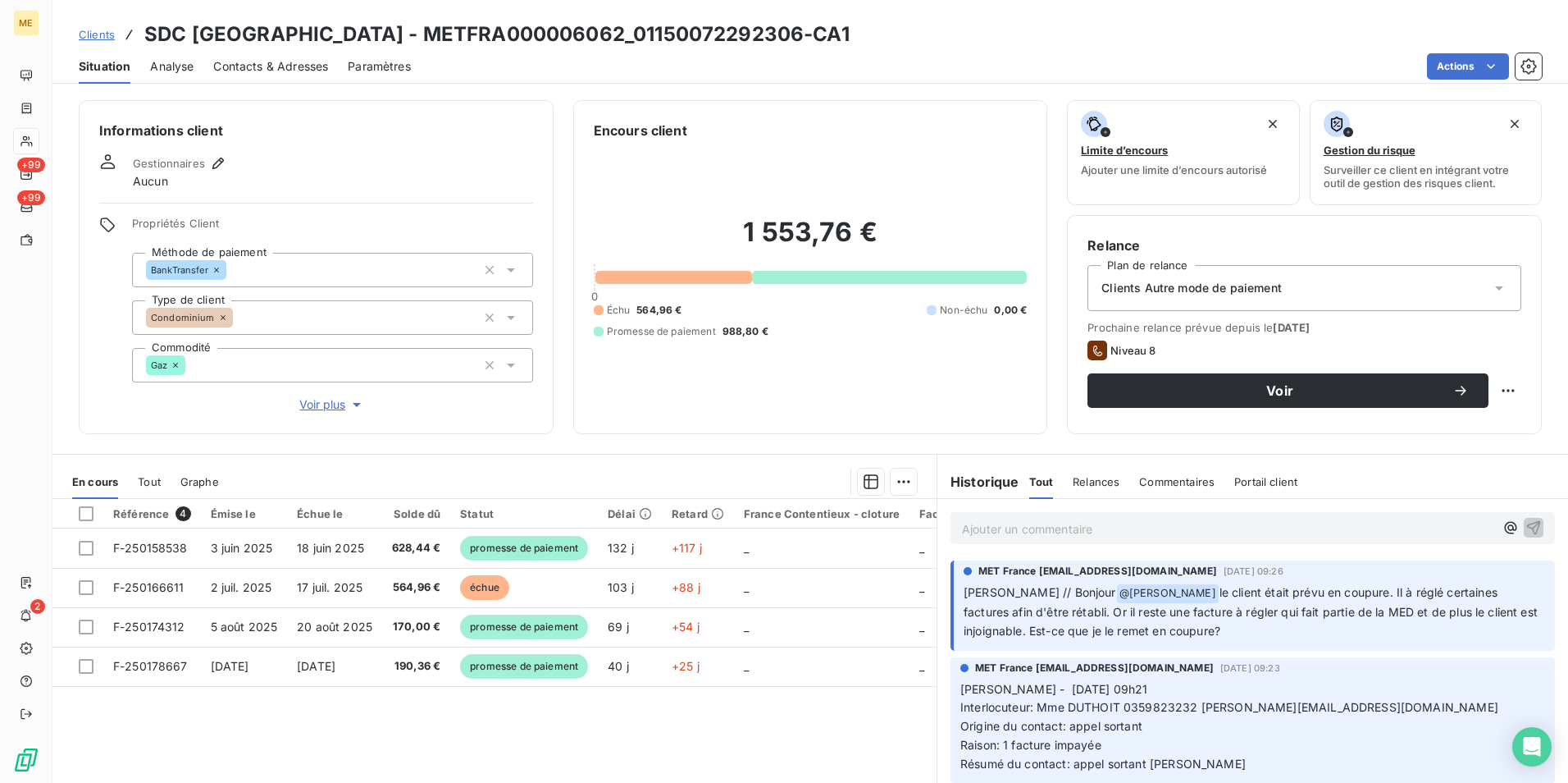
drag, startPoint x: 1035, startPoint y: 613, endPoint x: 1235, endPoint y: 639, distance: 201.7
click at [1235, 639] on p "Sylvain // Bonjour @ Bélinda Thomont le client était prévu en coupure. Il à rég…" at bounding box center [1255, 612] width 581 height 57
click at [1090, 546] on div "Ajouter un commentaire ﻿" at bounding box center [1253, 528] width 631 height 58
click at [1090, 535] on p "Ajouter un commentaire ﻿" at bounding box center [1228, 529] width 532 height 21
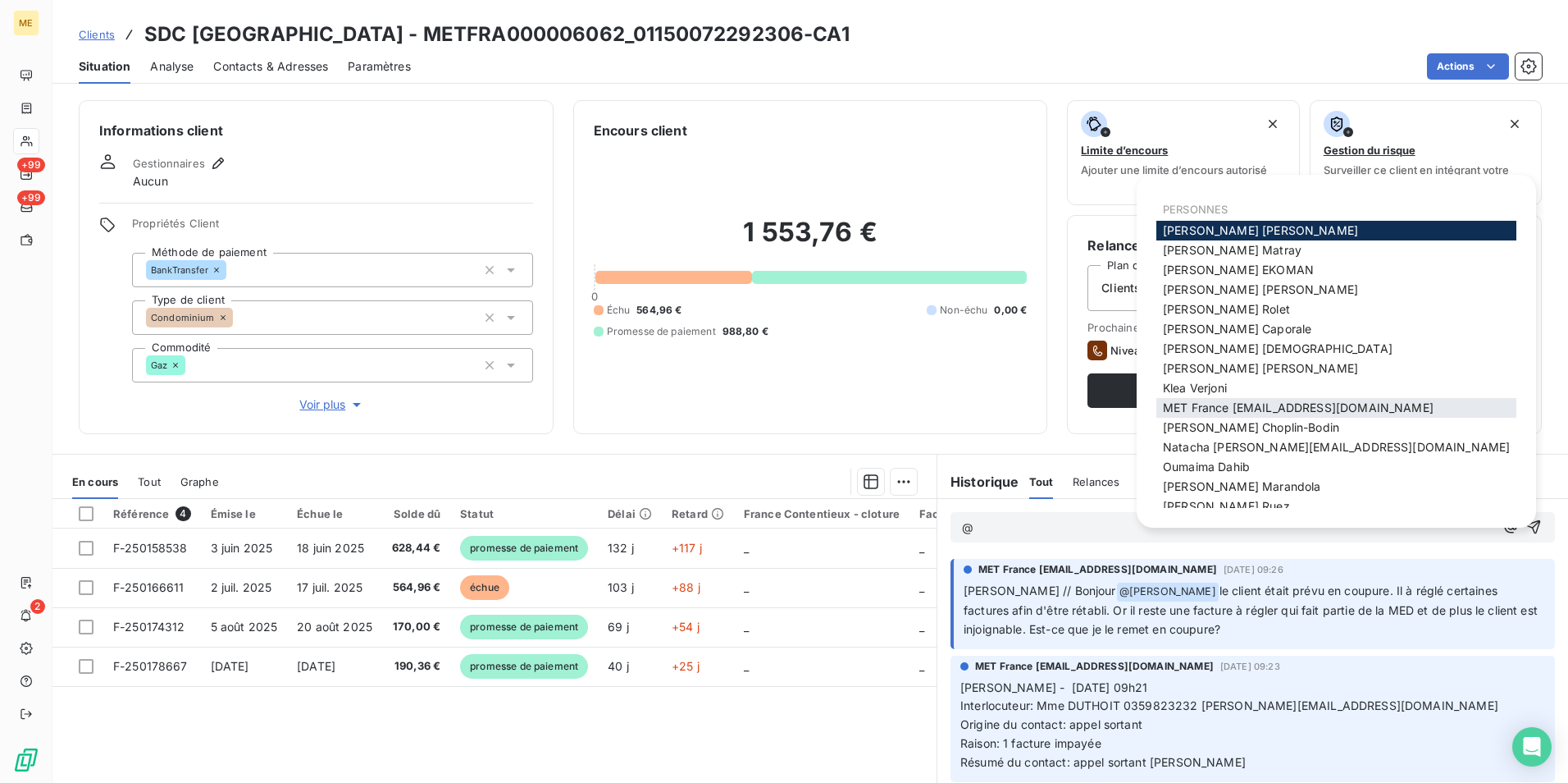
click at [1234, 404] on span "MET France [EMAIL_ADDRESS][DOMAIN_NAME]" at bounding box center [1299, 407] width 271 height 14
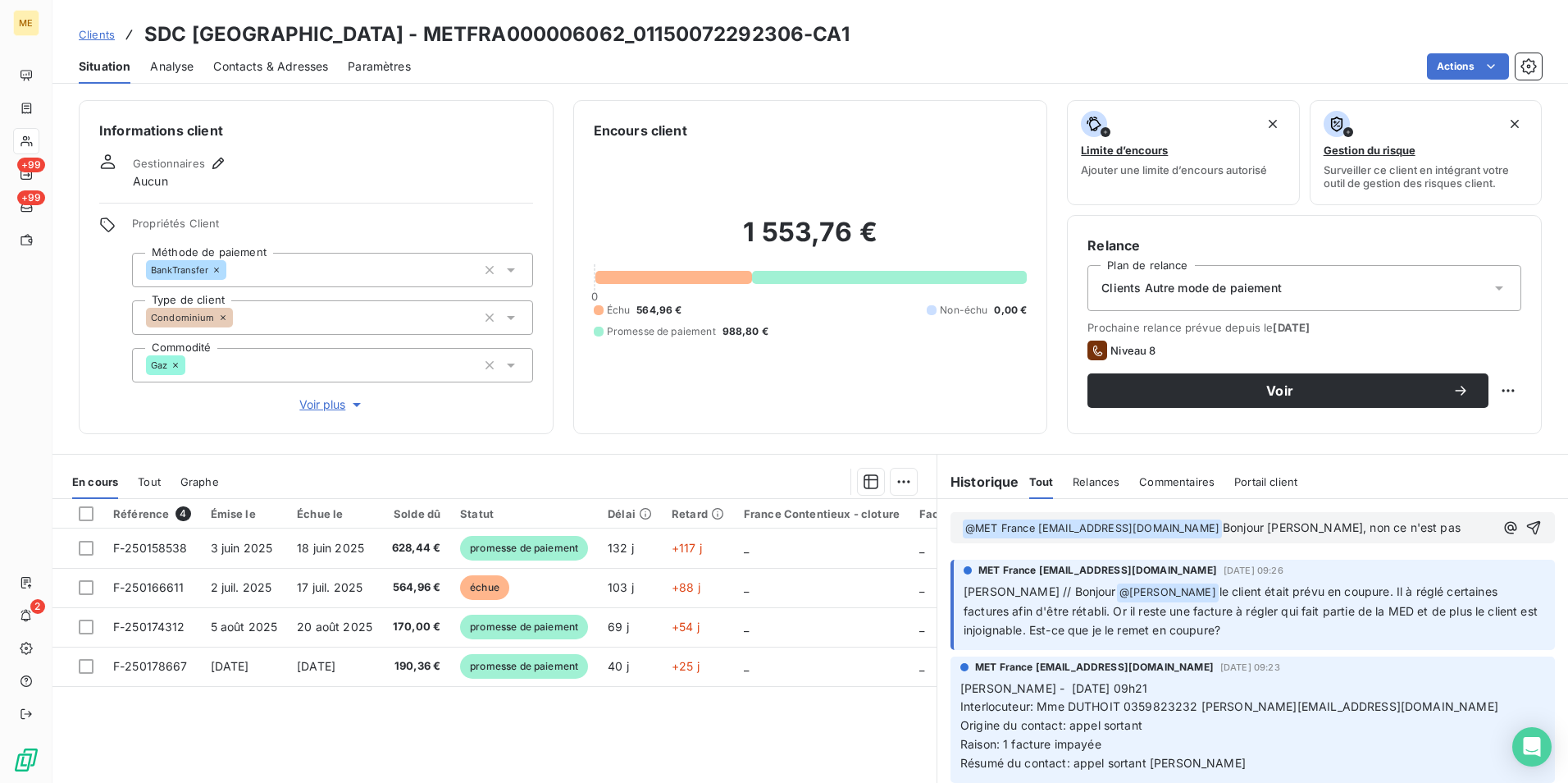
click at [439, 30] on h3 "SDC 87 RUE ROYALE - METFRA000006062_01150072292306-CA1" at bounding box center [497, 34] width 705 height 29
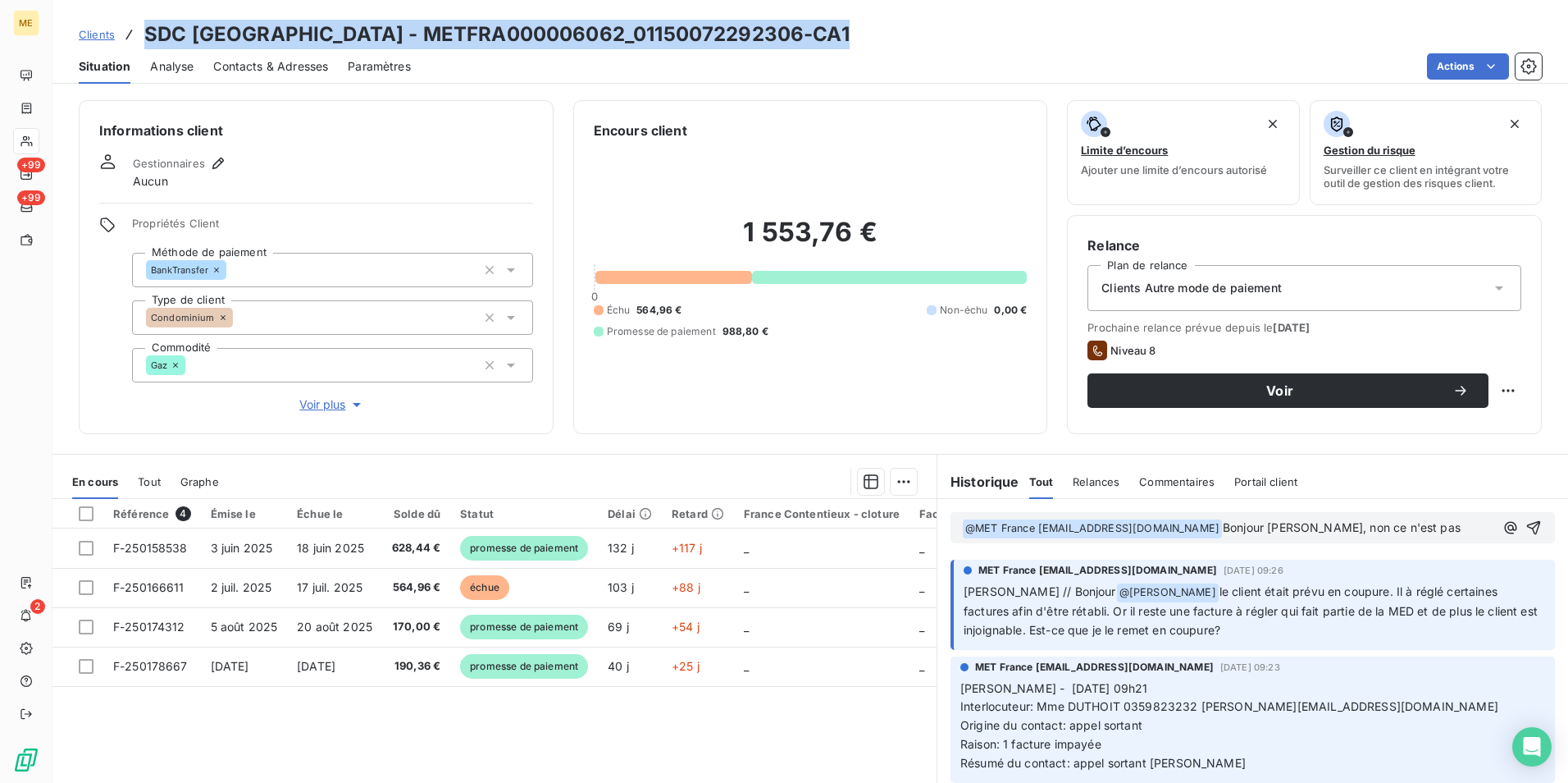
click at [439, 30] on h3 "SDC 87 RUE ROYALE - METFRA000006062_01150072292306-CA1" at bounding box center [497, 34] width 705 height 29
click at [343, 405] on span "Voir plus" at bounding box center [332, 404] width 66 height 16
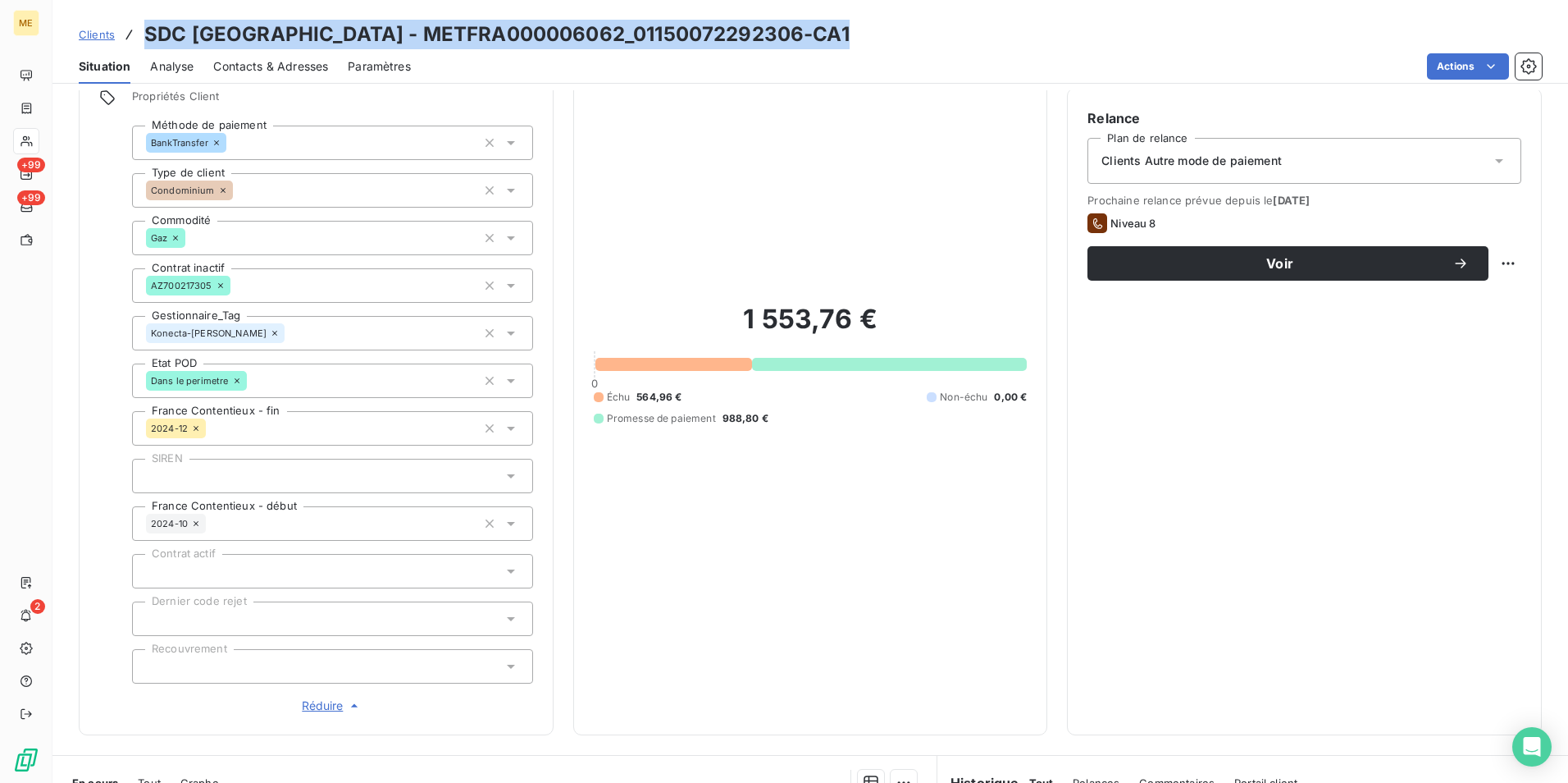
scroll to position [164, 0]
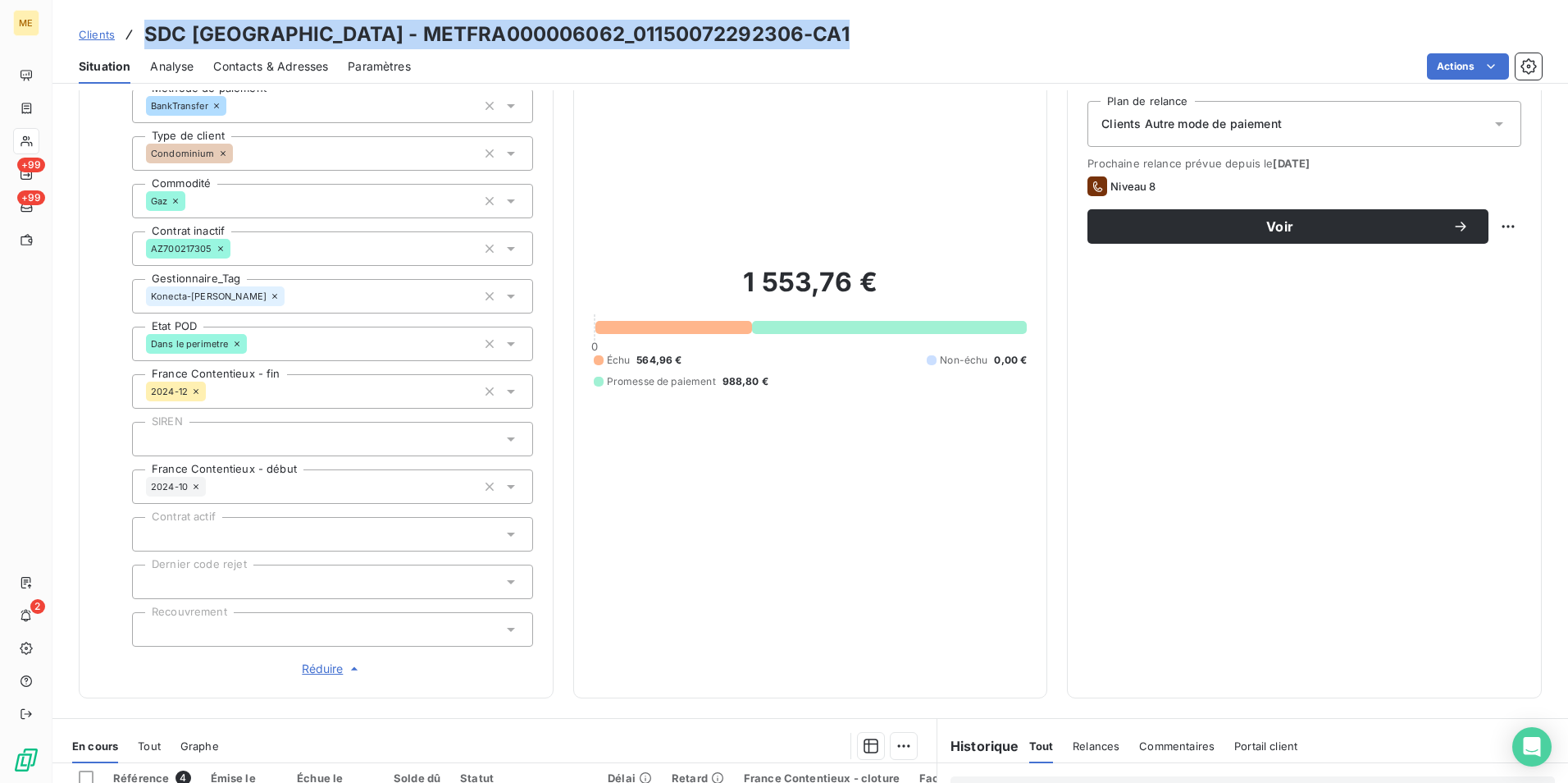
click at [312, 666] on span "Réduire" at bounding box center [332, 668] width 61 height 16
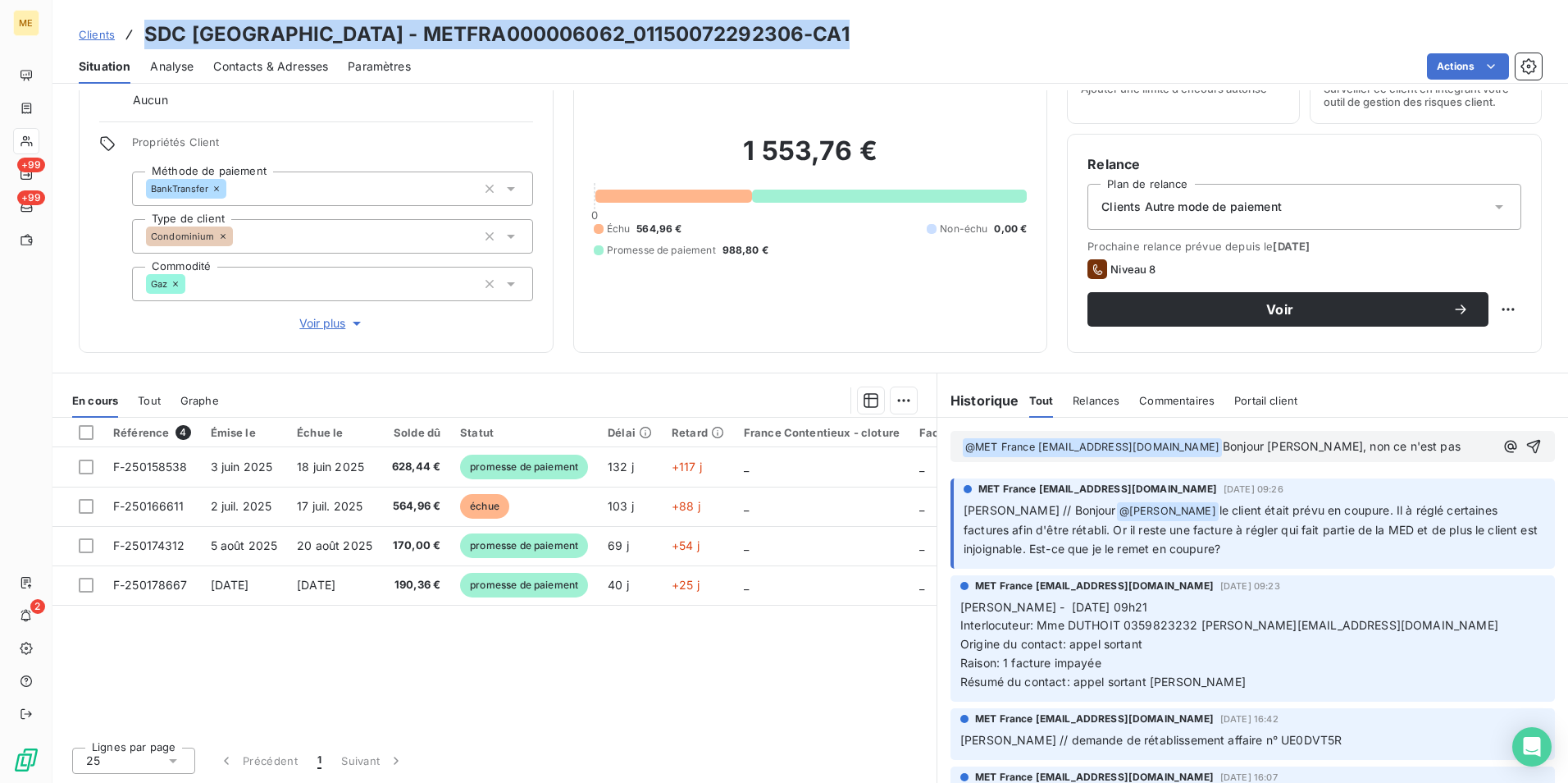
scroll to position [81, 0]
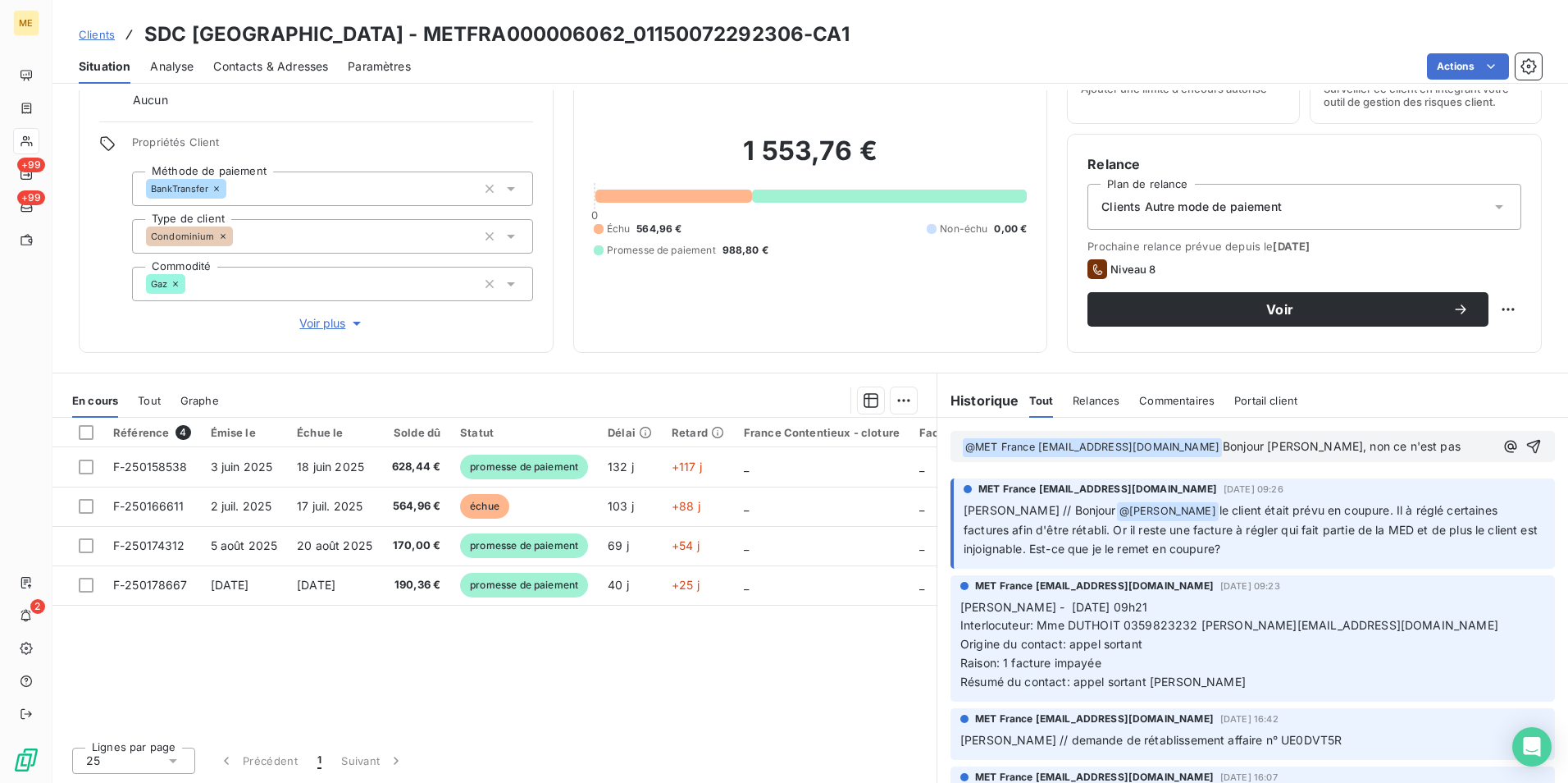
click at [1410, 444] on p "﻿ @ MET France met-france@recouvrement.met.com ﻿ Bonjour Sylvain, non ce n'est …" at bounding box center [1228, 447] width 532 height 20
drag, startPoint x: 1411, startPoint y: 444, endPoint x: 1402, endPoint y: 436, distance: 12.0
click at [1402, 436] on div "﻿ @ MET France met-france@recouvrement.met.com ﻿ Bonjour Sylvain, non ce n'est …" at bounding box center [1228, 446] width 532 height 22
click at [1406, 442] on p "﻿ @ MET France met-france@recouvrement.met.com ﻿ Bonjour Sylvain, non ce n'est …" at bounding box center [1228, 447] width 532 height 20
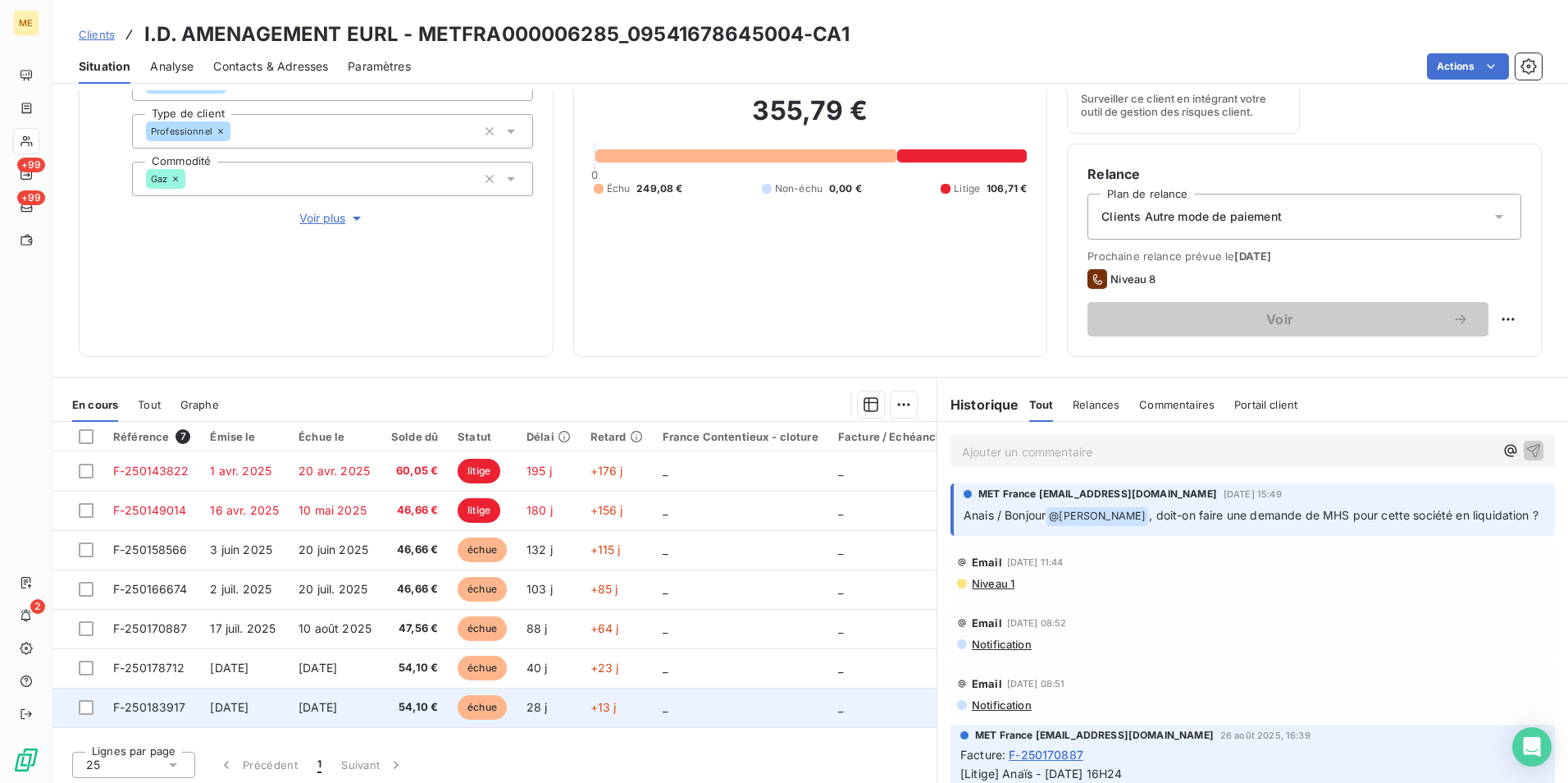
scroll to position [190, 0]
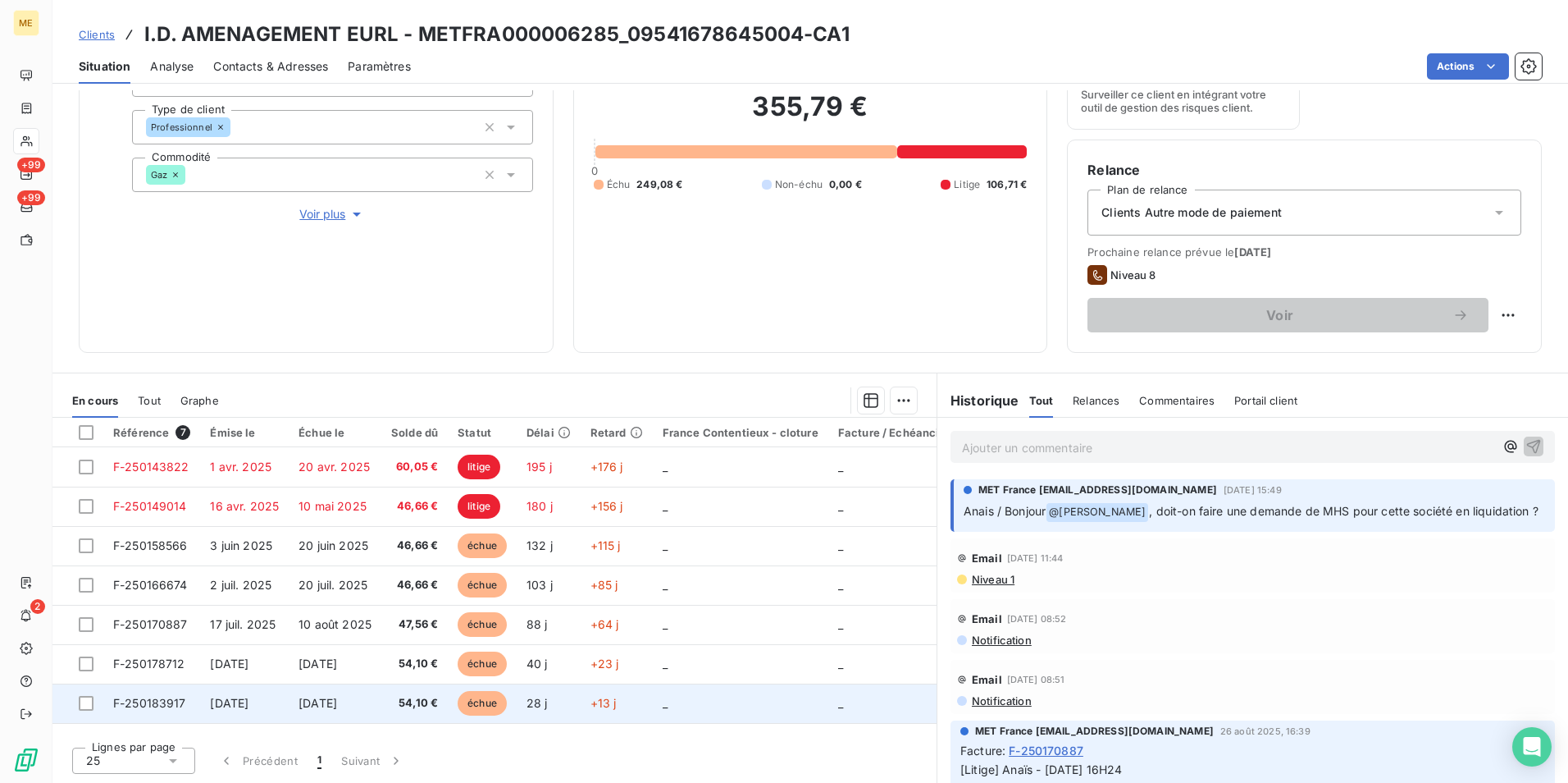
click at [412, 696] on span "54,10 €" at bounding box center [415, 703] width 47 height 16
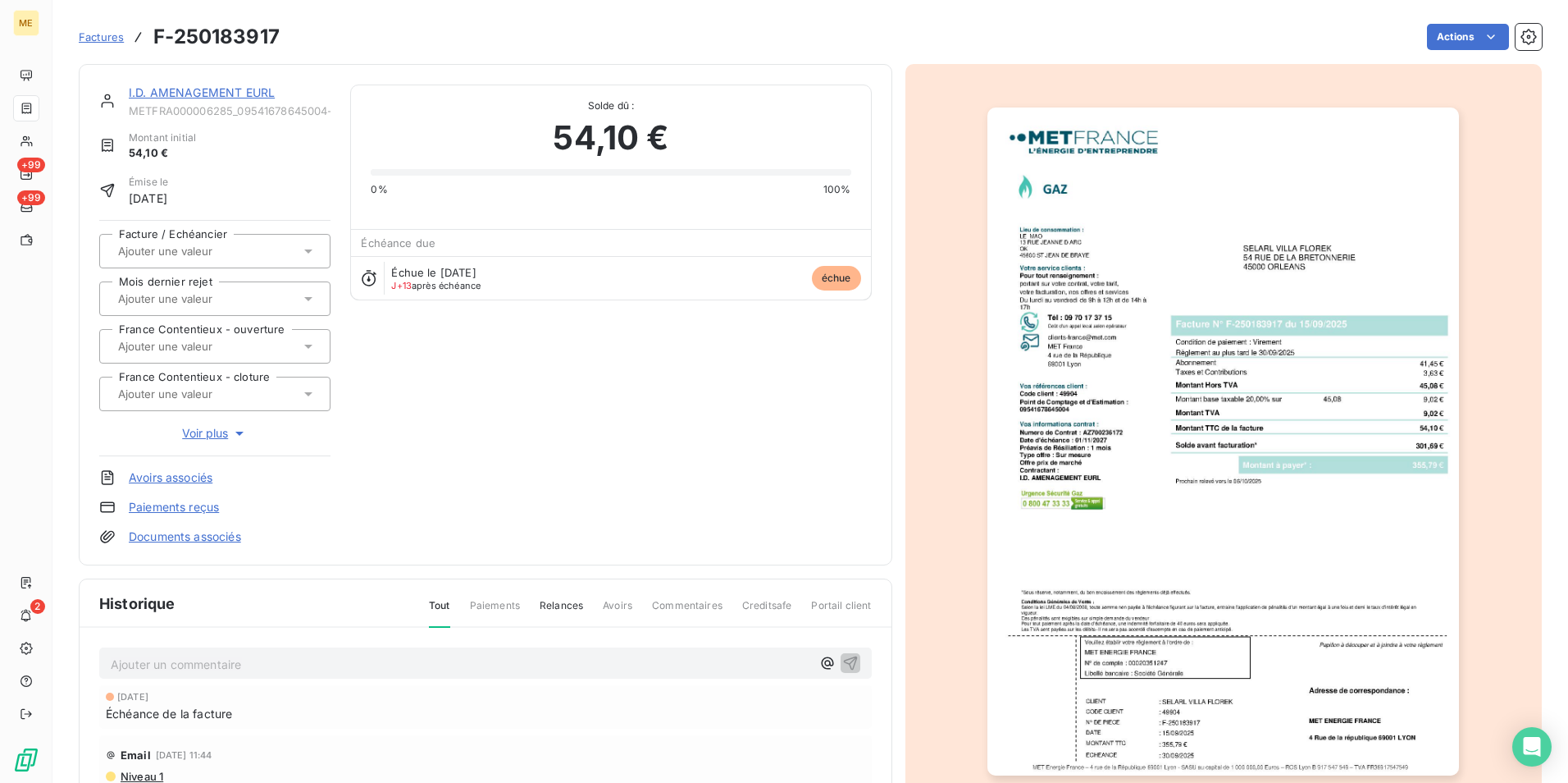
click at [1305, 481] on img "button" at bounding box center [1223, 441] width 471 height 668
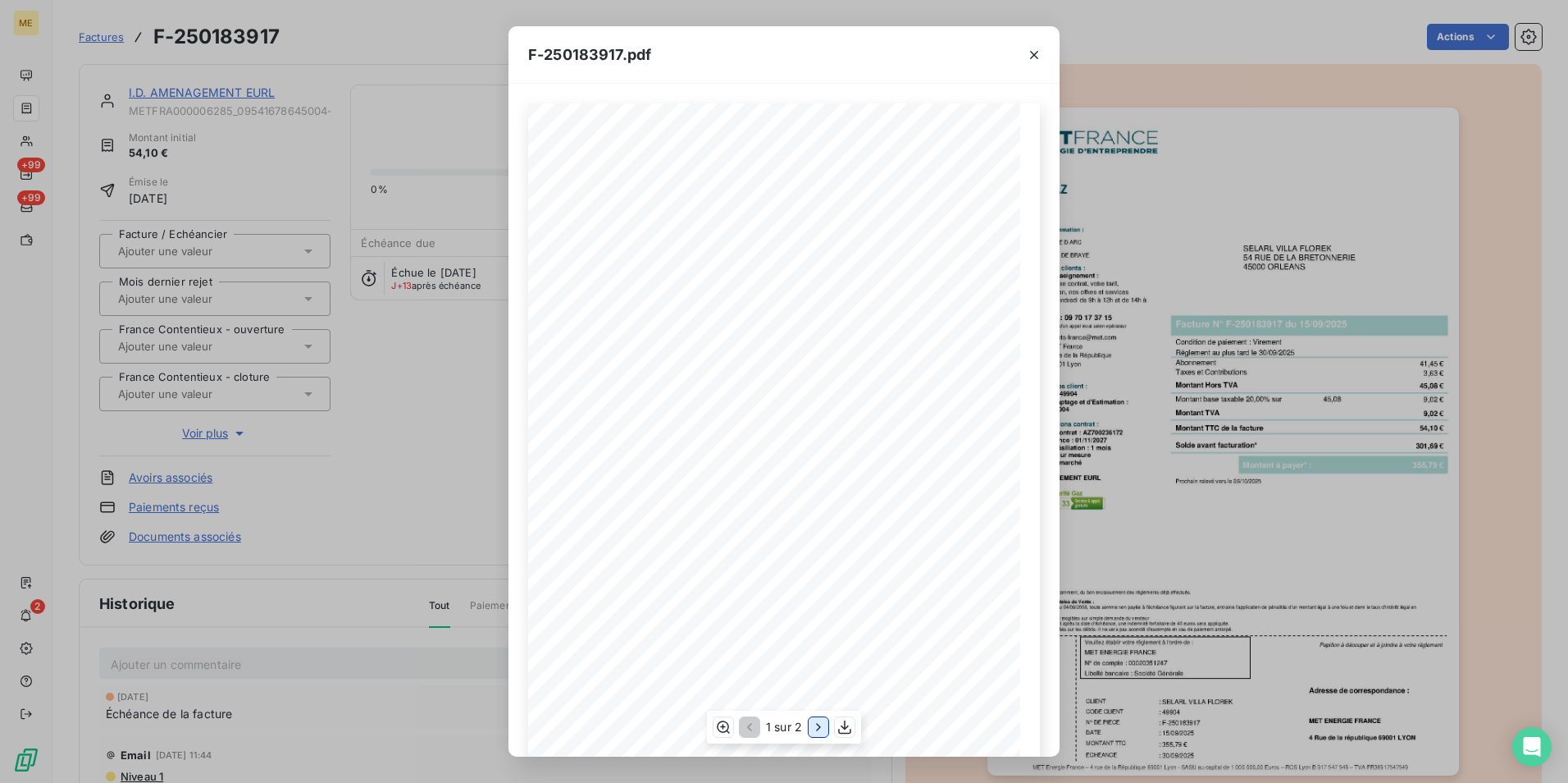
click at [816, 723] on icon "button" at bounding box center [818, 727] width 16 height 16
click at [1301, 483] on div "F-250183917.pdf Détail de votre facture : Document à conserver 10 ans Numéro F-…" at bounding box center [784, 392] width 1568 height 783
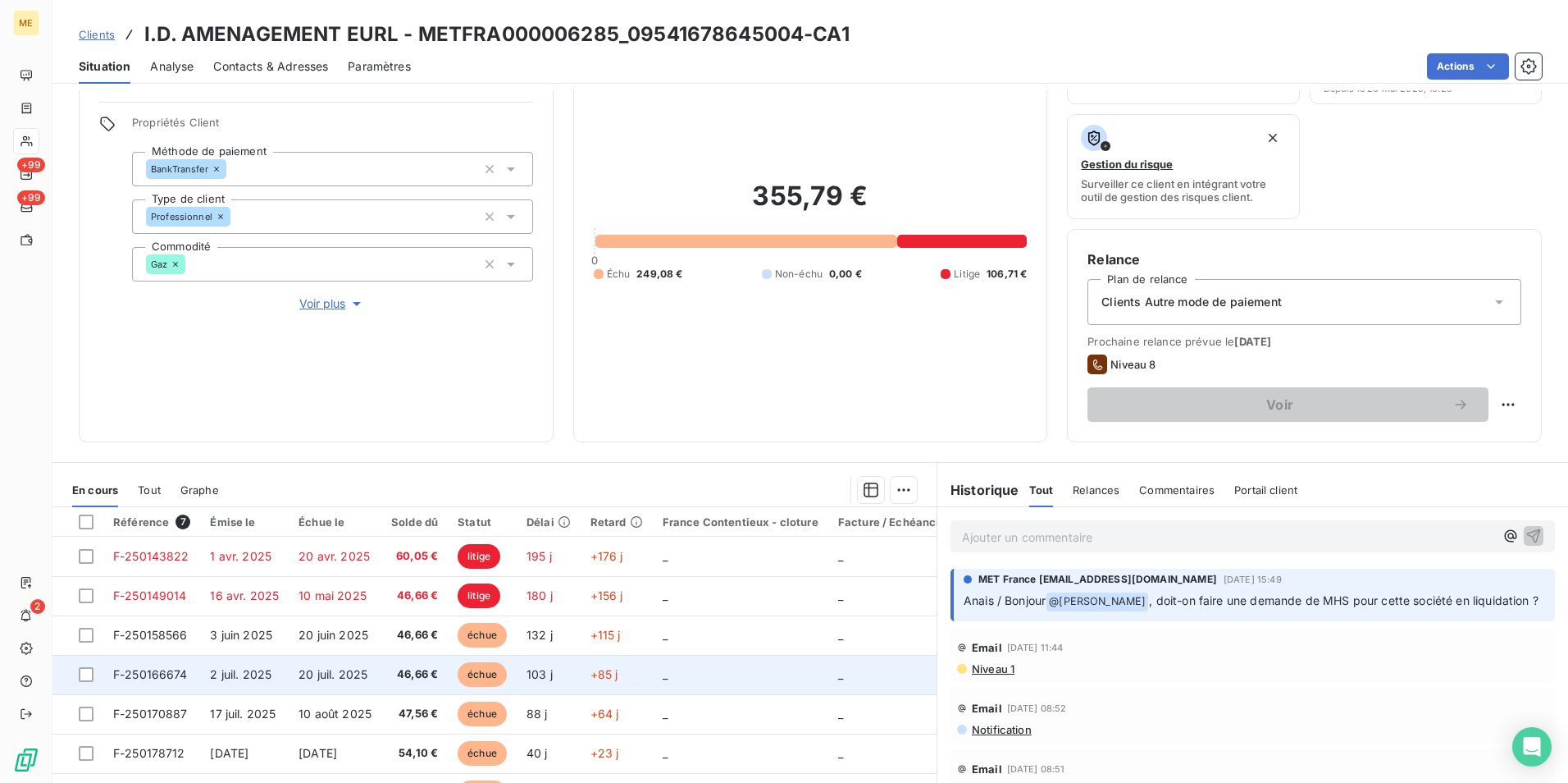
scroll to position [190, 0]
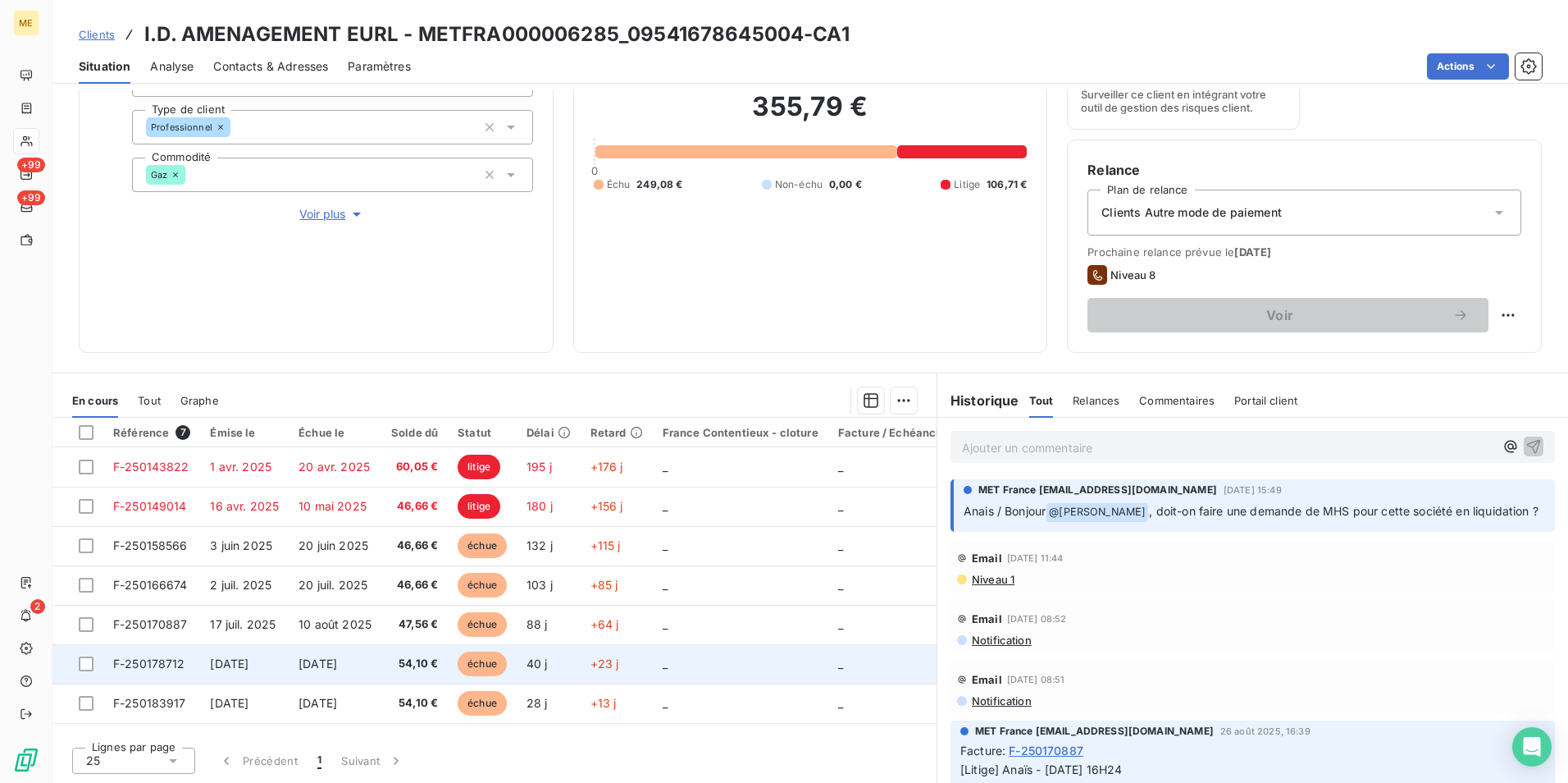
click at [400, 652] on td "54,10 €" at bounding box center [414, 664] width 67 height 40
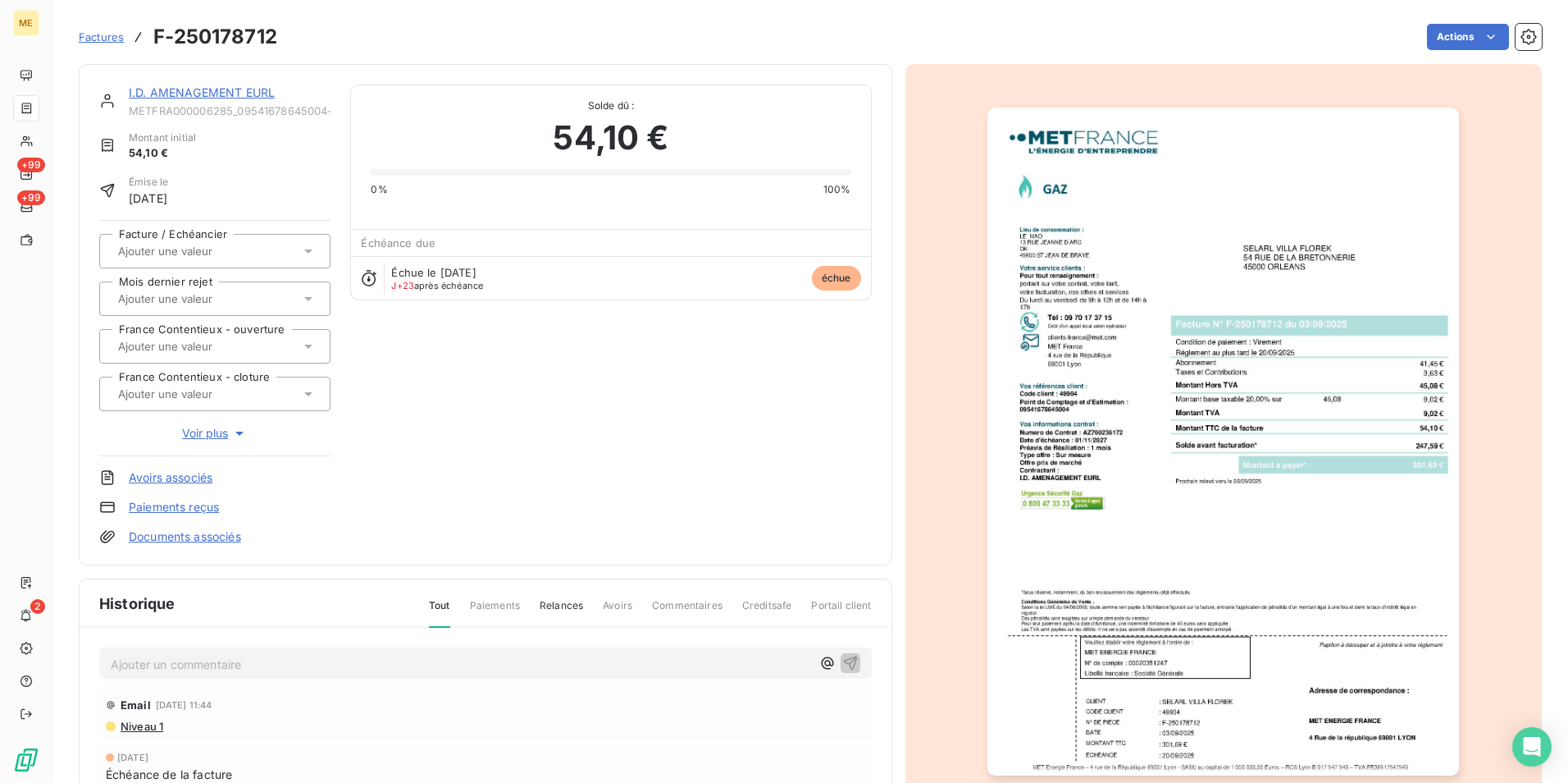
click at [1186, 317] on img "button" at bounding box center [1223, 441] width 471 height 668
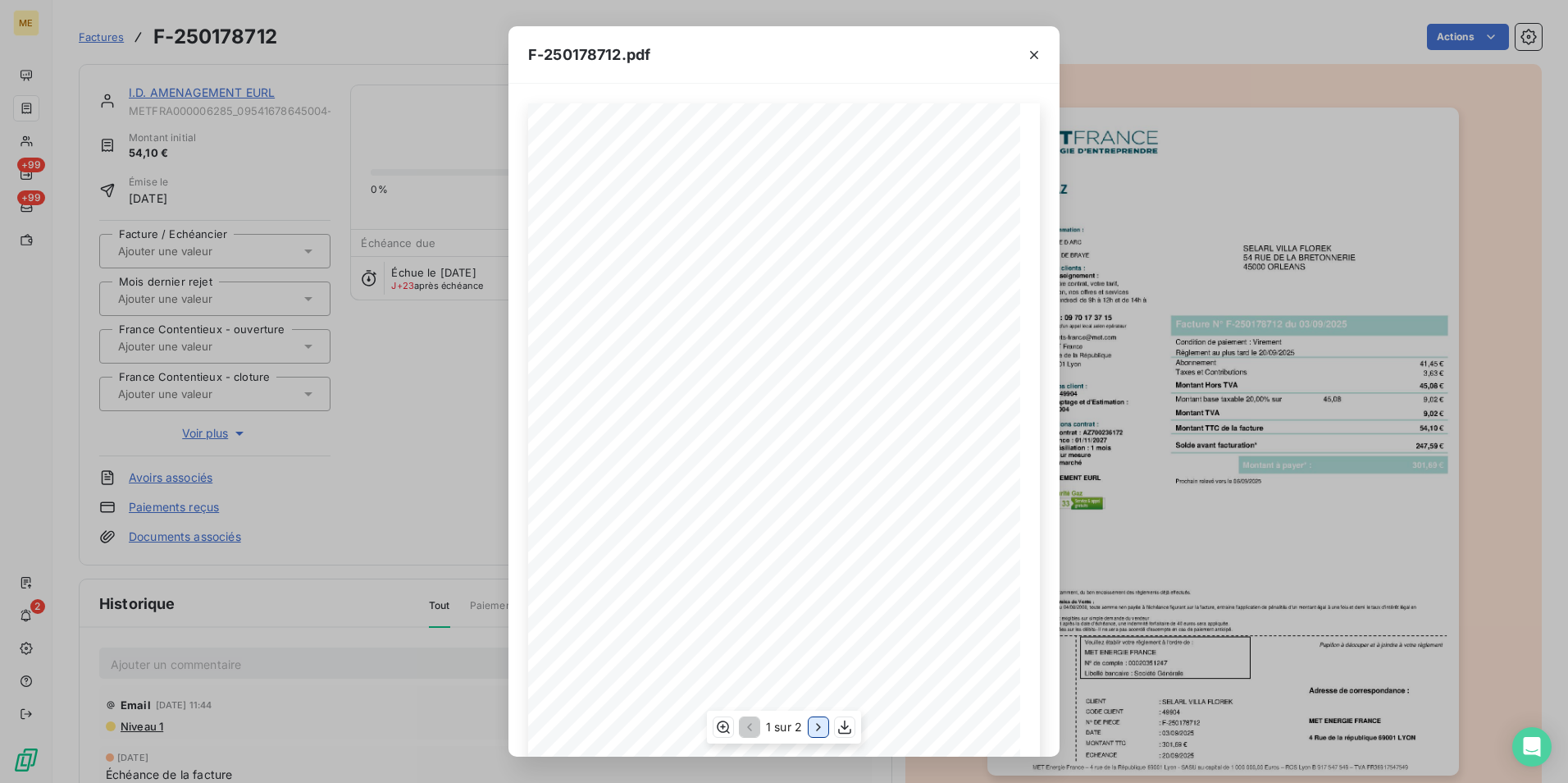
click at [820, 721] on icon "button" at bounding box center [818, 727] width 16 height 16
click at [1256, 475] on div "F-250178712.pdf Détail de votre facture : Document à conserver 10 ans Numéro F-…" at bounding box center [784, 392] width 1568 height 783
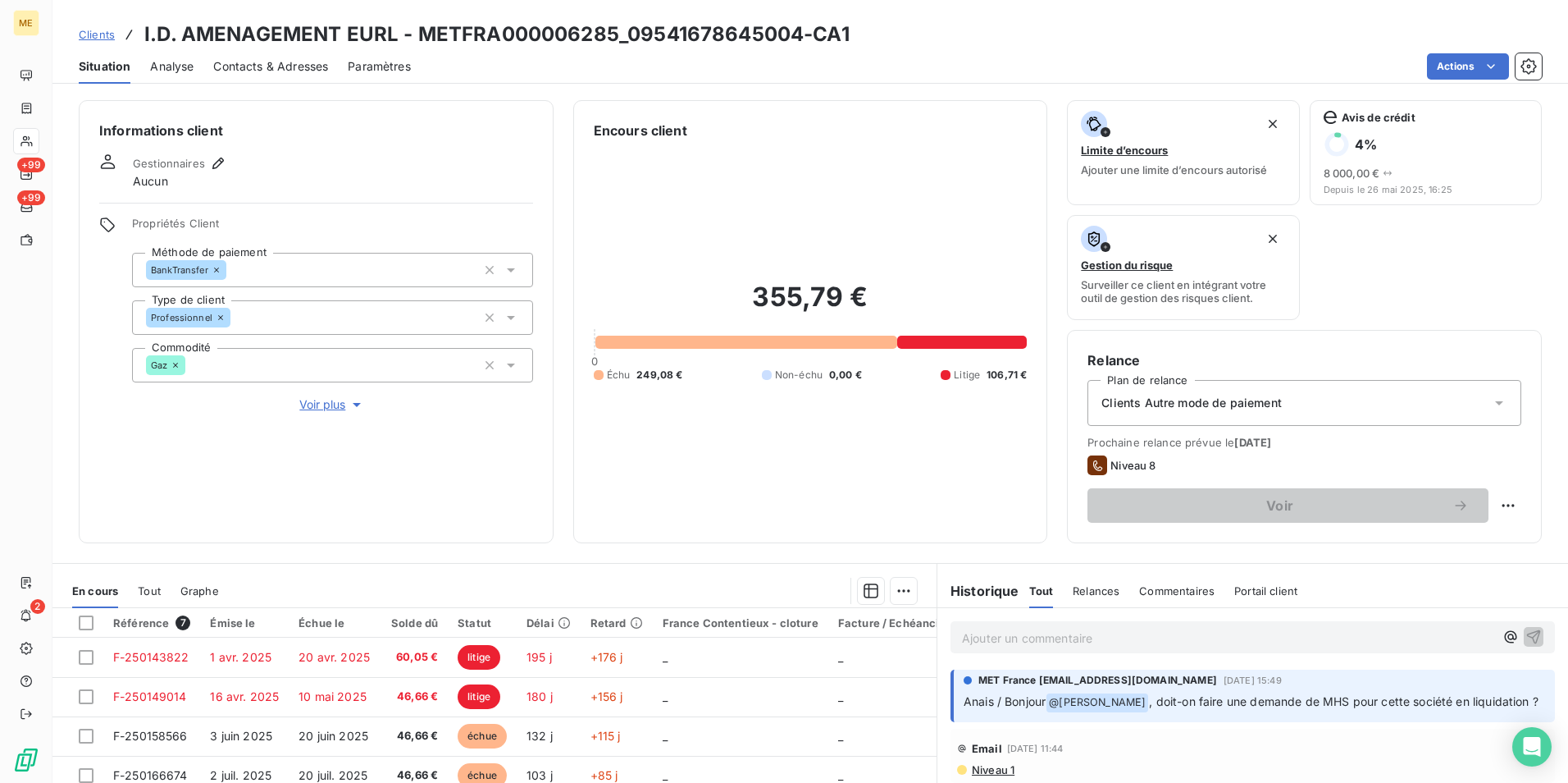
click at [1094, 636] on p "Ajouter un commentaire ﻿" at bounding box center [1228, 638] width 532 height 21
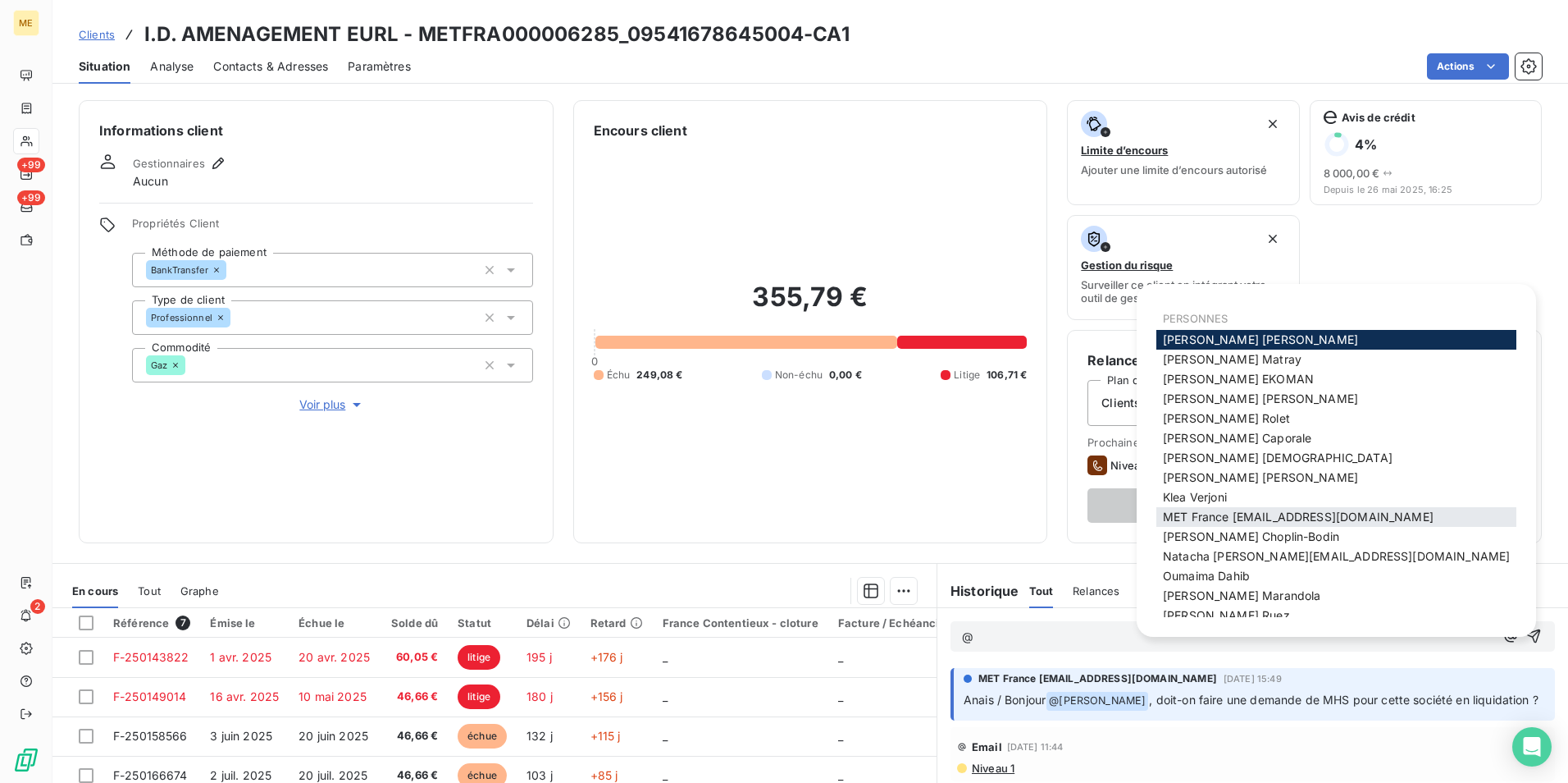
click at [1232, 520] on span "MET France [EMAIL_ADDRESS][DOMAIN_NAME]" at bounding box center [1299, 517] width 271 height 14
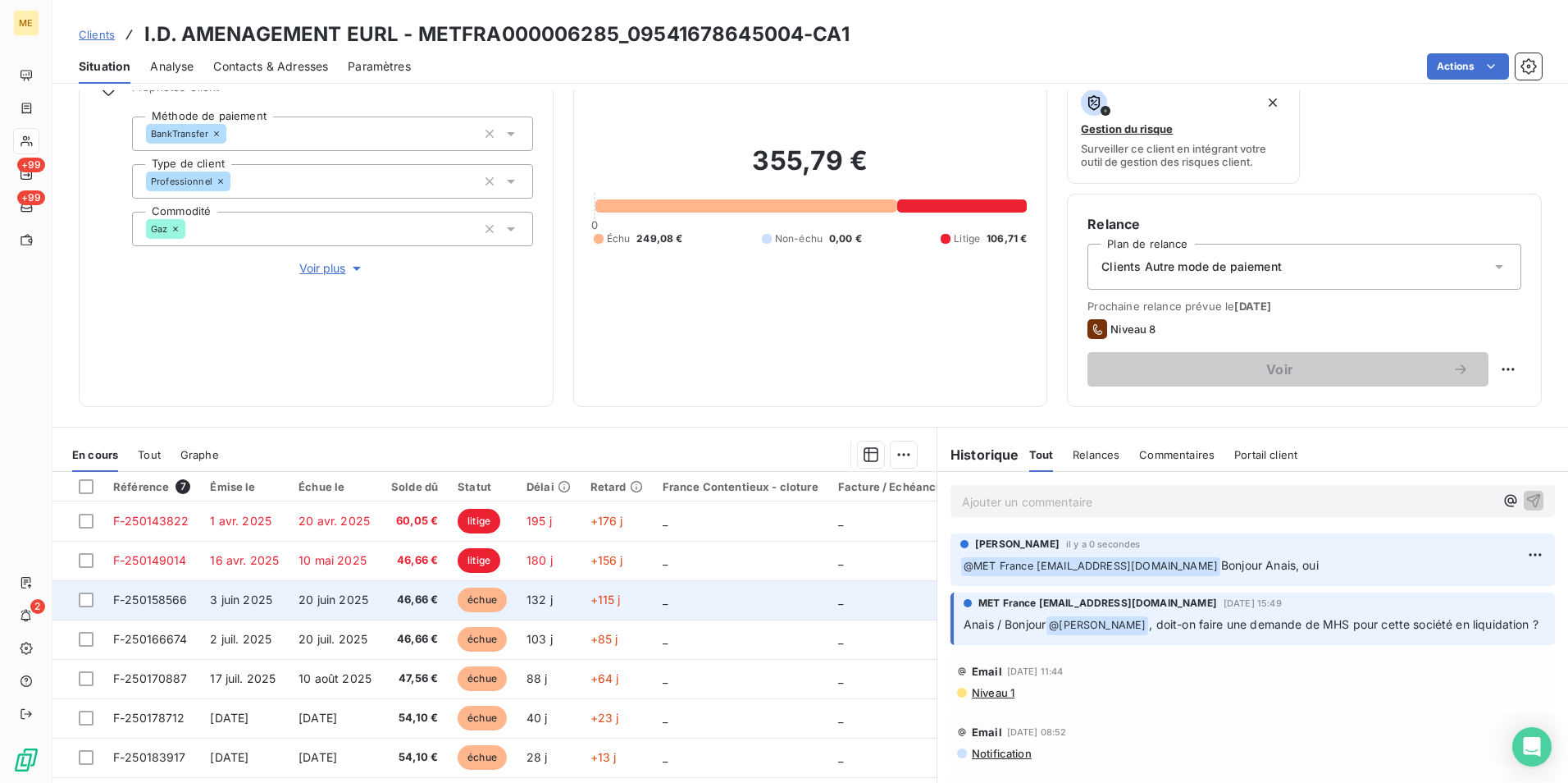
scroll to position [190, 0]
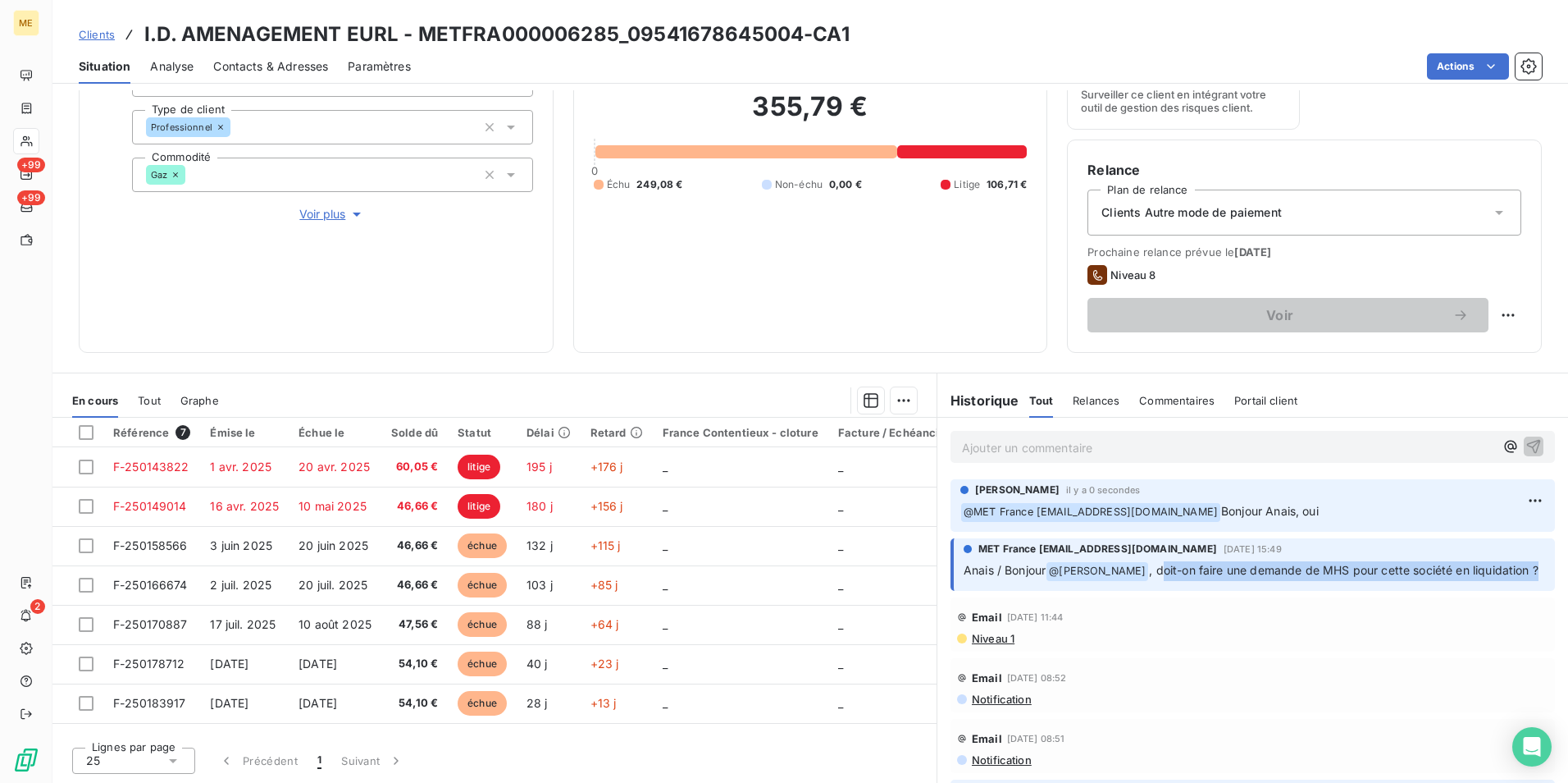
drag, startPoint x: 1163, startPoint y: 568, endPoint x: 1301, endPoint y: 593, distance: 140.2
click at [1301, 581] on p "Anais / Bonjour @ [PERSON_NAME] , doit-on faire une demande de MHS pour cette s…" at bounding box center [1255, 570] width 581 height 20
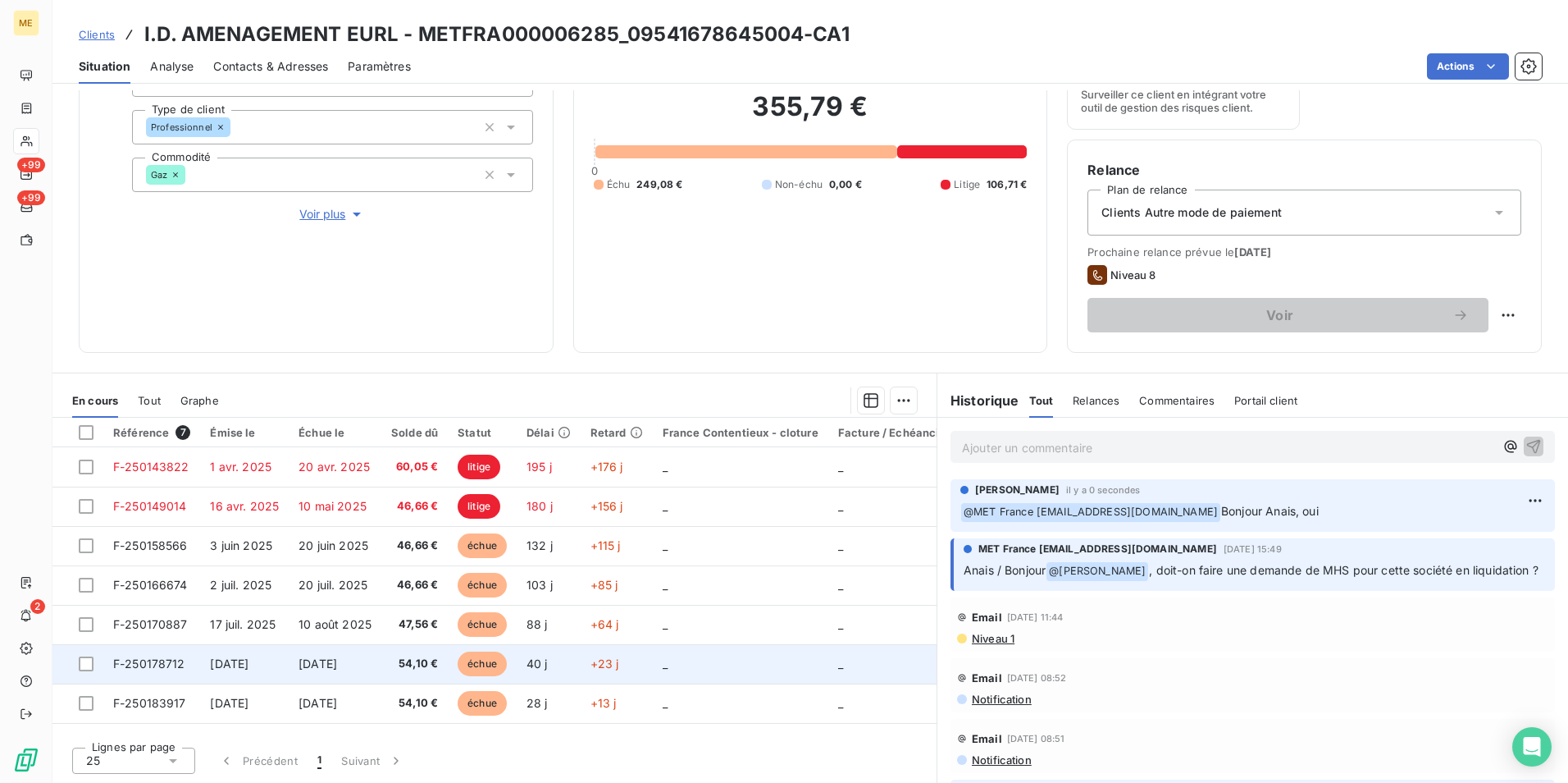
click at [548, 662] on span "40 j" at bounding box center [537, 663] width 22 height 14
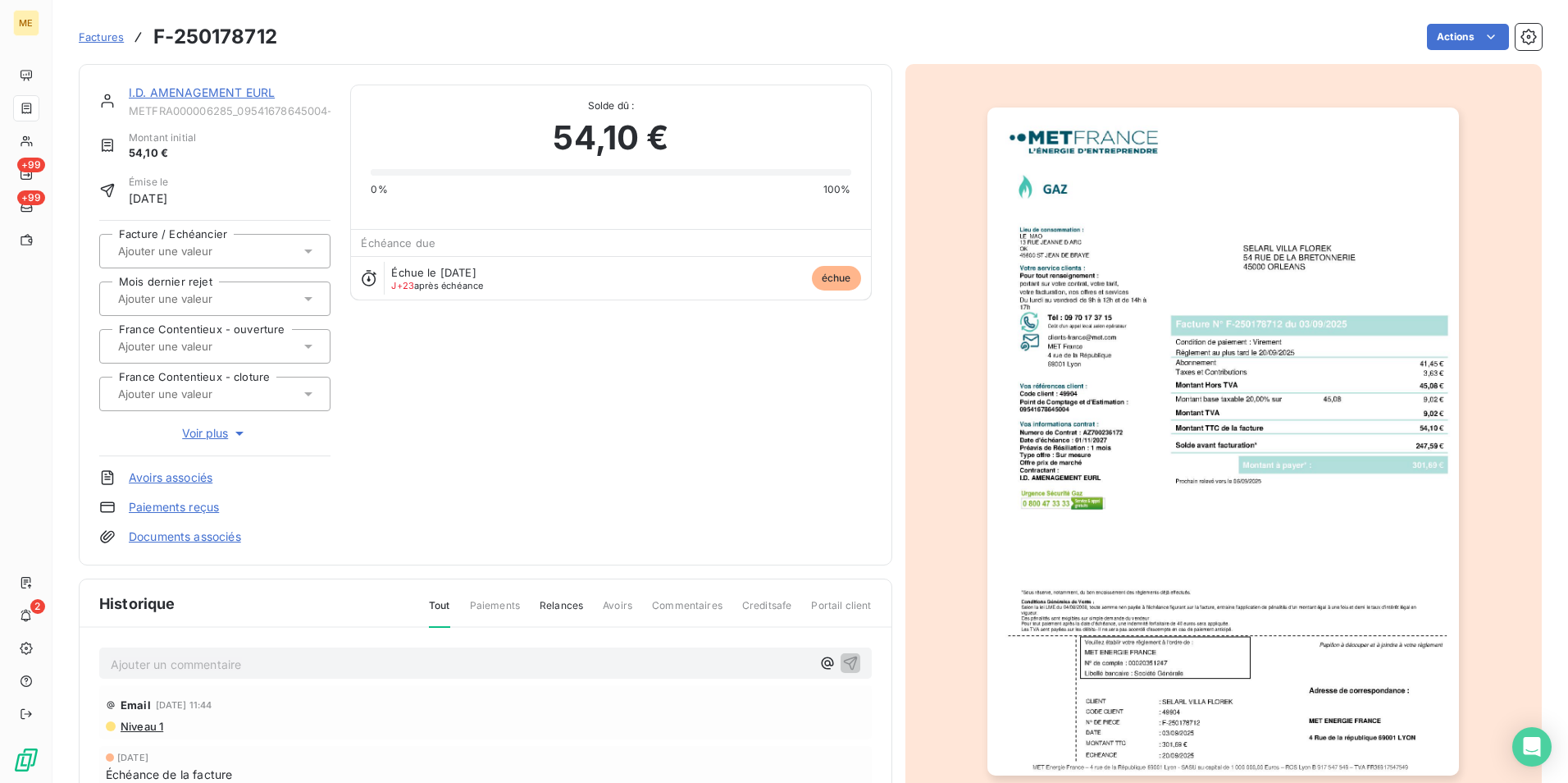
click at [1129, 356] on img "button" at bounding box center [1223, 441] width 471 height 668
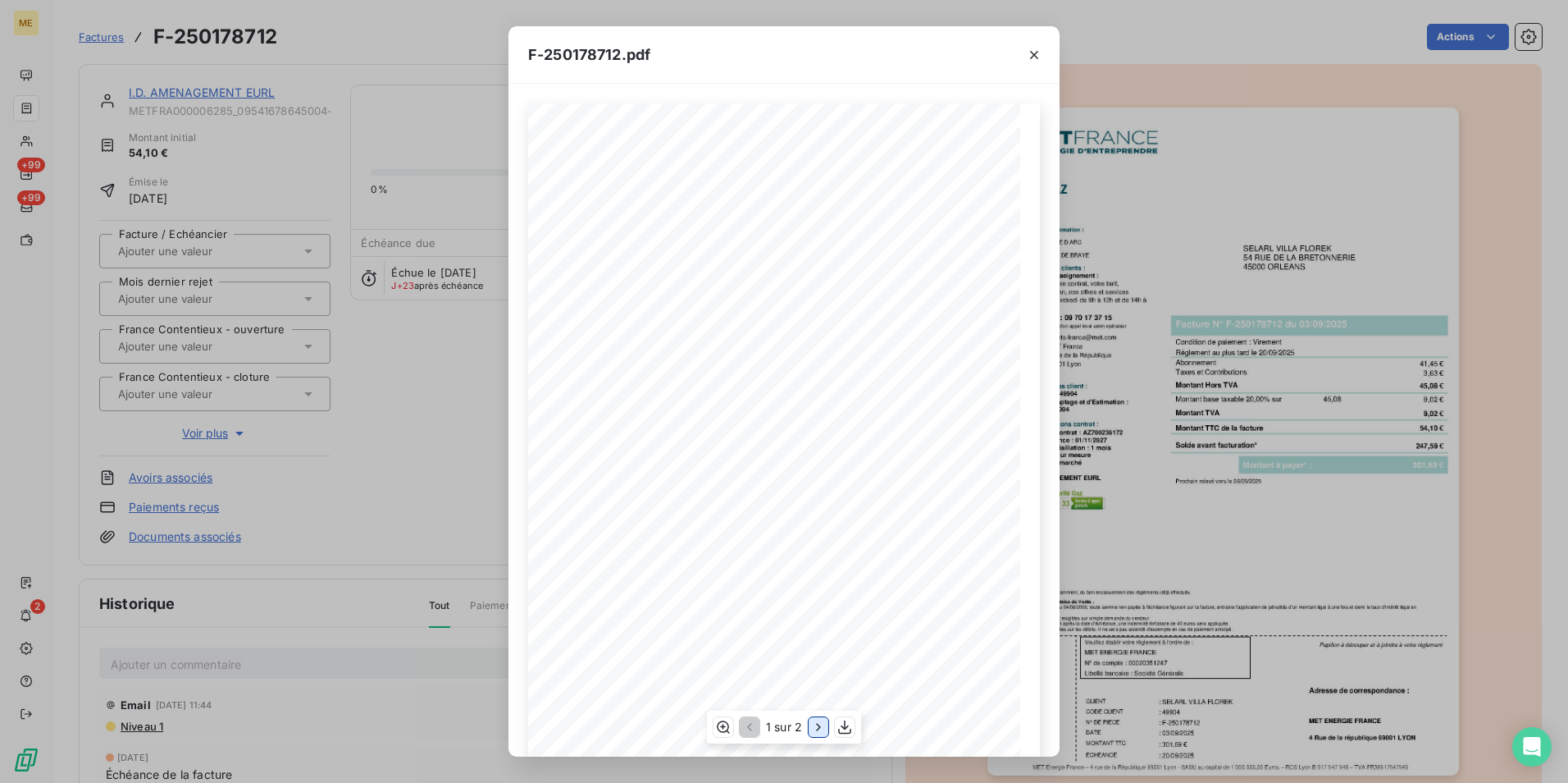
click at [819, 730] on icon "button" at bounding box center [818, 727] width 16 height 16
click at [1155, 542] on div "F-250178712.pdf Détail de votre facture : Document à conserver 10 ans Numéro F-…" at bounding box center [784, 392] width 1568 height 783
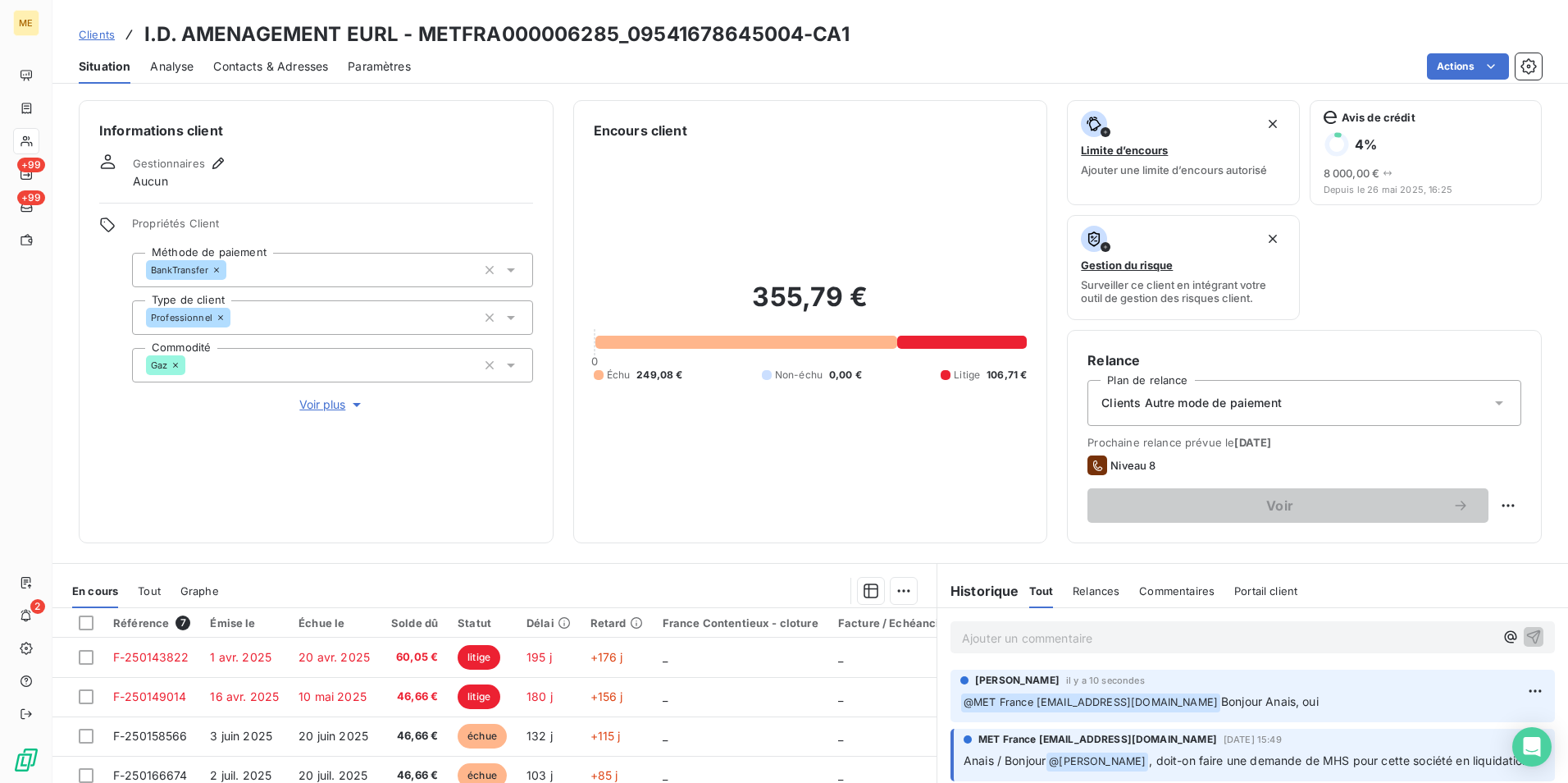
click at [702, 32] on h3 "I.D. AMENAGEMENT EURL - METFRA000006285_09541678645004-CA1" at bounding box center [497, 34] width 705 height 29
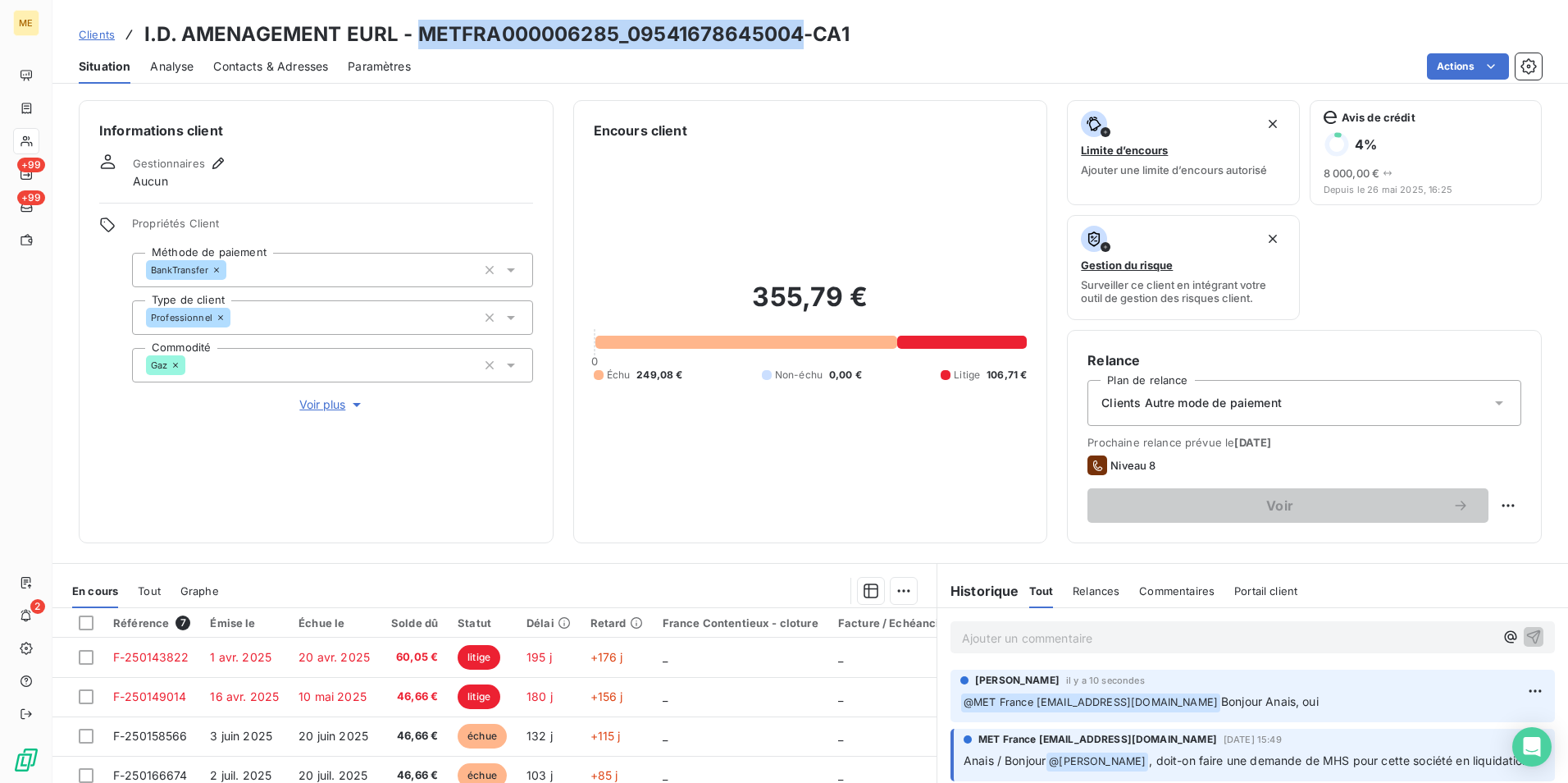
click at [702, 32] on h3 "I.D. AMENAGEMENT EURL - METFRA000006285_09541678645004-CA1" at bounding box center [497, 34] width 705 height 29
drag, startPoint x: 702, startPoint y: 32, endPoint x: 629, endPoint y: 28, distance: 73.1
click at [629, 28] on h3 "I.D. AMENAGEMENT EURL - METFRA000006285_09541678645004-CA1" at bounding box center [497, 34] width 705 height 29
drag, startPoint x: 628, startPoint y: 31, endPoint x: 798, endPoint y: 25, distance: 170.1
click at [798, 25] on h3 "I.D. AMENAGEMENT EURL - METFRA000006285_09541678645004-CA1" at bounding box center [497, 34] width 705 height 29
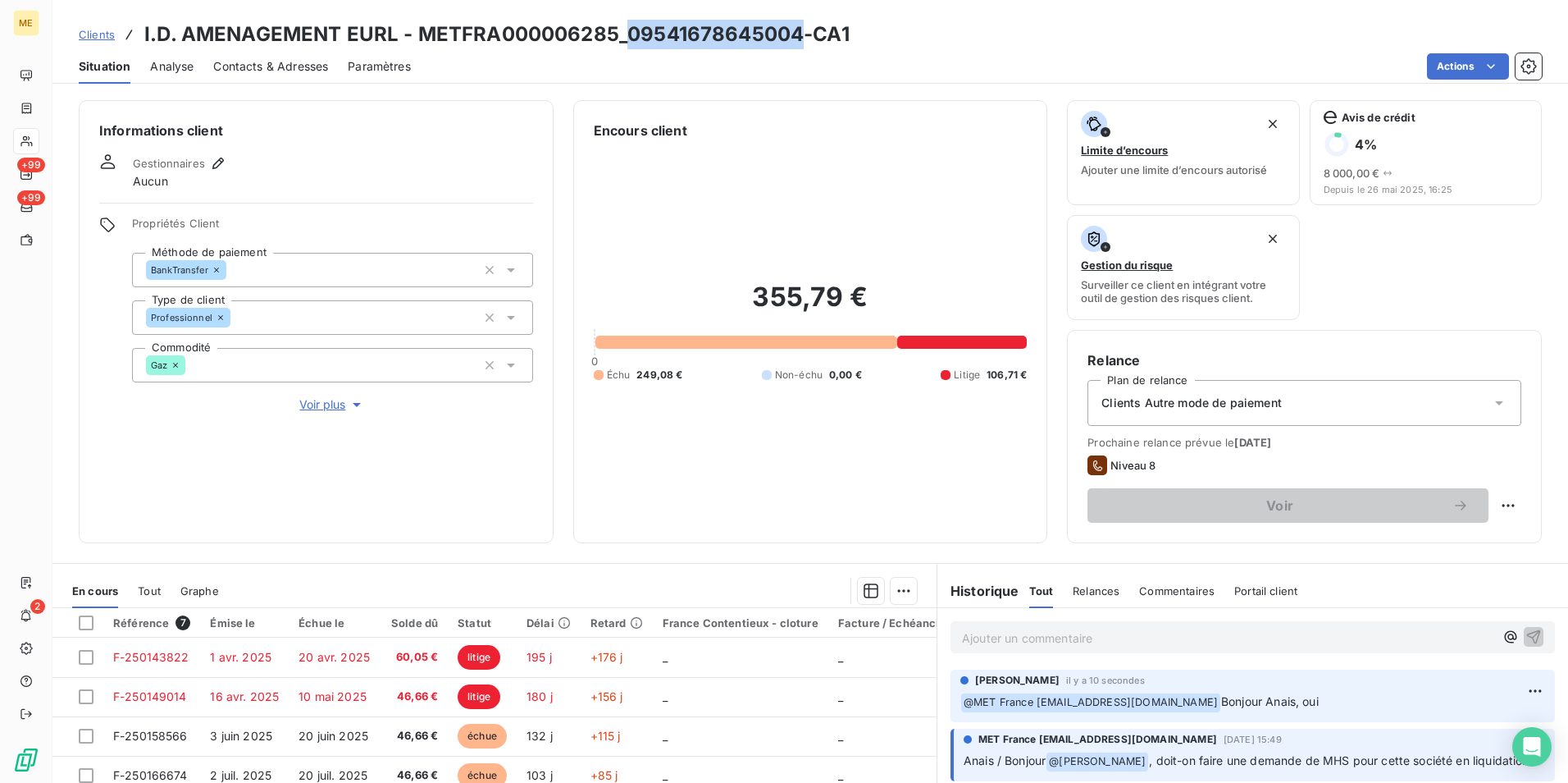
copy h3 "09541678645004"
click at [322, 409] on span "Voir plus" at bounding box center [332, 404] width 66 height 16
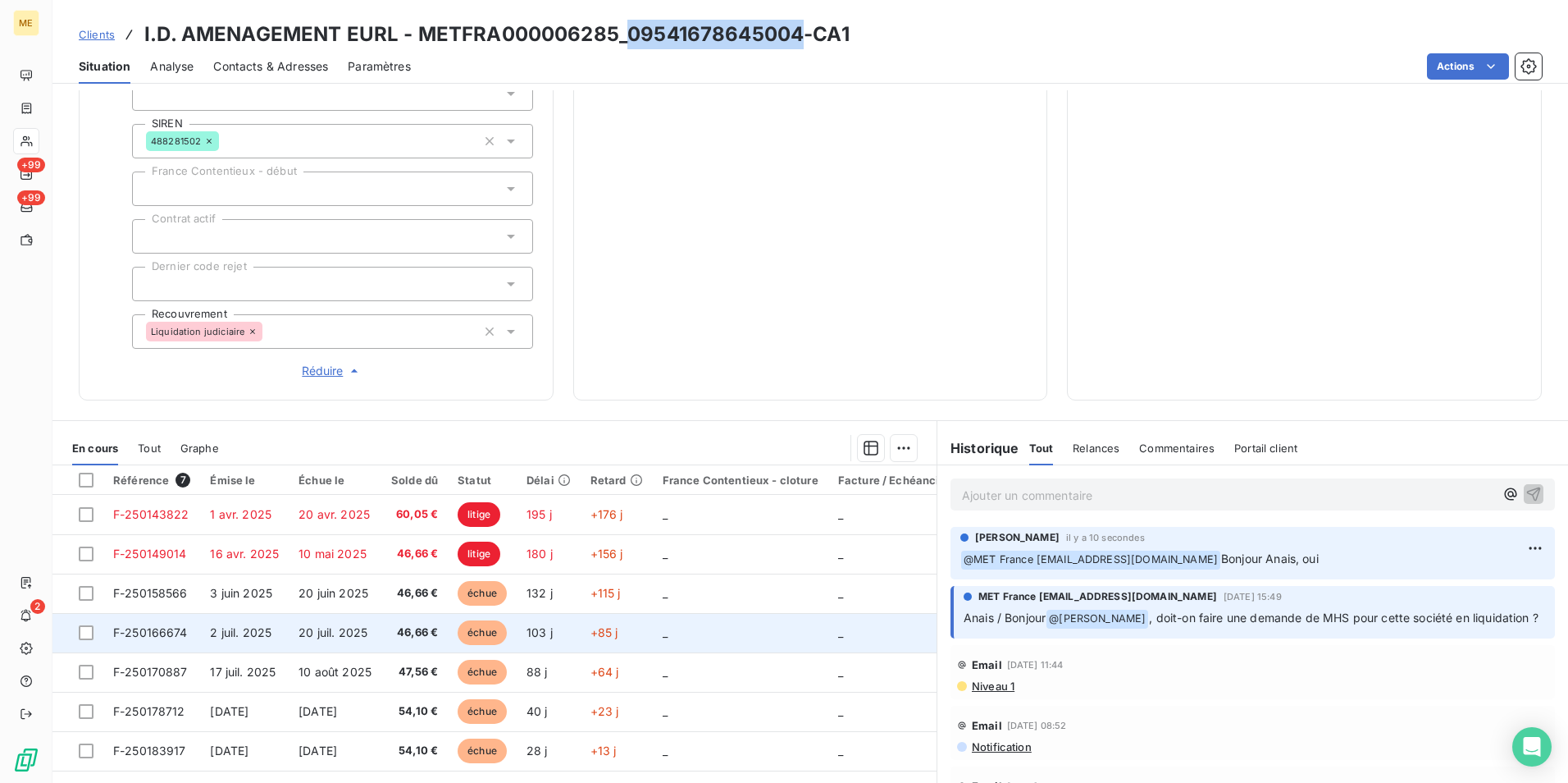
scroll to position [510, 0]
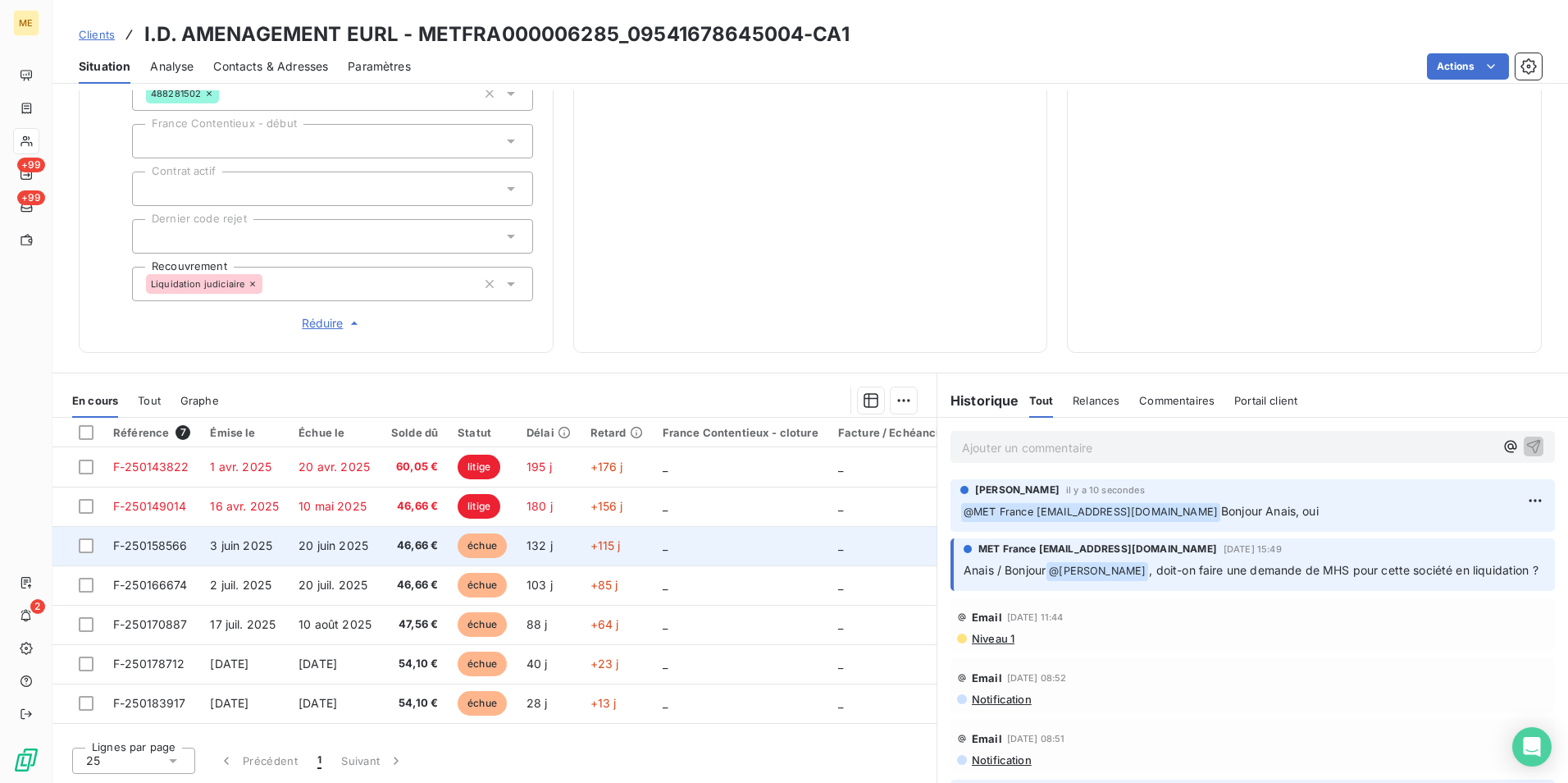
click at [423, 540] on span "46,66 €" at bounding box center [415, 545] width 47 height 16
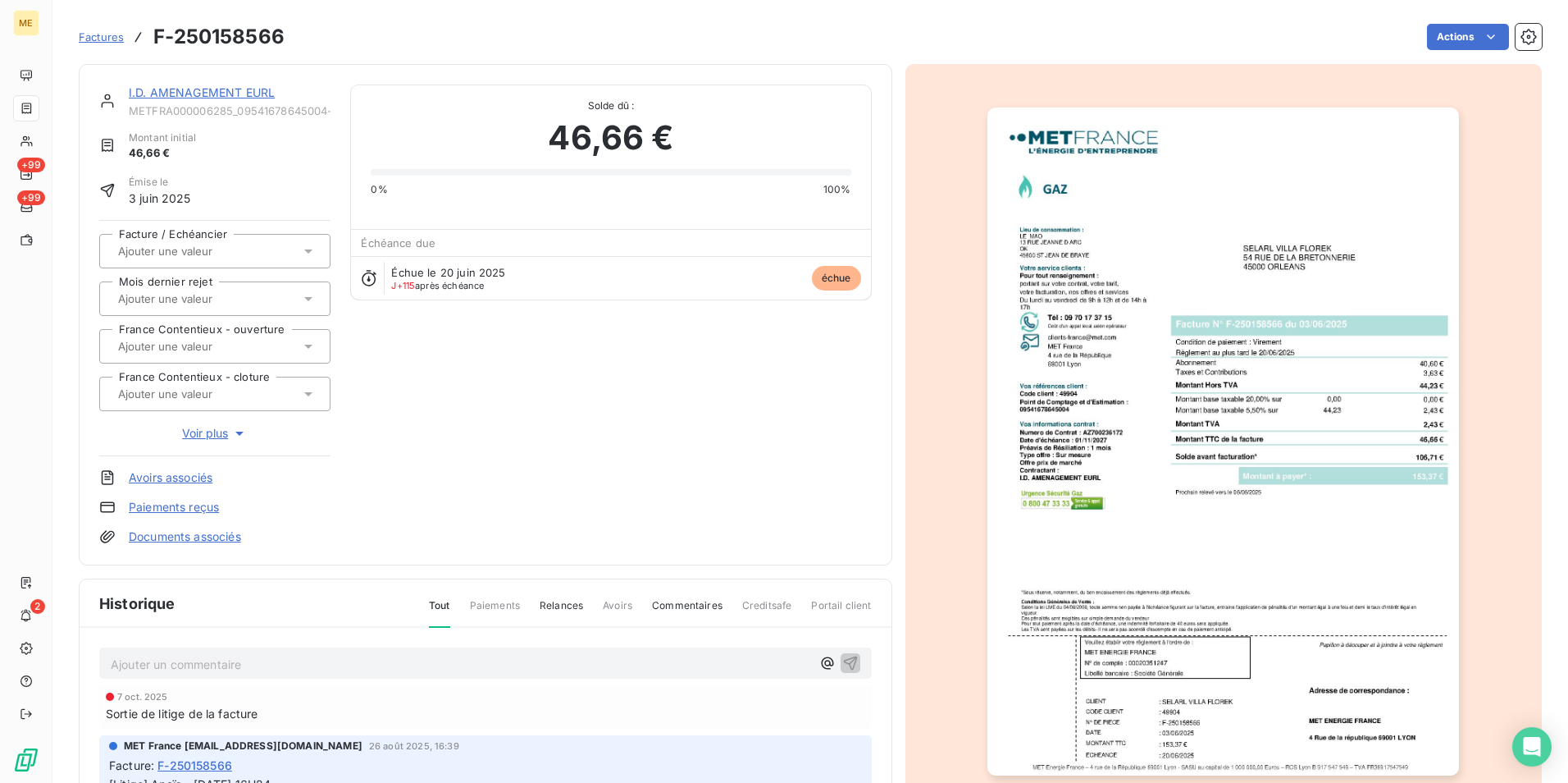
click at [1195, 417] on img "button" at bounding box center [1223, 441] width 471 height 668
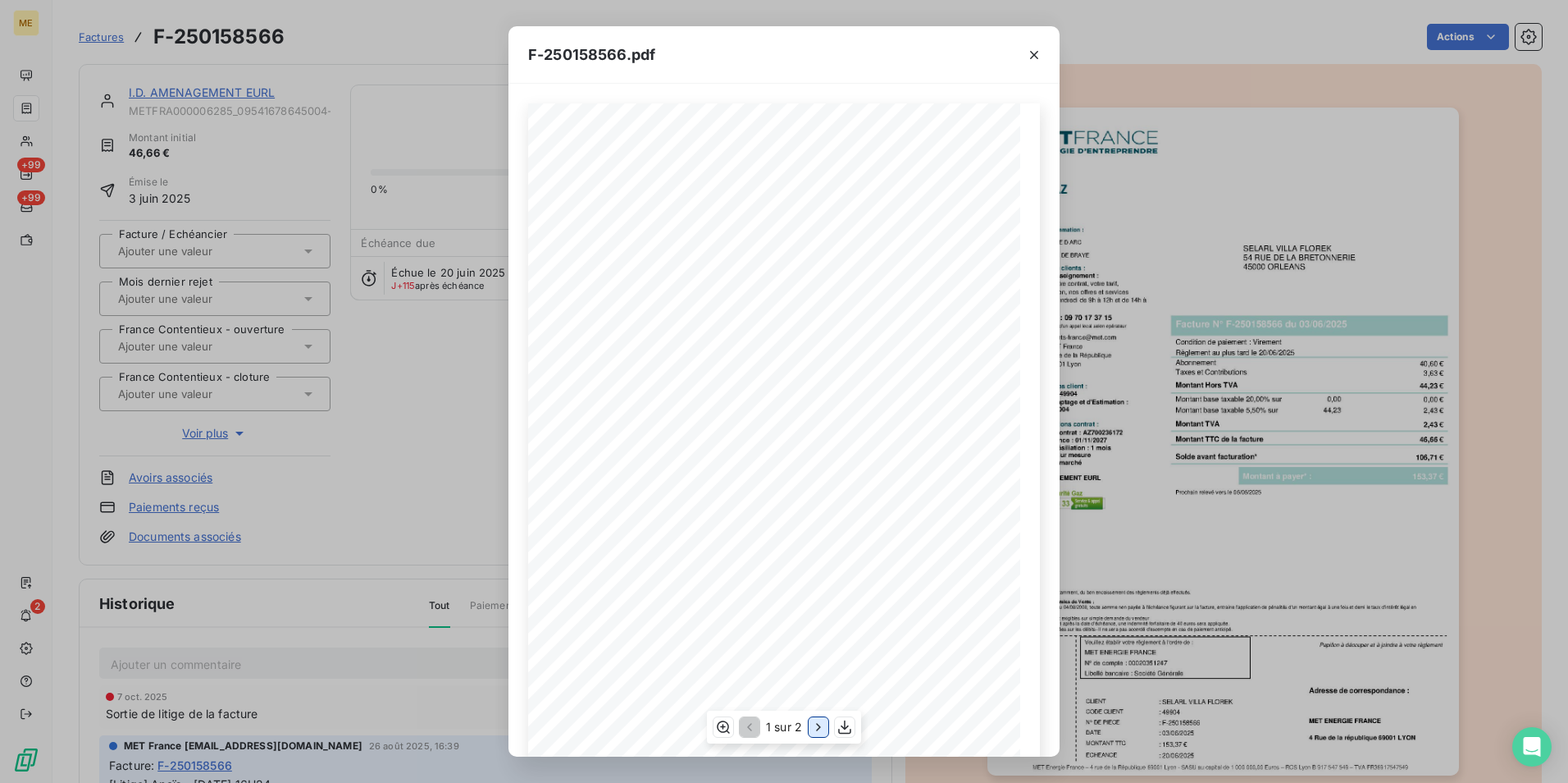
click at [817, 724] on icon "button" at bounding box center [818, 727] width 4 height 8
click at [1189, 369] on div "F-250158566.pdf Détail de votre facture : Document à conserver 10 ans Numéro F-…" at bounding box center [784, 392] width 1568 height 783
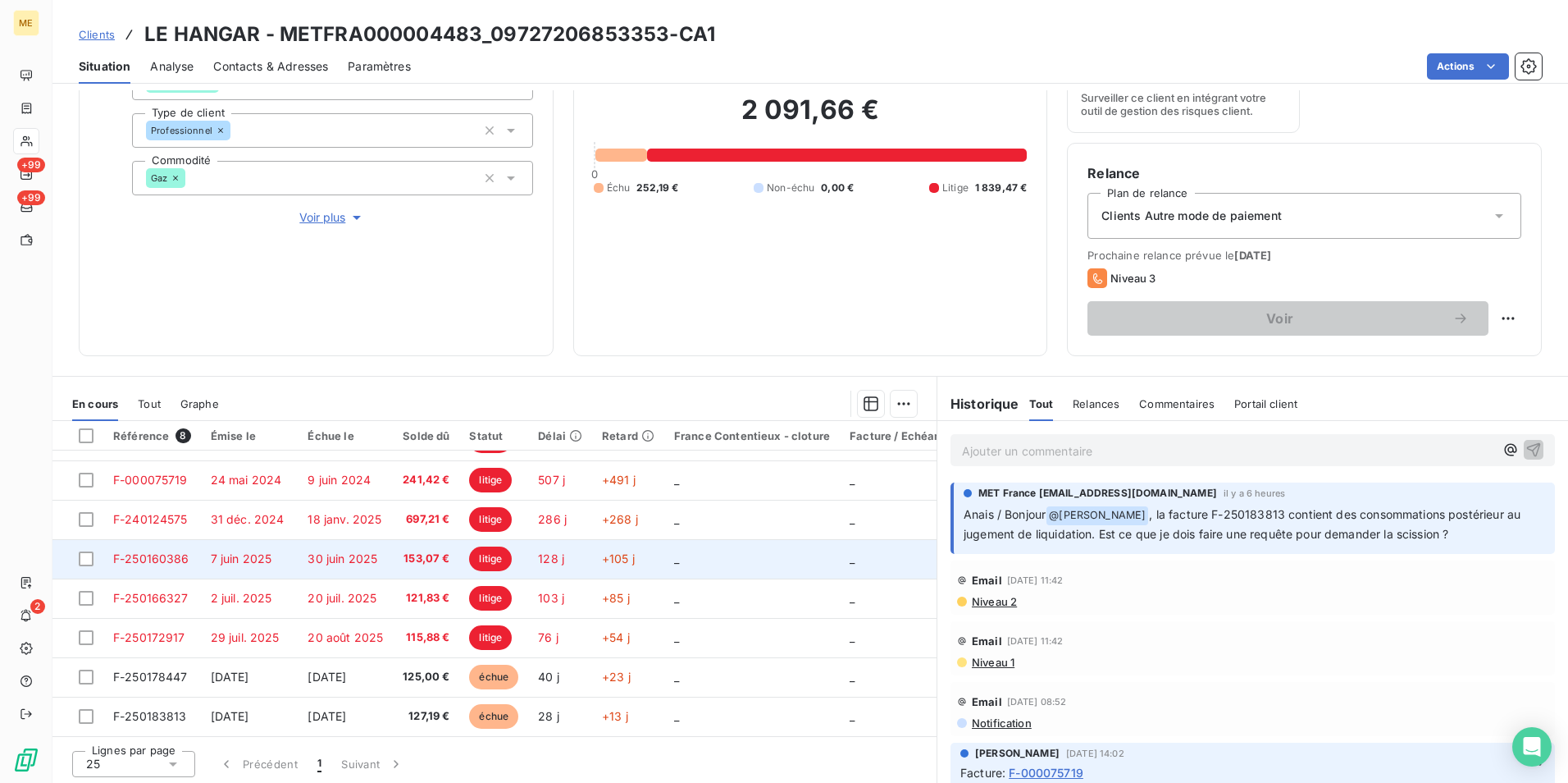
scroll to position [190, 0]
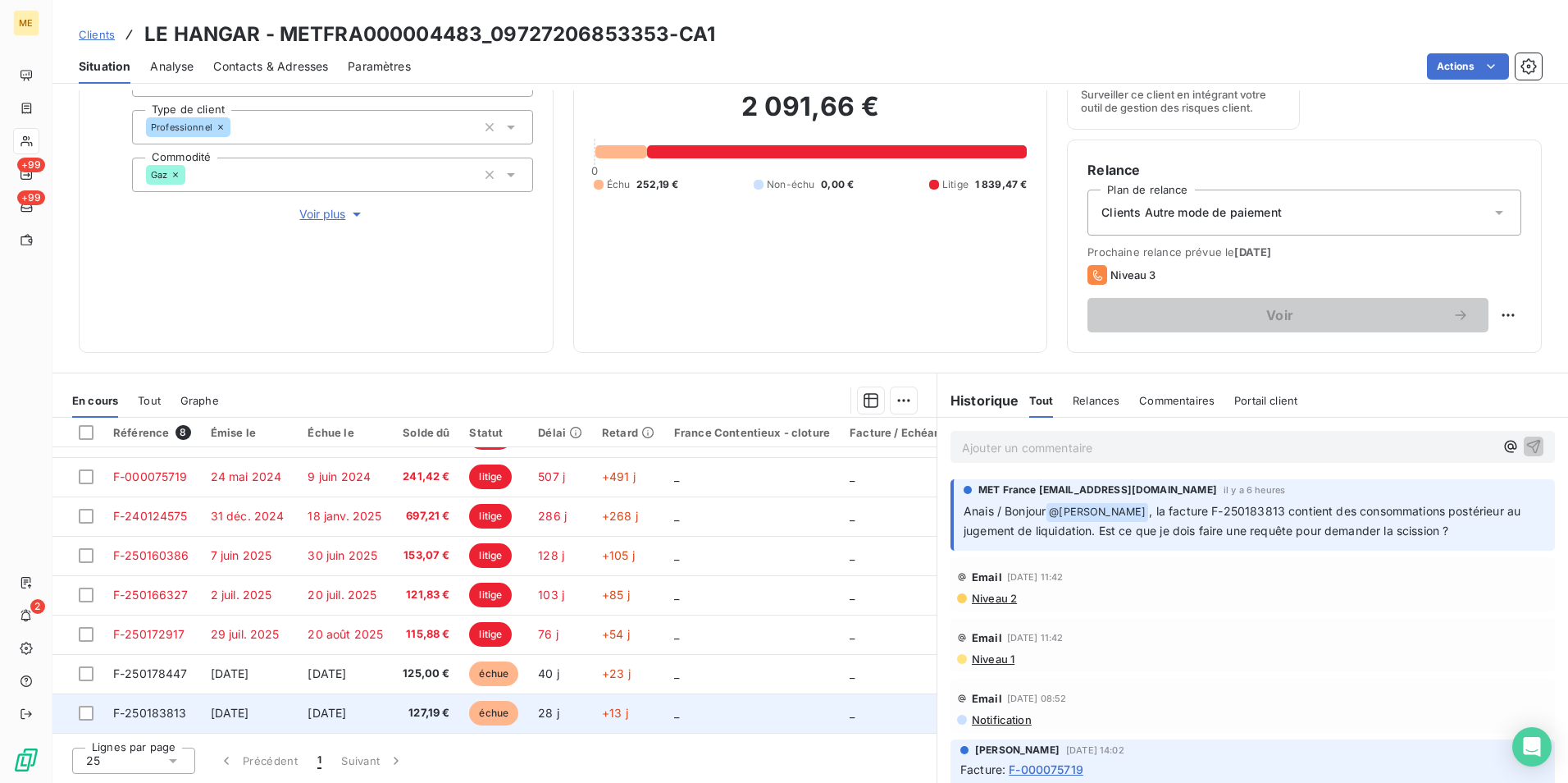
click at [249, 706] on span "[DATE]" at bounding box center [230, 712] width 39 height 14
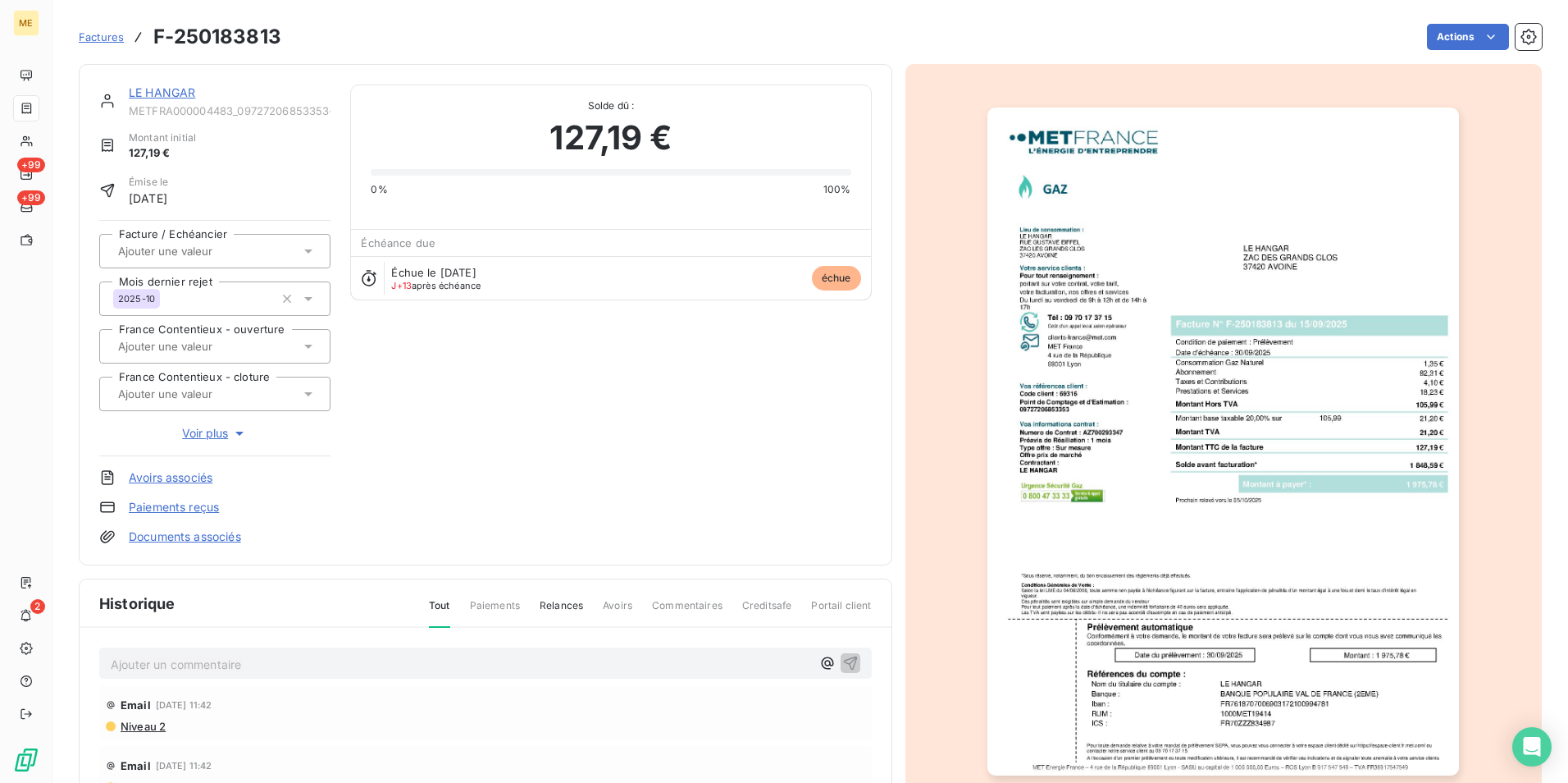
click at [1206, 376] on img "button" at bounding box center [1223, 441] width 471 height 668
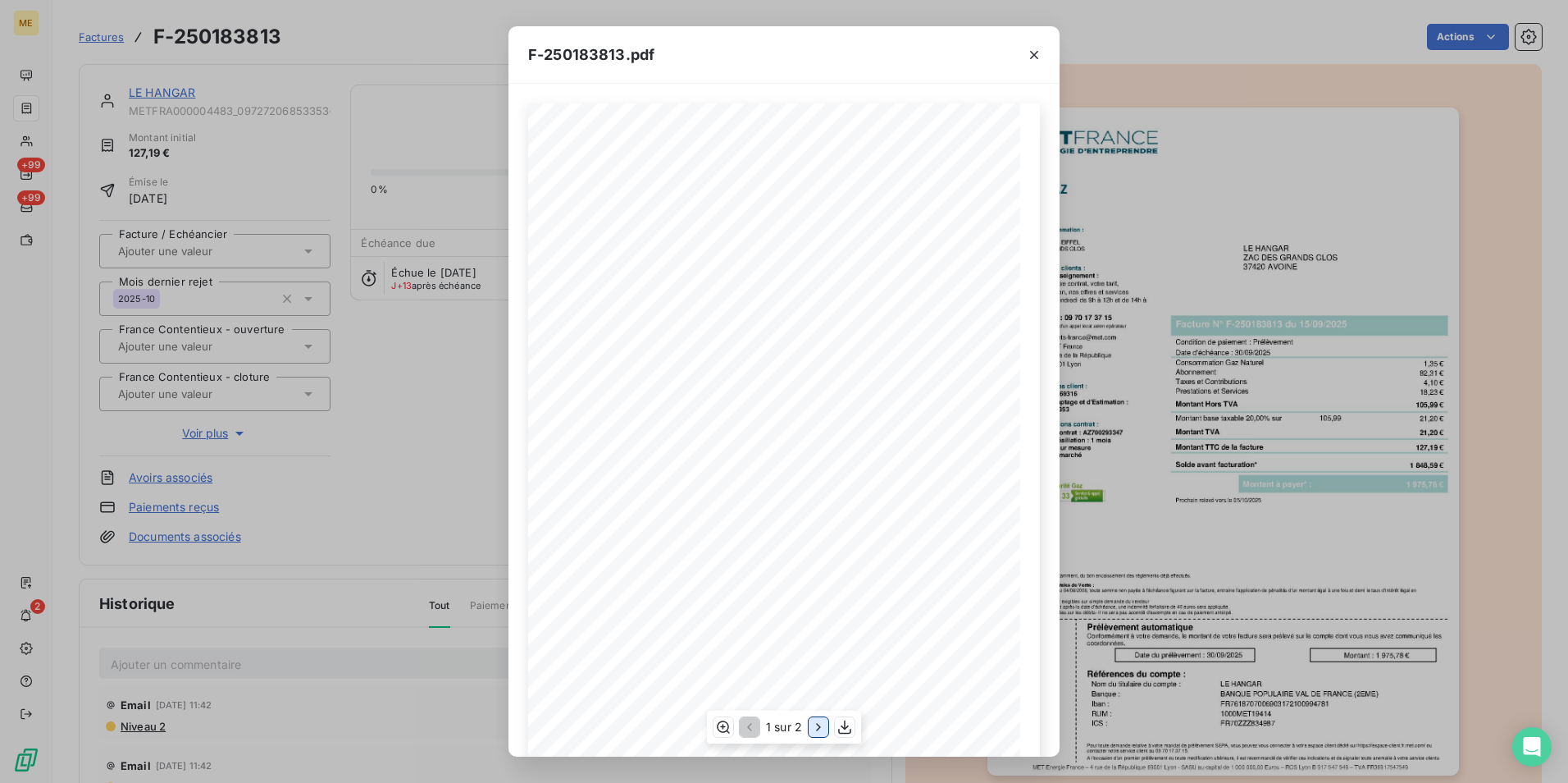
click at [822, 724] on icon "button" at bounding box center [818, 727] width 16 height 16
click at [1041, 55] on icon "button" at bounding box center [1034, 55] width 16 height 16
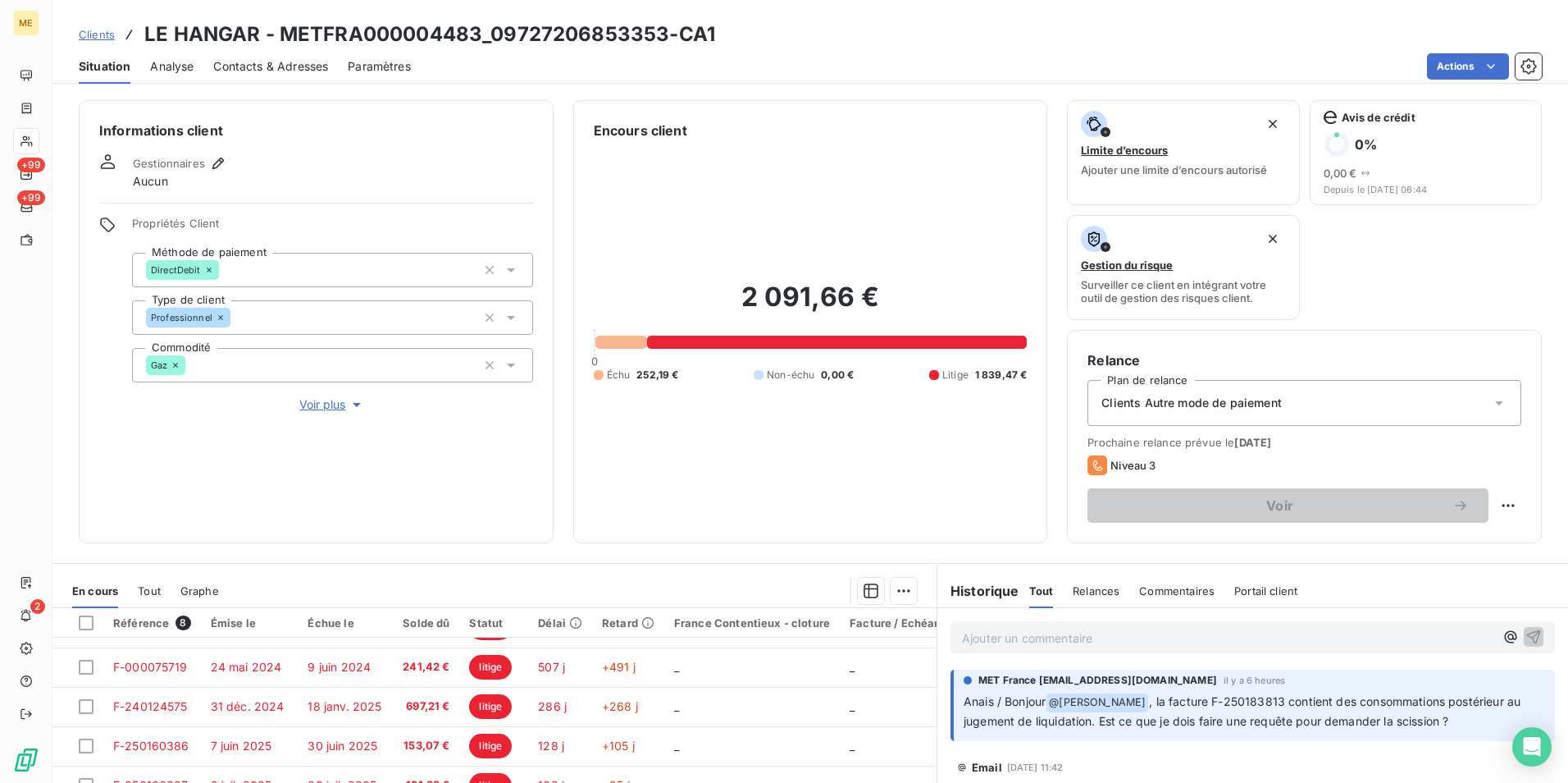
click at [270, 68] on span "Contacts & Adresses" at bounding box center [271, 66] width 115 height 16
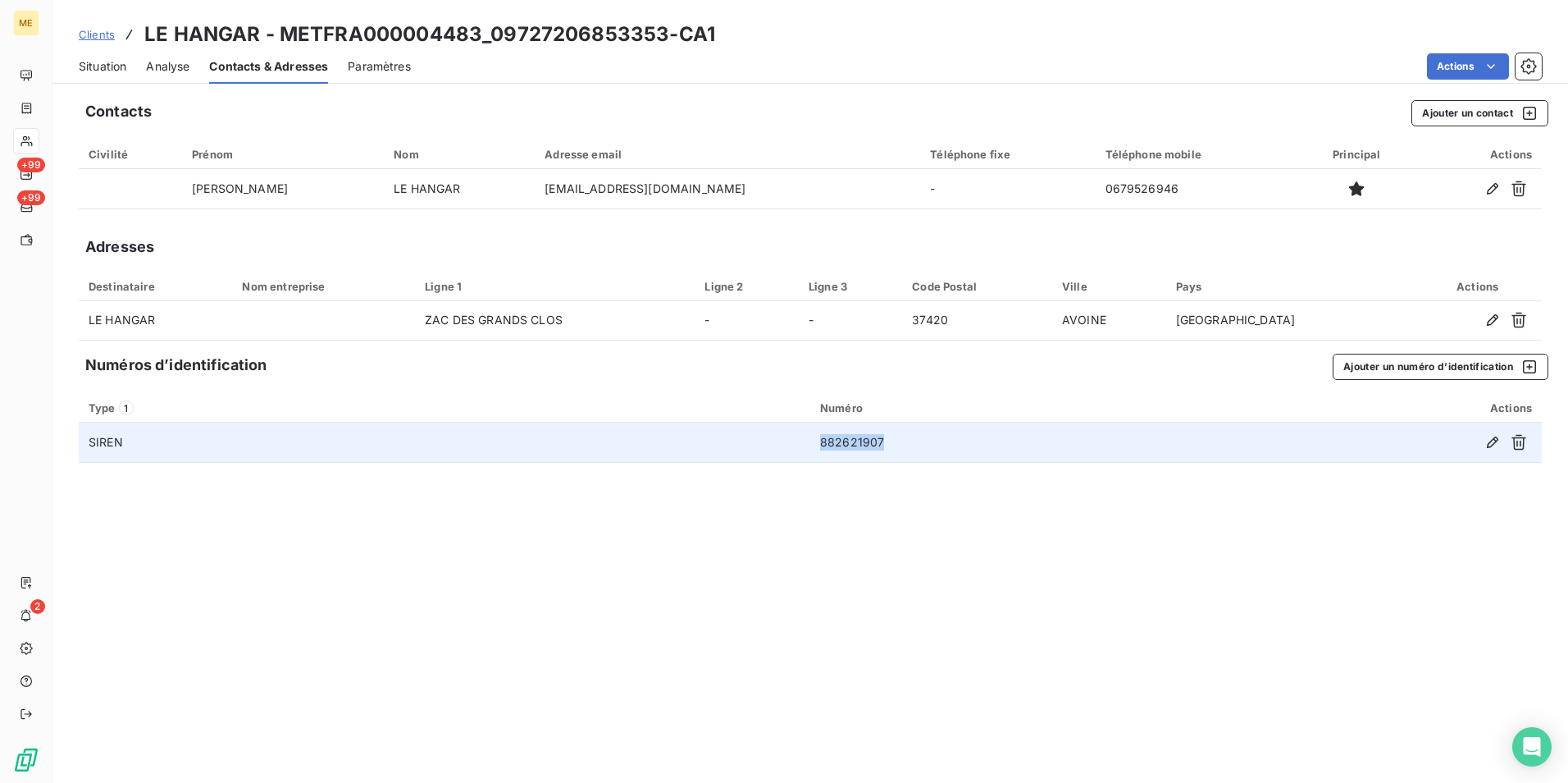
drag, startPoint x: 958, startPoint y: 446, endPoint x: 814, endPoint y: 446, distance: 144.0
click at [814, 446] on td "882621907" at bounding box center [1007, 442] width 394 height 40
drag, startPoint x: 814, startPoint y: 446, endPoint x: 829, endPoint y: 448, distance: 15.1
copy td "882621907"
click at [897, 438] on td "882621907" at bounding box center [1007, 442] width 394 height 40
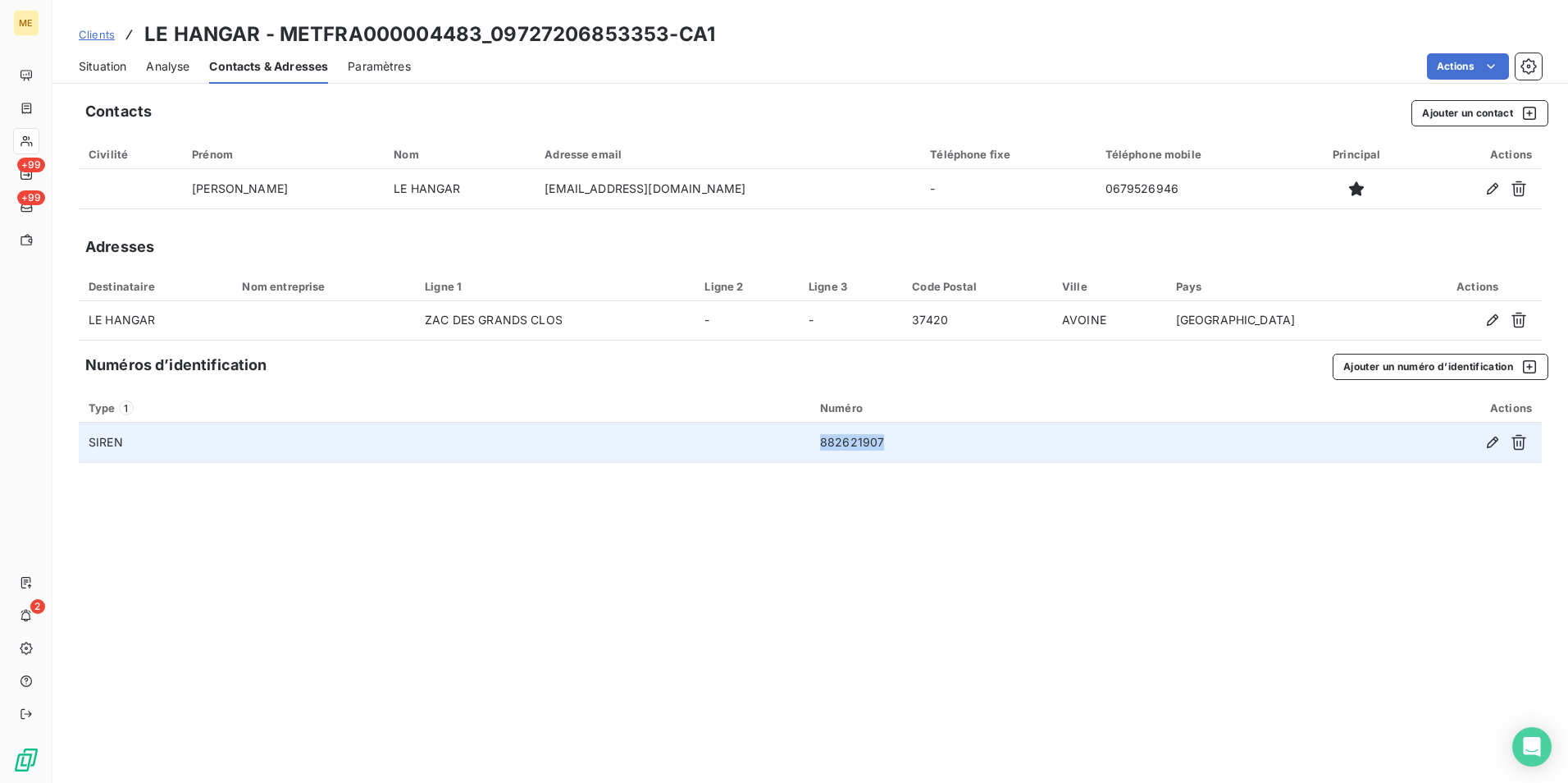
drag, startPoint x: 891, startPoint y: 438, endPoint x: 817, endPoint y: 440, distance: 74.0
click at [817, 440] on td "882621907" at bounding box center [1007, 442] width 394 height 40
copy td "882621907"
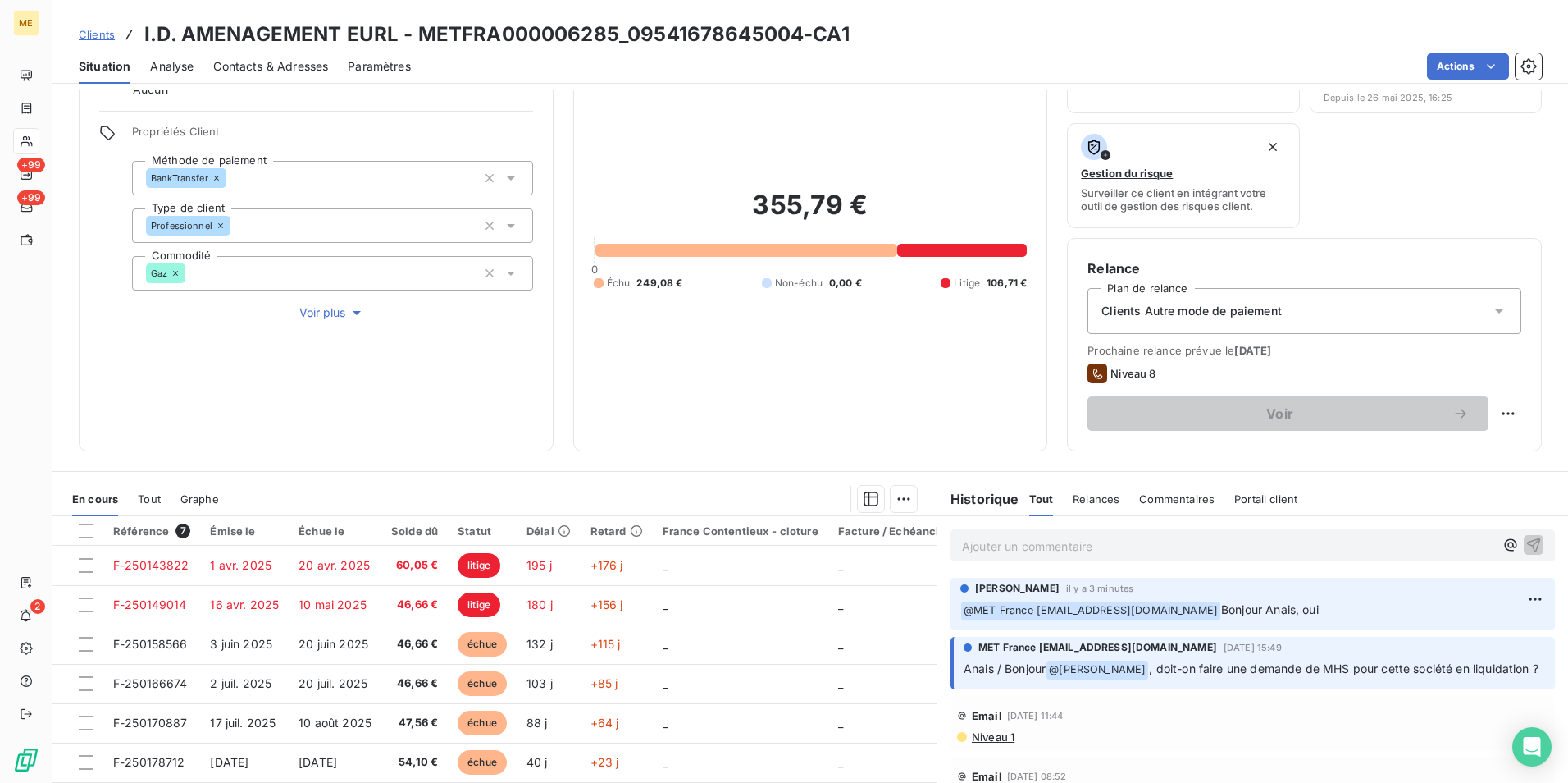
scroll to position [190, 0]
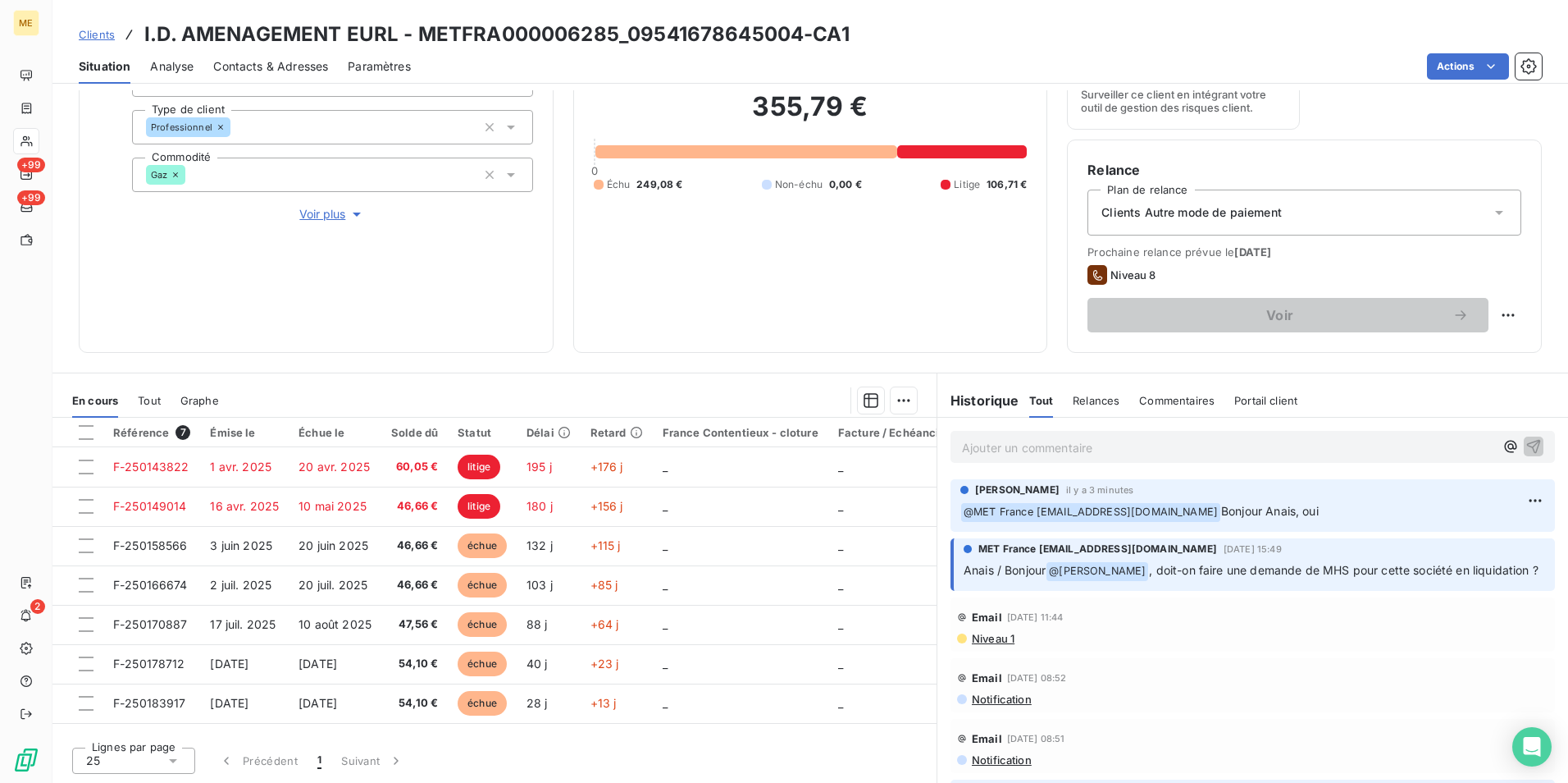
click at [275, 55] on div "Contacts & Adresses" at bounding box center [271, 66] width 115 height 35
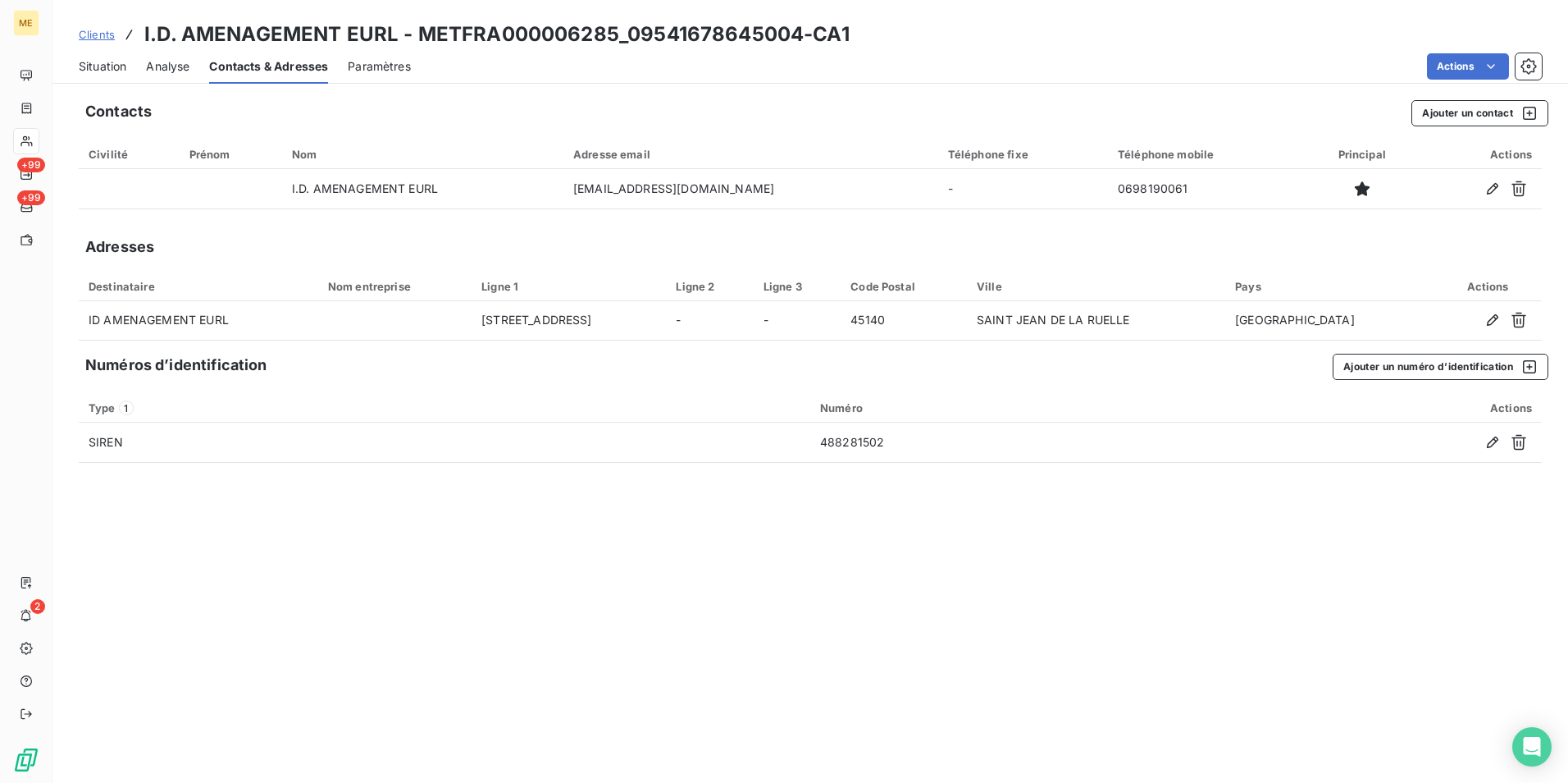
click at [273, 75] on div "Contacts & Adresses" at bounding box center [268, 66] width 119 height 35
click at [84, 34] on span "Clients" at bounding box center [97, 35] width 36 height 13
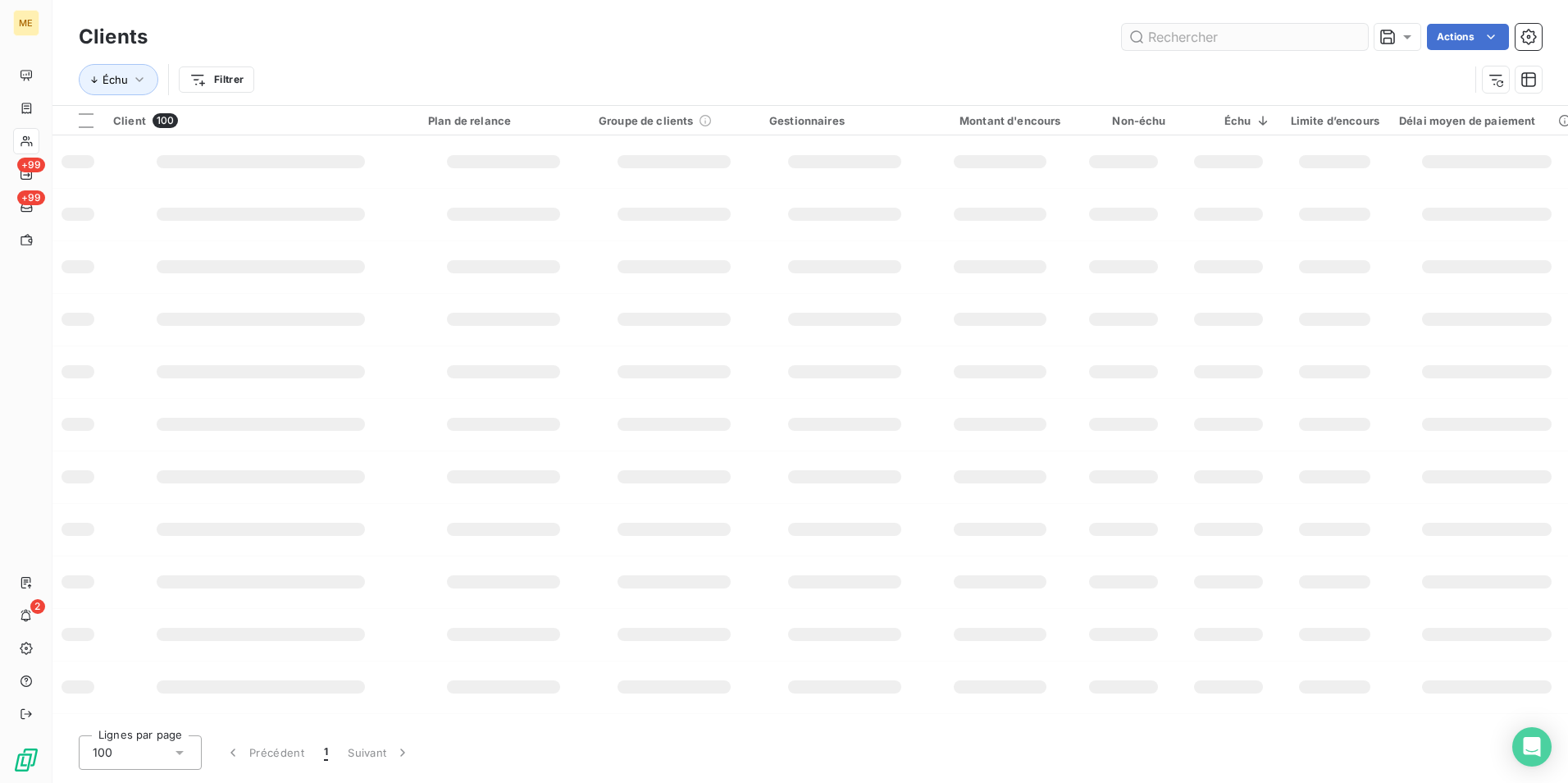
click at [1270, 38] on input "text" at bounding box center [1245, 37] width 246 height 26
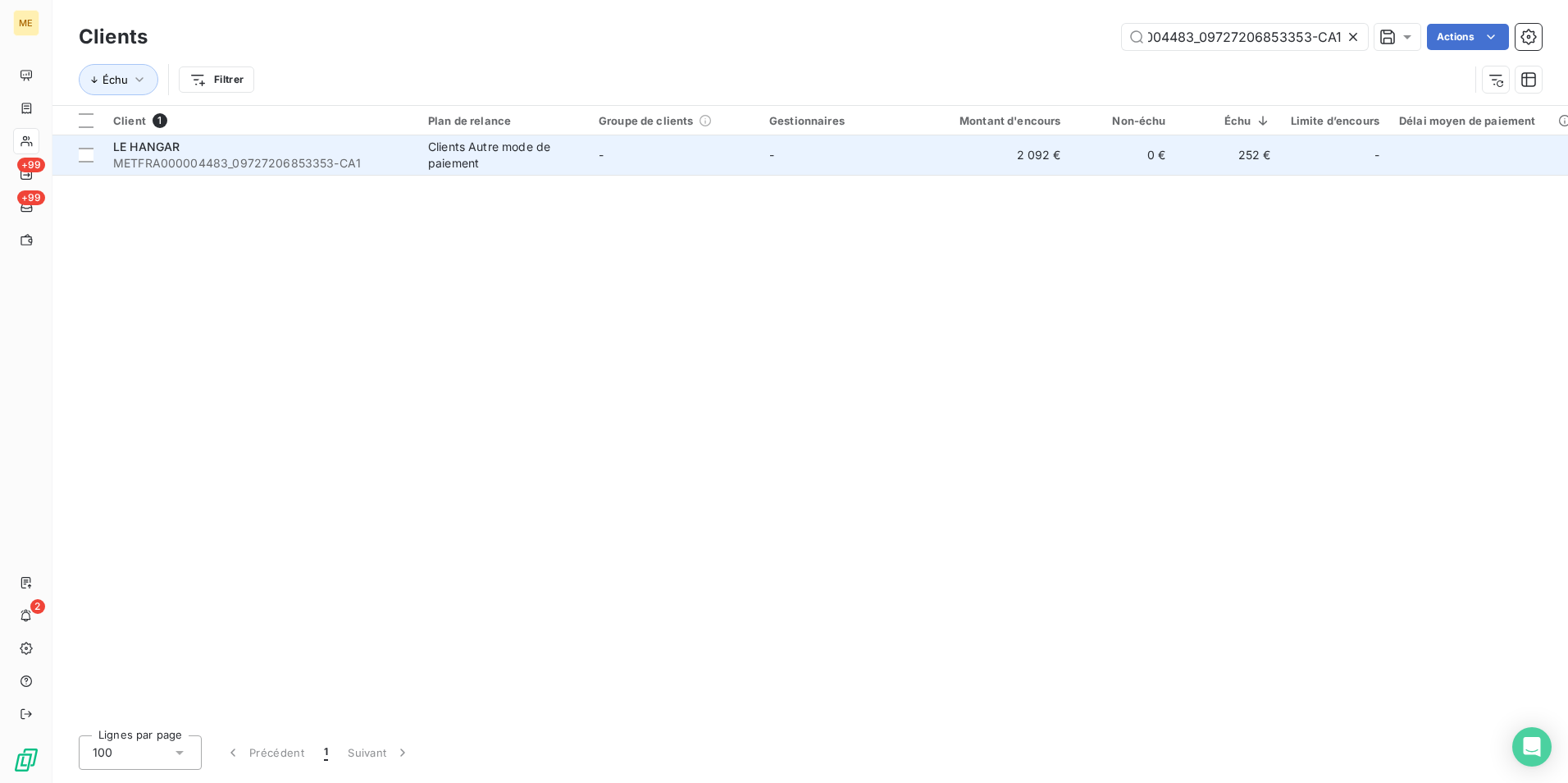
type input "METFRA000004483_09727206853353-CA1"
drag, startPoint x: 529, startPoint y: 164, endPoint x: 743, endPoint y: 185, distance: 215.0
click at [530, 164] on div "Clients Autre mode de paiement" at bounding box center [503, 154] width 150 height 33
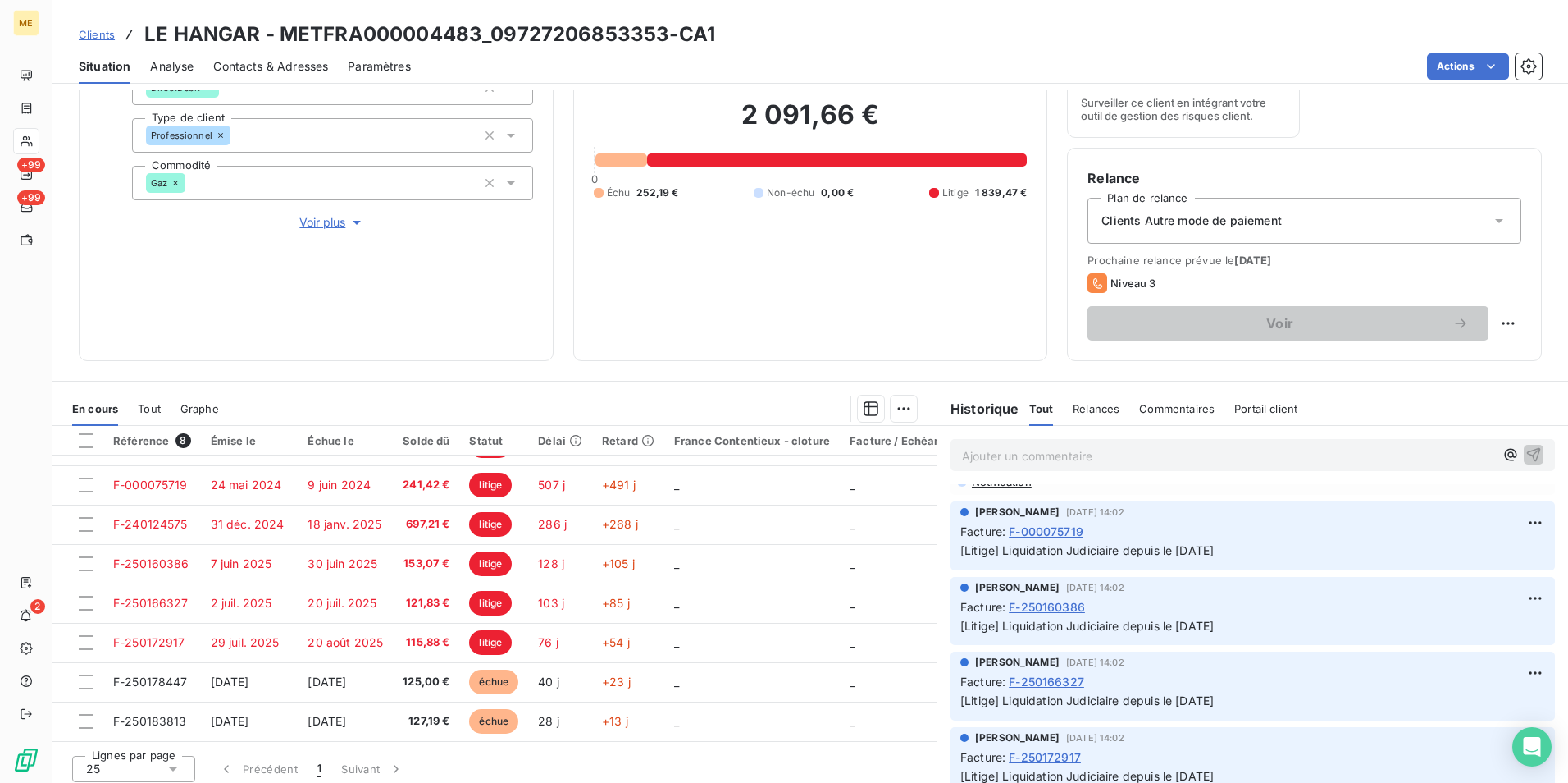
scroll to position [190, 0]
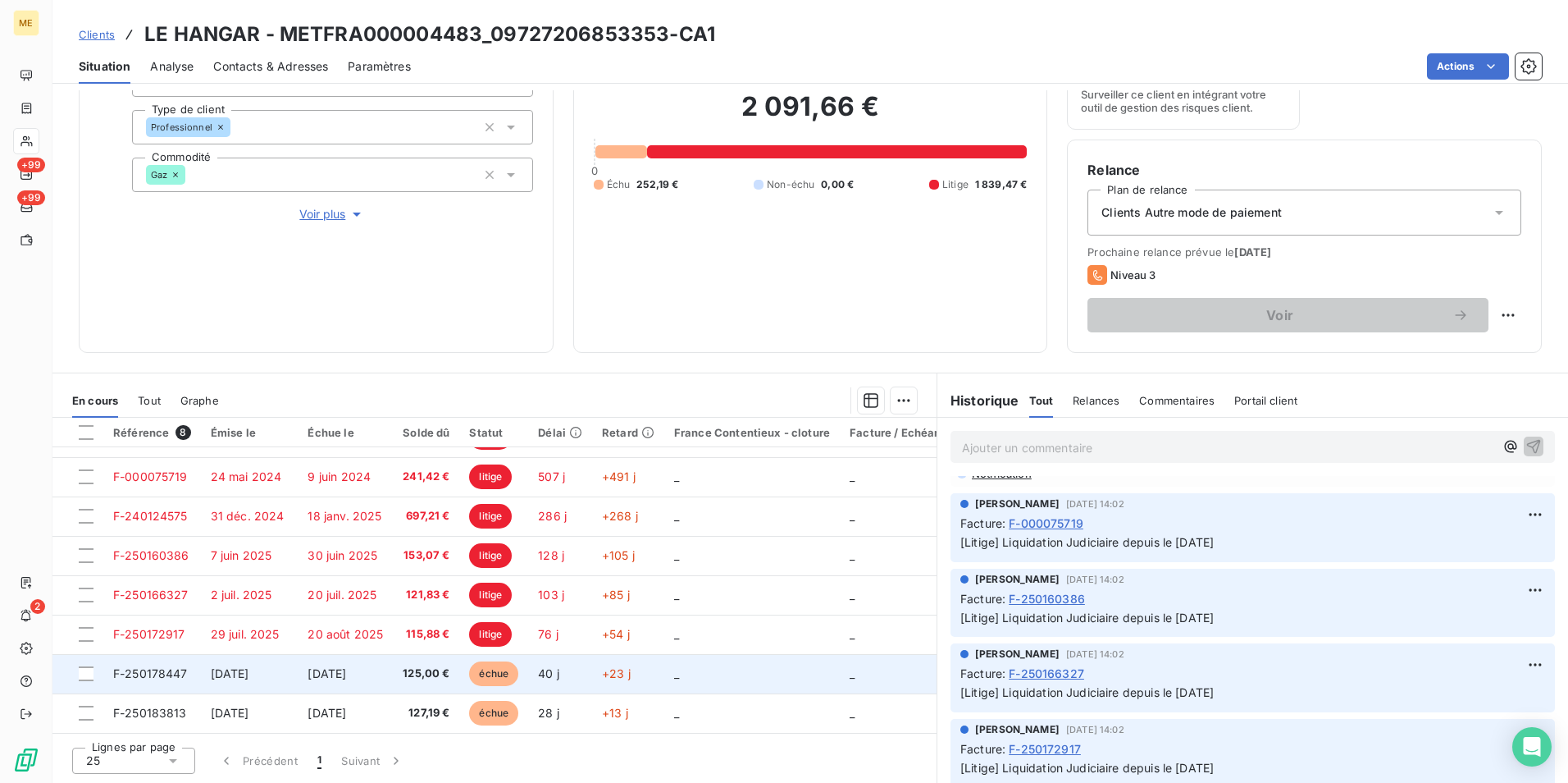
click at [395, 683] on td "125,00 €" at bounding box center [426, 674] width 67 height 40
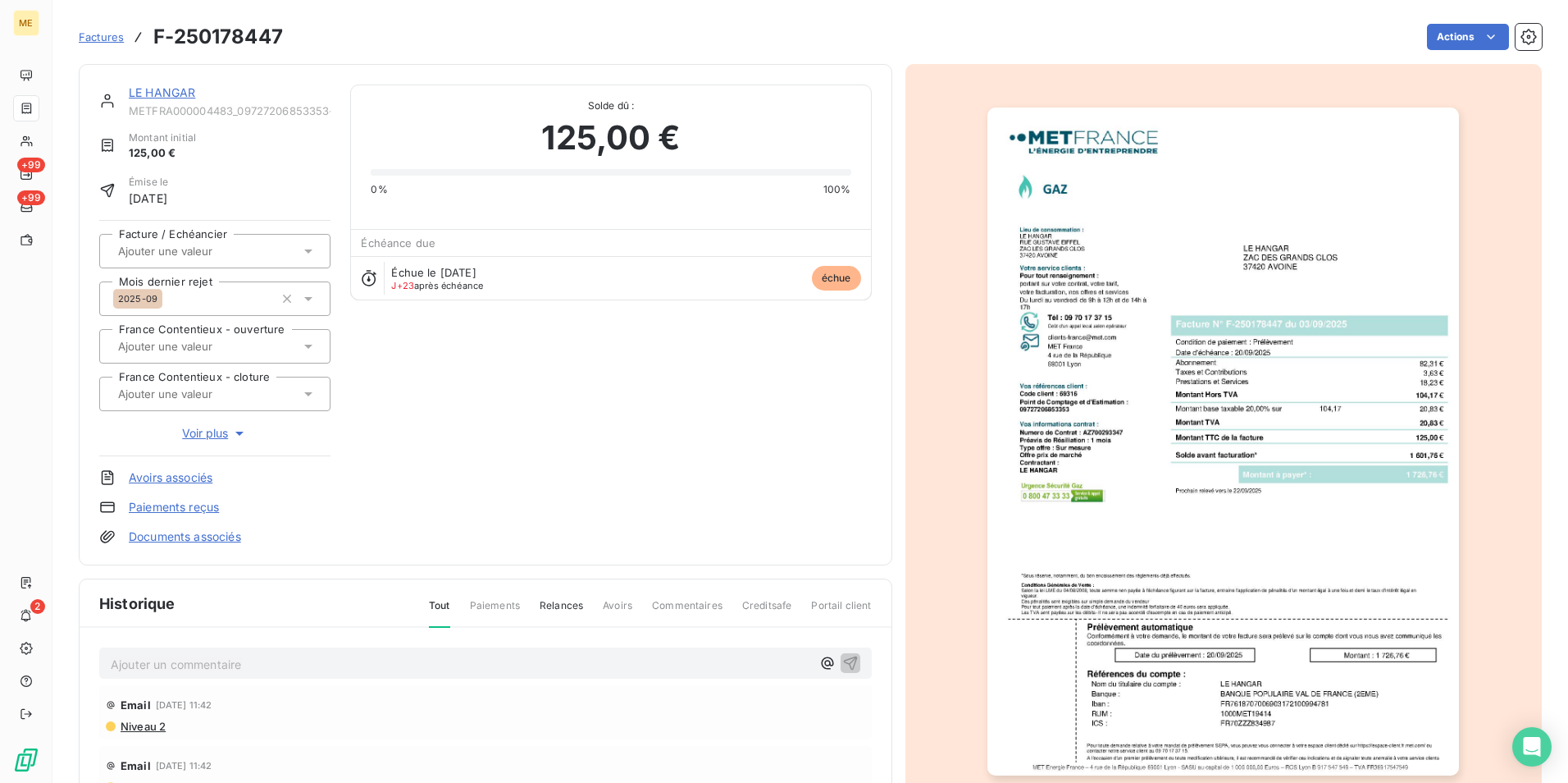
click at [1096, 476] on img "button" at bounding box center [1223, 441] width 471 height 668
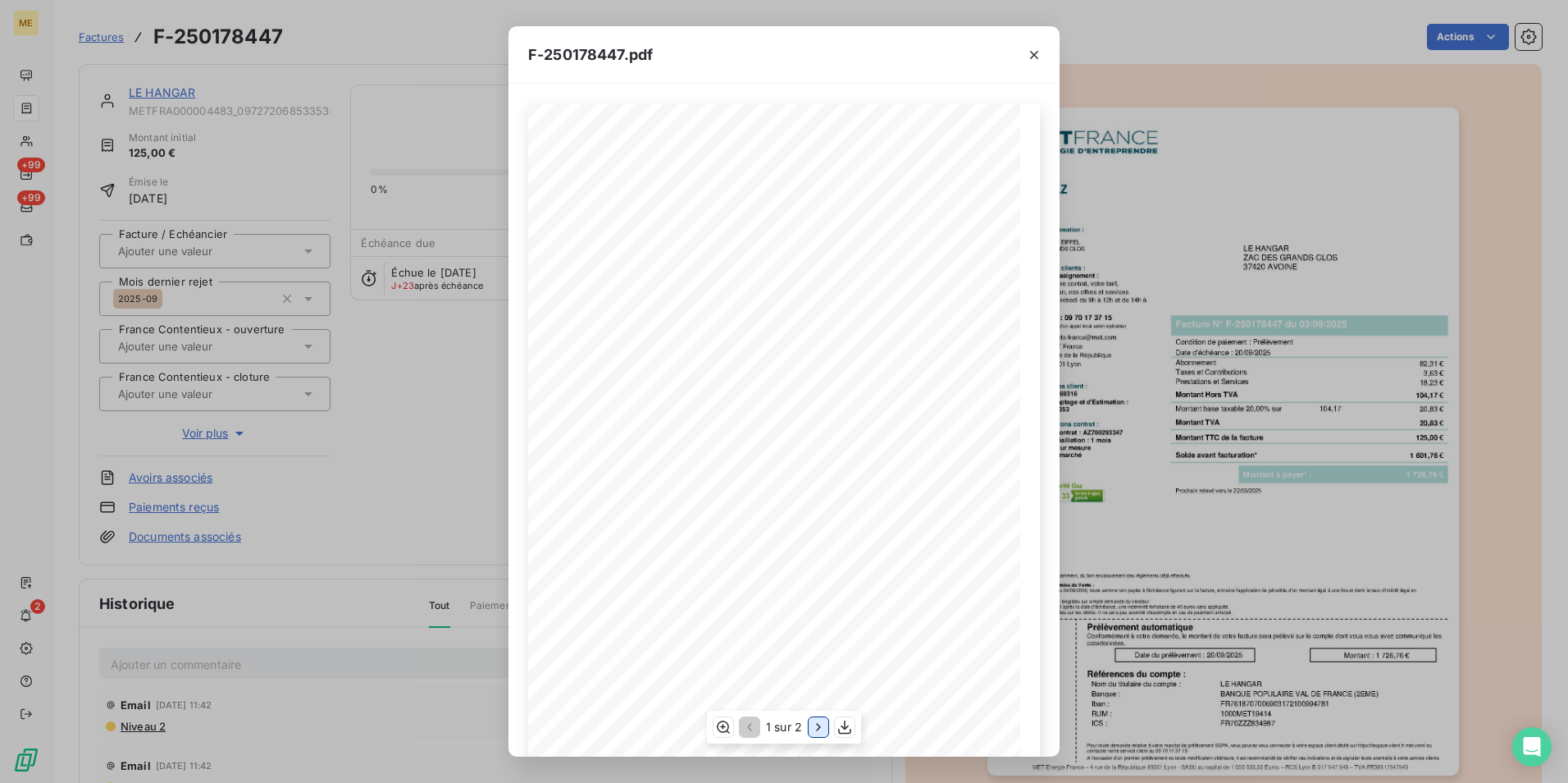
click at [817, 724] on icon "button" at bounding box center [818, 727] width 4 height 8
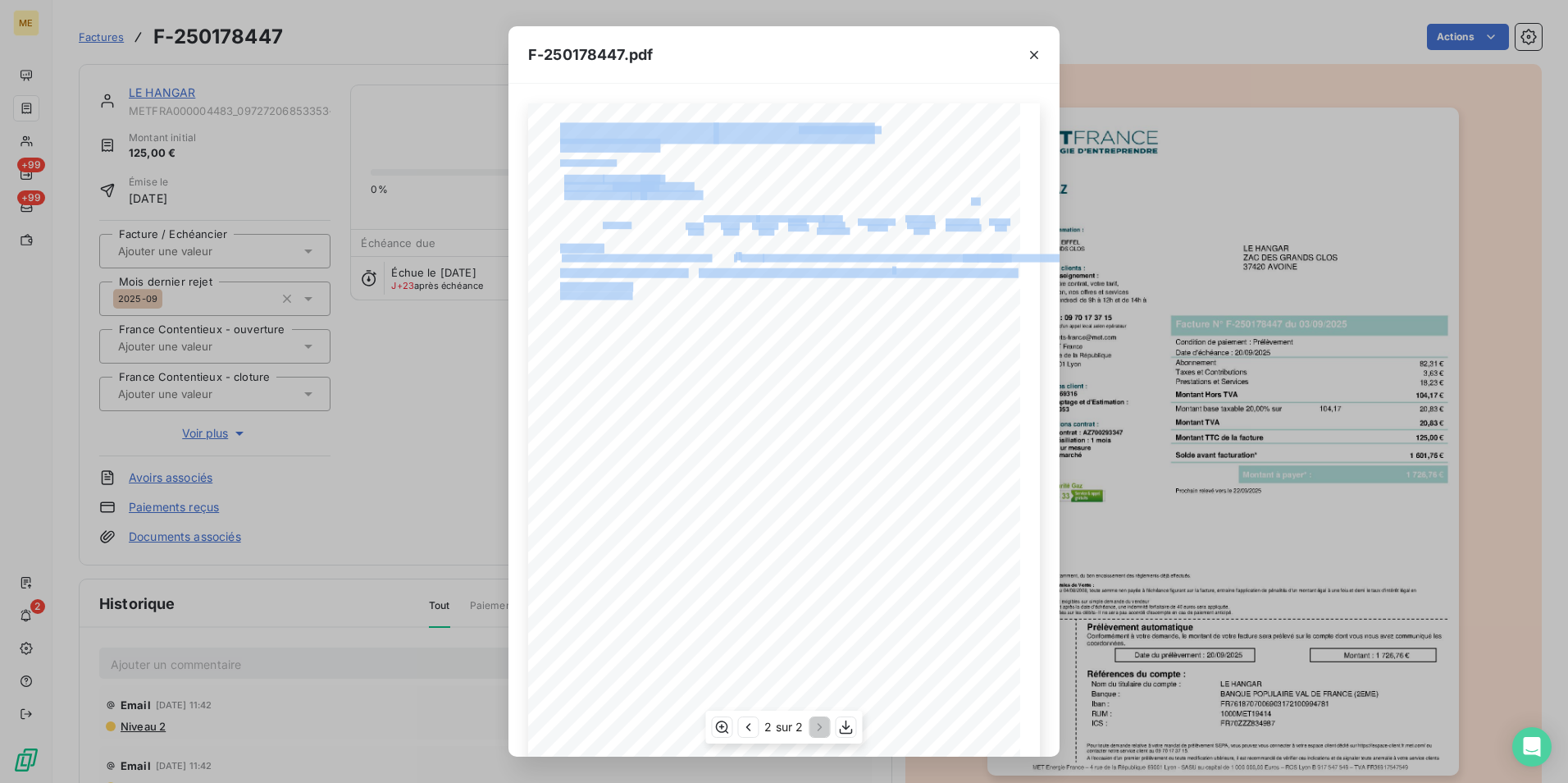
click at [668, 311] on div "Détail de votre facture : Document à conserver 10 ans Numéro F-250178447 Vos ré…" at bounding box center [784, 451] width 512 height 695
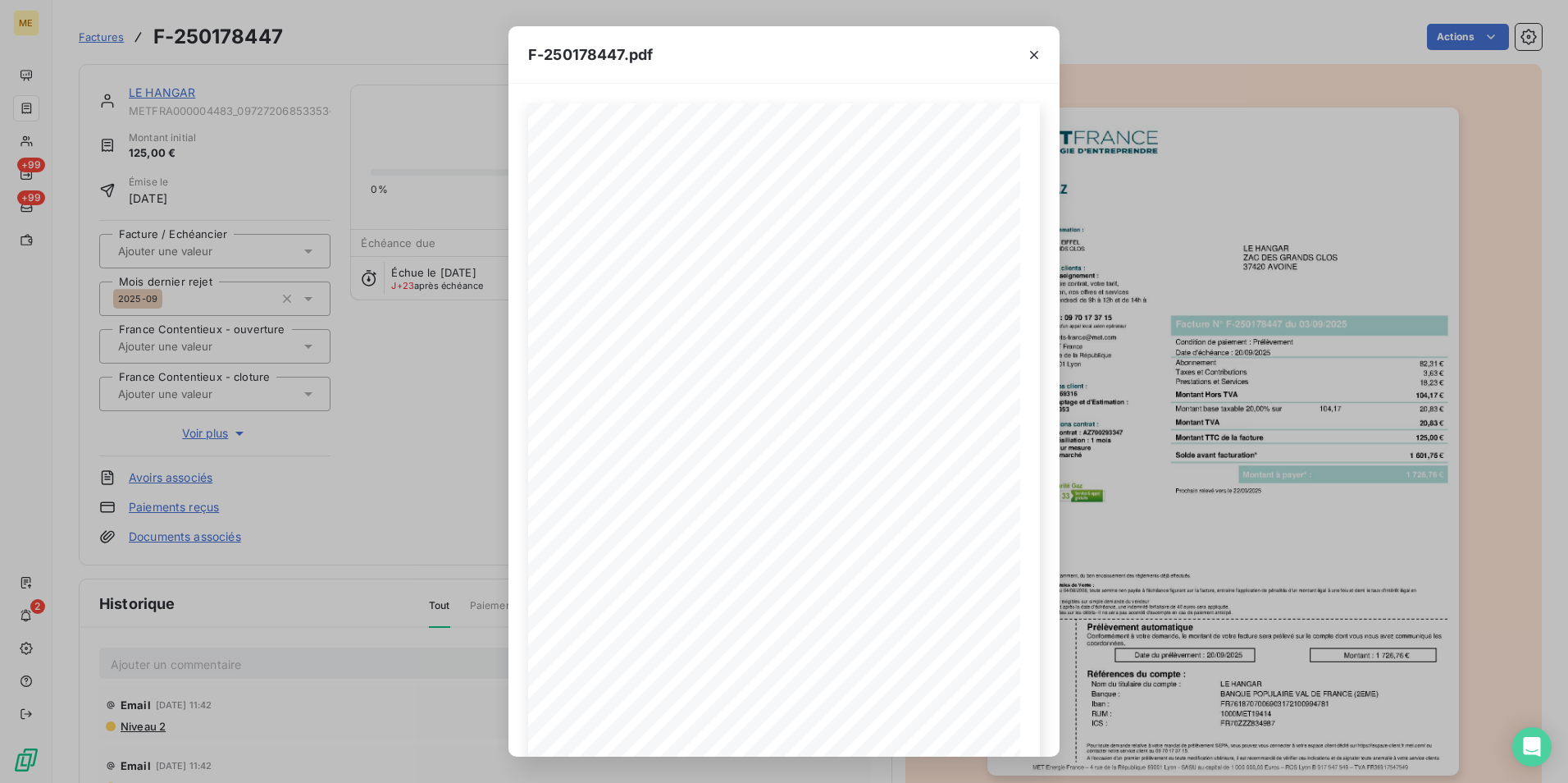
click at [1356, 392] on div "F-250178447.pdf Détail de votre facture : Document à conserver 10 ans Numéro F-…" at bounding box center [784, 392] width 1568 height 783
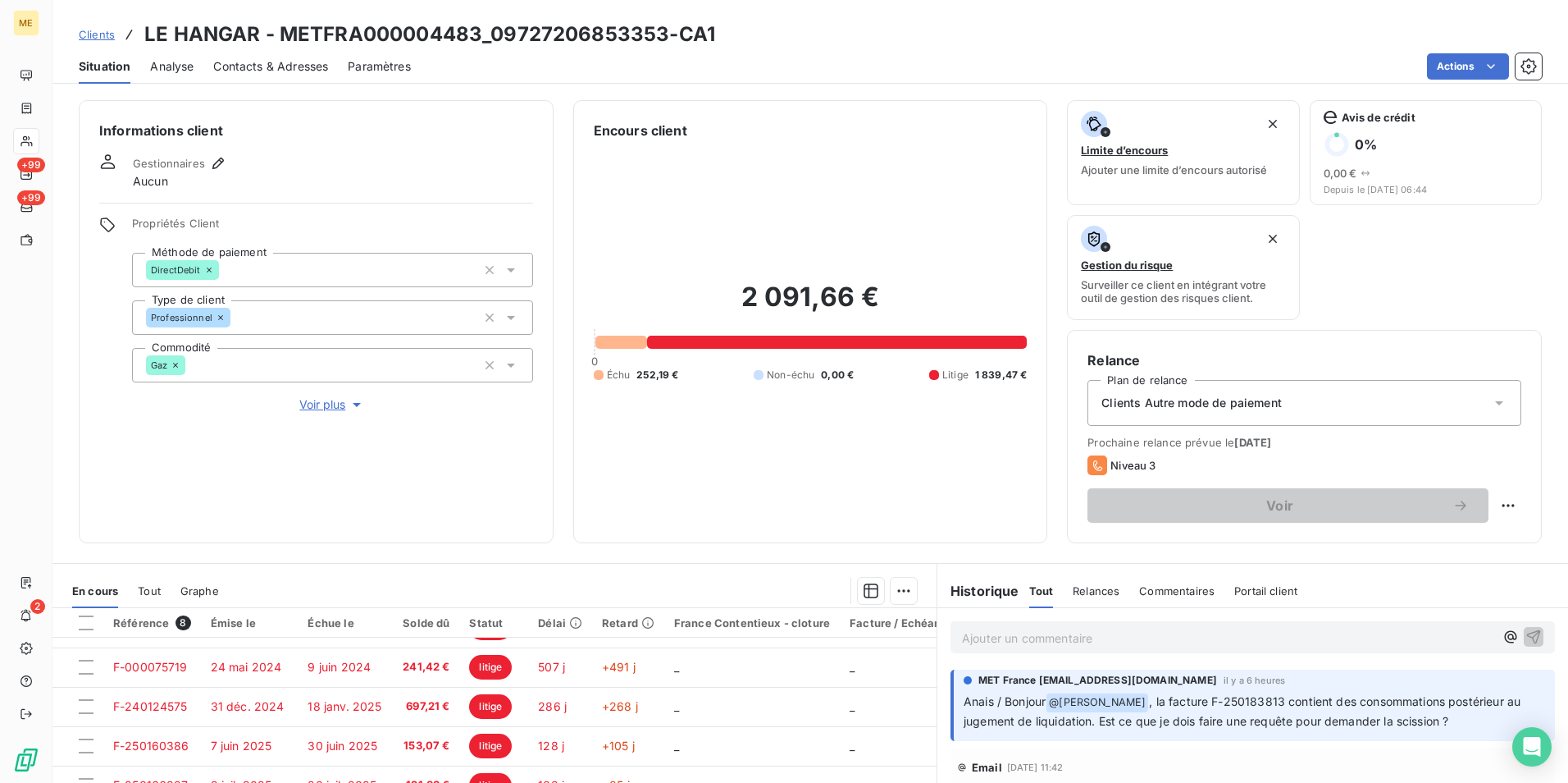
scroll to position [190, 0]
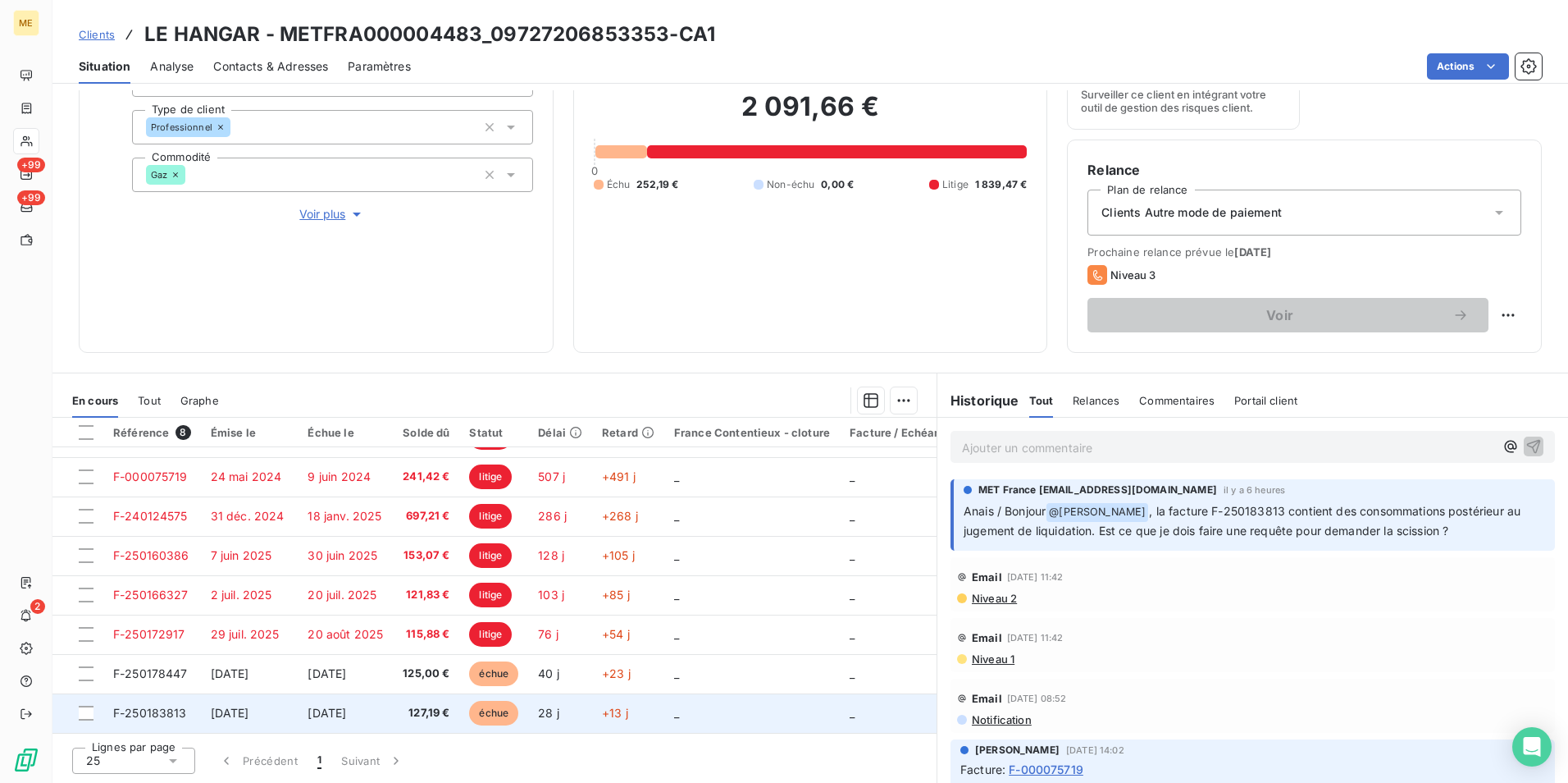
click at [589, 711] on td "28 j" at bounding box center [561, 713] width 64 height 40
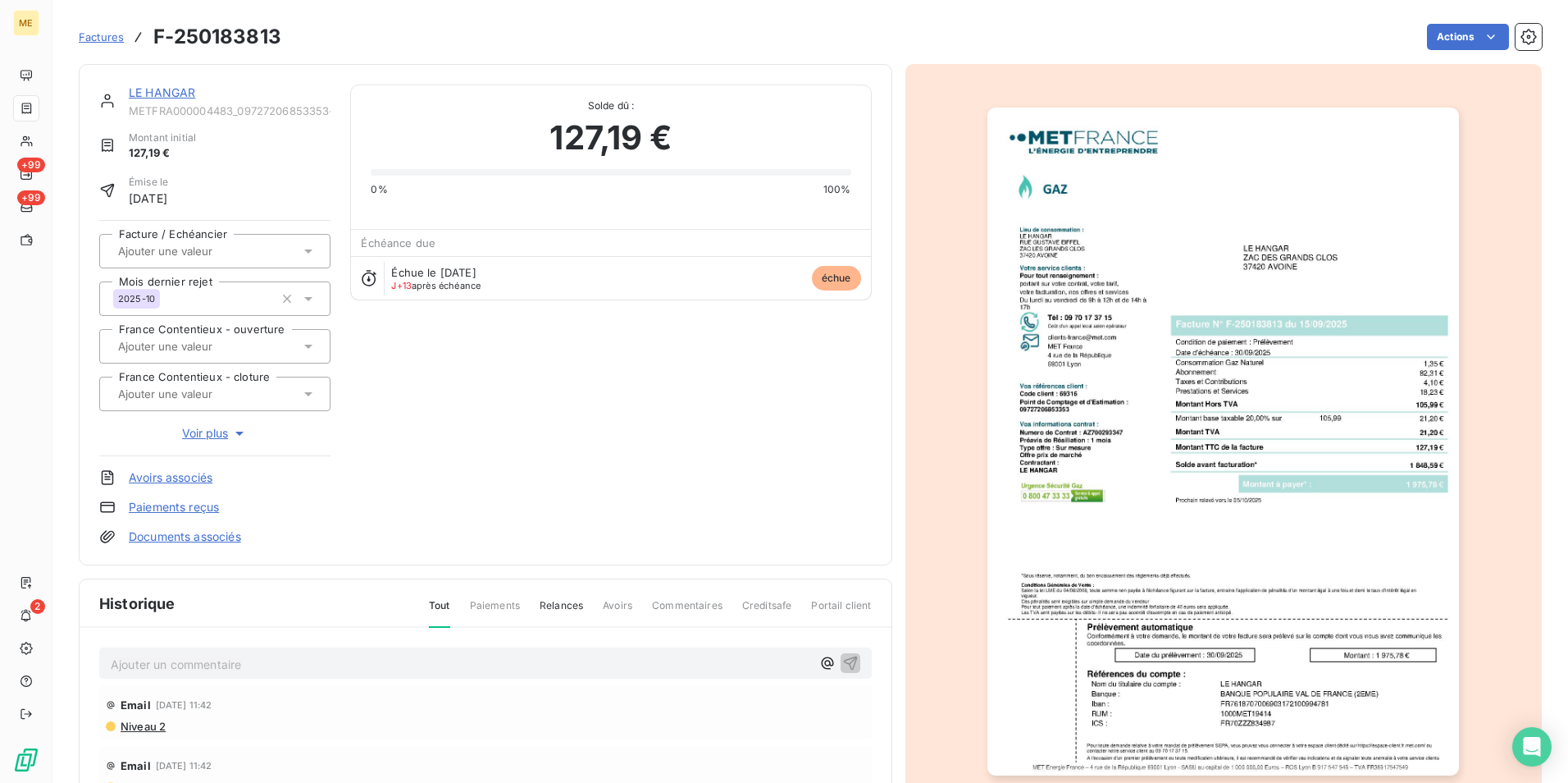
click at [1243, 434] on img "button" at bounding box center [1223, 441] width 471 height 668
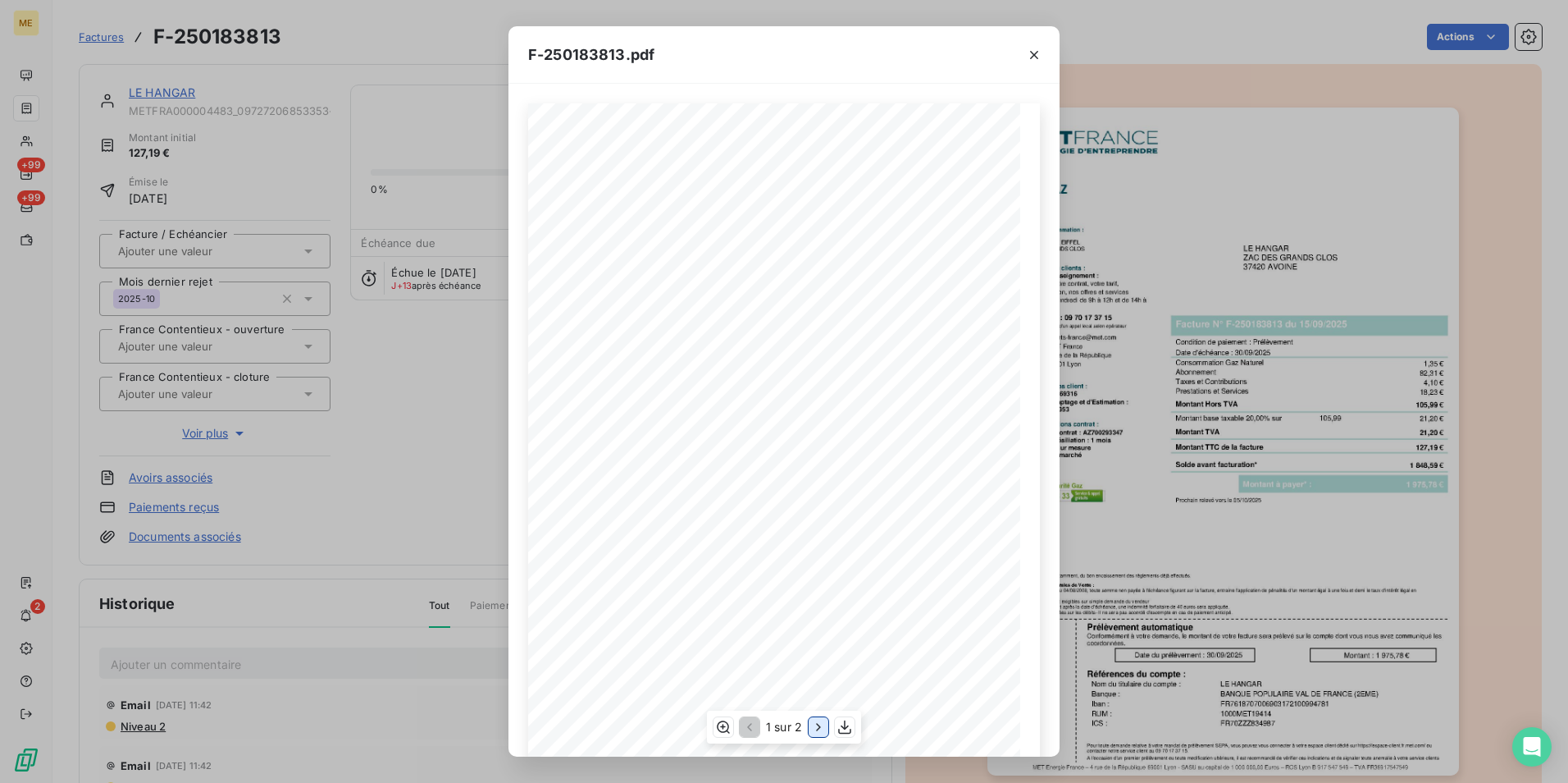
click at [815, 723] on icon "button" at bounding box center [818, 727] width 16 height 16
drag, startPoint x: 594, startPoint y: 295, endPoint x: 666, endPoint y: 298, distance: 72.1
click at [666, 298] on div "Détail de votre facture : Document à conserver 10 ans Numéro F-250183813 Vos ré…" at bounding box center [784, 452] width 492 height 696
drag, startPoint x: 666, startPoint y: 298, endPoint x: 636, endPoint y: 270, distance: 41.0
click at [636, 270] on span "Consommation Gaz du [DATE] au [DATE]" at bounding box center [624, 271] width 126 height 7
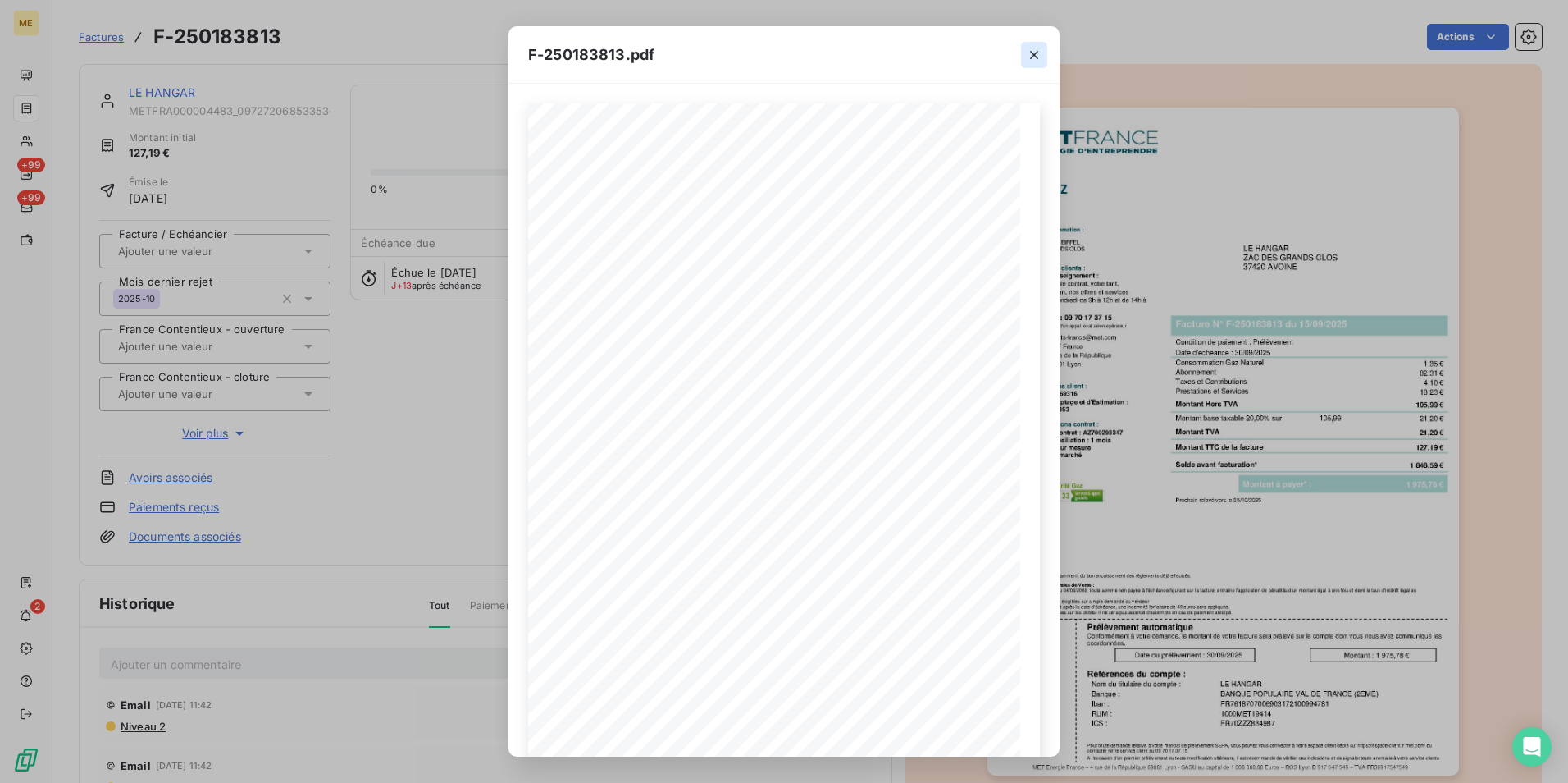
click at [1035, 47] on icon "button" at bounding box center [1034, 55] width 16 height 16
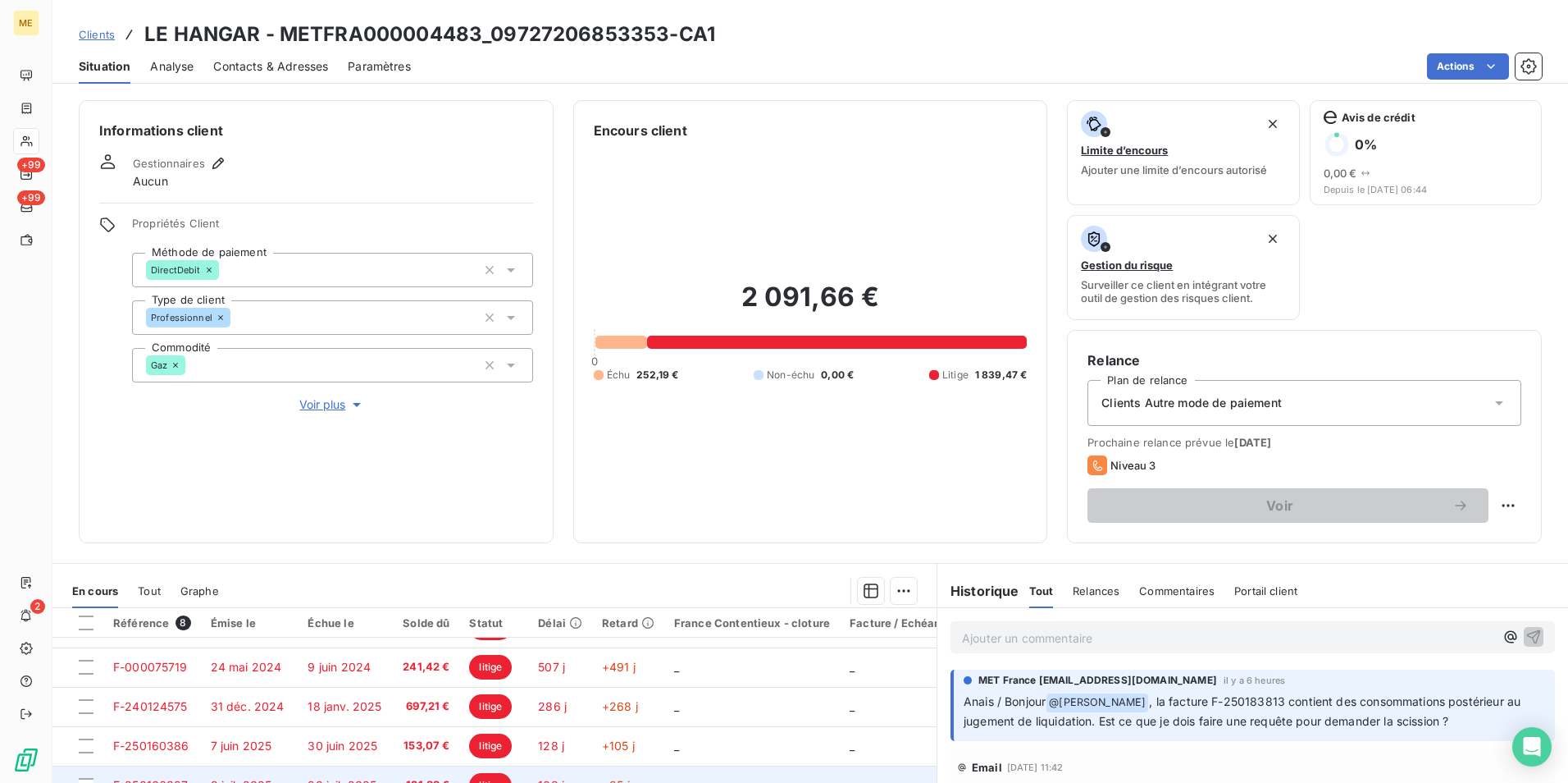
scroll to position [190, 0]
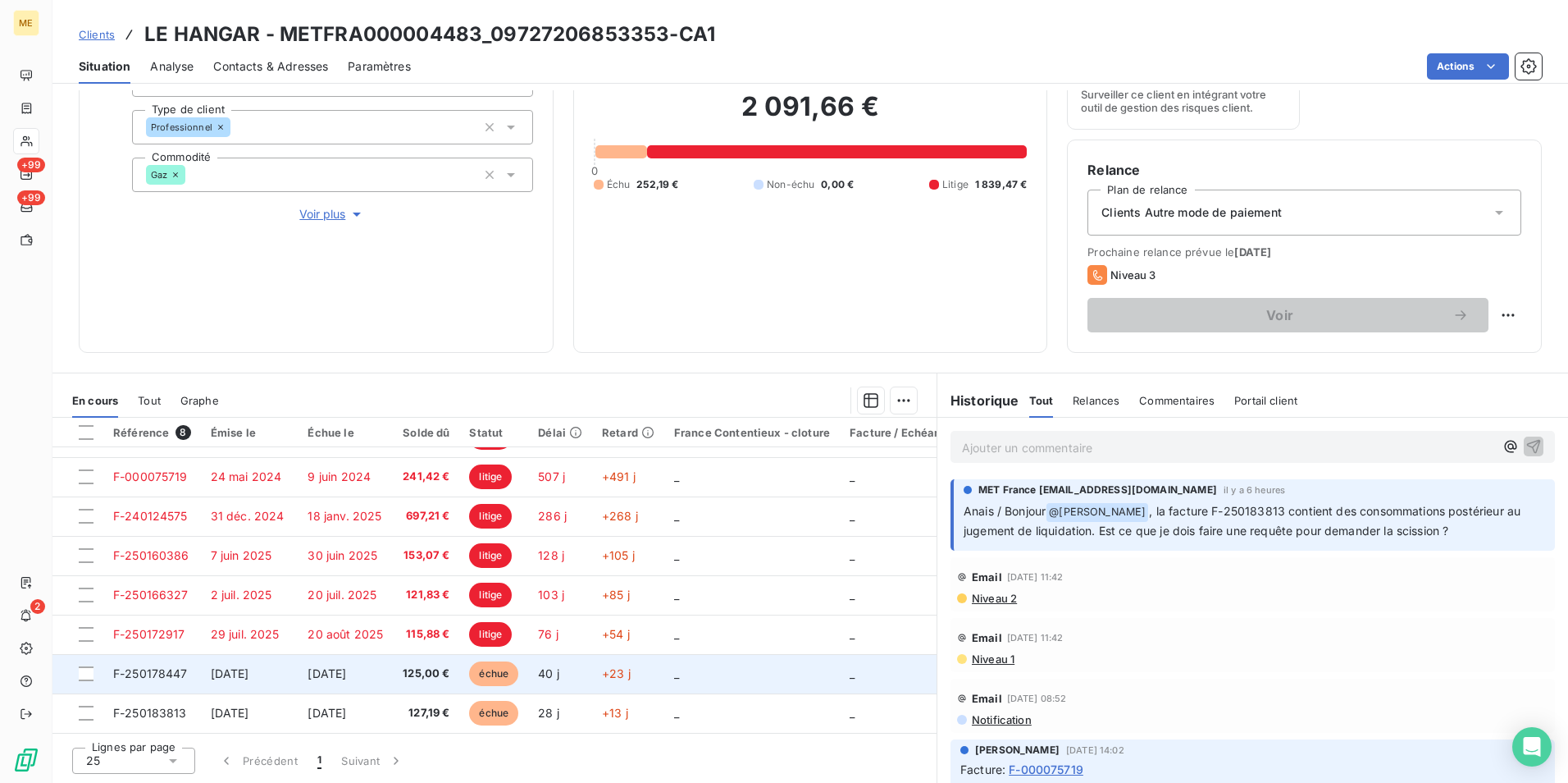
click at [640, 663] on td "+23 j" at bounding box center [628, 674] width 72 height 40
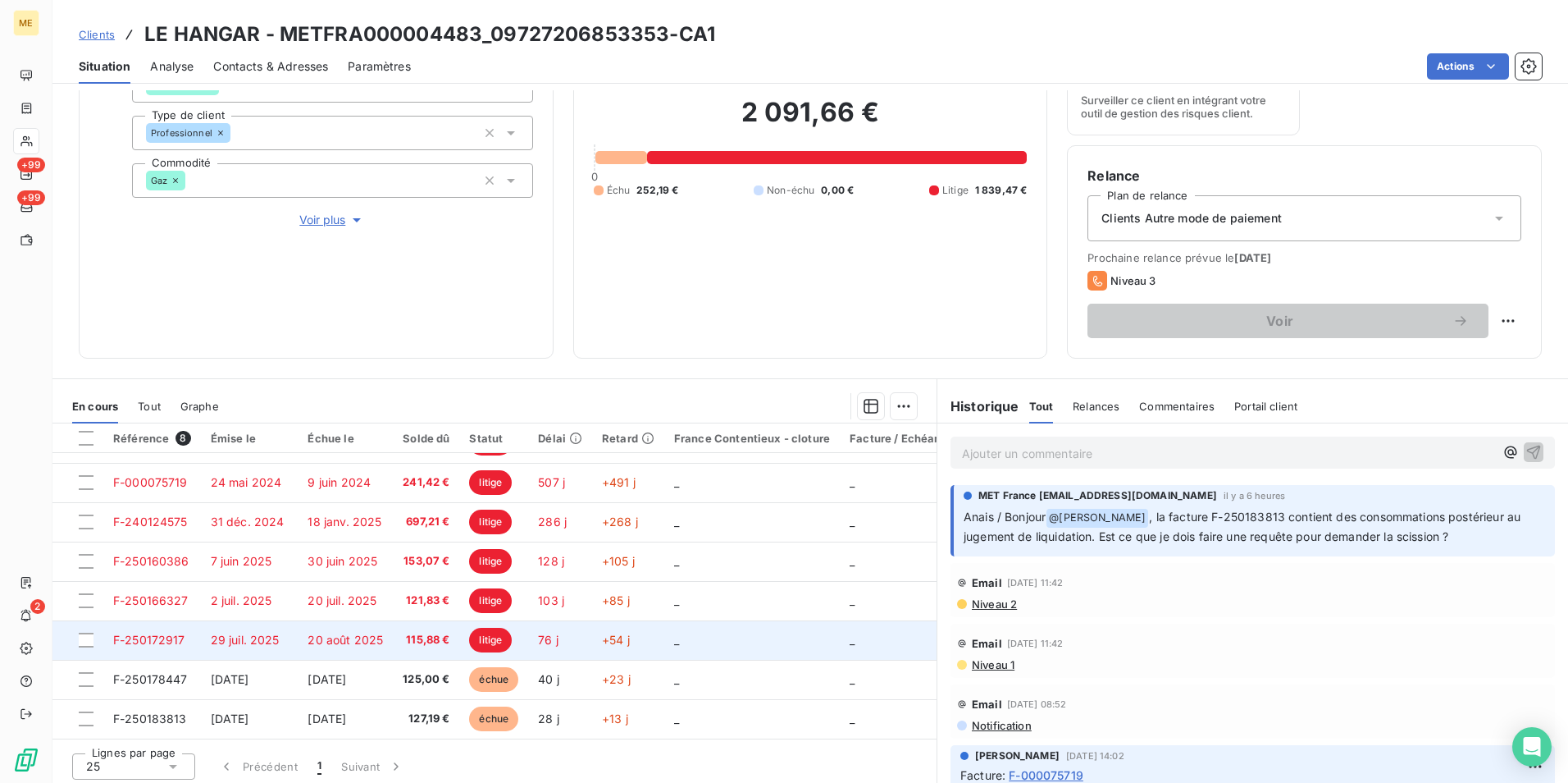
scroll to position [190, 0]
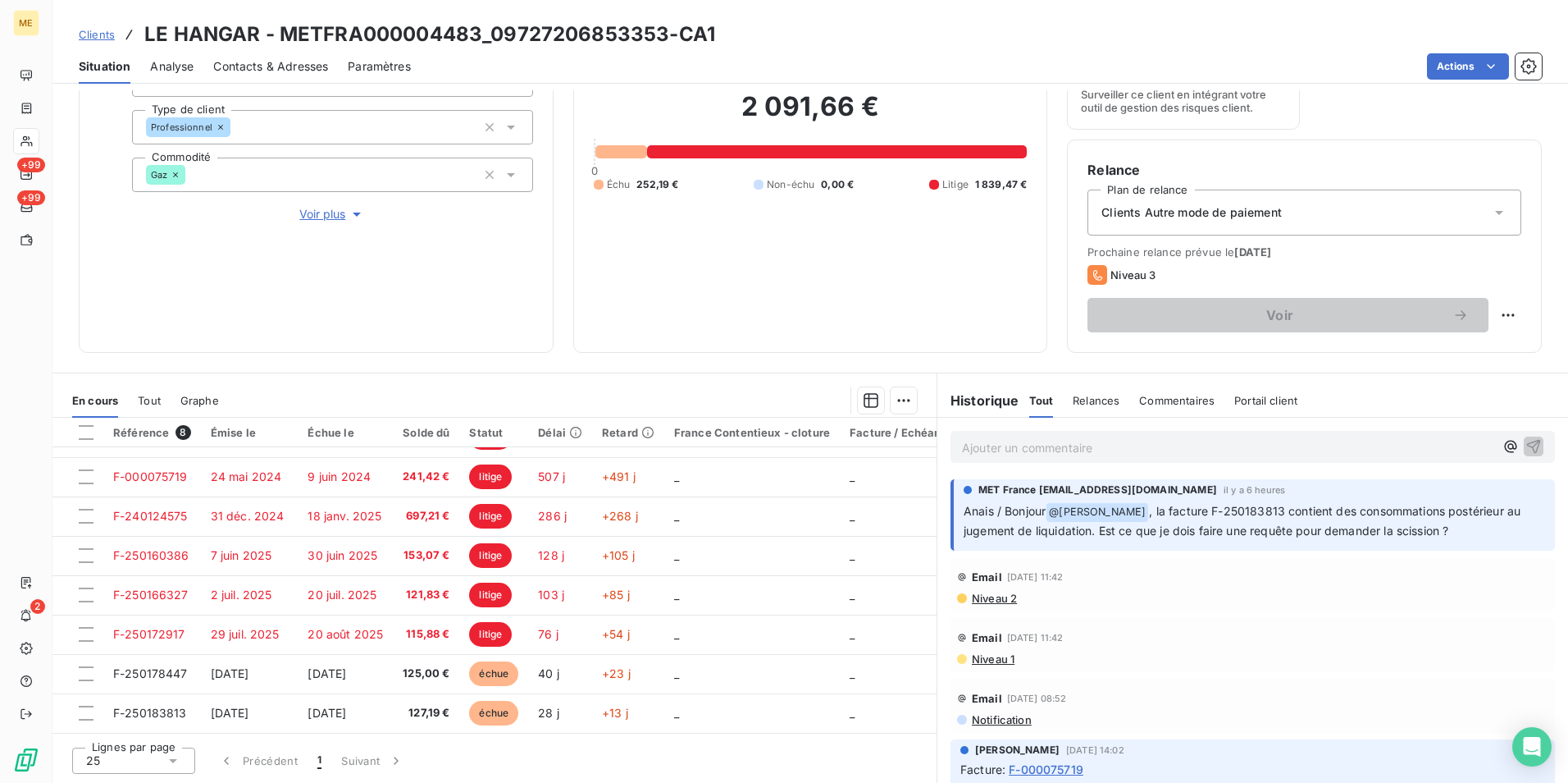
click at [1125, 450] on p "Ajouter un commentaire ﻿" at bounding box center [1228, 448] width 532 height 21
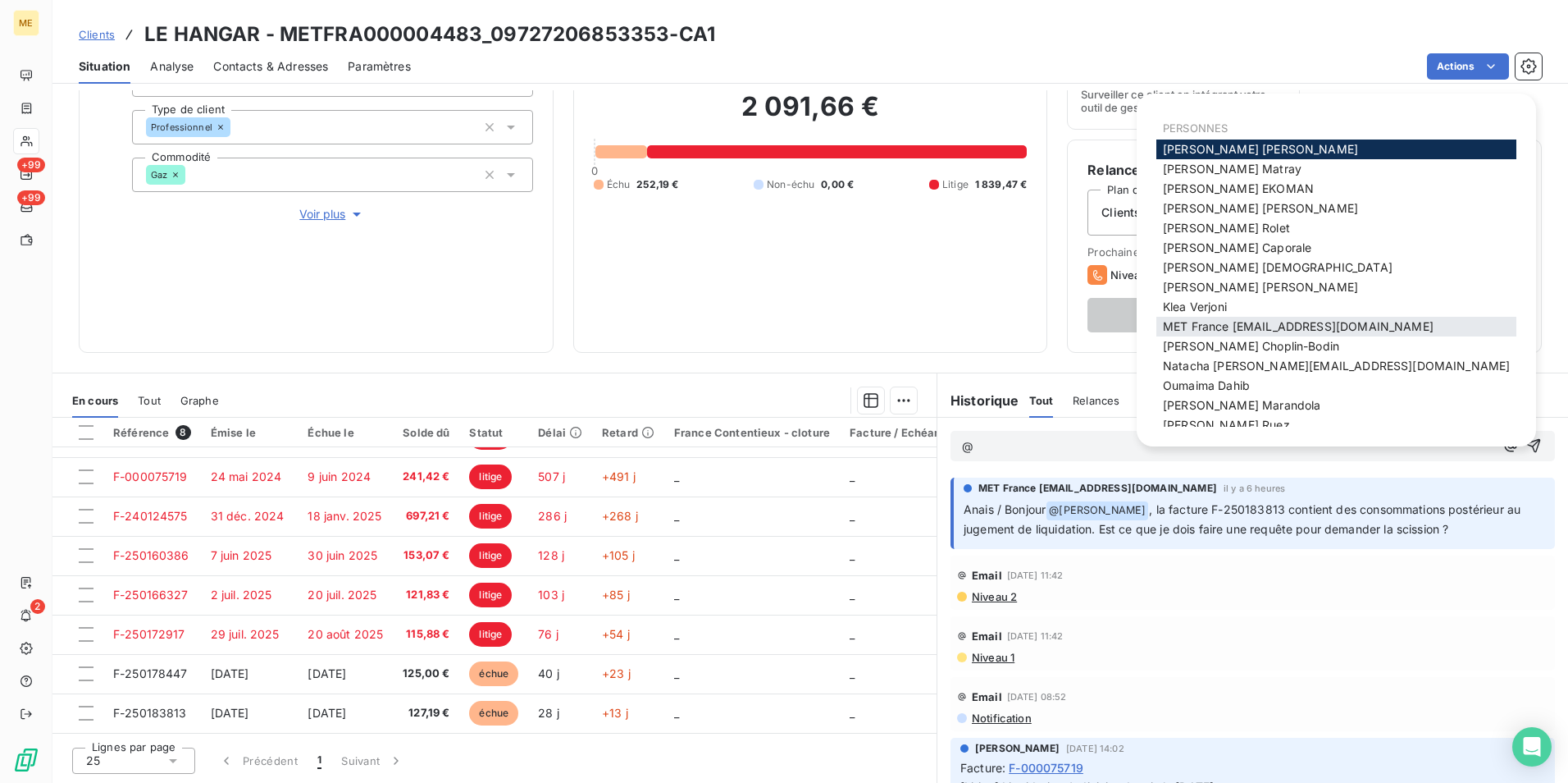
click at [1232, 319] on span "MET France [EMAIL_ADDRESS][DOMAIN_NAME]" at bounding box center [1299, 326] width 271 height 14
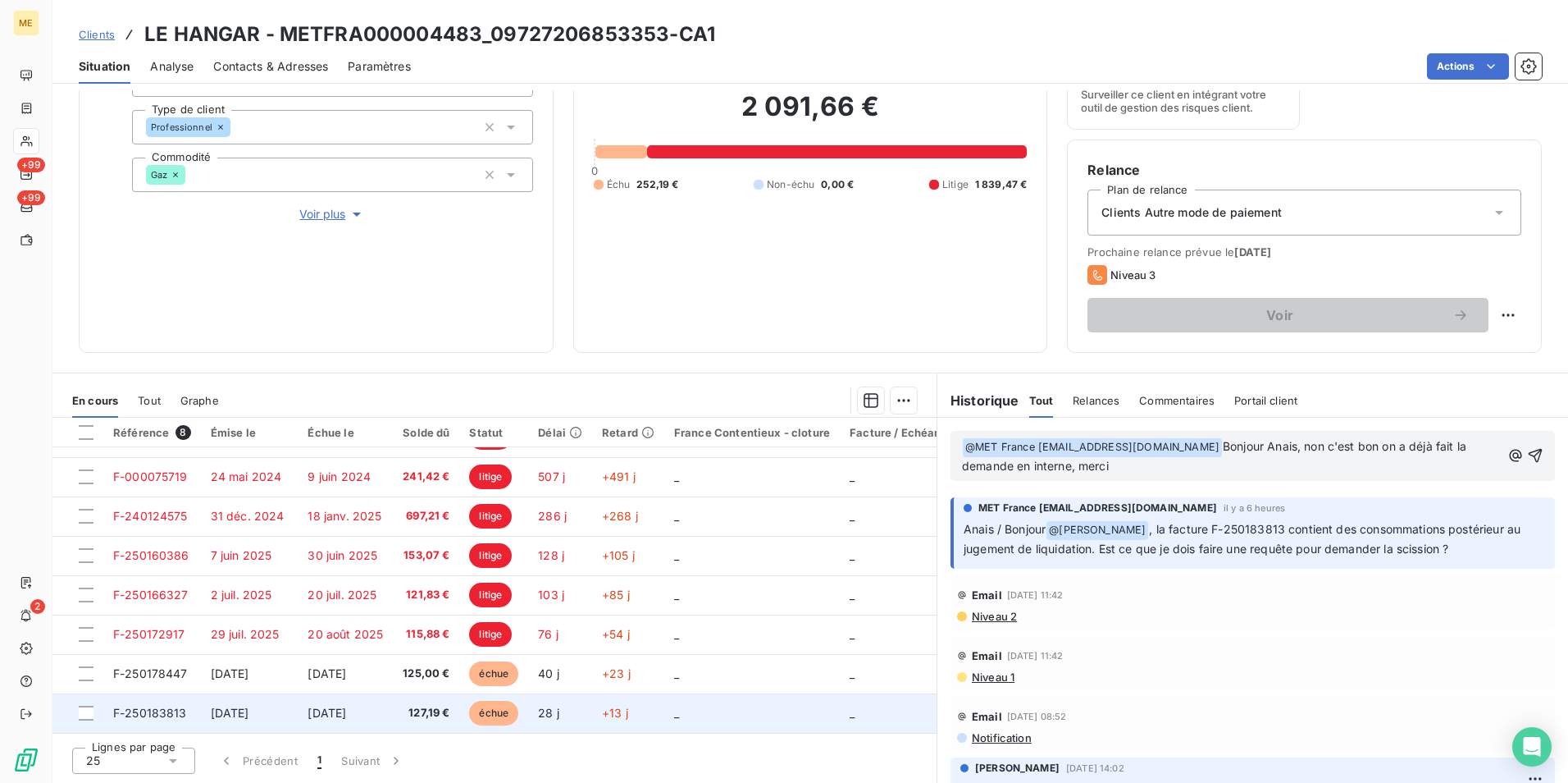
click at [196, 709] on td "F-250183813" at bounding box center [152, 713] width 98 height 40
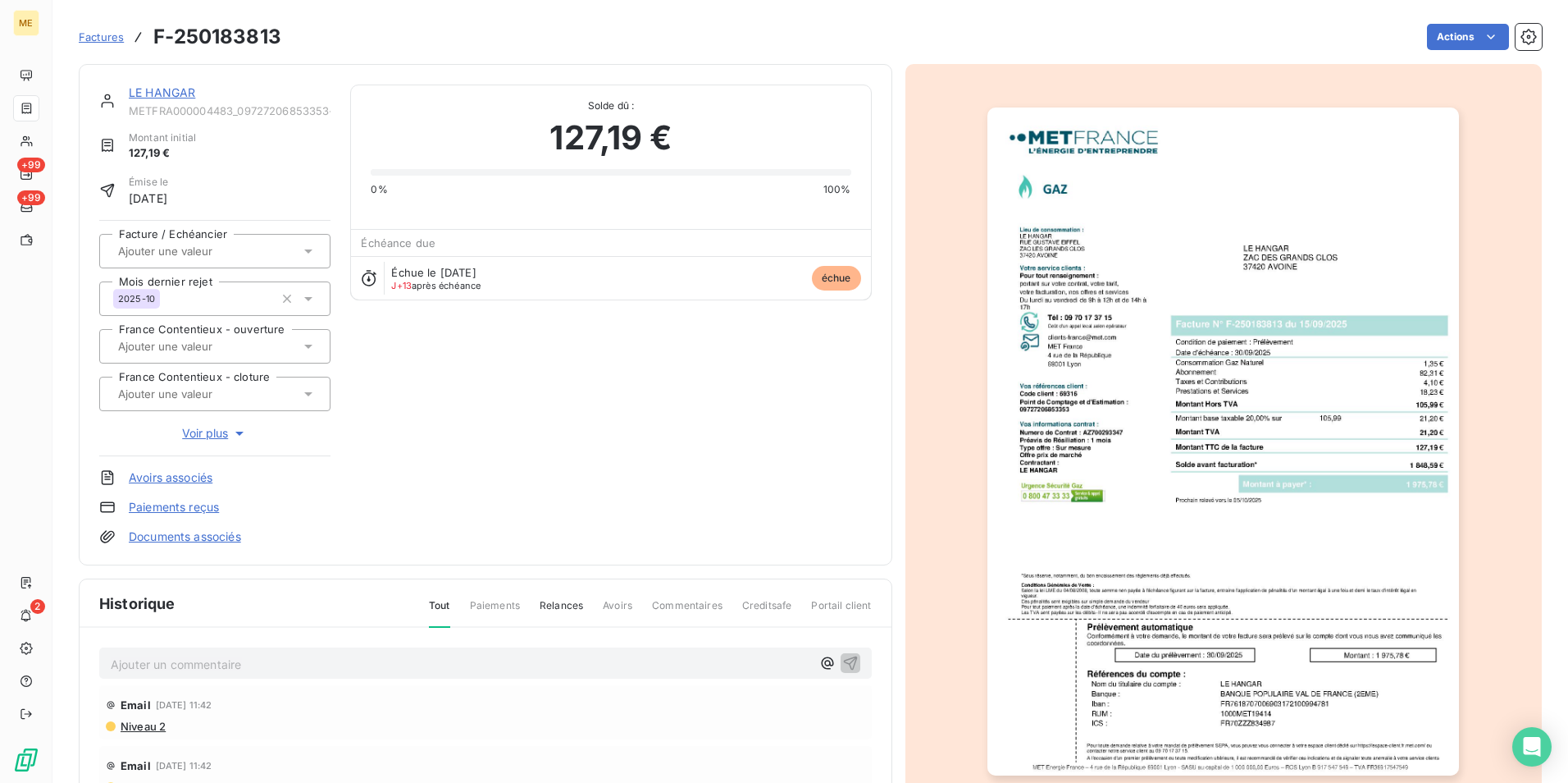
click at [1129, 364] on img "button" at bounding box center [1223, 441] width 471 height 668
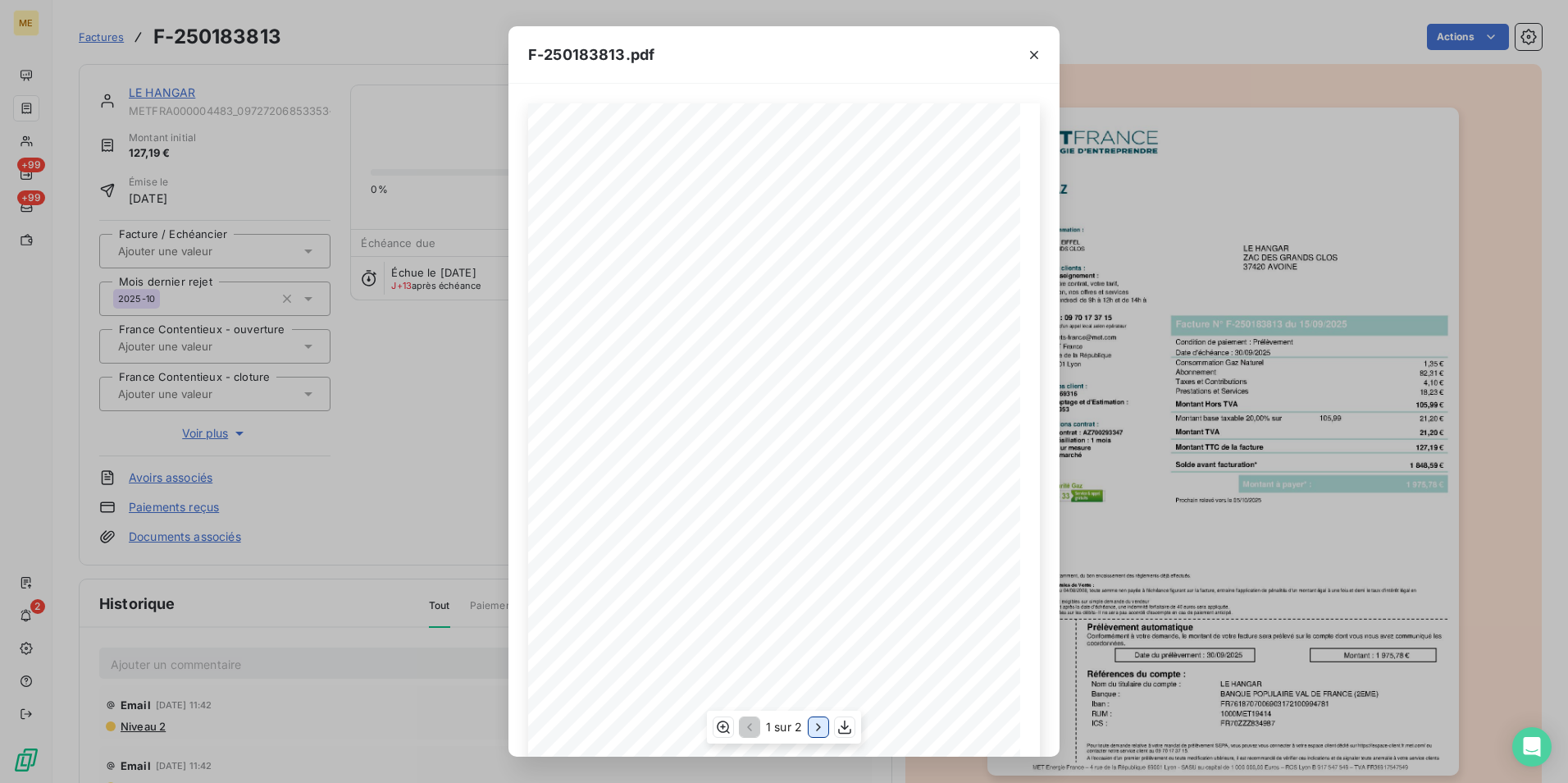
click at [814, 727] on icon "button" at bounding box center [818, 727] width 16 height 16
drag, startPoint x: 656, startPoint y: 272, endPoint x: 693, endPoint y: 271, distance: 37.0
click at [693, 271] on div "Détail de votre facture : Document à conserver 10 ans Numéro F-250183813 Vos ré…" at bounding box center [784, 452] width 492 height 696
click at [689, 267] on div "Détail de votre facture : Document à conserver 10 ans Numéro F-250183813 Vos ré…" at bounding box center [784, 451] width 512 height 695
click at [1030, 48] on icon "button" at bounding box center [1034, 55] width 16 height 16
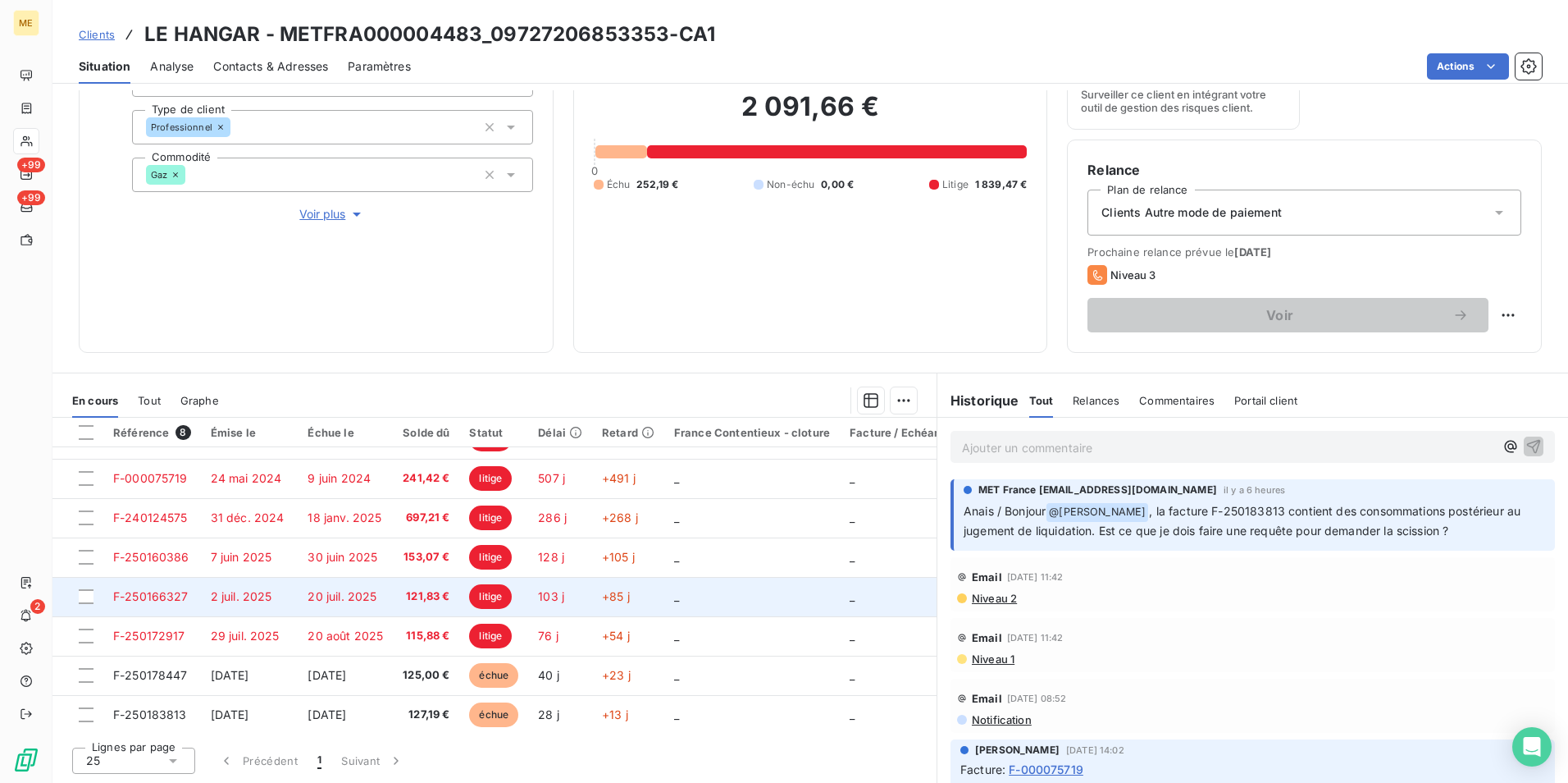
scroll to position [36, 0]
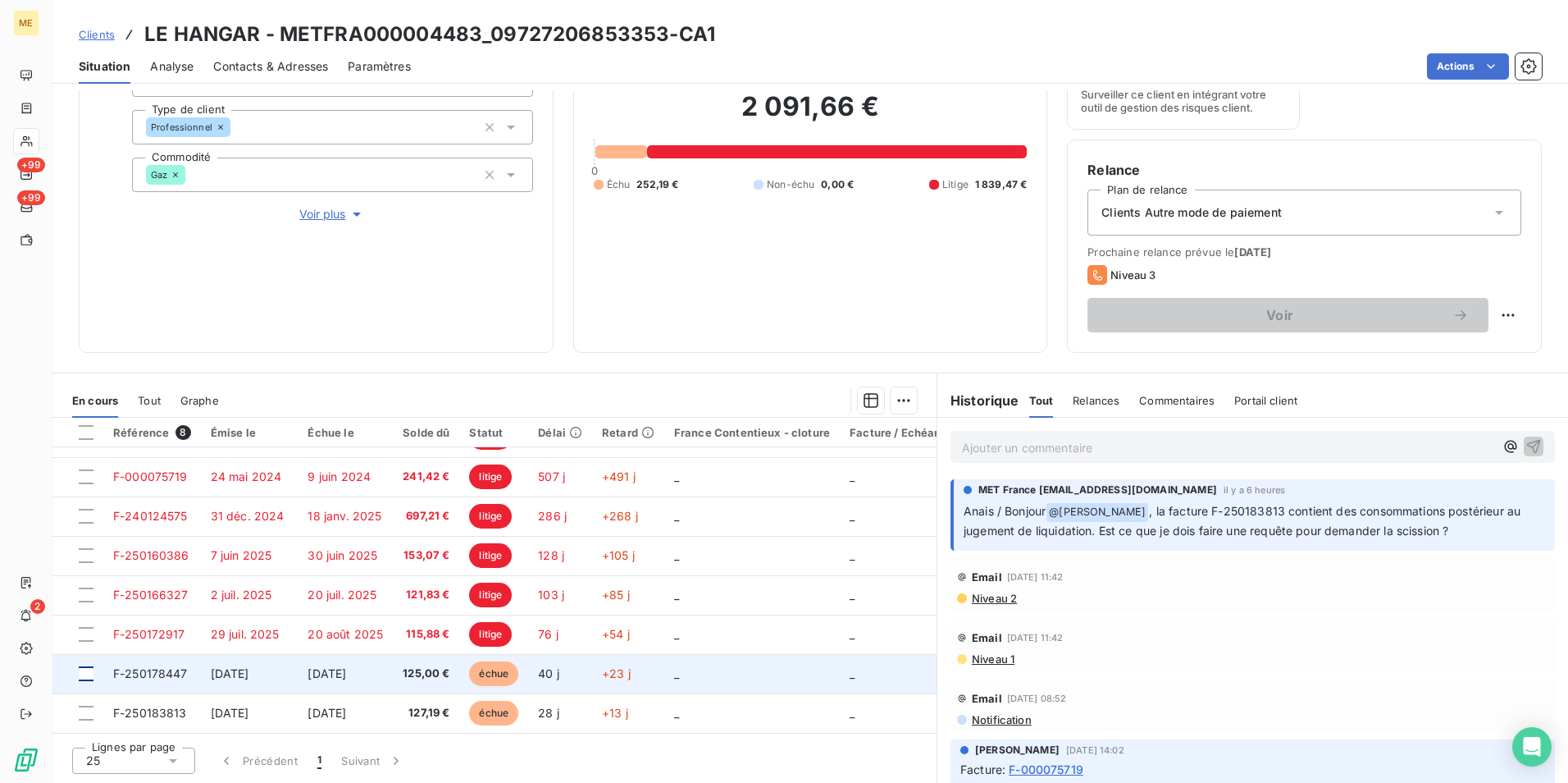
click at [91, 666] on div at bounding box center [87, 674] width 15 height 15
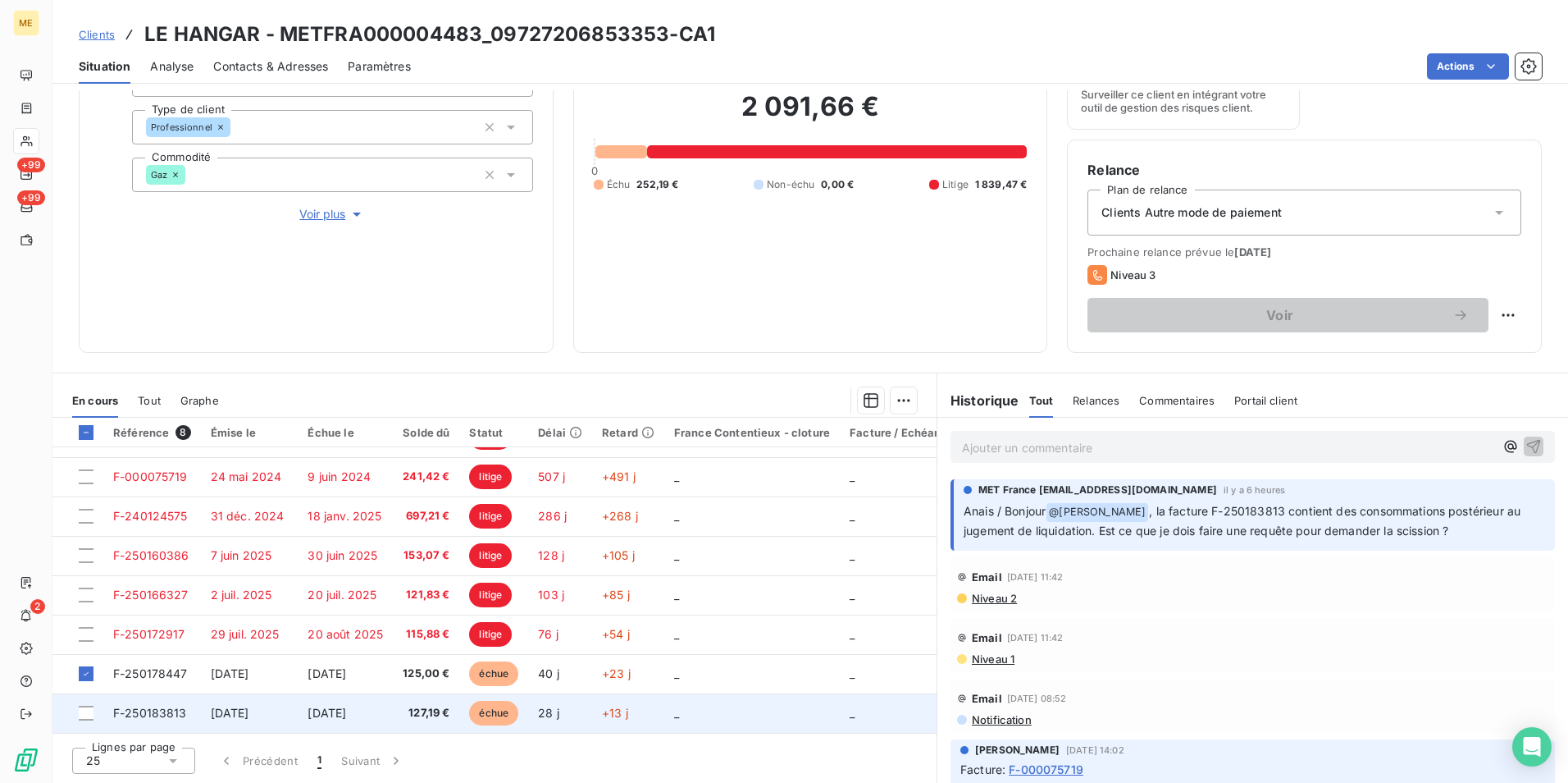
click at [76, 702] on td at bounding box center [78, 713] width 51 height 40
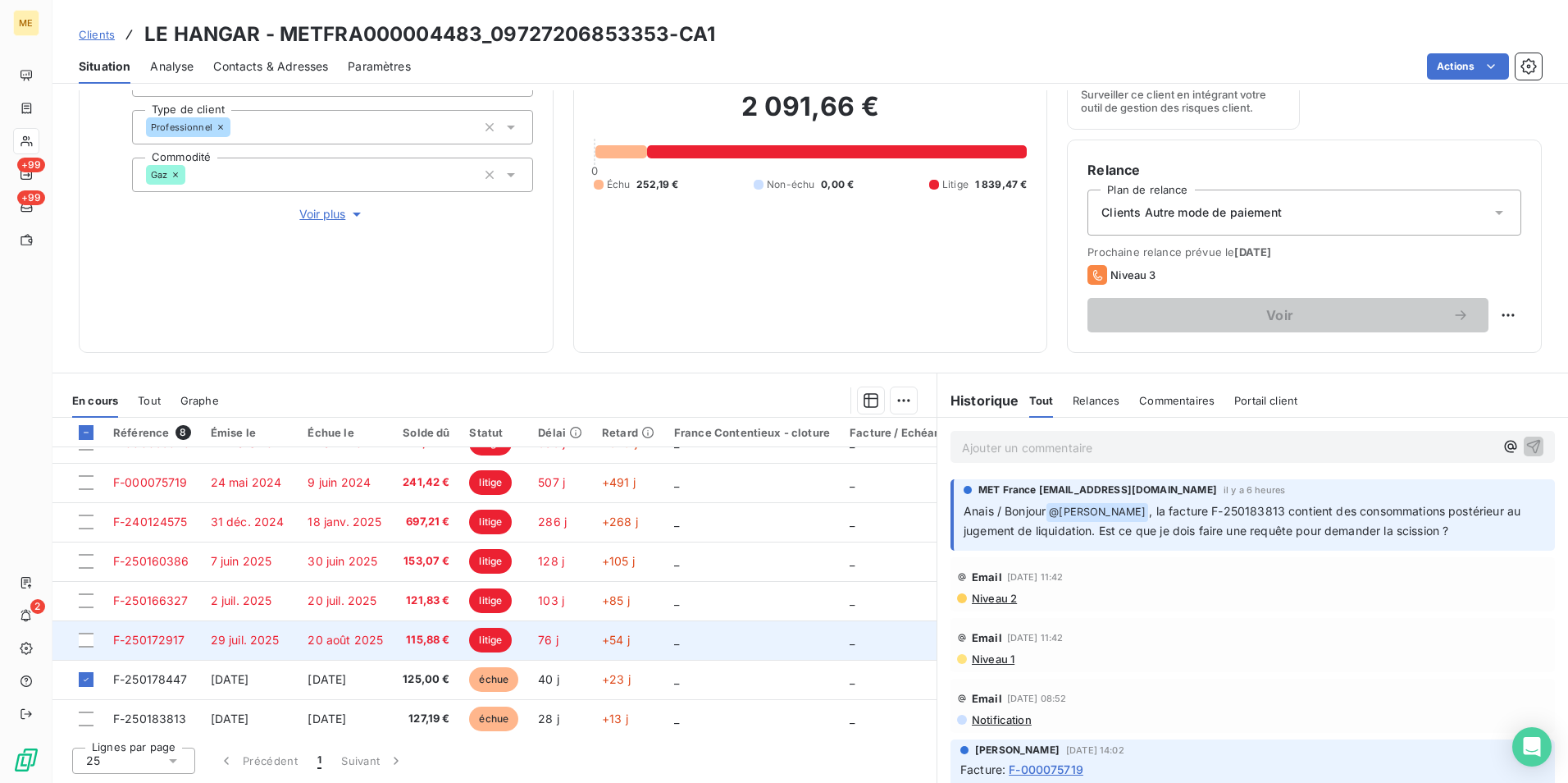
scroll to position [36, 0]
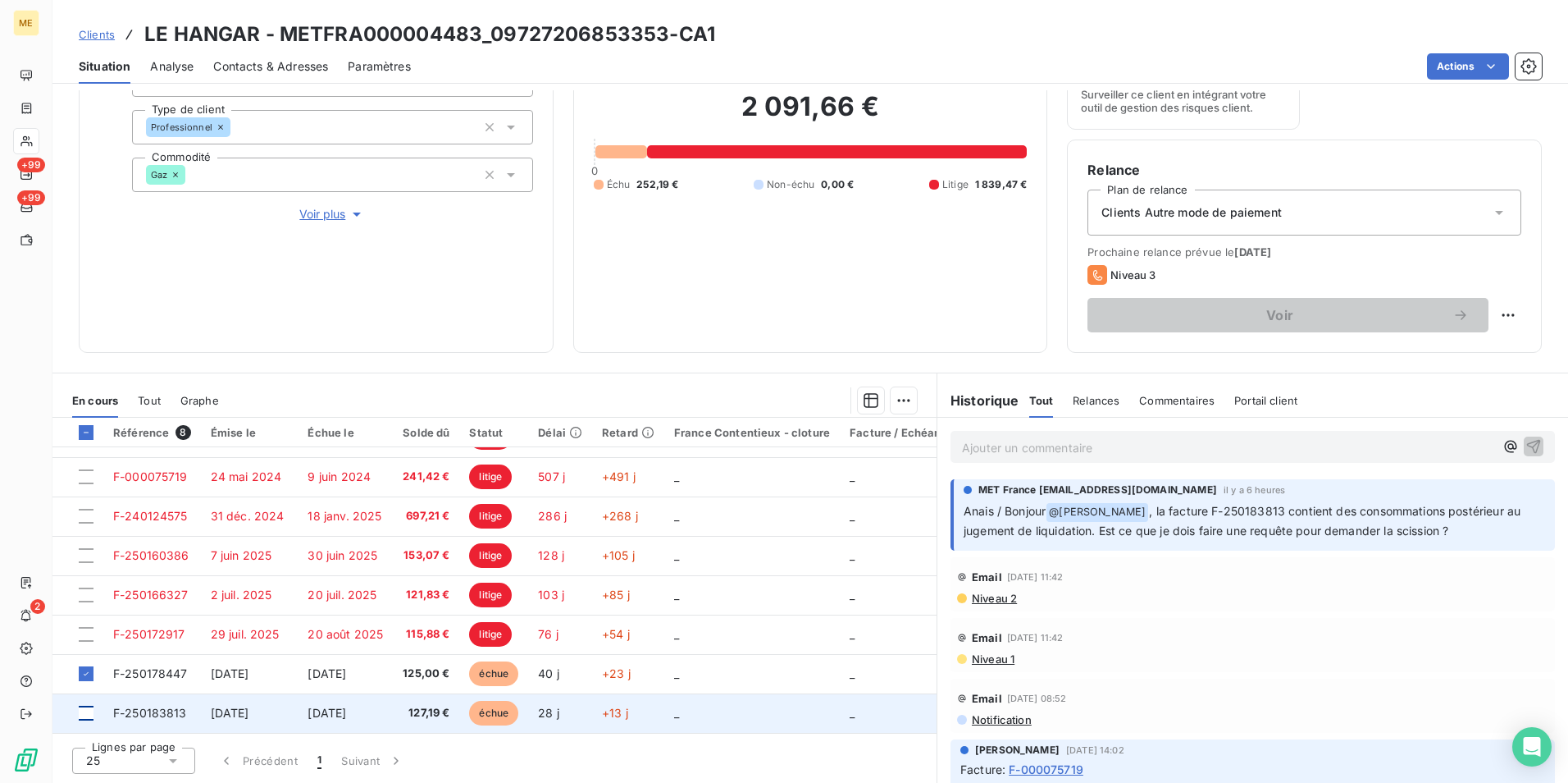
click at [91, 706] on div at bounding box center [87, 713] width 15 height 15
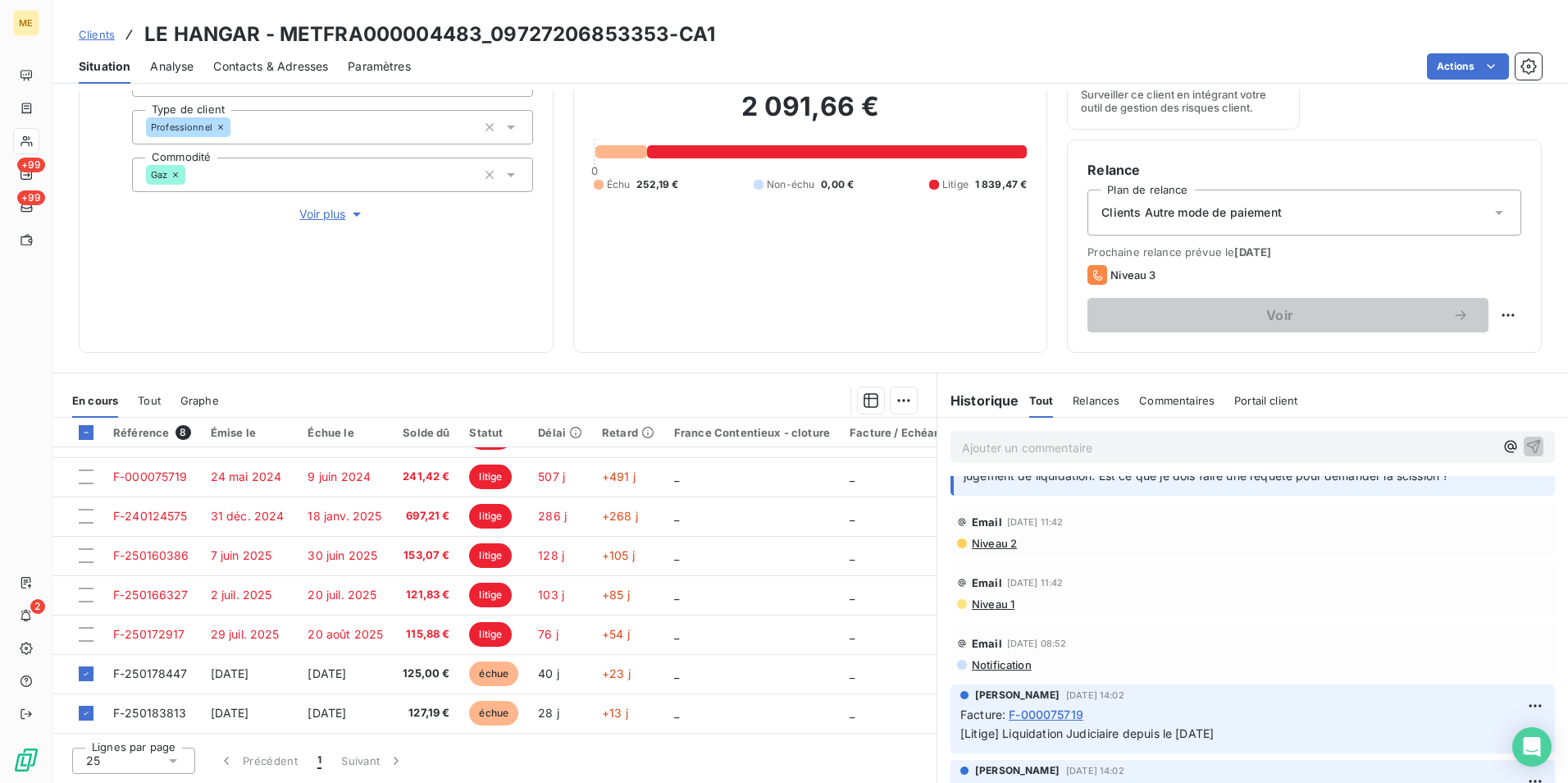
scroll to position [82, 0]
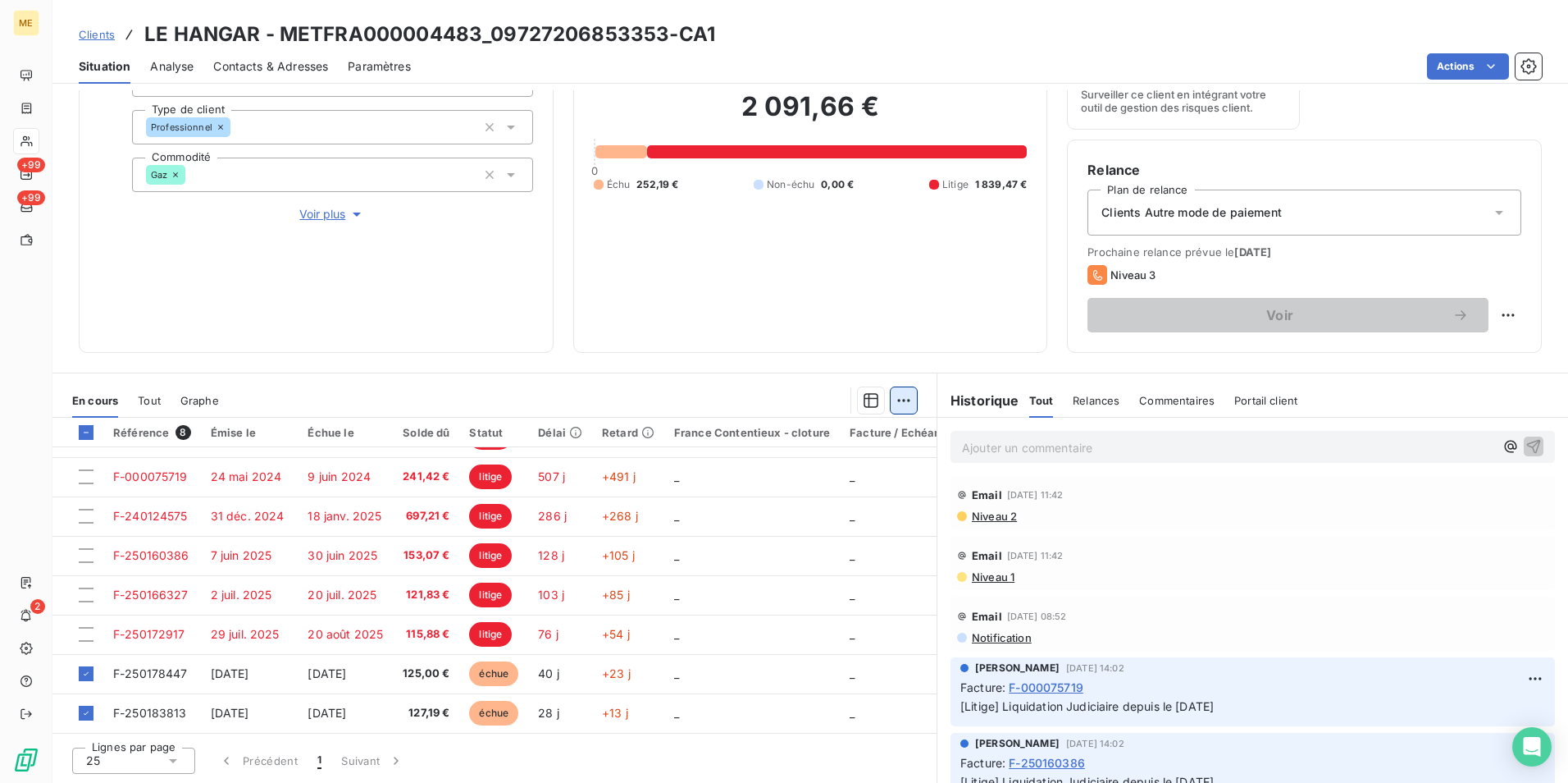
click at [895, 398] on html "ME +99 +99 2 Clients LE HANGAR - METFRA000004483_09727206853353-CA1 Situation A…" at bounding box center [784, 392] width 1568 height 783
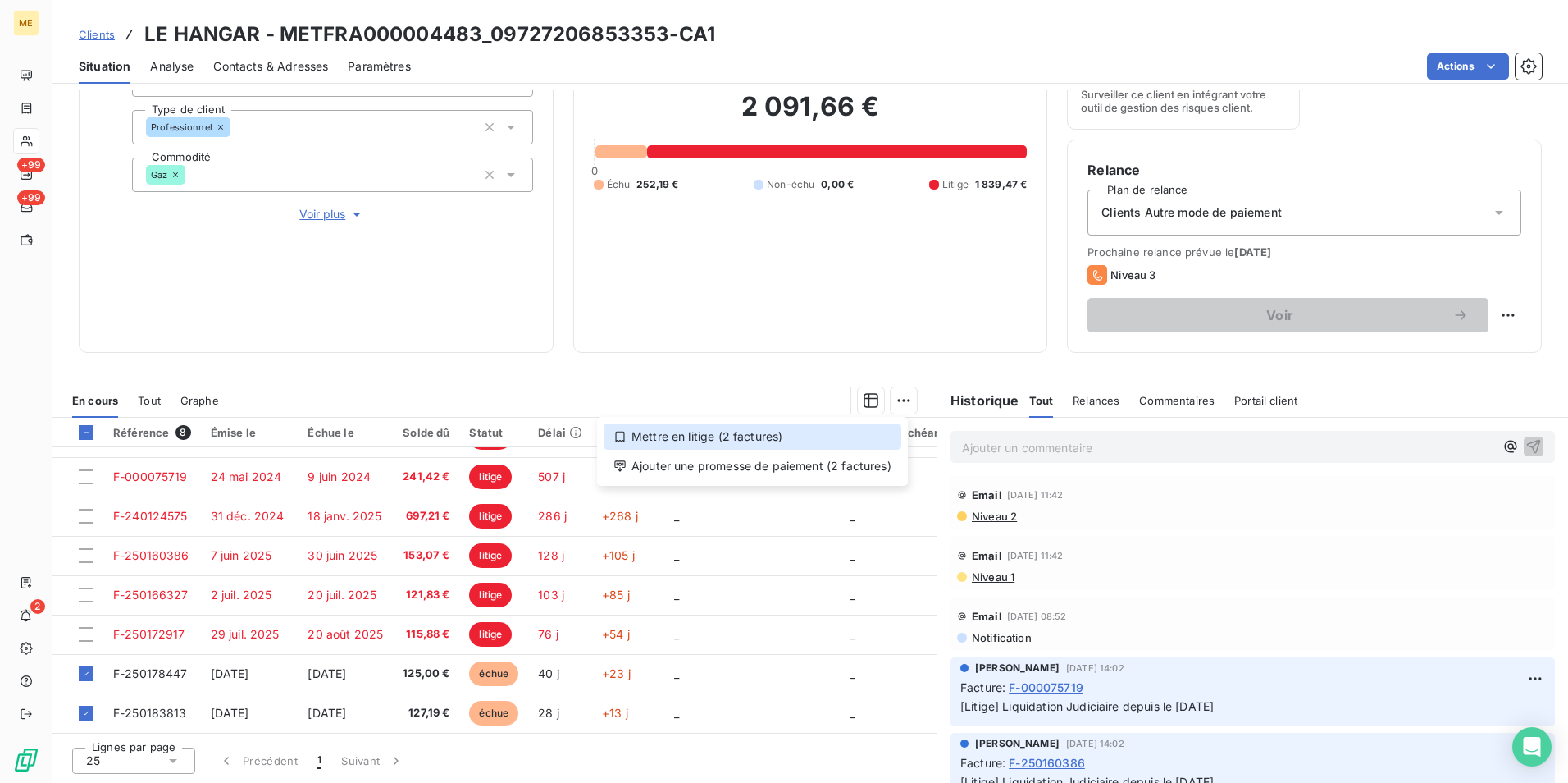
click at [862, 439] on div "Mettre en litige (2 factures)" at bounding box center [752, 437] width 298 height 26
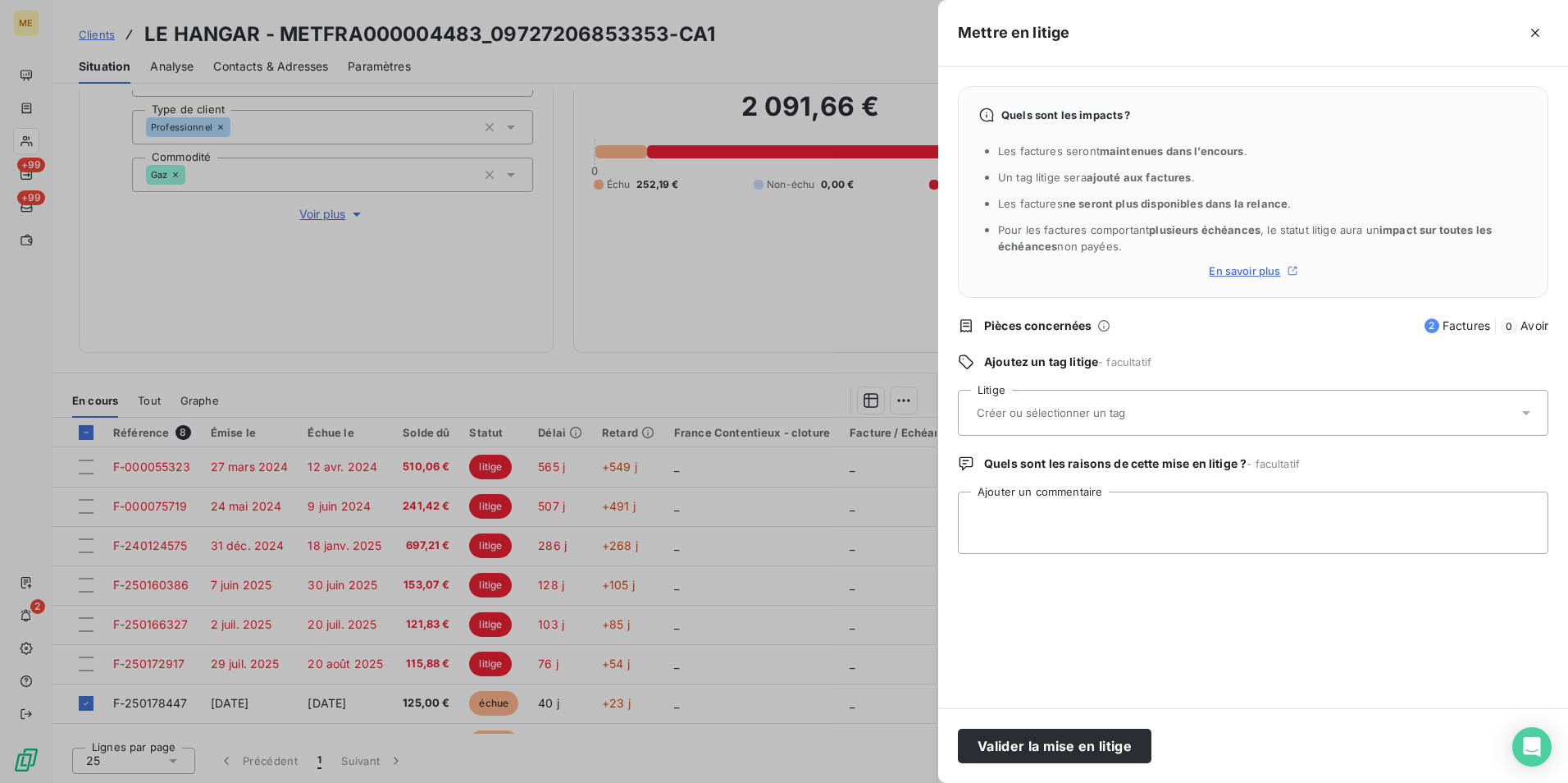
click at [1079, 424] on div at bounding box center [1244, 412] width 546 height 35
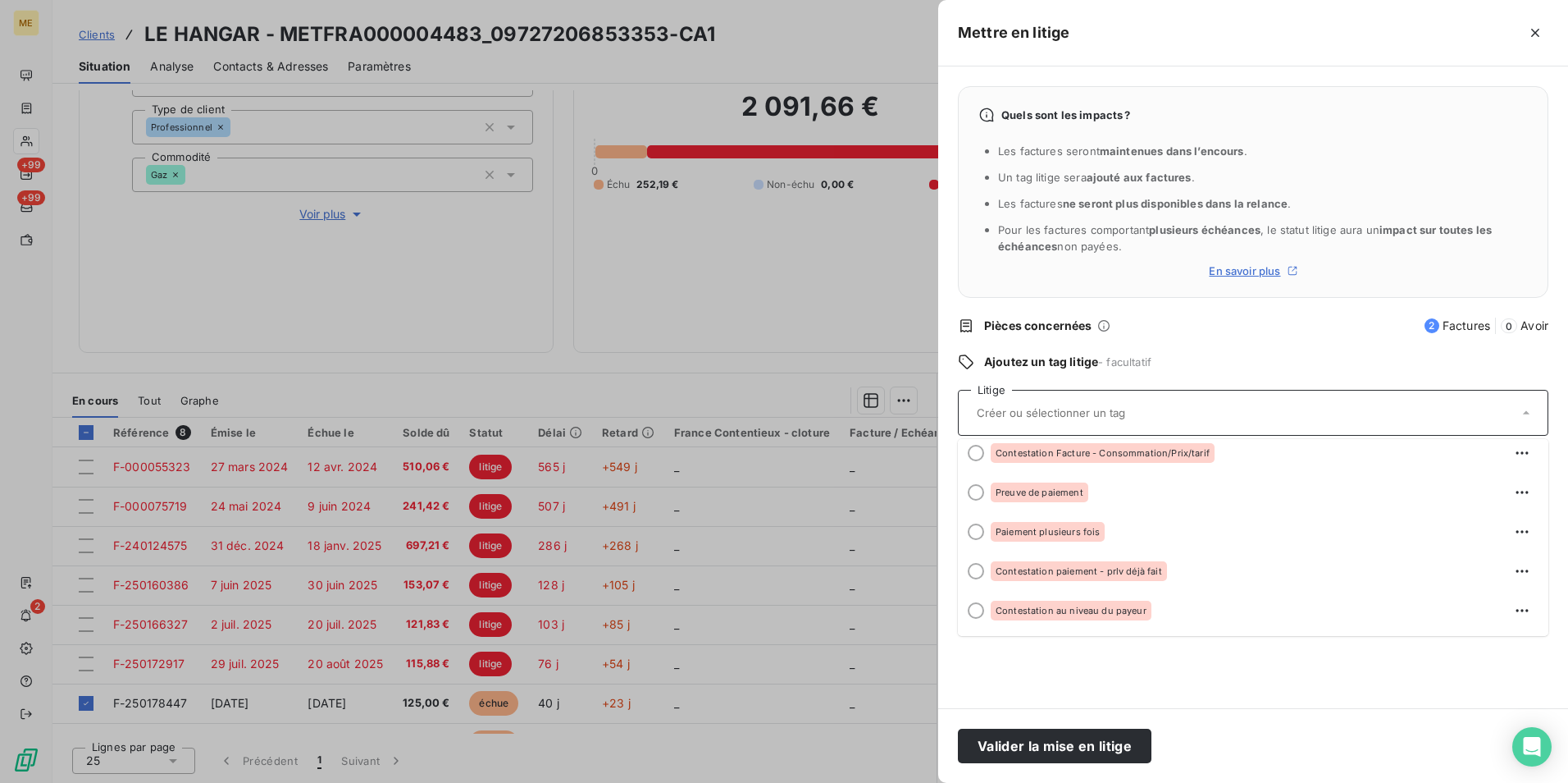
scroll to position [0, 0]
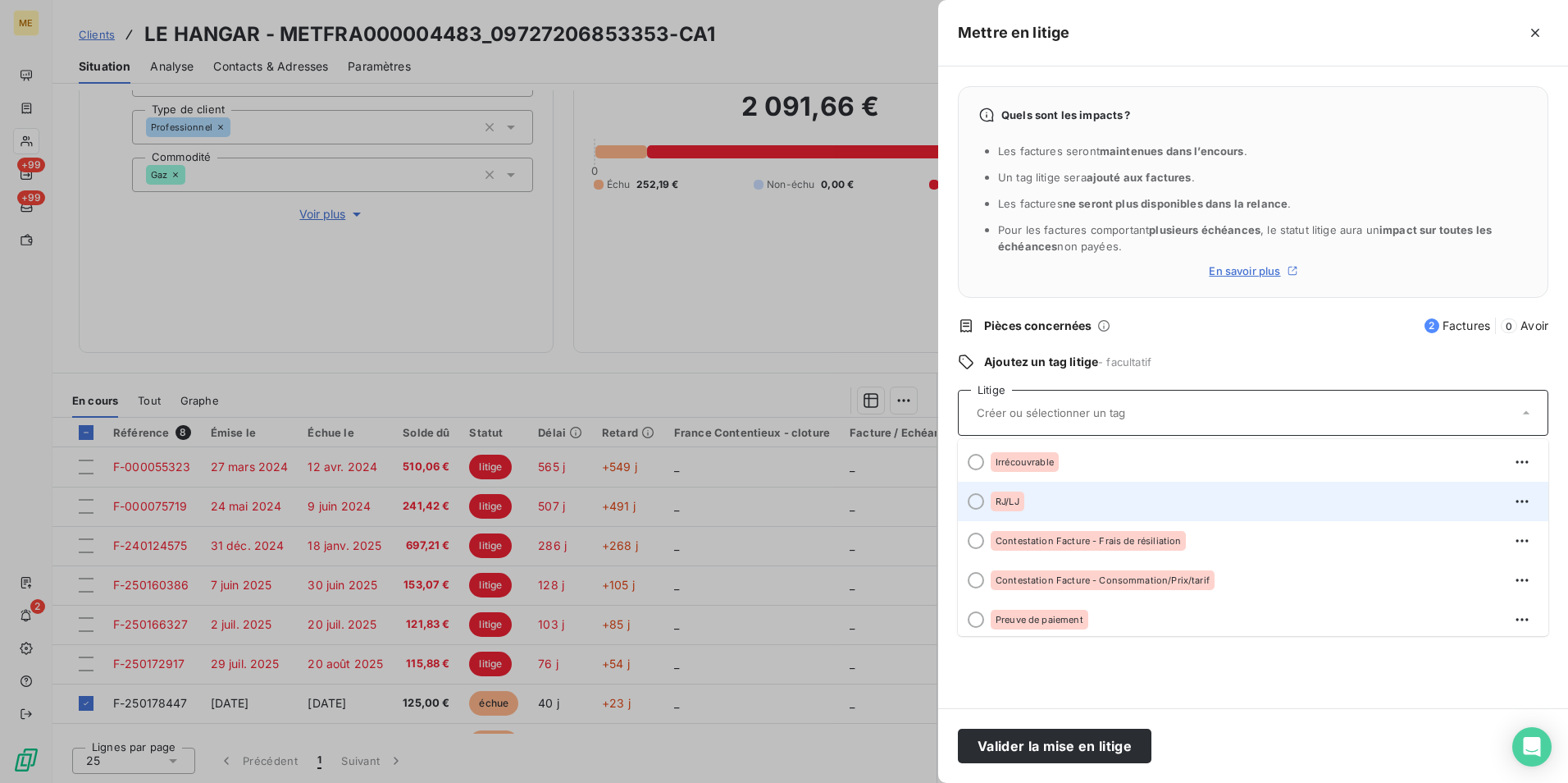
click at [1069, 504] on div "RJ/LJ" at bounding box center [1262, 502] width 545 height 26
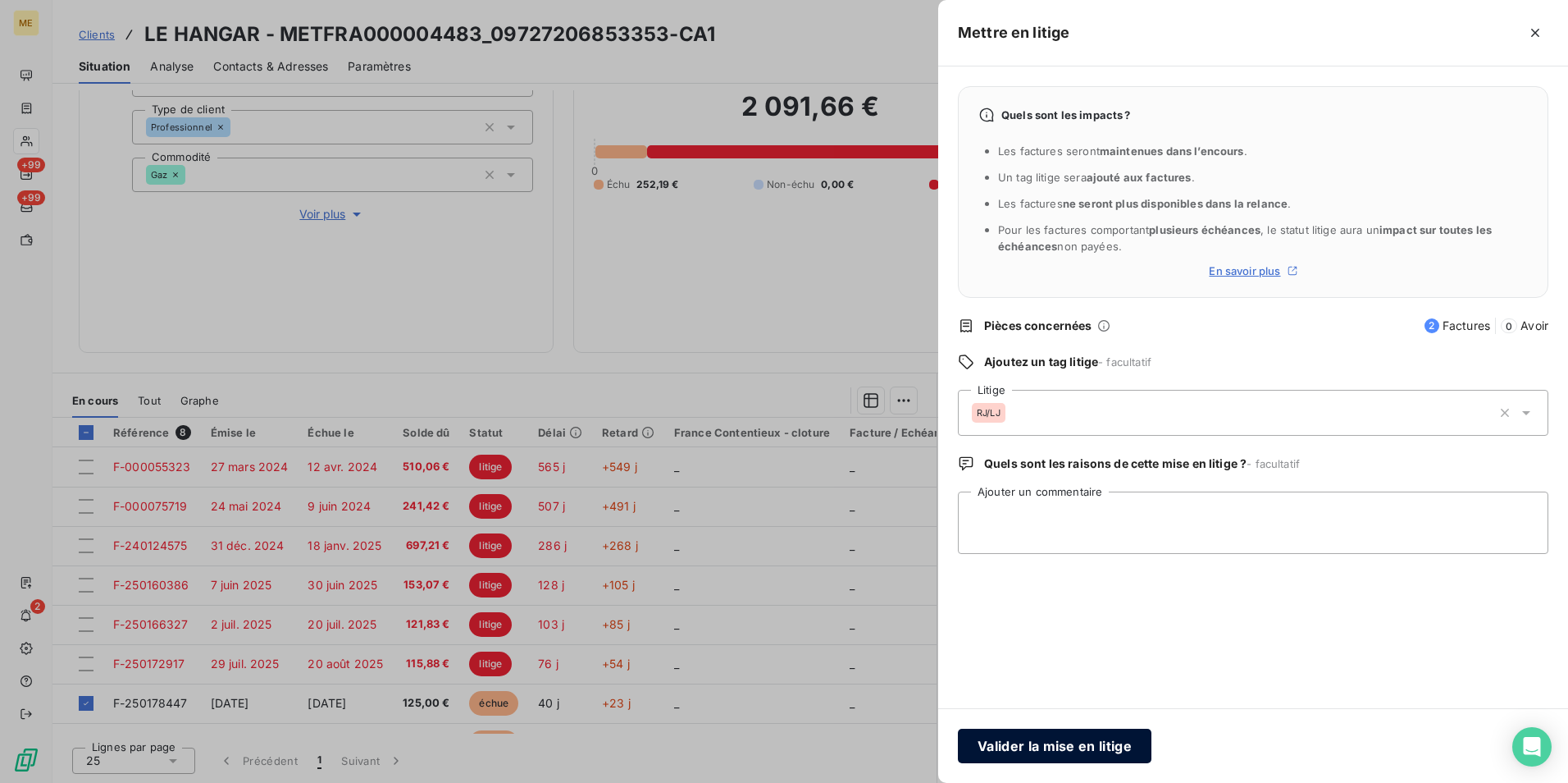
click at [1065, 741] on button "Valider la mise en litige" at bounding box center [1055, 745] width 194 height 35
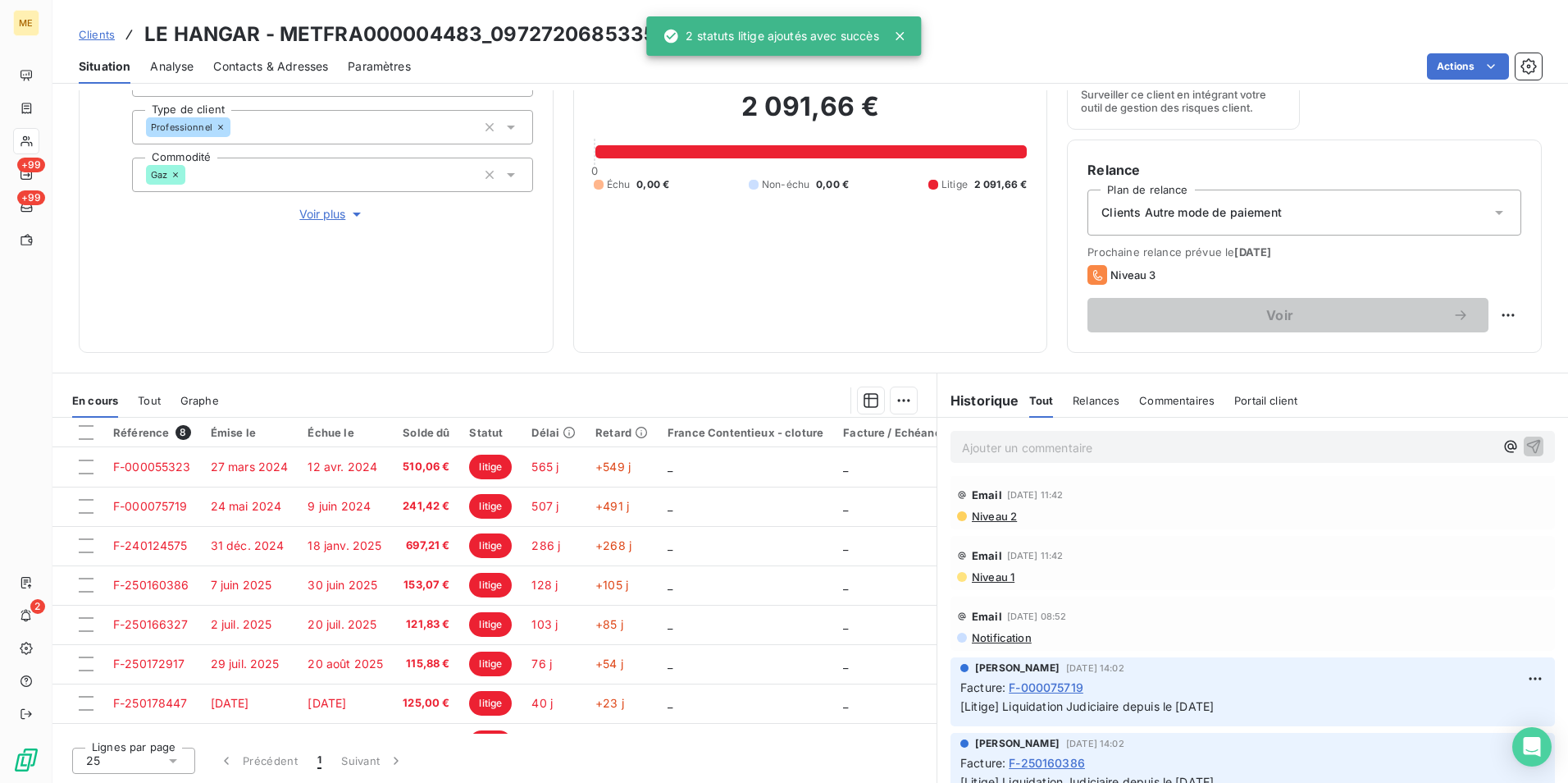
click at [301, 210] on span "Voir plus" at bounding box center [332, 214] width 66 height 16
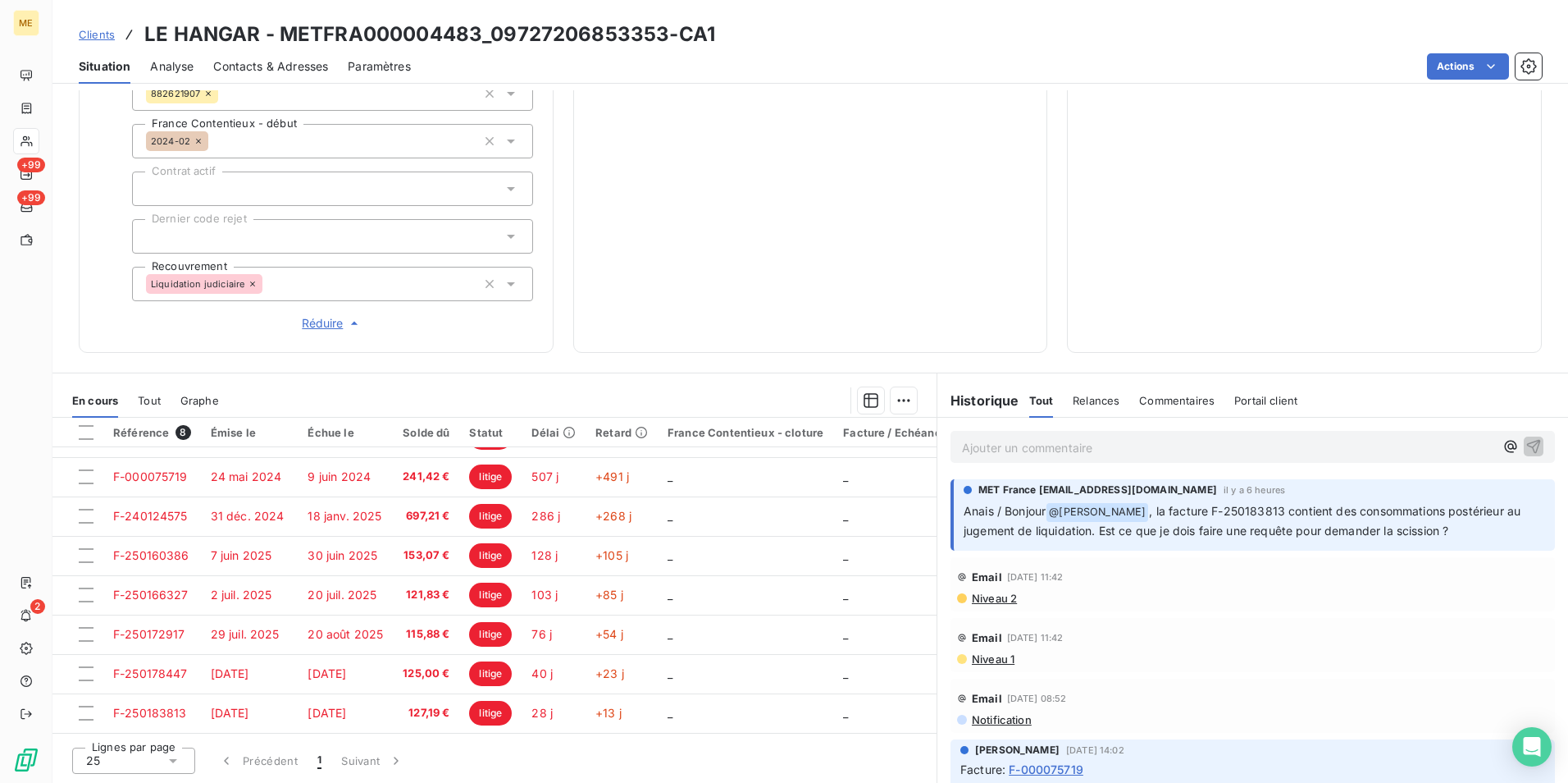
click at [1111, 455] on p "Ajouter un commentaire ﻿" at bounding box center [1228, 448] width 532 height 21
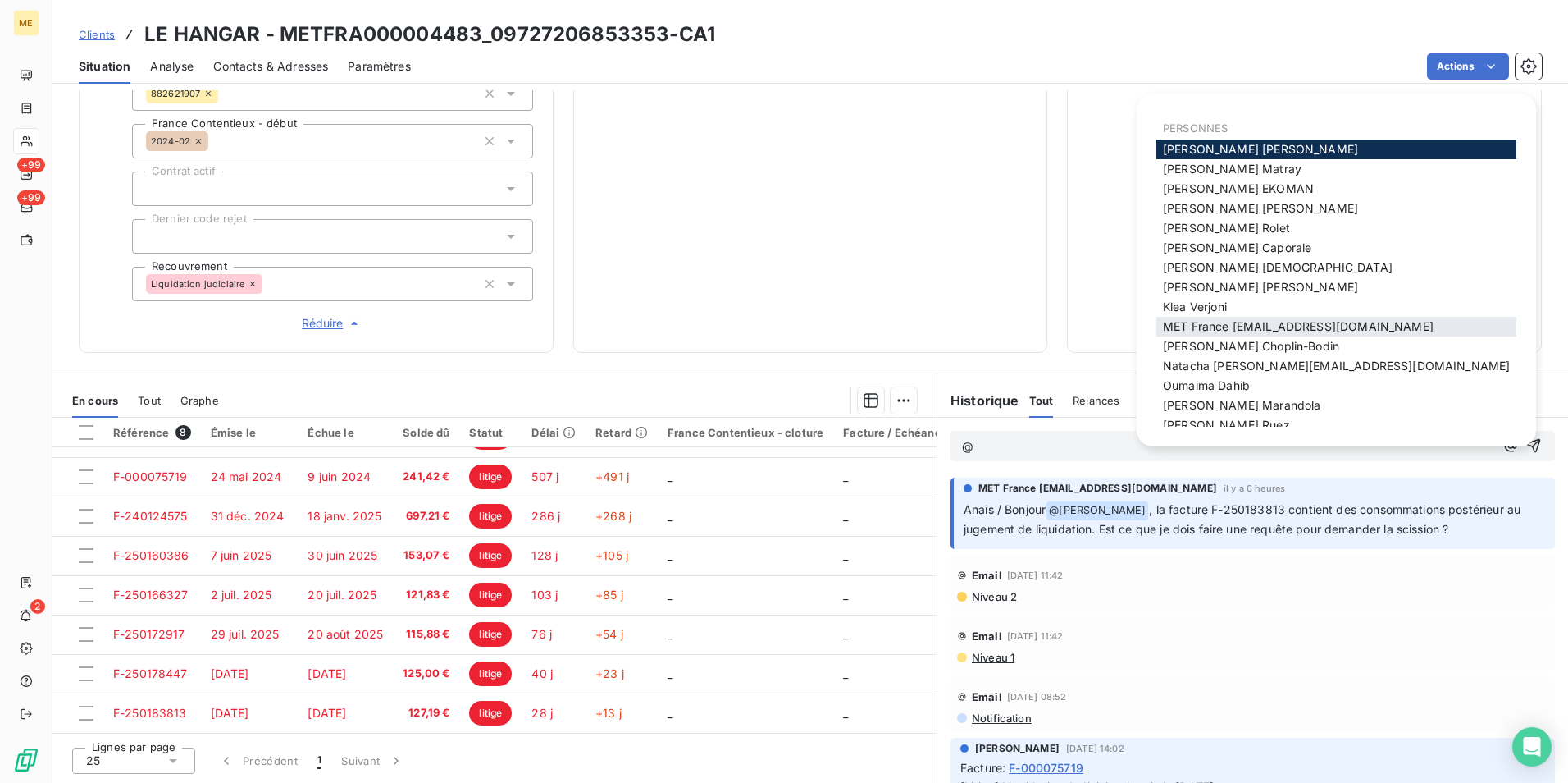
click at [1291, 318] on div "MET France [EMAIL_ADDRESS][DOMAIN_NAME]" at bounding box center [1337, 327] width 360 height 20
click at [1273, 324] on span "MET France [EMAIL_ADDRESS][DOMAIN_NAME]" at bounding box center [1299, 326] width 271 height 14
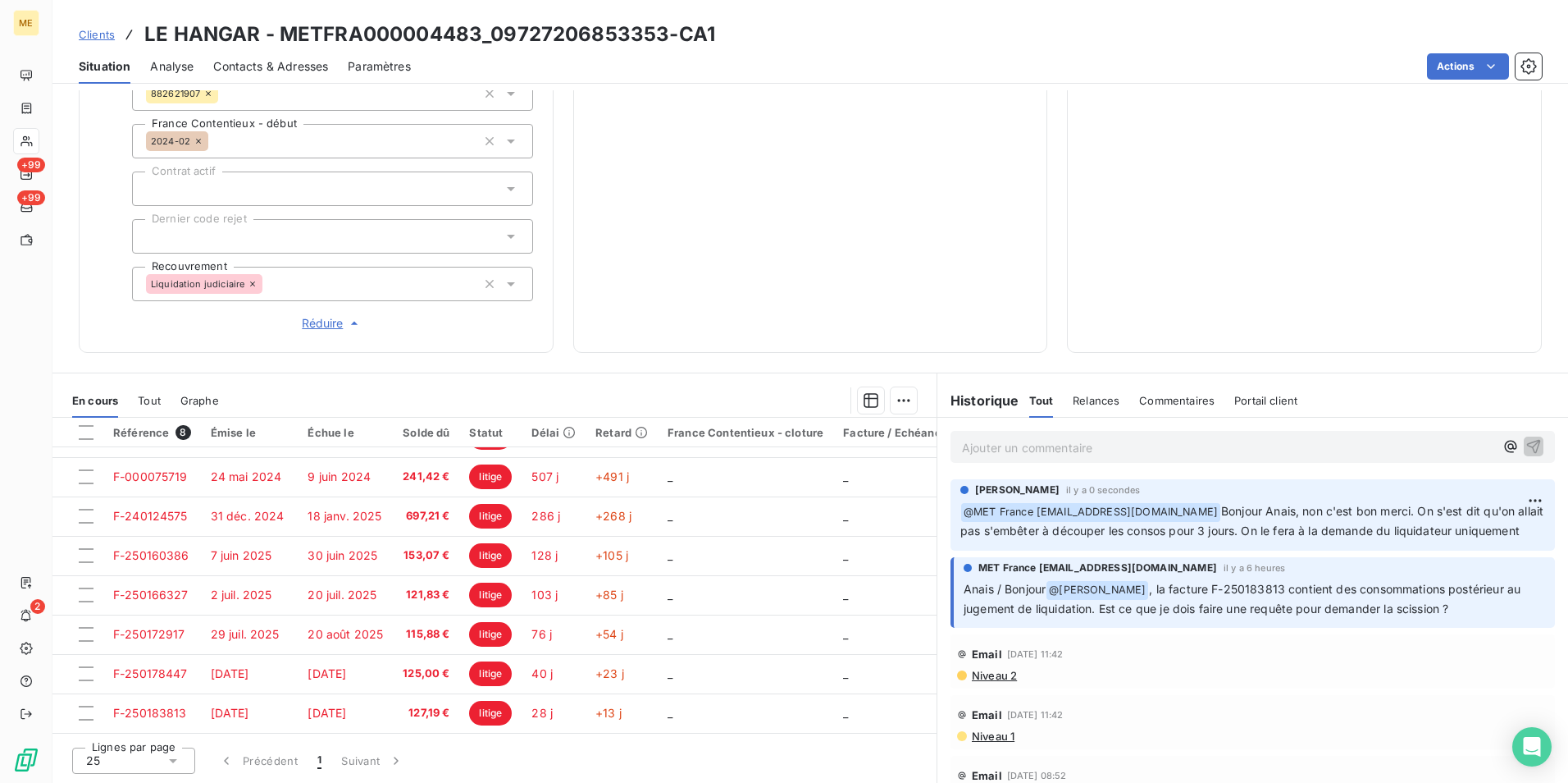
click at [91, 33] on span "Clients" at bounding box center [97, 35] width 36 height 13
click at [103, 40] on span "Clients" at bounding box center [97, 35] width 36 height 13
click at [101, 35] on span "Clients" at bounding box center [97, 35] width 36 height 13
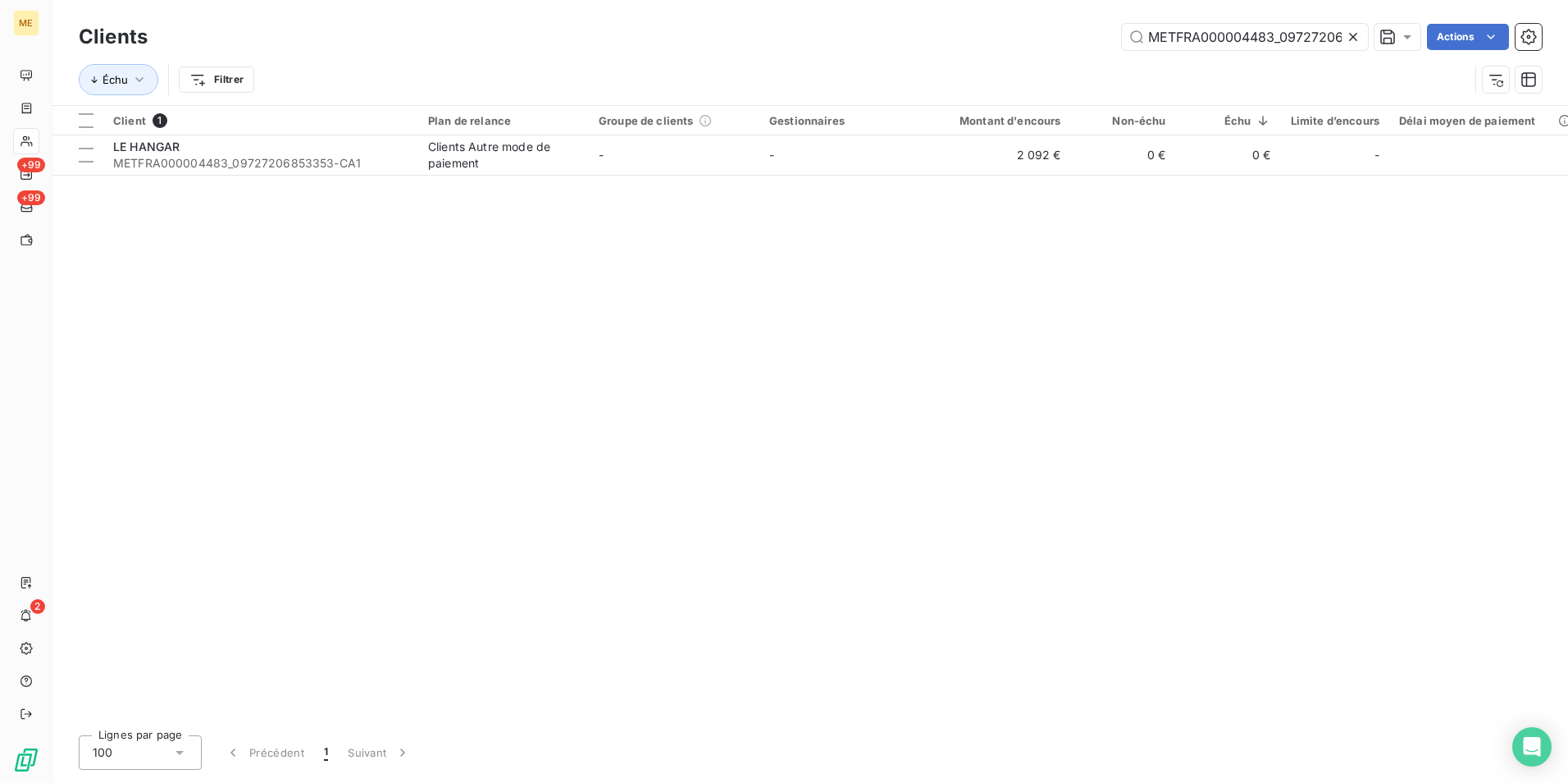
scroll to position [0, 80]
click at [1239, 41] on input "METFRA000004483_09727206853353-CA1" at bounding box center [1245, 37] width 246 height 26
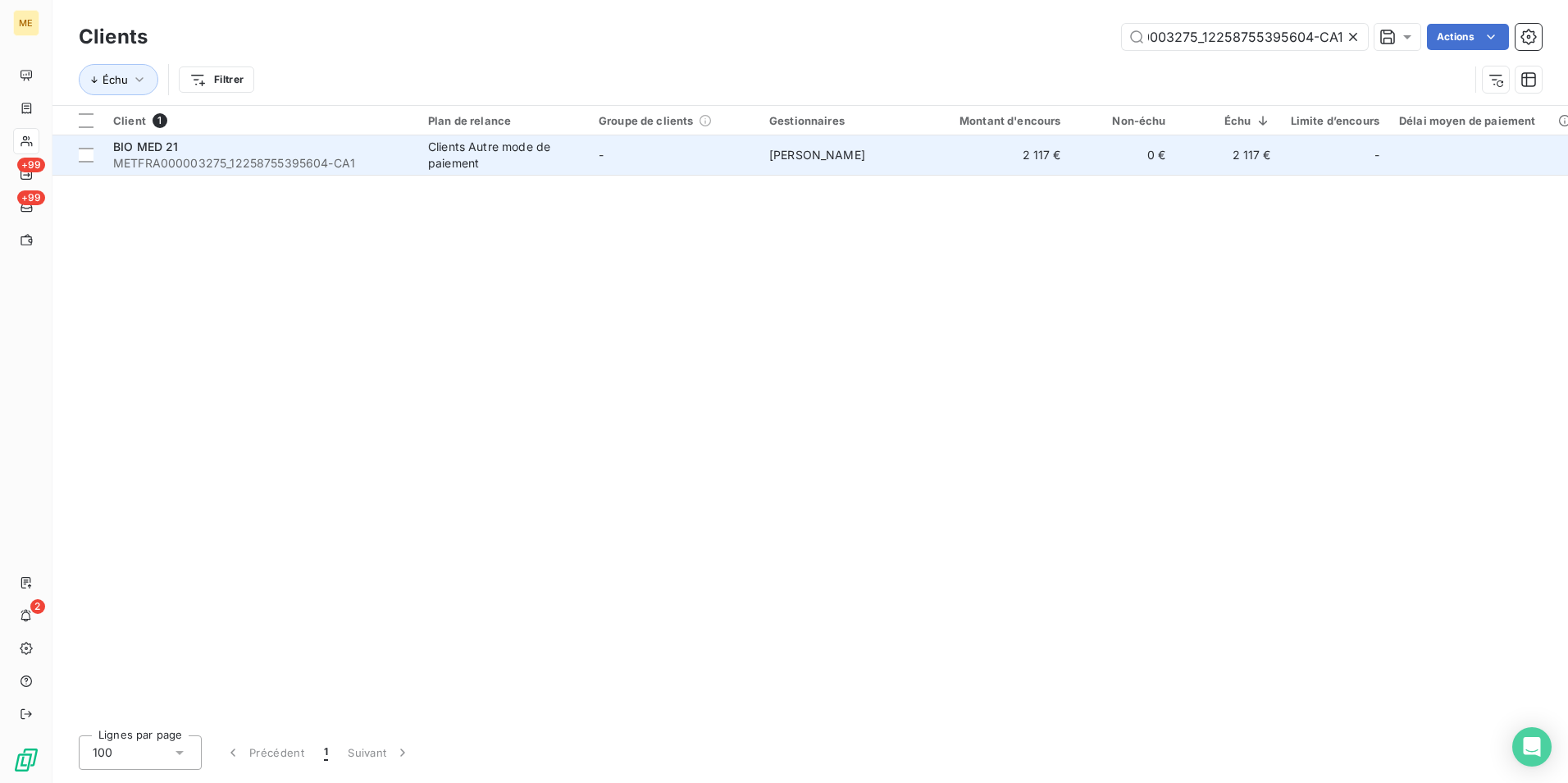
type input "METFRA000003275_12258755395604-CA1"
click at [368, 155] on span "METFRA000003275_12258755395604-CA1" at bounding box center [261, 163] width 295 height 16
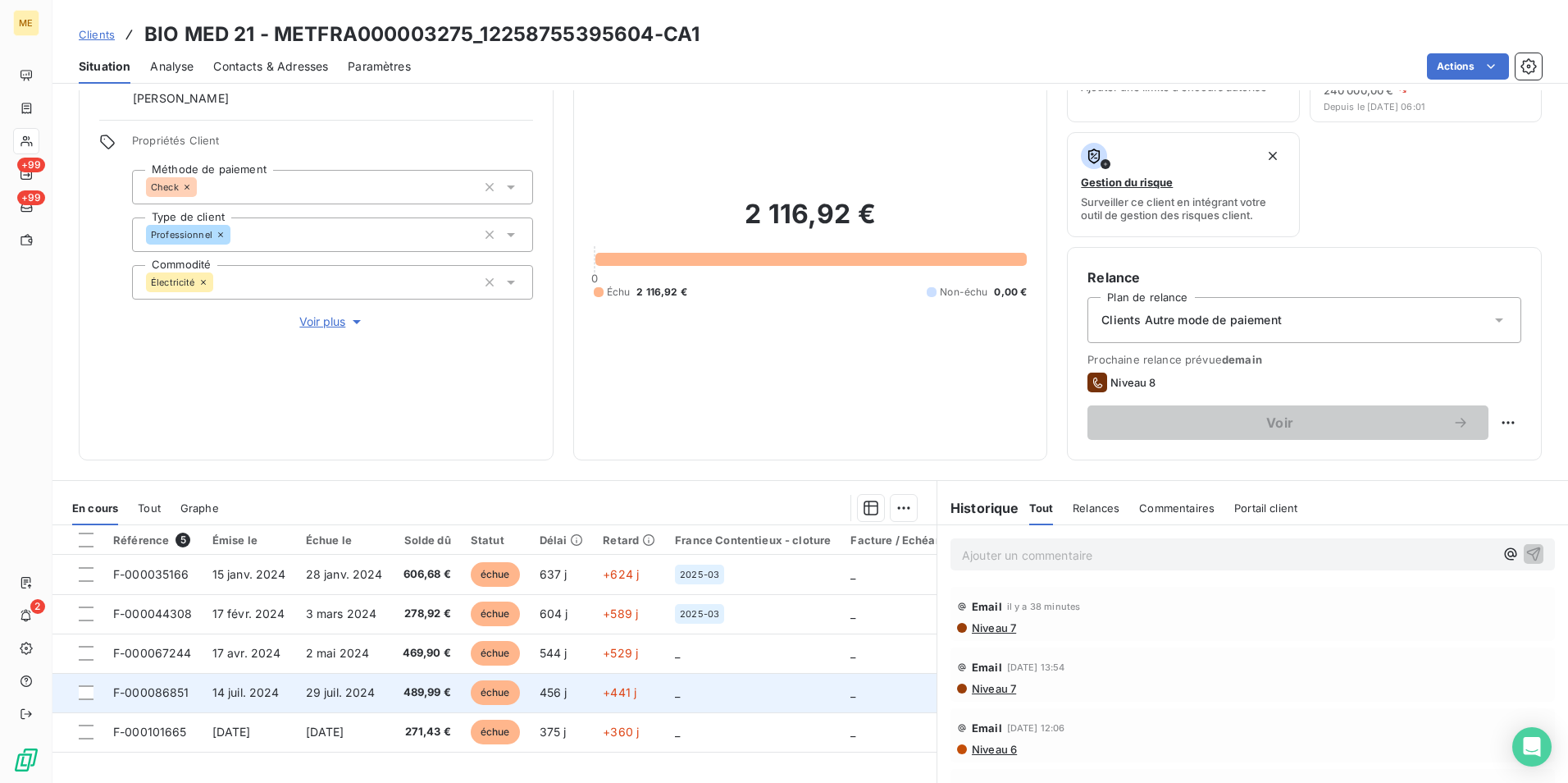
scroll to position [190, 0]
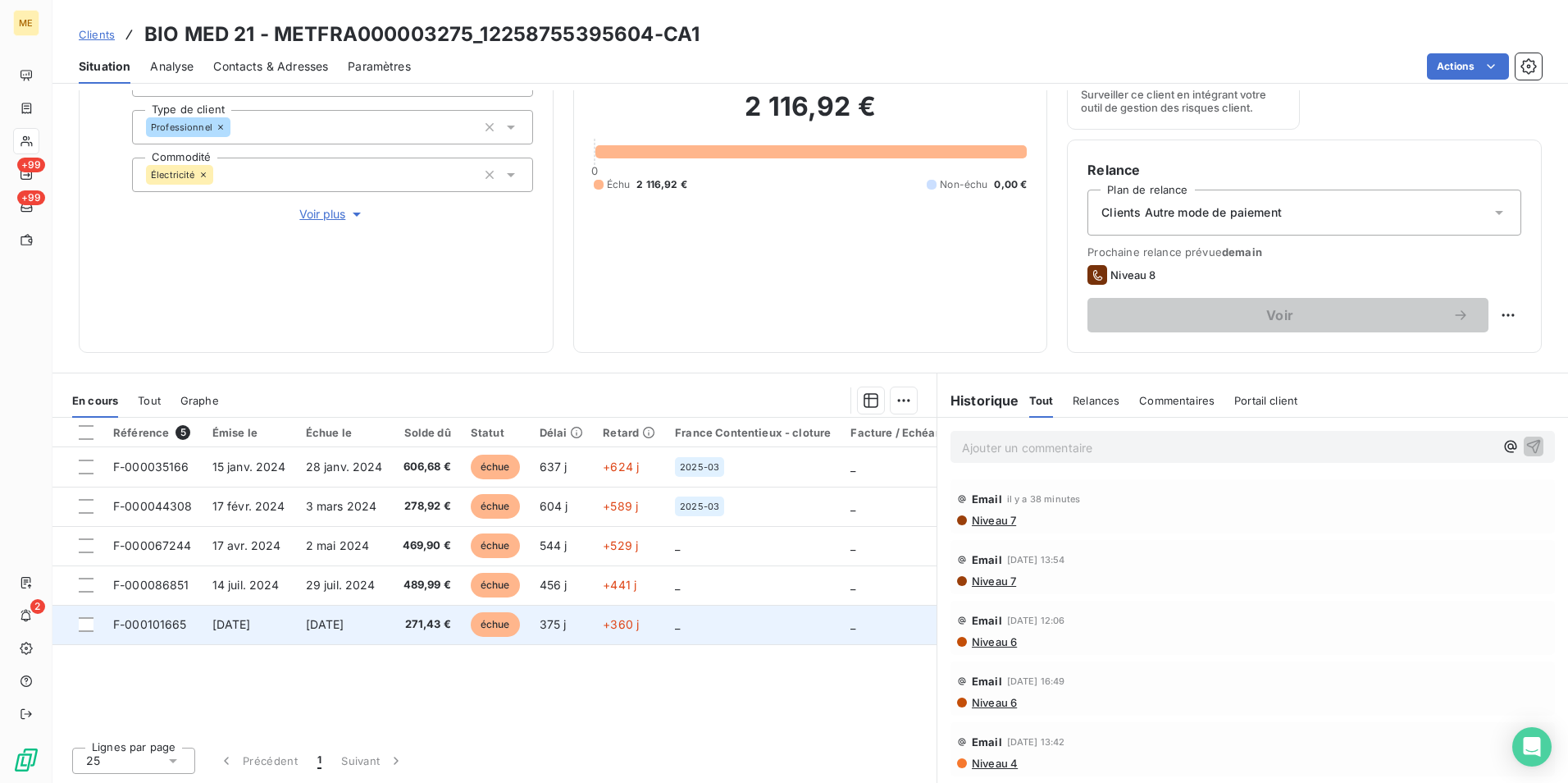
click at [676, 615] on td "_" at bounding box center [752, 625] width 176 height 40
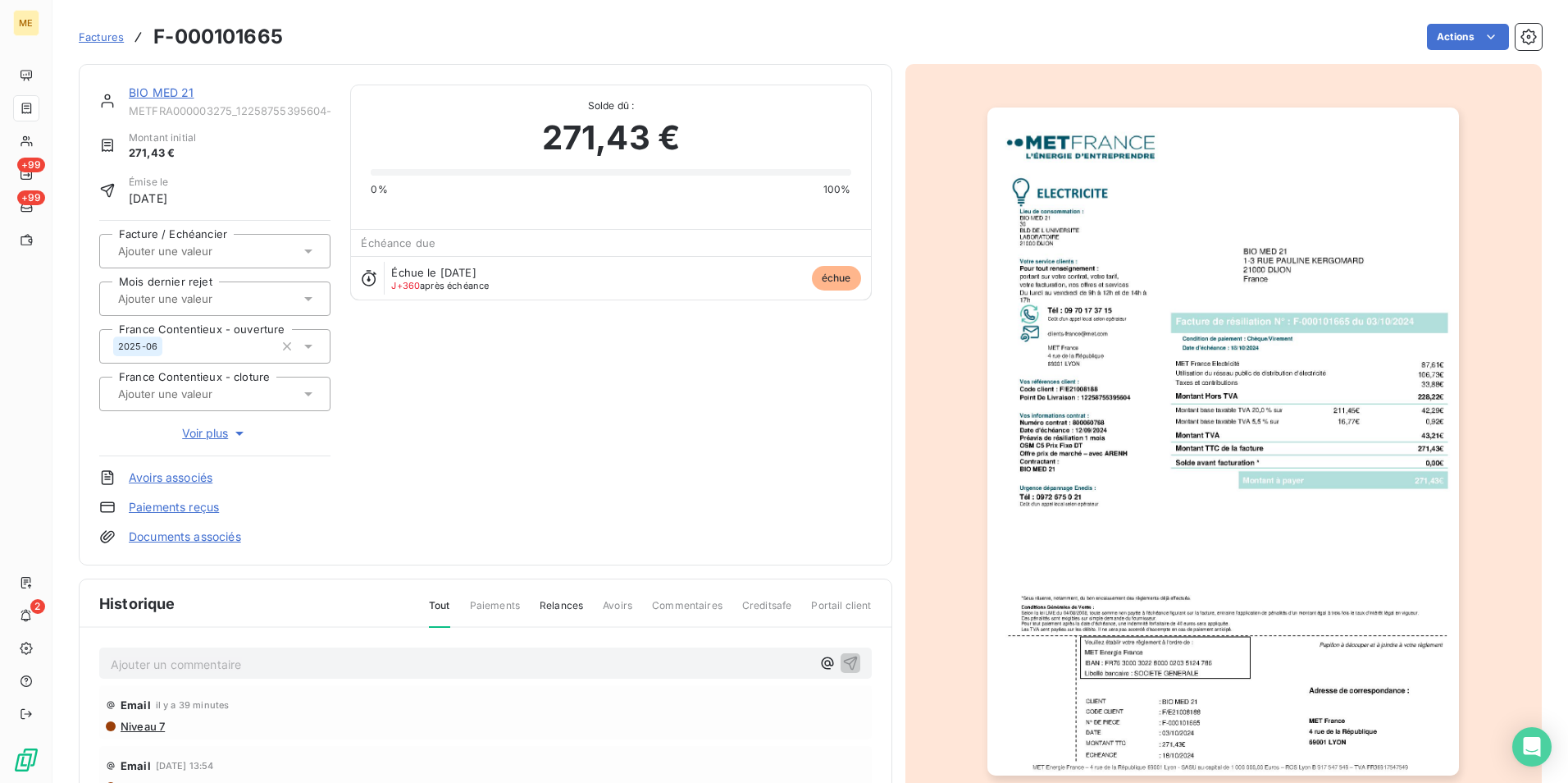
click at [1279, 395] on img "button" at bounding box center [1223, 441] width 471 height 668
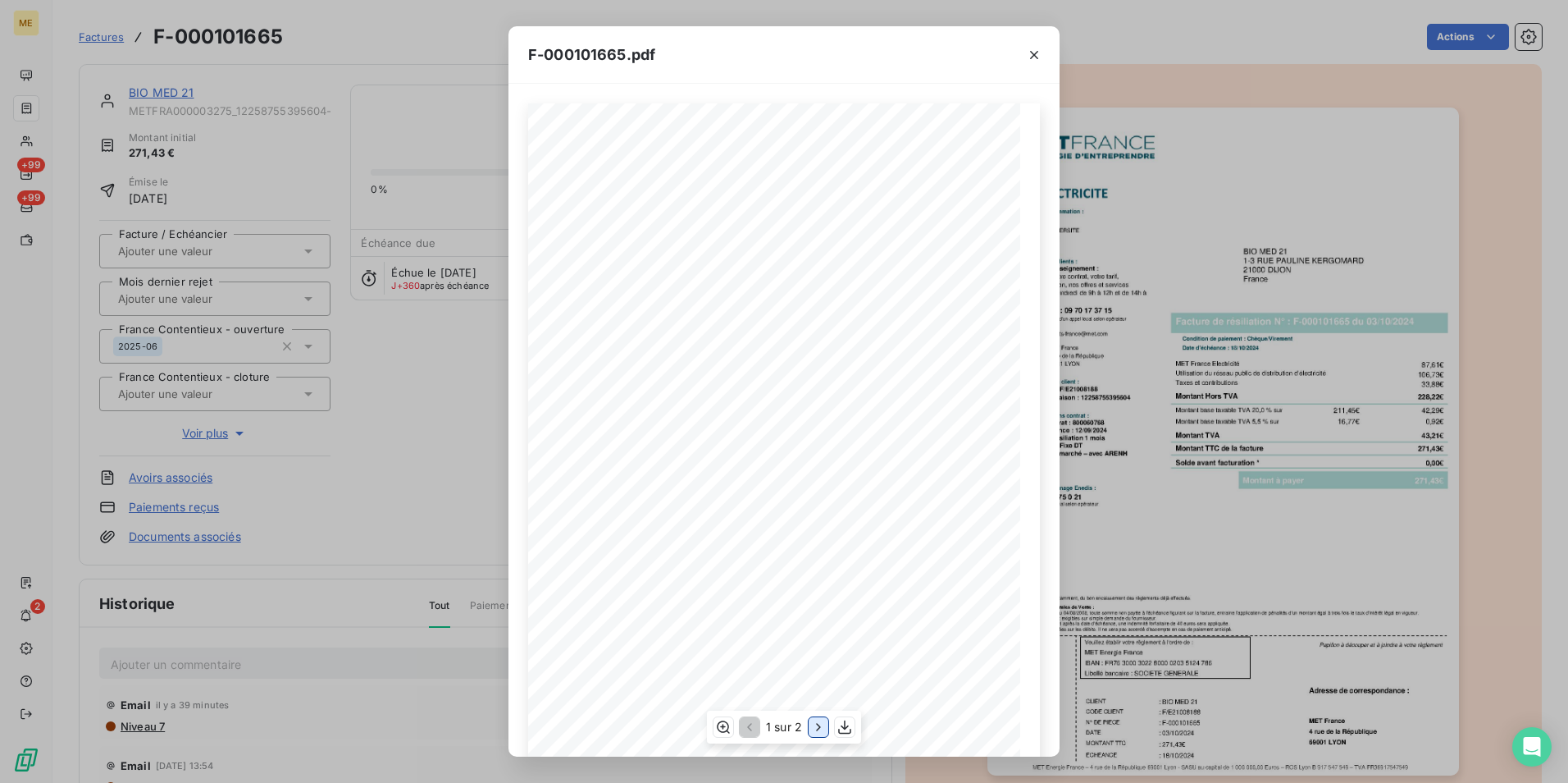
click at [814, 727] on icon "button" at bounding box center [818, 727] width 16 height 16
click at [1273, 407] on div "F-000101665.pdf Détail de votre facture : Document à conserver 10 ans 2/2 Numér…" at bounding box center [784, 392] width 1568 height 783
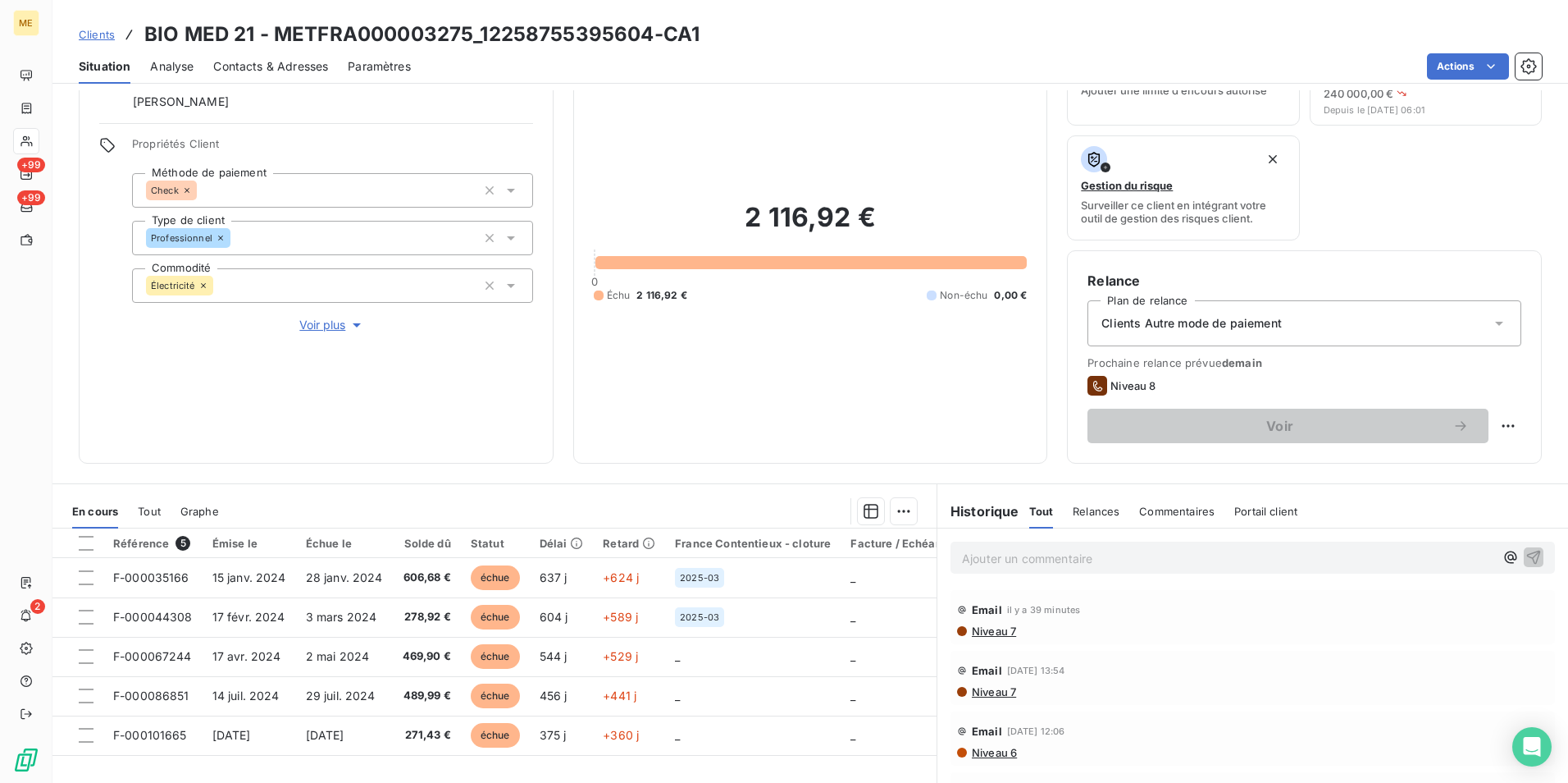
scroll to position [190, 0]
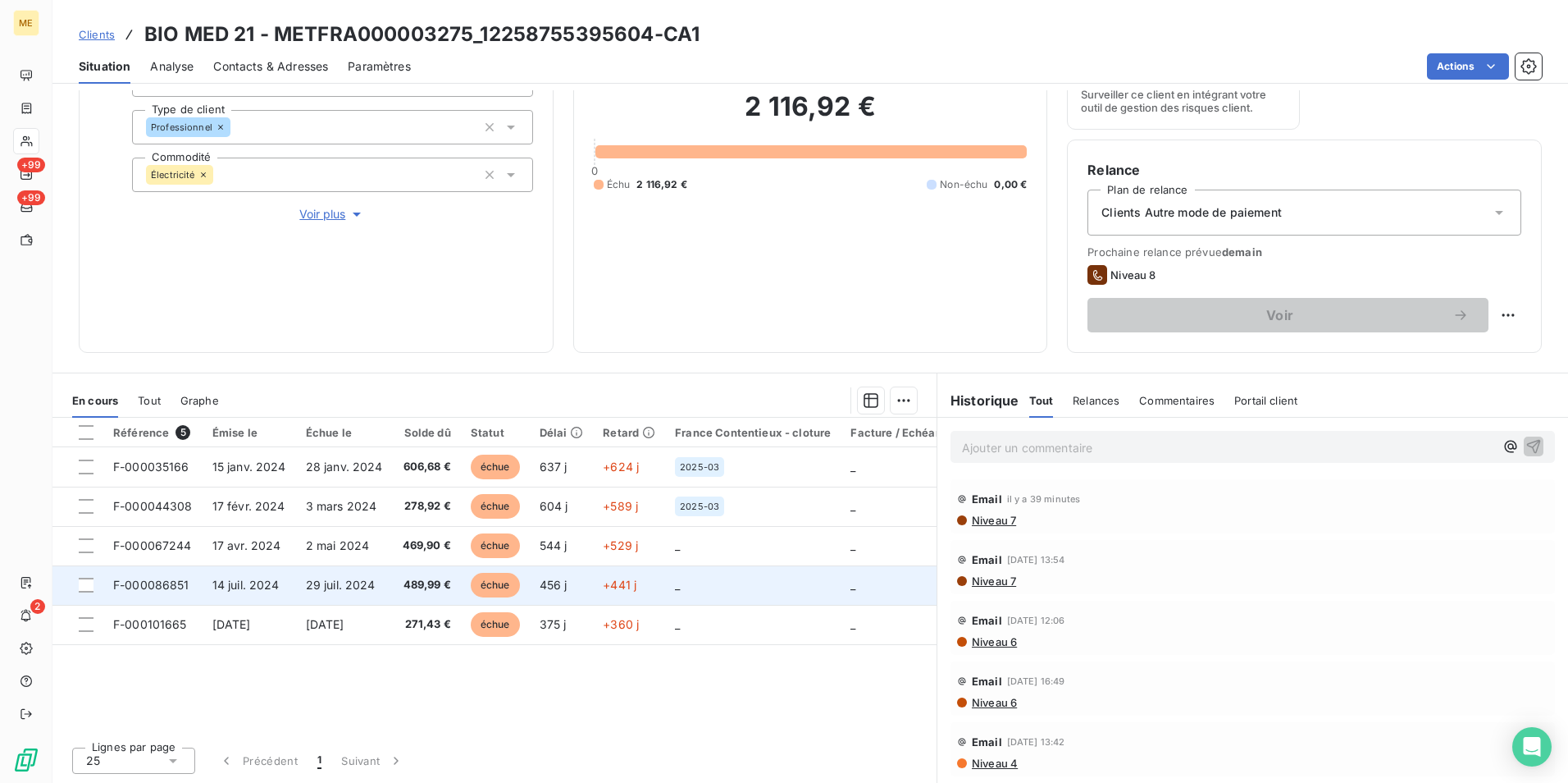
click at [578, 593] on td "456 j" at bounding box center [562, 585] width 64 height 40
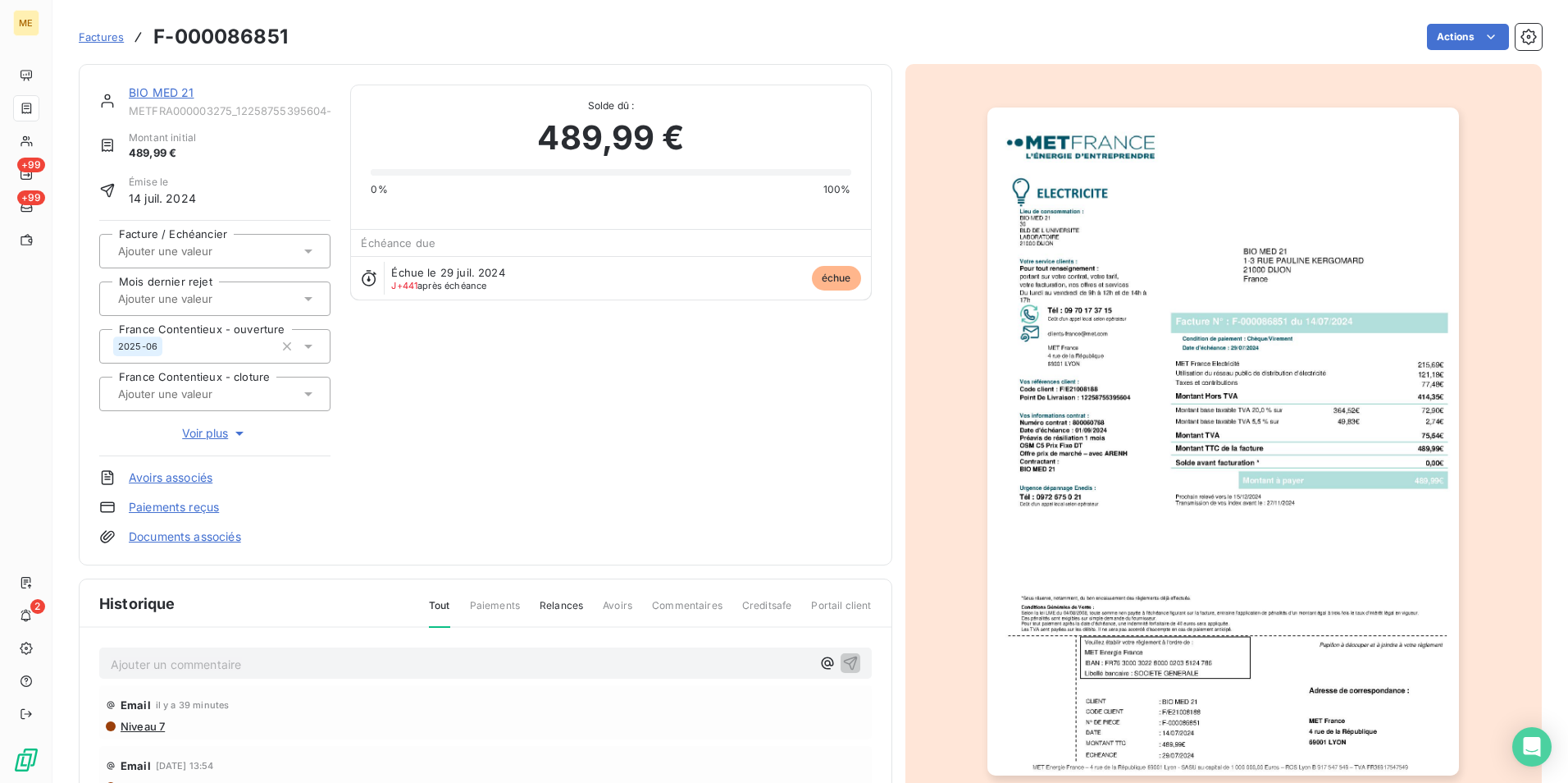
click at [1196, 400] on img "button" at bounding box center [1223, 441] width 471 height 668
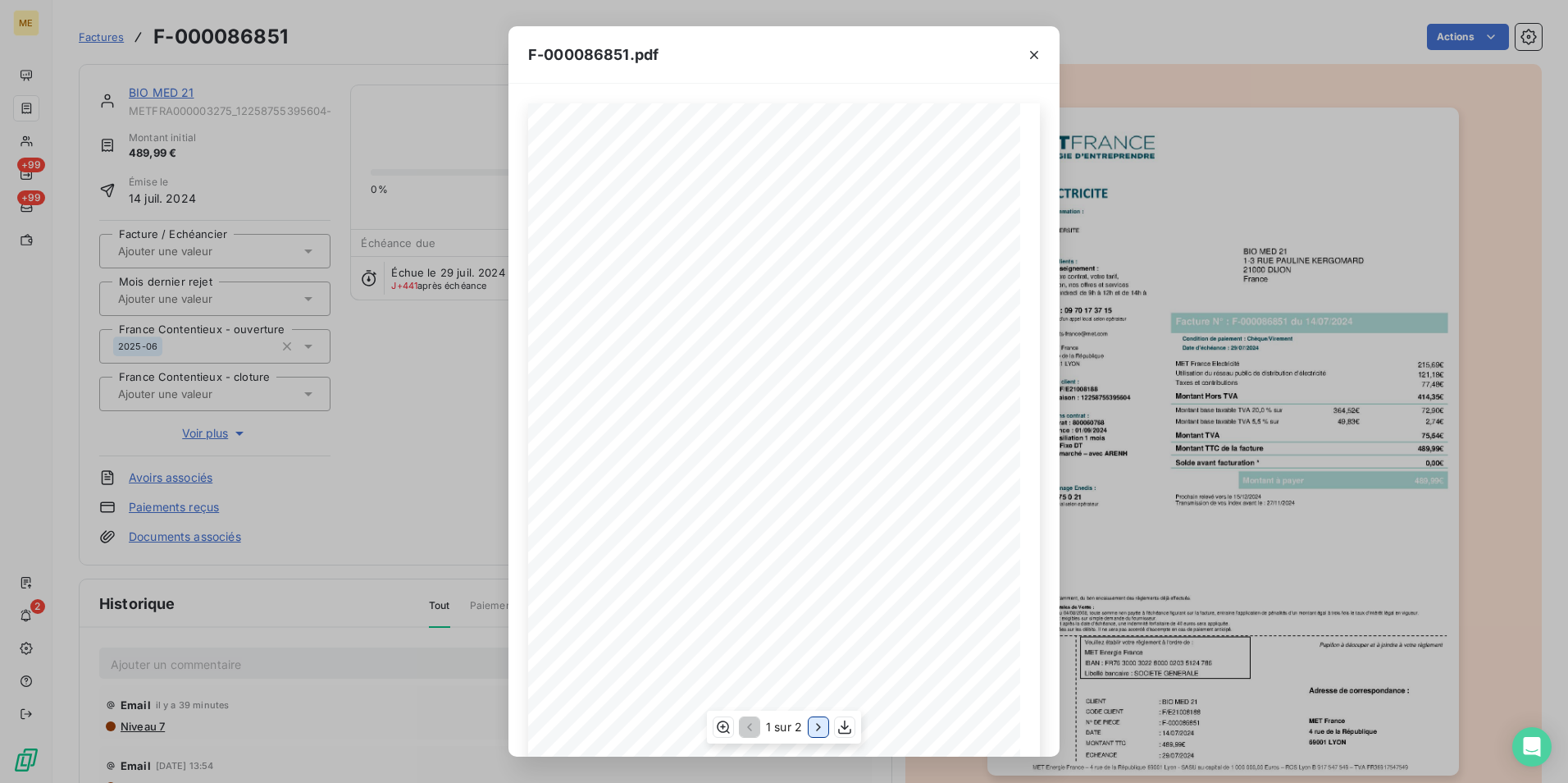
click at [818, 733] on icon "button" at bounding box center [818, 727] width 16 height 16
click at [1040, 57] on icon "button" at bounding box center [1034, 55] width 16 height 16
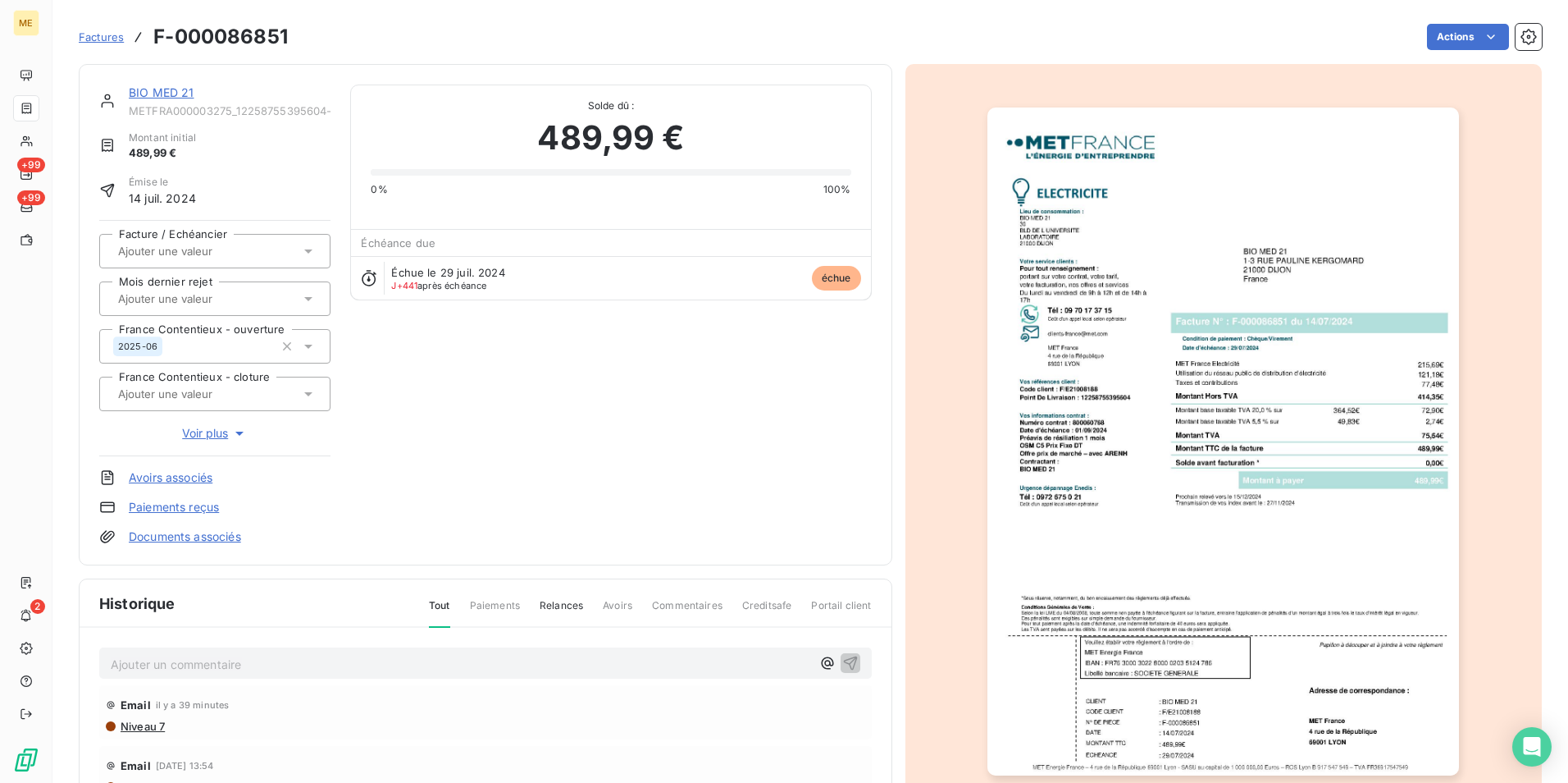
click at [1247, 421] on img "button" at bounding box center [1223, 441] width 471 height 668
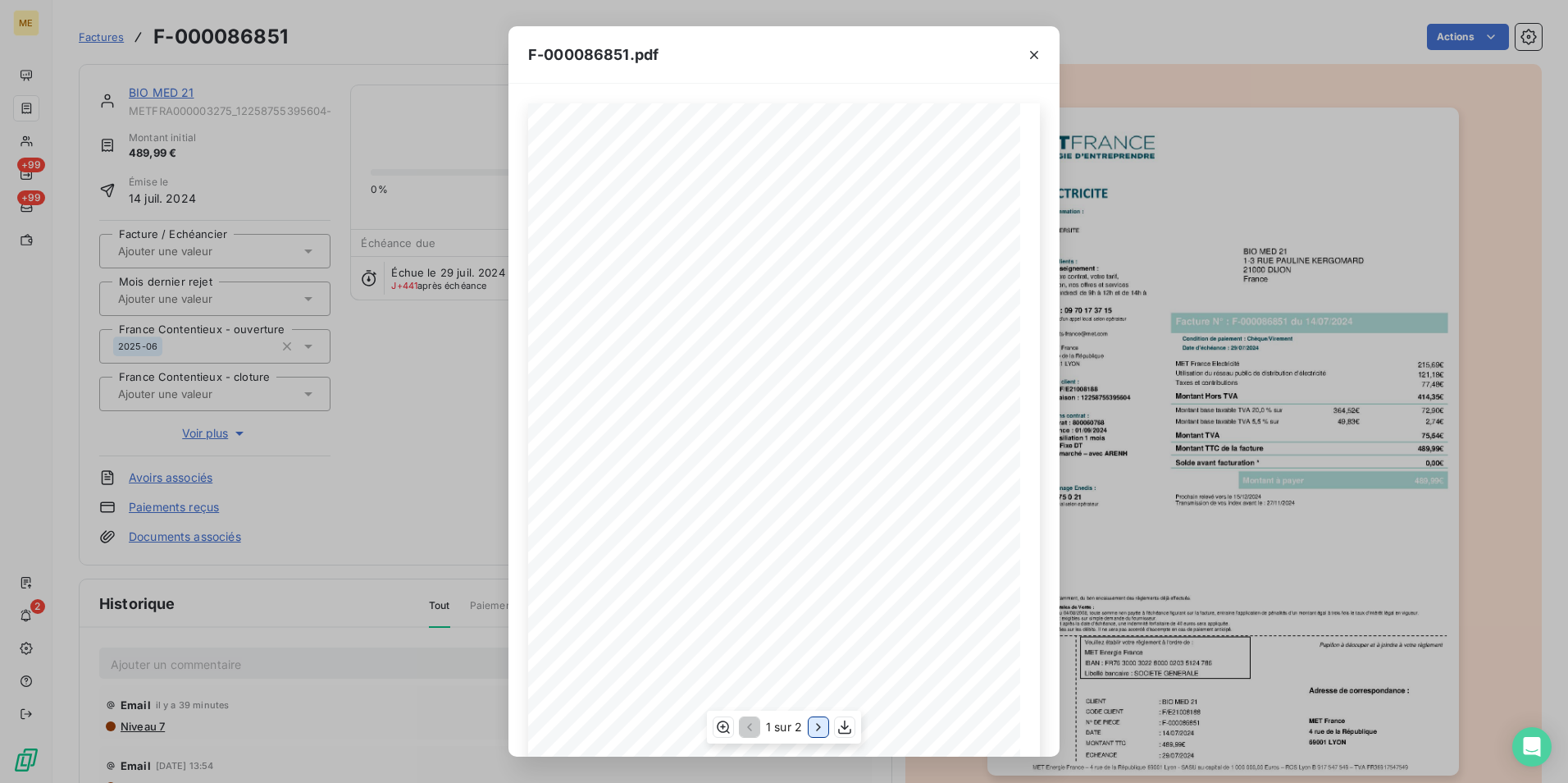
click at [811, 730] on icon "button" at bounding box center [818, 727] width 16 height 16
click at [1201, 406] on div "F-000086851.pdf Détail de votre facture : Document à conserver 10 ans 2/2 Numér…" at bounding box center [784, 392] width 1568 height 783
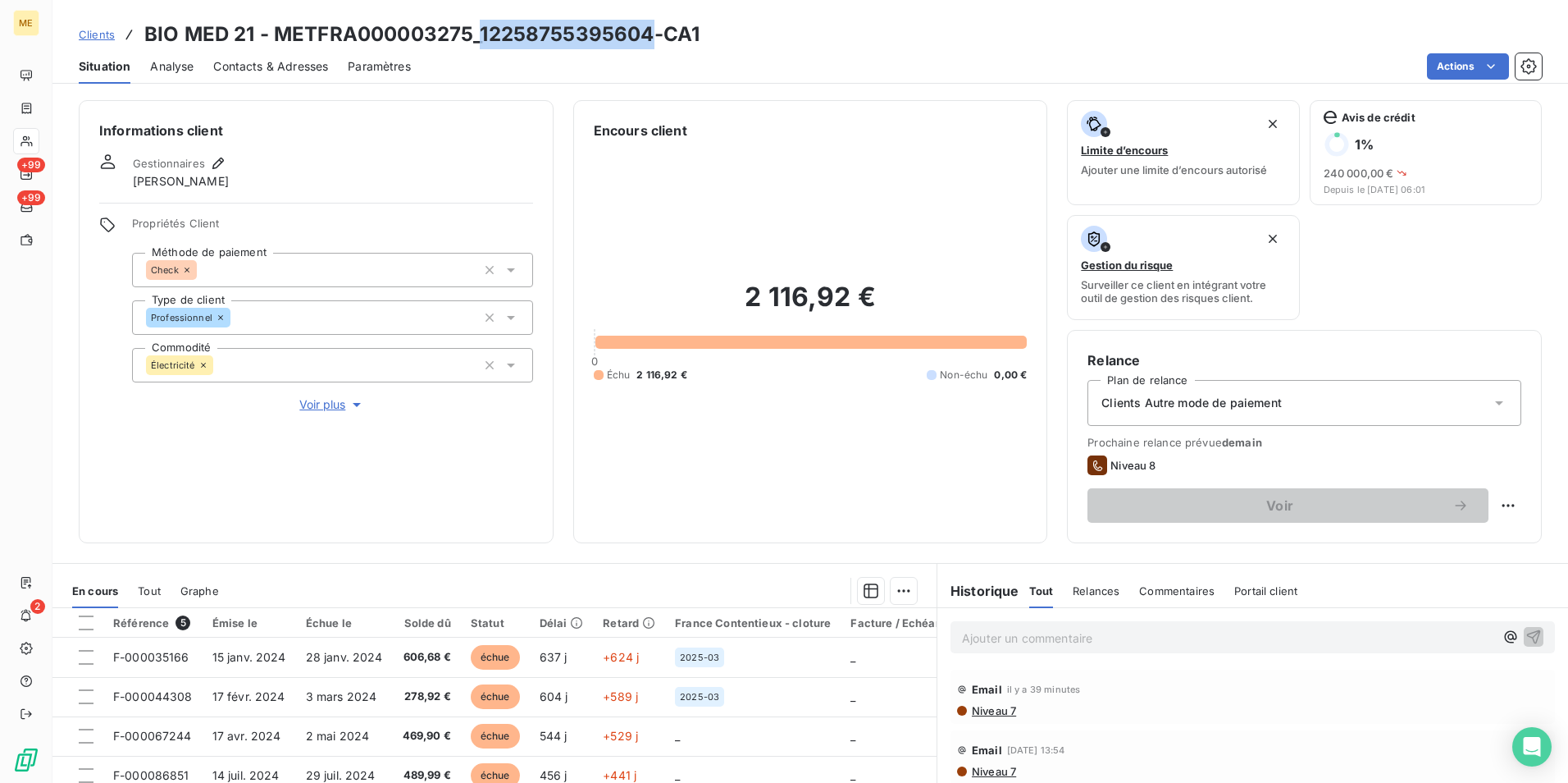
drag, startPoint x: 654, startPoint y: 31, endPoint x: 483, endPoint y: 28, distance: 171.0
click at [483, 28] on h3 "BIO MED 21 - METFRA000003275_12258755395604-CA1" at bounding box center [421, 34] width 555 height 29
copy h3 "12258755395604"
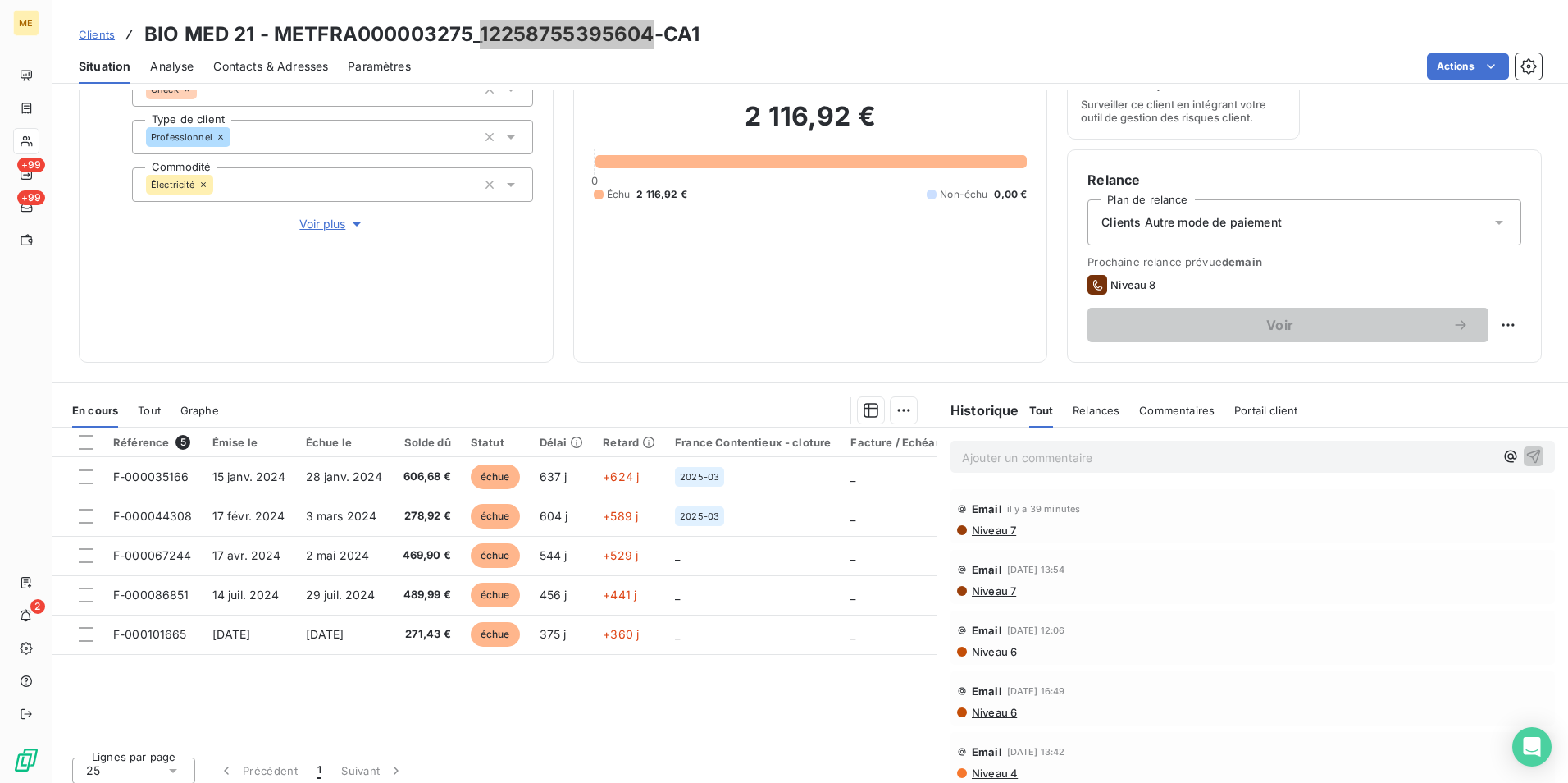
scroll to position [190, 0]
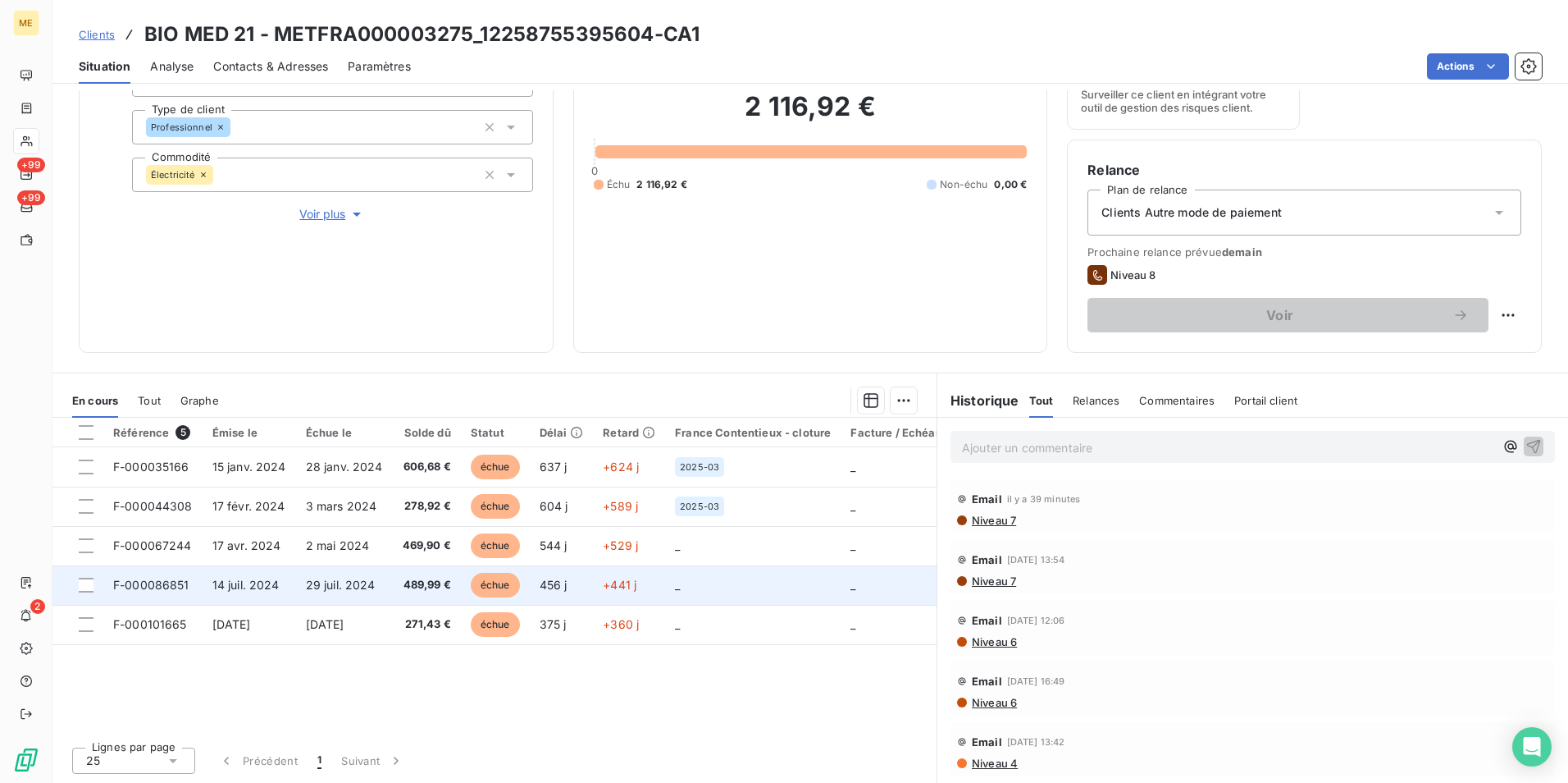
click at [554, 592] on td "456 j" at bounding box center [562, 585] width 64 height 40
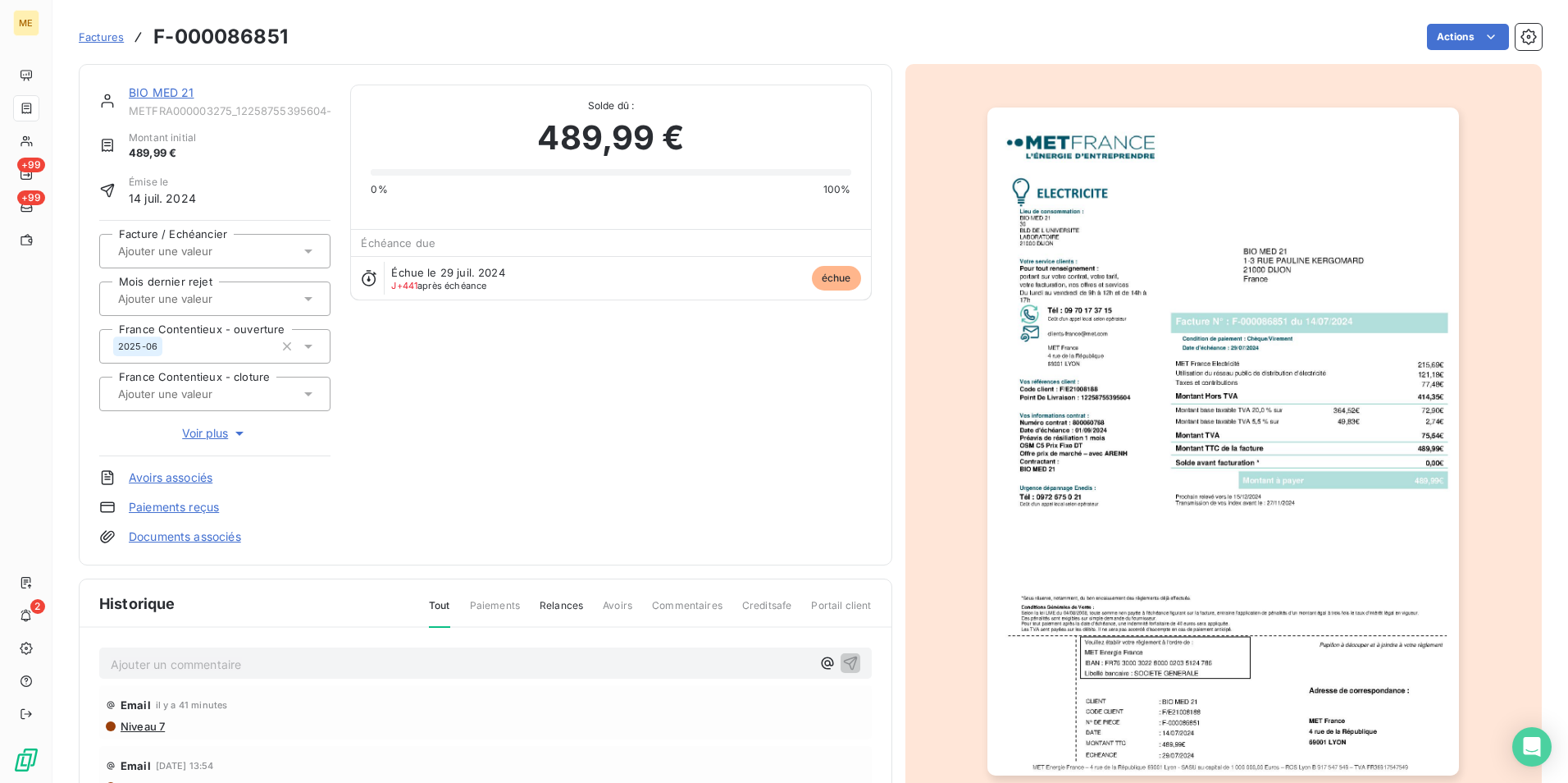
click at [1389, 490] on img "button" at bounding box center [1223, 441] width 471 height 668
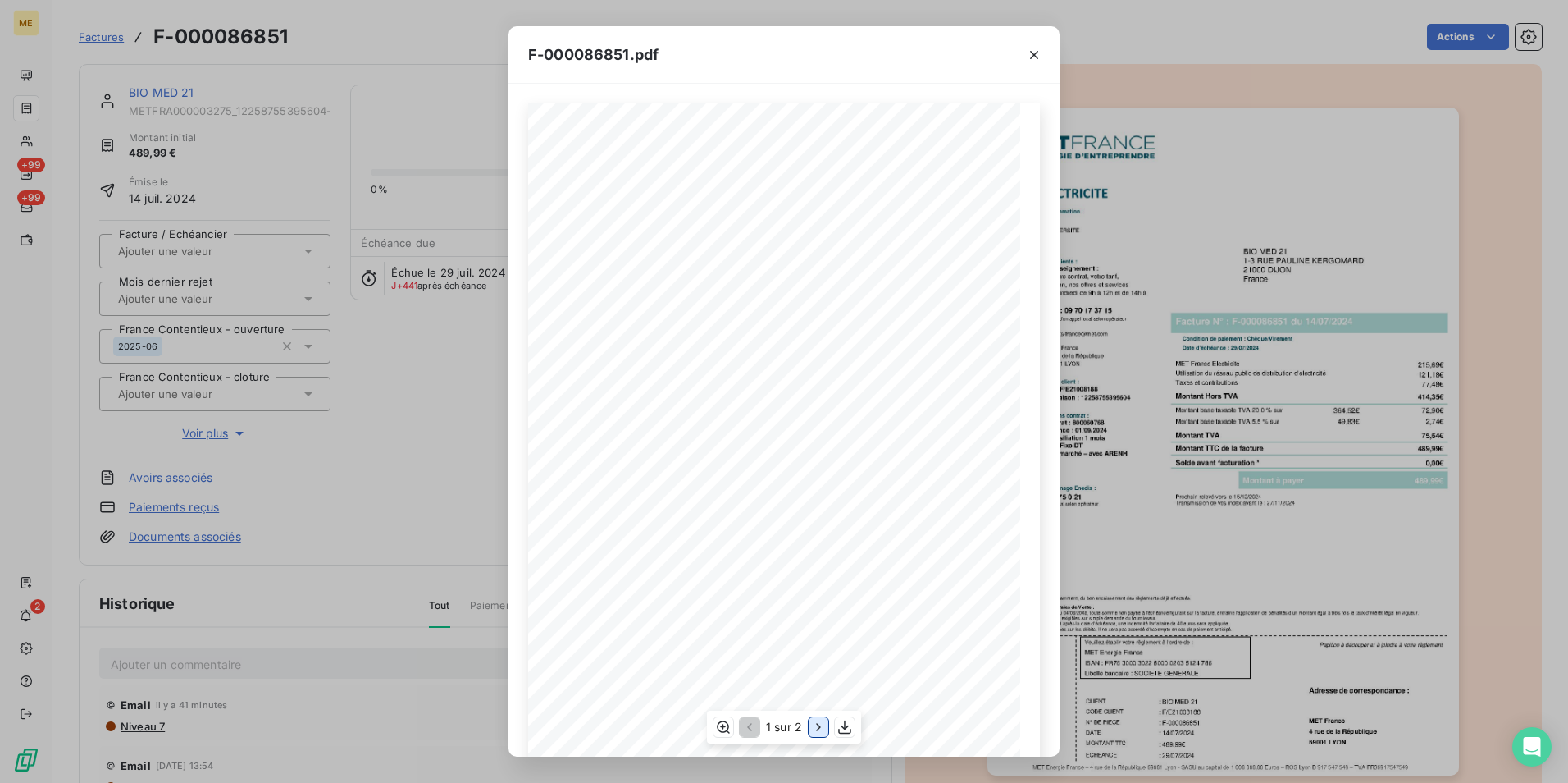
click at [819, 727] on icon "button" at bounding box center [818, 727] width 4 height 8
click at [1029, 55] on icon "button" at bounding box center [1034, 55] width 16 height 16
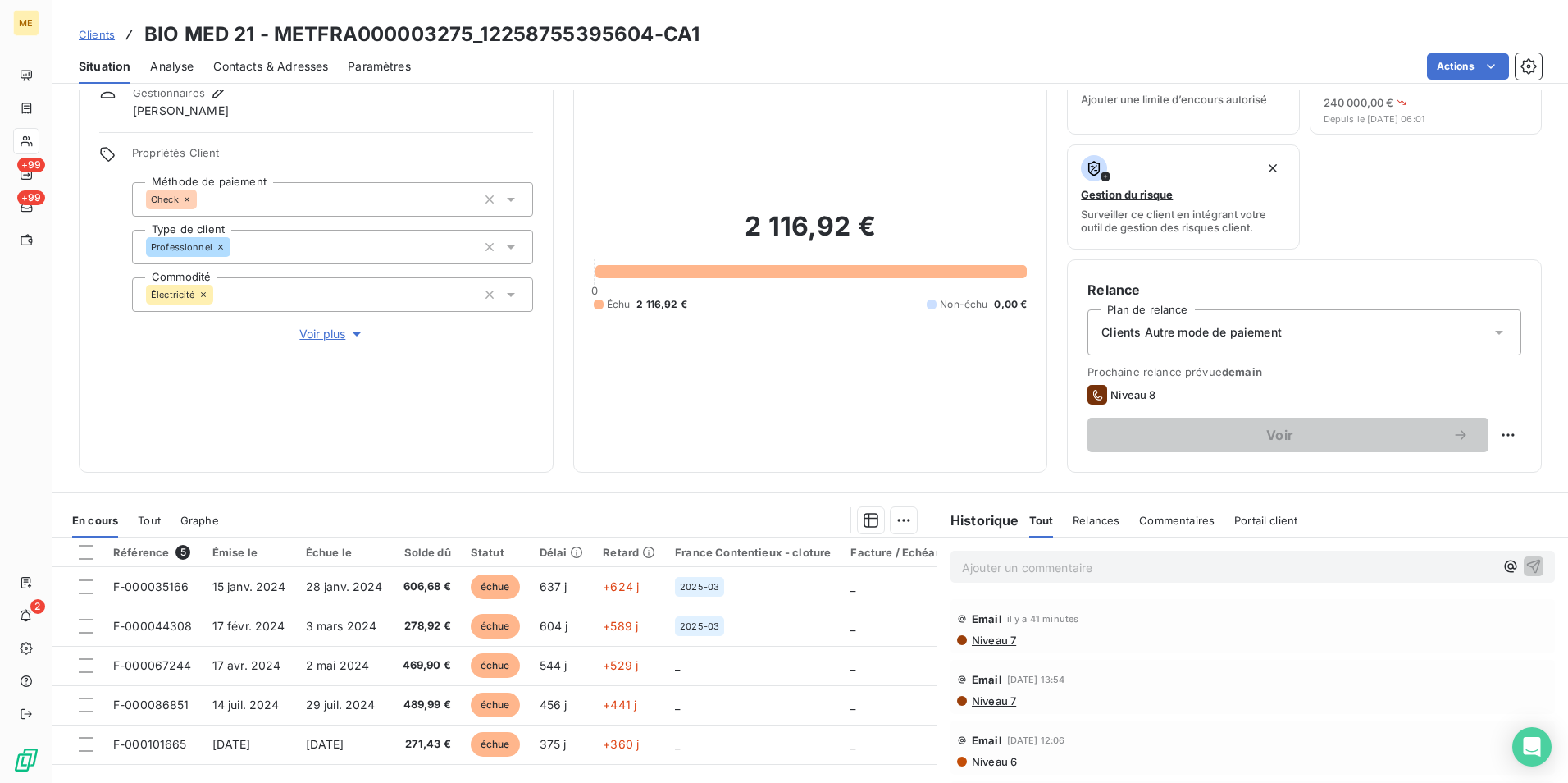
scroll to position [164, 0]
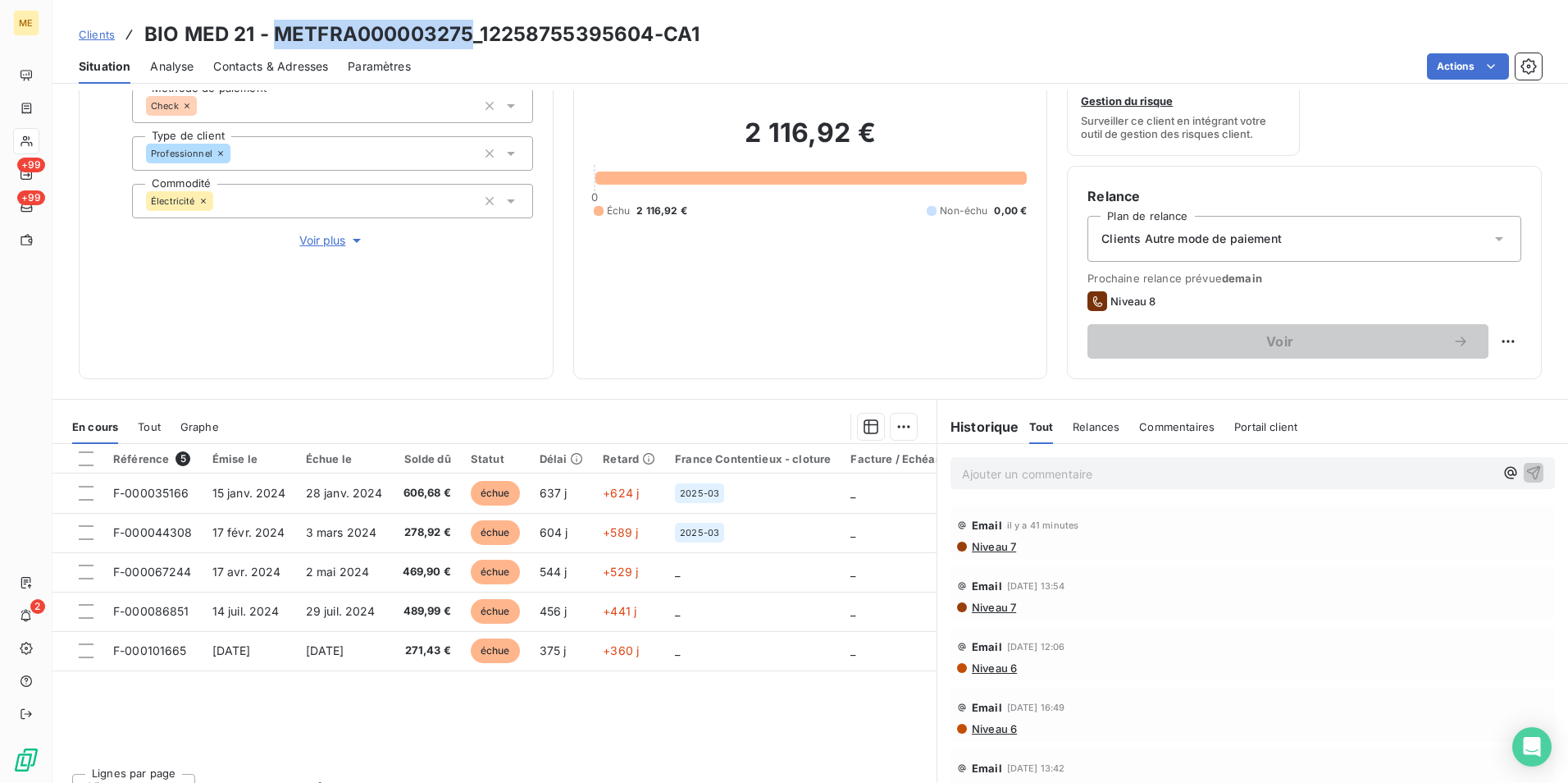
drag, startPoint x: 277, startPoint y: 24, endPoint x: 471, endPoint y: 23, distance: 194.0
click at [471, 23] on h3 "BIO MED 21 - METFRA000003275_12258755395604-CA1" at bounding box center [421, 34] width 555 height 29
copy h3 "METFRA000003275"
click at [369, 671] on div "Référence 5 Émise le Échue le Solde dû Statut Délai Retard France Contentieux -…" at bounding box center [495, 602] width 884 height 316
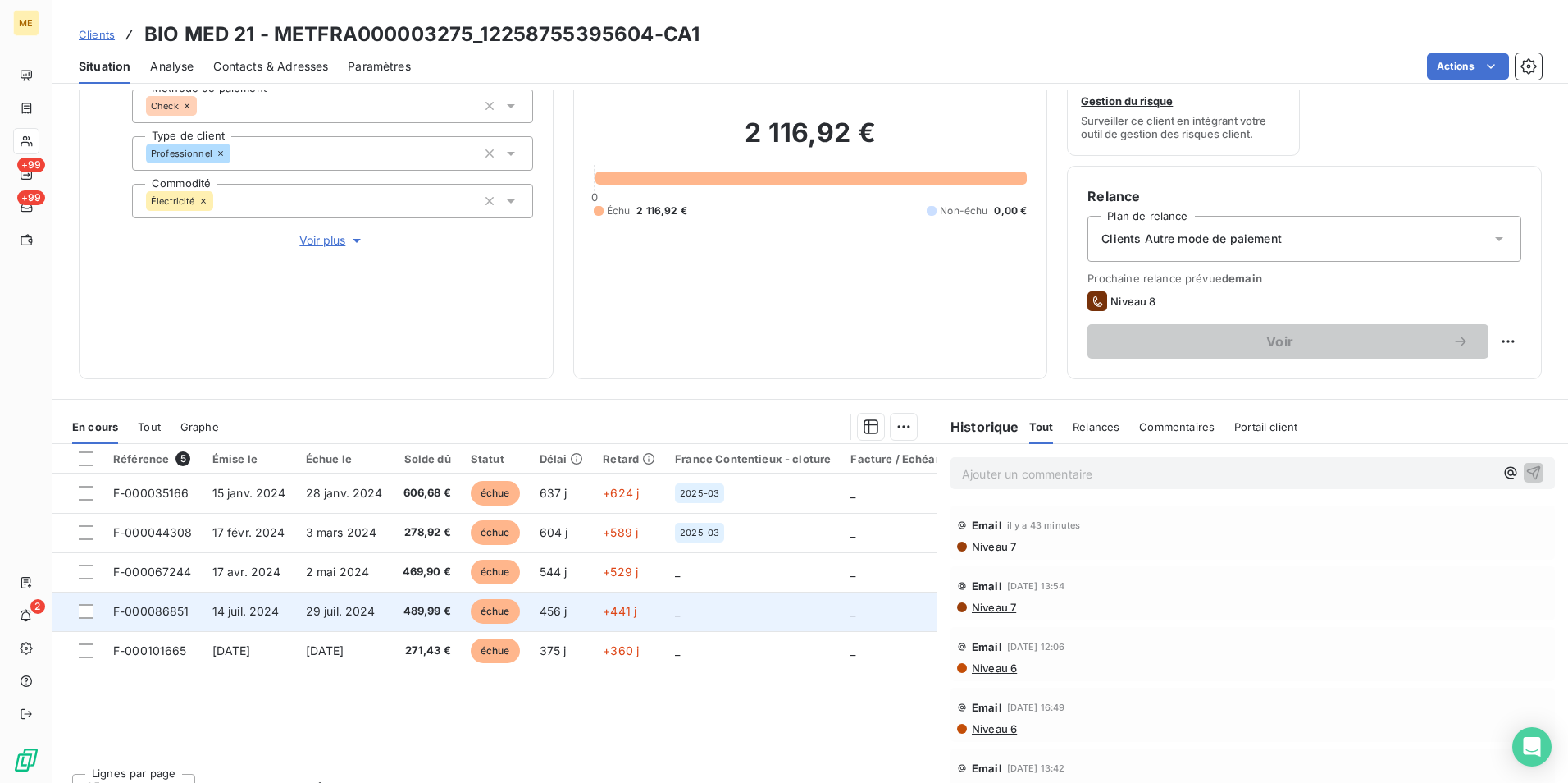
click at [376, 619] on td "29 juil. 2024" at bounding box center [344, 612] width 97 height 40
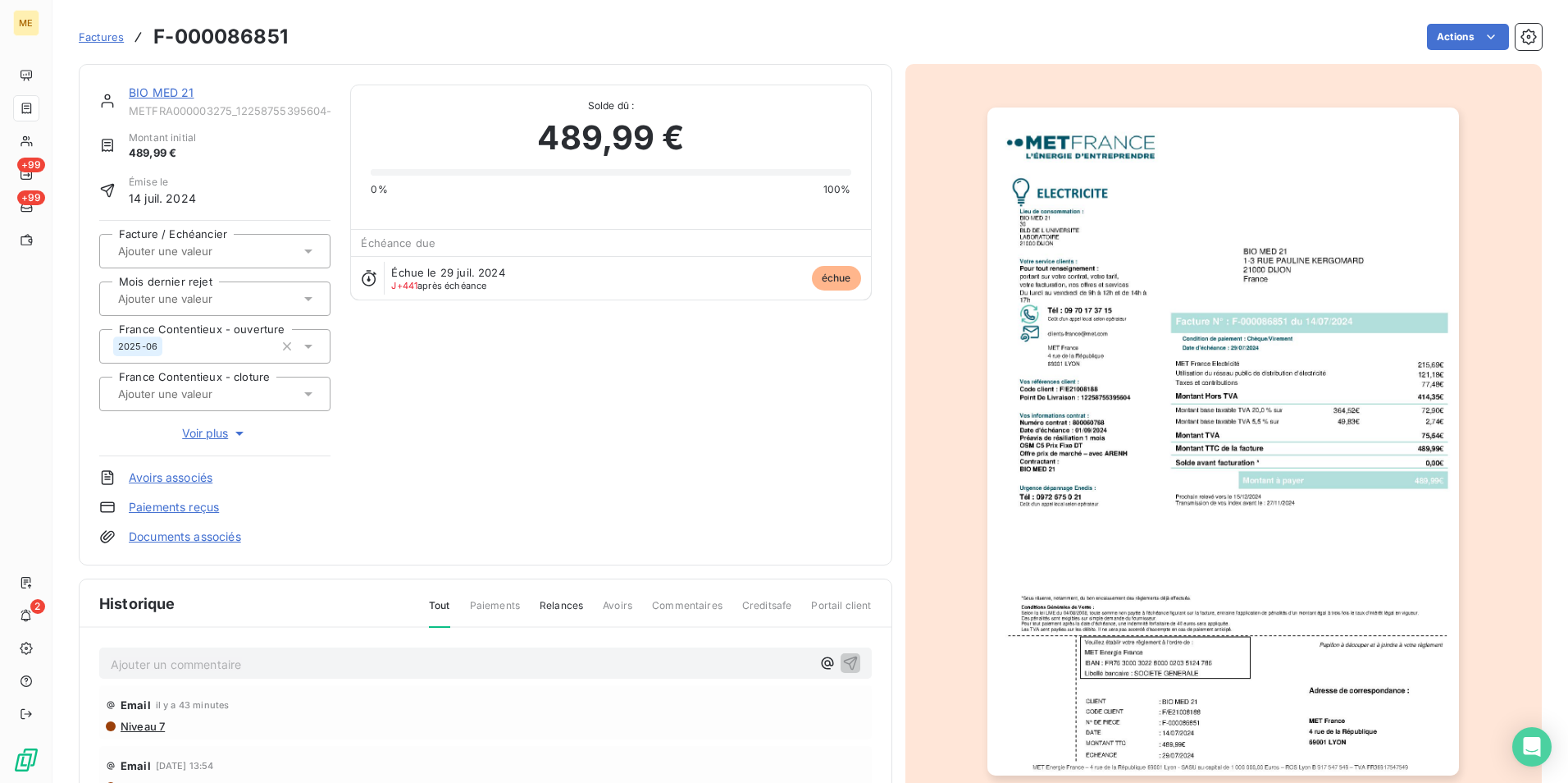
click at [1371, 433] on img "button" at bounding box center [1223, 441] width 471 height 668
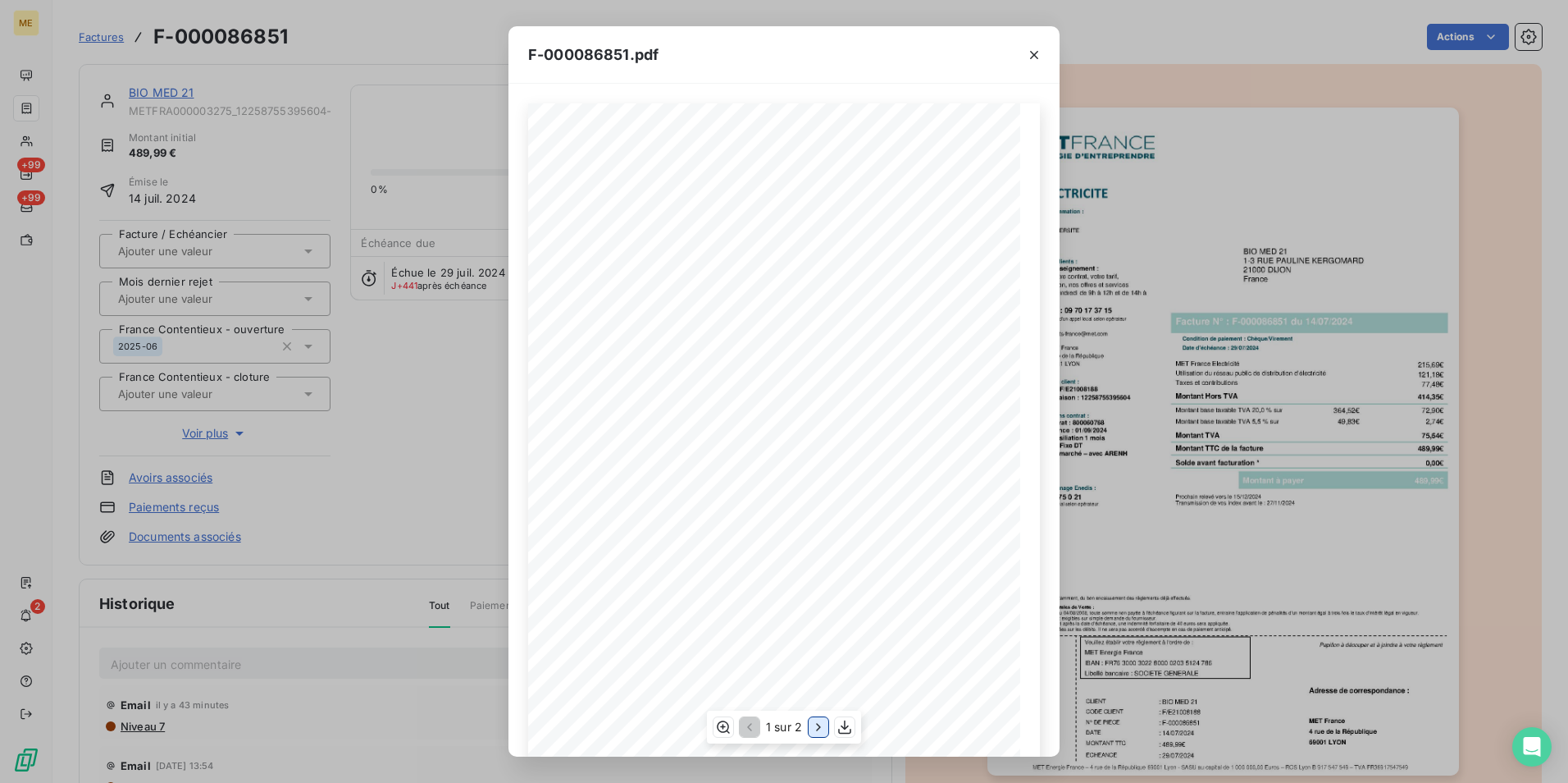
click at [811, 733] on button "button" at bounding box center [818, 727] width 20 height 20
click at [1337, 442] on div "F-000086851.pdf Détail de votre facture : Document à conserver 10 ans 2/2 Numér…" at bounding box center [784, 392] width 1568 height 783
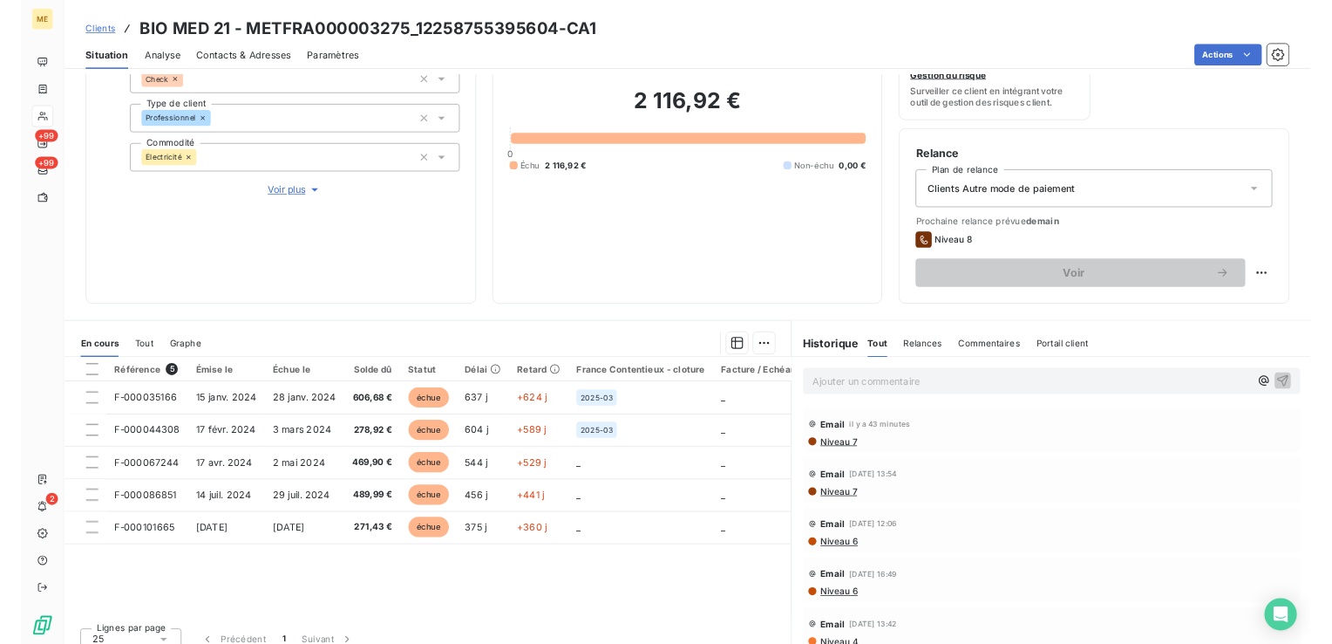
scroll to position [202, 0]
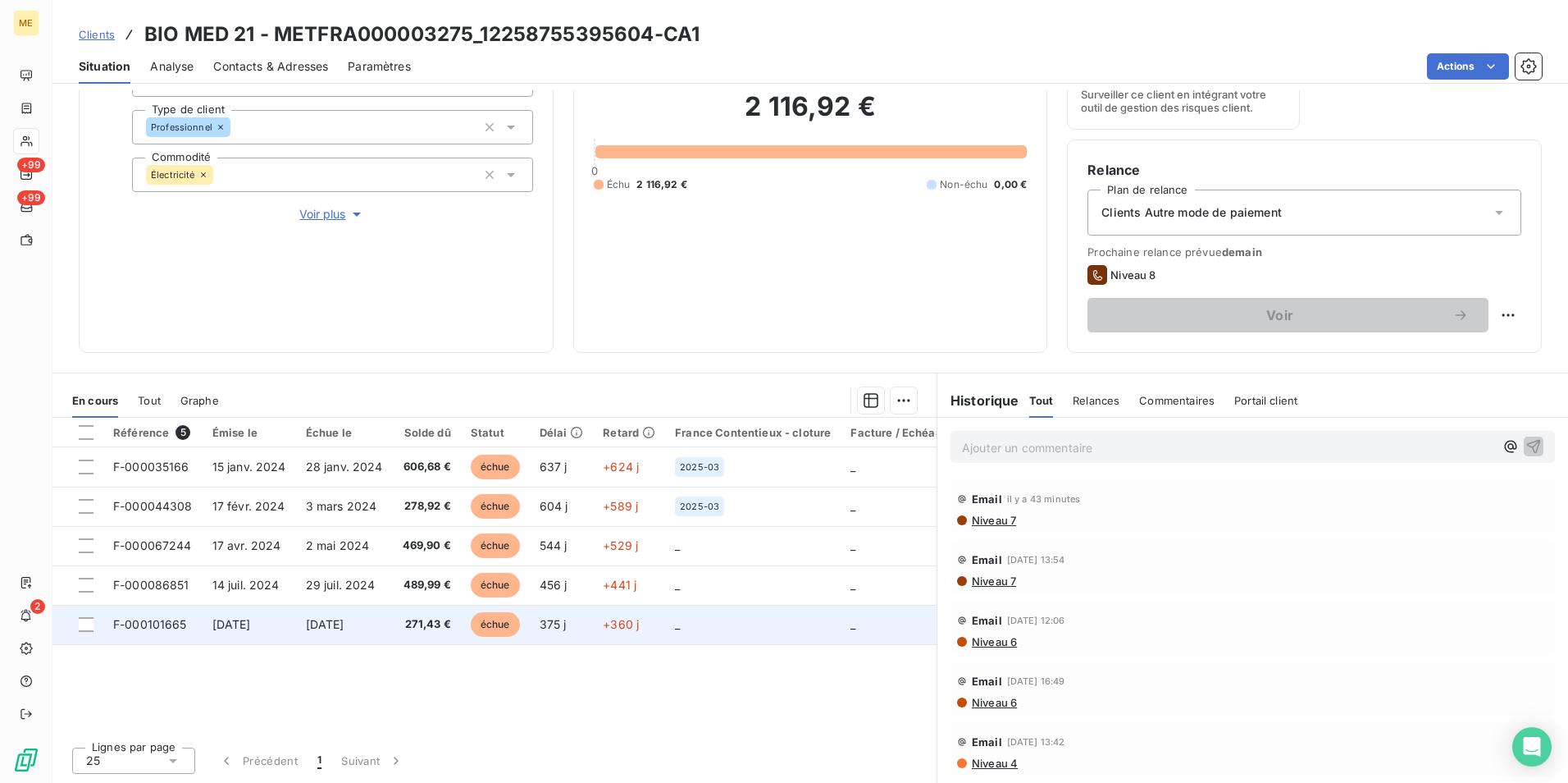
click at [525, 631] on td "échue" at bounding box center [495, 625] width 69 height 40
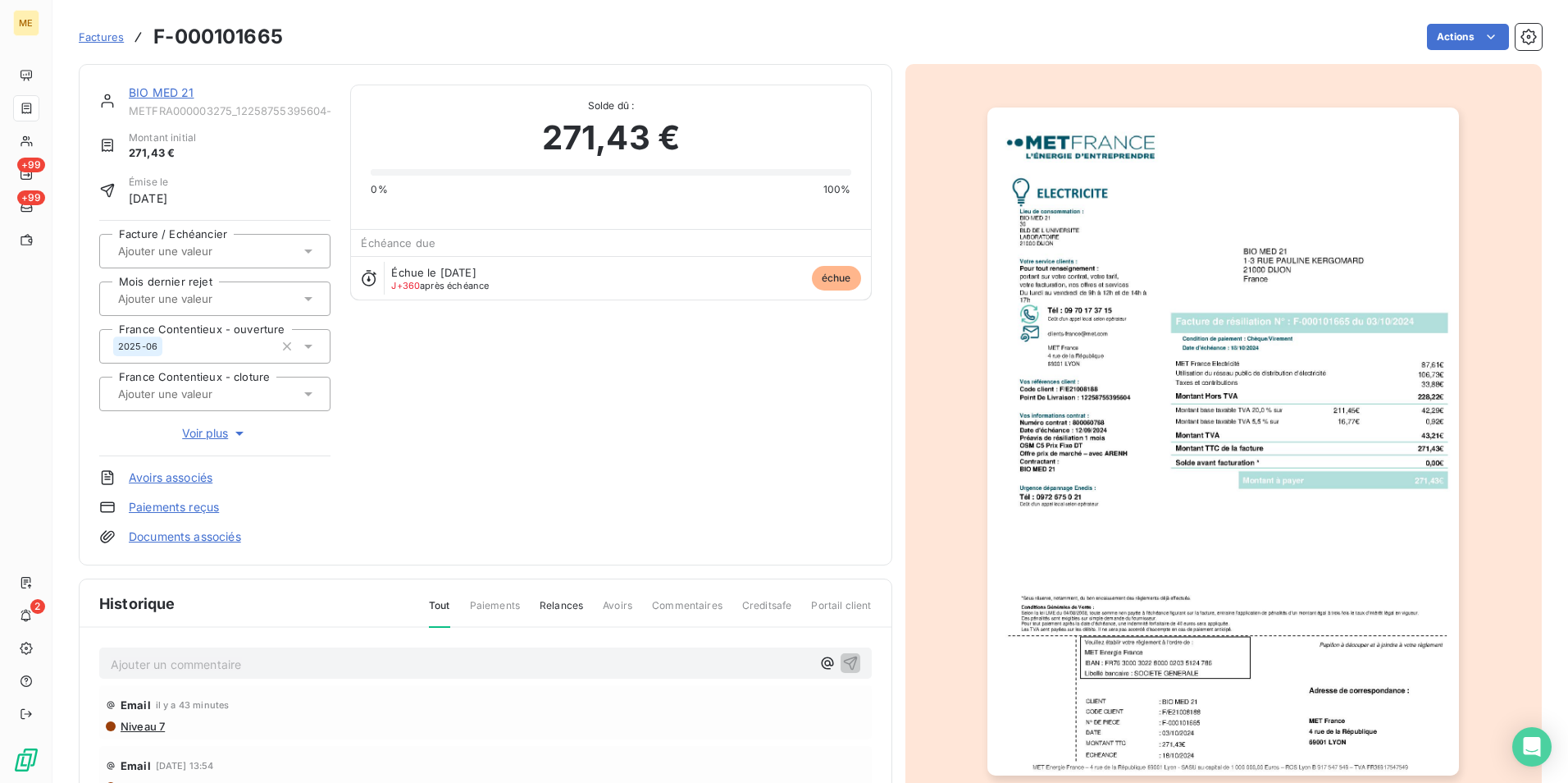
click at [1096, 472] on img "button" at bounding box center [1223, 441] width 471 height 668
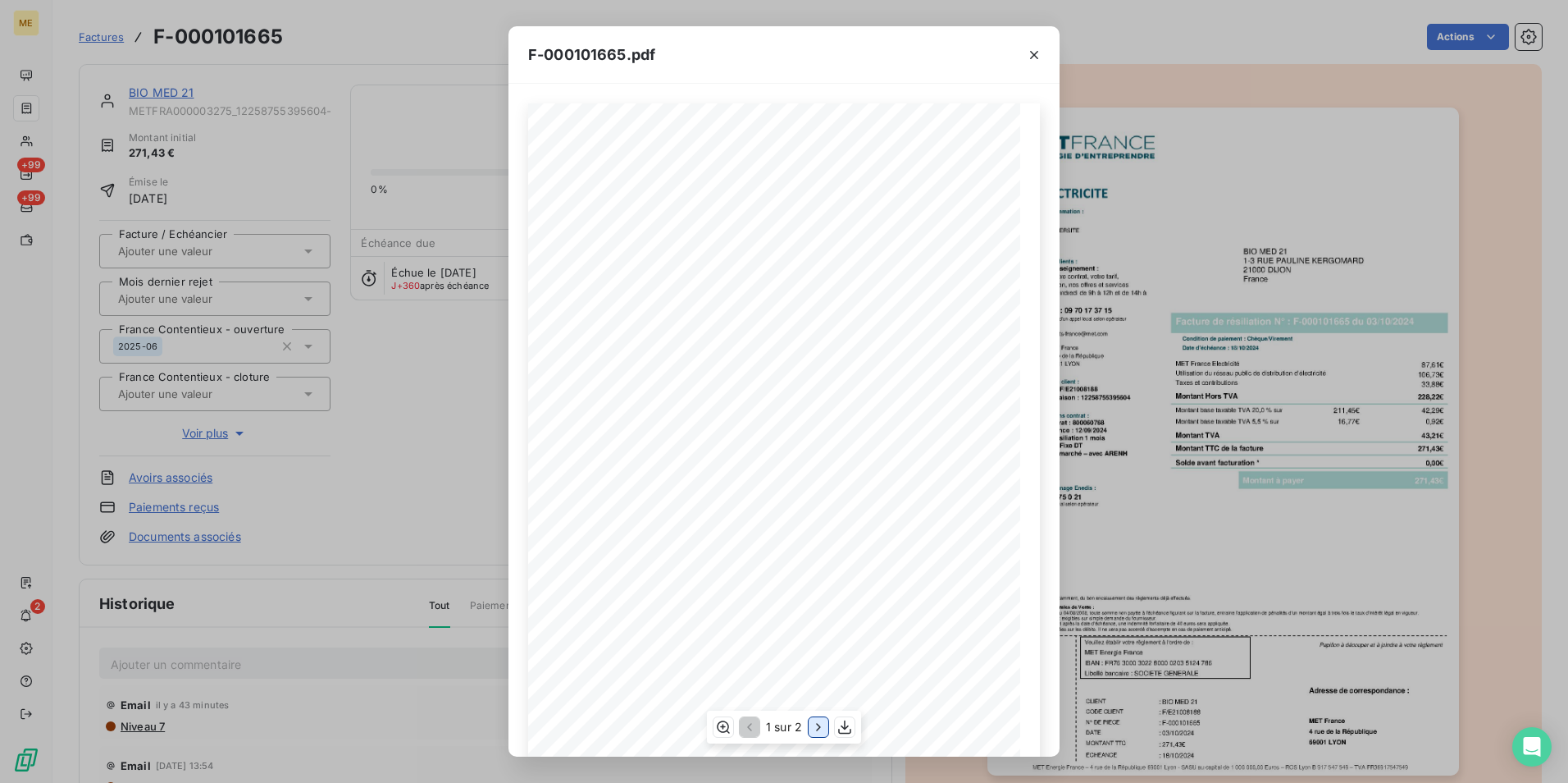
click at [814, 722] on icon "button" at bounding box center [818, 727] width 16 height 16
click at [1196, 349] on div "F-000101665.pdf Détail de votre facture : Document à conserver 10 ans 2/2 Numér…" at bounding box center [784, 392] width 1568 height 783
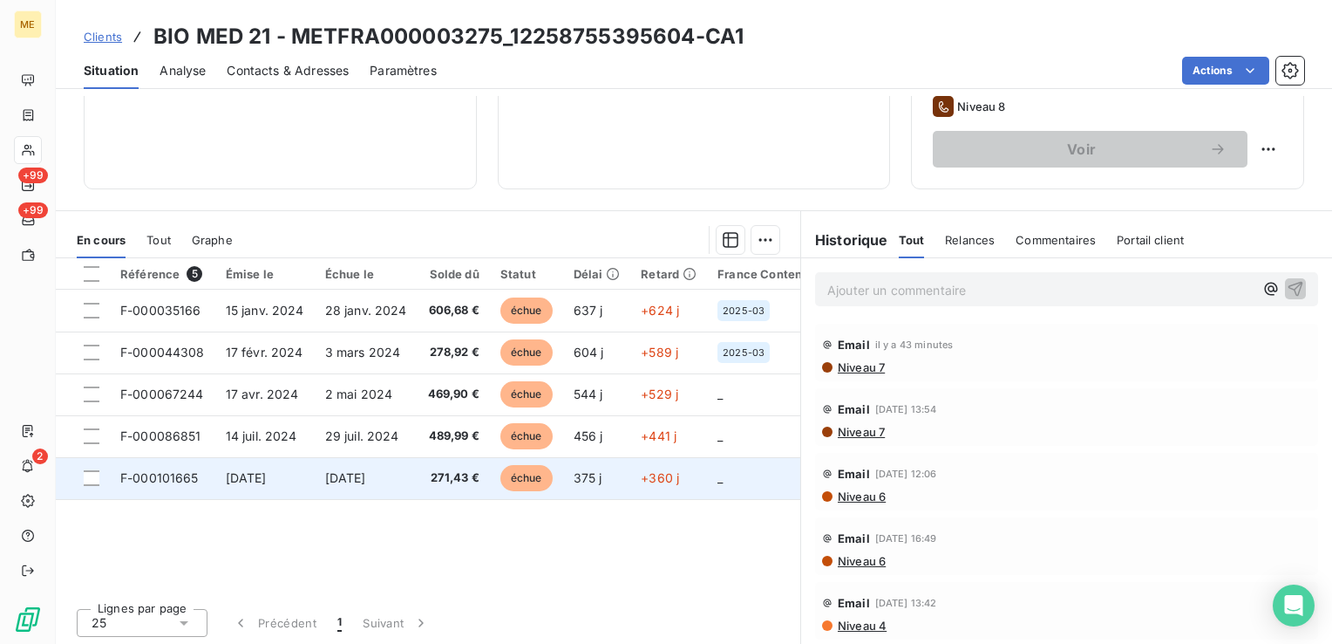
scroll to position [398, 0]
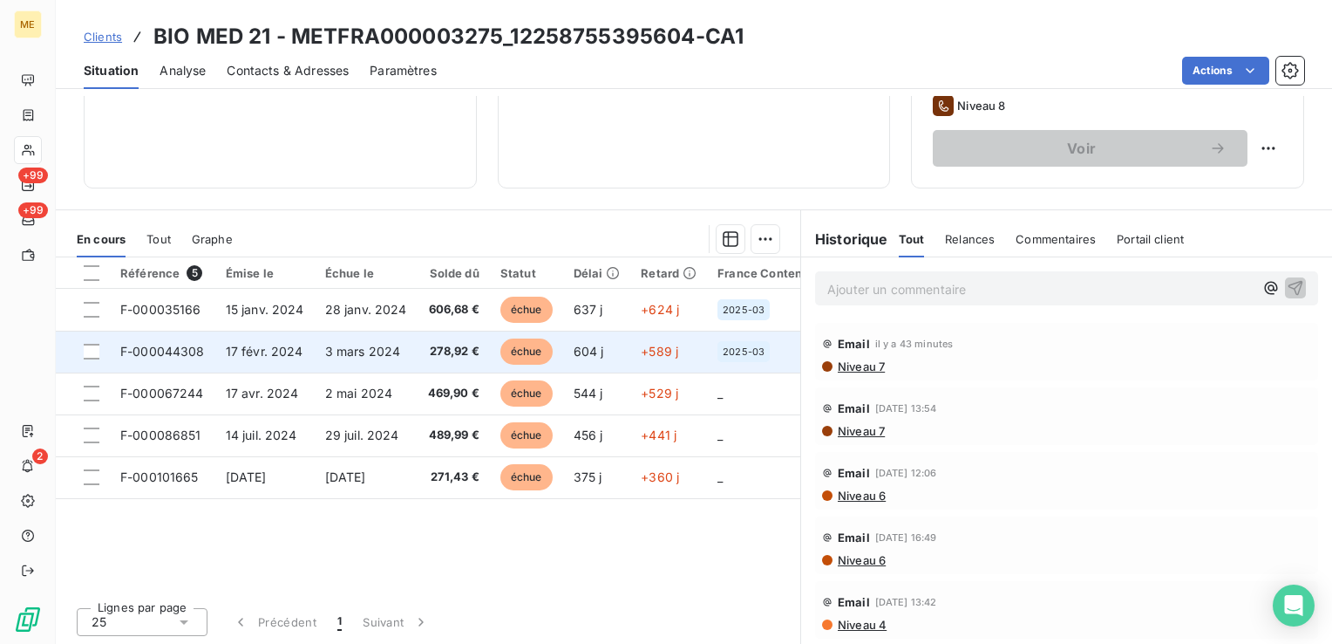
click at [373, 344] on span "3 mars 2024" at bounding box center [363, 351] width 76 height 15
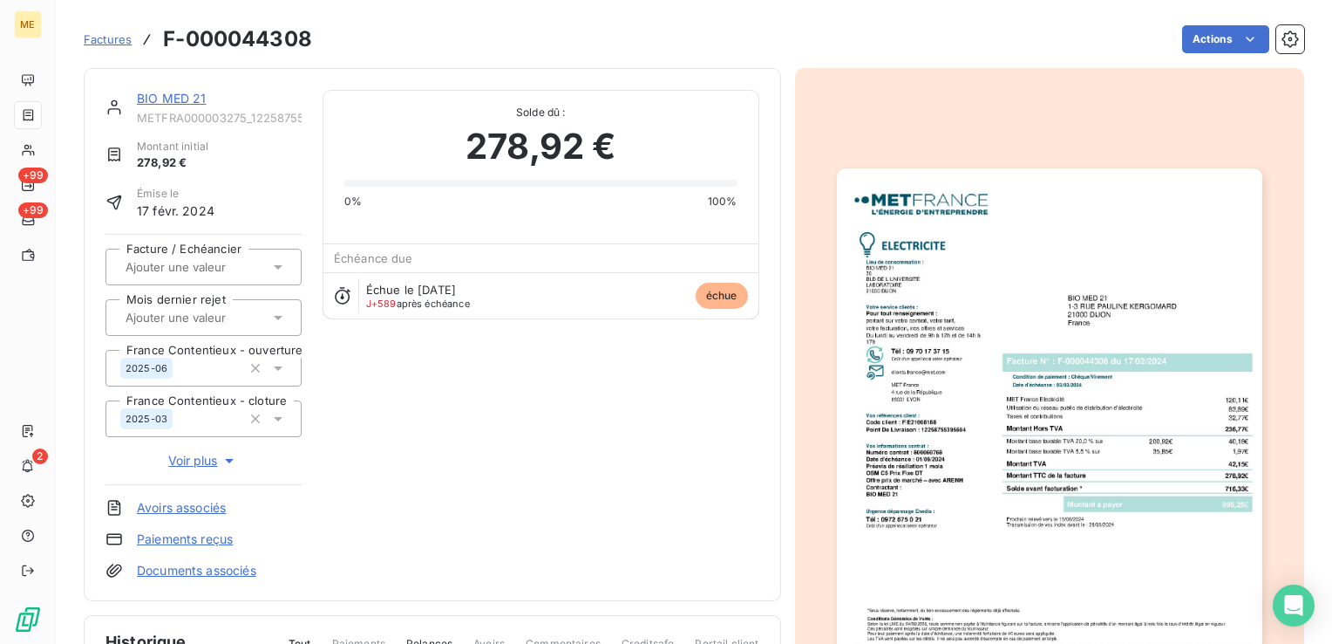
click at [1179, 290] on img "button" at bounding box center [1050, 469] width 426 height 602
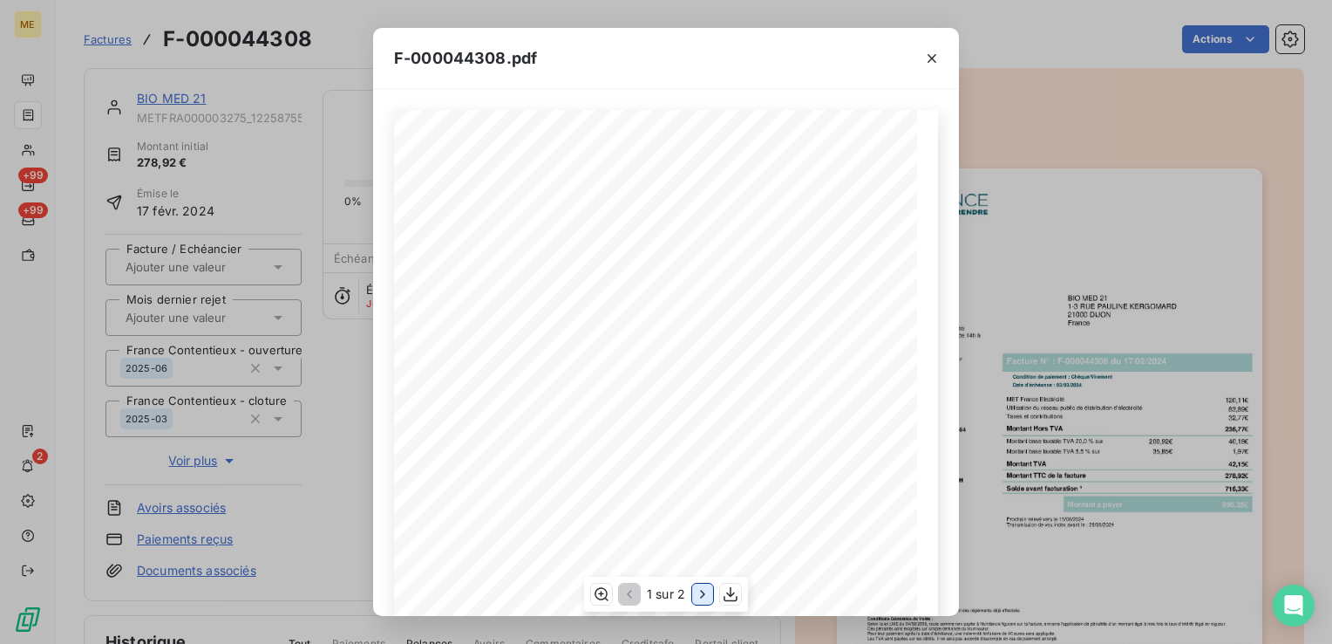
click at [694, 590] on icon "button" at bounding box center [702, 593] width 17 height 17
click at [597, 588] on icon "button" at bounding box center [601, 593] width 14 height 13
click at [585, 316] on div "Détail de votre facture : Document à conserver 10 ans 2/2 Numéro : F-000044308 …" at bounding box center [666, 639] width 544 height 1233
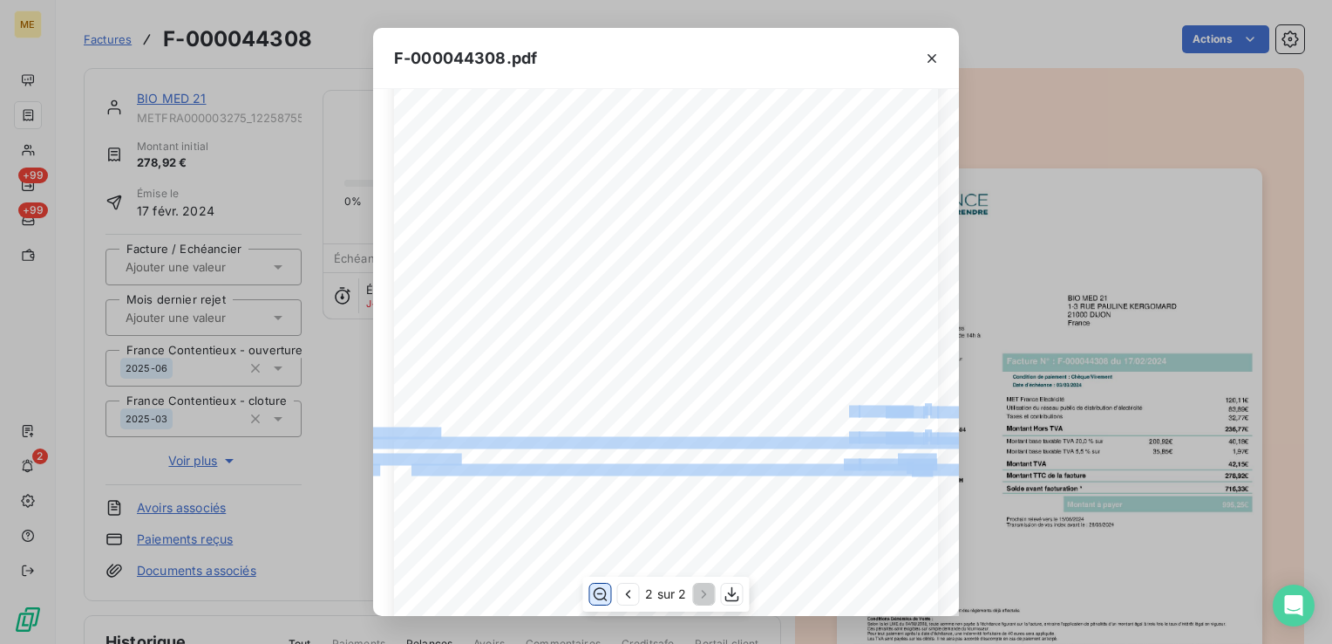
click at [655, 400] on div "Détail de votre facture : Document à conserver 10 ans 2/2 Numéro : F-000044308 …" at bounding box center [666, 639] width 544 height 1233
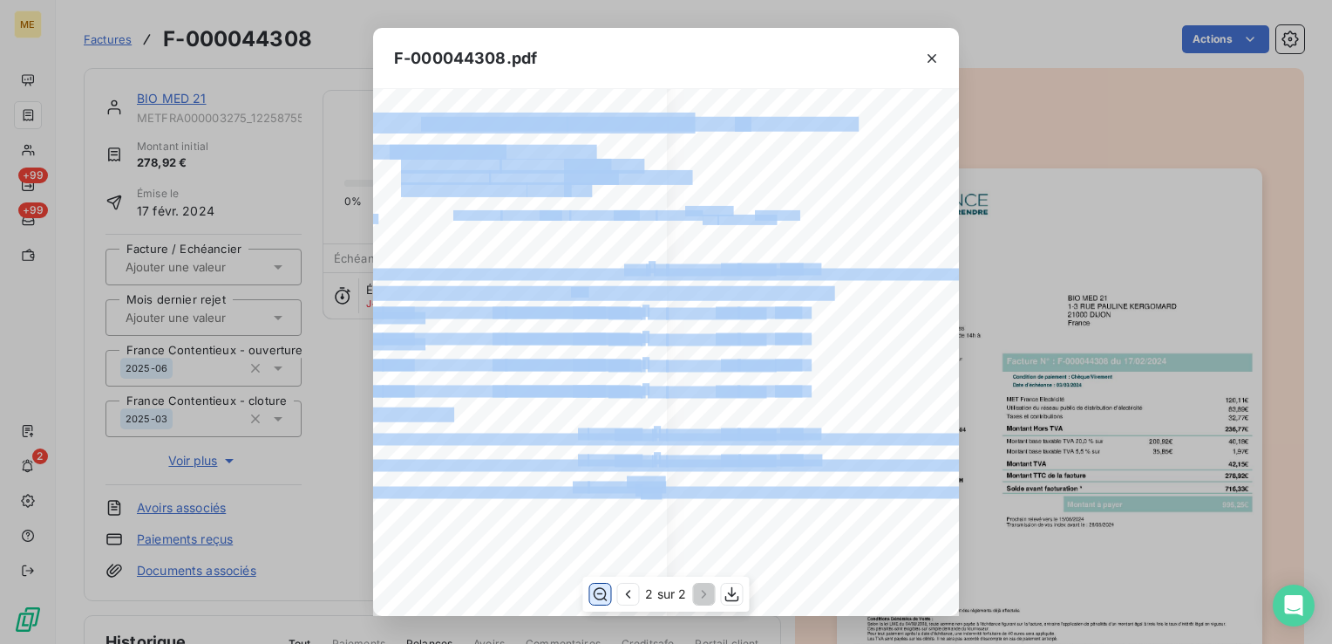
scroll to position [0, 271]
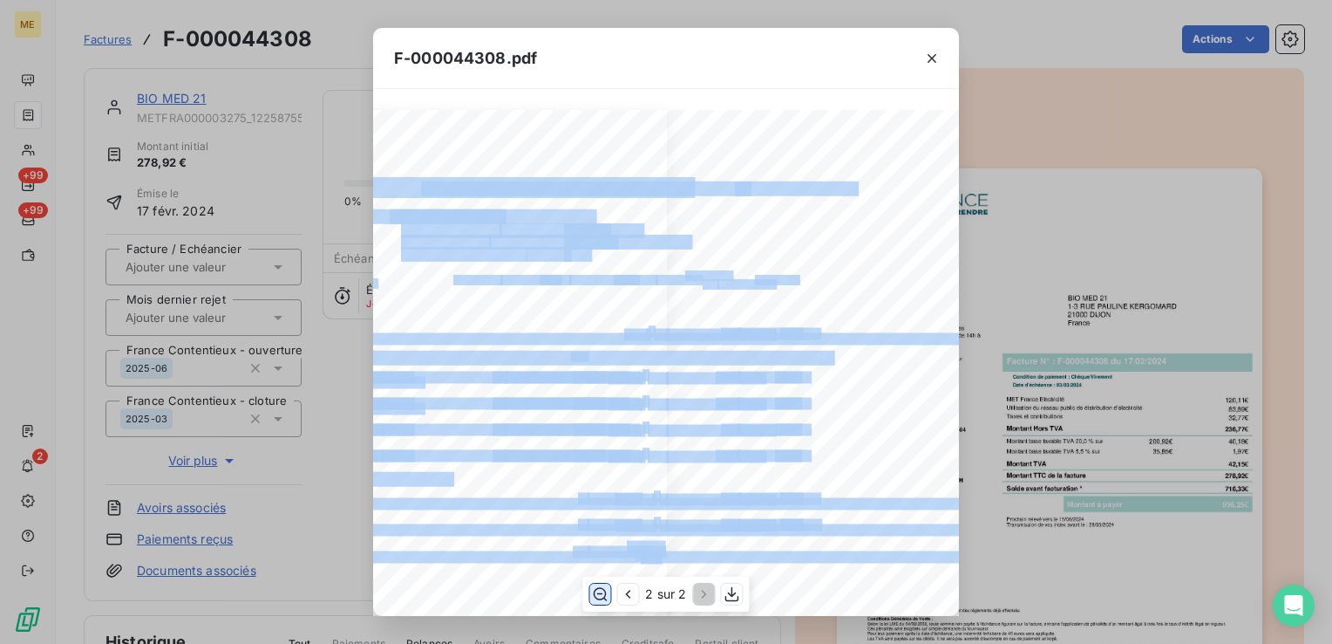
click at [726, 371] on span "16,63" at bounding box center [727, 375] width 22 height 9
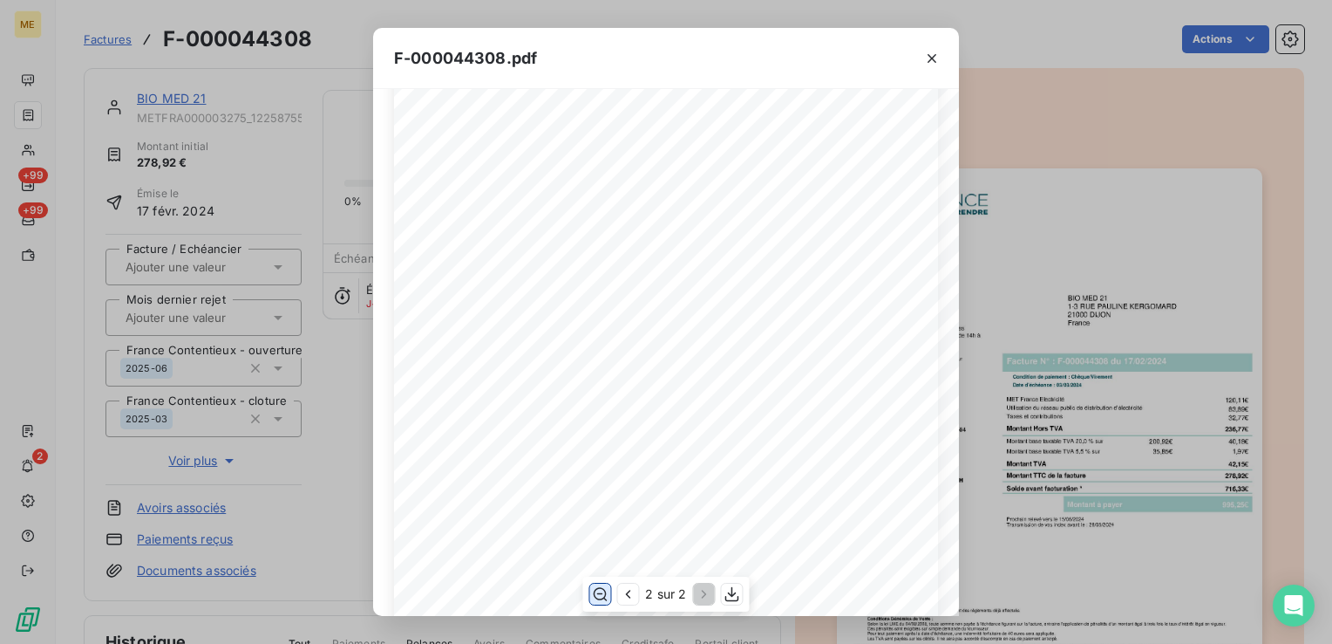
scroll to position [0, 0]
click at [925, 44] on button "button" at bounding box center [932, 58] width 28 height 28
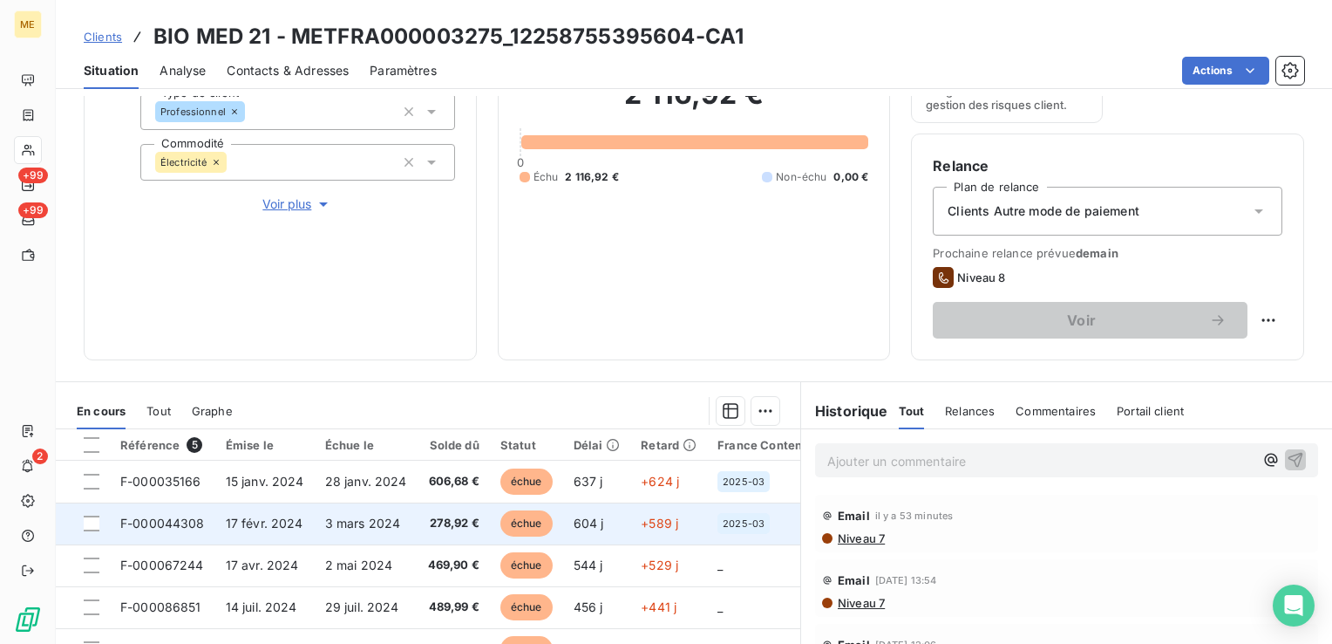
scroll to position [398, 0]
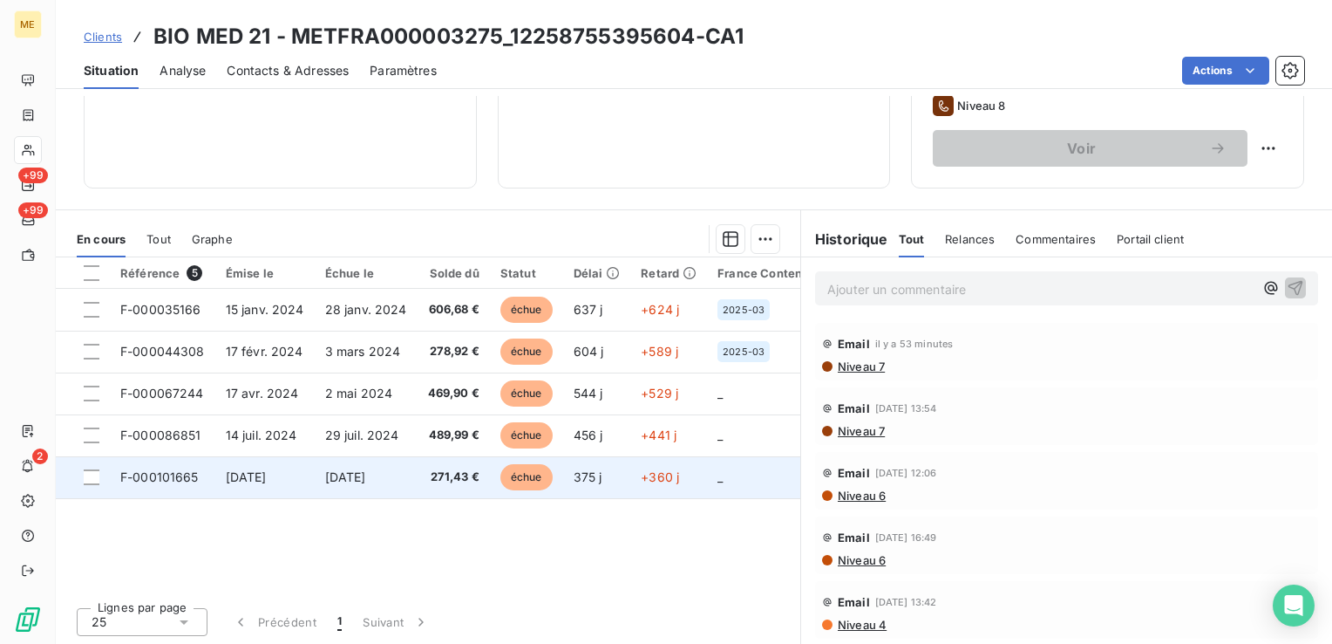
click at [366, 476] on span "[DATE]" at bounding box center [345, 476] width 41 height 15
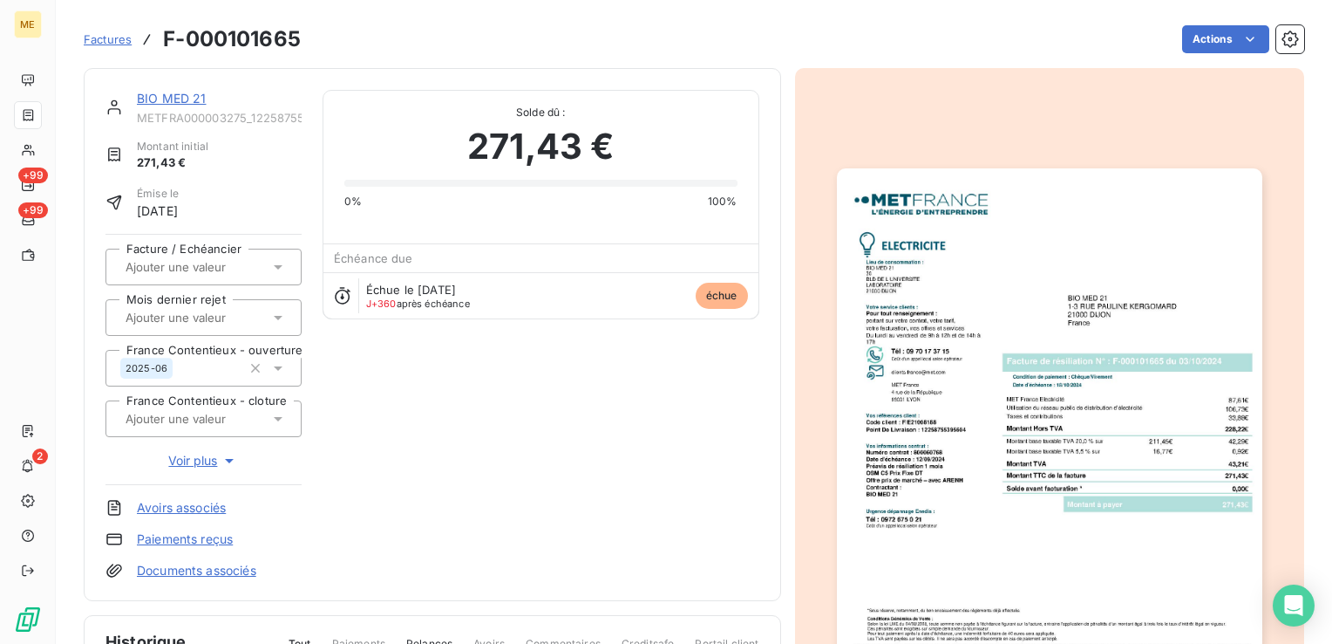
click at [1073, 392] on img "button" at bounding box center [1050, 469] width 426 height 602
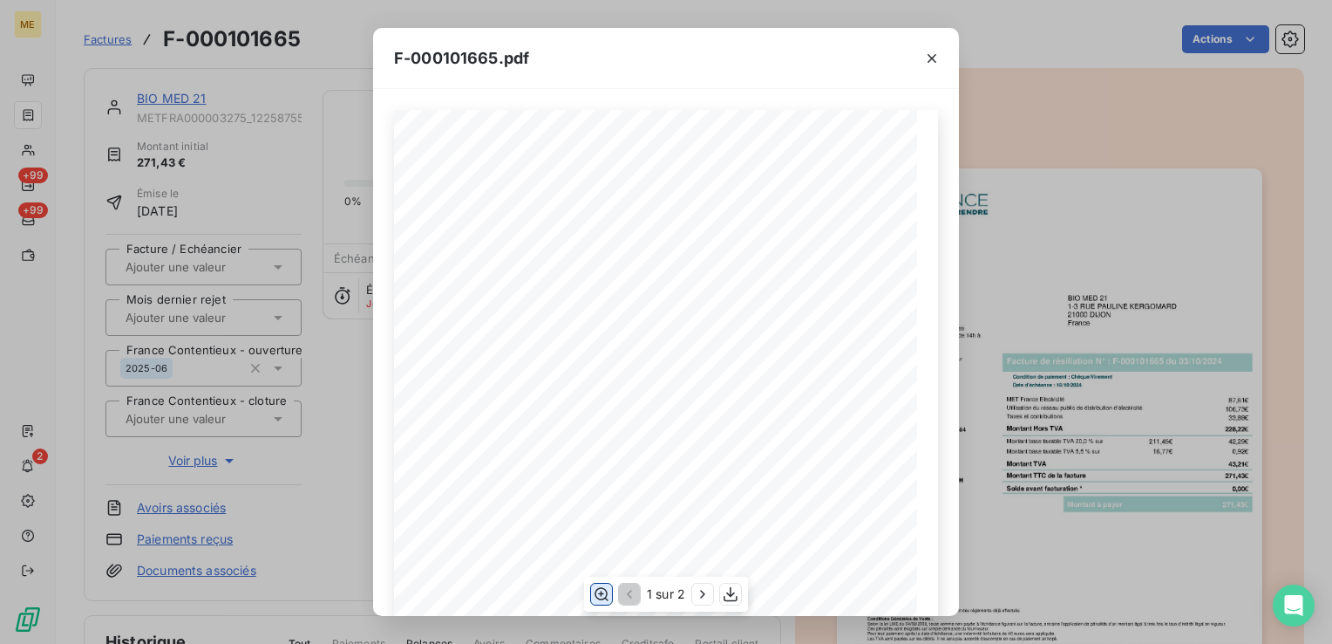
click at [607, 589] on icon "button" at bounding box center [601, 593] width 17 height 17
click at [697, 590] on icon "button" at bounding box center [702, 593] width 17 height 17
click at [944, 58] on button "button" at bounding box center [932, 58] width 28 height 28
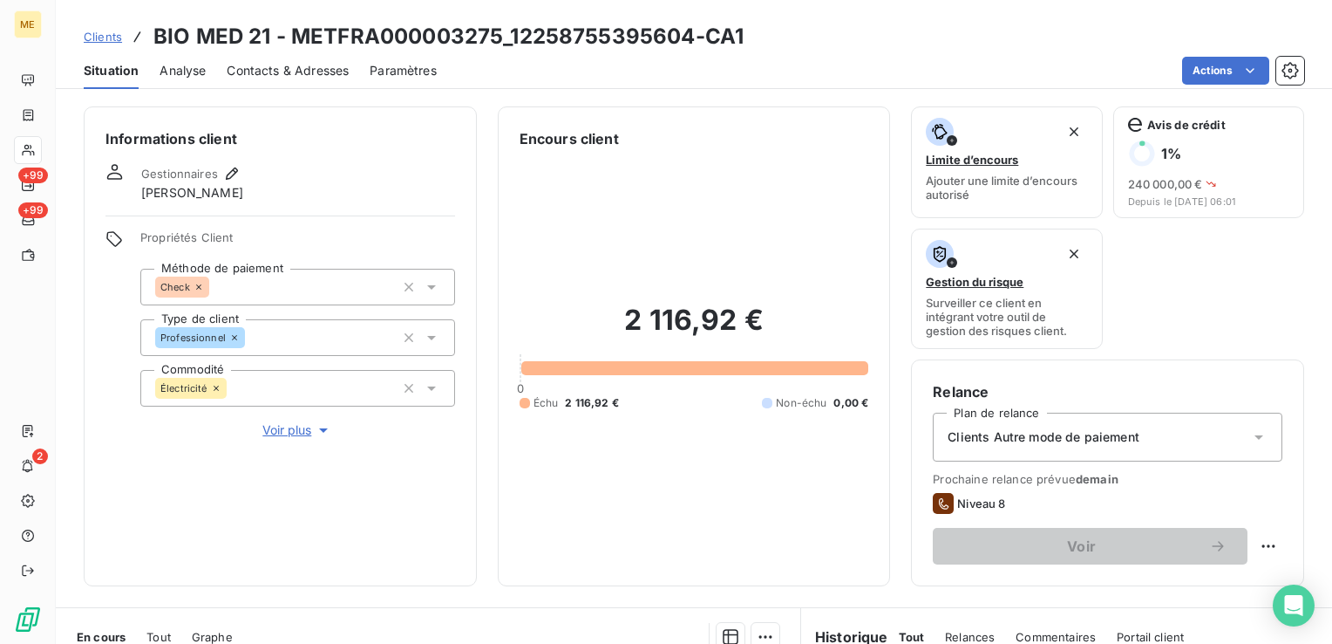
scroll to position [398, 0]
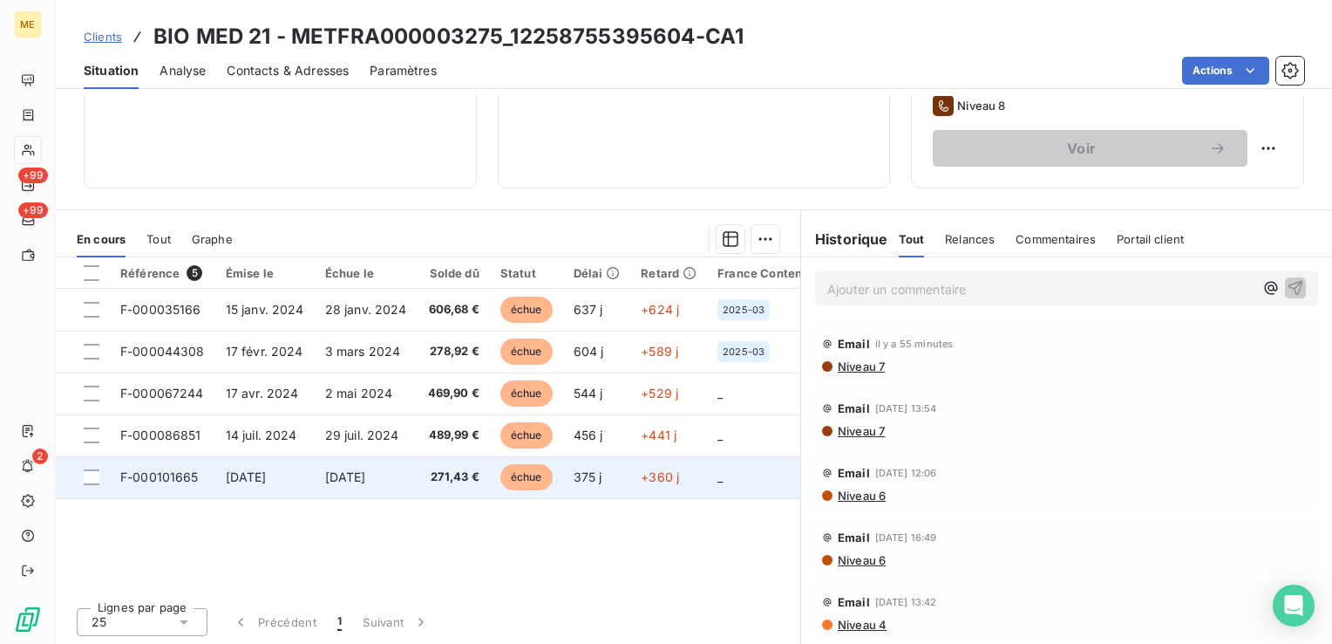
click at [448, 468] on span "271,43 €" at bounding box center [453, 476] width 51 height 17
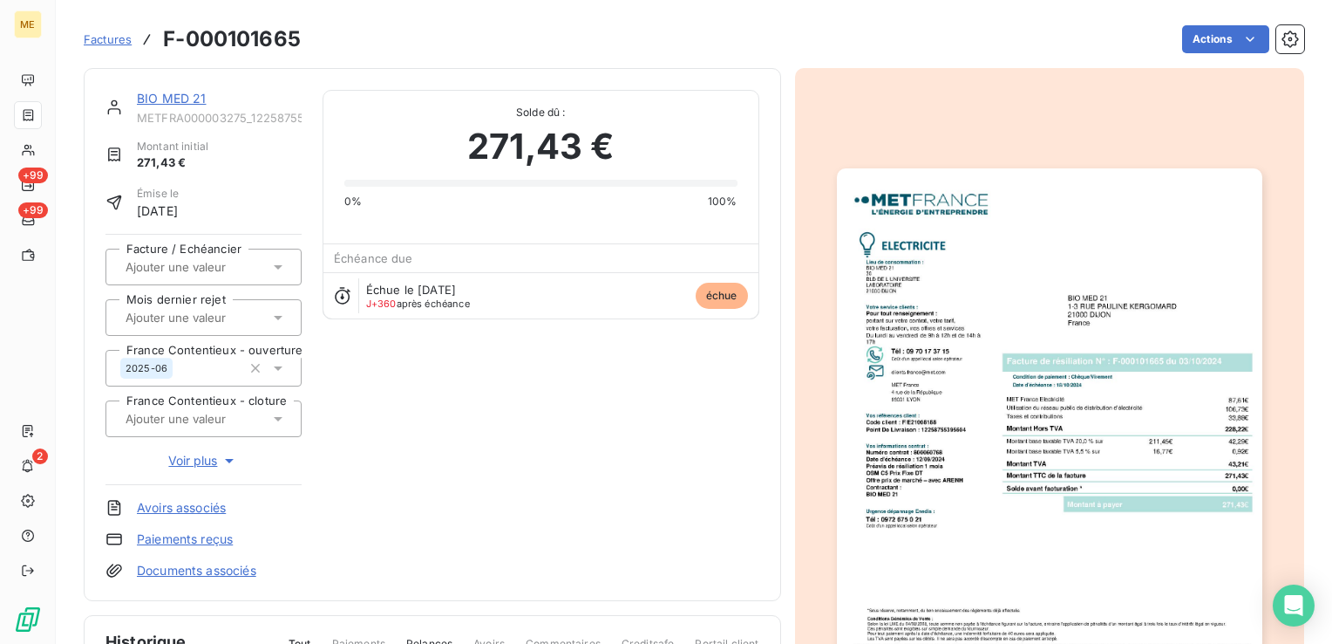
click at [1162, 304] on img "button" at bounding box center [1050, 469] width 426 height 602
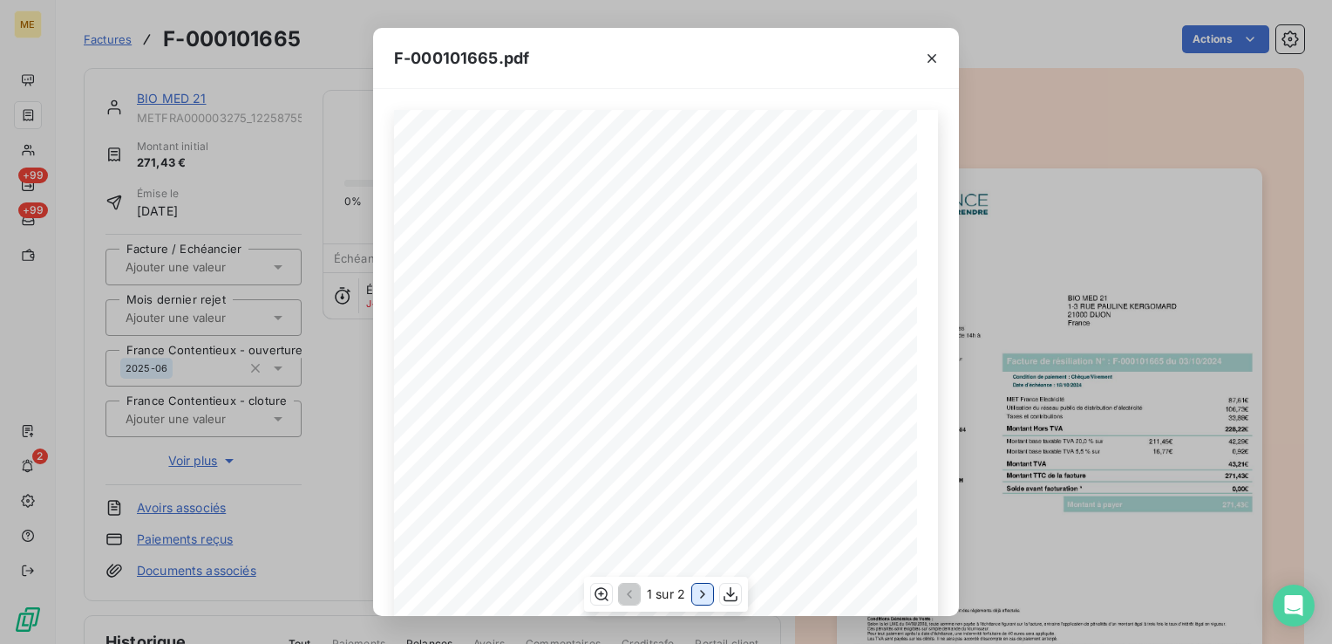
click at [698, 588] on icon "button" at bounding box center [702, 593] width 17 height 17
click at [600, 594] on icon "button" at bounding box center [601, 593] width 14 height 13
drag, startPoint x: 938, startPoint y: 52, endPoint x: 882, endPoint y: 54, distance: 55.8
click at [938, 52] on icon "button" at bounding box center [931, 58] width 17 height 17
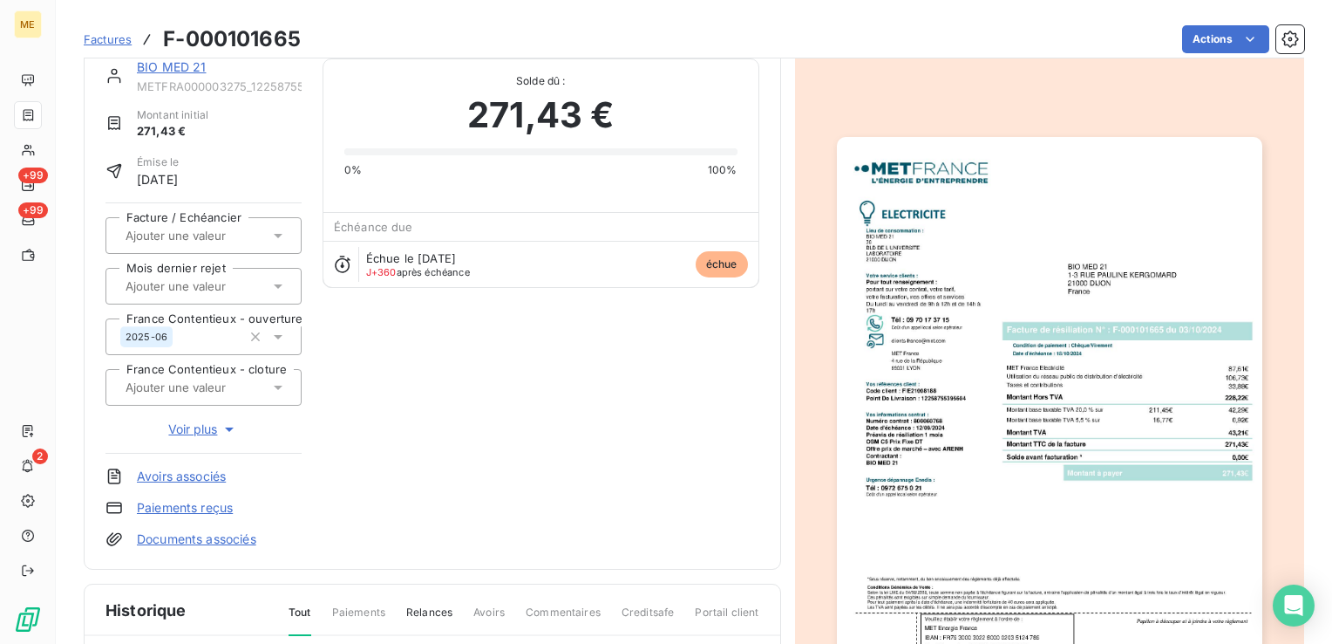
scroll to position [87, 0]
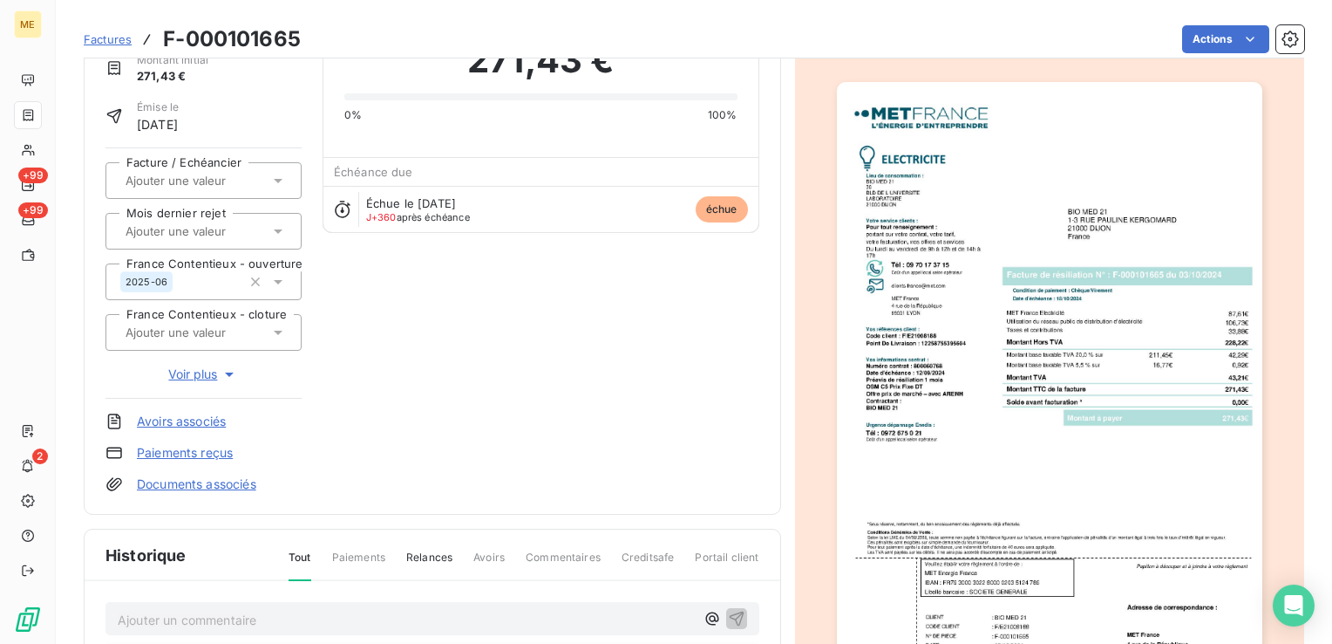
click at [1066, 384] on img "button" at bounding box center [1050, 383] width 426 height 602
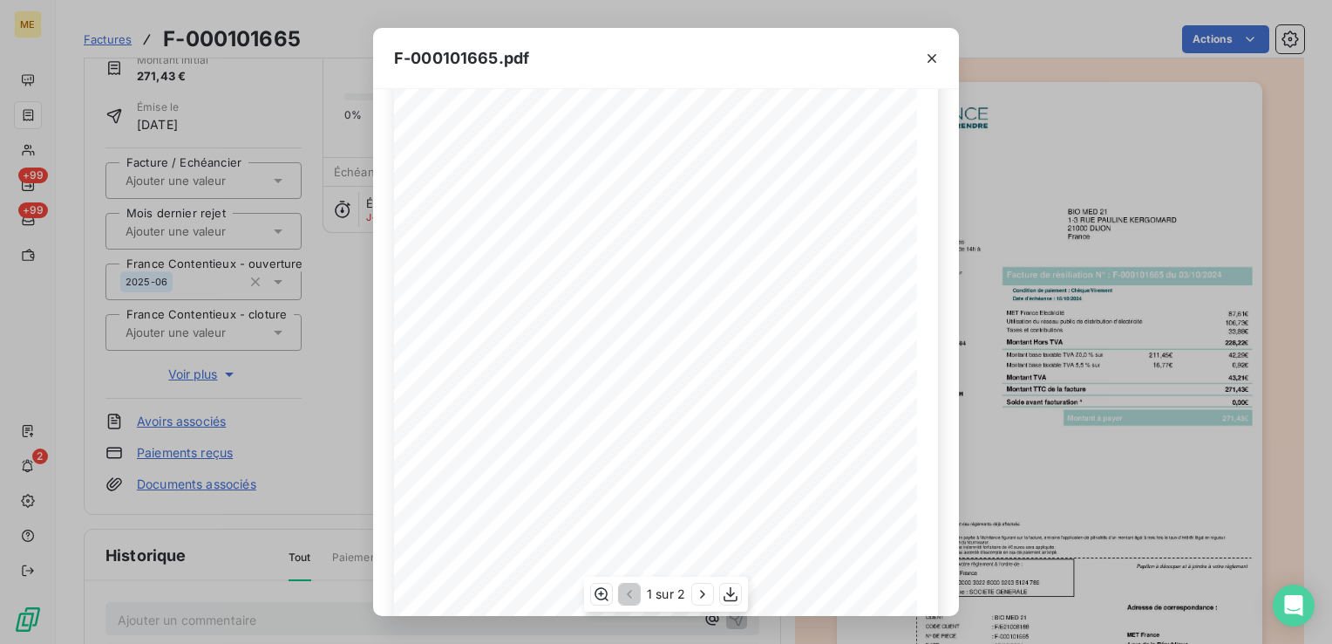
scroll to position [174, 0]
click at [704, 591] on icon "button" at bounding box center [702, 593] width 17 height 17
click at [600, 590] on icon "button" at bounding box center [599, 593] width 17 height 17
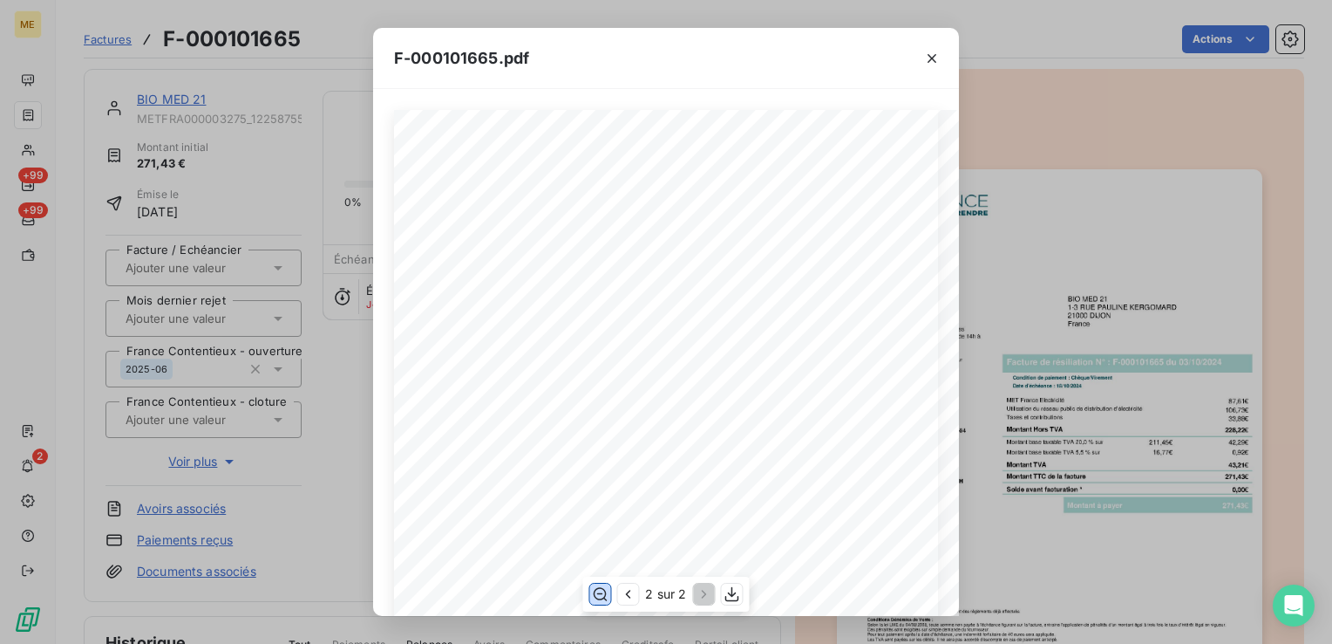
scroll to position [87, 0]
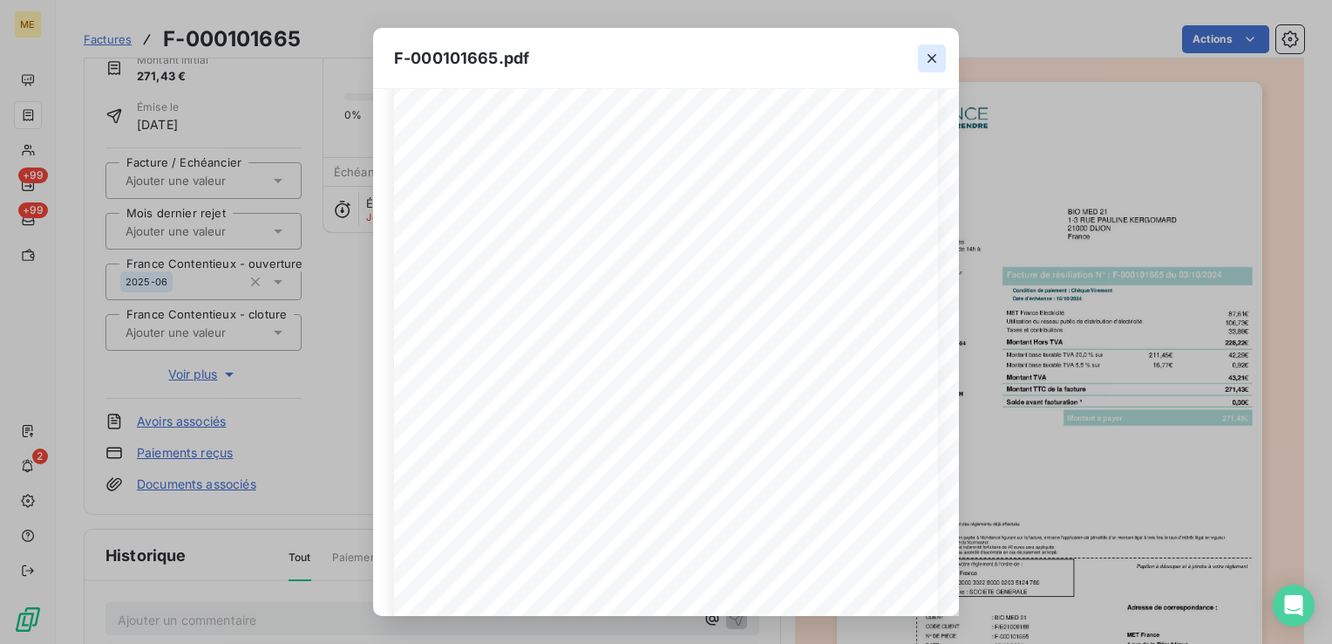
click at [942, 62] on button "button" at bounding box center [932, 58] width 28 height 28
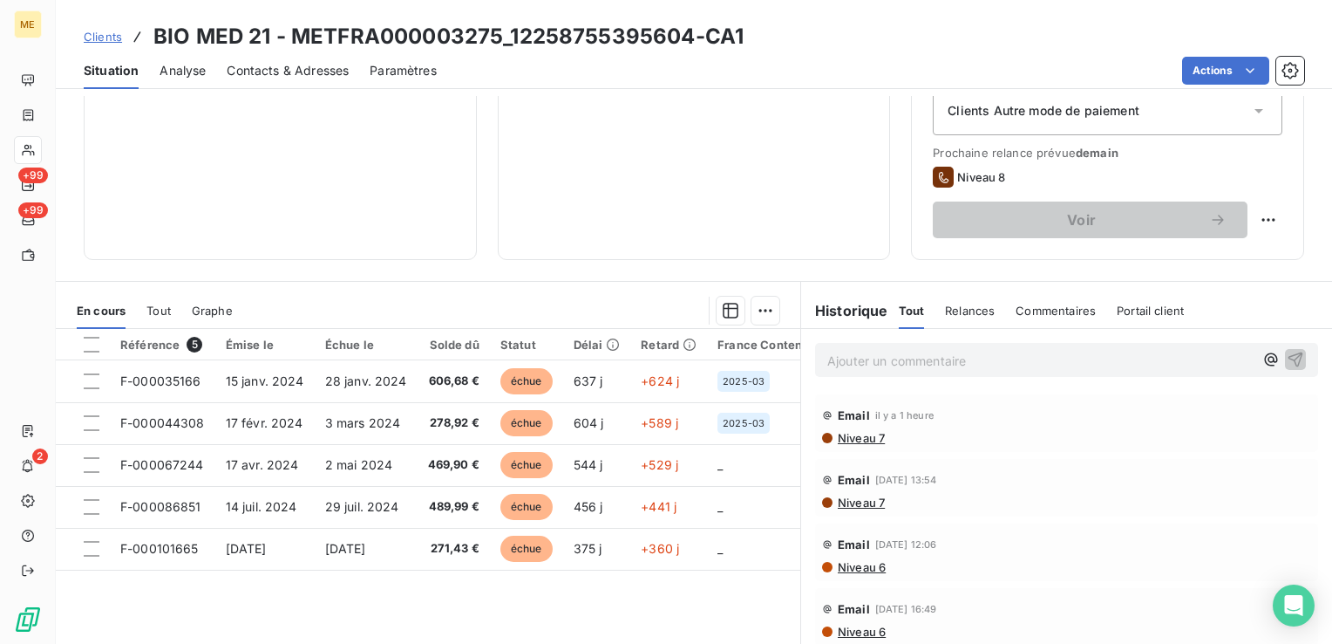
scroll to position [398, 0]
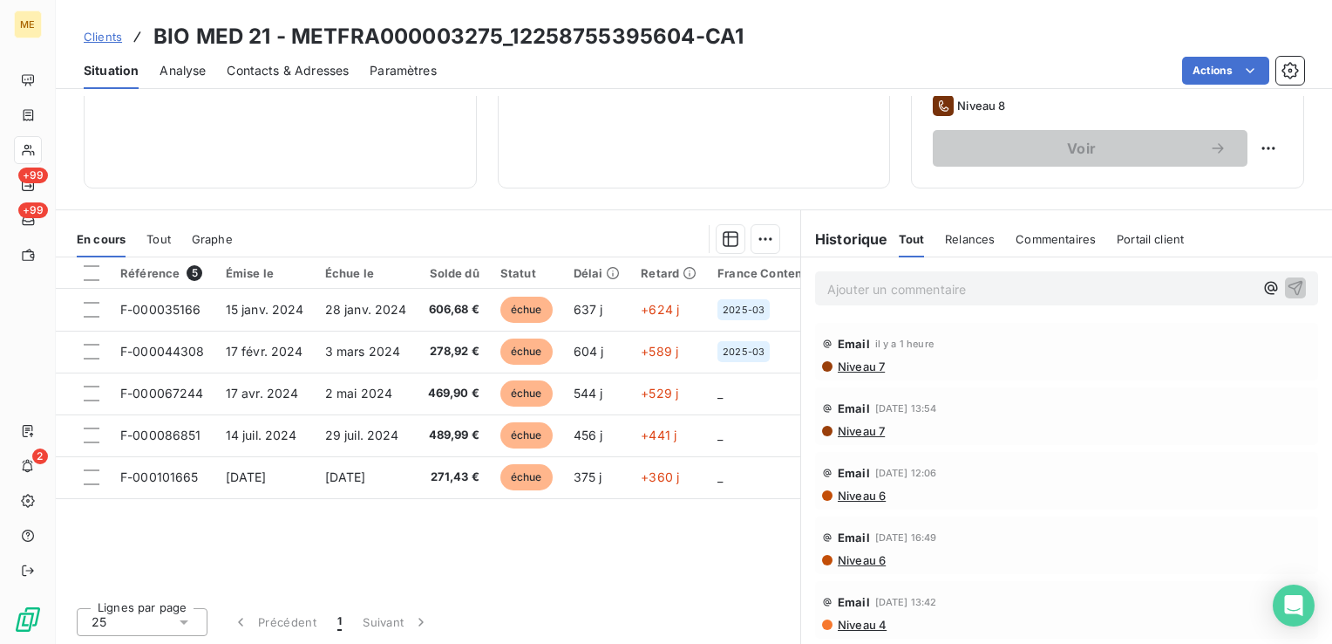
click at [447, 28] on h3 "BIO MED 21 - METFRA000003275_12258755395604-CA1" at bounding box center [448, 36] width 590 height 31
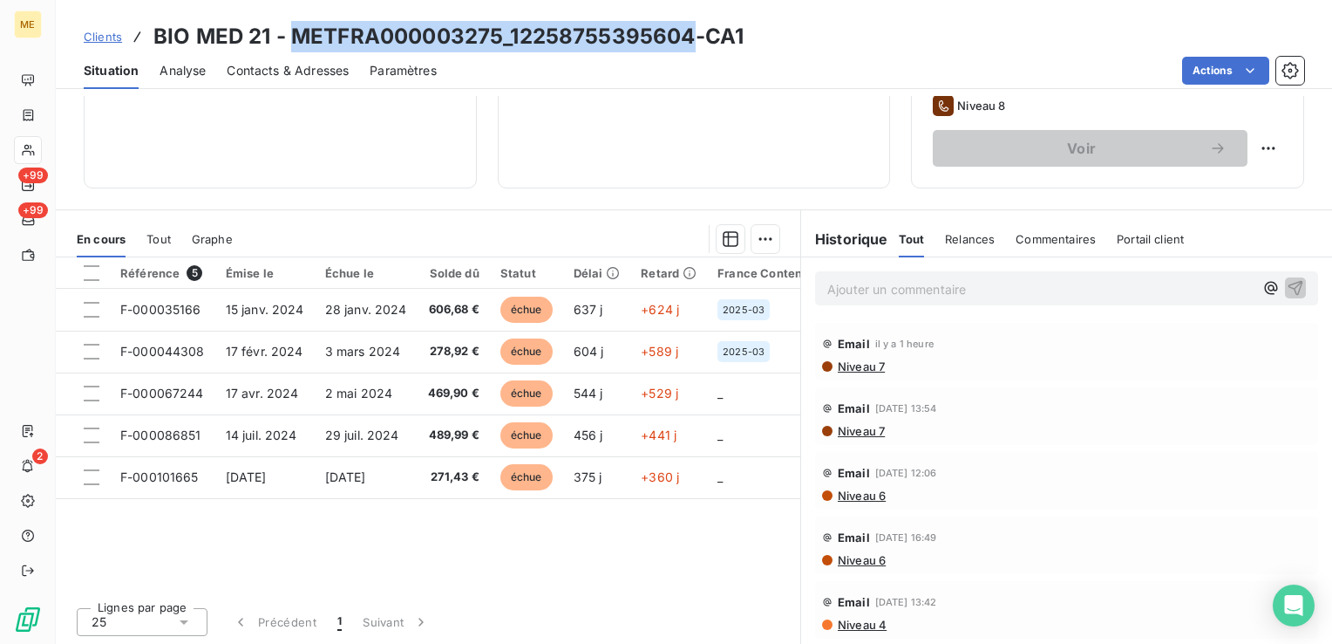
click at [447, 28] on h3 "BIO MED 21 - METFRA000003275_12258755395604-CA1" at bounding box center [448, 36] width 590 height 31
copy h3 "METFRA000003275_12258755395604"
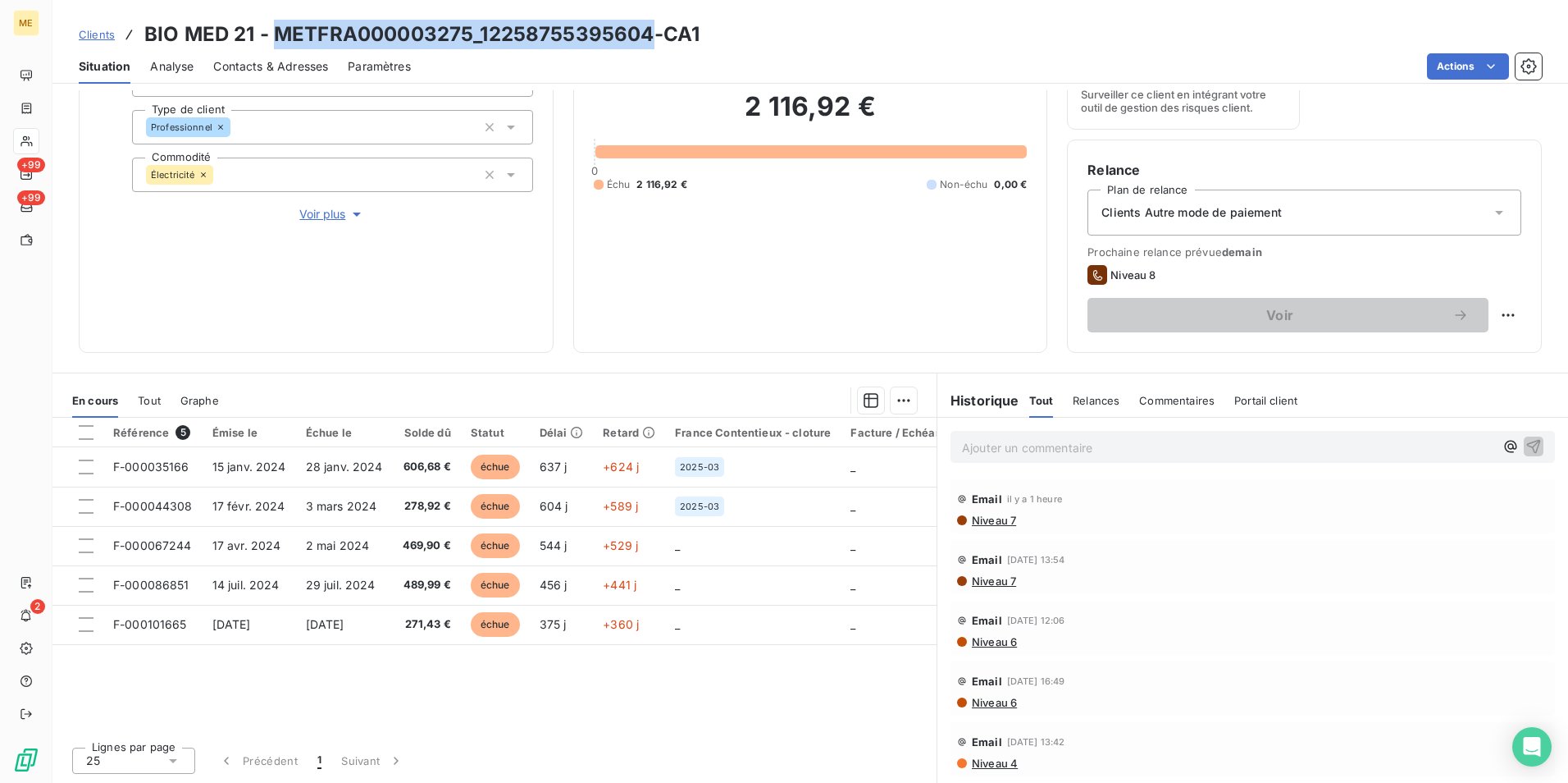
scroll to position [190, 0]
click at [593, 37] on h3 "BIO MED 21 - METFRA000003275_12258755395604-CA1" at bounding box center [421, 34] width 555 height 29
drag, startPoint x: 655, startPoint y: 29, endPoint x: 272, endPoint y: 12, distance: 383.4
click at [272, 12] on div "Clients BIO MED 21 - METFRA000003275_12258755395604-CA1 Situation Analyse Conta…" at bounding box center [810, 41] width 1515 height 84
copy h3 "METFRA000003275_12258755395604"
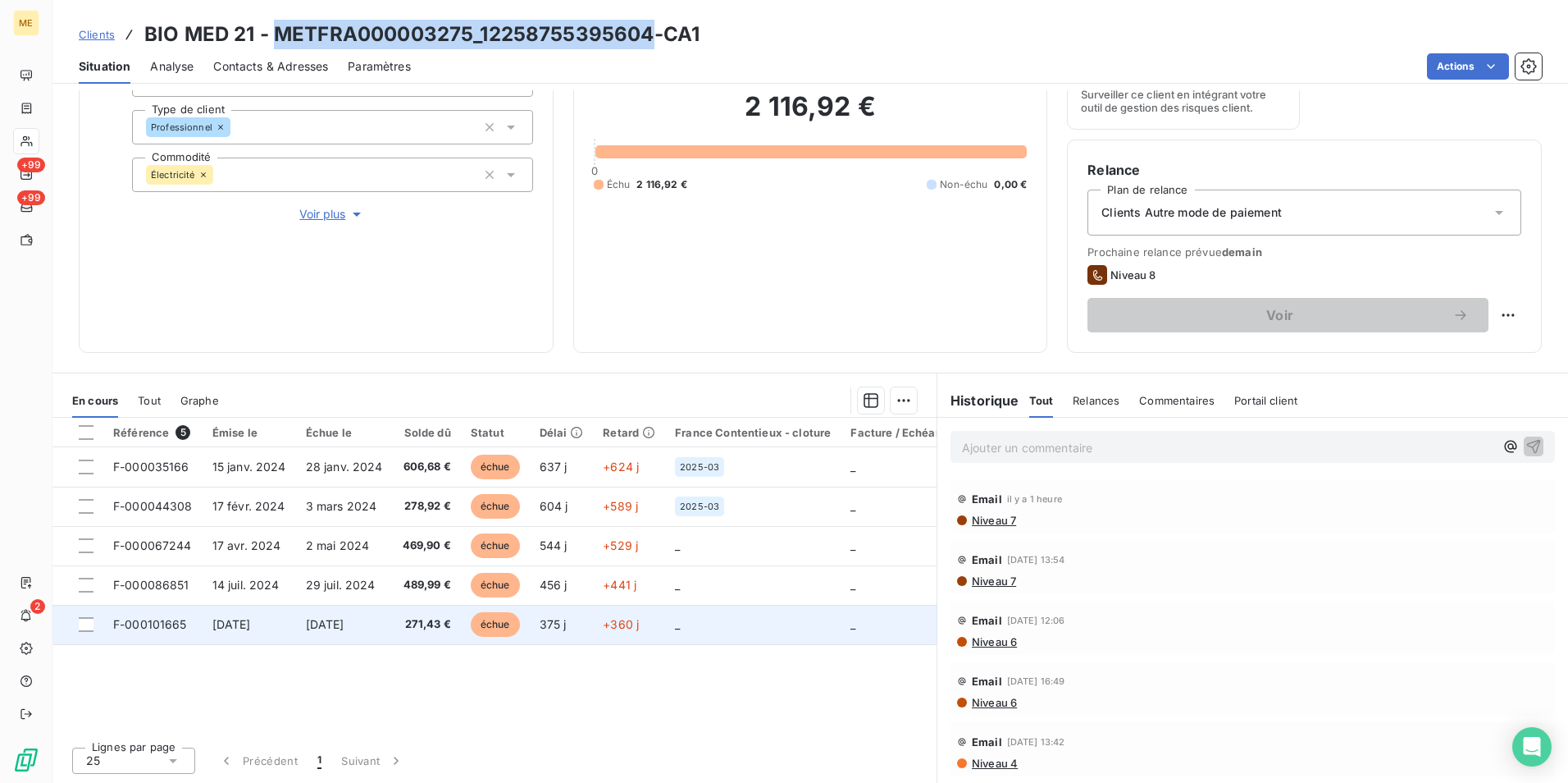
click at [403, 605] on span "271,43 €" at bounding box center [426, 624] width 48 height 16
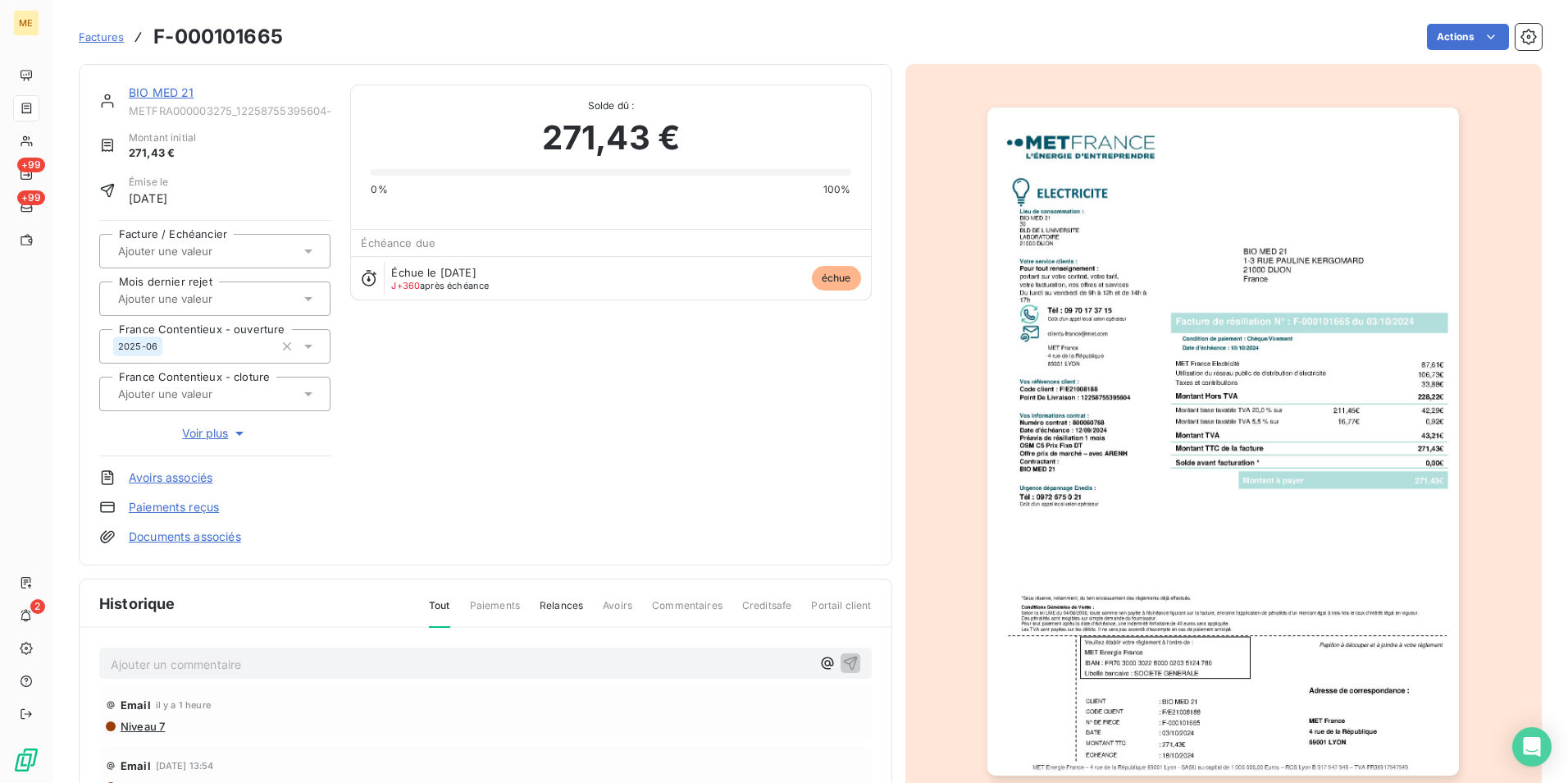
click at [1147, 454] on img "button" at bounding box center [1223, 441] width 471 height 668
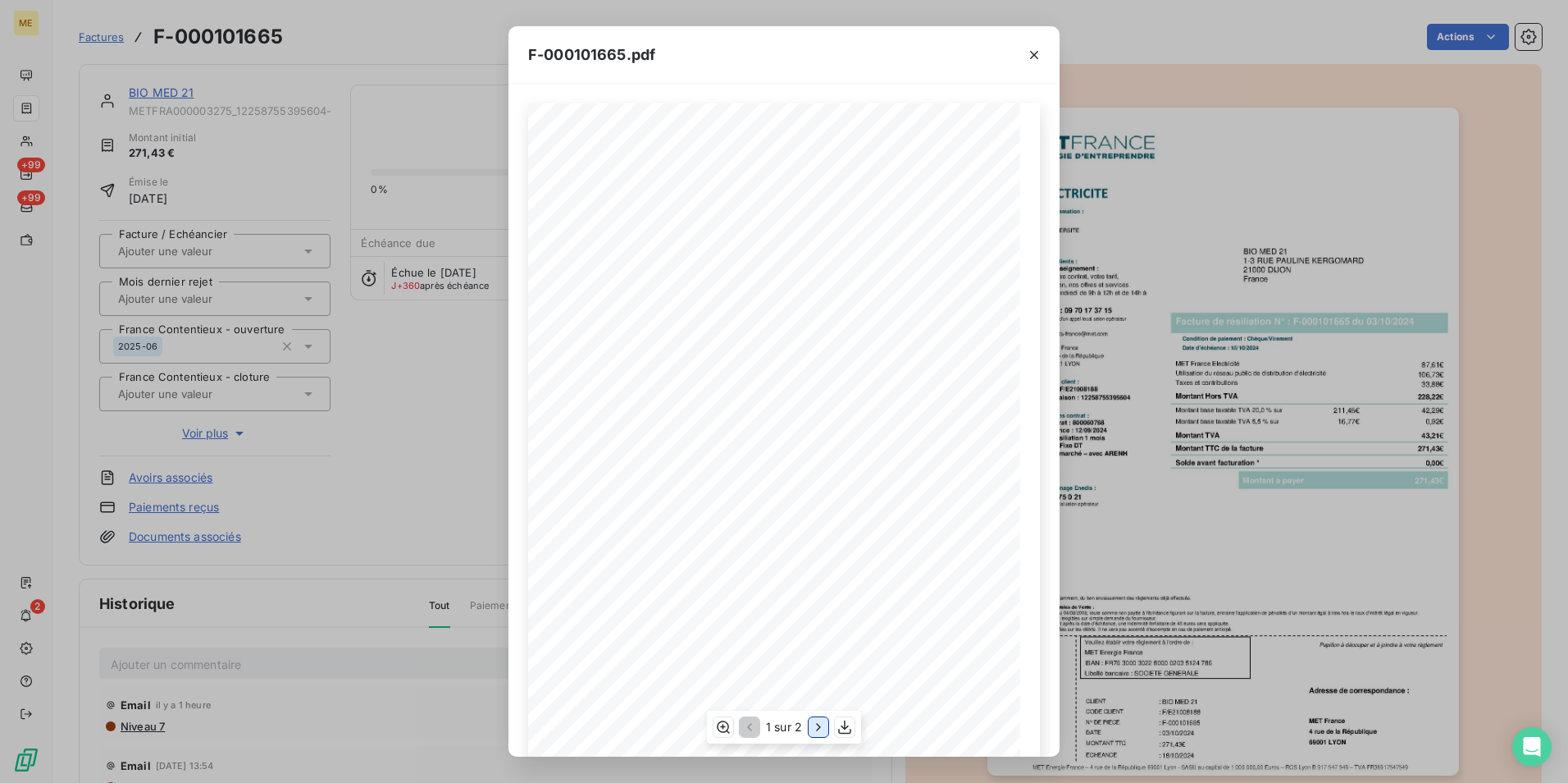
click at [813, 605] on icon "button" at bounding box center [818, 727] width 16 height 16
drag, startPoint x: 370, startPoint y: 35, endPoint x: 1558, endPoint y: 73, distance: 1188.6
click at [370, 35] on div "F-000101665.pdf Détail de votre facture : Document à conserver 10 ans 2/2 Numér…" at bounding box center [784, 392] width 1568 height 783
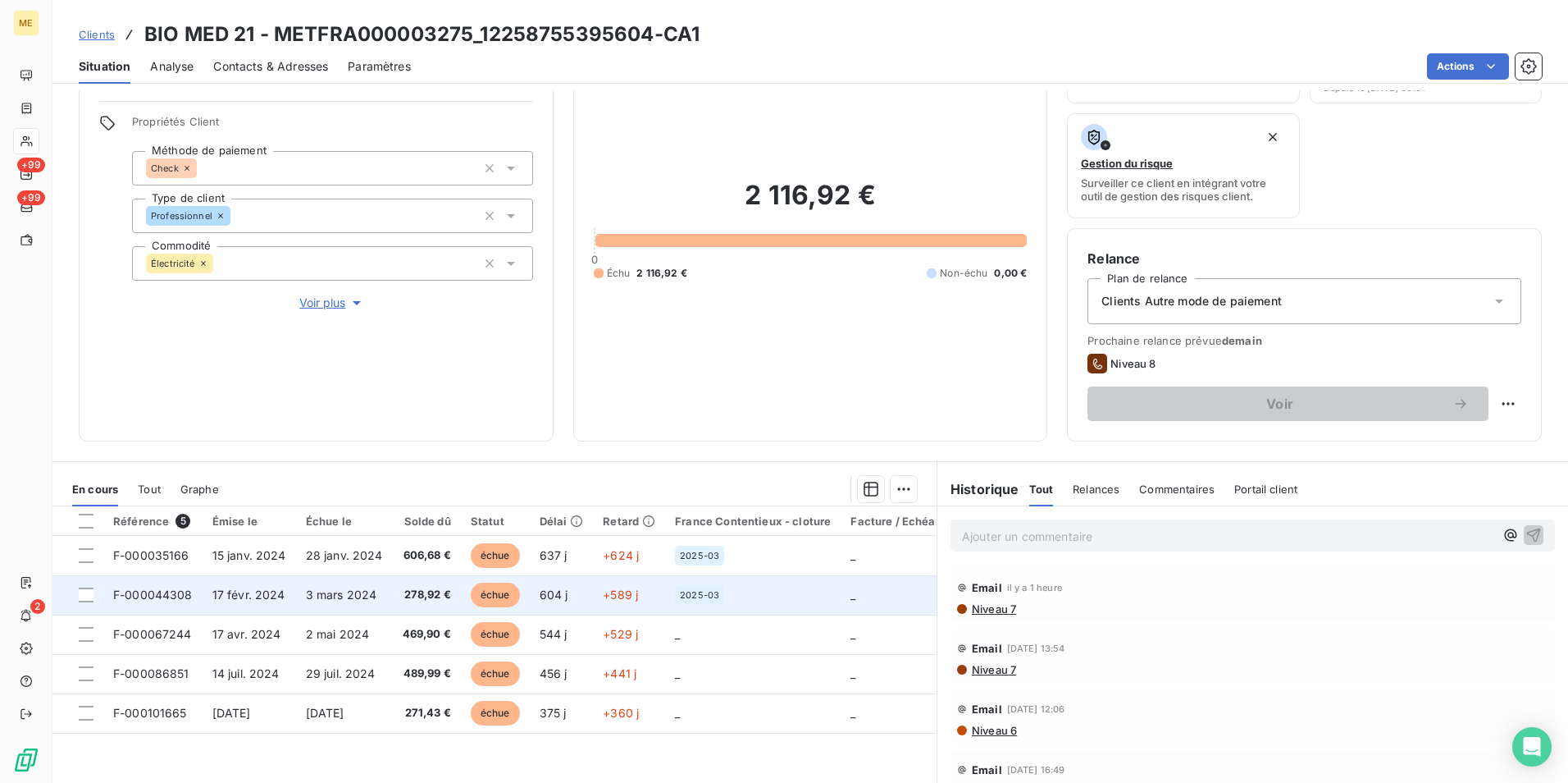
scroll to position [164, 0]
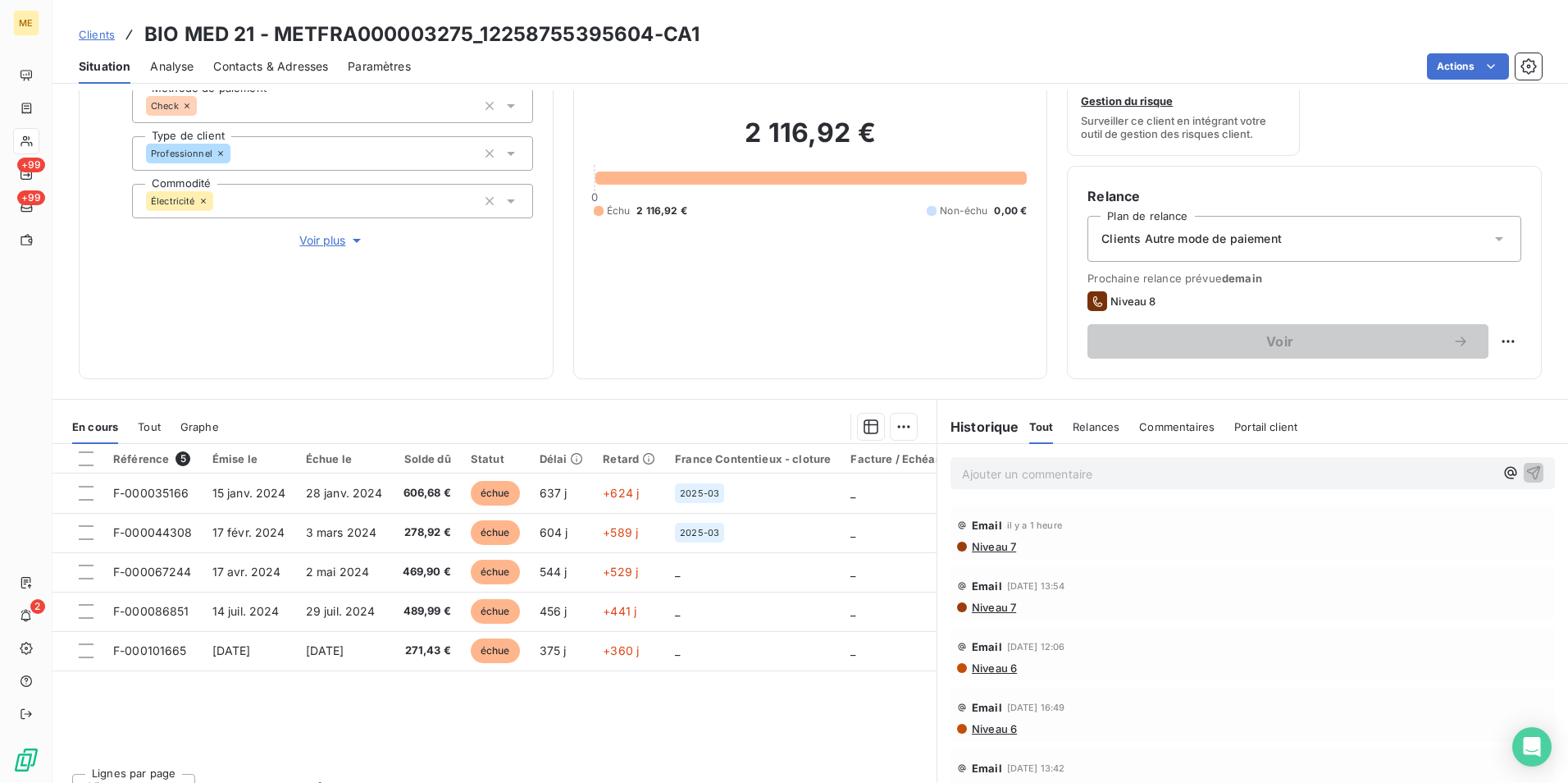
click at [1050, 478] on p "Ajouter un commentaire ﻿" at bounding box center [1228, 474] width 532 height 21
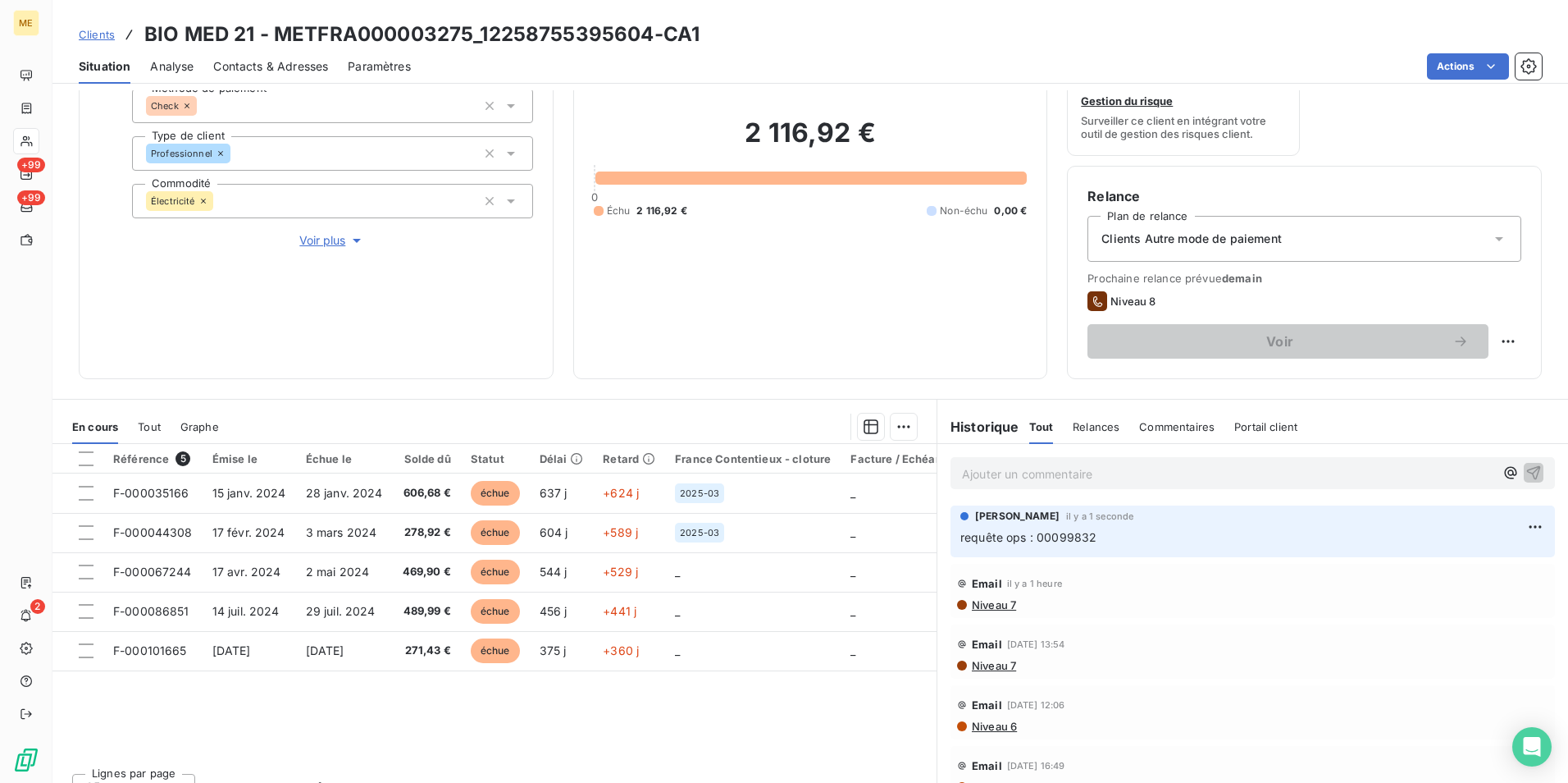
click at [109, 28] on span "Clients" at bounding box center [97, 35] width 36 height 13
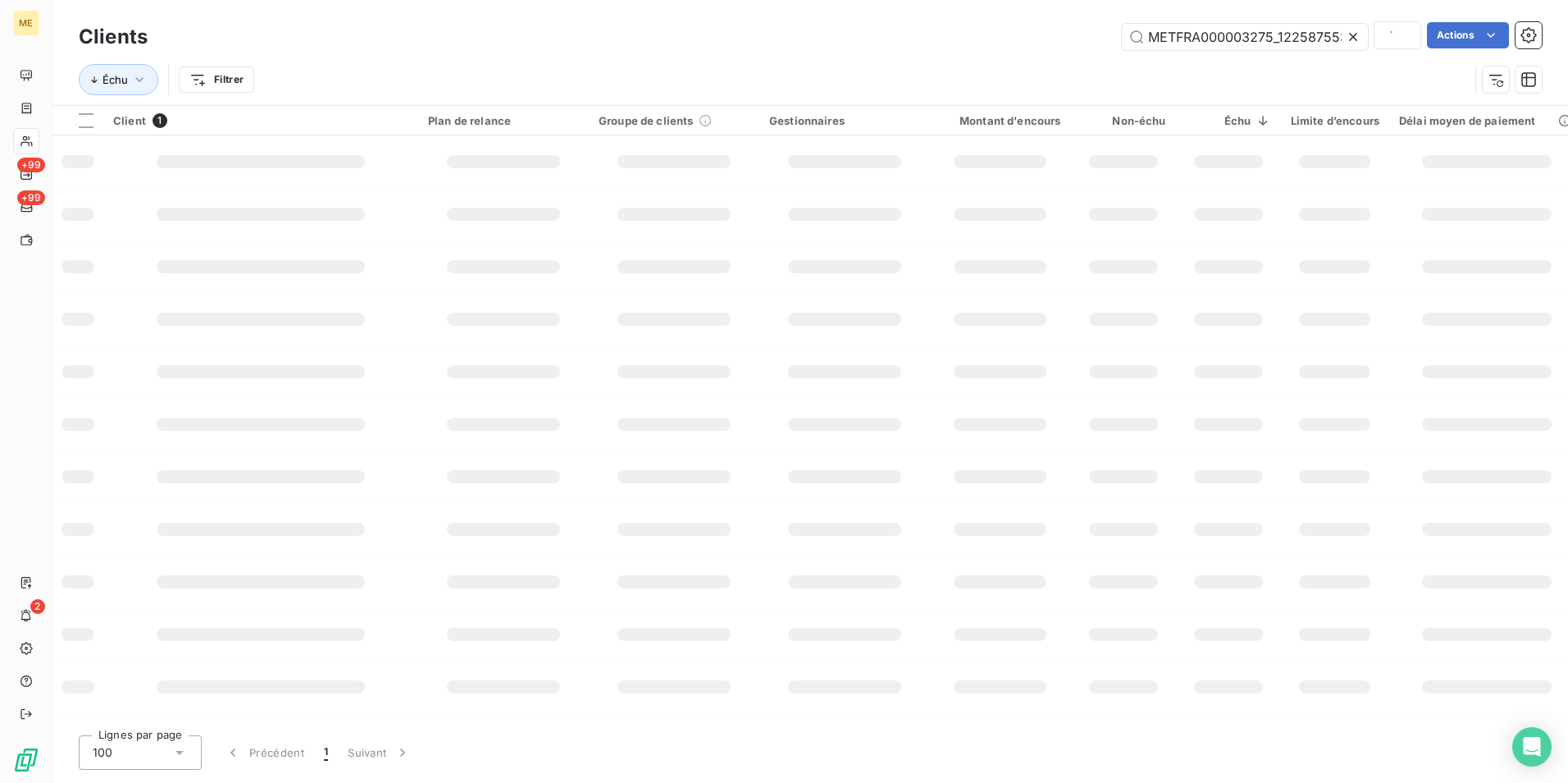
scroll to position [0, 75]
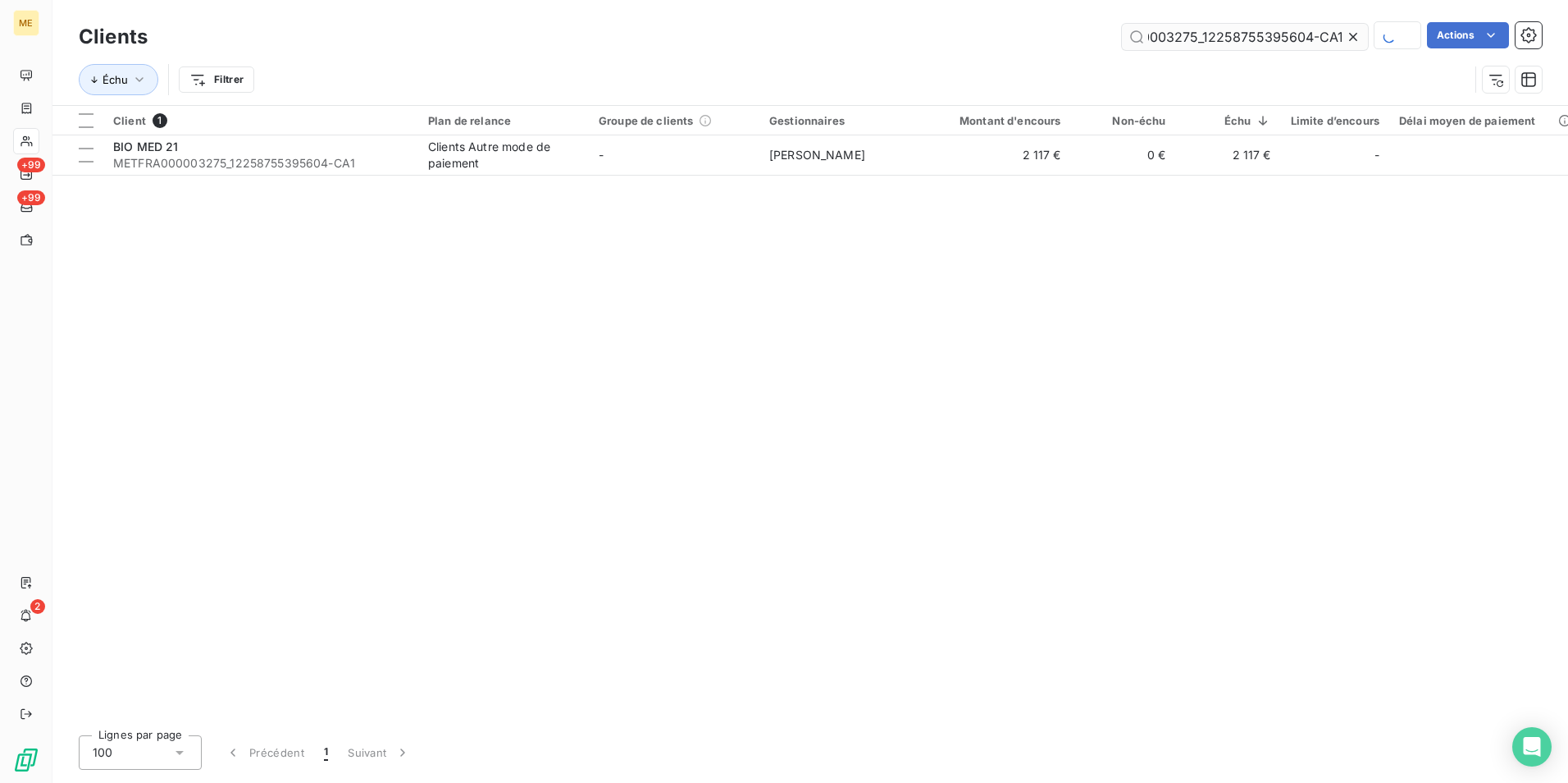
click at [1153, 29] on input "METFRA000003275_12258755395604-CA1" at bounding box center [1245, 37] width 246 height 26
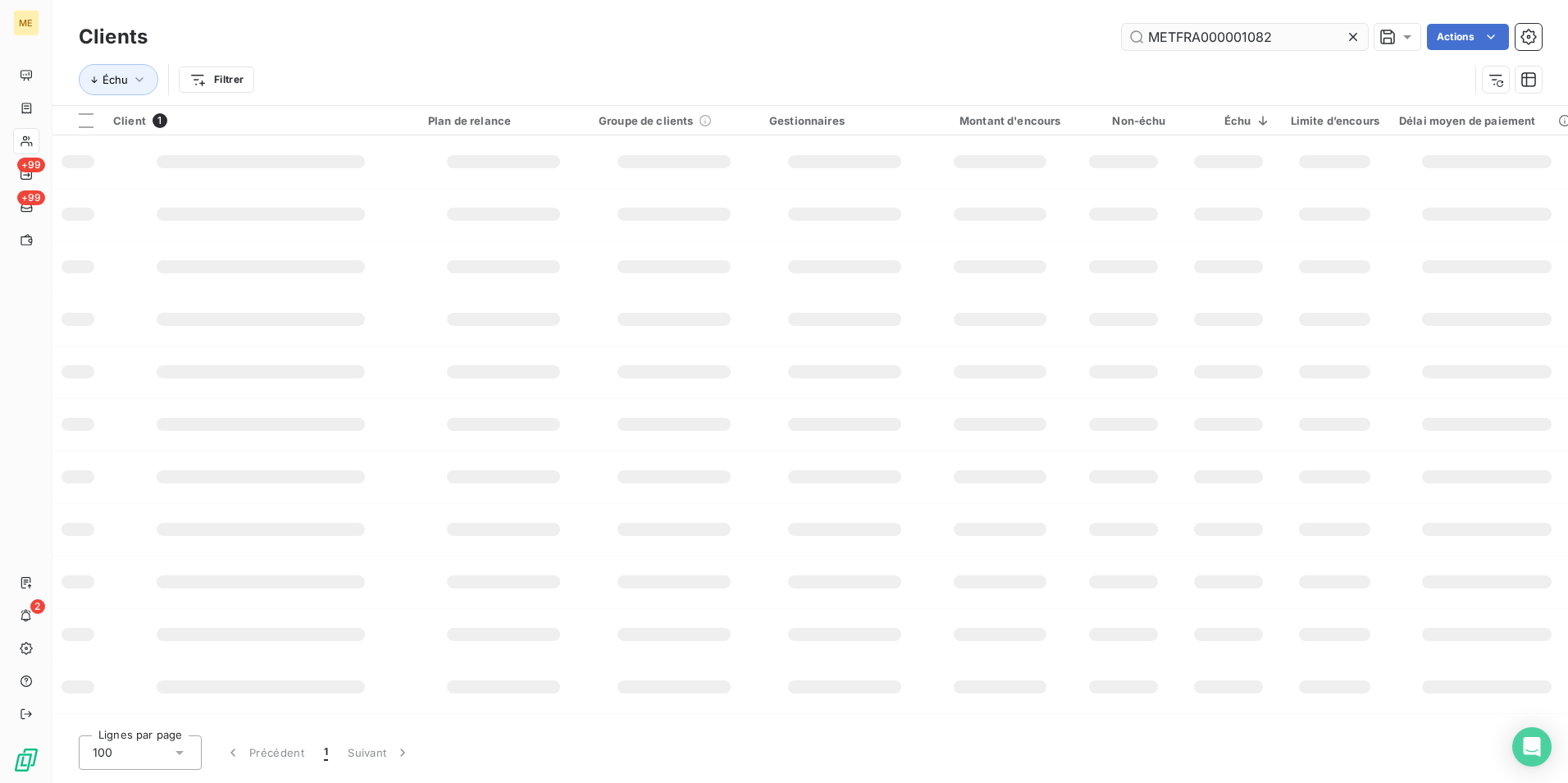
scroll to position [0, 0]
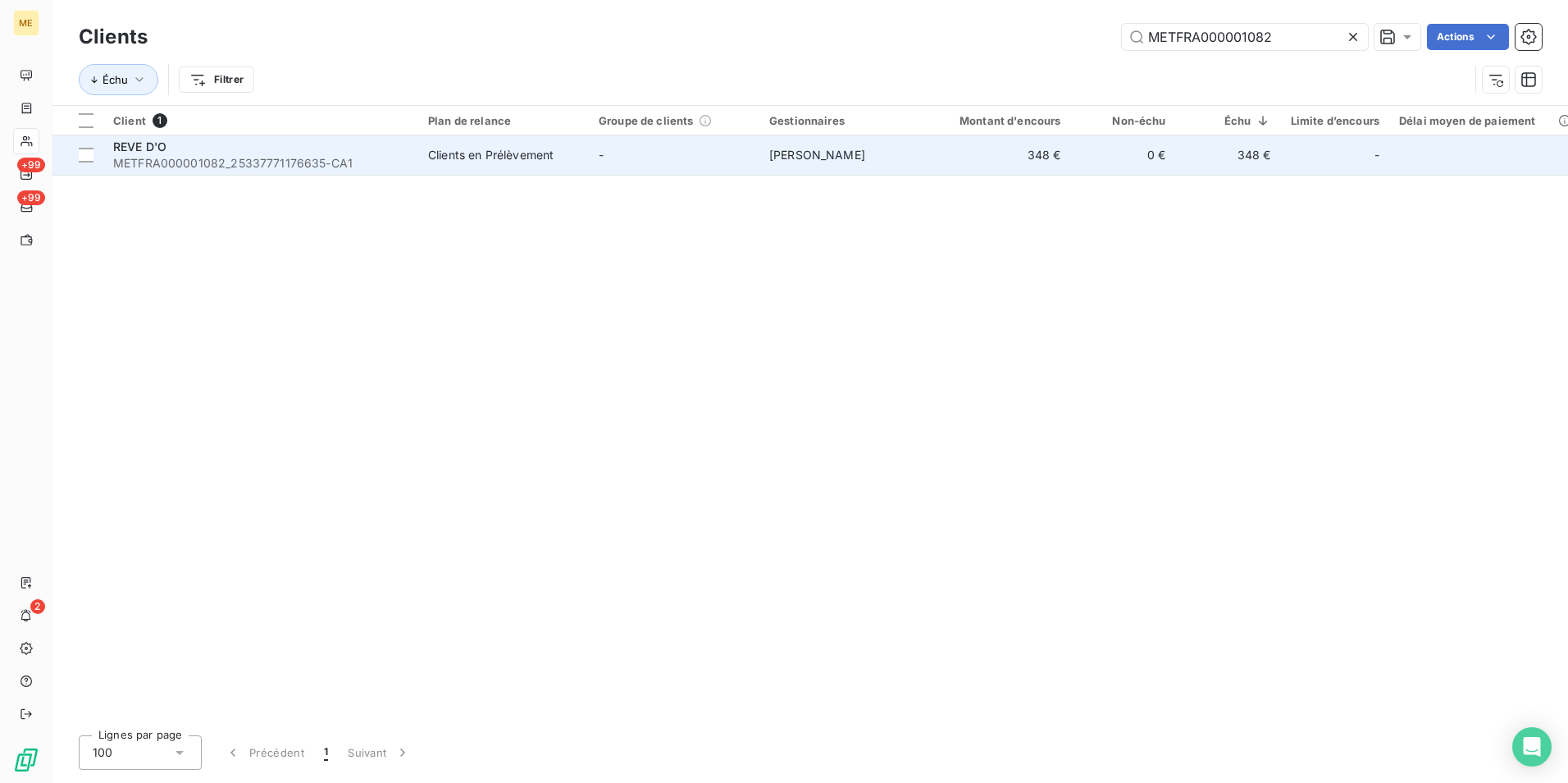
type input "METFRA000001082"
click at [388, 161] on span "METFRA000001082_25337771176635-CA1" at bounding box center [261, 163] width 295 height 16
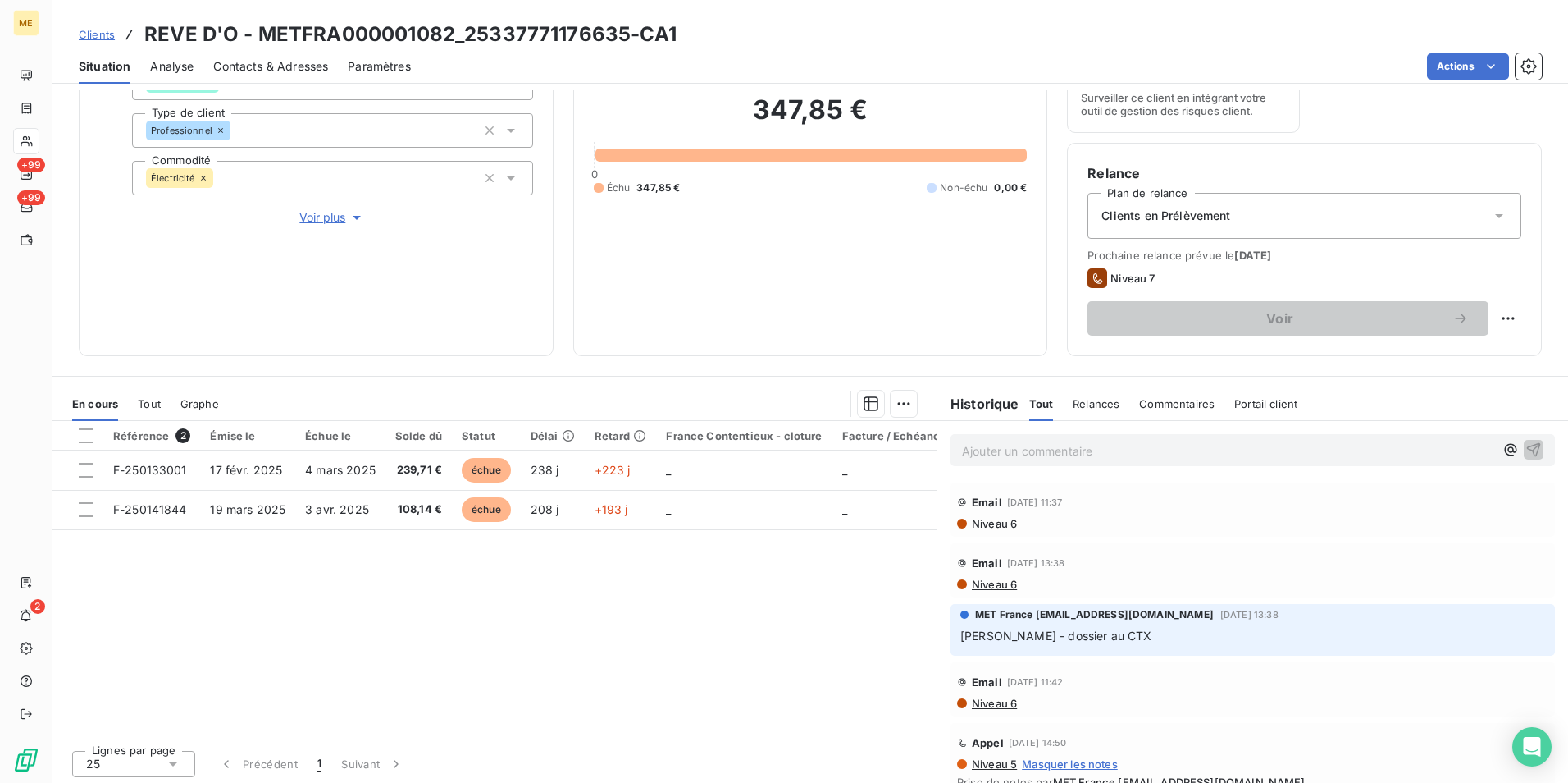
scroll to position [190, 0]
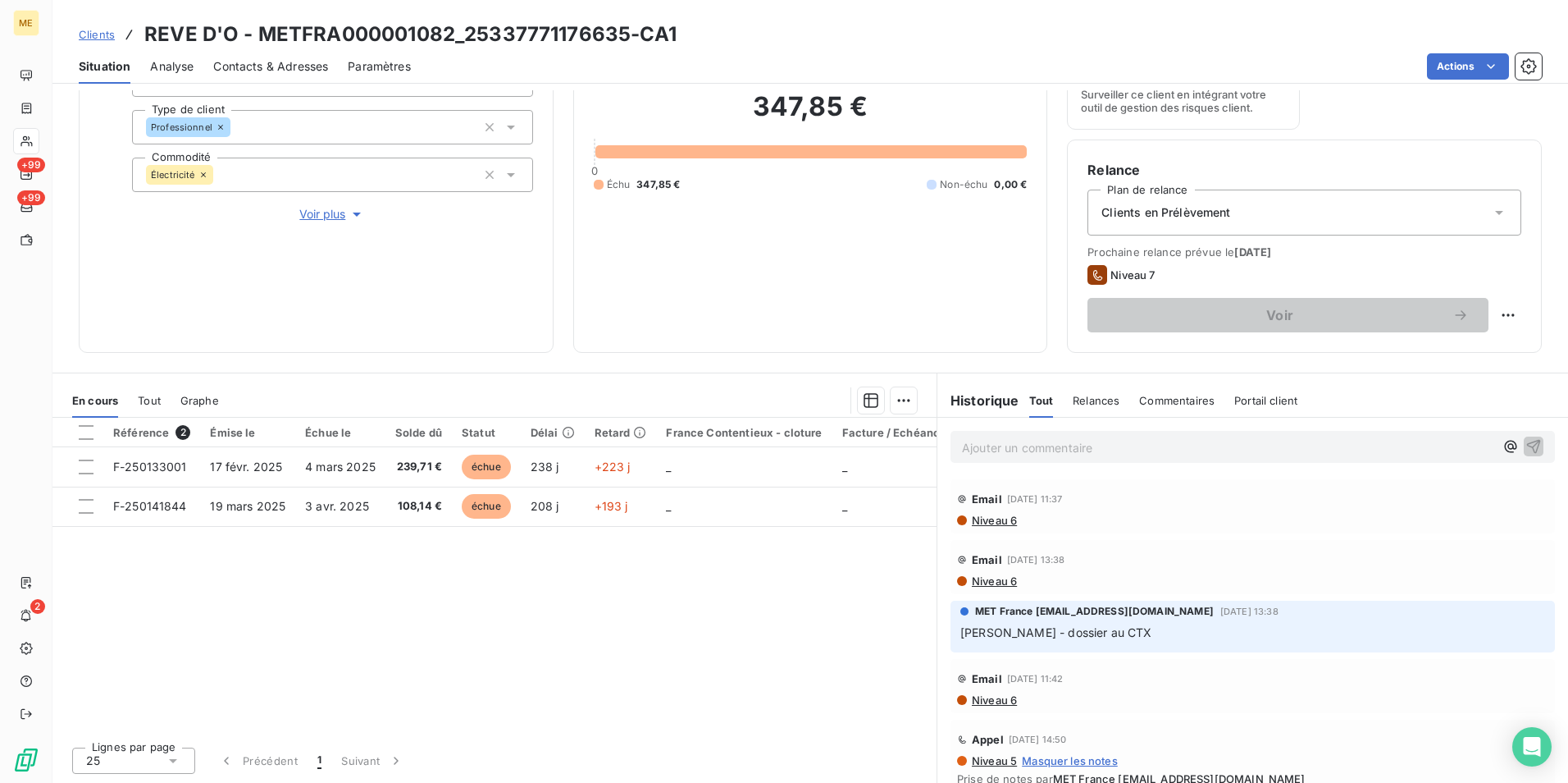
click at [330, 25] on h3 "REVE D'O - METFRA000001082_25337771176635-CA1" at bounding box center [410, 34] width 532 height 29
drag, startPoint x: 456, startPoint y: 25, endPoint x: 259, endPoint y: 13, distance: 197.4
click at [259, 13] on div "Clients REVE D'O - METFRA000001082_25337771176635-CA1 Situation Analyse Contact…" at bounding box center [810, 41] width 1515 height 84
copy h3 "METFRA000001082"
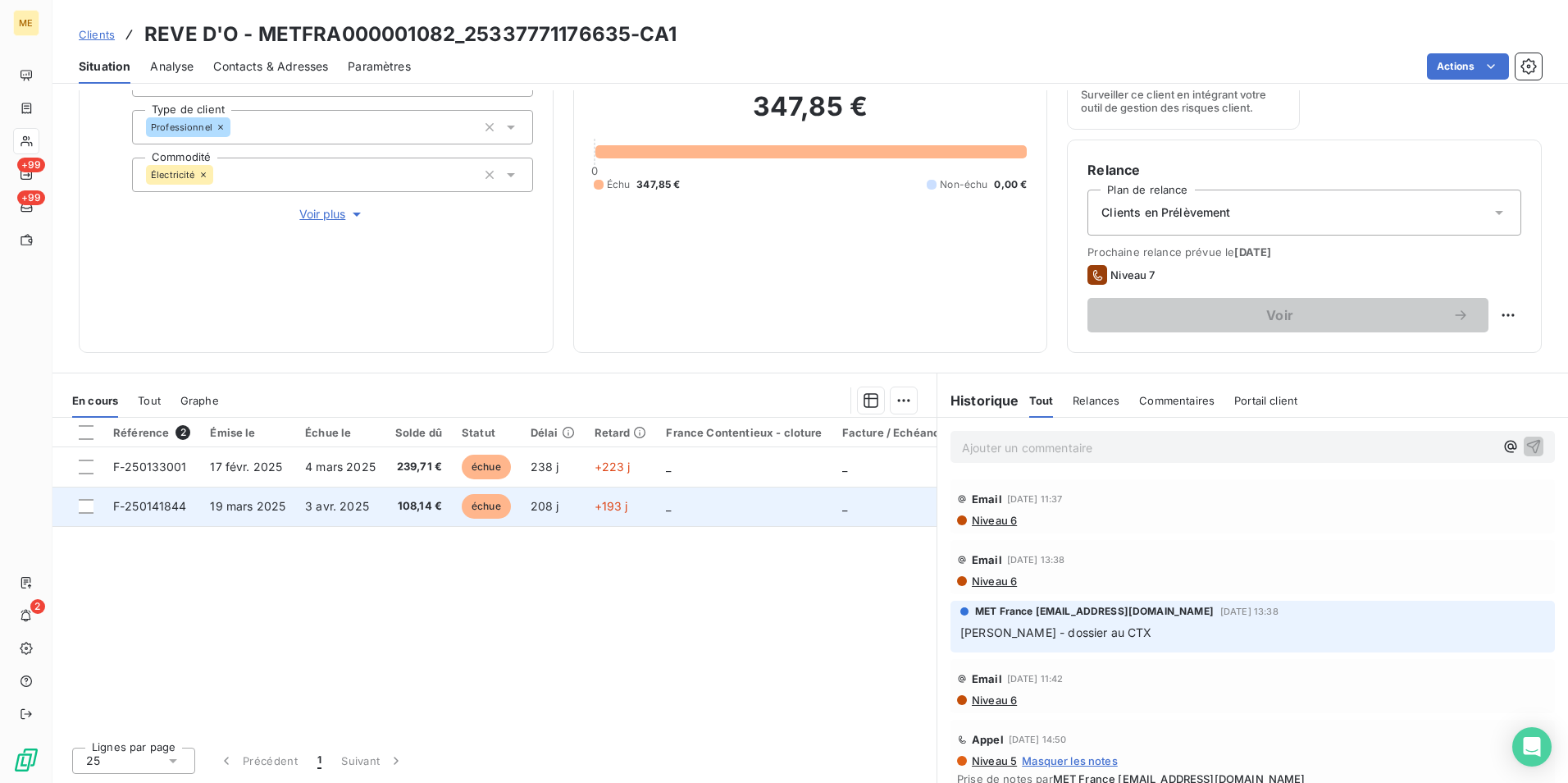
click at [395, 501] on span "108,14 €" at bounding box center [419, 505] width 47 height 16
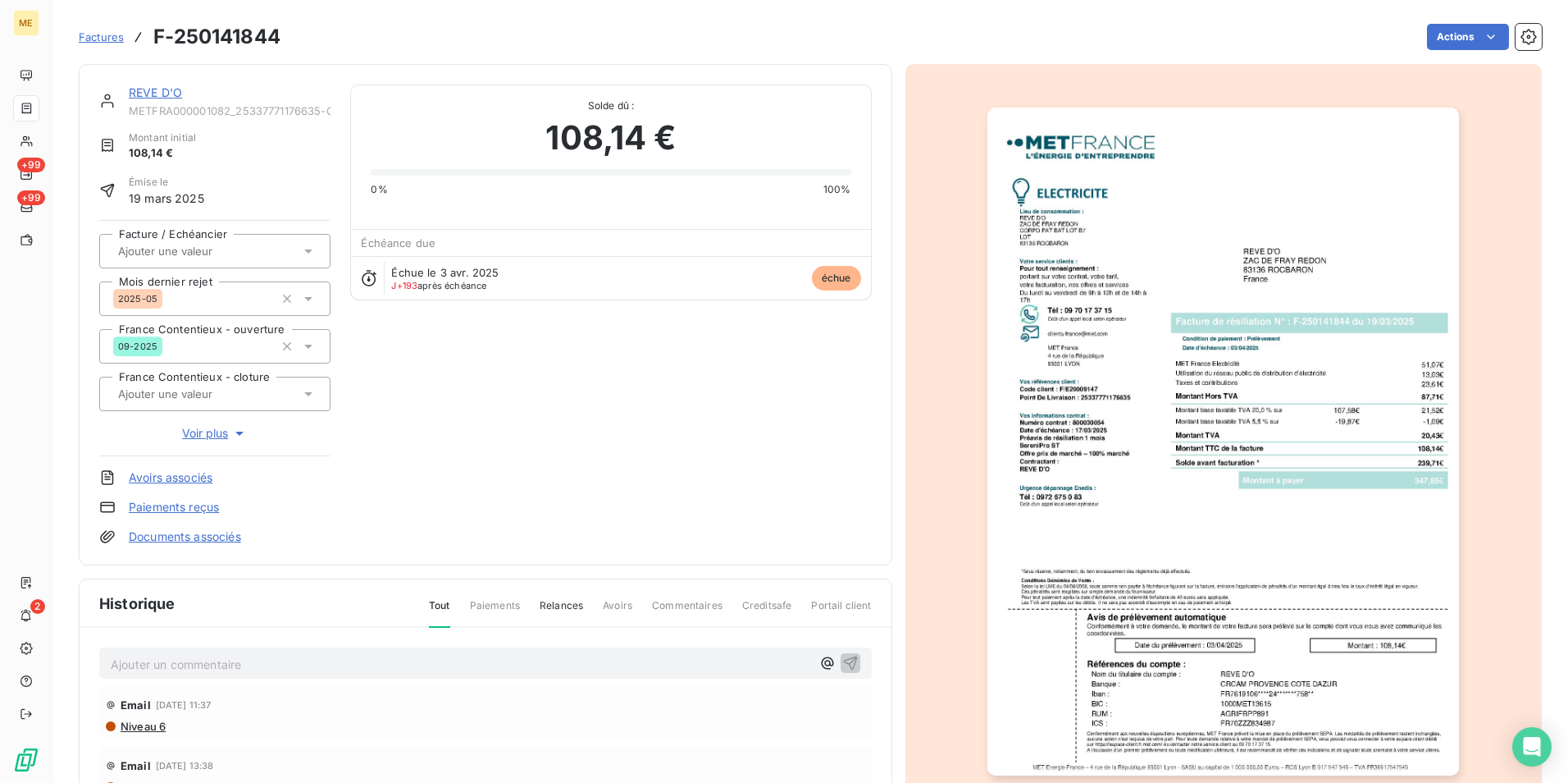
click at [1204, 433] on img "button" at bounding box center [1223, 441] width 471 height 668
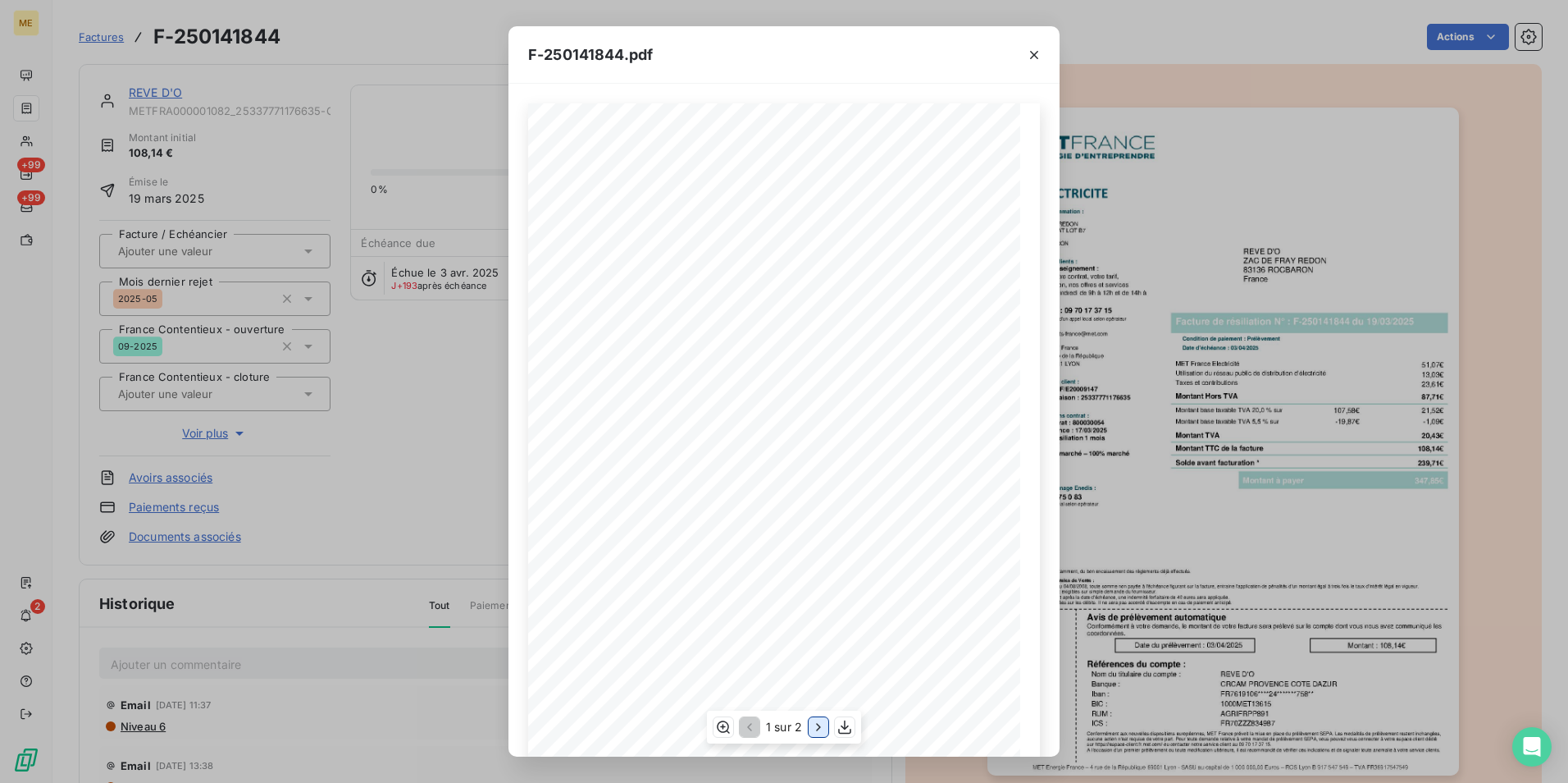
click at [816, 605] on icon "button" at bounding box center [818, 727] width 16 height 16
click at [724, 605] on icon "button" at bounding box center [721, 727] width 16 height 16
click at [1030, 51] on icon "button" at bounding box center [1034, 55] width 16 height 16
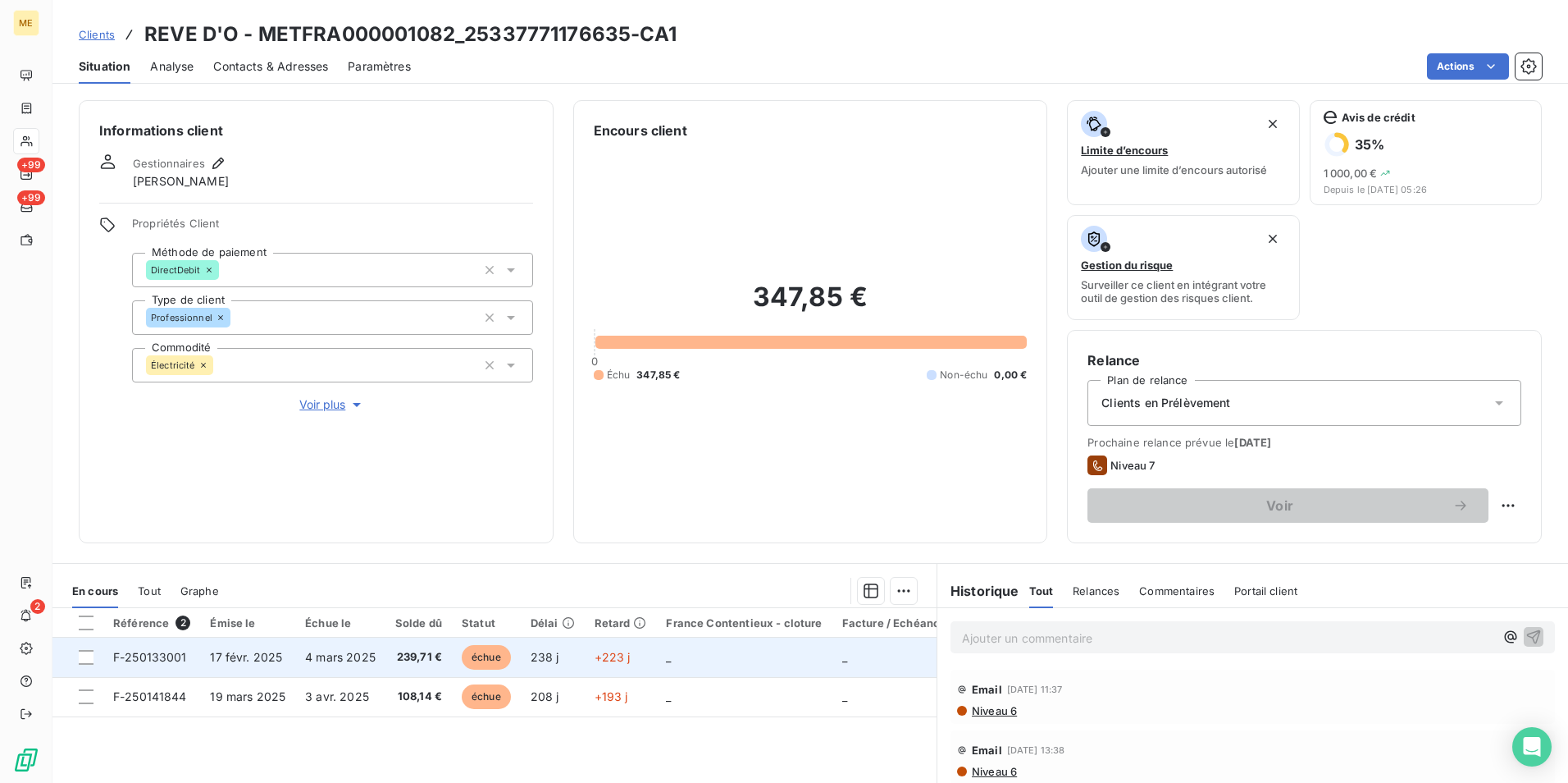
click at [418, 605] on span "239,71 €" at bounding box center [419, 657] width 47 height 16
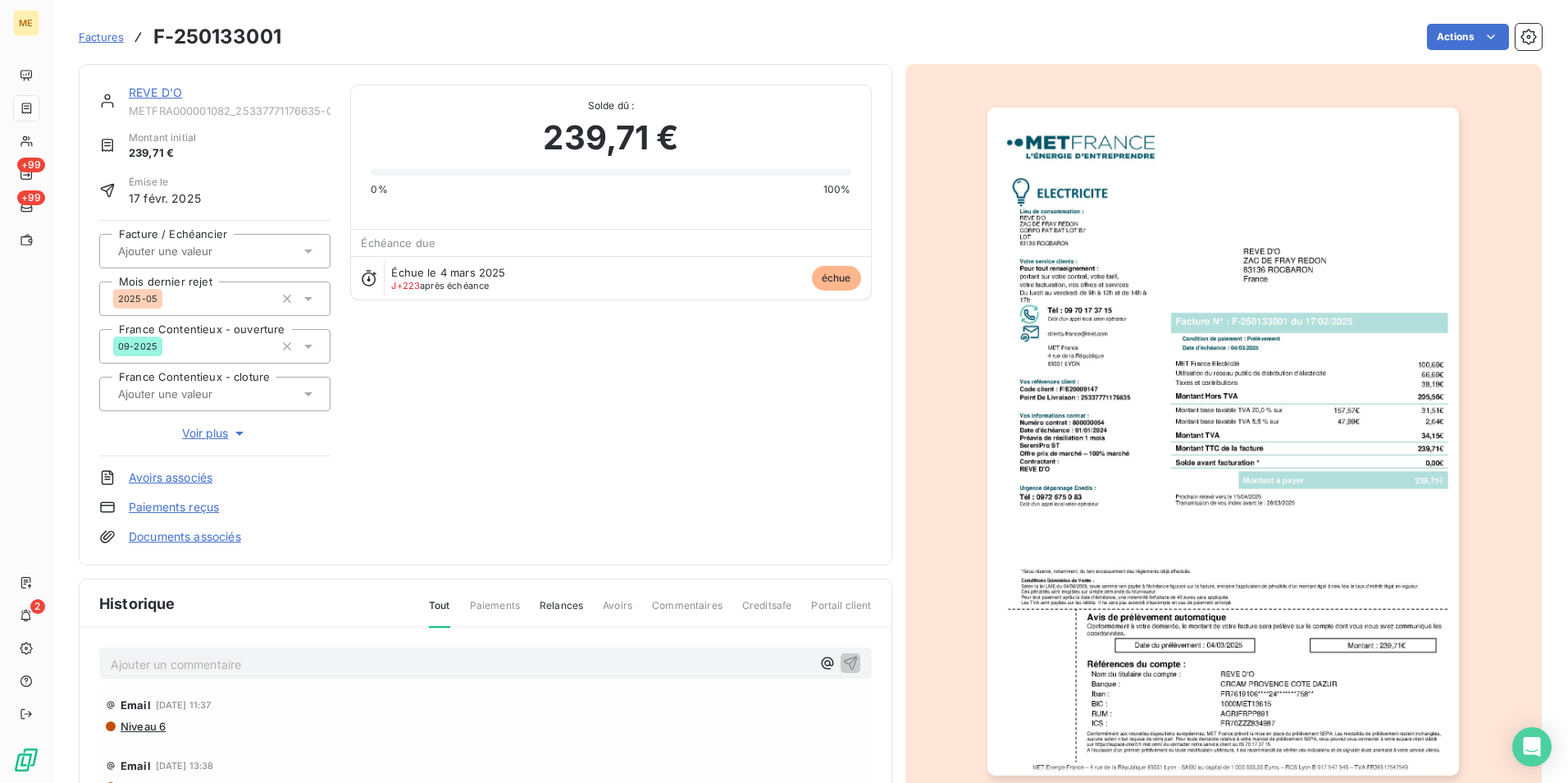
click at [1253, 352] on img "button" at bounding box center [1223, 441] width 471 height 668
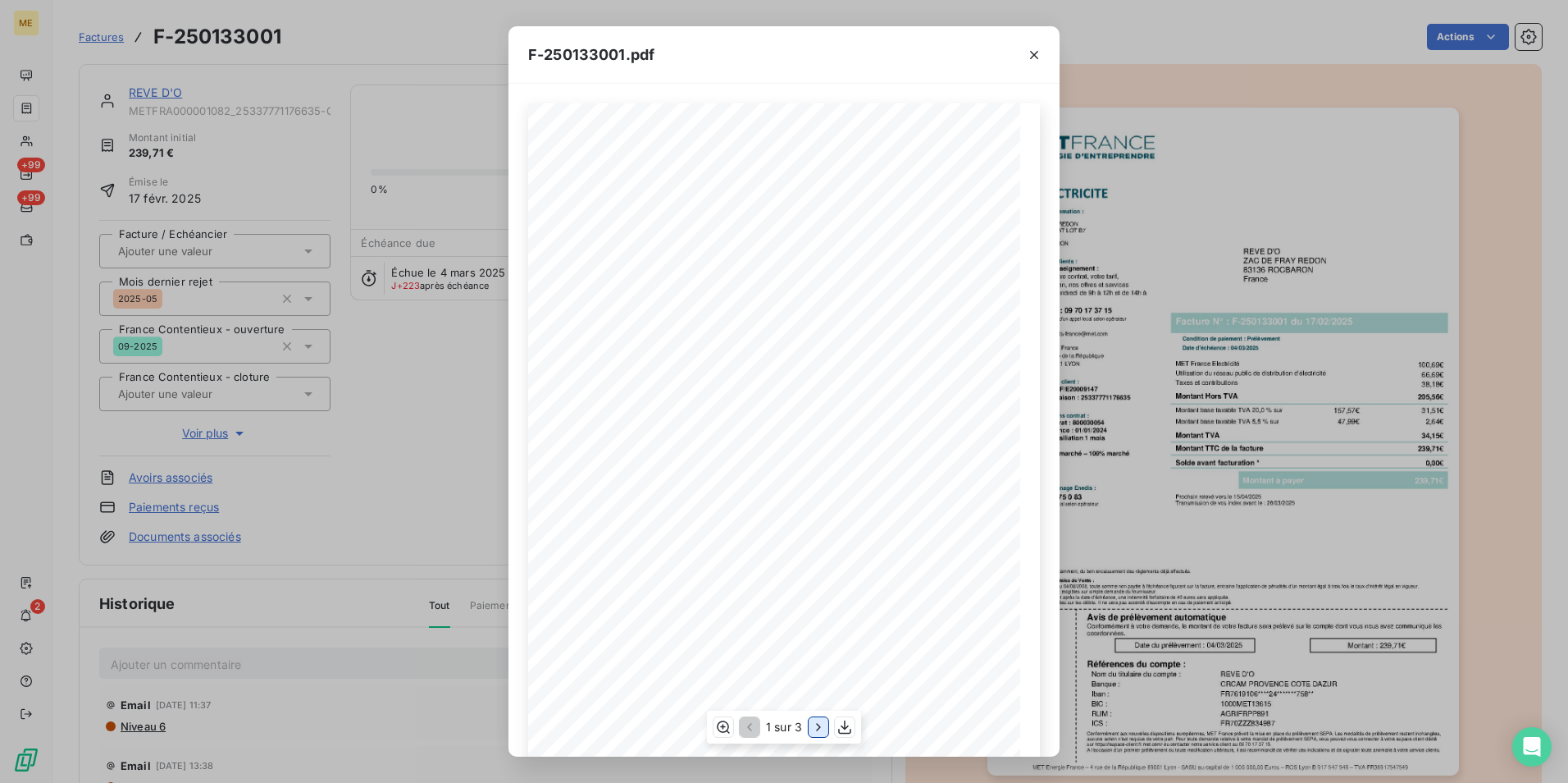
click at [816, 605] on icon "button" at bounding box center [818, 727] width 16 height 16
click at [721, 605] on icon "button" at bounding box center [721, 727] width 16 height 16
click at [1031, 54] on icon "button" at bounding box center [1034, 55] width 16 height 16
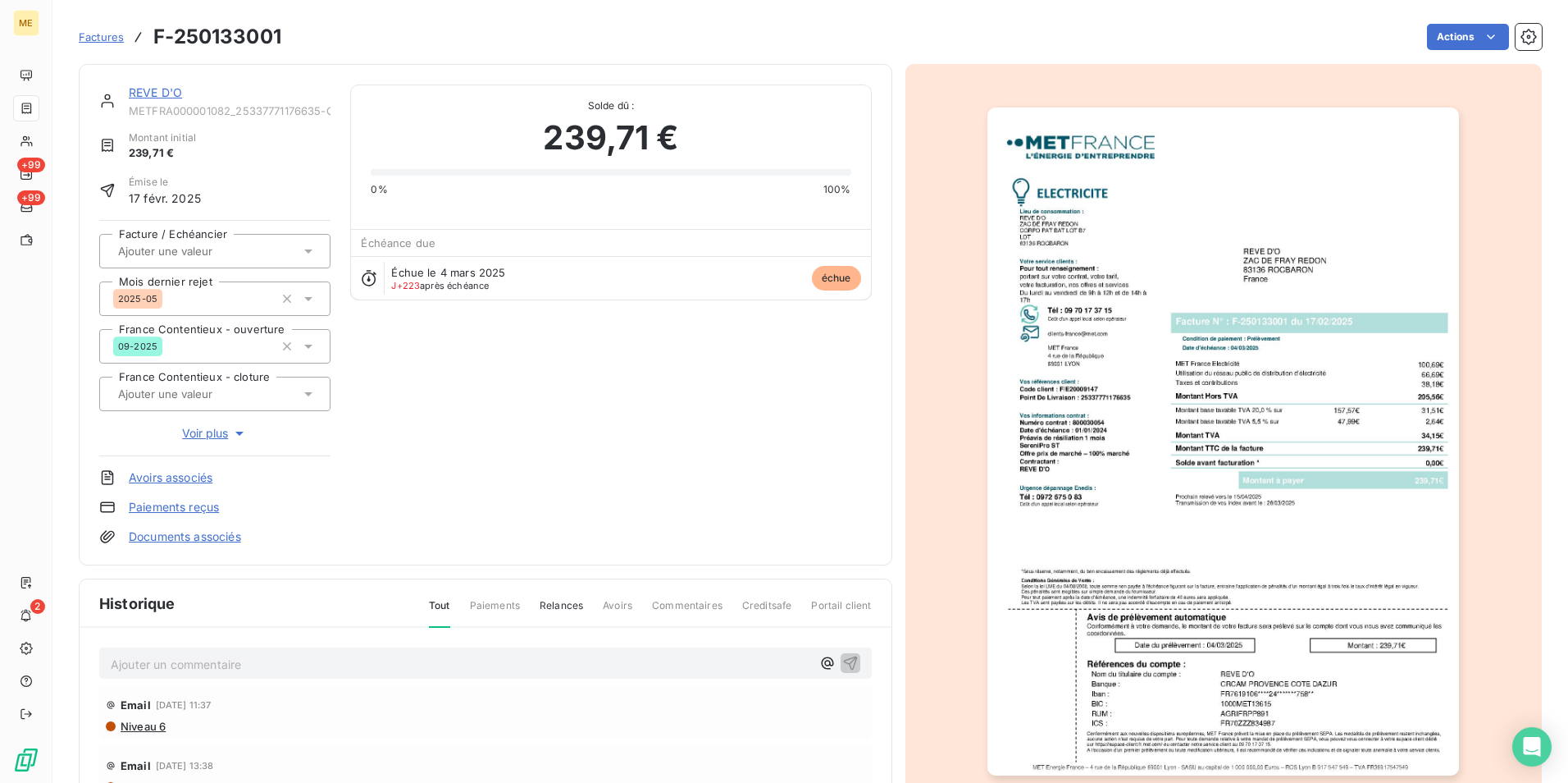
click at [1206, 436] on img "button" at bounding box center [1223, 441] width 471 height 668
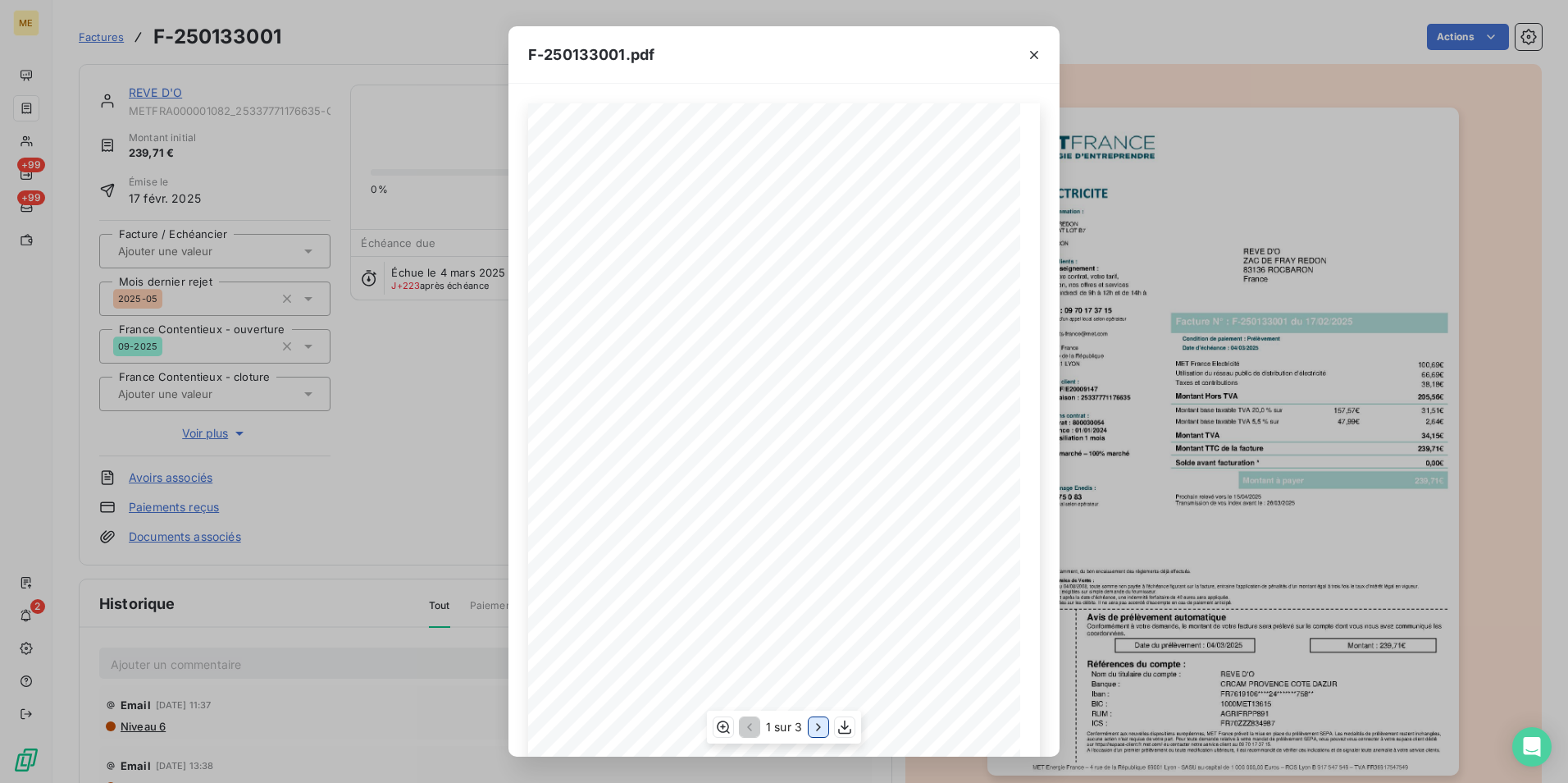
click at [823, 605] on icon "button" at bounding box center [818, 727] width 16 height 16
click at [659, 301] on span at bounding box center [678, 298] width 39 height 5
drag, startPoint x: 658, startPoint y: 302, endPoint x: 602, endPoint y: 296, distance: 56.3
click at [602, 296] on div "Détail de votre facture : Document à conserver 10 ans 2/2 Numéro : F-250133001 …" at bounding box center [784, 452] width 492 height 696
click at [719, 605] on icon "button" at bounding box center [721, 727] width 16 height 16
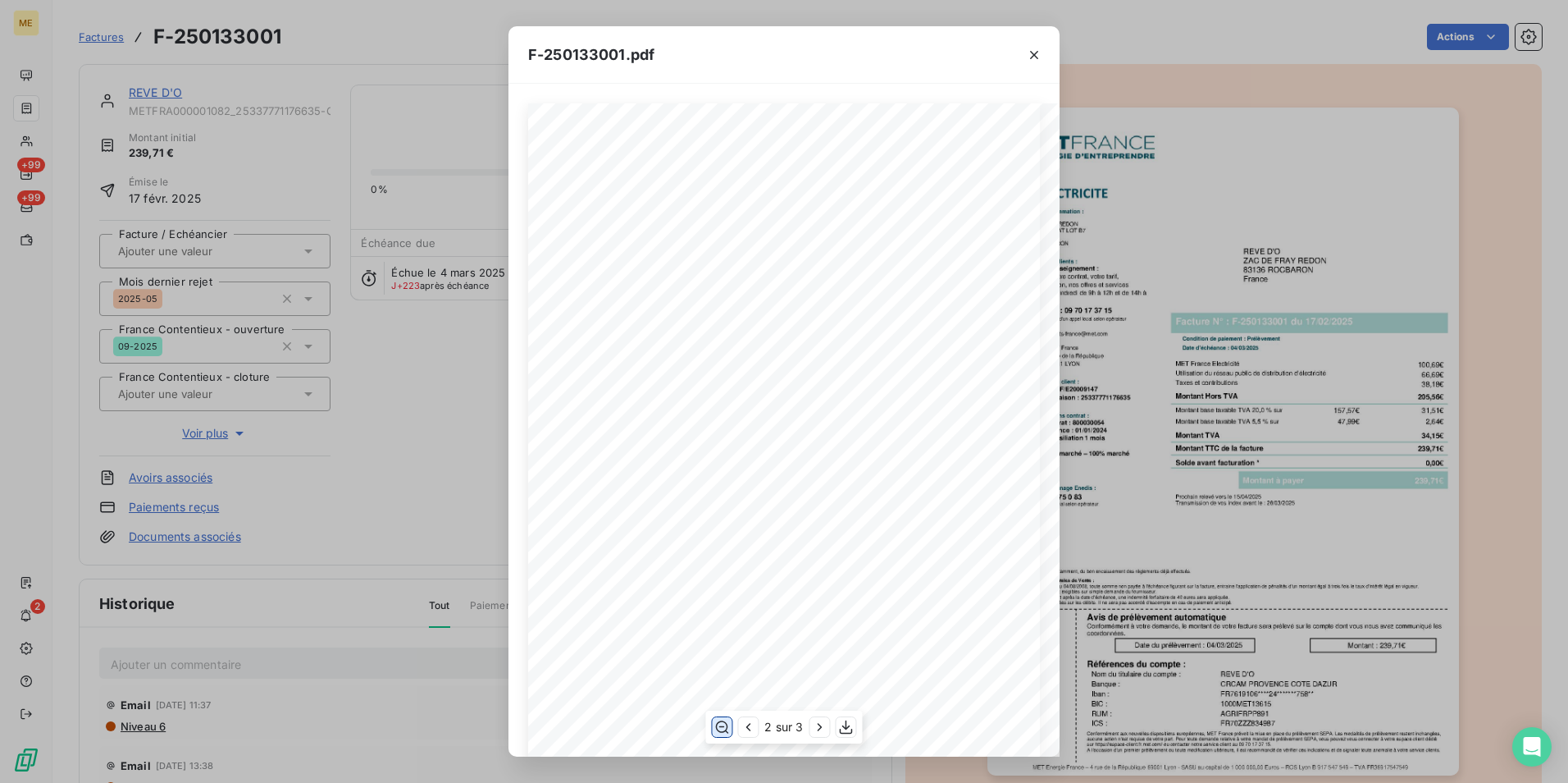
drag, startPoint x: 653, startPoint y: 394, endPoint x: 768, endPoint y: 403, distance: 115.4
click at [768, 403] on span at bounding box center [767, 398] width 311 height 9
click at [1037, 54] on icon "button" at bounding box center [1034, 55] width 16 height 16
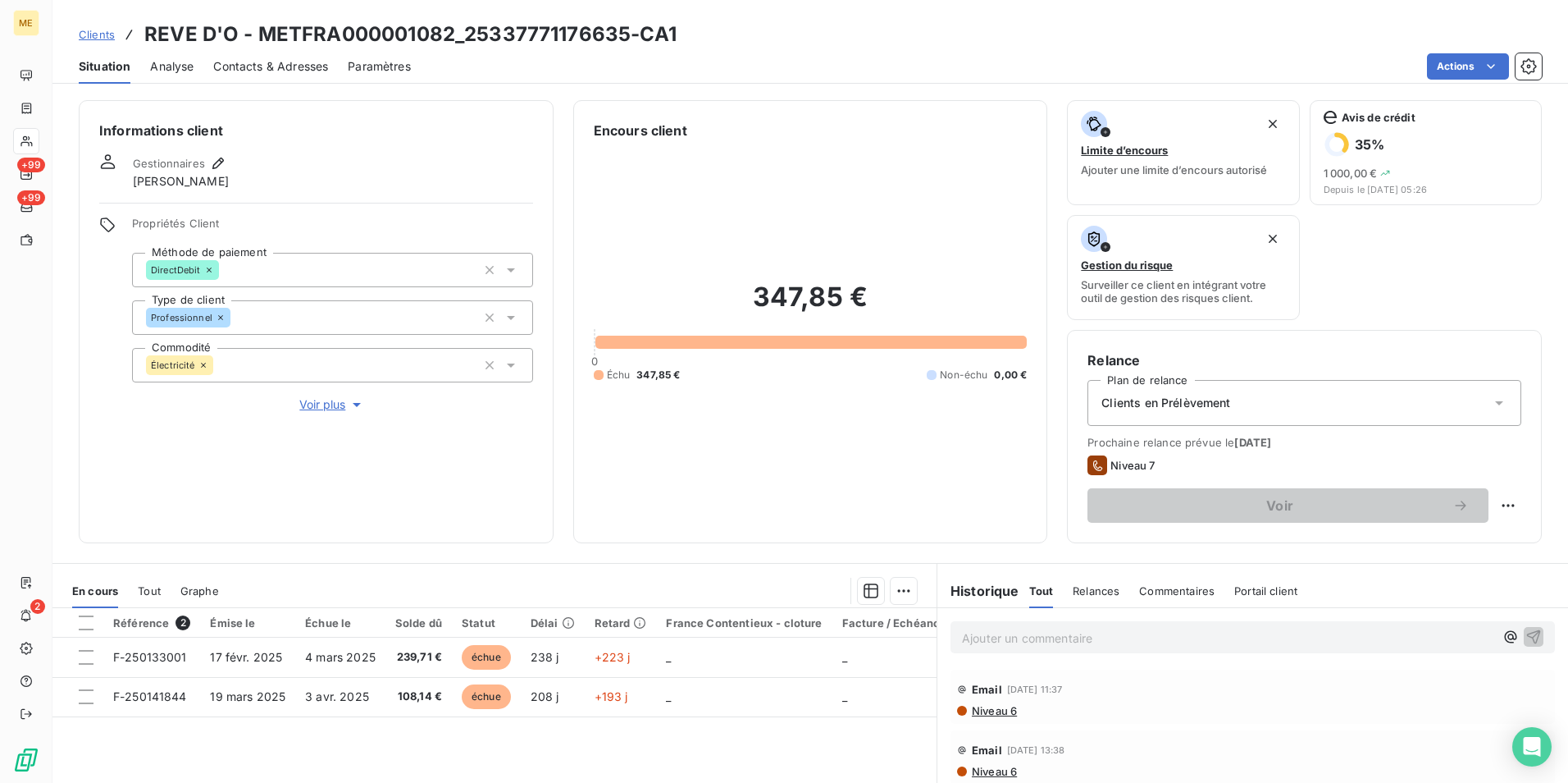
click at [547, 29] on h3 "REVE D'O - METFRA000001082_25337771176635-CA1" at bounding box center [410, 34] width 532 height 29
click at [550, 38] on h3 "REVE D'O - METFRA000001082_25337771176635-CA1" at bounding box center [410, 34] width 532 height 29
drag, startPoint x: 631, startPoint y: 38, endPoint x: 467, endPoint y: 37, distance: 164.0
click at [467, 37] on h3 "REVE D'O - METFRA000001082_25337771176635-CA1" at bounding box center [410, 34] width 532 height 29
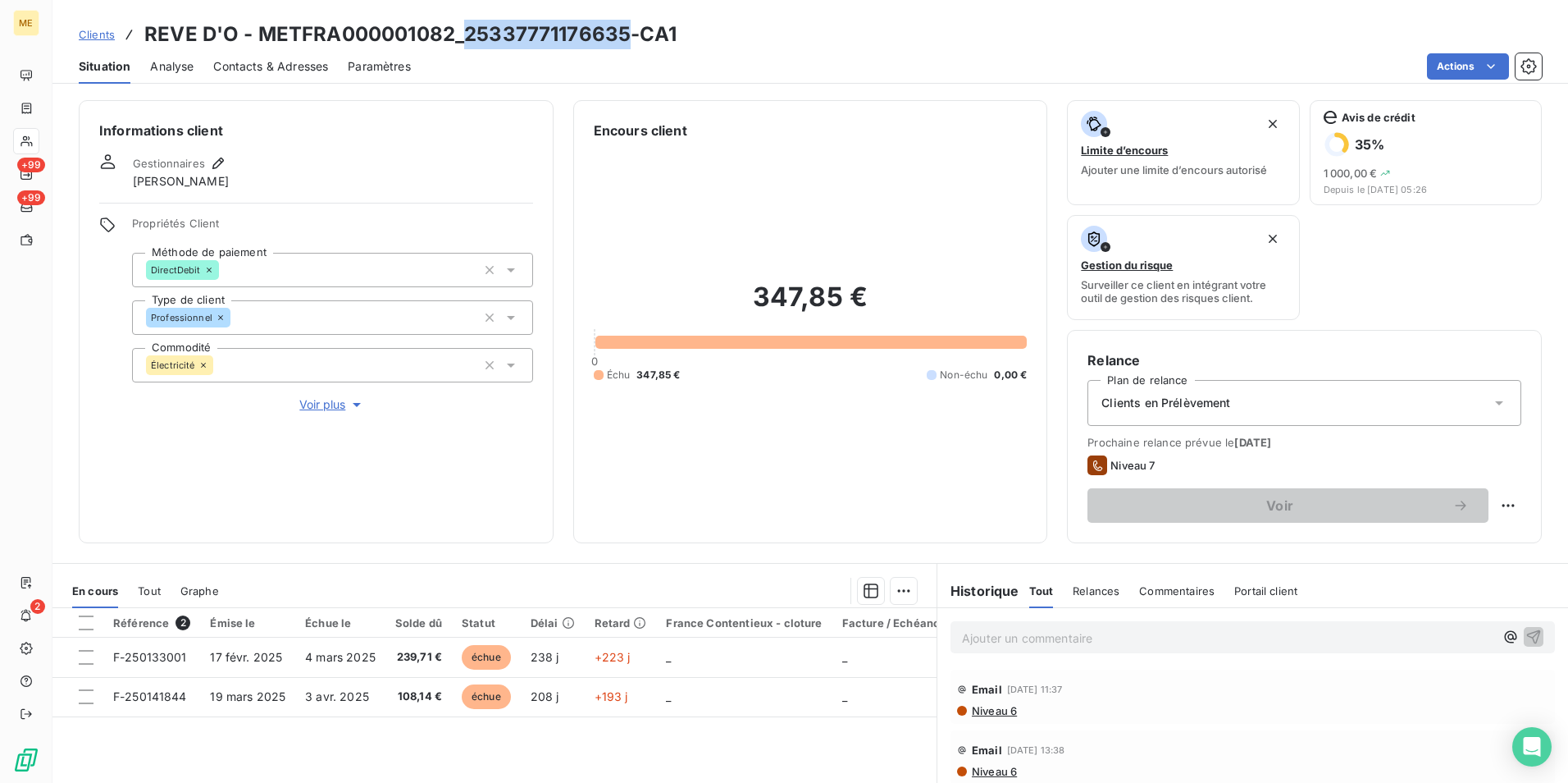
copy h3 "25337771176635"
